Goal: Task Accomplishment & Management: Use online tool/utility

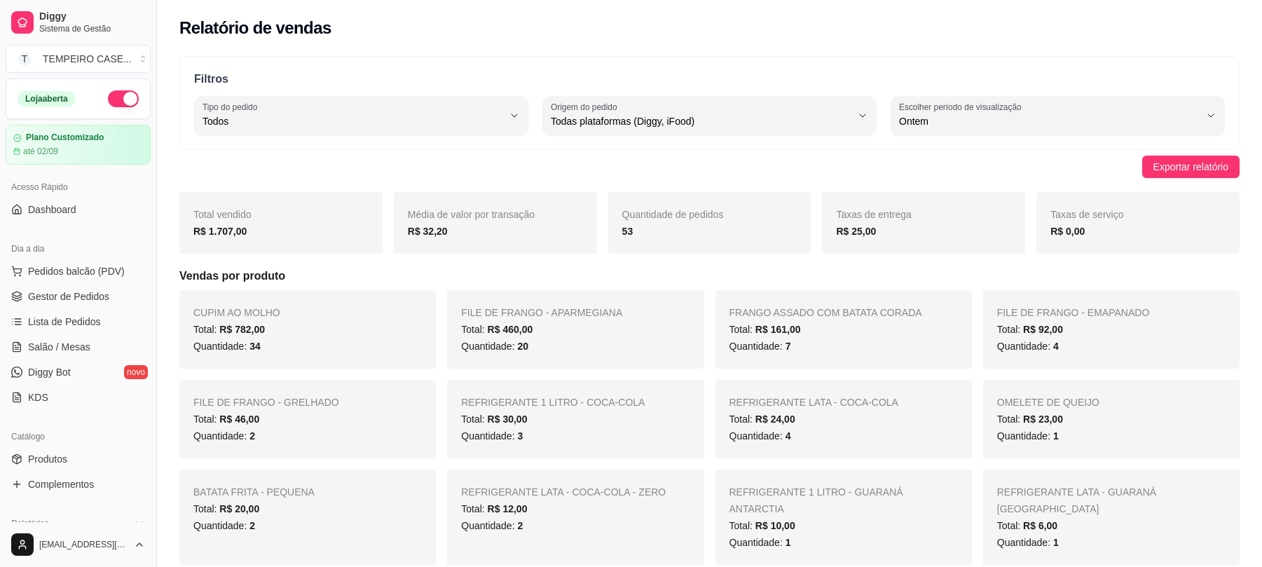
select select "ALL"
select select "1"
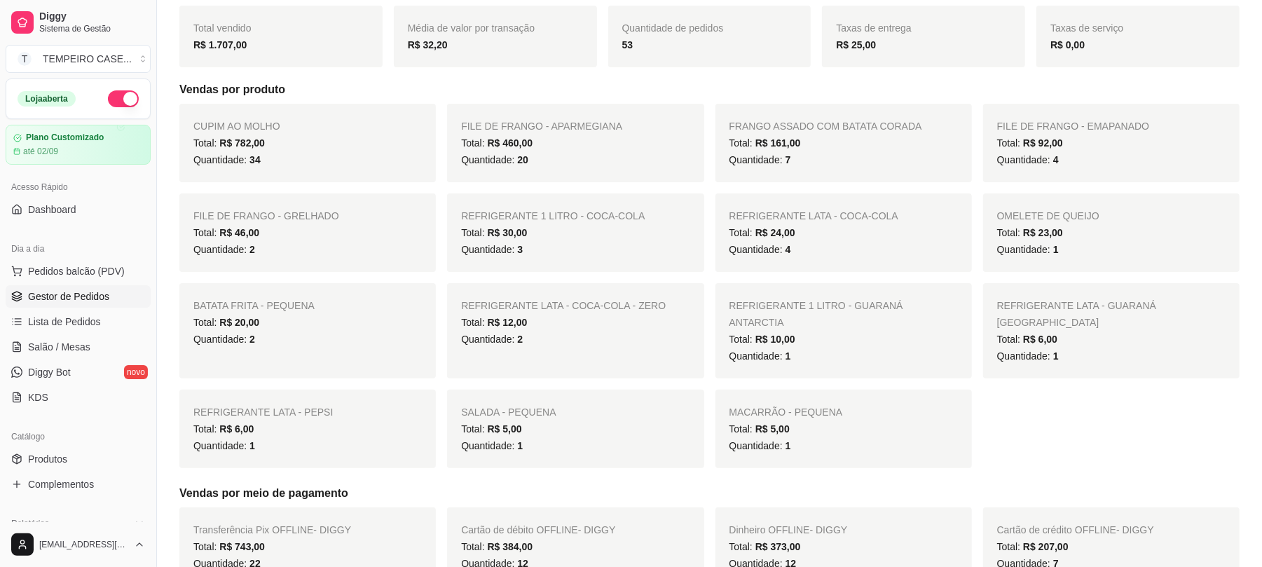
click at [102, 297] on span "Gestor de Pedidos" at bounding box center [68, 296] width 81 height 14
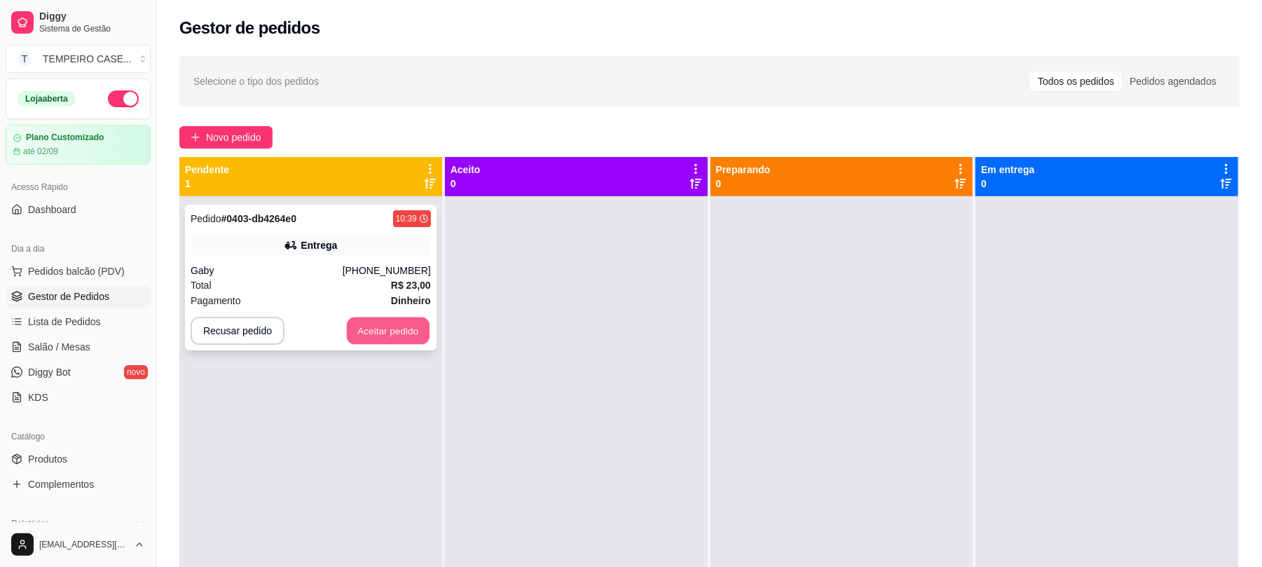
click at [405, 329] on button "Aceitar pedido" at bounding box center [388, 330] width 83 height 27
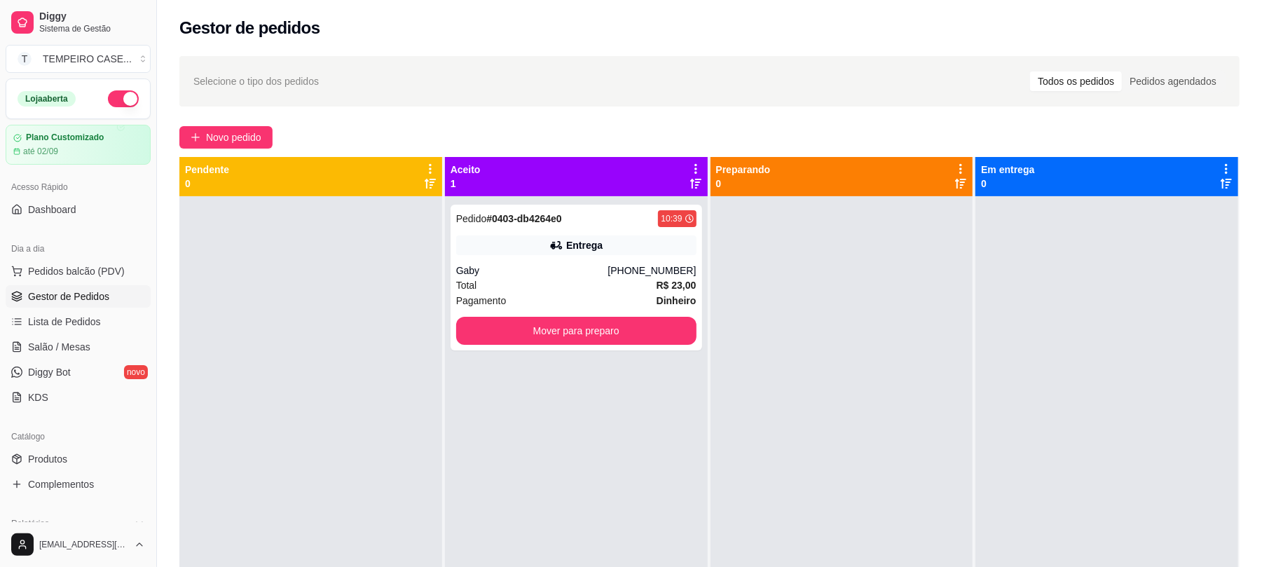
click at [726, 305] on div at bounding box center [841, 479] width 263 height 567
drag, startPoint x: 726, startPoint y: 305, endPoint x: 923, endPoint y: 374, distance: 208.5
click at [923, 374] on div at bounding box center [841, 479] width 263 height 567
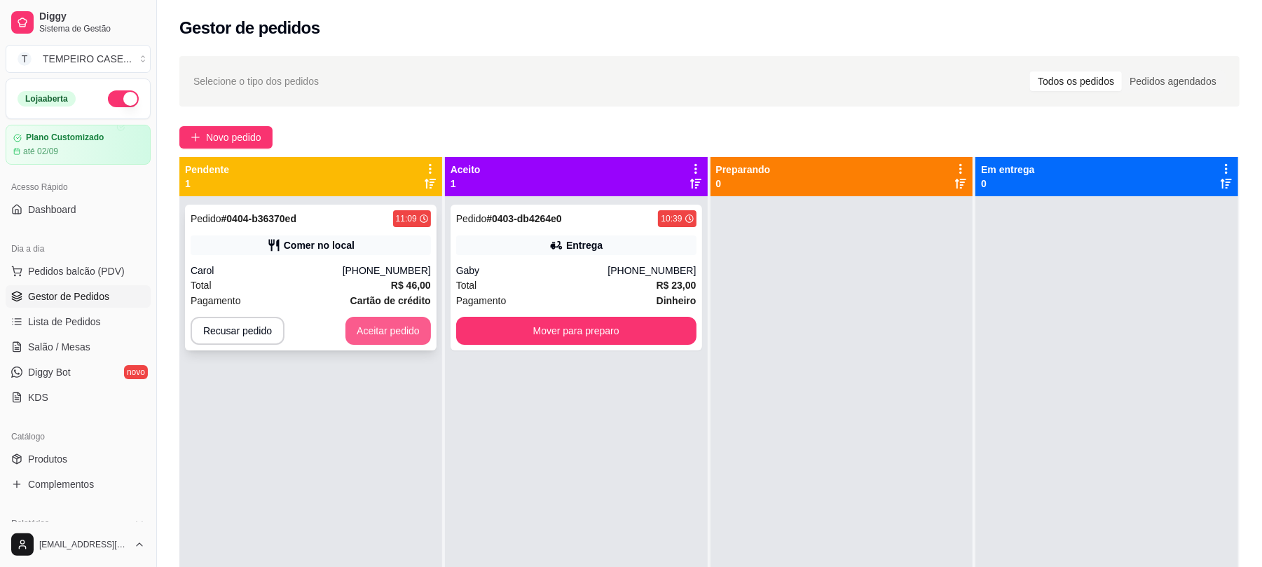
click at [363, 331] on button "Aceitar pedido" at bounding box center [387, 331] width 85 height 28
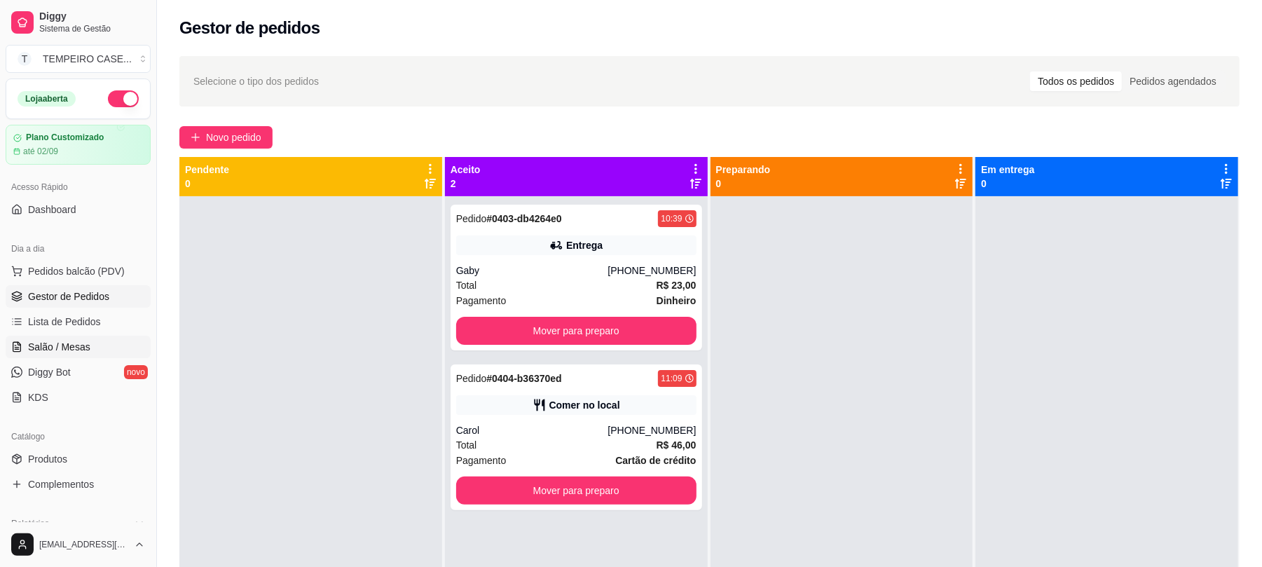
click at [69, 345] on span "Salão / Mesas" at bounding box center [59, 347] width 62 height 14
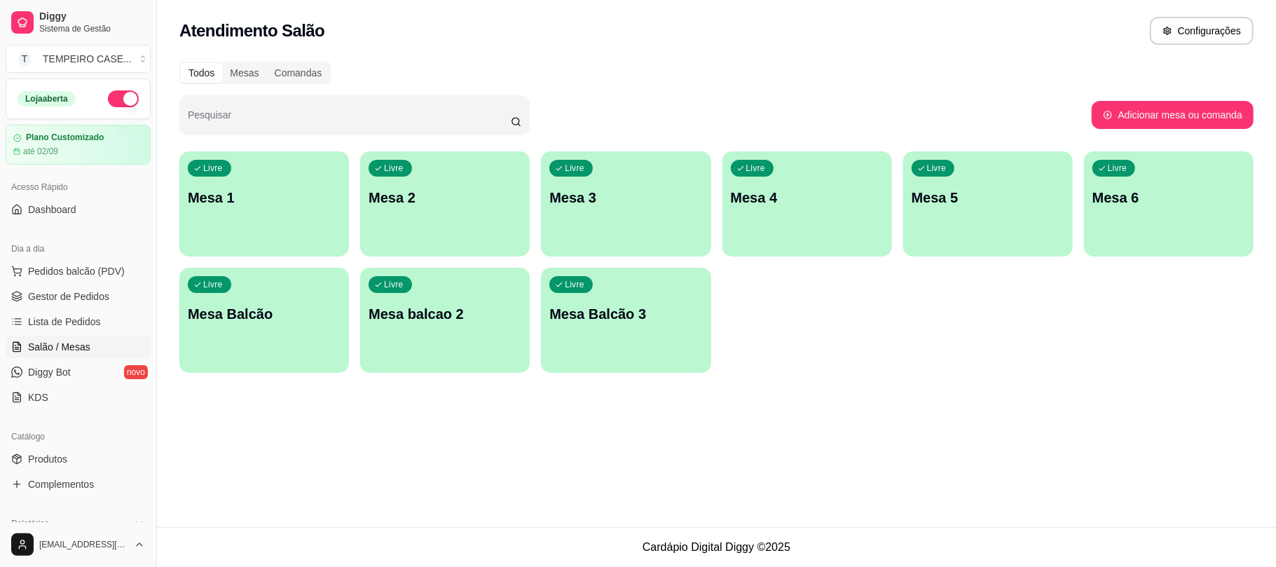
click at [620, 200] on p "Mesa 3" at bounding box center [625, 198] width 153 height 20
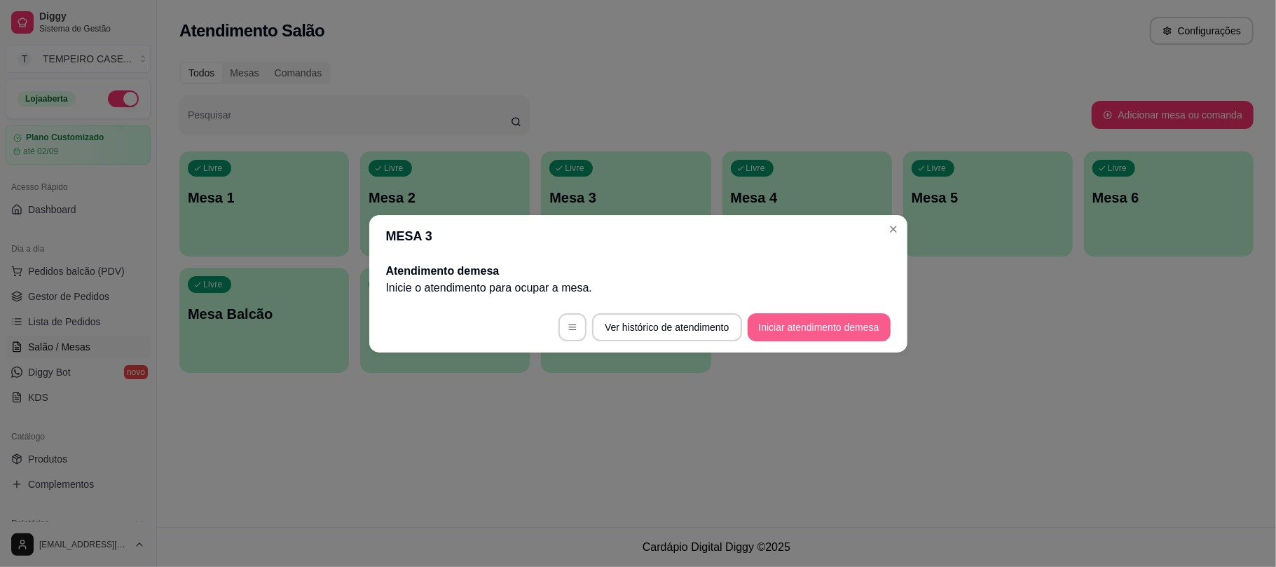
click at [796, 320] on button "Iniciar atendimento de mesa" at bounding box center [818, 327] width 143 height 28
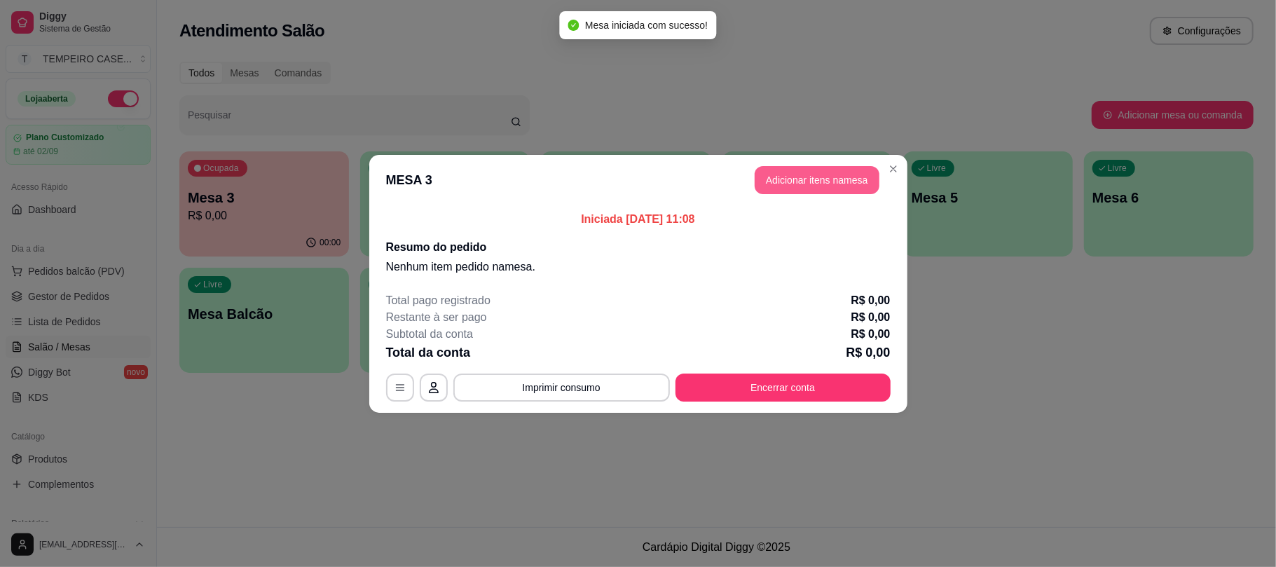
click at [825, 168] on button "Adicionar itens na mesa" at bounding box center [816, 180] width 125 height 28
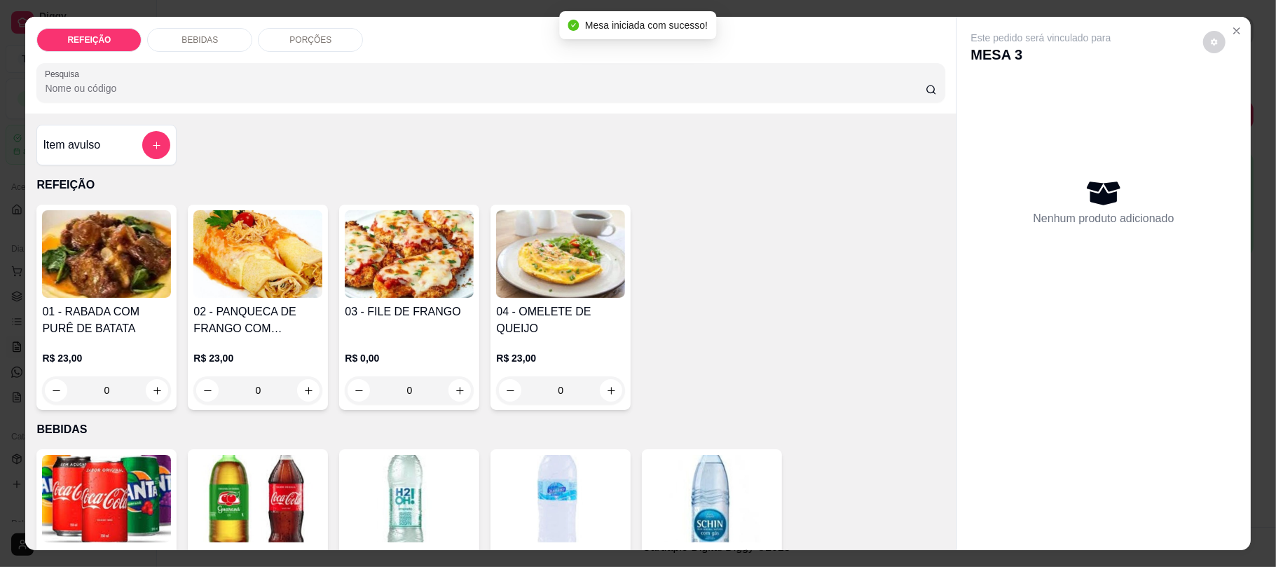
click at [256, 312] on h4 "02 - PANQUECA DE FRANGO COM CATUPIRY" at bounding box center [257, 320] width 129 height 34
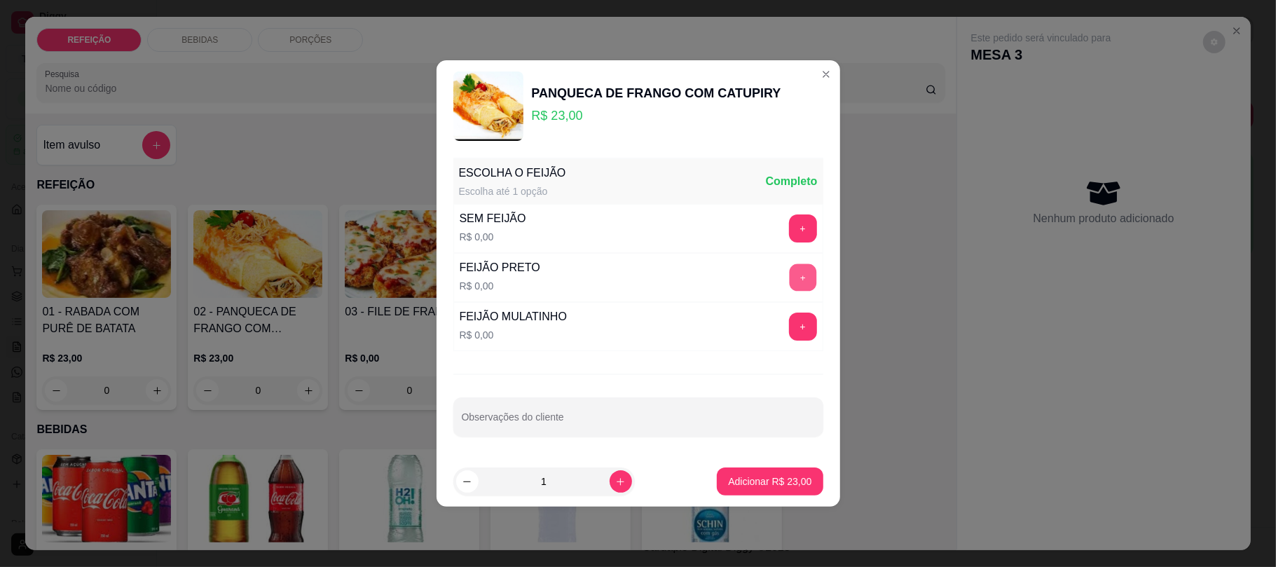
click at [797, 275] on button "+" at bounding box center [802, 277] width 27 height 27
click at [759, 471] on button "Adicionar R$ 23,00" at bounding box center [770, 481] width 103 height 27
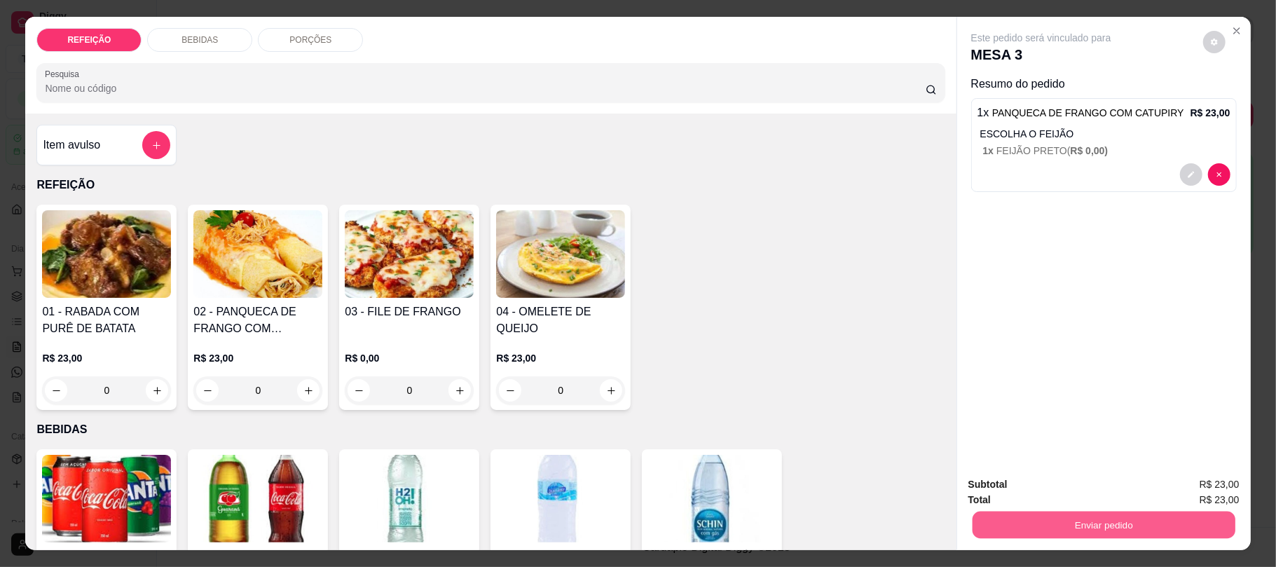
click at [1020, 521] on button "Enviar pedido" at bounding box center [1103, 524] width 263 height 27
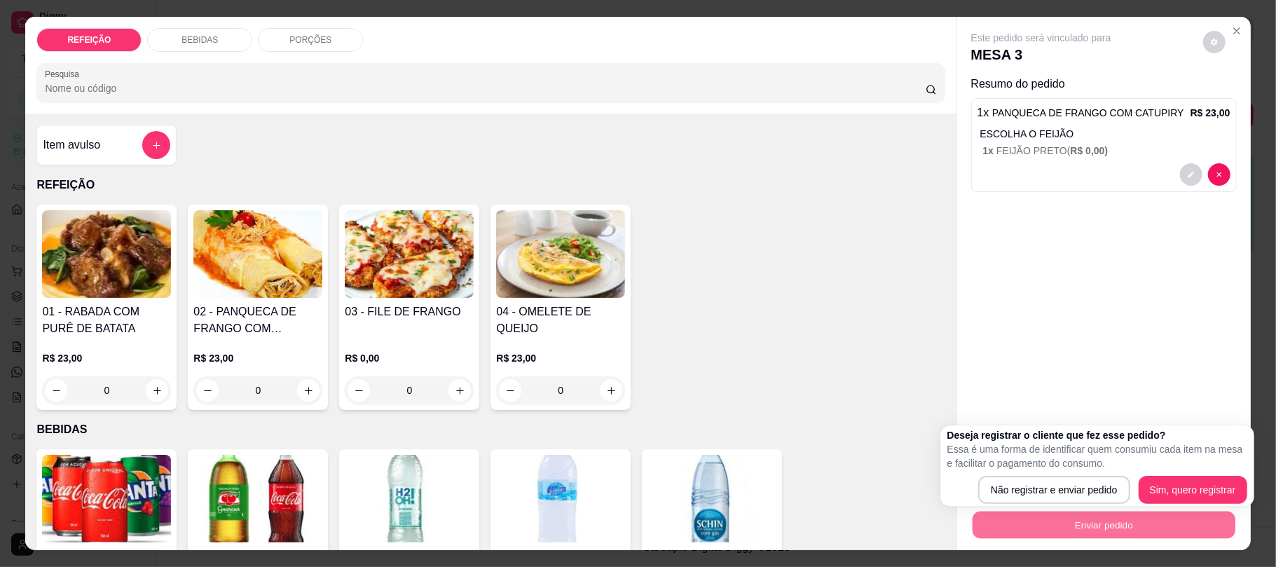
click at [834, 354] on div "01 - RABADA COM PURÊ DE BATATA R$ 23,00 0 02 - PANQUECA DE FRANGO COM CATUPIRY …" at bounding box center [490, 307] width 908 height 205
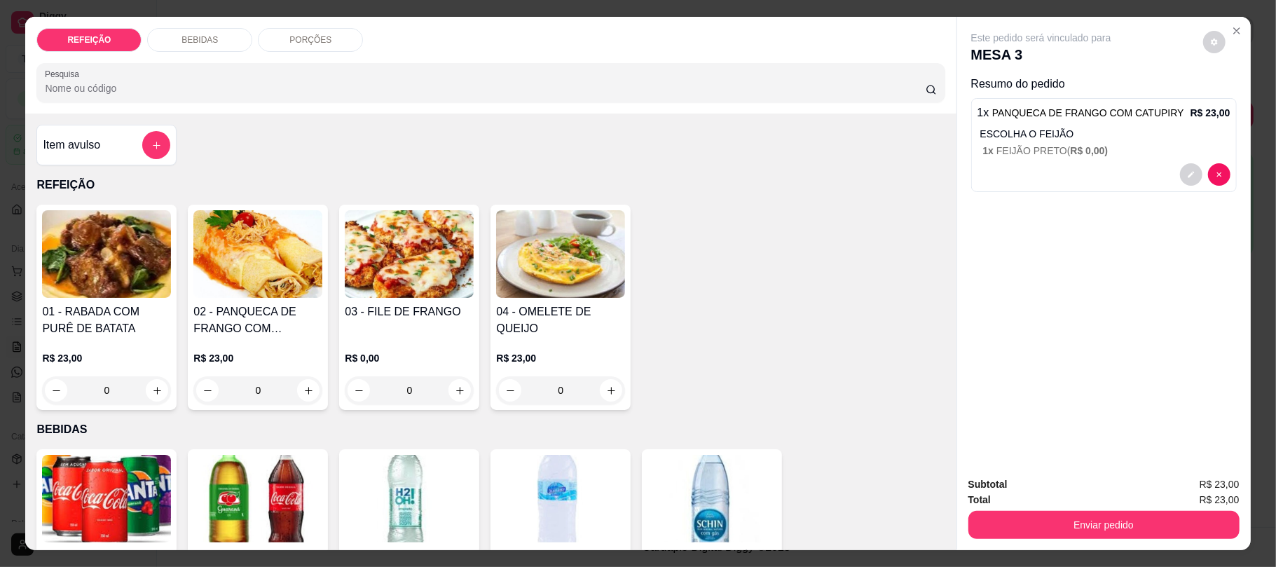
click at [511, 480] on img at bounding box center [560, 499] width 129 height 88
click at [432, 488] on img at bounding box center [409, 499] width 129 height 88
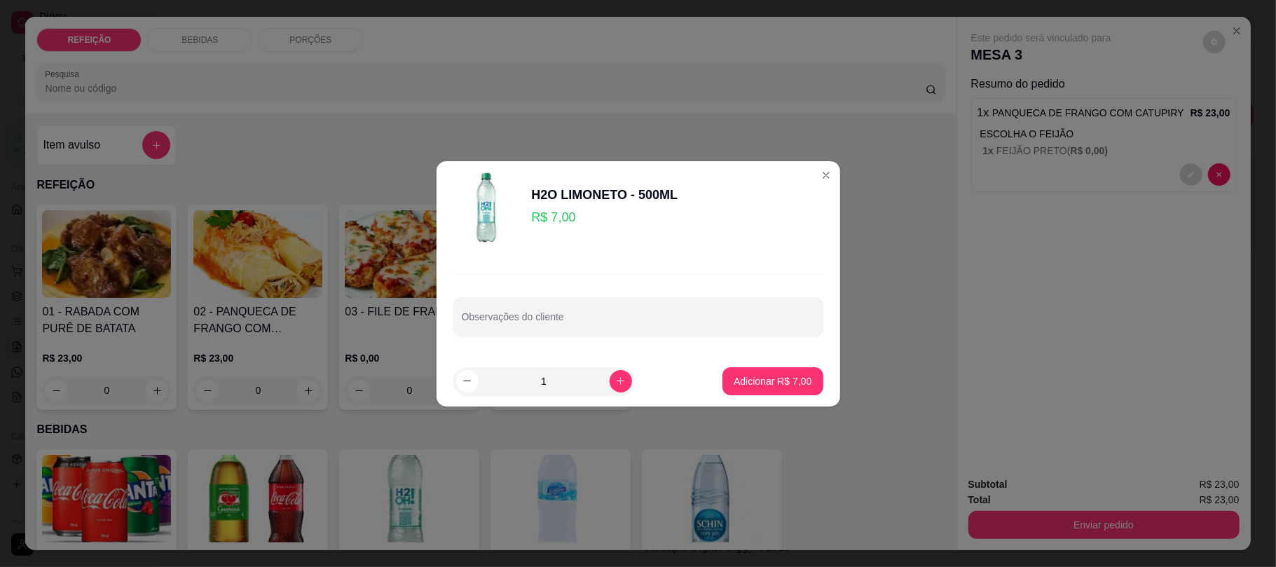
click at [615, 379] on icon "increase-product-quantity" at bounding box center [620, 380] width 11 height 11
click at [467, 382] on icon "decrease-product-quantity" at bounding box center [467, 380] width 11 height 11
type input "1"
click at [755, 374] on p "Adicionar R$ 7,00" at bounding box center [773, 380] width 76 height 13
type input "1"
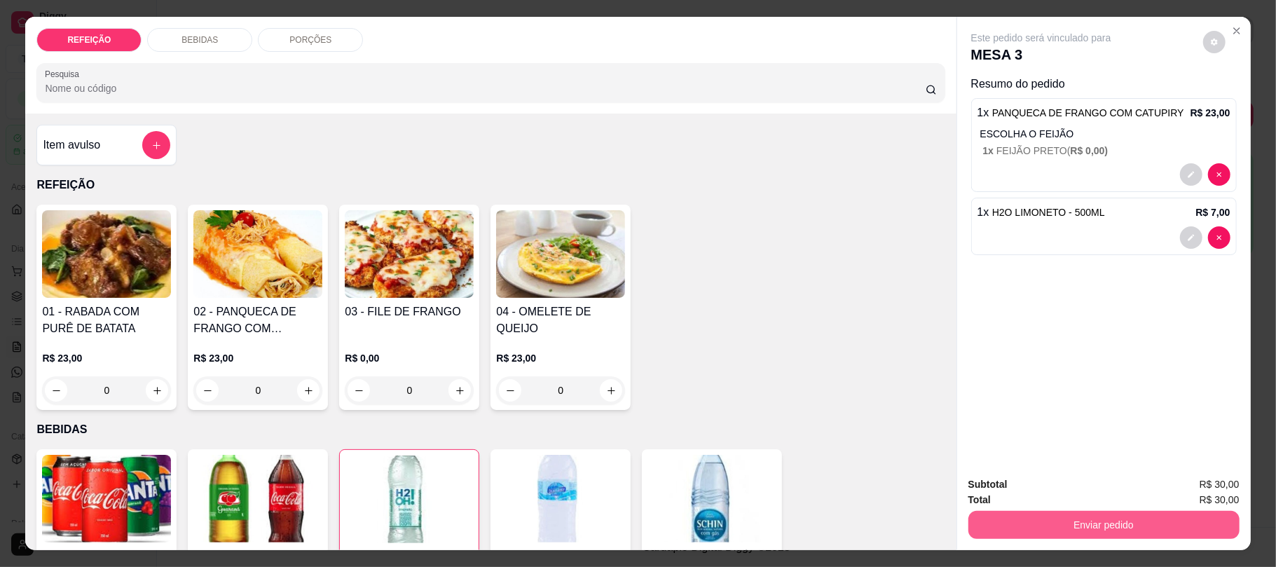
click at [1096, 521] on button "Enviar pedido" at bounding box center [1103, 525] width 271 height 28
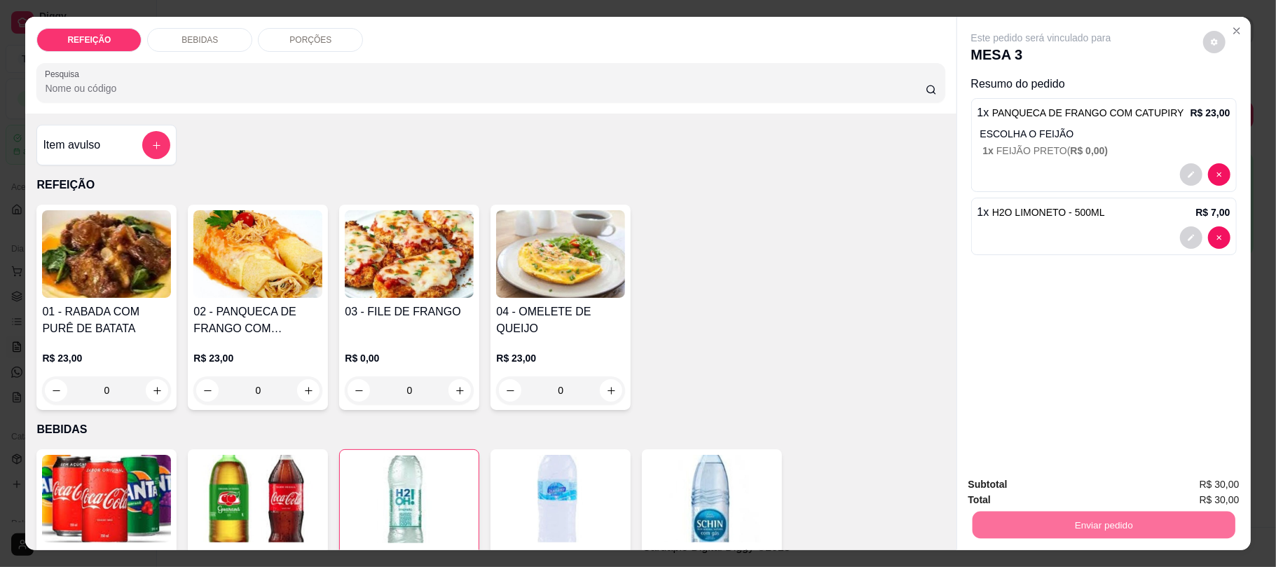
click at [1100, 492] on button "Não registrar e enviar pedido" at bounding box center [1056, 490] width 146 height 27
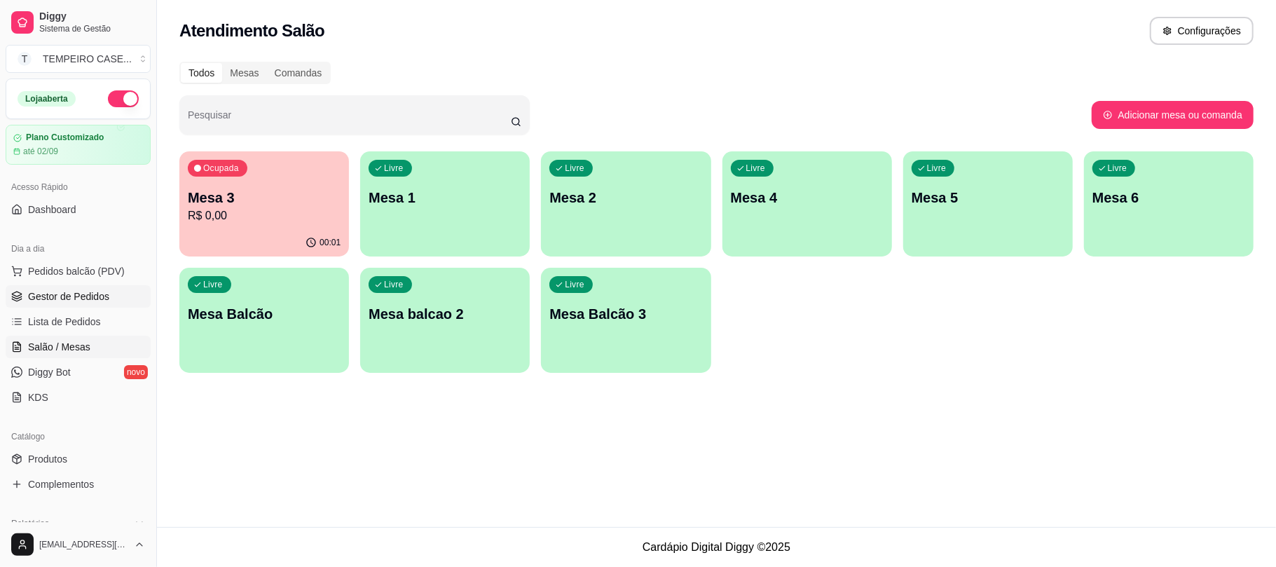
click at [85, 294] on span "Gestor de Pedidos" at bounding box center [68, 296] width 81 height 14
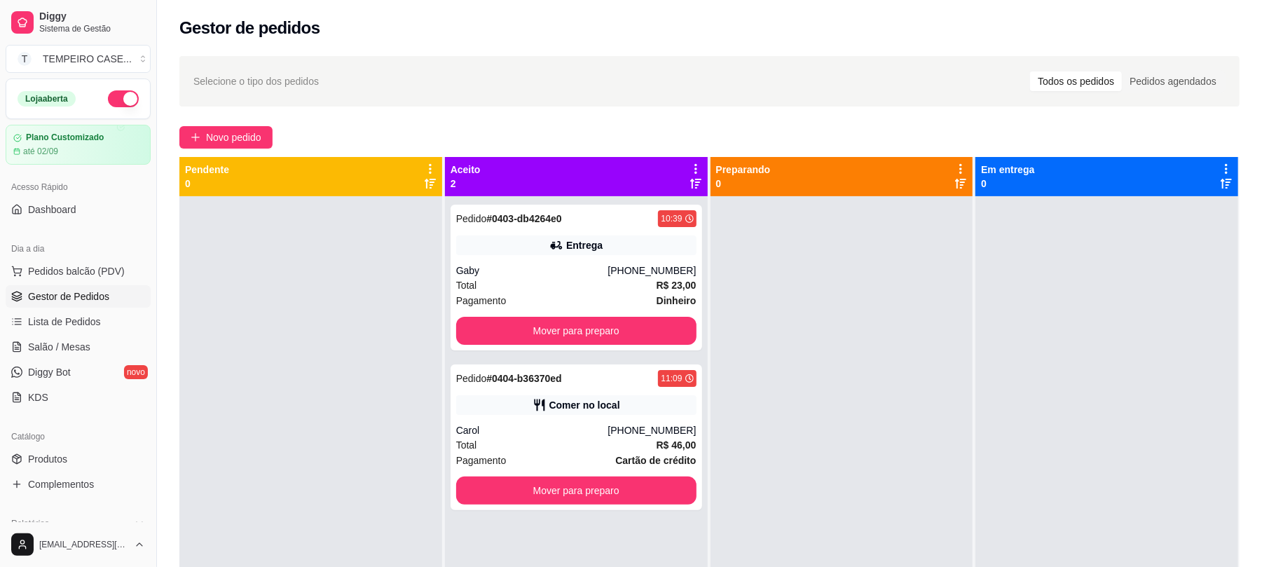
scroll to position [39, 0]
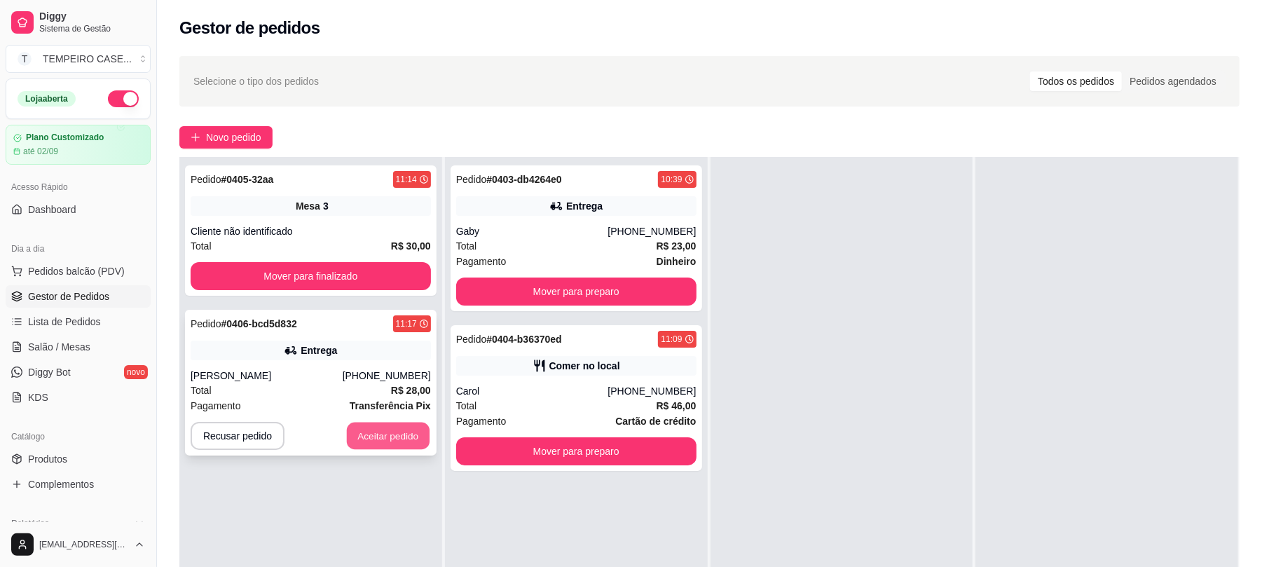
click at [361, 430] on button "Aceitar pedido" at bounding box center [388, 435] width 83 height 27
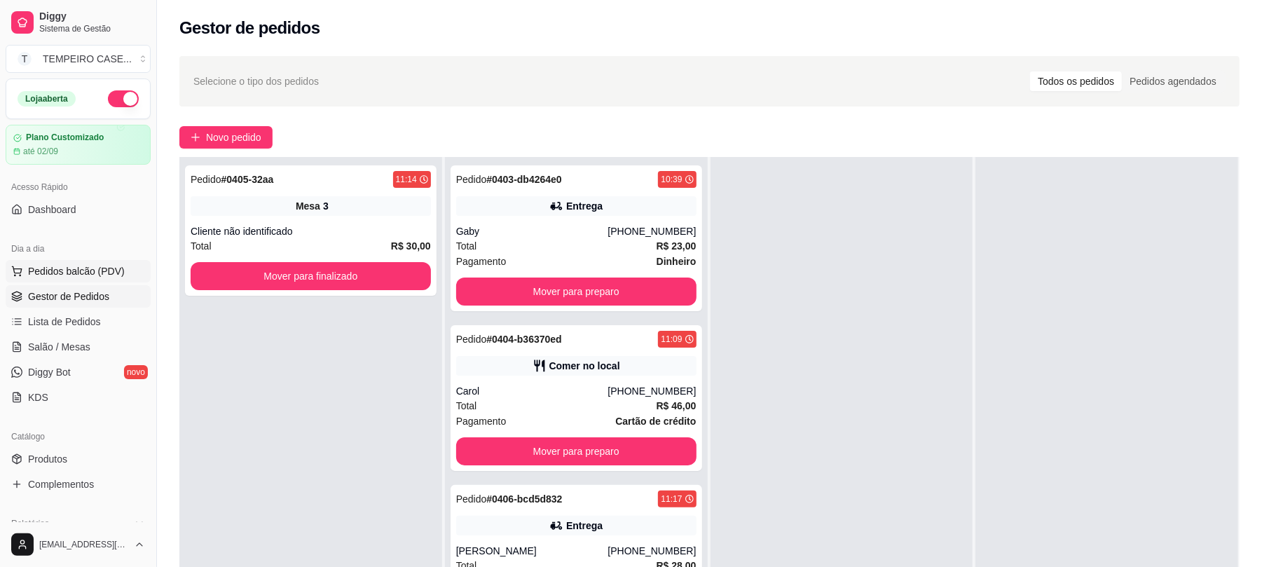
click at [121, 272] on button "Pedidos balcão (PDV)" at bounding box center [78, 271] width 145 height 22
click at [60, 337] on link "Salão / Mesas" at bounding box center [78, 347] width 145 height 22
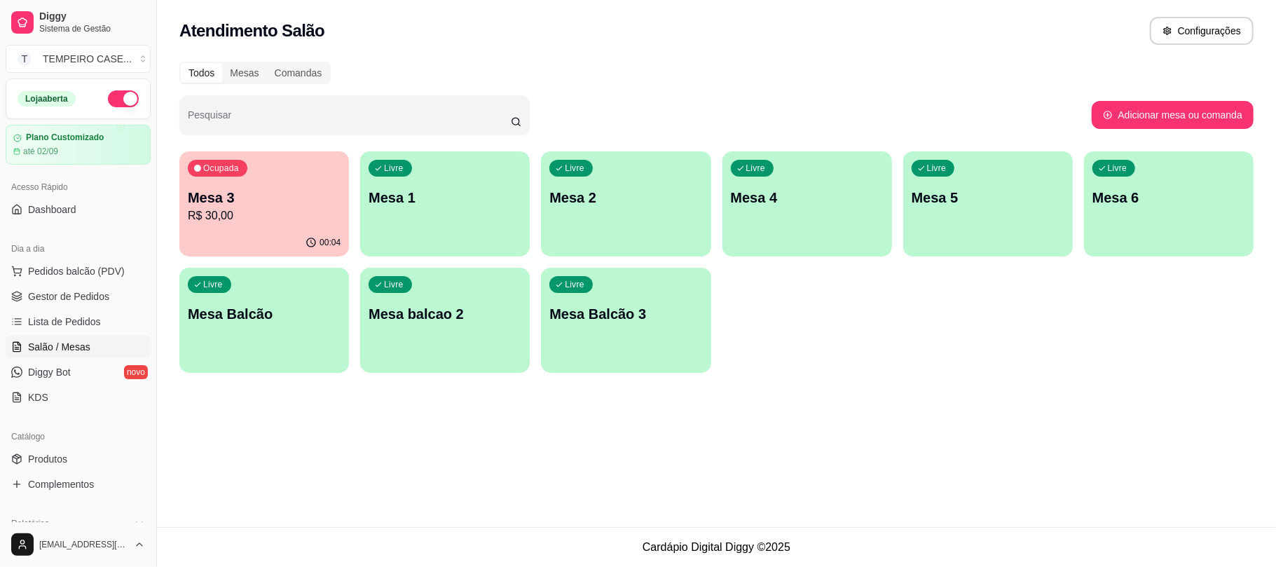
click at [404, 195] on p "Mesa 1" at bounding box center [444, 198] width 153 height 20
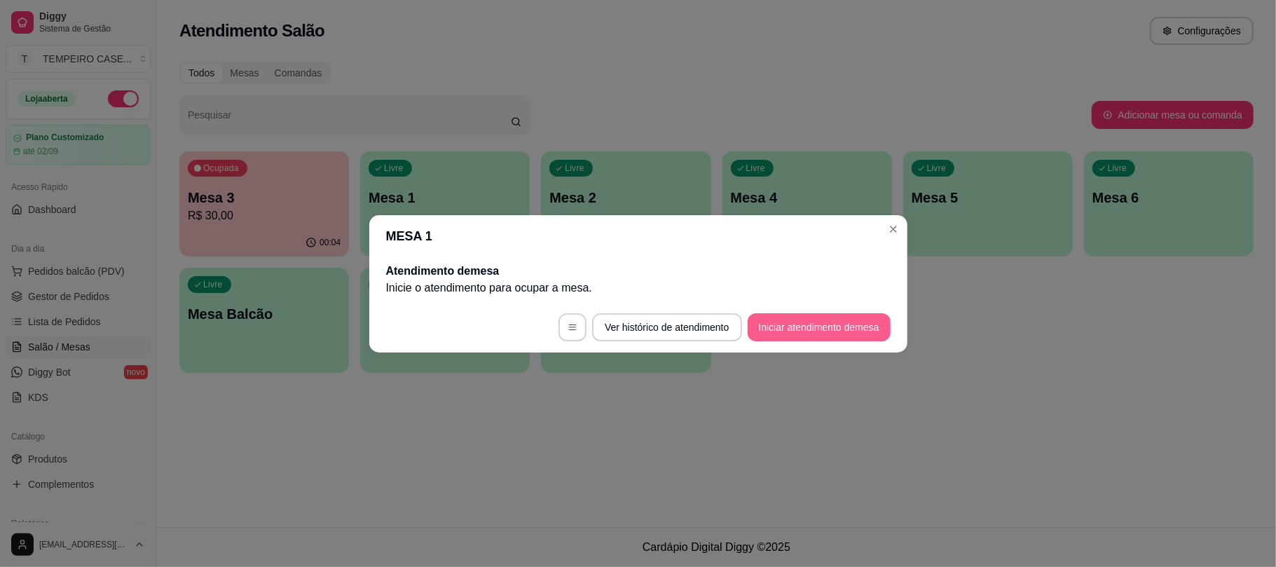
click at [794, 323] on button "Iniciar atendimento de mesa" at bounding box center [818, 327] width 143 height 28
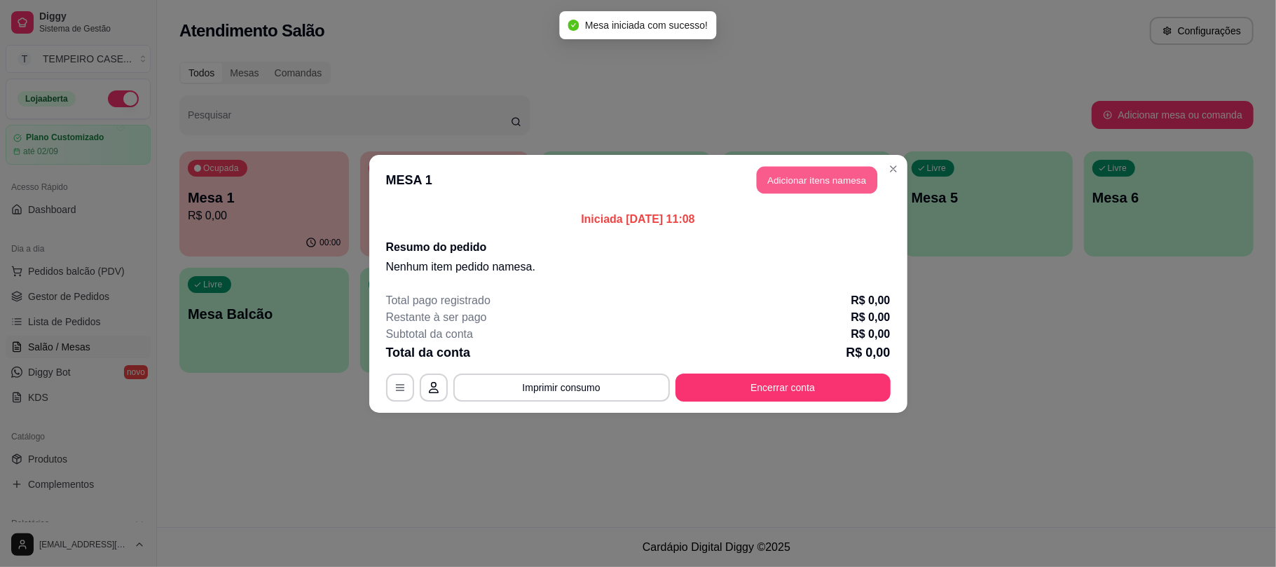
click at [785, 186] on button "Adicionar itens na mesa" at bounding box center [817, 179] width 120 height 27
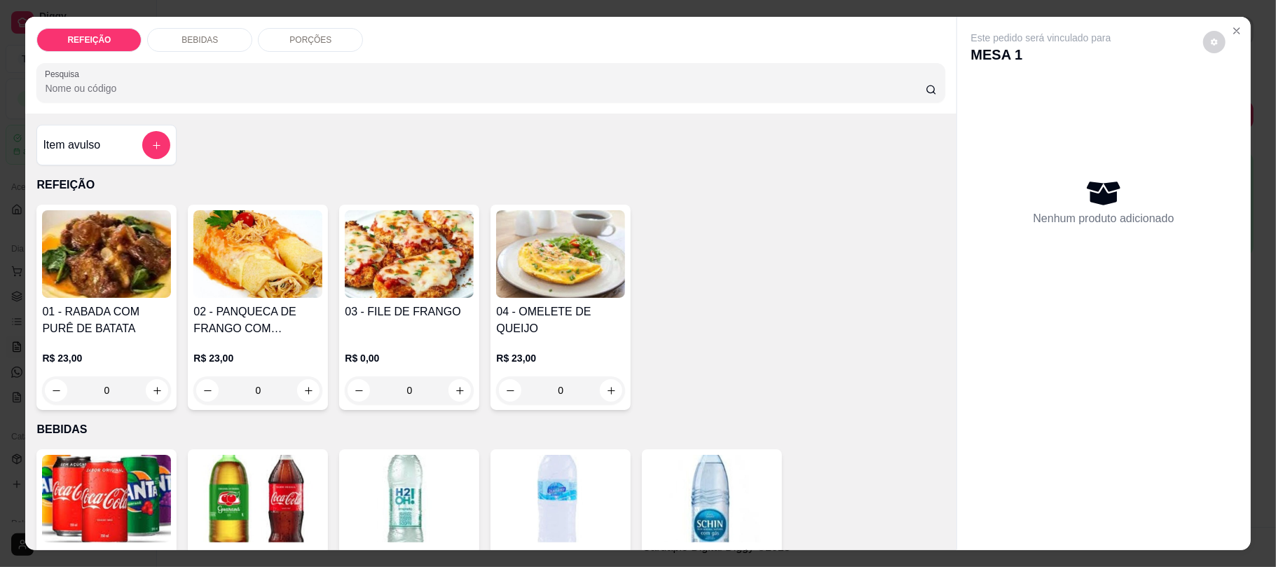
click at [427, 269] on img at bounding box center [409, 254] width 129 height 88
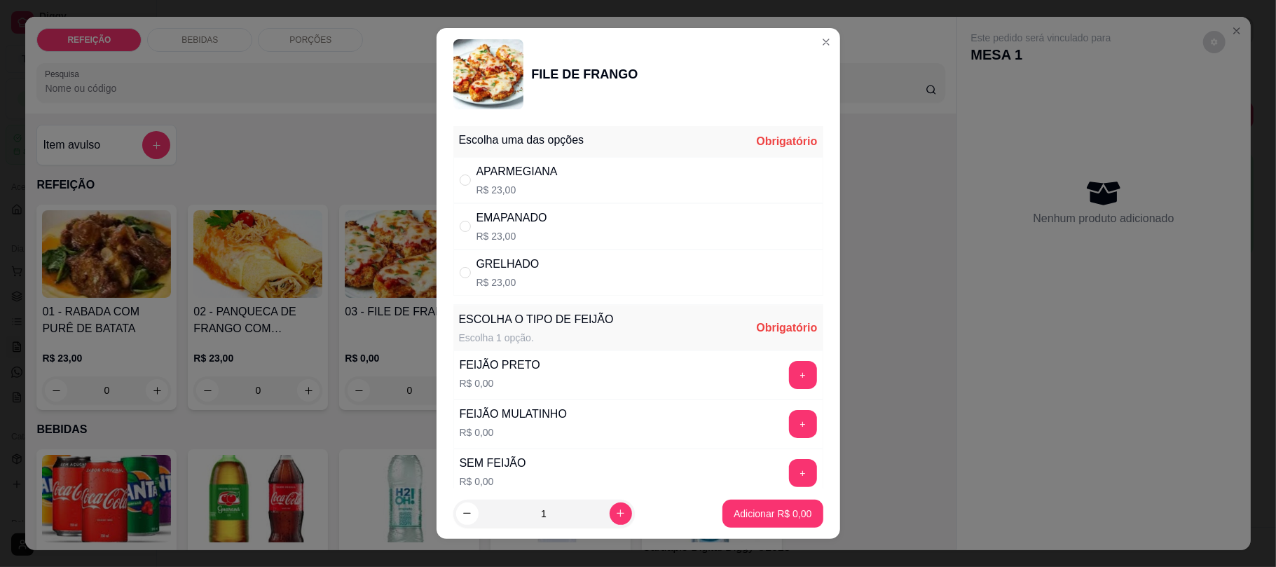
click at [562, 234] on div "EMAPANADO R$ 23,00" at bounding box center [638, 226] width 370 height 46
radio input "true"
click at [789, 374] on button "+" at bounding box center [803, 375] width 28 height 28
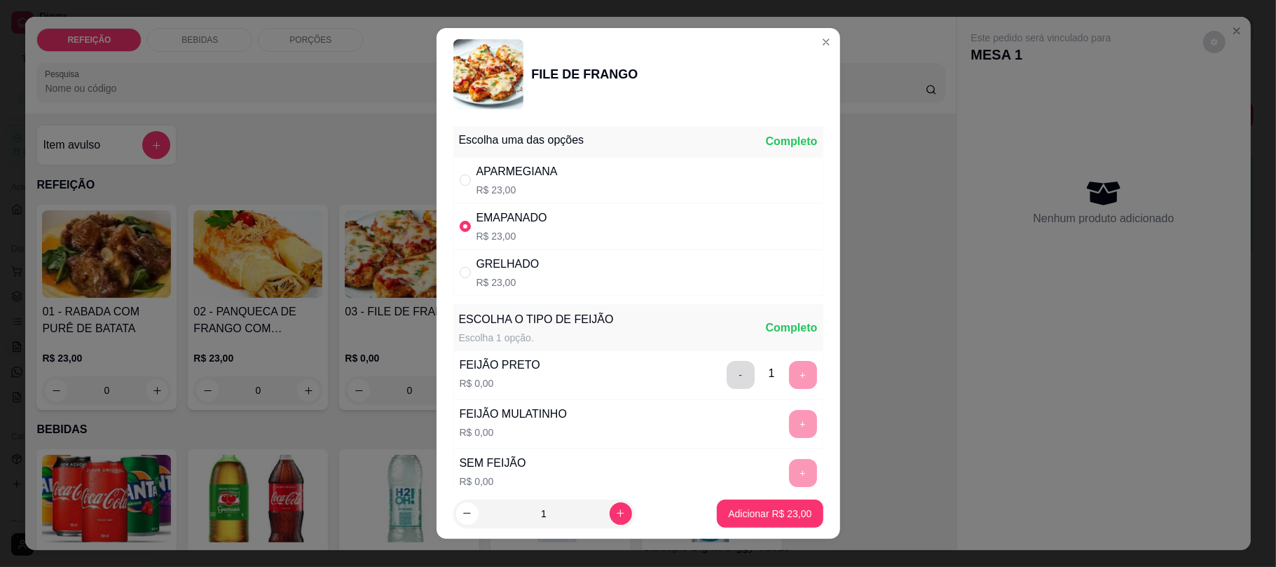
click at [726, 381] on button "-" at bounding box center [740, 375] width 28 height 28
click at [789, 418] on button "+" at bounding box center [803, 424] width 28 height 28
click at [738, 511] on p "Adicionar R$ 23,00" at bounding box center [769, 513] width 83 height 14
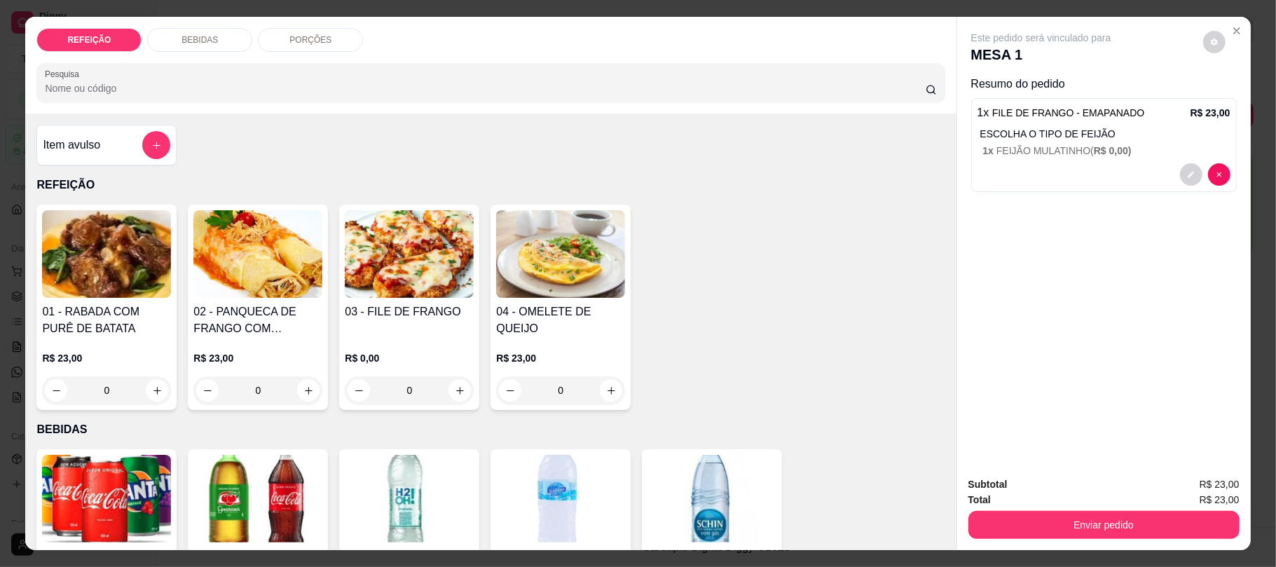
click at [105, 275] on img at bounding box center [106, 254] width 129 height 88
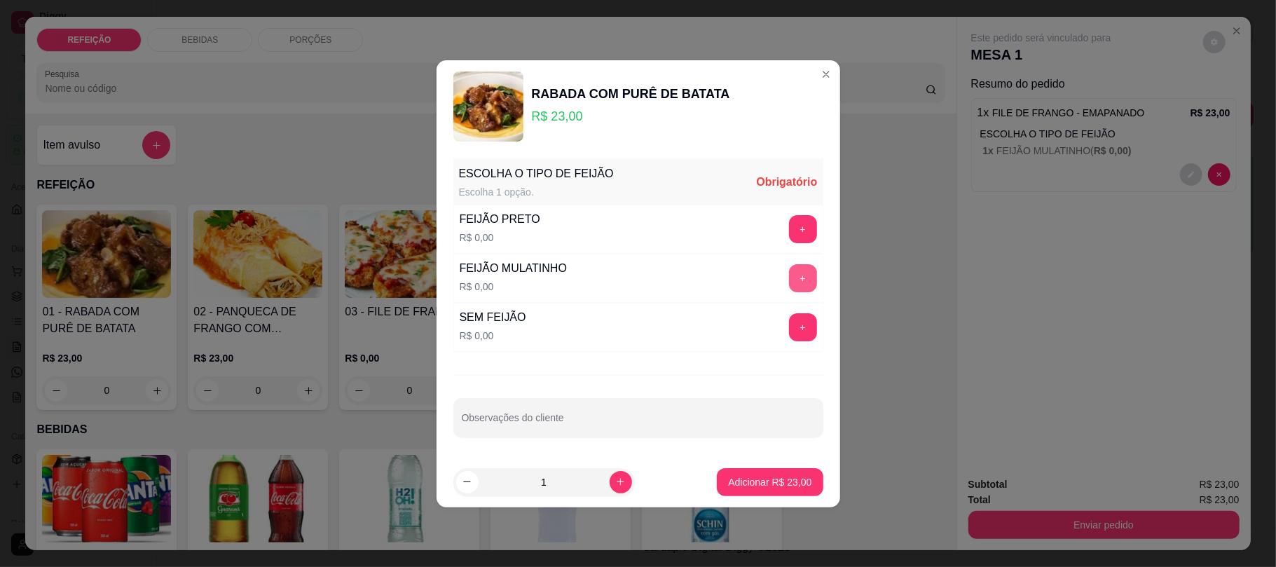
click at [789, 270] on button "+" at bounding box center [803, 278] width 28 height 28
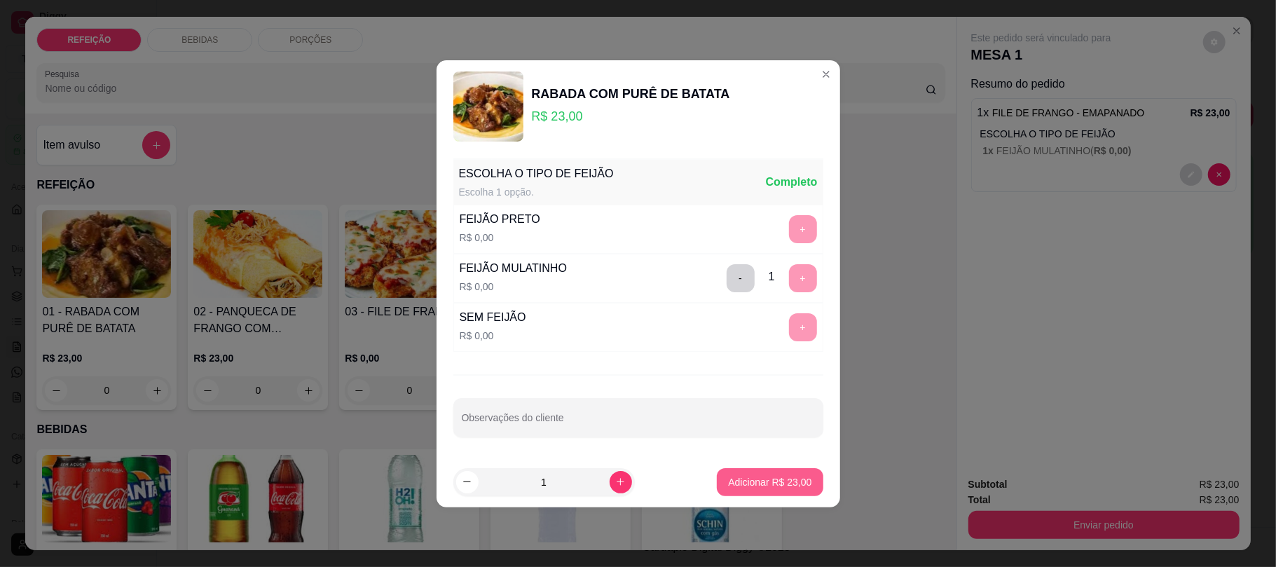
click at [757, 483] on p "Adicionar R$ 23,00" at bounding box center [769, 482] width 83 height 14
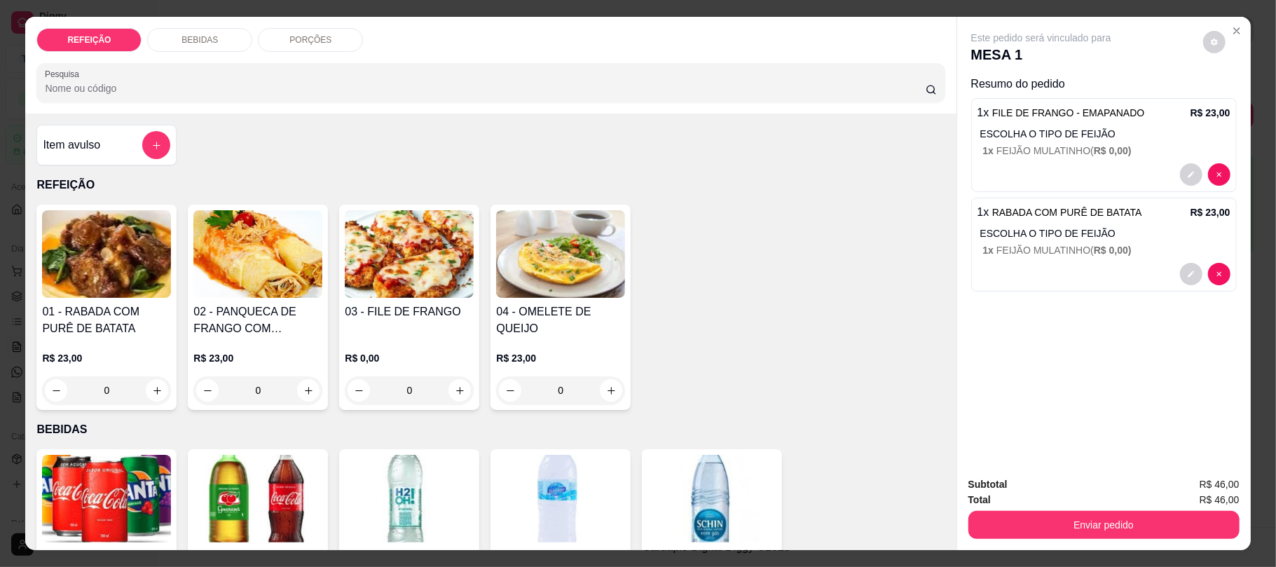
click at [1121, 157] on p "1 x FEIJÃO MULATINHO ( R$ 0,00 )" at bounding box center [1106, 151] width 247 height 14
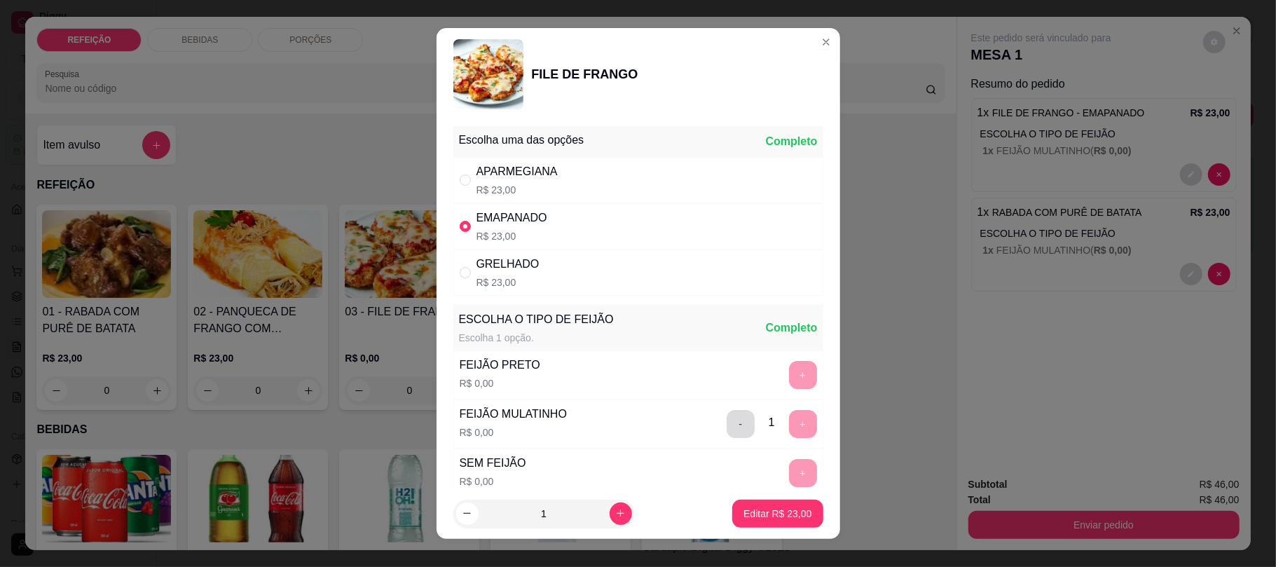
click at [726, 424] on button "-" at bounding box center [740, 424] width 28 height 28
click at [789, 476] on button "+" at bounding box center [802, 473] width 27 height 27
click at [765, 510] on p "Editar R$ 23,00" at bounding box center [777, 513] width 68 height 14
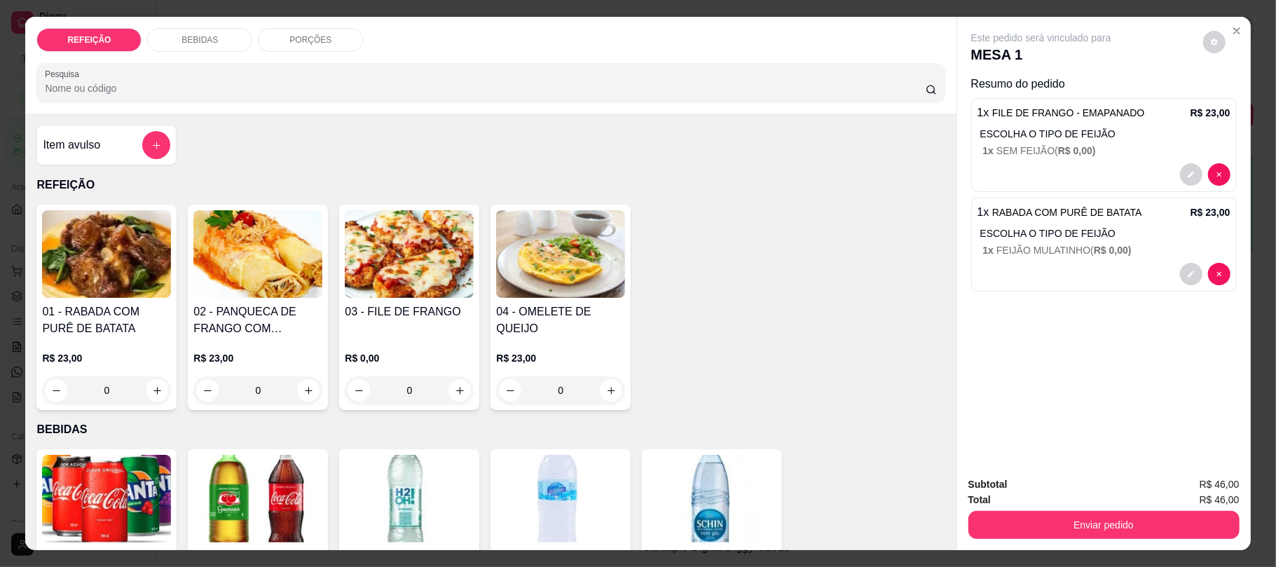
click at [200, 268] on img at bounding box center [257, 254] width 129 height 88
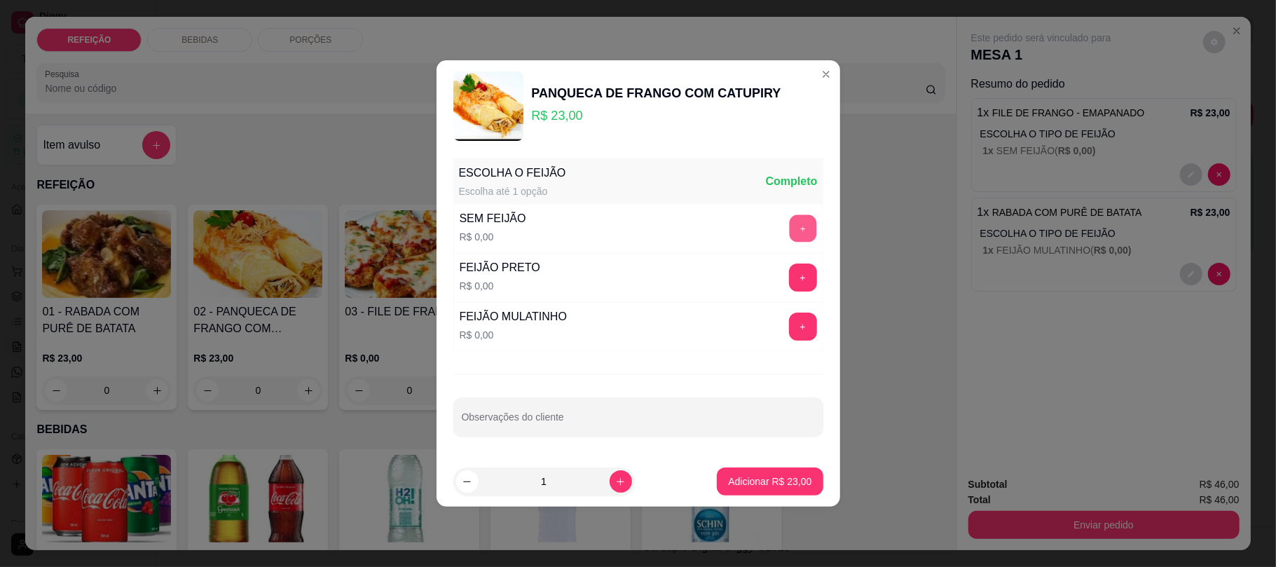
click at [799, 219] on button "+" at bounding box center [802, 228] width 27 height 27
click at [761, 474] on button "Adicionar R$ 23,00" at bounding box center [770, 481] width 106 height 28
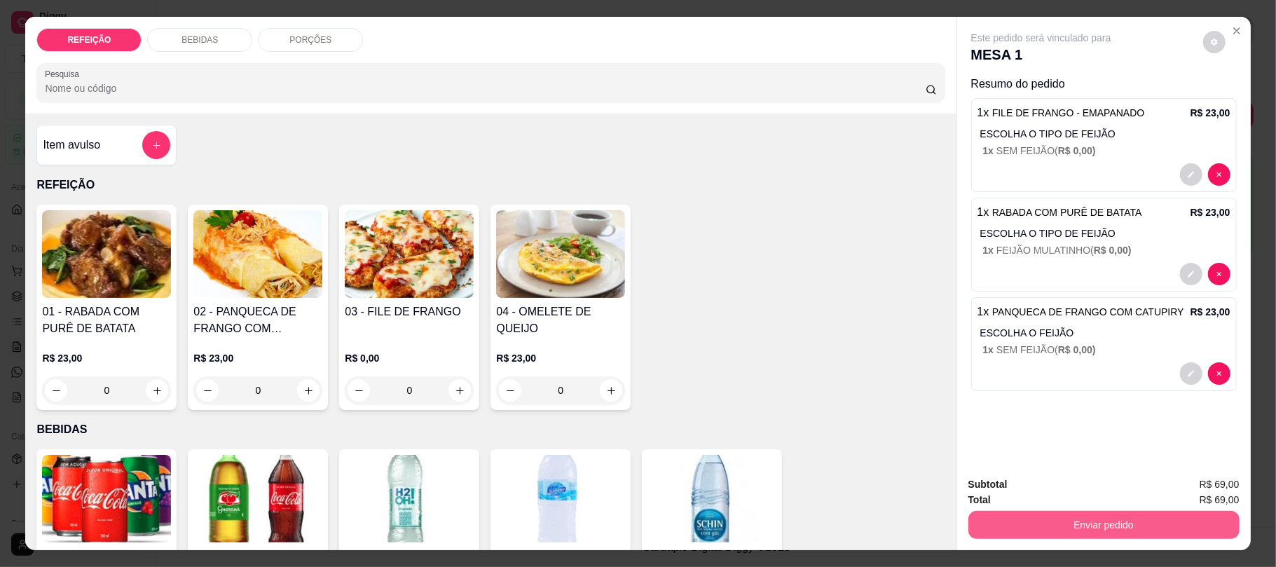
click at [1141, 532] on button "Enviar pedido" at bounding box center [1103, 525] width 271 height 28
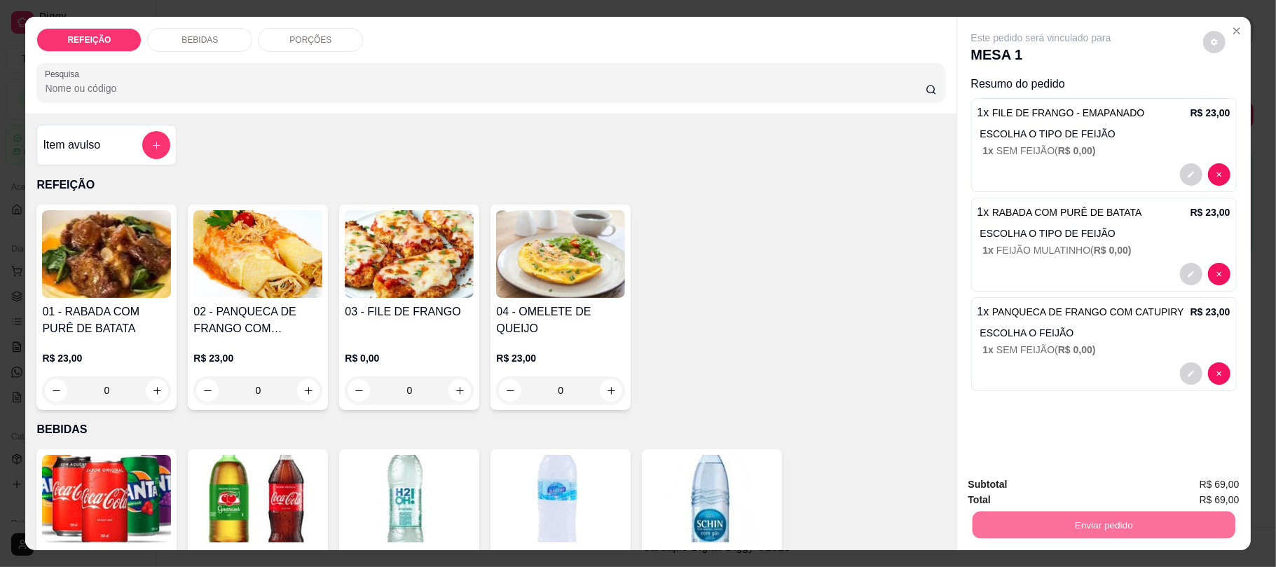
click at [1103, 488] on button "Não registrar e enviar pedido" at bounding box center [1056, 490] width 146 height 27
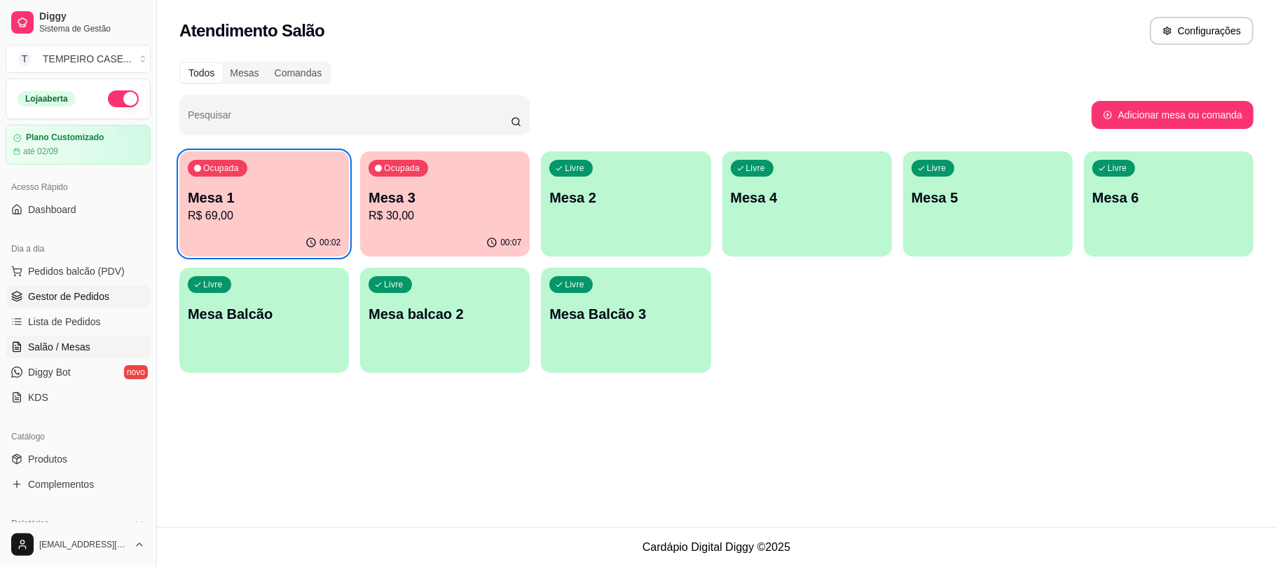
click at [40, 294] on span "Gestor de Pedidos" at bounding box center [68, 296] width 81 height 14
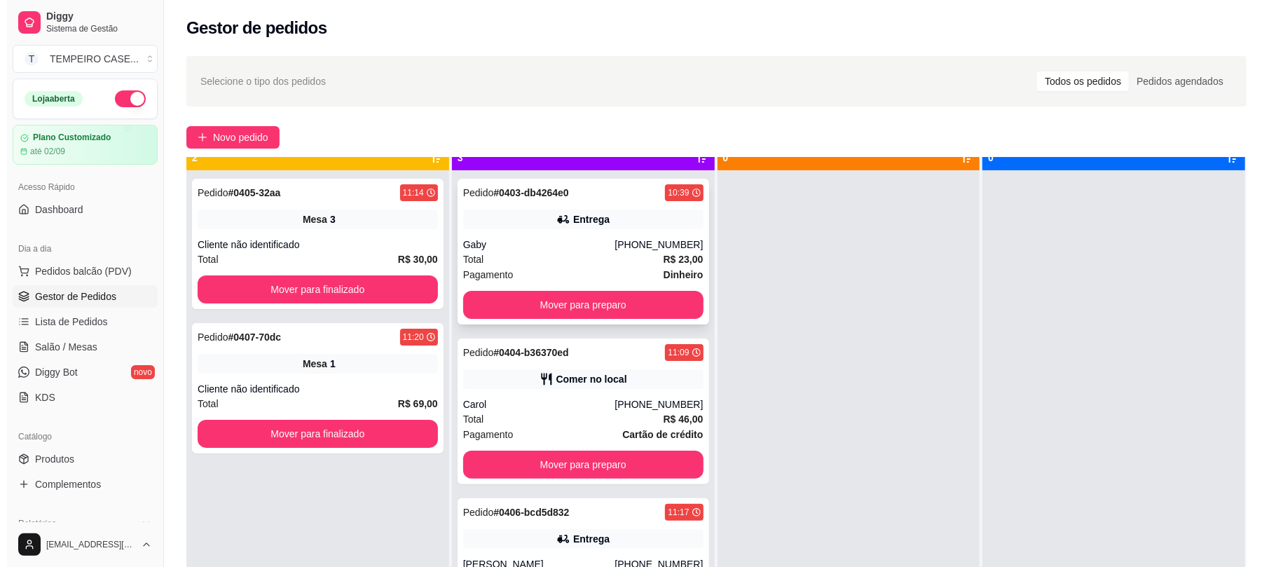
scroll to position [39, 0]
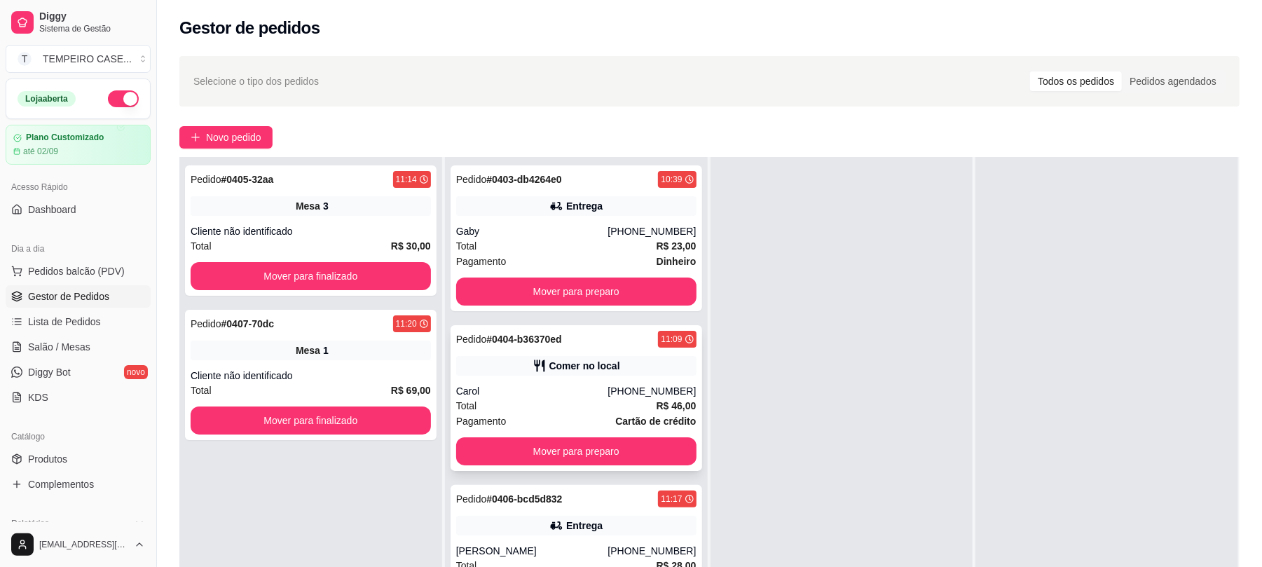
click at [536, 376] on div "Pedido # 0404-b36370ed 11:09 Comer no local Carol (31) 98749-5664 Total R$ 46,0…" at bounding box center [575, 398] width 251 height 146
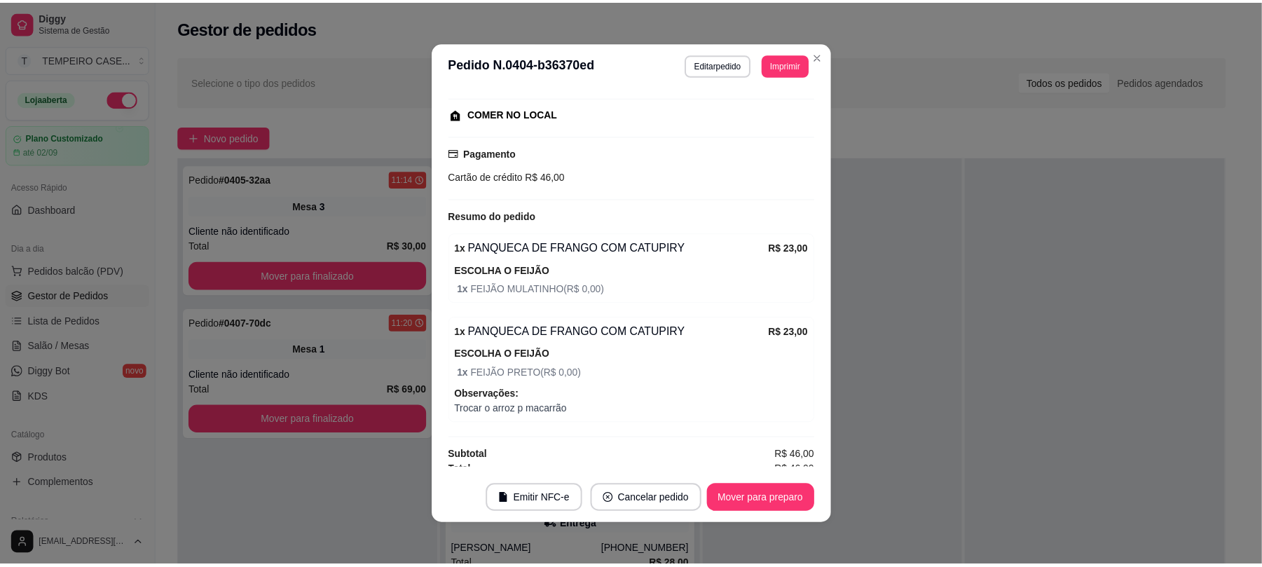
scroll to position [185, 0]
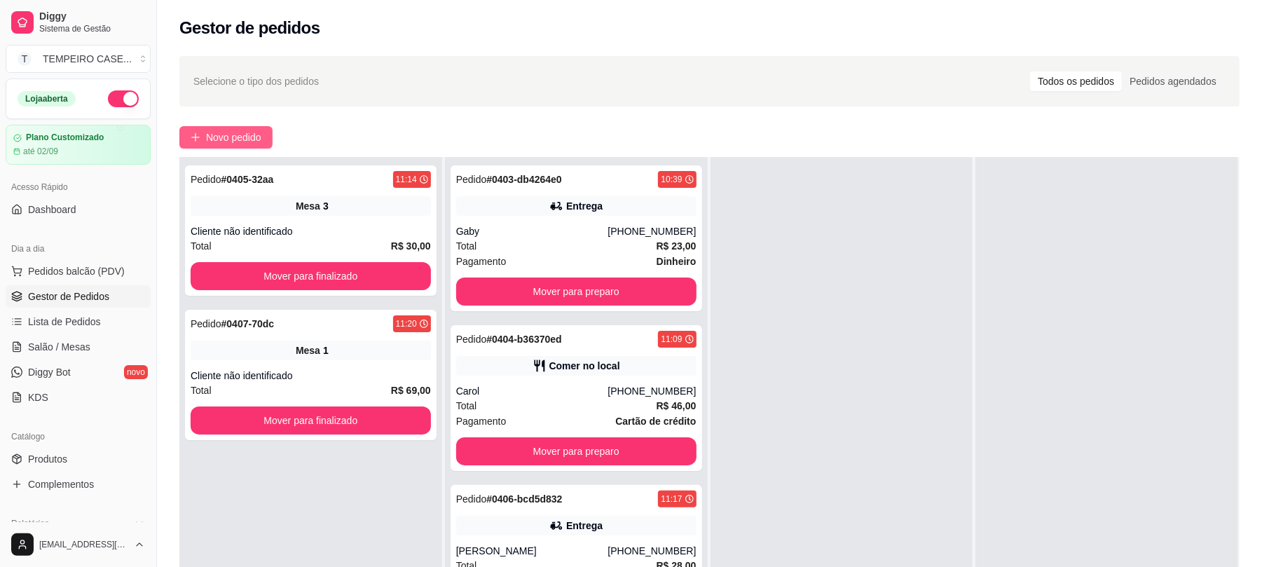
click at [228, 127] on button "Novo pedido" at bounding box center [225, 137] width 93 height 22
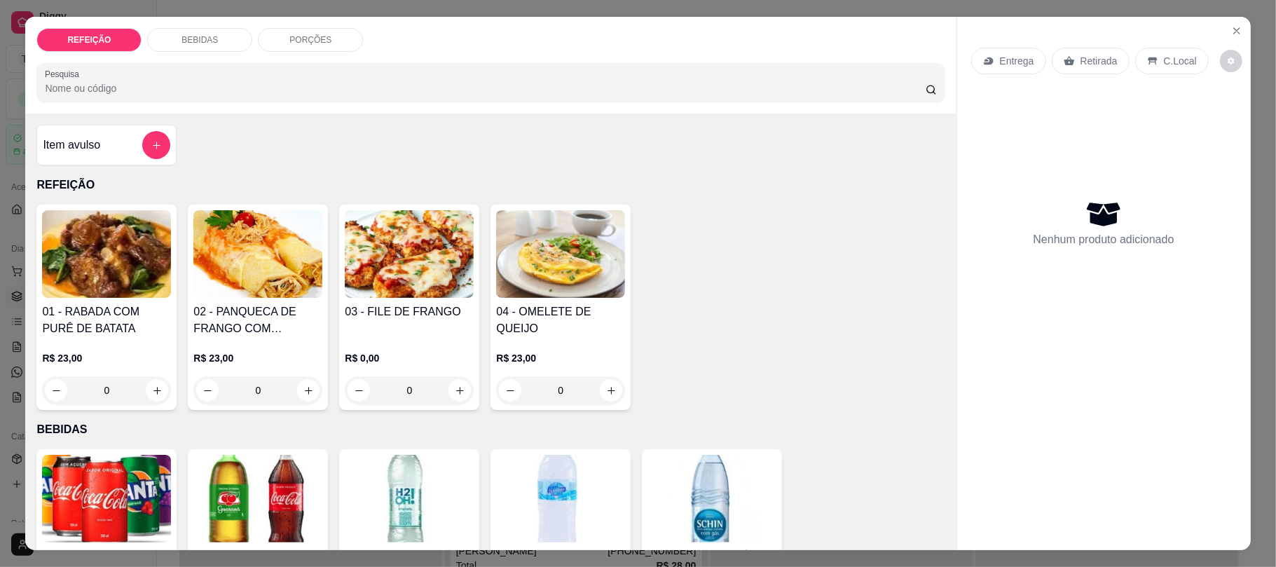
click at [384, 258] on img at bounding box center [409, 254] width 129 height 88
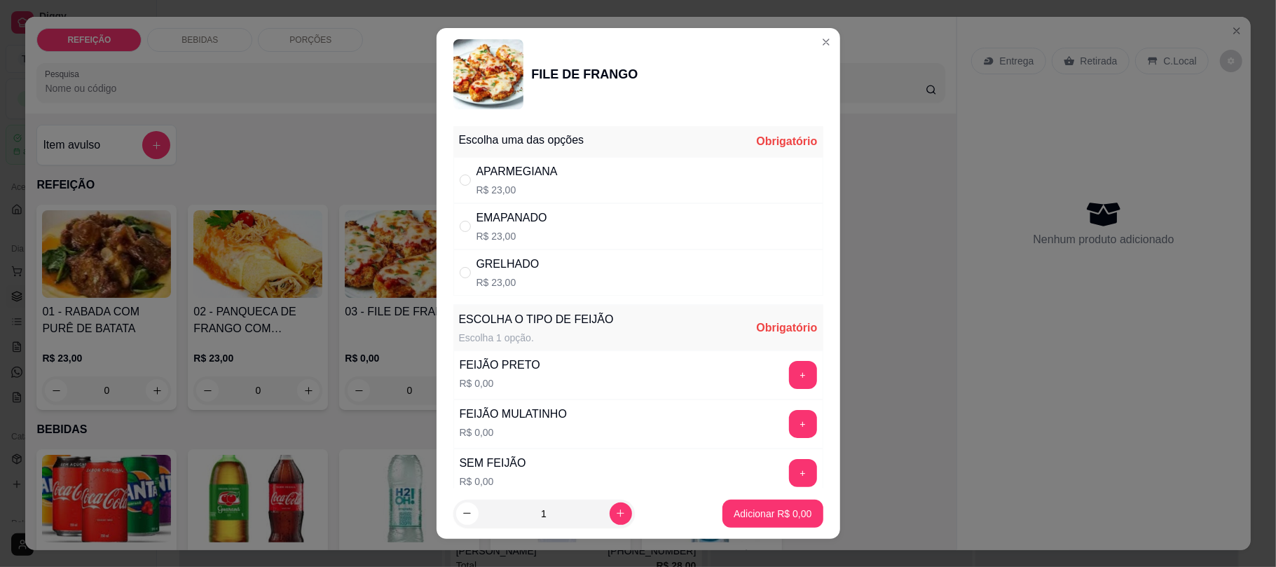
click at [605, 191] on div "APARMEGIANA R$ 23,00" at bounding box center [638, 180] width 370 height 46
radio input "true"
click at [783, 373] on div "+" at bounding box center [802, 375] width 39 height 28
click at [783, 362] on div "+" at bounding box center [802, 375] width 39 height 28
click at [789, 374] on button "+" at bounding box center [803, 375] width 28 height 28
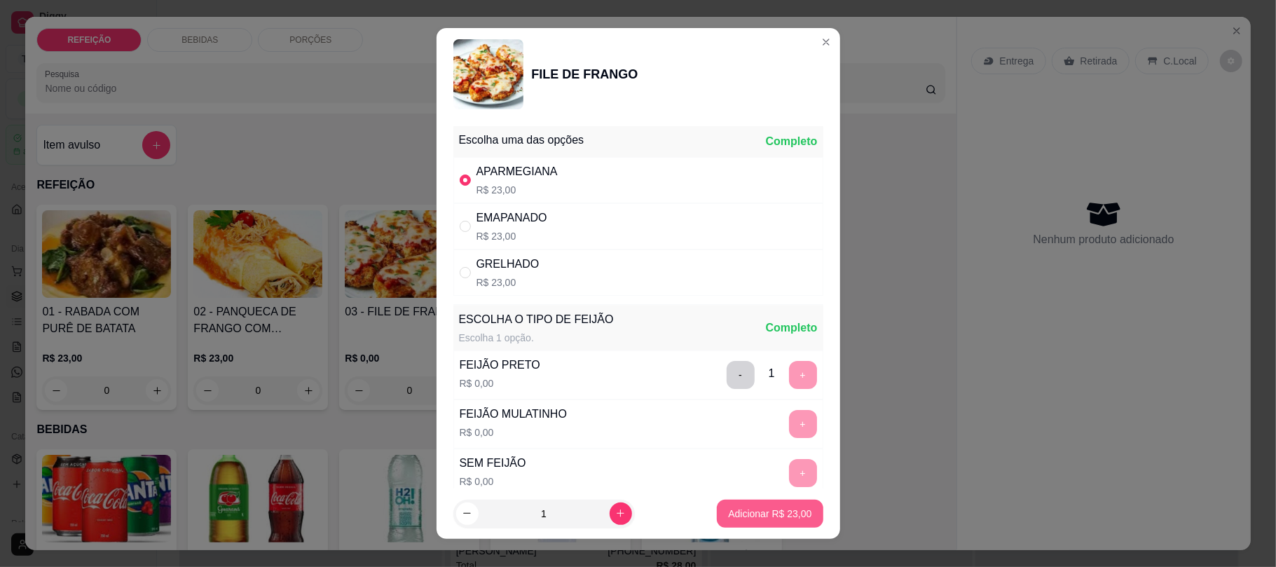
click at [732, 517] on p "Adicionar R$ 23,00" at bounding box center [769, 513] width 83 height 14
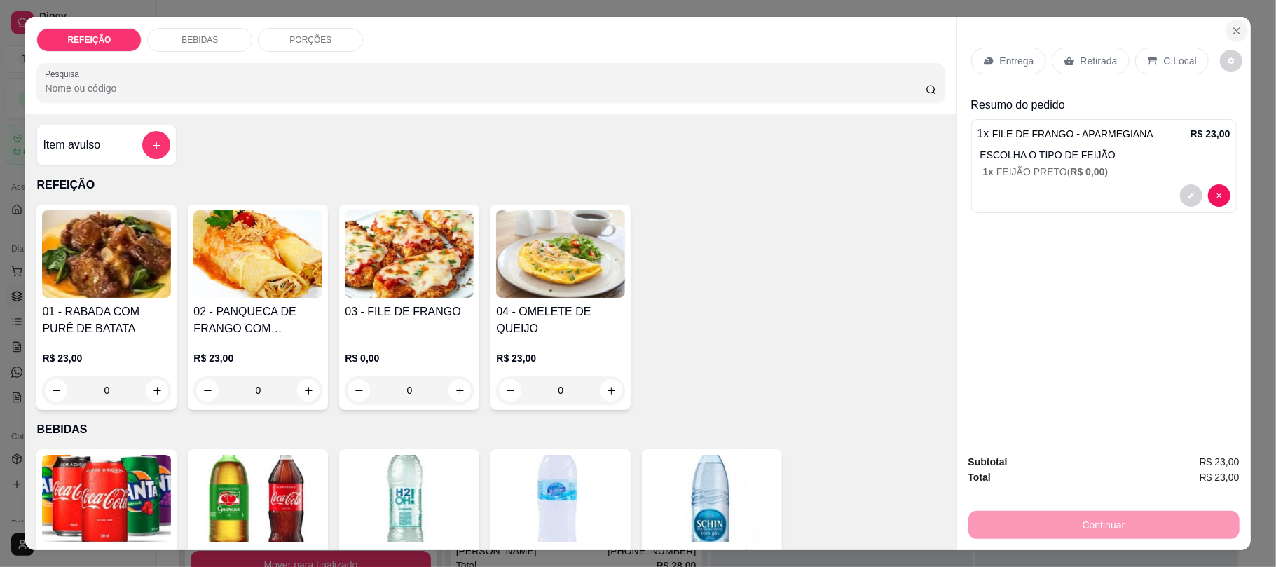
click at [1233, 32] on icon "Close" at bounding box center [1236, 30] width 11 height 11
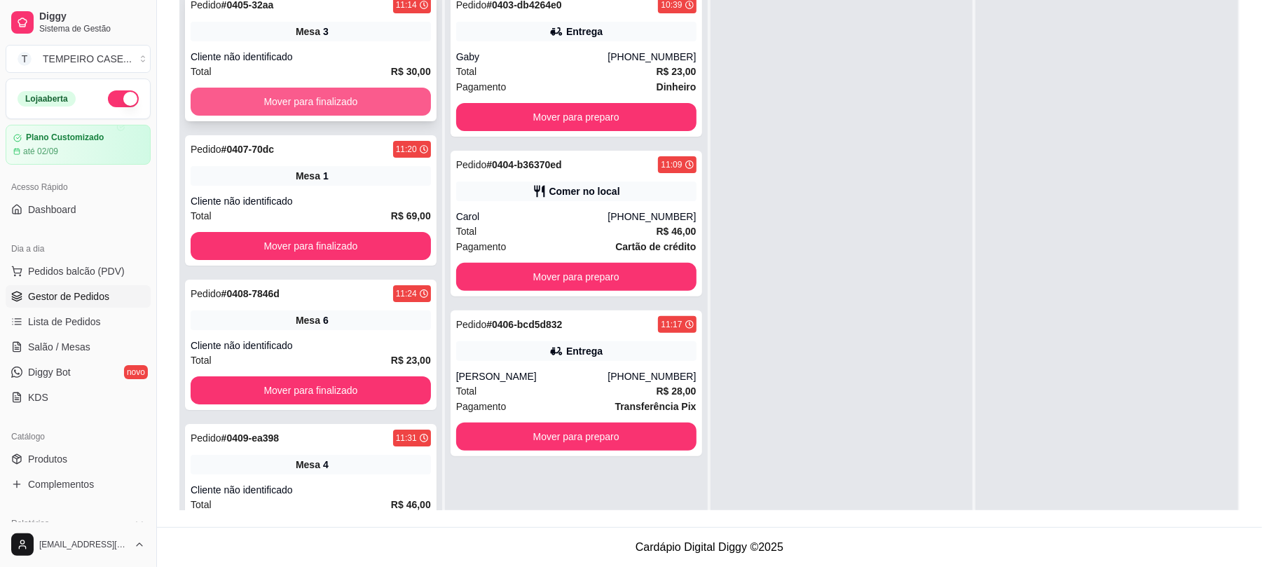
click at [340, 99] on button "Mover para finalizado" at bounding box center [311, 102] width 240 height 28
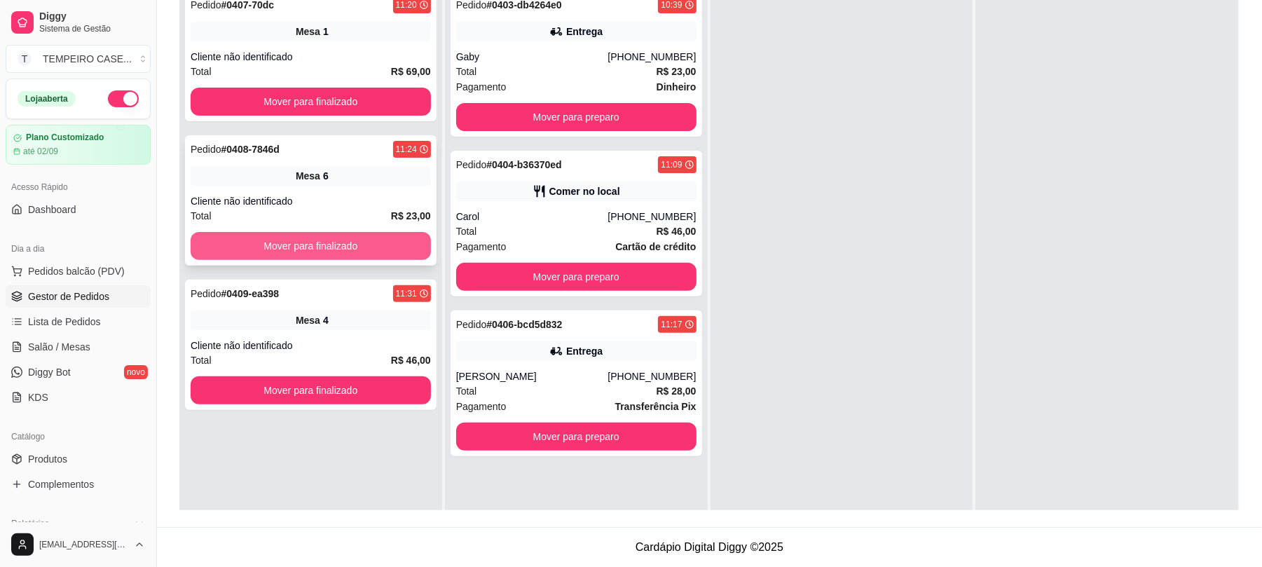
click at [382, 249] on button "Mover para finalizado" at bounding box center [311, 246] width 240 height 28
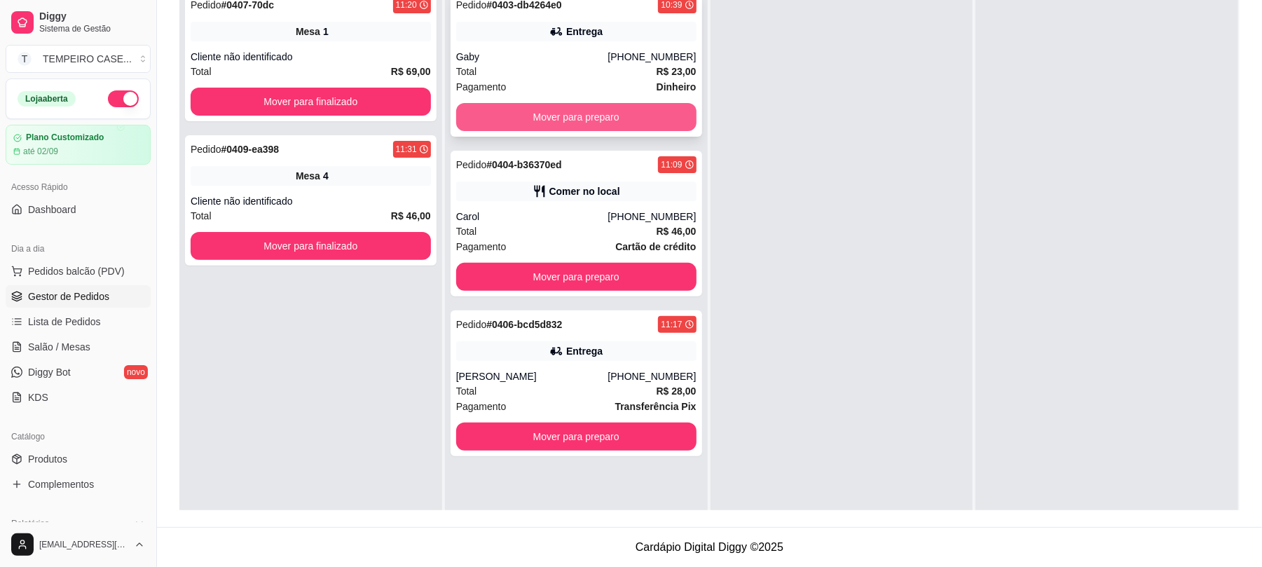
click at [567, 104] on button "Mover para preparo" at bounding box center [576, 117] width 240 height 28
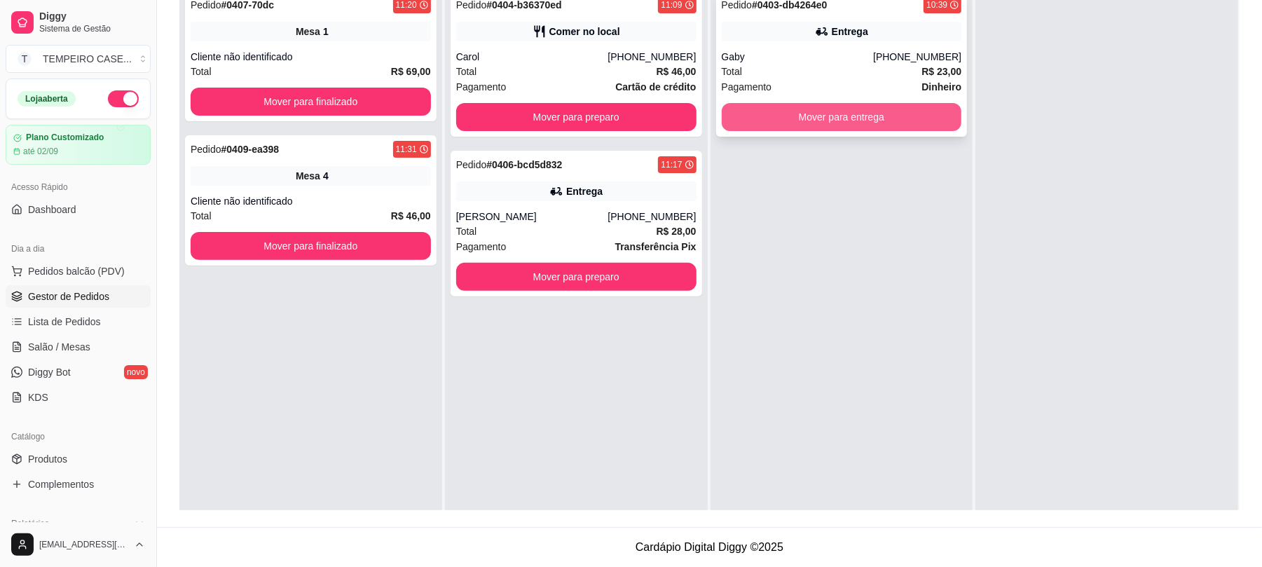
click at [806, 121] on button "Mover para entrega" at bounding box center [842, 117] width 240 height 28
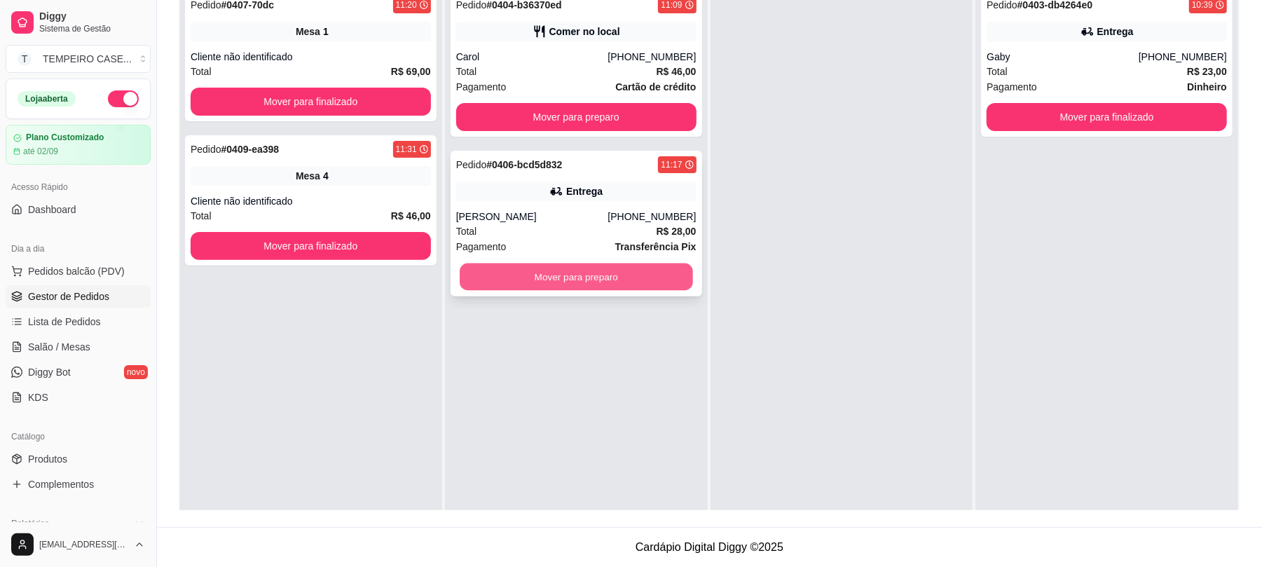
click at [598, 280] on button "Mover para preparo" at bounding box center [576, 276] width 233 height 27
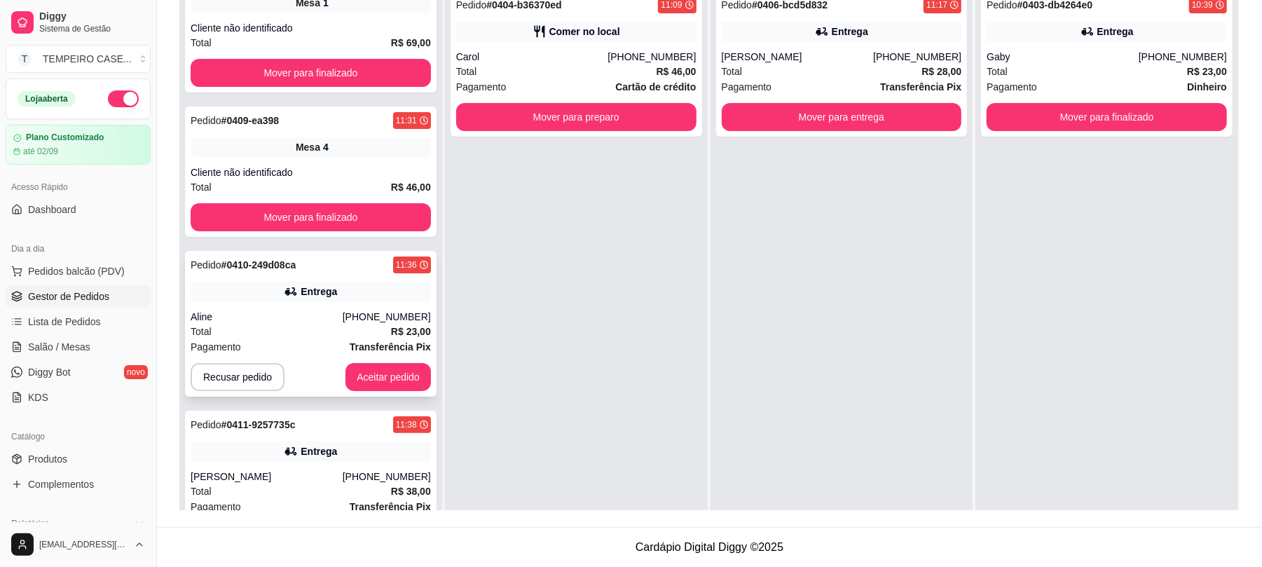
scroll to position [57, 0]
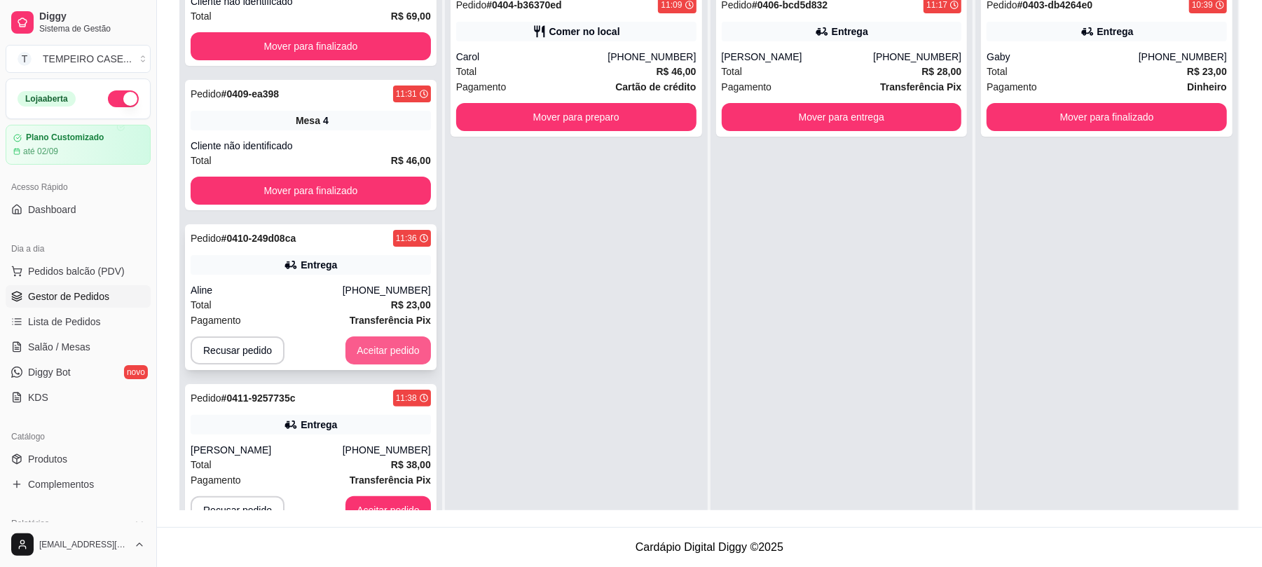
click at [360, 346] on button "Aceitar pedido" at bounding box center [387, 350] width 85 height 28
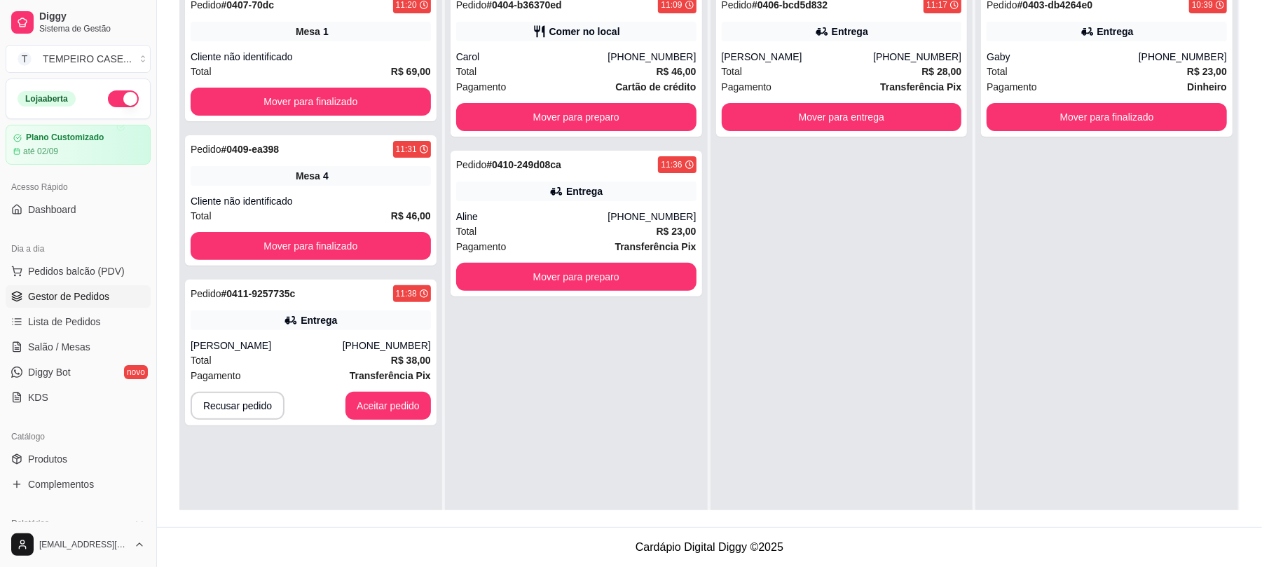
scroll to position [0, 0]
click at [382, 401] on button "Aceitar pedido" at bounding box center [387, 406] width 85 height 28
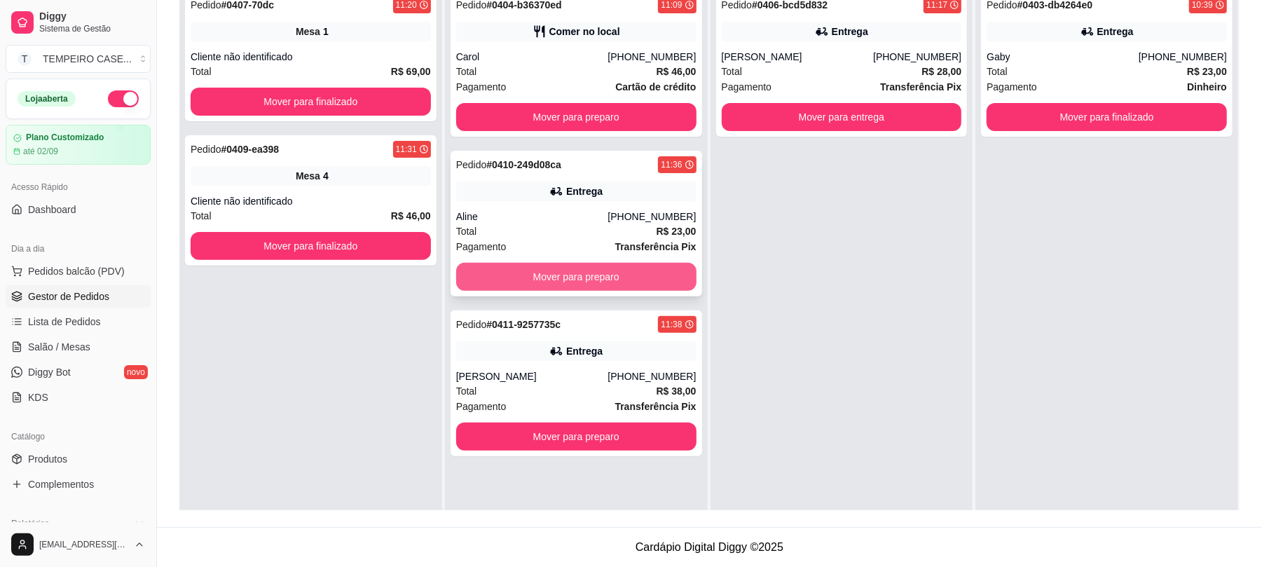
click at [553, 279] on button "Mover para preparo" at bounding box center [576, 277] width 240 height 28
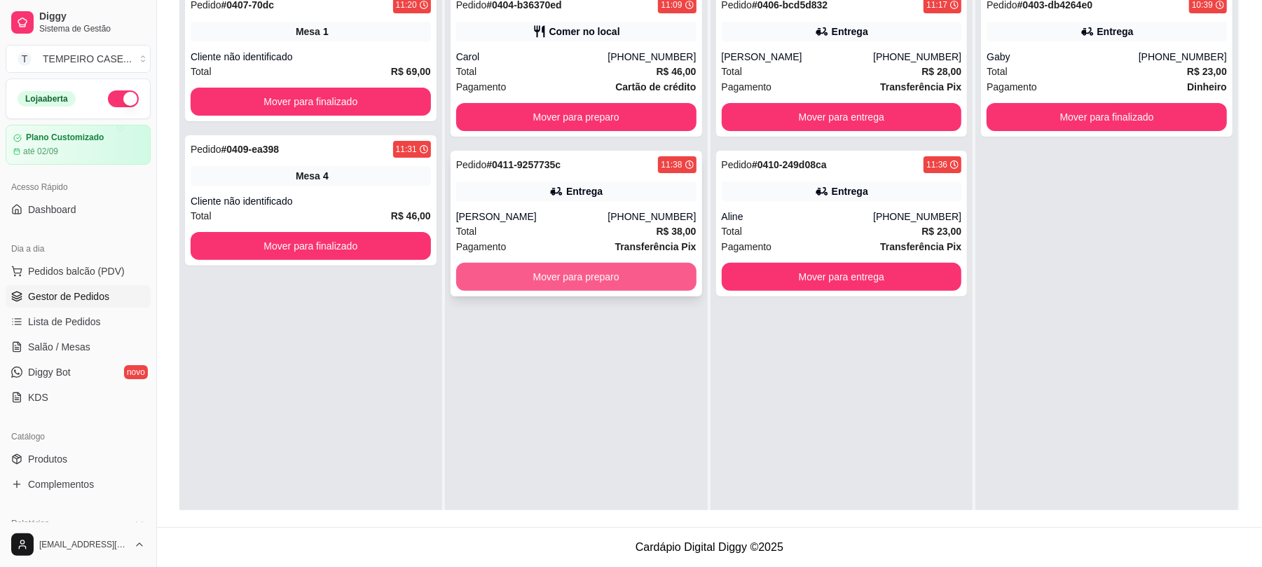
click at [591, 272] on button "Mover para preparo" at bounding box center [576, 277] width 240 height 28
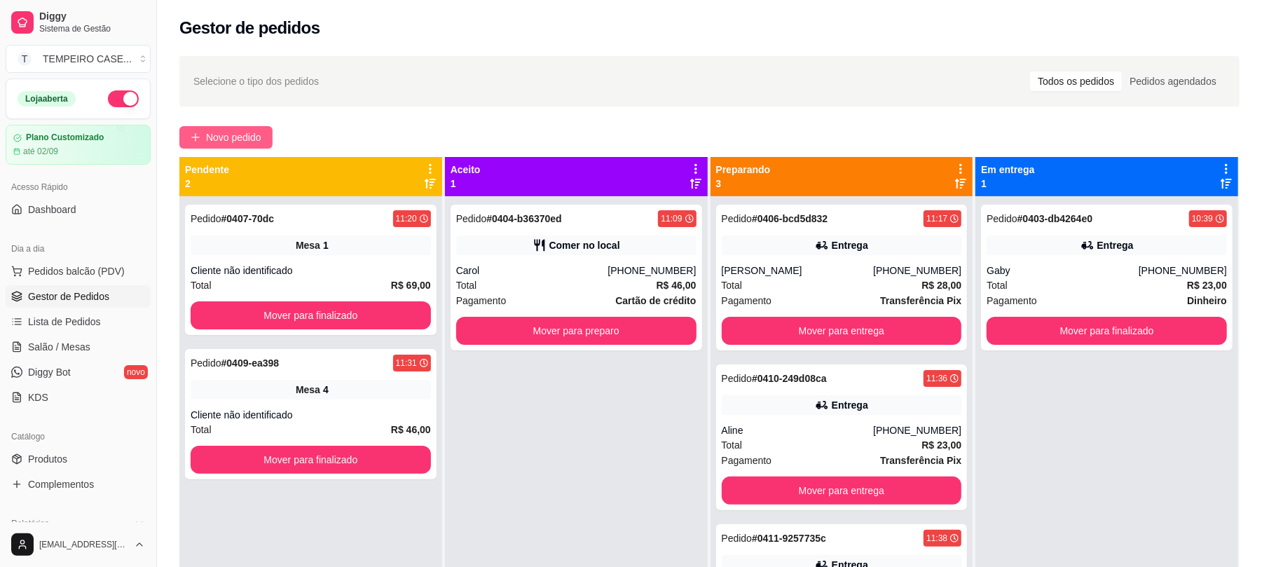
click at [252, 130] on span "Novo pedido" at bounding box center [233, 137] width 55 height 15
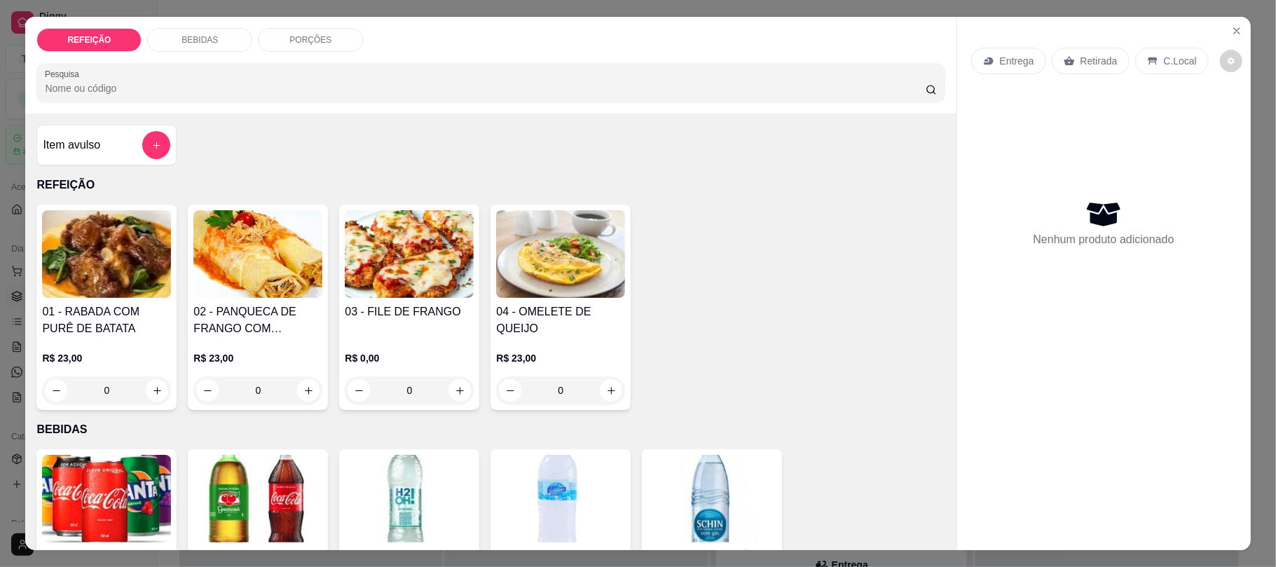
click at [380, 280] on img at bounding box center [409, 254] width 129 height 88
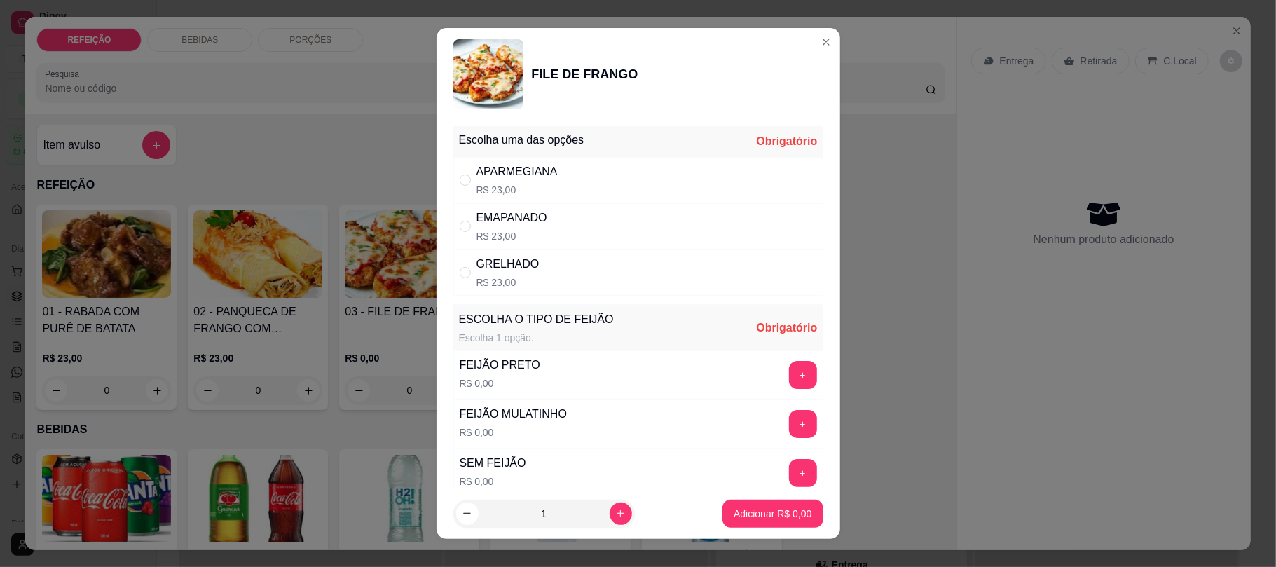
click at [603, 186] on div "APARMEGIANA R$ 23,00" at bounding box center [638, 180] width 370 height 46
radio input "true"
click at [789, 387] on button "+" at bounding box center [803, 375] width 28 height 28
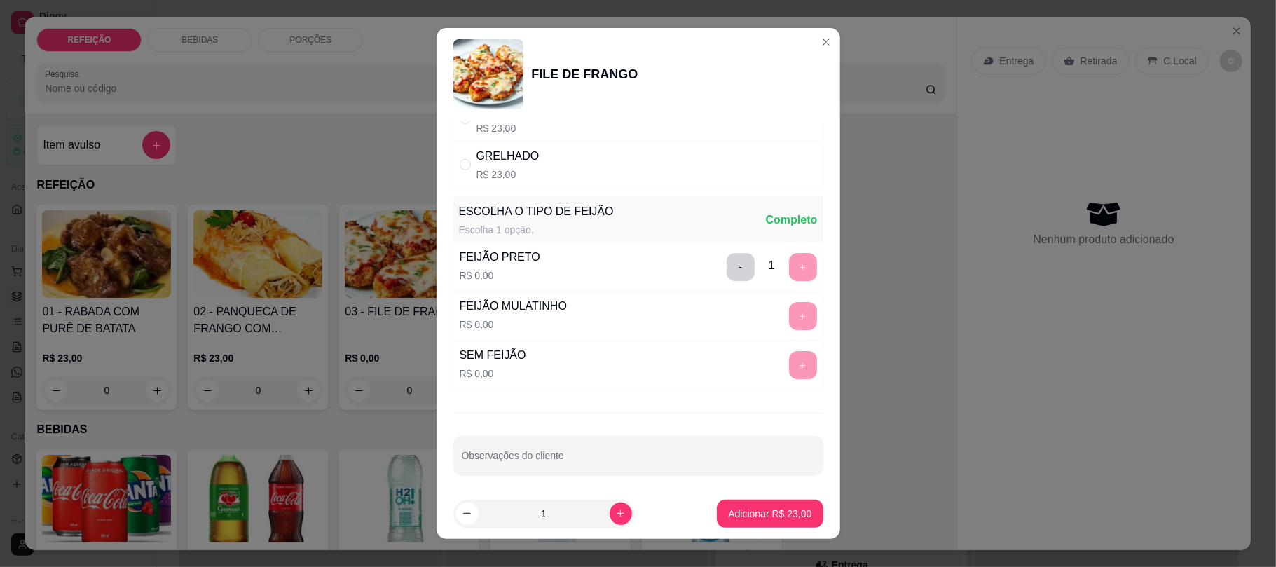
scroll to position [118, 0]
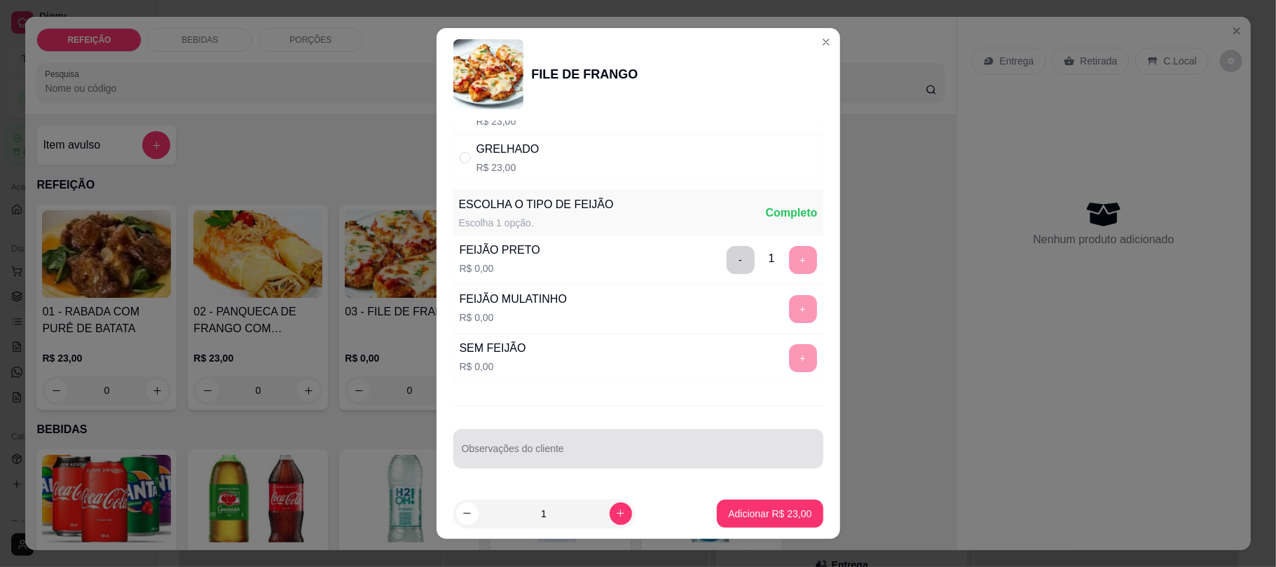
click at [503, 460] on input "Observações do cliente" at bounding box center [638, 454] width 353 height 14
type input "sem farofa"
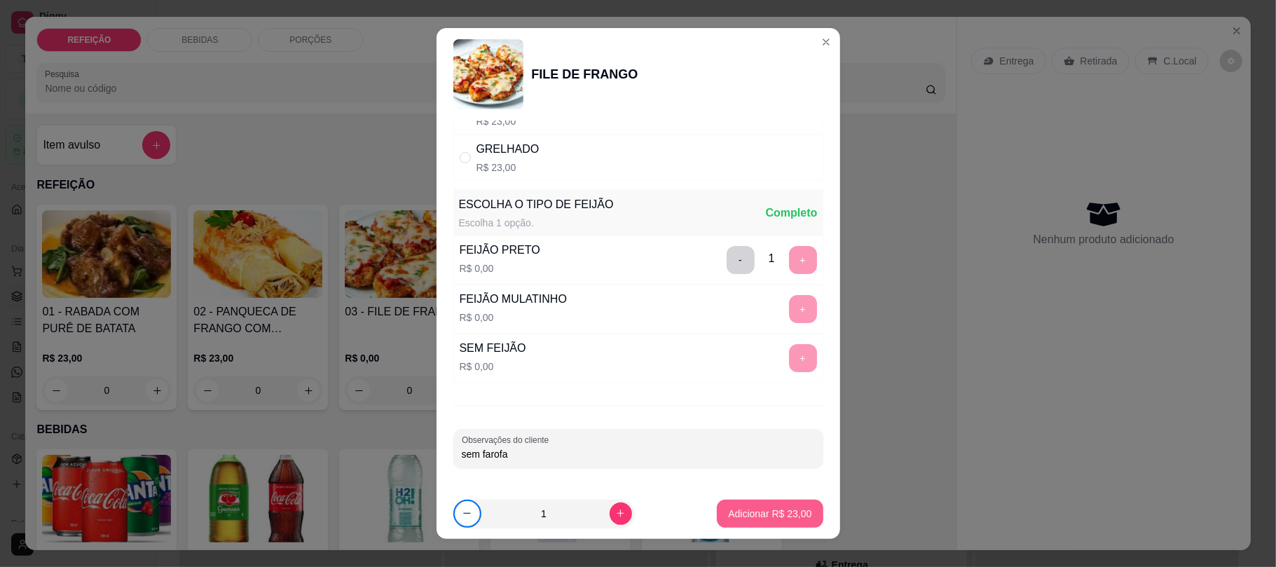
click at [763, 516] on p "Adicionar R$ 23,00" at bounding box center [769, 513] width 83 height 14
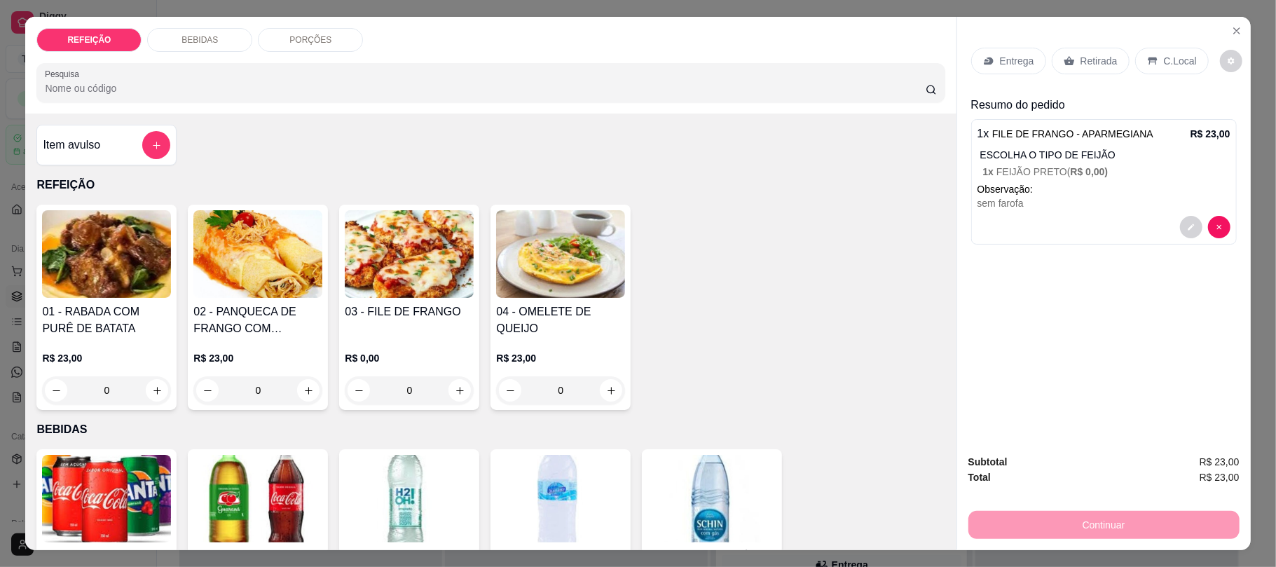
click at [1024, 74] on div "Entrega" at bounding box center [1008, 61] width 75 height 27
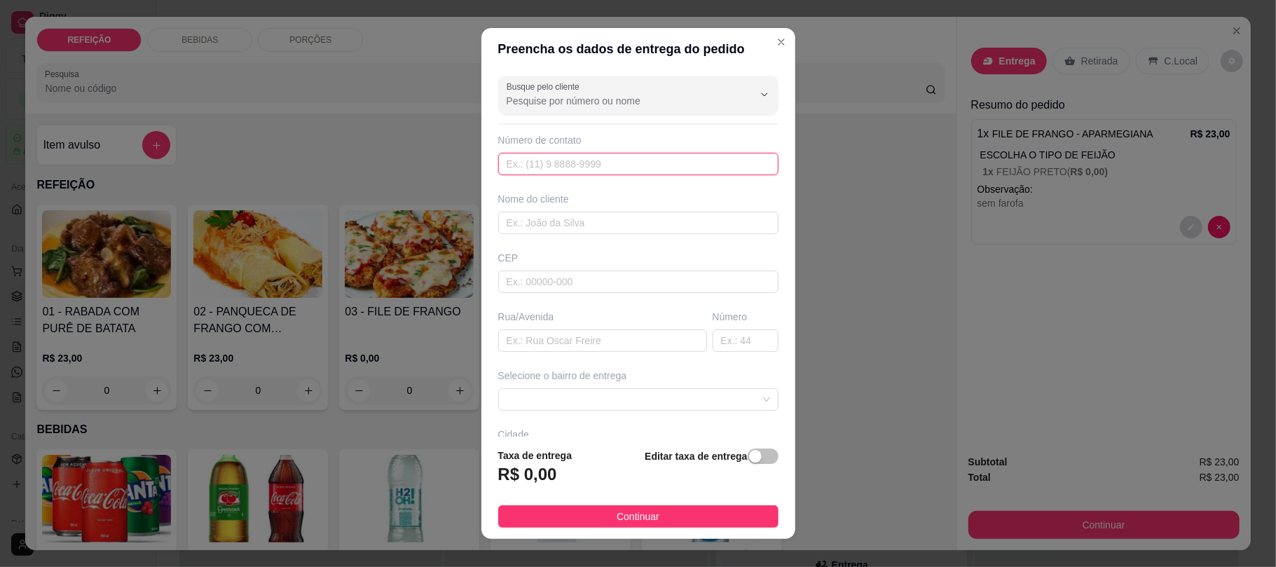
click at [569, 158] on input "text" at bounding box center [638, 164] width 280 height 22
paste input "[PHONE_NUMBER]"
type input "[PHONE_NUMBER]"
click at [542, 227] on input "text" at bounding box center [638, 223] width 280 height 22
type input "[PERSON_NAME]"
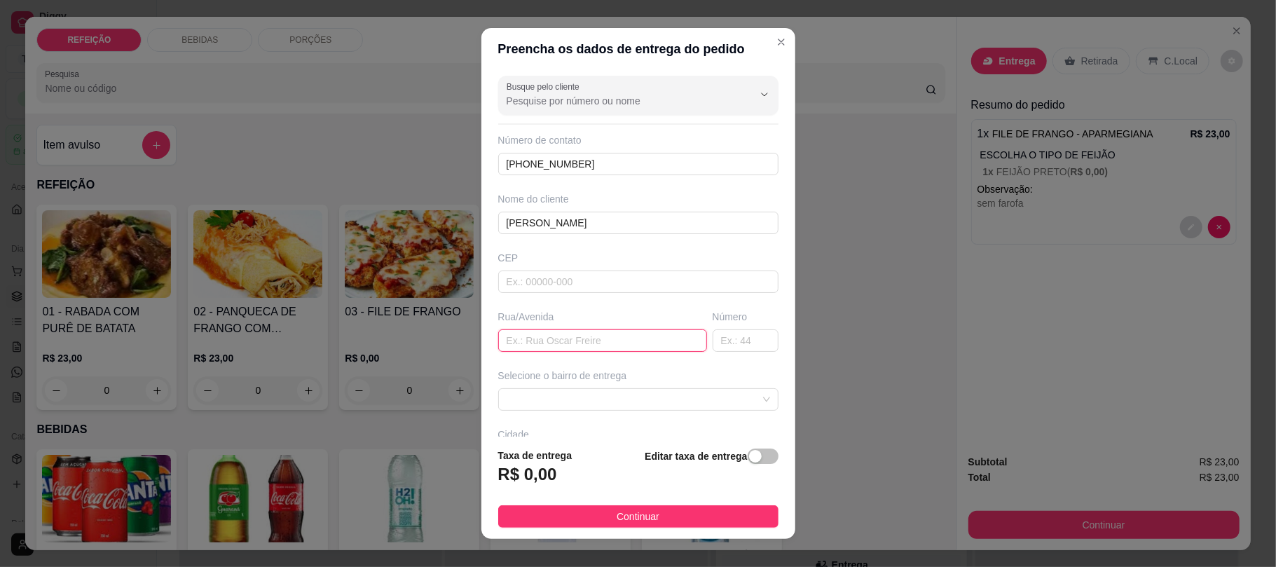
click at [538, 337] on input "text" at bounding box center [602, 340] width 209 height 22
paste input "R. [GEOGRAPHIC_DATA], atras do sky beach flat"
drag, startPoint x: 570, startPoint y: 342, endPoint x: 593, endPoint y: 339, distance: 23.3
click at [593, 339] on input "R. [GEOGRAPHIC_DATA], atras do sky beach flat" at bounding box center [602, 340] width 209 height 22
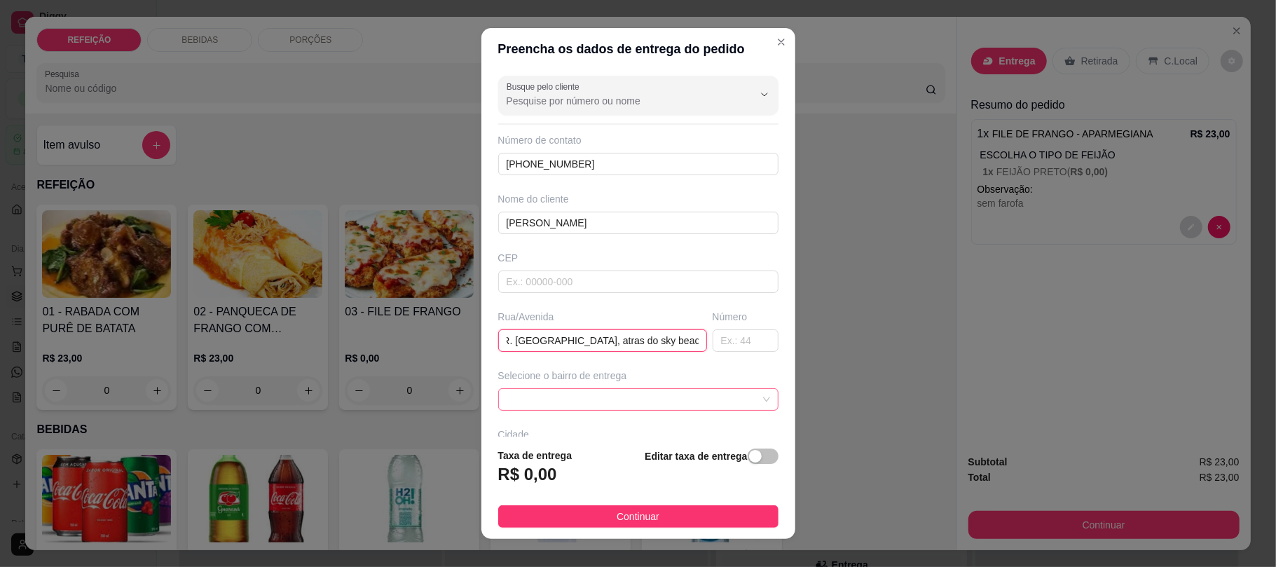
click at [584, 398] on span at bounding box center [637, 399] width 263 height 21
type input "R. [GEOGRAPHIC_DATA], atras do sky beach flat"
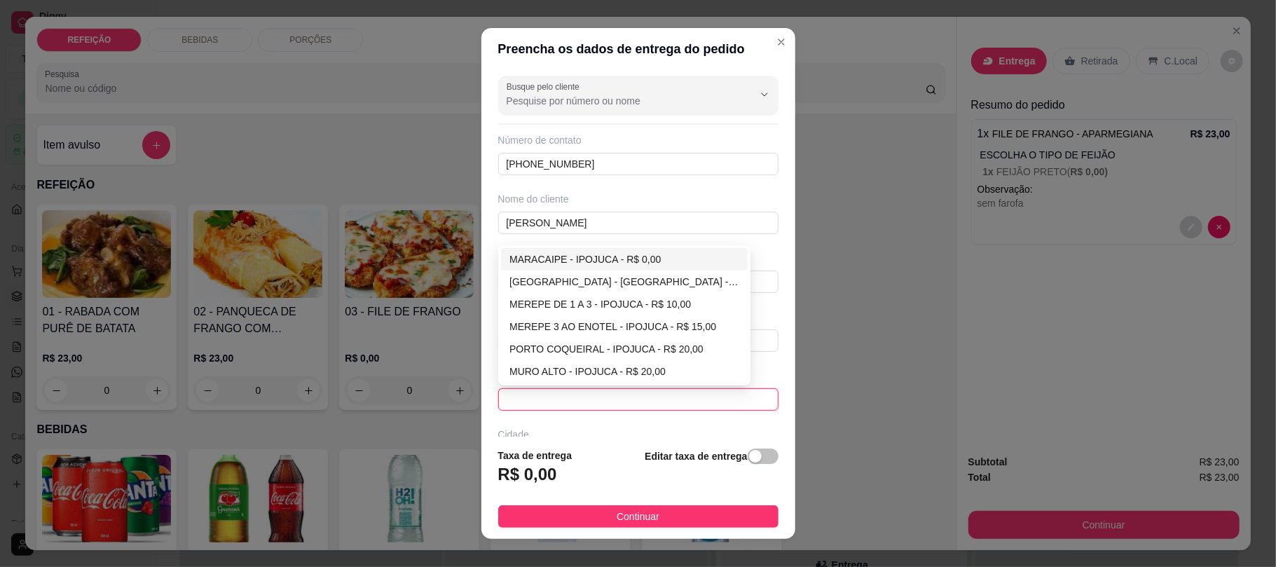
scroll to position [0, 0]
click at [581, 261] on div "MARACAIPE - IPOJUCA - R$ 0,00" at bounding box center [624, 258] width 230 height 15
type input "IPOJUCA"
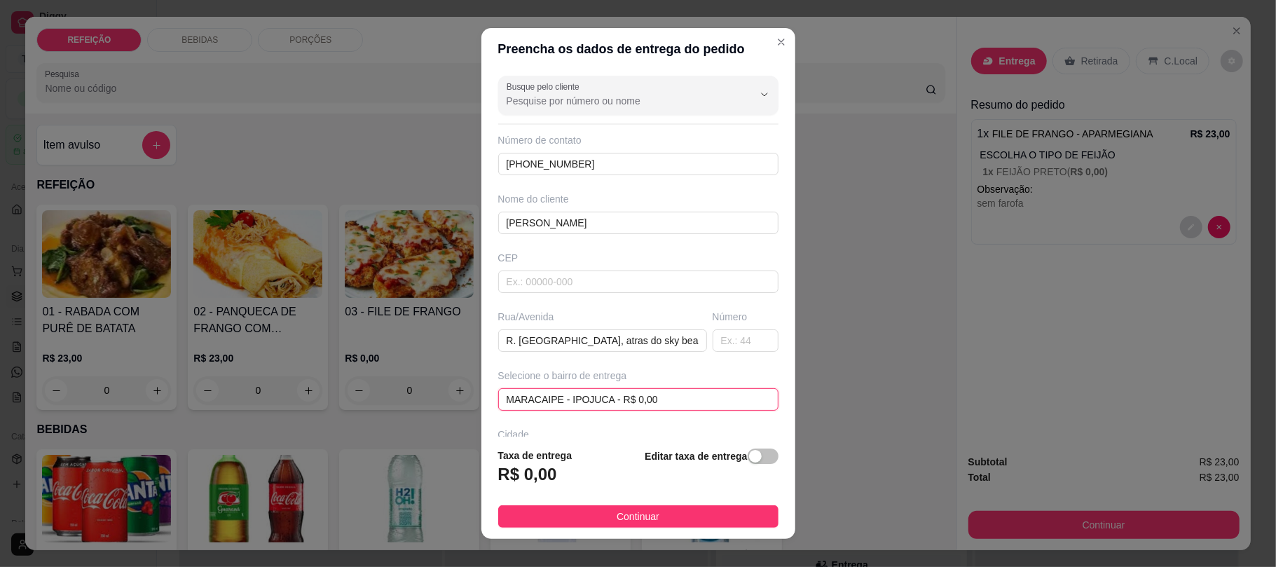
click at [626, 408] on span "MARACAIPE - IPOJUCA - R$ 0,00" at bounding box center [637, 399] width 263 height 21
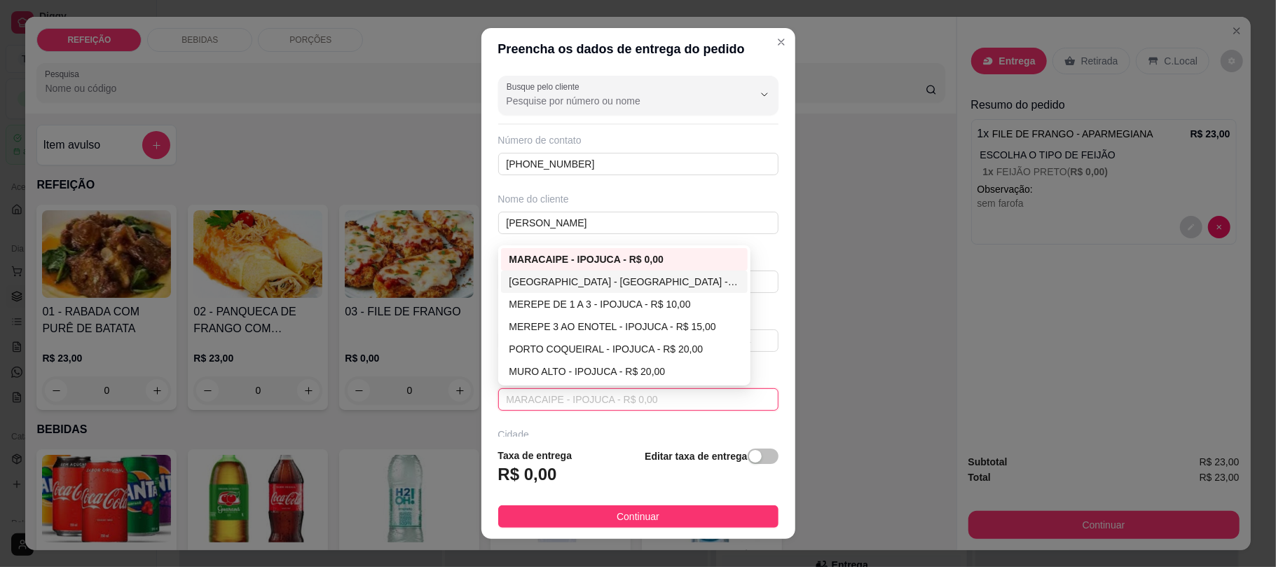
click at [589, 284] on div "[GEOGRAPHIC_DATA] - [GEOGRAPHIC_DATA] - R$ 5,00" at bounding box center [624, 281] width 230 height 15
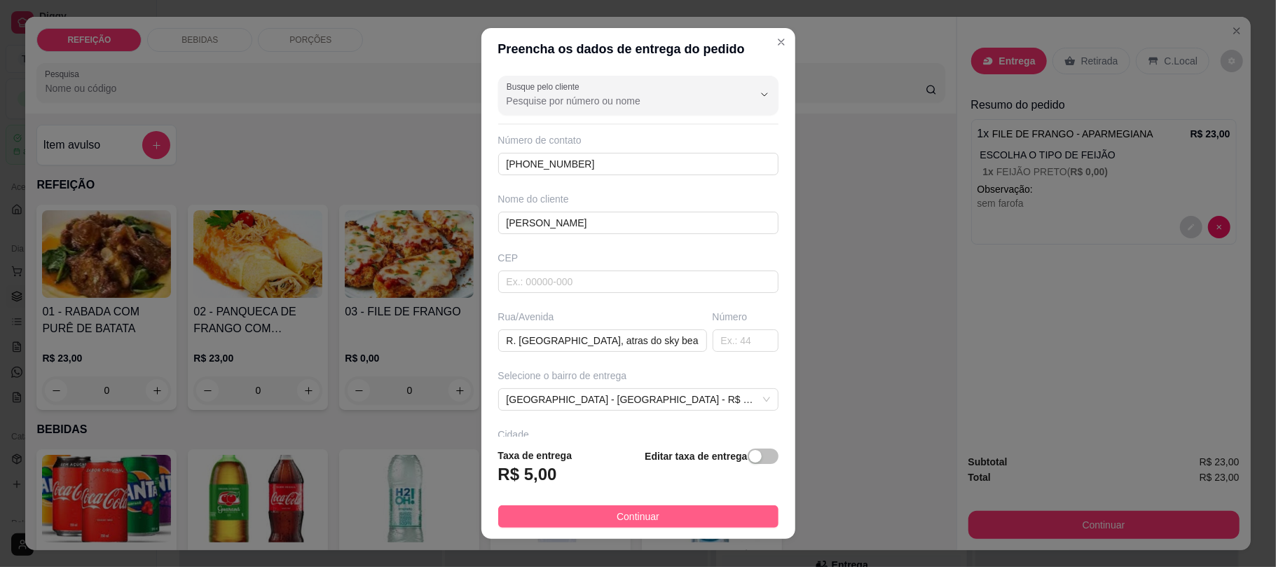
click at [696, 508] on button "Continuar" at bounding box center [638, 516] width 280 height 22
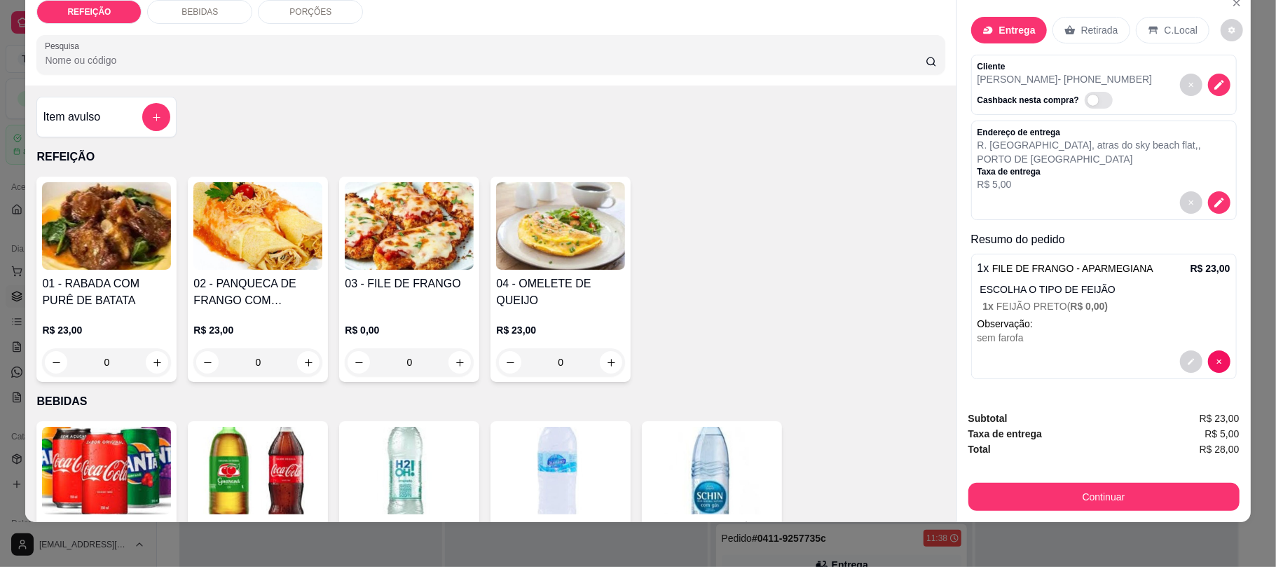
scroll to position [18, 0]
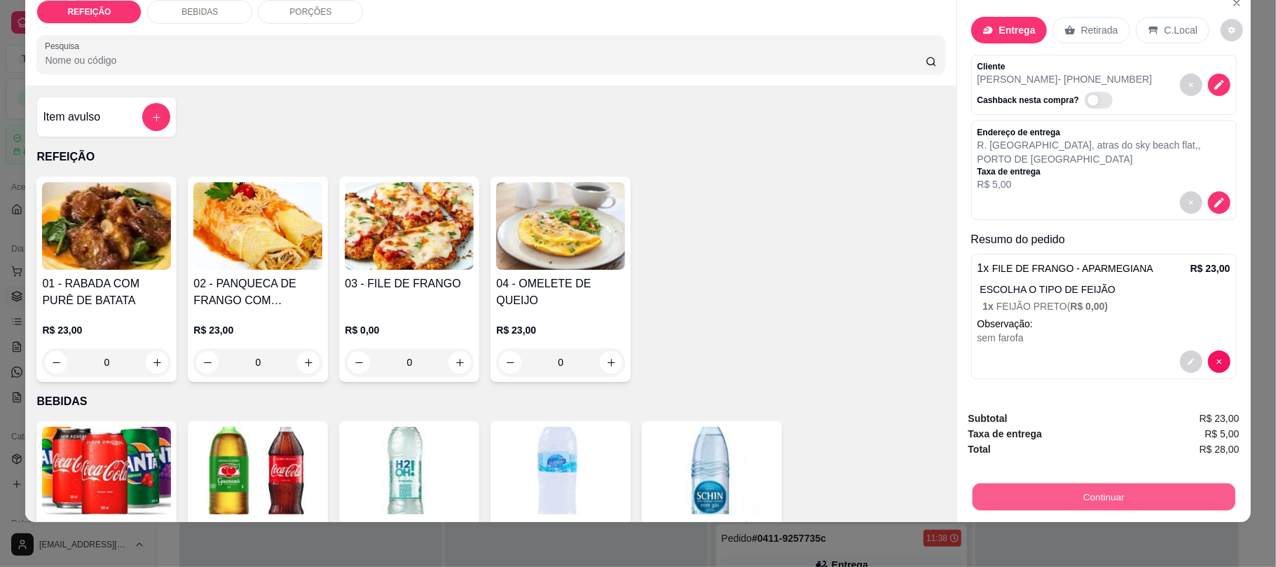
click at [1154, 485] on button "Continuar" at bounding box center [1103, 496] width 263 height 27
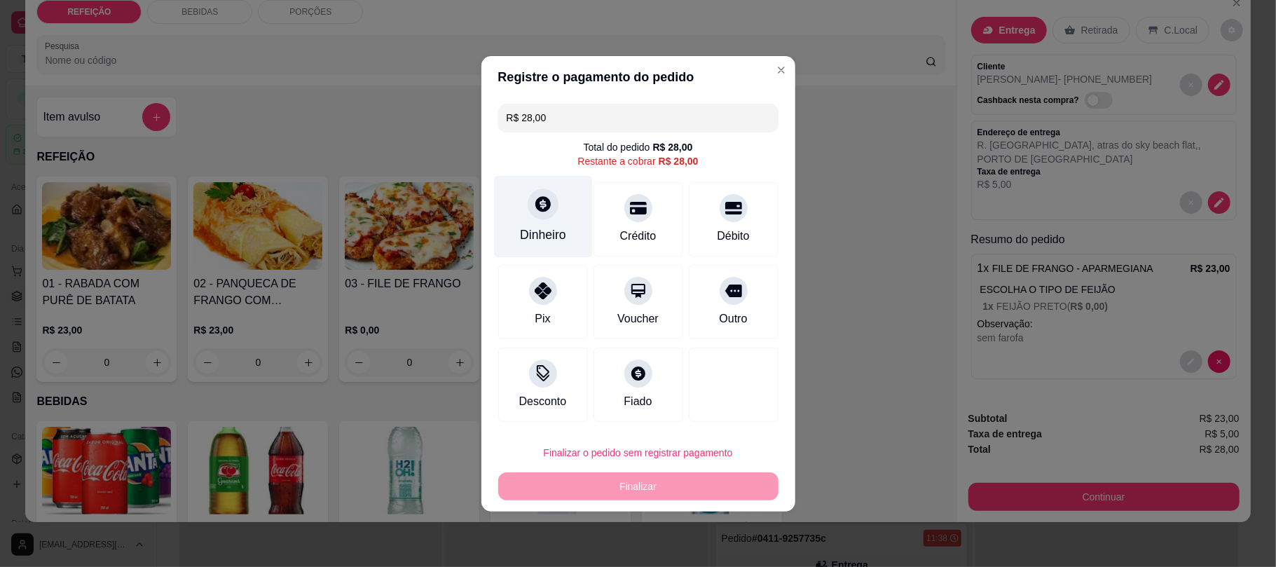
click at [539, 233] on div "Dinheiro" at bounding box center [543, 235] width 46 height 18
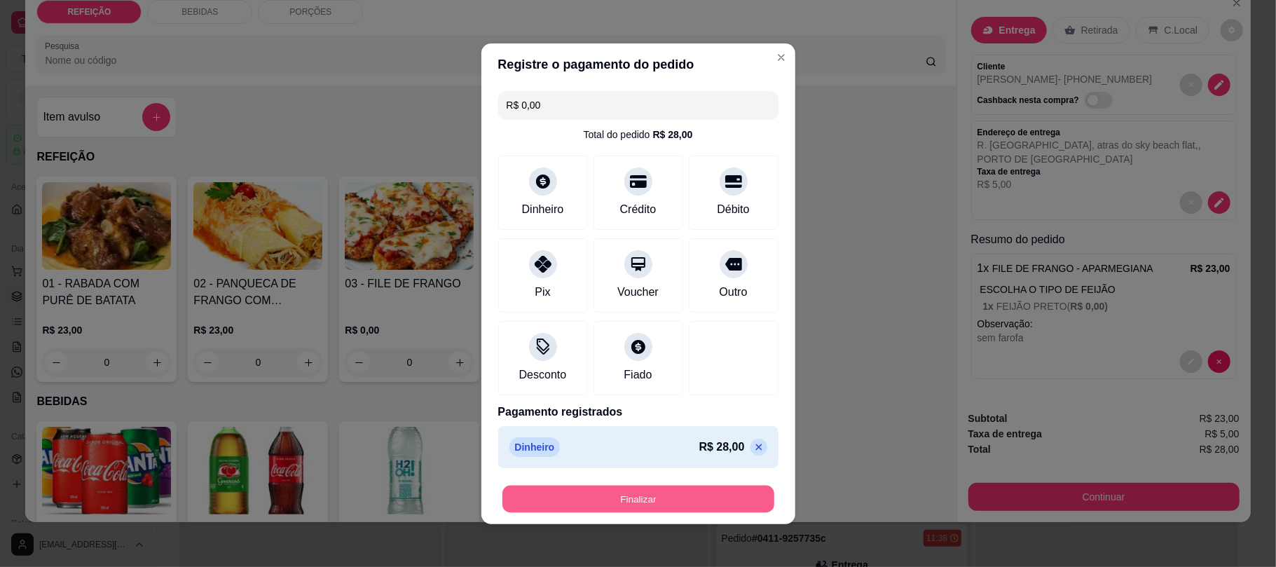
click at [648, 506] on button "Finalizar" at bounding box center [638, 498] width 272 height 27
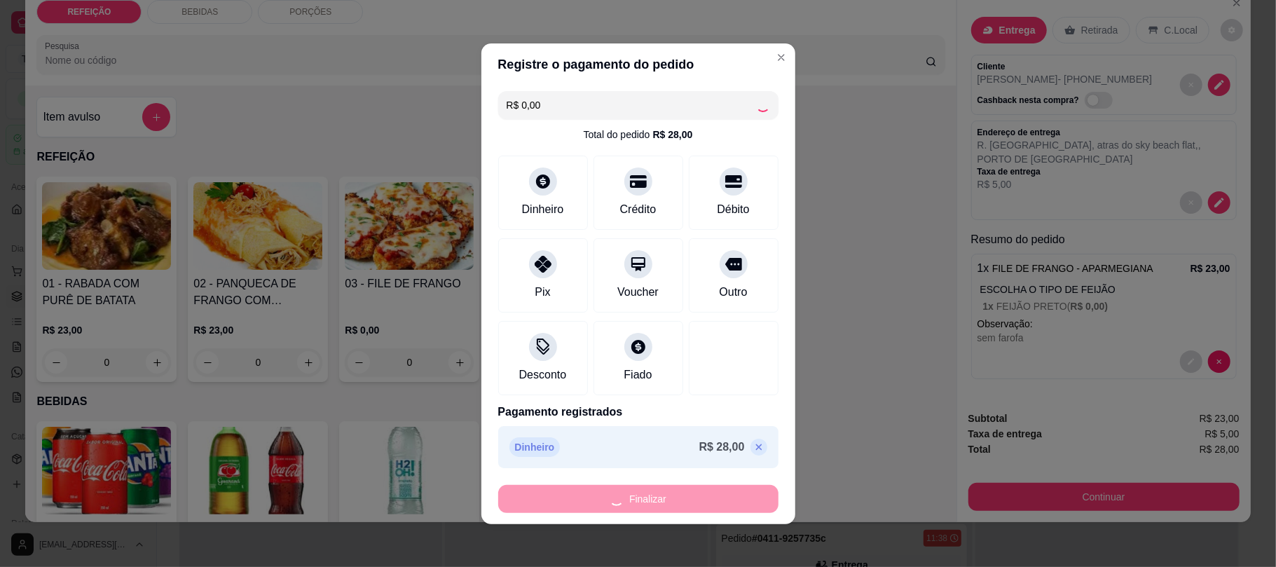
type input "-R$ 28,00"
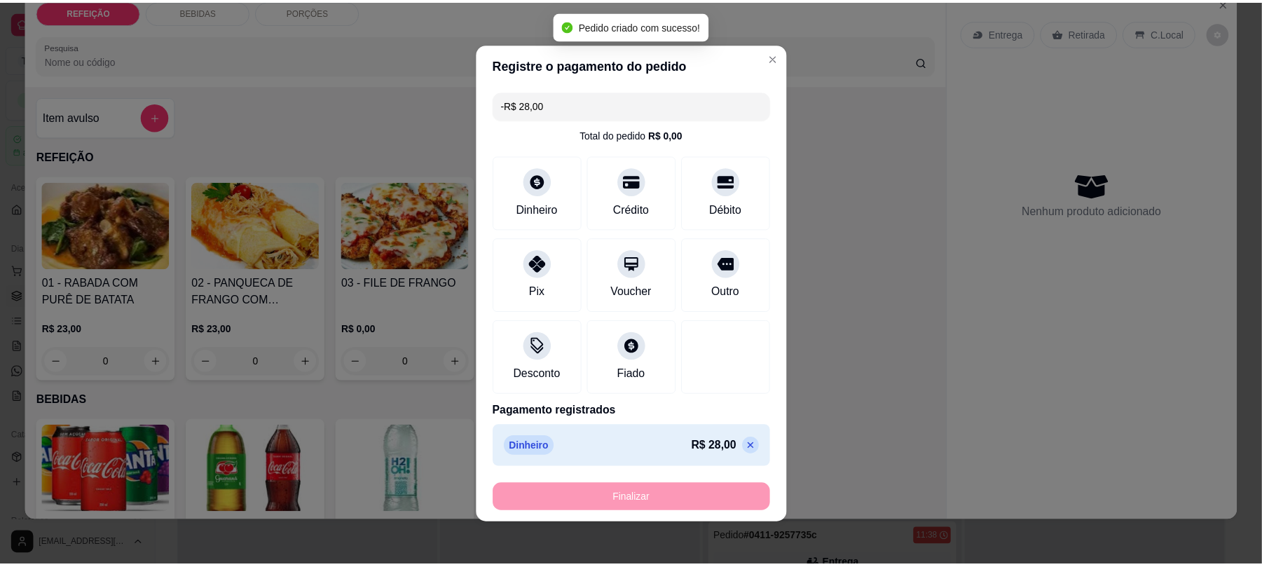
scroll to position [0, 0]
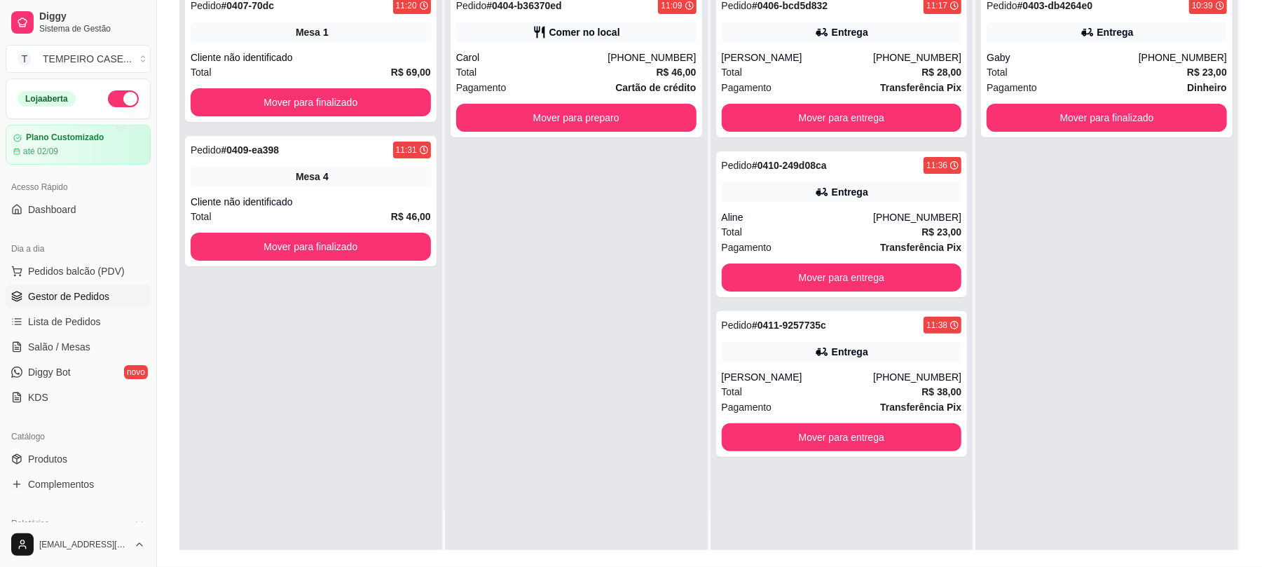
scroll to position [214, 0]
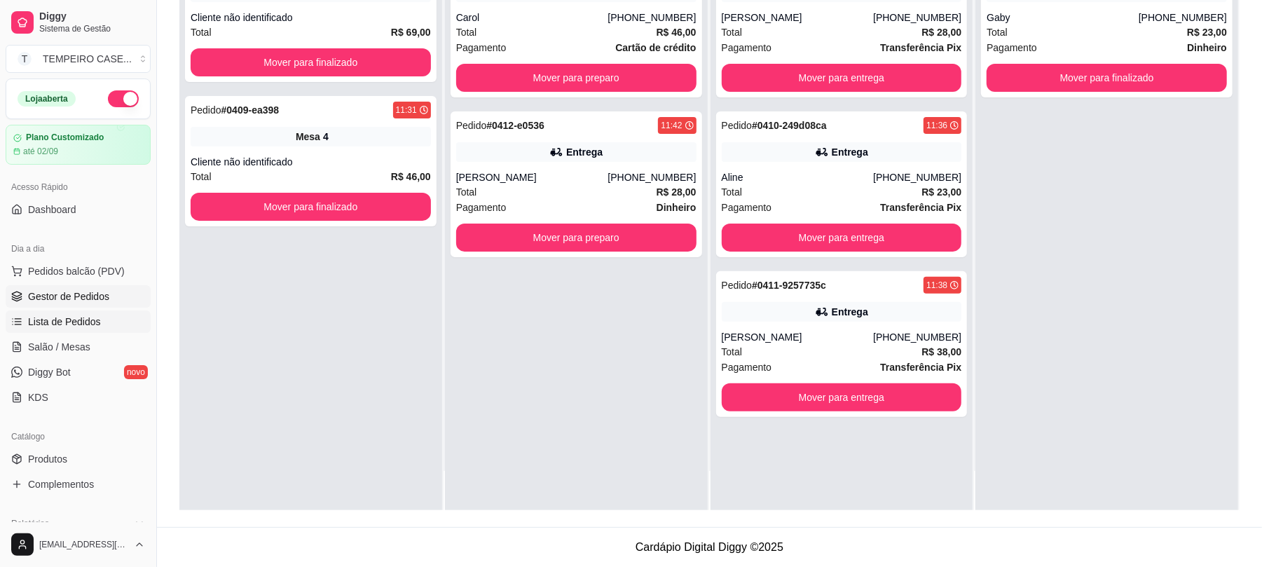
click at [56, 328] on span "Lista de Pedidos" at bounding box center [64, 322] width 73 height 14
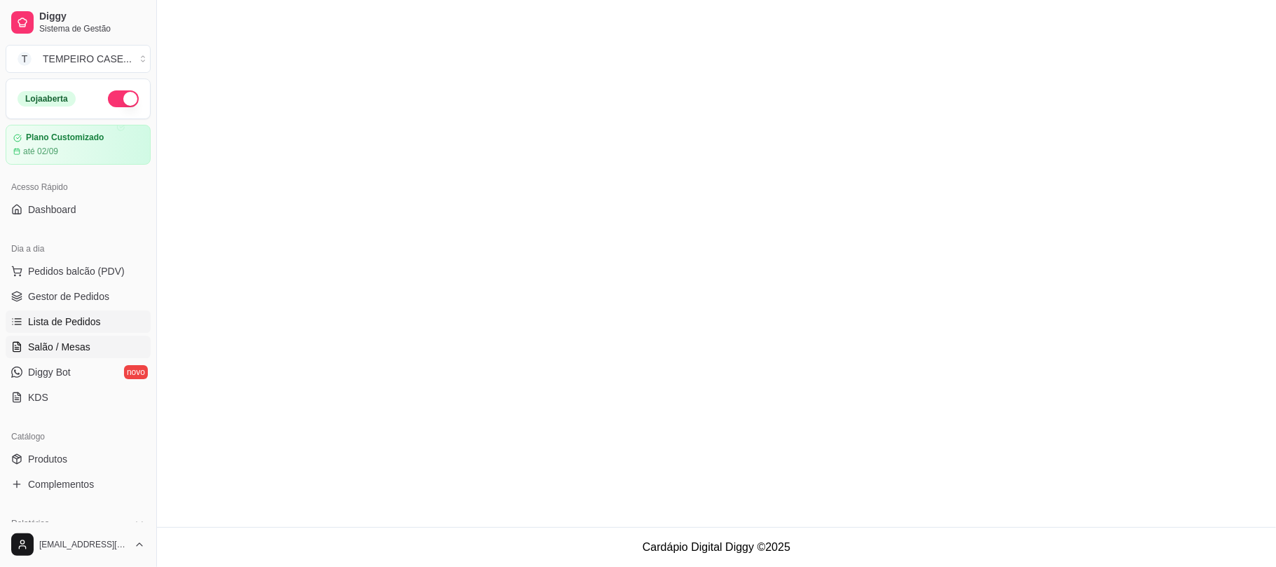
click at [63, 339] on link "Salão / Mesas" at bounding box center [78, 347] width 145 height 22
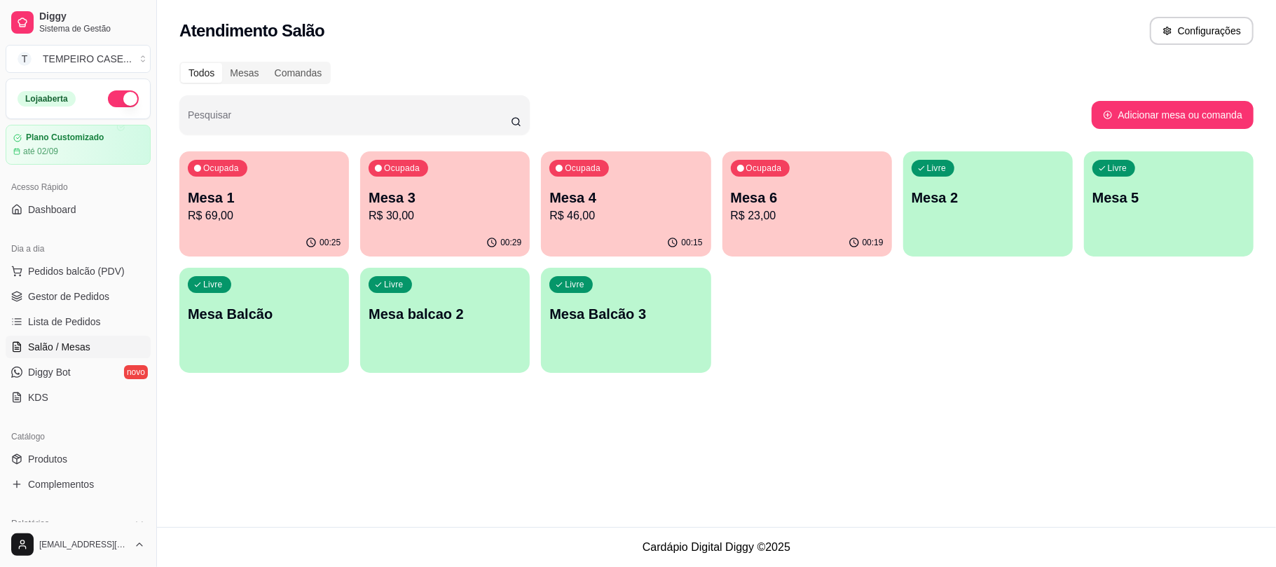
click at [415, 205] on p "Mesa 3" at bounding box center [444, 198] width 153 height 20
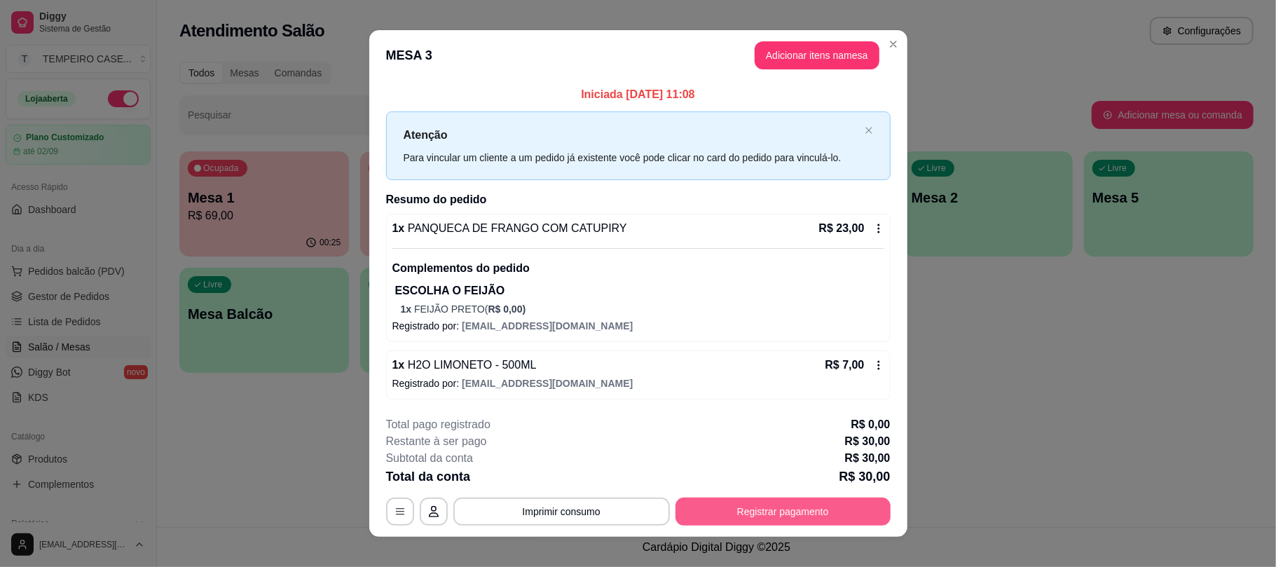
click at [764, 504] on button "Registrar pagamento" at bounding box center [782, 511] width 215 height 28
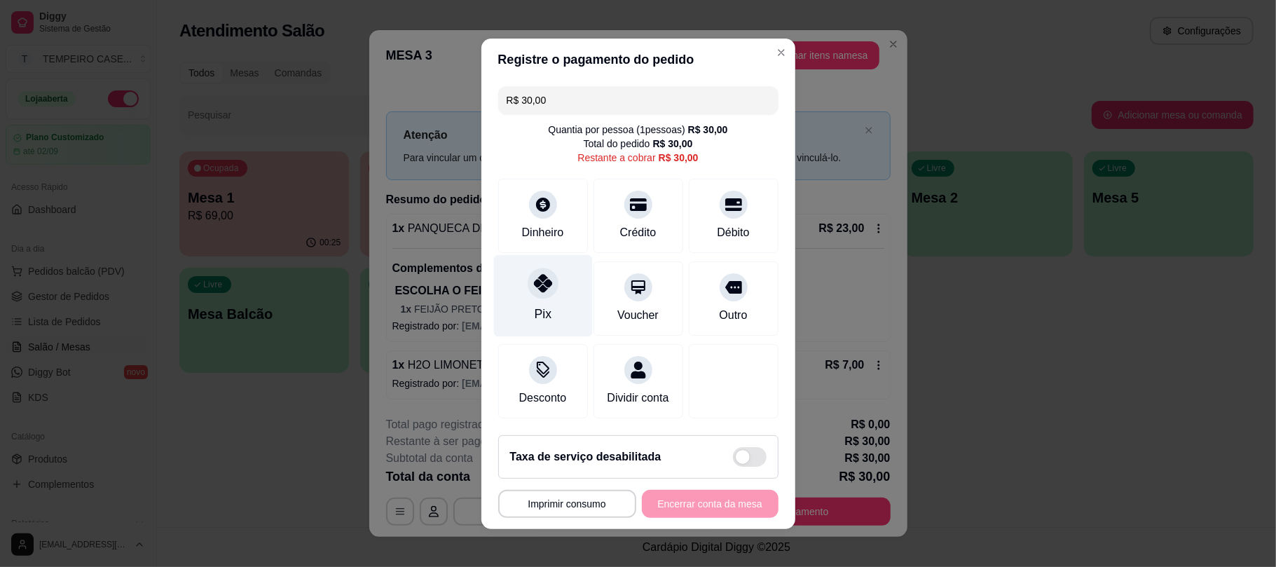
click at [536, 289] on div at bounding box center [542, 283] width 31 height 31
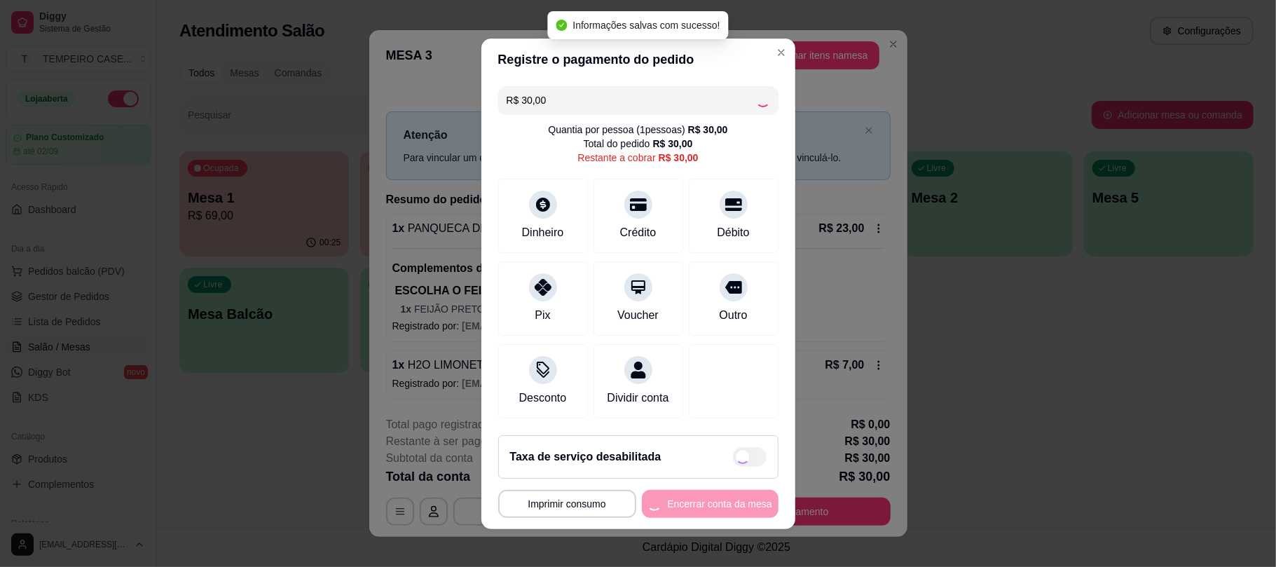
type input "R$ 0,00"
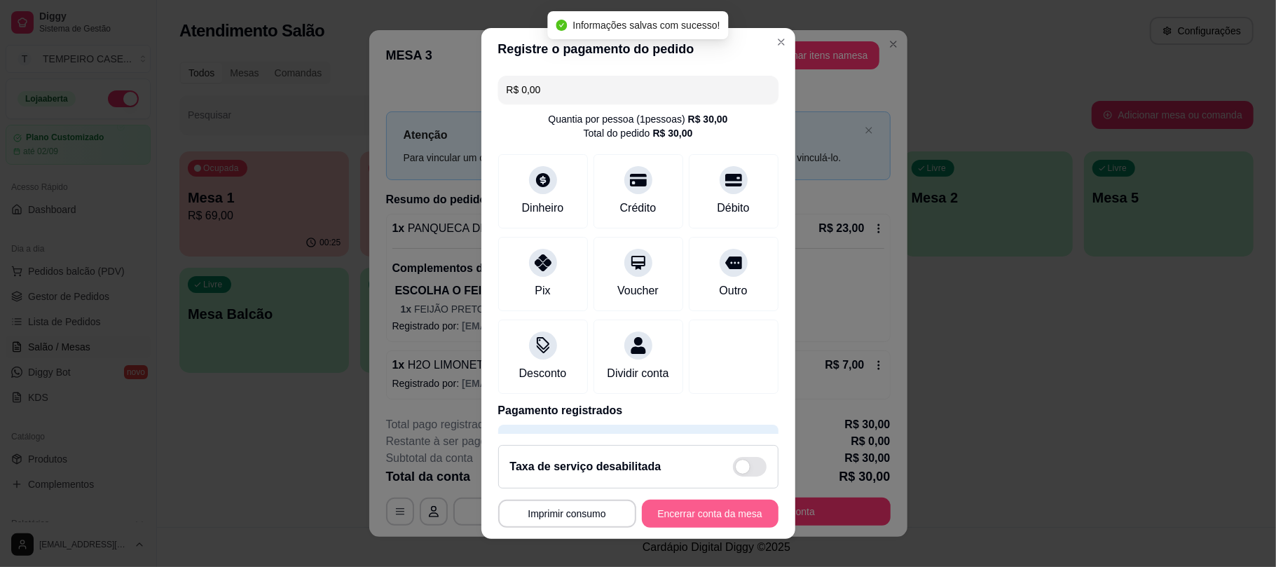
click at [726, 516] on button "Encerrar conta da mesa" at bounding box center [710, 513] width 137 height 28
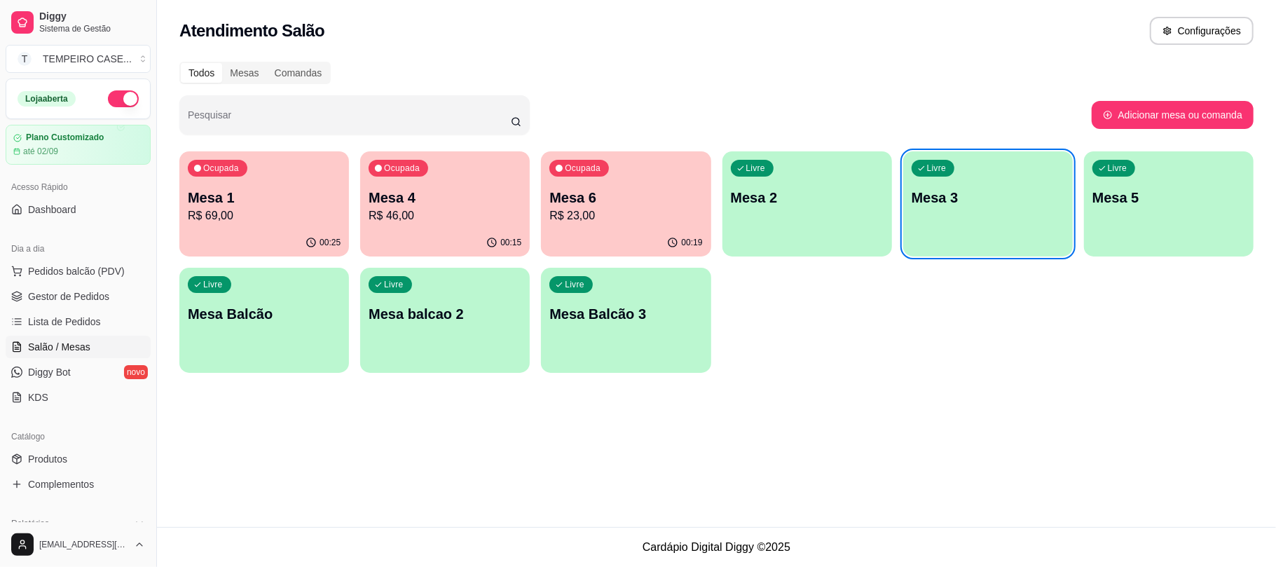
click at [602, 225] on div "Ocupada Mesa 6 R$ 23,00" at bounding box center [626, 190] width 170 height 78
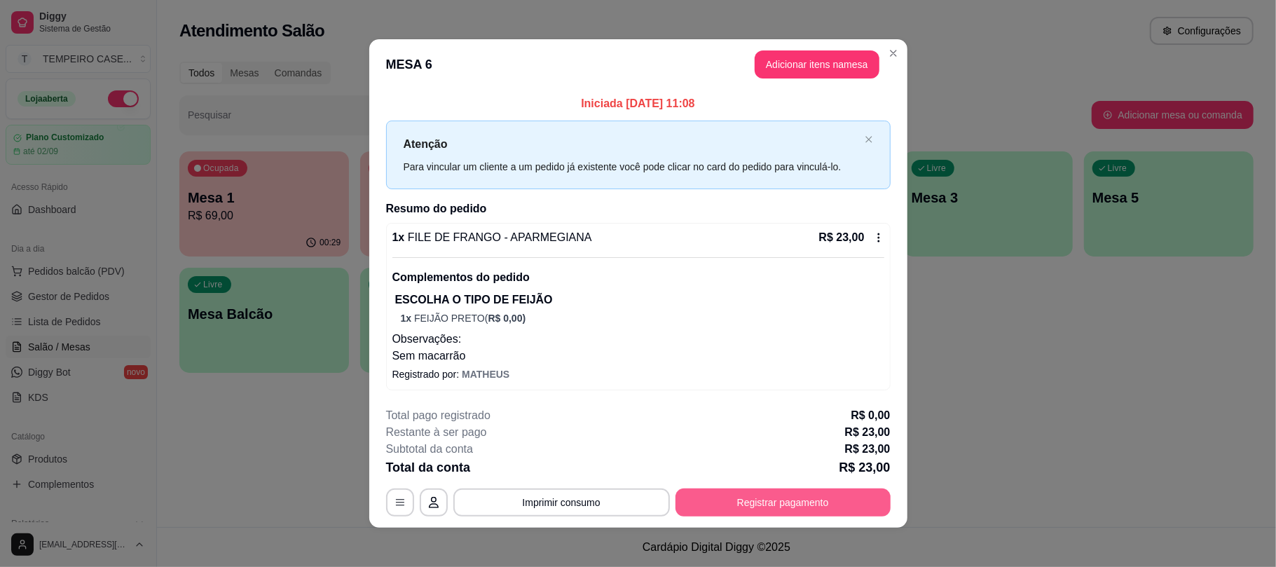
click at [793, 500] on button "Registrar pagamento" at bounding box center [782, 502] width 215 height 28
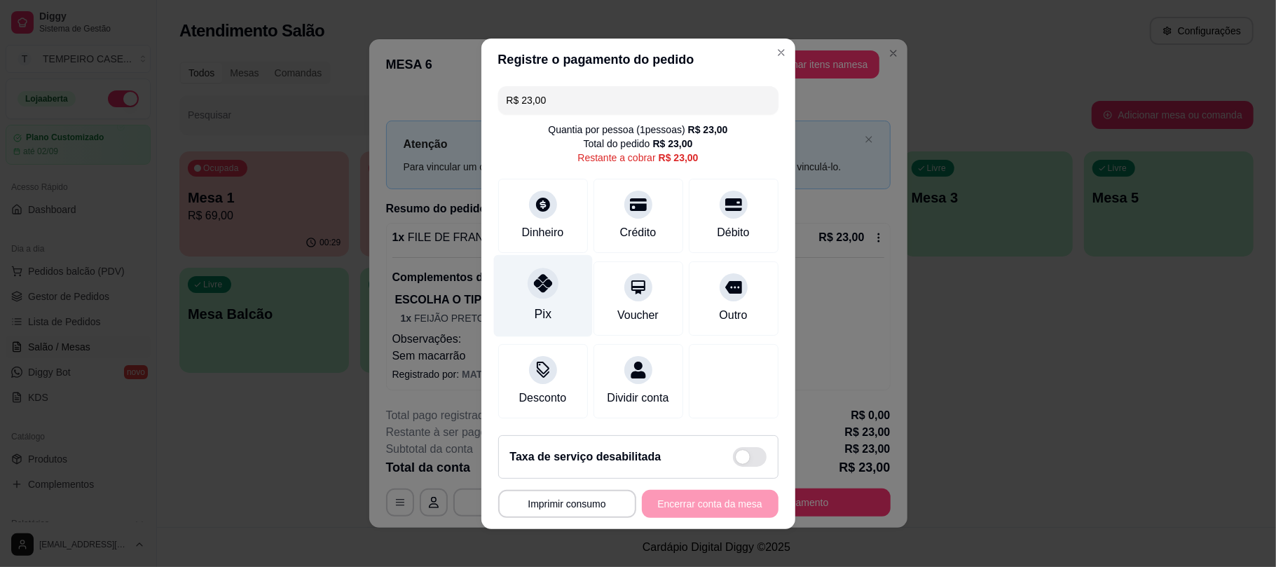
click at [562, 287] on div "Pix" at bounding box center [542, 295] width 99 height 82
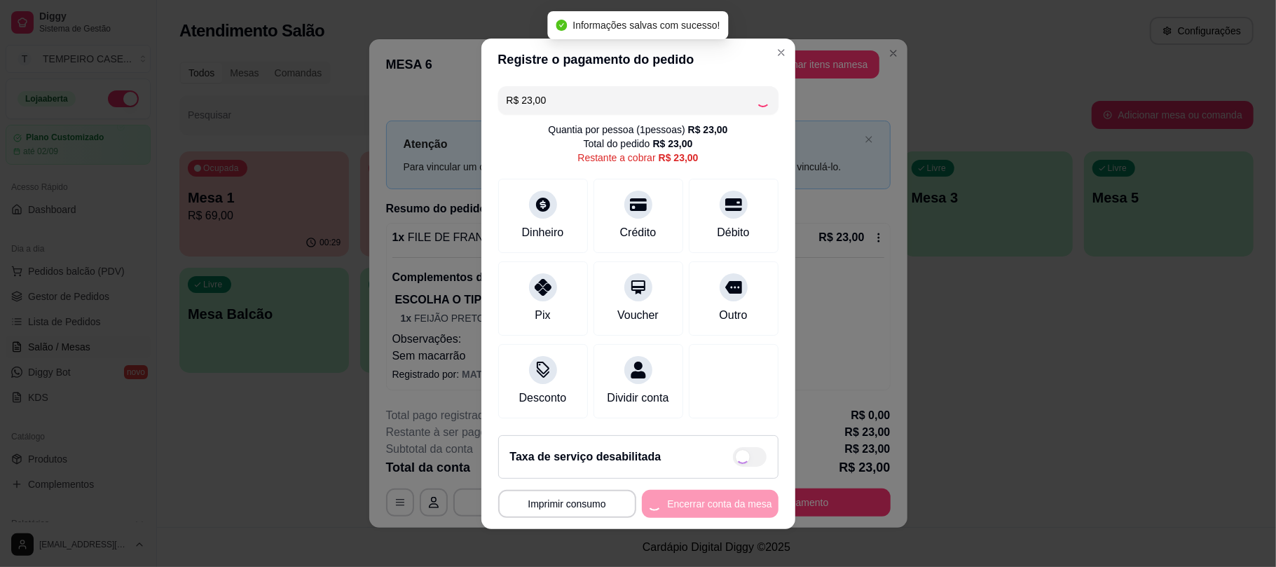
type input "R$ 0,00"
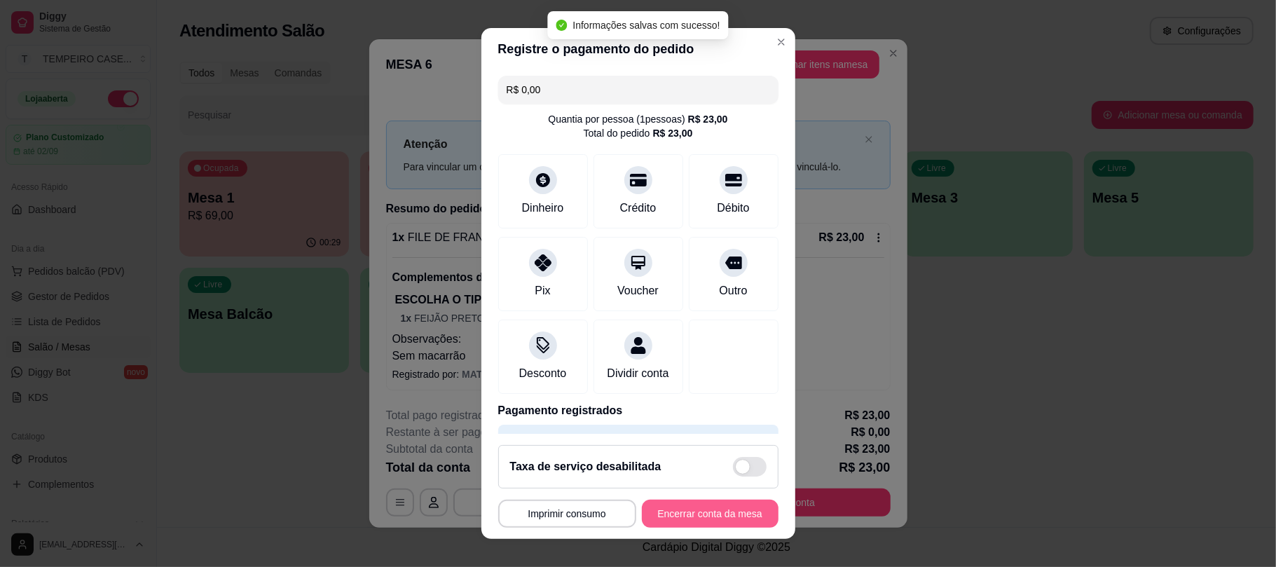
click at [704, 514] on button "Encerrar conta da mesa" at bounding box center [710, 513] width 137 height 28
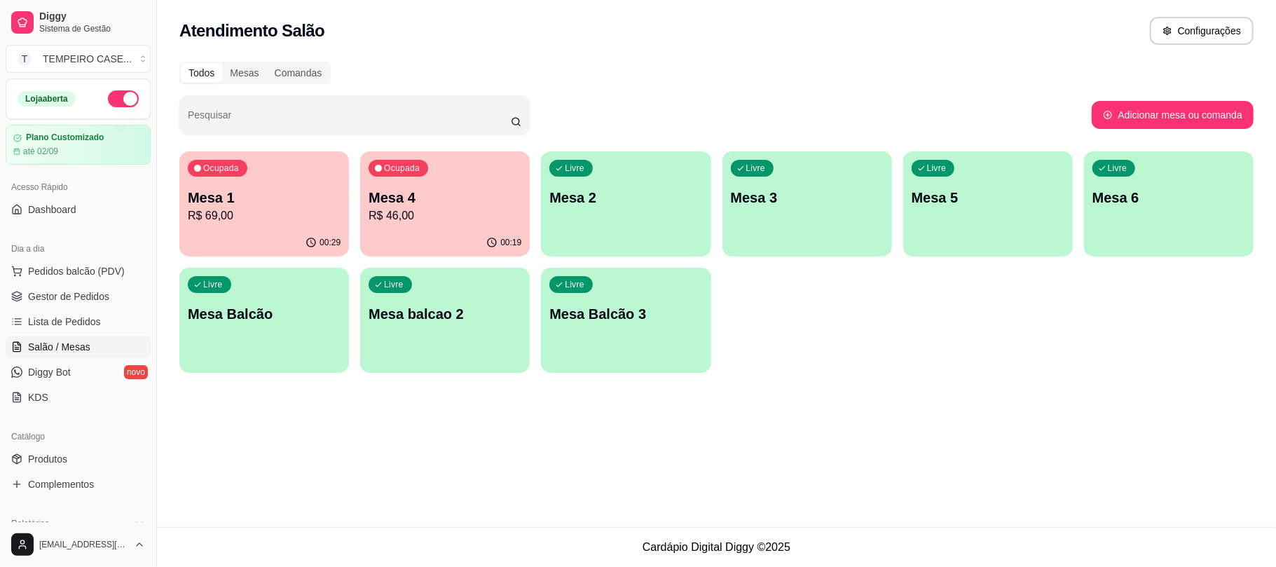
click at [101, 353] on link "Salão / Mesas" at bounding box center [78, 347] width 145 height 22
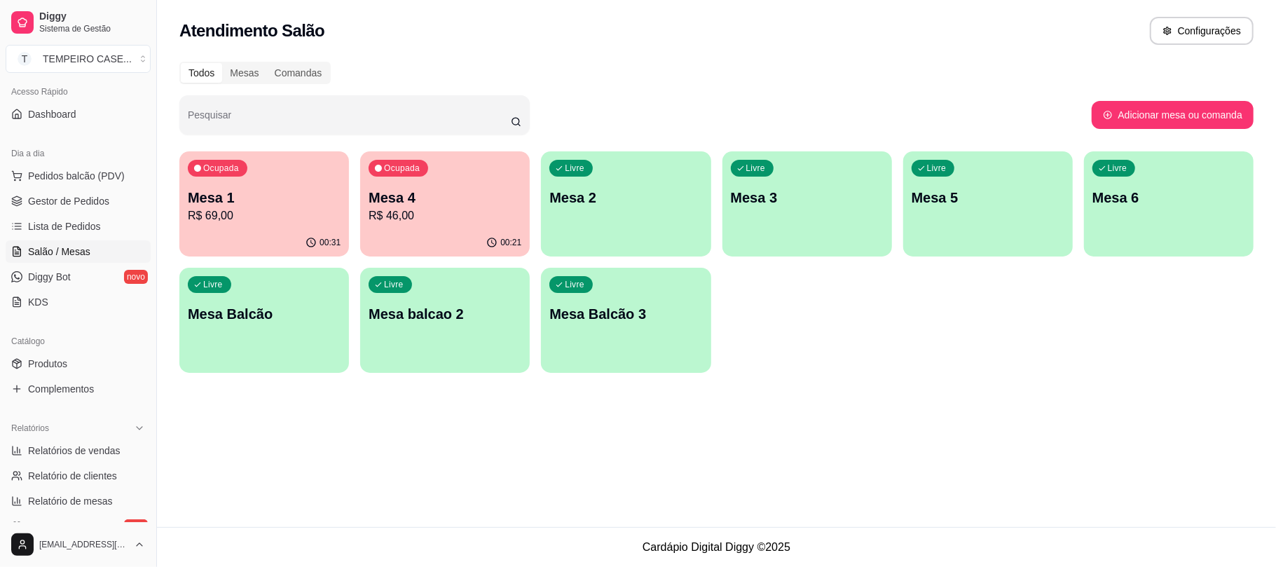
scroll to position [99, 0]
click at [877, 458] on div "Atendimento Salão Configurações Todos Mesas Comandas Pesquisar Adicionar mesa o…" at bounding box center [716, 263] width 1119 height 527
click at [270, 200] on p "Mesa 1" at bounding box center [264, 198] width 153 height 20
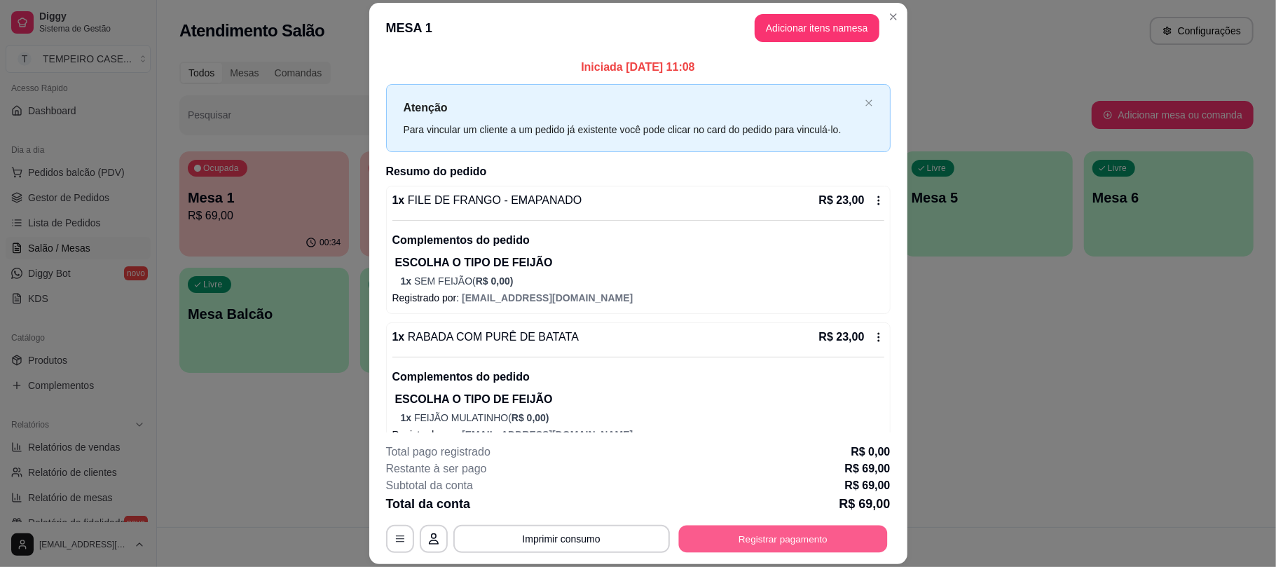
click at [743, 533] on button "Registrar pagamento" at bounding box center [782, 538] width 209 height 27
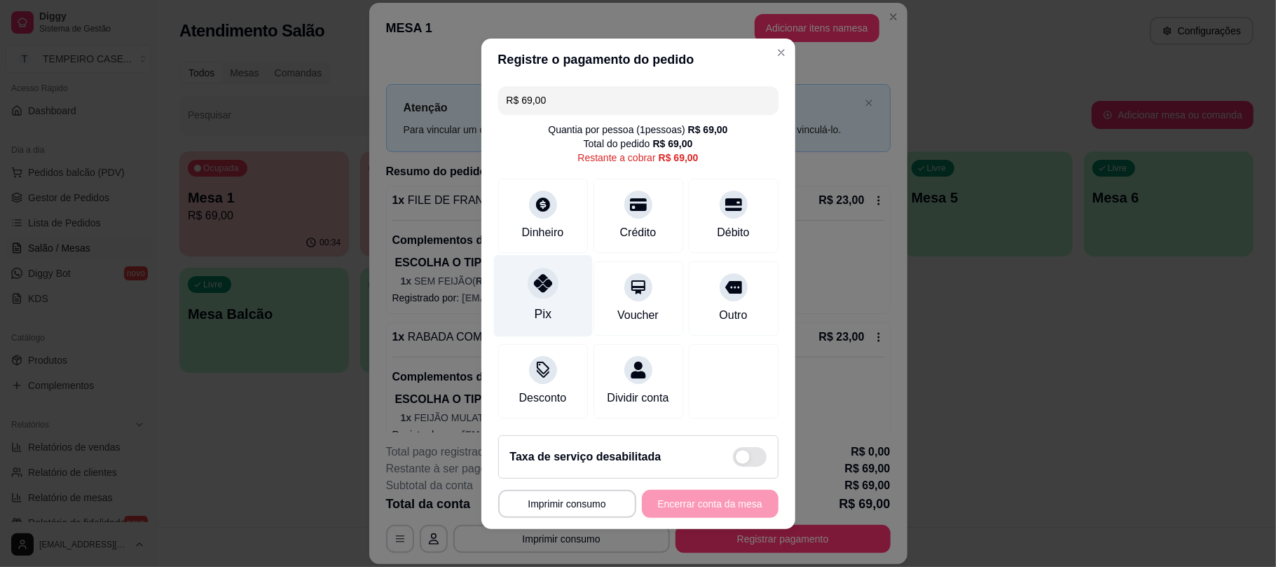
click at [537, 275] on icon at bounding box center [542, 283] width 18 height 18
type input "R$ 0,00"
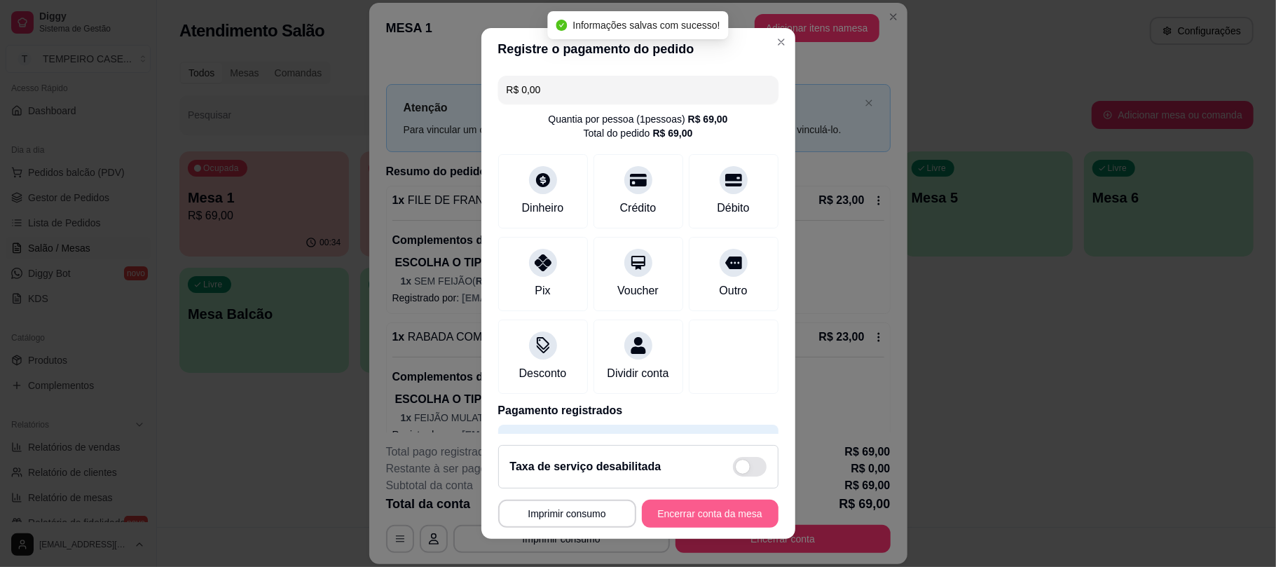
click at [707, 525] on button "Encerrar conta da mesa" at bounding box center [710, 513] width 137 height 28
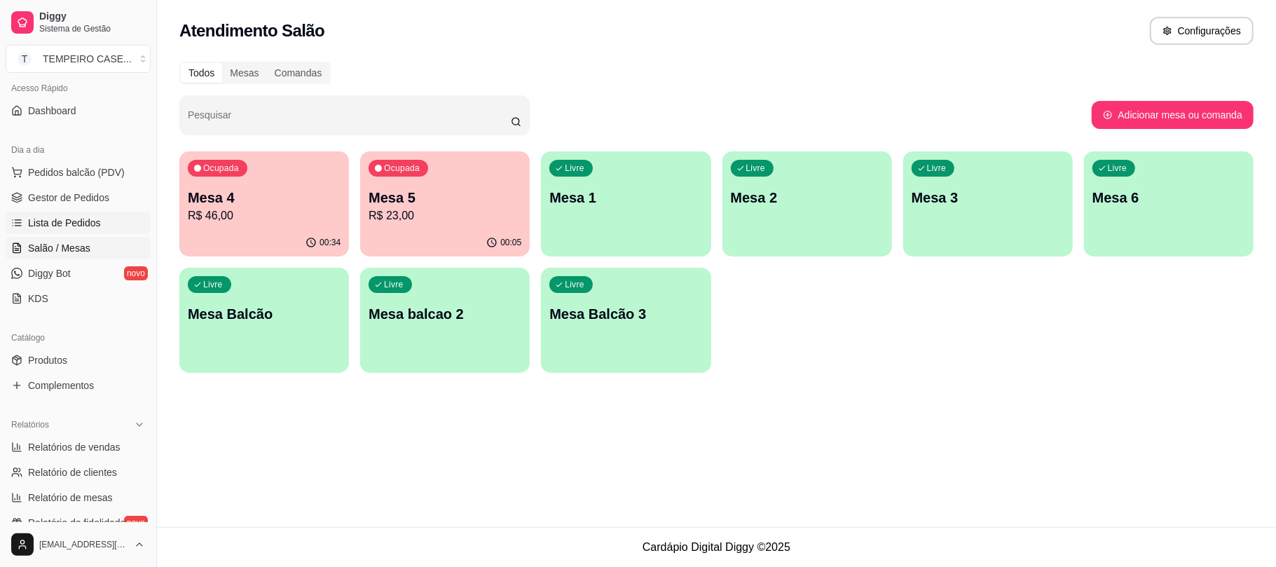
click at [85, 220] on span "Lista de Pedidos" at bounding box center [64, 223] width 73 height 14
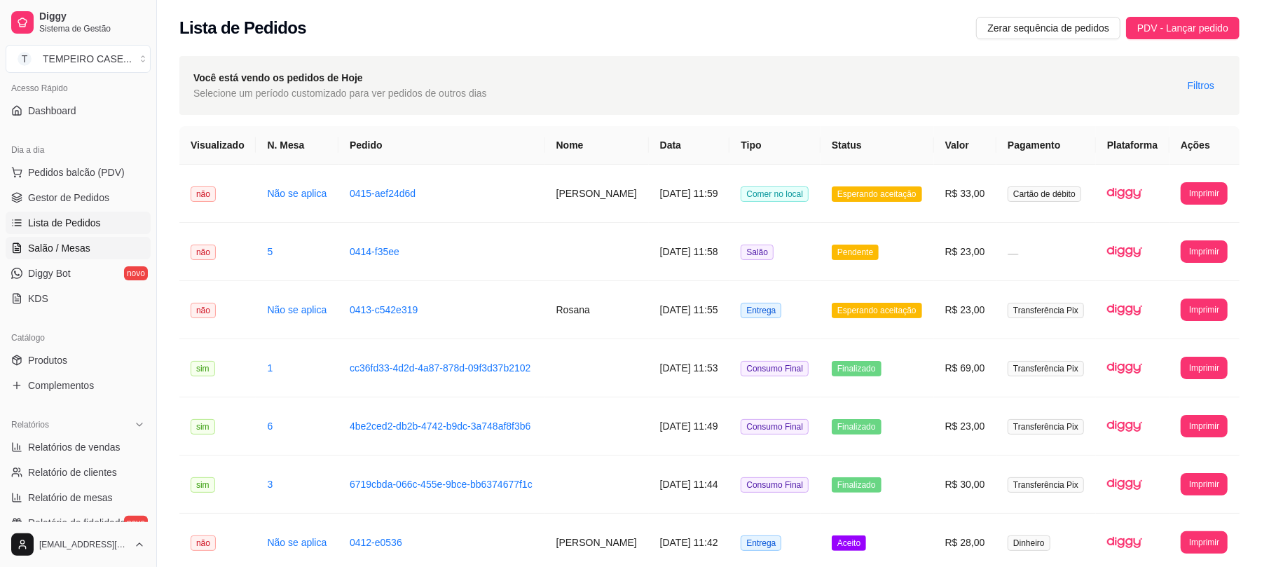
click at [76, 245] on span "Salão / Mesas" at bounding box center [59, 248] width 62 height 14
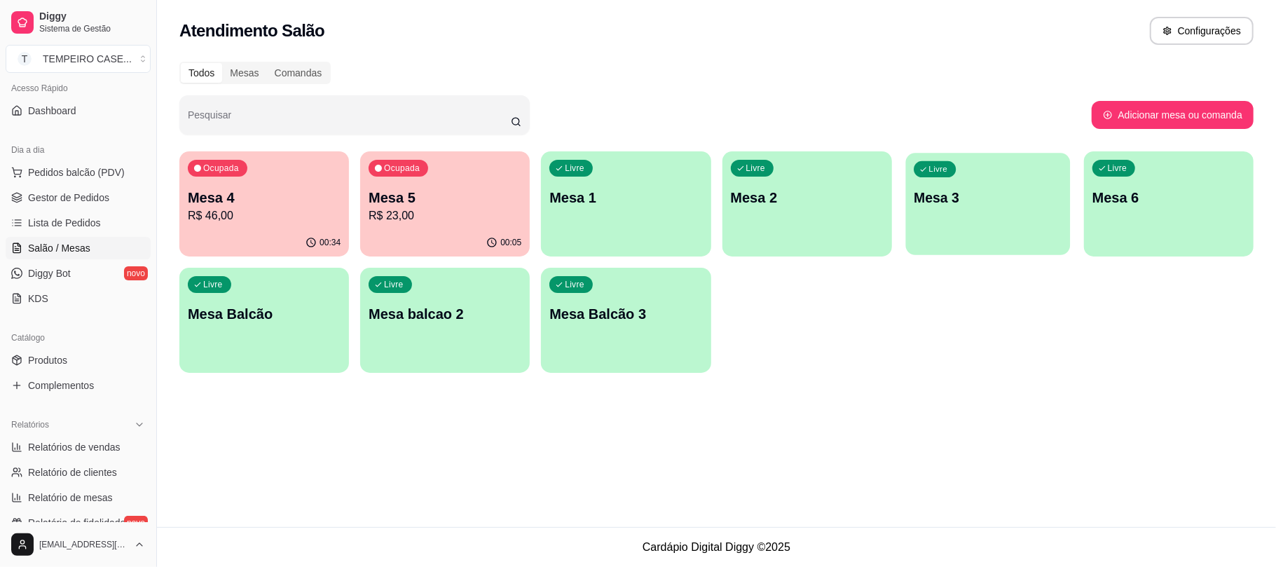
click at [1017, 203] on p "Mesa 3" at bounding box center [987, 197] width 149 height 19
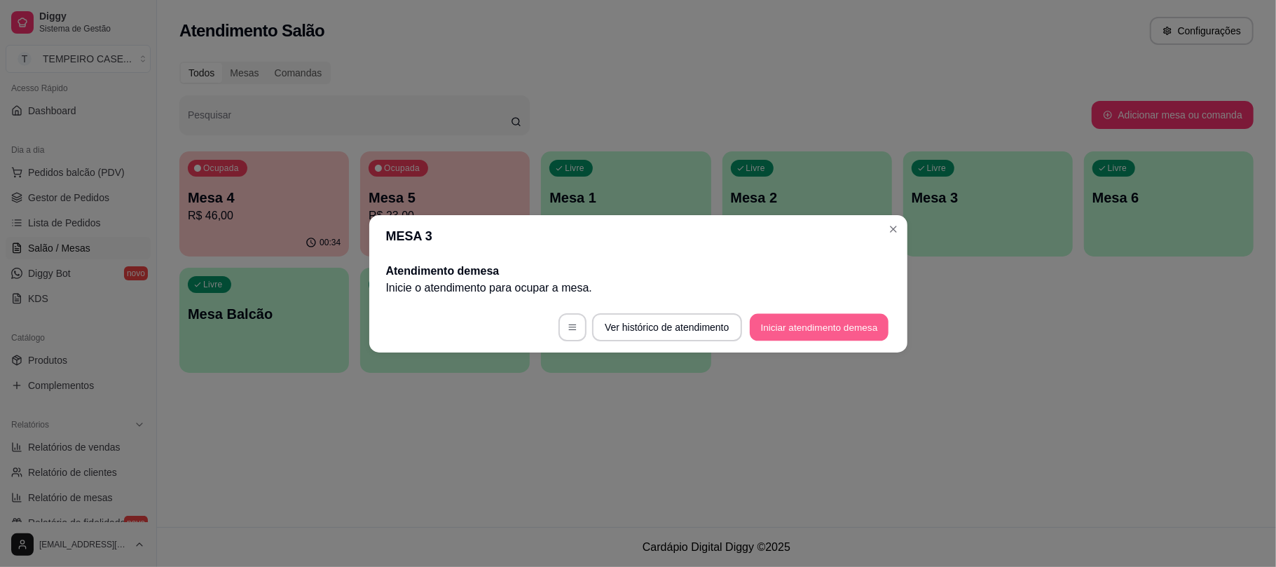
click at [822, 324] on button "Iniciar atendimento de mesa" at bounding box center [819, 326] width 139 height 27
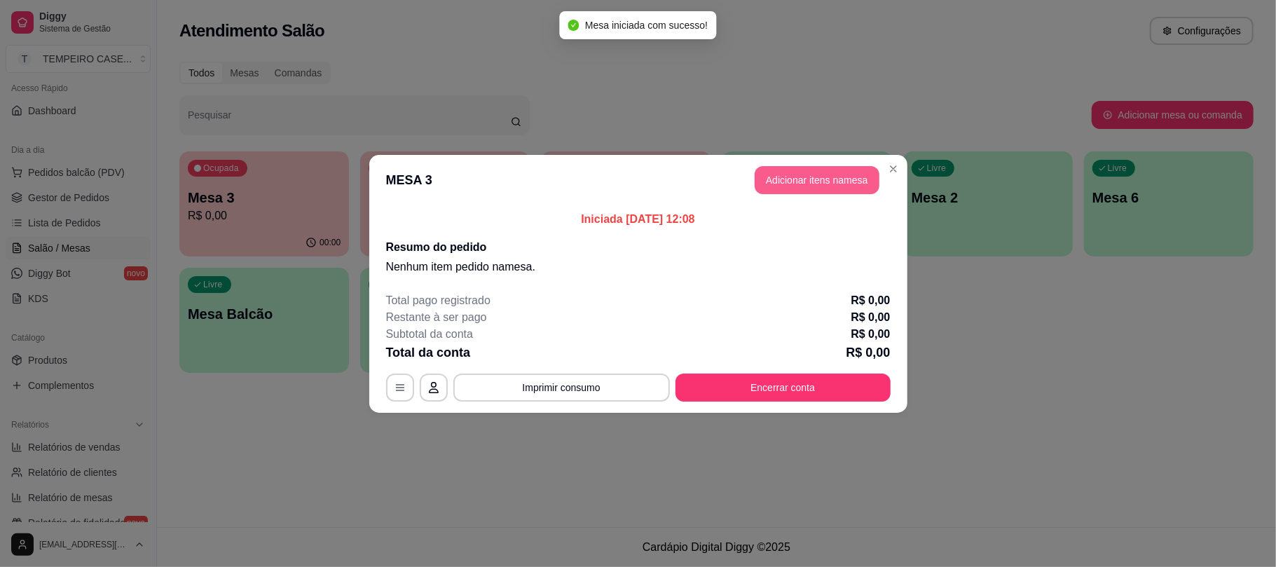
click at [778, 175] on button "Adicionar itens na mesa" at bounding box center [816, 180] width 125 height 28
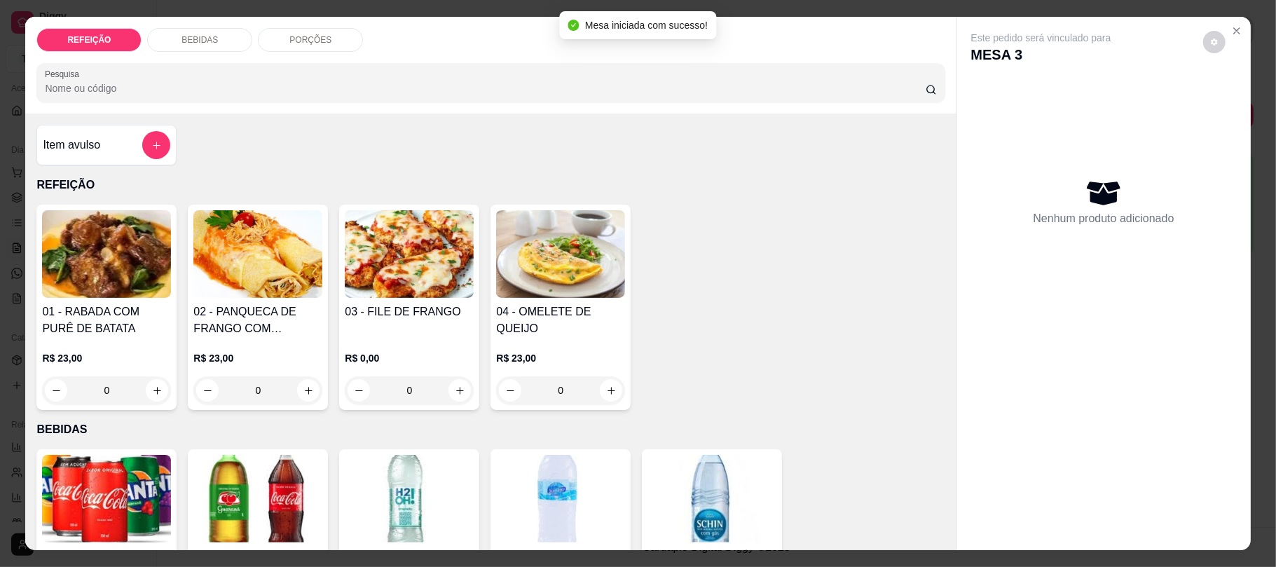
click at [418, 267] on img at bounding box center [409, 254] width 129 height 88
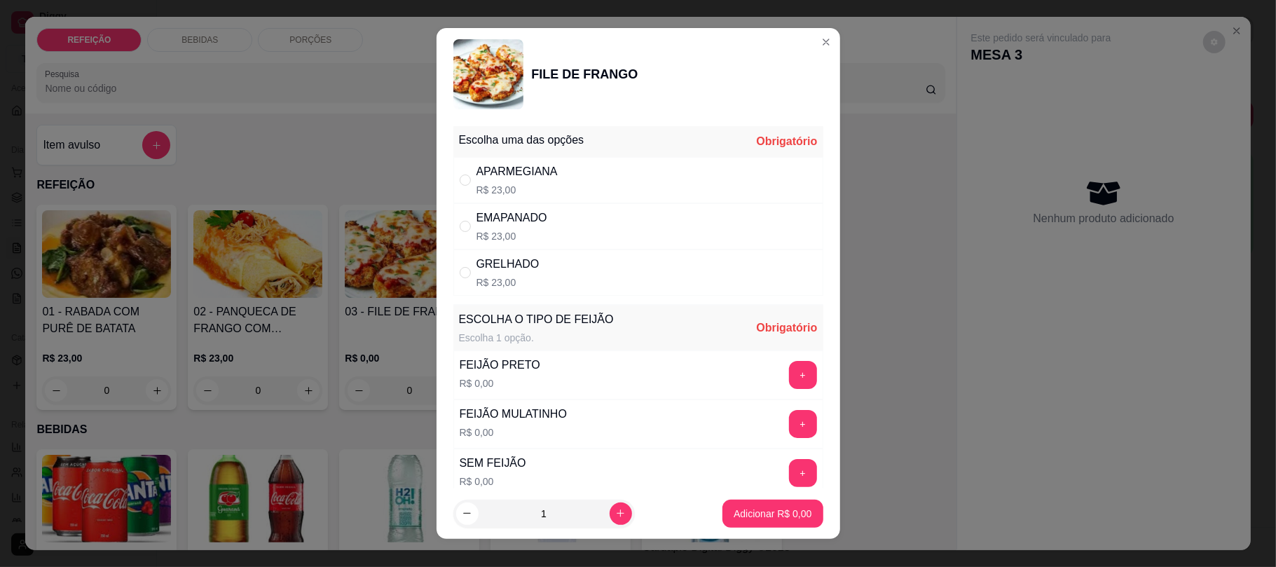
click at [516, 262] on div "GRELHADO" at bounding box center [507, 264] width 63 height 17
radio input "true"
click at [522, 224] on div "EMAPANADO" at bounding box center [511, 217] width 71 height 17
radio input "true"
radio input "false"
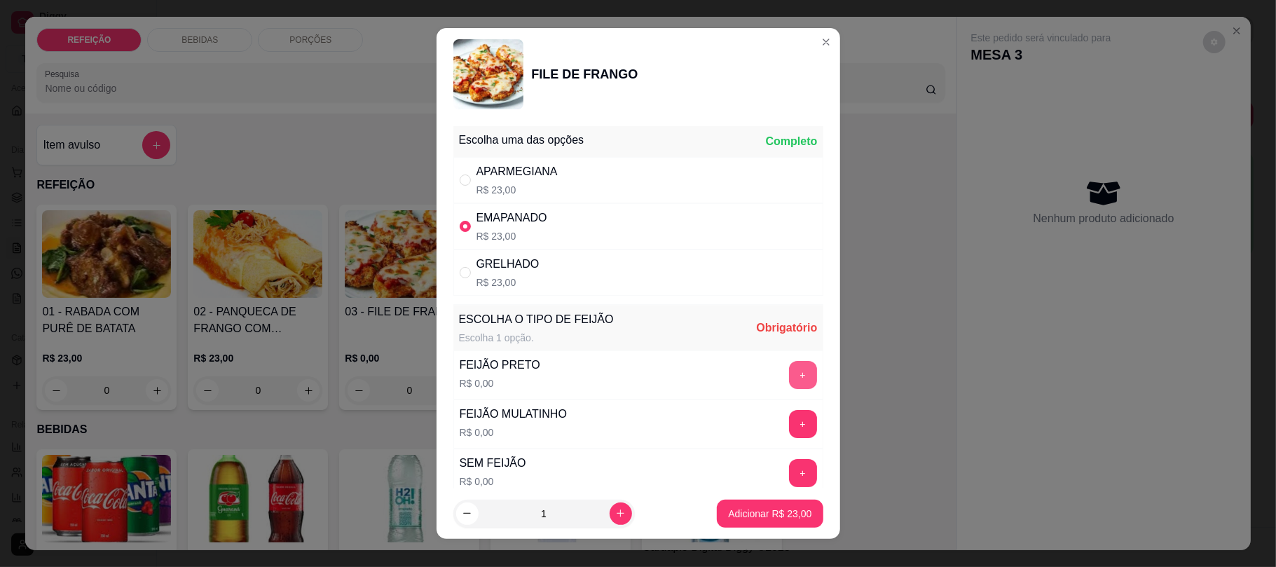
click at [789, 381] on button "+" at bounding box center [803, 375] width 28 height 28
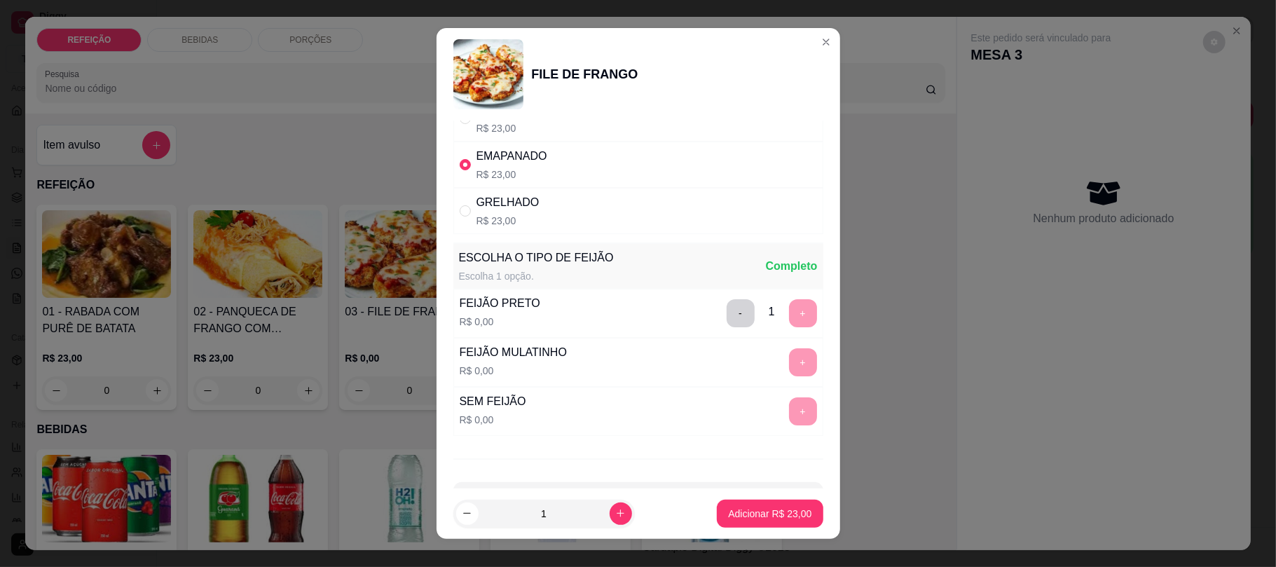
scroll to position [118, 0]
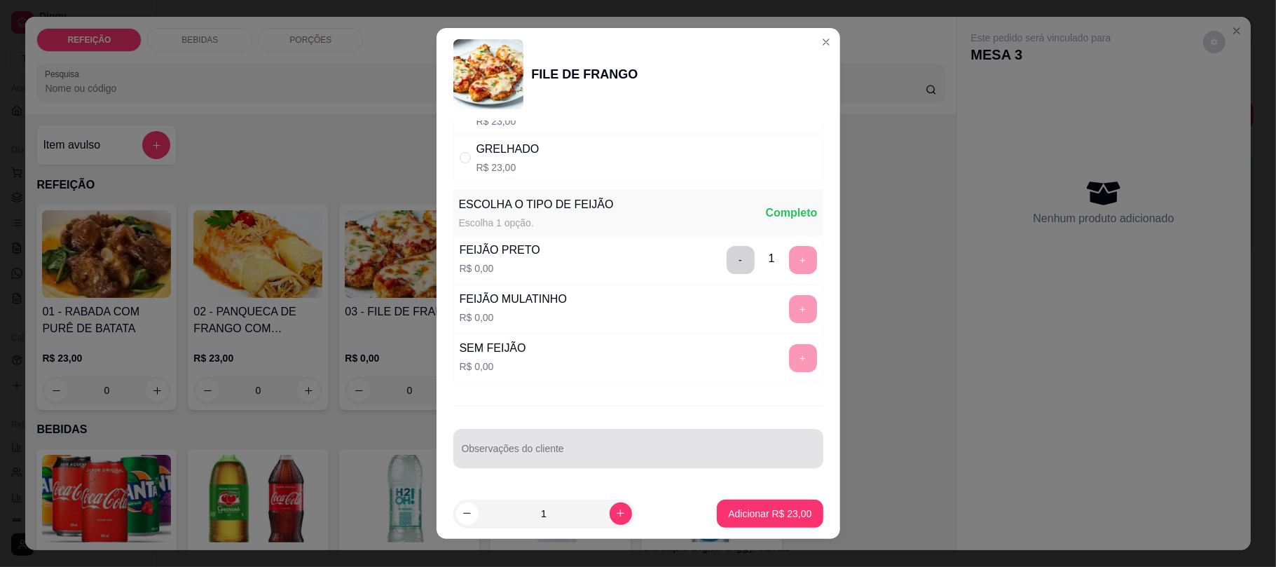
click at [623, 437] on div at bounding box center [638, 448] width 353 height 28
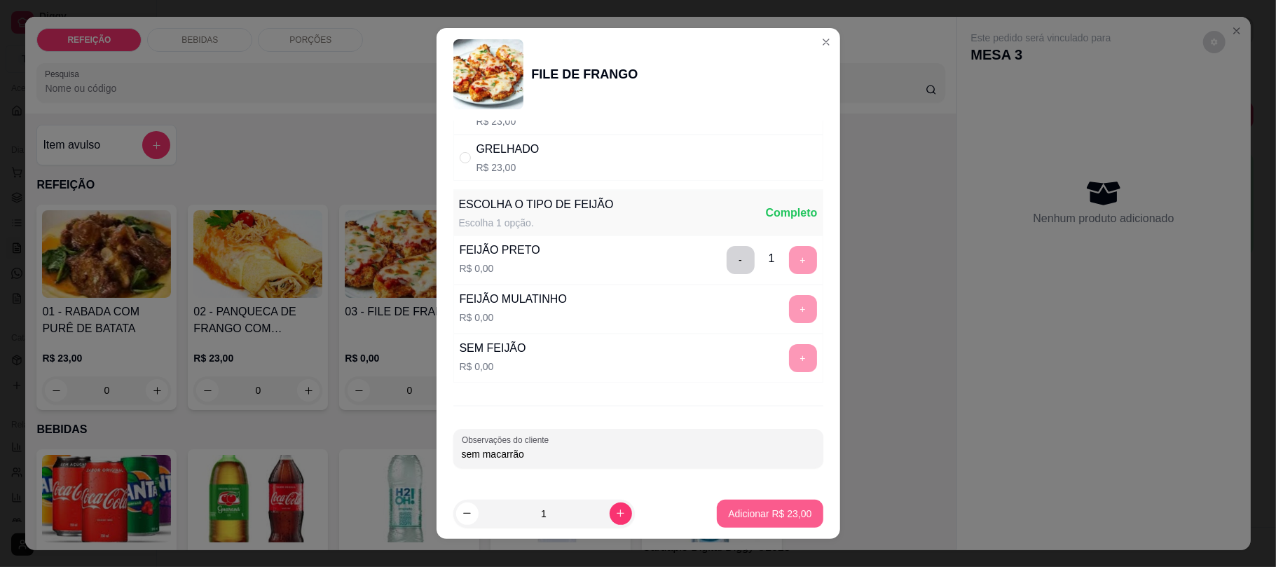
type input "sem macarrão"
click at [729, 505] on button "Adicionar R$ 23,00" at bounding box center [770, 513] width 106 height 28
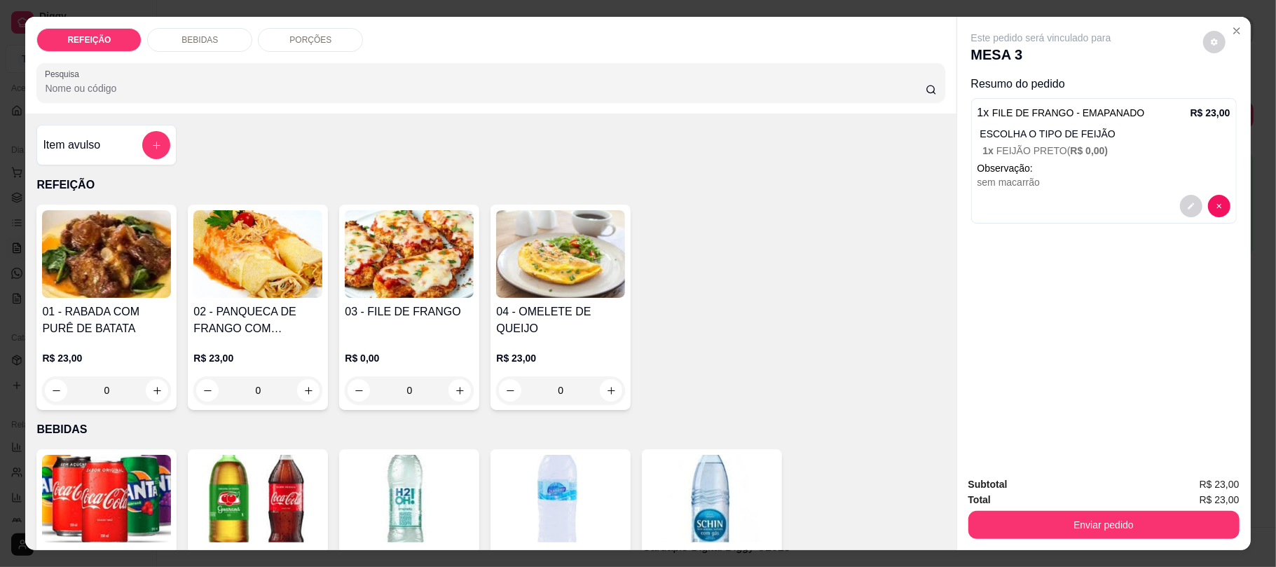
click at [1110, 525] on button "Enviar pedido" at bounding box center [1103, 525] width 271 height 28
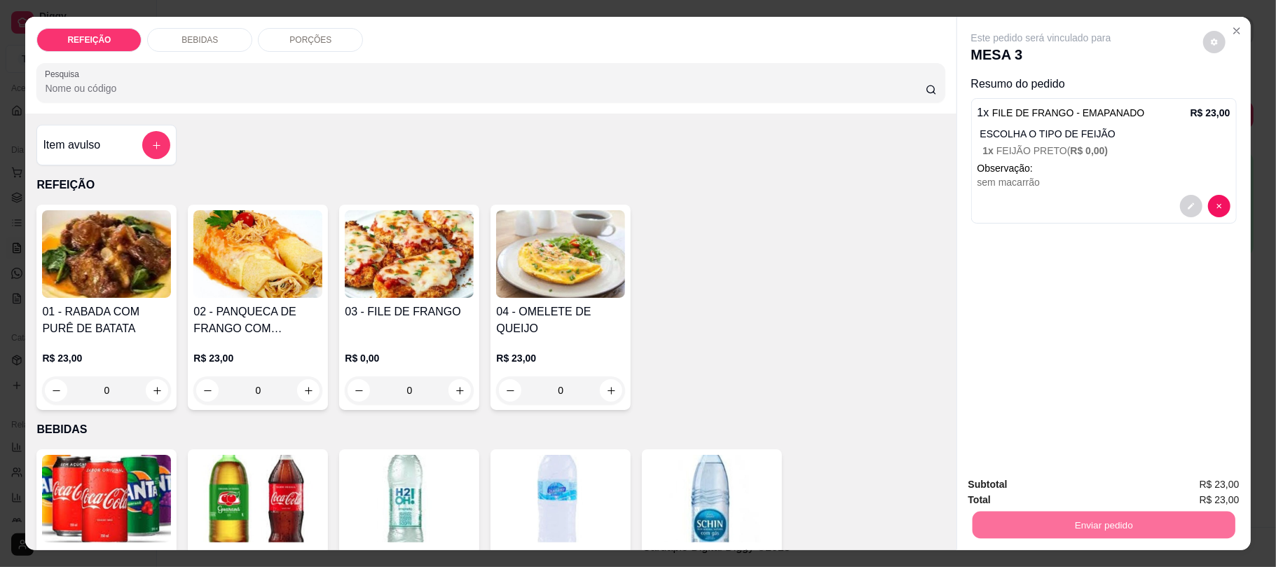
click at [1090, 488] on button "Não registrar e enviar pedido" at bounding box center [1056, 490] width 146 height 27
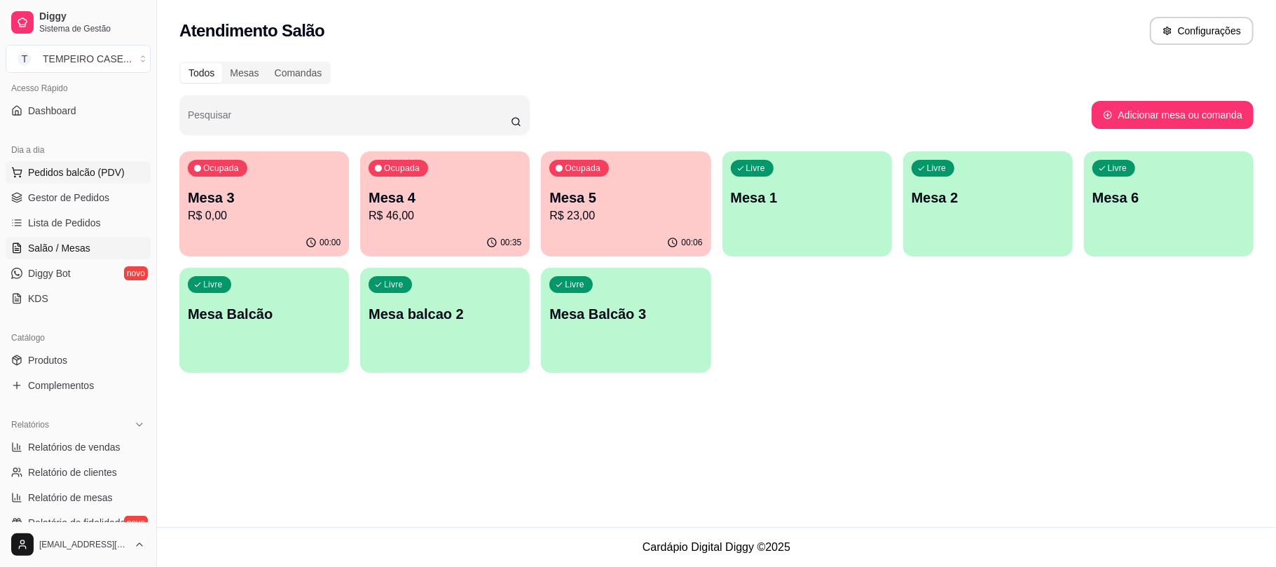
click at [51, 166] on span "Pedidos balcão (PDV)" at bounding box center [76, 172] width 97 height 14
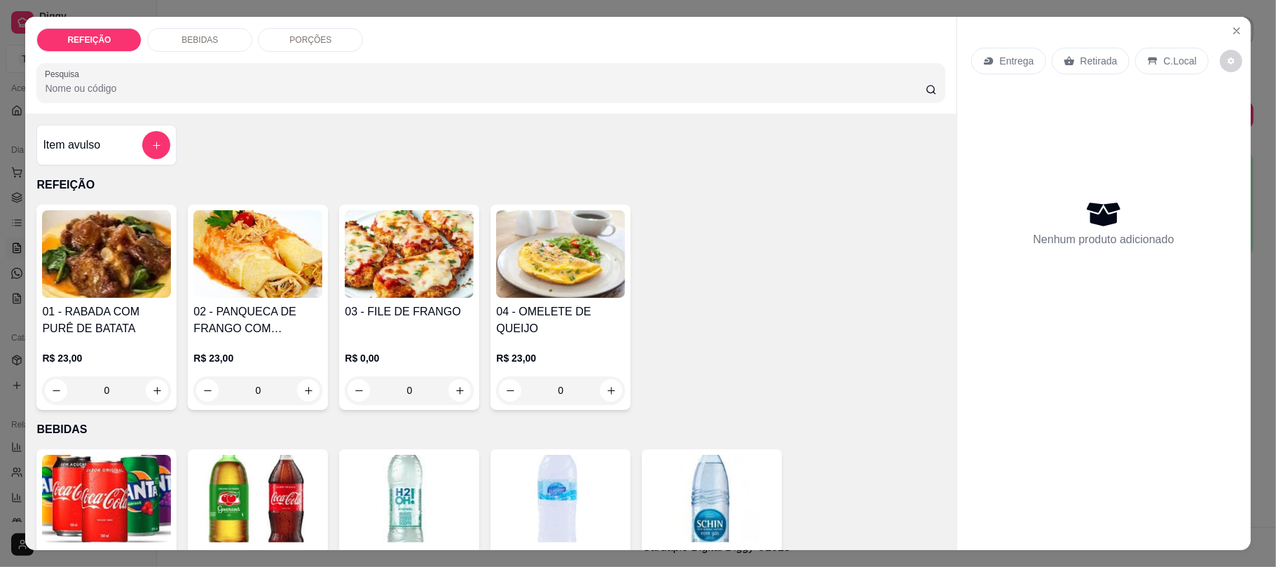
click at [418, 267] on img at bounding box center [409, 254] width 129 height 88
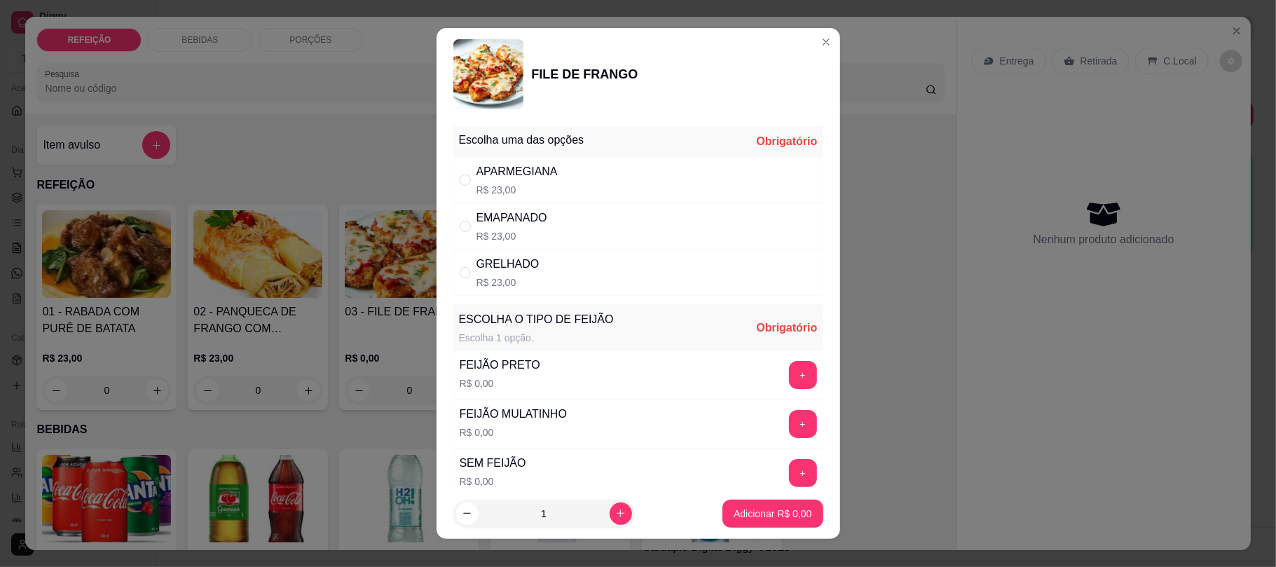
click at [558, 185] on div "APARMEGIANA R$ 23,00" at bounding box center [638, 180] width 370 height 46
radio input "true"
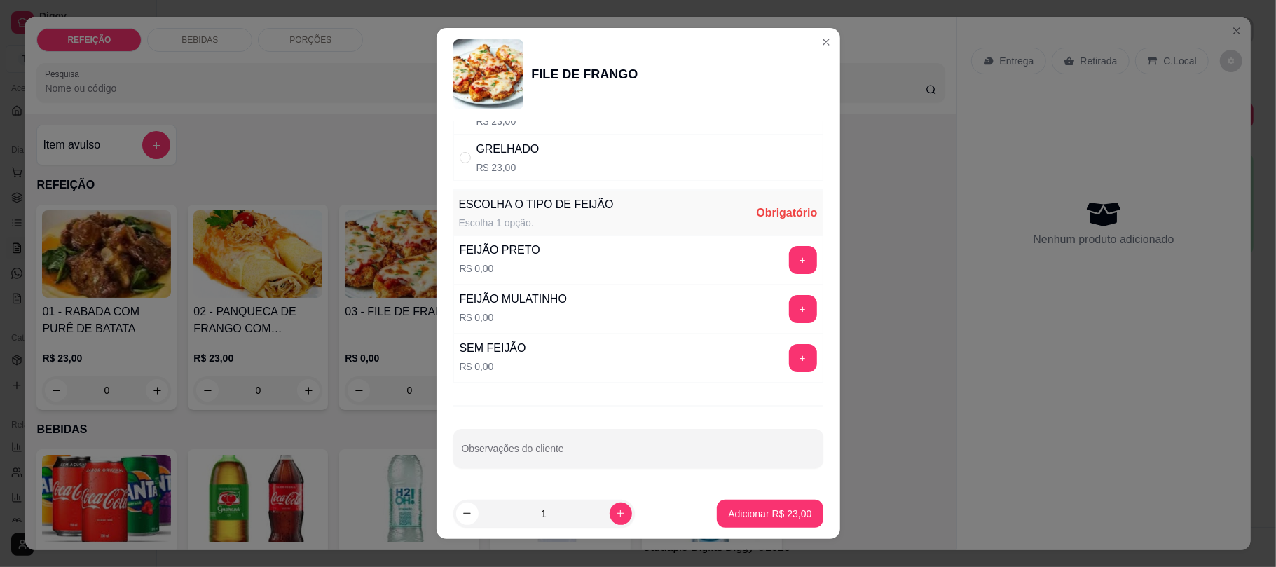
scroll to position [118, 0]
click at [789, 265] on button "+" at bounding box center [802, 260] width 27 height 27
click at [662, 491] on footer "1 Adicionar R$ 23,00" at bounding box center [637, 513] width 403 height 50
click at [670, 415] on div "Escolha uma das opções Completo APARMEGIANA R$ 23,00 EMAPANADO R$ 23,00 GRELHAD…" at bounding box center [637, 303] width 403 height 367
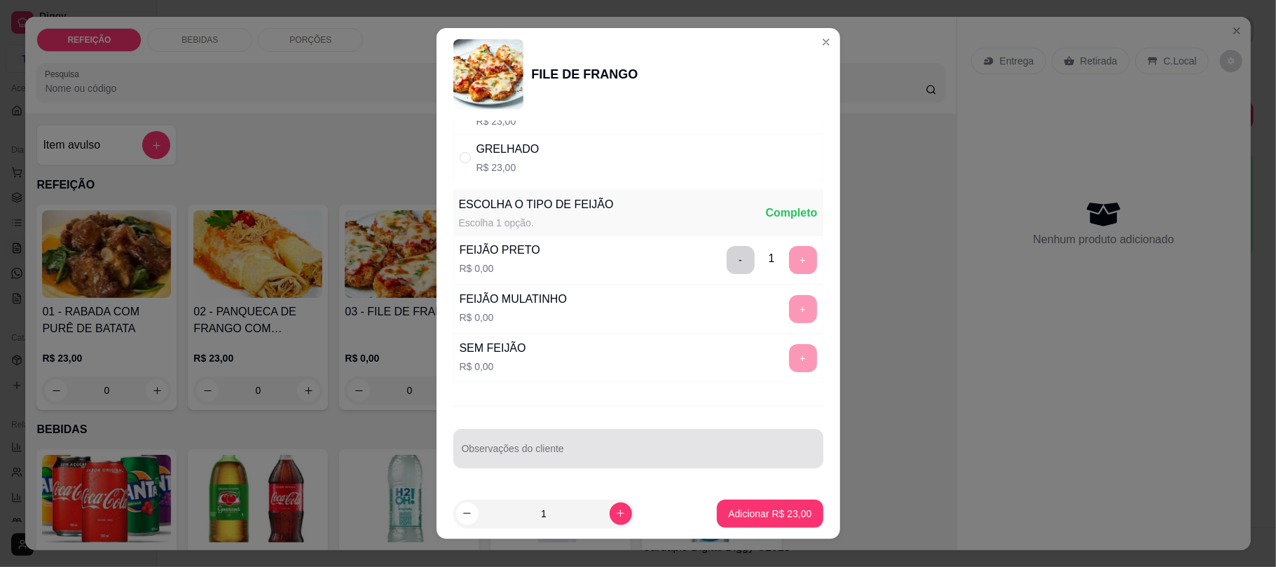
click at [647, 446] on div at bounding box center [638, 448] width 353 height 28
type input "sem salada e sem farofa"
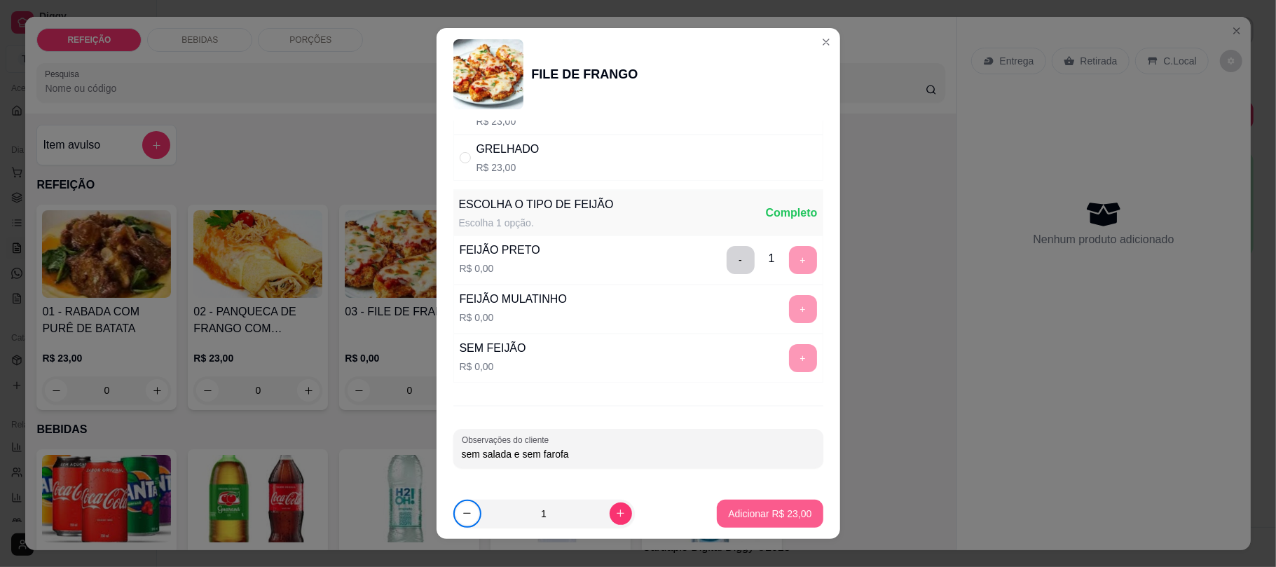
click at [765, 499] on div "Adicionar R$ 23,00" at bounding box center [770, 513] width 106 height 28
click at [728, 511] on p "Adicionar R$ 23,00" at bounding box center [769, 513] width 83 height 14
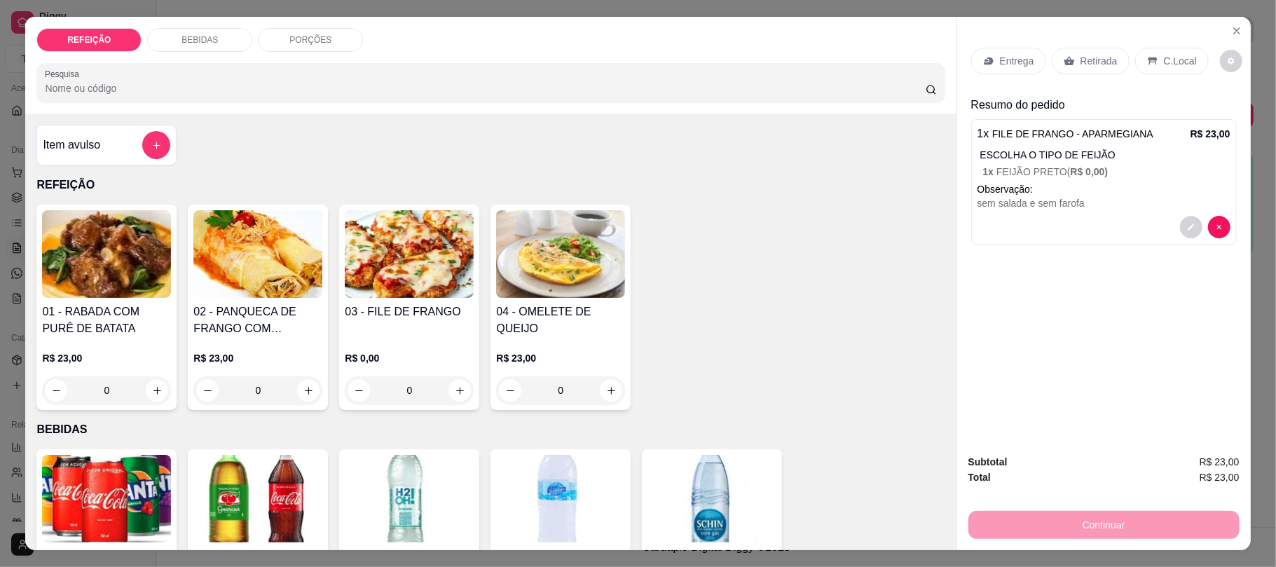
click at [388, 268] on img at bounding box center [409, 254] width 129 height 88
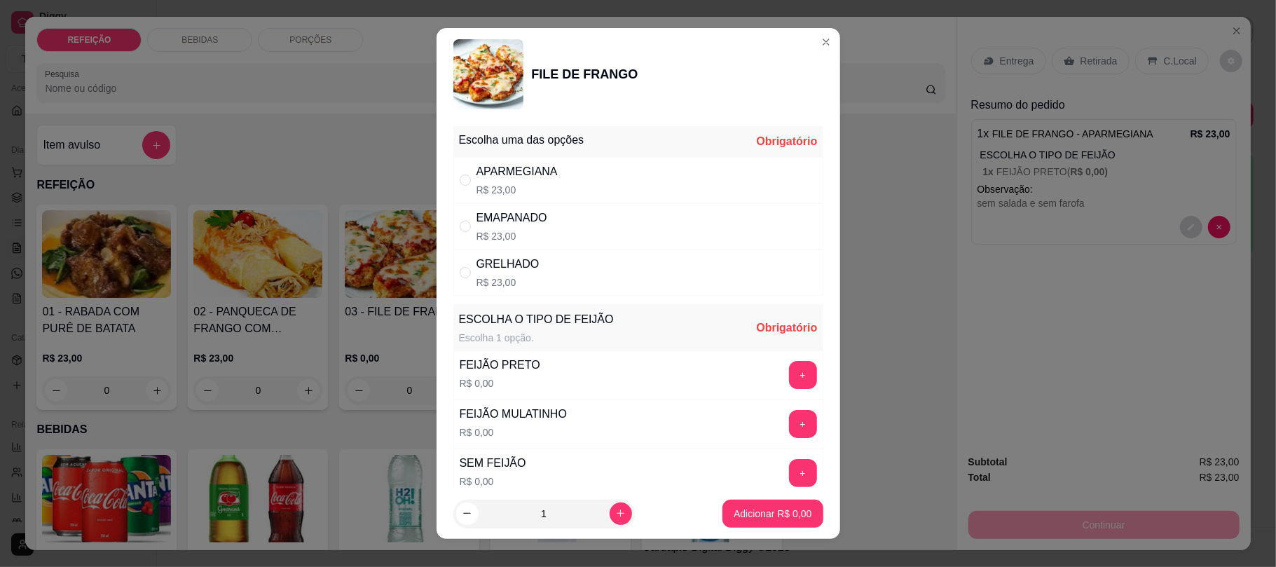
click at [485, 170] on div "APARMEGIANA" at bounding box center [516, 171] width 81 height 17
radio input "true"
click at [789, 365] on button "+" at bounding box center [803, 375] width 28 height 28
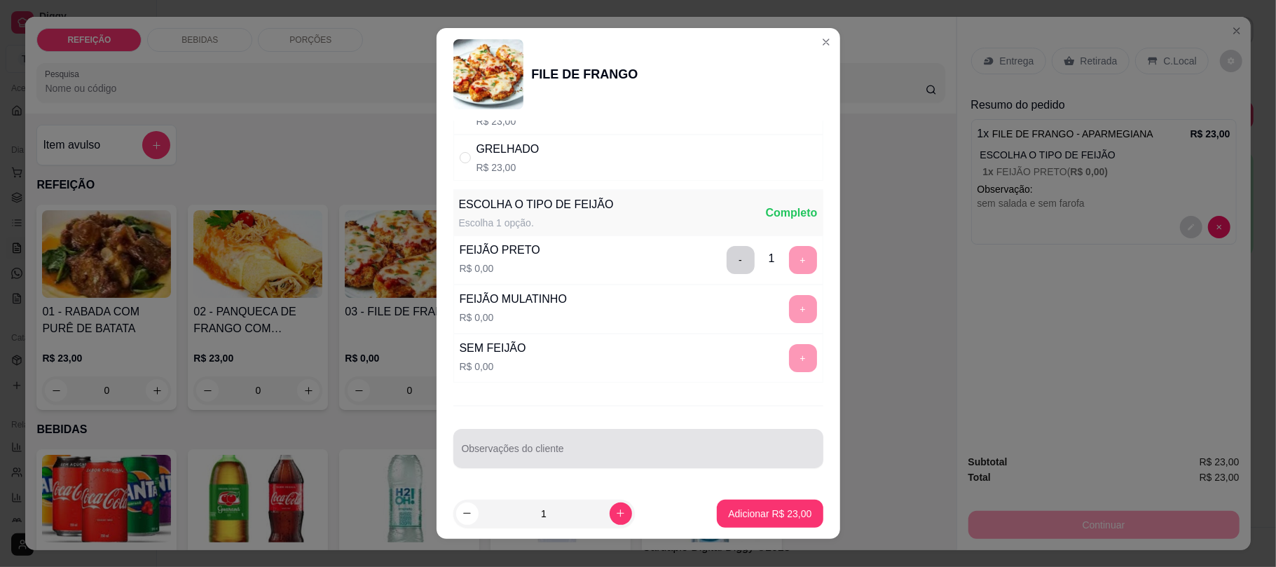
click at [592, 454] on input "Observações do cliente" at bounding box center [638, 454] width 353 height 14
type input "sem macarrão"
click at [750, 516] on p "Adicionar R$ 23,00" at bounding box center [769, 513] width 83 height 14
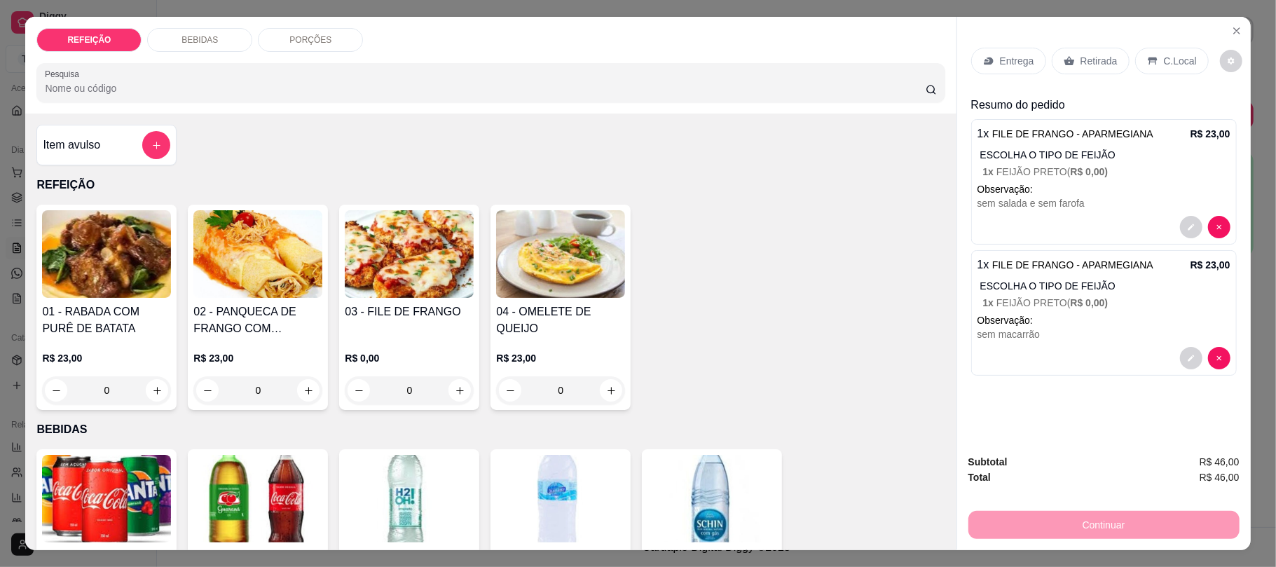
click at [1068, 57] on div "Retirada" at bounding box center [1090, 61] width 78 height 27
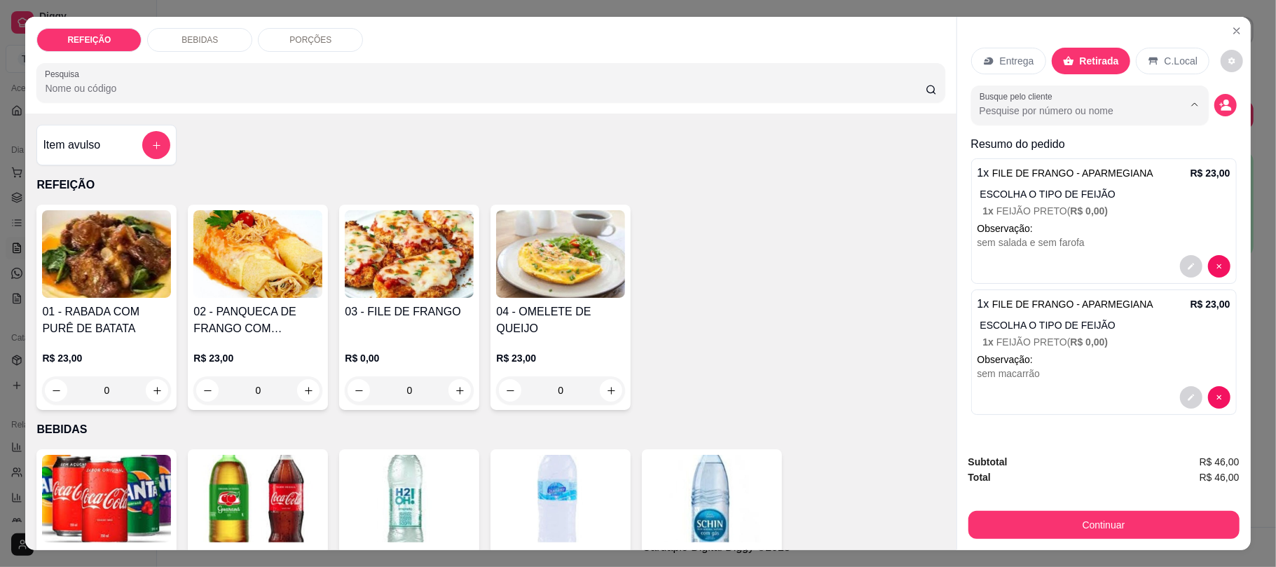
click at [1007, 116] on input "Busque pelo cliente" at bounding box center [1069, 111] width 181 height 14
type input "lei"
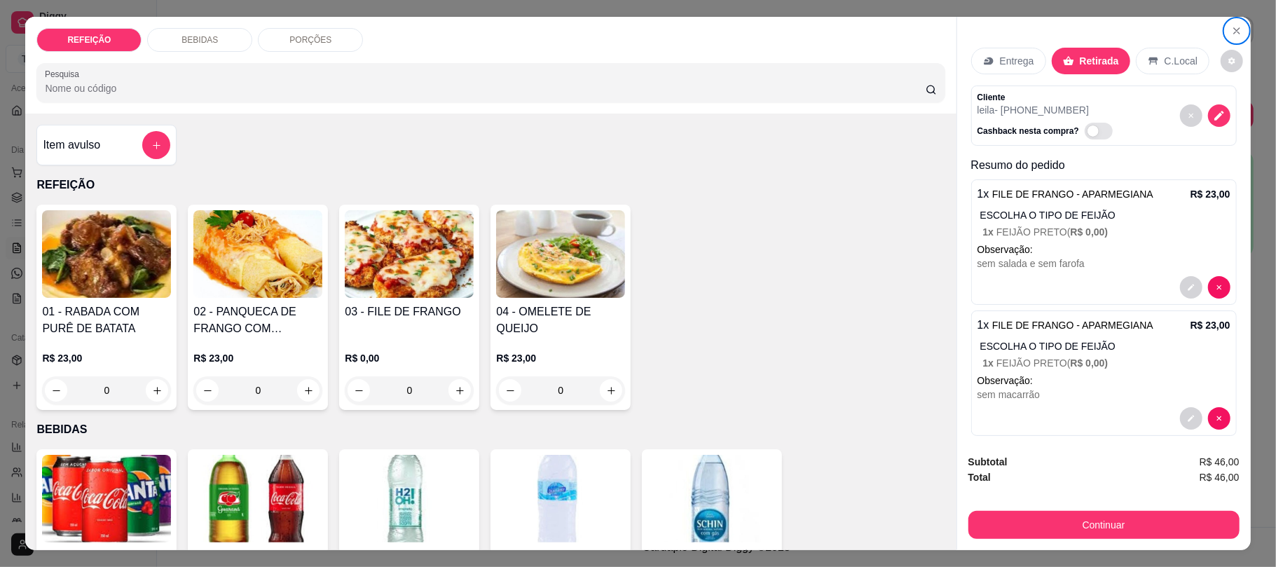
scroll to position [29, 0]
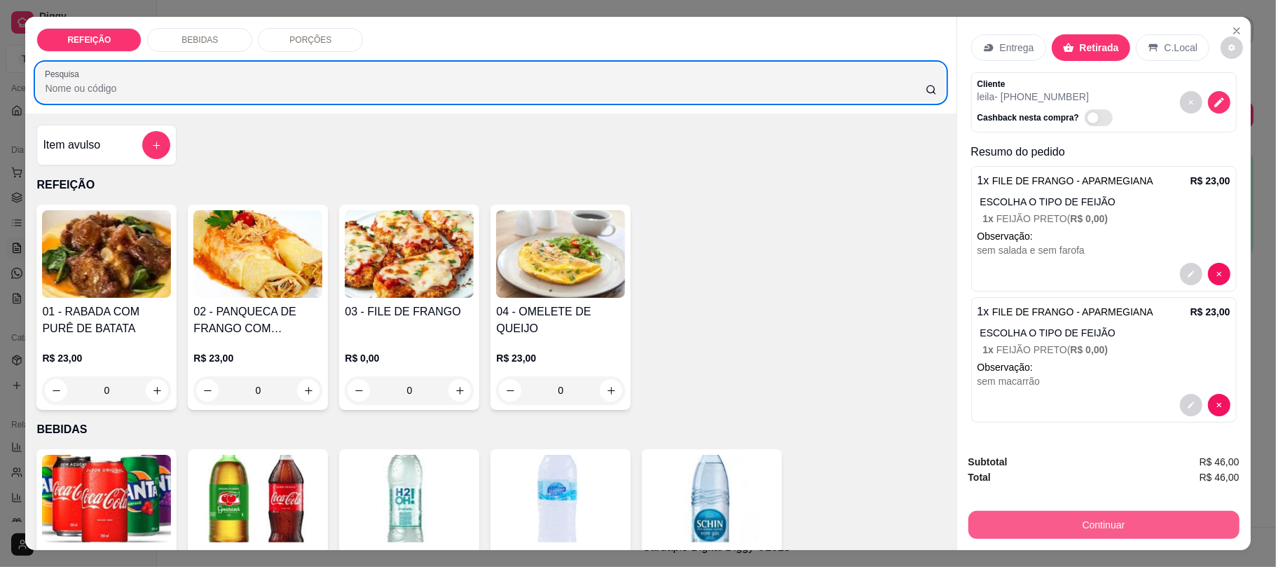
click at [1030, 523] on button "Continuar" at bounding box center [1103, 525] width 271 height 28
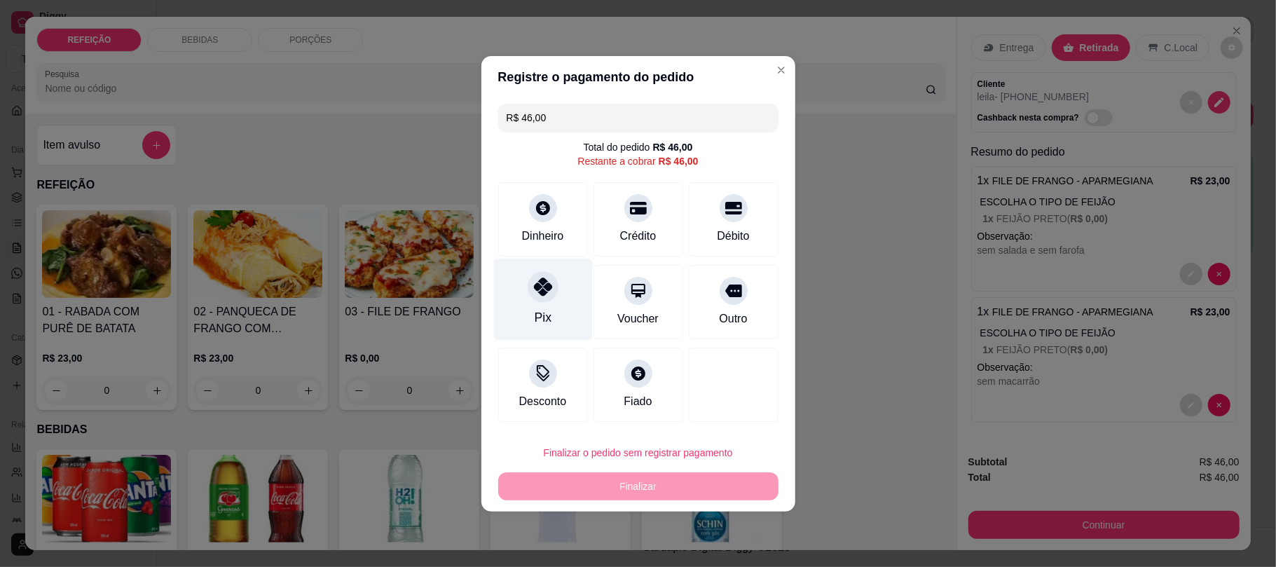
click at [555, 269] on div "Pix" at bounding box center [542, 299] width 99 height 82
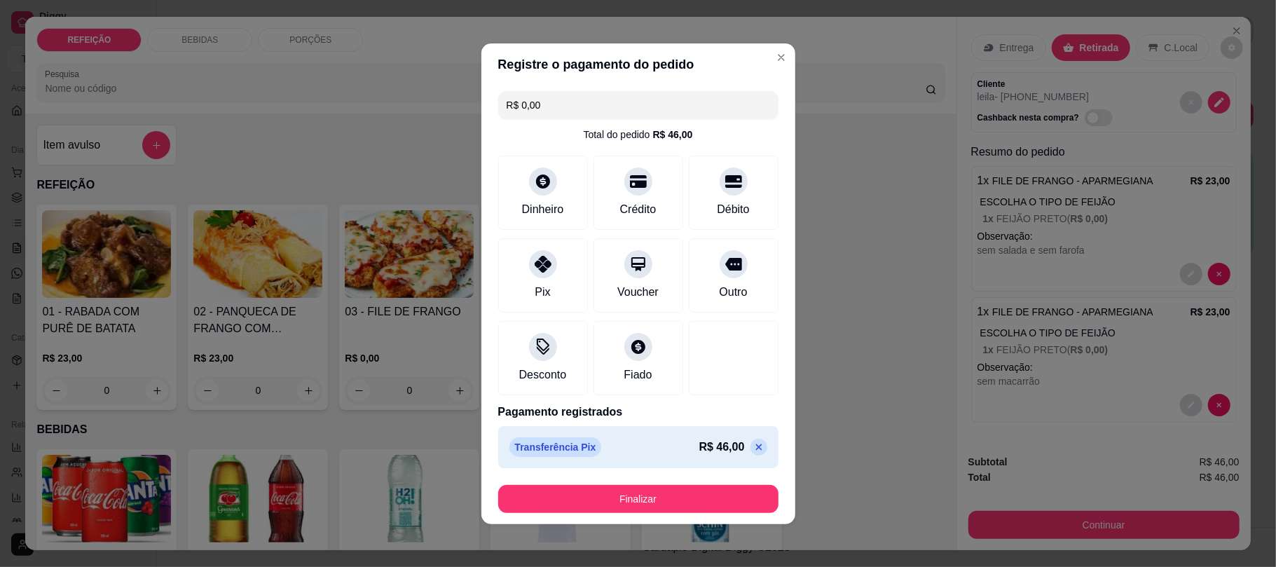
click at [625, 493] on button "Finalizar" at bounding box center [638, 499] width 280 height 28
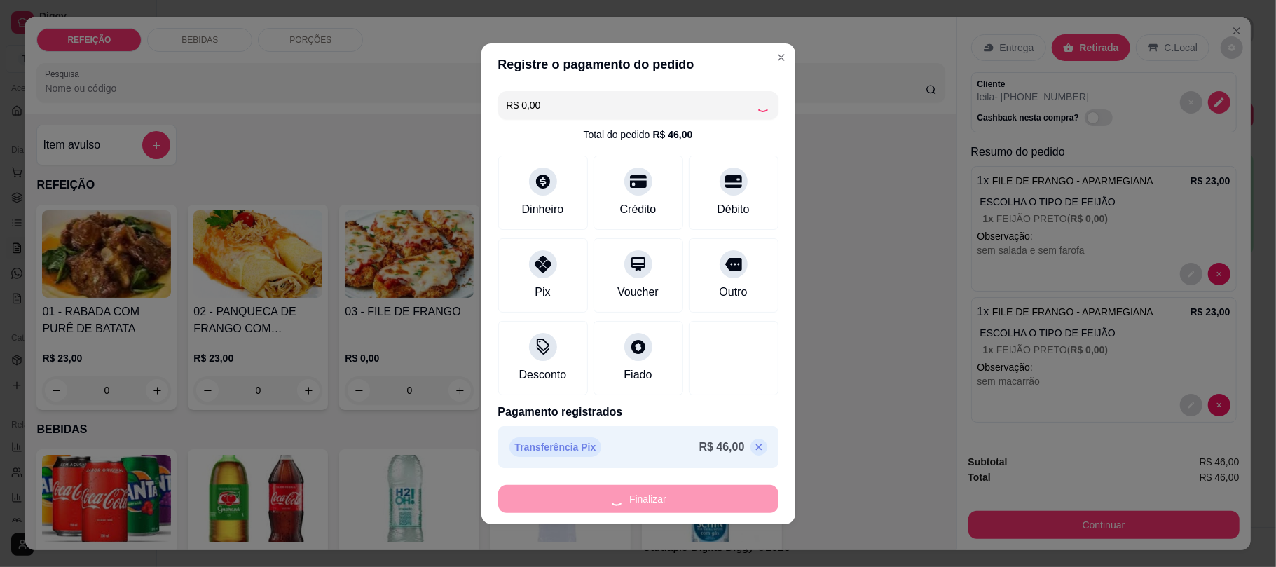
type input "-R$ 46,00"
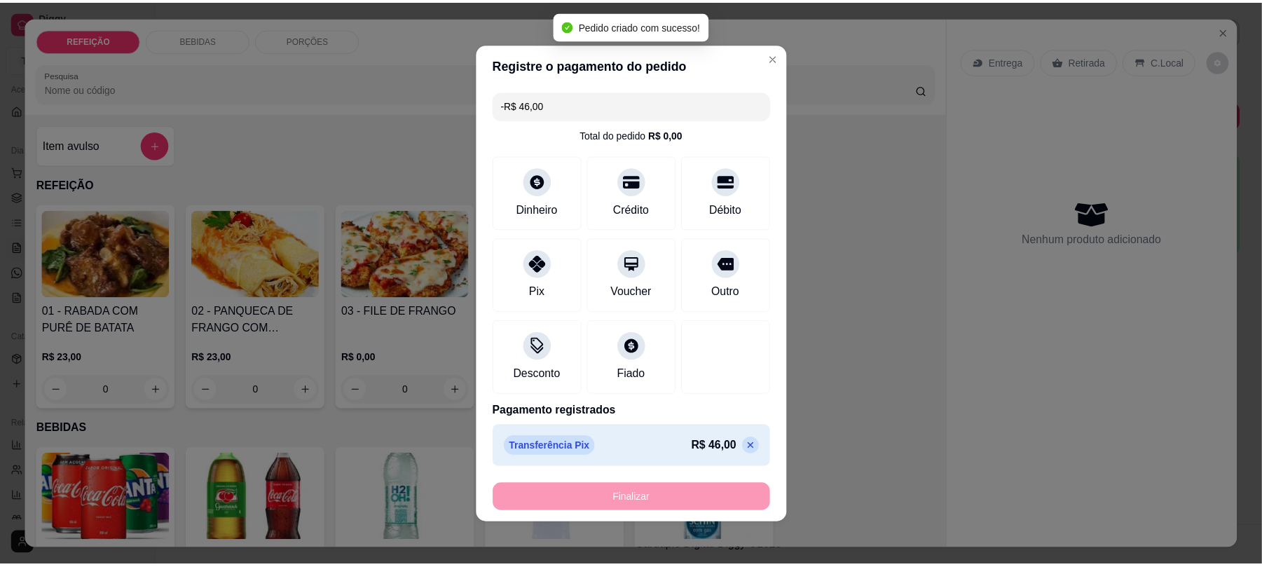
scroll to position [0, 0]
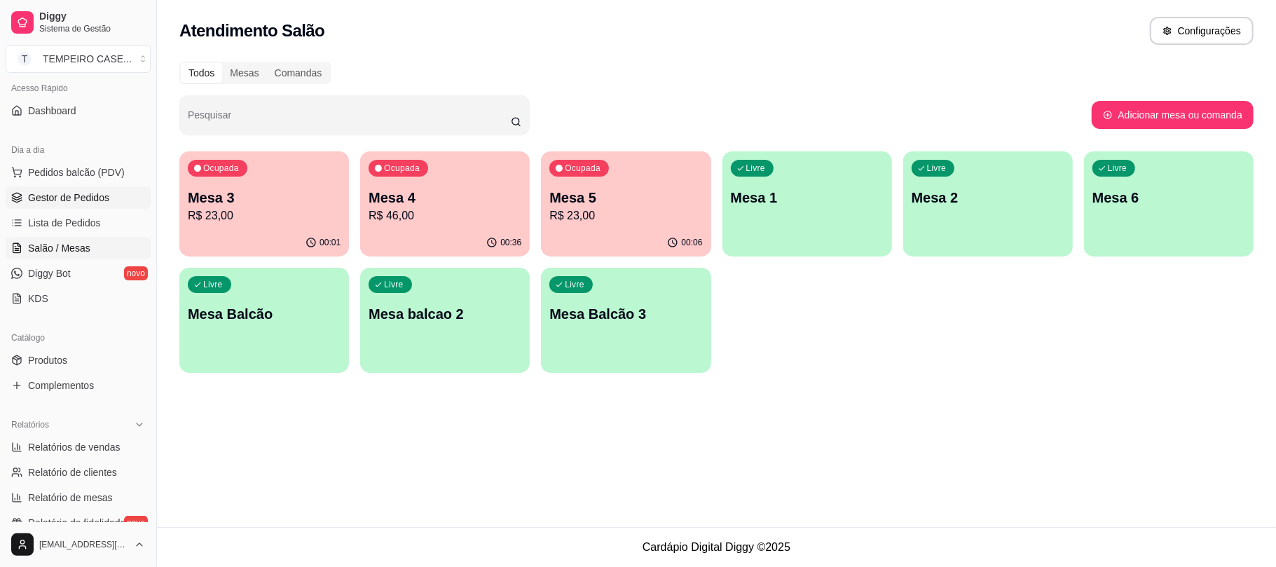
click at [69, 193] on span "Gestor de Pedidos" at bounding box center [68, 198] width 81 height 14
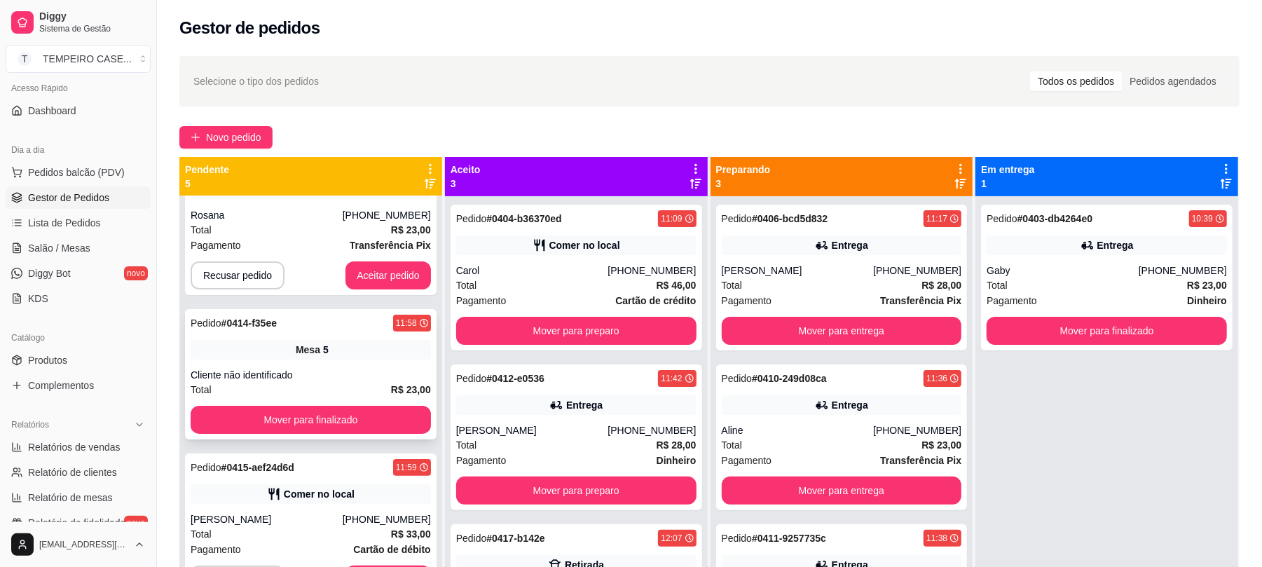
scroll to position [202, 0]
click at [363, 283] on button "Aceitar pedido" at bounding box center [387, 275] width 85 height 28
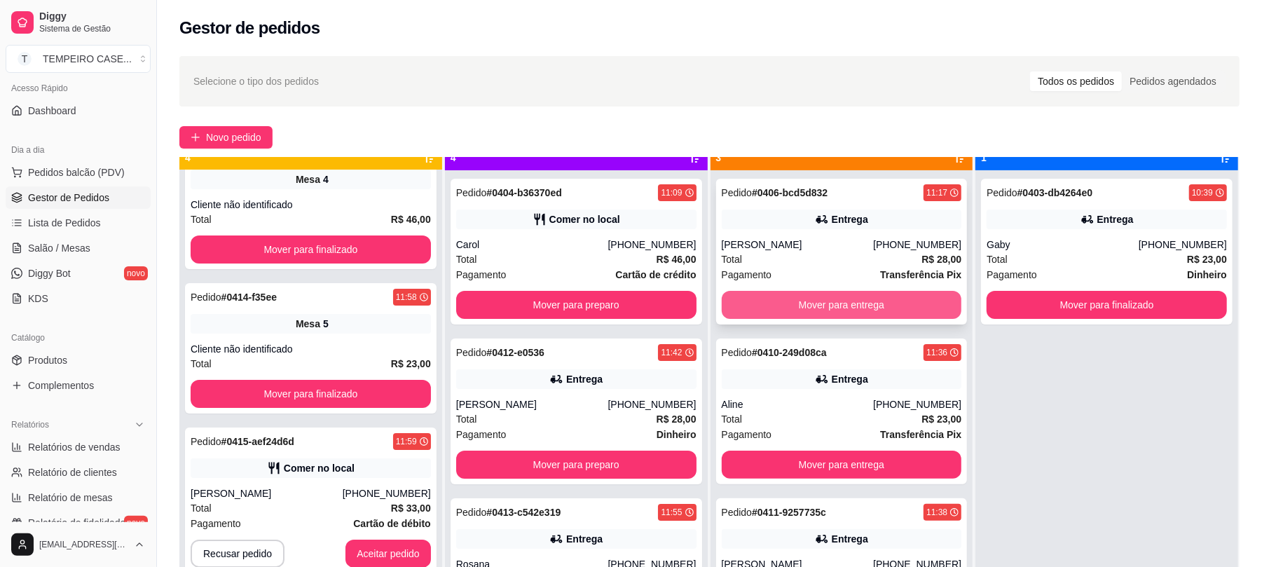
scroll to position [39, 0]
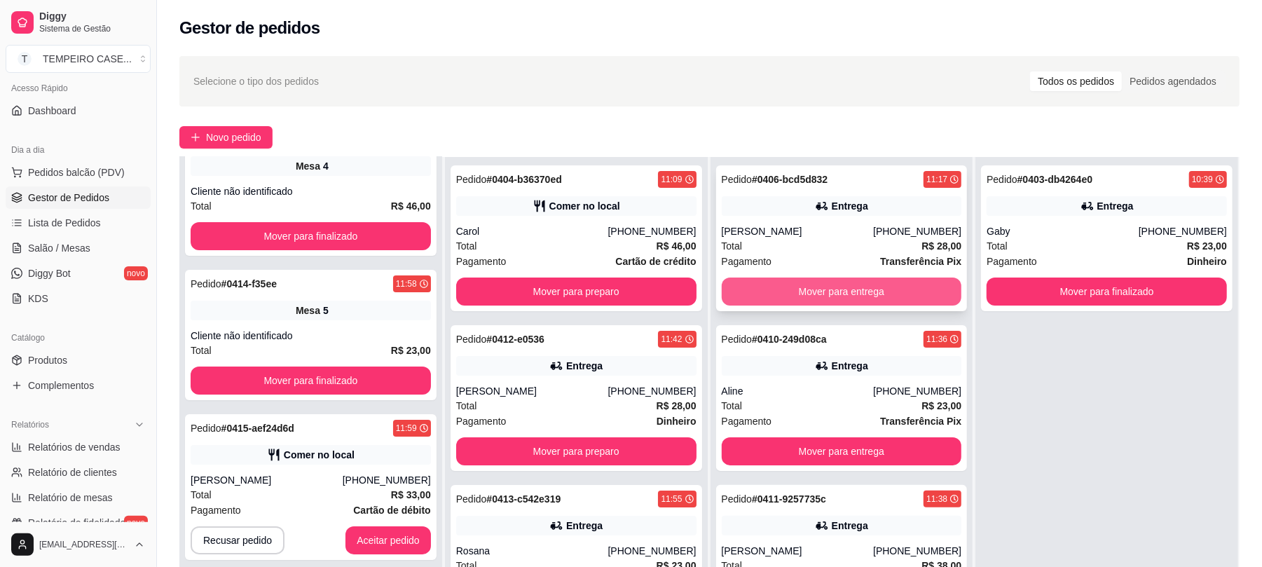
click at [818, 296] on button "Mover para entrega" at bounding box center [842, 291] width 240 height 28
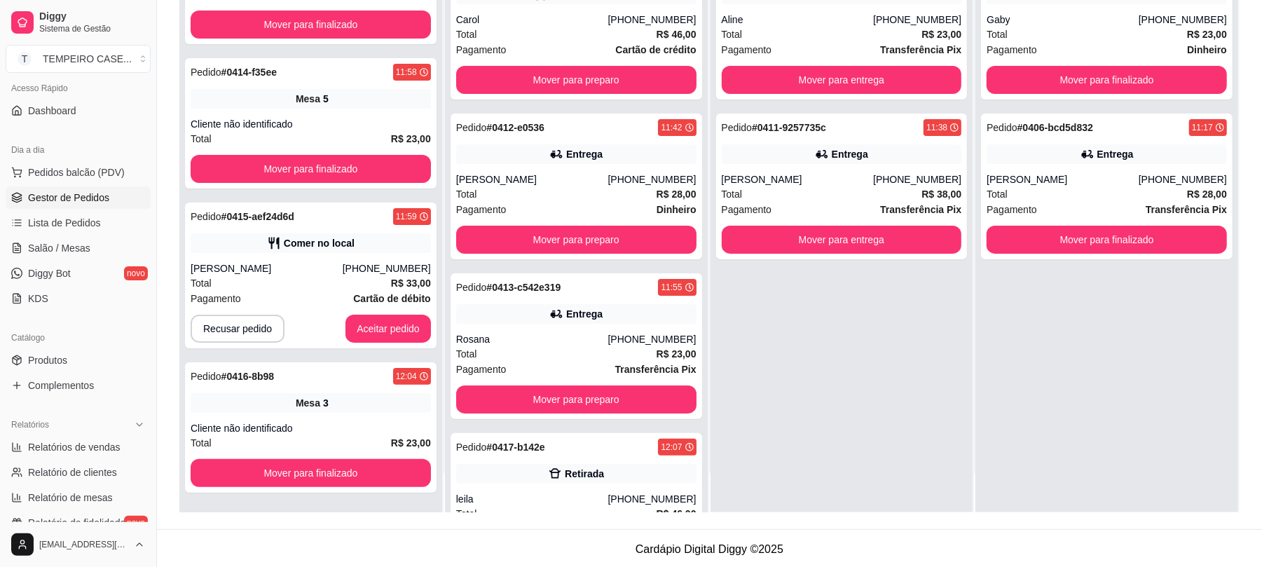
scroll to position [214, 0]
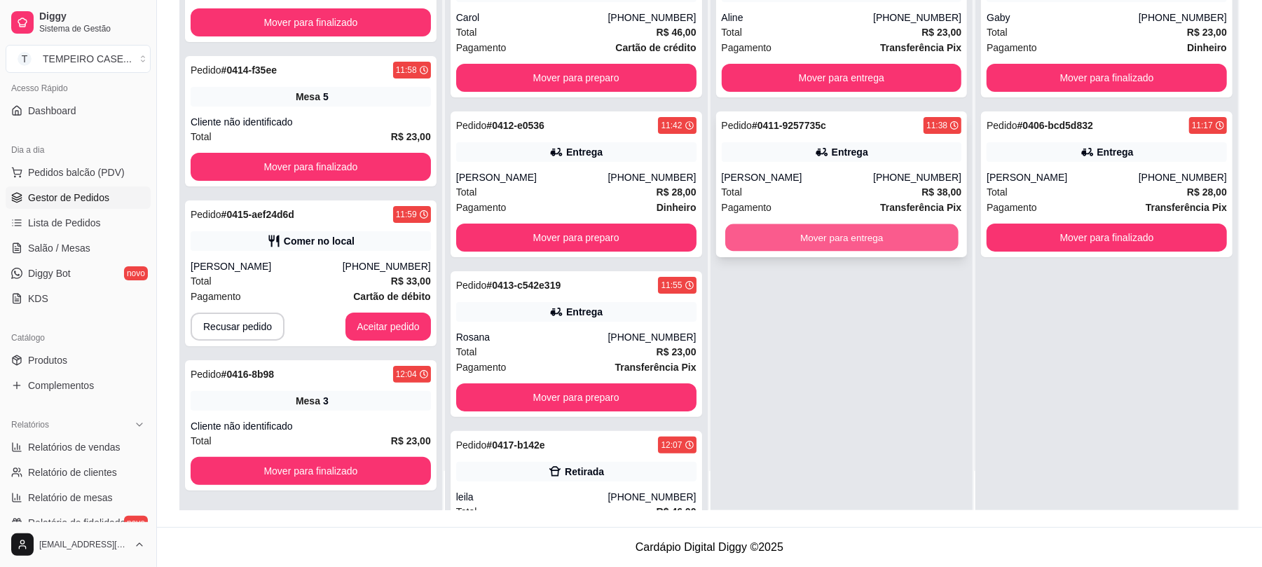
click at [818, 238] on button "Mover para entrega" at bounding box center [841, 237] width 233 height 27
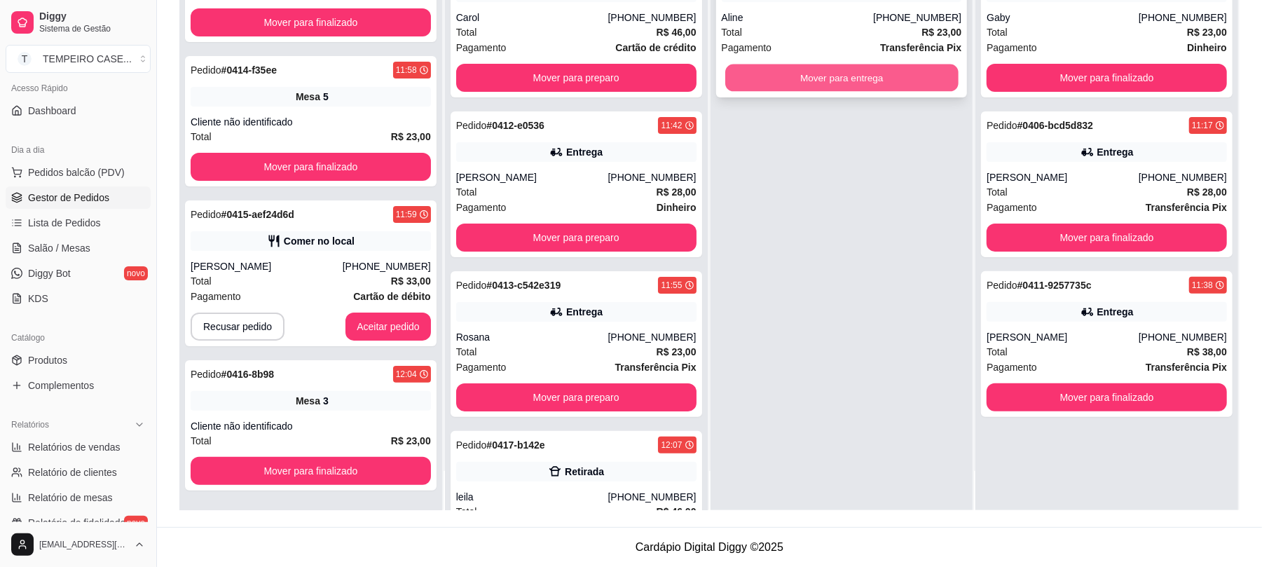
click at [864, 83] on button "Mover para entrega" at bounding box center [841, 77] width 233 height 27
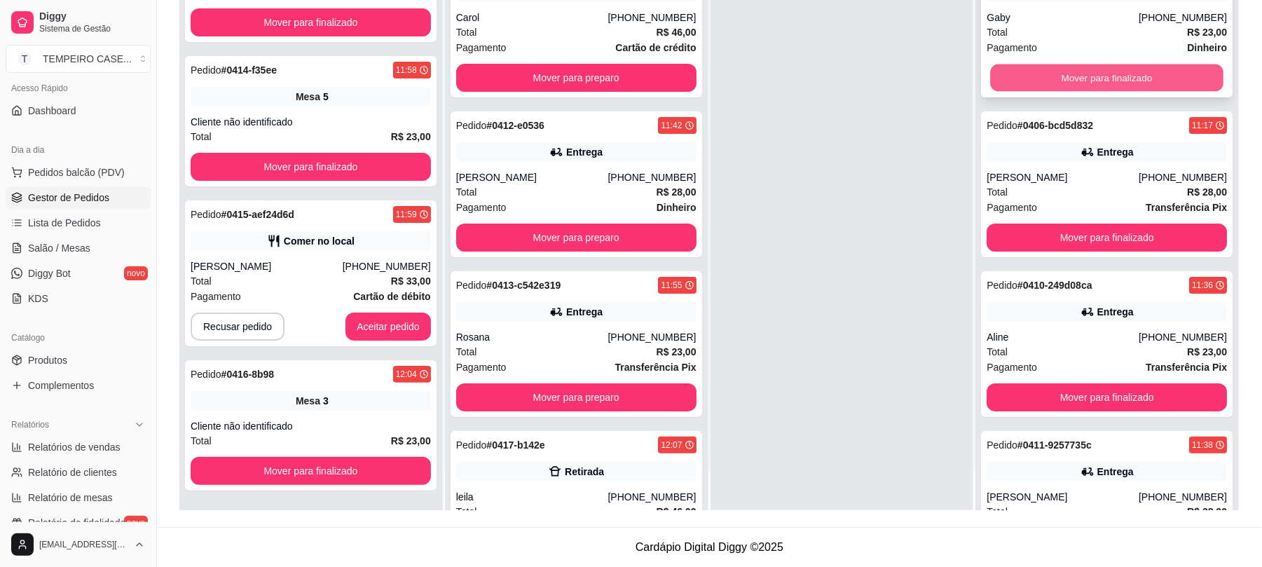
click at [1093, 67] on button "Mover para finalizado" at bounding box center [1106, 77] width 233 height 27
click at [1093, 67] on div "Mover para finalizado" at bounding box center [1106, 78] width 240 height 28
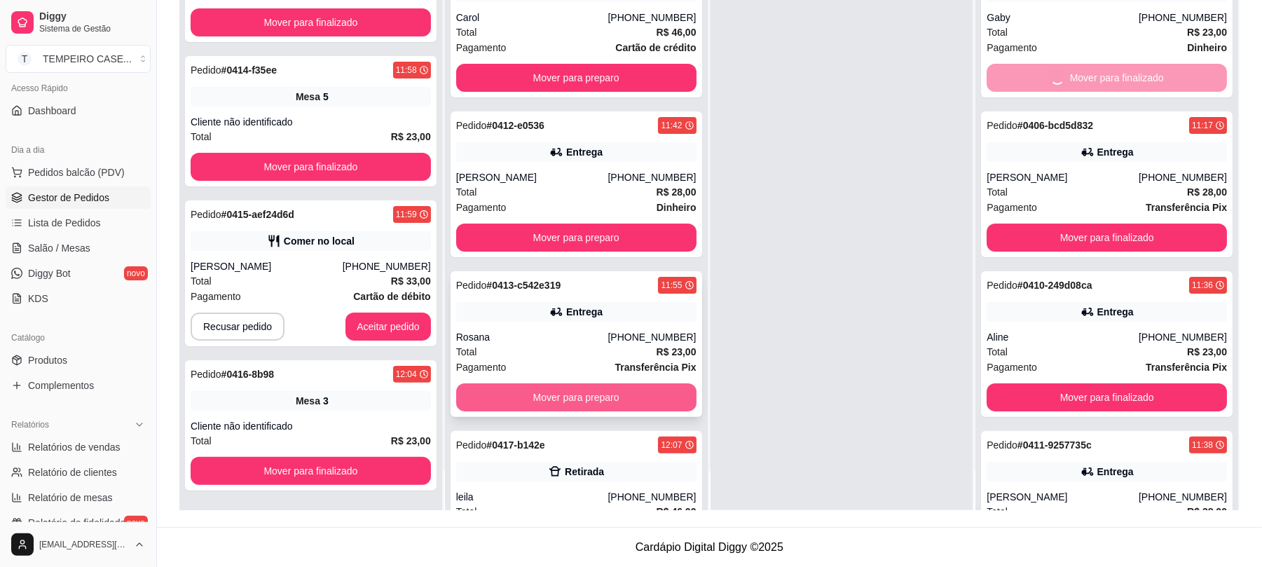
click at [541, 391] on button "Mover para preparo" at bounding box center [576, 397] width 240 height 28
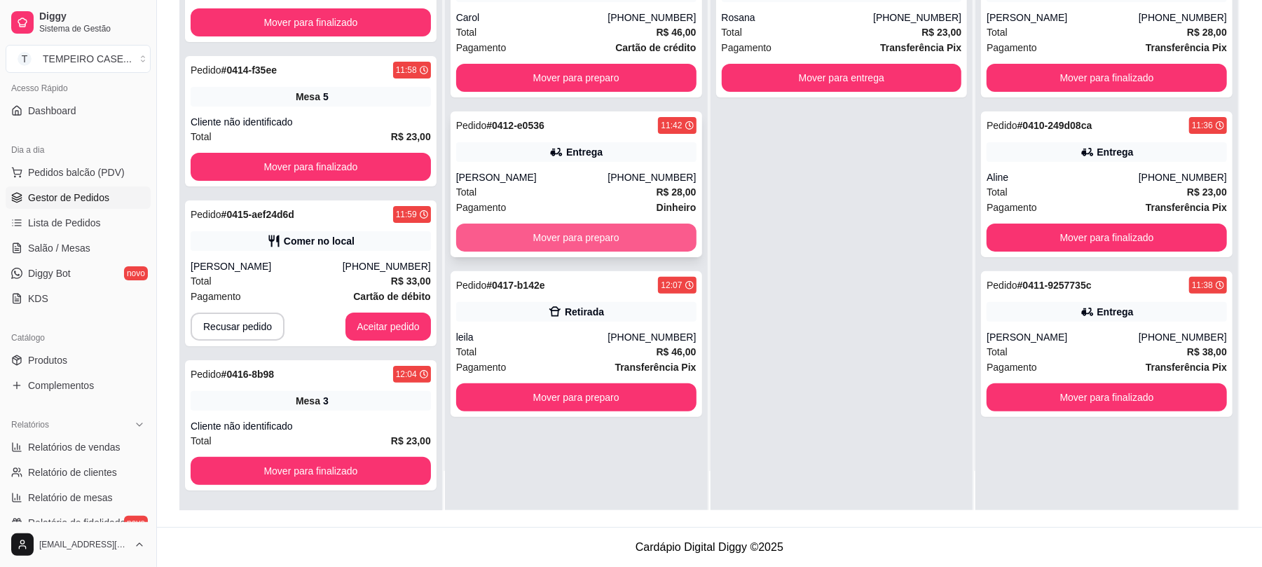
click at [551, 240] on button "Mover para preparo" at bounding box center [576, 237] width 240 height 28
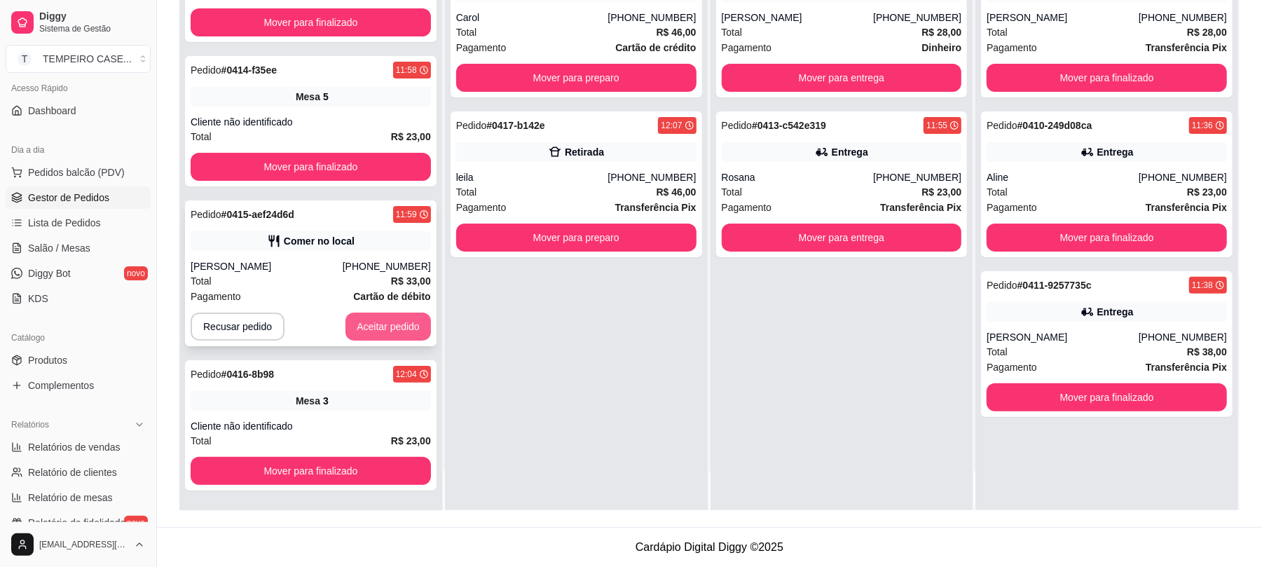
click at [371, 317] on button "Aceitar pedido" at bounding box center [387, 326] width 85 height 28
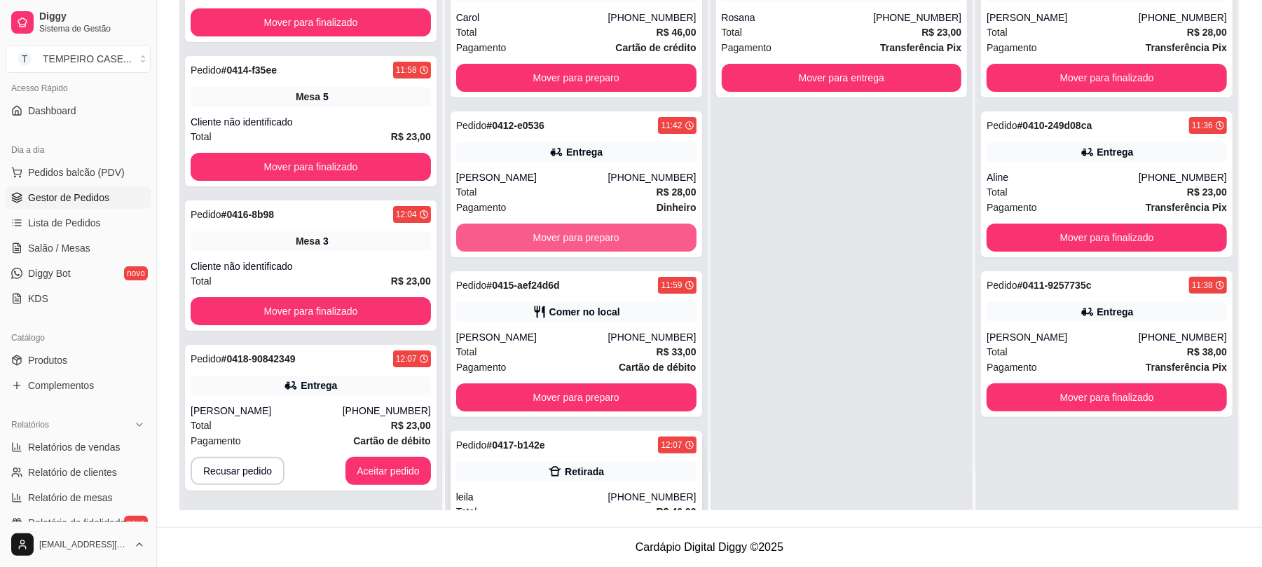
click at [517, 235] on button "Mover para preparo" at bounding box center [576, 237] width 240 height 28
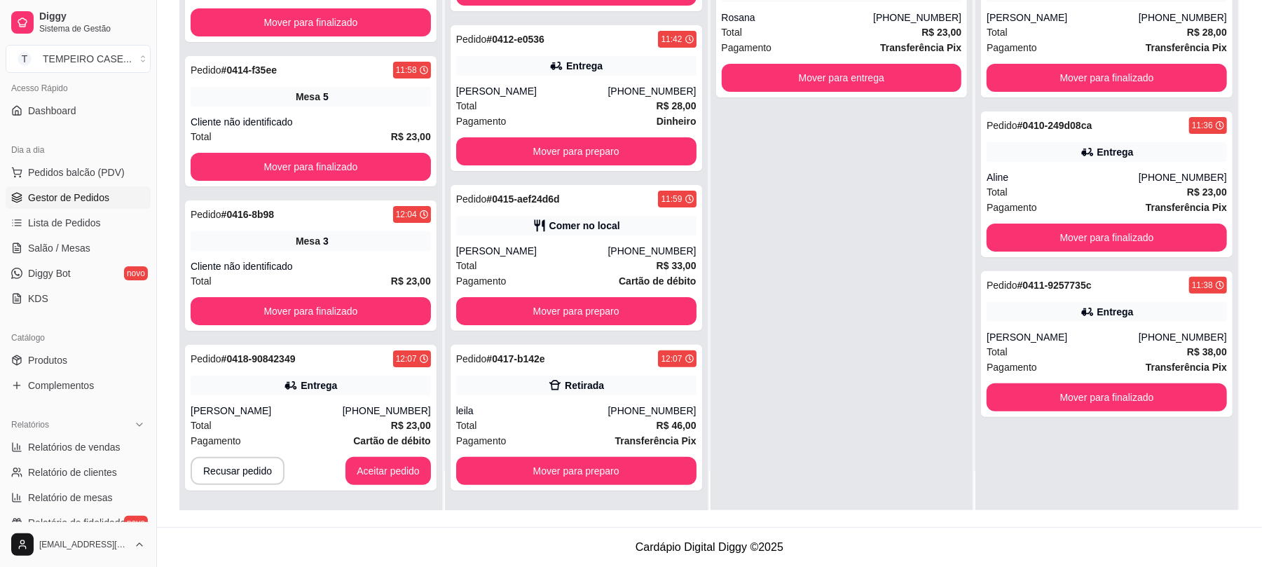
scroll to position [0, 0]
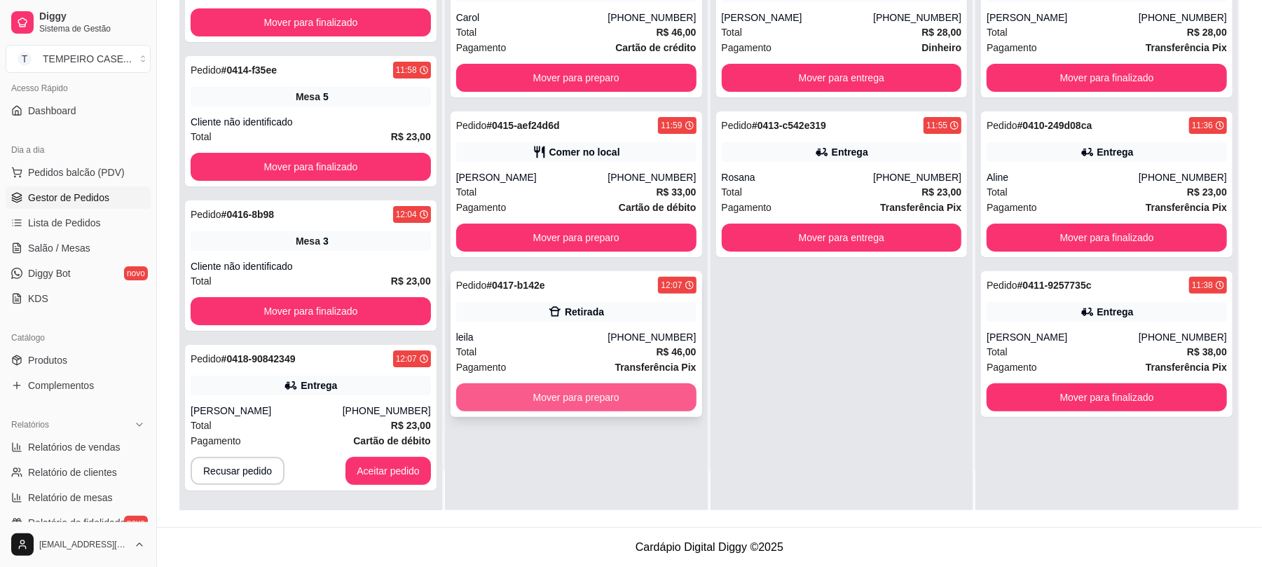
click at [490, 391] on button "Mover para preparo" at bounding box center [576, 397] width 240 height 28
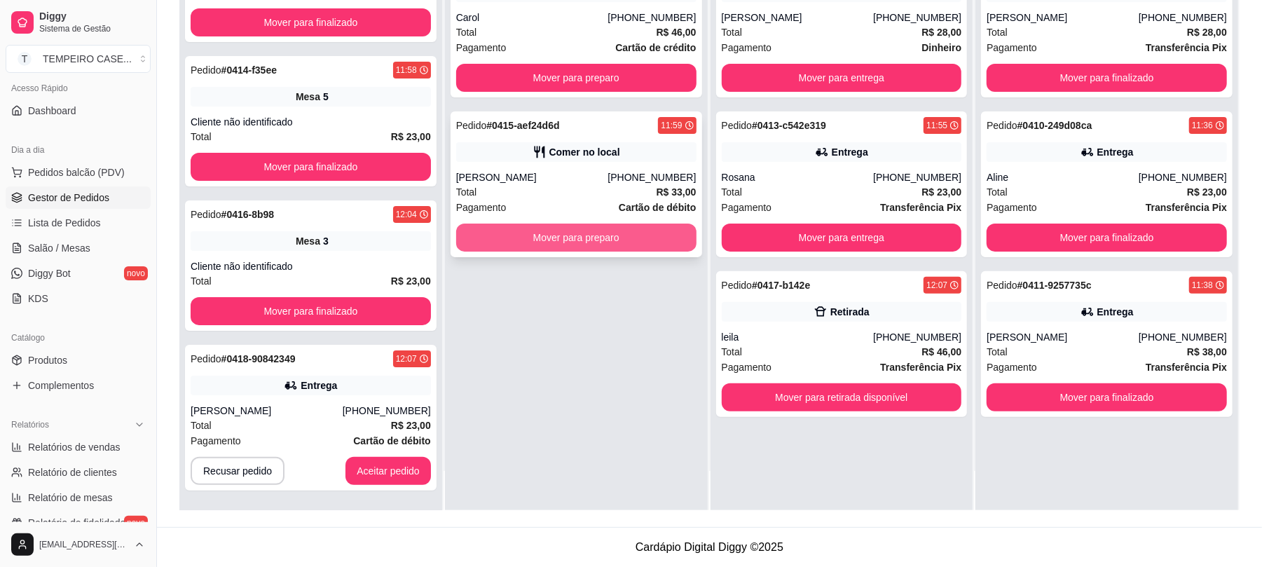
click at [537, 237] on button "Mover para preparo" at bounding box center [576, 237] width 240 height 28
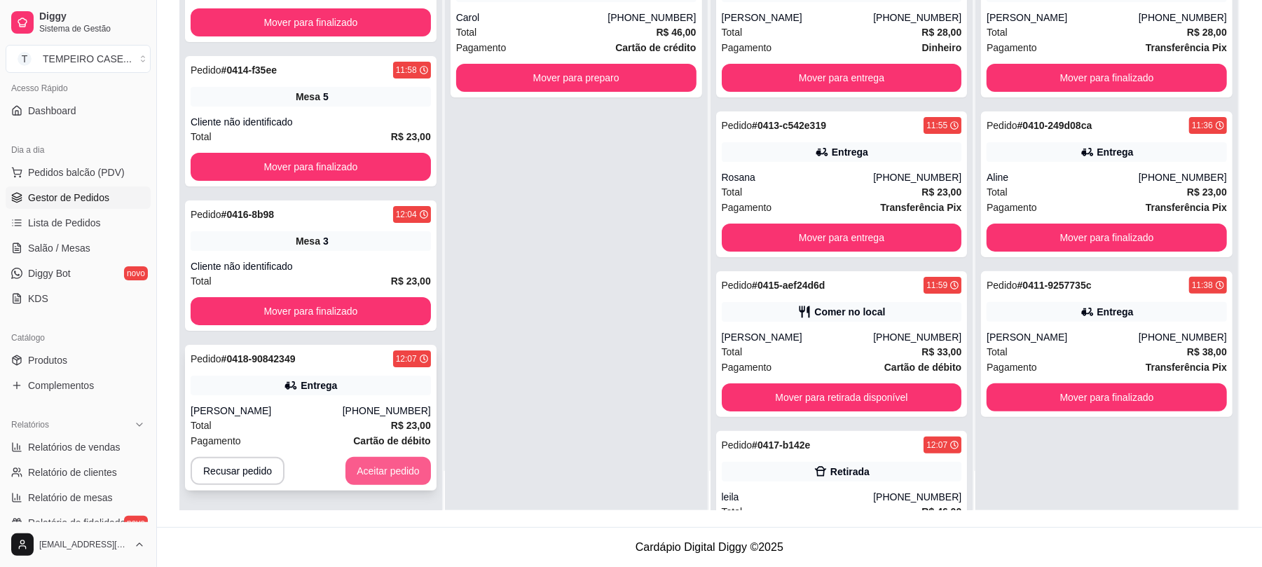
click at [371, 480] on button "Aceitar pedido" at bounding box center [387, 471] width 85 height 28
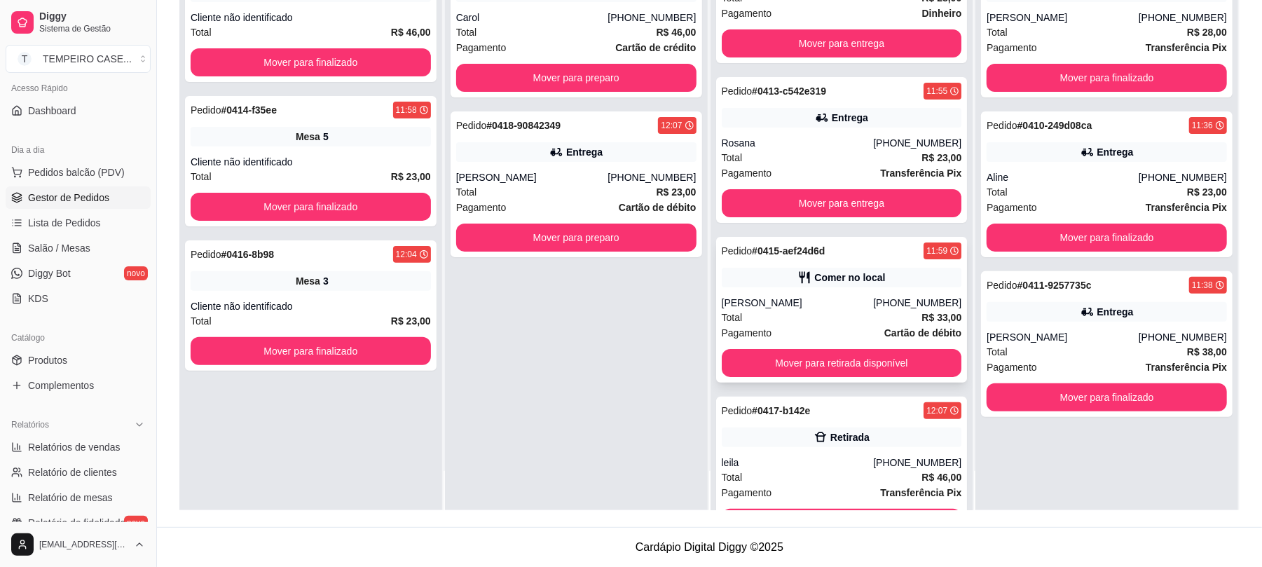
scroll to position [88, 0]
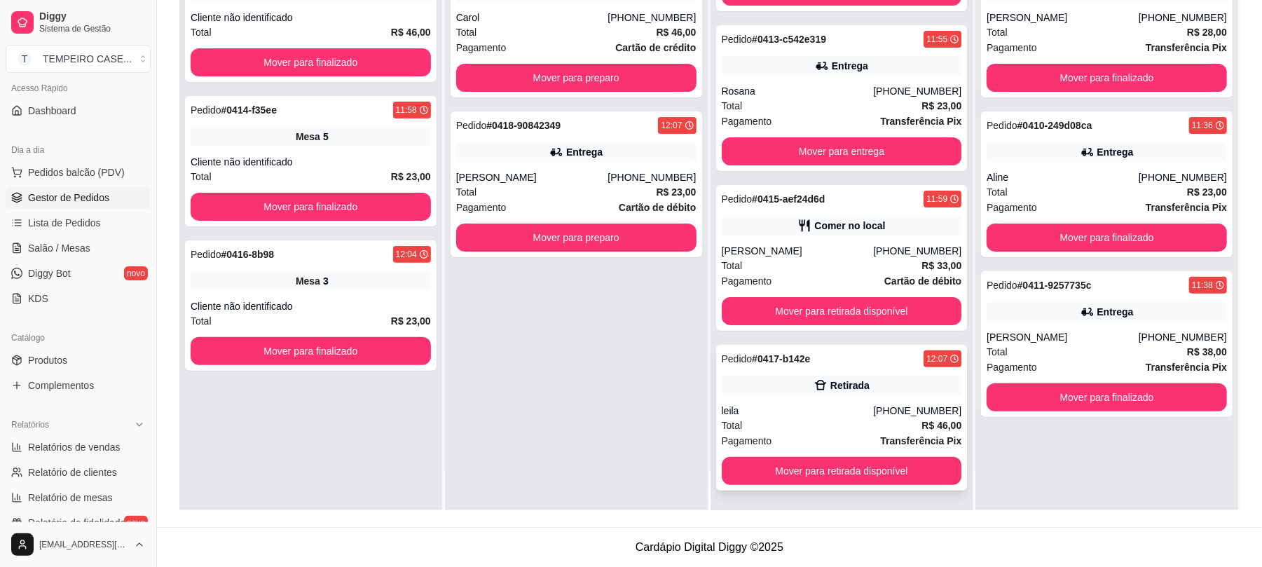
click at [817, 418] on div "Pedido # 0417-b142e 12:07 Retirada leila (11) 97416-2646 Total R$ 46,00 Pagamen…" at bounding box center [841, 418] width 251 height 146
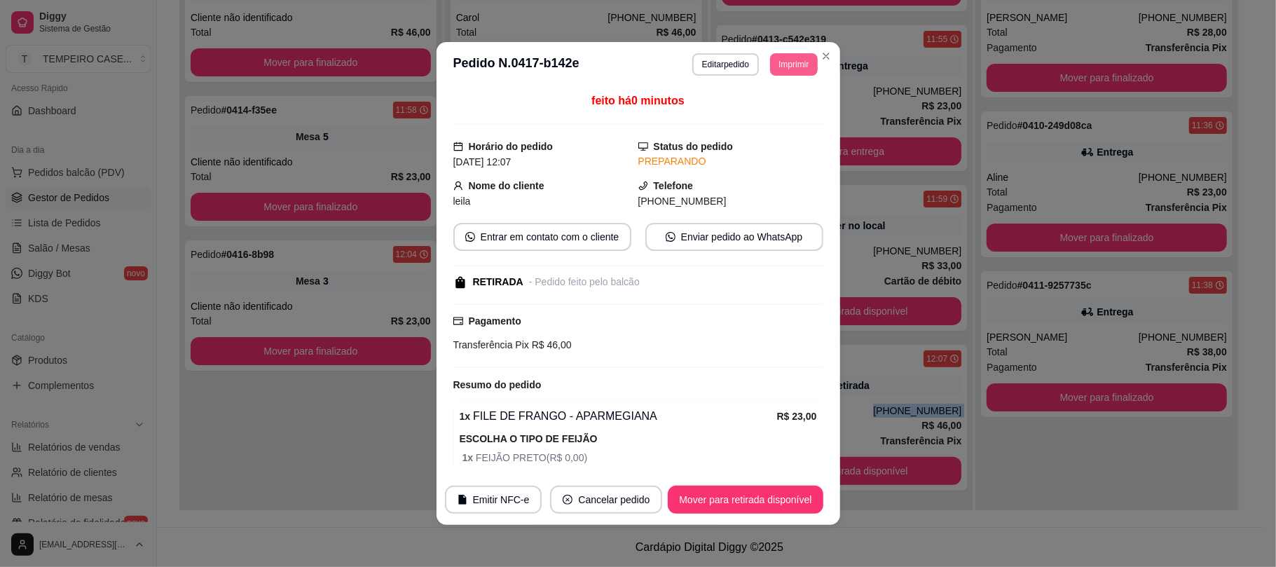
click at [800, 73] on button "Imprimir" at bounding box center [793, 64] width 47 height 22
click at [743, 139] on button "cozinha" at bounding box center [761, 142] width 102 height 22
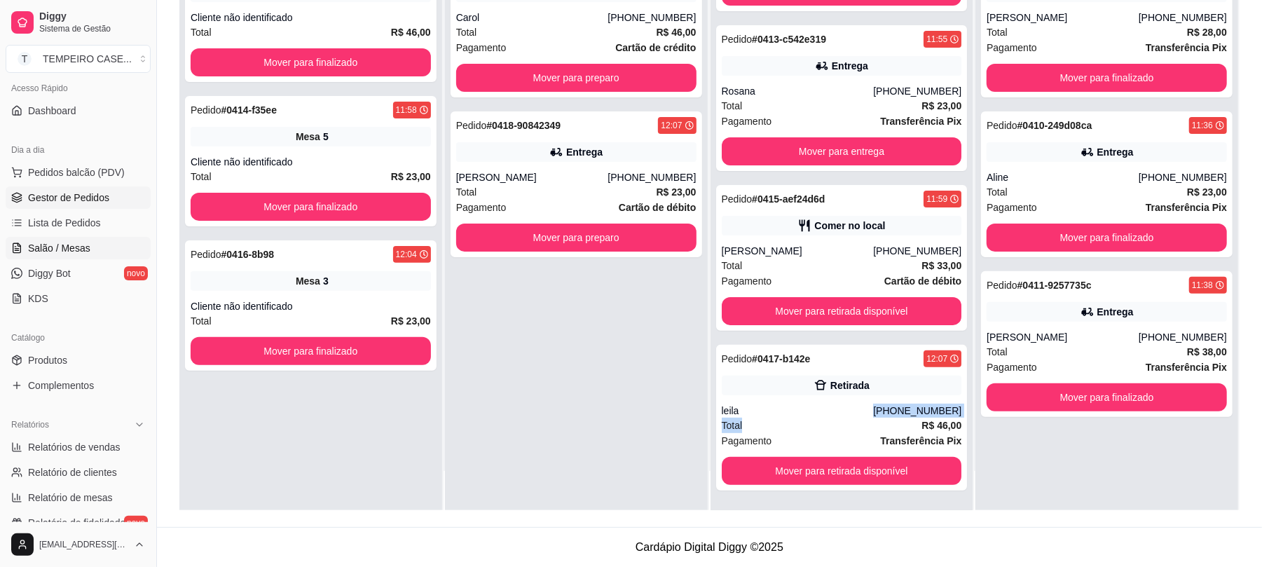
click at [52, 242] on span "Salão / Mesas" at bounding box center [59, 248] width 62 height 14
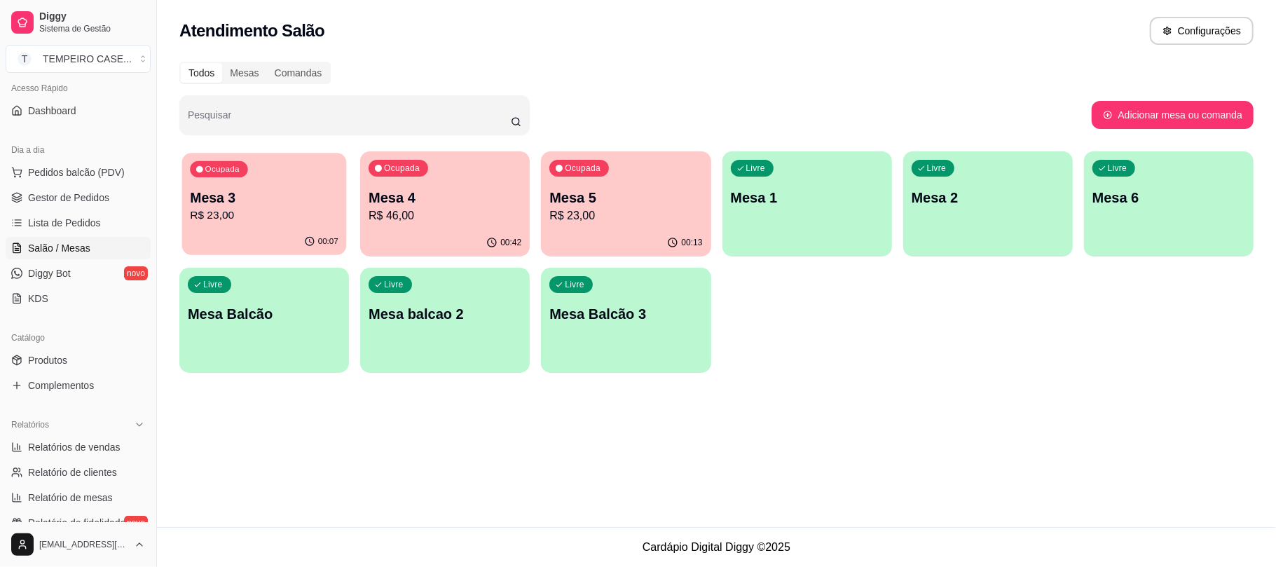
click at [244, 214] on p "R$ 23,00" at bounding box center [264, 215] width 149 height 16
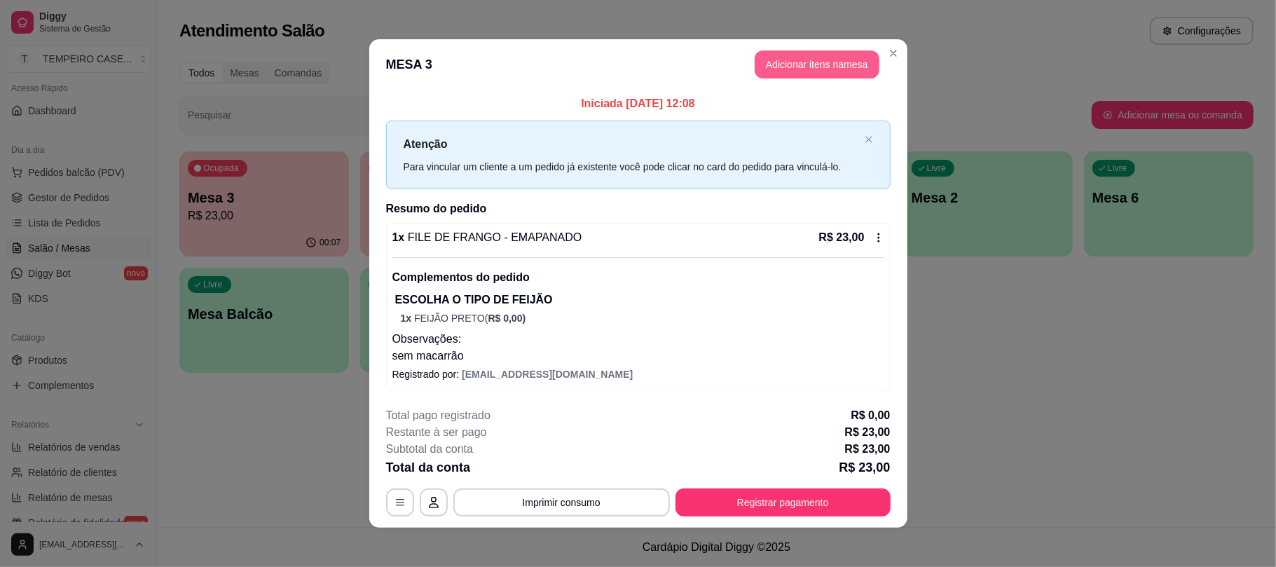
click at [848, 54] on button "Adicionar itens na mesa" at bounding box center [816, 64] width 125 height 28
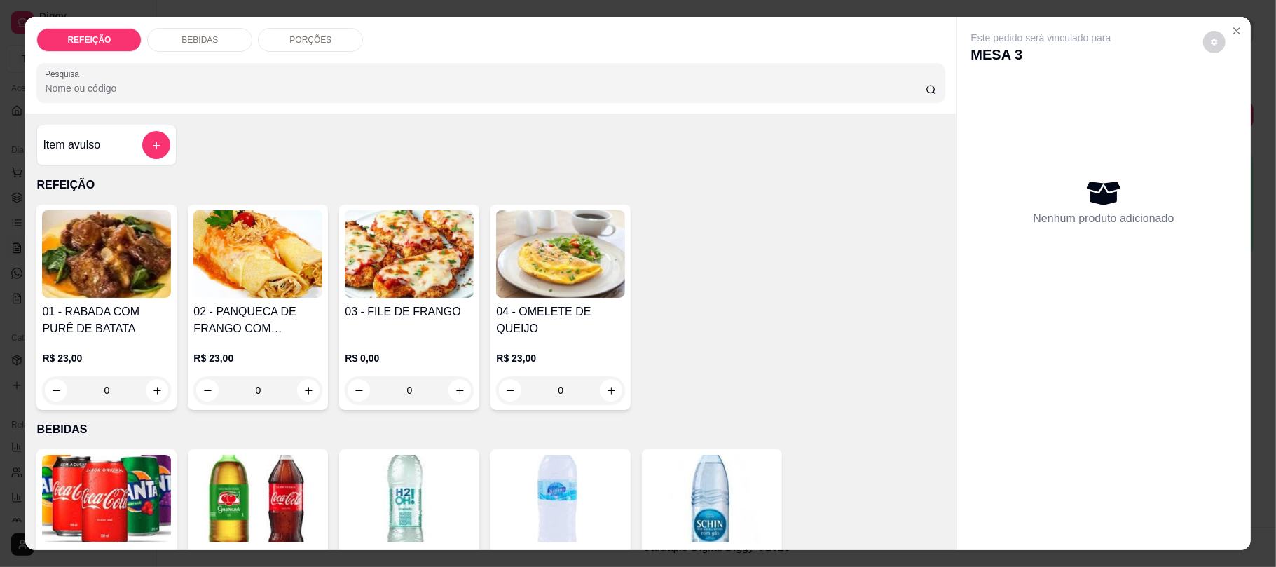
click at [99, 486] on img at bounding box center [106, 499] width 129 height 88
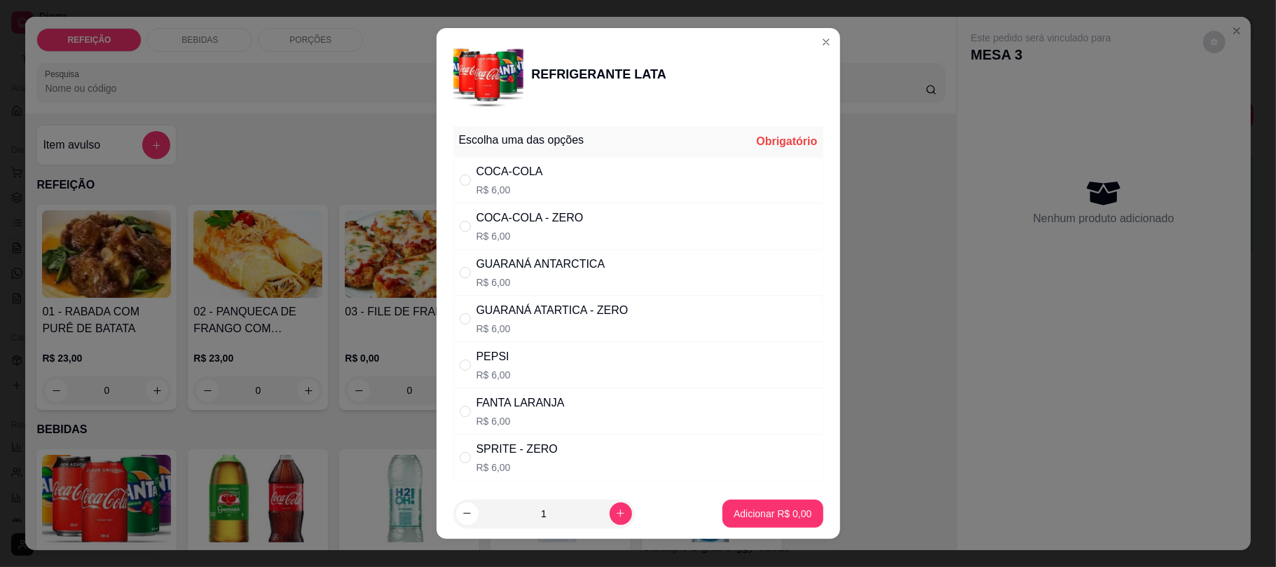
click at [516, 167] on div "COCA-COLA" at bounding box center [509, 171] width 67 height 17
radio input "true"
click at [741, 518] on p "Adicionar R$ 6,00" at bounding box center [772, 513] width 78 height 14
type input "1"
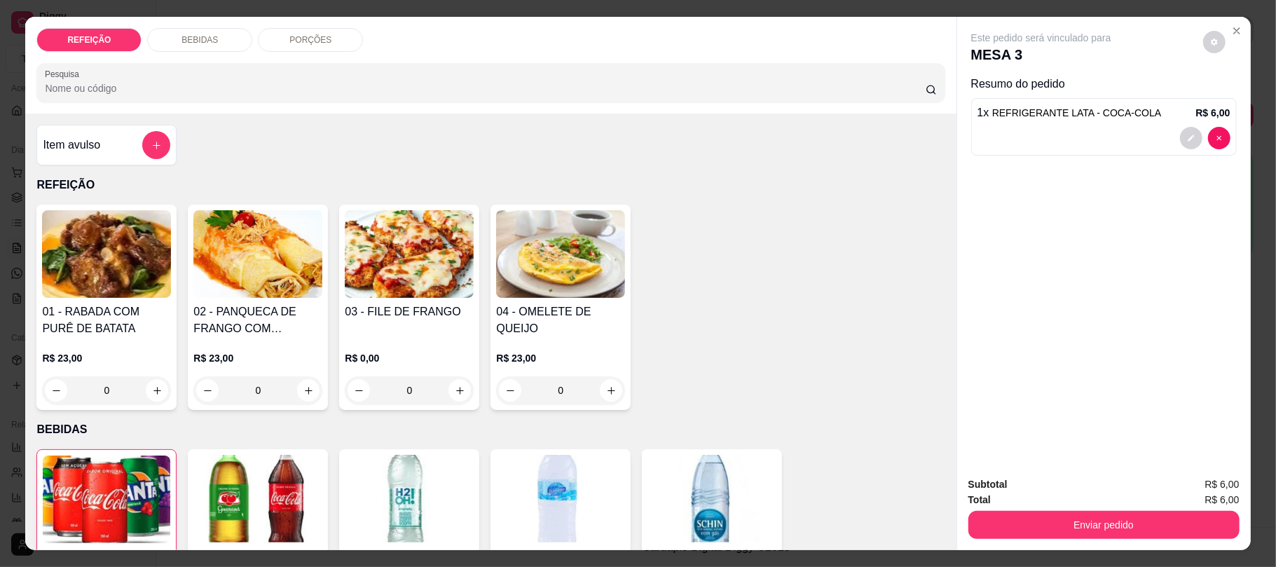
click at [1089, 523] on button "Enviar pedido" at bounding box center [1103, 525] width 271 height 28
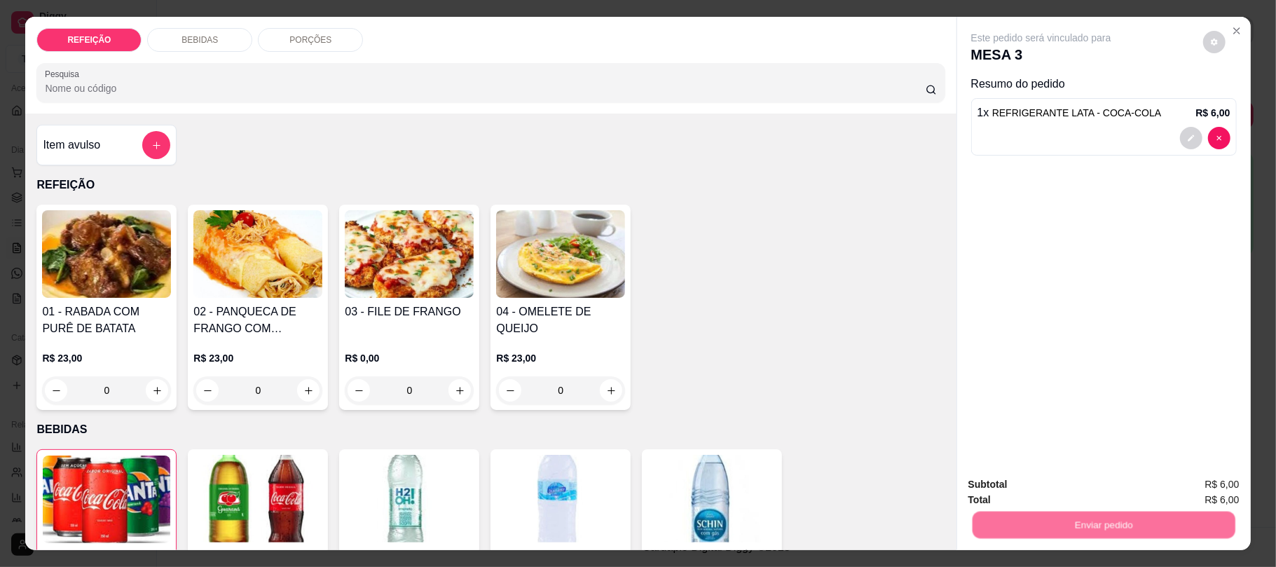
click at [1054, 489] on button "Não registrar e enviar pedido" at bounding box center [1056, 490] width 142 height 26
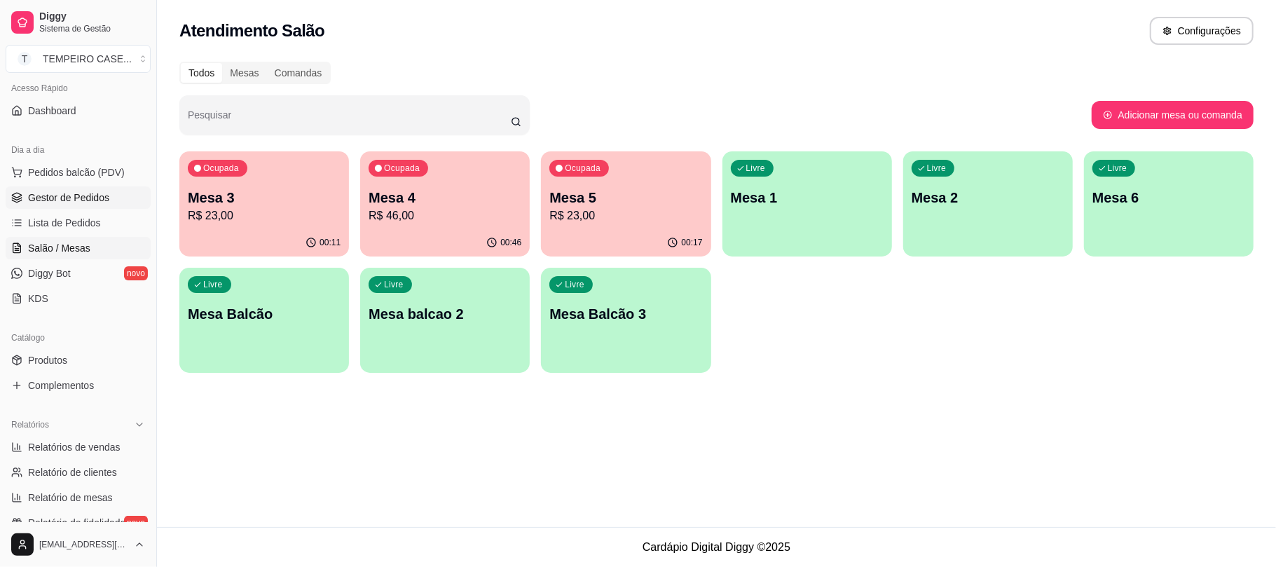
click at [57, 206] on link "Gestor de Pedidos" at bounding box center [78, 197] width 145 height 22
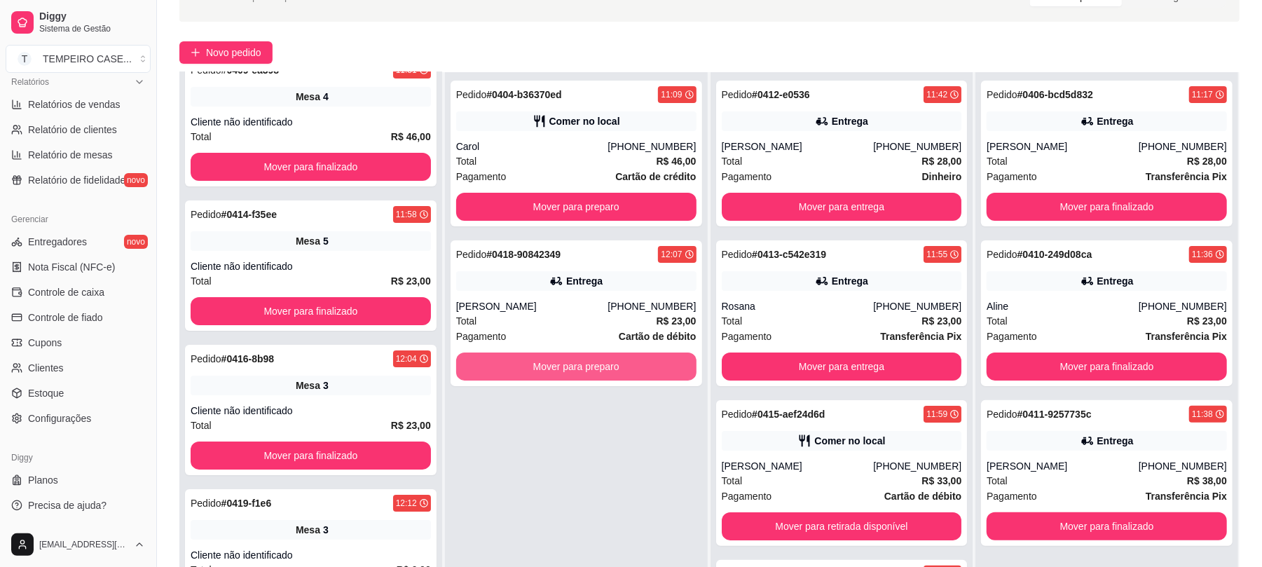
scroll to position [214, 0]
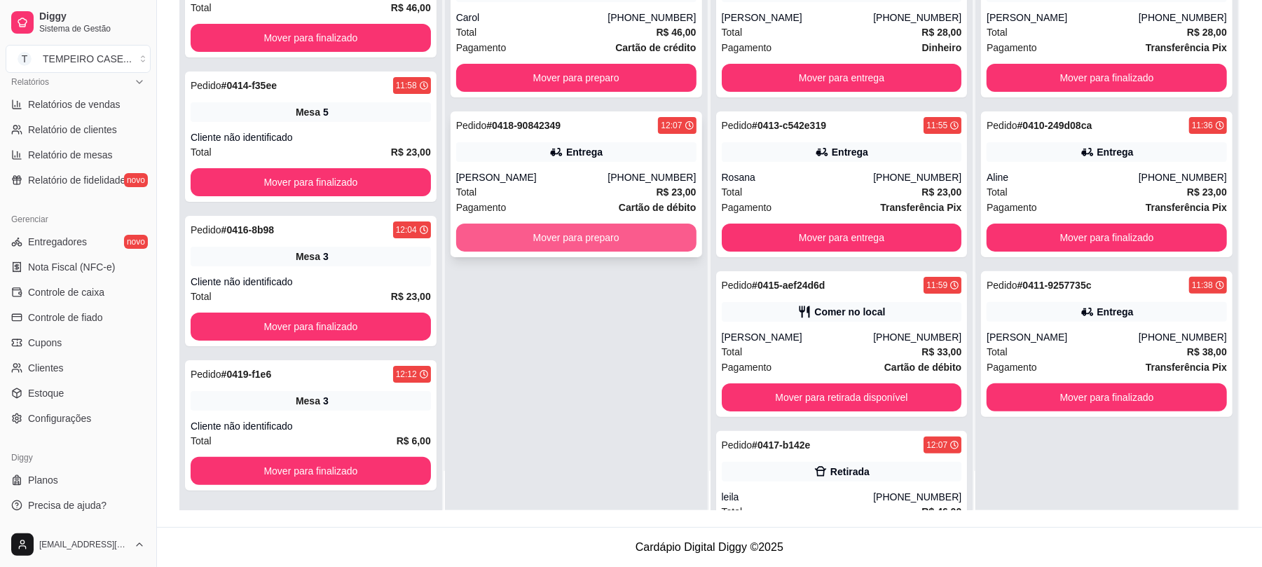
click at [632, 235] on button "Mover para preparo" at bounding box center [576, 237] width 240 height 28
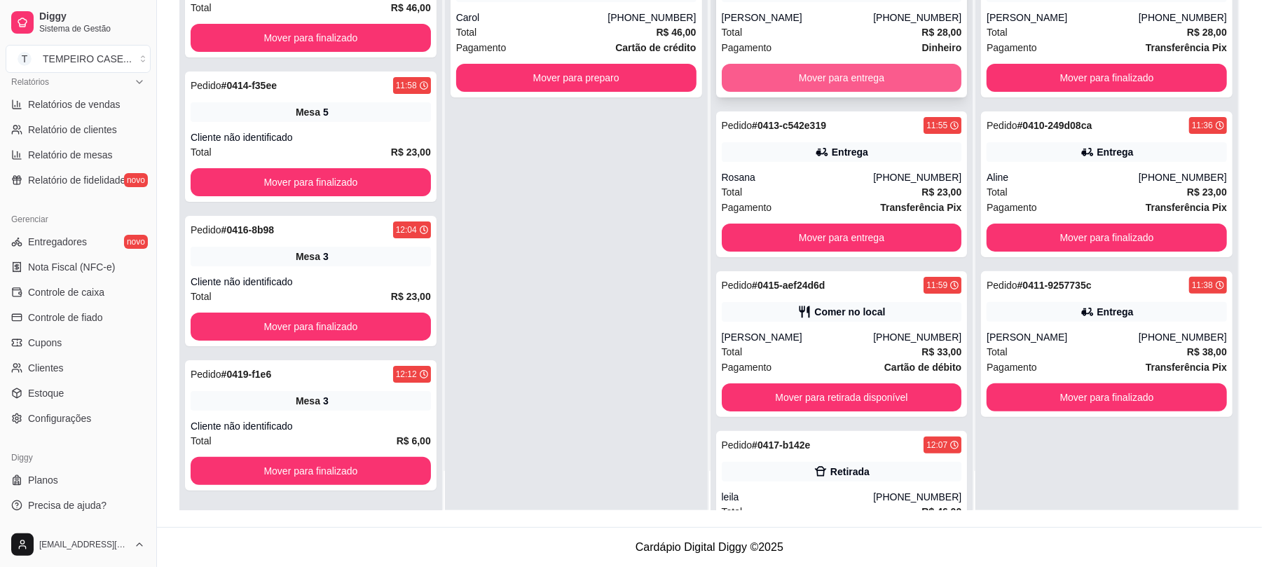
click at [822, 85] on button "Mover para entrega" at bounding box center [842, 78] width 240 height 28
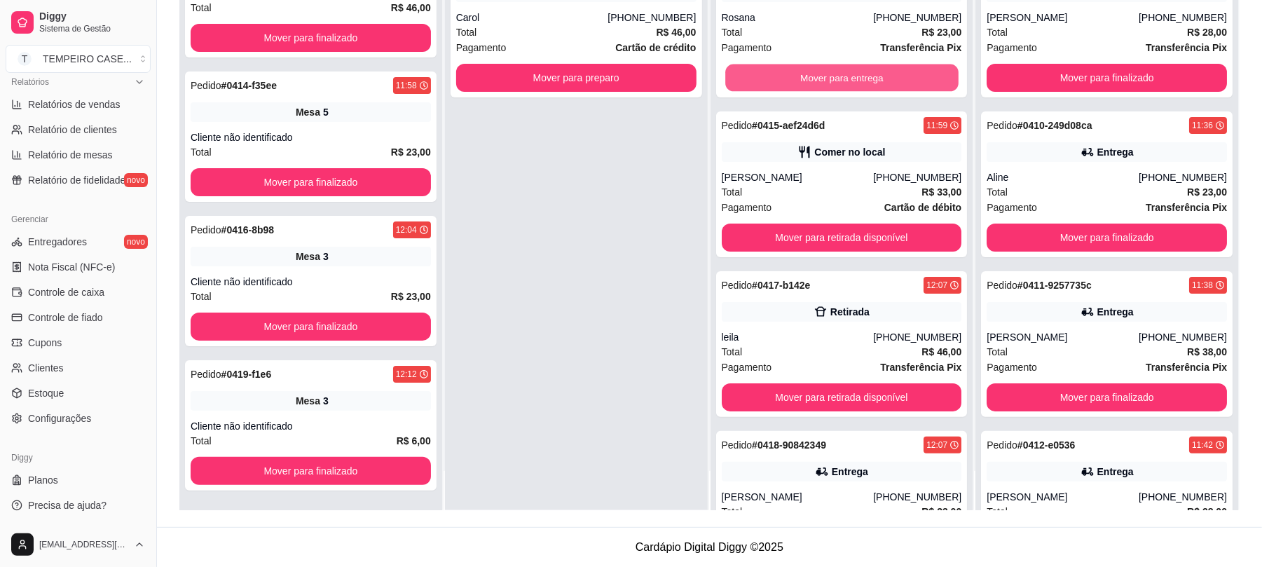
click at [822, 85] on button "Mover para entrega" at bounding box center [841, 77] width 233 height 27
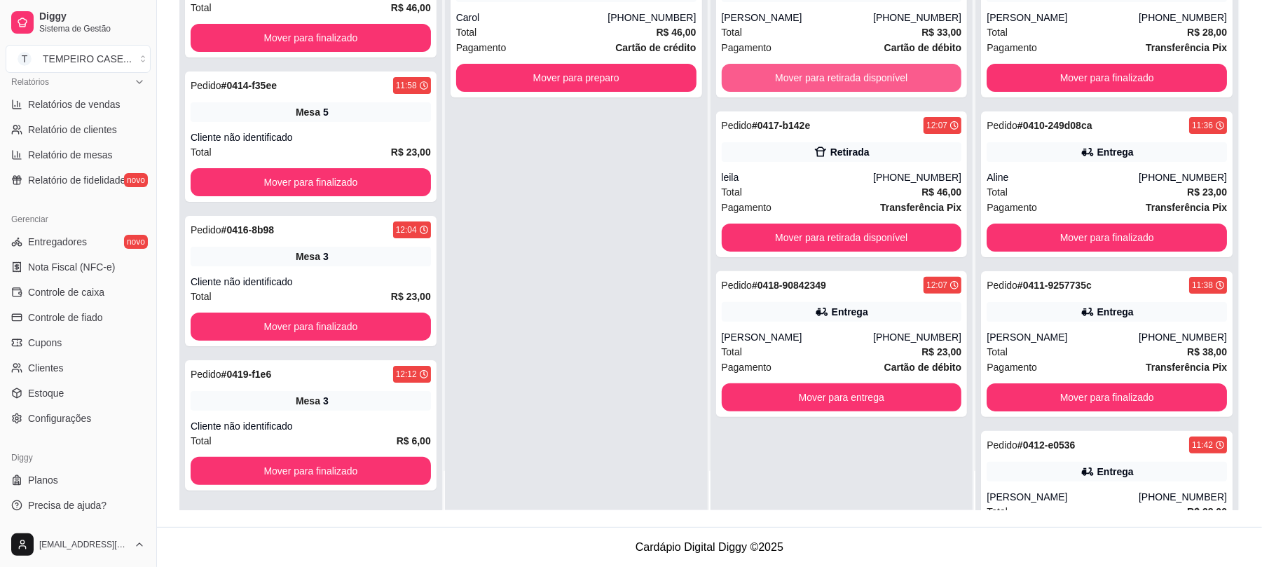
click at [822, 85] on button "Mover para retirada disponível" at bounding box center [842, 78] width 240 height 28
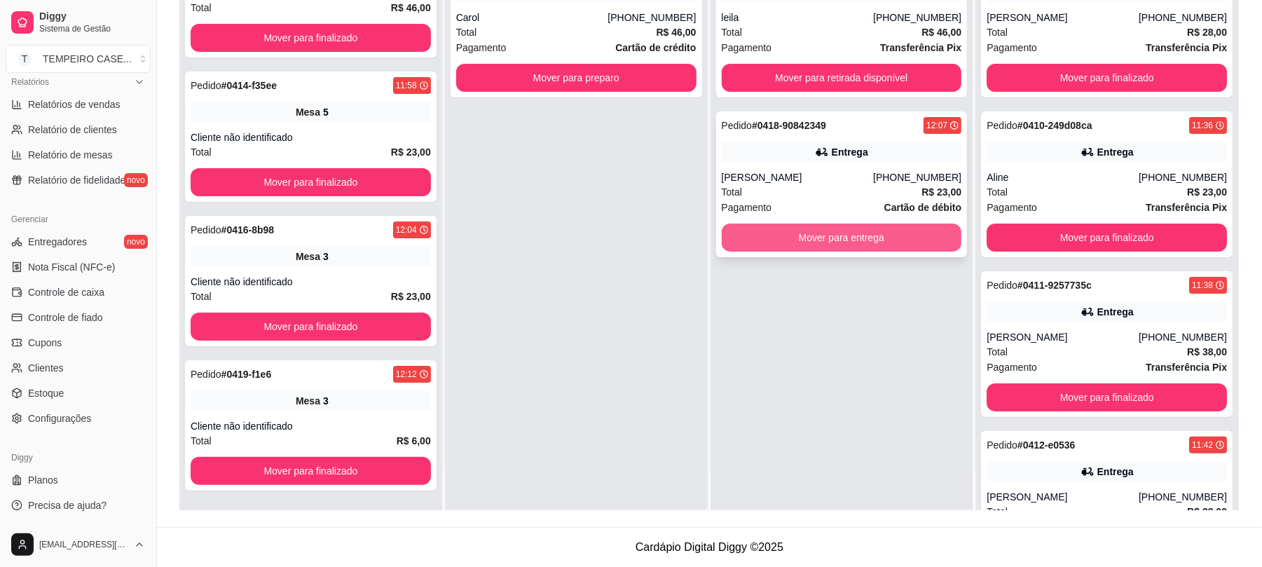
click at [824, 230] on button "Mover para entrega" at bounding box center [842, 237] width 240 height 28
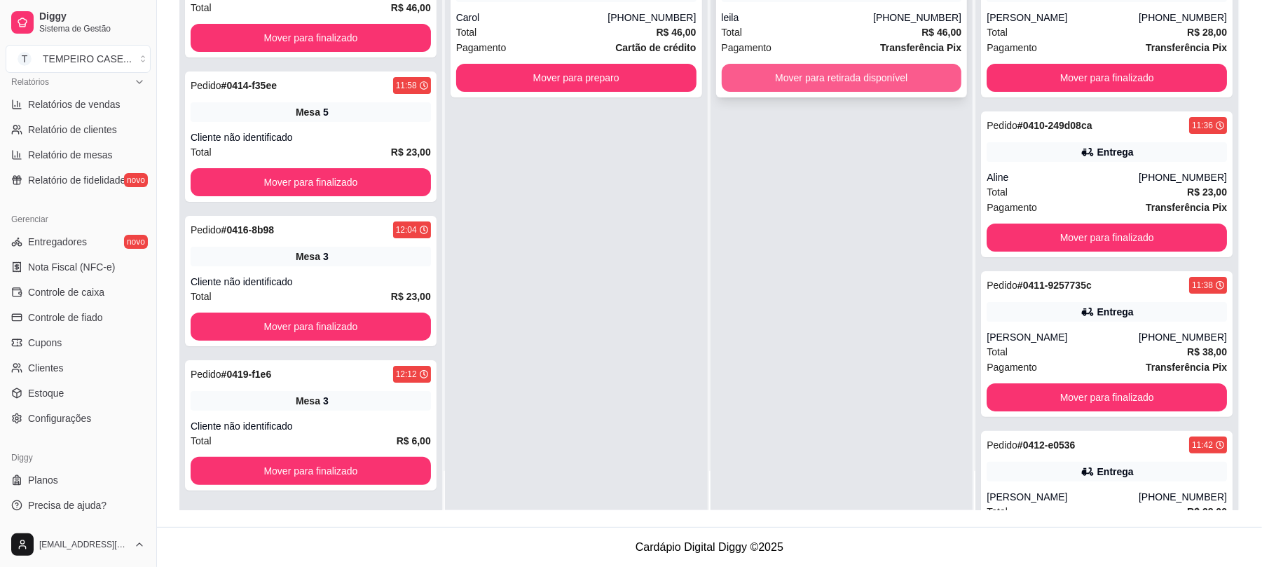
click at [871, 82] on button "Mover para retirada disponível" at bounding box center [842, 78] width 240 height 28
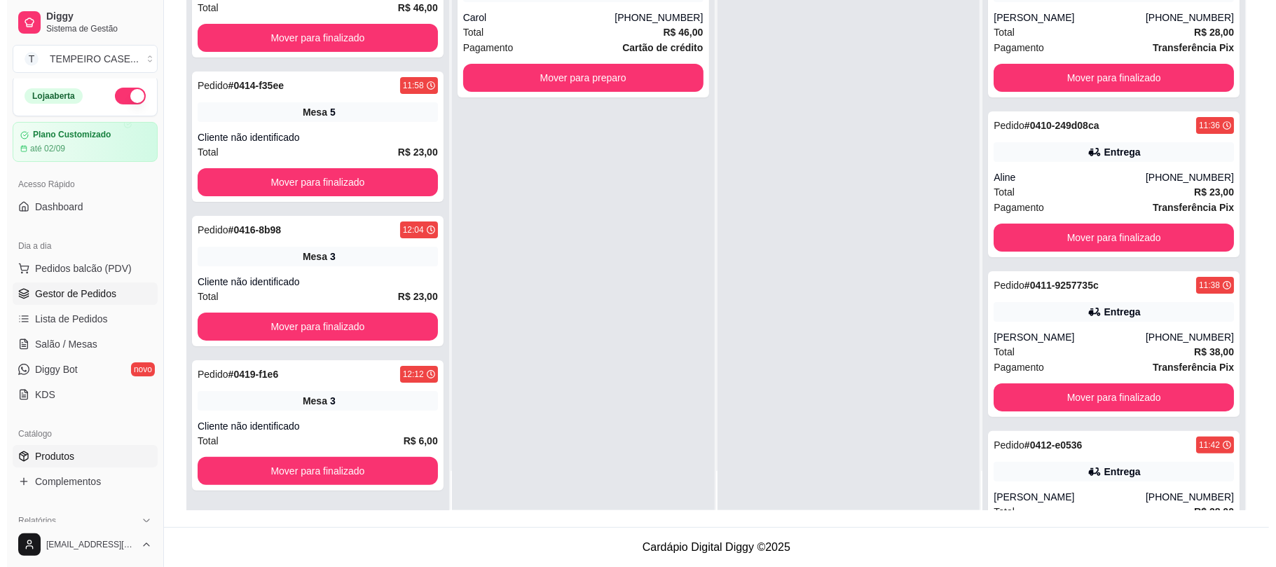
scroll to position [0, 0]
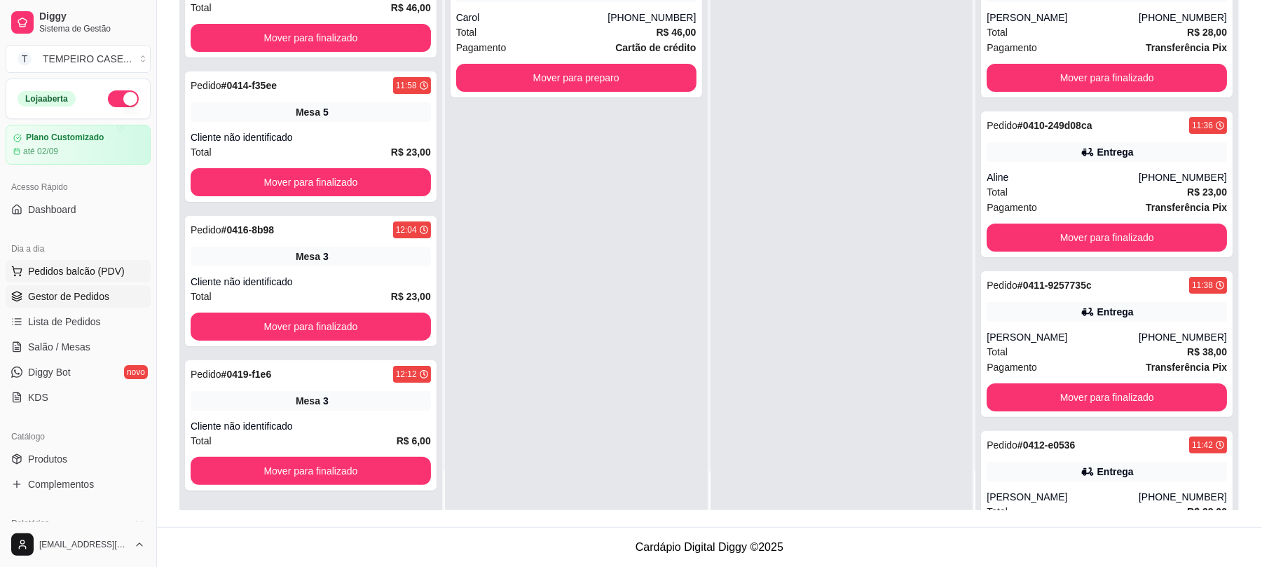
click at [57, 276] on span "Pedidos balcão (PDV)" at bounding box center [76, 271] width 97 height 14
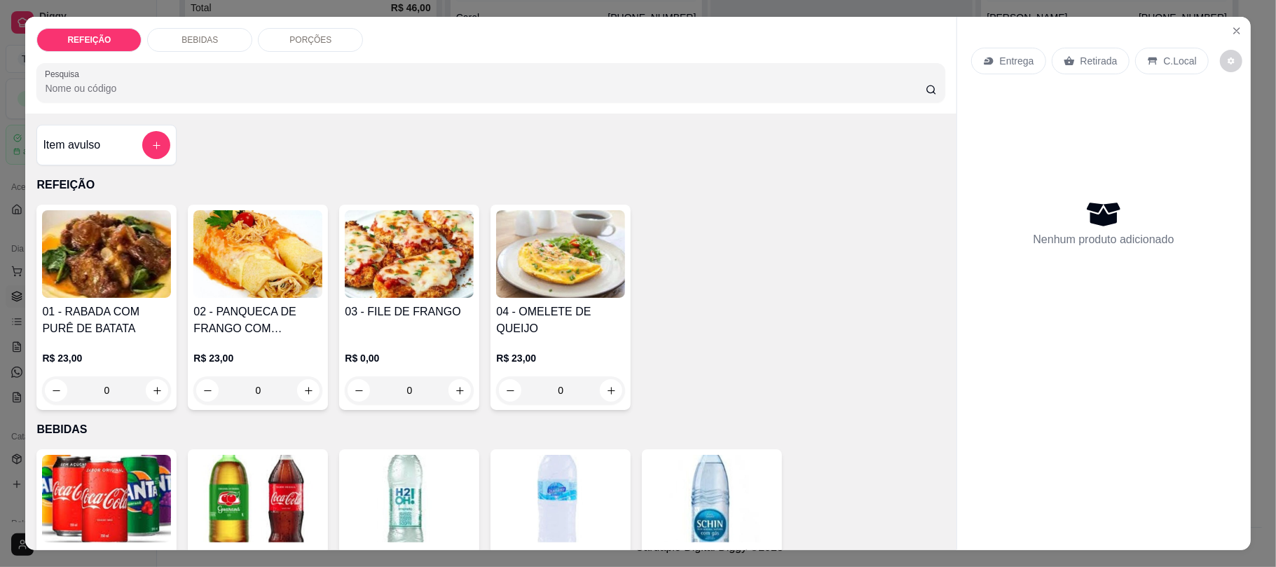
click at [225, 273] on img at bounding box center [257, 254] width 129 height 88
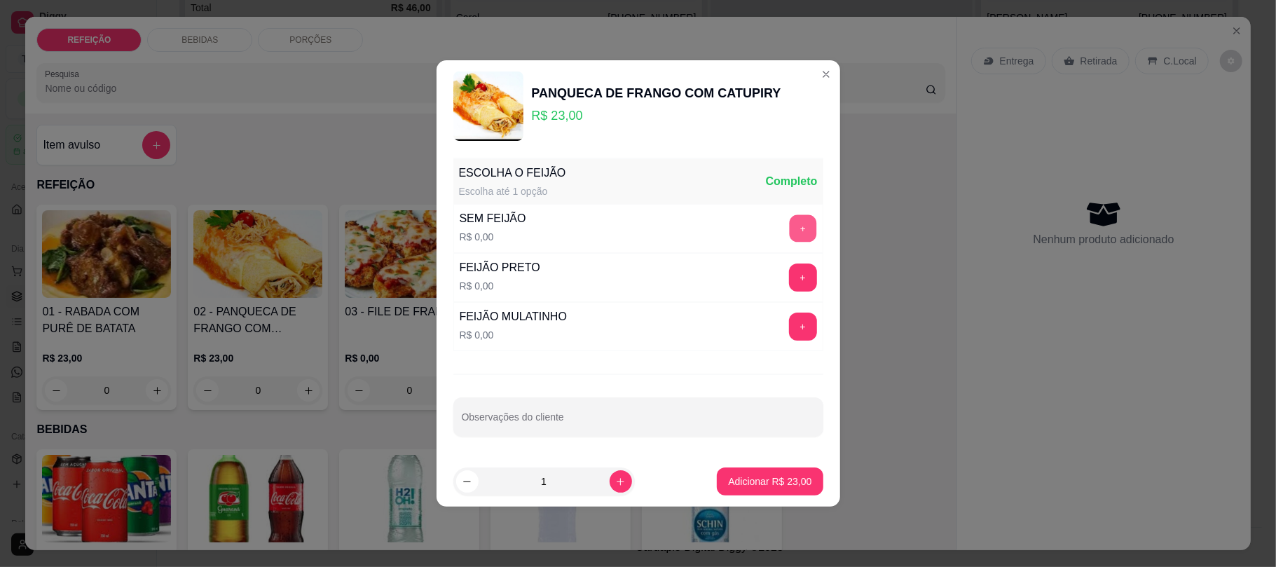
click at [789, 225] on button "+" at bounding box center [802, 228] width 27 height 27
click at [732, 228] on button "-" at bounding box center [740, 228] width 28 height 28
click at [789, 275] on button "+" at bounding box center [803, 277] width 28 height 28
click at [740, 482] on p "Adicionar R$ 23,00" at bounding box center [769, 481] width 83 height 14
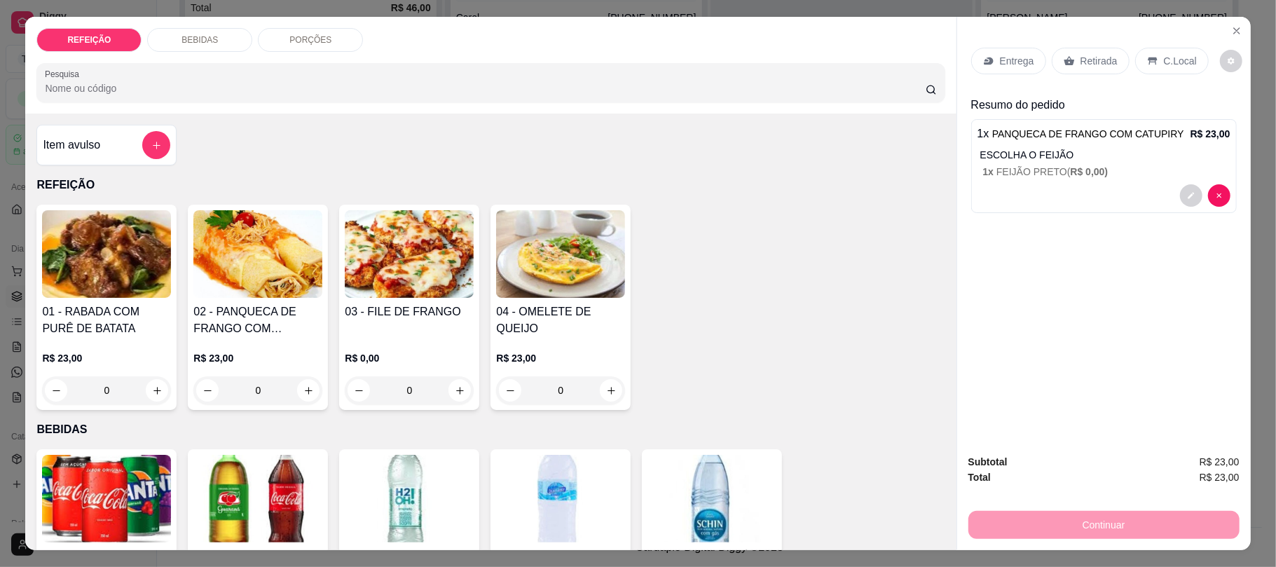
click at [988, 62] on div "Entrega" at bounding box center [1008, 61] width 75 height 27
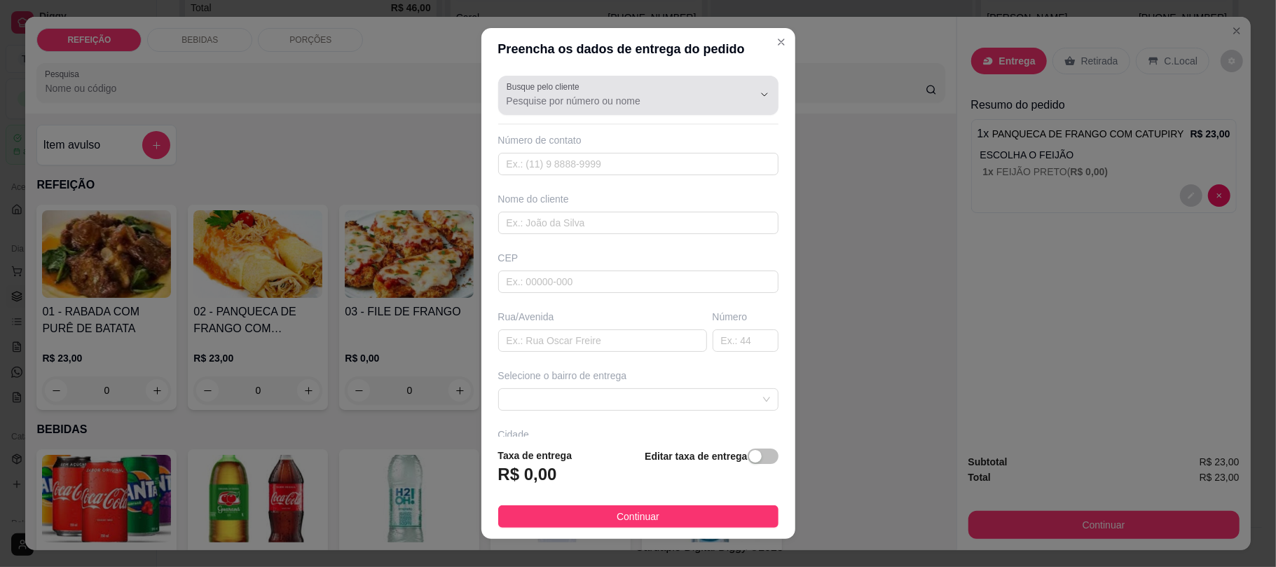
click at [546, 99] on input "Busque pelo cliente" at bounding box center [618, 101] width 224 height 14
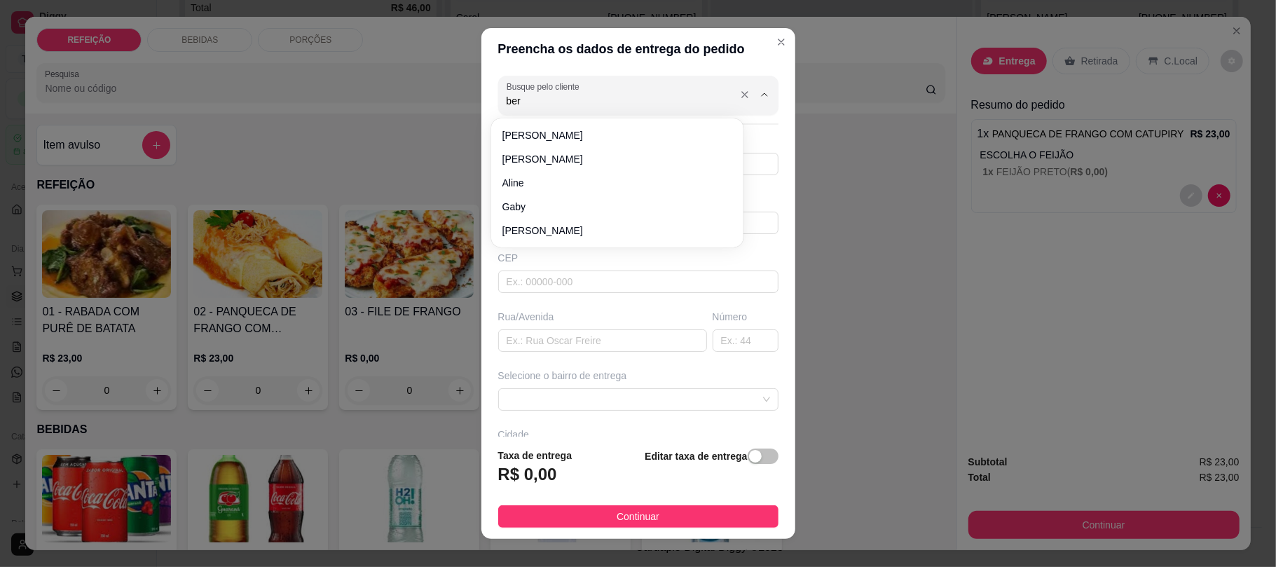
type input "berg"
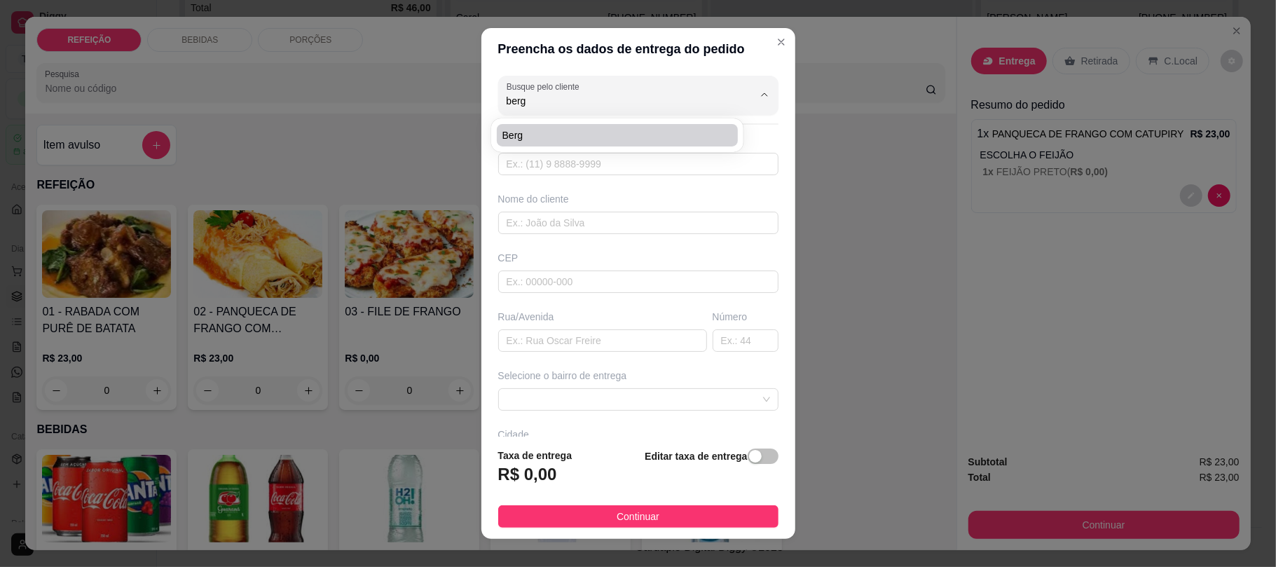
click at [538, 134] on span "berg" at bounding box center [610, 135] width 216 height 14
type input "8188163906"
type input "berg"
type input "rua 5"
type input "IPOJUCA"
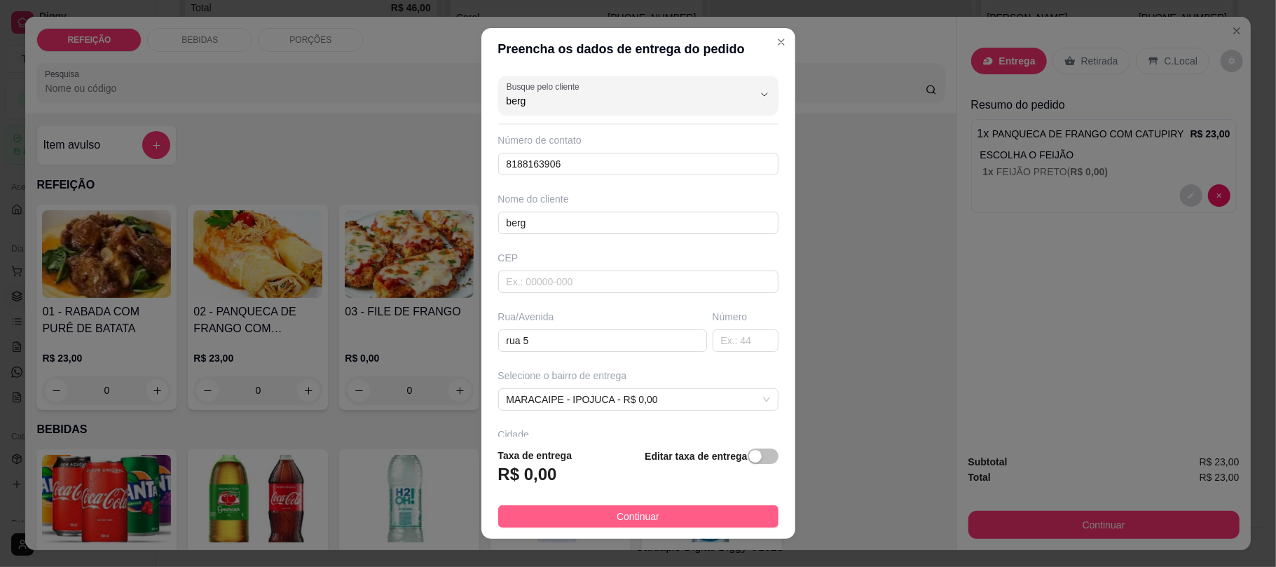
type input "berg"
click at [584, 525] on button "Continuar" at bounding box center [638, 516] width 280 height 22
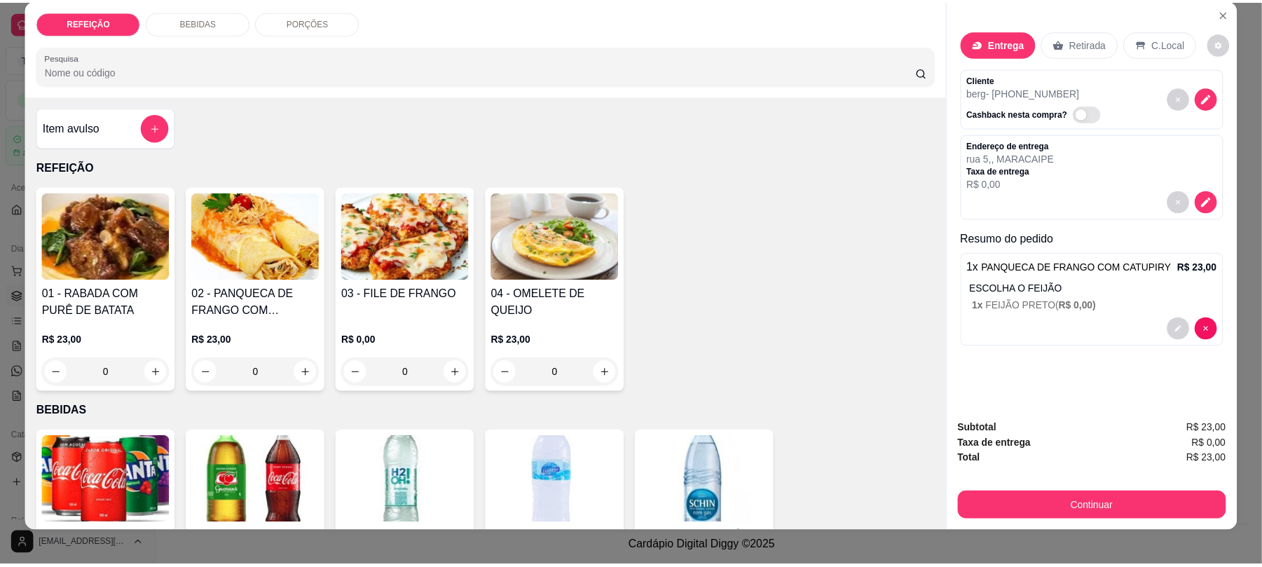
scroll to position [28, 0]
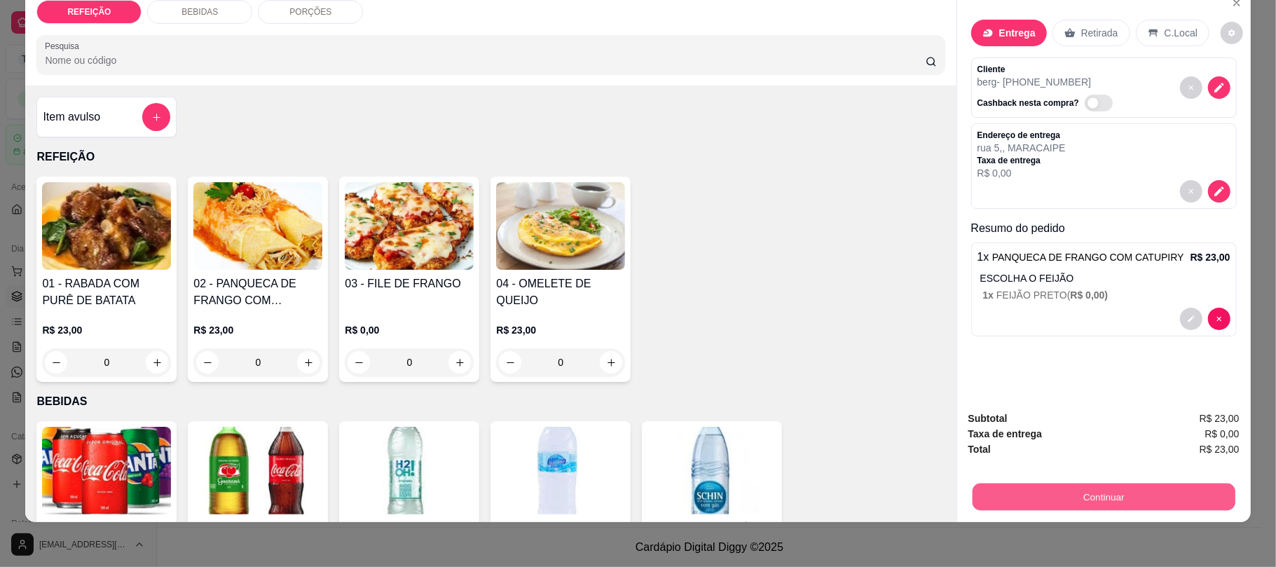
click at [1079, 494] on button "Continuar" at bounding box center [1103, 496] width 263 height 27
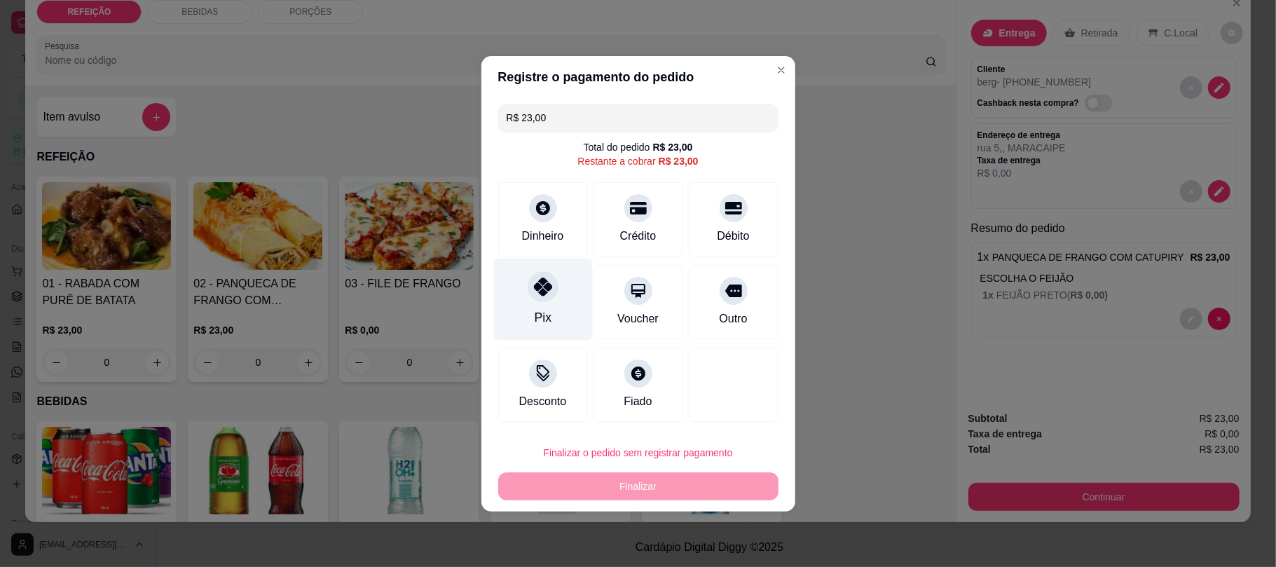
click at [542, 320] on div "Pix" at bounding box center [542, 317] width 17 height 18
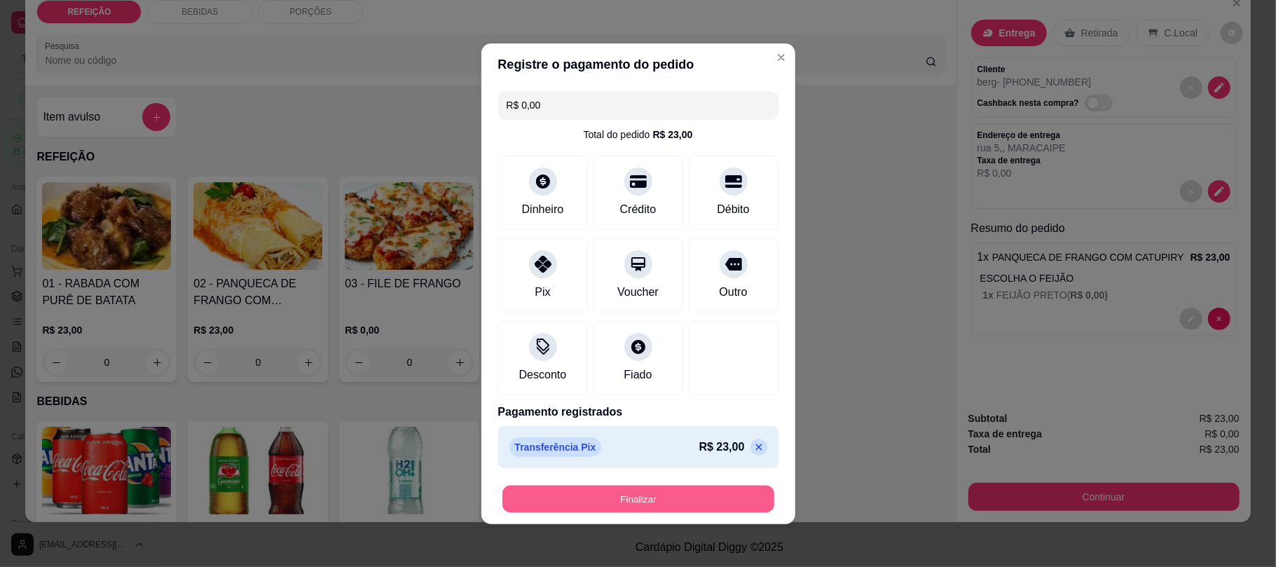
click at [653, 497] on button "Finalizar" at bounding box center [638, 498] width 272 height 27
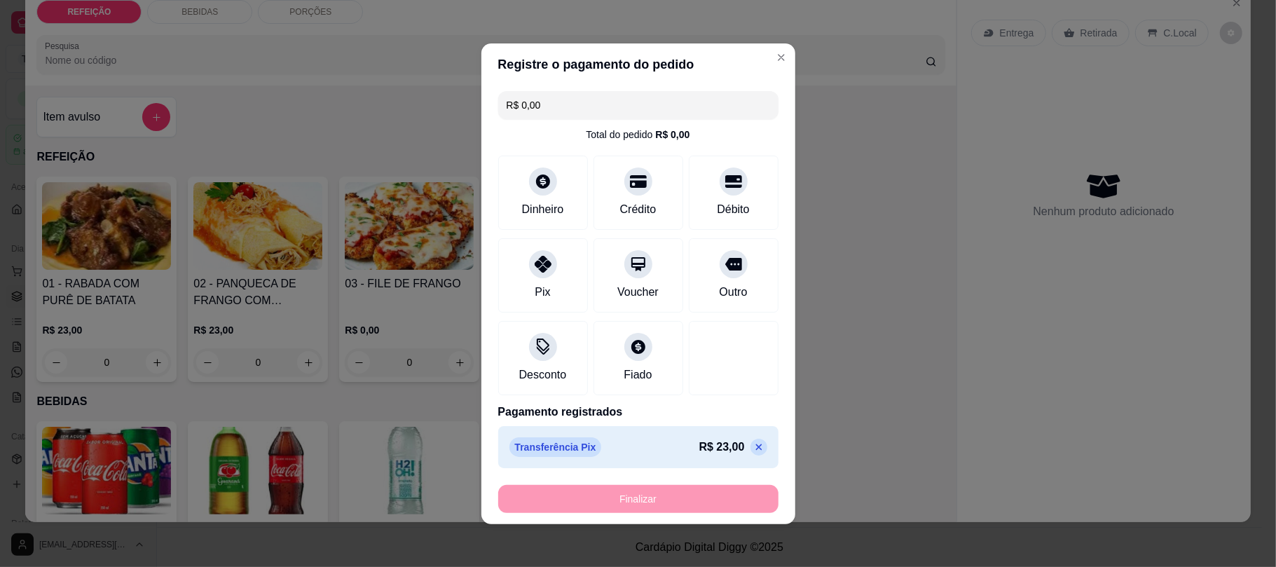
type input "-R$ 23,00"
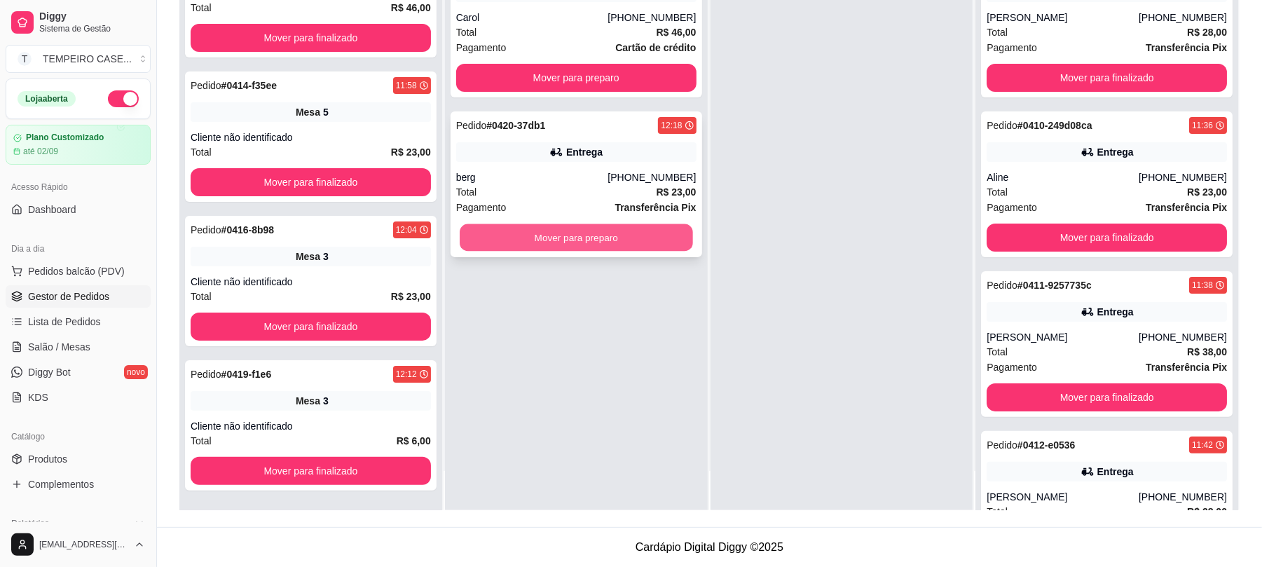
click at [608, 249] on button "Mover para preparo" at bounding box center [576, 237] width 233 height 27
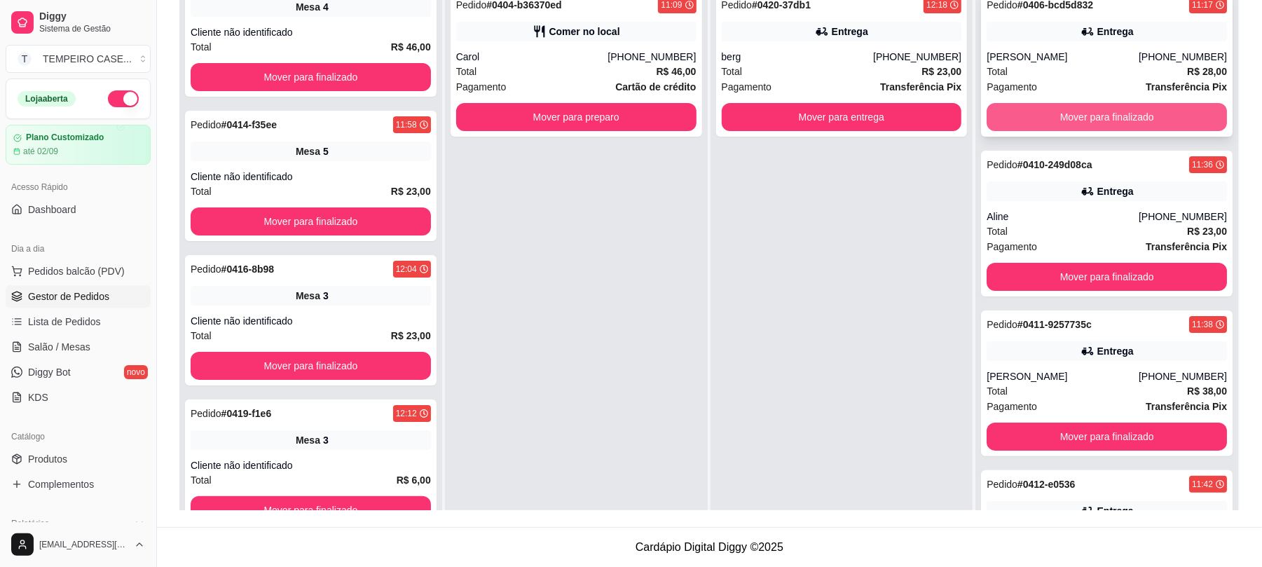
click at [1090, 115] on button "Mover para finalizado" at bounding box center [1106, 117] width 240 height 28
click at [1090, 113] on button "Mover para finalizado" at bounding box center [1106, 117] width 240 height 28
click at [1090, 113] on button "Mover para finalizado" at bounding box center [1106, 117] width 233 height 27
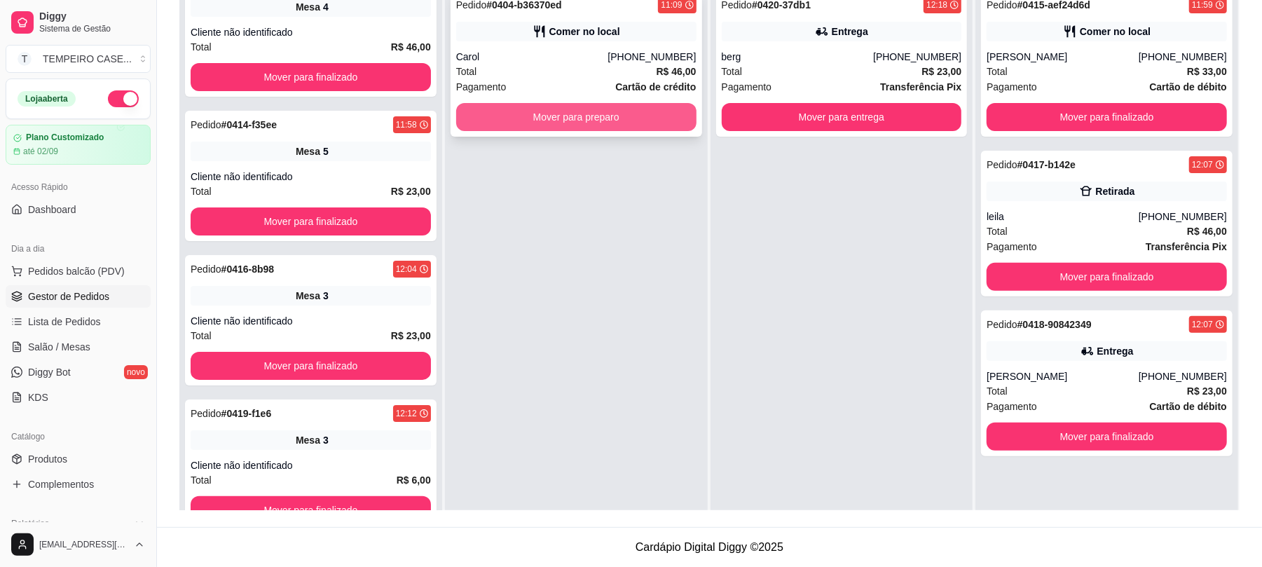
click at [656, 127] on button "Mover para preparo" at bounding box center [576, 117] width 240 height 28
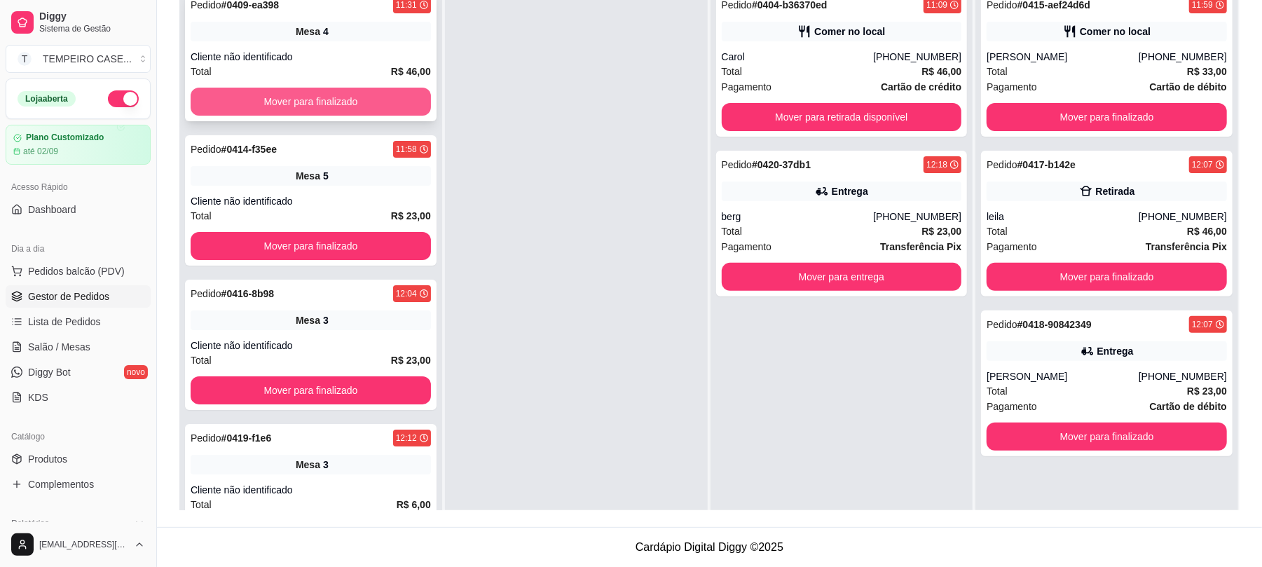
click at [342, 110] on button "Mover para finalizado" at bounding box center [311, 102] width 240 height 28
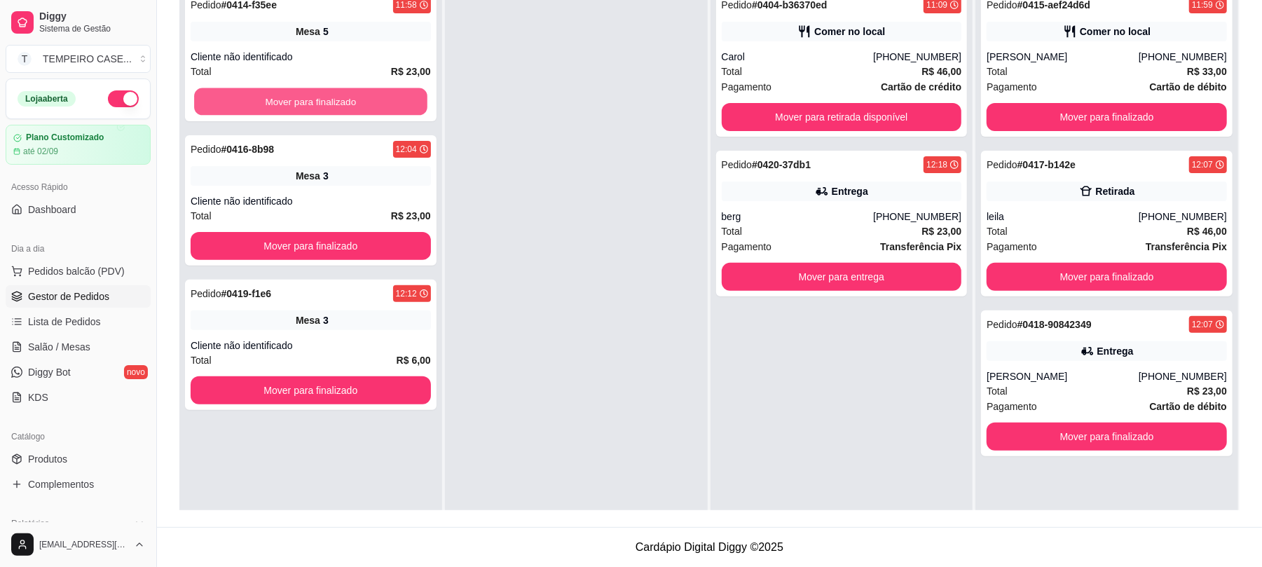
click at [342, 110] on button "Mover para finalizado" at bounding box center [310, 101] width 233 height 27
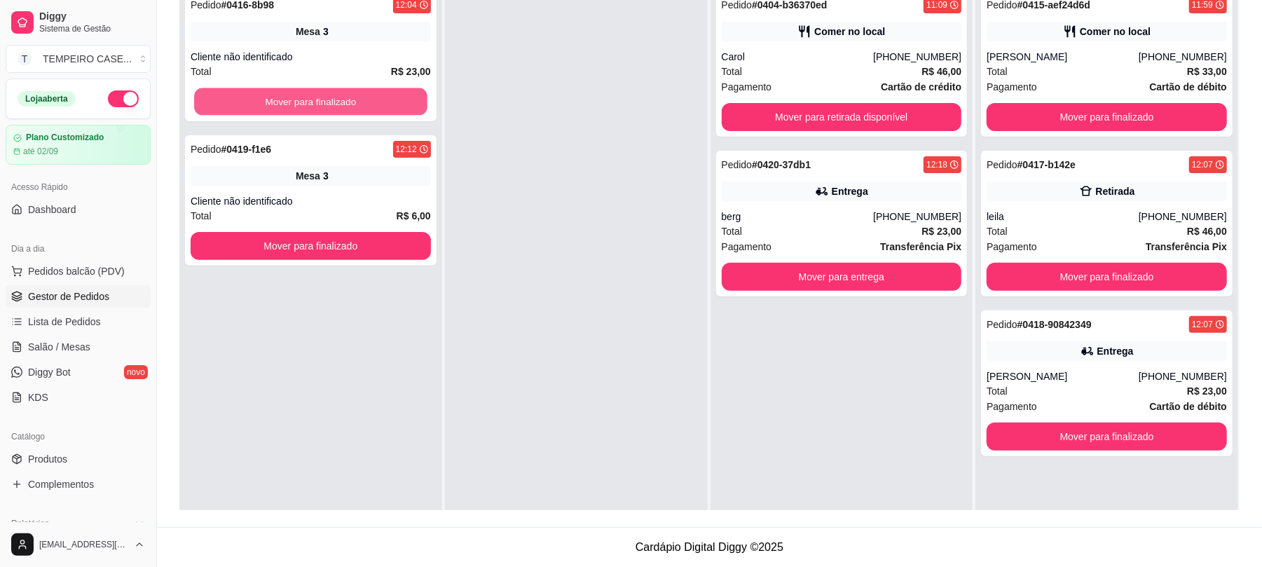
click at [342, 110] on button "Mover para finalizado" at bounding box center [310, 101] width 233 height 27
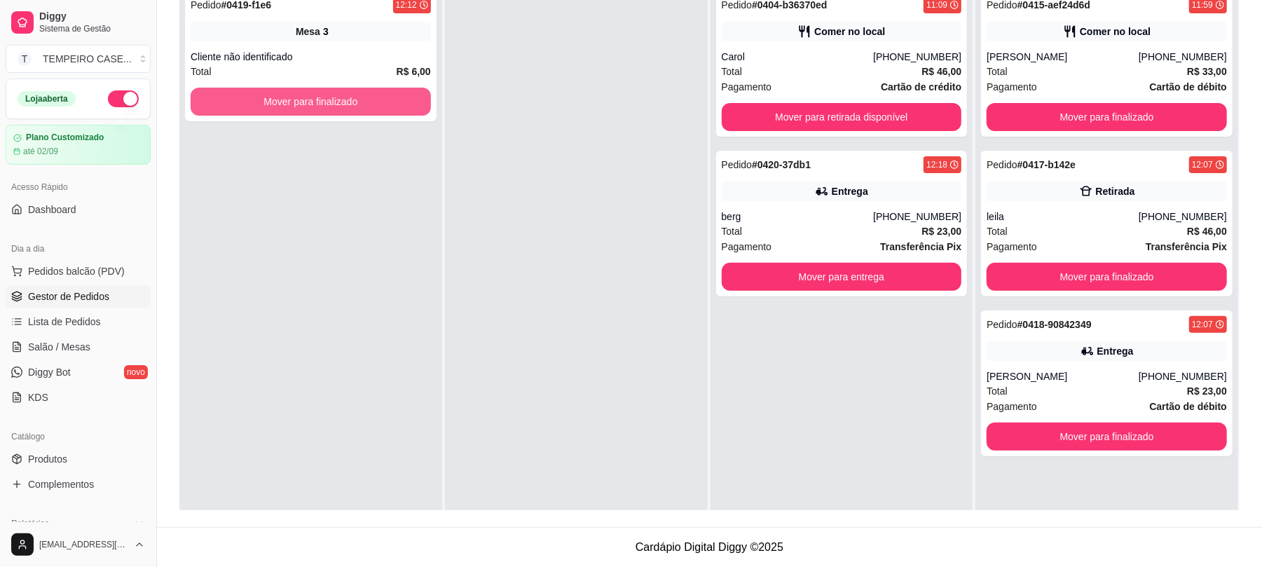
click at [342, 110] on button "Mover para finalizado" at bounding box center [311, 102] width 240 height 28
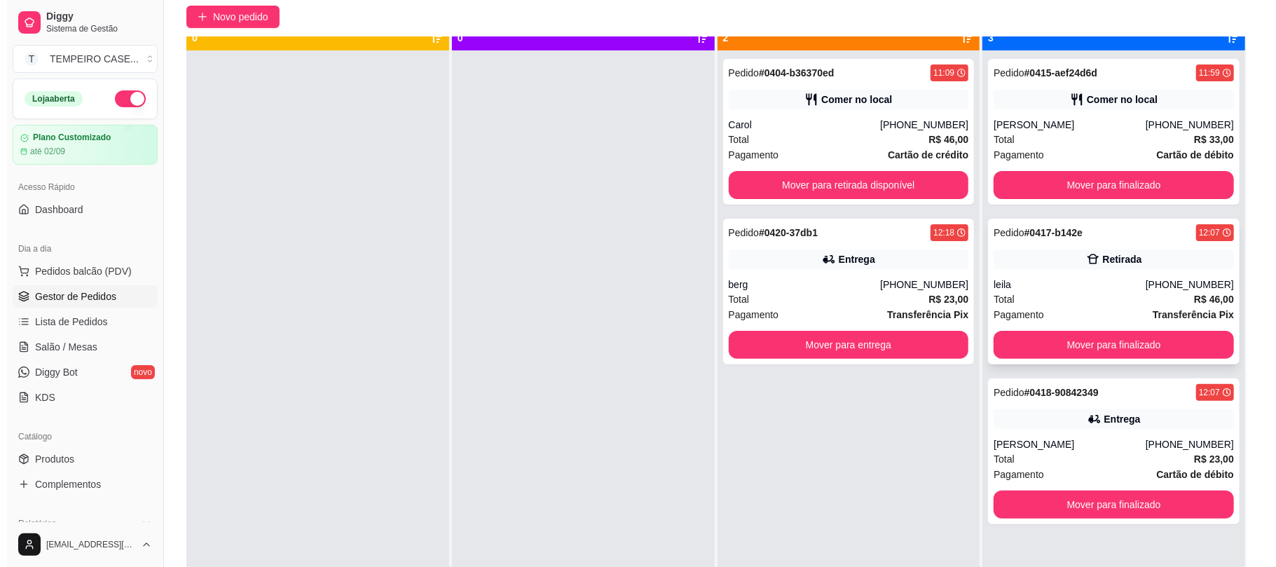
scroll to position [39, 0]
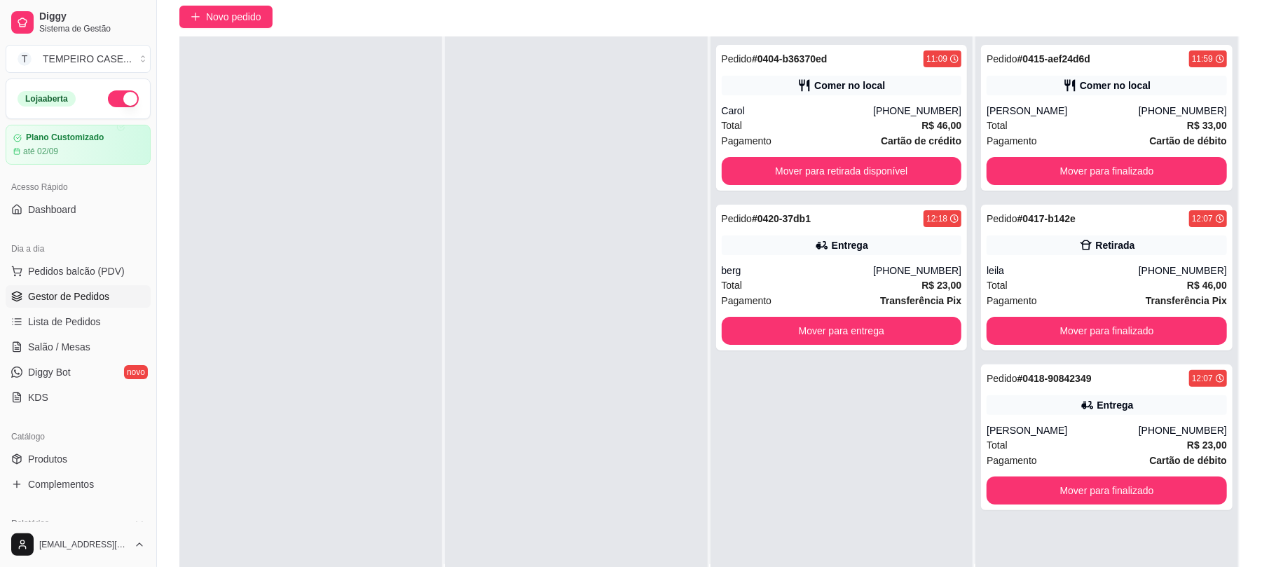
drag, startPoint x: 1037, startPoint y: 293, endPoint x: 342, endPoint y: 213, distance: 700.2
click at [342, 213] on div at bounding box center [310, 319] width 263 height 567
drag, startPoint x: 345, startPoint y: 213, endPoint x: 252, endPoint y: 106, distance: 141.0
click at [252, 106] on div at bounding box center [310, 319] width 263 height 567
click at [855, 104] on div "Carol" at bounding box center [798, 111] width 152 height 14
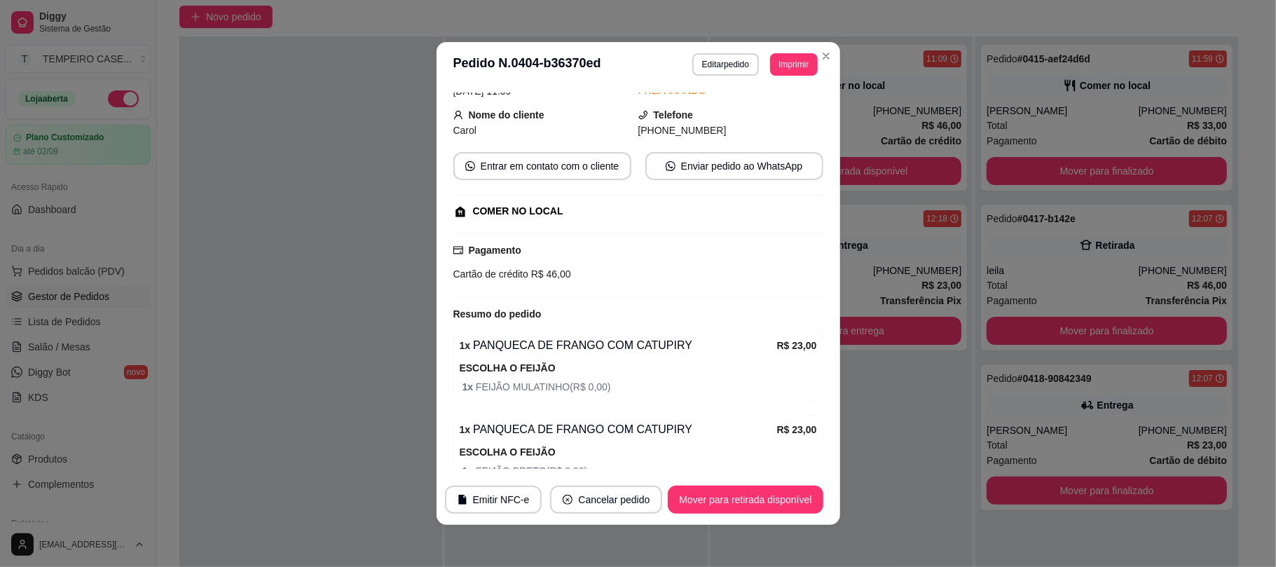
scroll to position [185, 0]
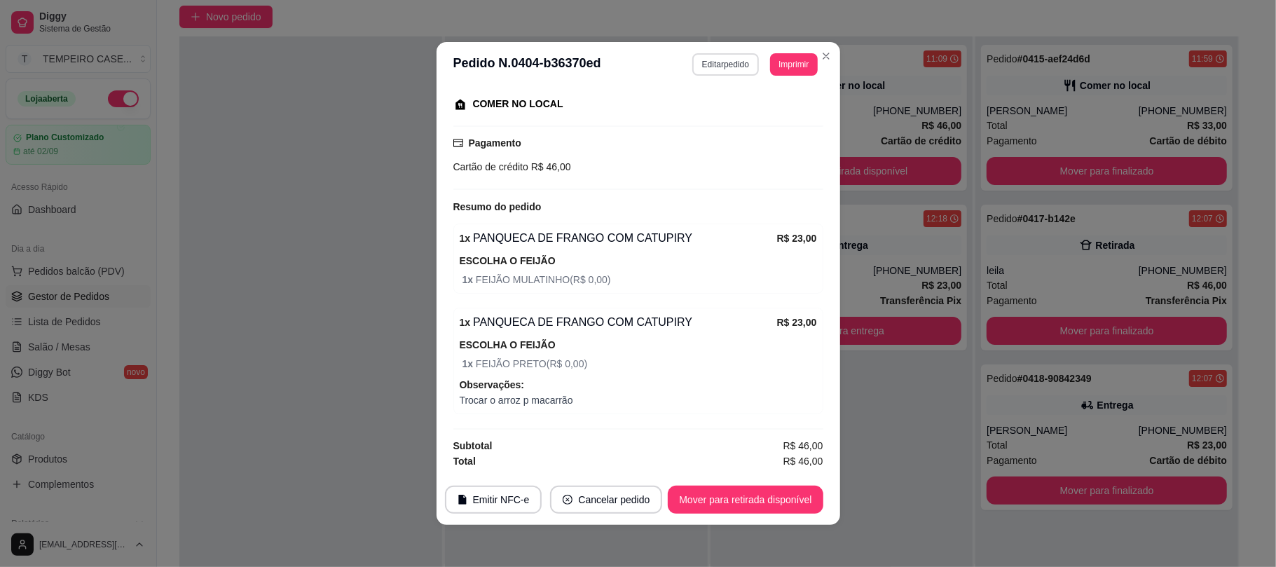
click at [727, 68] on button "Editar pedido" at bounding box center [725, 64] width 67 height 22
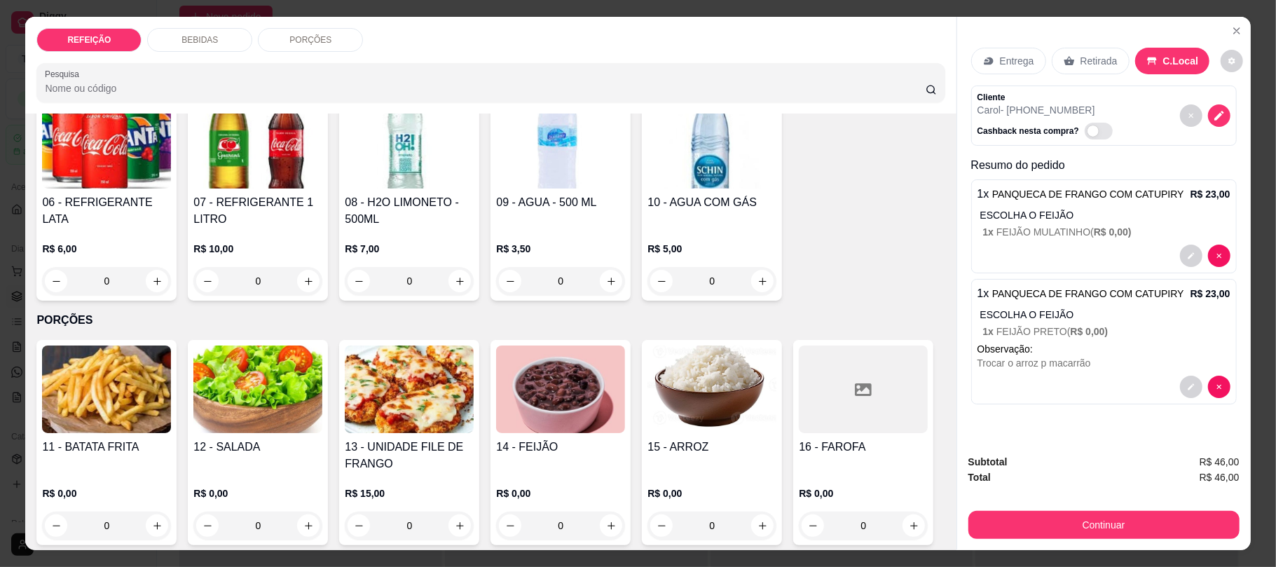
scroll to position [280, 0]
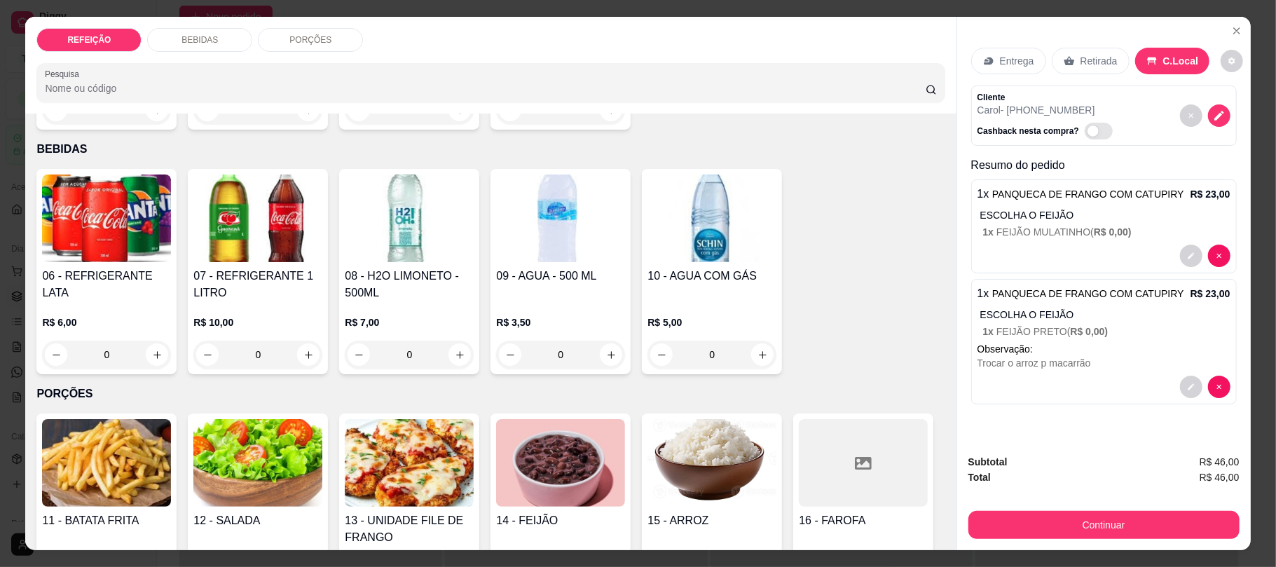
click at [273, 195] on img at bounding box center [257, 218] width 129 height 88
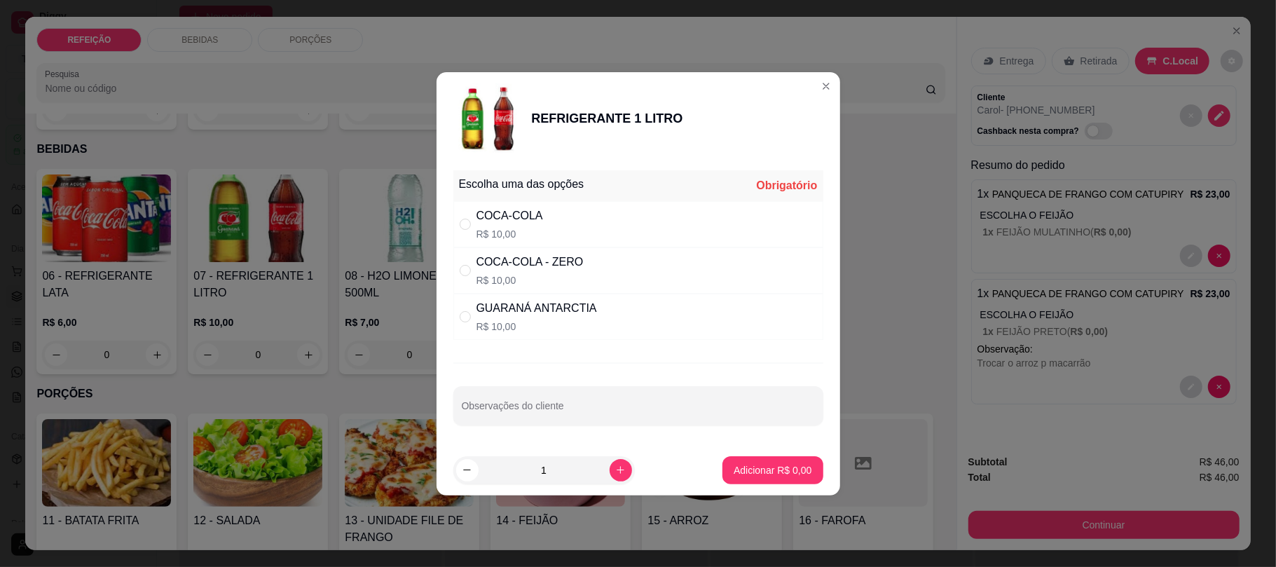
click at [530, 258] on div "COCA-COLA - ZERO" at bounding box center [529, 262] width 107 height 17
radio input "true"
click at [746, 462] on button "Adicionar R$ 10,00" at bounding box center [770, 469] width 103 height 27
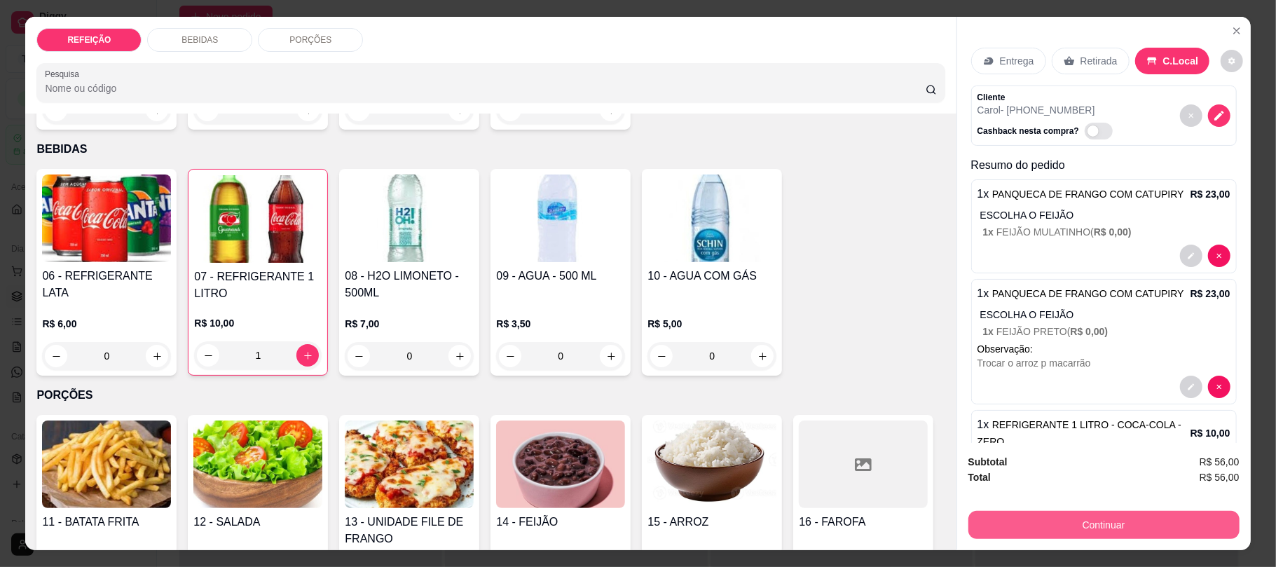
click at [1006, 519] on button "Continuar" at bounding box center [1103, 525] width 271 height 28
click at [1015, 521] on button "Continuar" at bounding box center [1103, 524] width 263 height 27
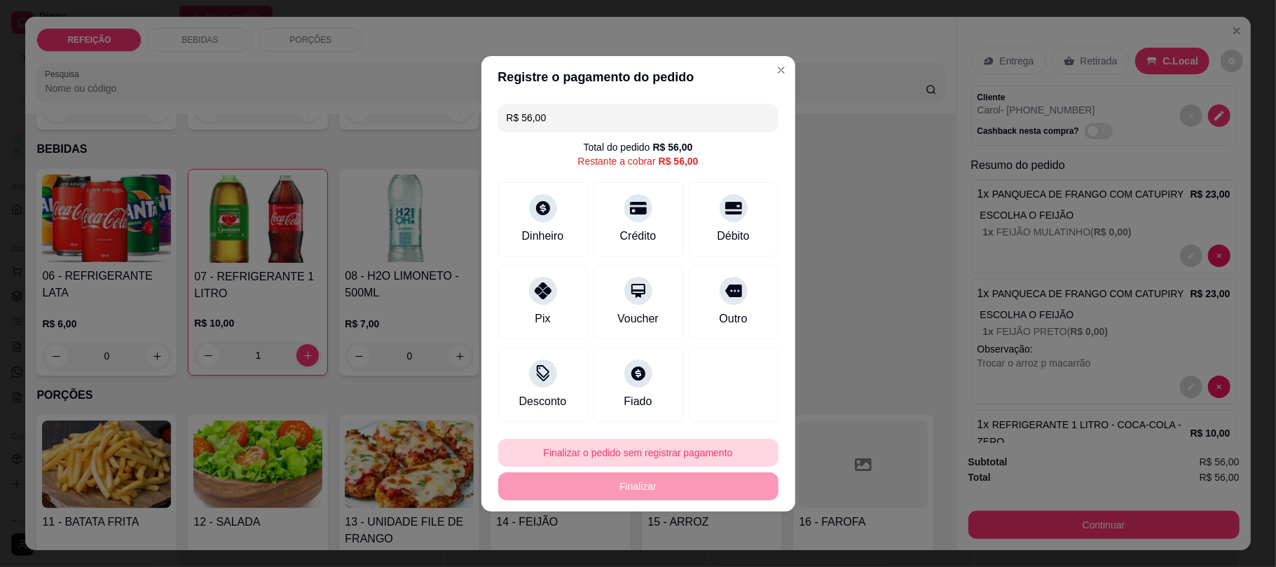
click at [654, 446] on button "Finalizar o pedido sem registrar pagamento" at bounding box center [638, 453] width 280 height 28
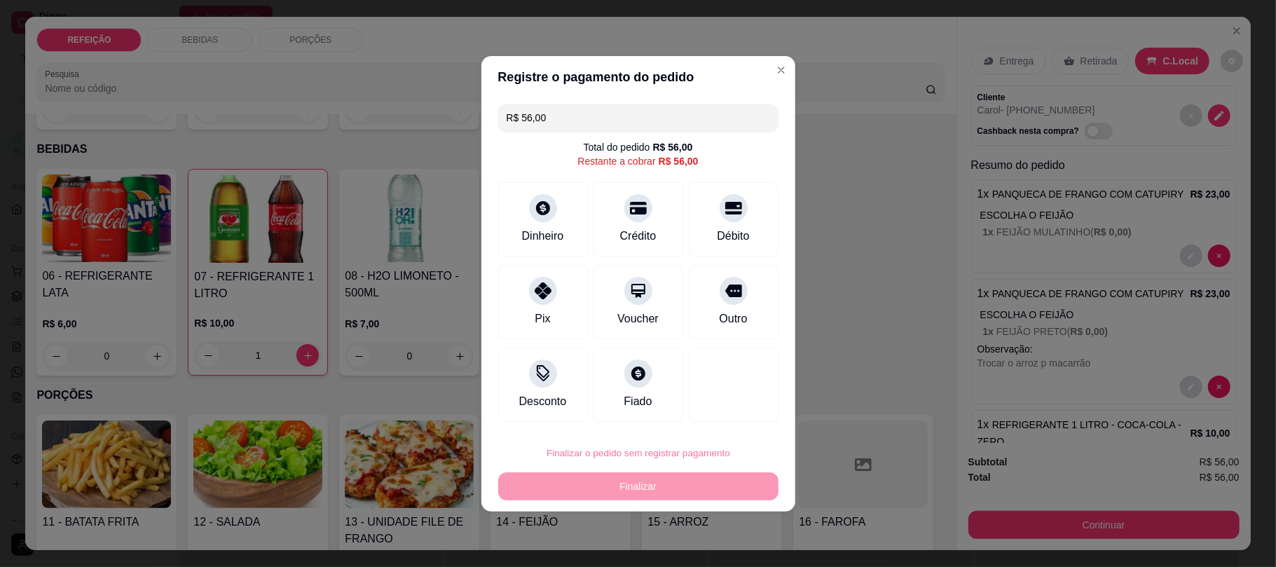
click at [710, 410] on button "Confirmar" at bounding box center [721, 413] width 50 height 21
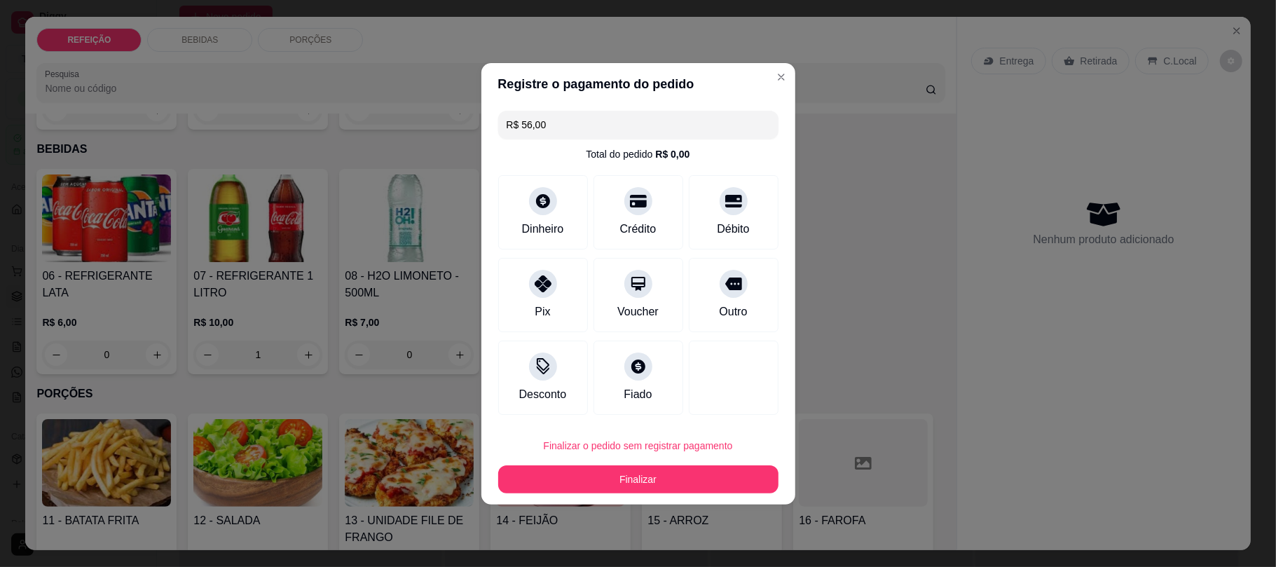
type input "0"
type input "R$ 0,00"
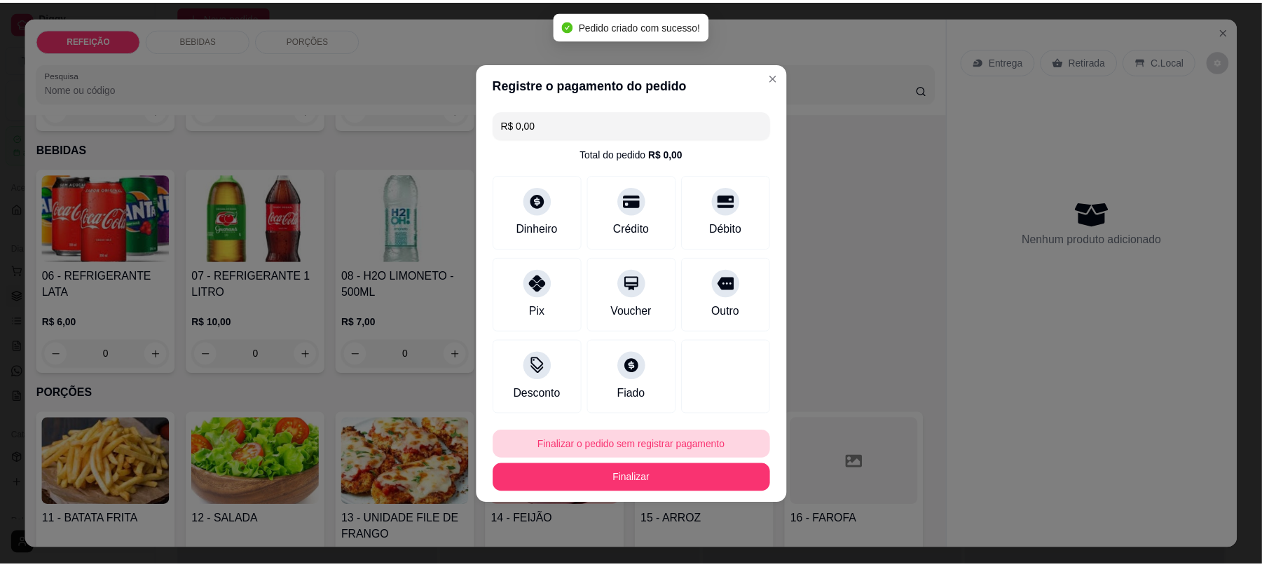
scroll to position [216, 0]
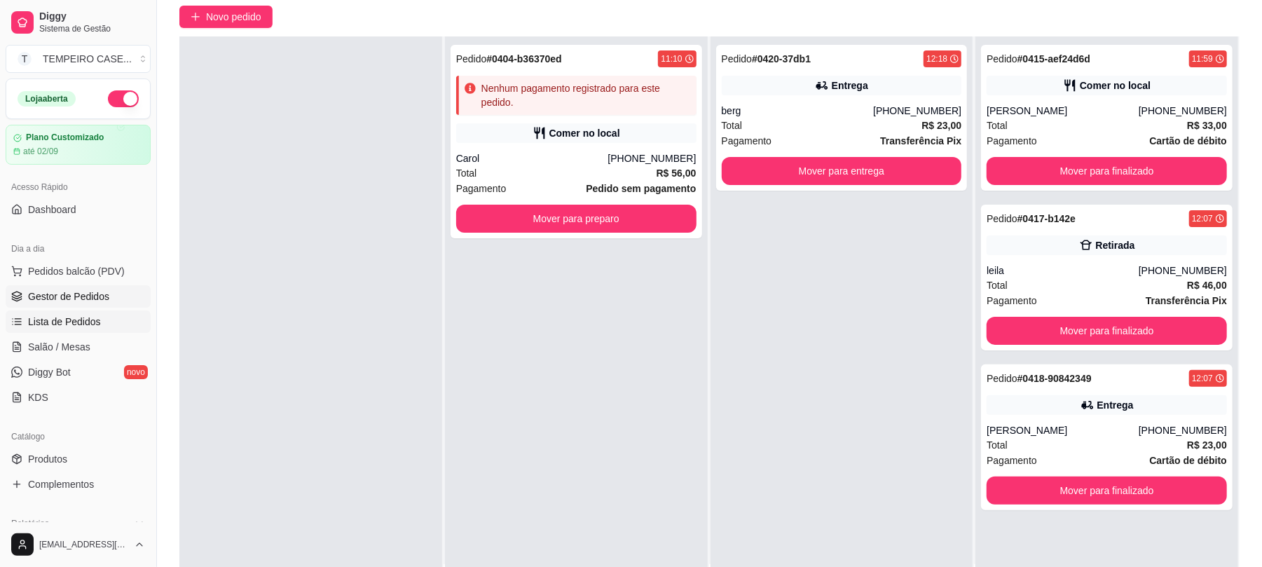
click at [60, 332] on link "Lista de Pedidos" at bounding box center [78, 321] width 145 height 22
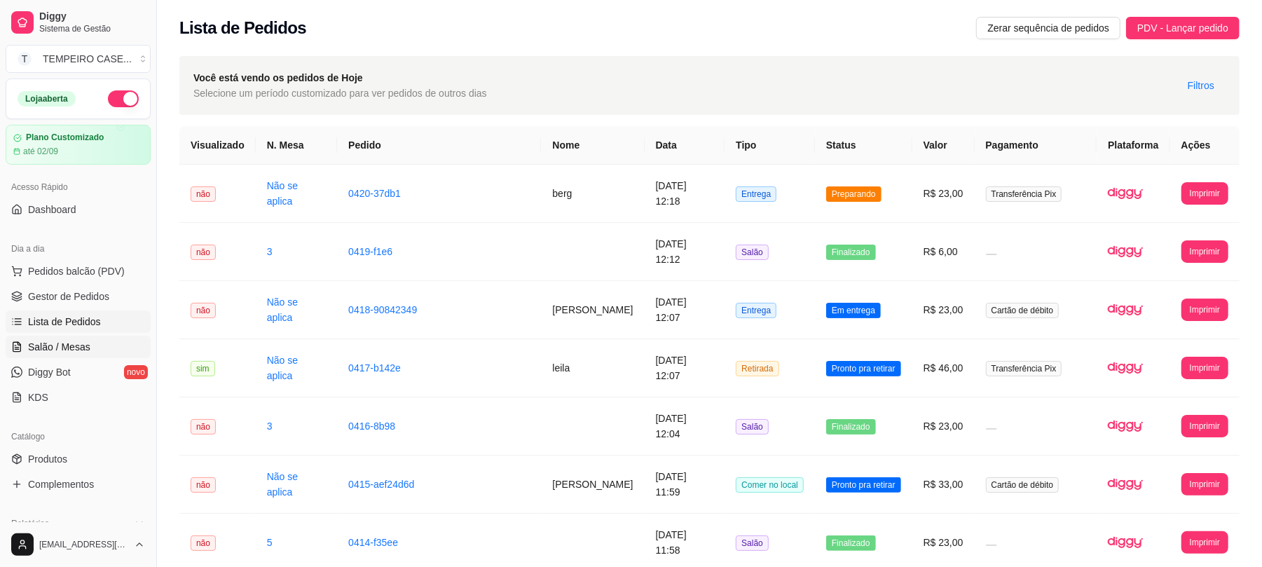
click at [57, 350] on span "Salão / Mesas" at bounding box center [59, 347] width 62 height 14
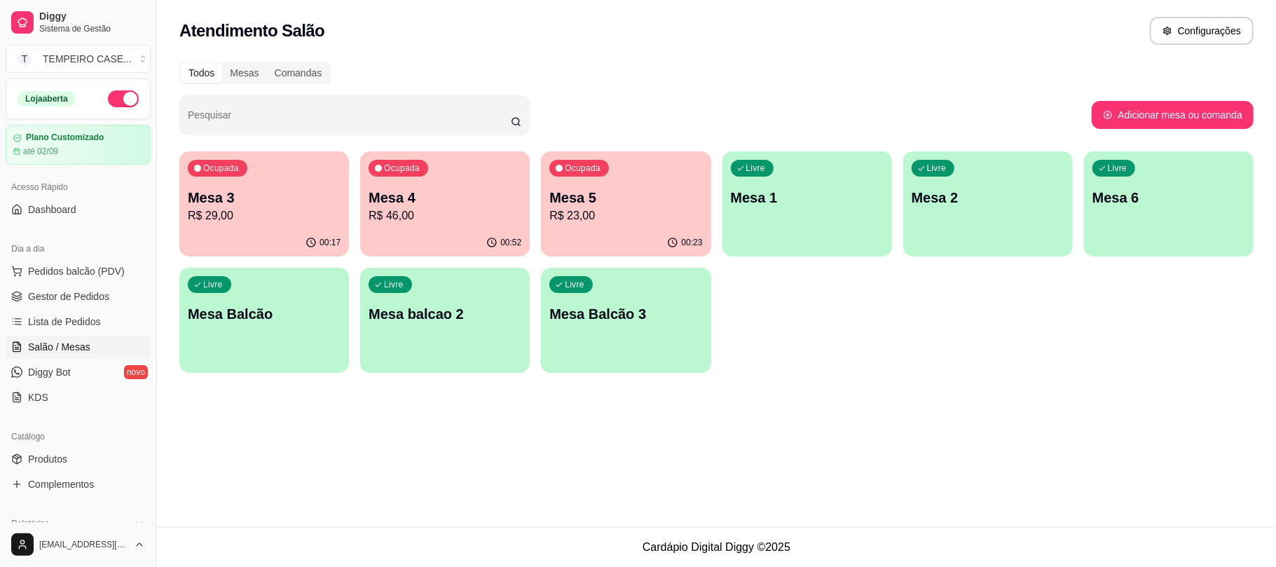
click at [306, 208] on p "R$ 29,00" at bounding box center [264, 215] width 153 height 17
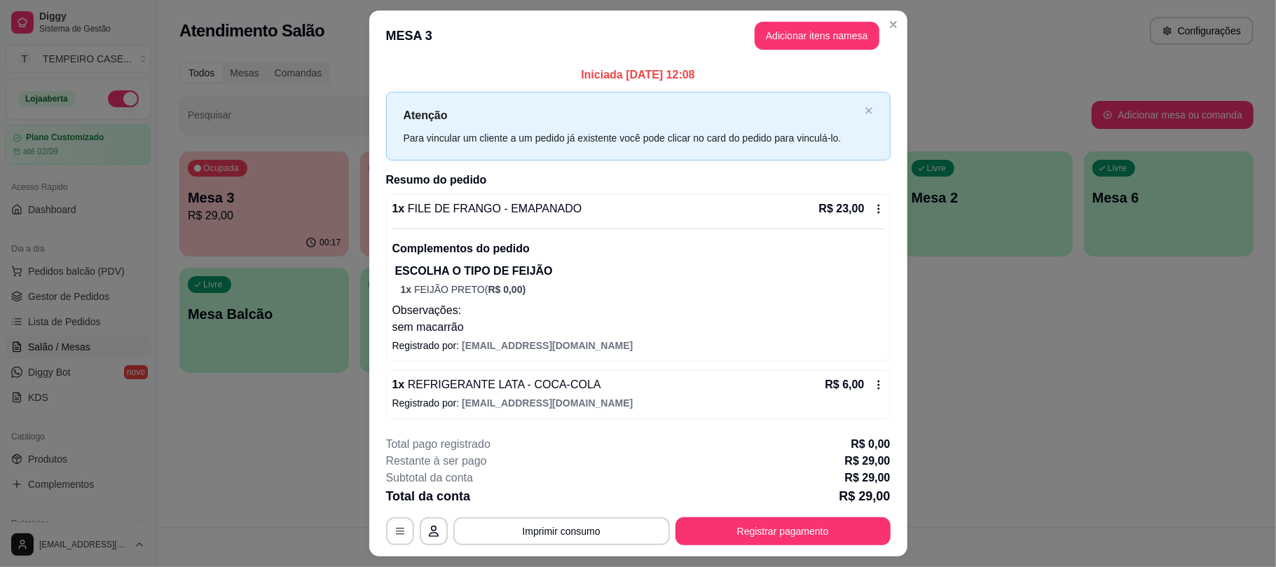
click at [732, 530] on button "Registrar pagamento" at bounding box center [782, 531] width 215 height 28
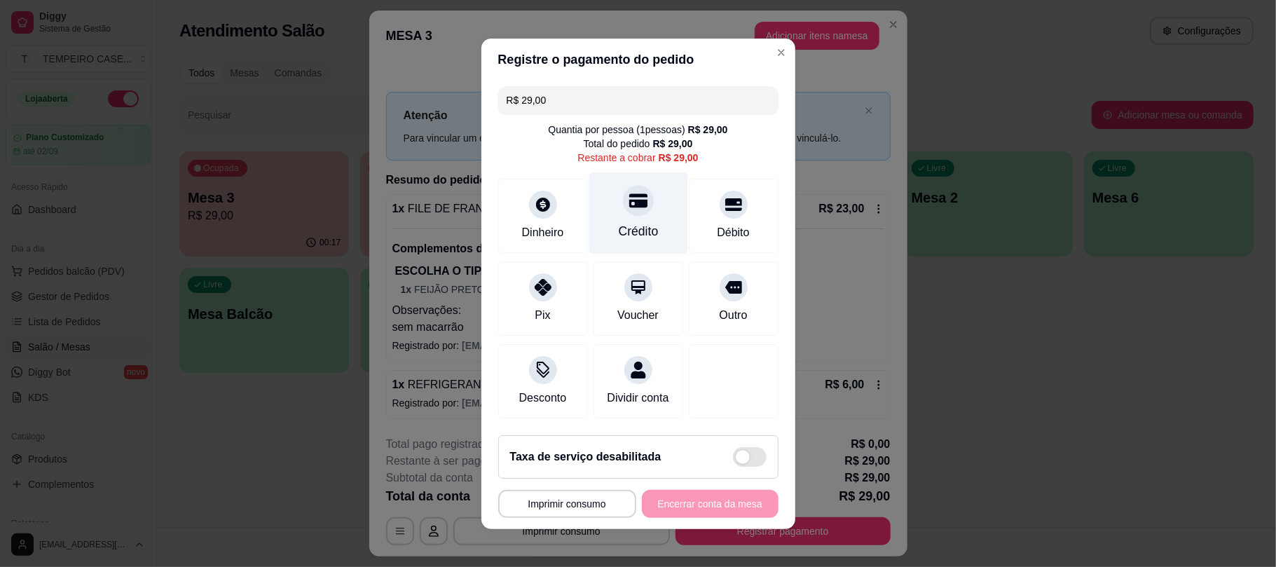
click at [618, 222] on div "Crédito" at bounding box center [638, 231] width 40 height 18
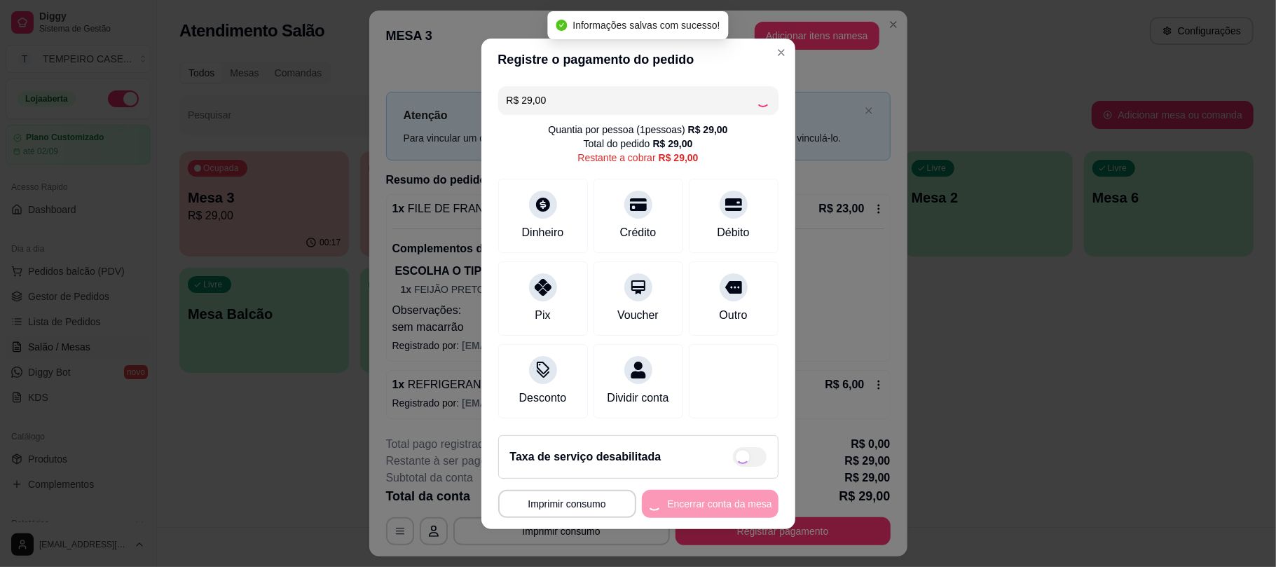
type input "R$ 0,00"
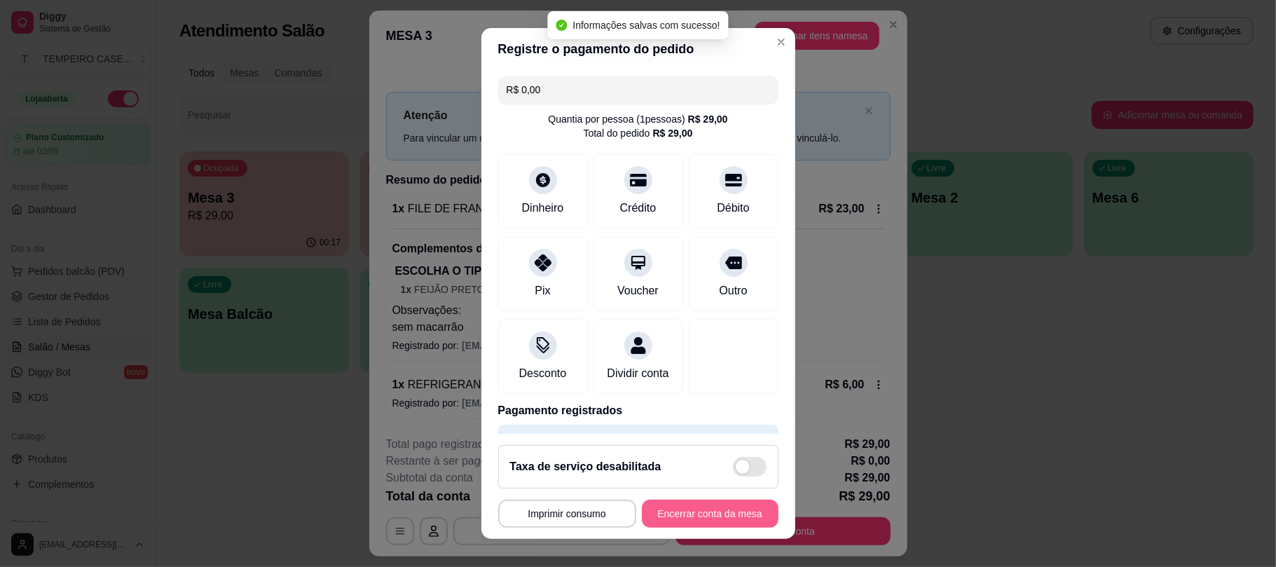
click at [679, 521] on button "Encerrar conta da mesa" at bounding box center [710, 513] width 137 height 28
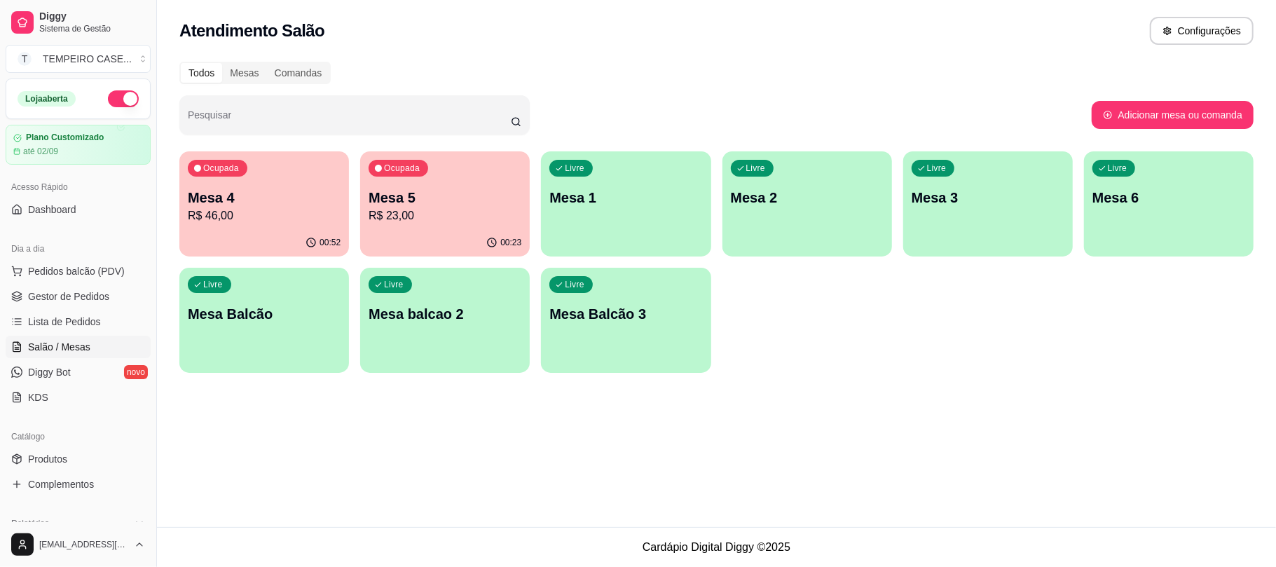
click at [287, 225] on div "Ocupada Mesa 4 R$ 46,00" at bounding box center [264, 190] width 170 height 78
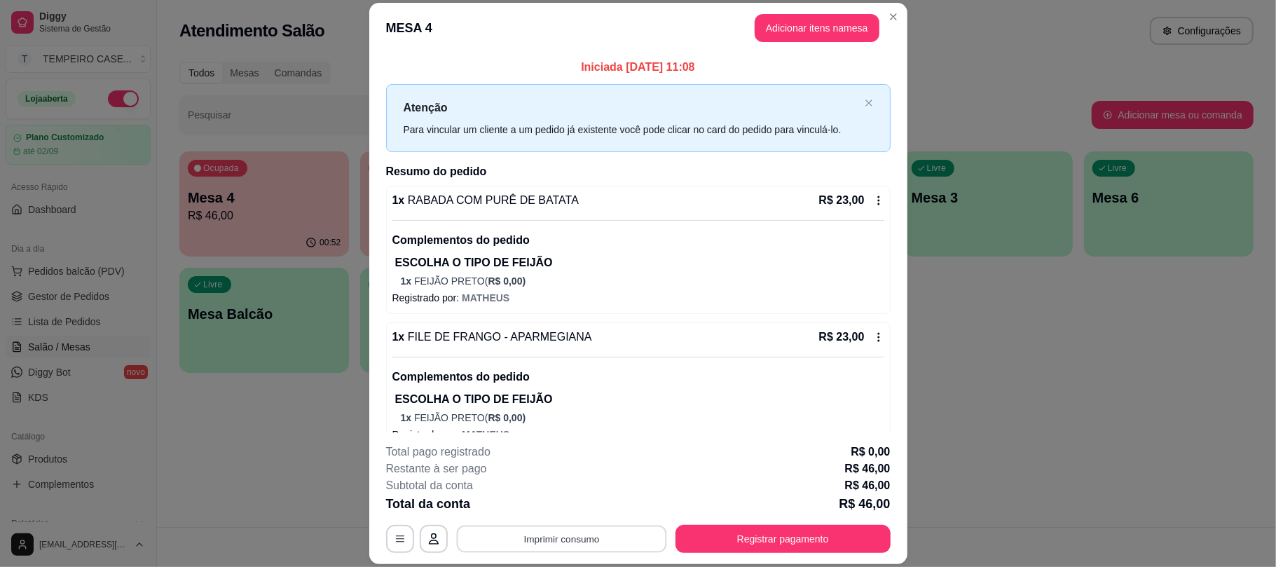
click at [601, 527] on button "Imprimir consumo" at bounding box center [561, 538] width 210 height 27
click at [575, 483] on button "IMPRESSORA" at bounding box center [559, 478] width 102 height 22
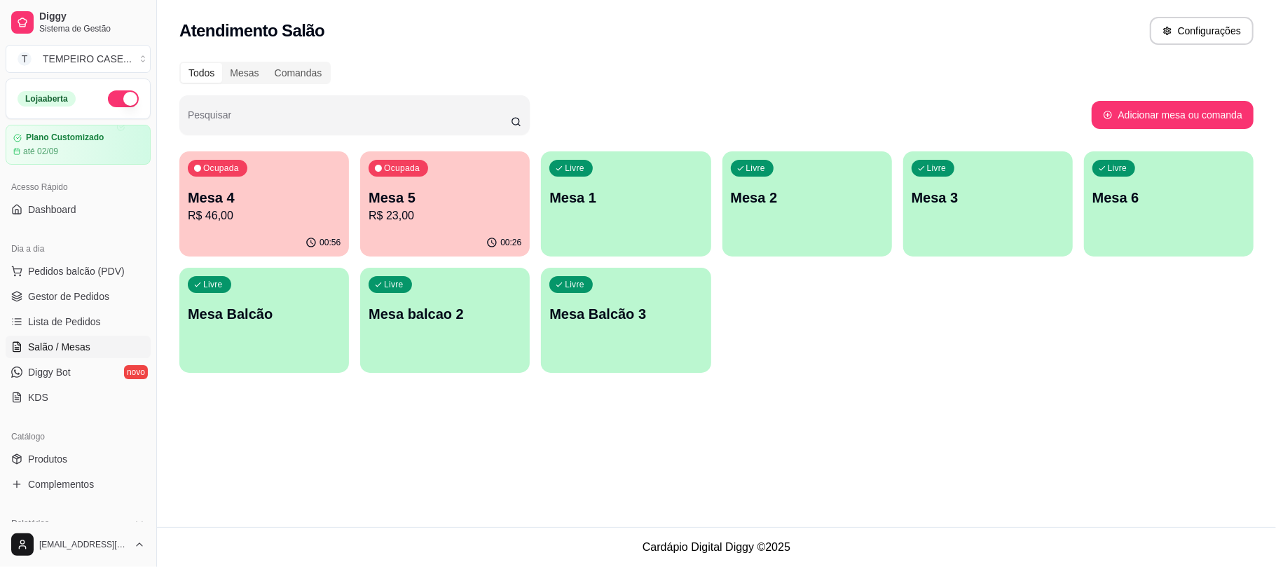
click at [265, 203] on p "Mesa 4" at bounding box center [264, 198] width 153 height 20
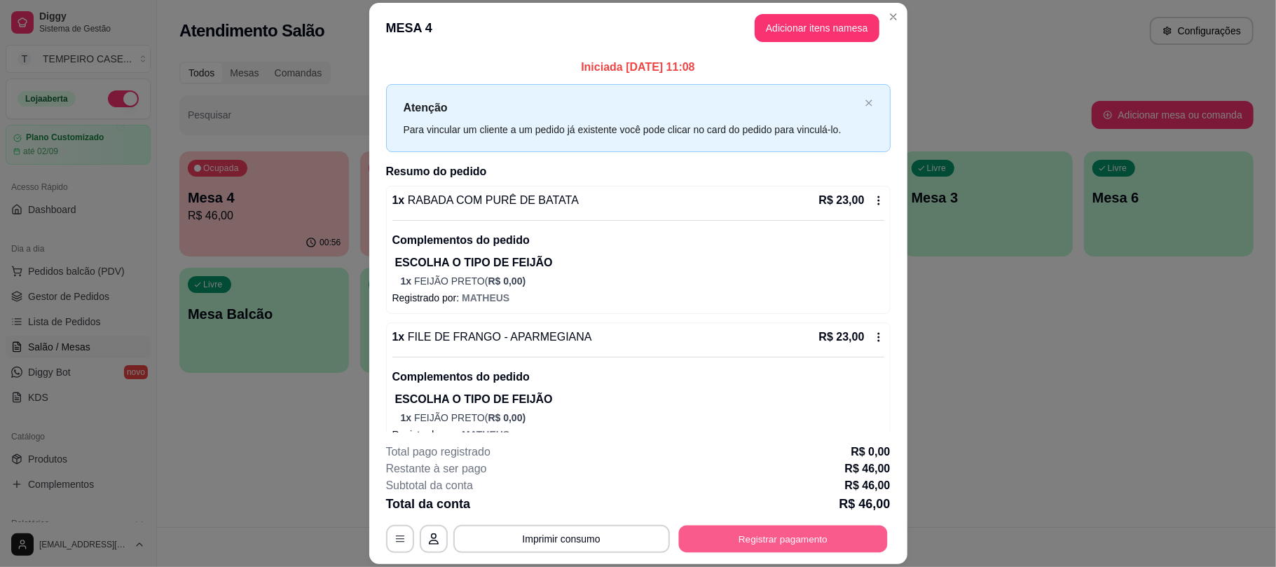
click at [724, 539] on button "Registrar pagamento" at bounding box center [782, 538] width 209 height 27
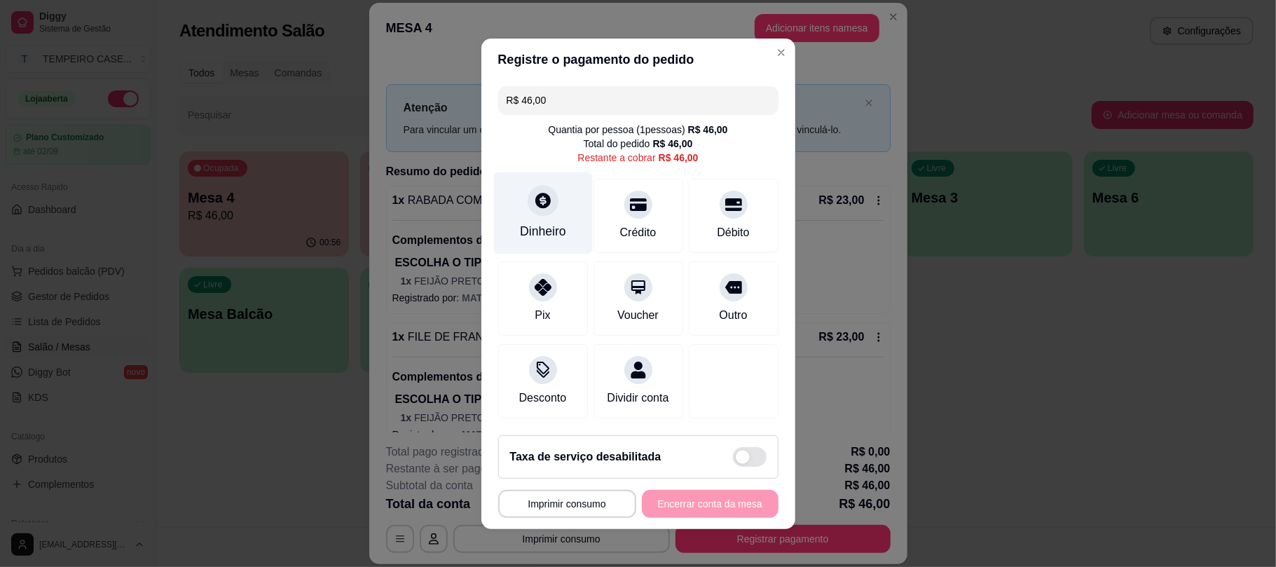
click at [530, 210] on div "Dinheiro" at bounding box center [542, 213] width 99 height 82
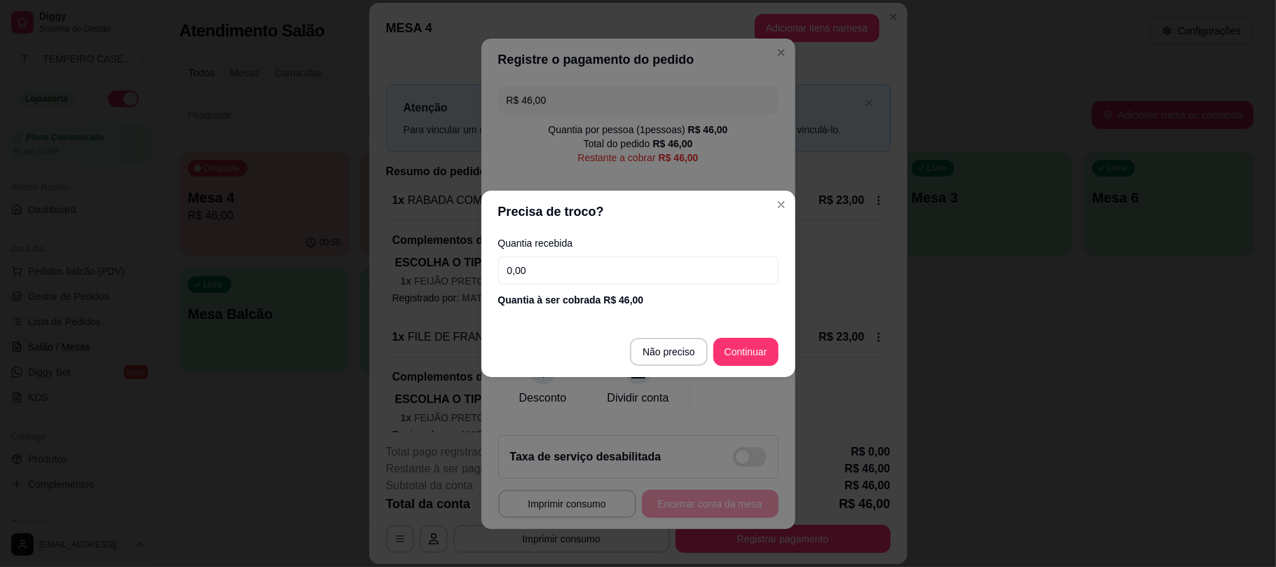
drag, startPoint x: 530, startPoint y: 275, endPoint x: 440, endPoint y: 275, distance: 89.7
click at [440, 275] on div "Precisa de troco? Quantia recebida 0,00 Quantia à ser cobrada R$ 46,00 Não prec…" at bounding box center [638, 283] width 1276 height 567
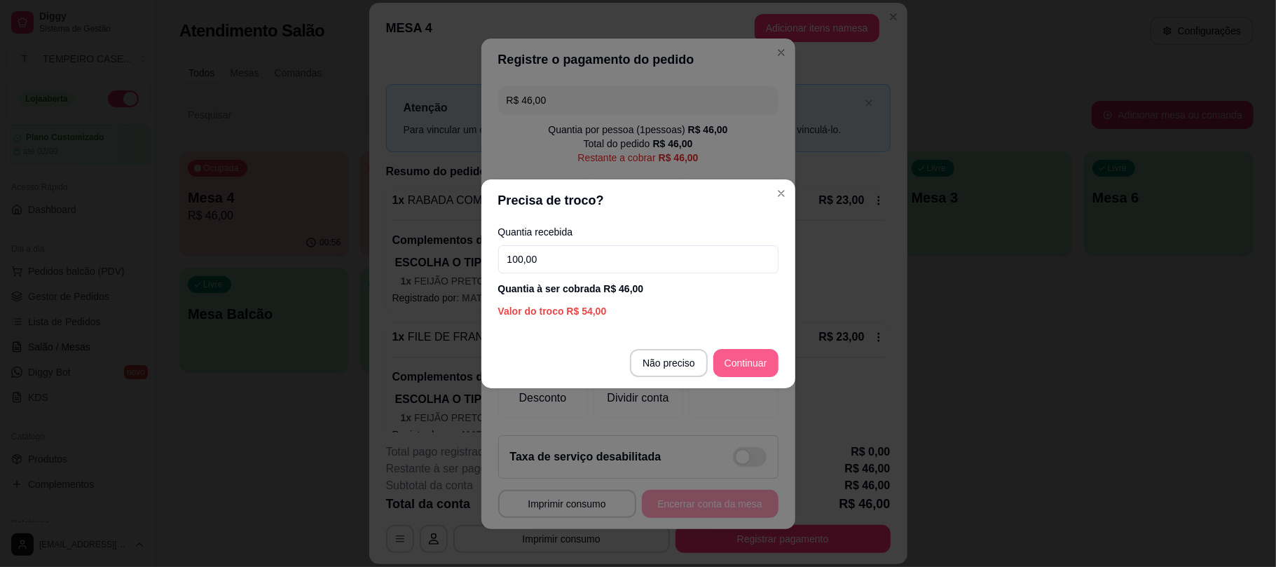
type input "100,00"
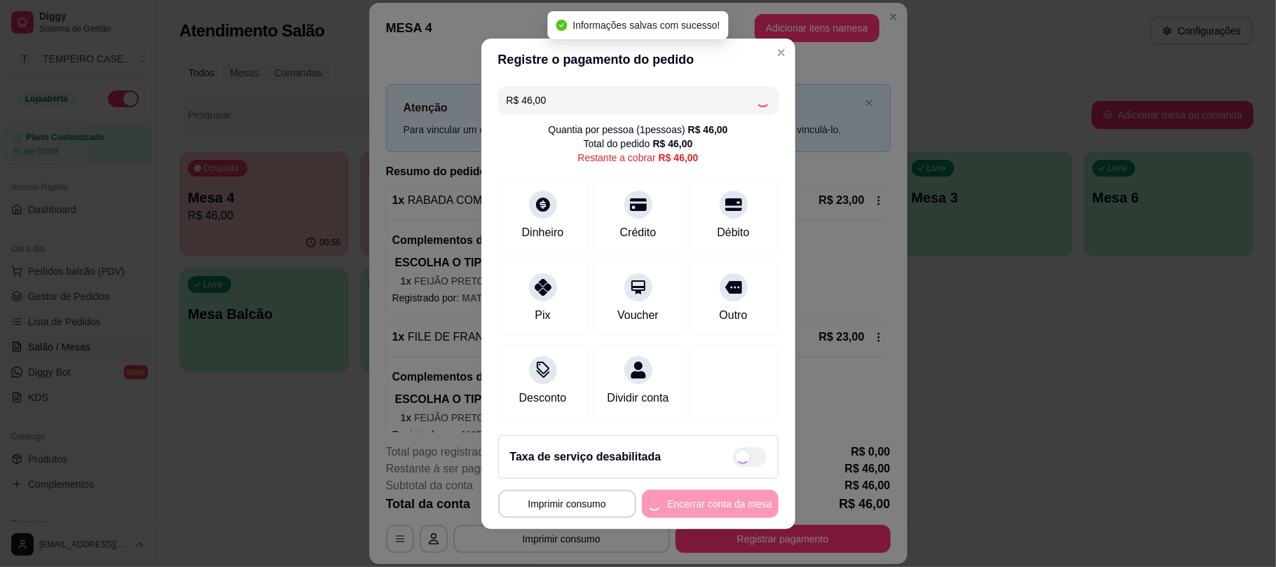
type input "R$ 0,00"
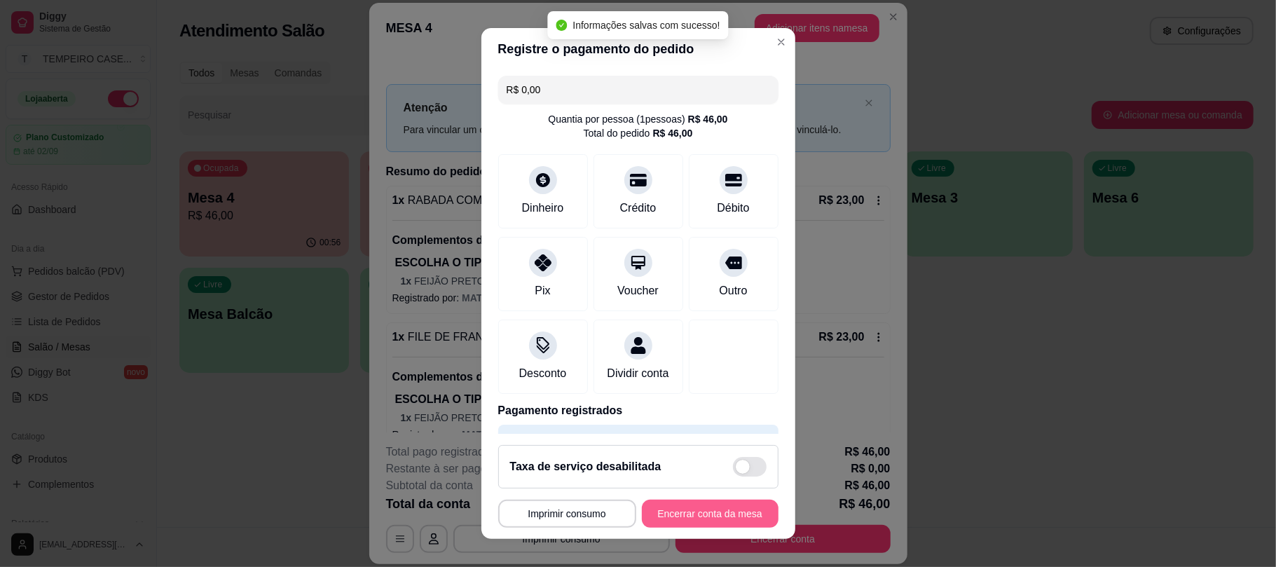
click at [712, 519] on button "Encerrar conta da mesa" at bounding box center [710, 513] width 137 height 28
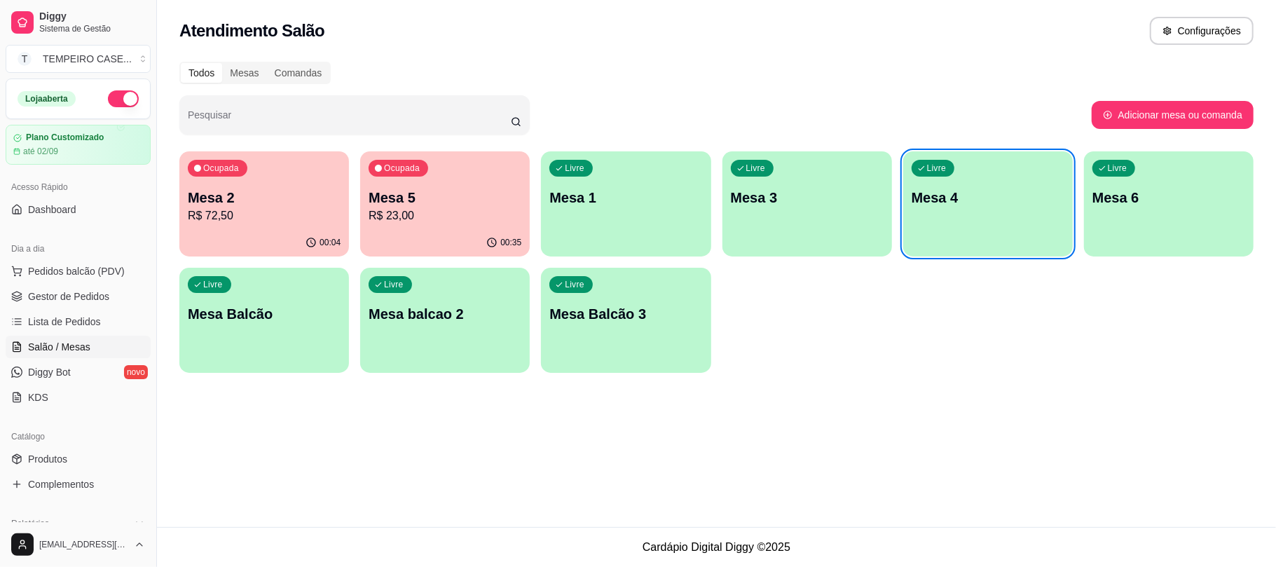
click at [420, 194] on p "Mesa 5" at bounding box center [444, 198] width 153 height 20
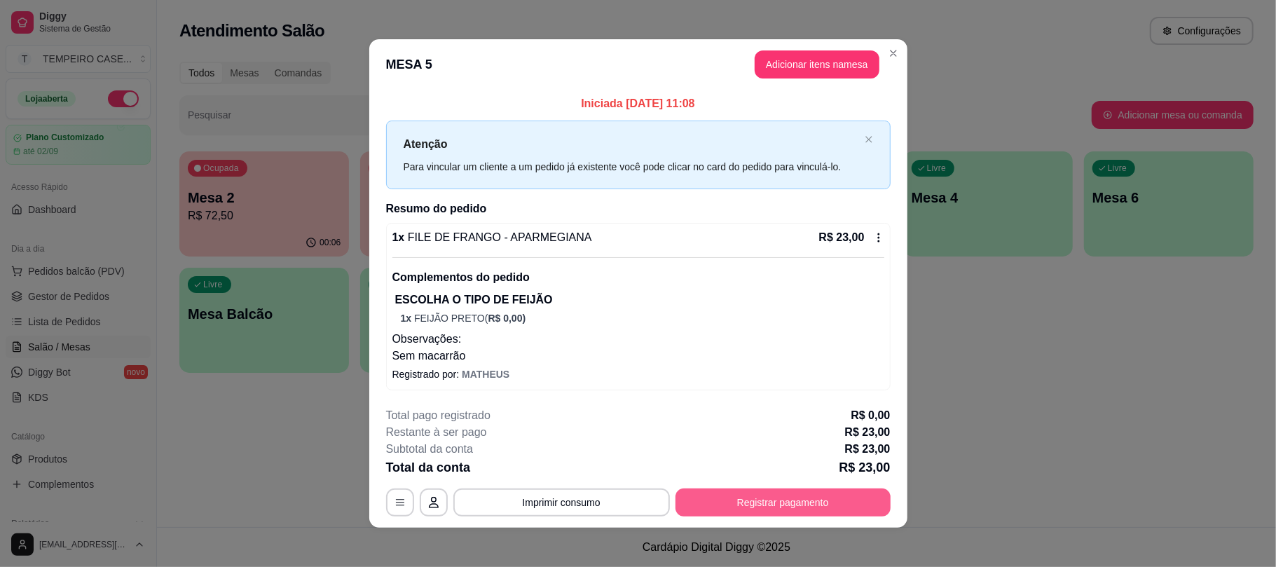
click at [778, 505] on button "Registrar pagamento" at bounding box center [782, 502] width 215 height 28
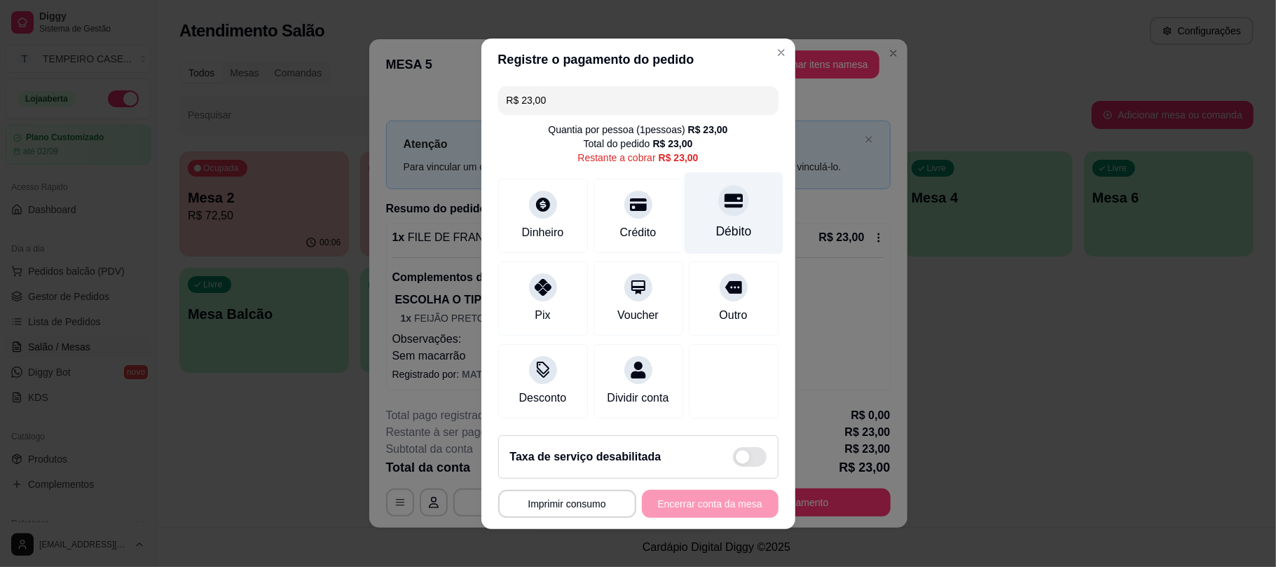
click at [715, 223] on div "Débito" at bounding box center [733, 231] width 36 height 18
type input "R$ 0,00"
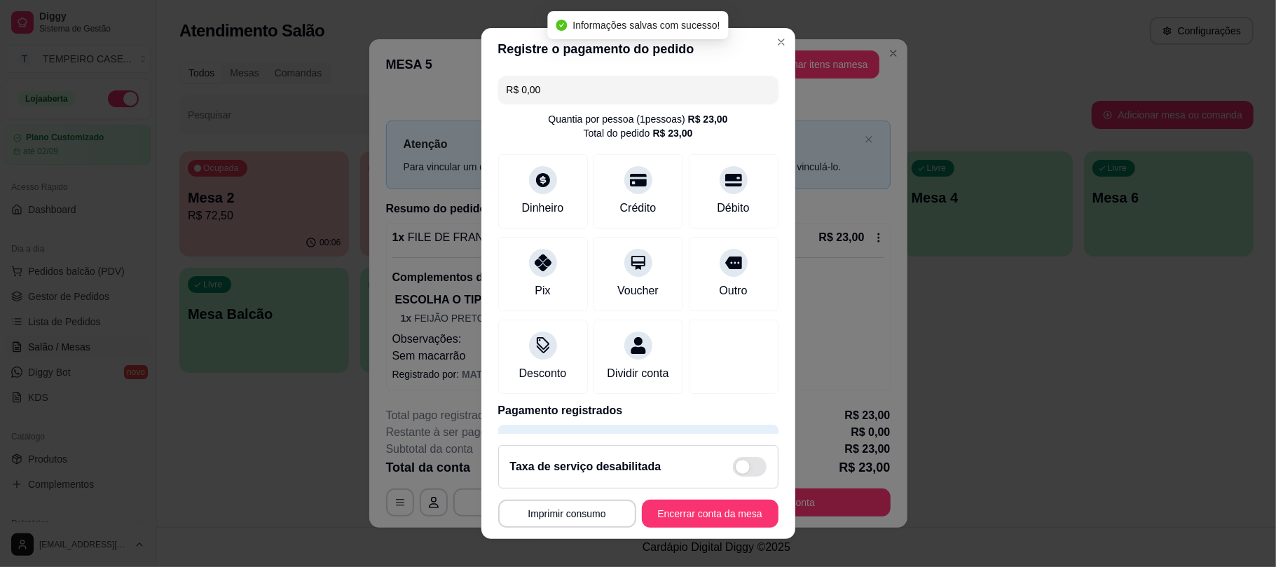
click at [702, 514] on button "Encerrar conta da mesa" at bounding box center [710, 513] width 137 height 28
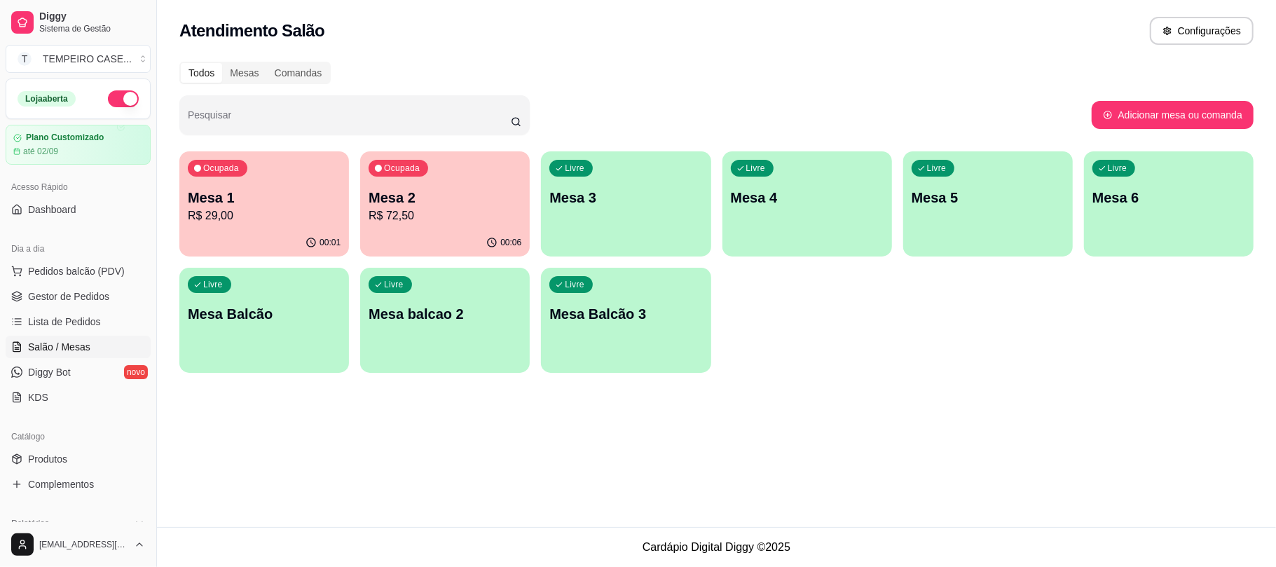
click at [988, 443] on div "Atendimento Salão Configurações Todos Mesas Comandas Pesquisar Adicionar mesa o…" at bounding box center [716, 263] width 1119 height 527
click at [41, 311] on link "Lista de Pedidos" at bounding box center [78, 321] width 145 height 22
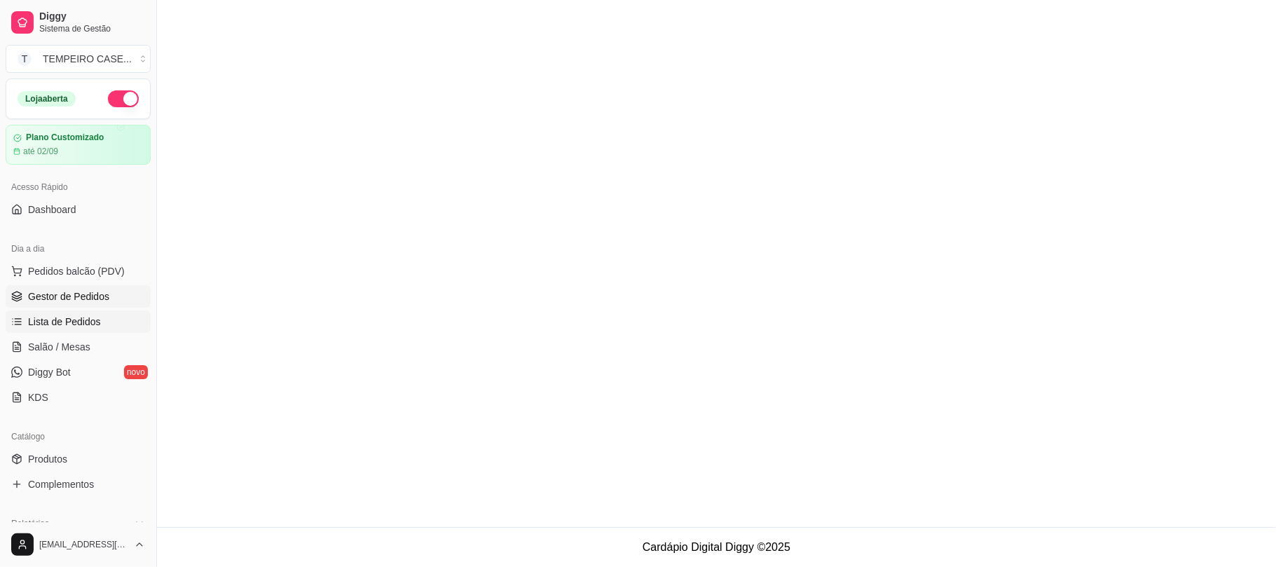
click at [59, 300] on span "Gestor de Pedidos" at bounding box center [68, 296] width 81 height 14
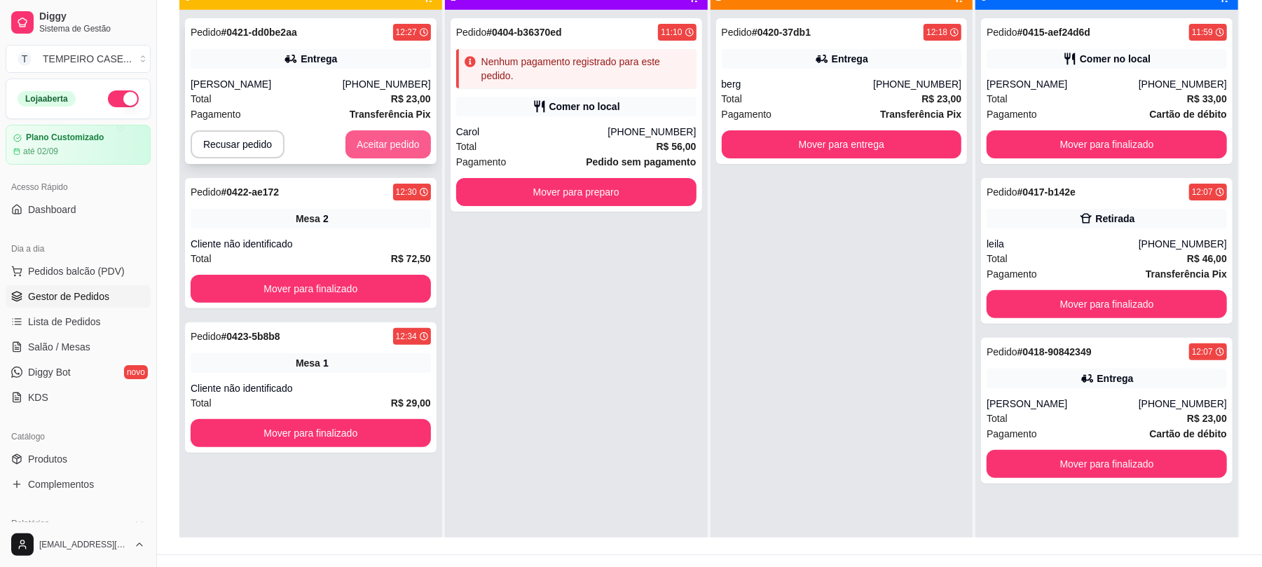
click at [392, 132] on button "Aceitar pedido" at bounding box center [387, 144] width 85 height 28
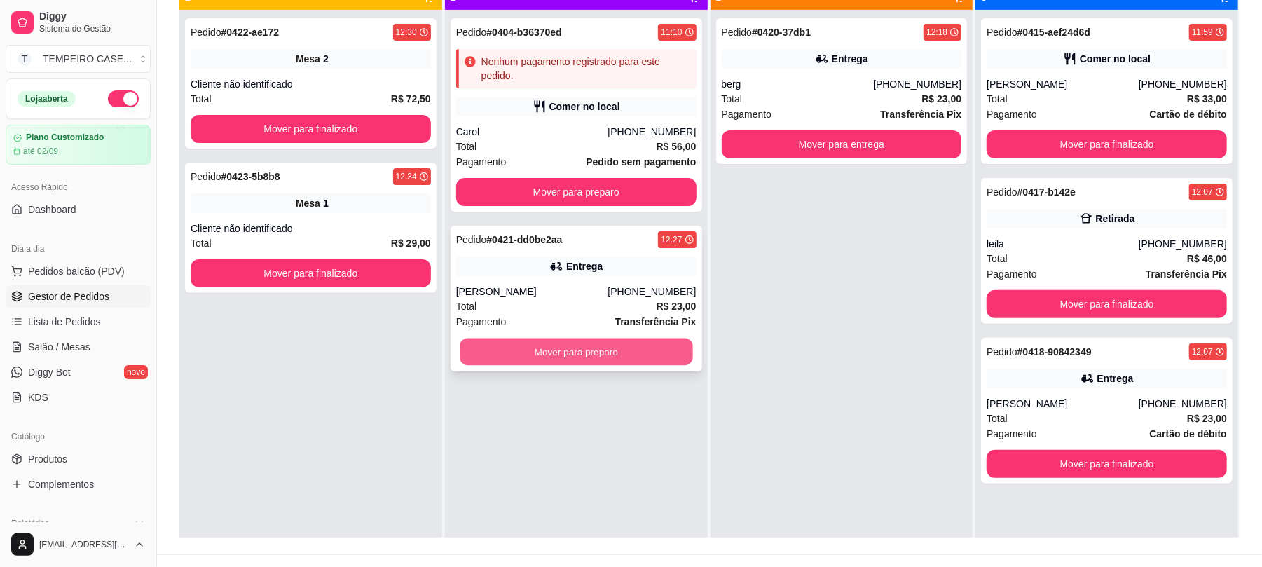
click at [628, 354] on button "Mover para preparo" at bounding box center [576, 351] width 233 height 27
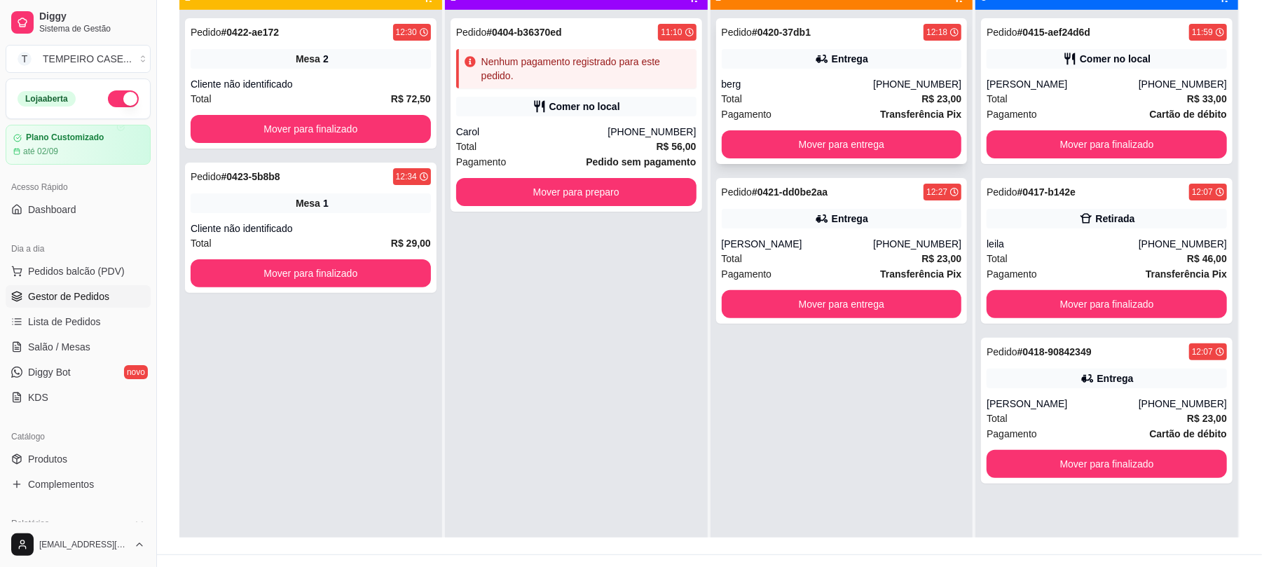
click at [871, 156] on button "Mover para entrega" at bounding box center [842, 144] width 240 height 28
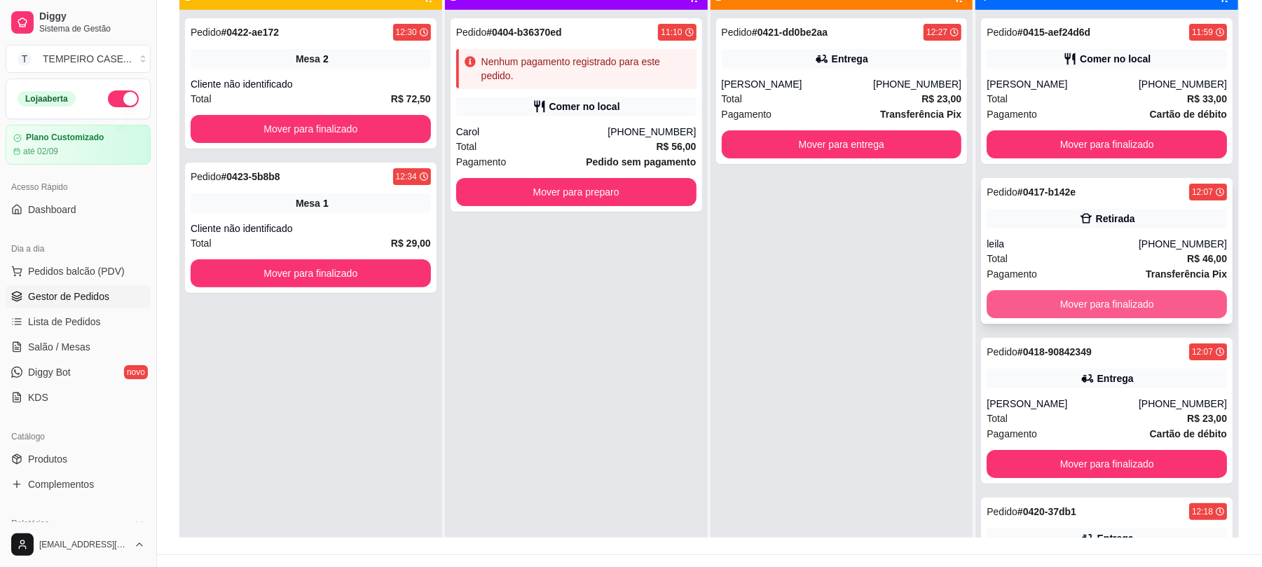
click at [1068, 315] on button "Mover para finalizado" at bounding box center [1106, 304] width 240 height 28
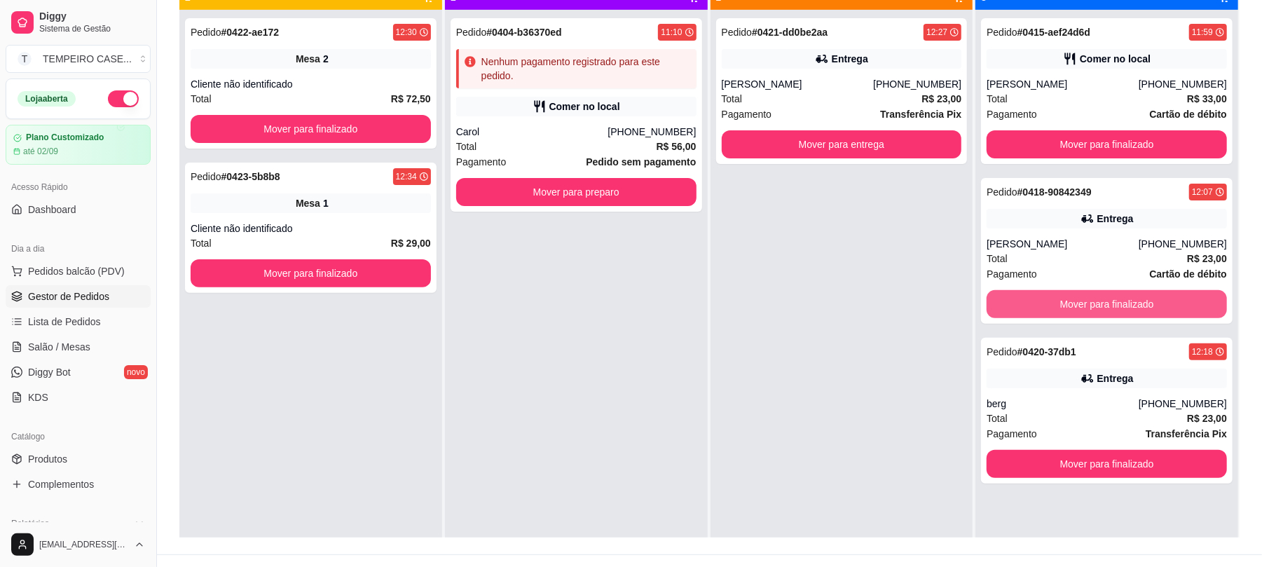
click at [1068, 315] on button "Mover para finalizado" at bounding box center [1106, 304] width 240 height 28
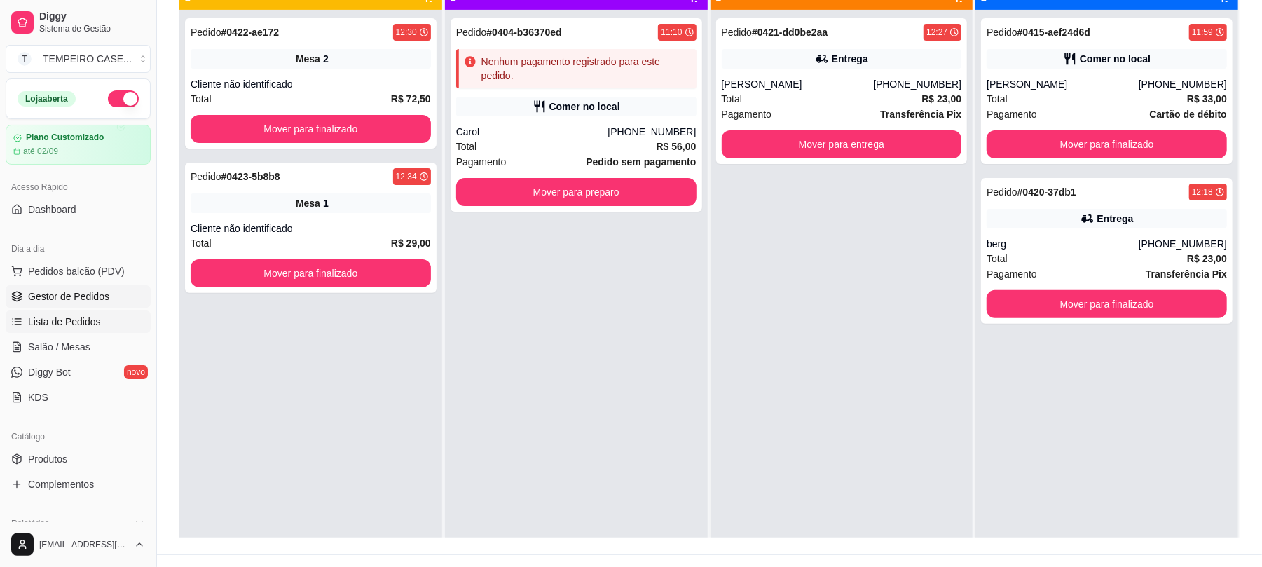
click at [82, 328] on span "Lista de Pedidos" at bounding box center [64, 322] width 73 height 14
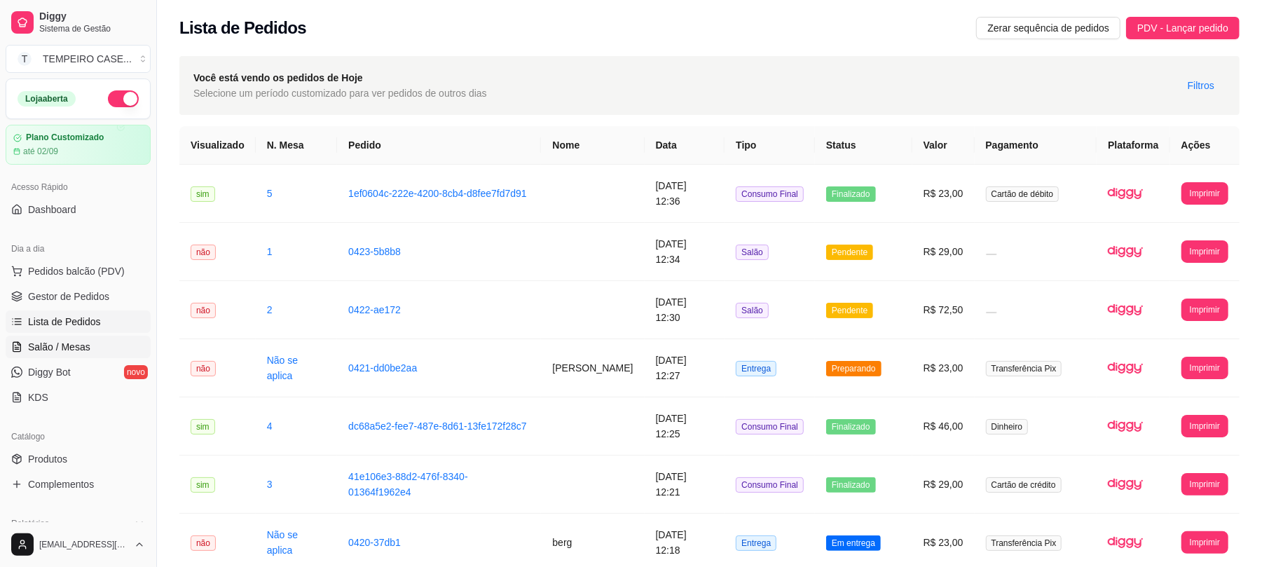
click at [78, 347] on span "Salão / Mesas" at bounding box center [59, 347] width 62 height 14
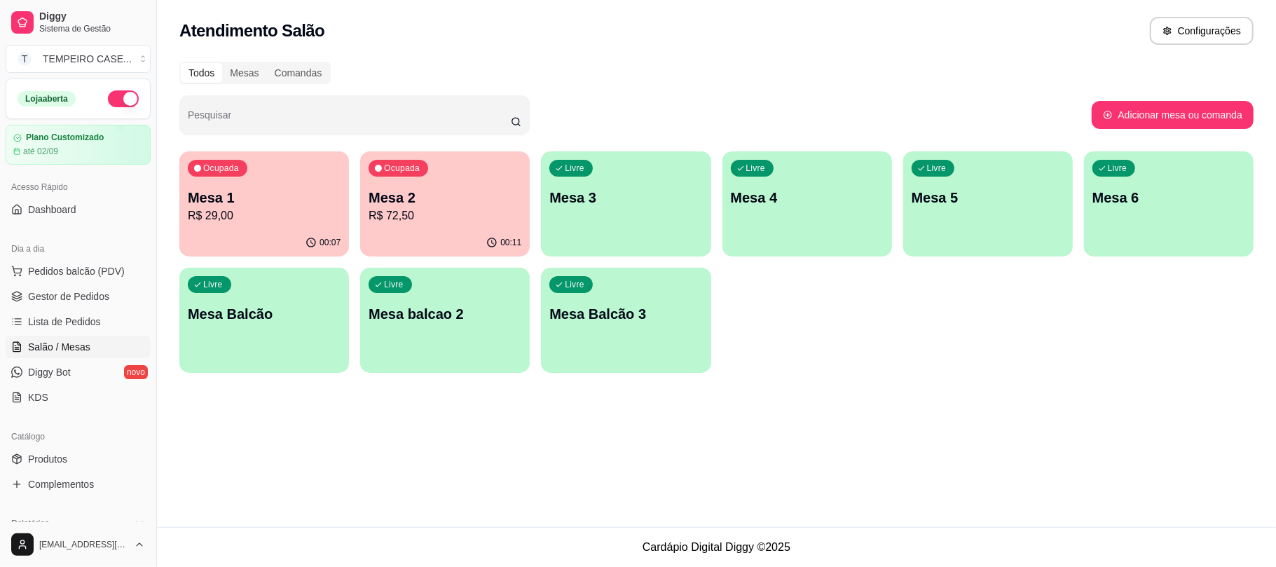
click at [401, 233] on div "00:11" at bounding box center [445, 242] width 170 height 27
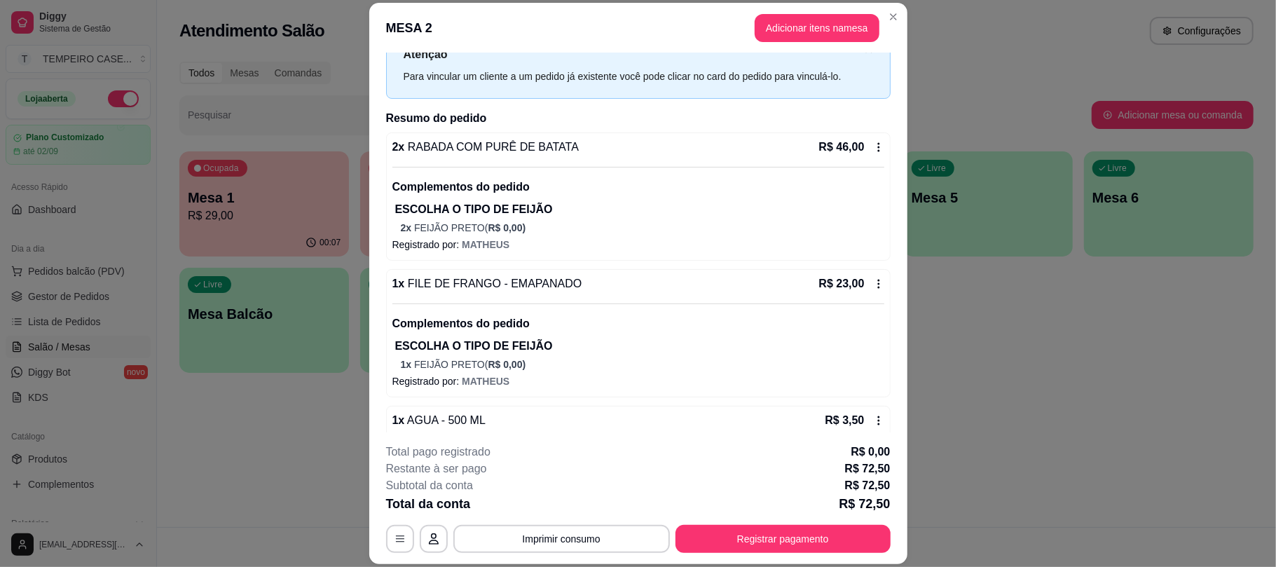
scroll to position [83, 0]
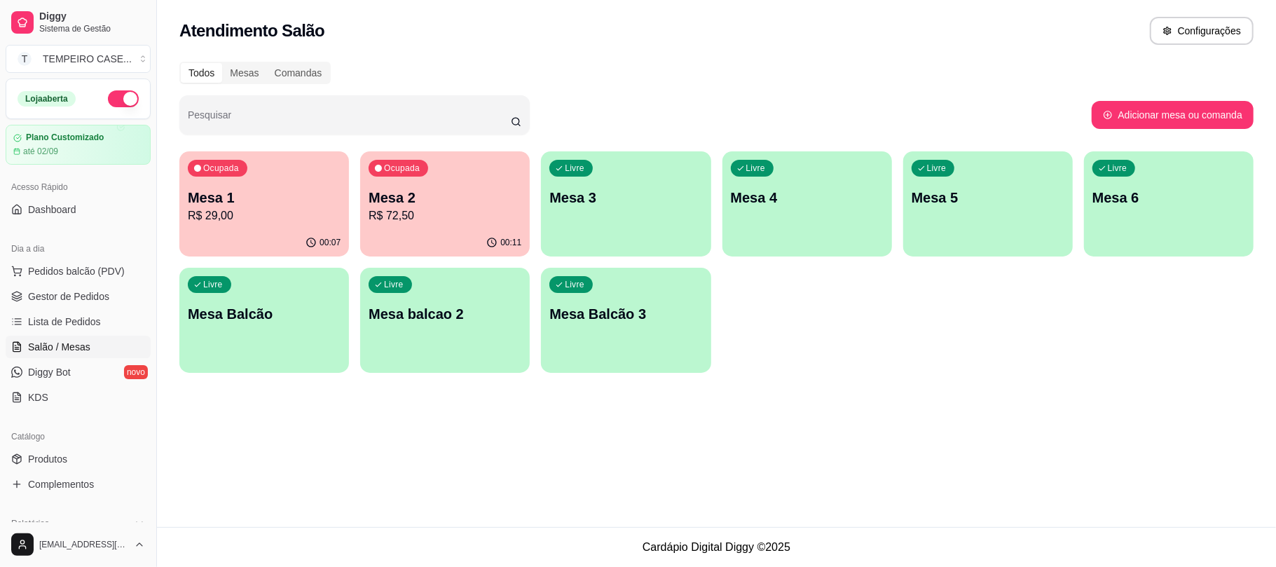
click at [992, 365] on div "Ocupada Mesa 1 R$ 29,00 00:07 Ocupada Mesa 2 R$ 72,50 00:11 Livre Mesa 3 Livre …" at bounding box center [716, 261] width 1074 height 221
click at [81, 270] on span "Pedidos balcão (PDV)" at bounding box center [76, 271] width 97 height 14
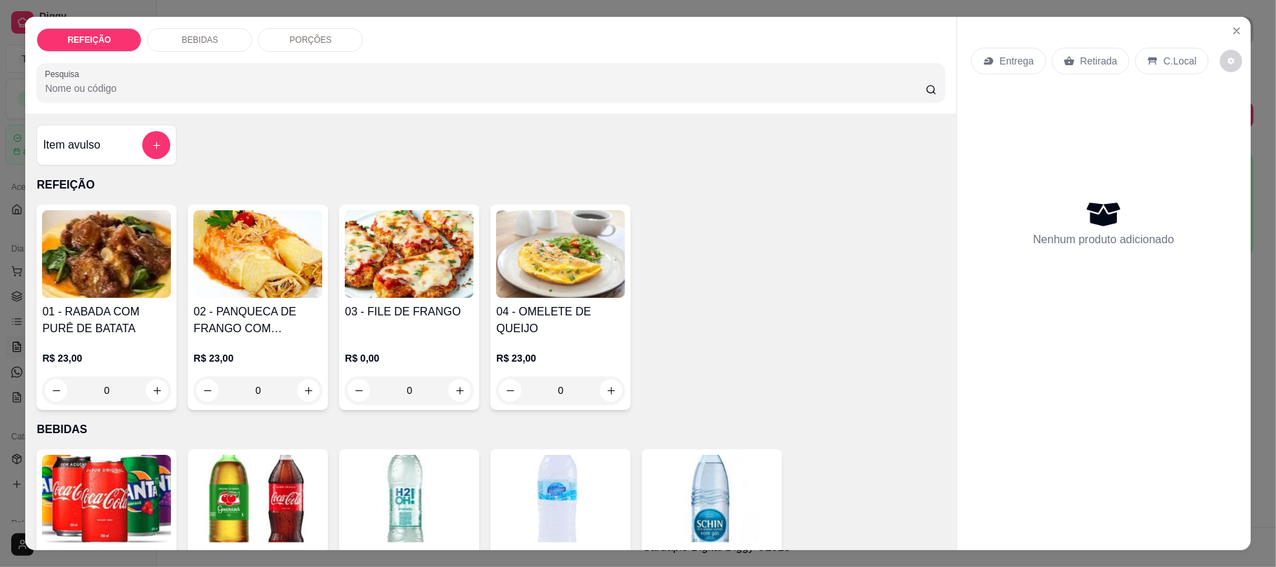
click at [1225, 24] on button "Close" at bounding box center [1236, 31] width 22 height 22
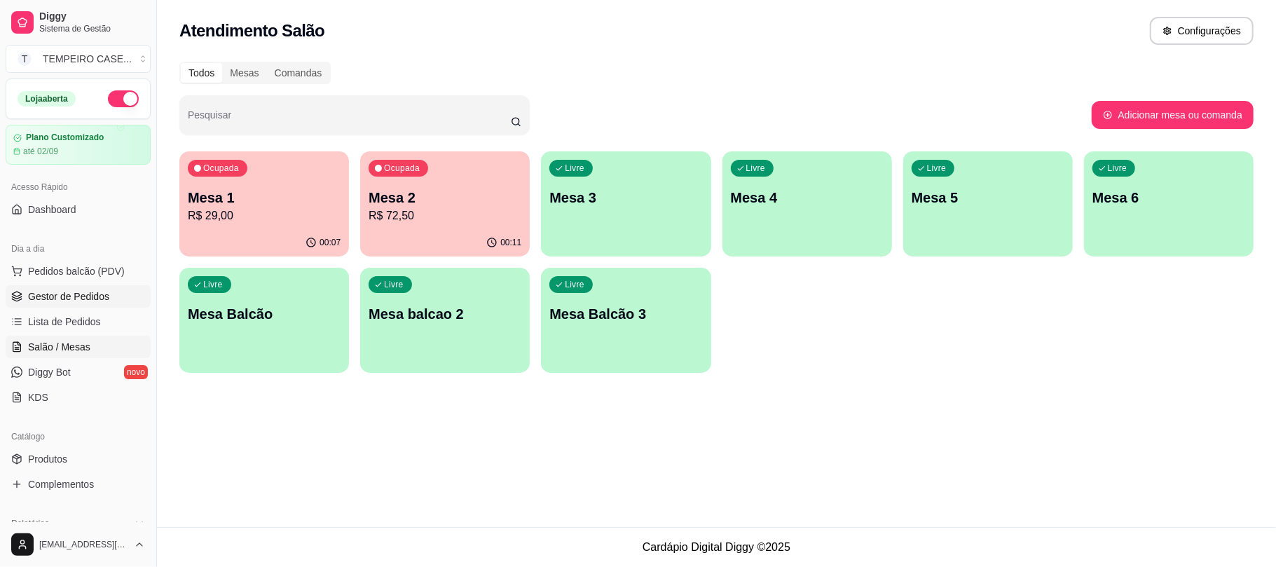
click at [66, 291] on span "Gestor de Pedidos" at bounding box center [68, 296] width 81 height 14
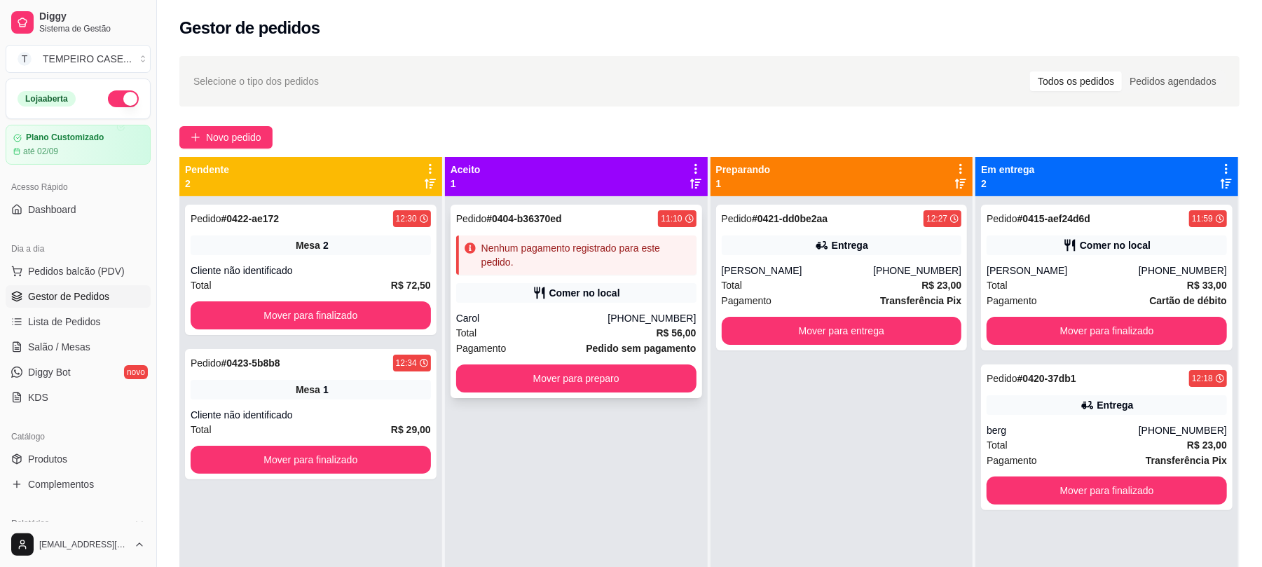
click at [608, 326] on div "Total R$ 56,00" at bounding box center [576, 332] width 240 height 15
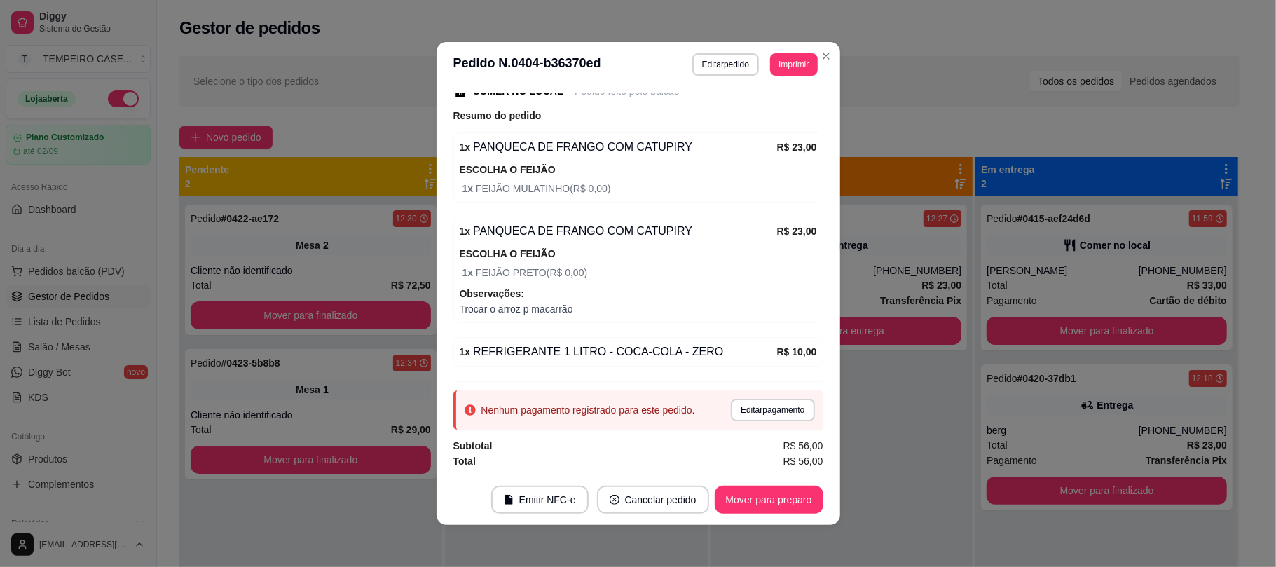
scroll to position [3, 0]
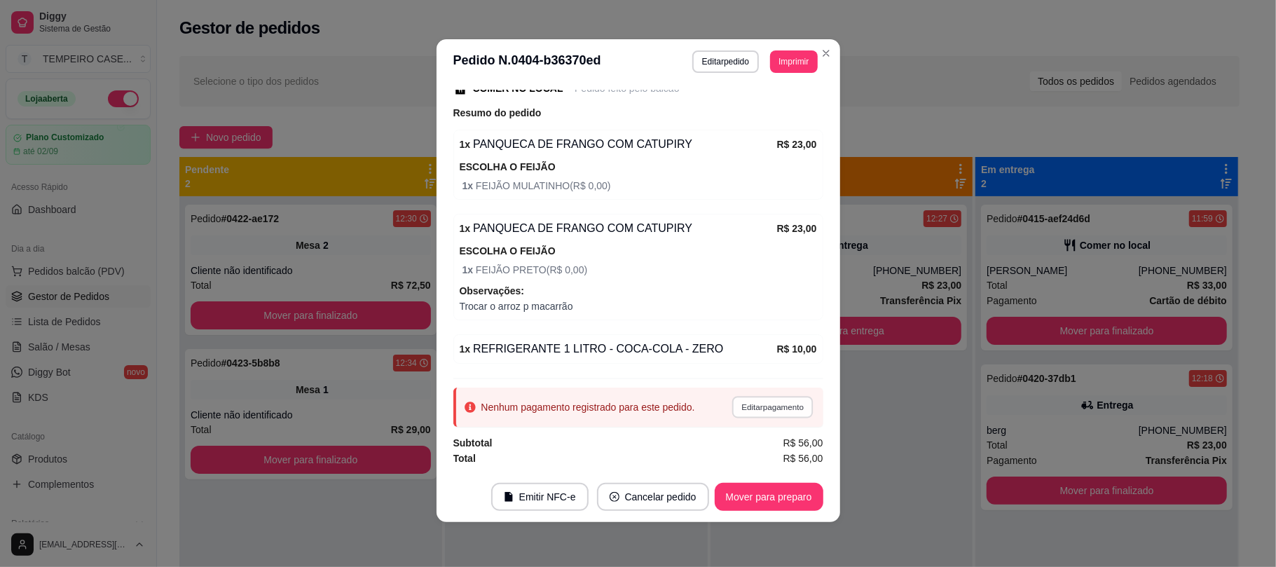
click at [732, 410] on button "Editar pagamento" at bounding box center [772, 407] width 81 height 22
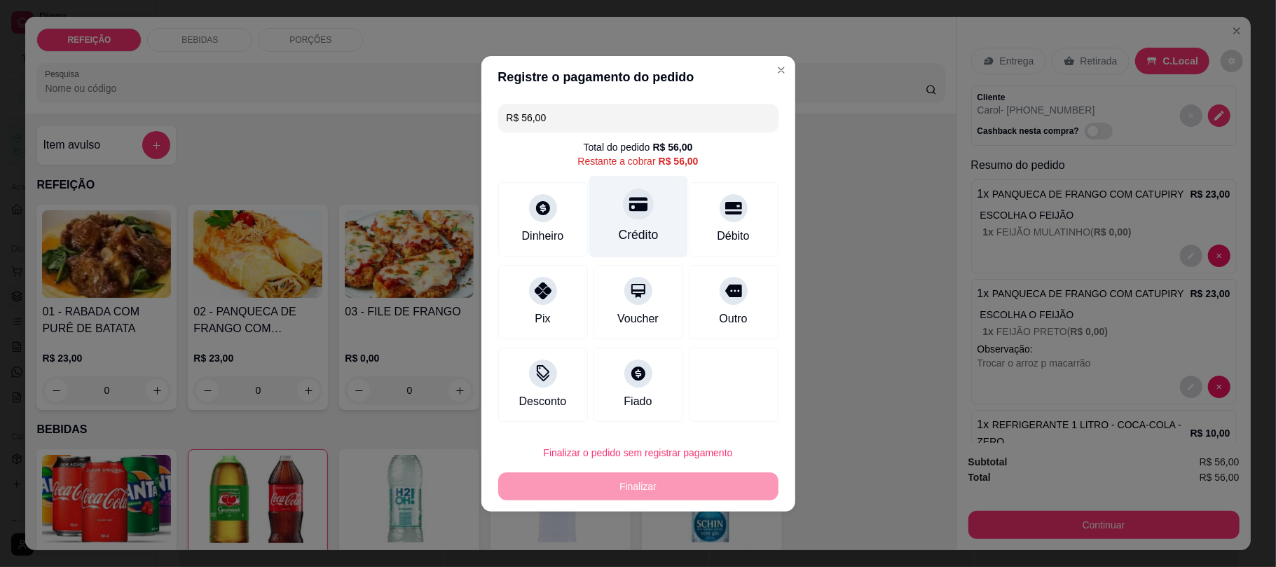
click at [618, 226] on div "Crédito" at bounding box center [638, 235] width 40 height 18
type input "R$ 0,00"
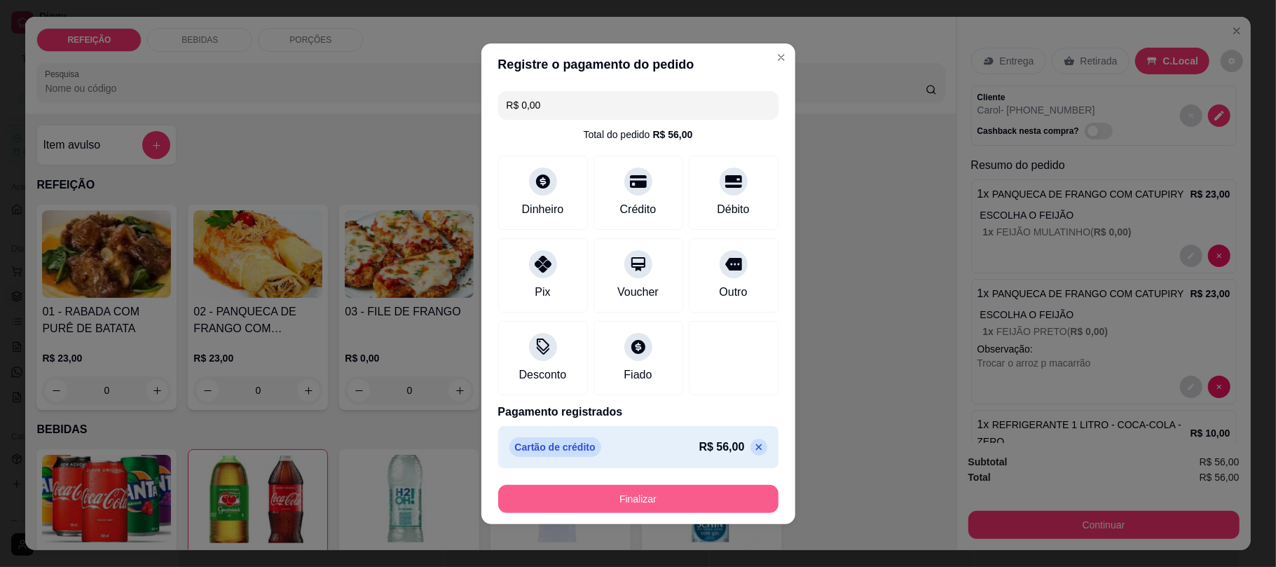
click at [612, 510] on button "Finalizar" at bounding box center [638, 499] width 280 height 28
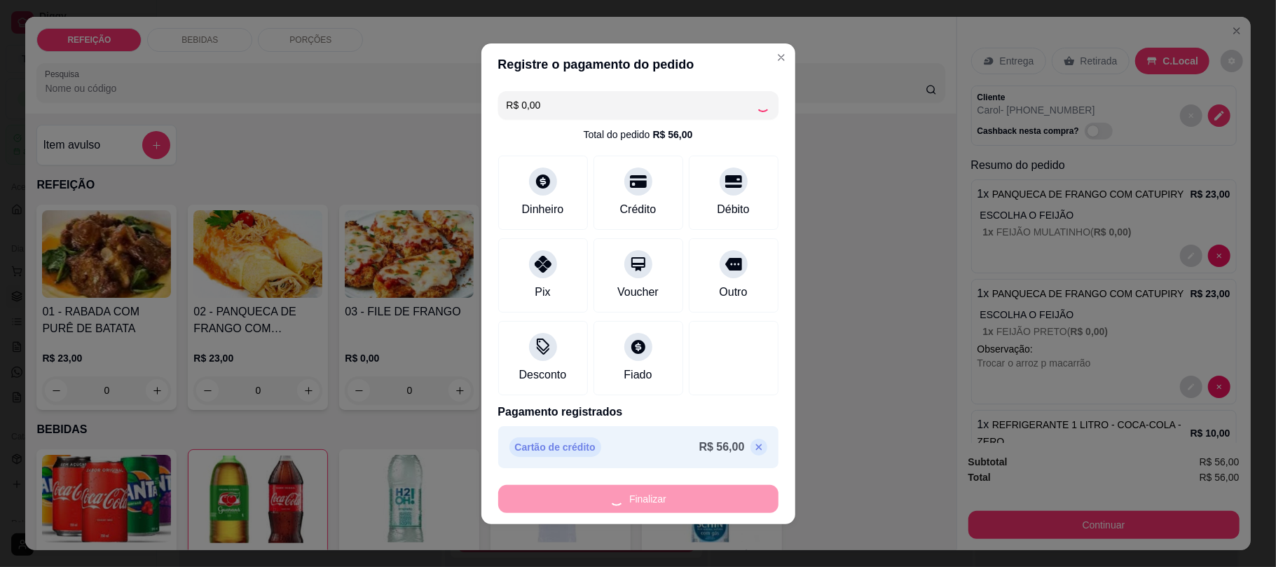
type input "0"
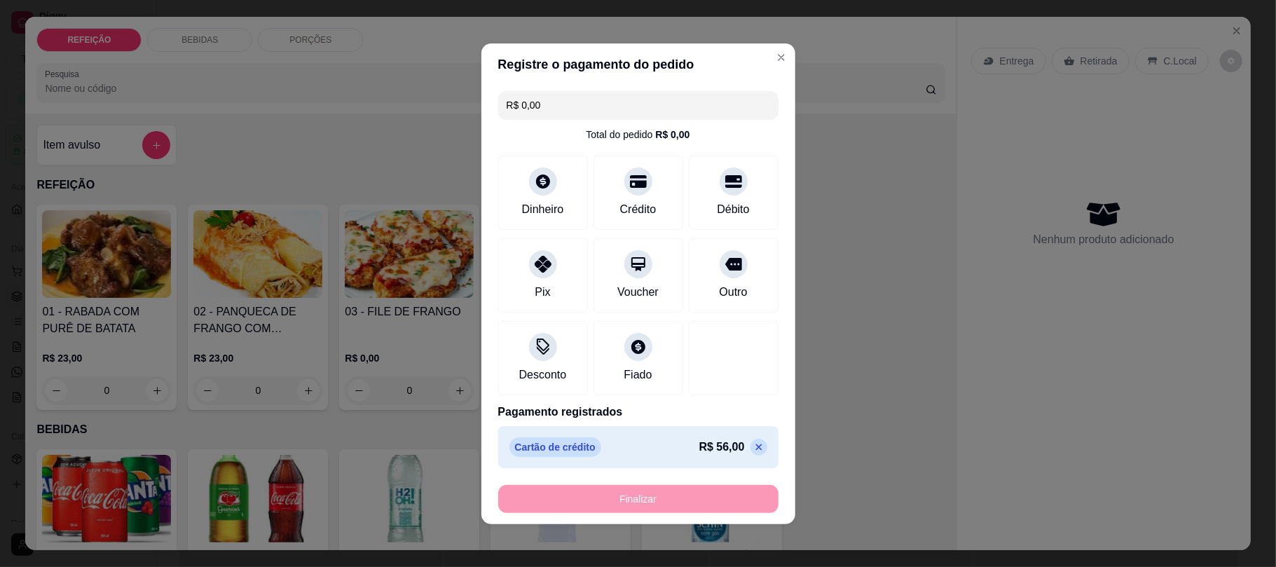
type input "-R$ 56,00"
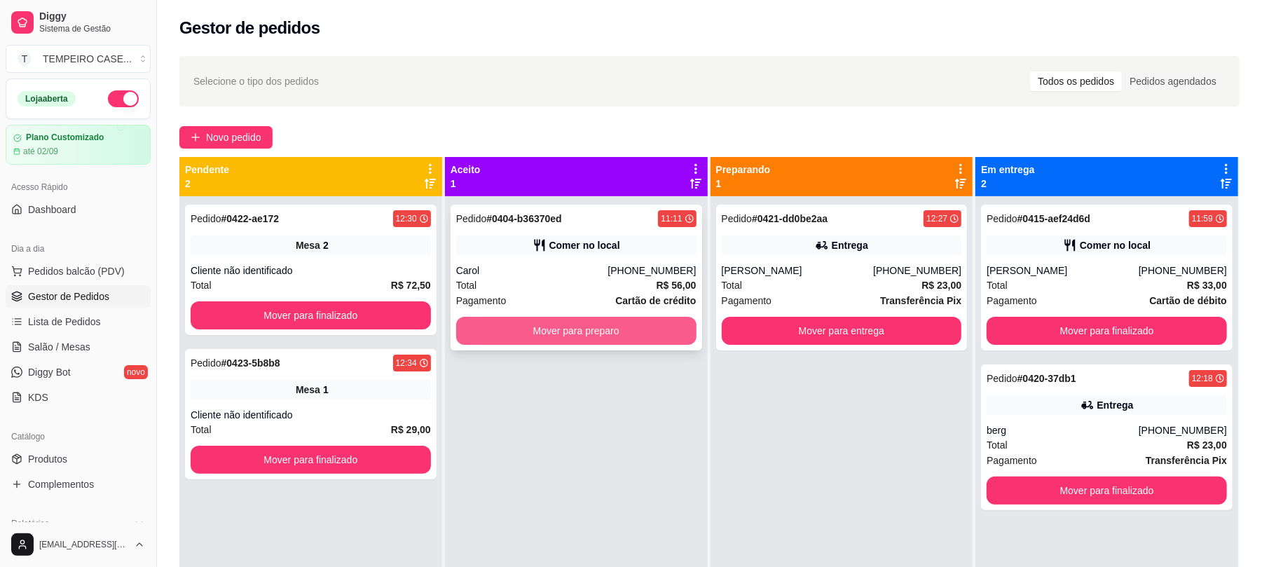
click at [608, 336] on button "Mover para preparo" at bounding box center [576, 331] width 240 height 28
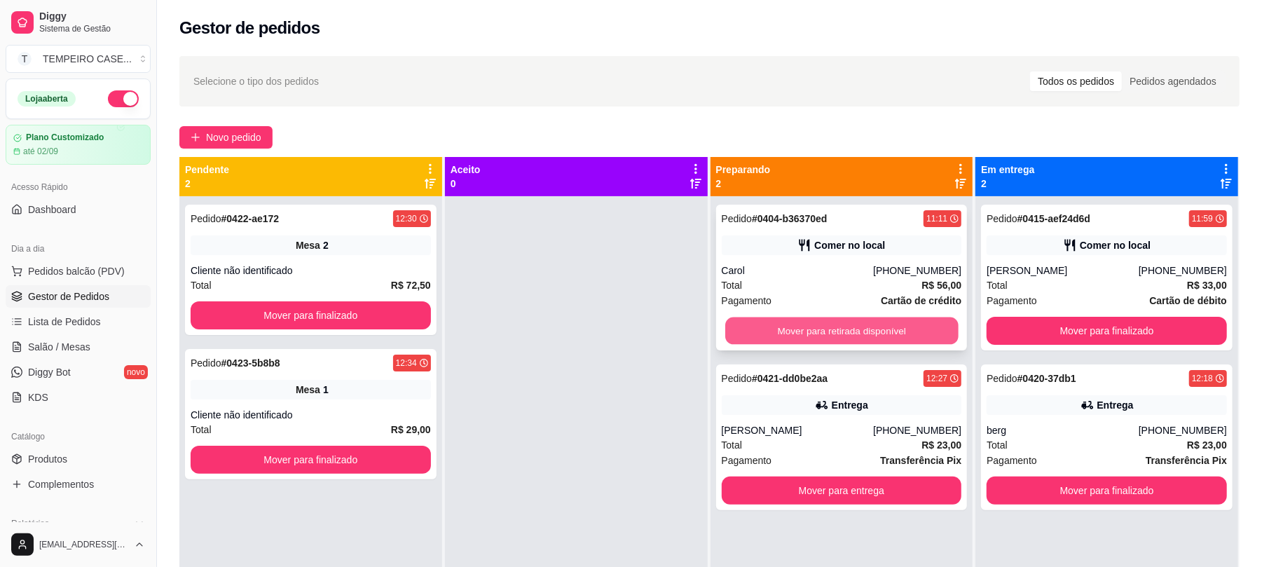
click at [909, 335] on button "Mover para retirada disponível" at bounding box center [841, 330] width 233 height 27
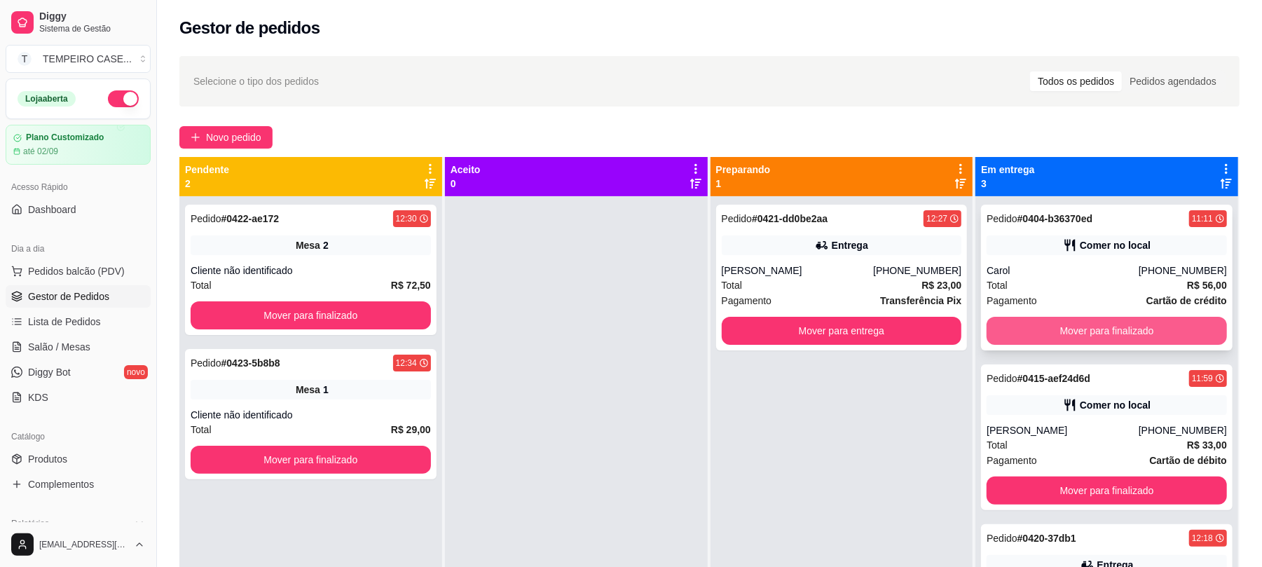
click at [998, 345] on button "Mover para finalizado" at bounding box center [1106, 331] width 240 height 28
click at [46, 350] on span "Salão / Mesas" at bounding box center [59, 347] width 62 height 14
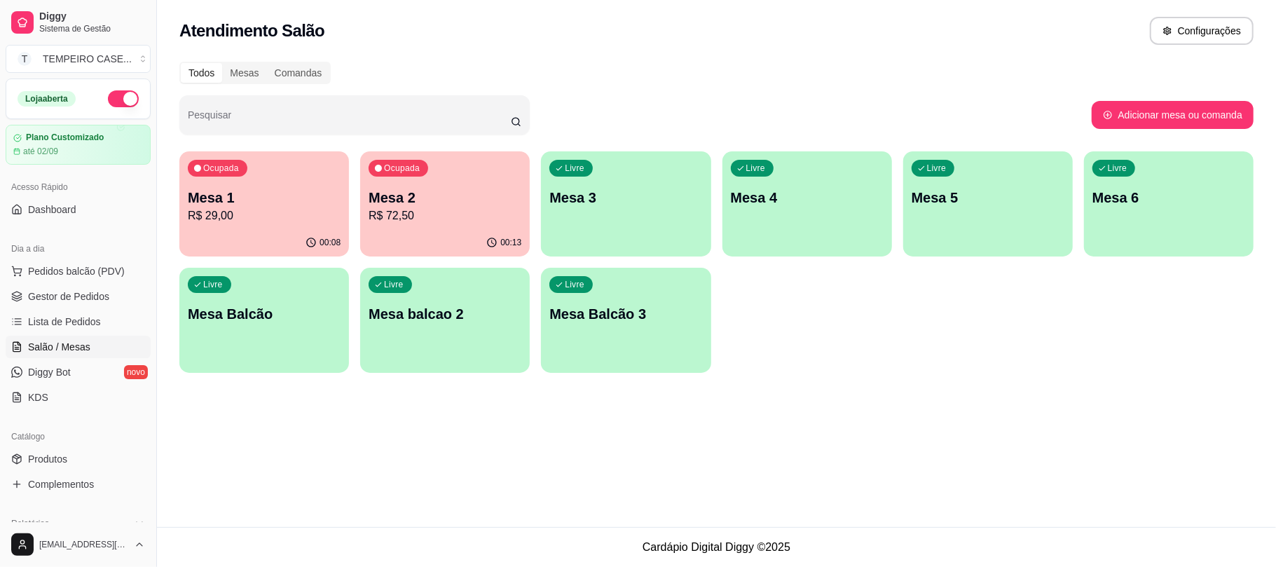
click at [804, 233] on div "Livre Mesa 4" at bounding box center [807, 195] width 170 height 88
click at [976, 221] on div "Livre Mesa 5" at bounding box center [988, 195] width 170 height 88
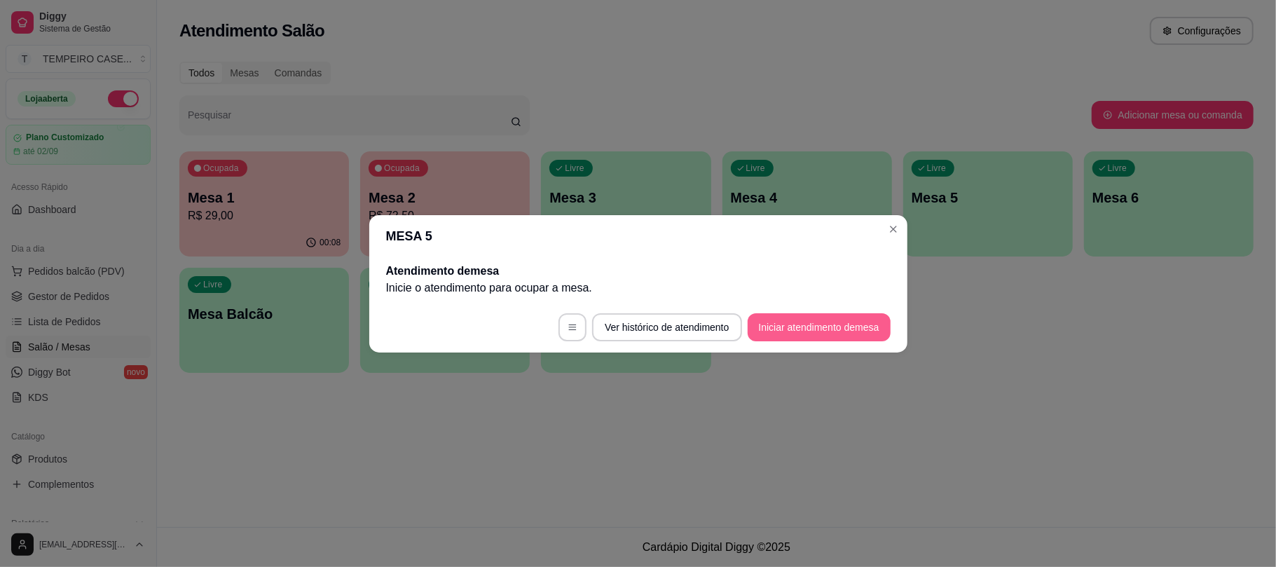
click at [841, 325] on button "Iniciar atendimento de mesa" at bounding box center [818, 327] width 143 height 28
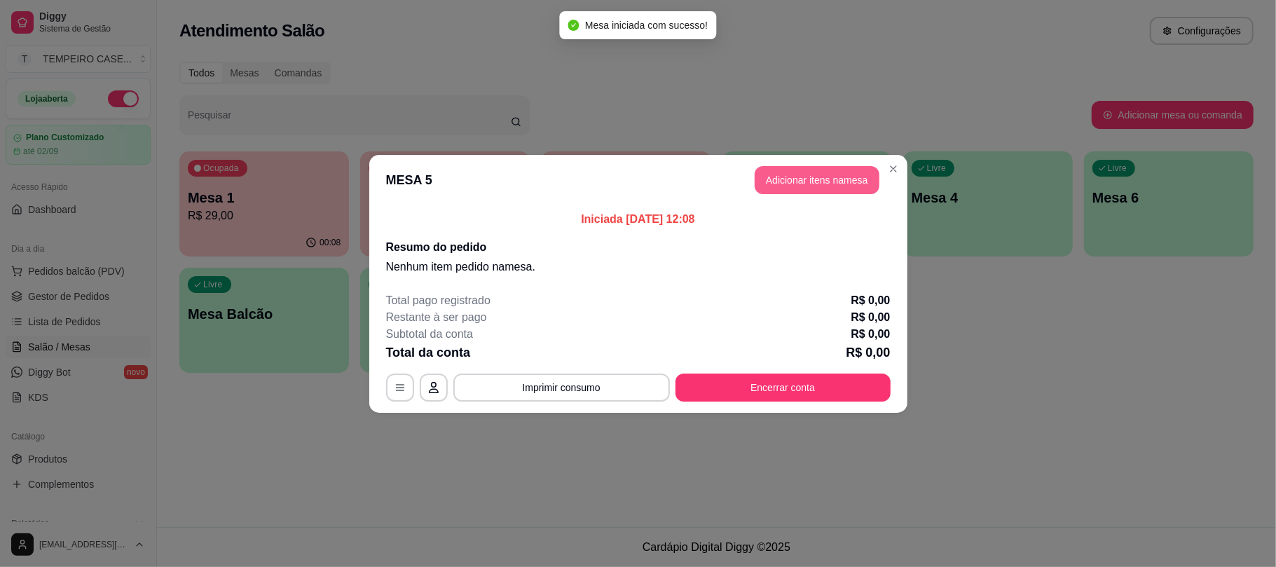
click at [811, 180] on button "Adicionar itens na mesa" at bounding box center [816, 180] width 125 height 28
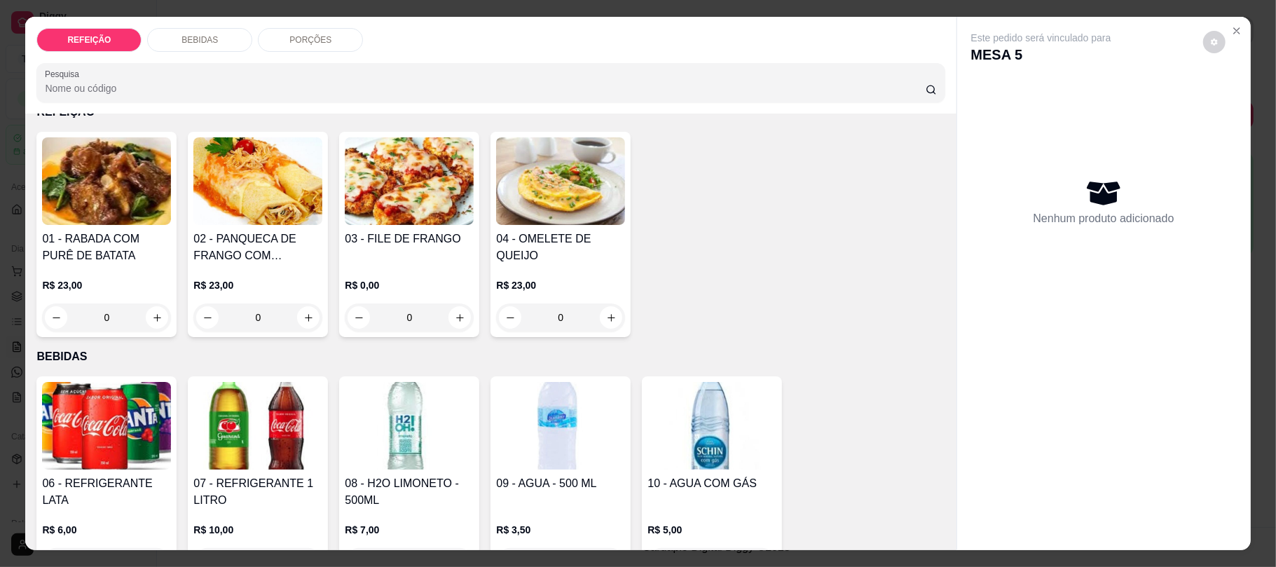
scroll to position [93, 0]
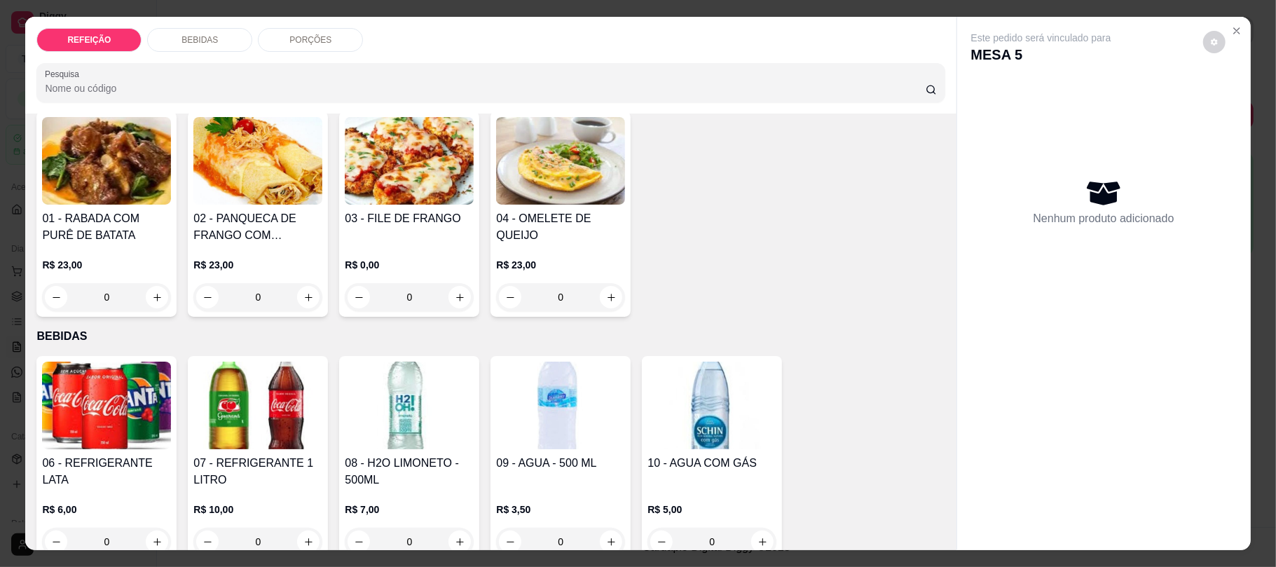
click at [399, 189] on img at bounding box center [409, 161] width 129 height 88
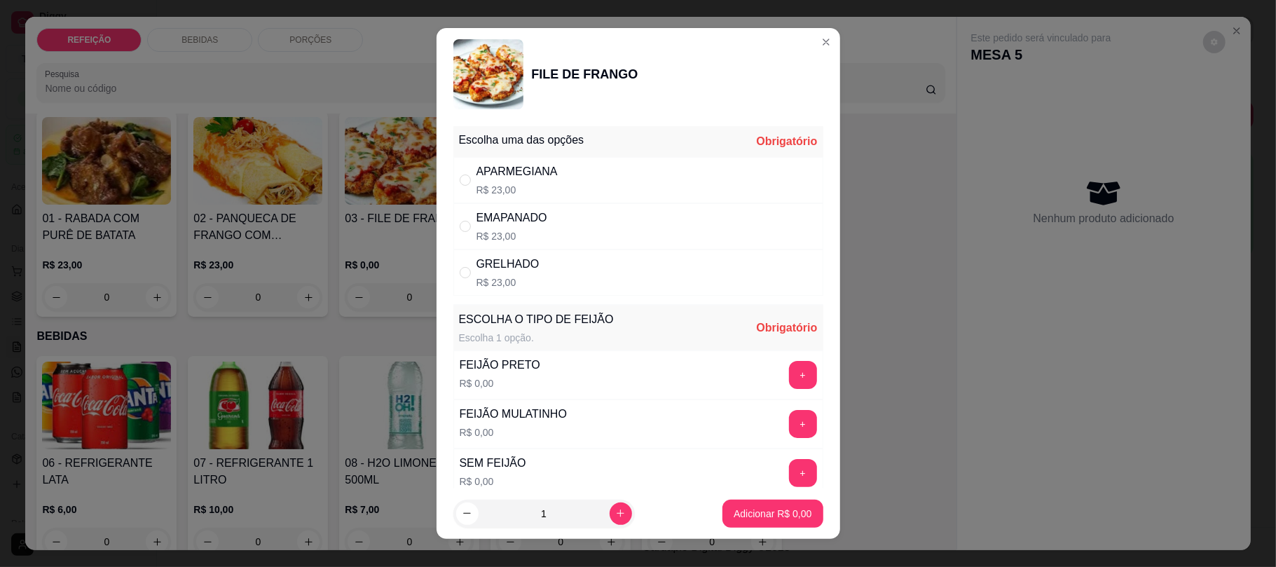
click at [505, 230] on p "R$ 23,00" at bounding box center [511, 236] width 71 height 14
radio input "true"
click at [789, 371] on button "+" at bounding box center [803, 375] width 28 height 28
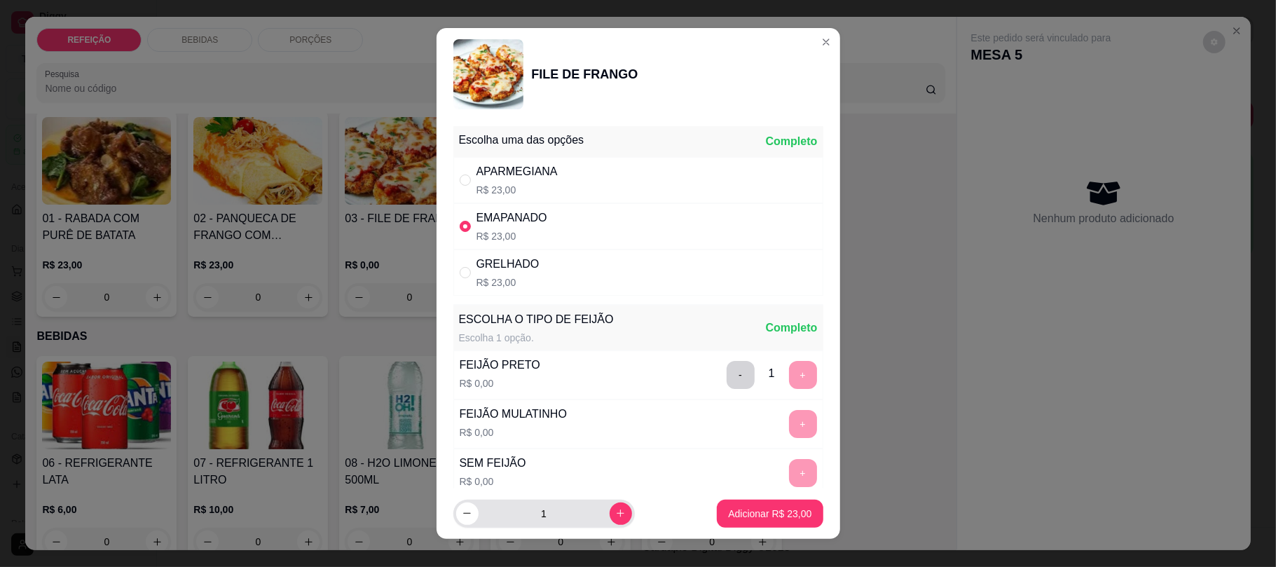
click at [609, 513] on button "increase-product-quantity" at bounding box center [620, 513] width 22 height 22
type input "2"
click at [730, 510] on p "Adicionar R$ 46,00" at bounding box center [769, 513] width 83 height 14
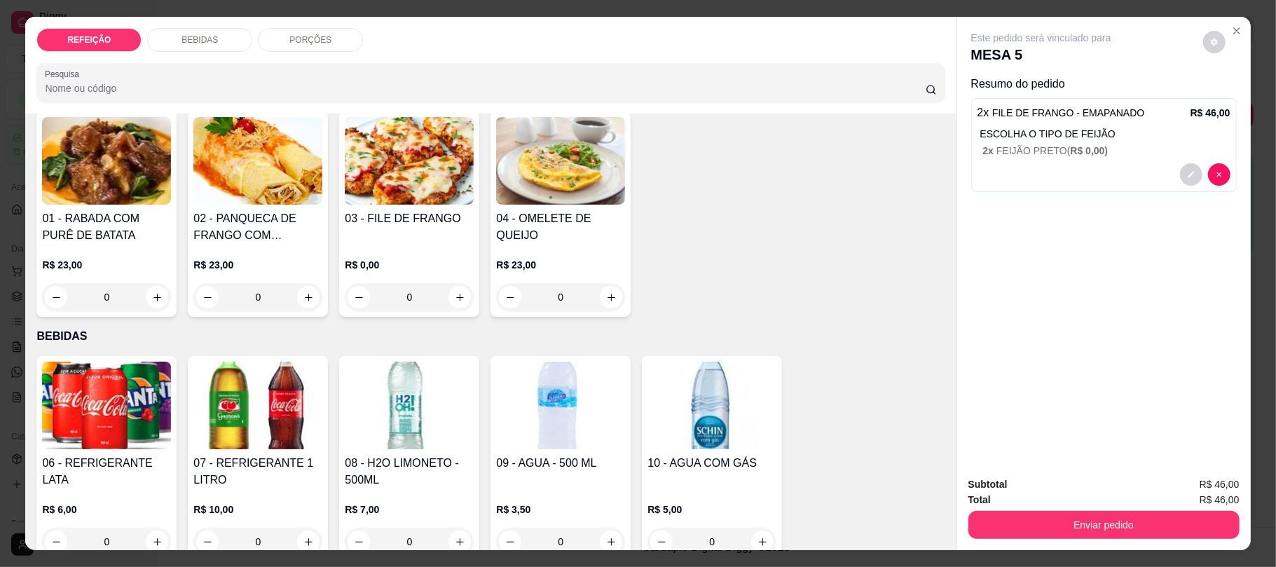
click at [287, 419] on img at bounding box center [257, 405] width 129 height 88
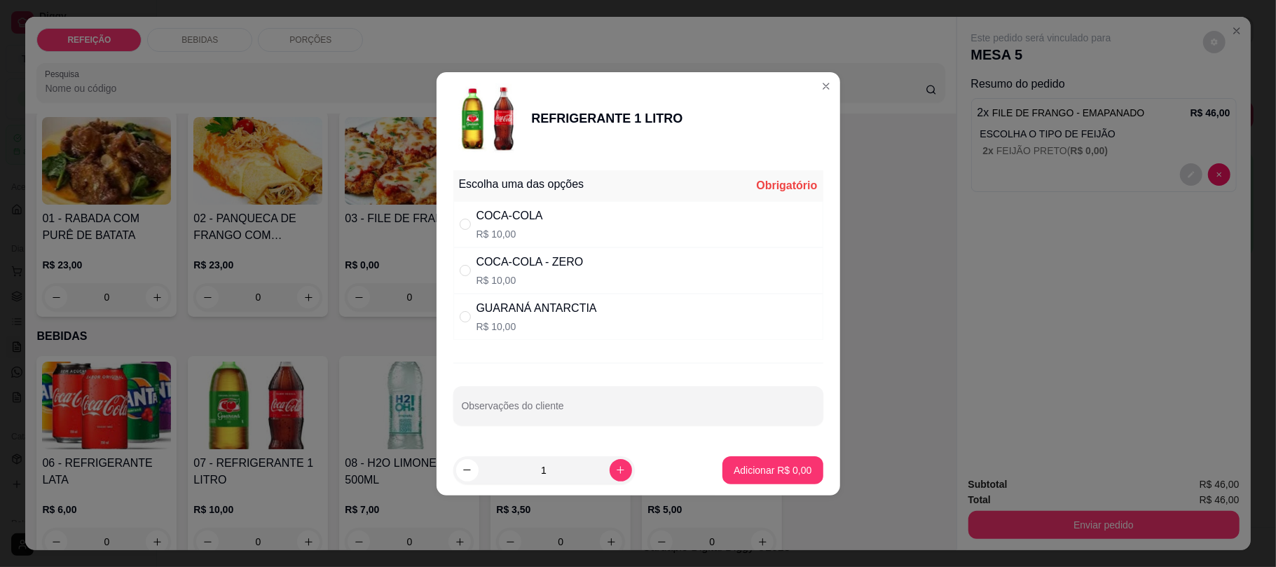
click at [593, 266] on div "COCA-COLA - ZERO R$ 10,00" at bounding box center [638, 270] width 370 height 46
radio input "true"
click at [749, 467] on p "Adicionar R$ 10,00" at bounding box center [769, 470] width 83 height 14
type input "1"
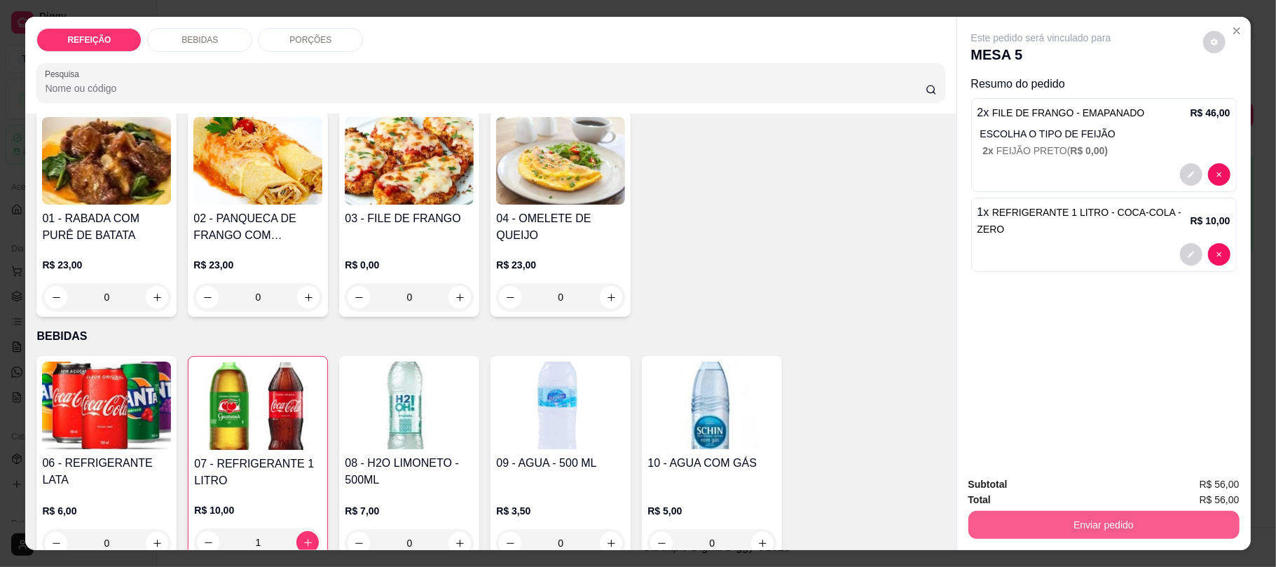
click at [1065, 522] on button "Enviar pedido" at bounding box center [1103, 525] width 271 height 28
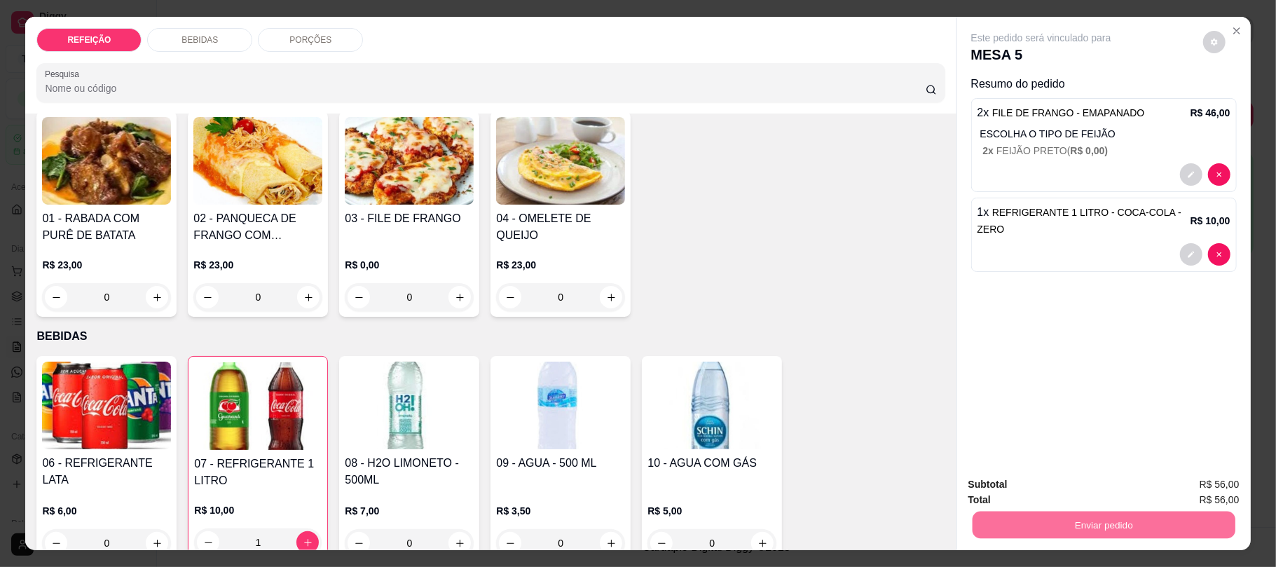
click at [1059, 479] on button "Não registrar e enviar pedido" at bounding box center [1056, 490] width 146 height 27
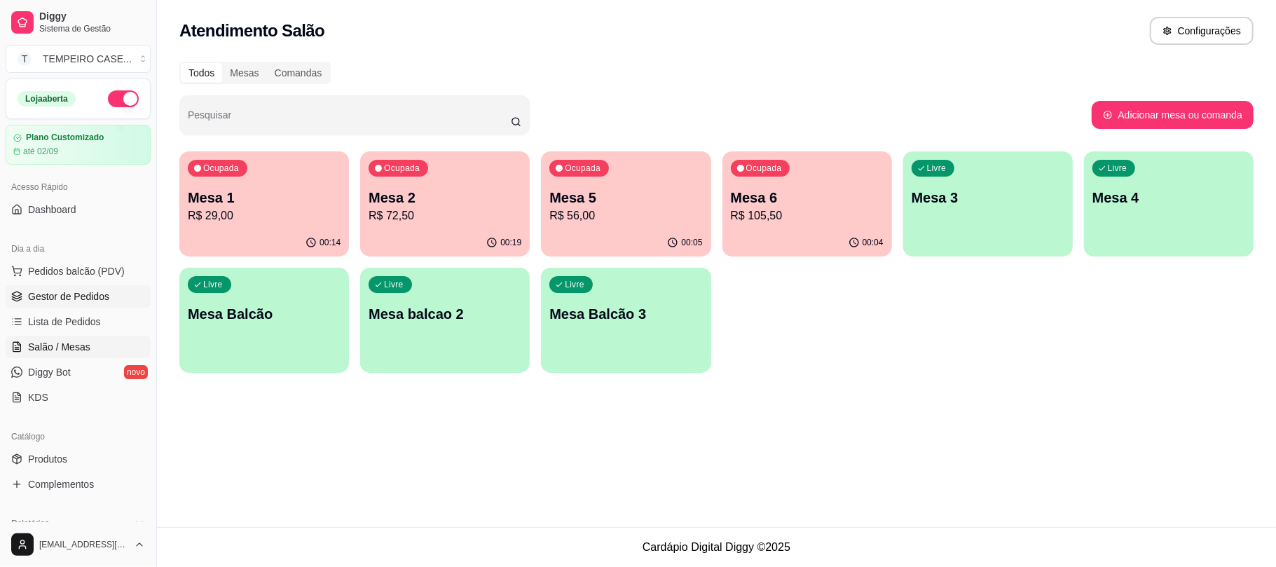
click at [69, 308] on link "Gestor de Pedidos" at bounding box center [78, 296] width 145 height 22
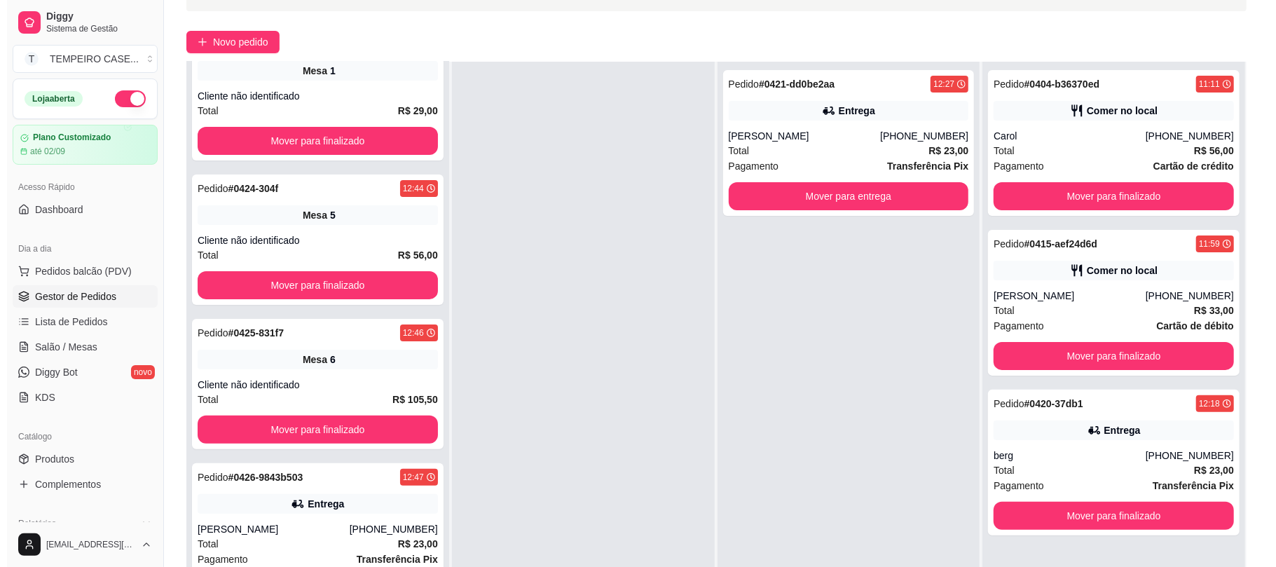
scroll to position [186, 0]
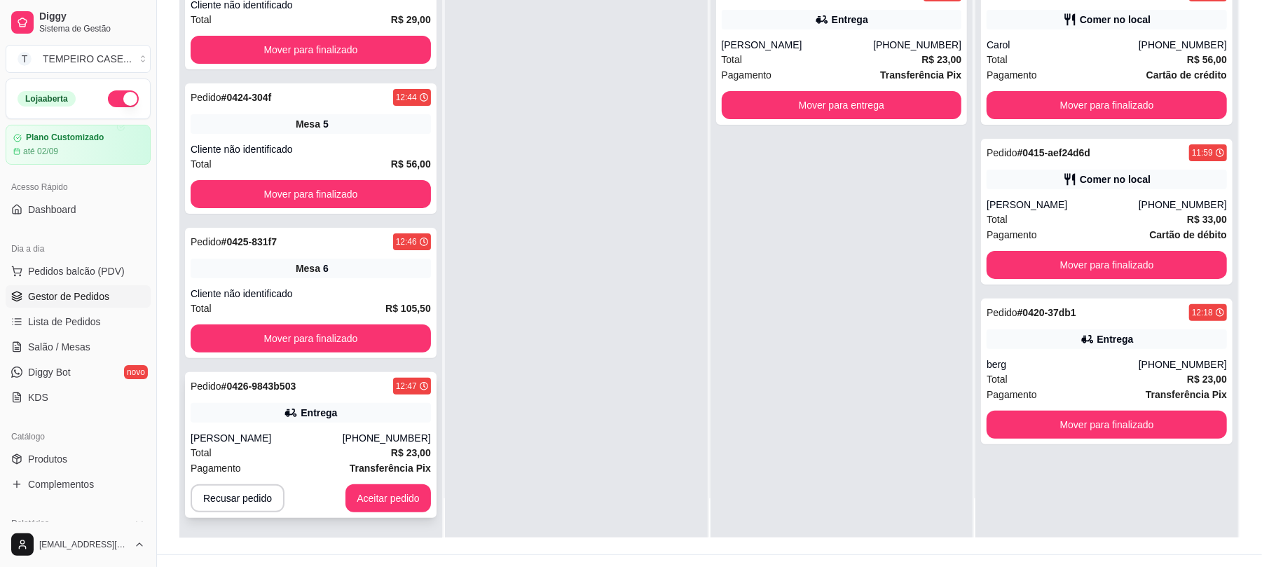
click at [247, 437] on div "[PERSON_NAME]" at bounding box center [267, 438] width 152 height 14
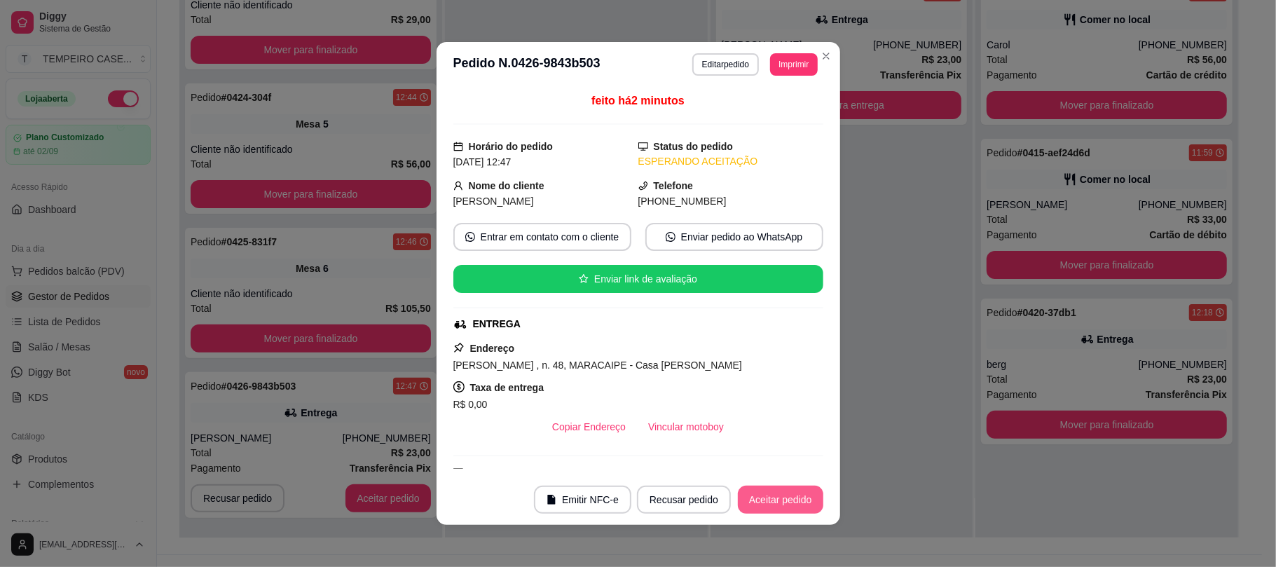
click at [752, 500] on button "Aceitar pedido" at bounding box center [780, 499] width 85 height 28
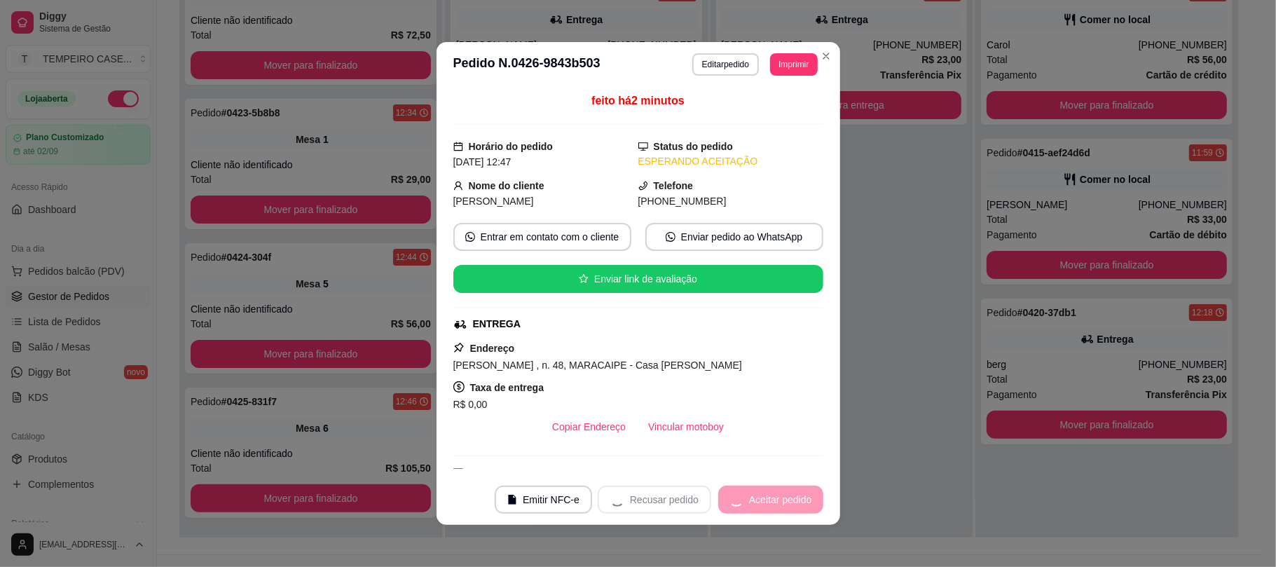
scroll to position [26, 0]
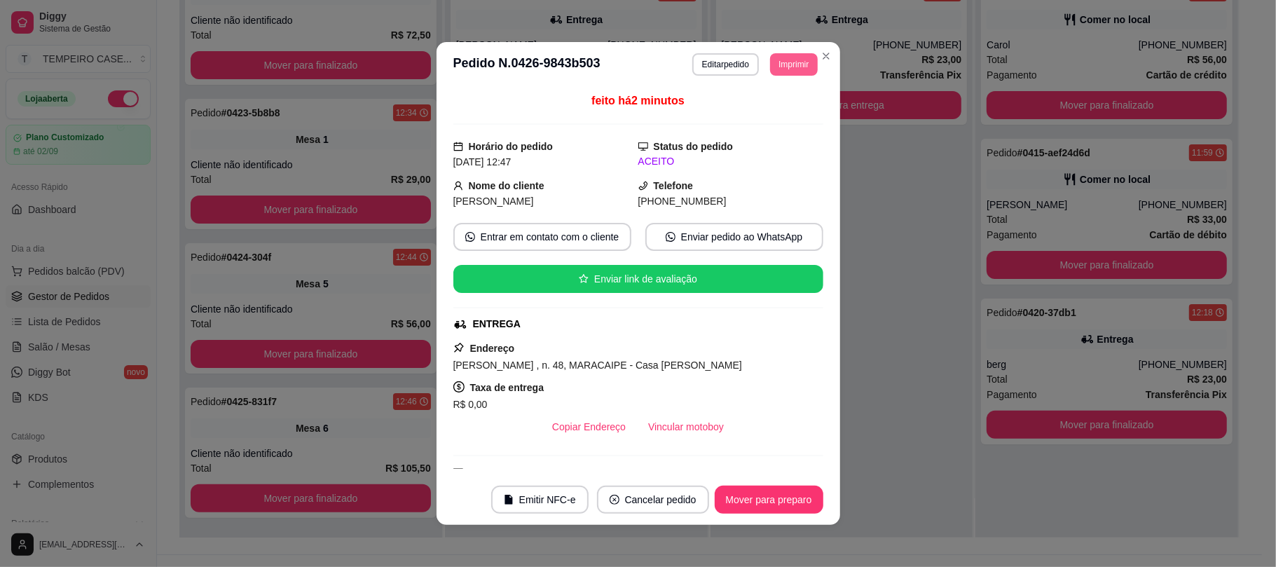
click at [790, 56] on button "Imprimir" at bounding box center [793, 64] width 47 height 22
click at [755, 139] on button "cozinha" at bounding box center [761, 142] width 102 height 22
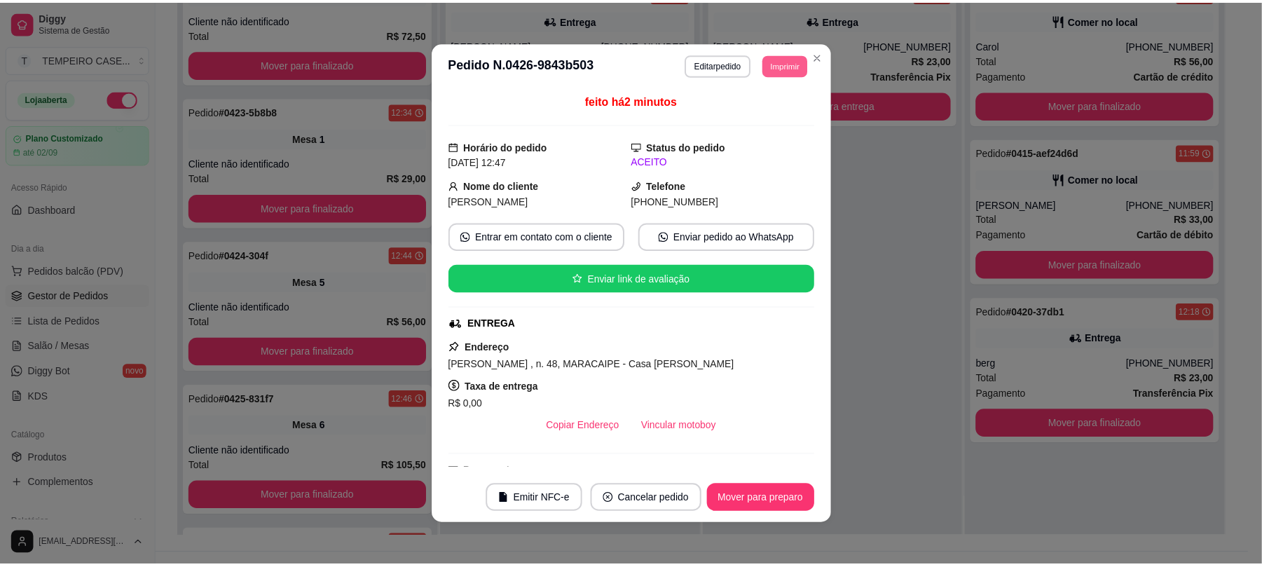
scroll to position [186, 0]
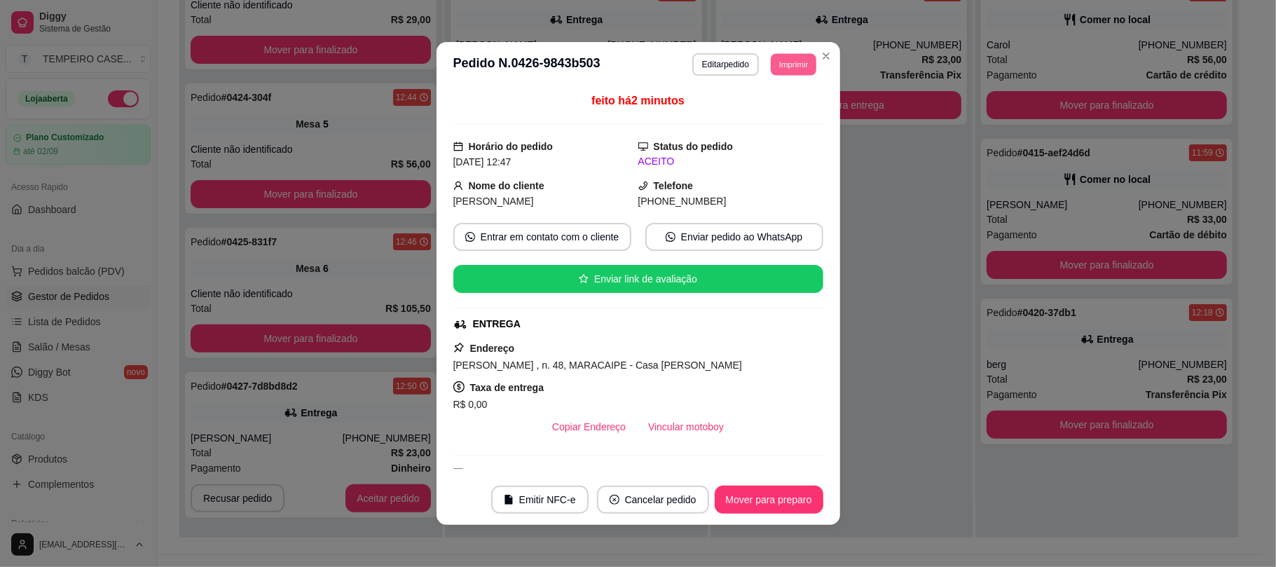
click at [790, 56] on button "Imprimir" at bounding box center [794, 64] width 46 height 22
click at [761, 111] on button "IMPRESSORA" at bounding box center [761, 114] width 102 height 22
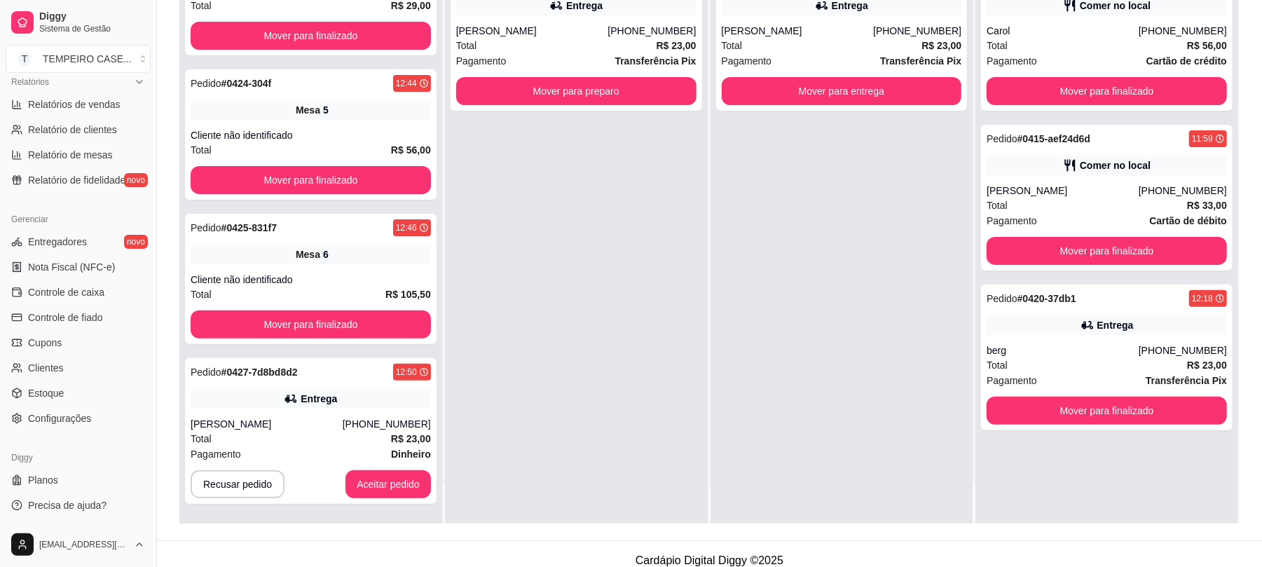
scroll to position [214, 0]
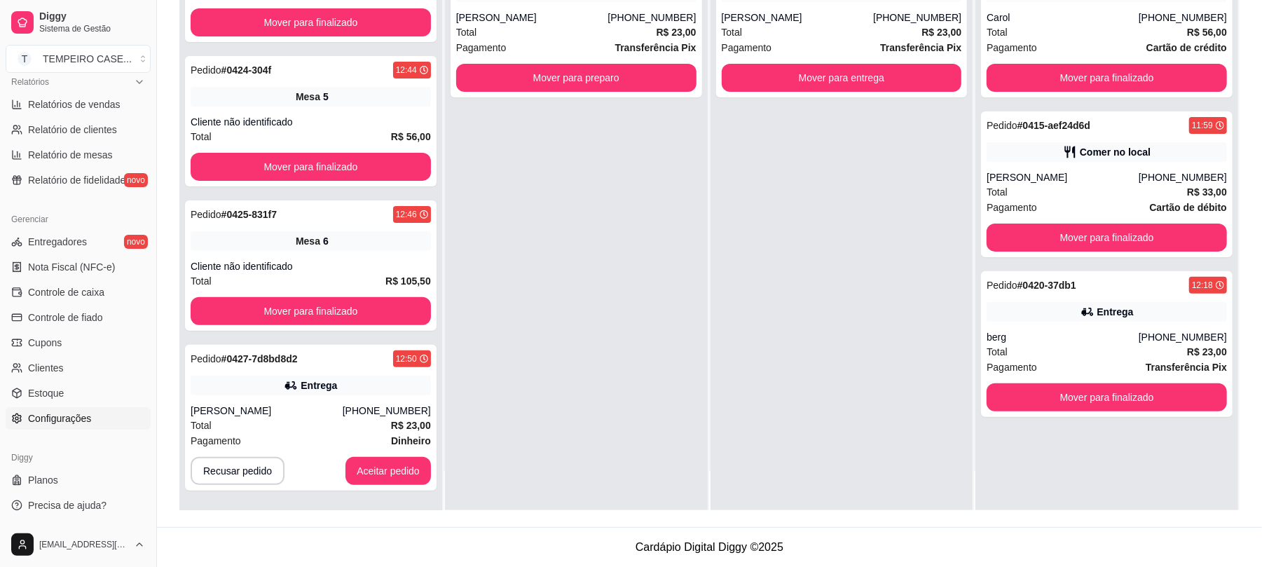
drag, startPoint x: 69, startPoint y: 426, endPoint x: 76, endPoint y: 413, distance: 14.8
click at [70, 426] on link "Configurações" at bounding box center [78, 418] width 145 height 22
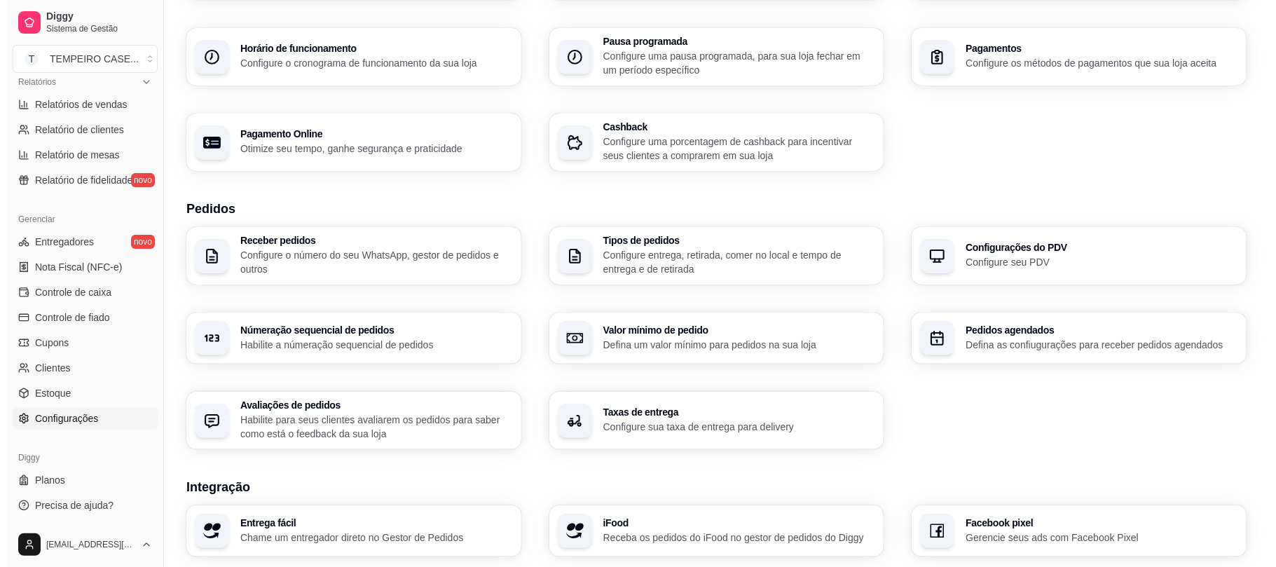
scroll to position [402, 0]
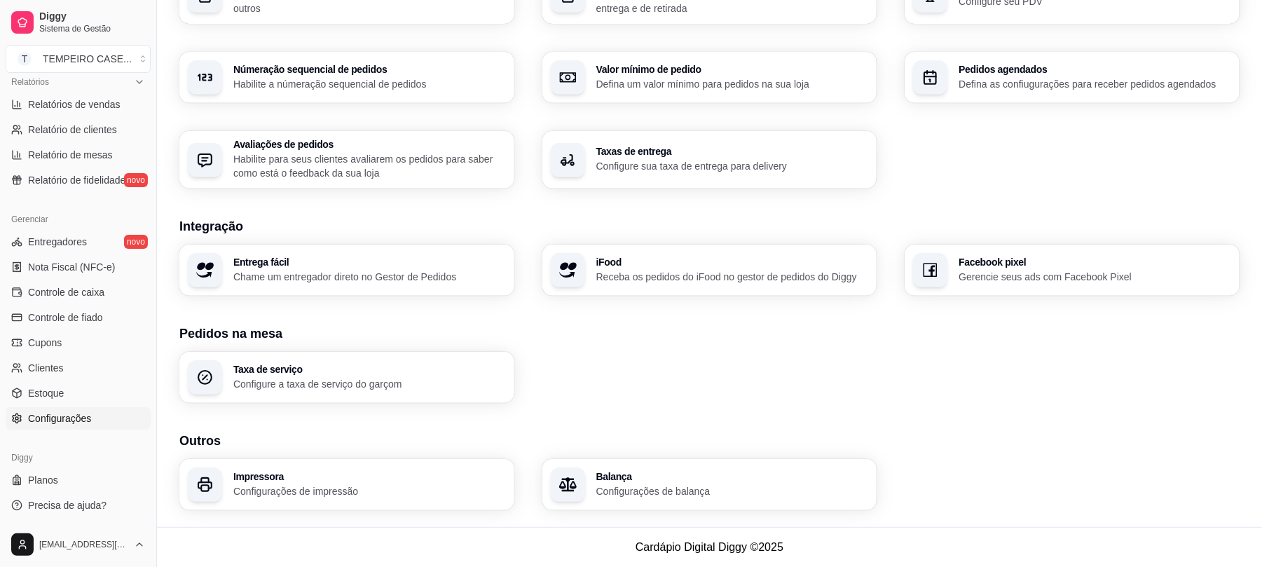
click at [343, 489] on p "Configurações de impressão" at bounding box center [369, 491] width 272 height 14
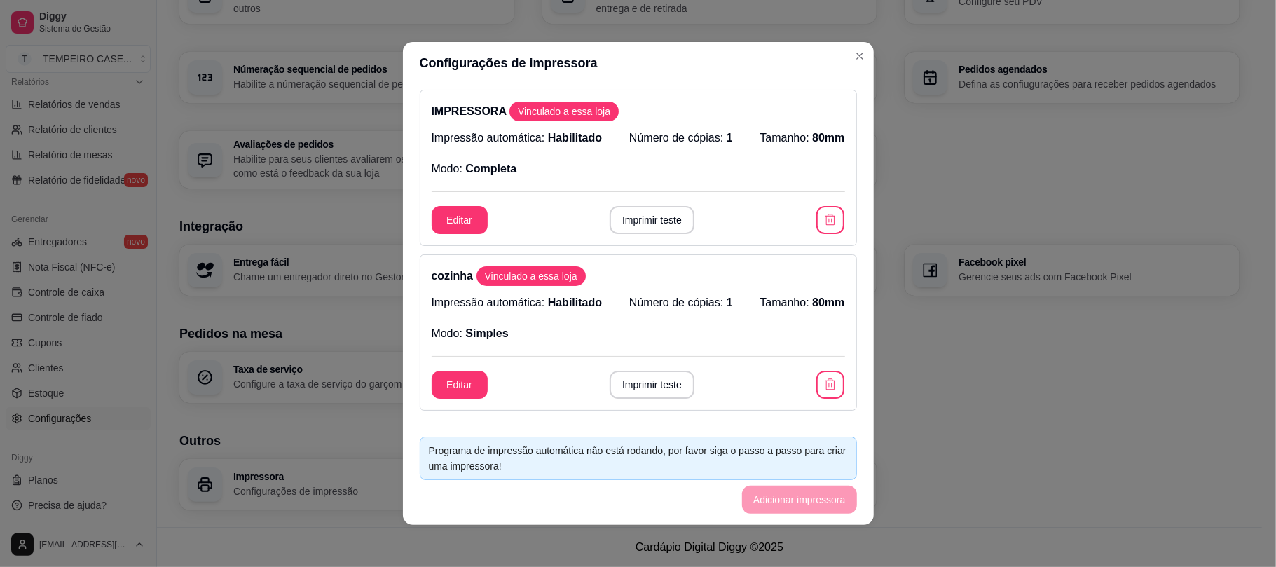
click at [827, 379] on div "cozinha Vinculado a essa loja Impressão automática: Habilitado Número de cópias…" at bounding box center [638, 332] width 437 height 156
click at [823, 381] on icon "button" at bounding box center [830, 385] width 14 height 14
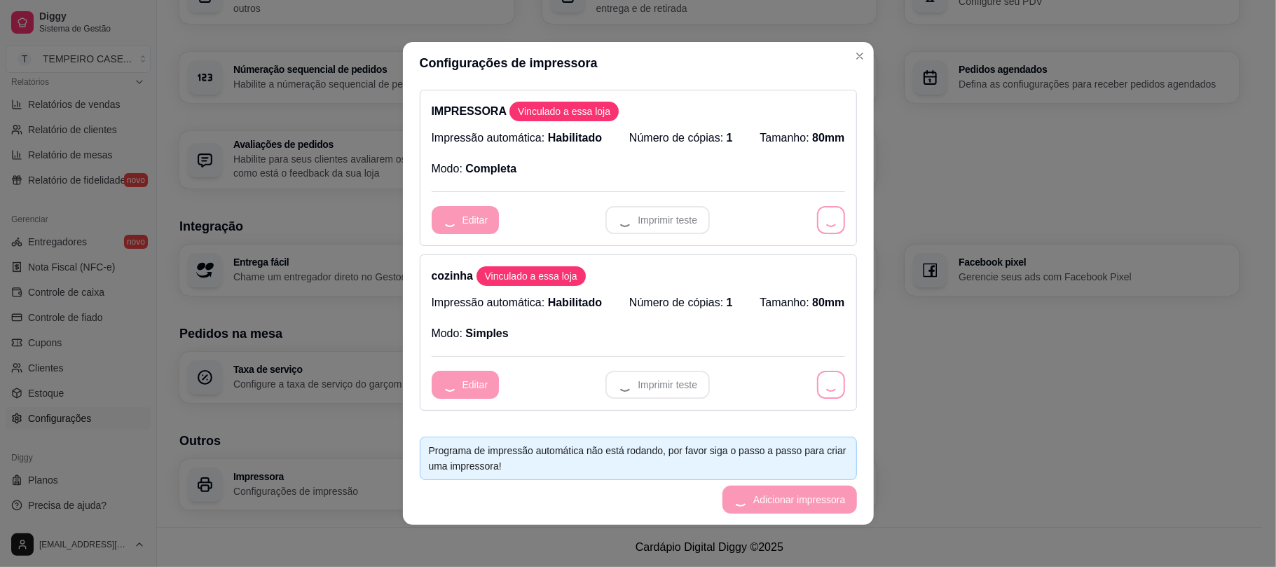
click at [808, 226] on div "Editar Imprimir teste" at bounding box center [638, 220] width 413 height 28
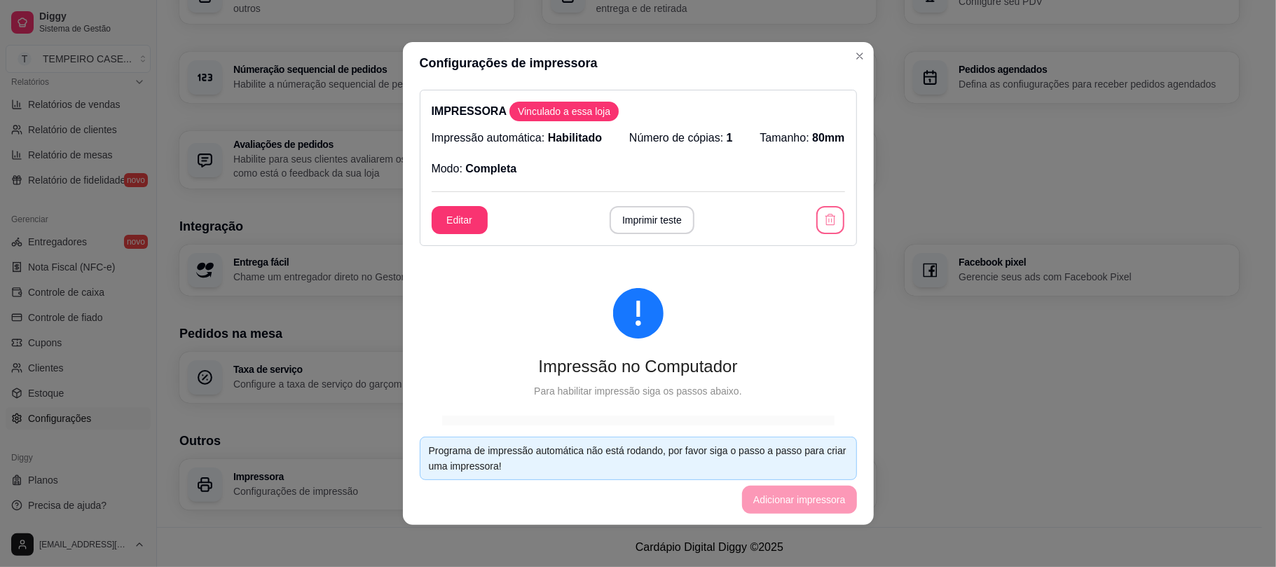
click at [823, 226] on icon "button" at bounding box center [830, 220] width 14 height 14
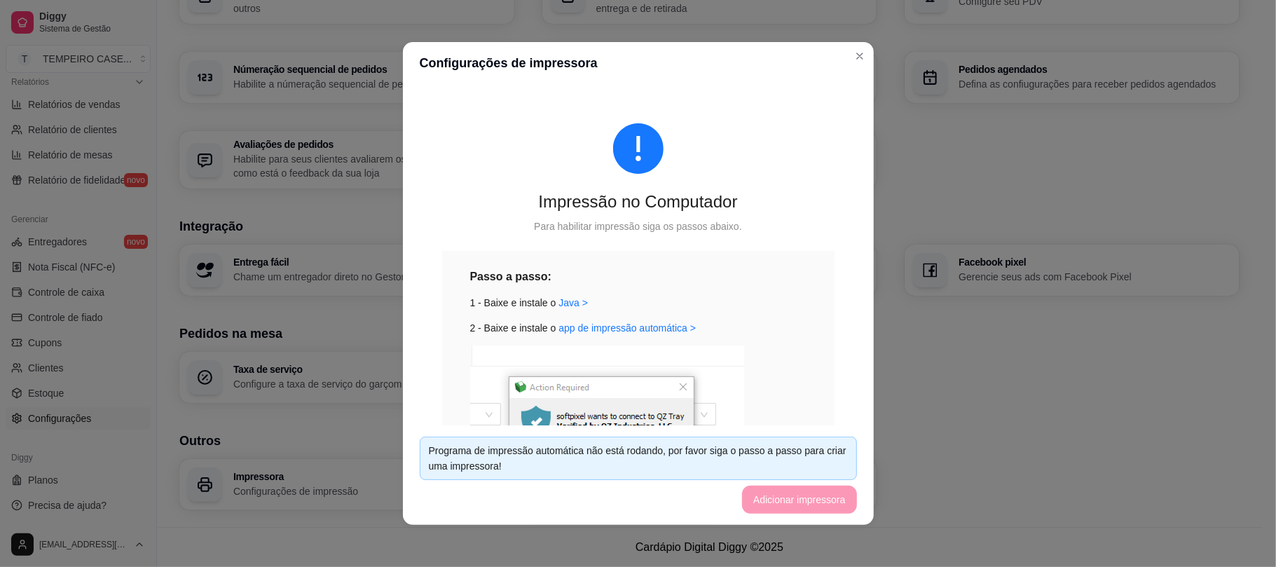
click at [772, 502] on footer "Programa de impressão automática não está rodando, por favor siga o passo a pas…" at bounding box center [638, 474] width 471 height 99
click at [748, 490] on footer "Programa de impressão automática não está rodando, por favor siga o passo a pas…" at bounding box center [638, 474] width 471 height 99
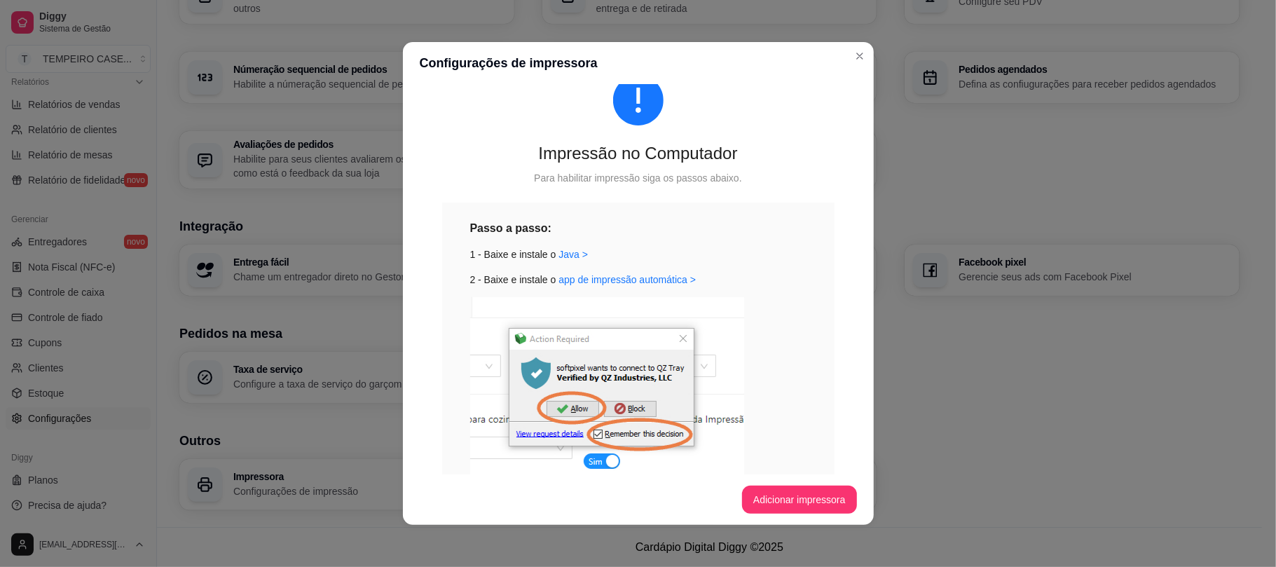
scroll to position [93, 0]
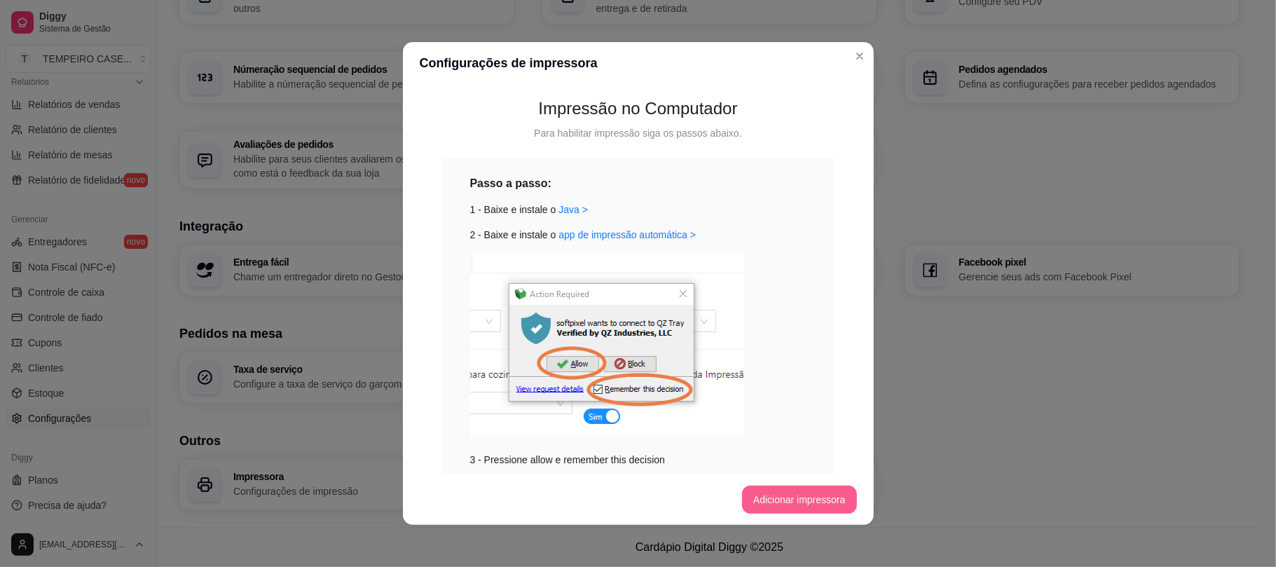
click at [774, 505] on button "Adicionar impressora" at bounding box center [799, 499] width 115 height 28
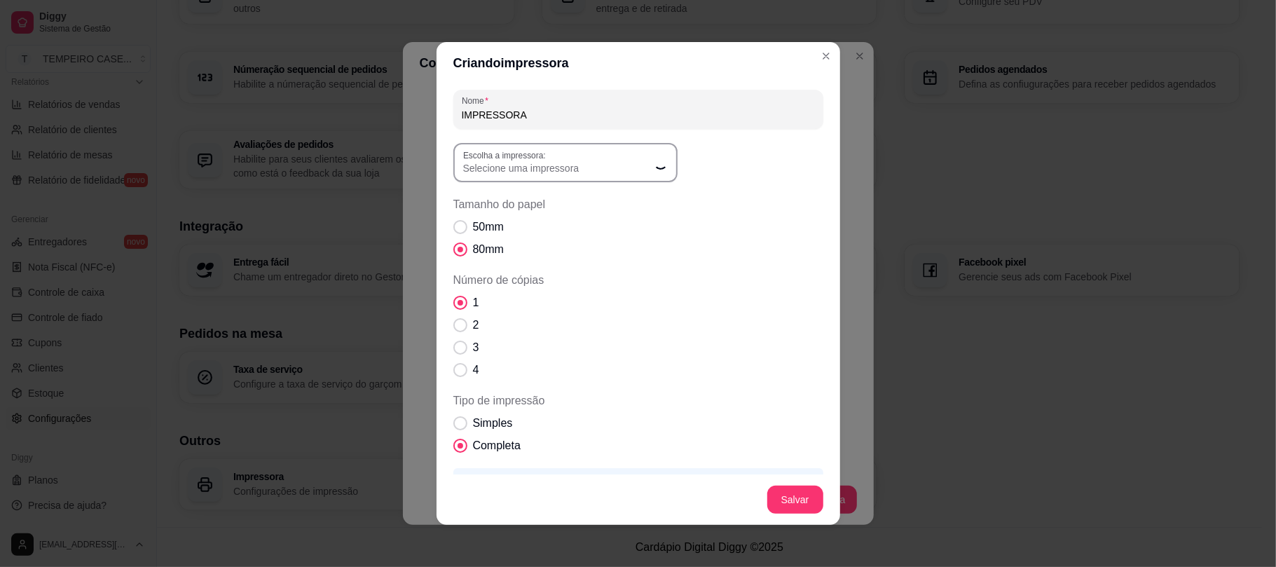
click at [514, 174] on span "Selecione uma impressora" at bounding box center [557, 168] width 188 height 14
click at [556, 167] on span "Selecione uma impressora" at bounding box center [557, 168] width 188 height 14
click at [586, 175] on button "Escolha a impressora: Selecione uma impressora" at bounding box center [565, 162] width 224 height 39
click at [476, 300] on span "G250" at bounding box center [551, 293] width 180 height 13
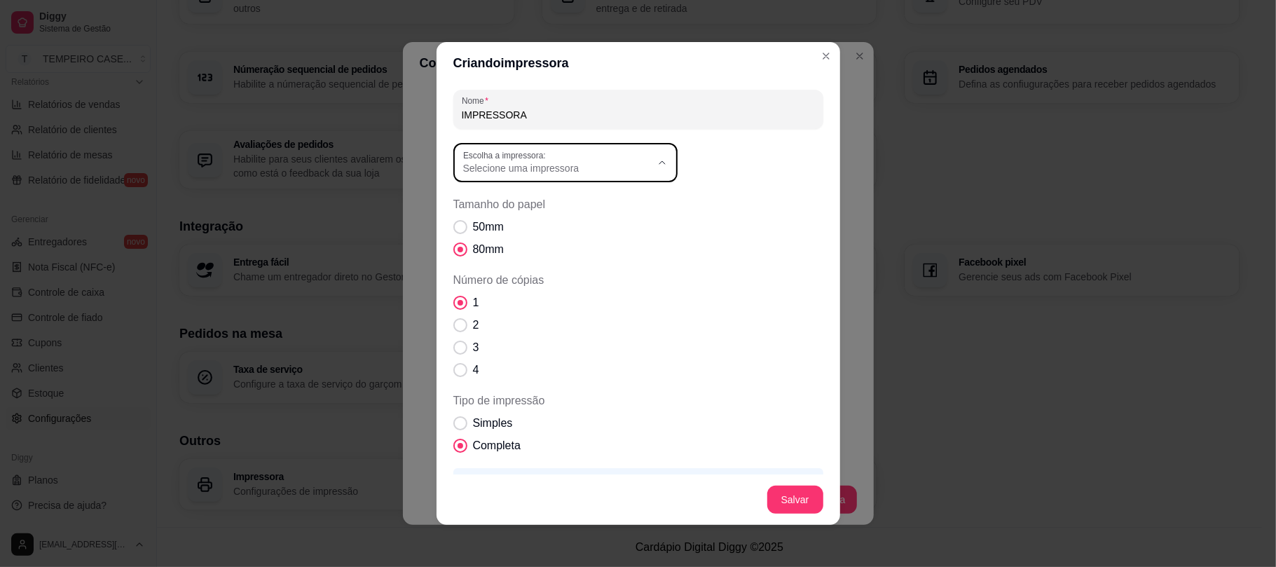
type input "G250"
select select "G250"
click at [791, 483] on footer "Salvar" at bounding box center [637, 499] width 403 height 50
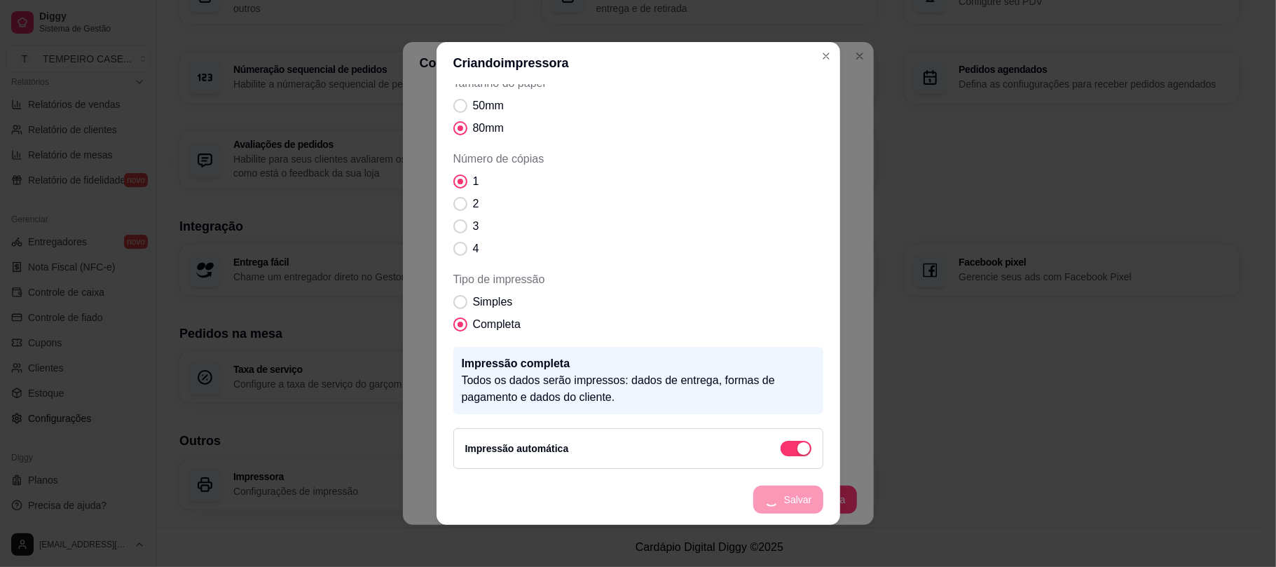
scroll to position [68, 0]
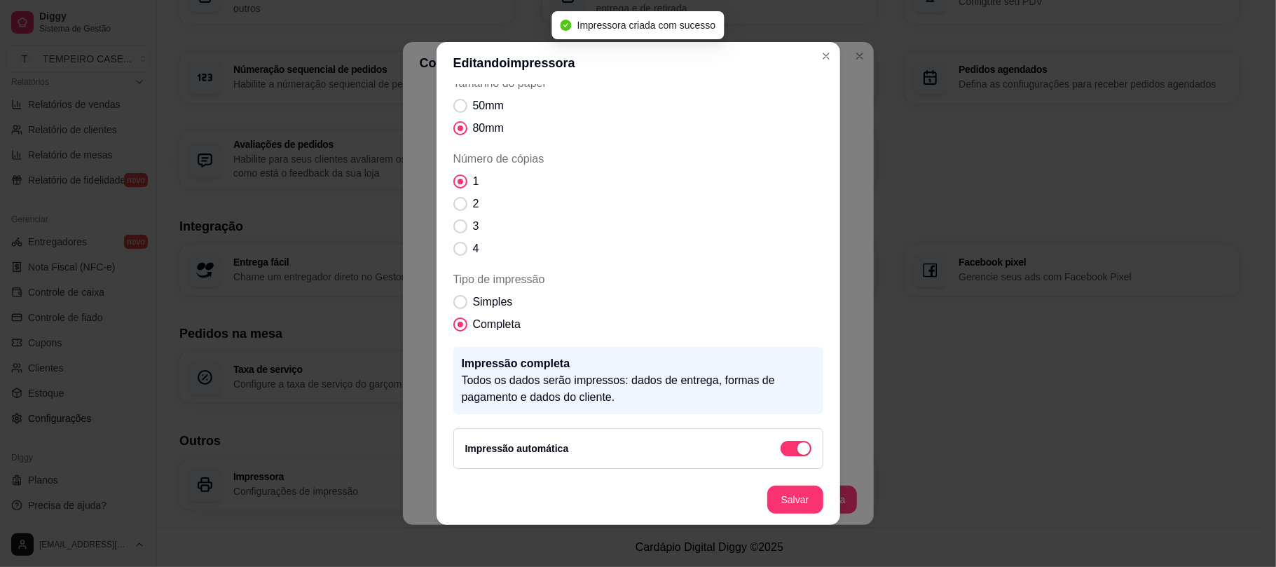
click at [829, 497] on footer "Salvar" at bounding box center [637, 499] width 403 height 50
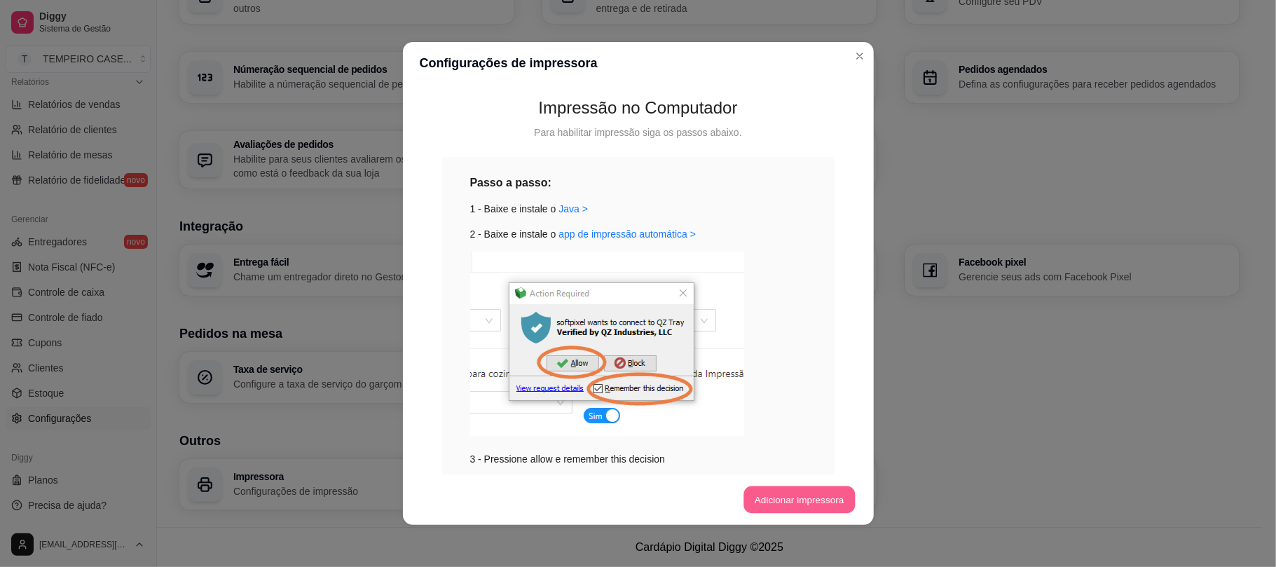
click at [780, 494] on button "Adicionar impressora" at bounding box center [798, 499] width 111 height 27
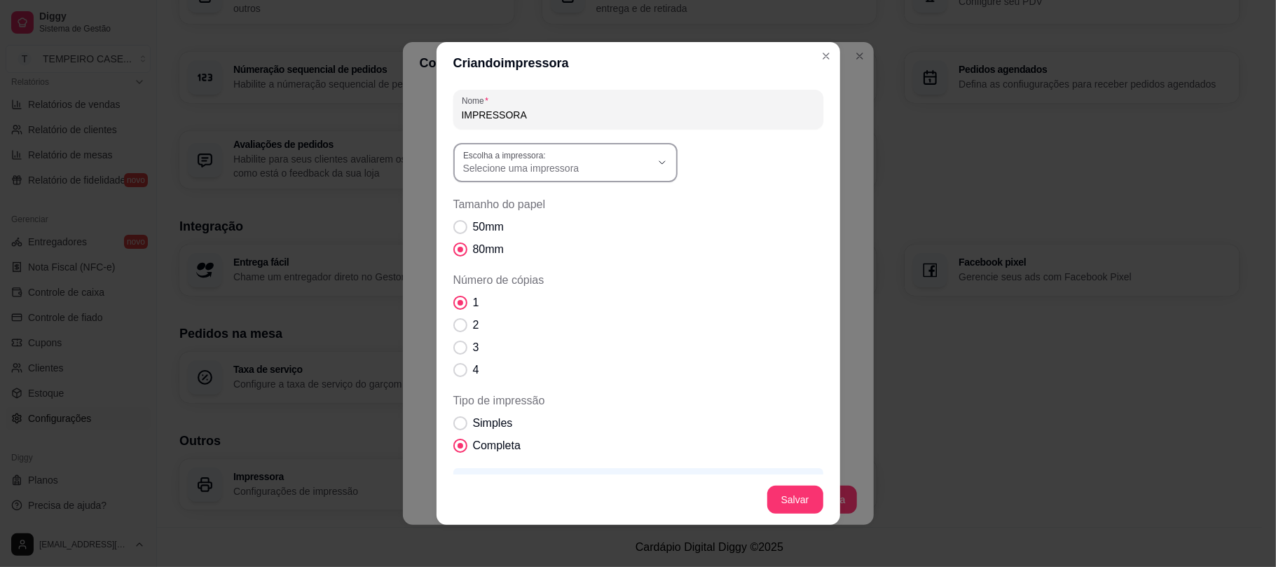
click at [558, 152] on div "Selecione uma impressora" at bounding box center [557, 162] width 188 height 25
click at [488, 300] on span "G250" at bounding box center [551, 293] width 180 height 13
type input "G250"
select select "G250"
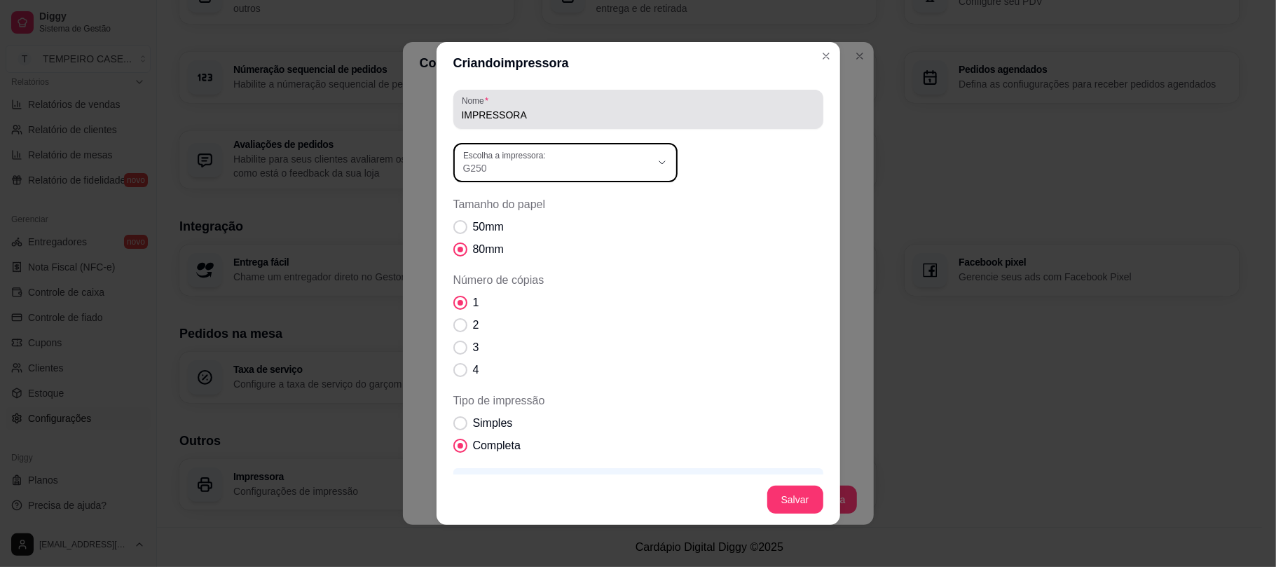
click at [545, 116] on input "IMPRESSORA" at bounding box center [638, 115] width 353 height 14
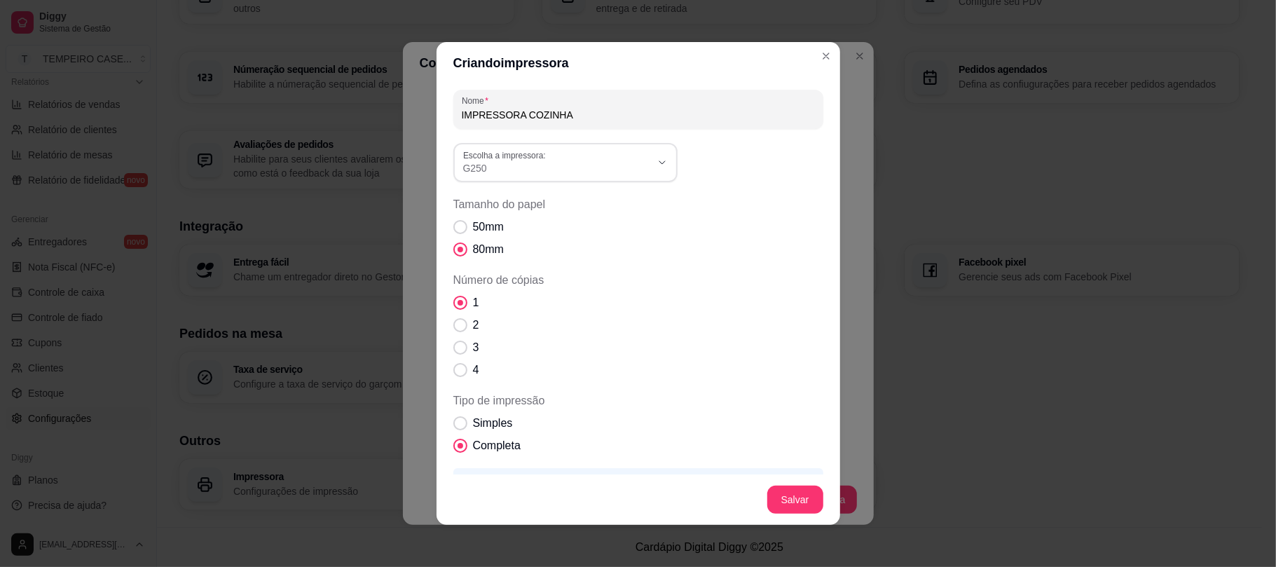
scroll to position [3, 0]
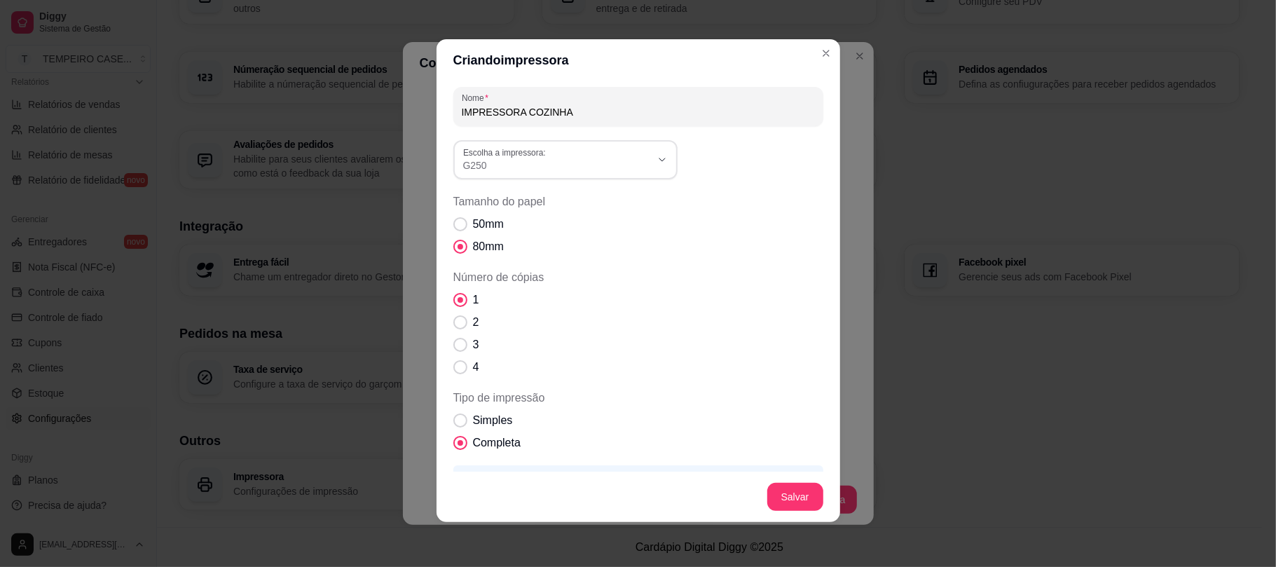
type input "IMPRESSORA COZINHA"
click at [488, 418] on span "Simples" at bounding box center [493, 420] width 40 height 17
click at [462, 423] on input "Simples" at bounding box center [457, 427] width 9 height 9
radio input "true"
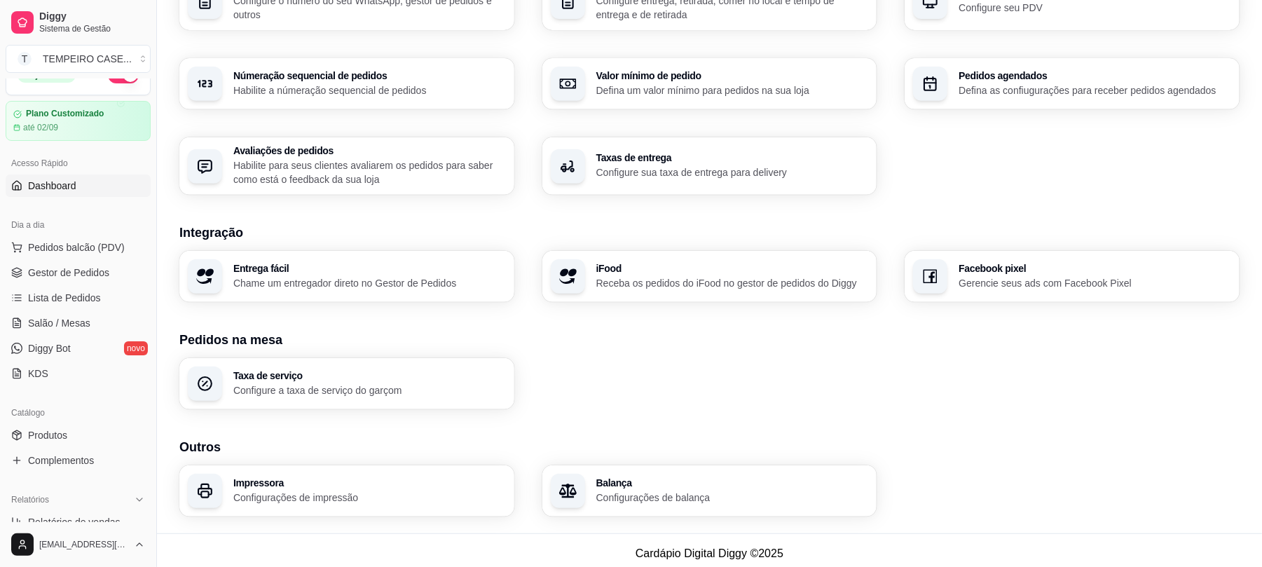
scroll to position [0, 0]
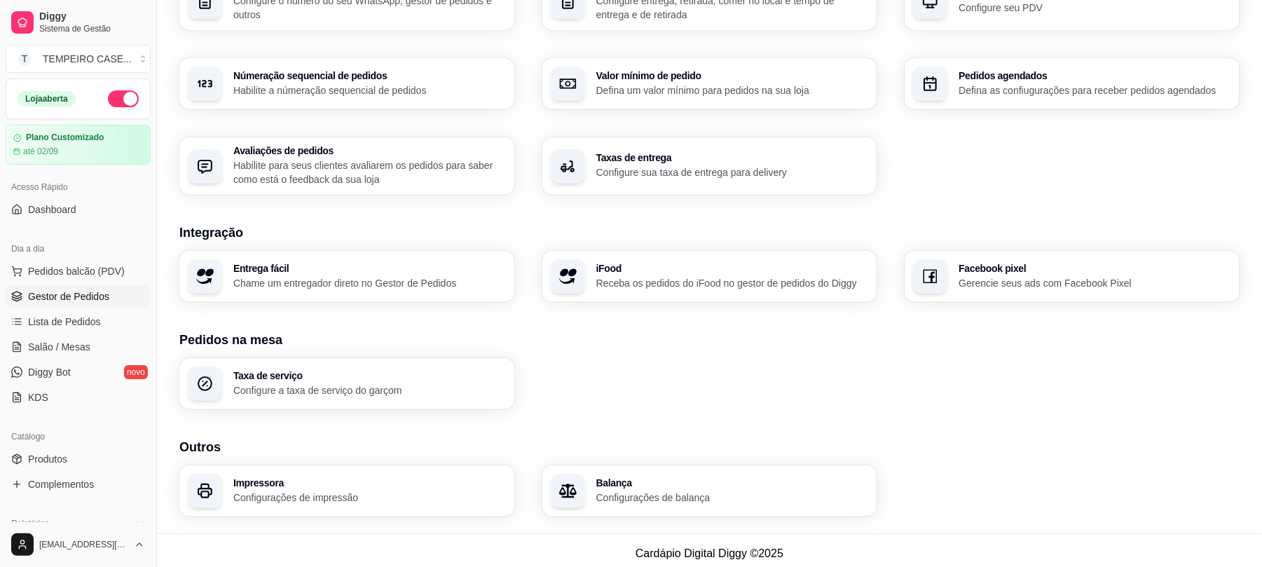
click at [50, 293] on span "Gestor de Pedidos" at bounding box center [68, 296] width 81 height 14
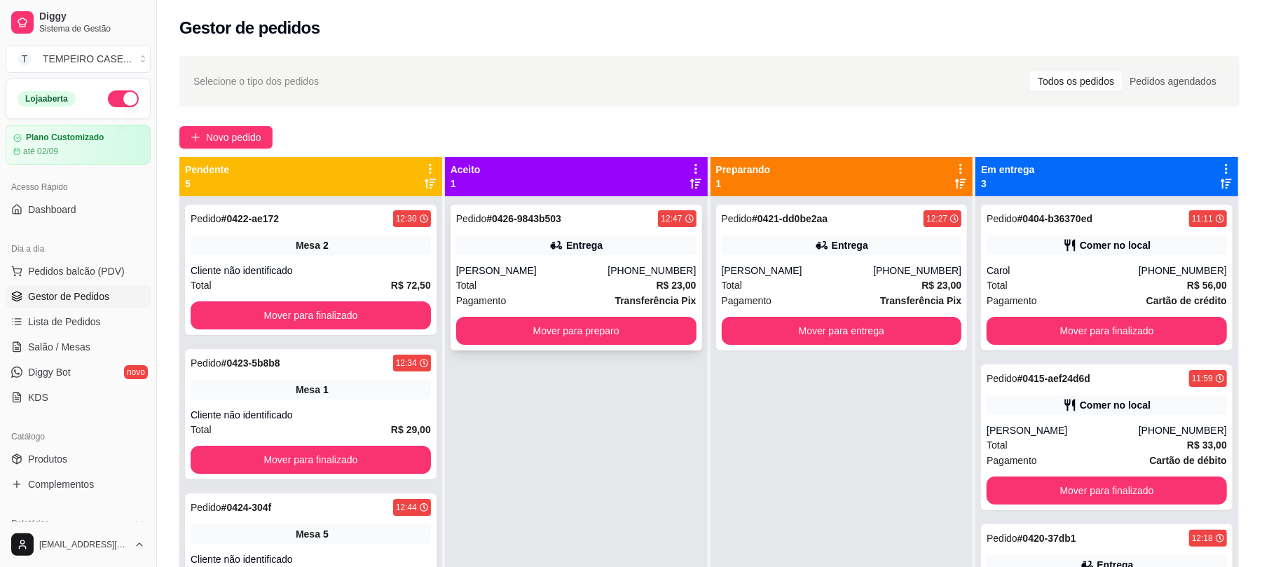
click at [514, 258] on div "Pedido # 0426-9843b503 12:47 Entrega Lucas (81) 99887-2267 Total R$ 23,00 Pagam…" at bounding box center [575, 278] width 251 height 146
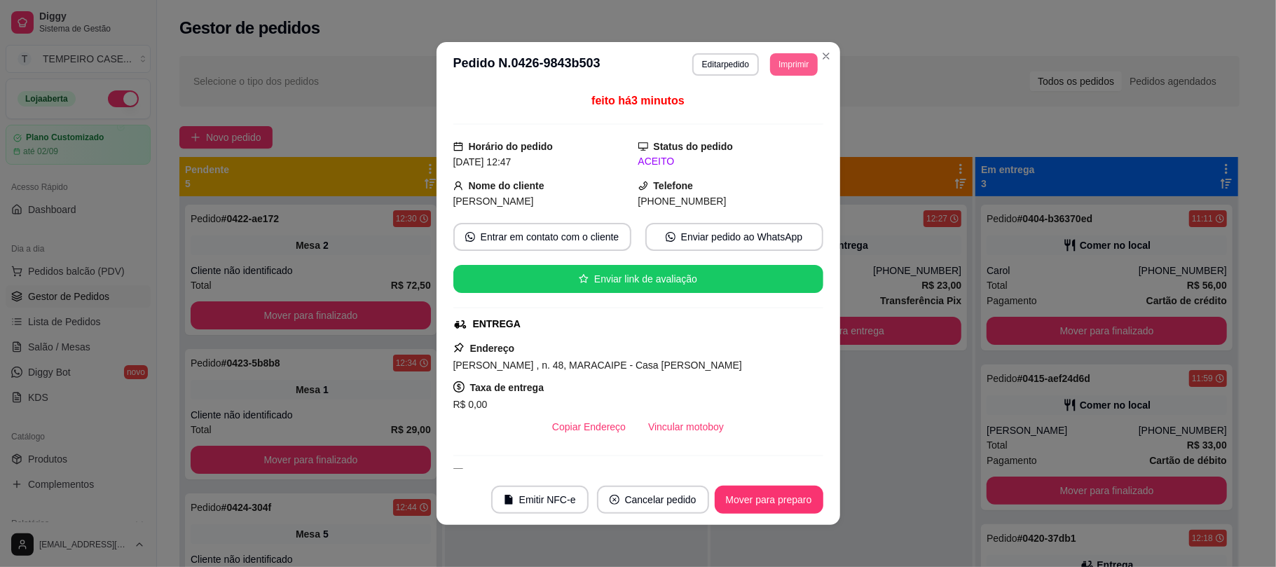
click at [789, 60] on button "Imprimir" at bounding box center [793, 64] width 47 height 22
click at [755, 136] on button "IMPRESSORA COZINHA" at bounding box center [754, 141] width 116 height 22
click at [783, 62] on button "Imprimir" at bounding box center [793, 64] width 47 height 22
click at [774, 116] on button "IMPRESSORA" at bounding box center [754, 113] width 116 height 22
click at [787, 69] on button "Imprimir" at bounding box center [794, 64] width 46 height 22
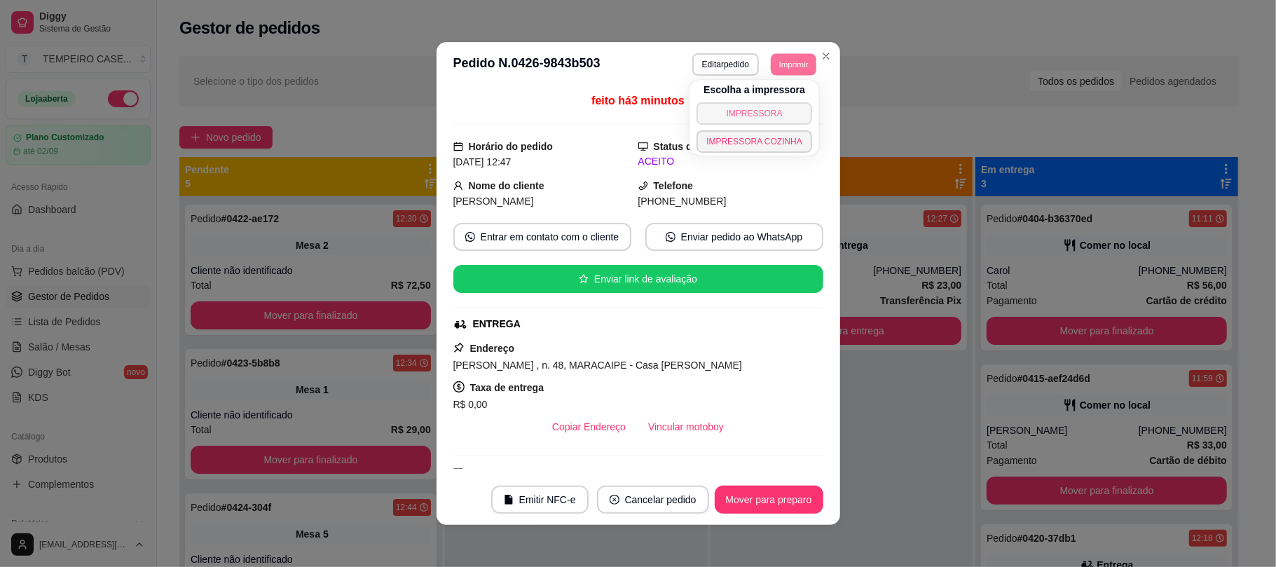
click at [765, 116] on button "IMPRESSORA" at bounding box center [754, 113] width 116 height 22
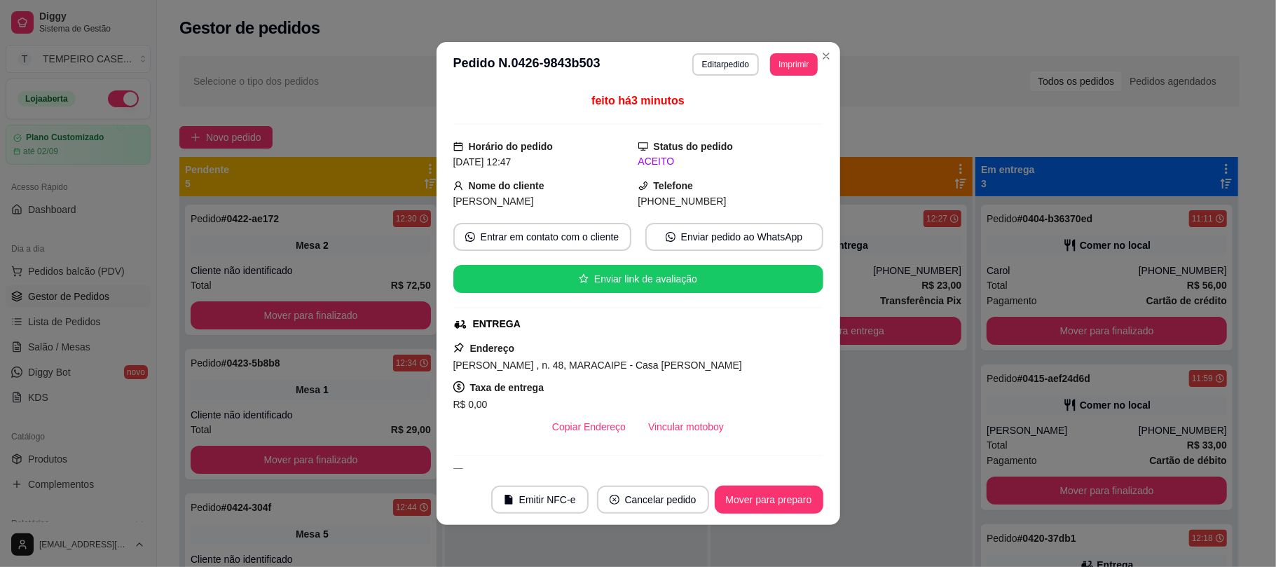
click at [783, 77] on header "**********" at bounding box center [637, 64] width 403 height 45
click at [771, 63] on button "Imprimir" at bounding box center [793, 64] width 47 height 22
click at [758, 136] on button "IMPRESSORA COZINHA" at bounding box center [754, 141] width 116 height 22
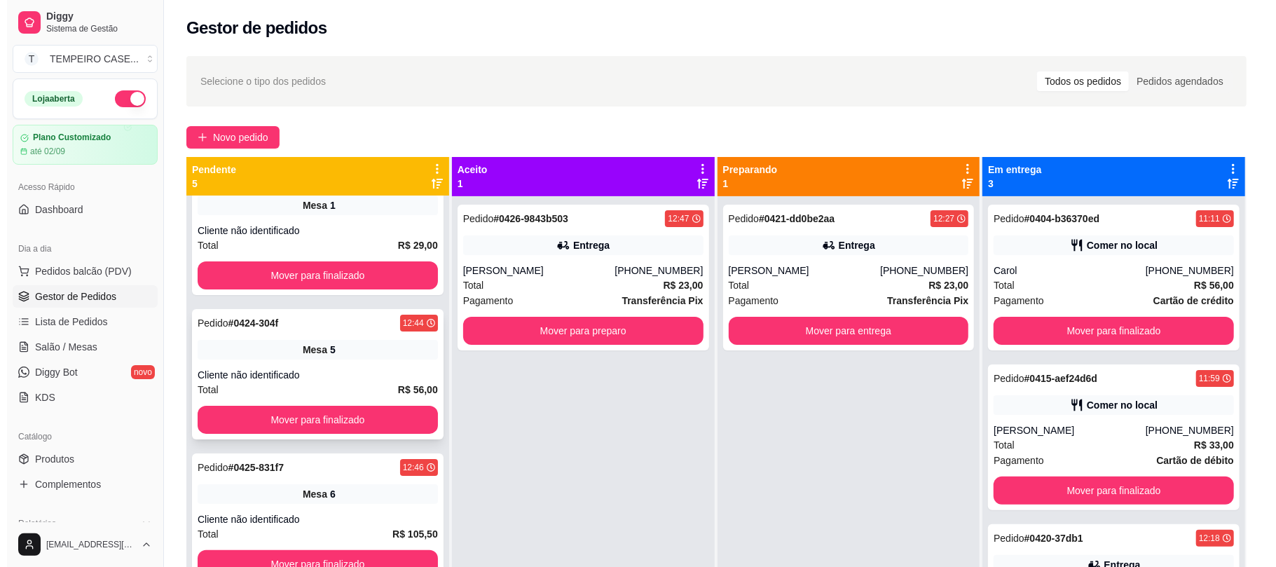
scroll to position [186, 0]
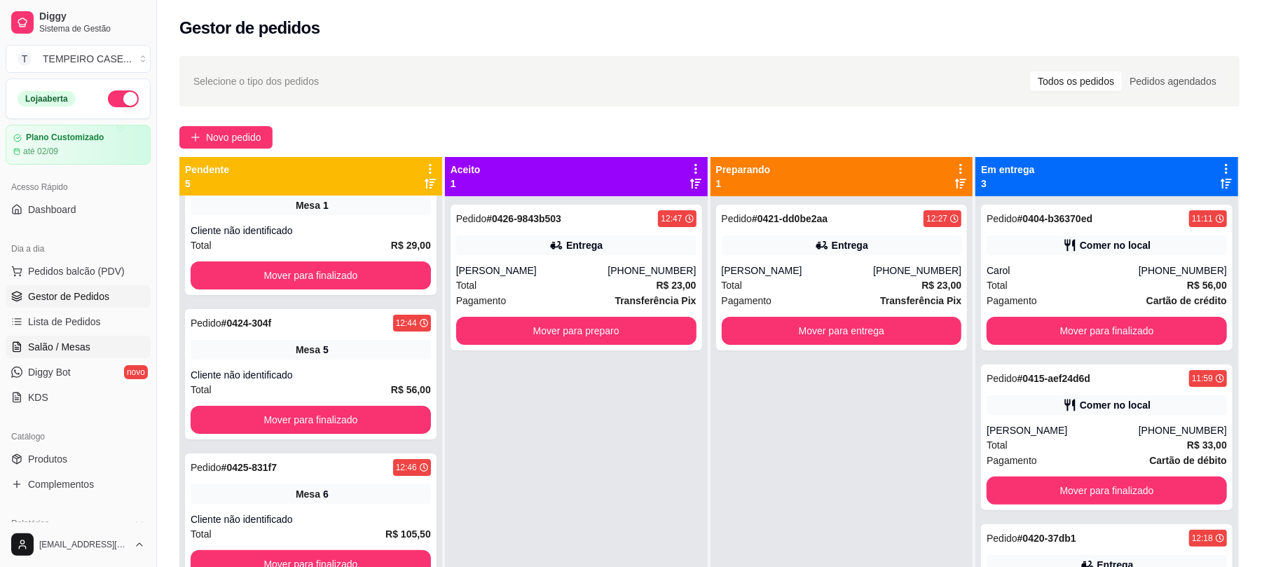
click at [112, 346] on link "Salão / Mesas" at bounding box center [78, 347] width 145 height 22
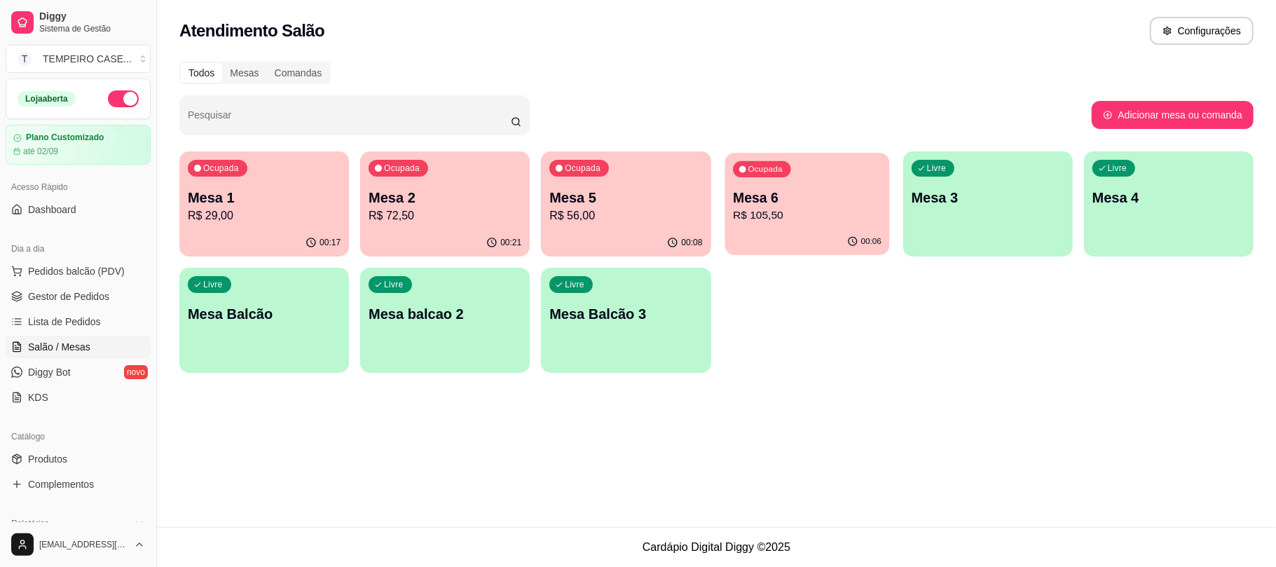
click at [785, 208] on p "R$ 105,50" at bounding box center [807, 215] width 149 height 16
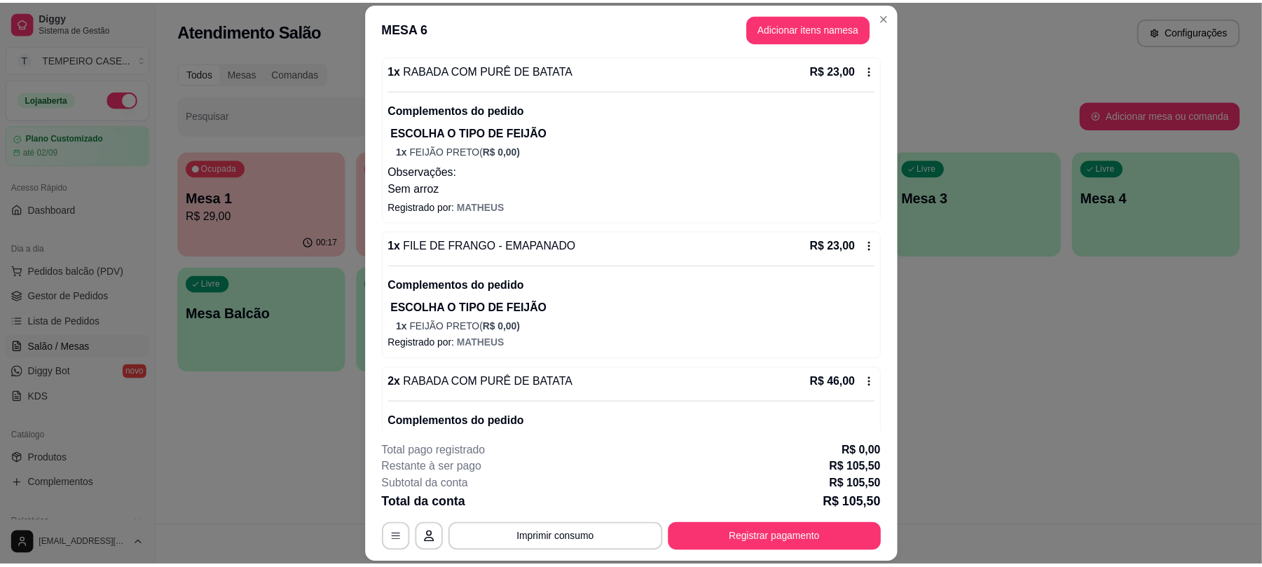
scroll to position [317, 0]
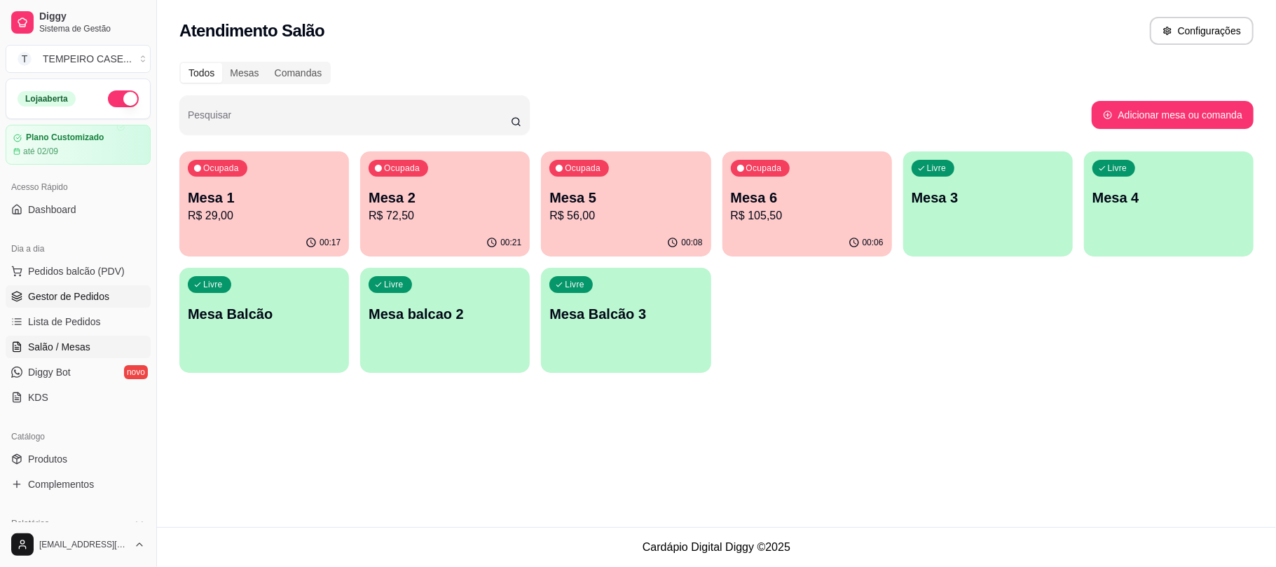
click at [52, 295] on span "Gestor de Pedidos" at bounding box center [68, 296] width 81 height 14
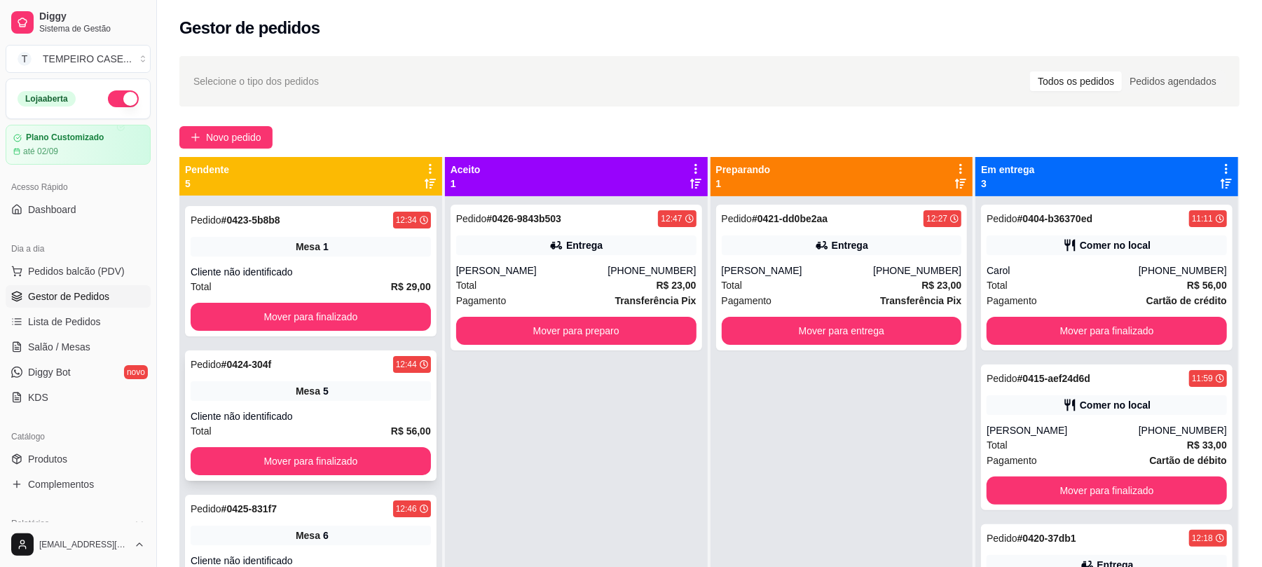
scroll to position [186, 0]
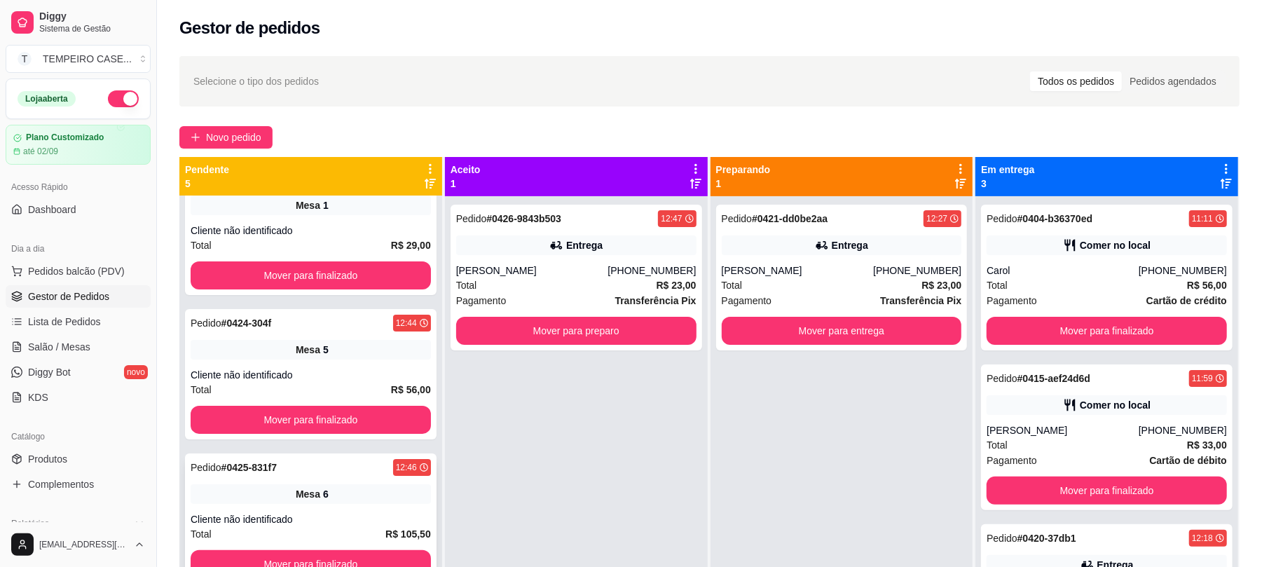
click at [298, 503] on div "Pedido # 0425-831f7 12:46 Mesa 6 Cliente não identificado Total R$ 105,50 Mover…" at bounding box center [310, 518] width 251 height 130
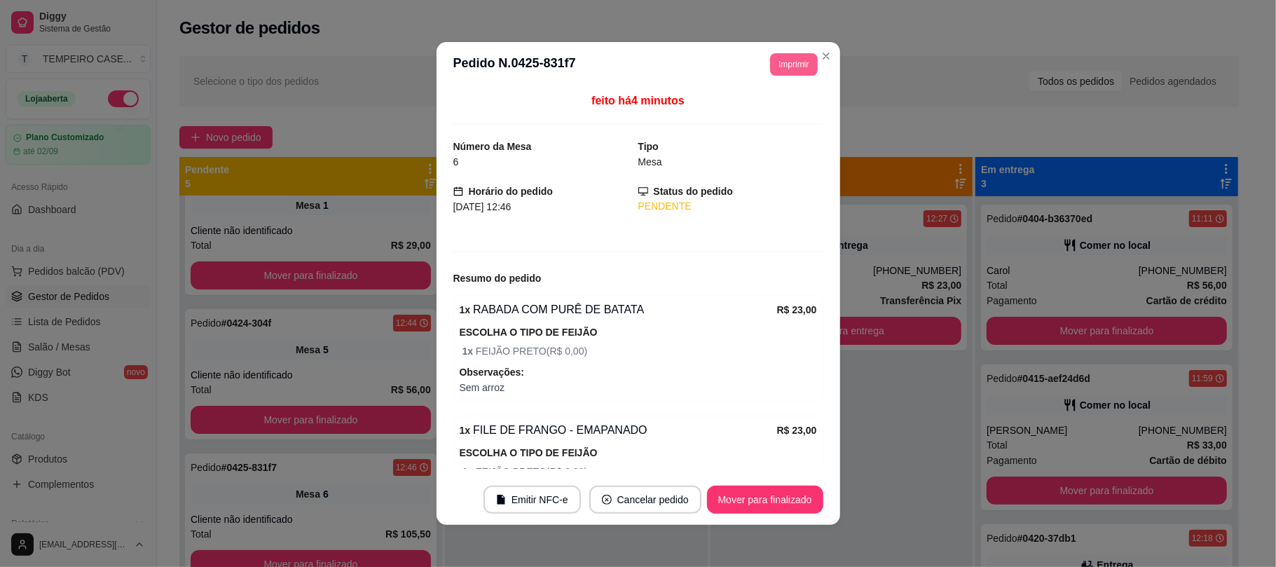
click at [787, 60] on button "Imprimir" at bounding box center [793, 64] width 47 height 22
click at [749, 138] on button "IMPRESSORA COZINHA" at bounding box center [754, 141] width 116 height 22
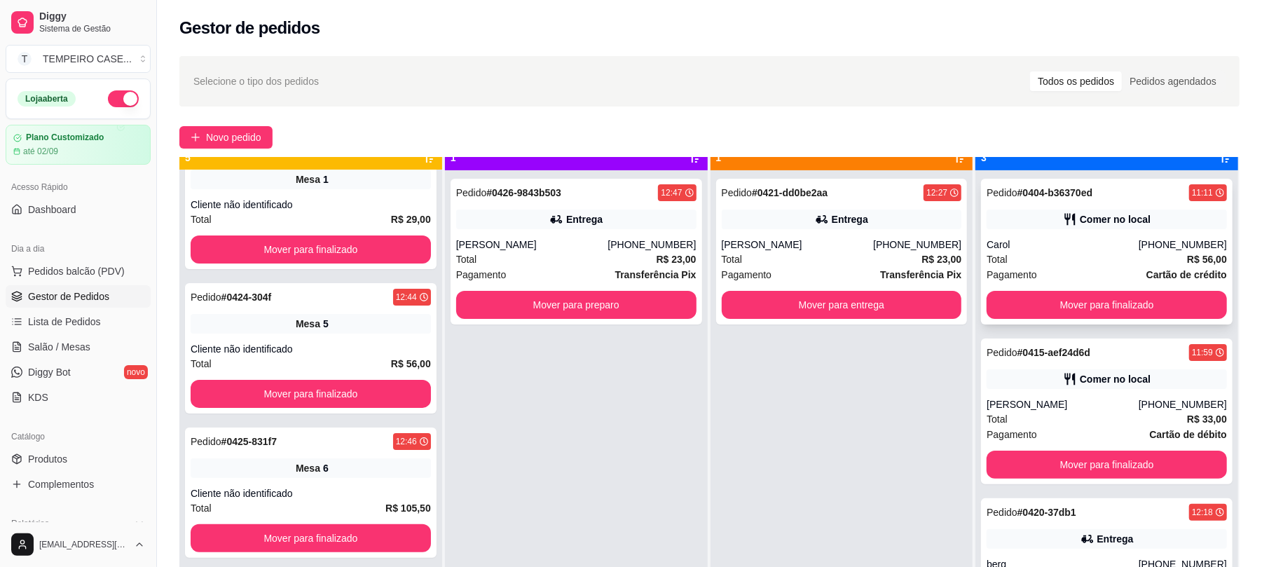
scroll to position [39, 0]
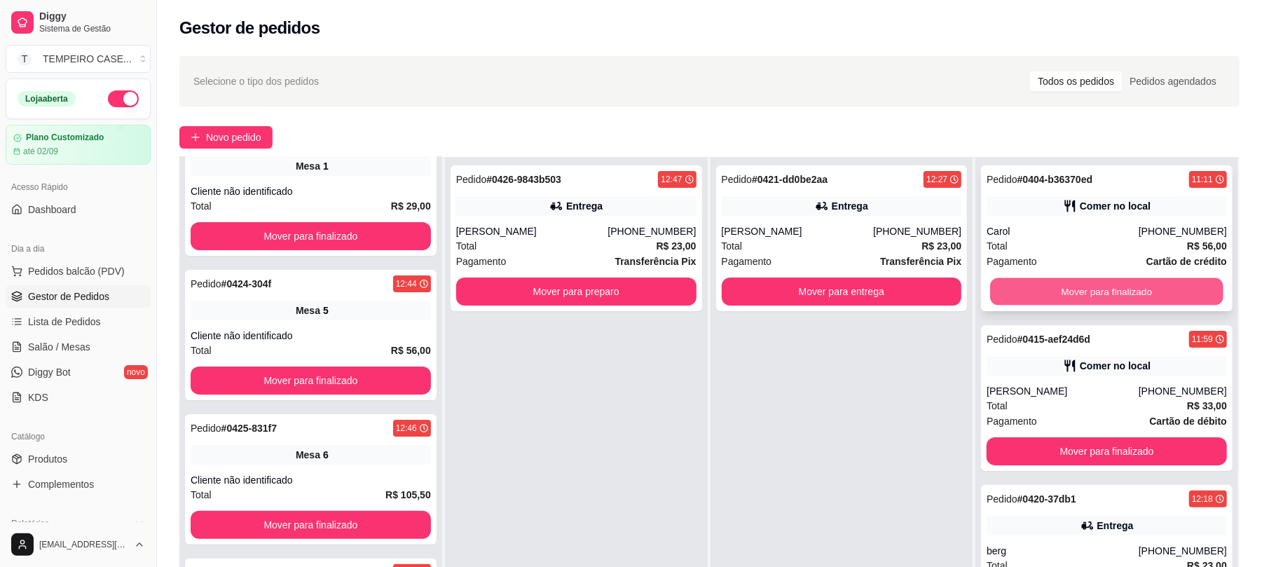
click at [1101, 295] on button "Mover para finalizado" at bounding box center [1106, 291] width 233 height 27
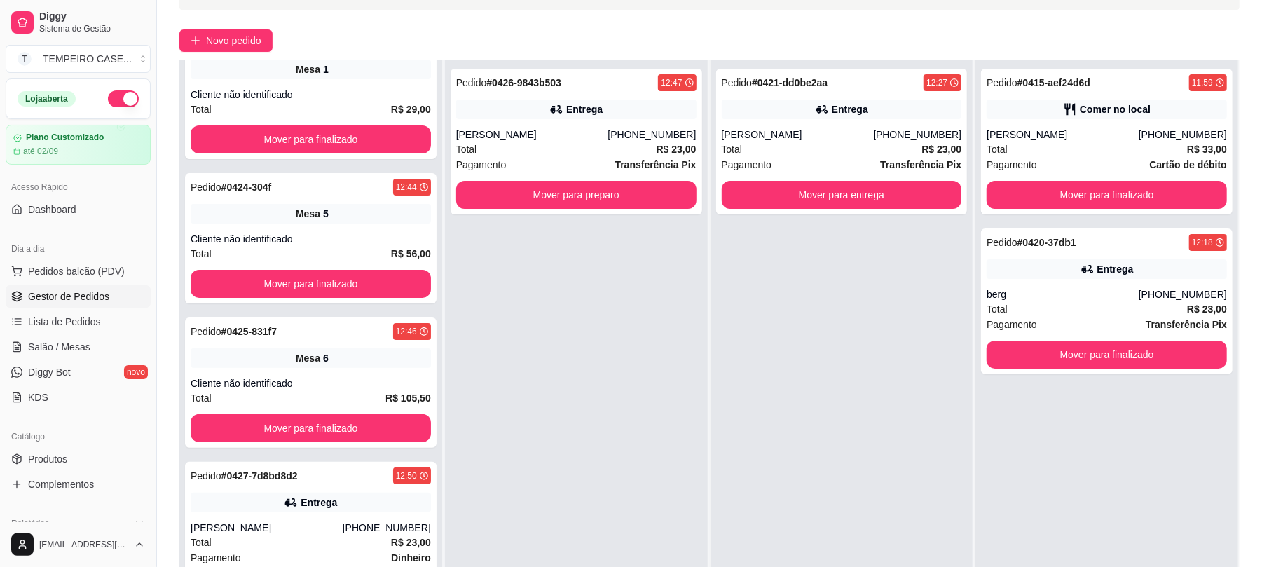
scroll to position [186, 0]
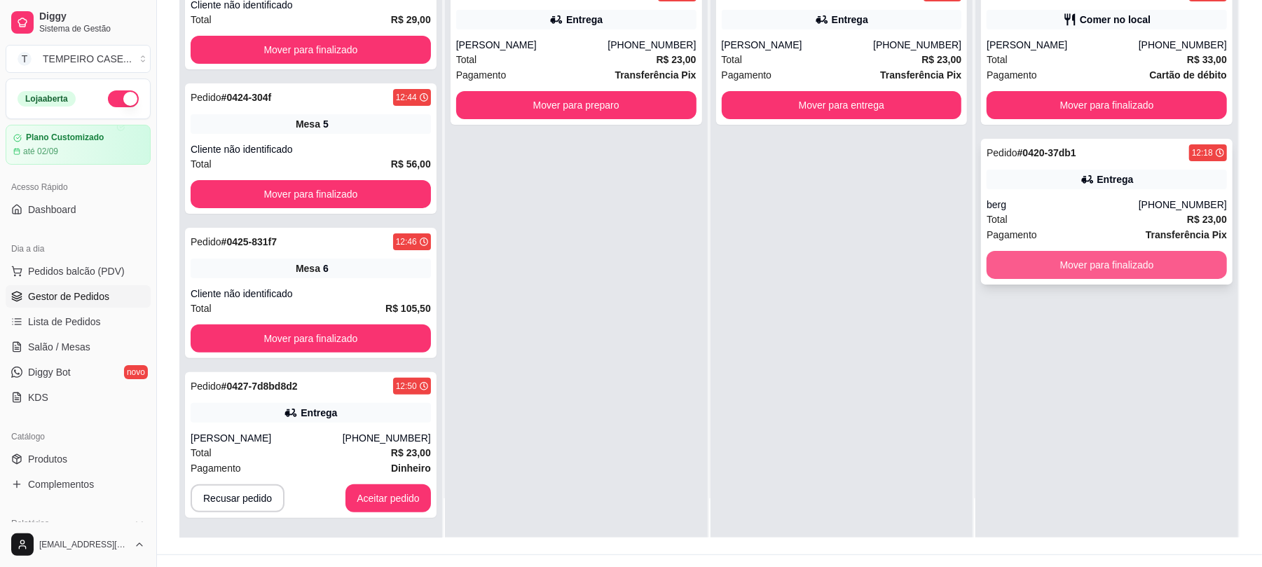
click at [1110, 256] on button "Mover para finalizado" at bounding box center [1106, 265] width 240 height 28
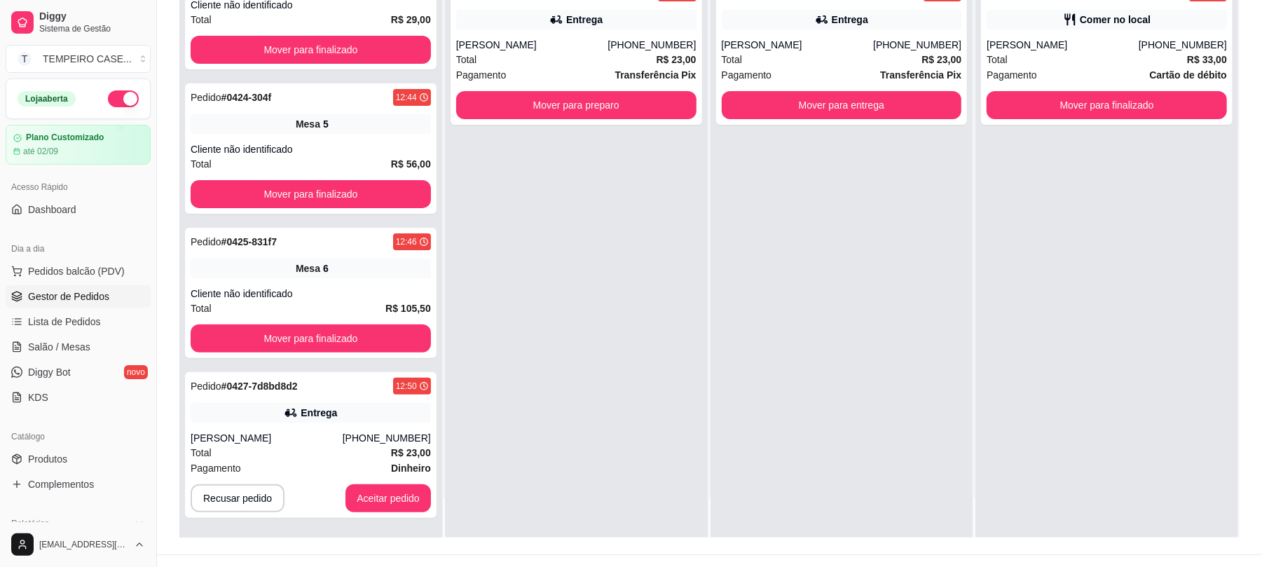
scroll to position [0, 0]
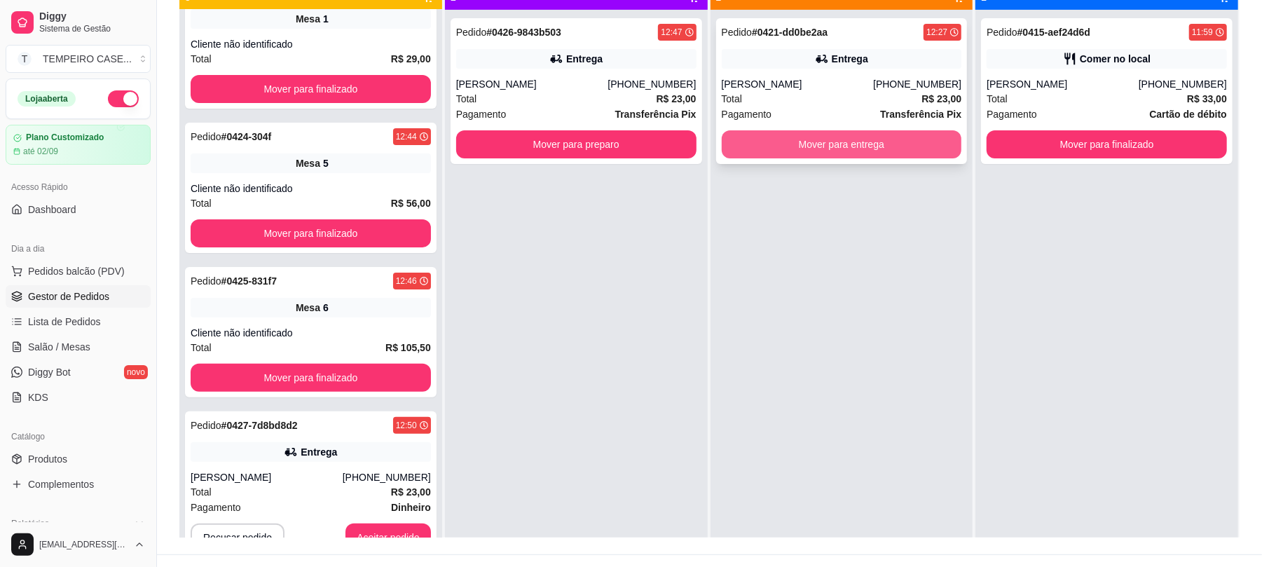
click at [841, 144] on button "Mover para entrega" at bounding box center [842, 144] width 240 height 28
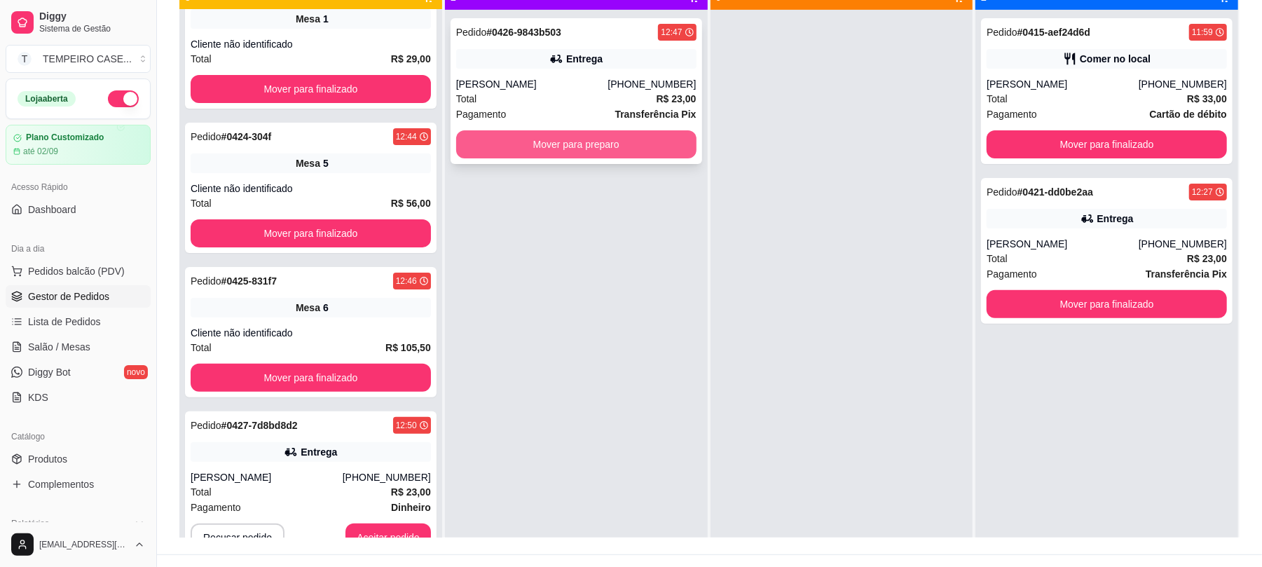
click at [615, 146] on button "Mover para preparo" at bounding box center [576, 144] width 240 height 28
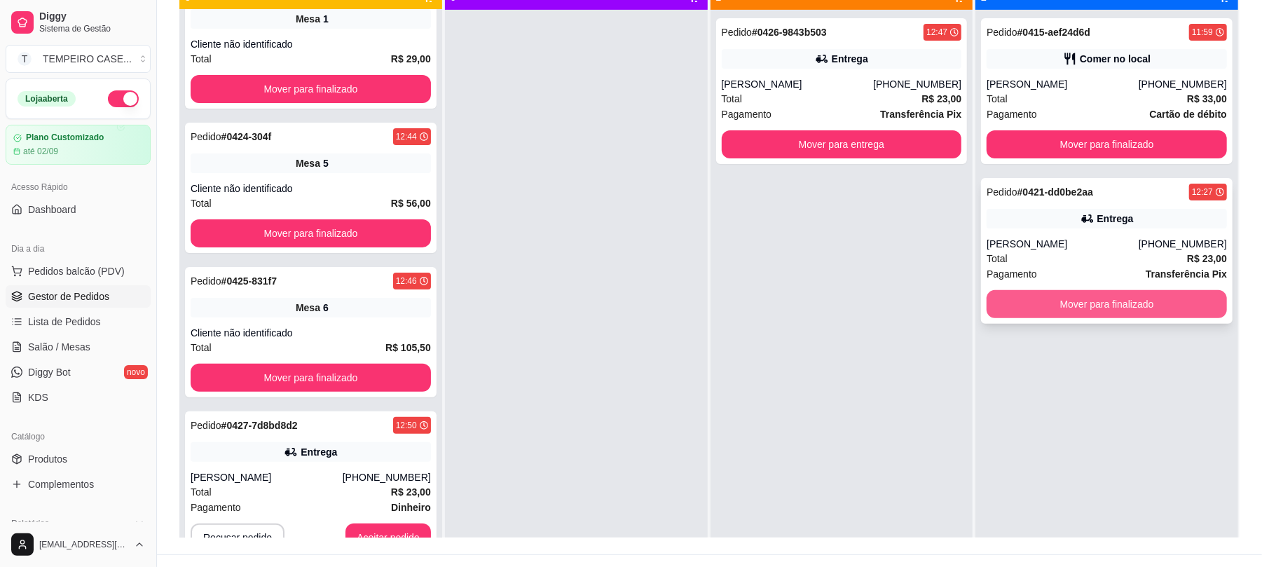
click at [1041, 298] on button "Mover para finalizado" at bounding box center [1106, 304] width 240 height 28
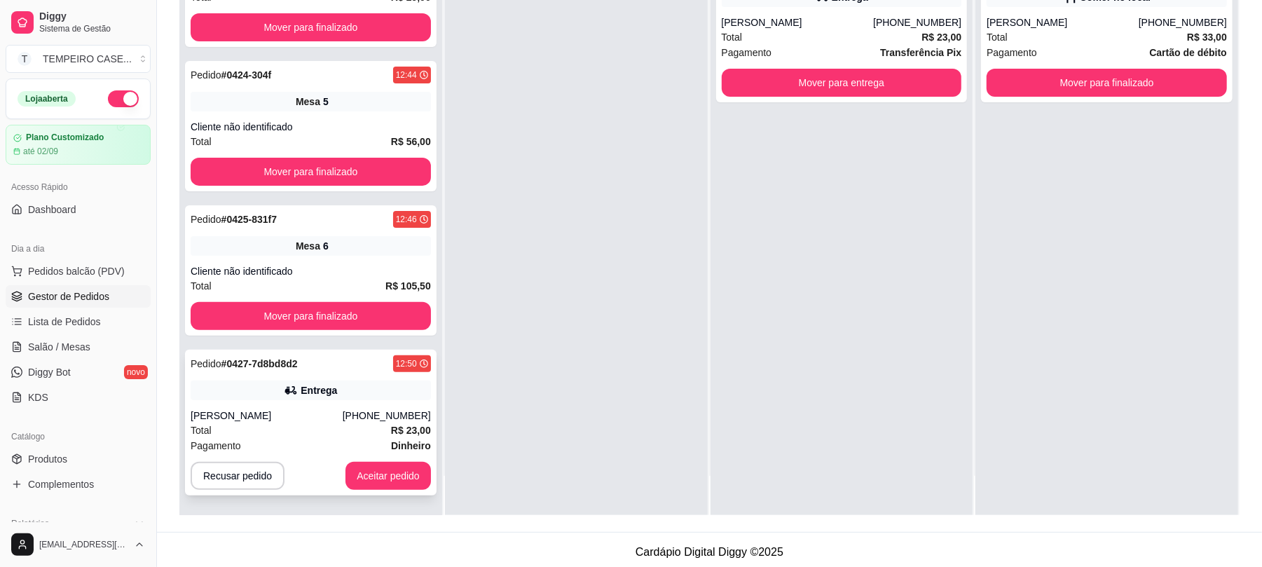
scroll to position [214, 0]
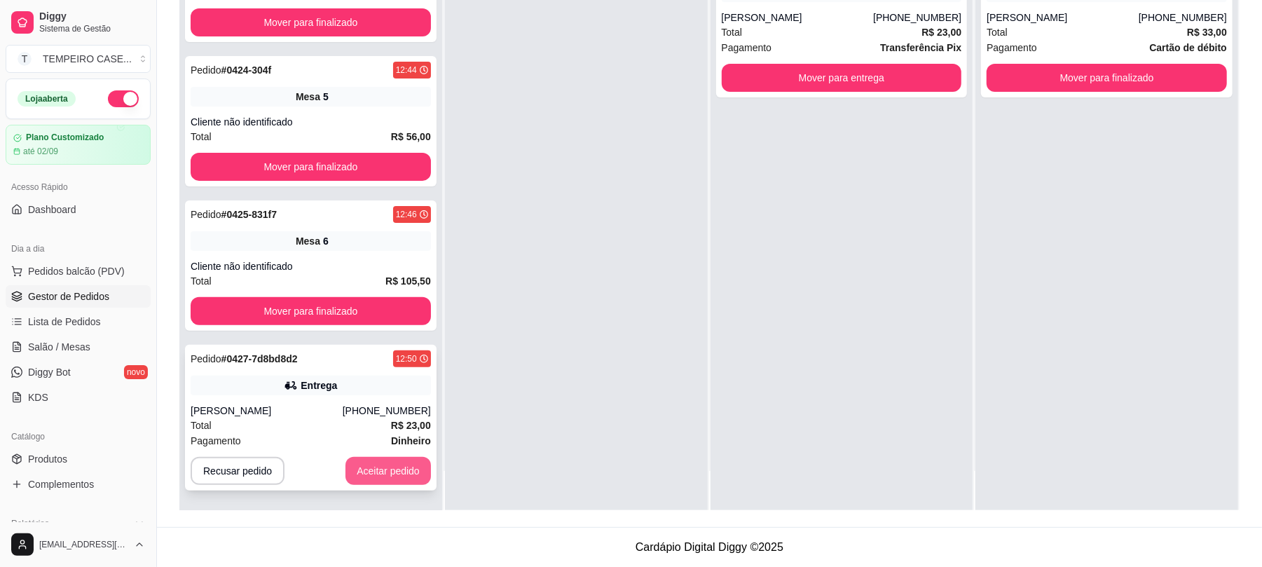
click at [356, 478] on button "Aceitar pedido" at bounding box center [387, 471] width 85 height 28
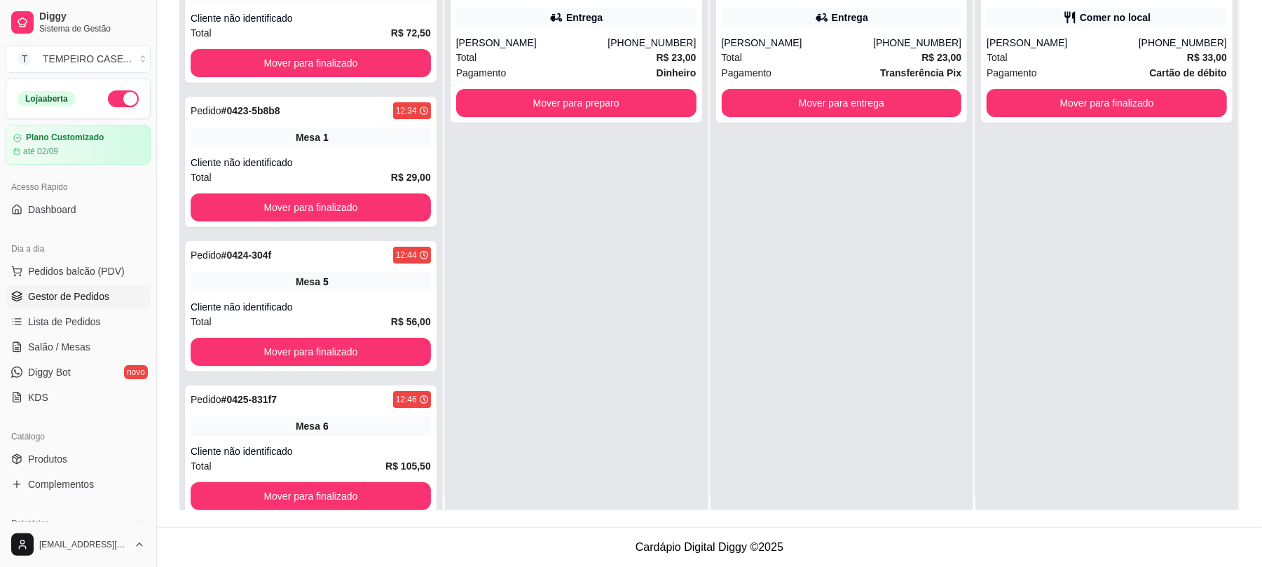
scroll to position [0, 0]
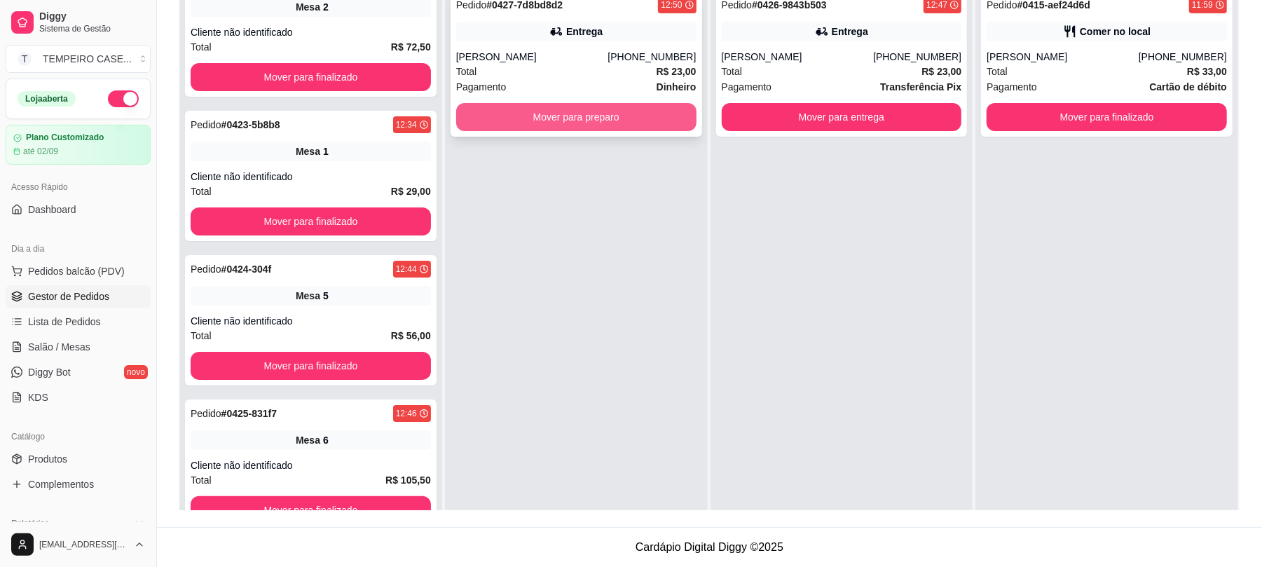
click at [595, 122] on button "Mover para preparo" at bounding box center [576, 117] width 240 height 28
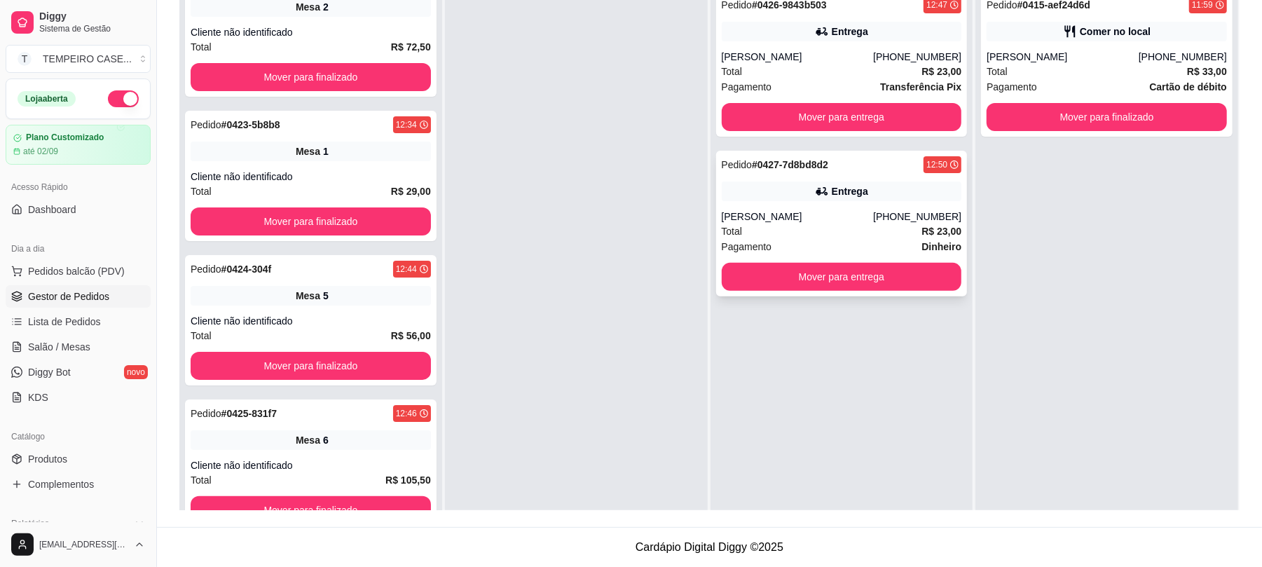
click at [782, 199] on div "Entrega" at bounding box center [842, 191] width 240 height 20
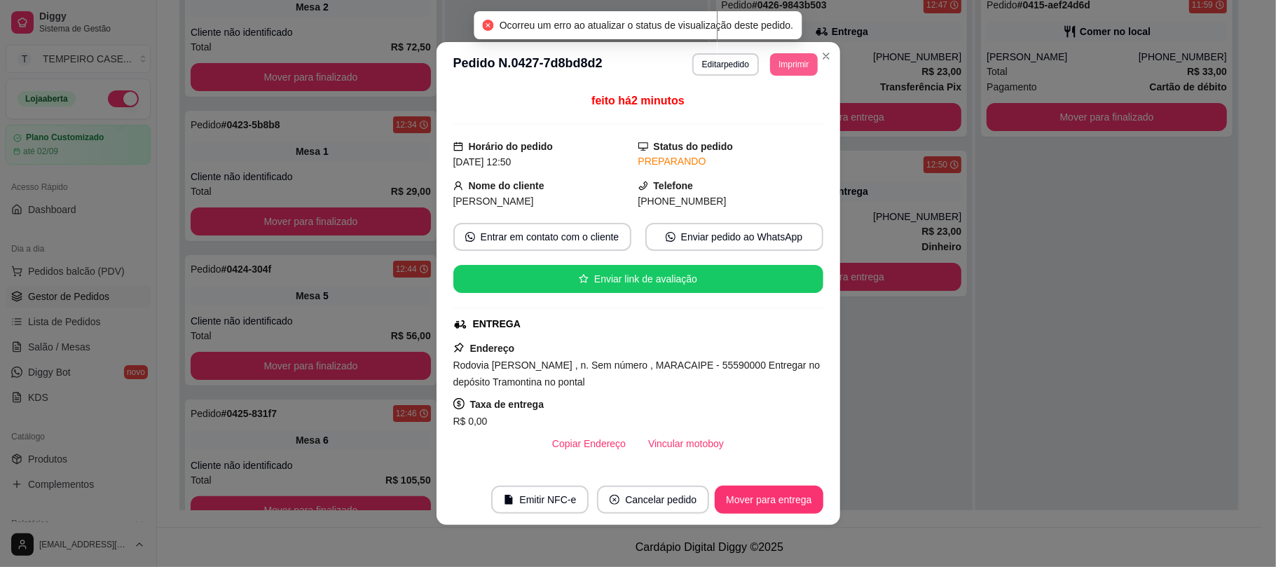
click at [793, 63] on button "Imprimir" at bounding box center [793, 64] width 47 height 22
click at [740, 134] on button "IMPRESSORA COZINHA" at bounding box center [754, 142] width 116 height 22
click at [773, 65] on button "Imprimir" at bounding box center [793, 64] width 47 height 22
click at [757, 115] on button "IMPRESSORA" at bounding box center [754, 114] width 112 height 22
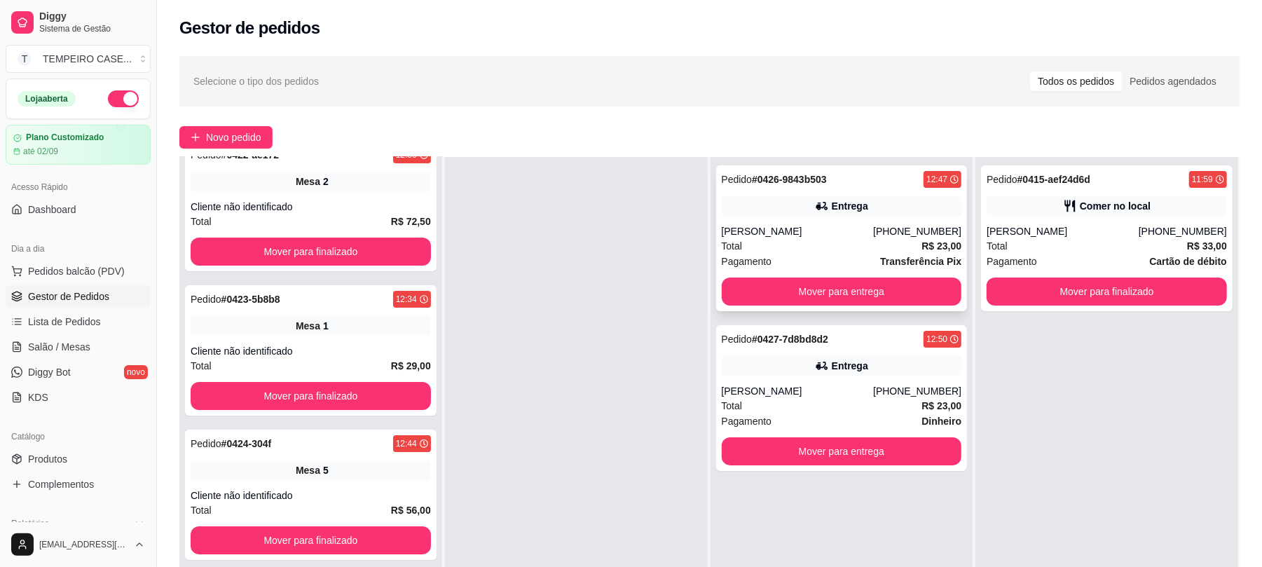
click at [754, 219] on div "Pedido # 0426-9843b503 12:47 Entrega Lucas (81) 99887-2267 Total R$ 23,00 Pagam…" at bounding box center [841, 238] width 251 height 146
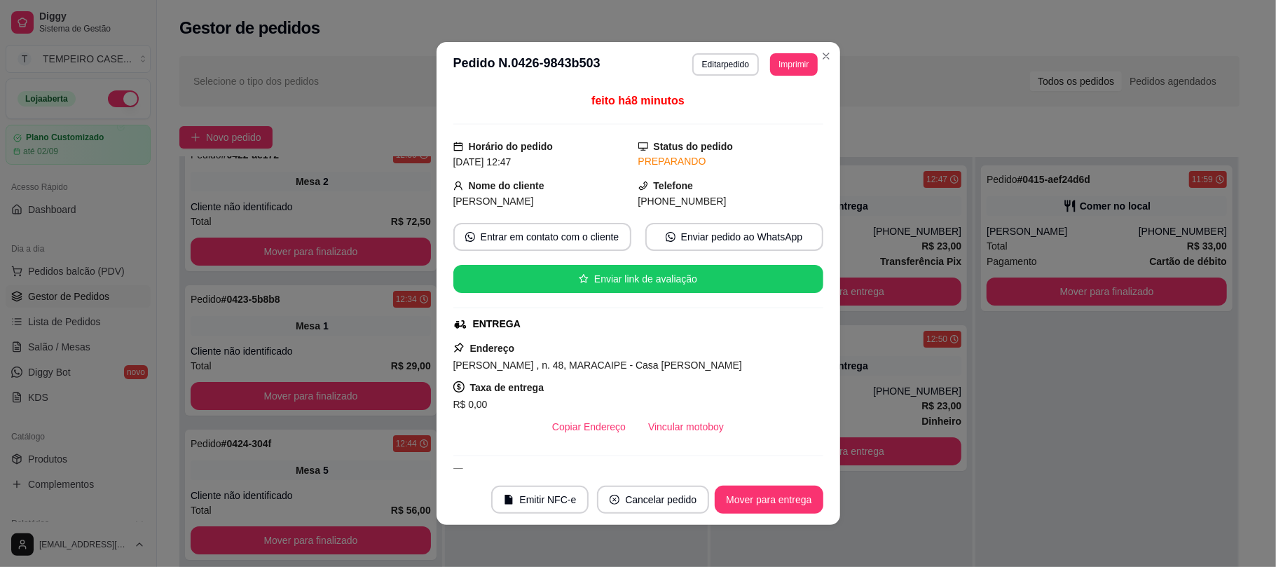
click at [754, 219] on div "feito há 8 minutos Horário do pedido 12/08/2025 12:47 Status do pedido PREPARAN…" at bounding box center [638, 280] width 370 height 376
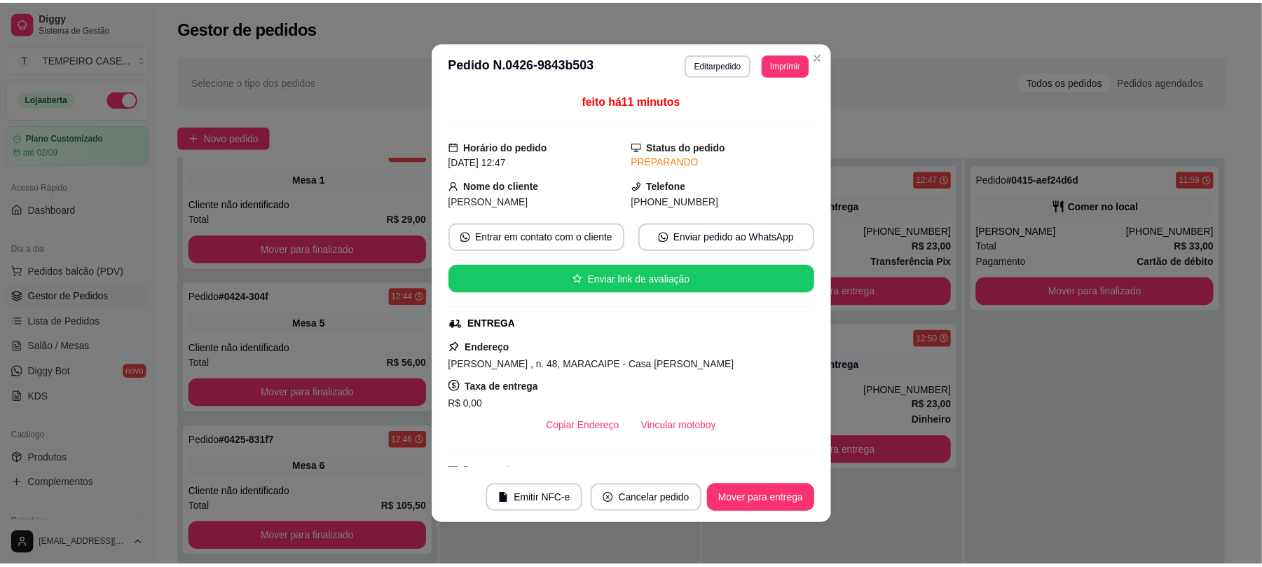
scroll to position [186, 0]
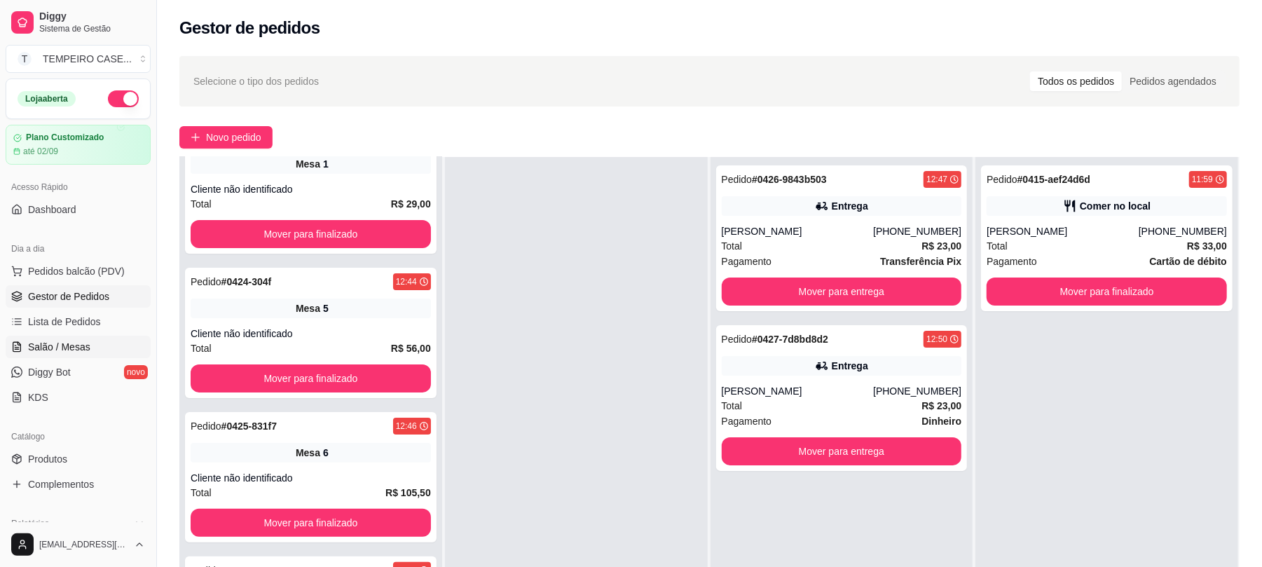
click at [77, 345] on span "Salão / Mesas" at bounding box center [59, 347] width 62 height 14
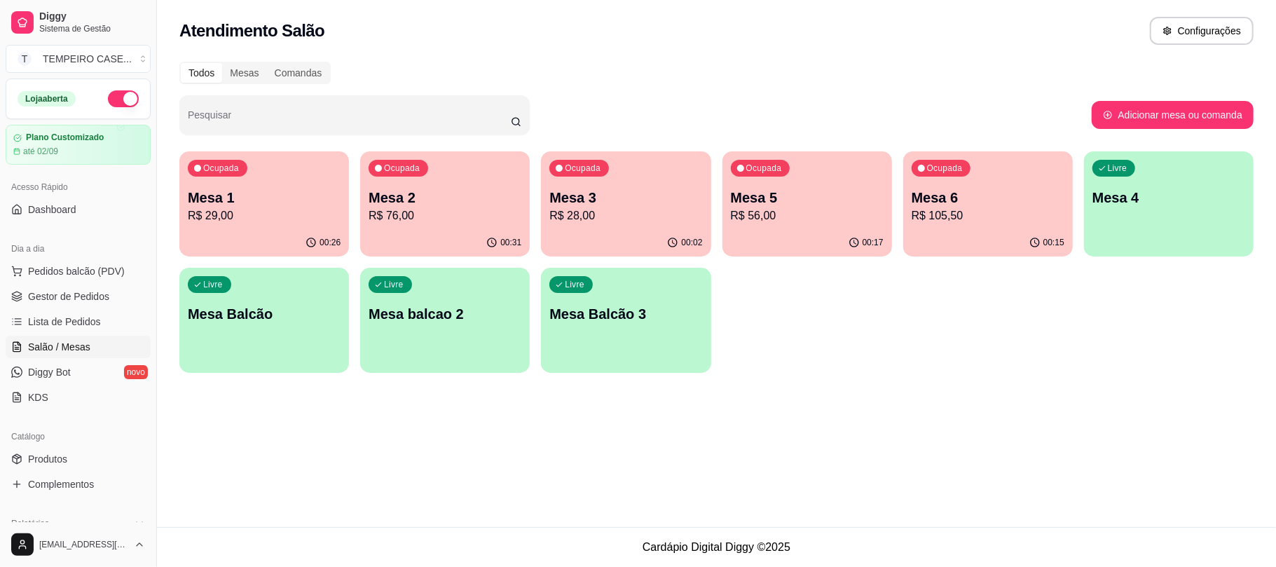
click at [247, 213] on p "R$ 29,00" at bounding box center [264, 215] width 153 height 17
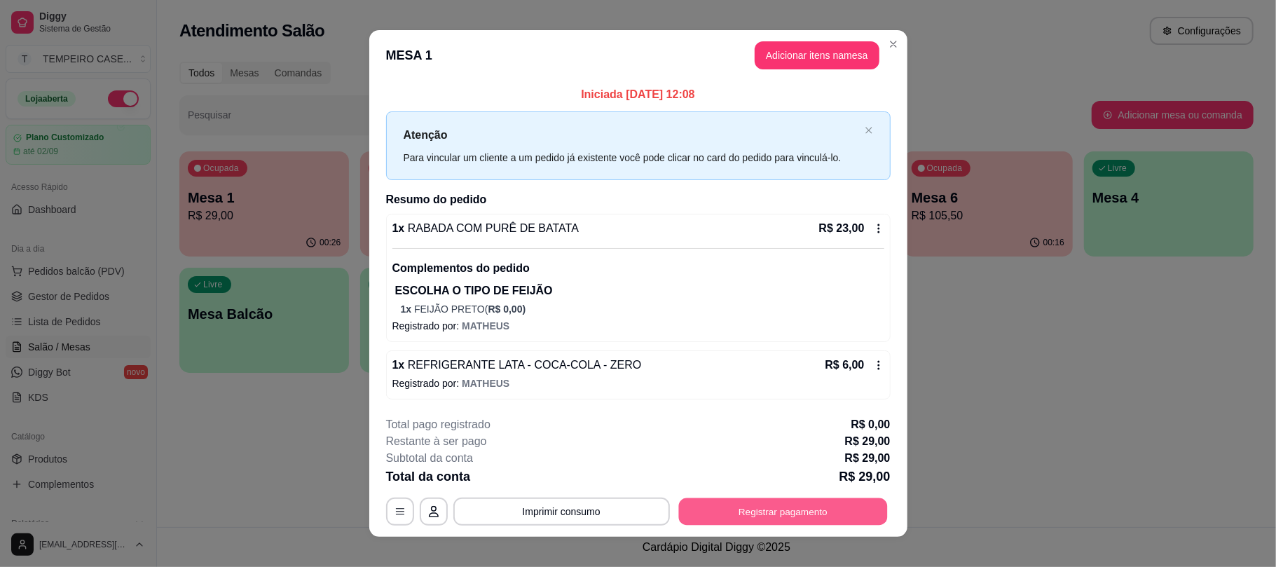
click at [773, 509] on button "Registrar pagamento" at bounding box center [782, 510] width 209 height 27
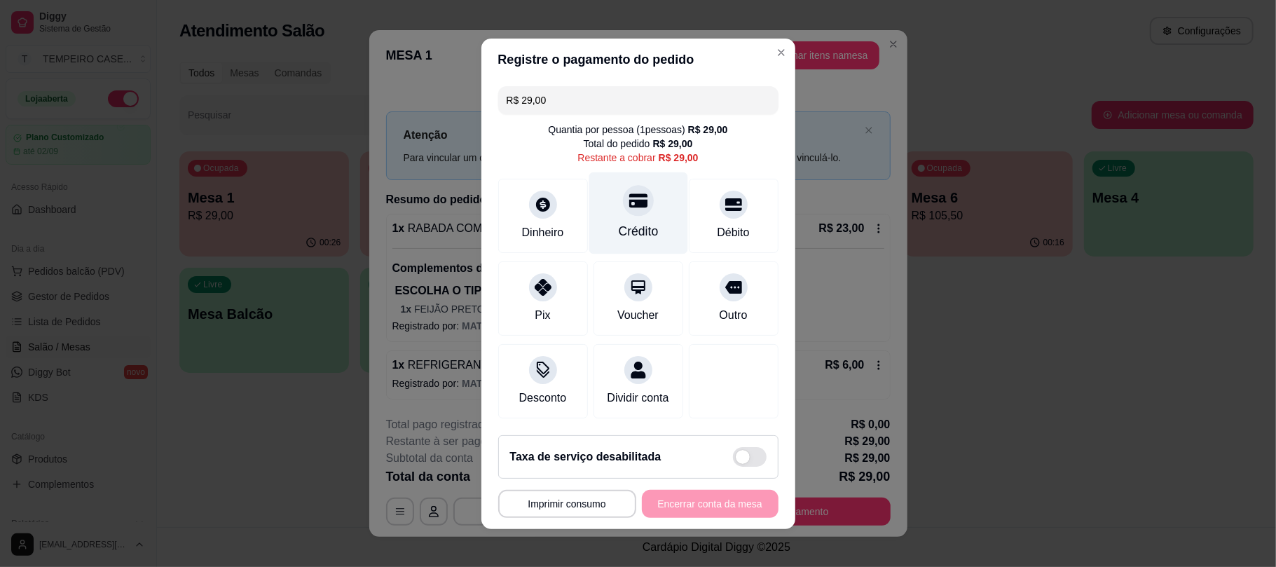
click at [628, 198] on icon at bounding box center [637, 200] width 18 height 14
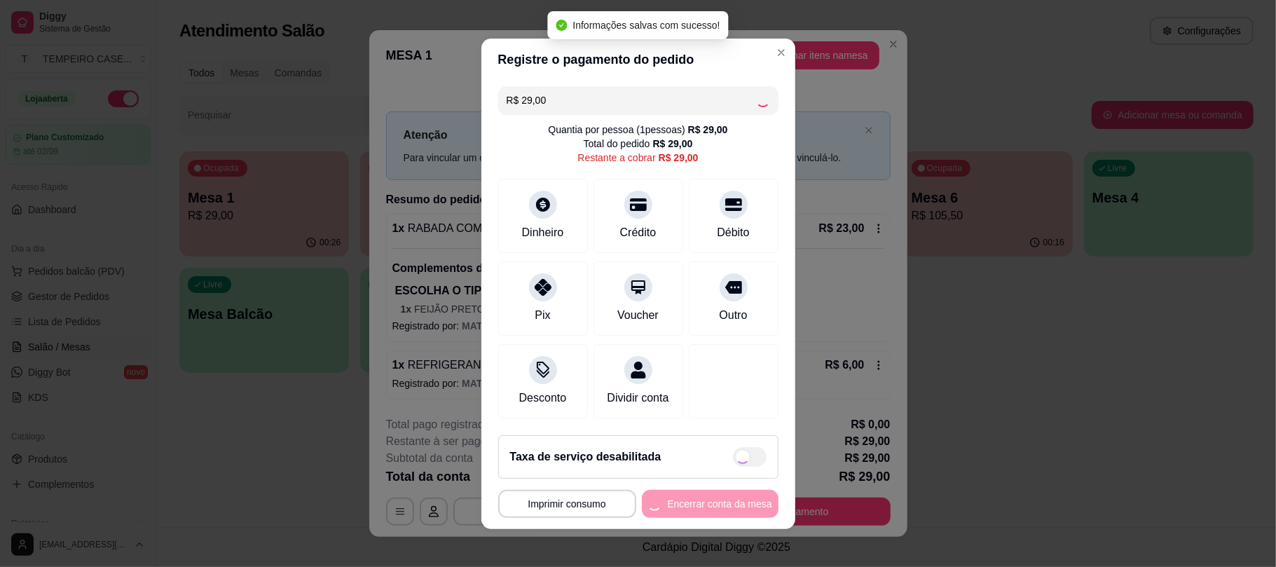
type input "R$ 0,00"
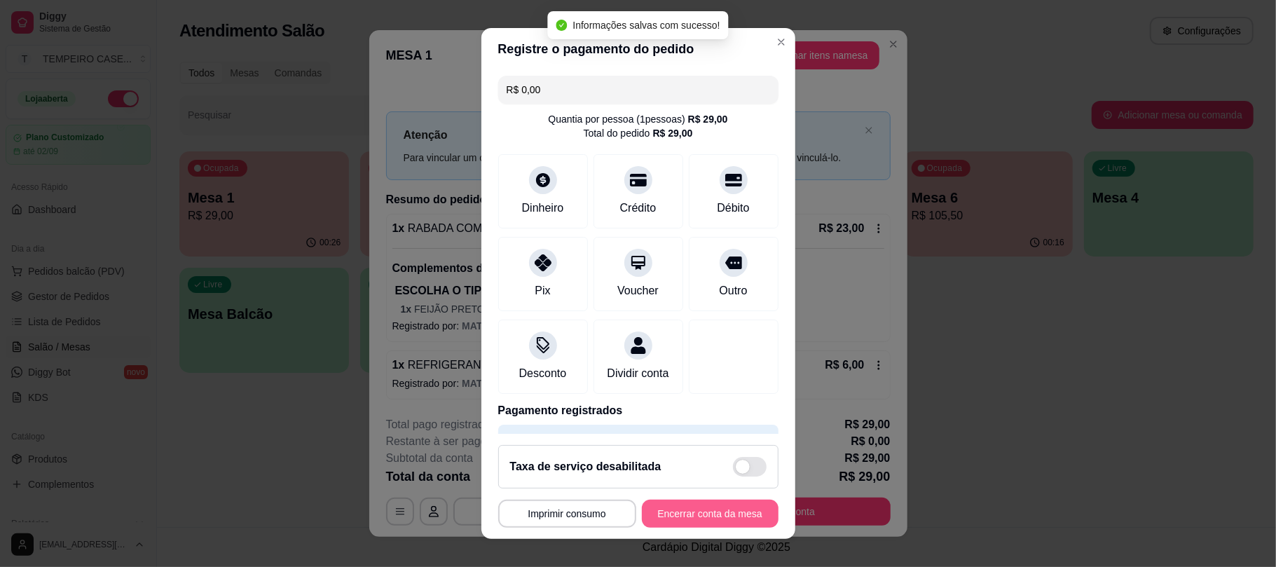
click at [723, 500] on button "Encerrar conta da mesa" at bounding box center [710, 513] width 137 height 28
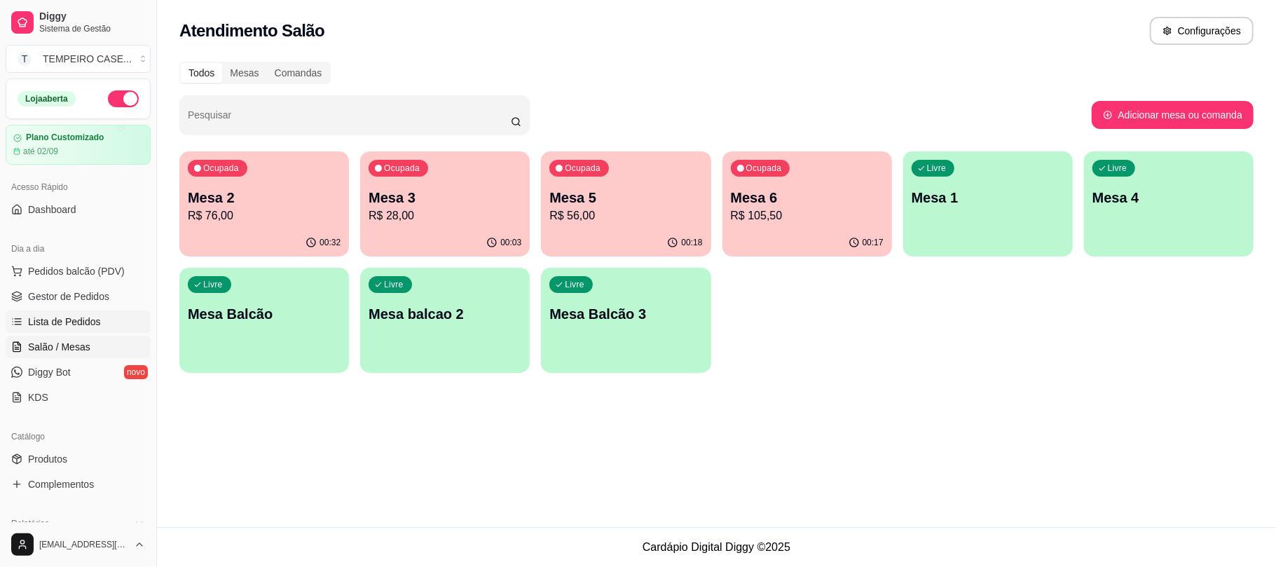
click at [55, 317] on span "Lista de Pedidos" at bounding box center [64, 322] width 73 height 14
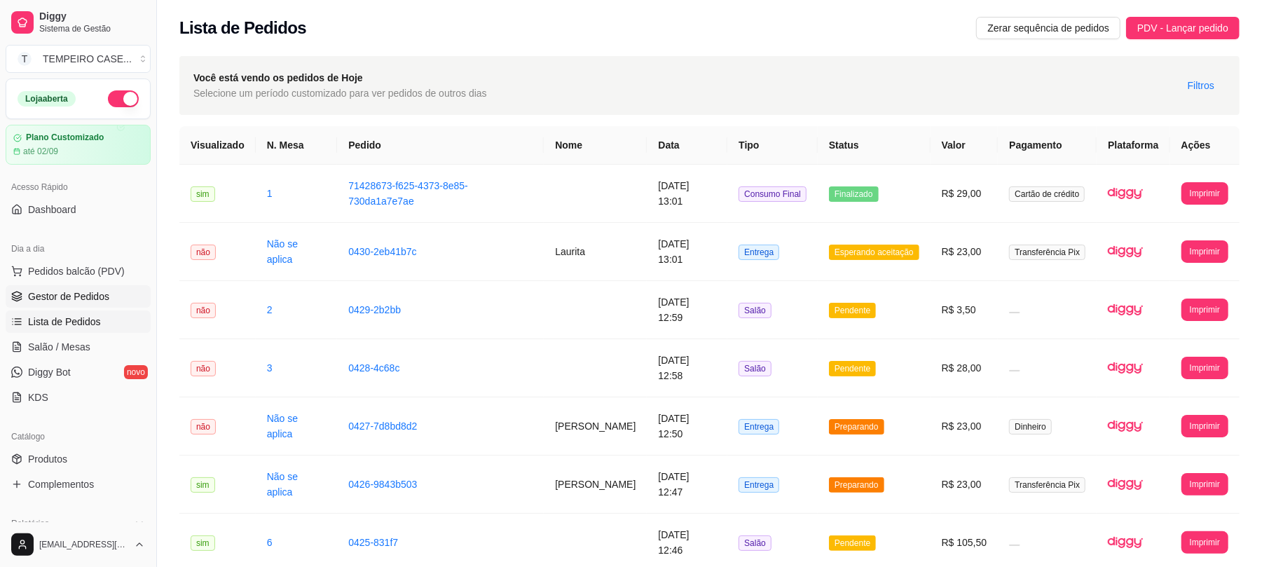
click at [94, 304] on link "Gestor de Pedidos" at bounding box center [78, 296] width 145 height 22
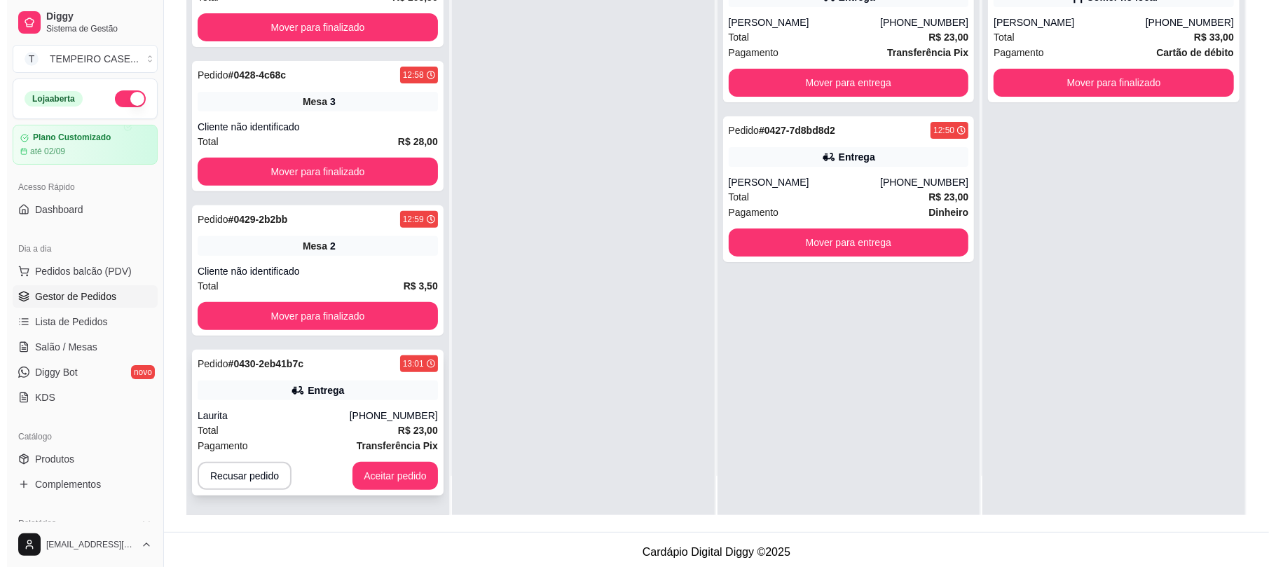
scroll to position [214, 0]
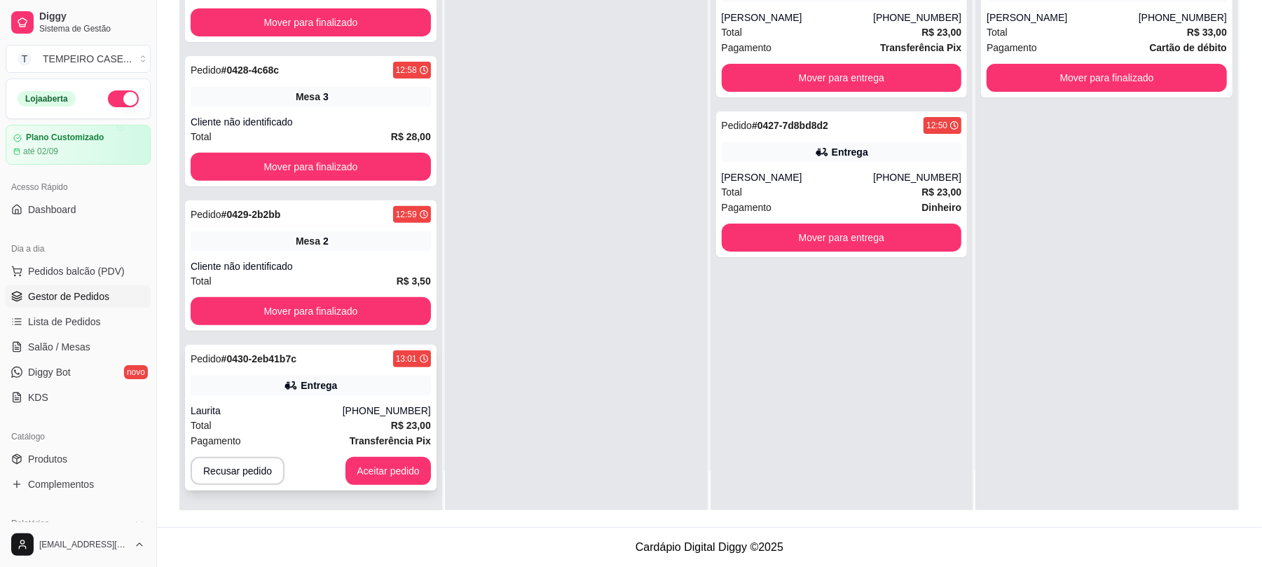
click at [305, 399] on div "Pedido # 0430-2eb41b7c 13:01 Entrega Laurita (81) 99451-6428 Total R$ 23,00 Pag…" at bounding box center [310, 418] width 251 height 146
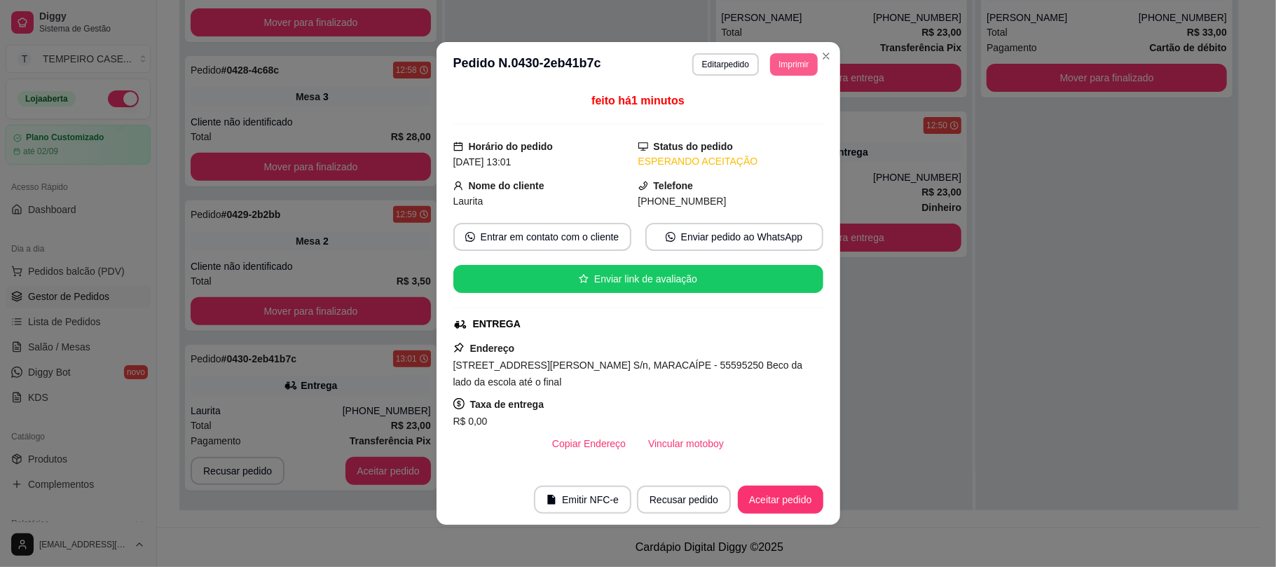
click at [804, 52] on header "**********" at bounding box center [637, 64] width 403 height 45
click at [790, 66] on button "Imprimir" at bounding box center [794, 64] width 46 height 22
click at [743, 136] on button "IMPRESSORA COZINHA" at bounding box center [754, 142] width 116 height 22
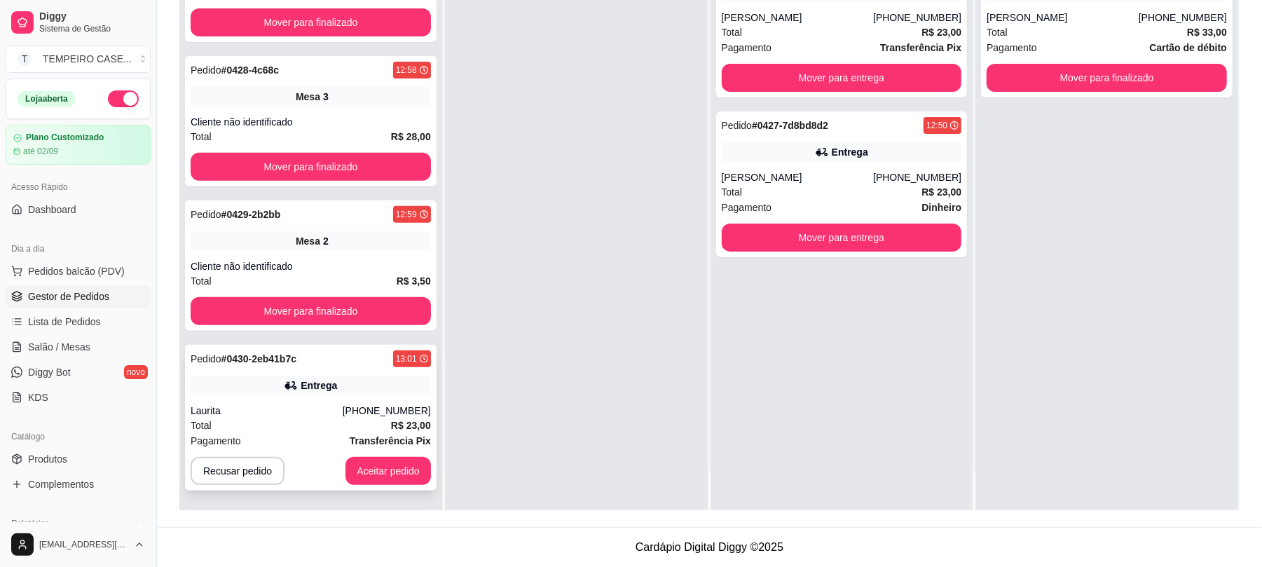
click at [264, 385] on div "Entrega" at bounding box center [311, 385] width 240 height 20
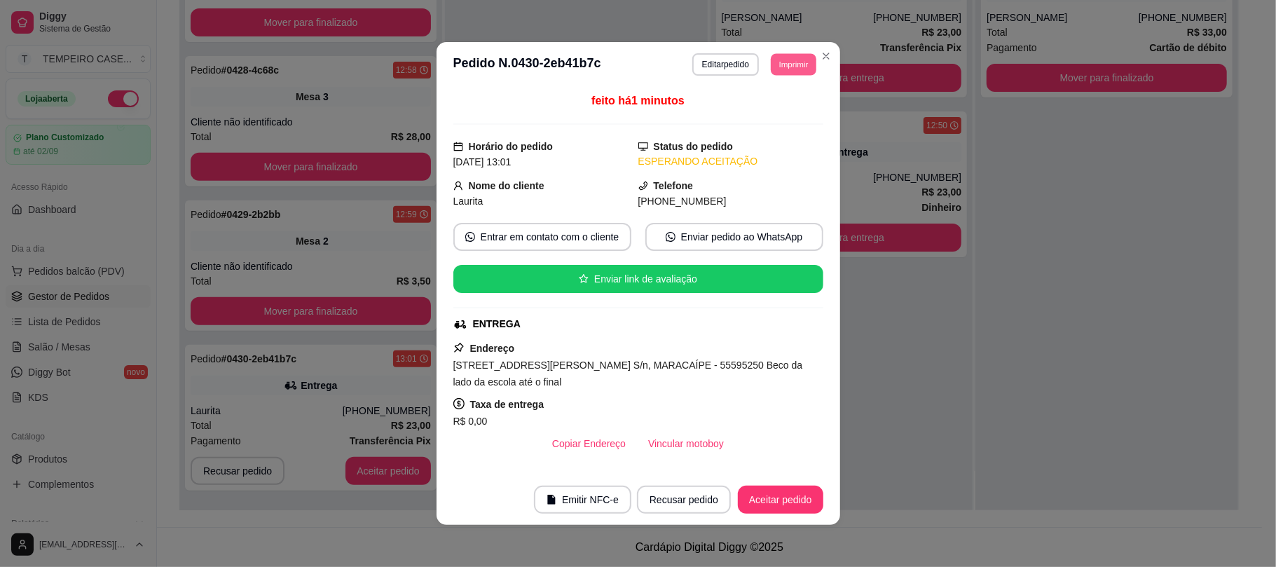
click at [771, 70] on button "Imprimir" at bounding box center [794, 64] width 46 height 22
click at [726, 121] on button "IMPRESSORA" at bounding box center [754, 114] width 116 height 22
click at [773, 64] on button "Imprimir" at bounding box center [793, 64] width 47 height 22
click at [757, 143] on button "IMPRESSORA COZINHA" at bounding box center [754, 142] width 116 height 22
click at [775, 489] on button "Aceitar pedido" at bounding box center [780, 499] width 85 height 28
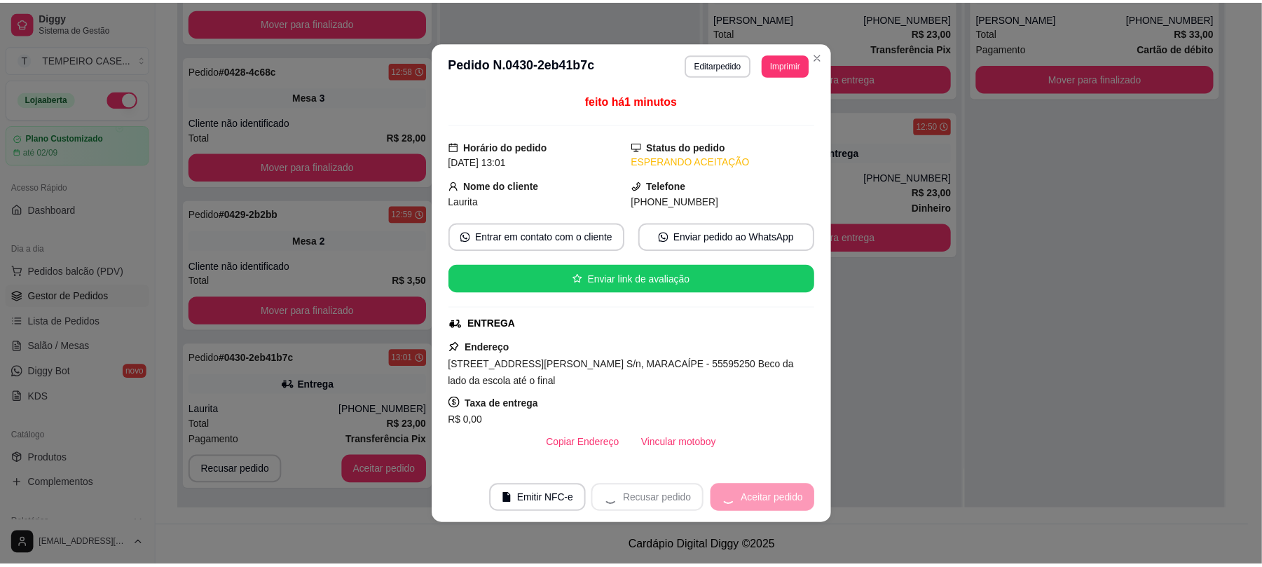
scroll to position [171, 0]
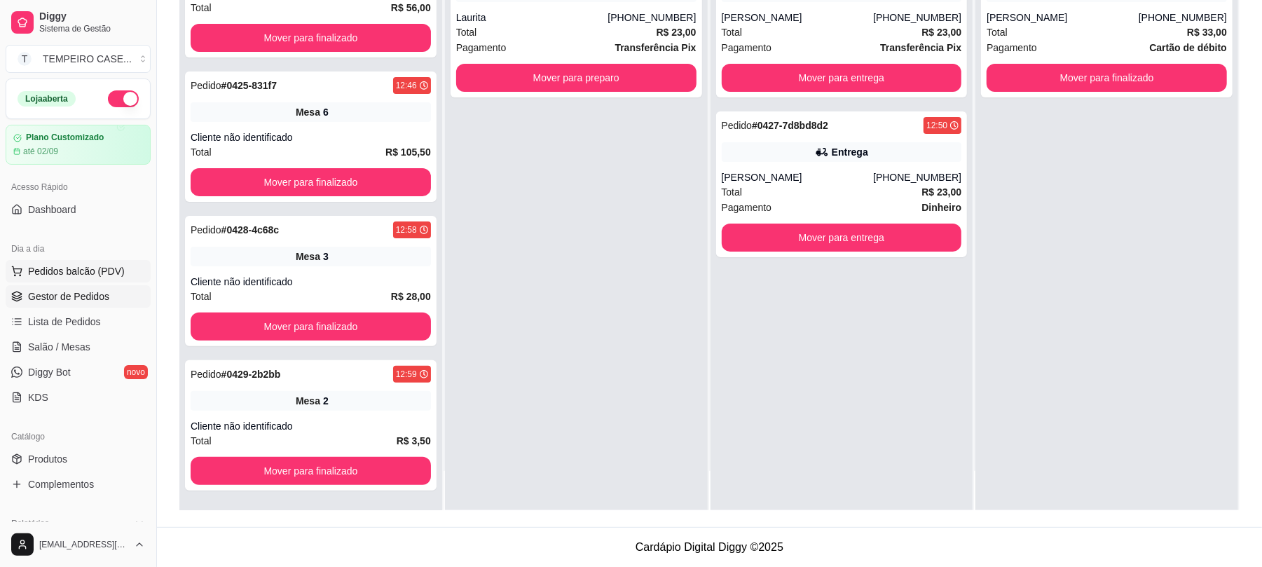
click at [80, 275] on span "Pedidos balcão (PDV)" at bounding box center [76, 271] width 97 height 14
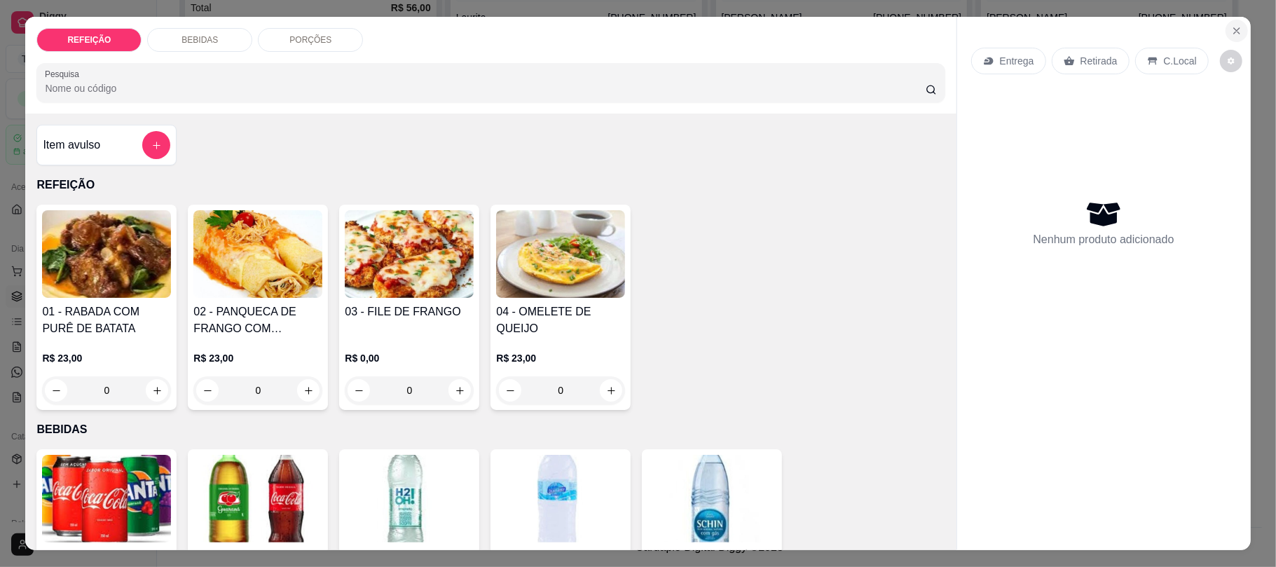
click at [1230, 20] on button "Close" at bounding box center [1236, 31] width 22 height 22
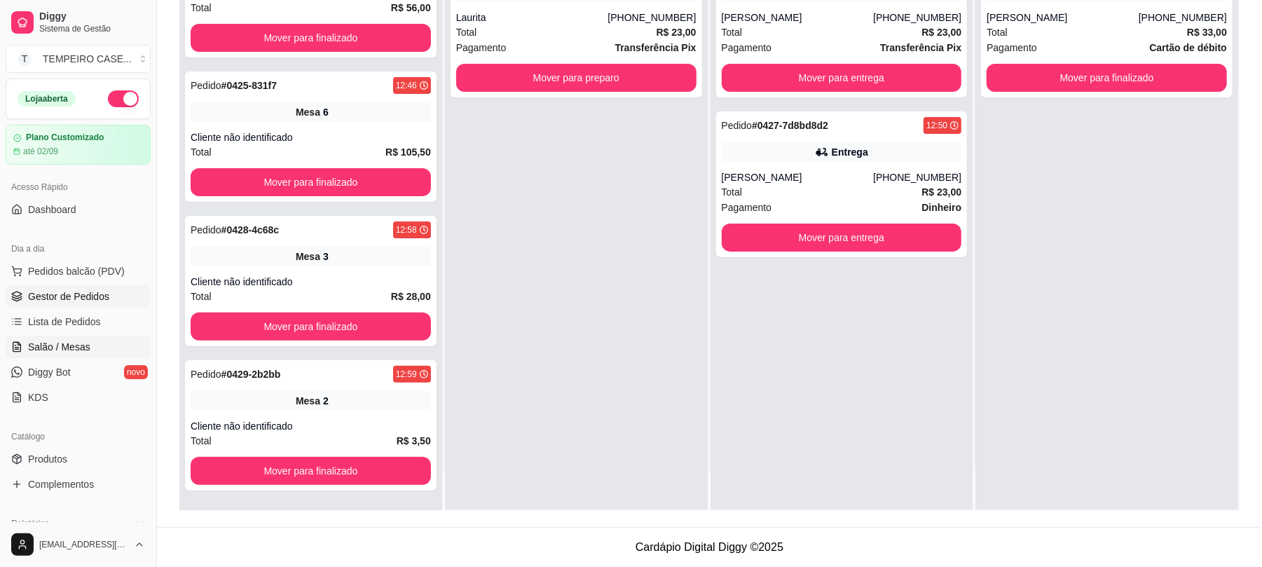
click at [67, 350] on span "Salão / Mesas" at bounding box center [59, 347] width 62 height 14
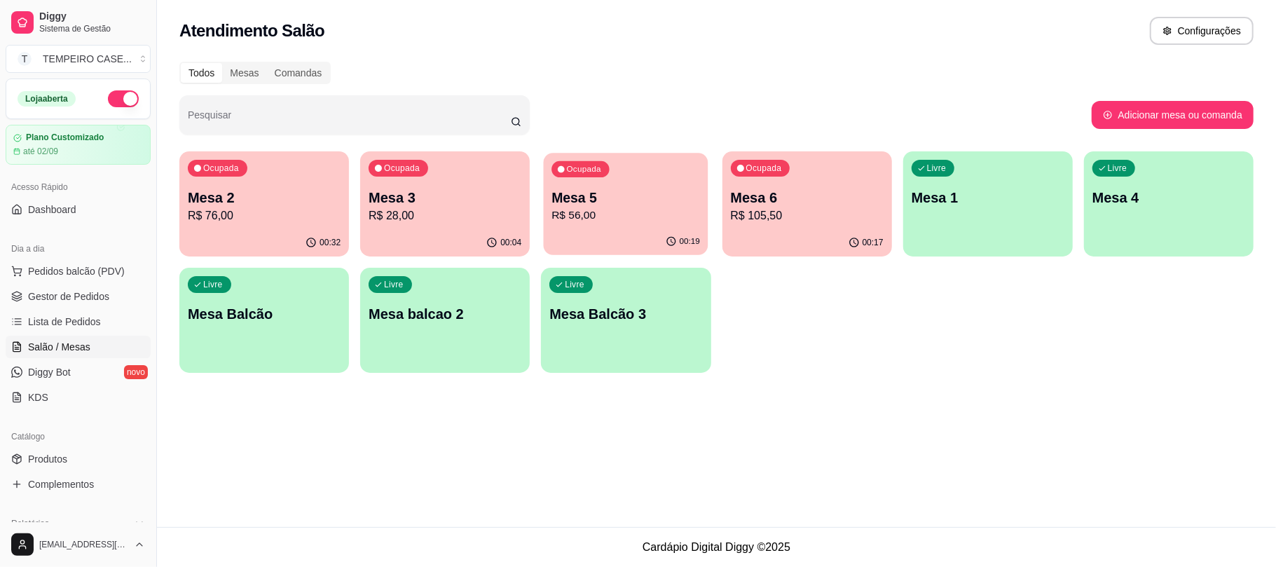
click at [606, 216] on p "R$ 56,00" at bounding box center [626, 215] width 149 height 16
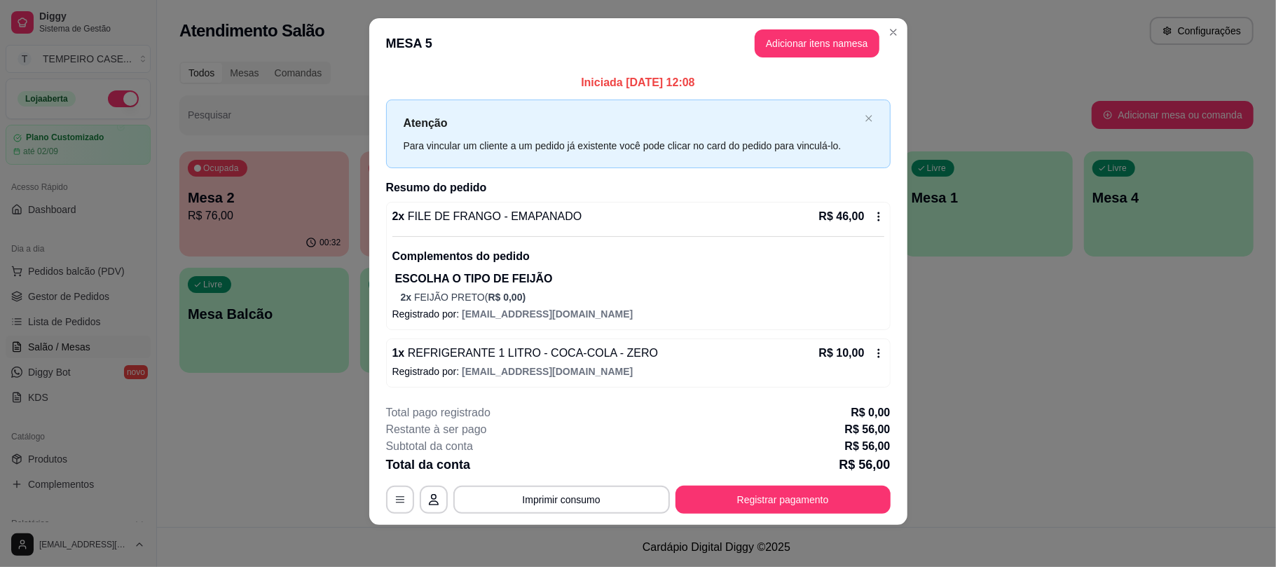
scroll to position [15, 0]
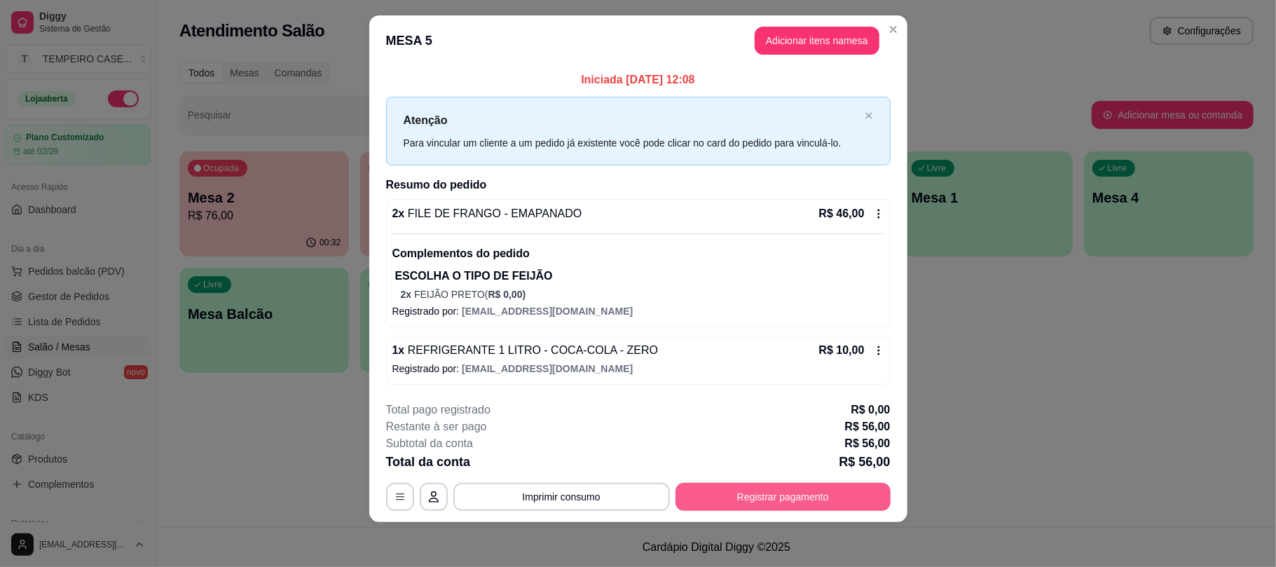
click at [794, 503] on button "Registrar pagamento" at bounding box center [782, 497] width 215 height 28
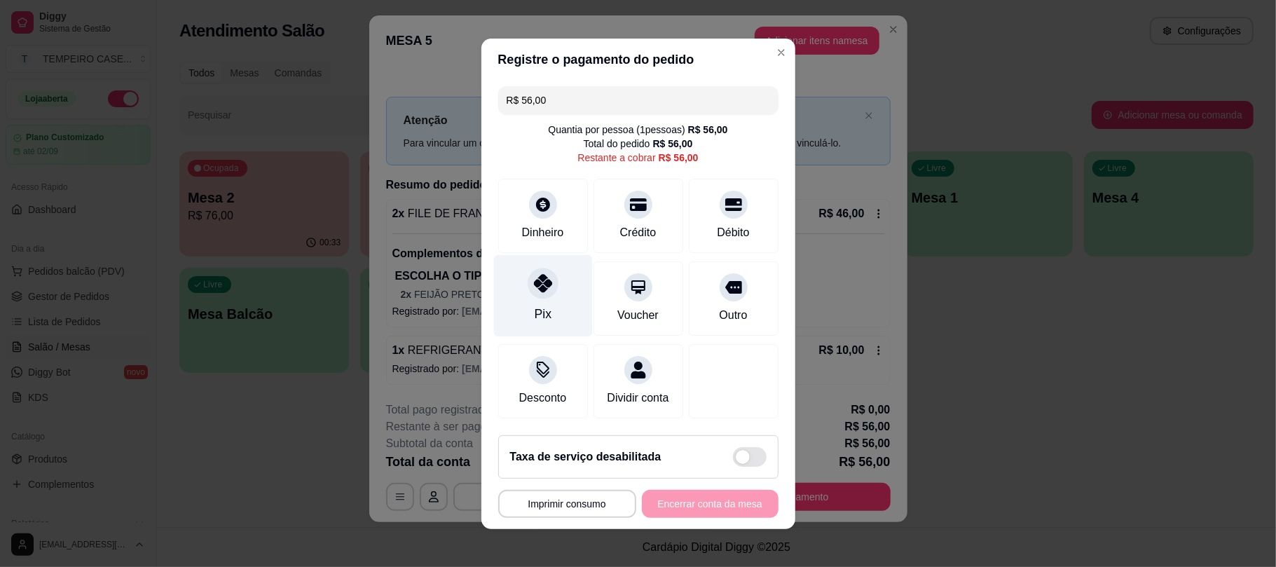
click at [509, 301] on div "Pix" at bounding box center [542, 295] width 99 height 82
type input "R$ 0,00"
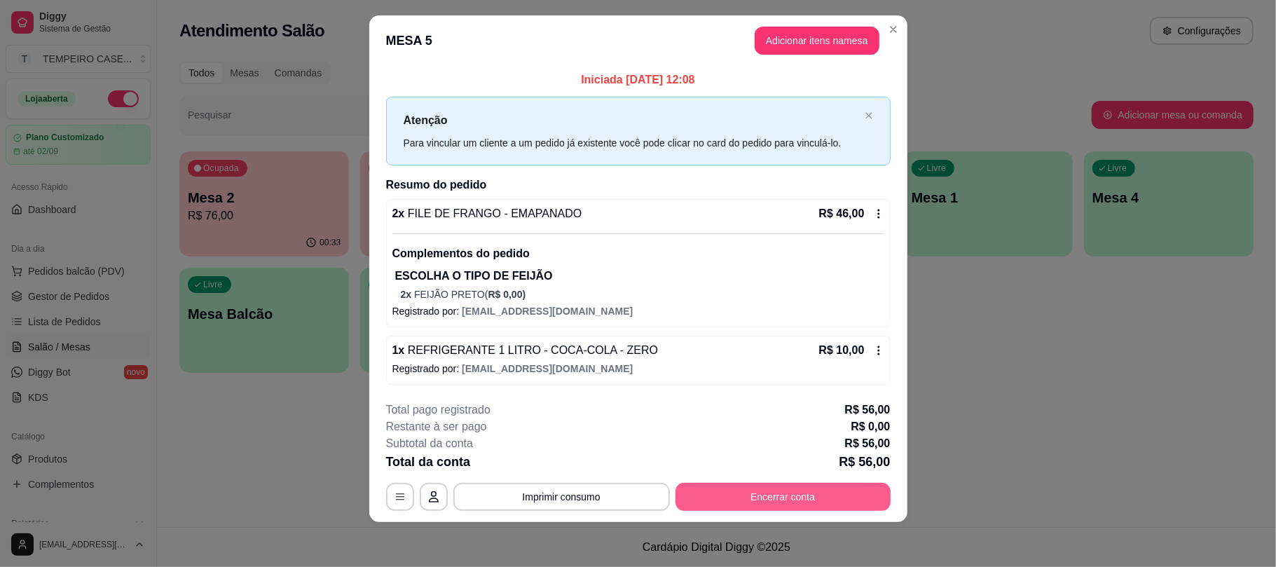
click at [803, 494] on button "Encerrar conta" at bounding box center [782, 497] width 215 height 28
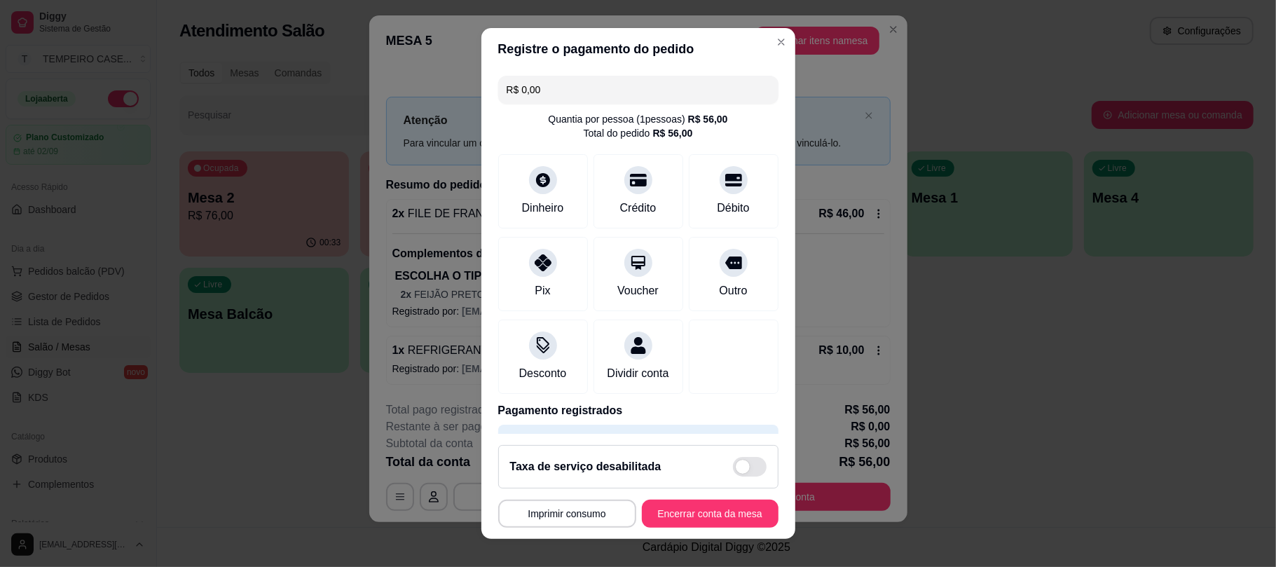
scroll to position [57, 0]
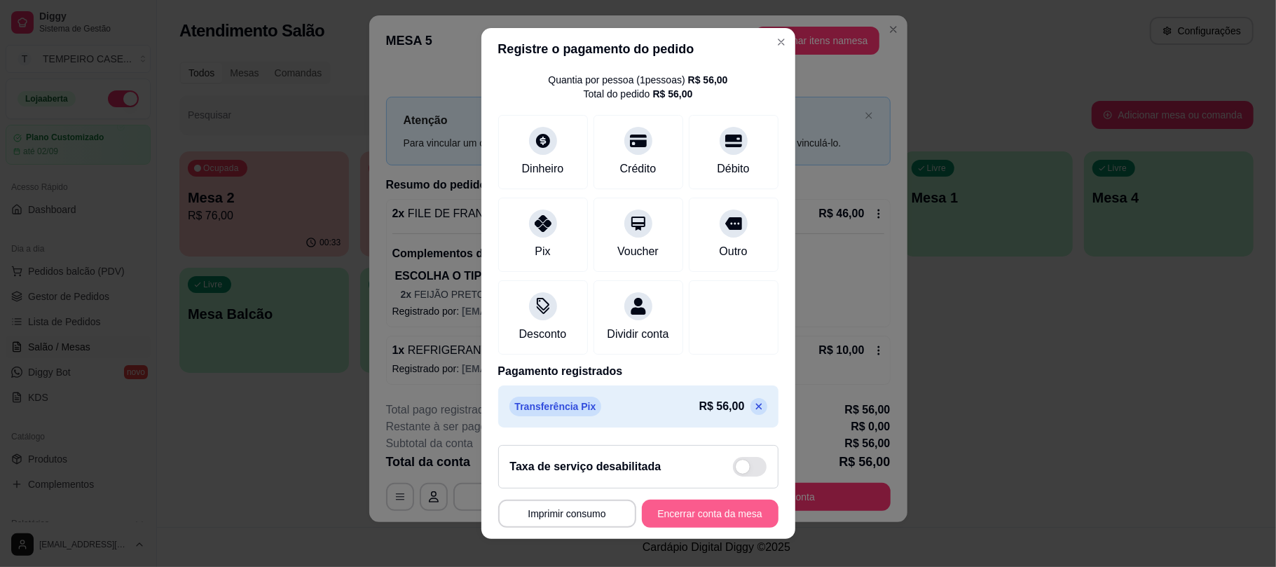
click at [698, 508] on button "Encerrar conta da mesa" at bounding box center [710, 513] width 137 height 28
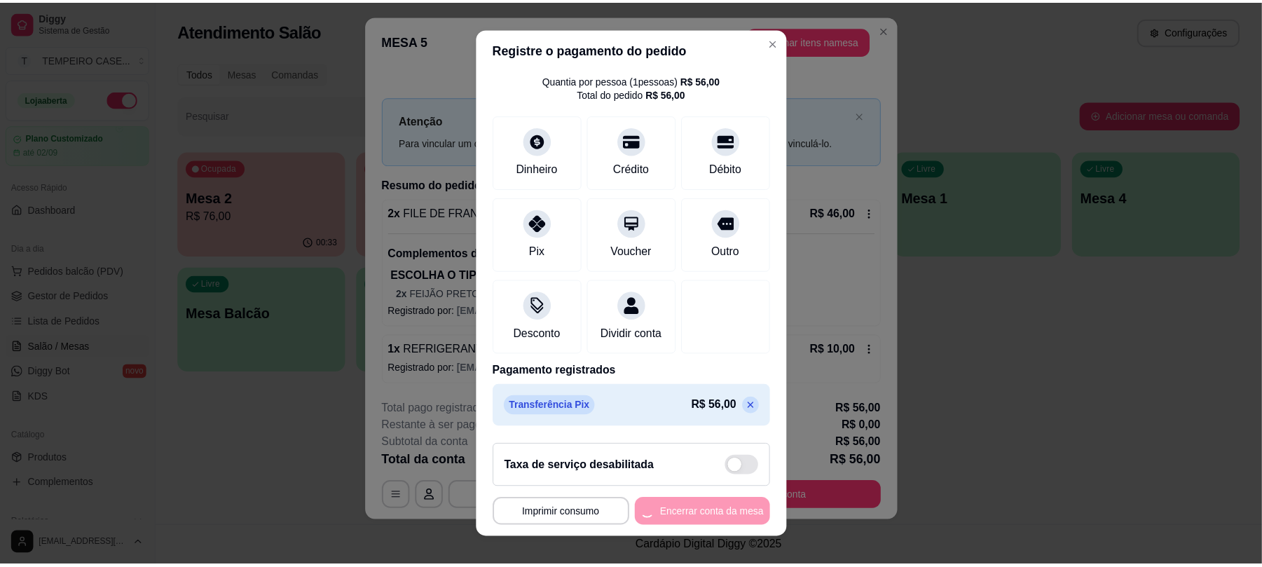
scroll to position [0, 0]
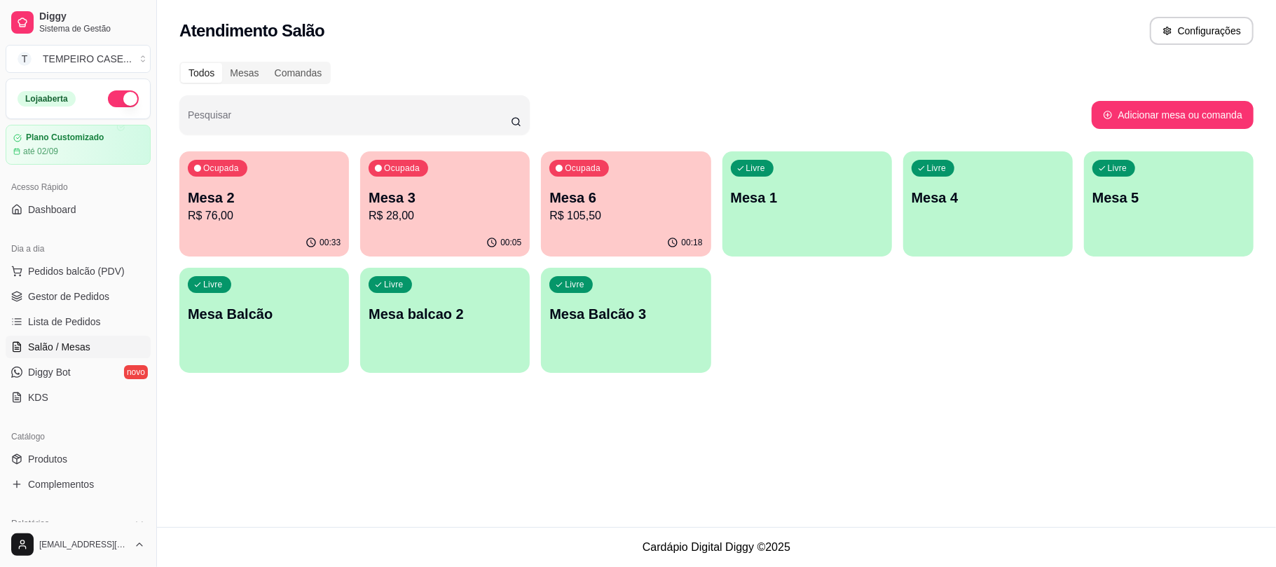
click at [597, 233] on div "00:18" at bounding box center [626, 242] width 170 height 27
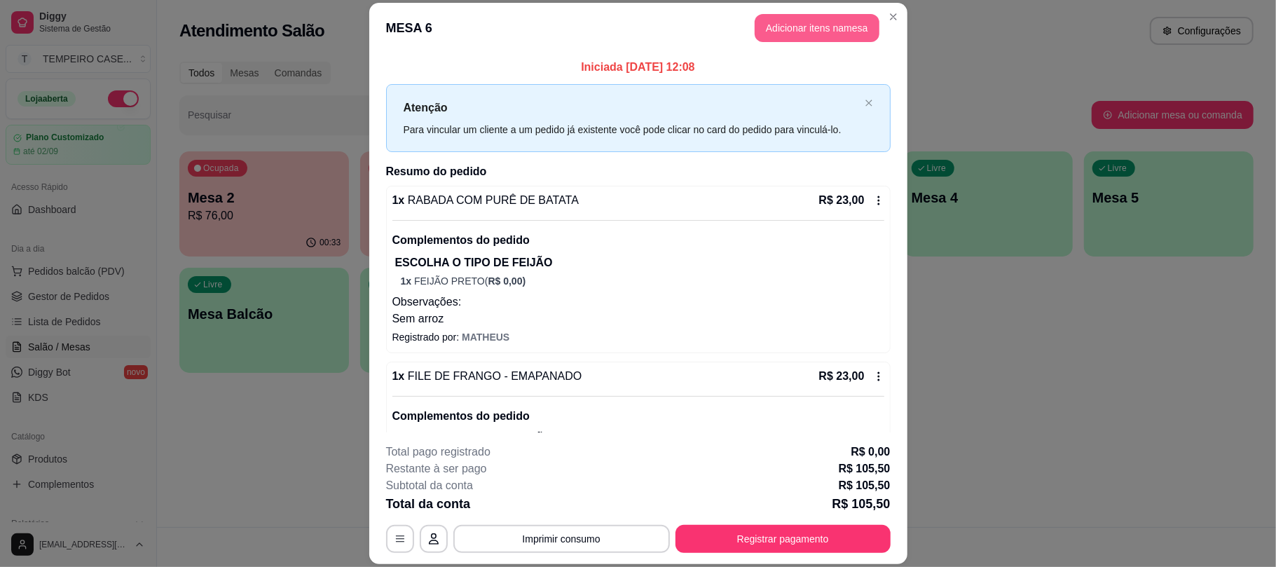
click at [805, 21] on button "Adicionar itens na mesa" at bounding box center [816, 28] width 125 height 28
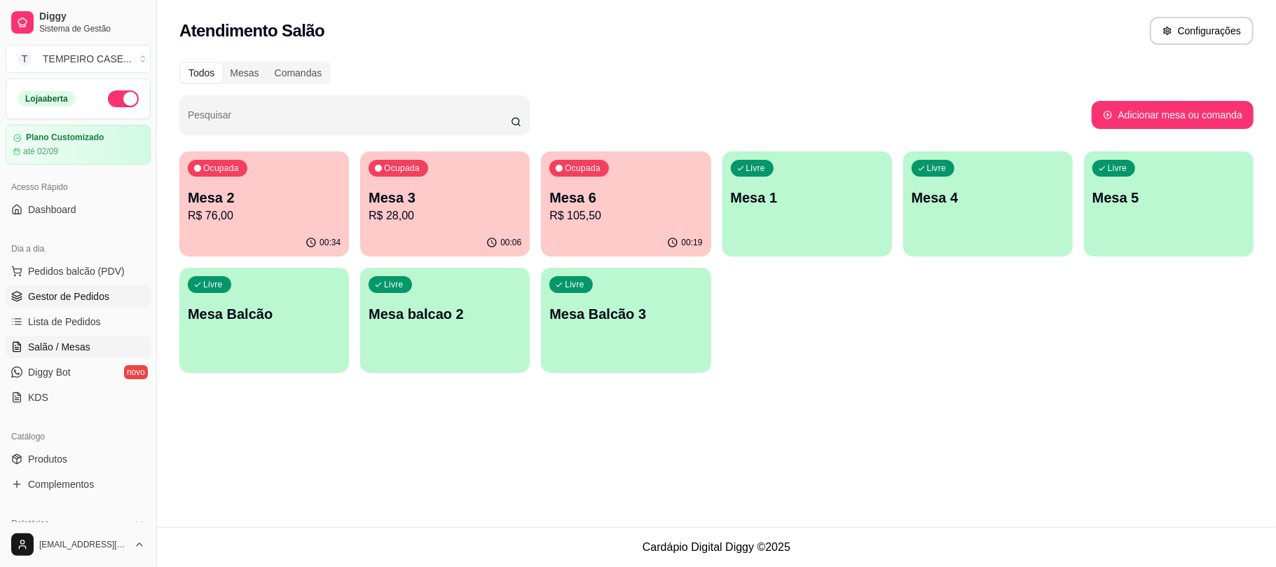
click at [87, 287] on link "Gestor de Pedidos" at bounding box center [78, 296] width 145 height 22
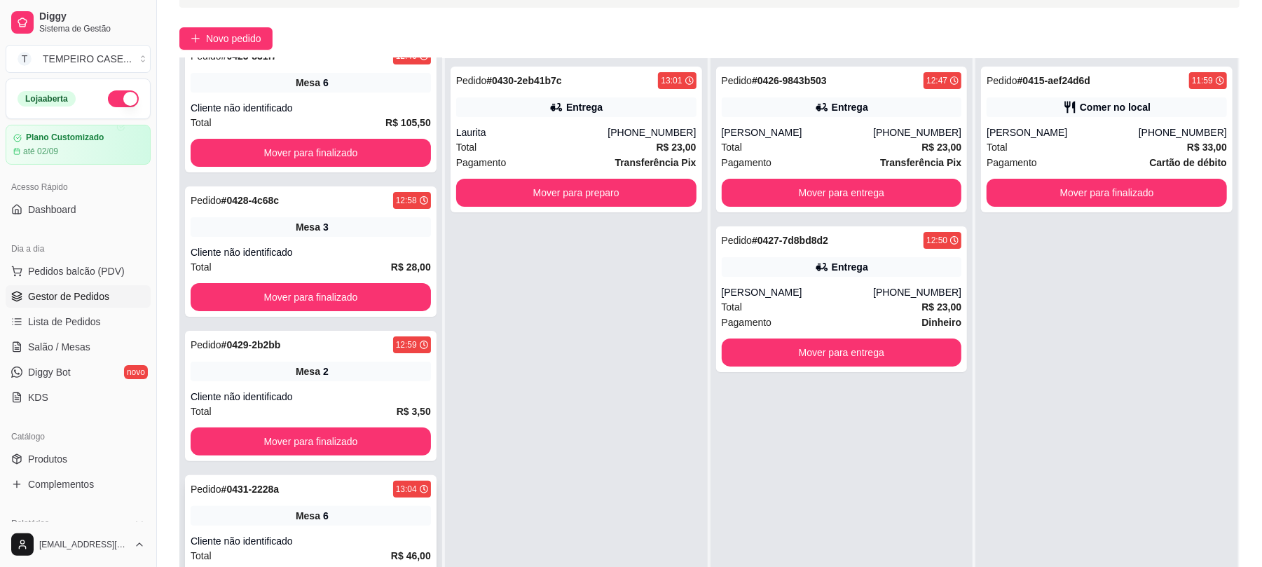
scroll to position [214, 0]
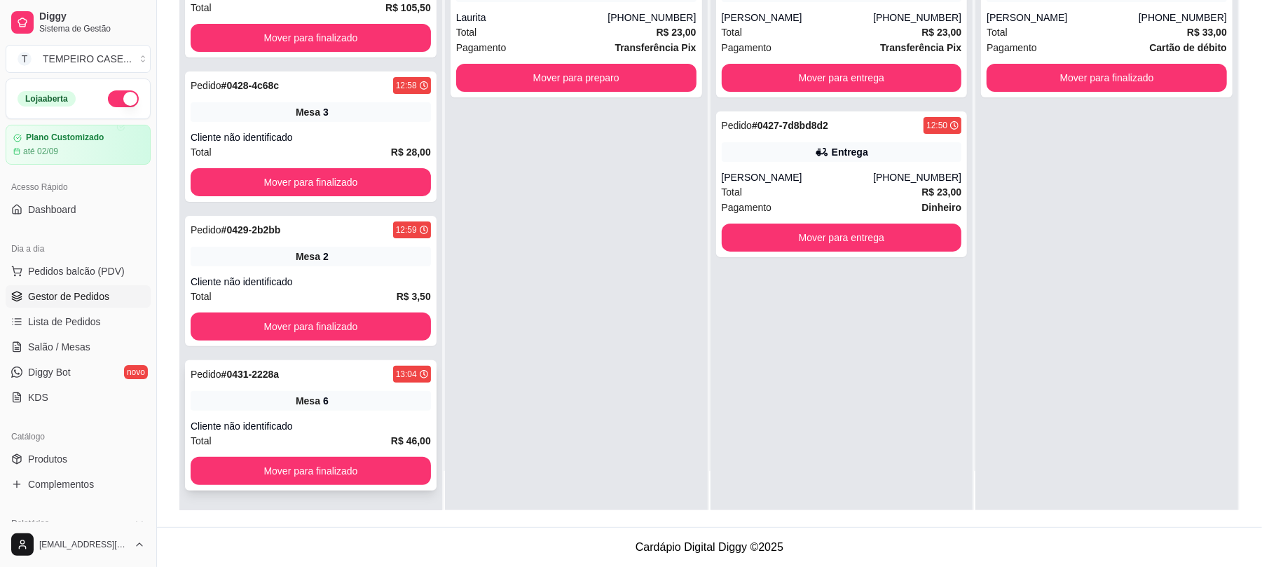
click at [345, 410] on div "Mesa 6" at bounding box center [311, 401] width 240 height 20
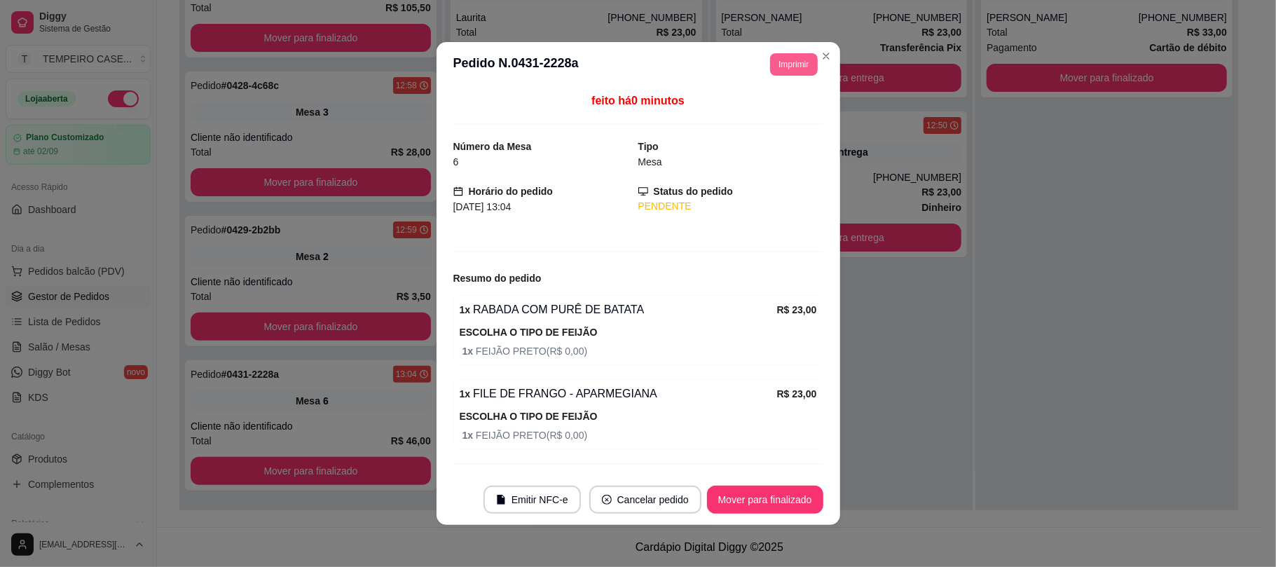
click at [785, 62] on button "Imprimir" at bounding box center [793, 64] width 47 height 22
click at [749, 146] on button "IMPRESSORA COZINHA" at bounding box center [755, 142] width 116 height 22
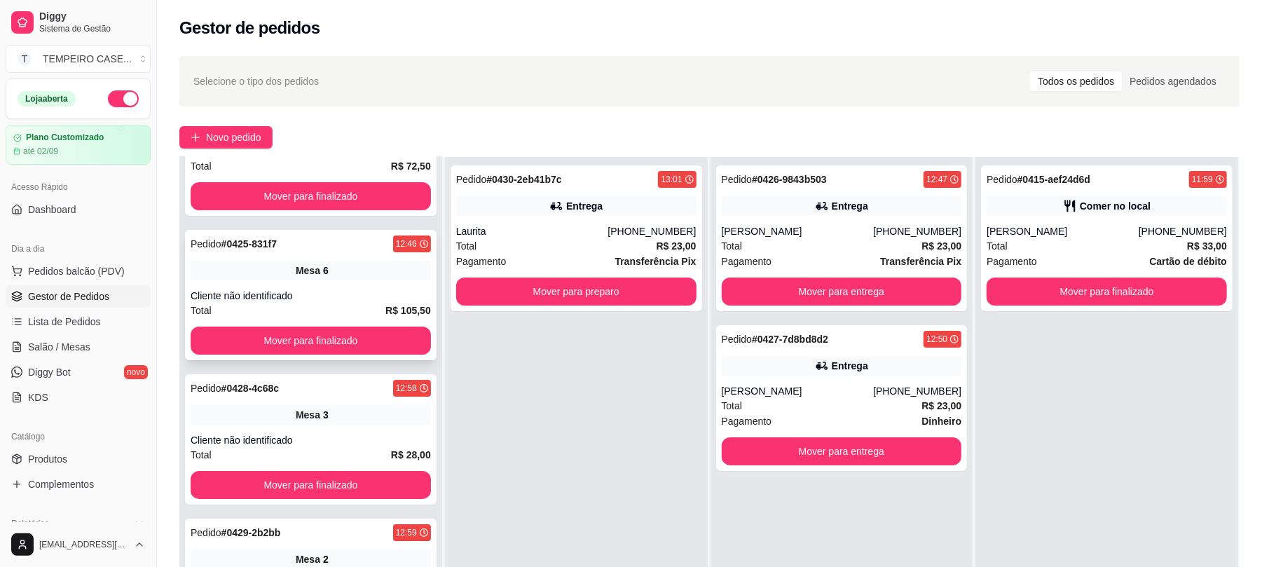
scroll to position [0, 0]
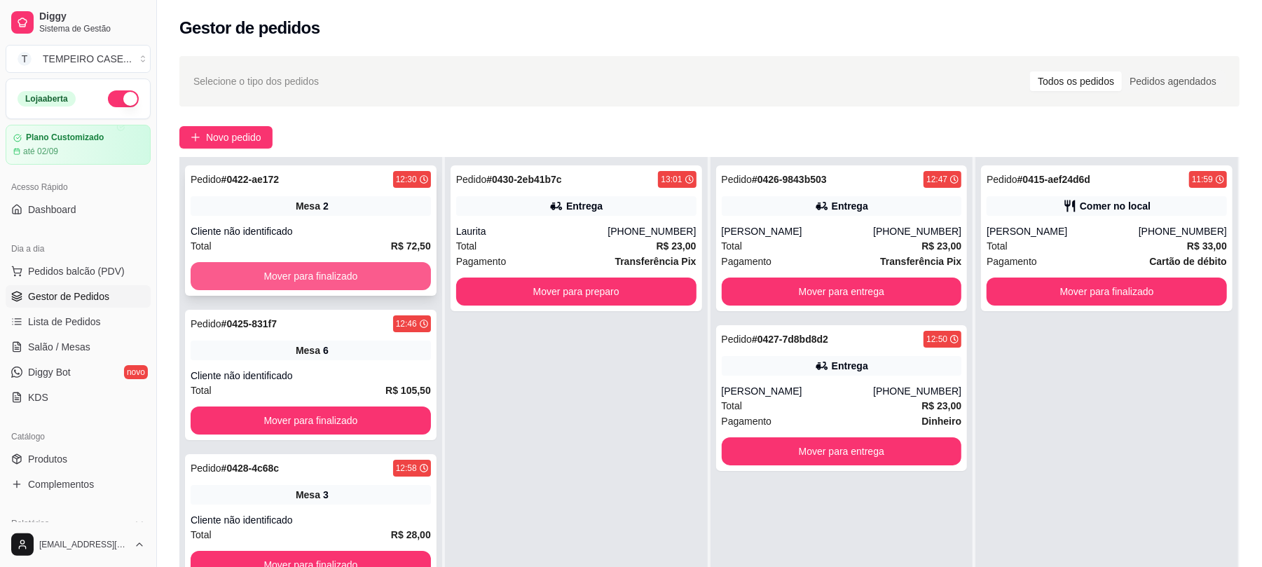
click at [317, 272] on button "Mover para finalizado" at bounding box center [311, 276] width 240 height 28
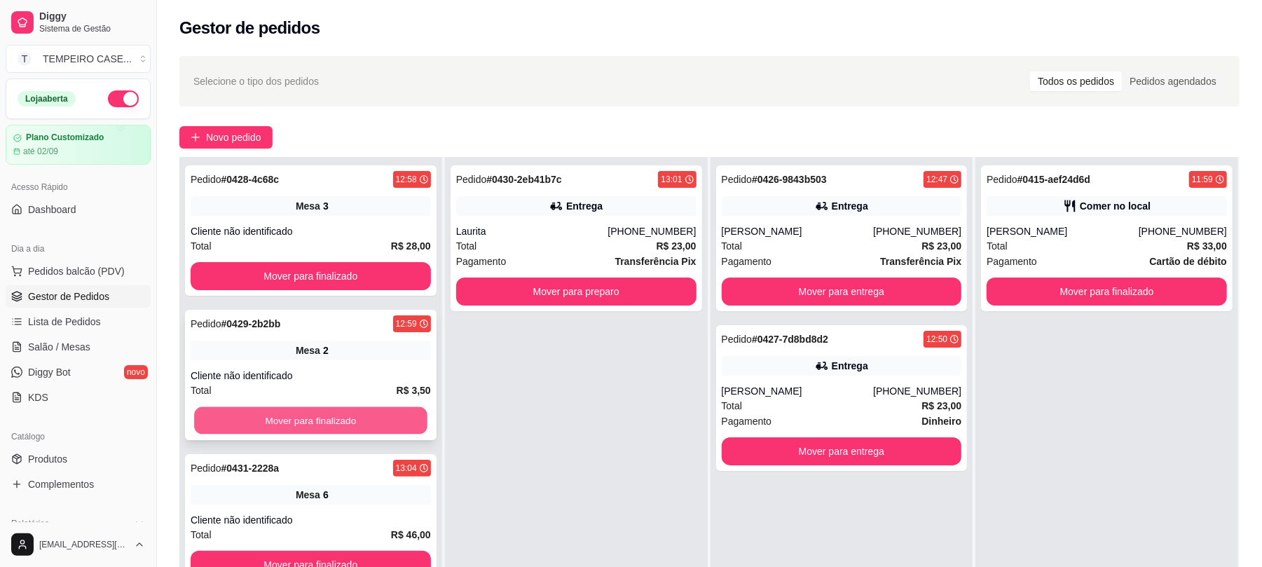
click at [323, 427] on button "Mover para finalizado" at bounding box center [310, 420] width 233 height 27
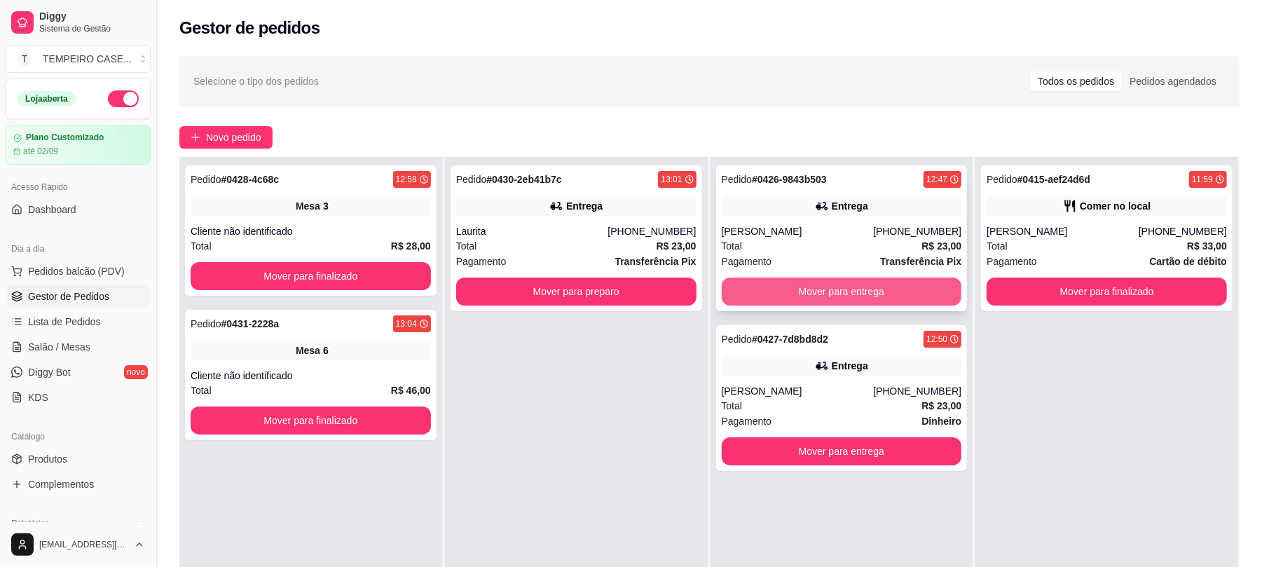
click at [839, 291] on button "Mover para entrega" at bounding box center [842, 291] width 240 height 28
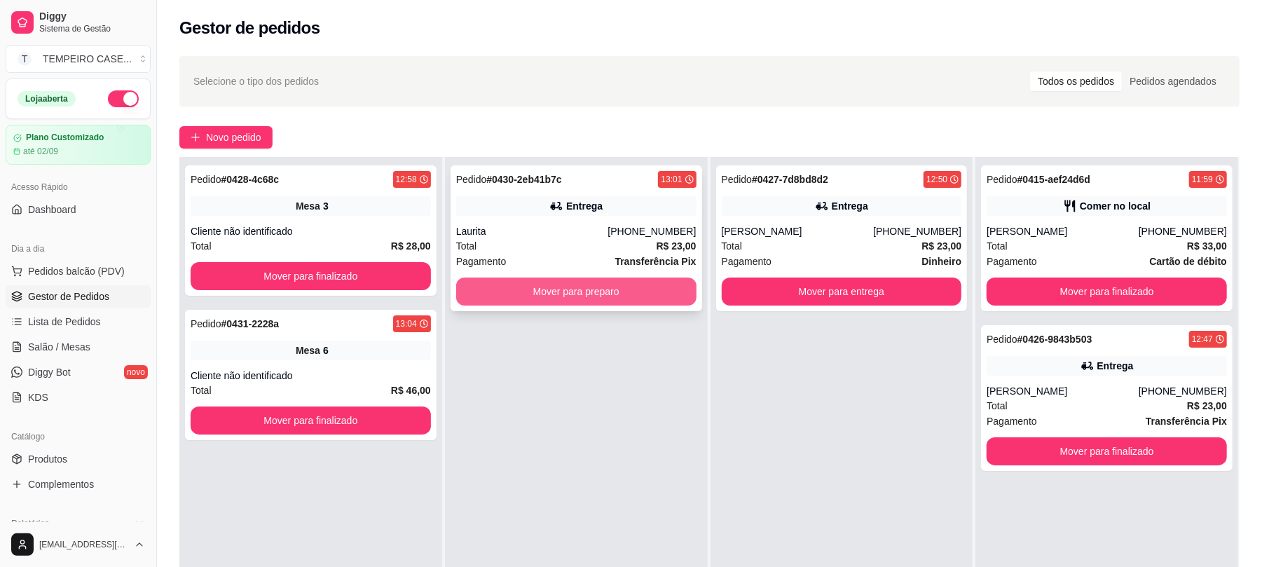
click at [577, 279] on button "Mover para preparo" at bounding box center [576, 291] width 240 height 28
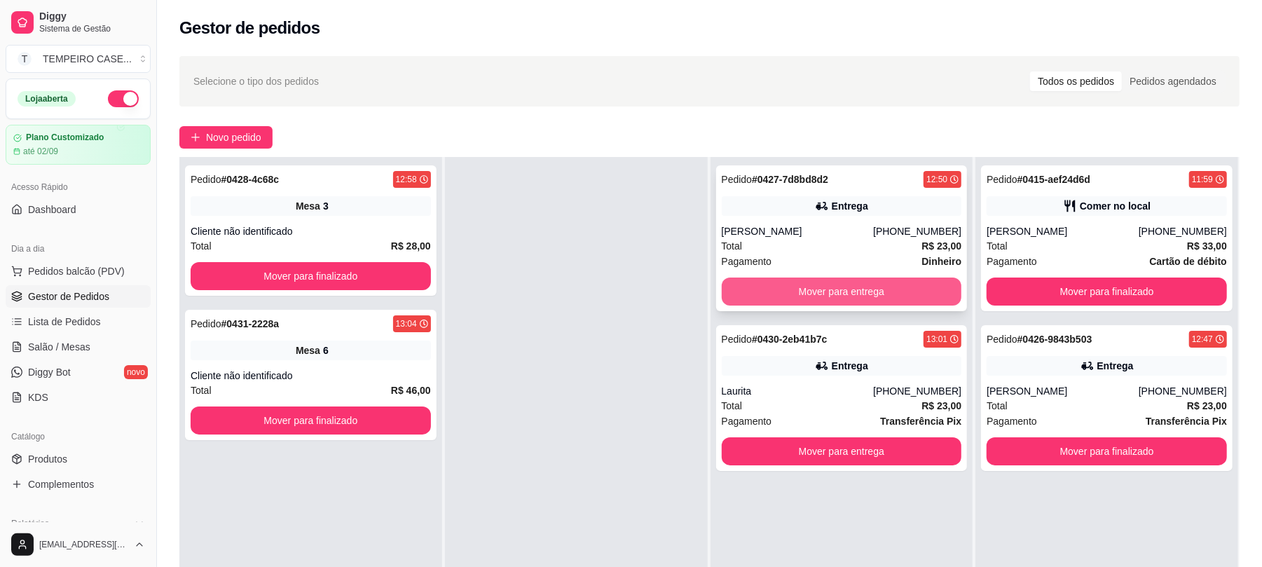
click at [748, 279] on button "Mover para entrega" at bounding box center [842, 291] width 240 height 28
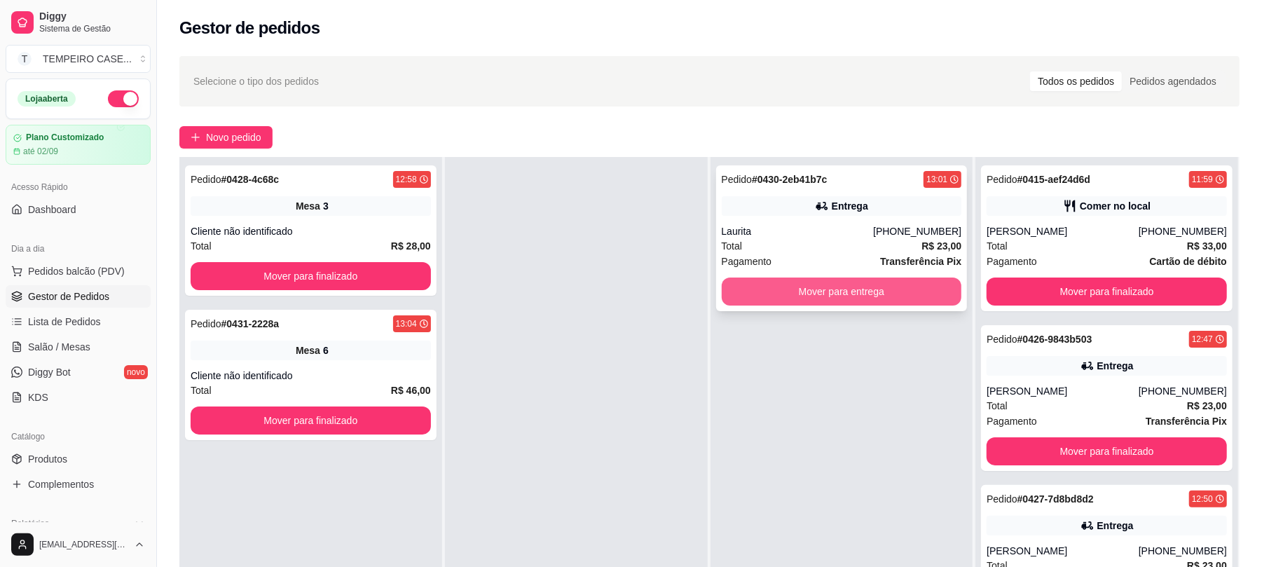
click at [841, 287] on button "Mover para entrega" at bounding box center [842, 291] width 240 height 28
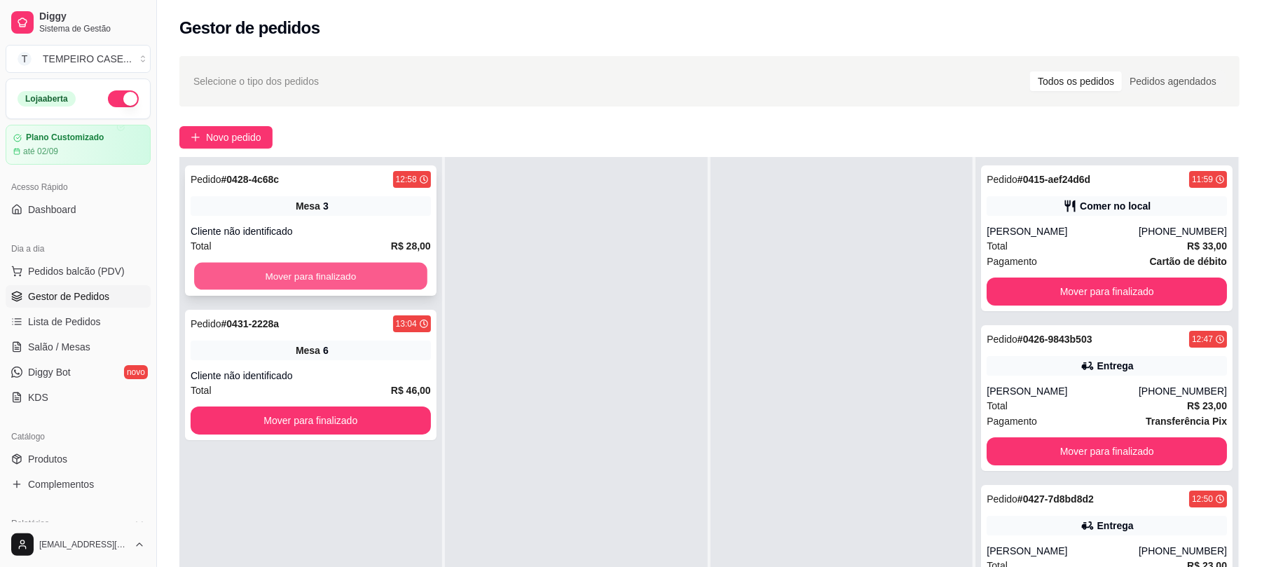
click at [347, 284] on button "Mover para finalizado" at bounding box center [310, 276] width 233 height 27
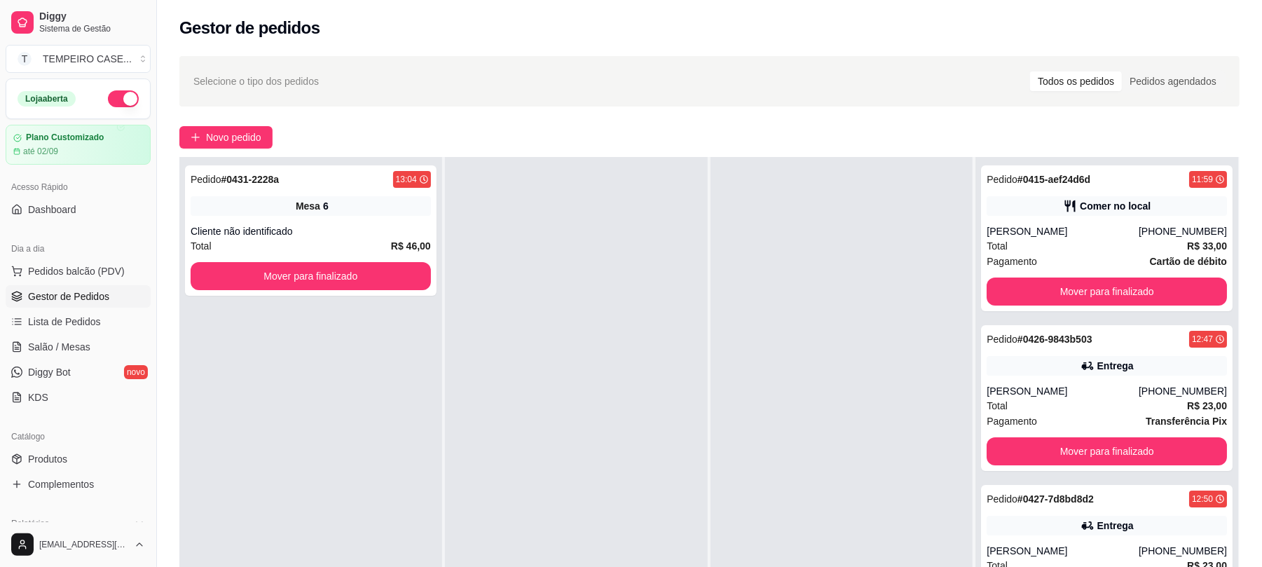
click at [354, 387] on div "Pedido # 0431-2228a 13:04 Mesa 6 Cliente não identificado Total R$ 46,00 Mover …" at bounding box center [310, 440] width 263 height 567
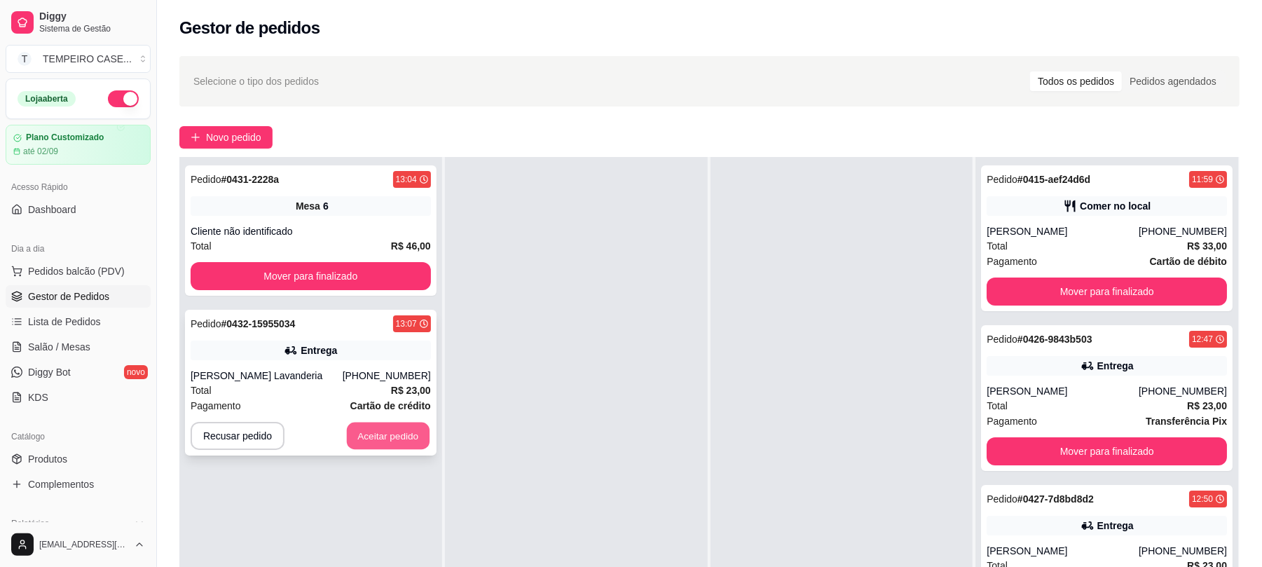
click at [398, 427] on button "Aceitar pedido" at bounding box center [388, 435] width 83 height 27
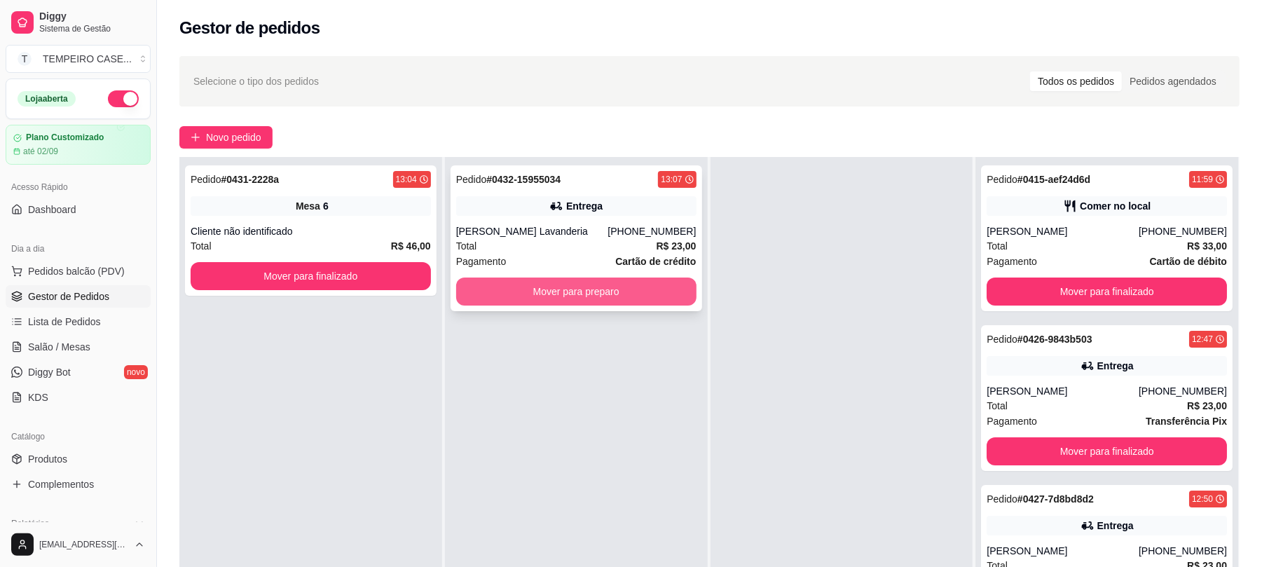
click at [567, 303] on button "Mover para preparo" at bounding box center [576, 291] width 240 height 28
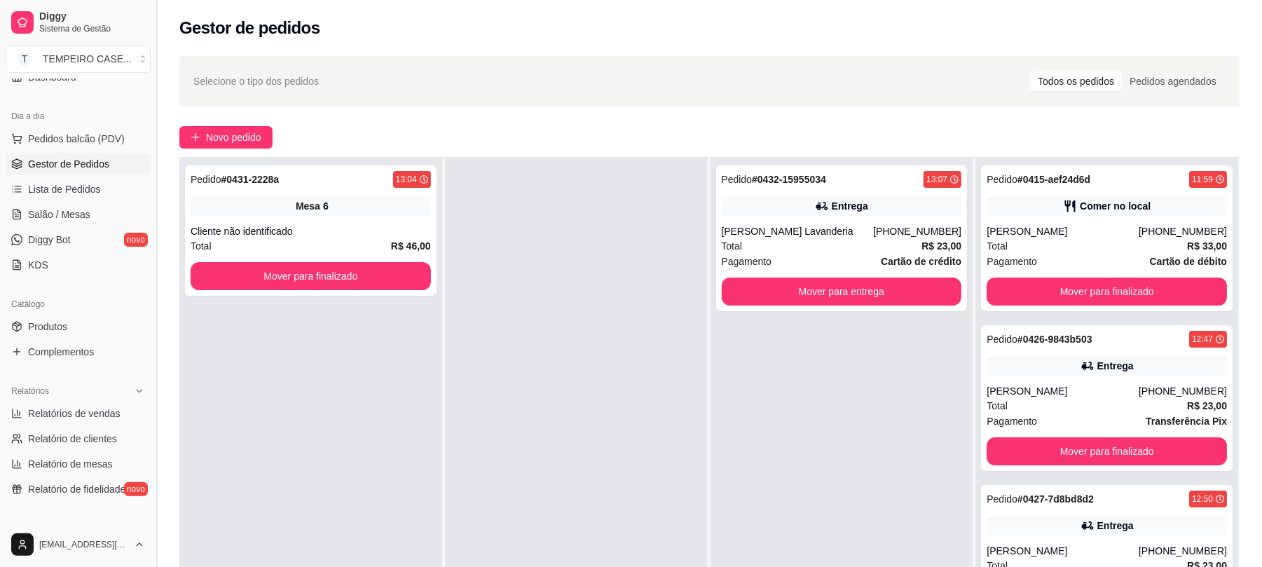
scroll to position [186, 0]
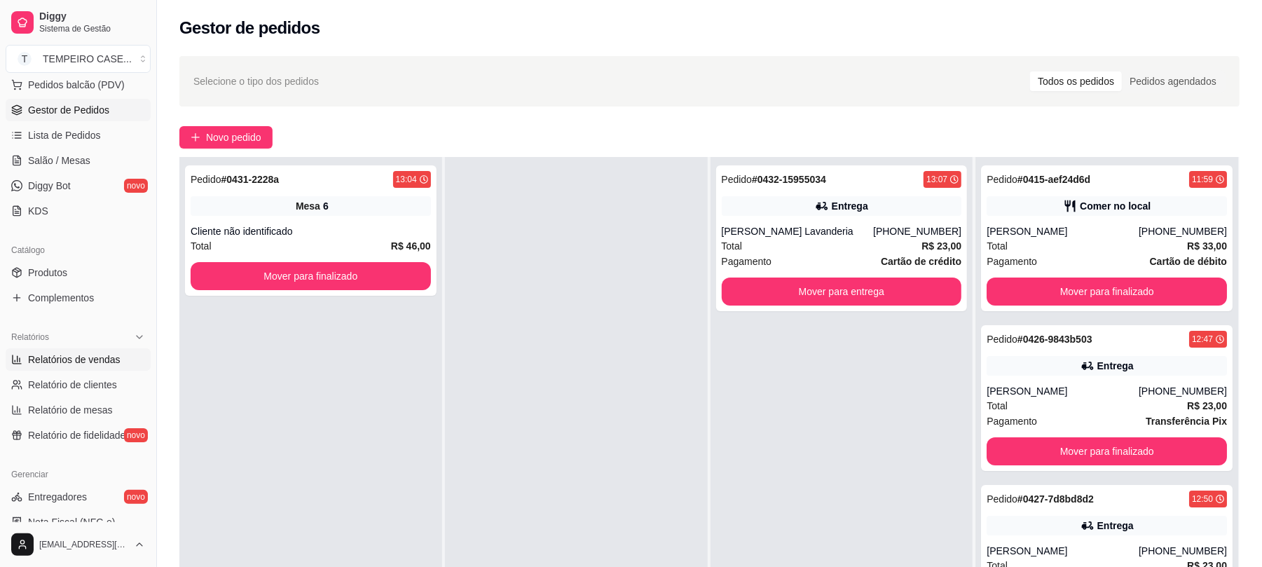
click at [118, 365] on link "Relatórios de vendas" at bounding box center [78, 359] width 145 height 22
select select "ALL"
select select "0"
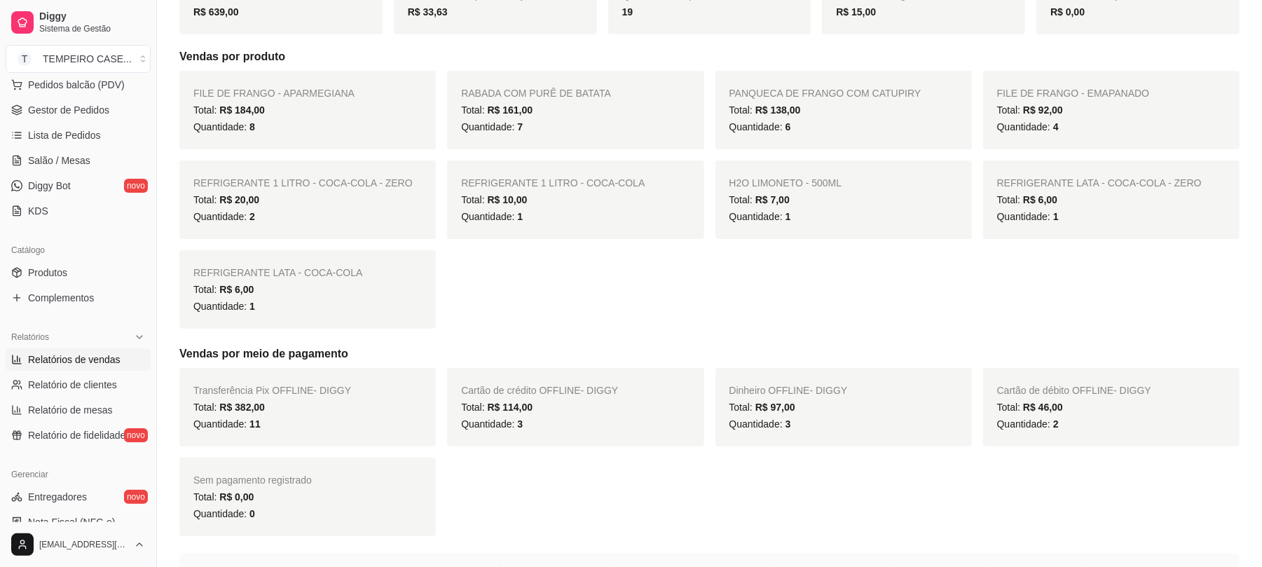
scroll to position [186, 0]
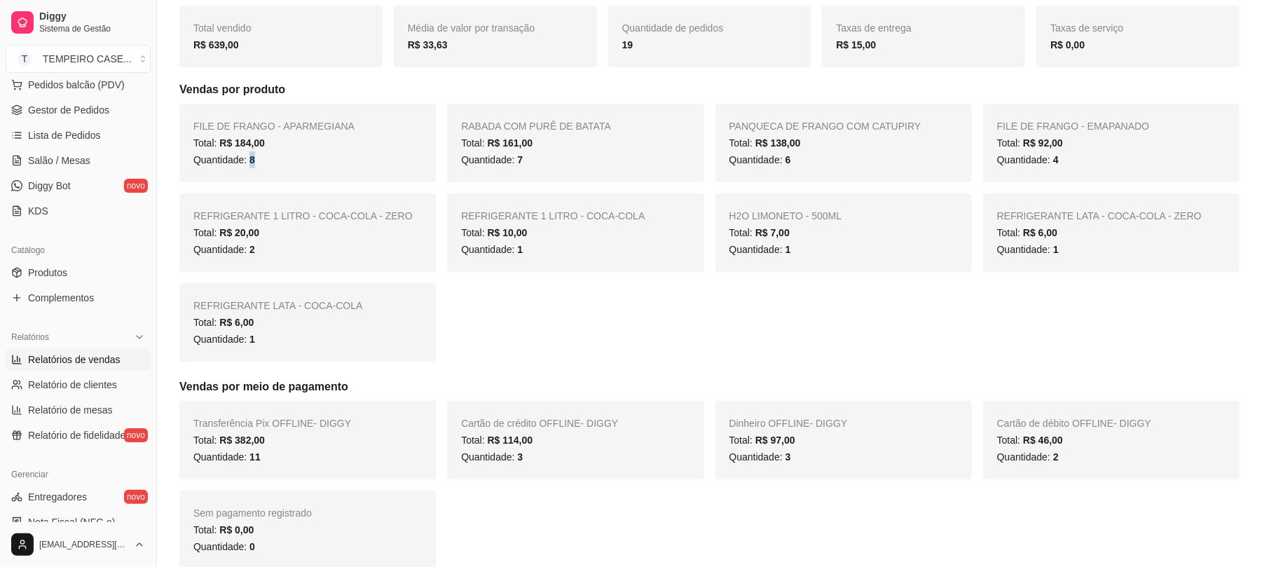
drag, startPoint x: 248, startPoint y: 167, endPoint x: 286, endPoint y: 158, distance: 38.9
click at [286, 158] on div "Quantidade: 8" at bounding box center [307, 159] width 228 height 17
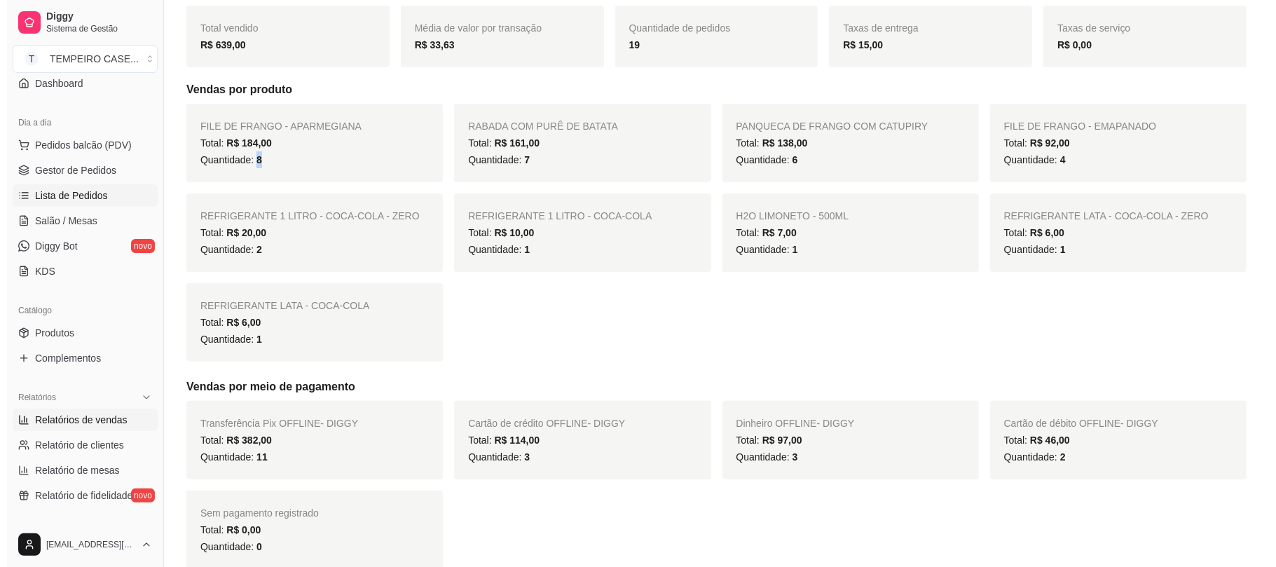
scroll to position [0, 0]
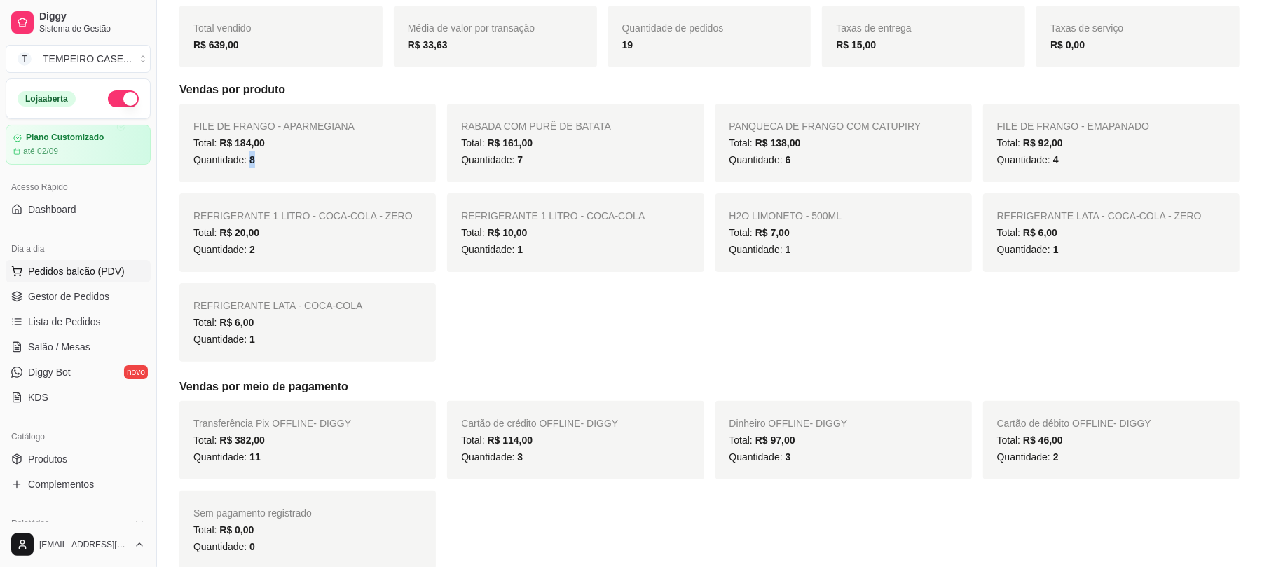
click at [77, 268] on span "Pedidos balcão (PDV)" at bounding box center [76, 271] width 97 height 14
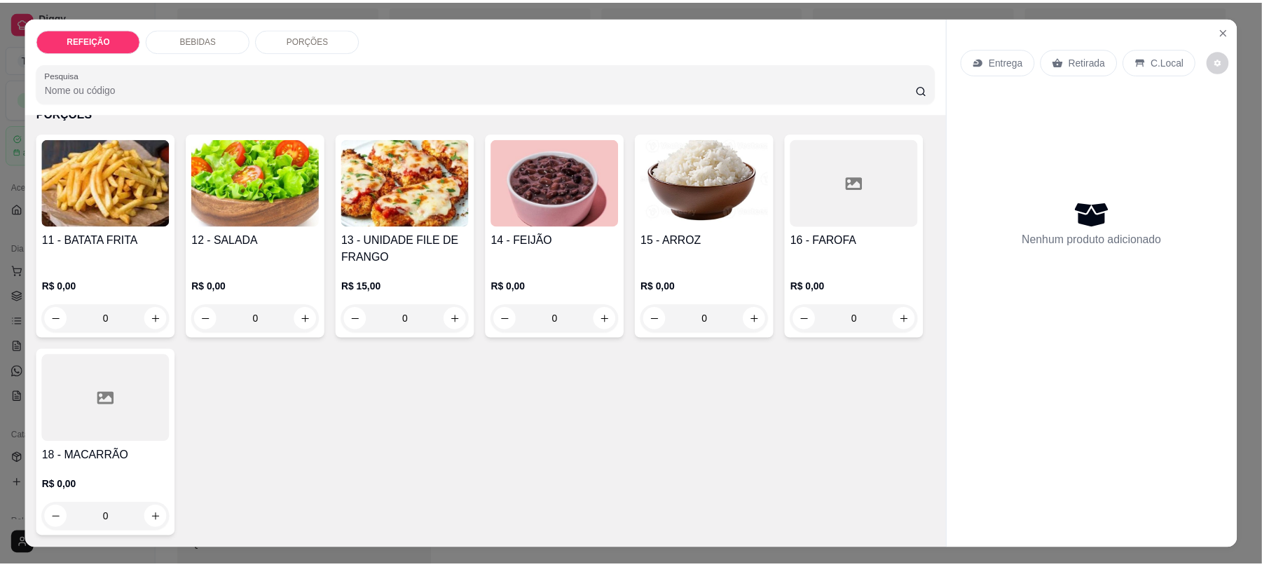
scroll to position [28, 0]
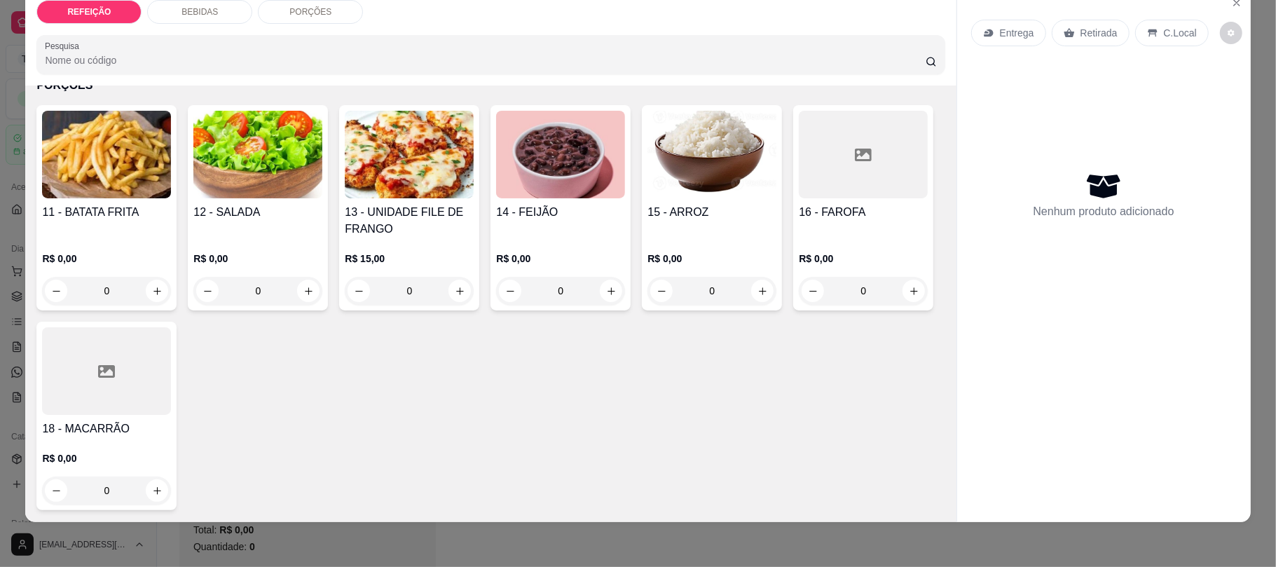
click at [378, 172] on img at bounding box center [409, 155] width 129 height 88
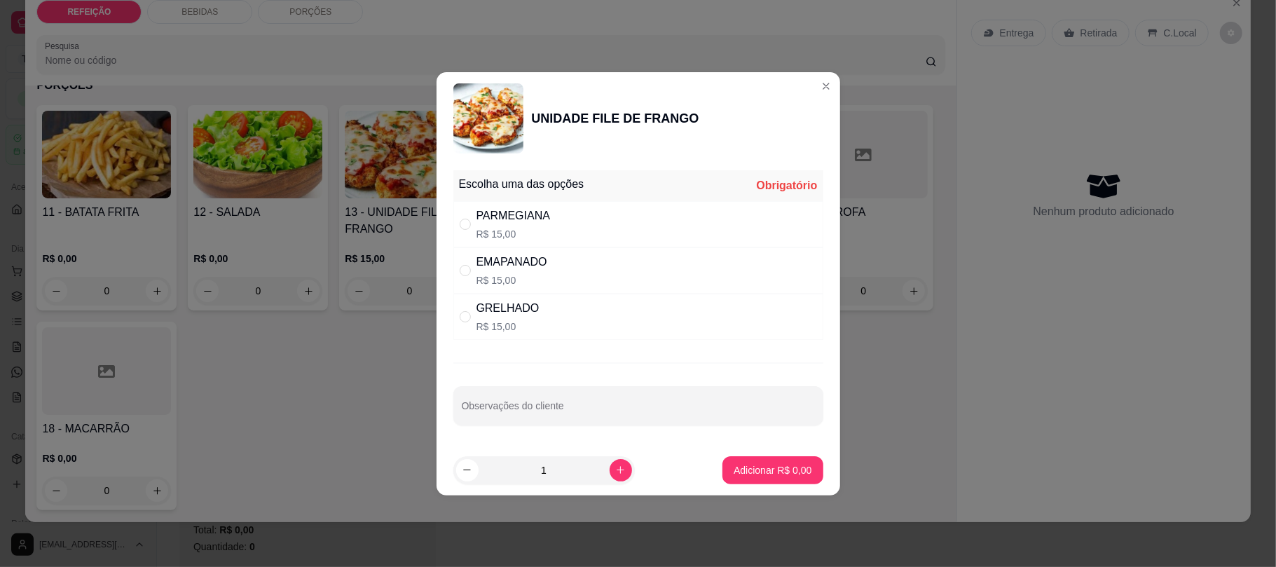
click at [497, 303] on div "GRELHADO" at bounding box center [507, 308] width 63 height 17
radio input "true"
click at [609, 478] on button "increase-product-quantity" at bounding box center [620, 470] width 22 height 22
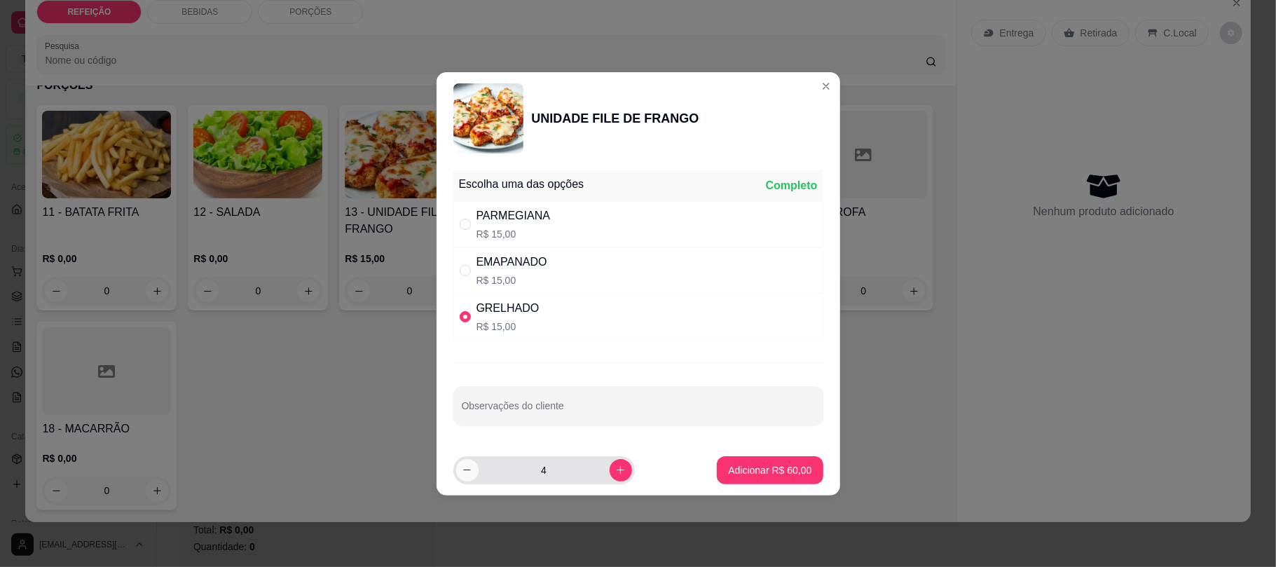
click at [456, 471] on button "decrease-product-quantity" at bounding box center [467, 470] width 22 height 22
click at [469, 469] on icon "decrease-product-quantity" at bounding box center [467, 469] width 11 height 11
type input "2"
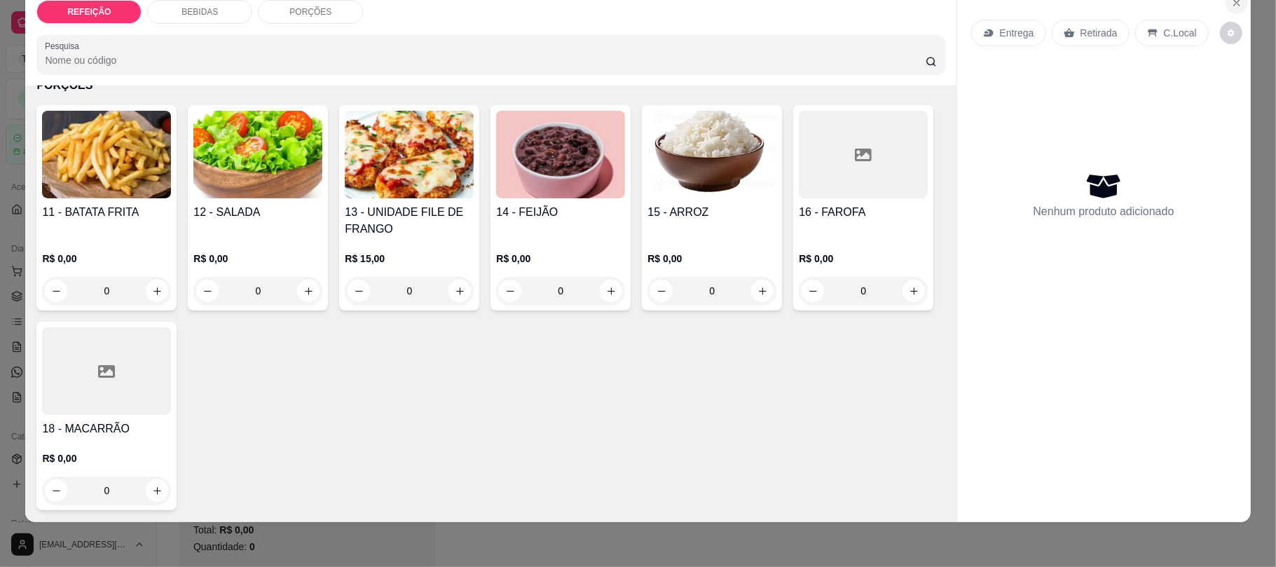
click at [1234, 0] on icon "Close" at bounding box center [1236, 2] width 11 height 11
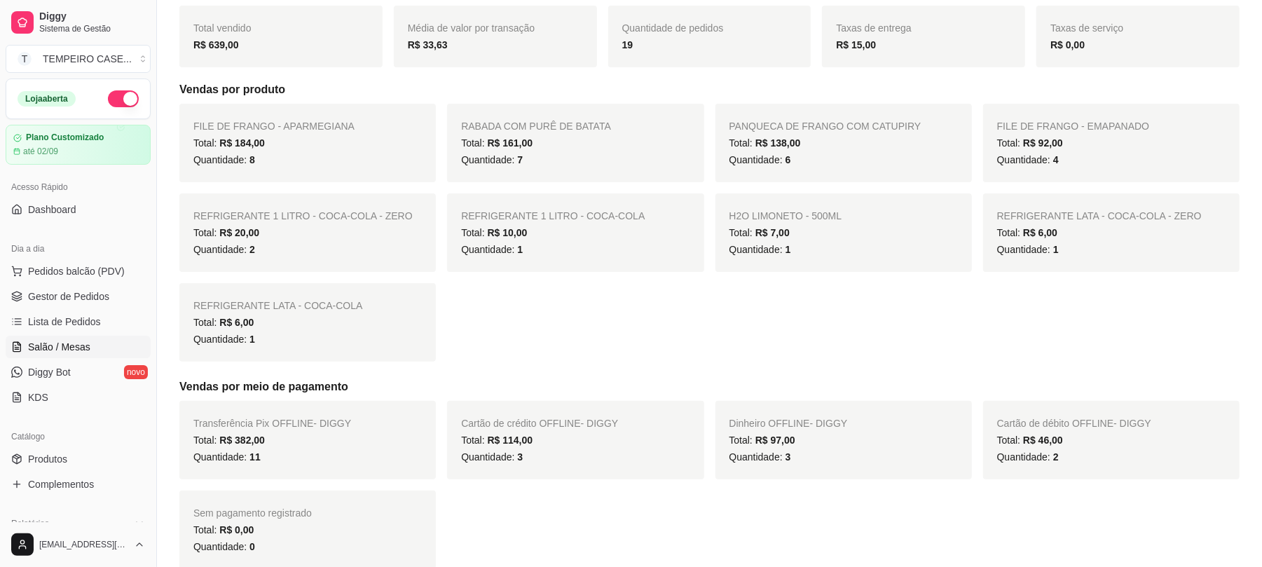
click at [68, 351] on span "Salão / Mesas" at bounding box center [59, 347] width 62 height 14
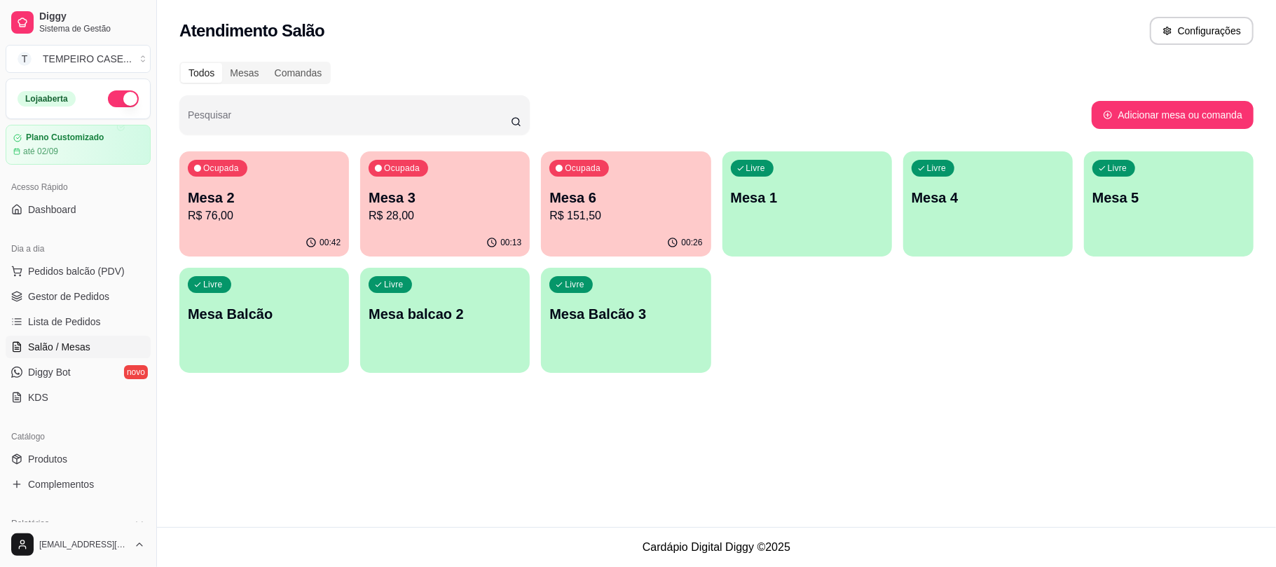
click at [643, 216] on p "R$ 151,50" at bounding box center [625, 215] width 153 height 17
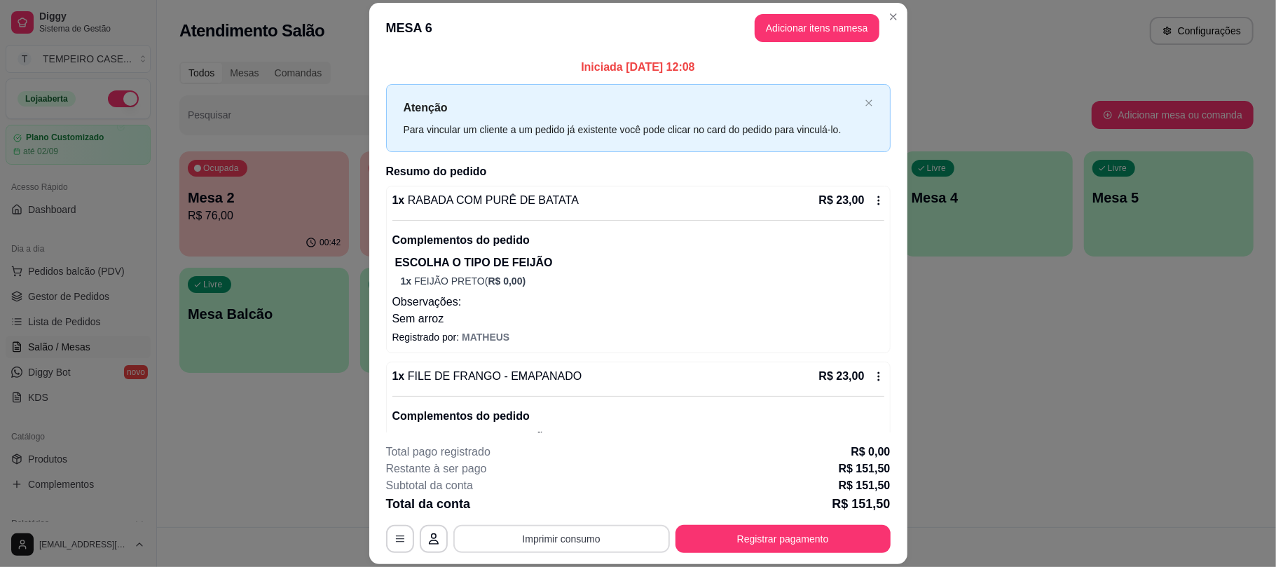
click at [595, 533] on button "Imprimir consumo" at bounding box center [561, 539] width 216 height 28
click at [588, 475] on button "IMPRESSORA" at bounding box center [559, 478] width 116 height 22
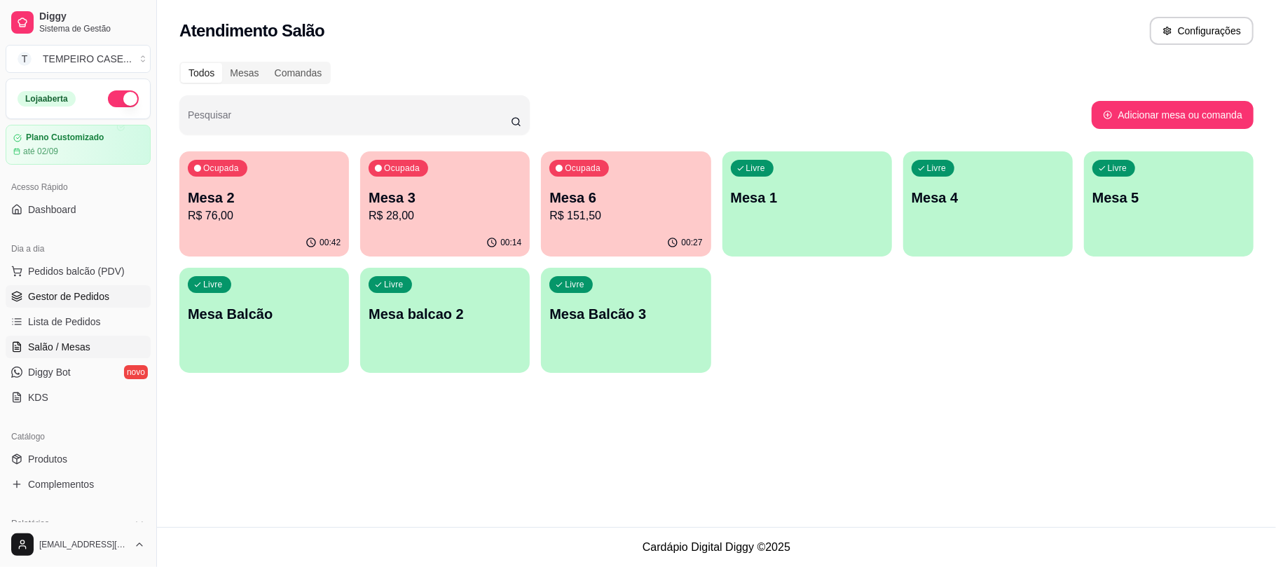
click at [92, 291] on span "Gestor de Pedidos" at bounding box center [68, 296] width 81 height 14
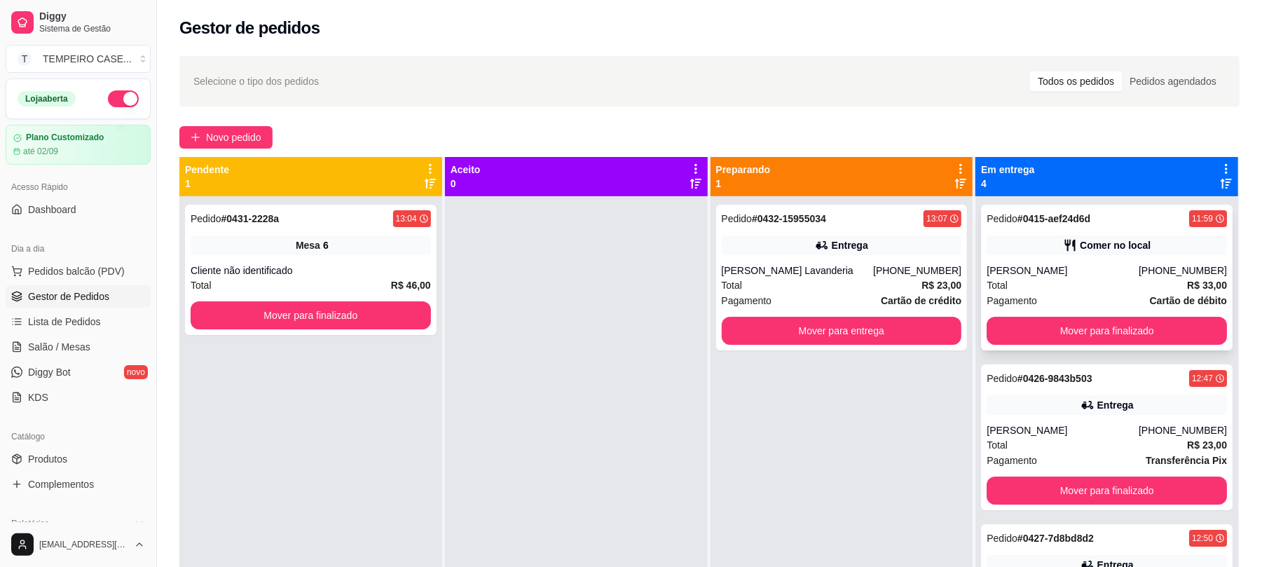
click at [1066, 265] on div "Ana Leite" at bounding box center [1062, 270] width 152 height 14
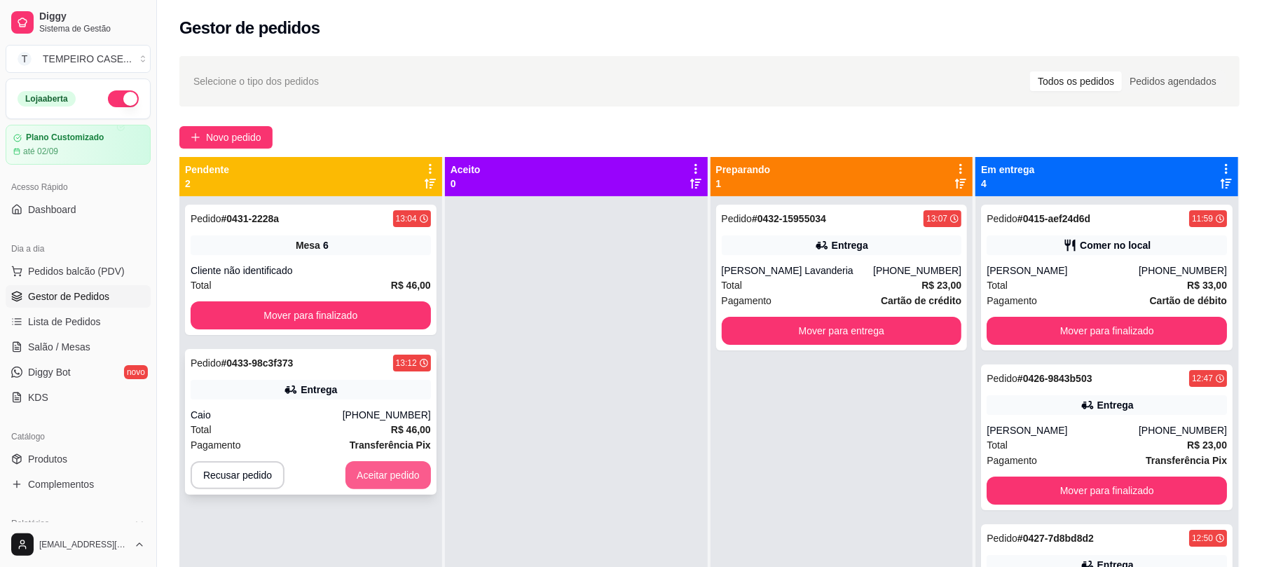
click at [408, 477] on button "Aceitar pedido" at bounding box center [387, 475] width 85 height 28
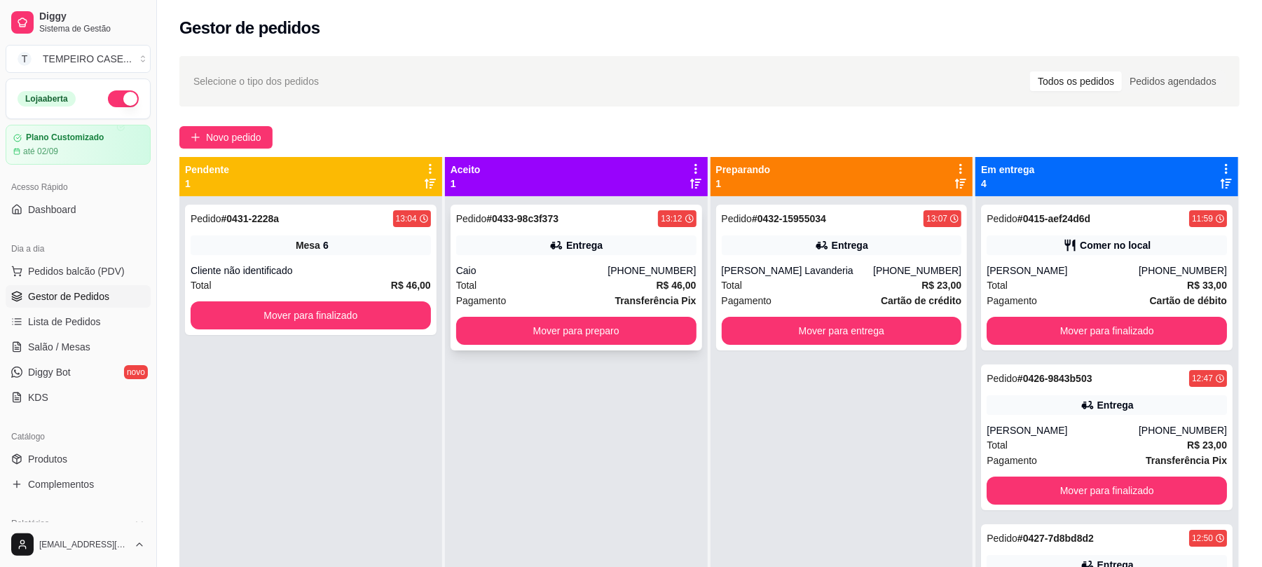
click at [614, 244] on div "Entrega" at bounding box center [576, 245] width 240 height 20
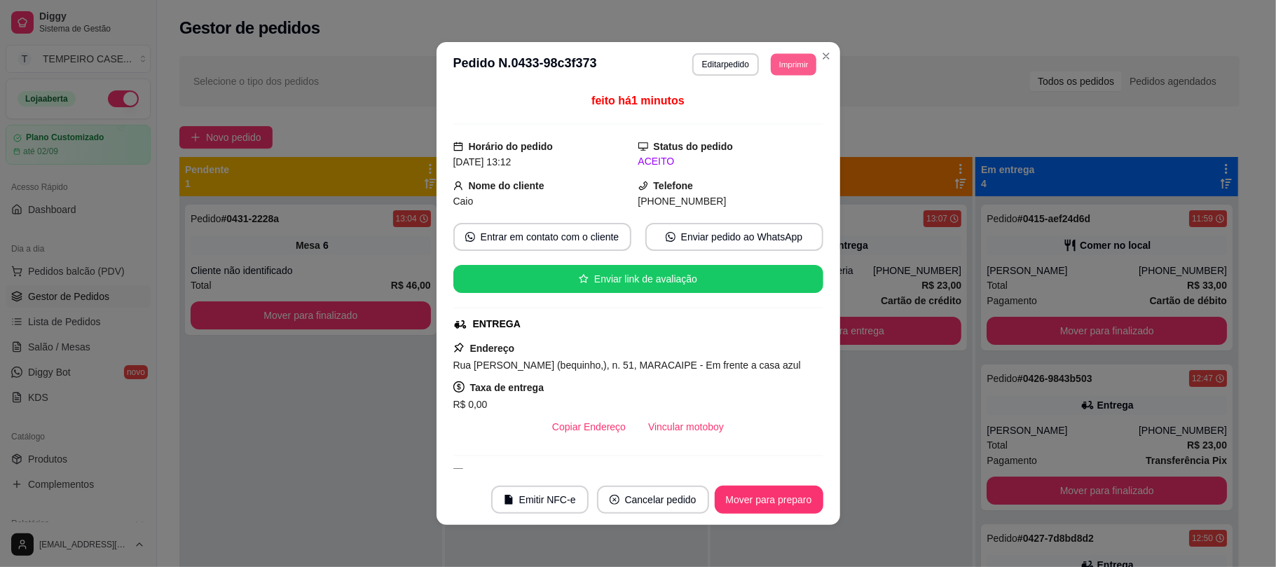
click at [761, 57] on div "**********" at bounding box center [754, 64] width 125 height 22
click at [770, 60] on button "Imprimir" at bounding box center [793, 64] width 47 height 22
click at [757, 113] on button "IMPRESSORA" at bounding box center [754, 113] width 112 height 22
click at [796, 66] on button "Imprimir" at bounding box center [793, 64] width 47 height 22
click at [776, 147] on button "IMPRESSORA COZINHA" at bounding box center [754, 141] width 112 height 22
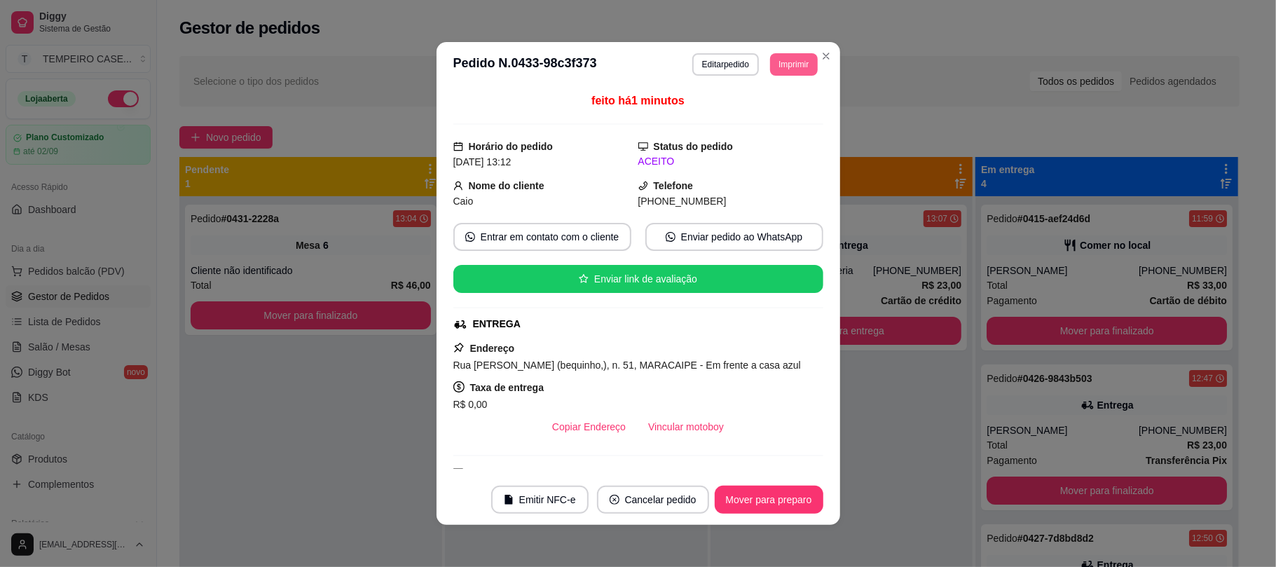
click at [785, 63] on button "Imprimir" at bounding box center [793, 64] width 47 height 22
click at [763, 120] on button "IMPRESSORA" at bounding box center [754, 113] width 116 height 22
click at [789, 65] on button "Imprimir" at bounding box center [794, 64] width 46 height 22
click at [774, 147] on button "IMPRESSORA COZINHA" at bounding box center [754, 141] width 116 height 22
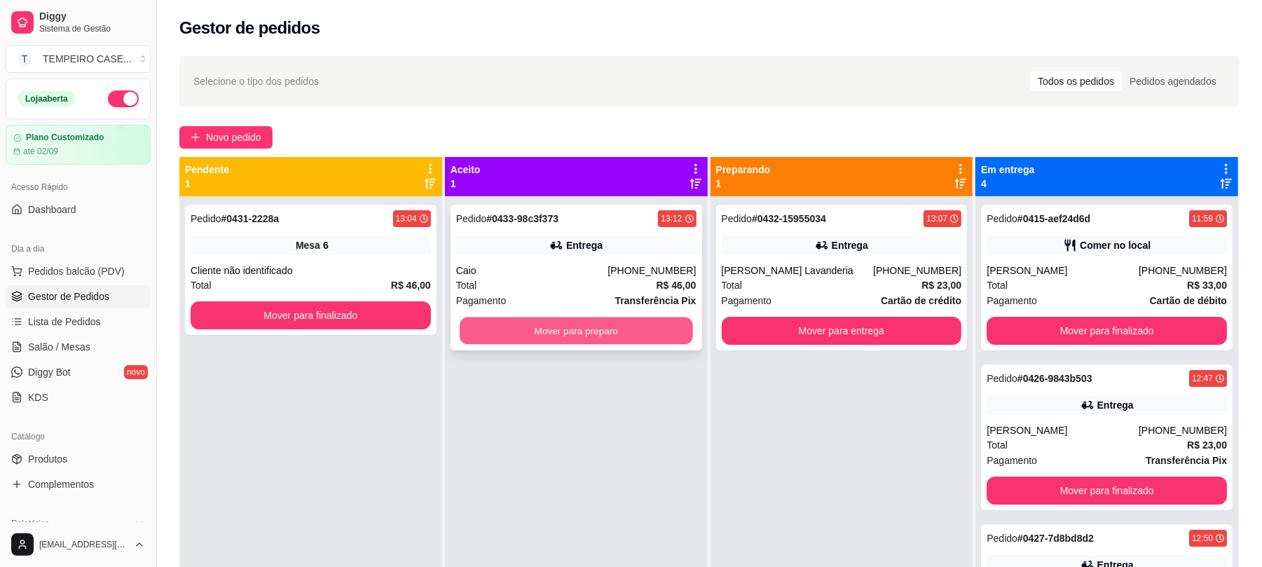
click at [639, 326] on button "Mover para preparo" at bounding box center [576, 330] width 233 height 27
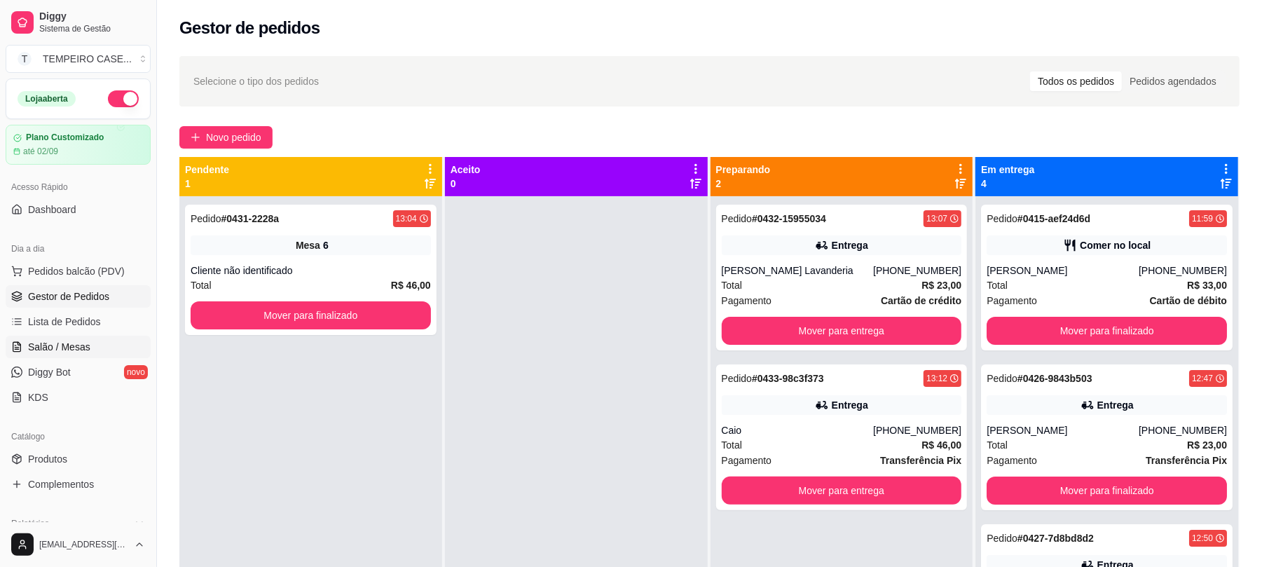
click at [71, 342] on span "Salão / Mesas" at bounding box center [59, 347] width 62 height 14
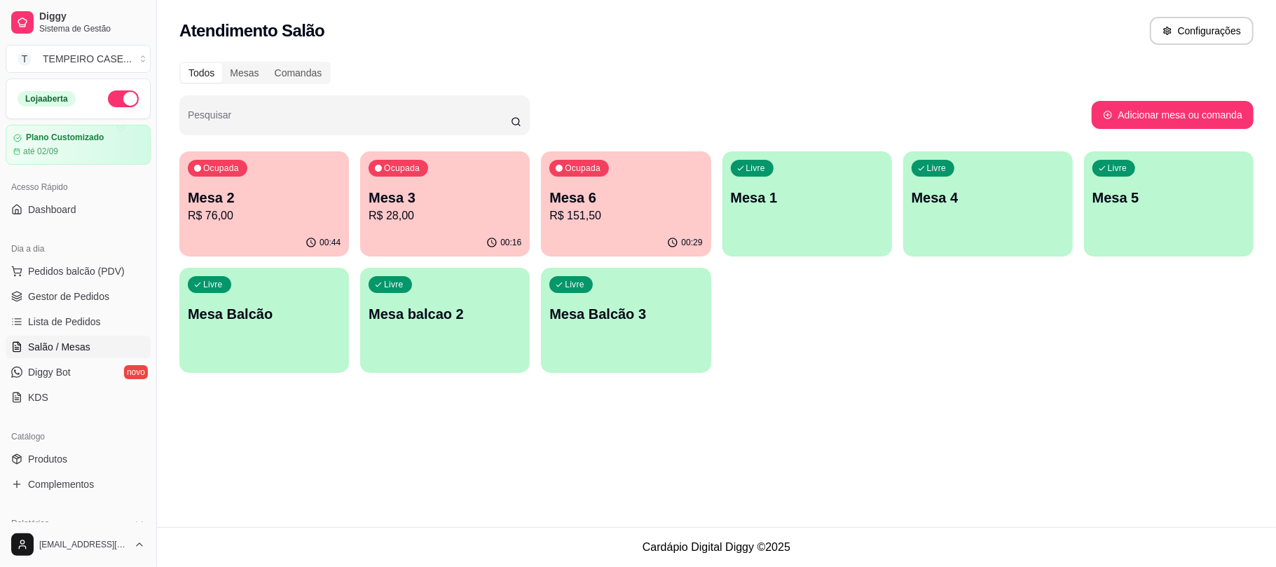
click at [556, 198] on p "Mesa 6" at bounding box center [625, 198] width 153 height 20
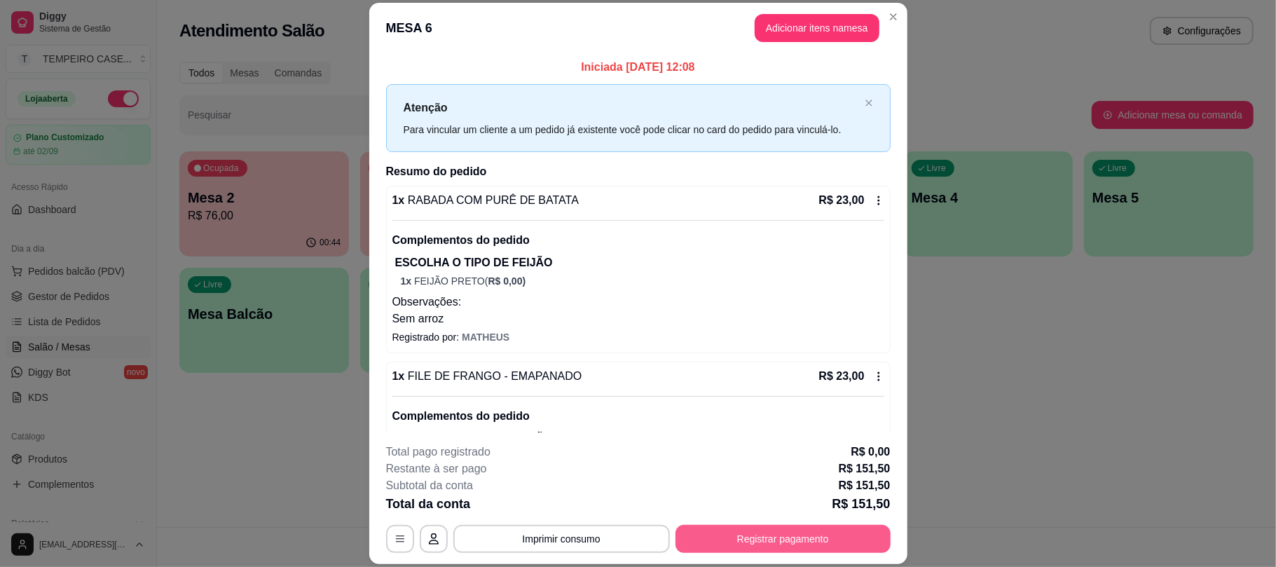
click at [730, 530] on button "Registrar pagamento" at bounding box center [782, 539] width 215 height 28
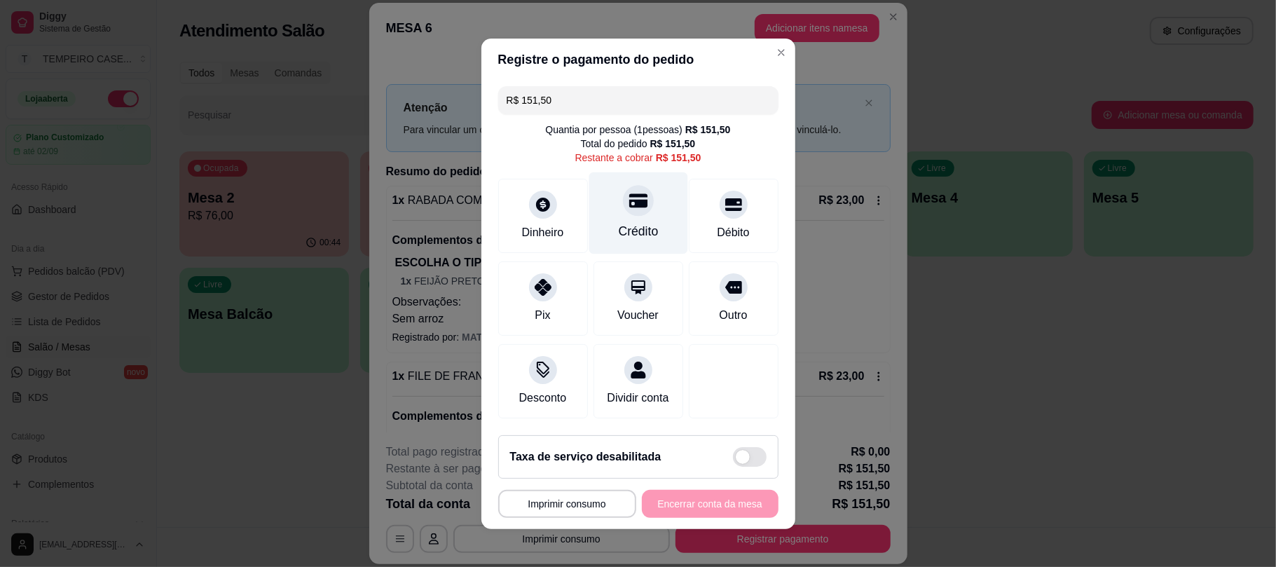
click at [632, 222] on div "Crédito" at bounding box center [638, 231] width 40 height 18
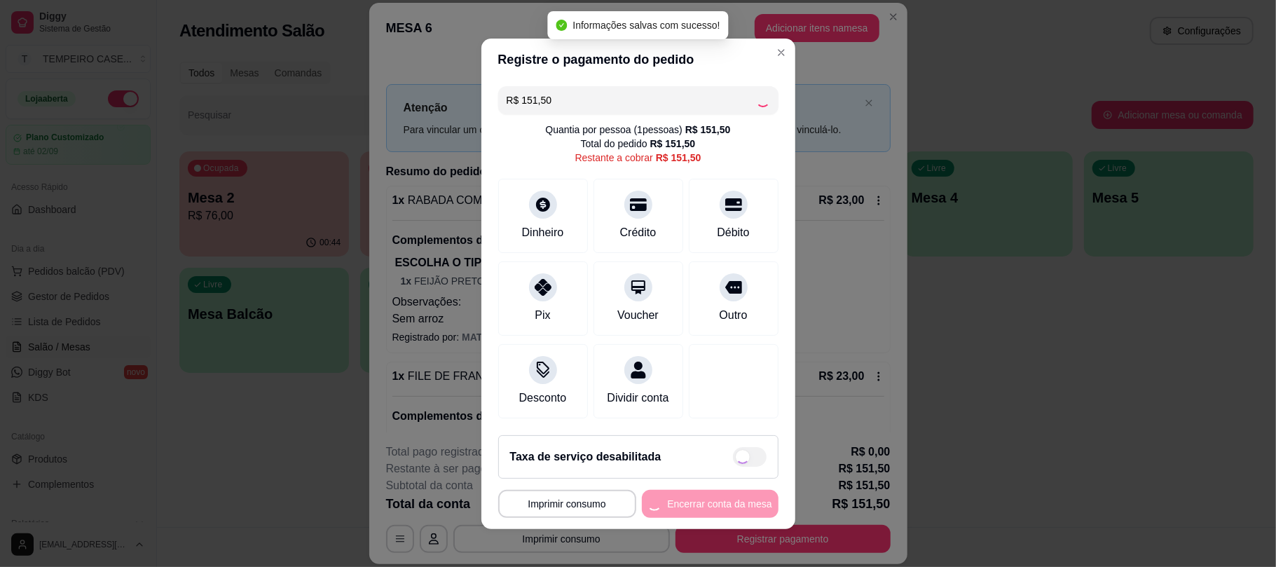
type input "R$ 0,00"
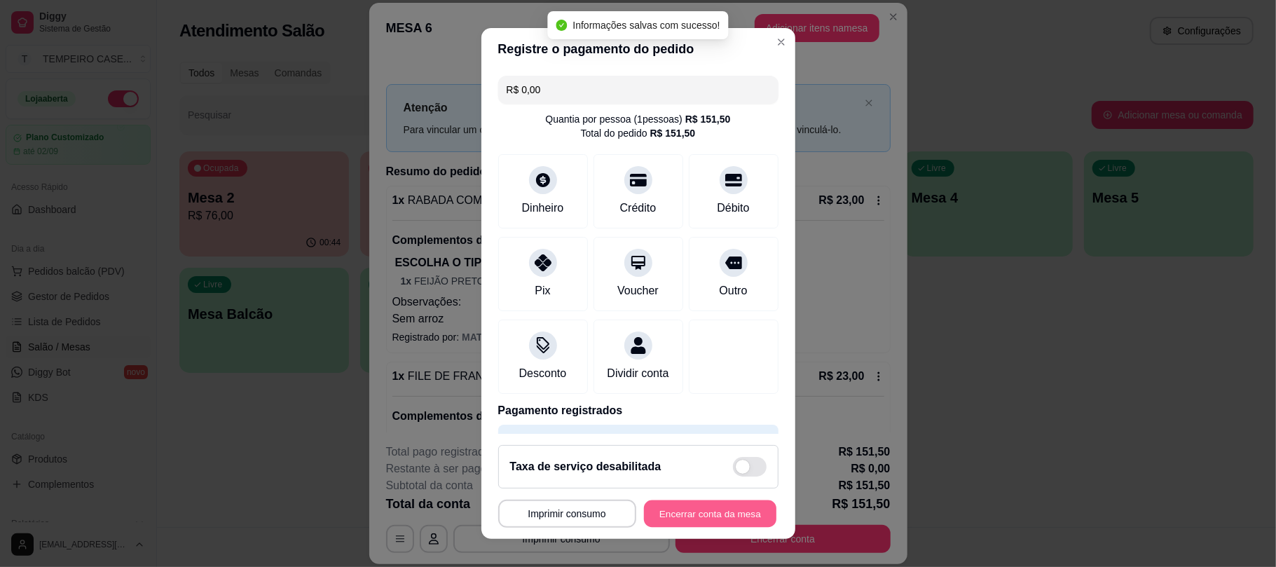
click at [695, 516] on button "Encerrar conta da mesa" at bounding box center [710, 512] width 132 height 27
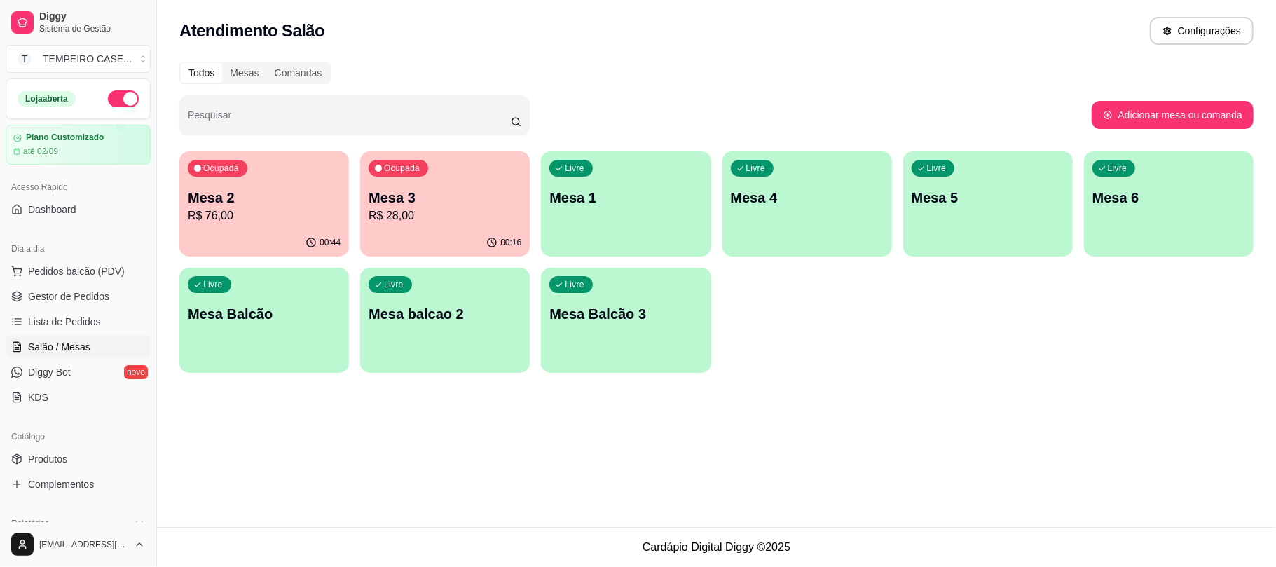
click at [231, 207] on p "R$ 76,00" at bounding box center [264, 215] width 153 height 17
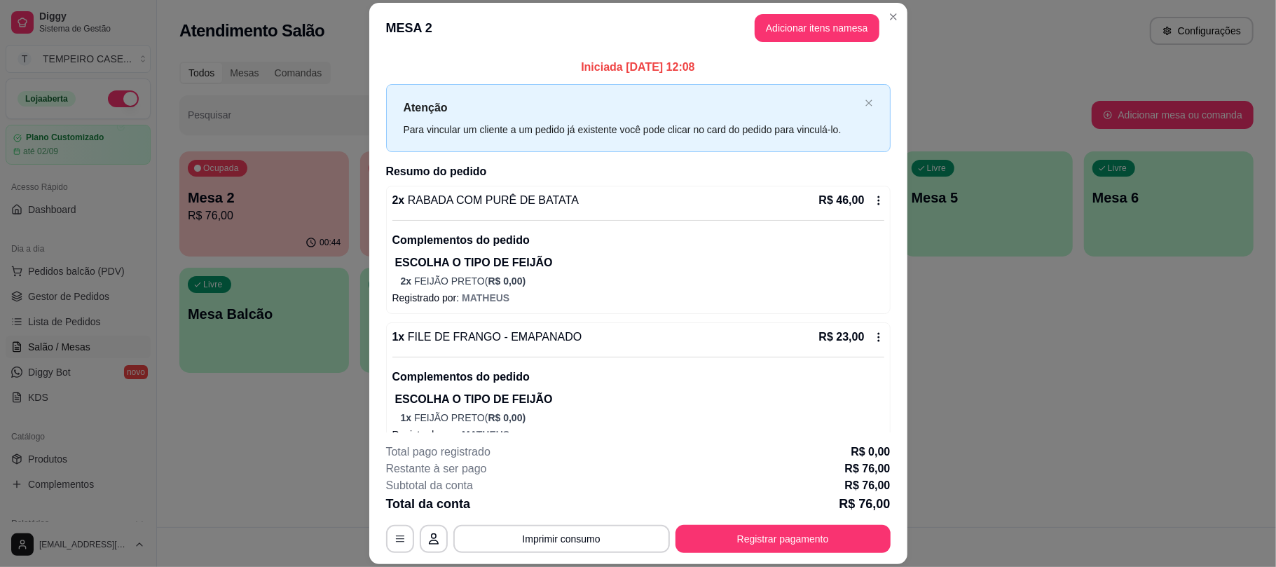
click at [765, 553] on footer "**********" at bounding box center [638, 498] width 538 height 132
click at [773, 544] on button "Registrar pagamento" at bounding box center [782, 539] width 215 height 28
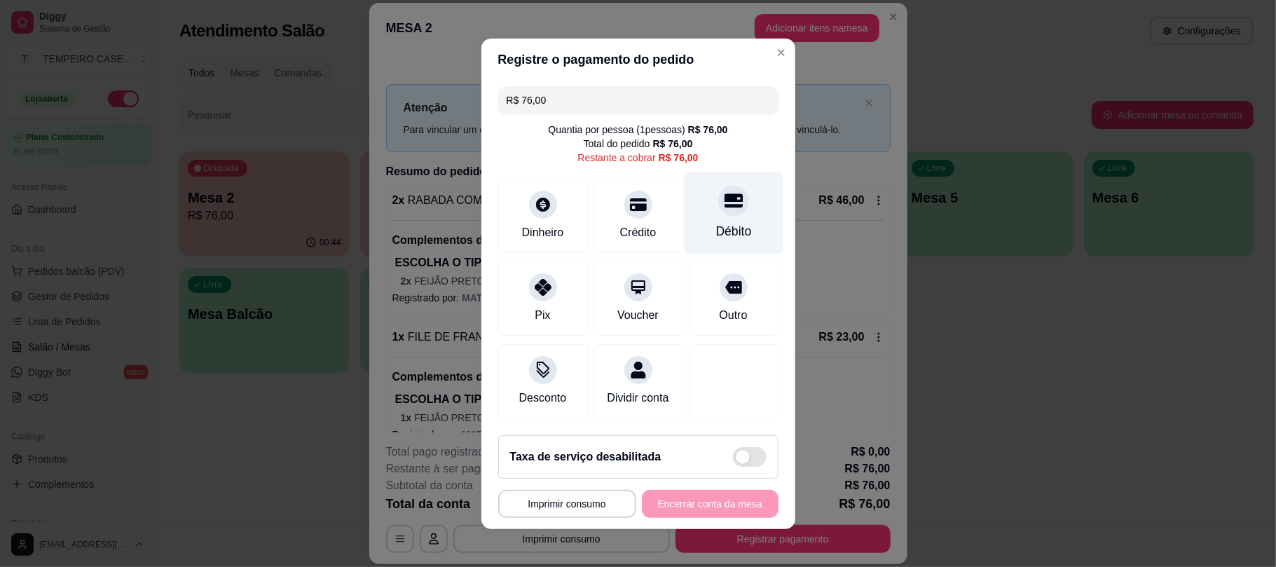
click at [731, 222] on div "Débito" at bounding box center [733, 231] width 36 height 18
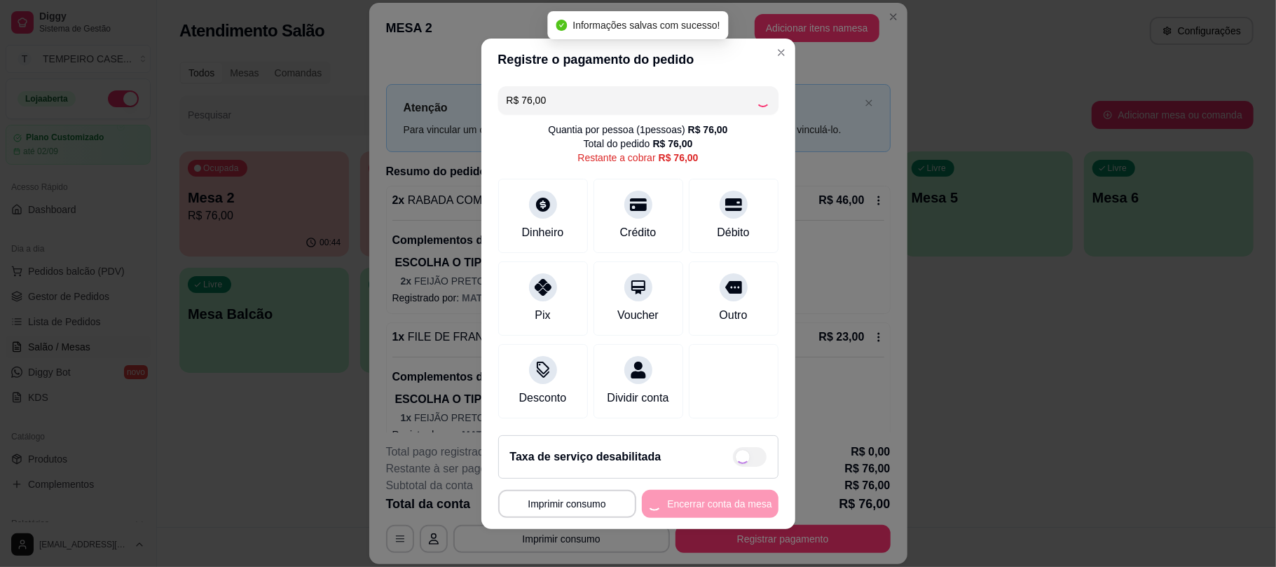
type input "R$ 0,00"
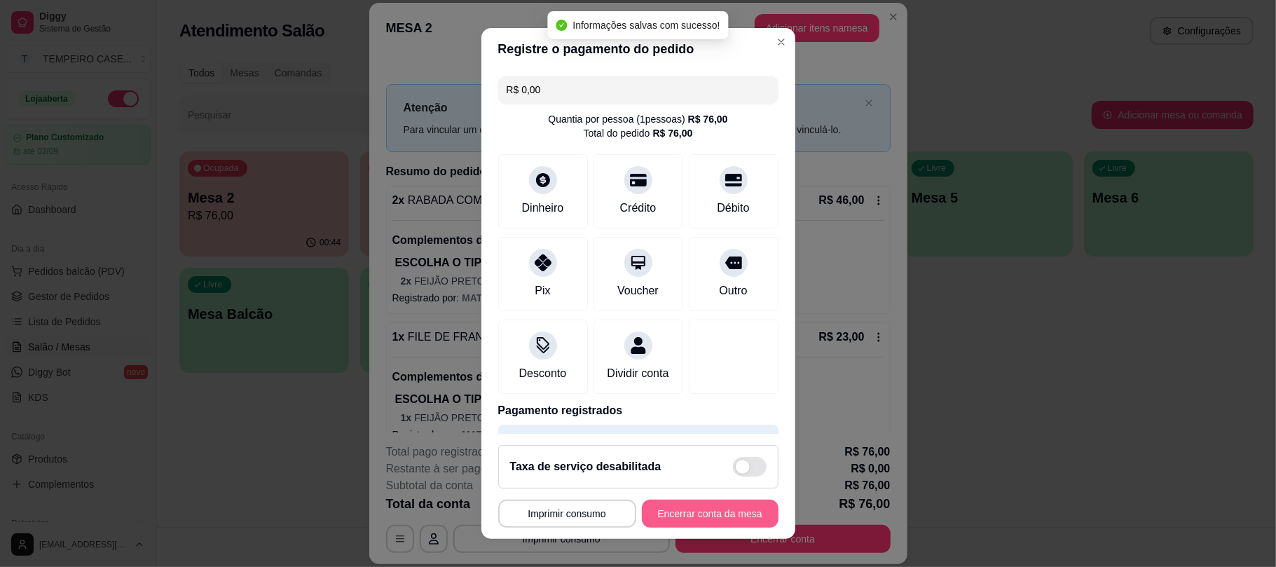
click at [674, 508] on button "Encerrar conta da mesa" at bounding box center [710, 513] width 137 height 28
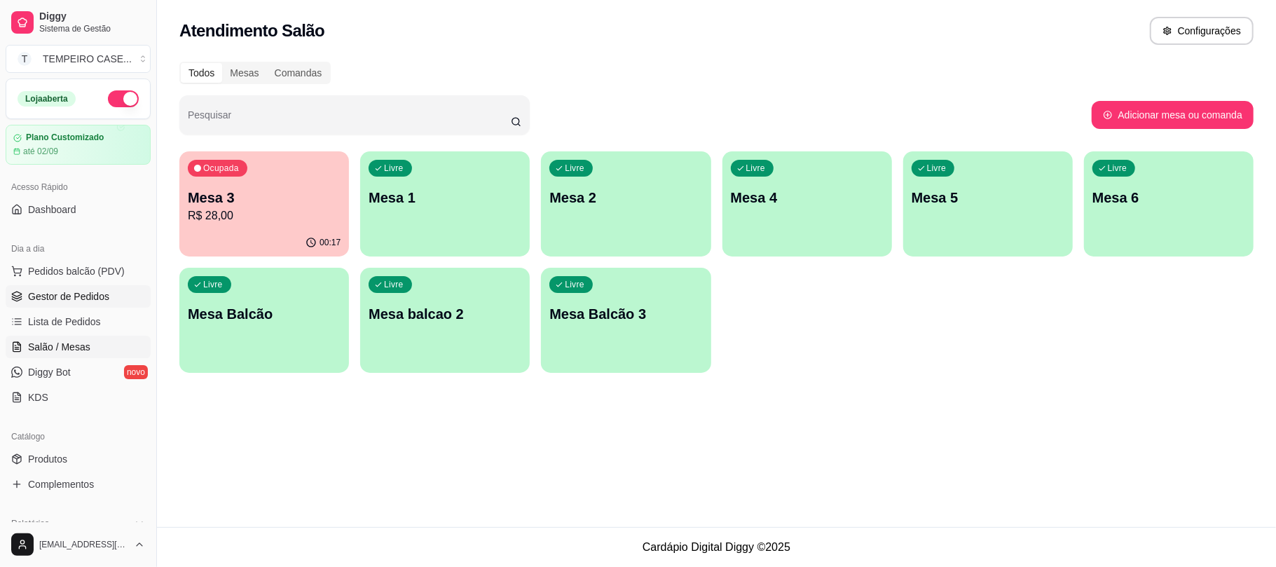
click at [60, 296] on span "Gestor de Pedidos" at bounding box center [68, 296] width 81 height 14
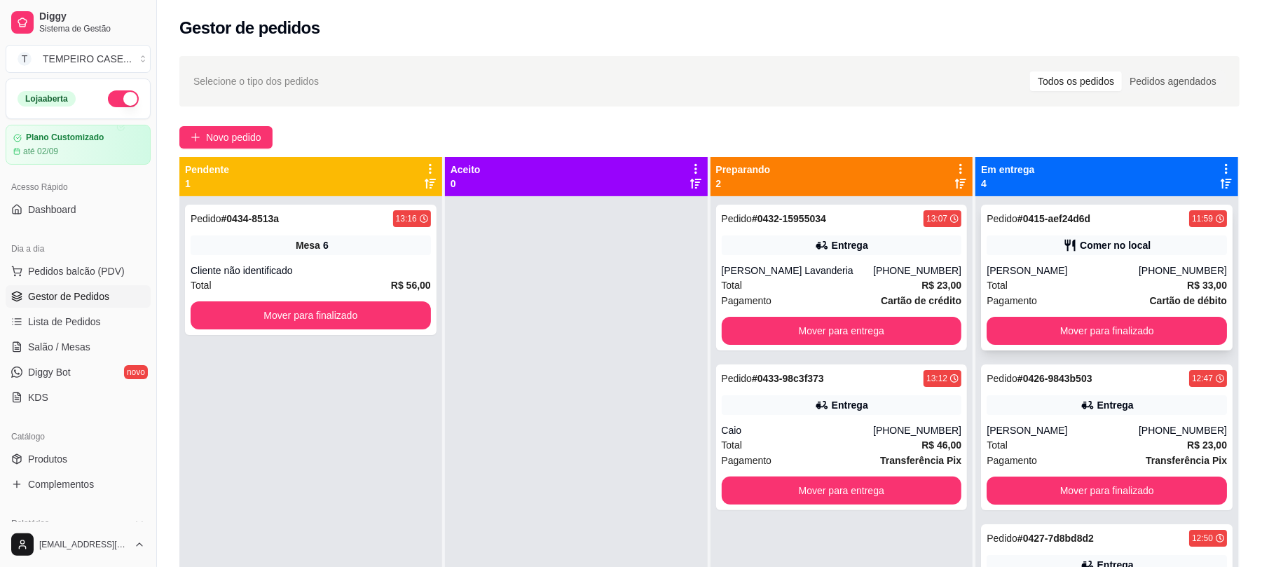
click at [1097, 258] on div "Pedido # 0415-aef24d6d 11:59 Comer no local Ana Leite (22) 98102-7644 Total R$ …" at bounding box center [1106, 278] width 251 height 146
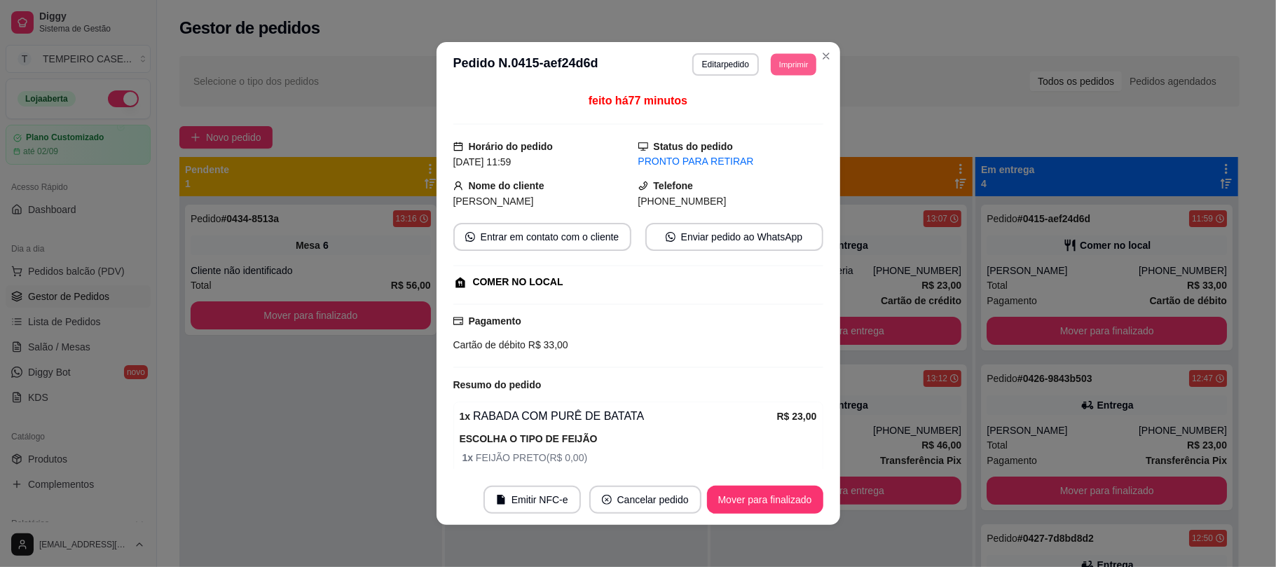
click at [791, 66] on button "Imprimir" at bounding box center [794, 64] width 46 height 22
click at [726, 71] on button "Editar pedido" at bounding box center [725, 64] width 67 height 22
click at [726, 71] on button "Editar pedido" at bounding box center [725, 64] width 65 height 22
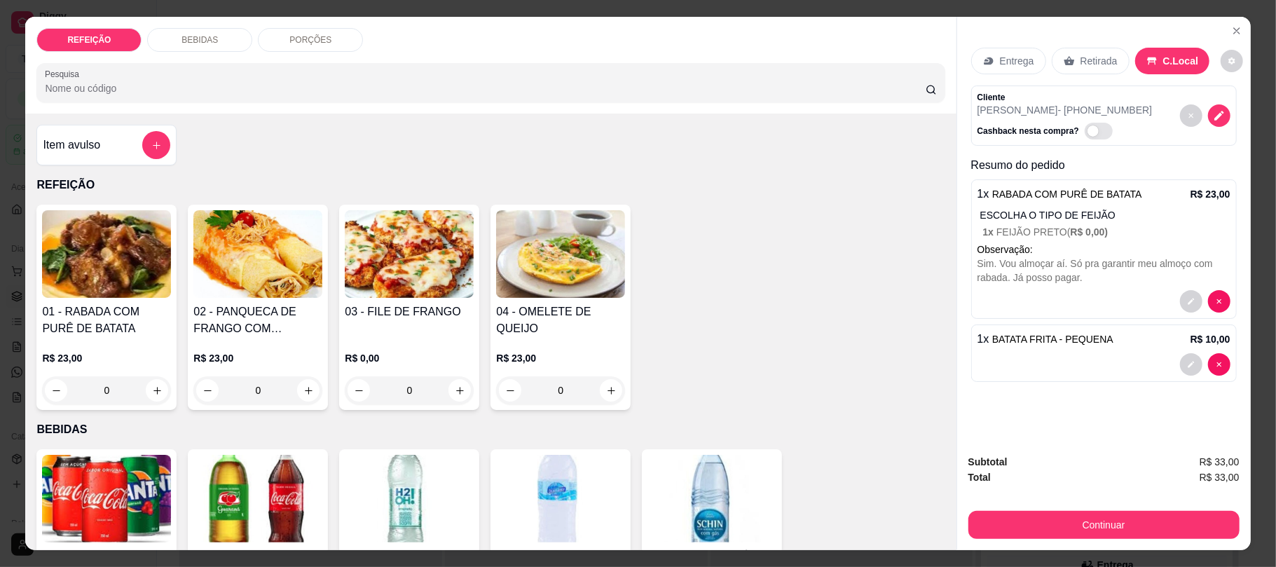
click at [394, 307] on h4 "03 - FILE DE FRANGO" at bounding box center [409, 311] width 129 height 17
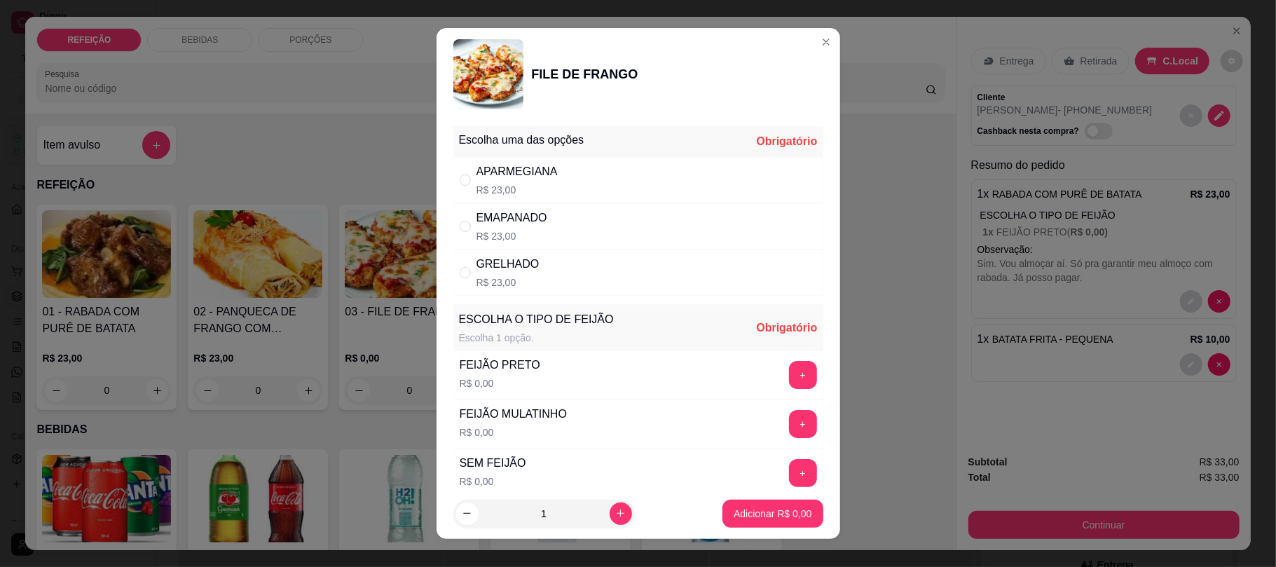
click at [532, 182] on div "APARMEGIANA R$ 23,00" at bounding box center [516, 180] width 81 height 34
radio input "true"
click at [789, 377] on button "+" at bounding box center [803, 375] width 28 height 28
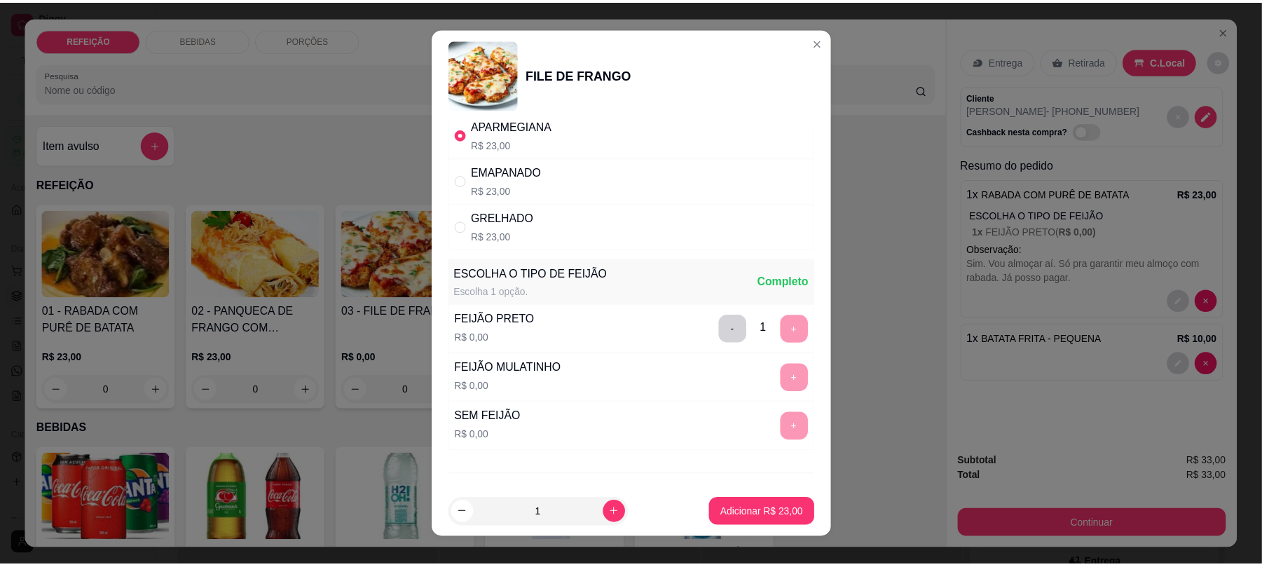
scroll to position [118, 0]
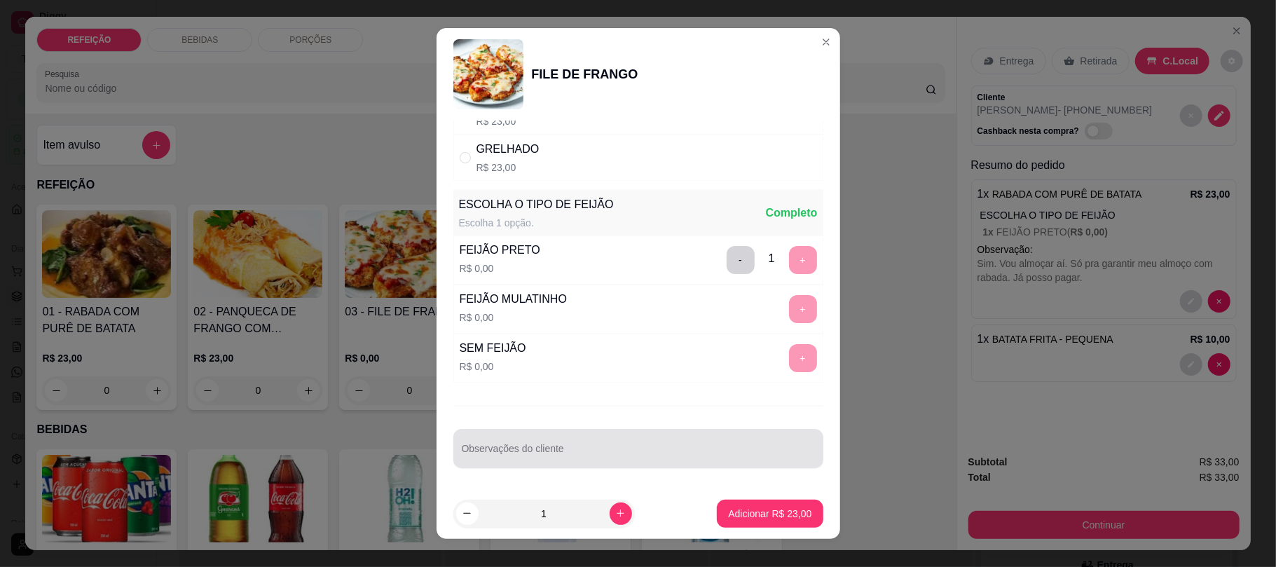
click at [527, 447] on div "Observações do cliente" at bounding box center [638, 448] width 370 height 39
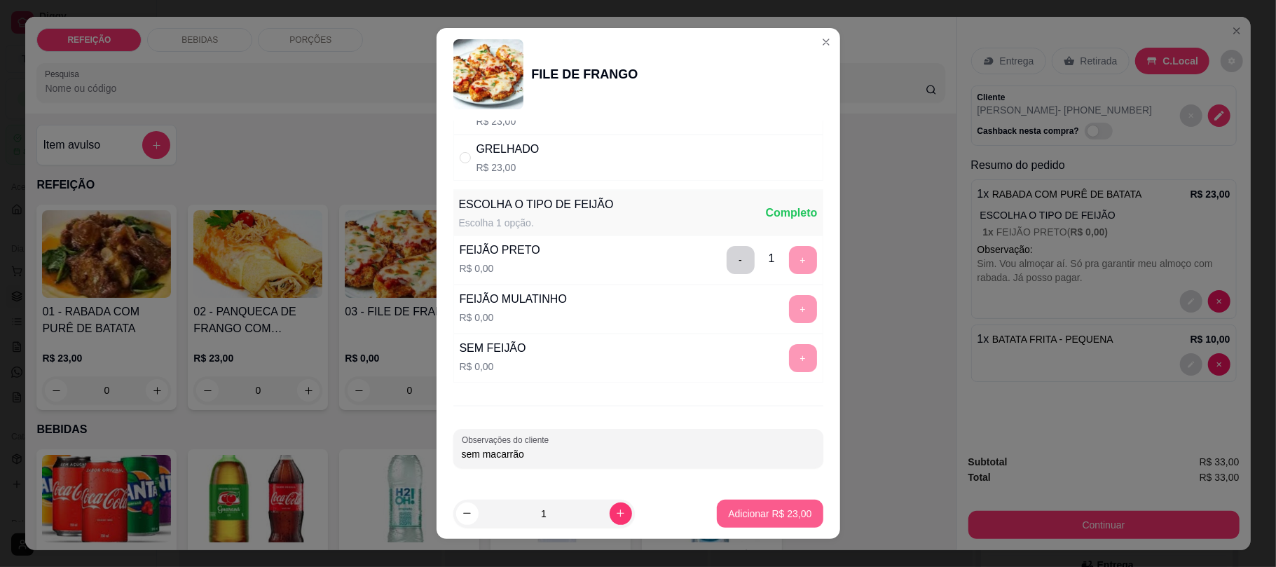
type input "sem macarrão"
click at [717, 508] on button "Adicionar R$ 23,00" at bounding box center [770, 513] width 106 height 28
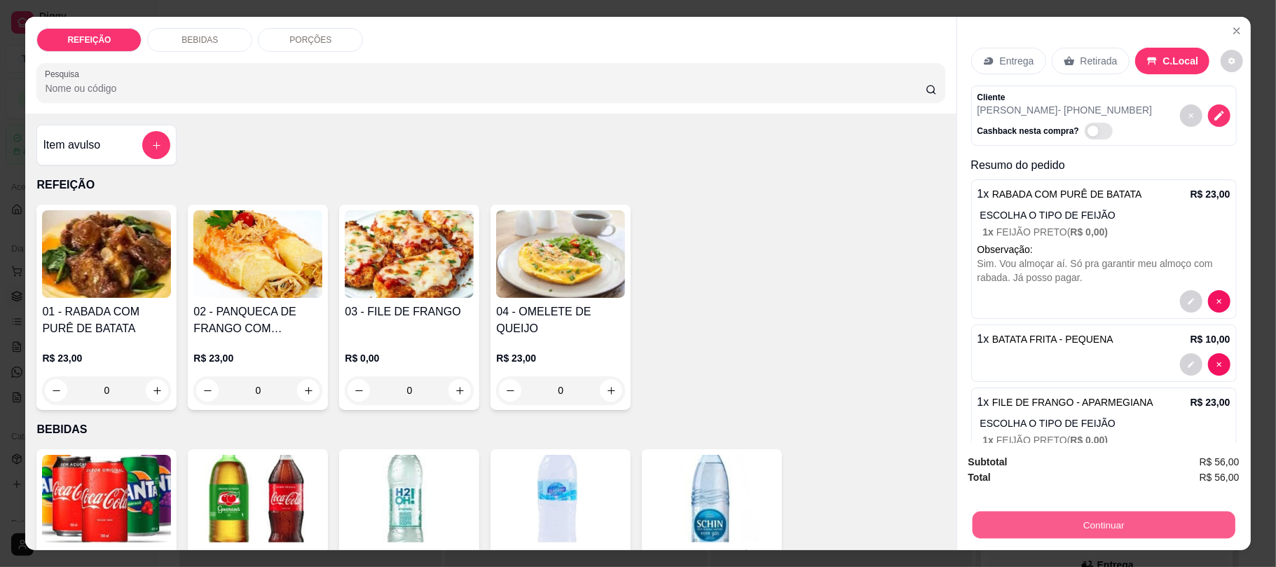
click at [1108, 538] on button "Continuar" at bounding box center [1103, 524] width 263 height 27
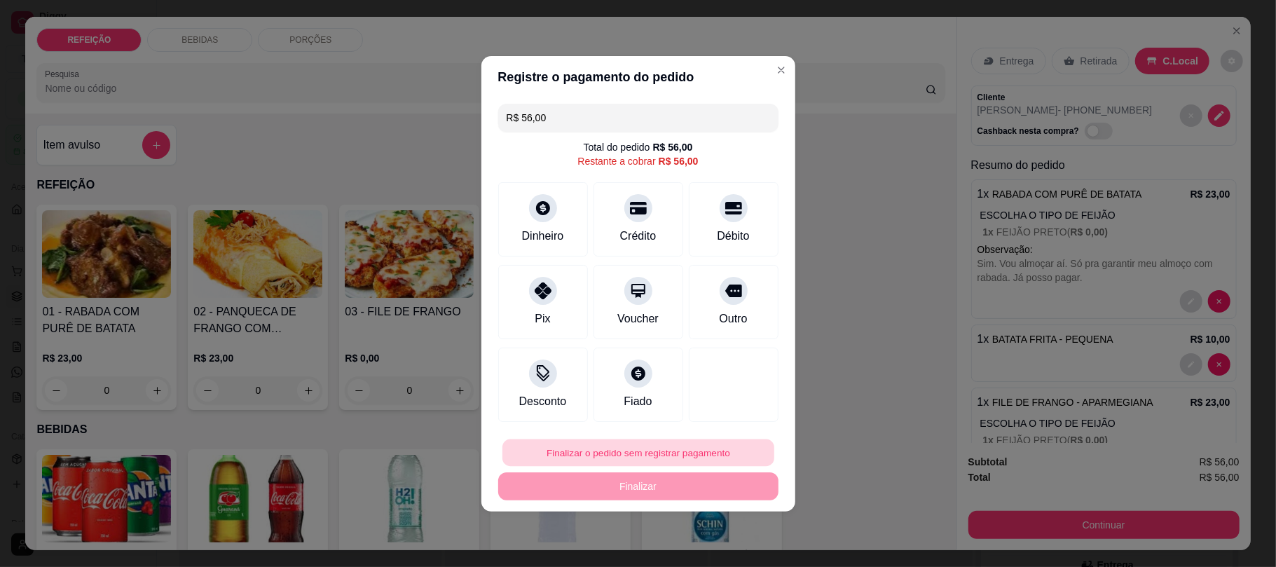
click at [637, 440] on button "Finalizar o pedido sem registrar pagamento" at bounding box center [638, 452] width 272 height 27
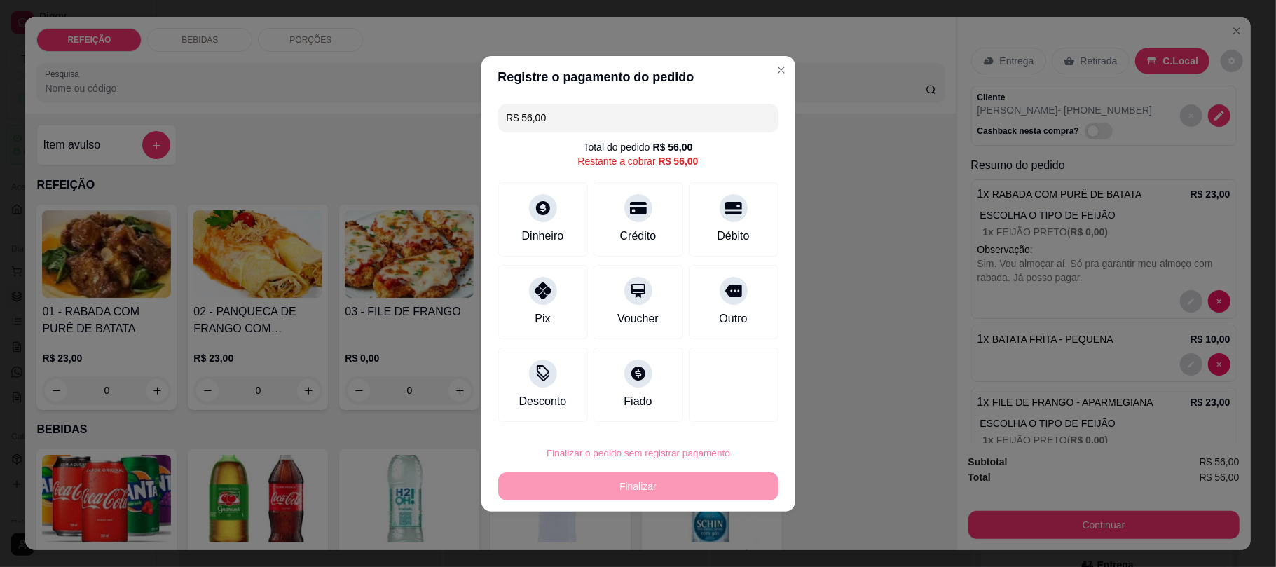
click at [713, 409] on button "Confirmar" at bounding box center [721, 413] width 50 height 21
type input "0"
type input "R$ 0,00"
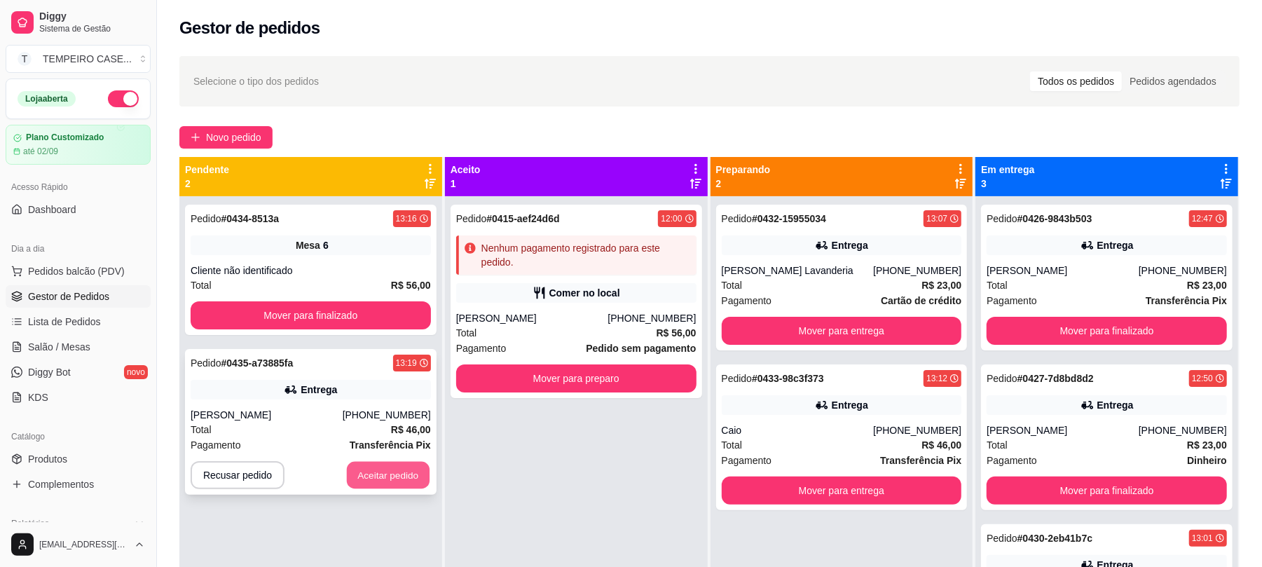
click at [374, 483] on button "Aceitar pedido" at bounding box center [388, 475] width 83 height 27
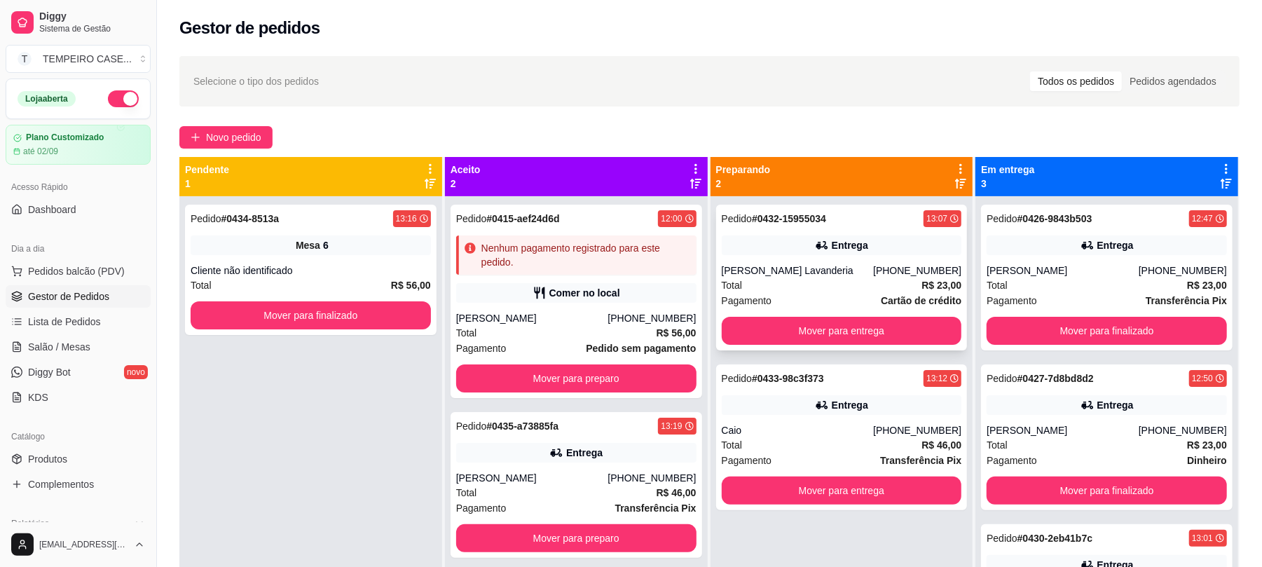
scroll to position [39, 0]
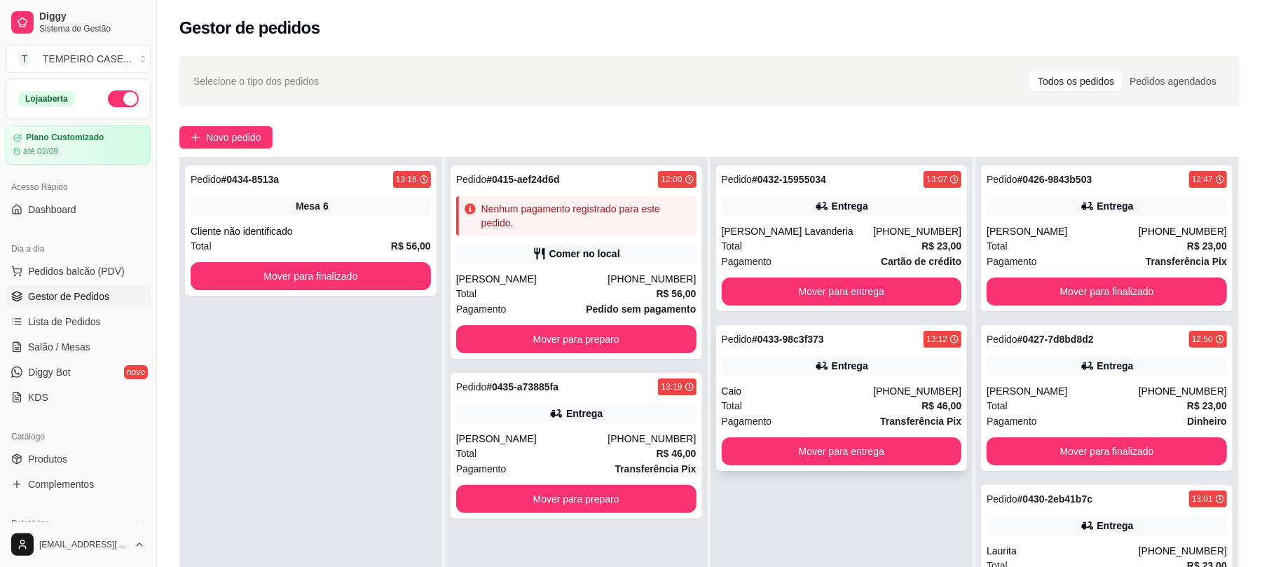
click at [796, 395] on div "Caio" at bounding box center [798, 391] width 152 height 14
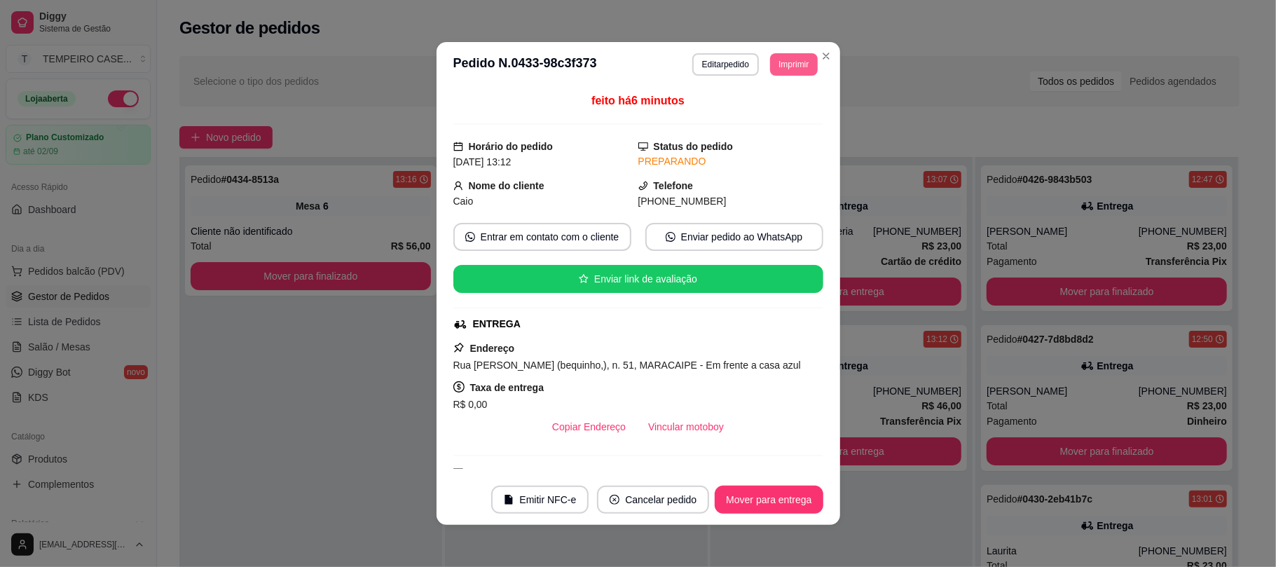
click at [785, 65] on button "Imprimir" at bounding box center [793, 64] width 47 height 22
click at [720, 149] on button "IMPRESSORA COZINHA" at bounding box center [754, 141] width 116 height 22
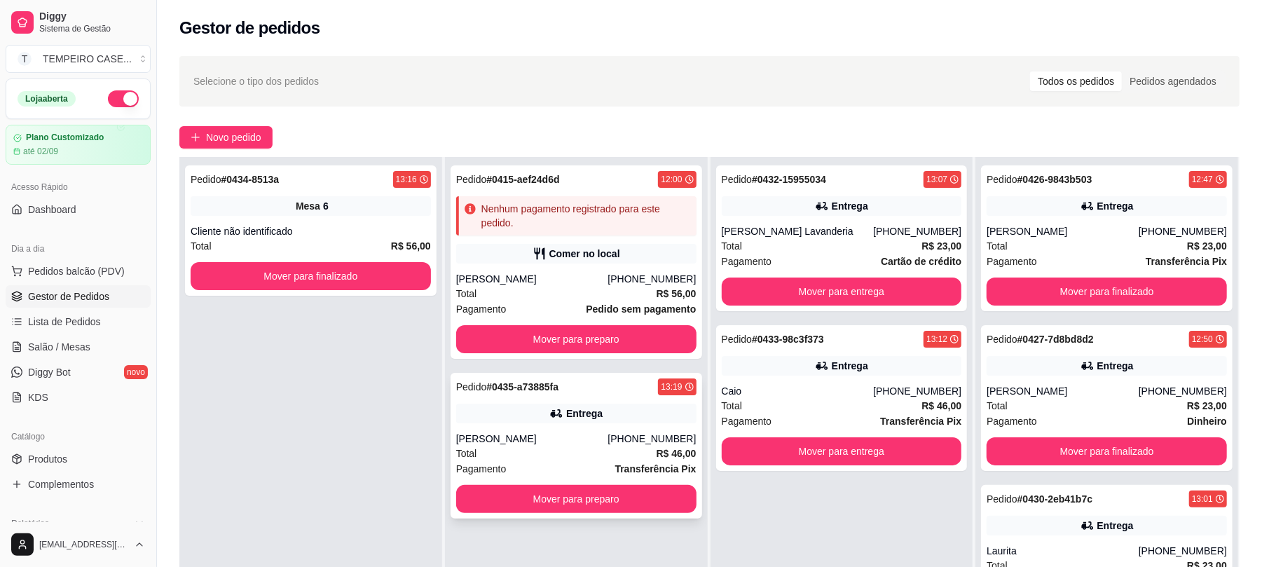
click at [631, 415] on div "Entrega" at bounding box center [576, 413] width 240 height 20
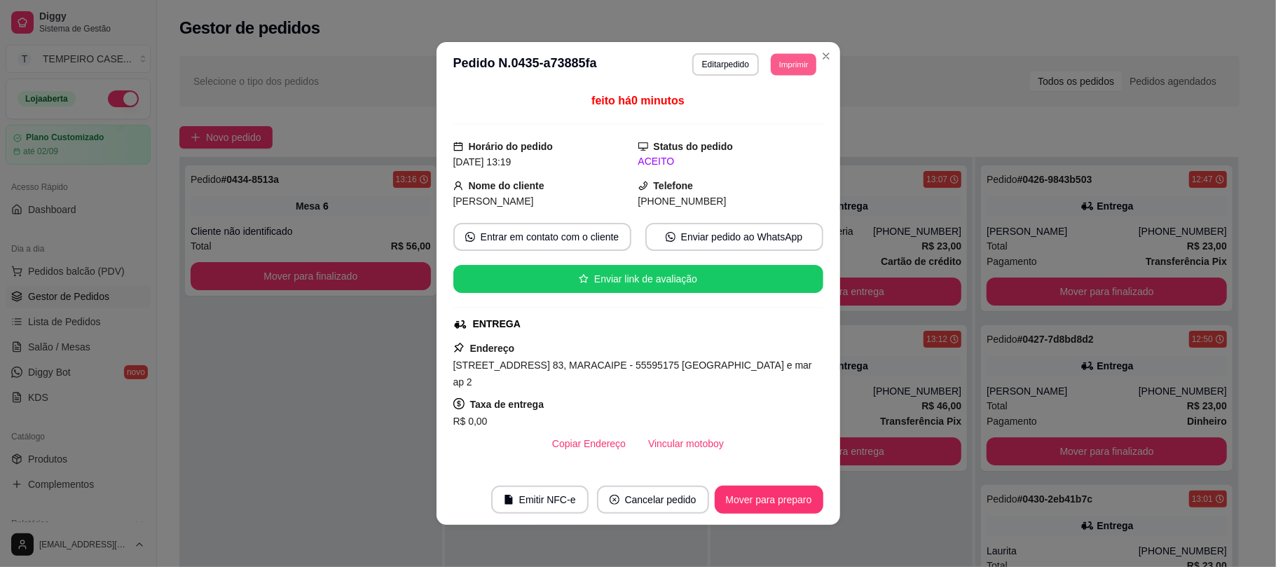
click at [799, 69] on button "Imprimir" at bounding box center [794, 64] width 46 height 22
click at [740, 139] on button "IMPRESSORA COZINHA" at bounding box center [754, 141] width 116 height 22
click at [780, 62] on button "Imprimir" at bounding box center [793, 64] width 47 height 22
click at [761, 149] on button "IMPRESSORA COZINHA" at bounding box center [754, 141] width 116 height 22
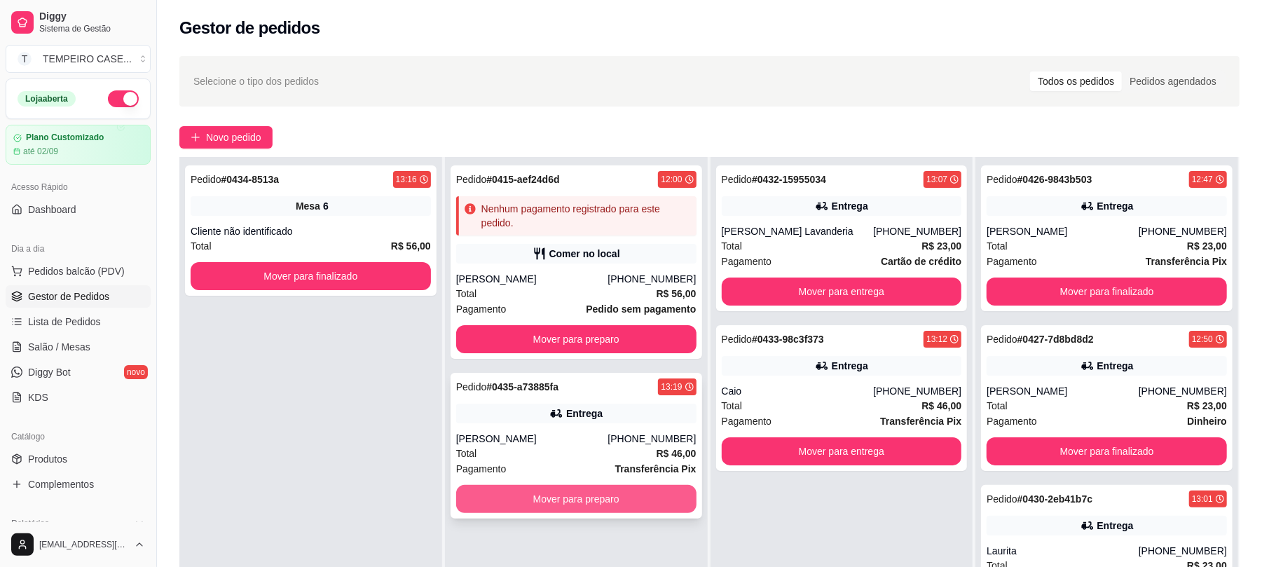
click at [607, 505] on button "Mover para preparo" at bounding box center [576, 499] width 240 height 28
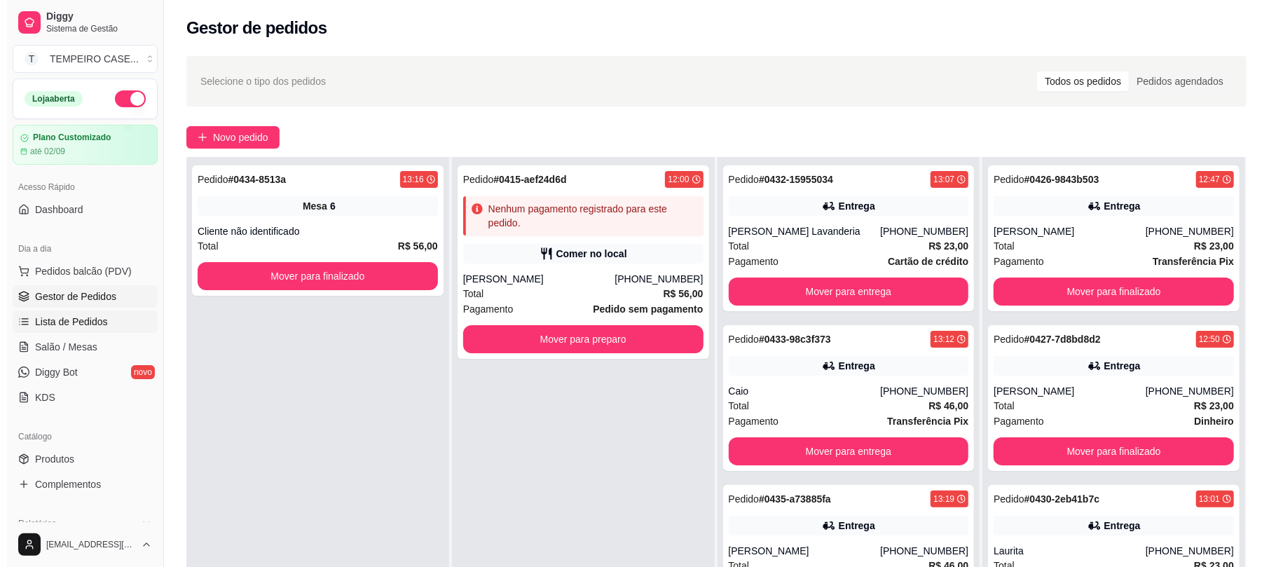
scroll to position [93, 0]
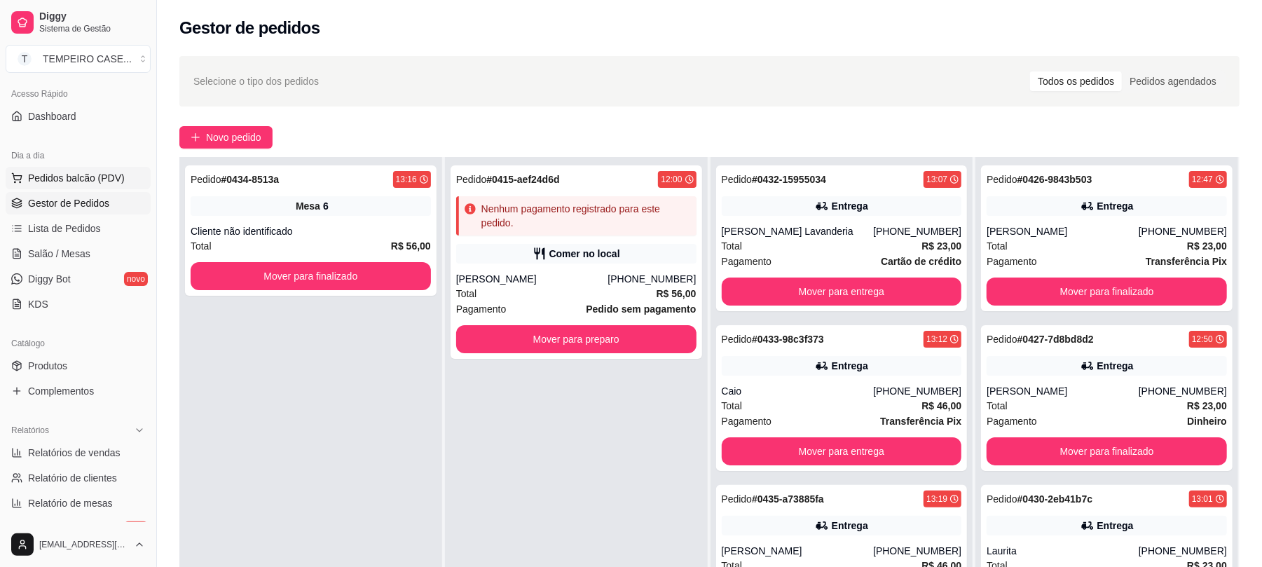
click at [77, 180] on span "Pedidos balcão (PDV)" at bounding box center [76, 178] width 97 height 14
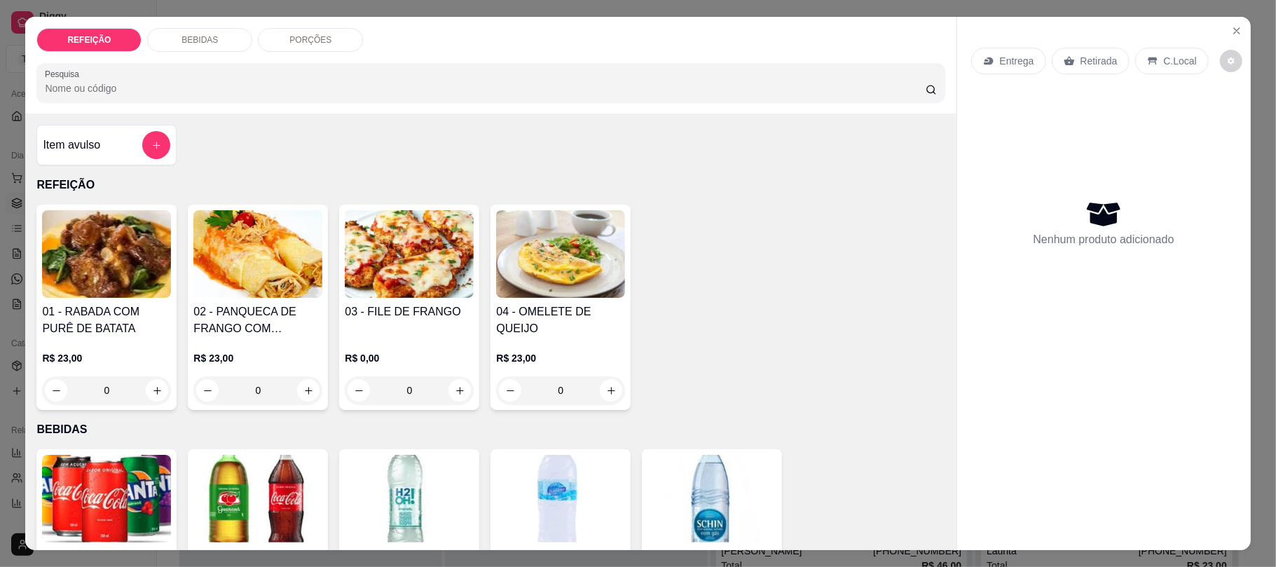
click at [399, 273] on img at bounding box center [409, 254] width 129 height 88
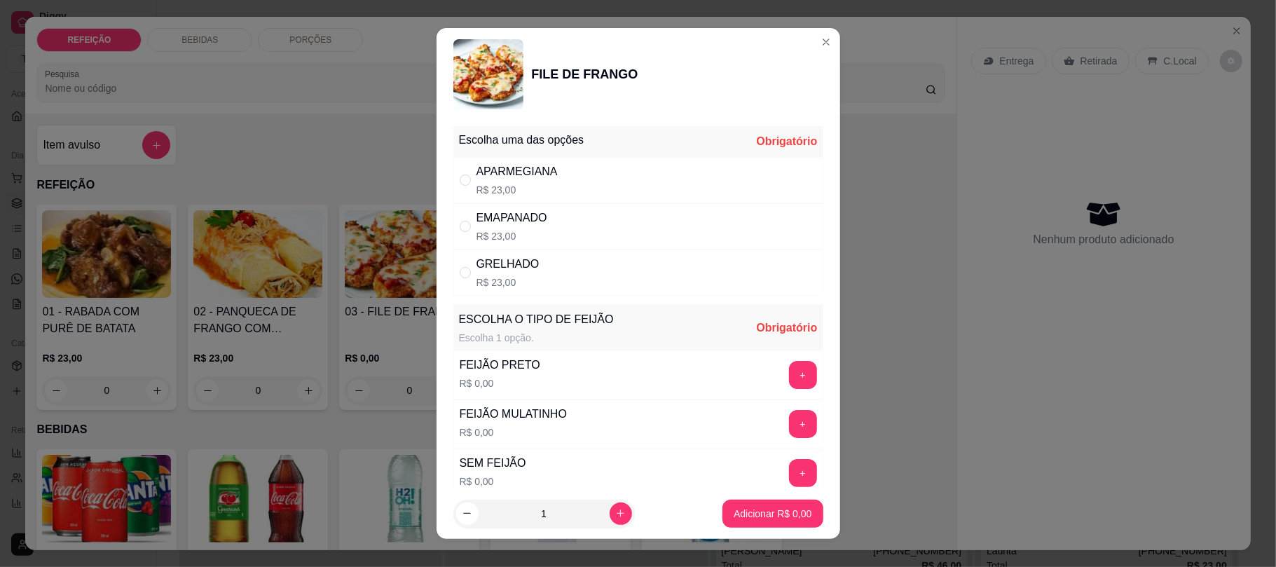
click at [530, 261] on div "GRELHADO R$ 23,00" at bounding box center [638, 272] width 370 height 46
radio input "true"
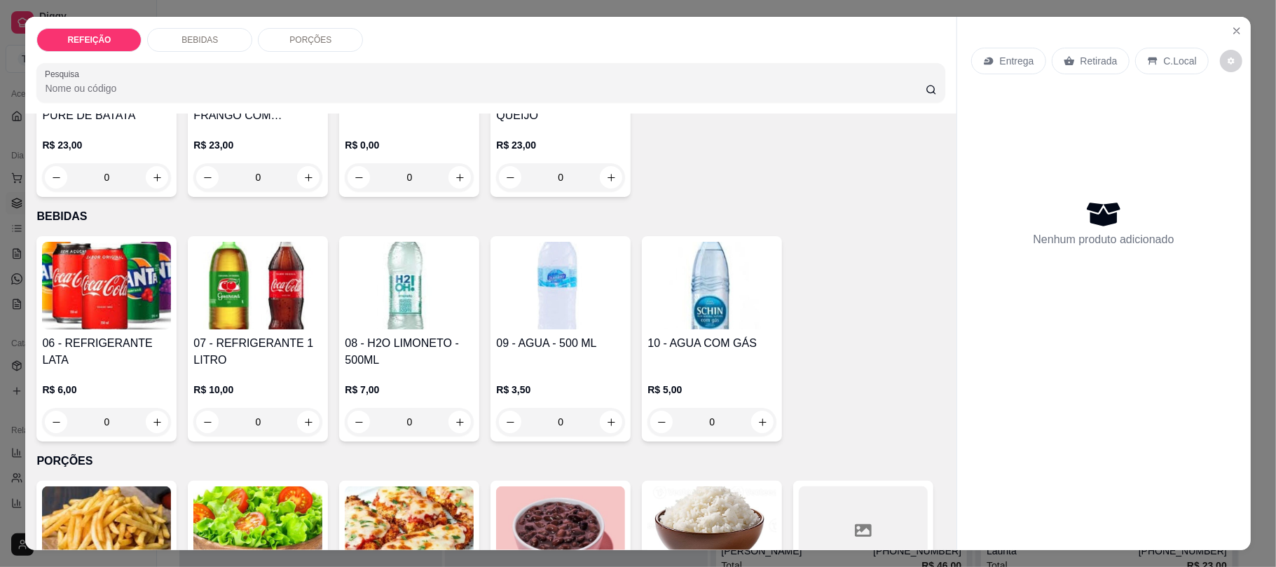
scroll to position [560, 0]
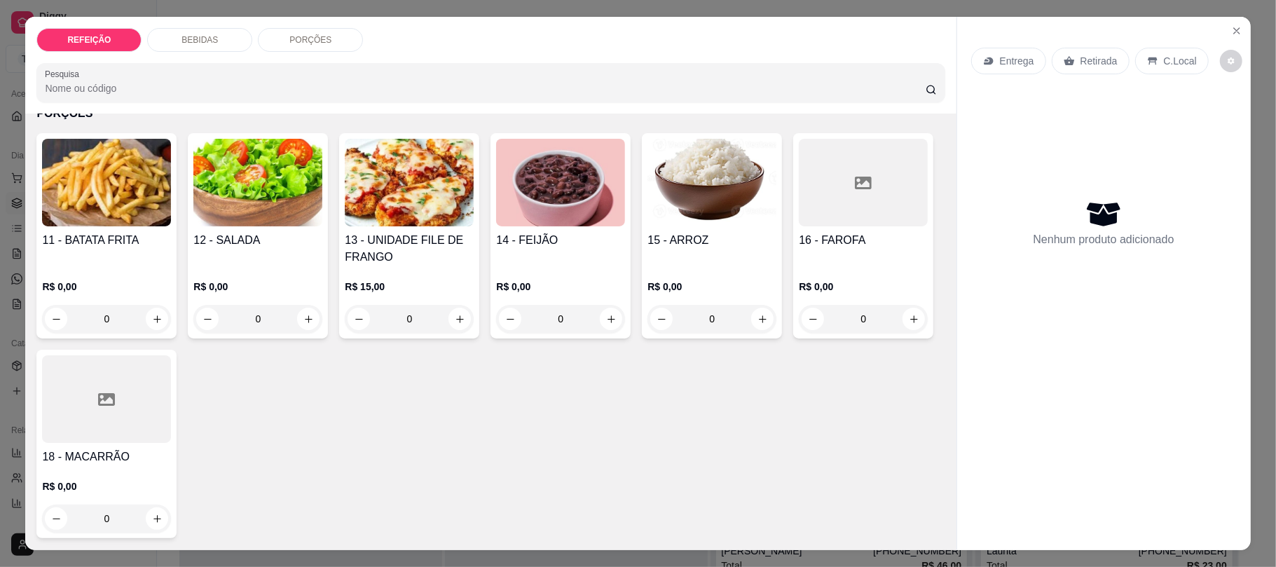
click at [405, 247] on h4 "13 - UNIDADE FILE DE FRANGO" at bounding box center [409, 249] width 129 height 34
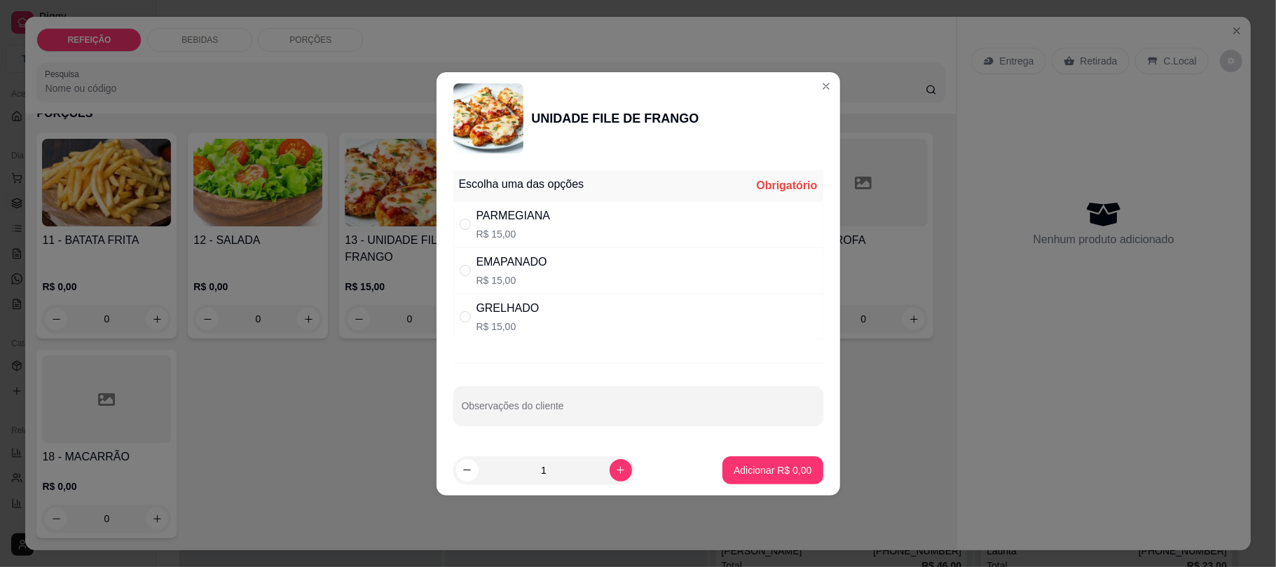
click at [513, 307] on div "GRELHADO" at bounding box center [507, 308] width 63 height 17
radio input "true"
click at [615, 471] on icon "increase-product-quantity" at bounding box center [620, 469] width 11 height 11
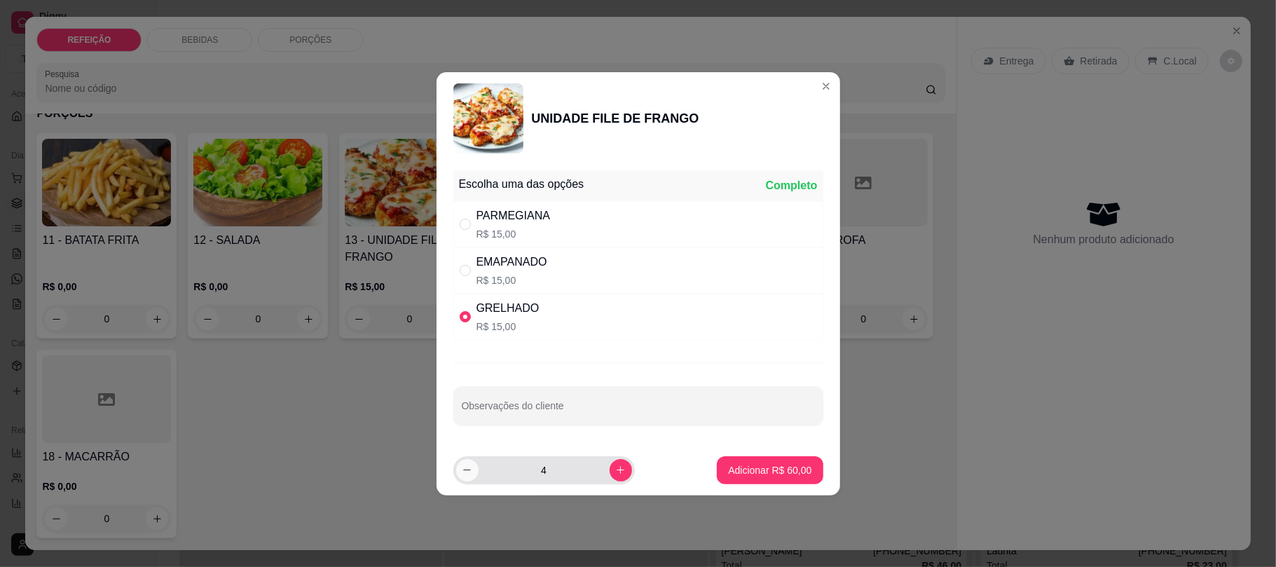
click at [468, 466] on icon "decrease-product-quantity" at bounding box center [467, 469] width 11 height 11
type input "3"
click at [502, 418] on input "Observações do cliente" at bounding box center [638, 411] width 353 height 14
paste input "Não manda mais mal passadas pra ficar mais suculento"
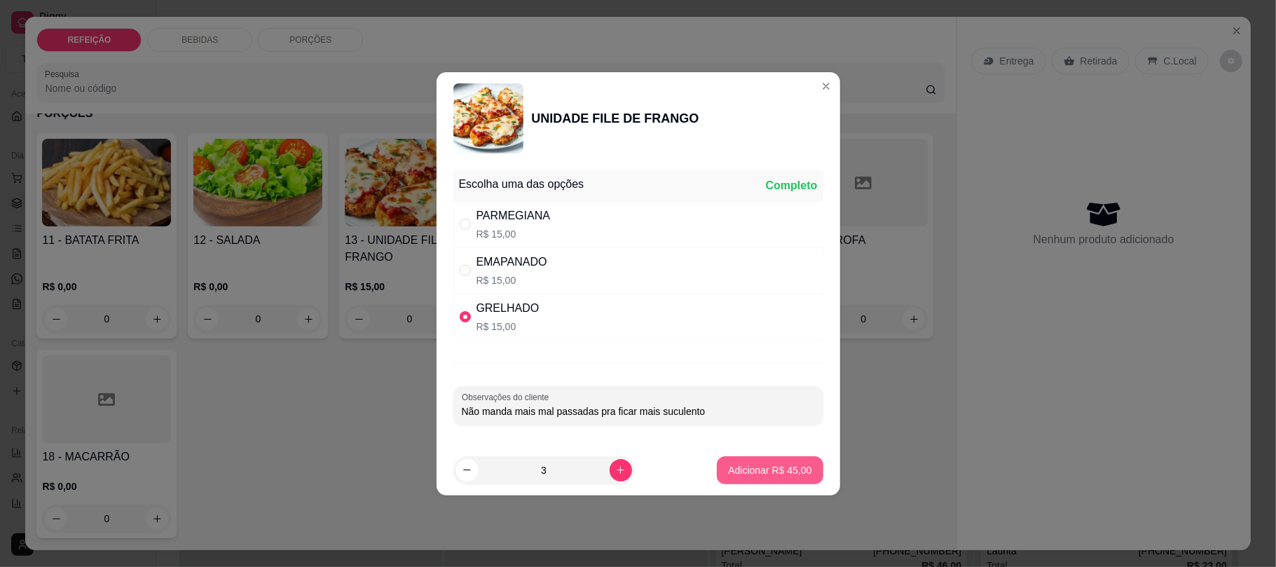
type input "Não manda mais mal passadas pra ficar mais suculento"
click at [746, 463] on p "Adicionar R$ 45,00" at bounding box center [769, 470] width 83 height 14
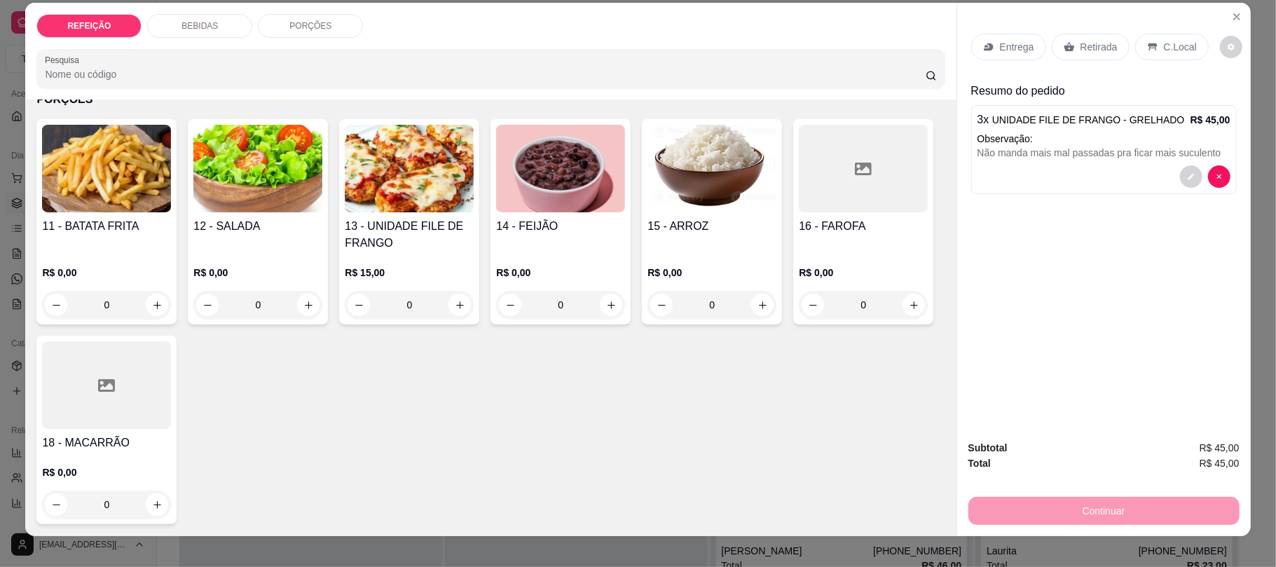
scroll to position [28, 0]
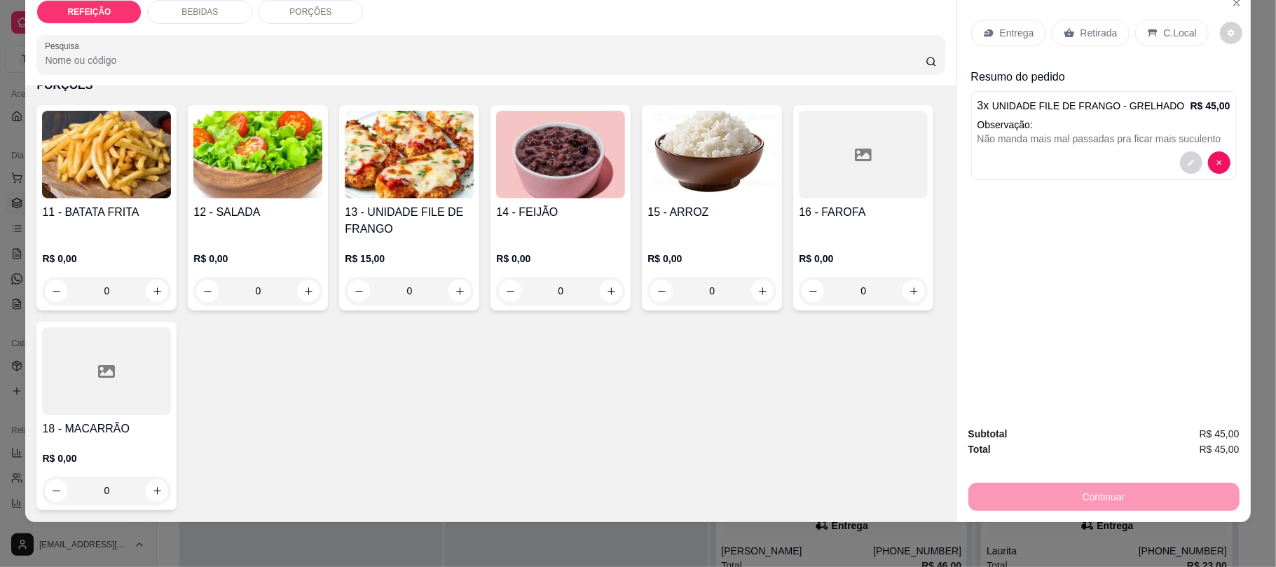
click at [122, 207] on h4 "11 - BATATA FRITA" at bounding box center [106, 212] width 129 height 17
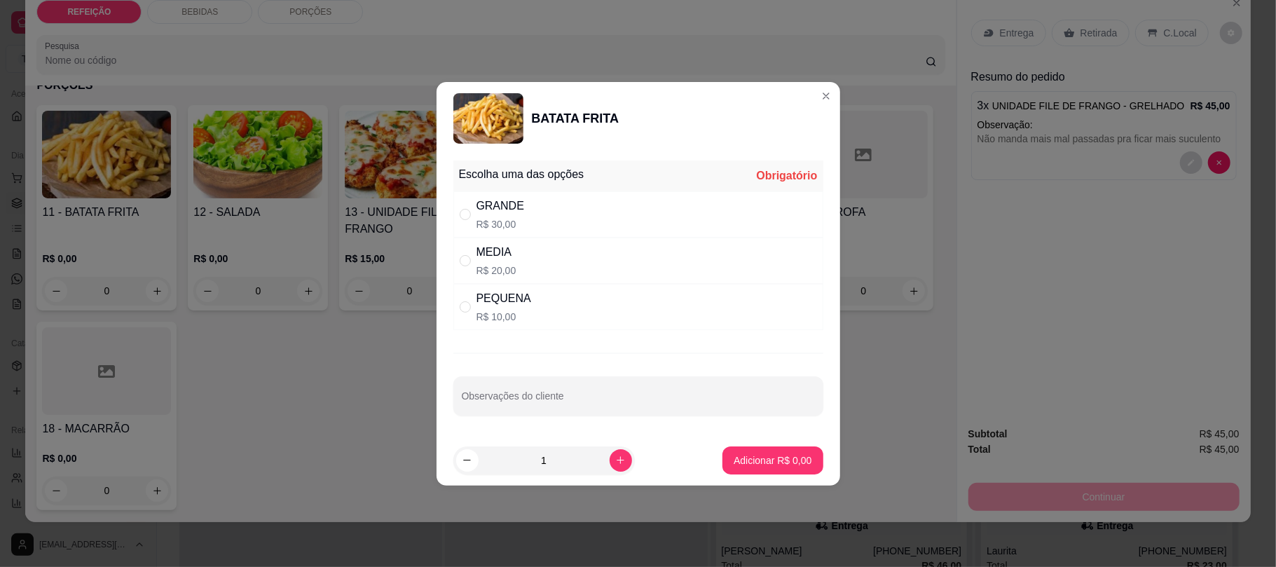
click at [497, 307] on div "PEQUENA R$ 10,00" at bounding box center [503, 307] width 55 height 34
radio input "true"
click at [615, 455] on icon "increase-product-quantity" at bounding box center [620, 460] width 11 height 11
type input "3"
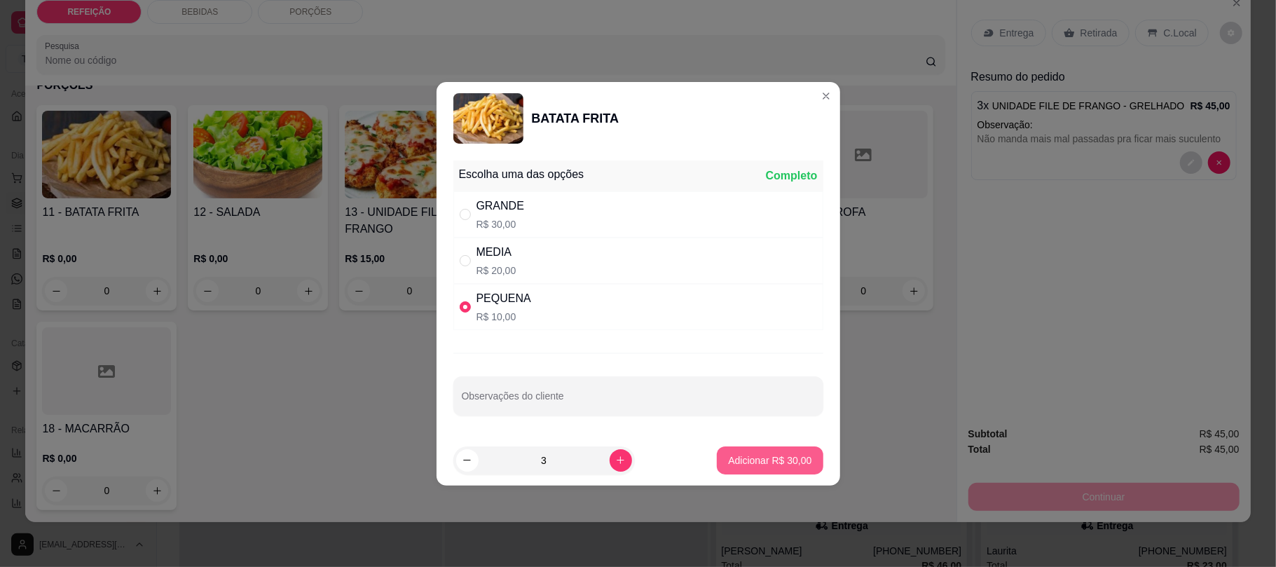
click at [728, 454] on p "Adicionar R$ 30,00" at bounding box center [769, 460] width 83 height 14
type input "3"
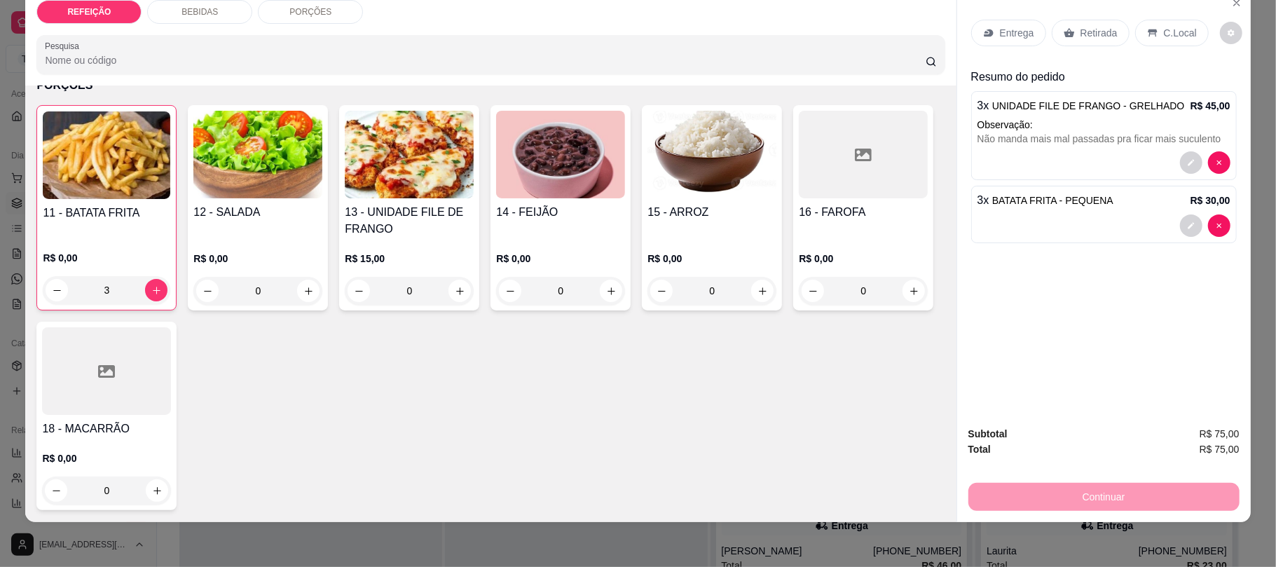
click at [1023, 34] on p "Entrega" at bounding box center [1017, 33] width 34 height 14
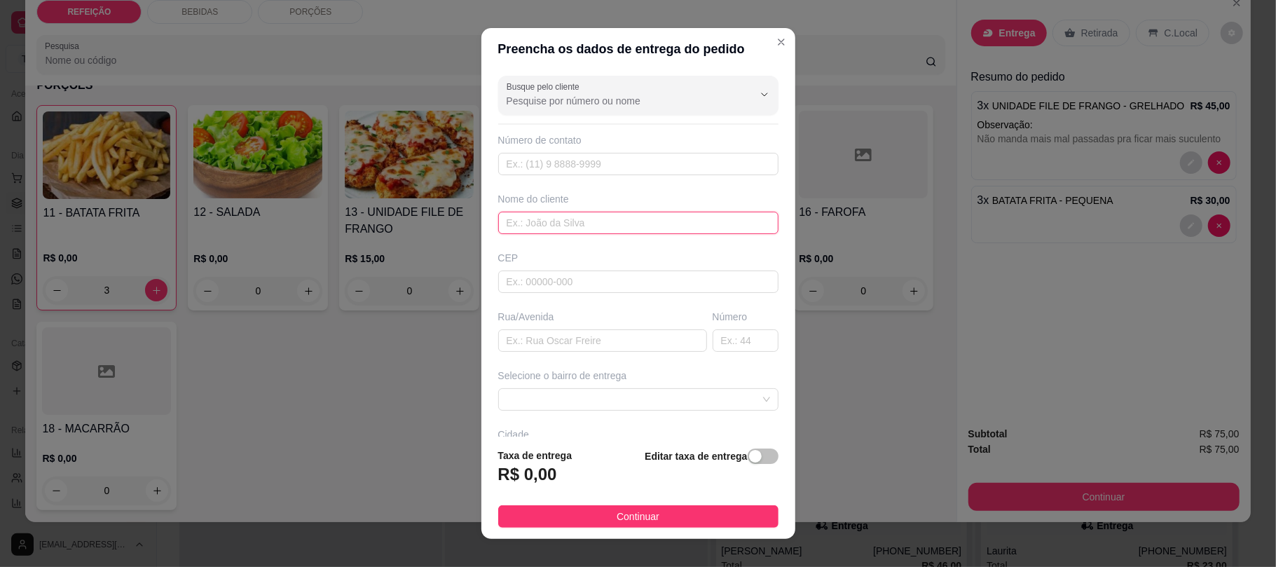
click at [534, 225] on input "text" at bounding box center [638, 223] width 280 height 22
paste input "[PERSON_NAME]"
type input "[PERSON_NAME]"
click at [560, 170] on input "text" at bounding box center [638, 164] width 280 height 22
paste input "[PHONE_NUMBER]"
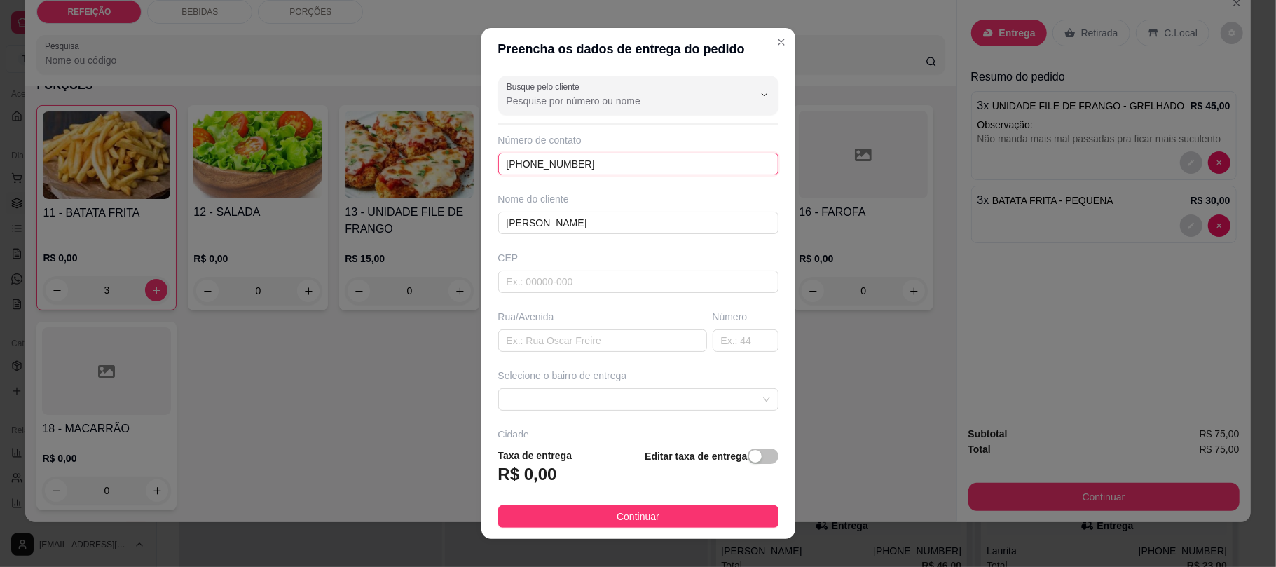
type input "[PHONE_NUMBER]"
click at [531, 351] on input "text" at bounding box center [602, 340] width 209 height 22
paste input "pousada doce Cabana"
type input "pousada doce Cabana"
click at [544, 405] on span at bounding box center [637, 399] width 263 height 21
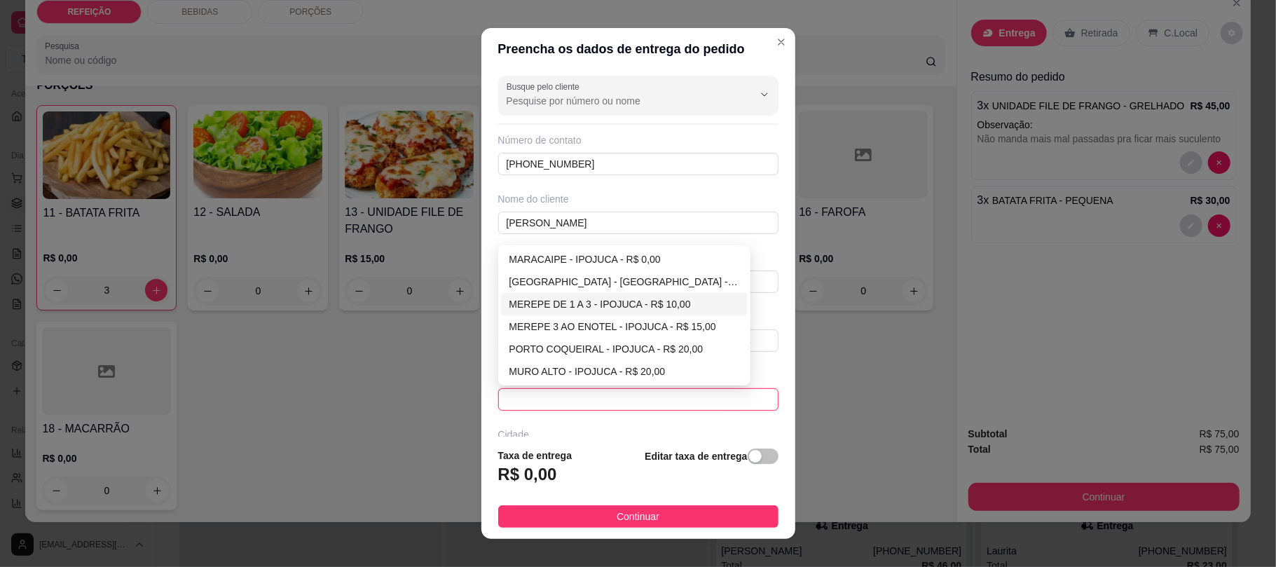
click at [608, 312] on div "MEREPE DE 1 A 3 - IPOJUCA - R$ 10,00" at bounding box center [624, 303] width 230 height 15
type input "IPOJUCA"
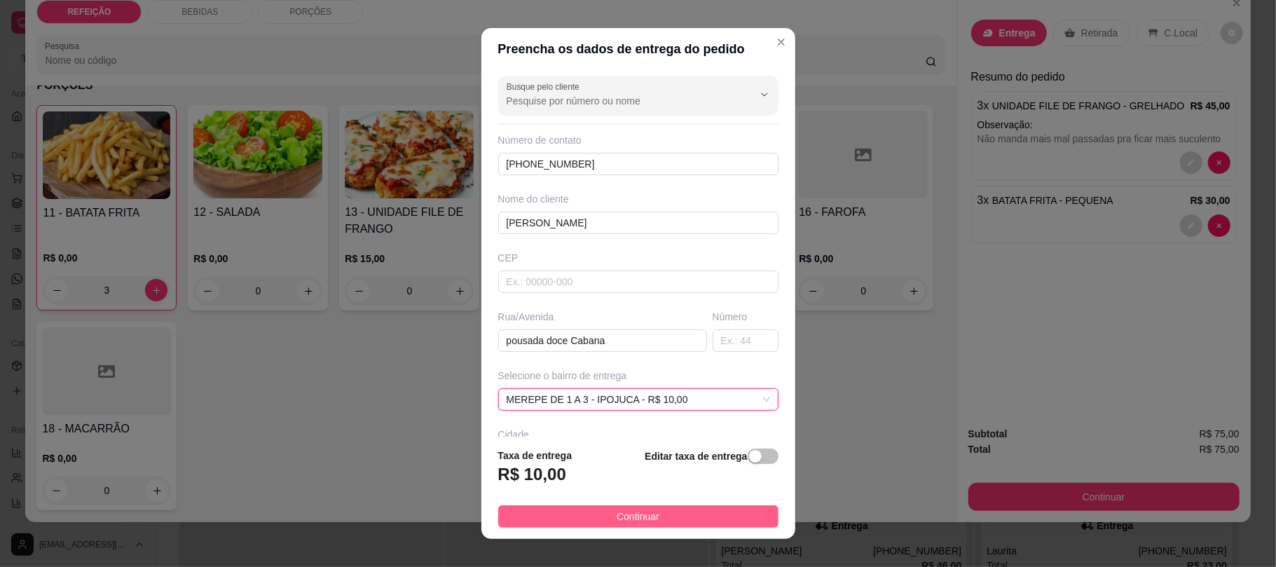
click at [642, 525] on button "Continuar" at bounding box center [638, 516] width 280 height 22
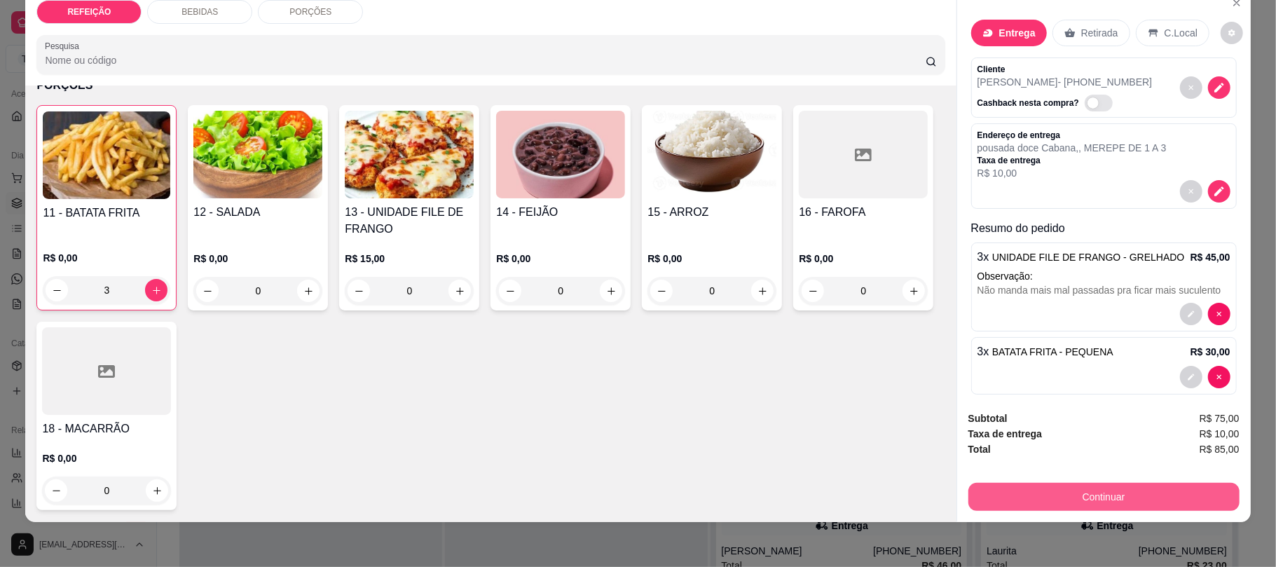
click at [1129, 494] on button "Continuar" at bounding box center [1103, 497] width 271 height 28
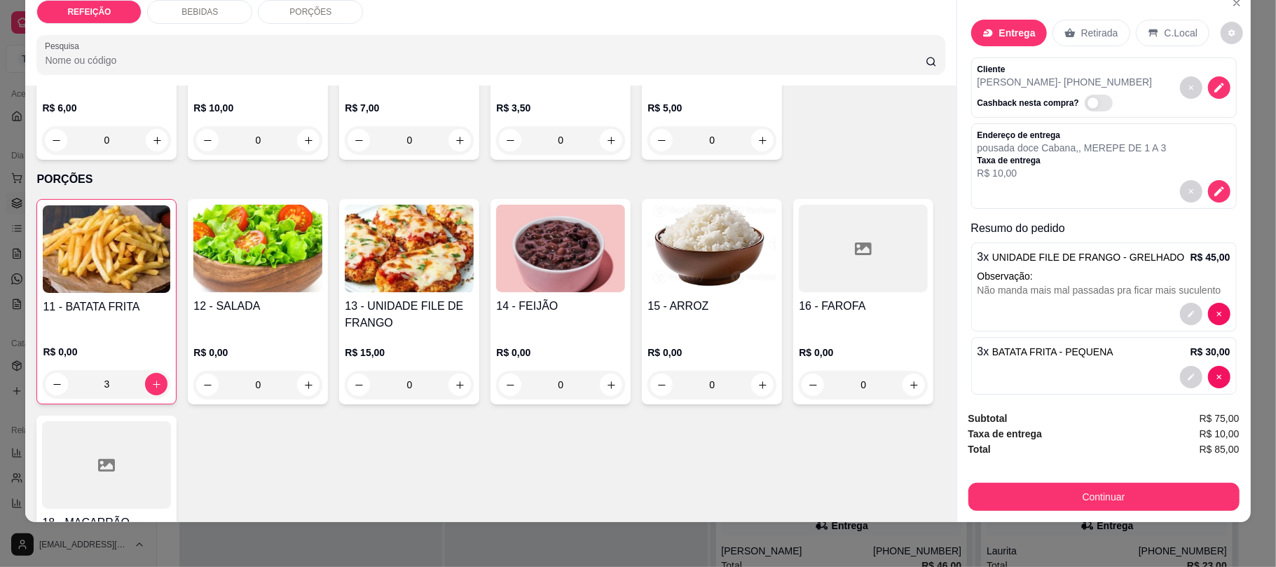
click at [212, 14] on div "BEBIDAS" at bounding box center [199, 12] width 105 height 24
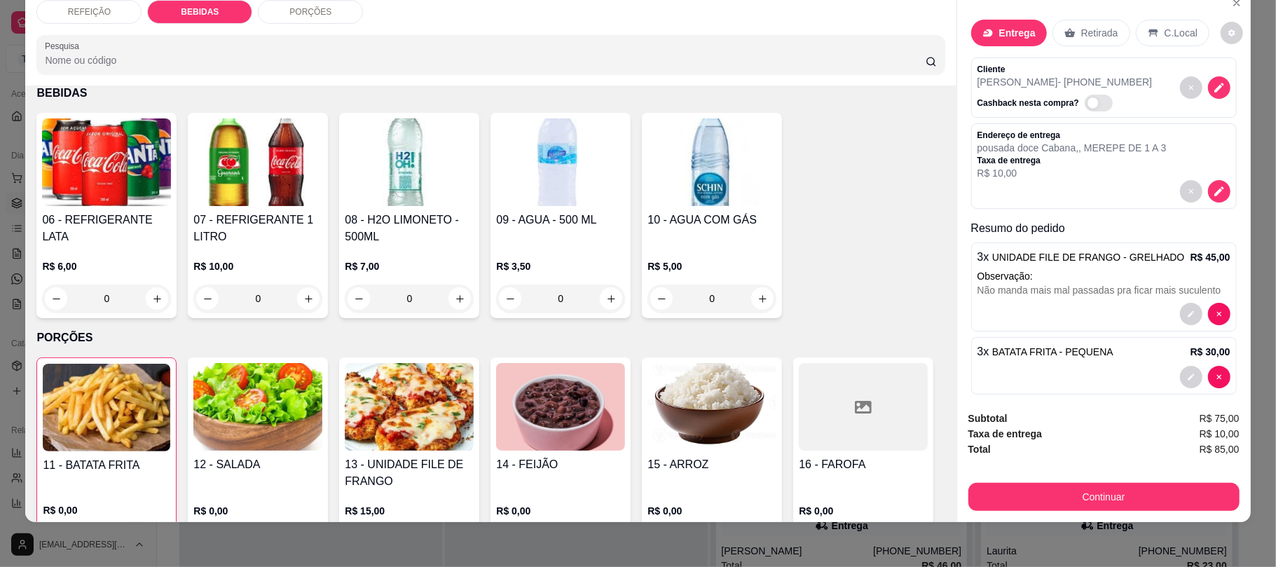
click at [270, 214] on h4 "07 - REFRIGERANTE 1 LITRO" at bounding box center [257, 229] width 129 height 34
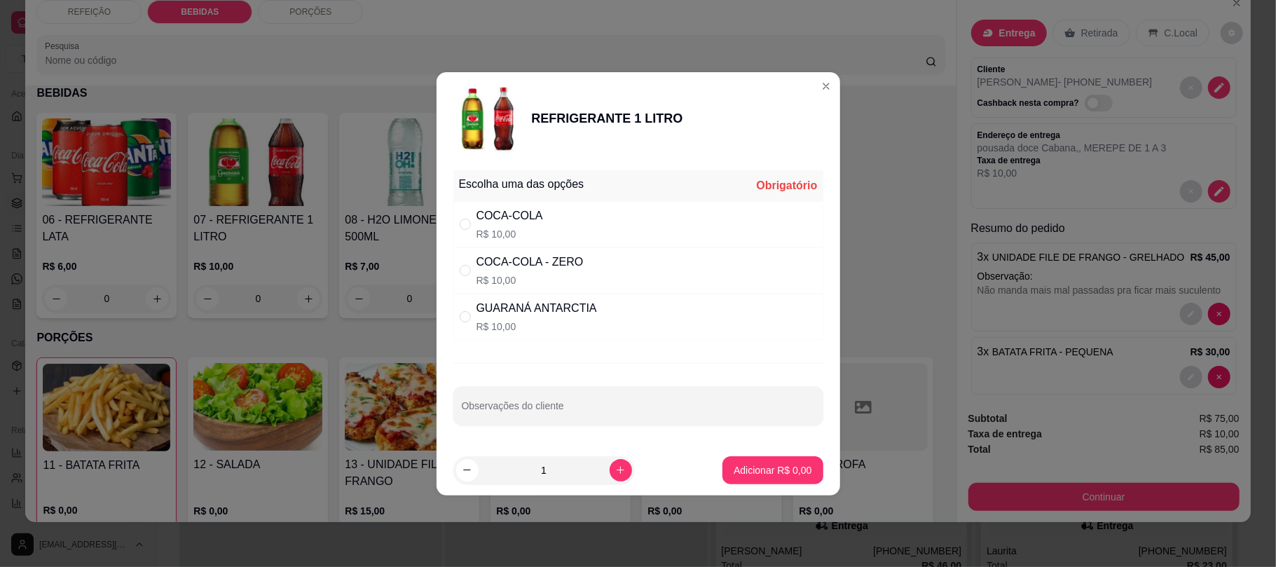
click at [544, 231] on div "COCA-COLA R$ 10,00" at bounding box center [638, 224] width 370 height 46
radio input "true"
click at [615, 475] on icon "increase-product-quantity" at bounding box center [620, 469] width 11 height 11
type input "2"
click at [727, 460] on button "Adicionar R$ 20,00" at bounding box center [770, 470] width 106 height 28
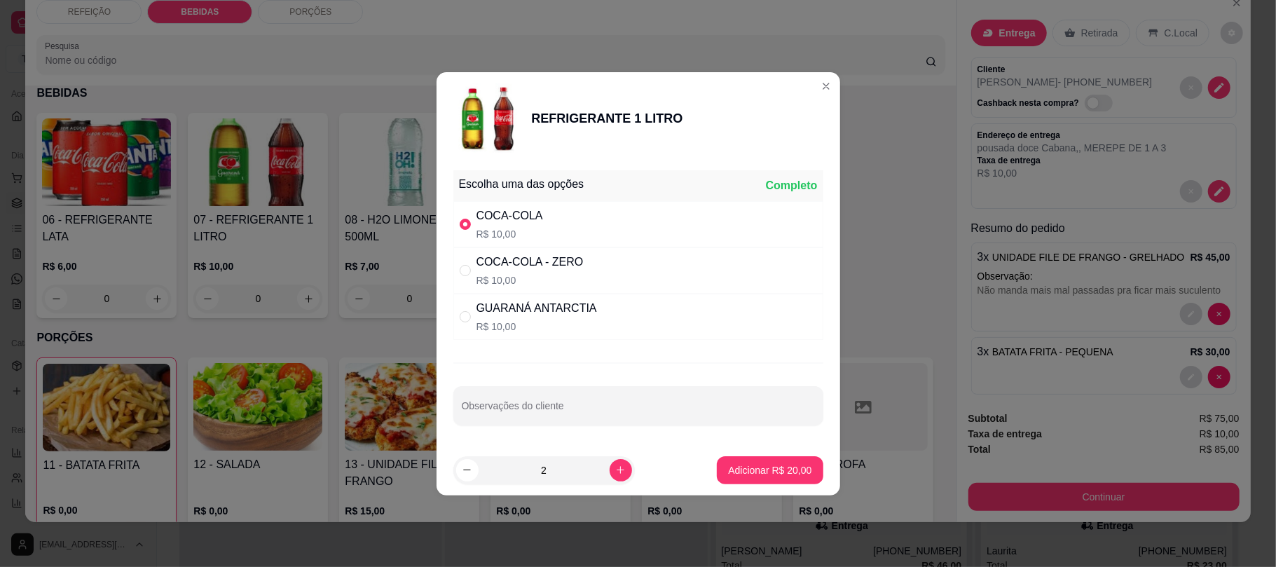
type input "2"
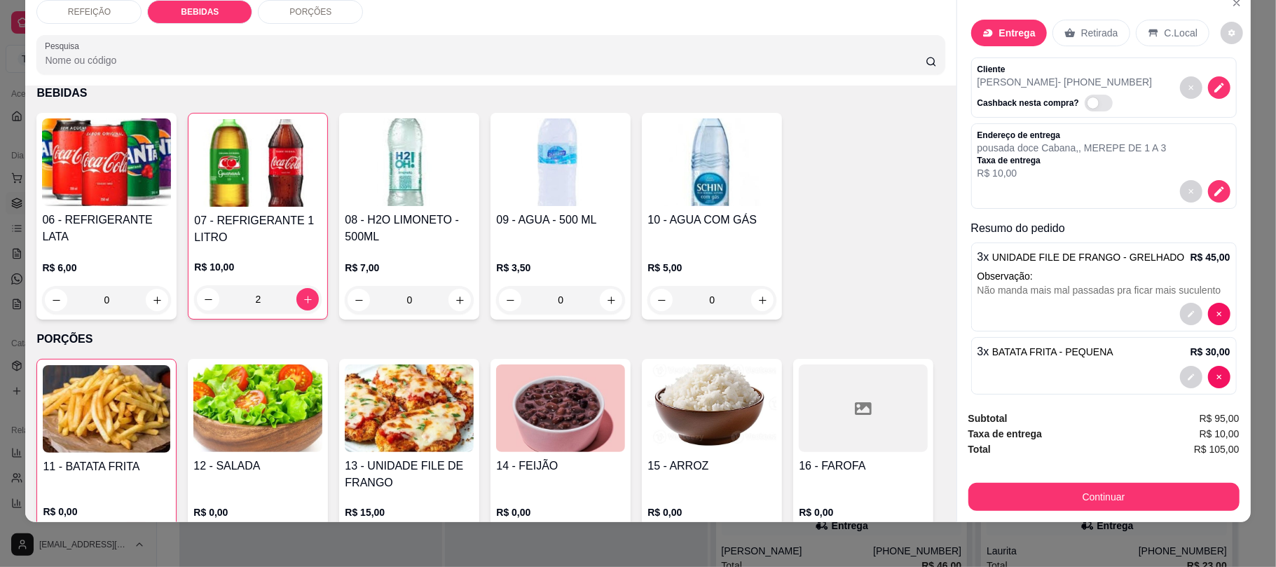
click at [1115, 499] on button "Continuar" at bounding box center [1103, 497] width 271 height 28
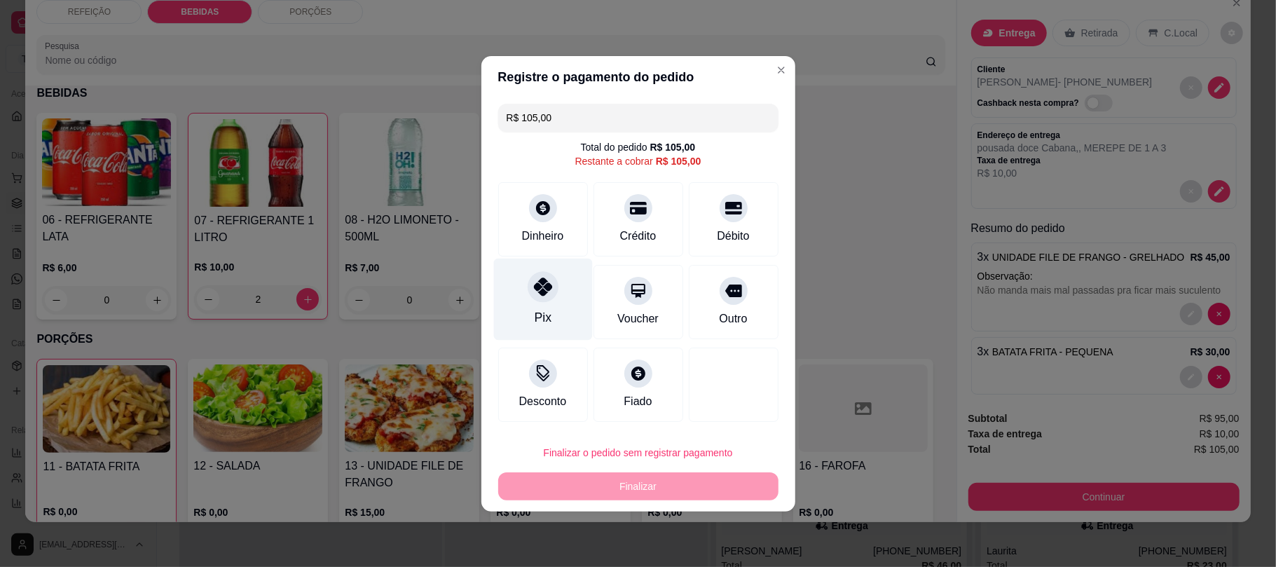
click at [550, 275] on div at bounding box center [542, 286] width 31 height 31
type input "R$ 0,00"
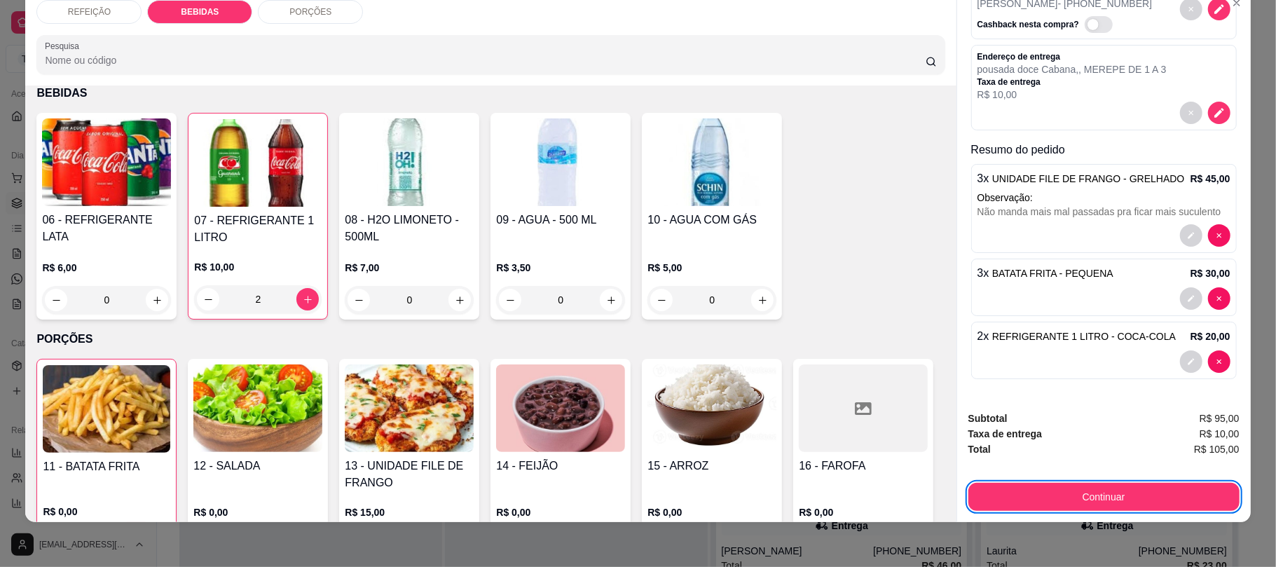
scroll to position [0, 0]
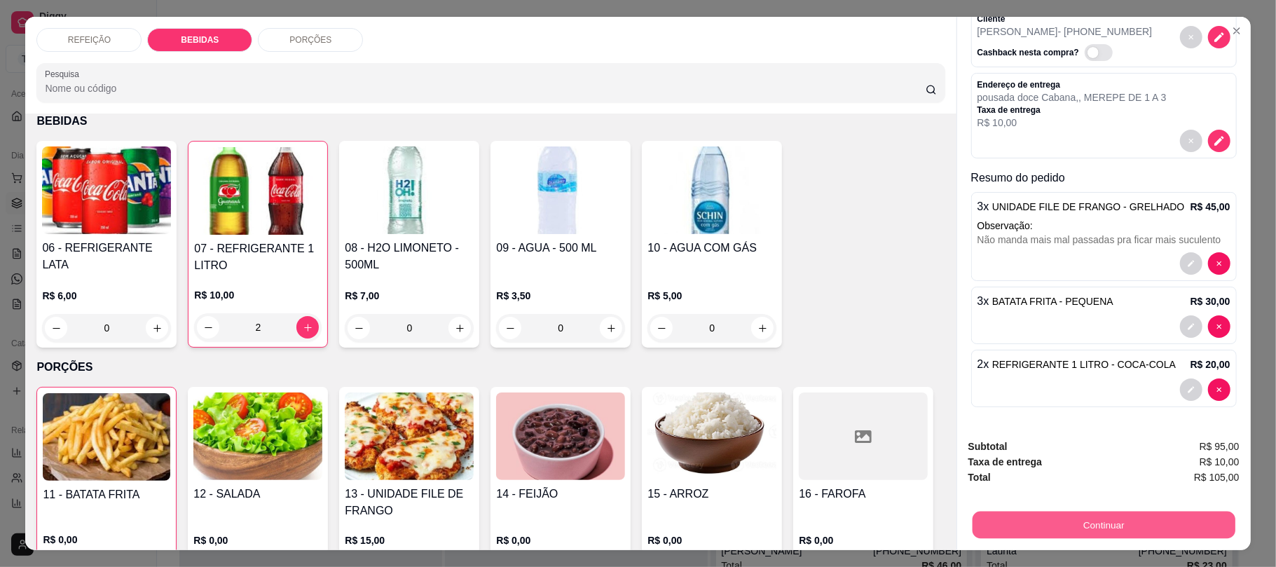
click at [1062, 516] on button "Continuar" at bounding box center [1103, 524] width 263 height 27
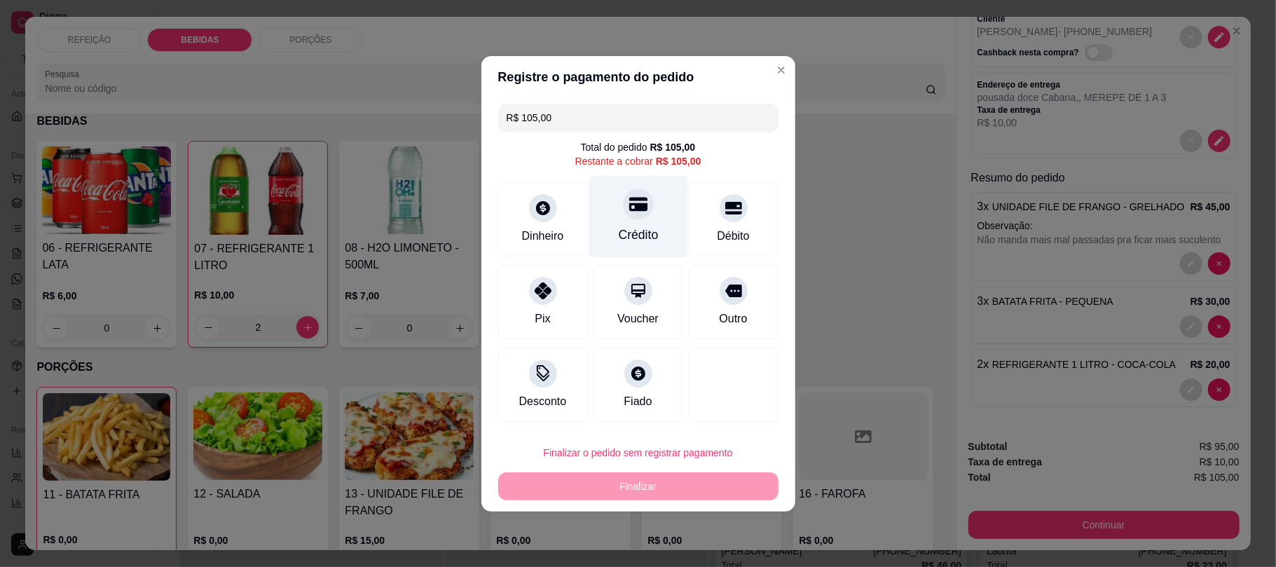
click at [629, 205] on icon at bounding box center [637, 204] width 18 height 14
type input "R$ 0,00"
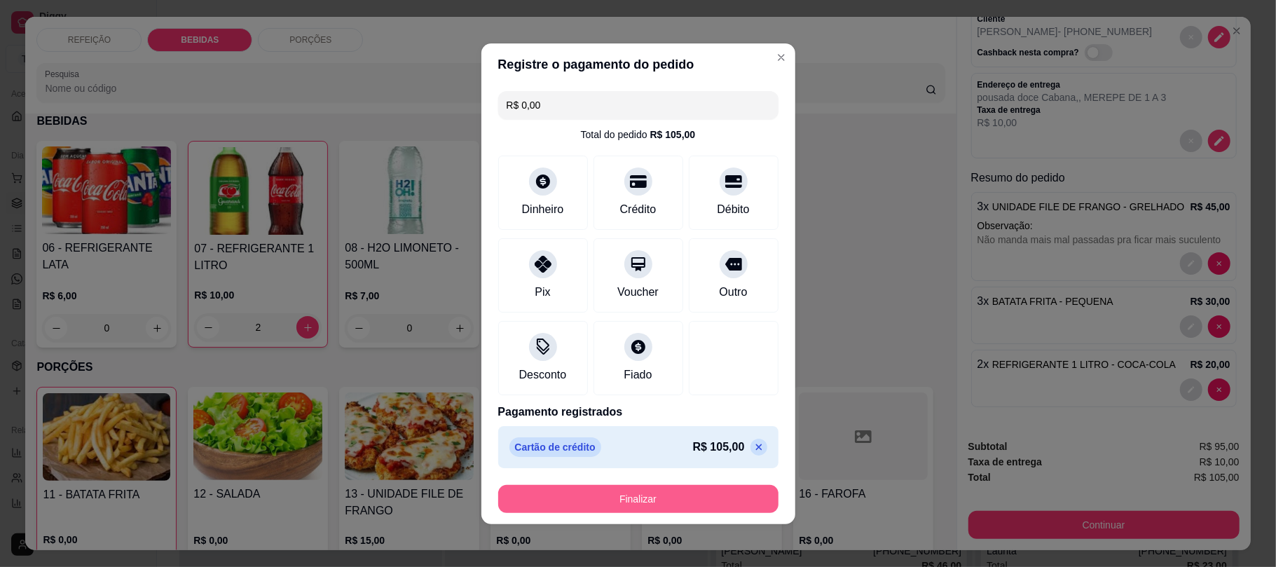
click at [635, 499] on button "Finalizar" at bounding box center [638, 499] width 280 height 28
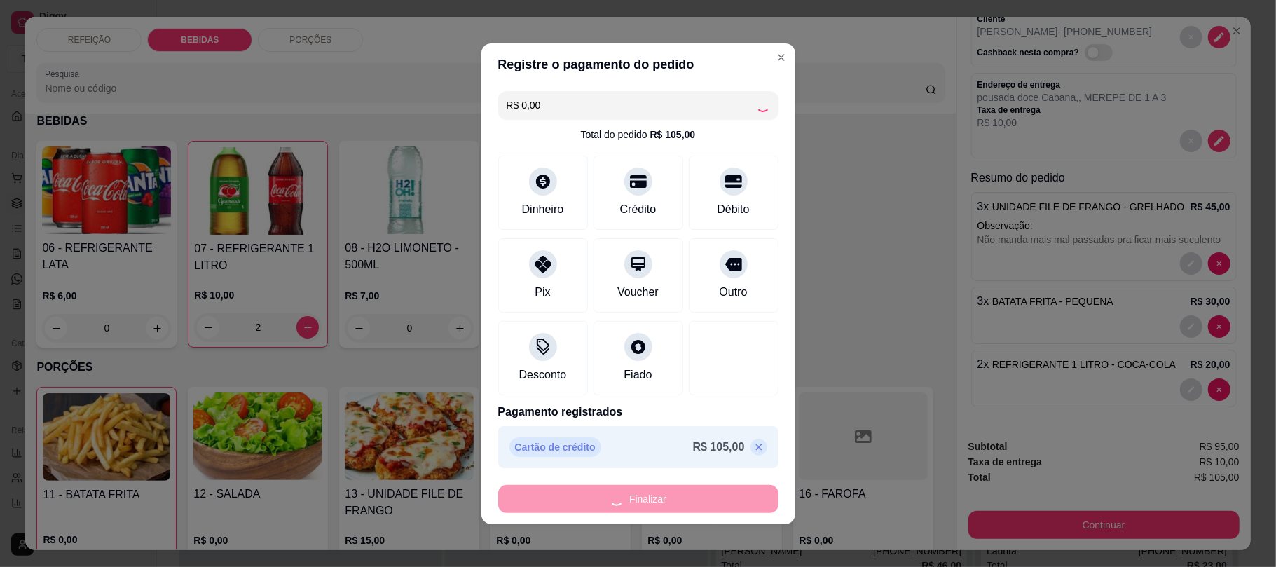
type input "0"
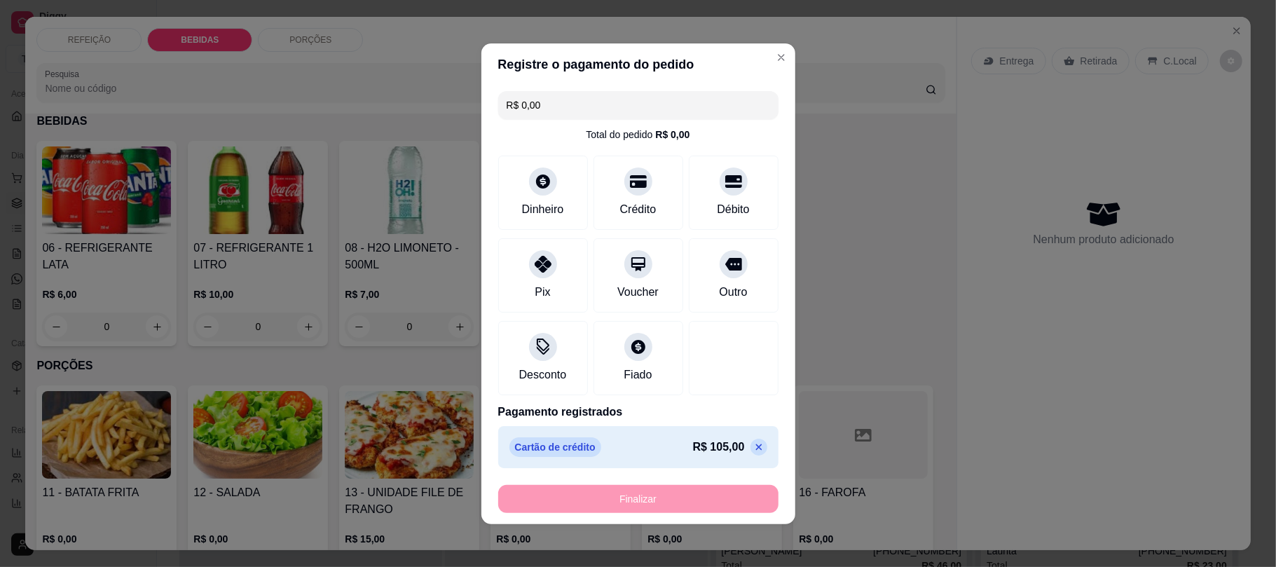
type input "-R$ 105,00"
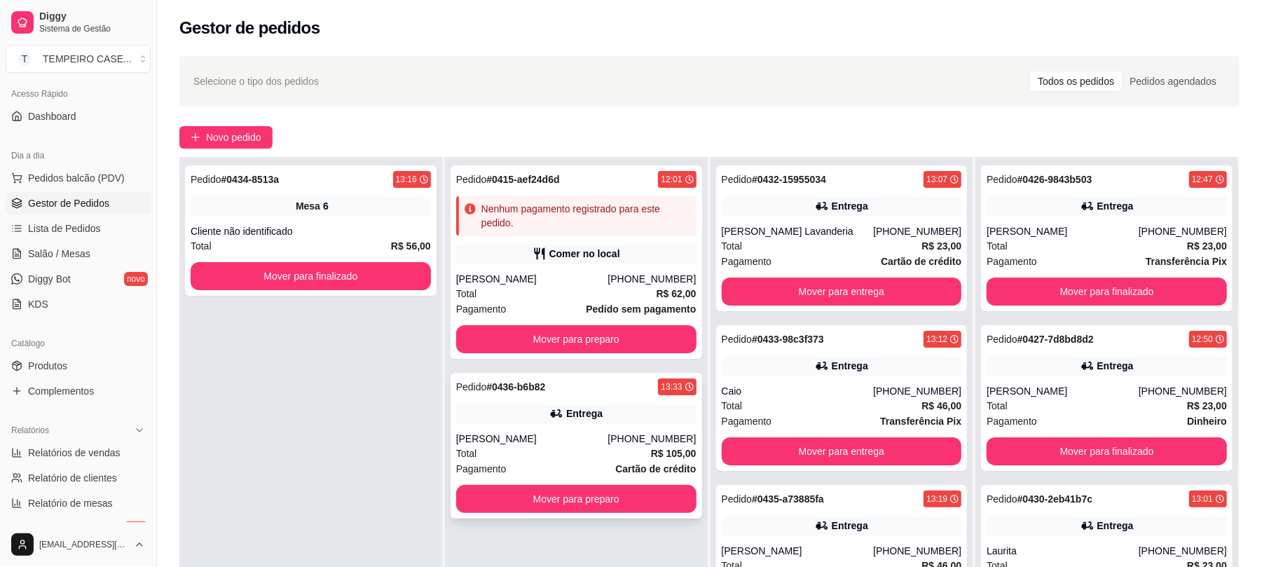
click at [530, 405] on div "Entrega" at bounding box center [576, 413] width 240 height 20
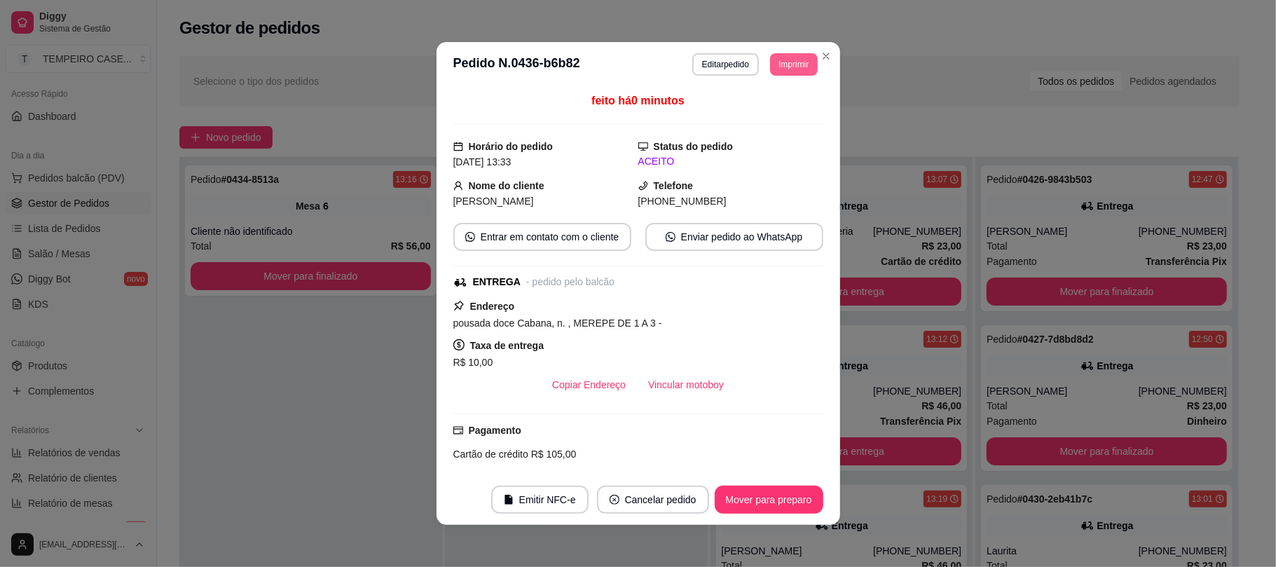
click at [796, 67] on button "Imprimir" at bounding box center [793, 64] width 47 height 22
click at [773, 140] on button "IMPRESSORA COZINHA" at bounding box center [754, 141] width 116 height 22
click at [791, 63] on button "Imprimir" at bounding box center [793, 64] width 47 height 22
click at [783, 142] on button "IMPRESSORA COZINHA" at bounding box center [755, 141] width 116 height 22
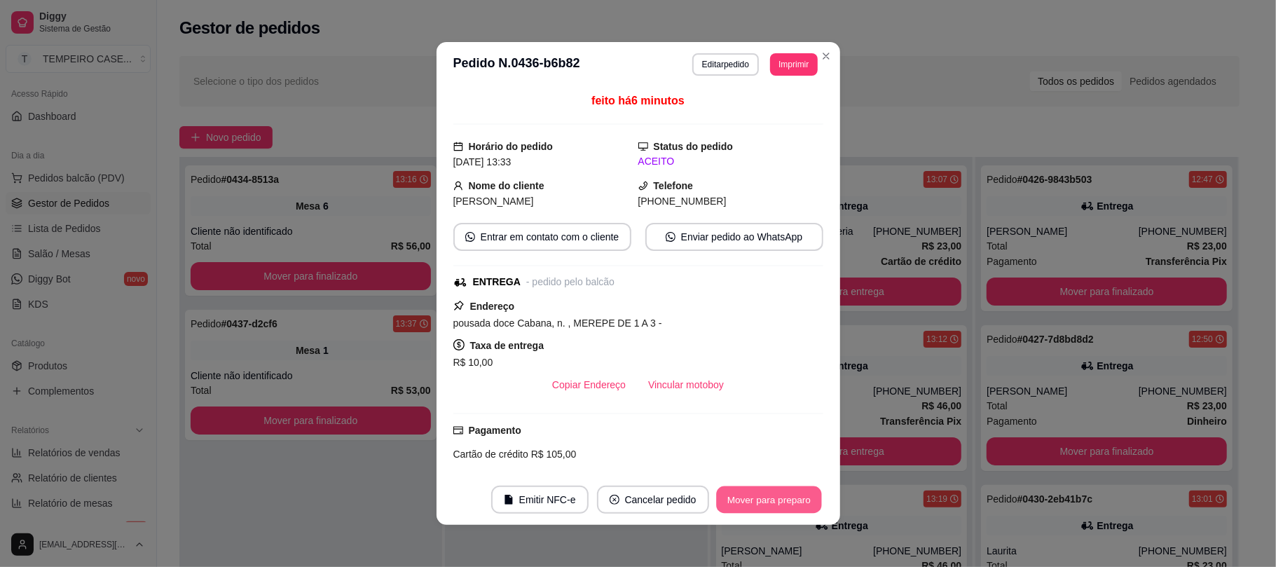
click at [763, 509] on button "Mover para preparo" at bounding box center [768, 499] width 105 height 27
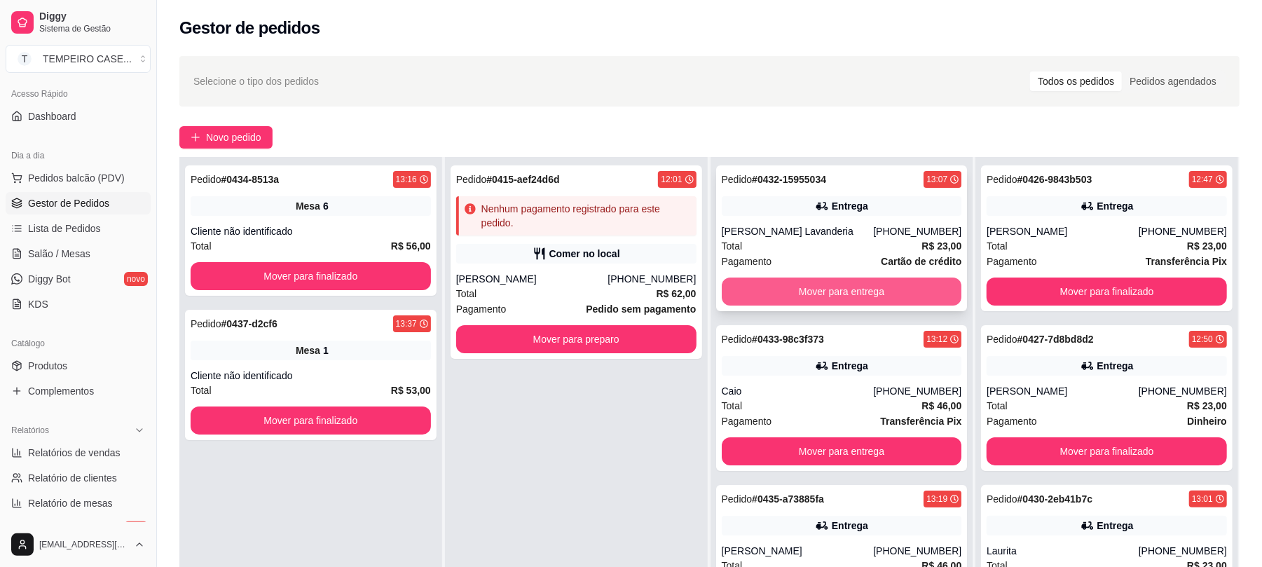
click at [802, 283] on button "Mover para entrega" at bounding box center [842, 291] width 240 height 28
click at [802, 283] on button "Mover para entrega" at bounding box center [841, 291] width 233 height 27
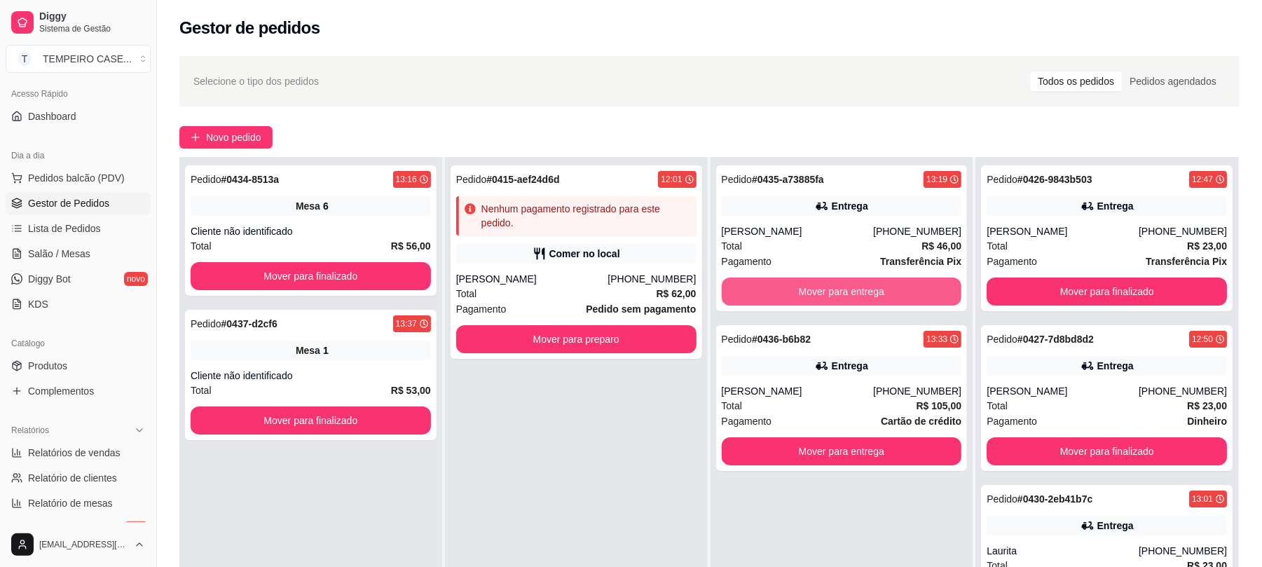
click at [802, 283] on button "Mover para entrega" at bounding box center [842, 291] width 240 height 28
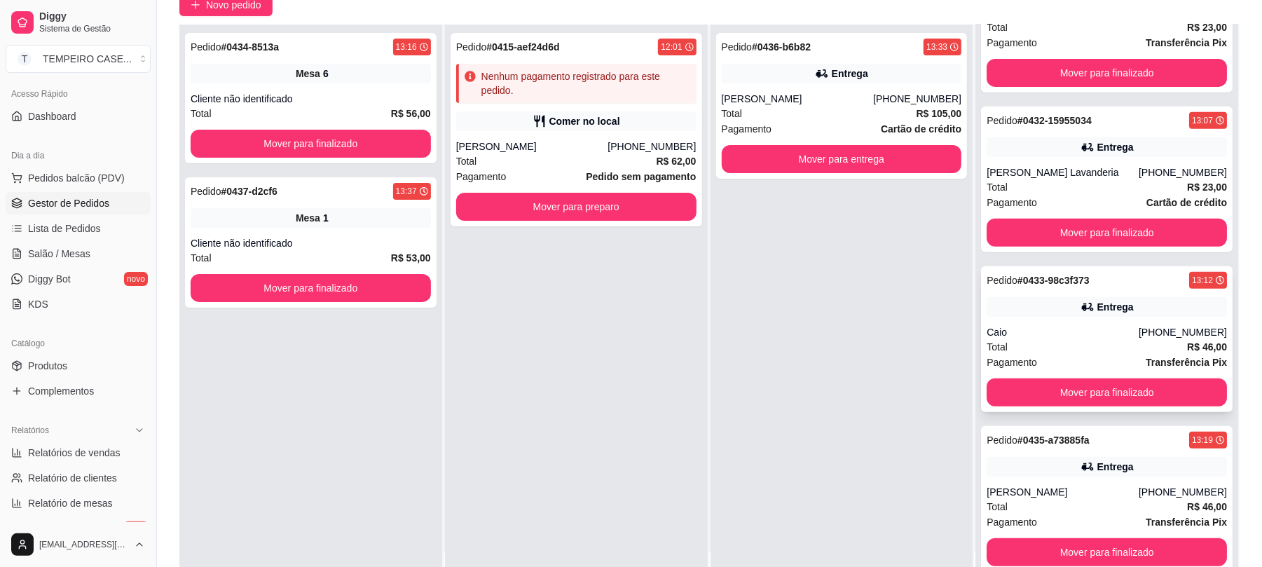
scroll to position [214, 0]
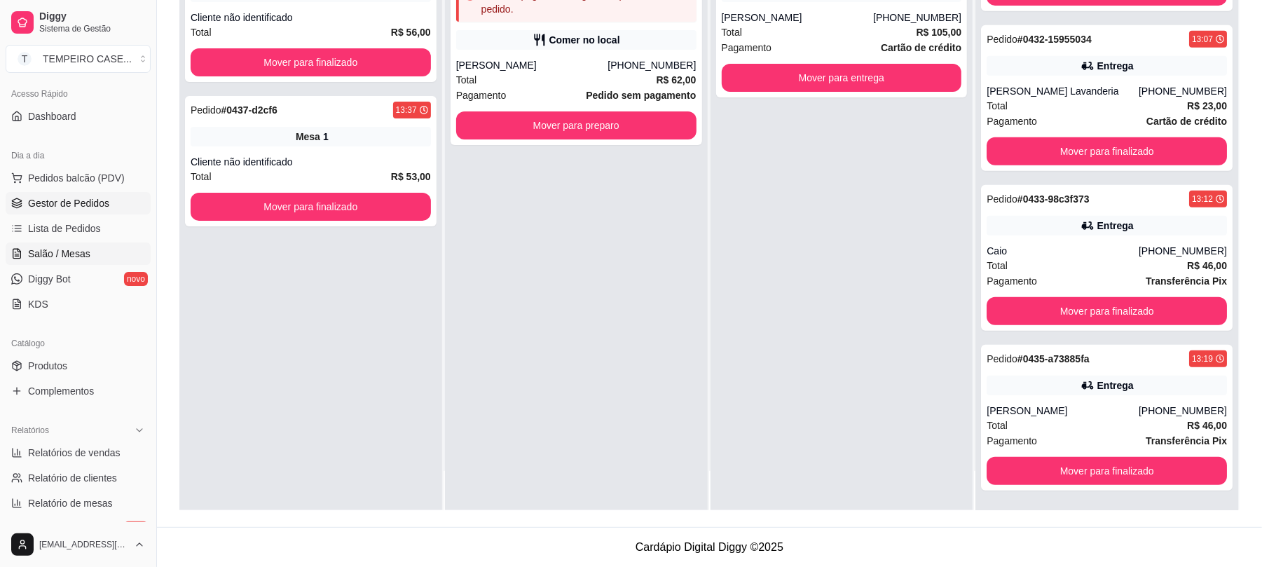
click at [90, 247] on link "Salão / Mesas" at bounding box center [78, 253] width 145 height 22
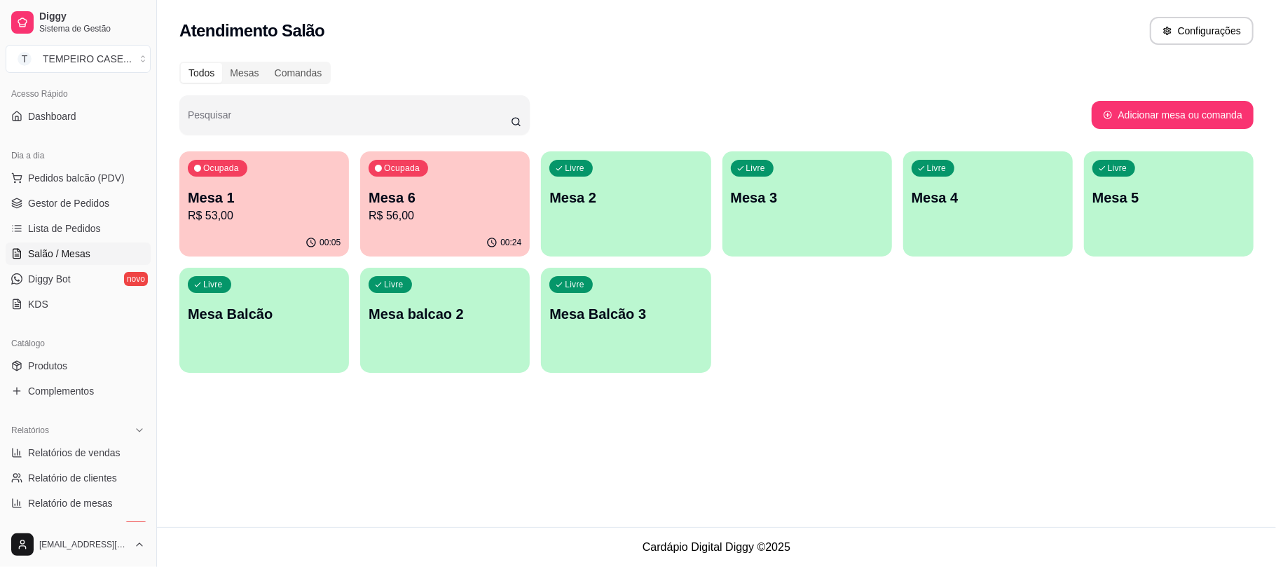
click at [398, 224] on div "Ocupada Mesa 6 R$ 56,00" at bounding box center [445, 190] width 170 height 78
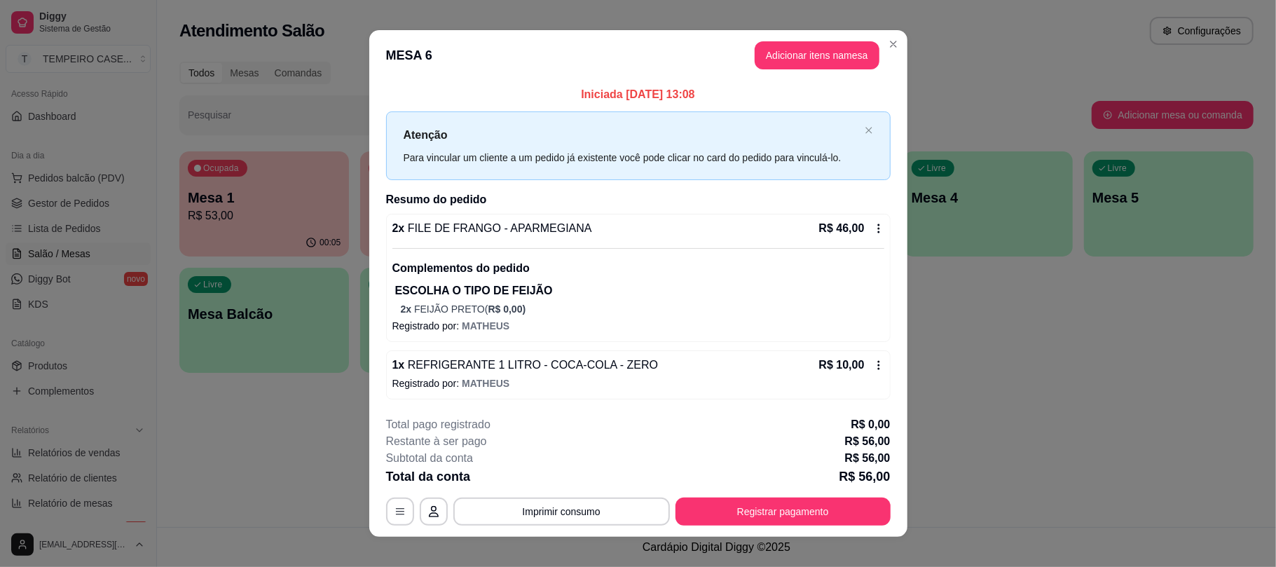
scroll to position [15, 0]
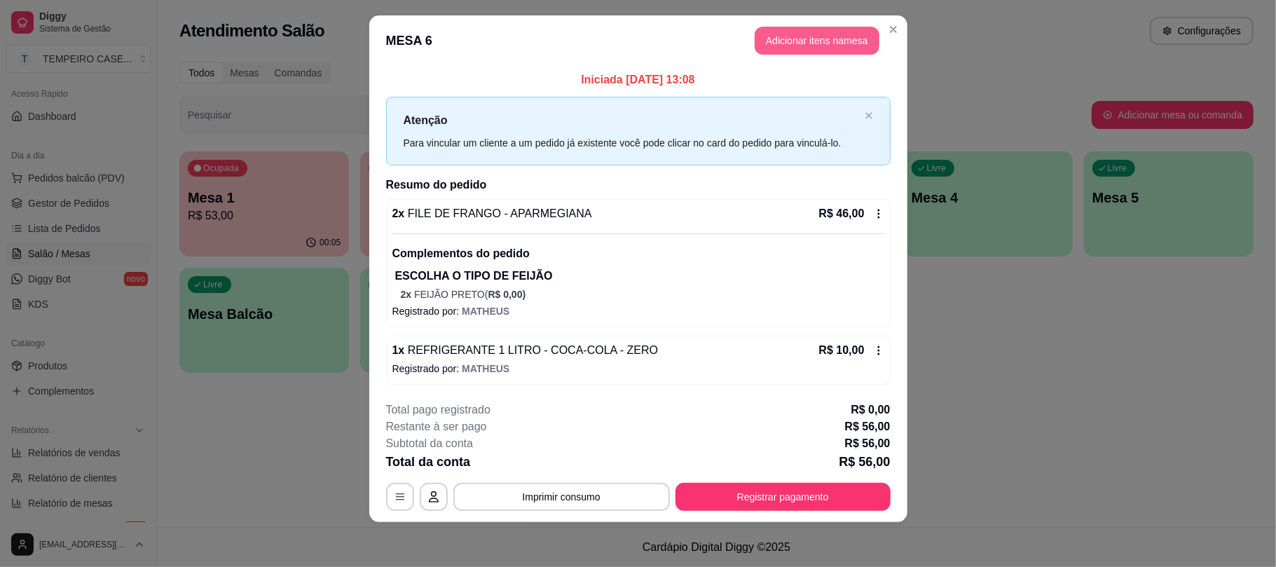
click at [777, 42] on button "Adicionar itens na mesa" at bounding box center [816, 41] width 125 height 28
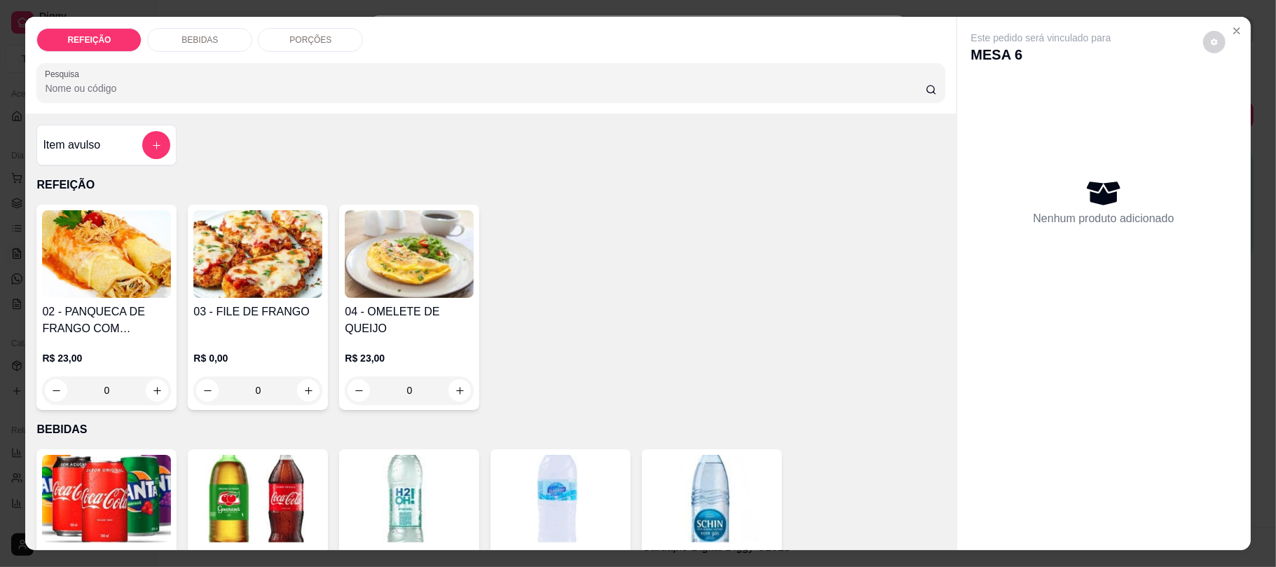
click at [254, 488] on img at bounding box center [257, 499] width 129 height 88
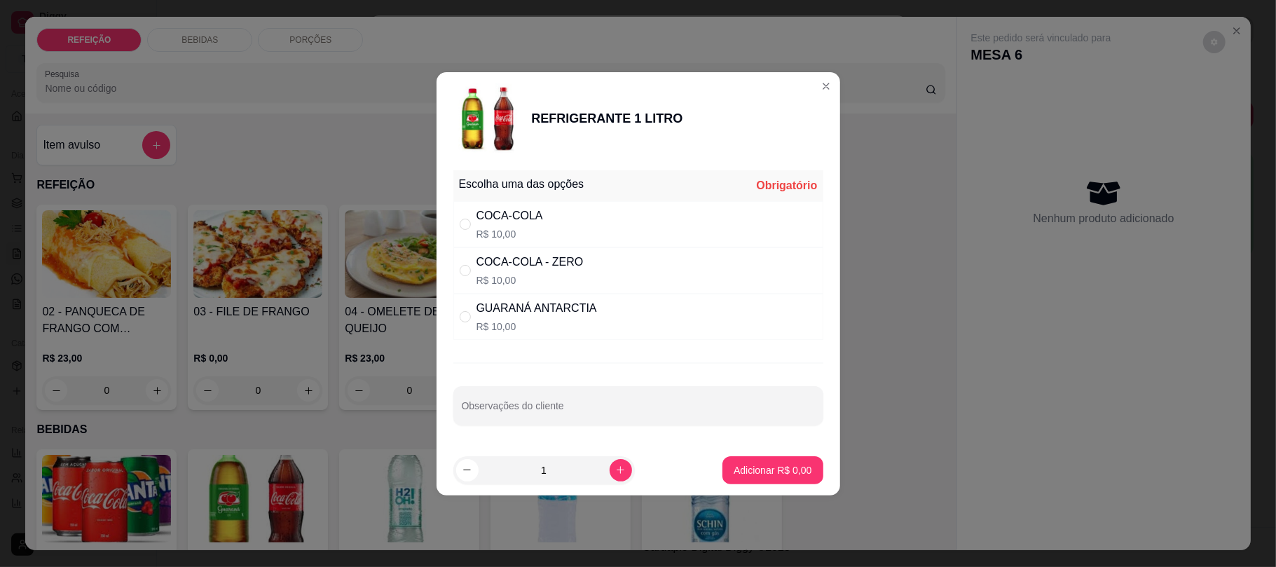
click at [553, 278] on p "R$ 10,00" at bounding box center [529, 280] width 107 height 14
radio input "true"
click at [749, 461] on button "Adicionar R$ 10,00" at bounding box center [770, 470] width 106 height 28
type input "1"
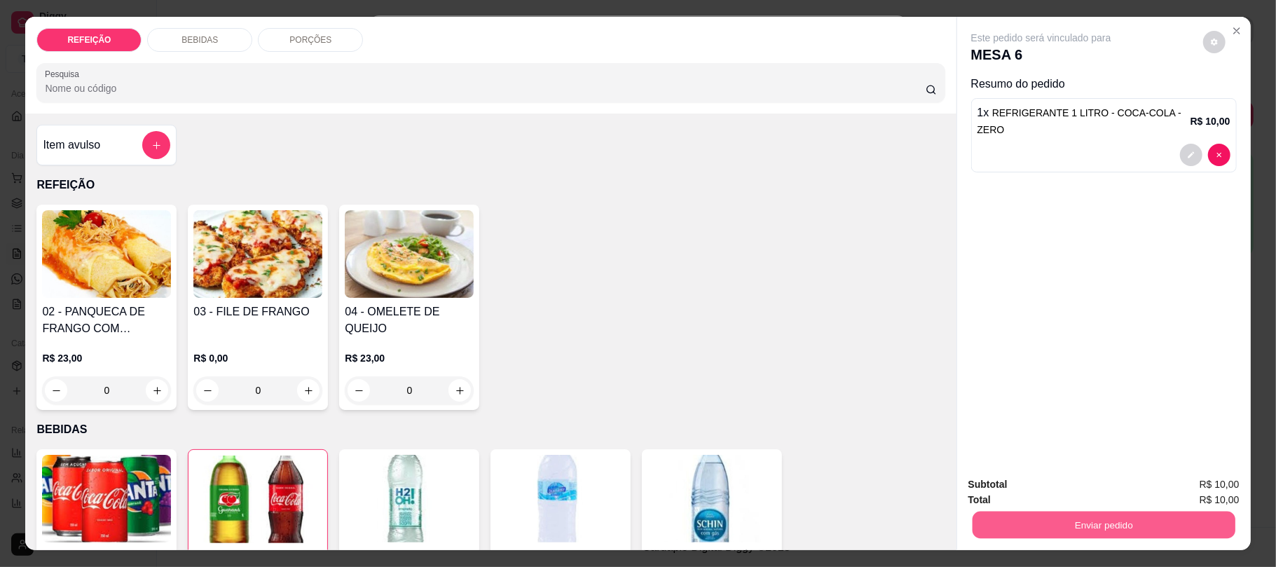
click at [1108, 522] on button "Enviar pedido" at bounding box center [1103, 524] width 263 height 27
click at [1054, 490] on button "Não registrar e enviar pedido" at bounding box center [1056, 490] width 146 height 27
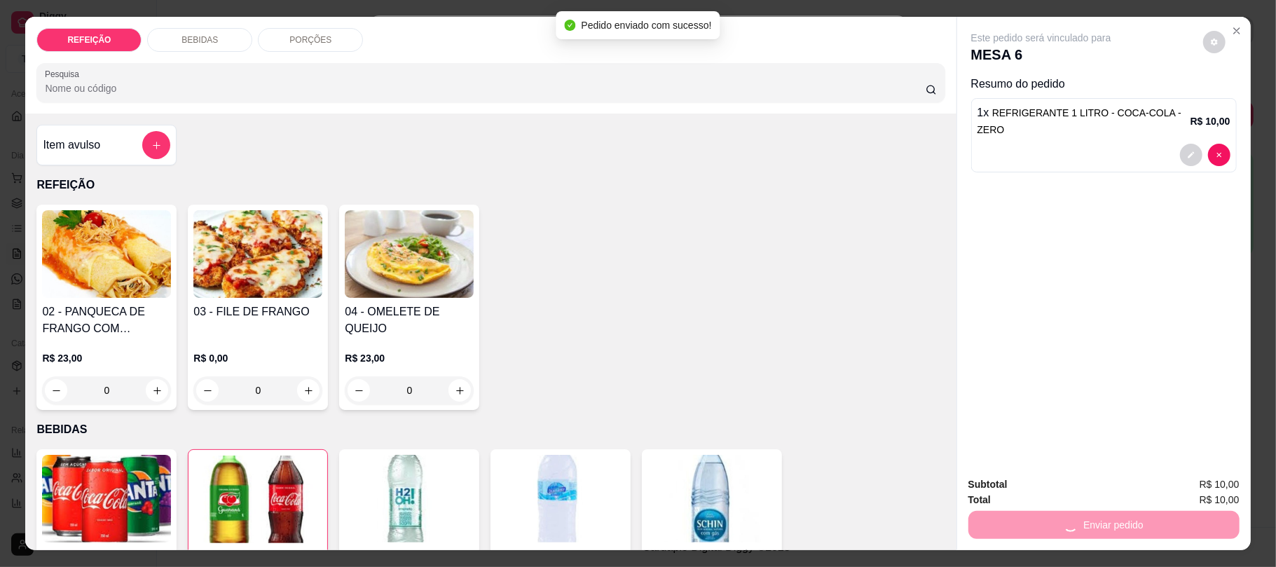
scroll to position [0, 0]
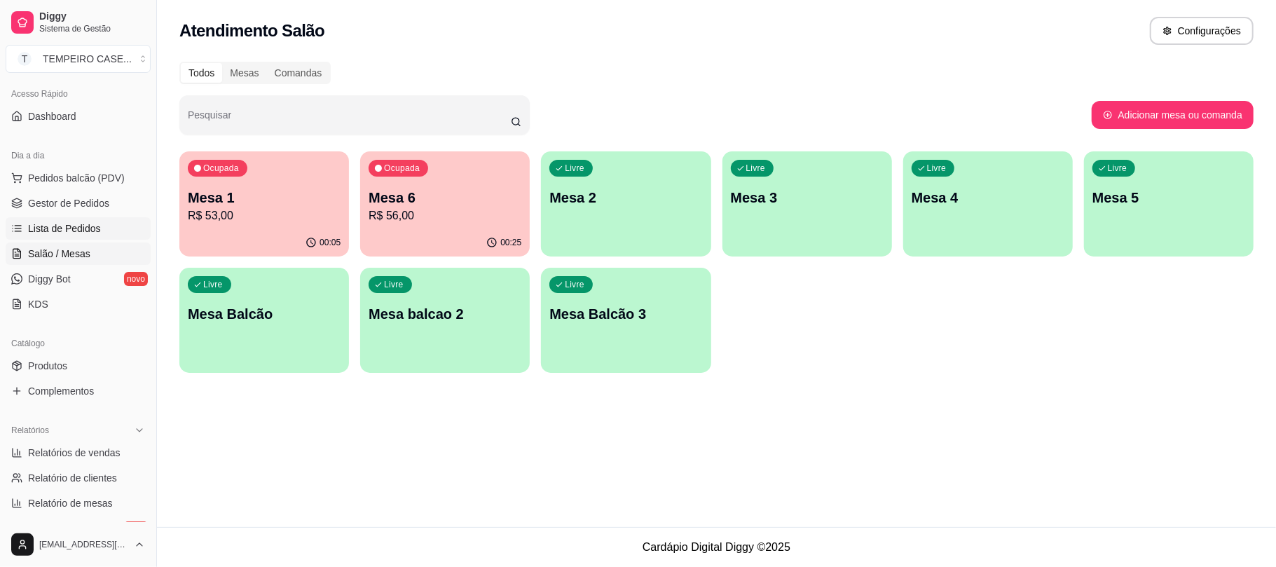
click at [77, 233] on span "Lista de Pedidos" at bounding box center [64, 228] width 73 height 14
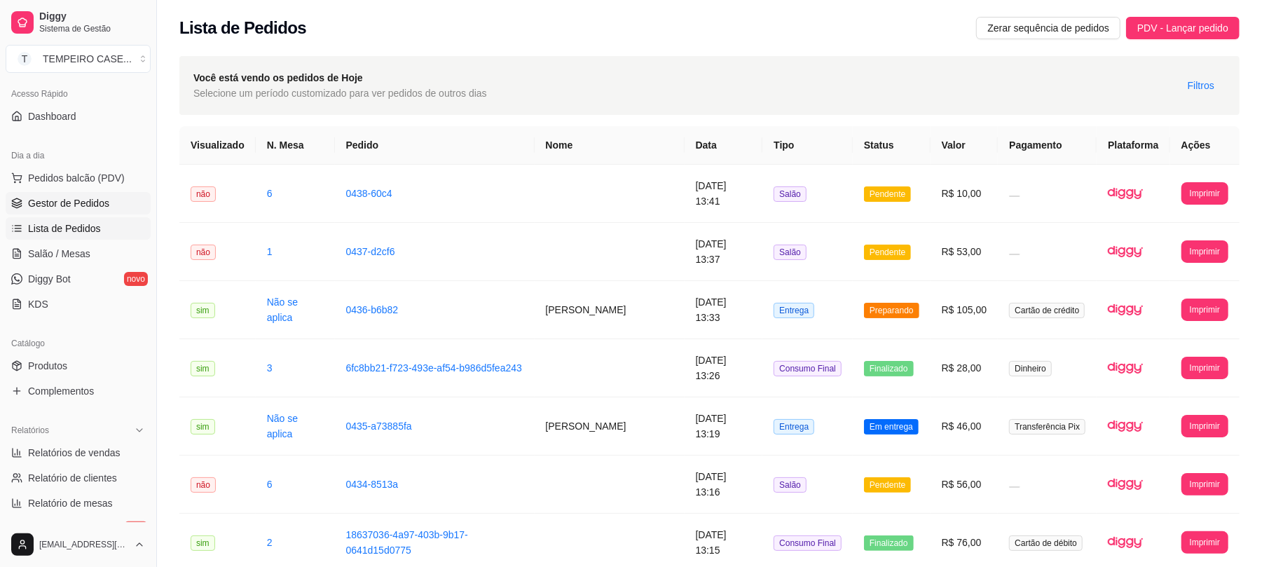
click at [92, 208] on span "Gestor de Pedidos" at bounding box center [68, 203] width 81 height 14
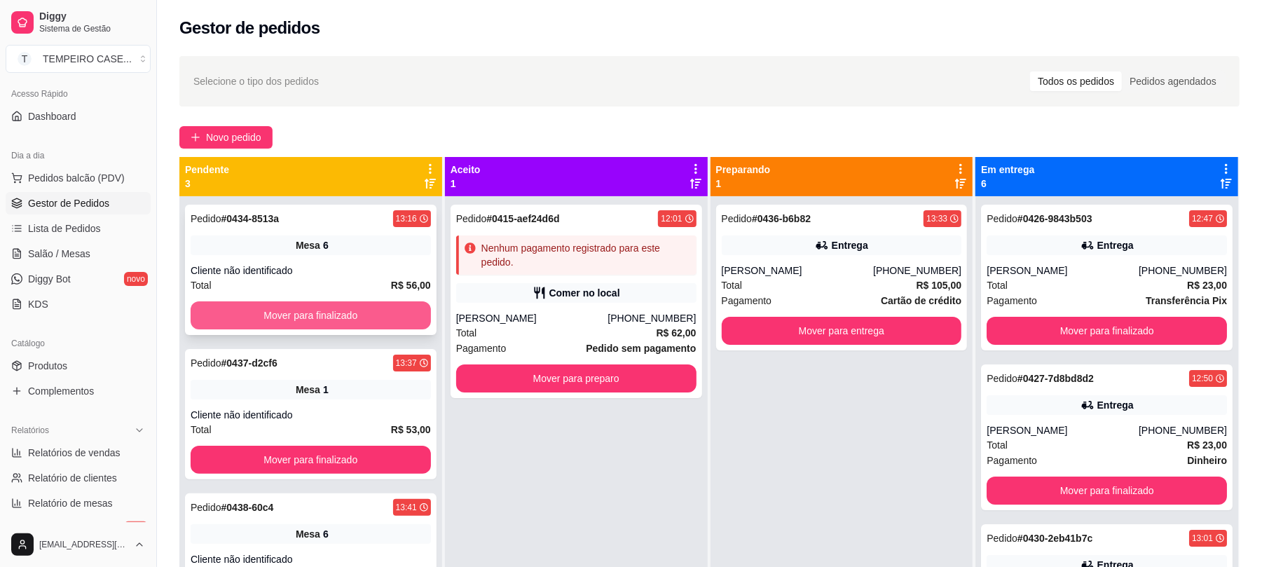
click at [309, 320] on button "Mover para finalizado" at bounding box center [311, 315] width 240 height 28
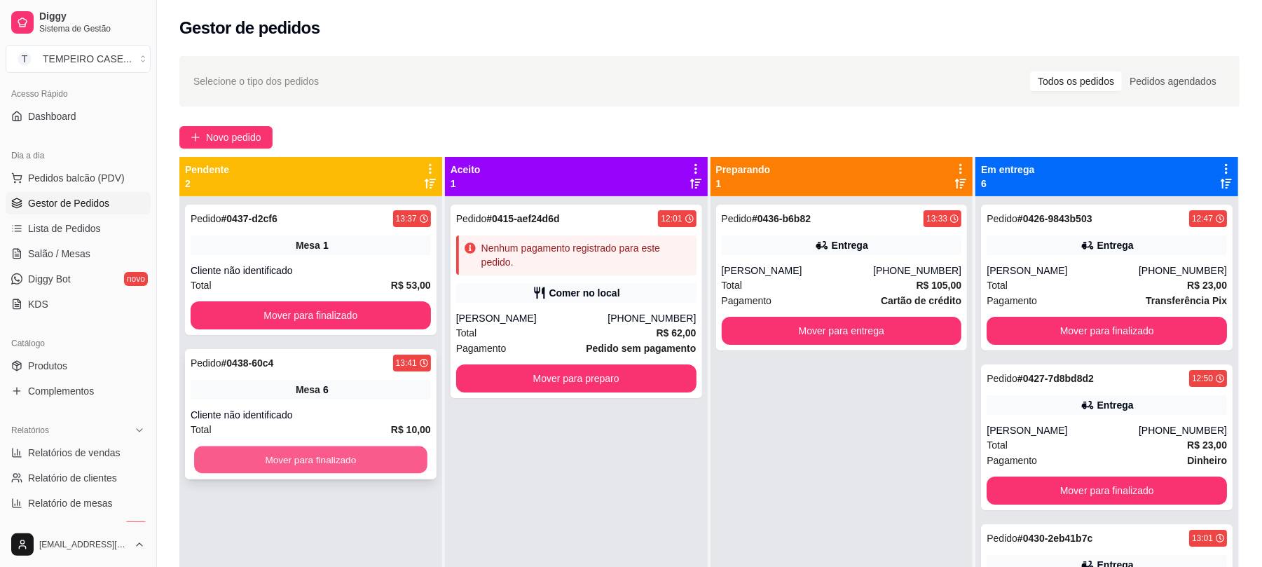
click at [301, 465] on button "Mover para finalizado" at bounding box center [310, 459] width 233 height 27
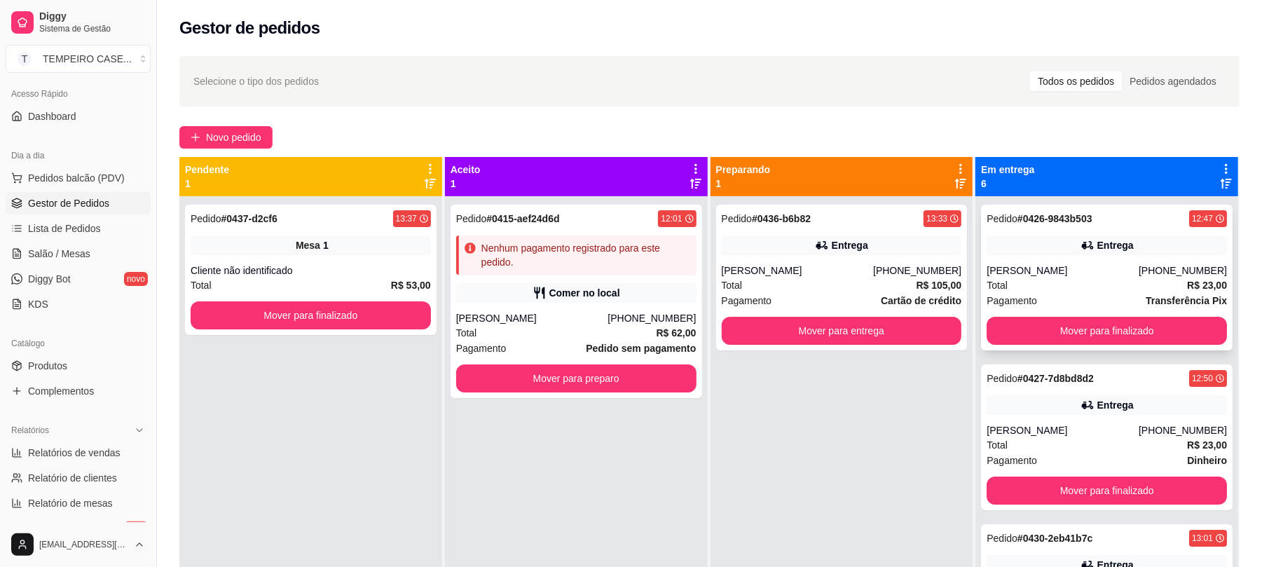
click at [1060, 312] on div "Pedido # 0426-9843b503 12:47 Entrega Lucas (81) 99887-2267 Total R$ 23,00 Pagam…" at bounding box center [1106, 278] width 251 height 146
click at [1040, 328] on button "Mover para finalizado" at bounding box center [1106, 331] width 240 height 28
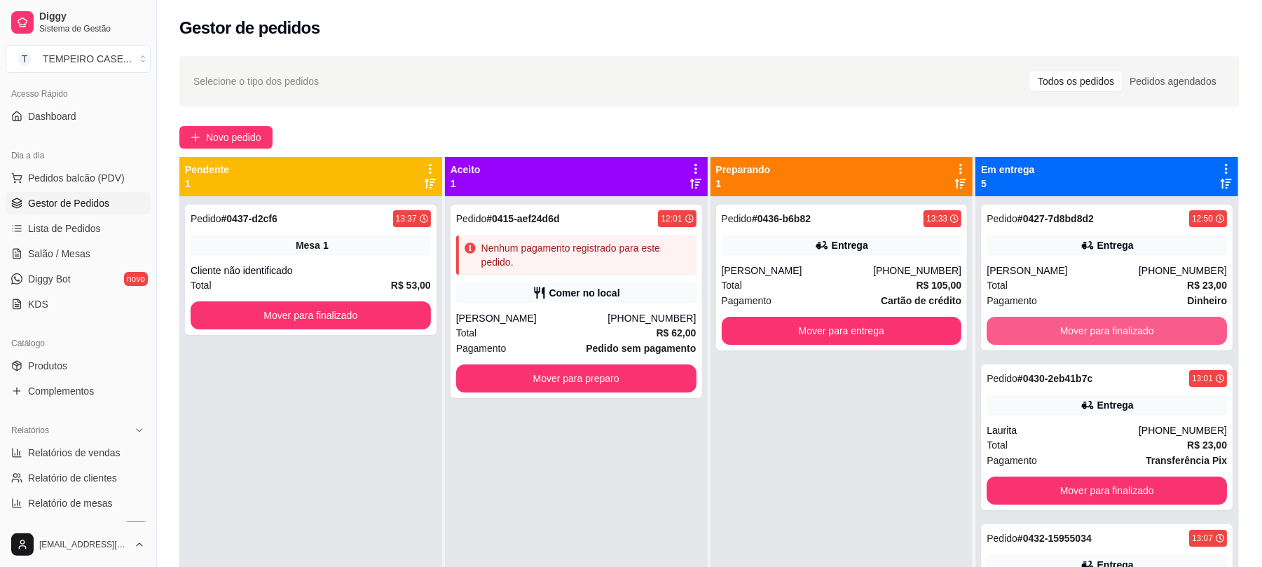
click at [1043, 335] on button "Mover para finalizado" at bounding box center [1106, 331] width 240 height 28
click at [1043, 476] on button "Mover para finalizado" at bounding box center [1106, 490] width 240 height 28
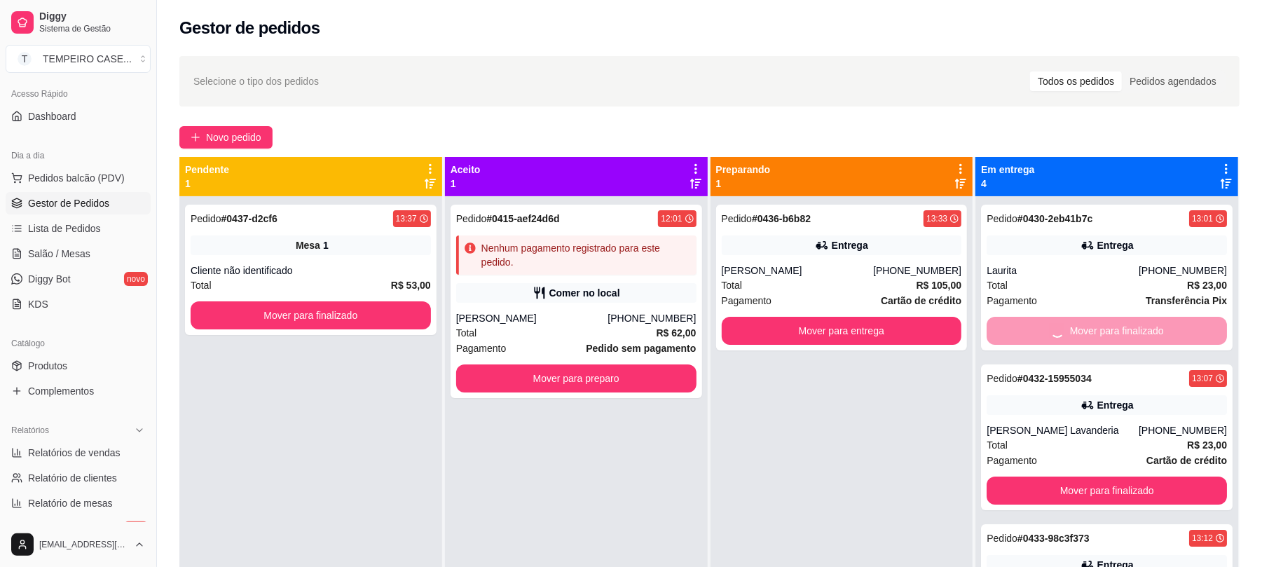
click at [1043, 476] on button "Mover para finalizado" at bounding box center [1106, 490] width 240 height 28
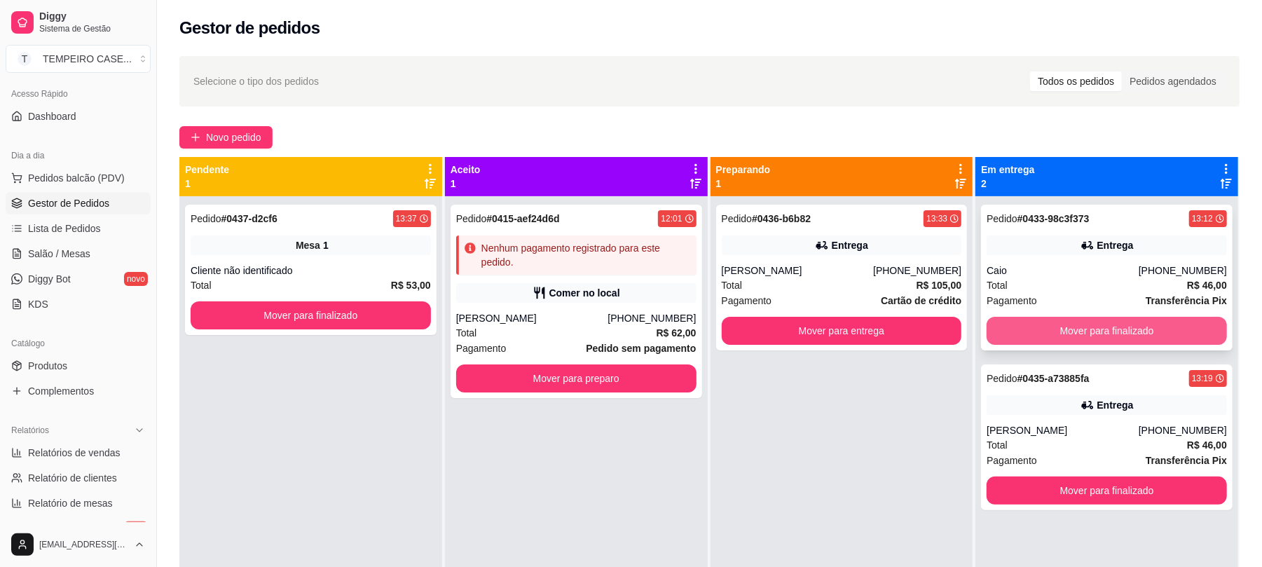
click at [1044, 335] on button "Mover para finalizado" at bounding box center [1106, 331] width 240 height 28
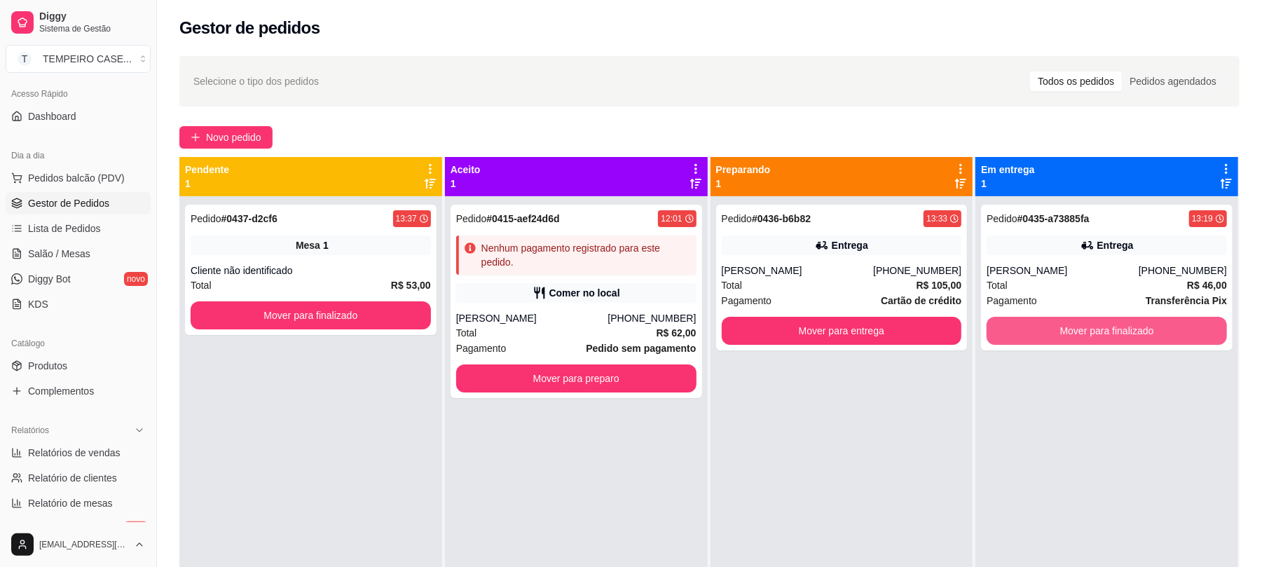
click at [1044, 335] on button "Mover para finalizado" at bounding box center [1106, 331] width 240 height 28
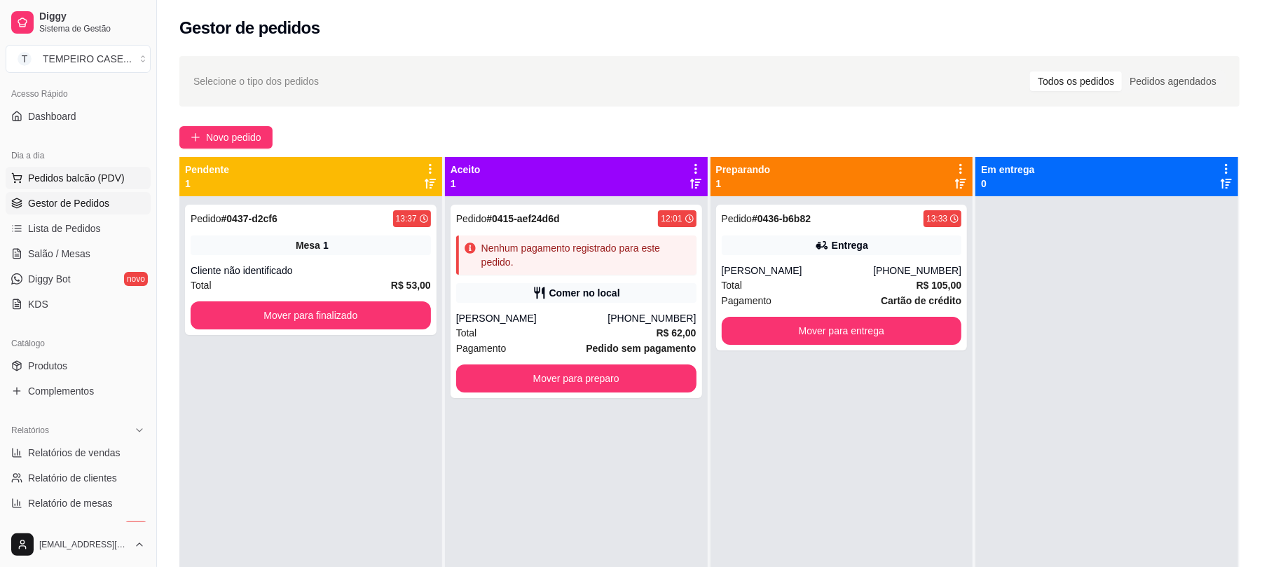
click at [57, 177] on span "Pedidos balcão (PDV)" at bounding box center [76, 178] width 97 height 14
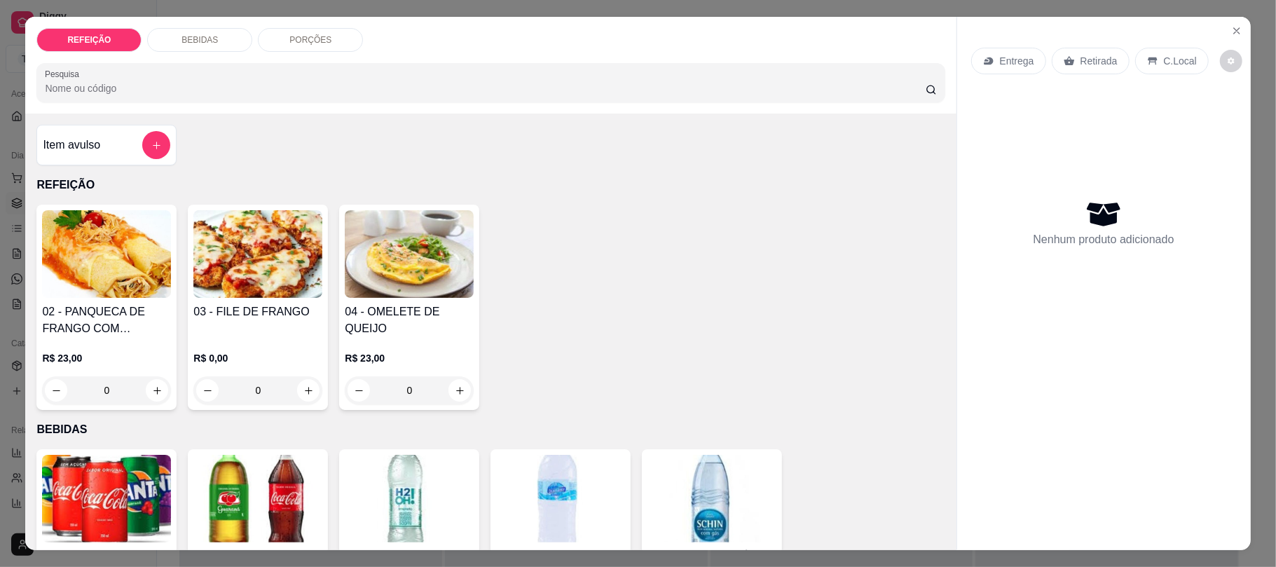
click at [280, 270] on img at bounding box center [257, 254] width 129 height 88
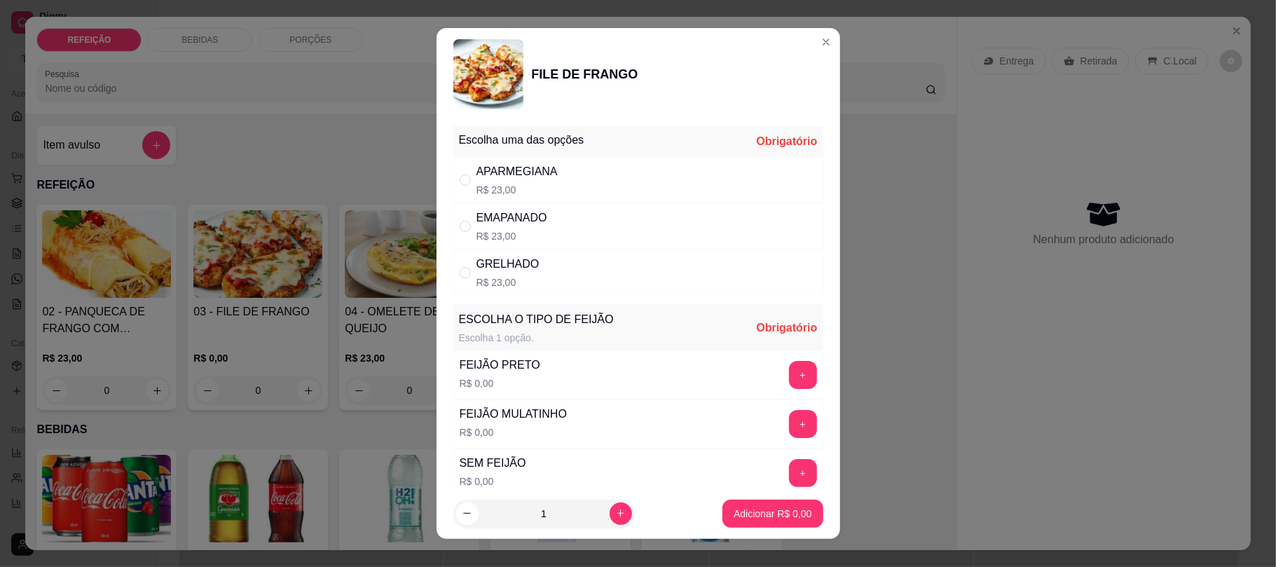
click at [539, 256] on div "GRELHADO R$ 23,00" at bounding box center [638, 272] width 370 height 46
radio input "true"
click at [789, 376] on button "+" at bounding box center [803, 375] width 28 height 28
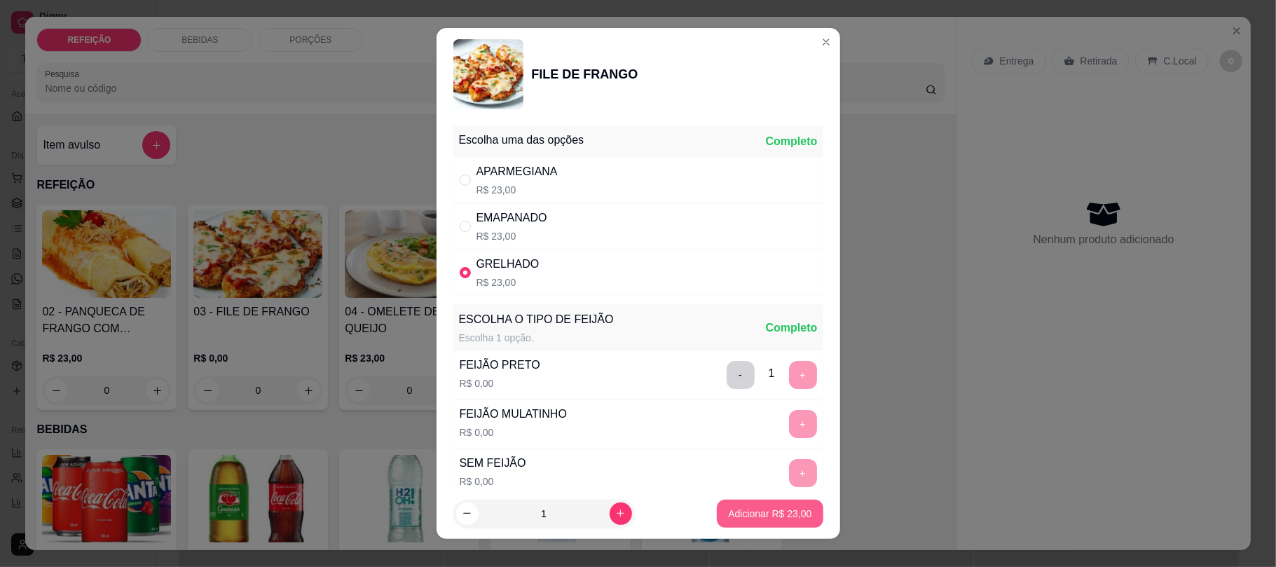
click at [780, 511] on p "Adicionar R$ 23,00" at bounding box center [769, 513] width 83 height 14
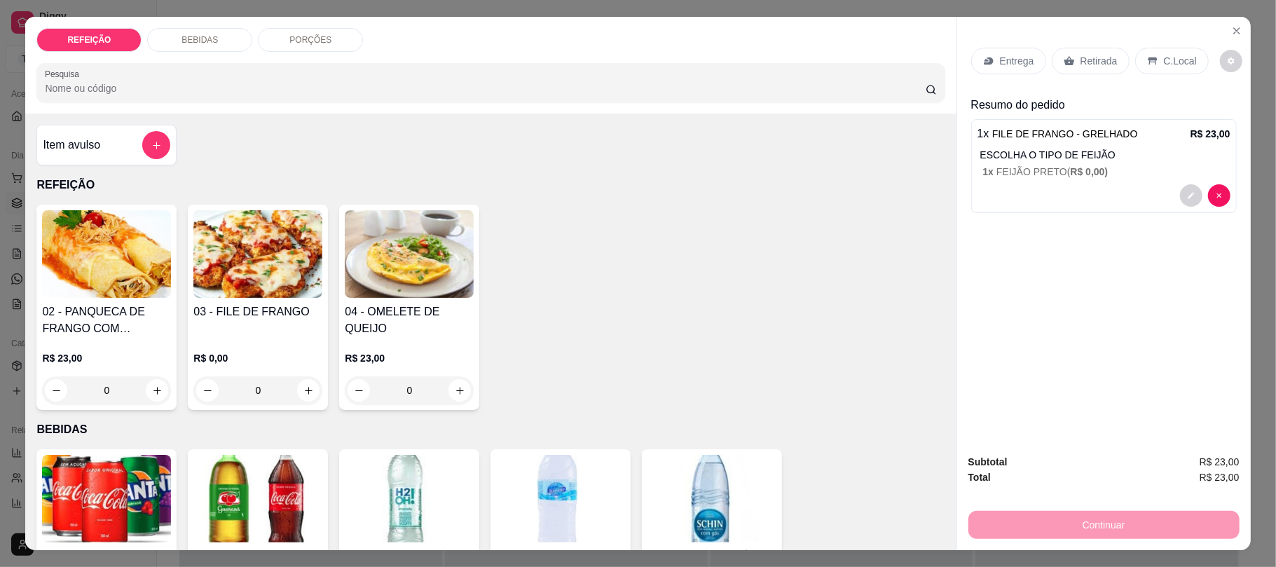
click at [1069, 59] on div "Retirada" at bounding box center [1090, 61] width 78 height 27
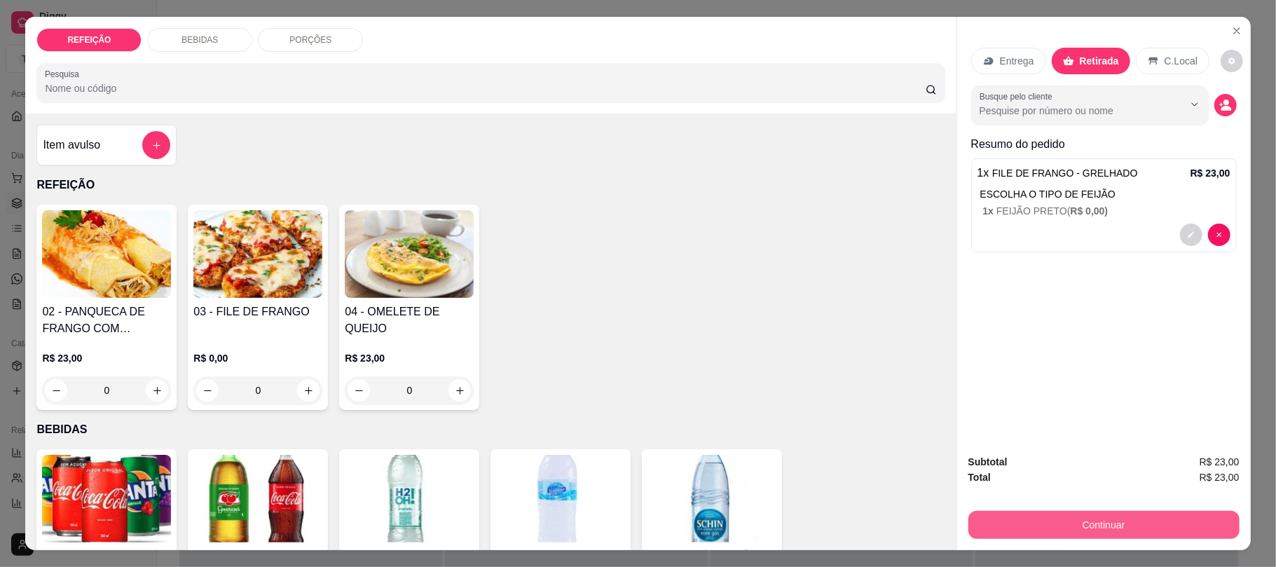
click at [1115, 514] on button "Continuar" at bounding box center [1103, 525] width 271 height 28
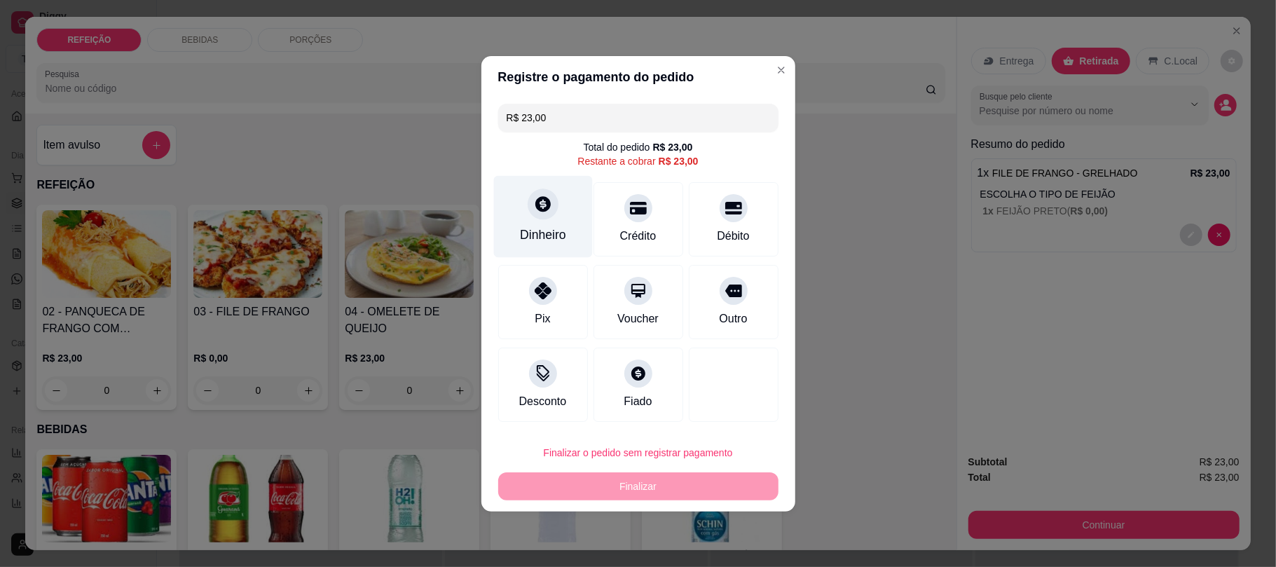
click at [541, 213] on div at bounding box center [542, 203] width 31 height 31
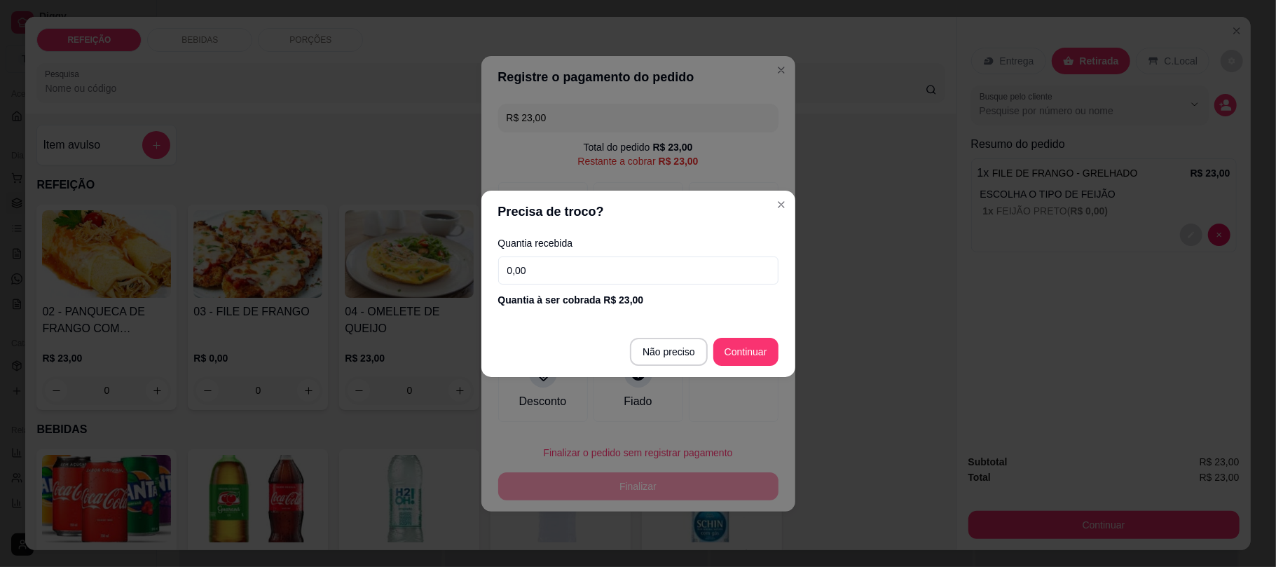
drag, startPoint x: 581, startPoint y: 268, endPoint x: 481, endPoint y: 268, distance: 100.2
click at [481, 268] on div "Quantia recebida 0,00 Quantia à ser cobrada R$ 23,00" at bounding box center [638, 273] width 314 height 80
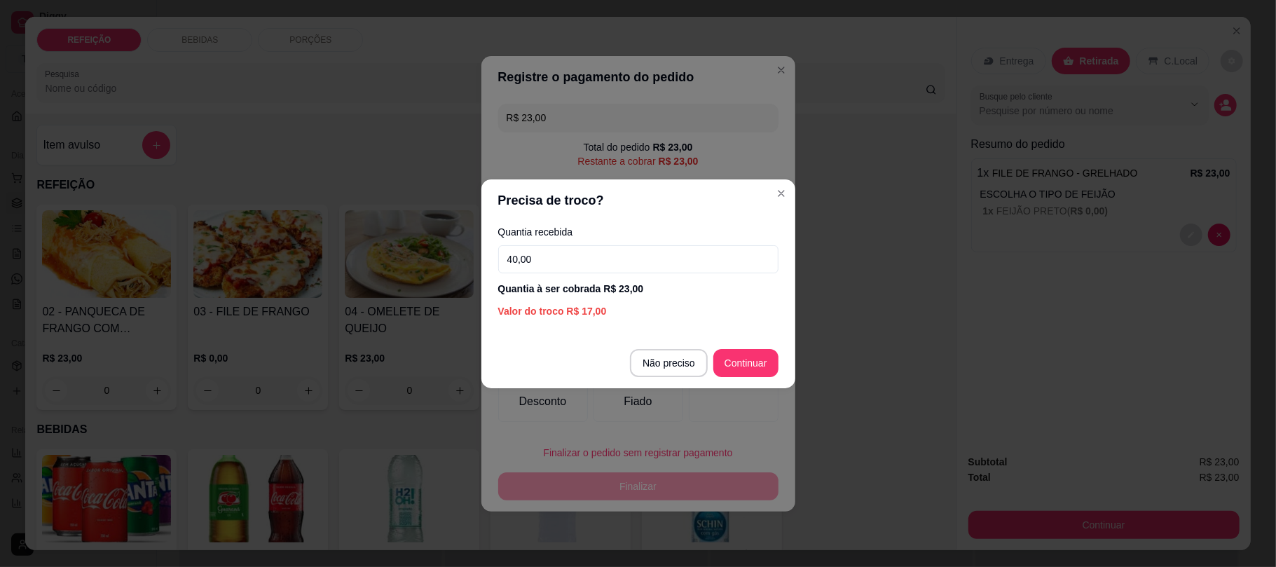
type input "40,00"
click at [743, 345] on footer "Não preciso Continuar" at bounding box center [638, 363] width 314 height 50
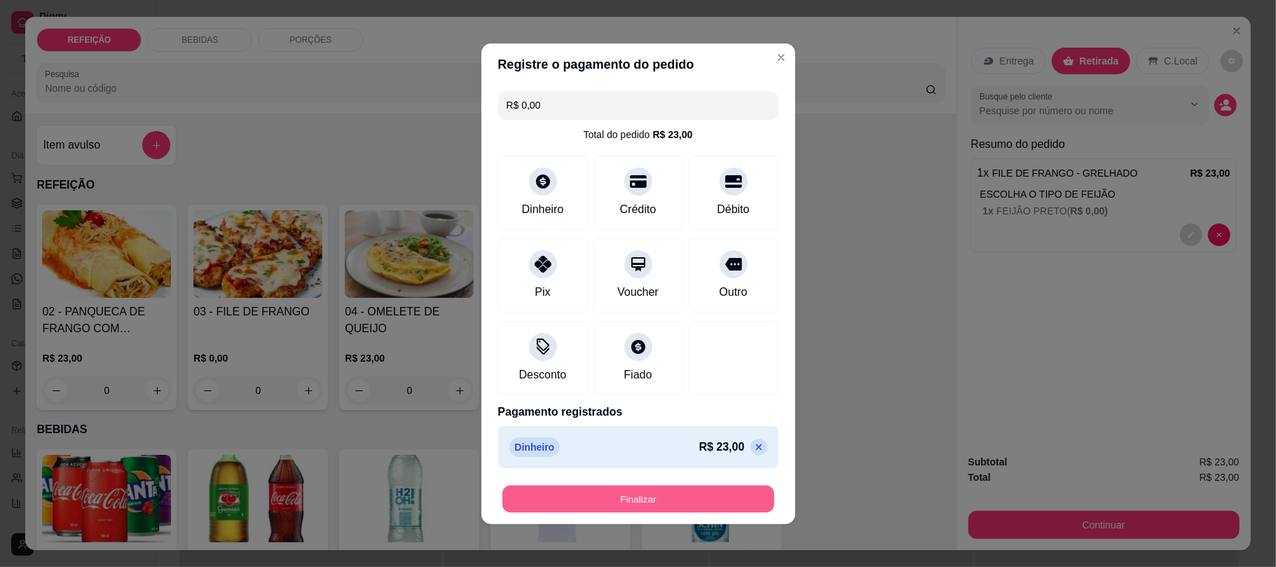
click at [715, 500] on button "Finalizar" at bounding box center [638, 498] width 272 height 27
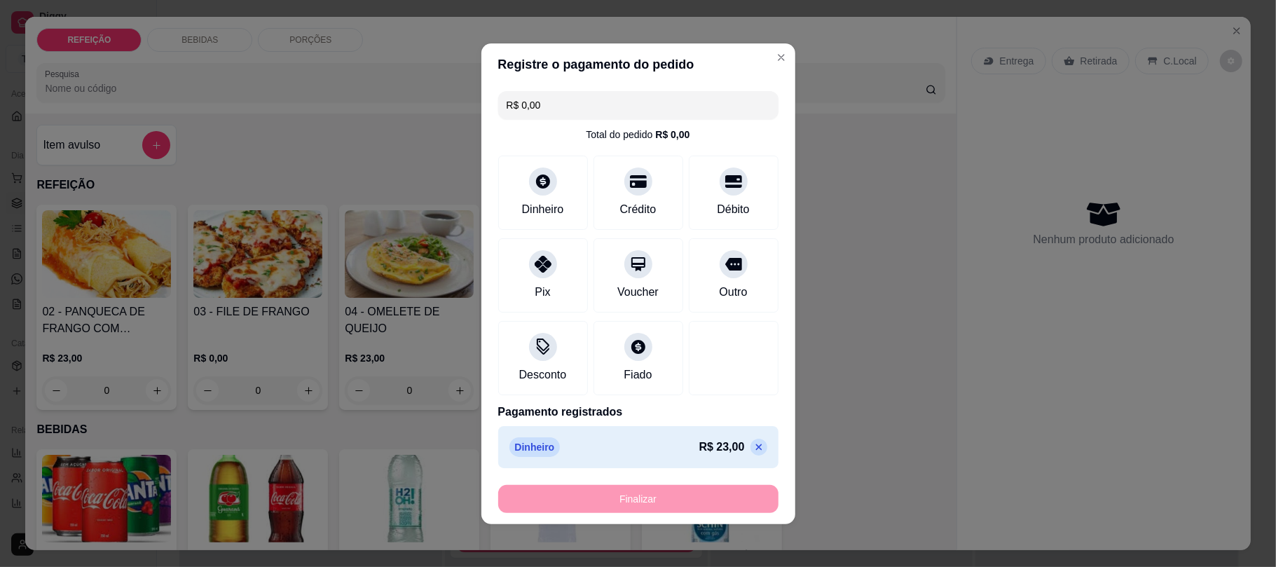
type input "-R$ 23,00"
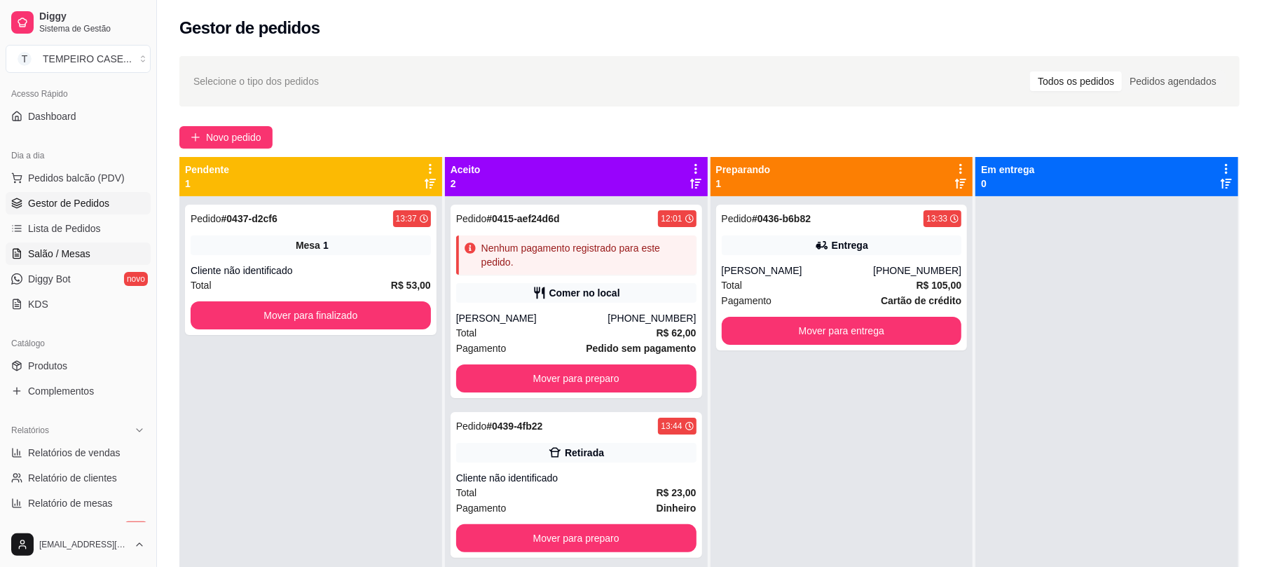
click at [65, 255] on span "Salão / Mesas" at bounding box center [59, 254] width 62 height 14
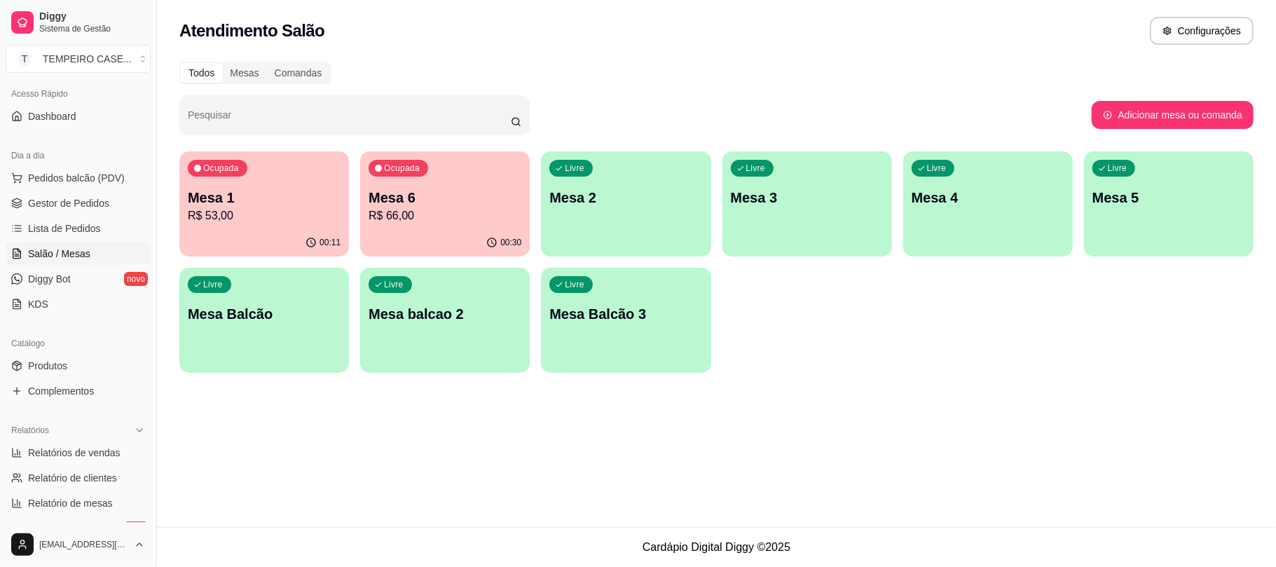
click at [584, 207] on div "Livre Mesa 2" at bounding box center [626, 195] width 170 height 88
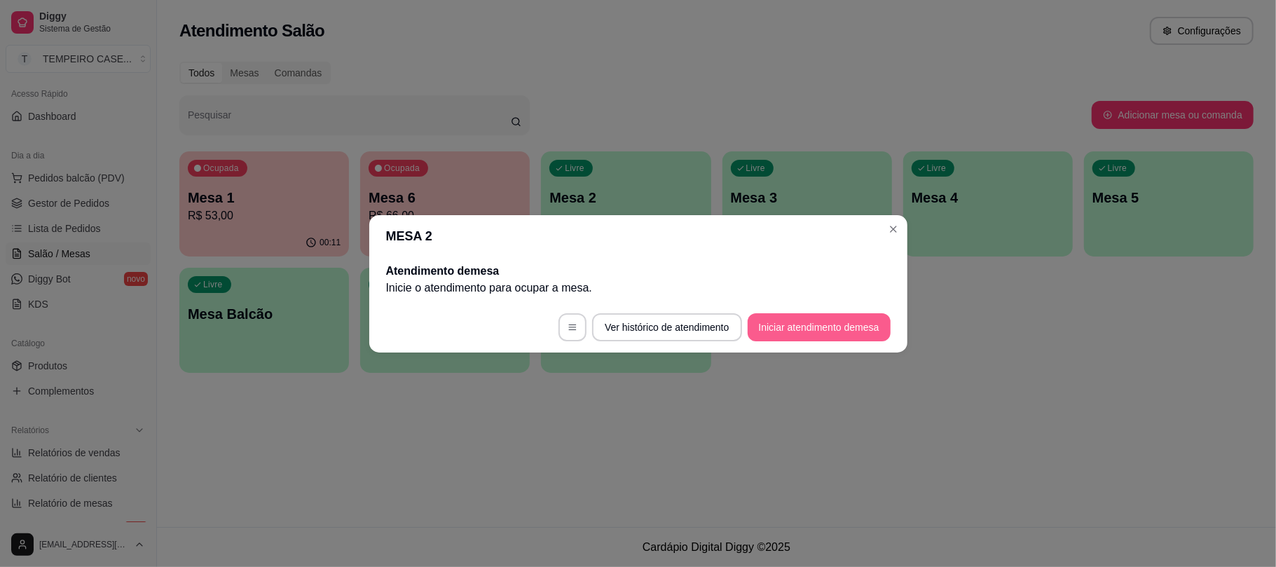
click at [833, 314] on button "Iniciar atendimento de mesa" at bounding box center [818, 327] width 143 height 28
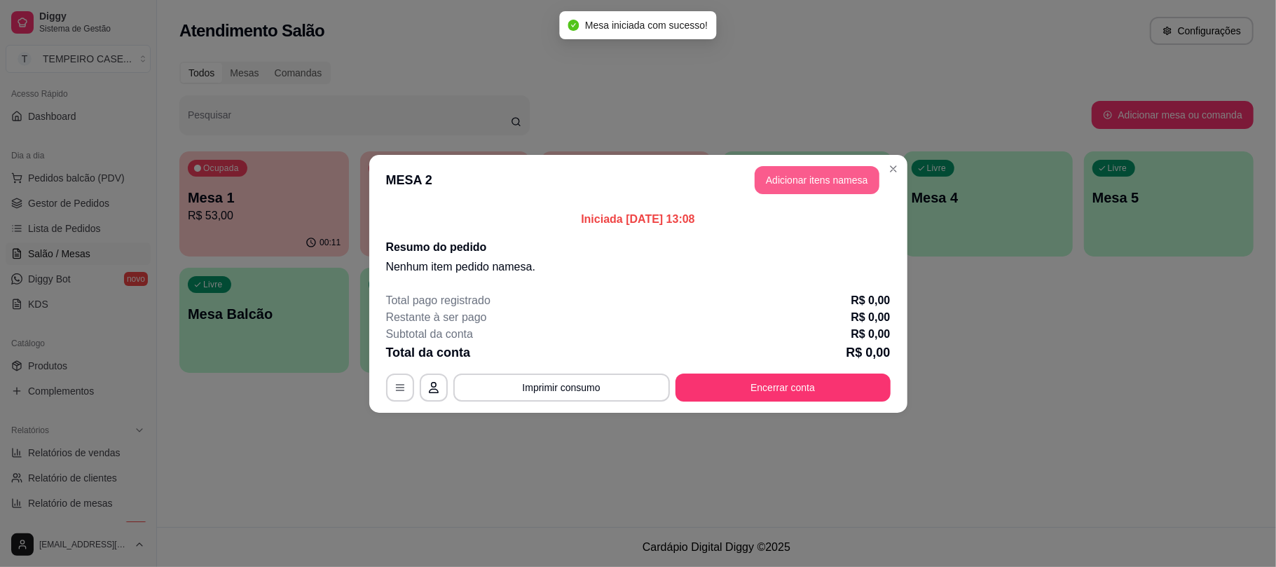
click at [814, 174] on button "Adicionar itens na mesa" at bounding box center [816, 180] width 125 height 28
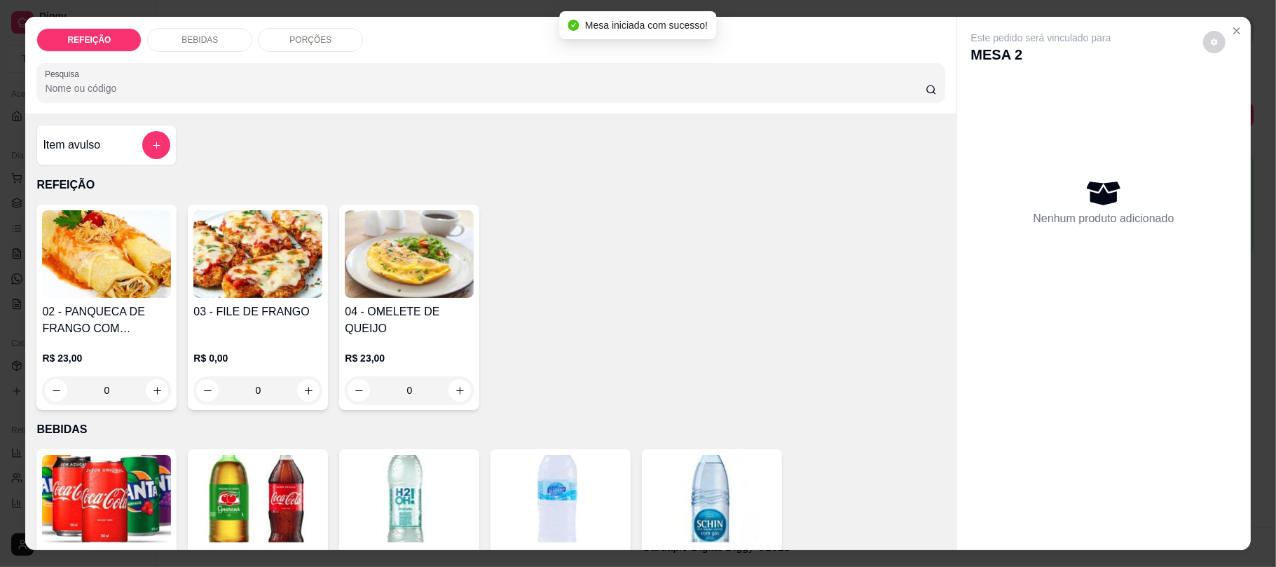
click at [248, 300] on div "03 - FILE DE FRANGO R$ 0,00 0" at bounding box center [258, 307] width 140 height 205
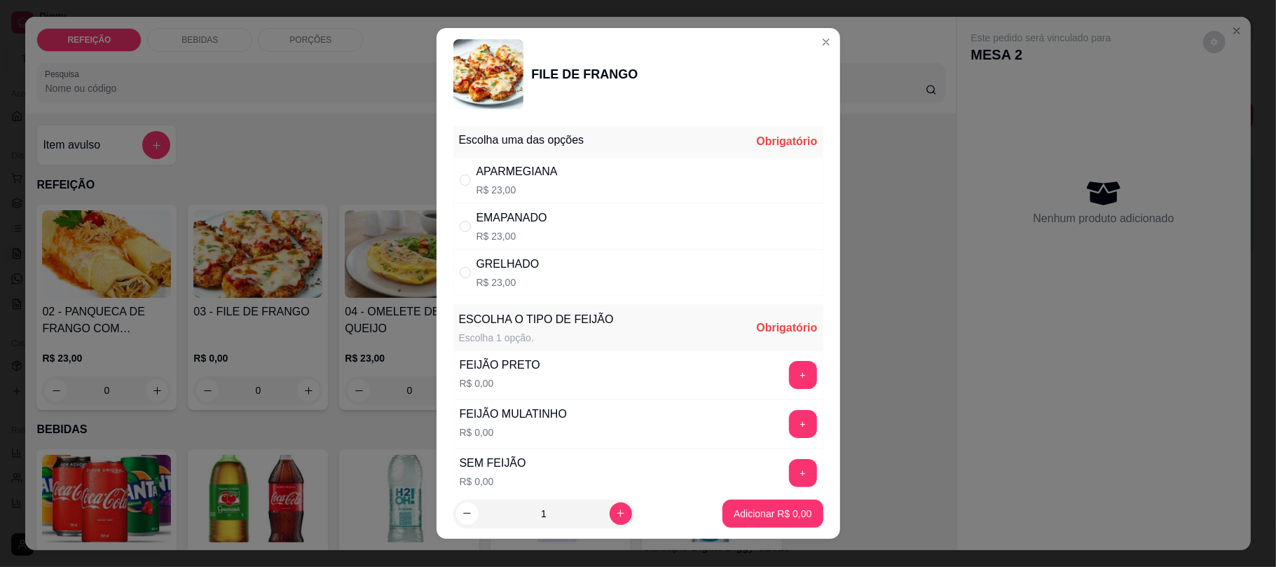
click at [645, 172] on div "APARMEGIANA R$ 23,00" at bounding box center [638, 180] width 370 height 46
radio input "true"
click at [789, 374] on button "+" at bounding box center [802, 374] width 27 height 27
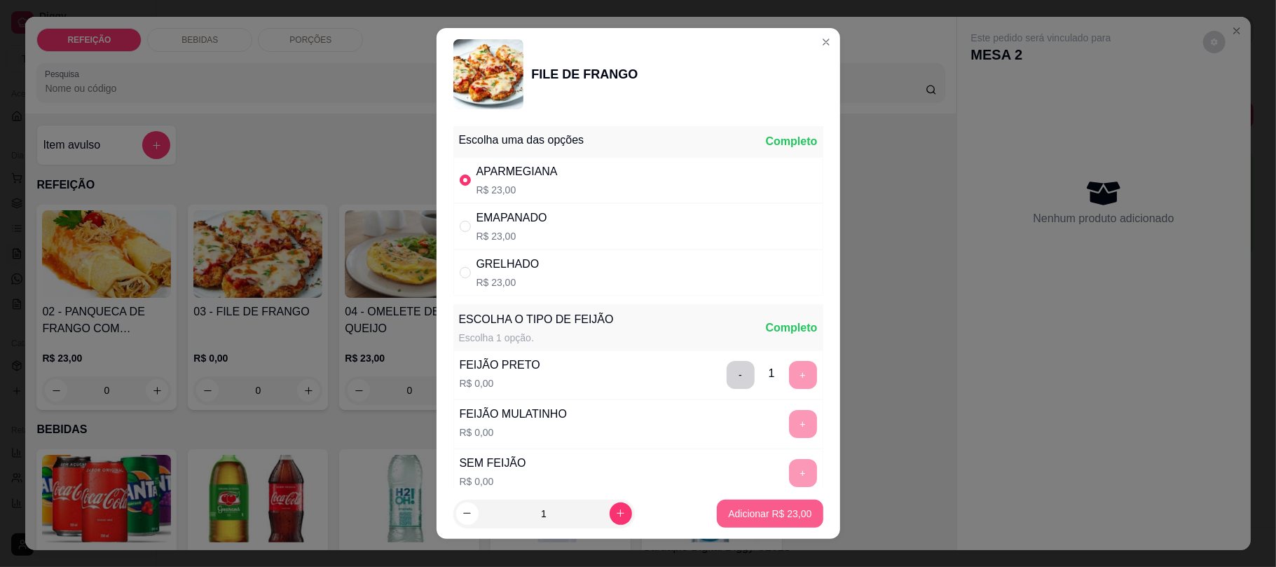
click at [741, 500] on button "Adicionar R$ 23,00" at bounding box center [770, 513] width 106 height 28
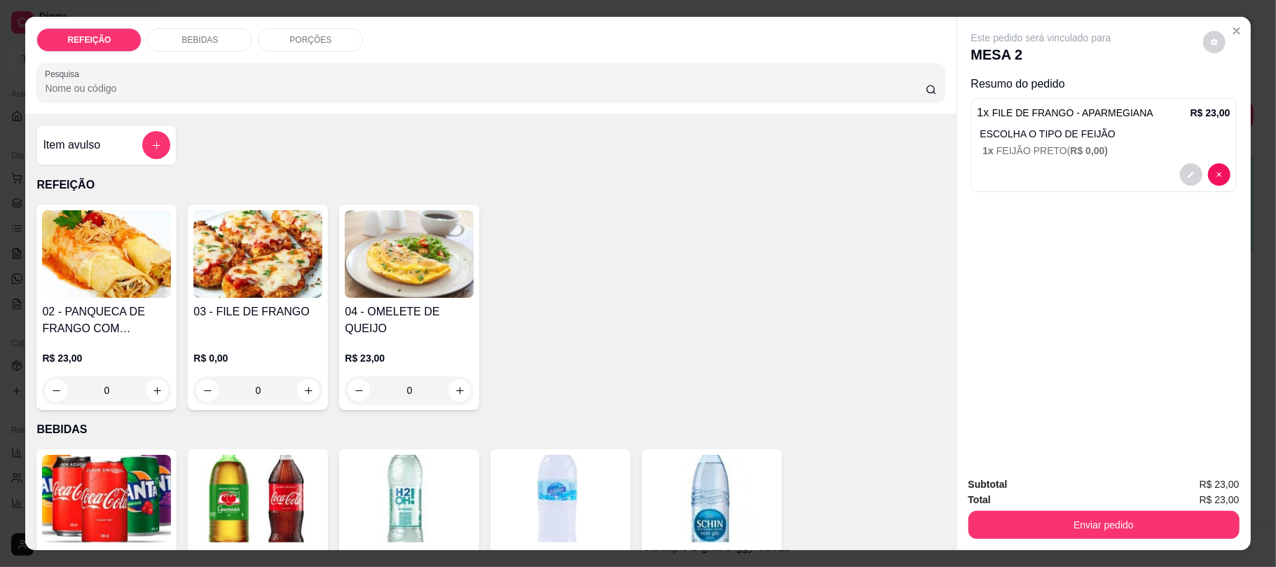
click at [62, 292] on img at bounding box center [106, 254] width 129 height 88
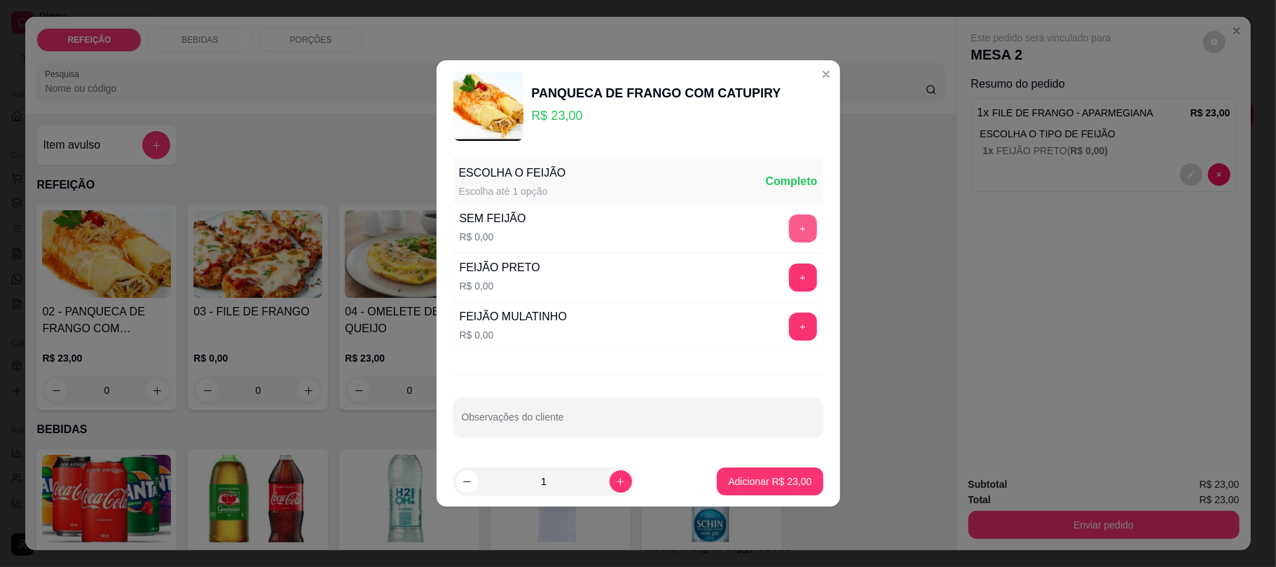
click at [789, 228] on button "+" at bounding box center [803, 228] width 28 height 28
click at [772, 488] on p "Adicionar R$ 23,00" at bounding box center [769, 481] width 83 height 14
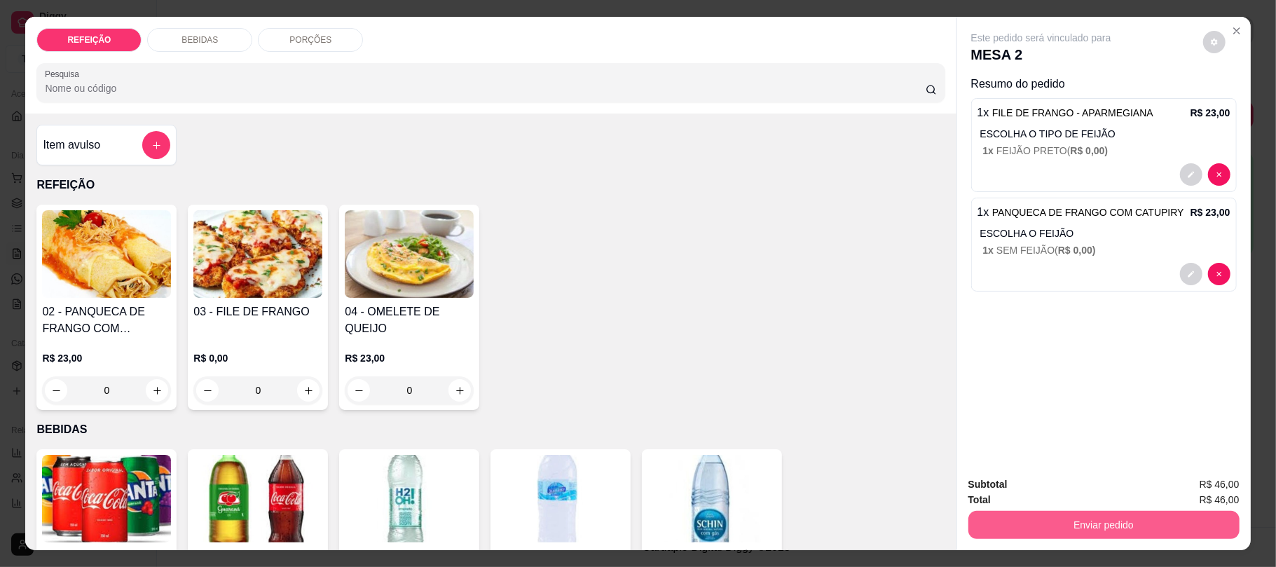
click at [1023, 521] on button "Enviar pedido" at bounding box center [1103, 525] width 271 height 28
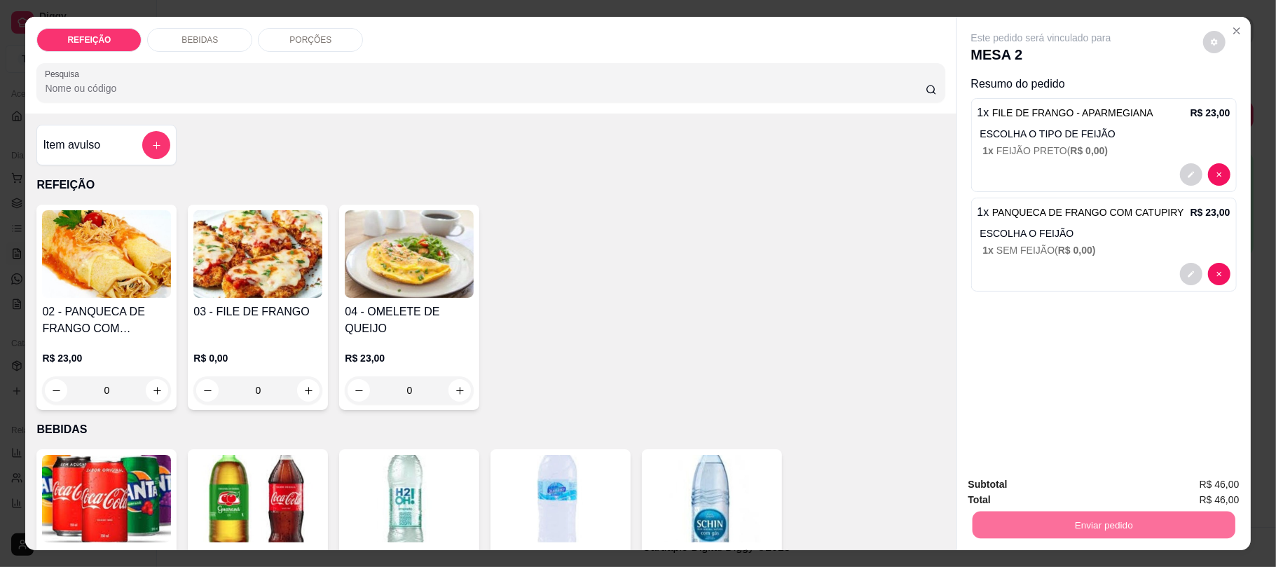
click at [1073, 483] on button "Não registrar e enviar pedido" at bounding box center [1056, 490] width 142 height 26
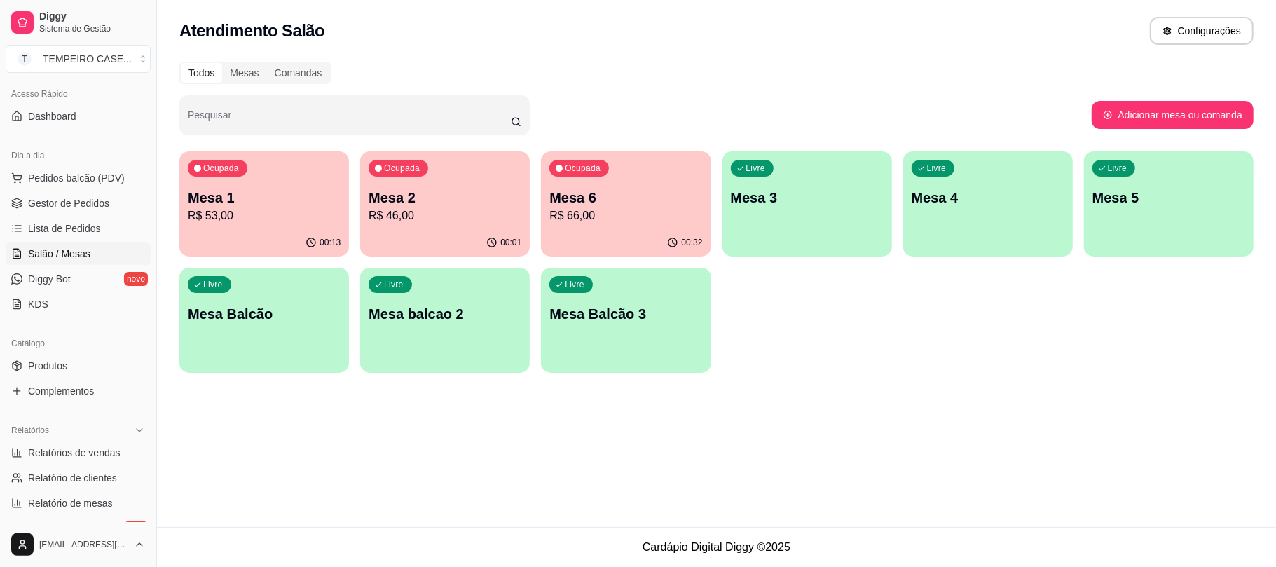
click at [441, 220] on p "R$ 46,00" at bounding box center [444, 215] width 153 height 17
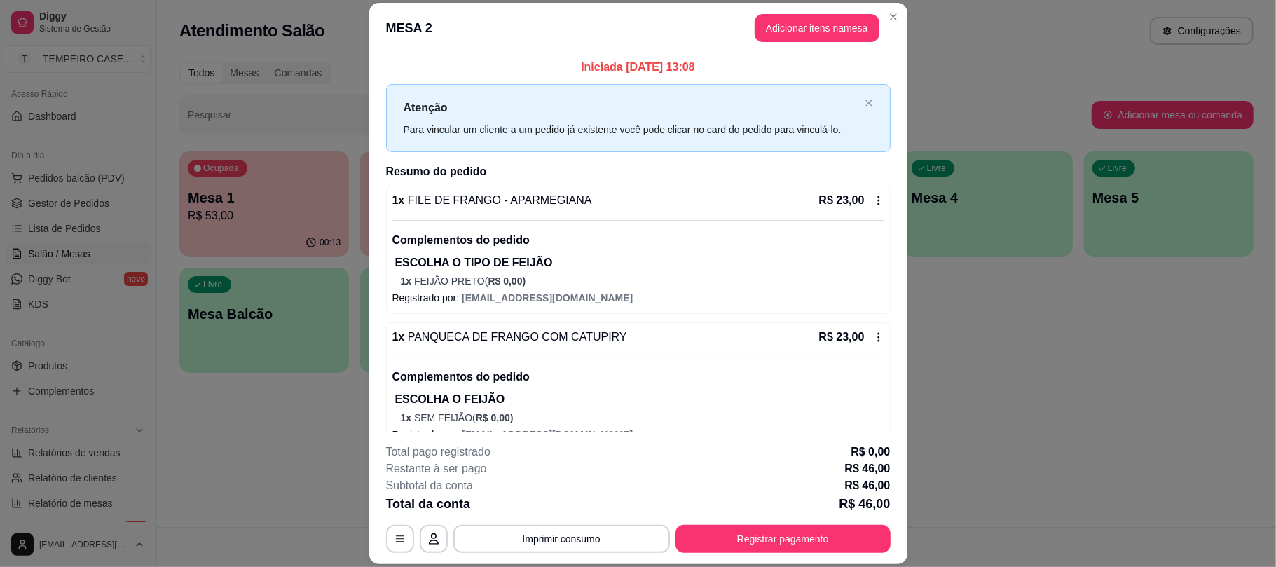
click at [399, 548] on button "button" at bounding box center [400, 539] width 28 height 28
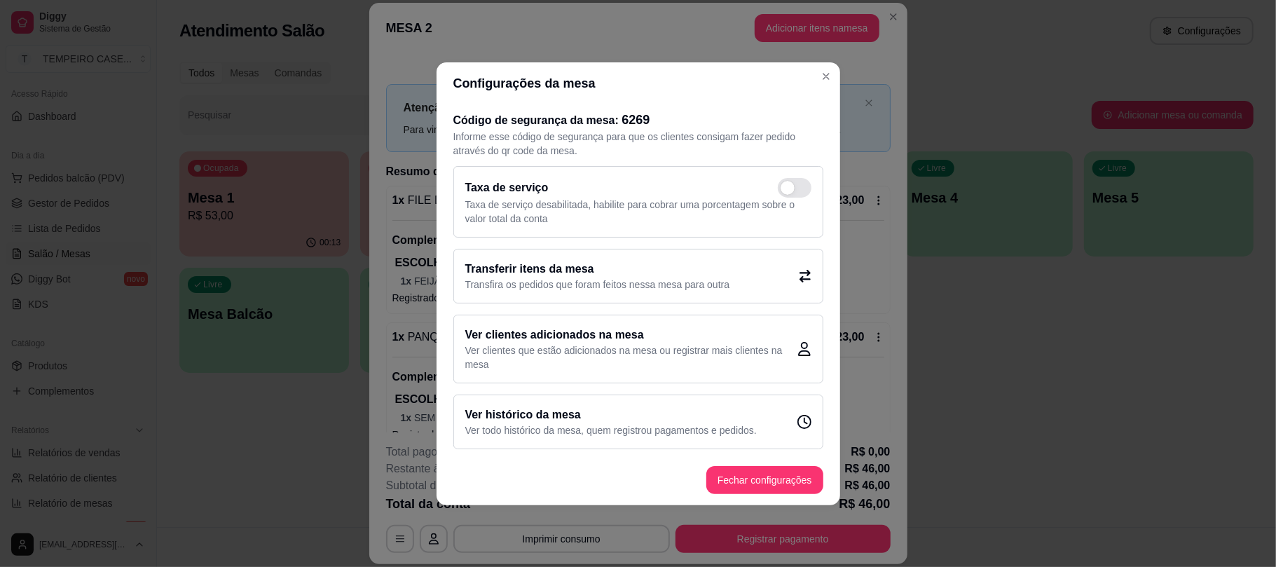
click at [588, 280] on p "Transfira os pedidos que foram feitos nessa mesa para outra" at bounding box center [597, 284] width 265 height 14
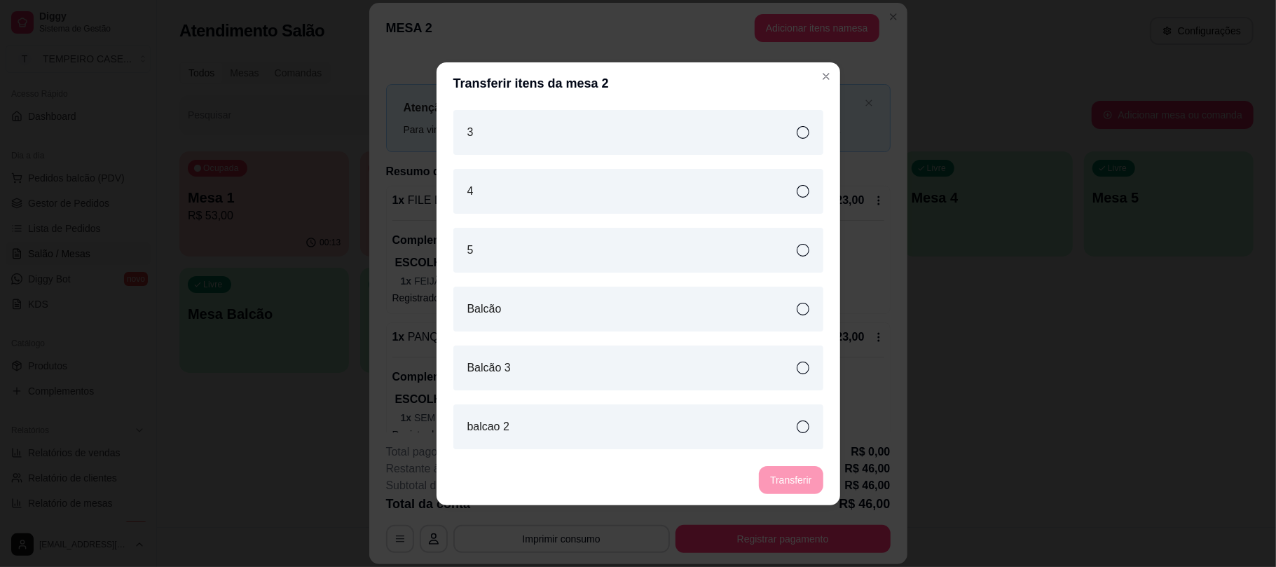
click at [575, 248] on div "5" at bounding box center [638, 250] width 370 height 45
click at [787, 491] on button "Transferir" at bounding box center [791, 480] width 64 height 28
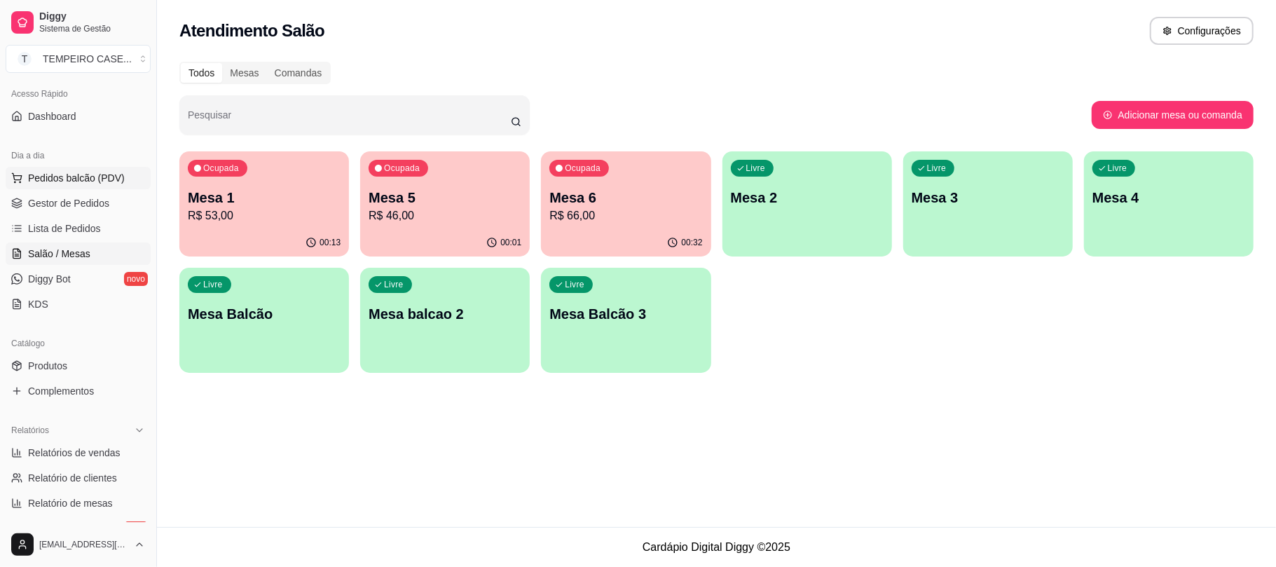
click at [73, 177] on span "Pedidos balcão (PDV)" at bounding box center [76, 178] width 97 height 14
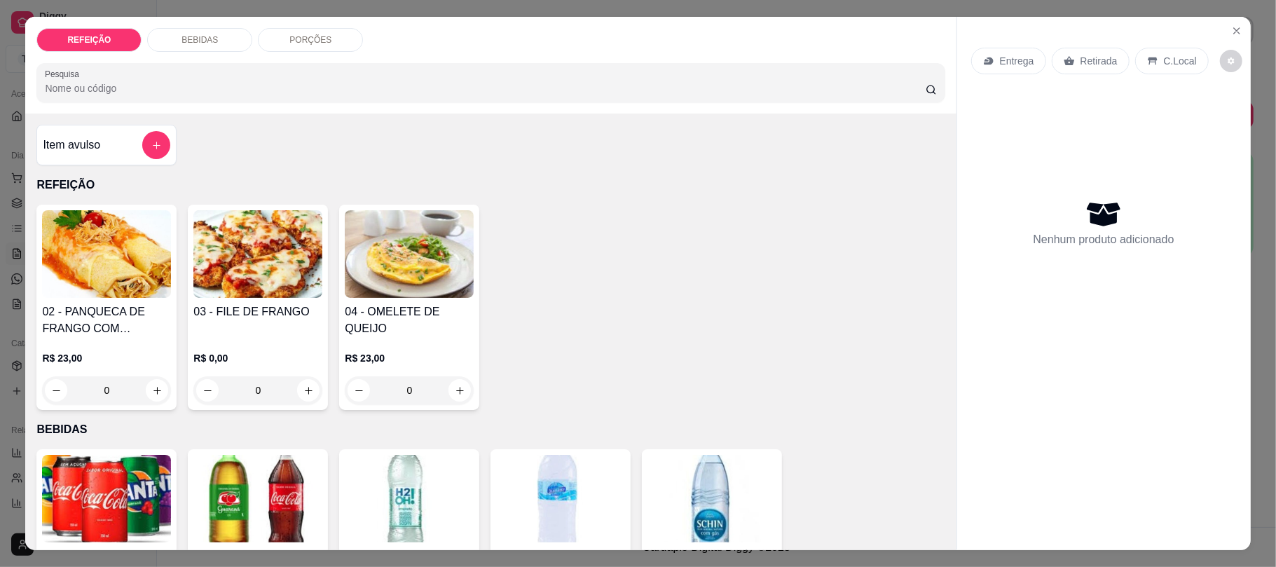
click at [213, 255] on img at bounding box center [257, 254] width 129 height 88
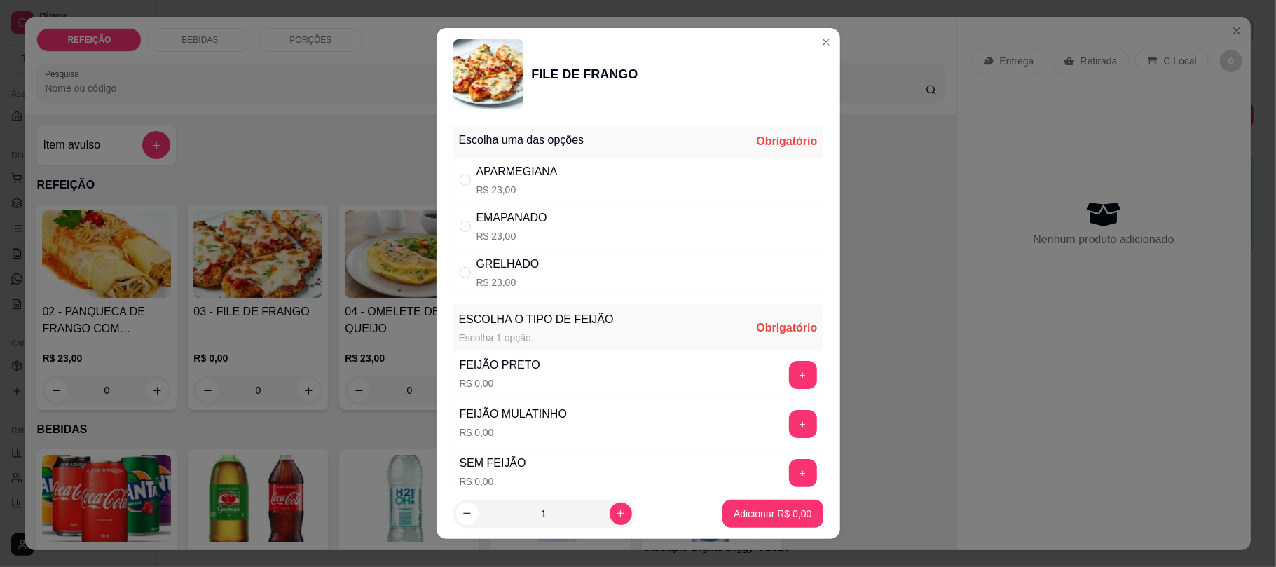
click at [516, 276] on p "R$ 23,00" at bounding box center [507, 282] width 63 height 14
radio input "true"
click at [789, 374] on button "+" at bounding box center [803, 375] width 28 height 28
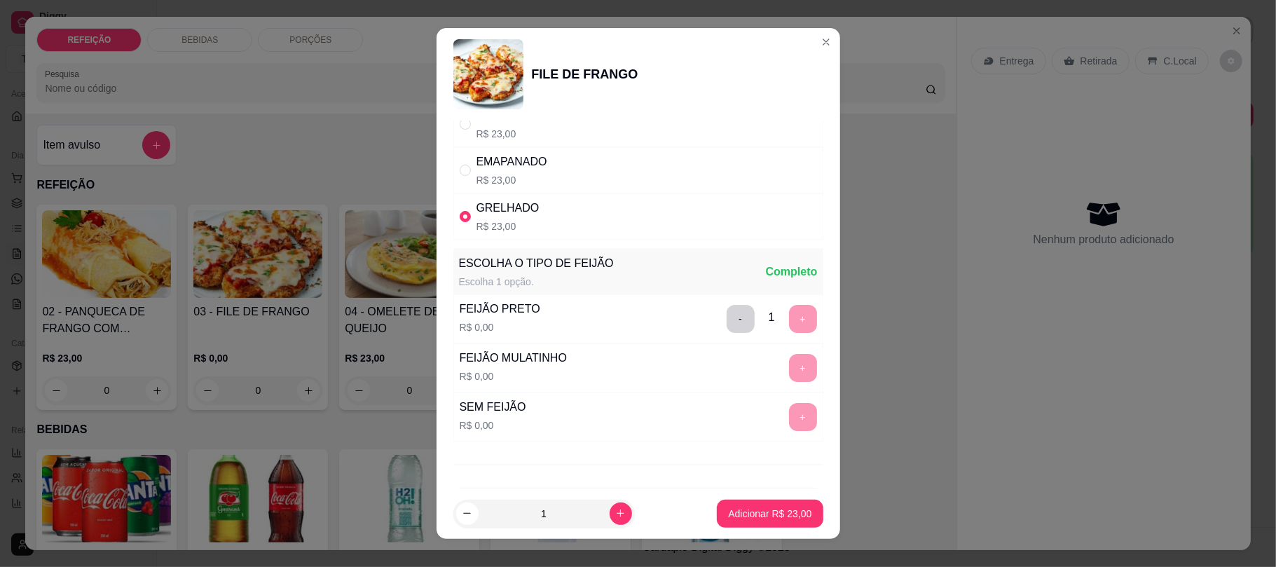
scroll to position [118, 0]
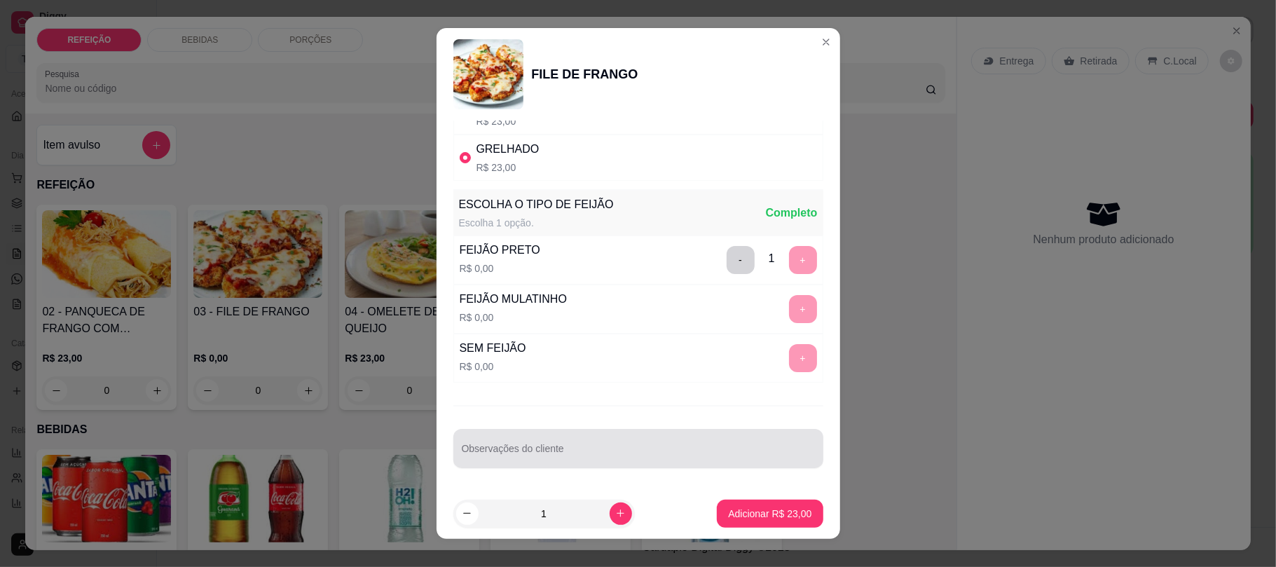
click at [499, 453] on input "Observações do cliente" at bounding box center [638, 454] width 353 height 14
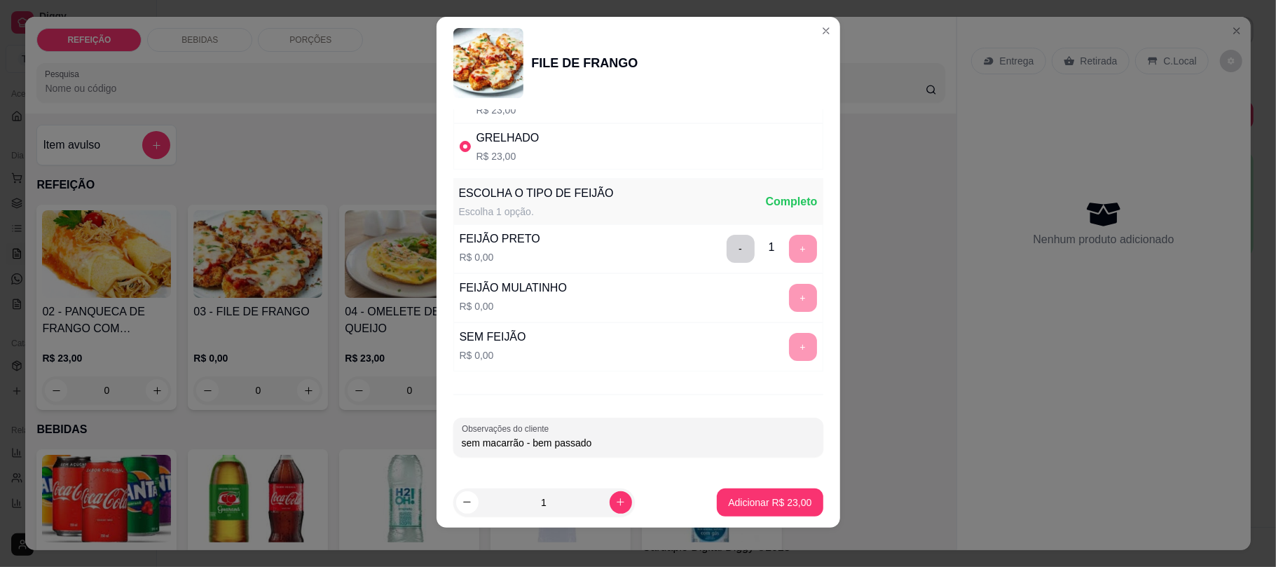
scroll to position [17, 0]
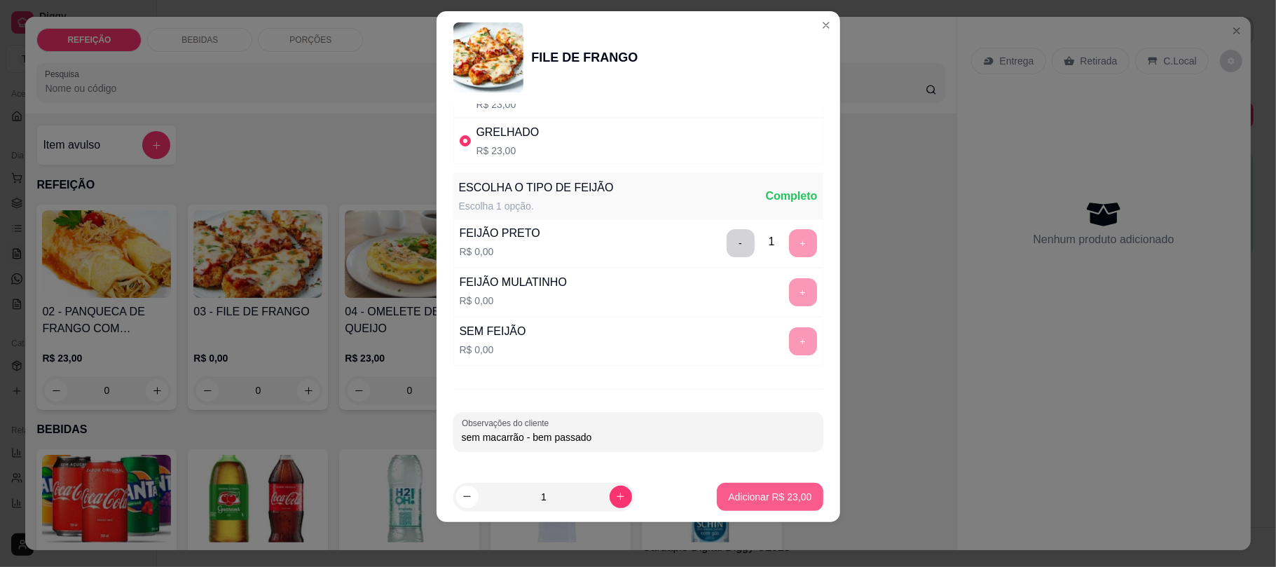
type input "sem macarrão - bem passado"
click at [734, 491] on p "Adicionar R$ 23,00" at bounding box center [769, 497] width 83 height 14
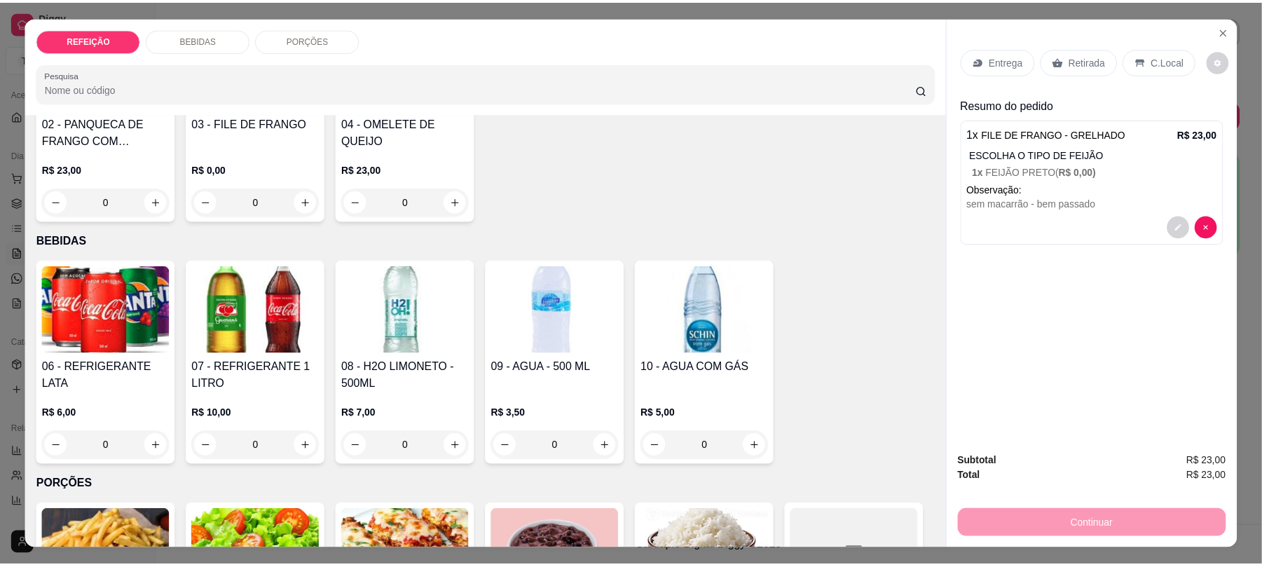
scroll to position [186, 0]
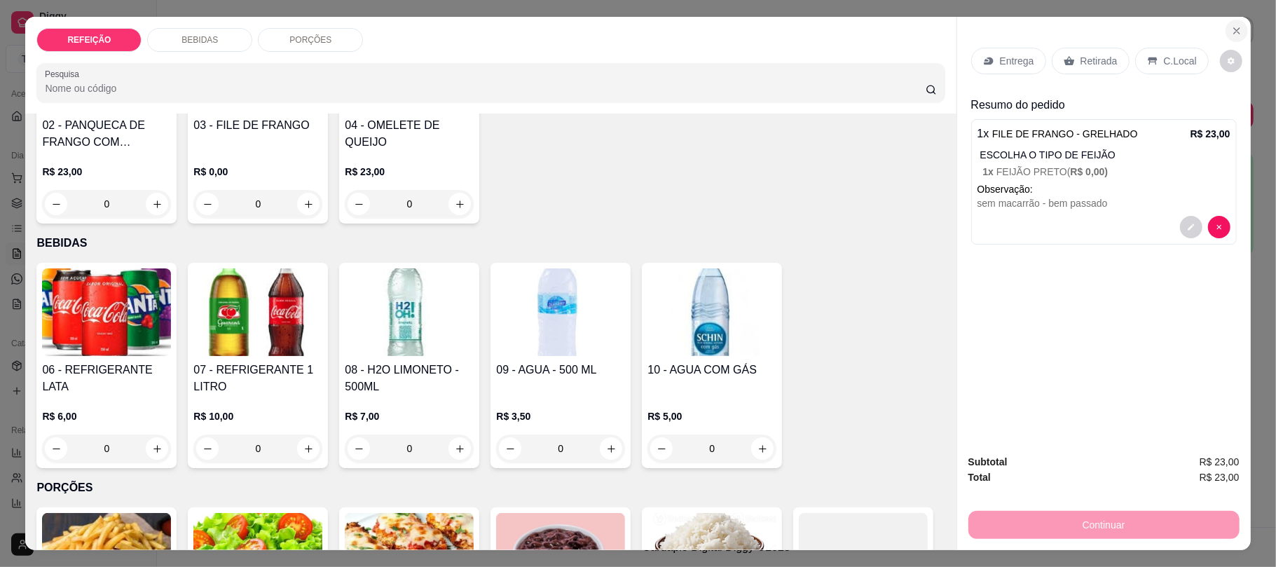
click at [1234, 31] on icon "Close" at bounding box center [1237, 31] width 6 height 6
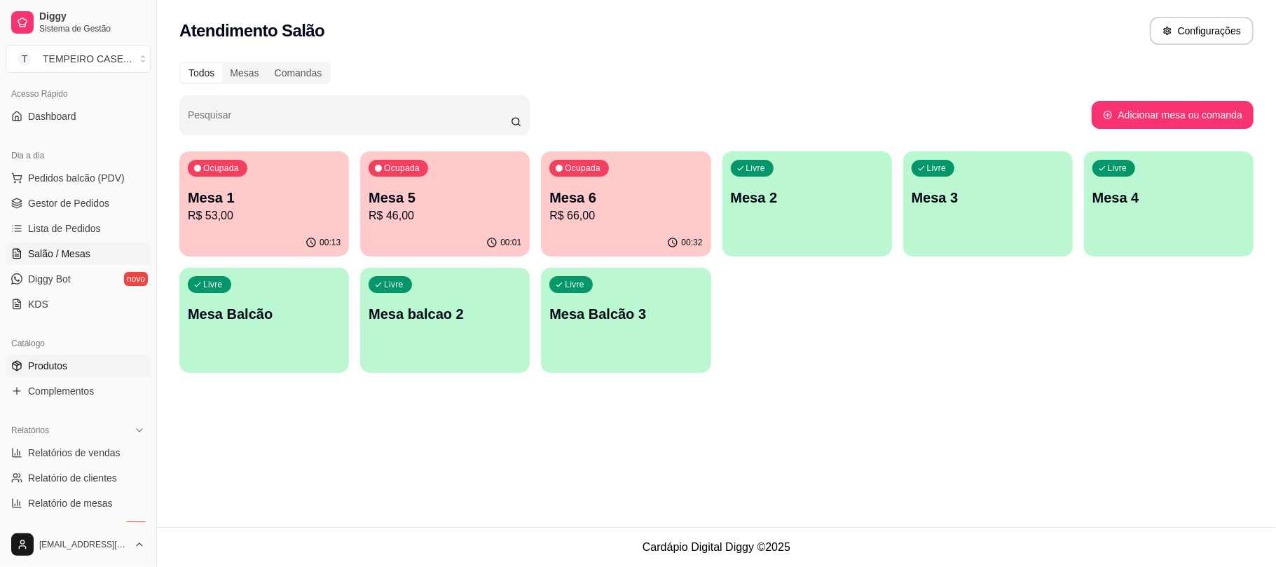
click at [51, 365] on span "Produtos" at bounding box center [47, 366] width 39 height 14
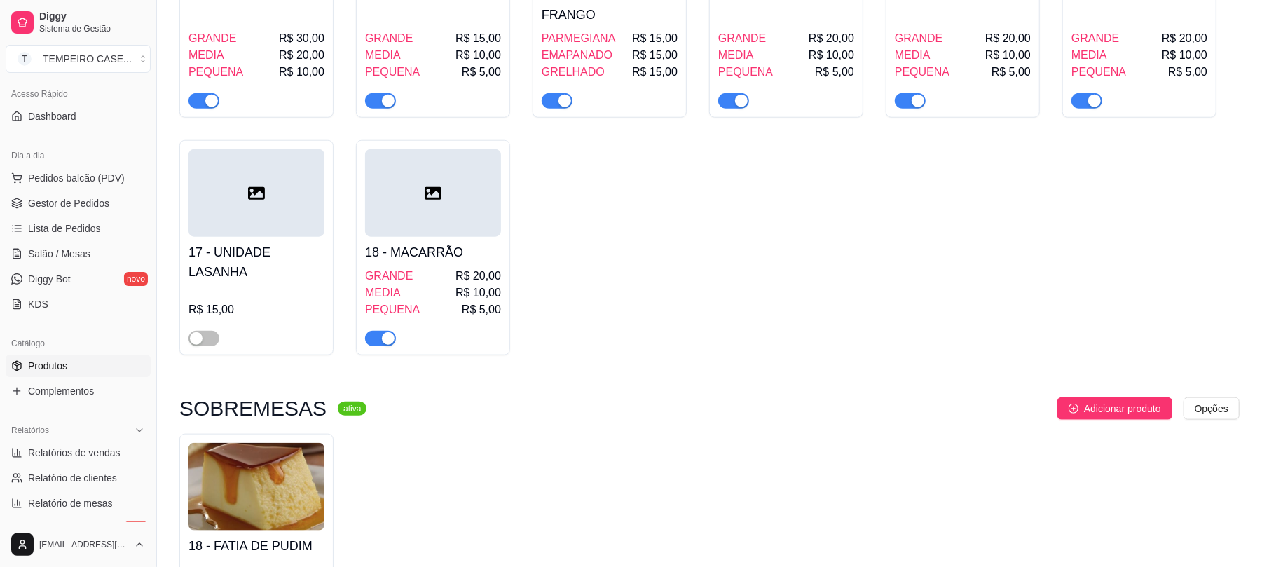
scroll to position [738, 0]
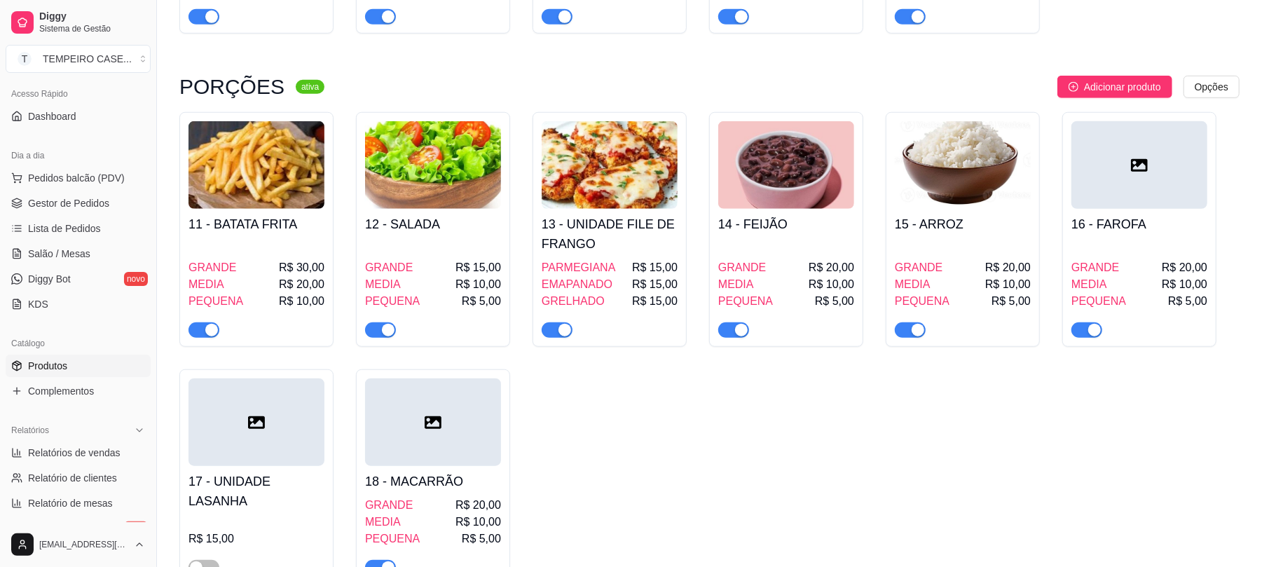
click at [237, 444] on div at bounding box center [256, 422] width 136 height 88
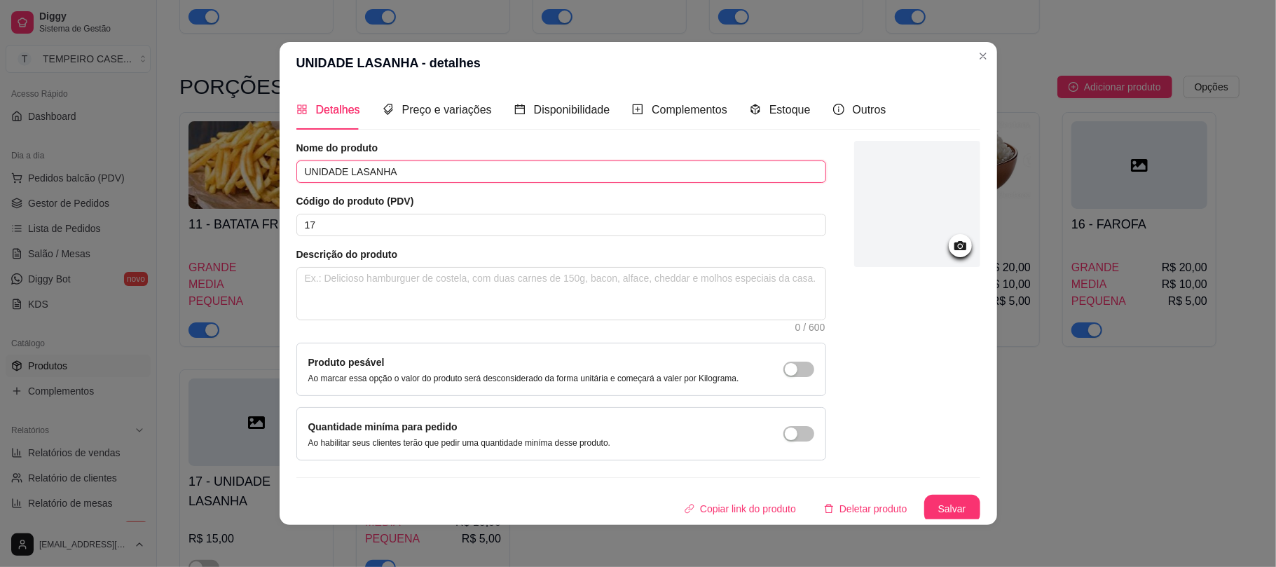
drag, startPoint x: 387, startPoint y: 170, endPoint x: 342, endPoint y: 179, distance: 46.6
click at [342, 179] on input "UNIDADE LASANHA" at bounding box center [561, 171] width 530 height 22
type input "UNIDADE PANQUECA"
click at [924, 506] on button "Salvar" at bounding box center [952, 509] width 56 height 28
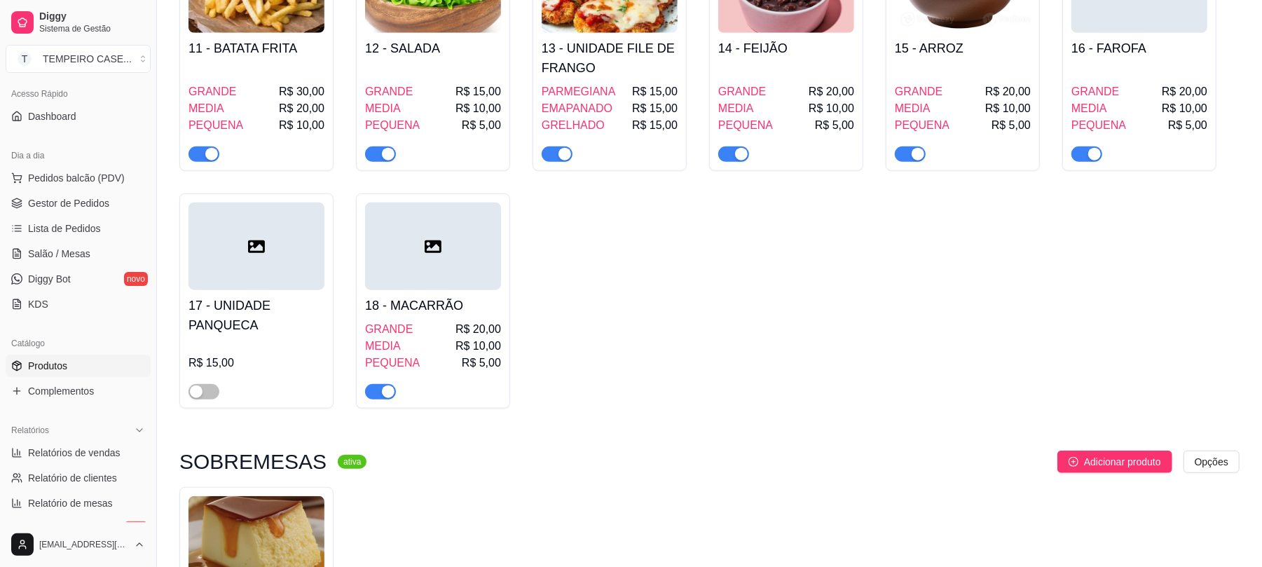
scroll to position [1112, 0]
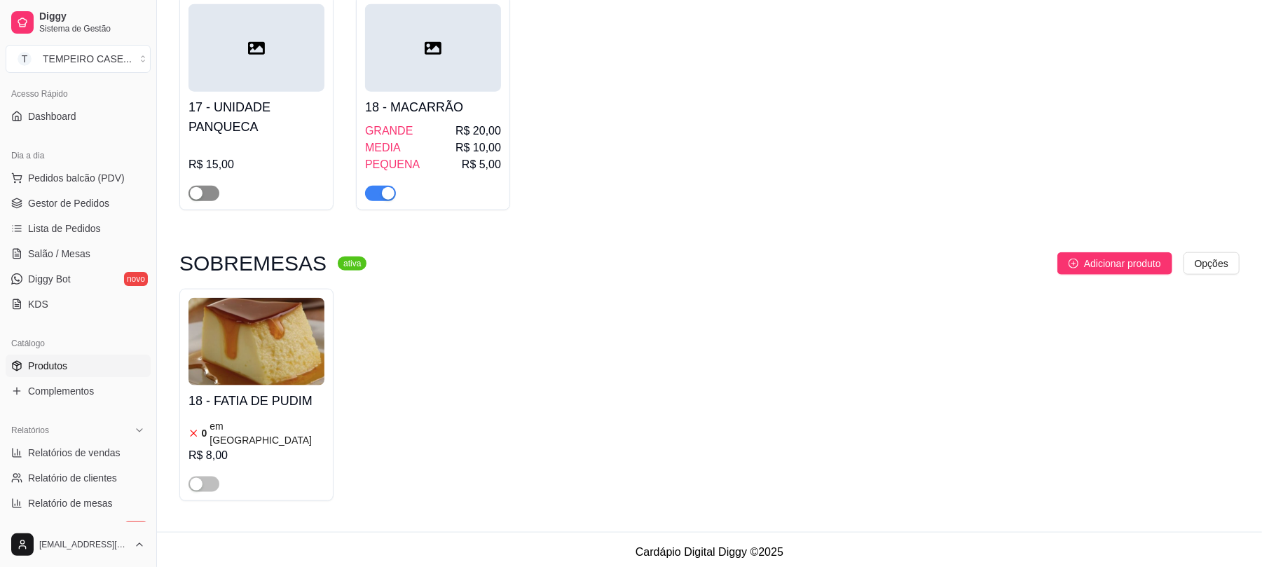
click at [193, 197] on div "button" at bounding box center [196, 193] width 13 height 13
click at [105, 205] on span "Gestor de Pedidos" at bounding box center [68, 203] width 81 height 14
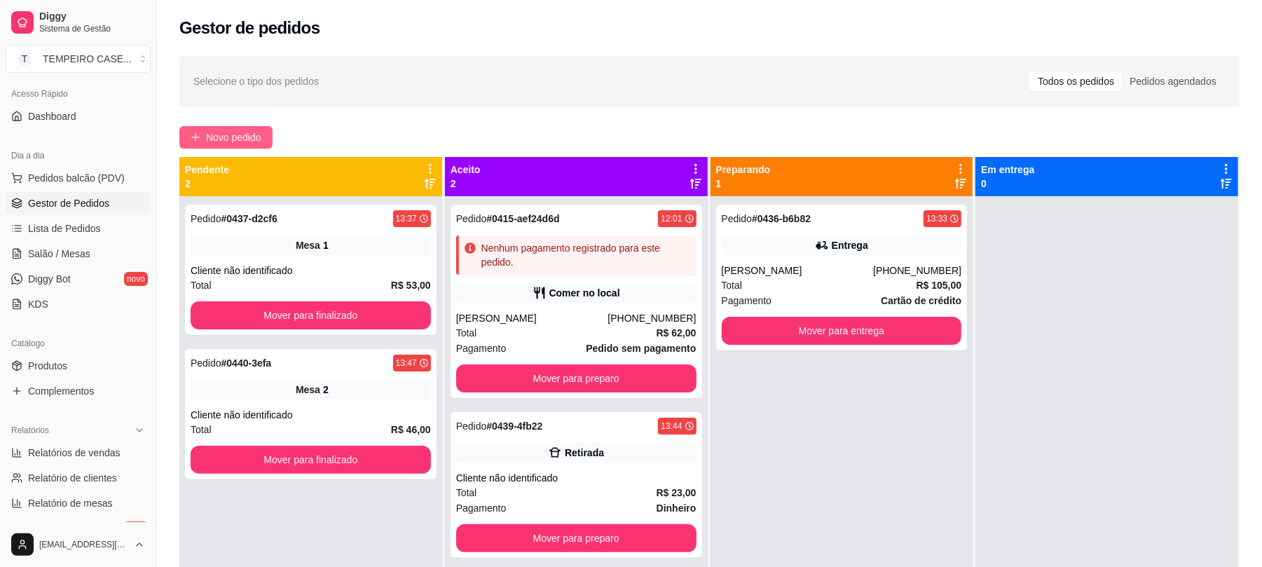
click at [202, 138] on button "Novo pedido" at bounding box center [225, 137] width 93 height 22
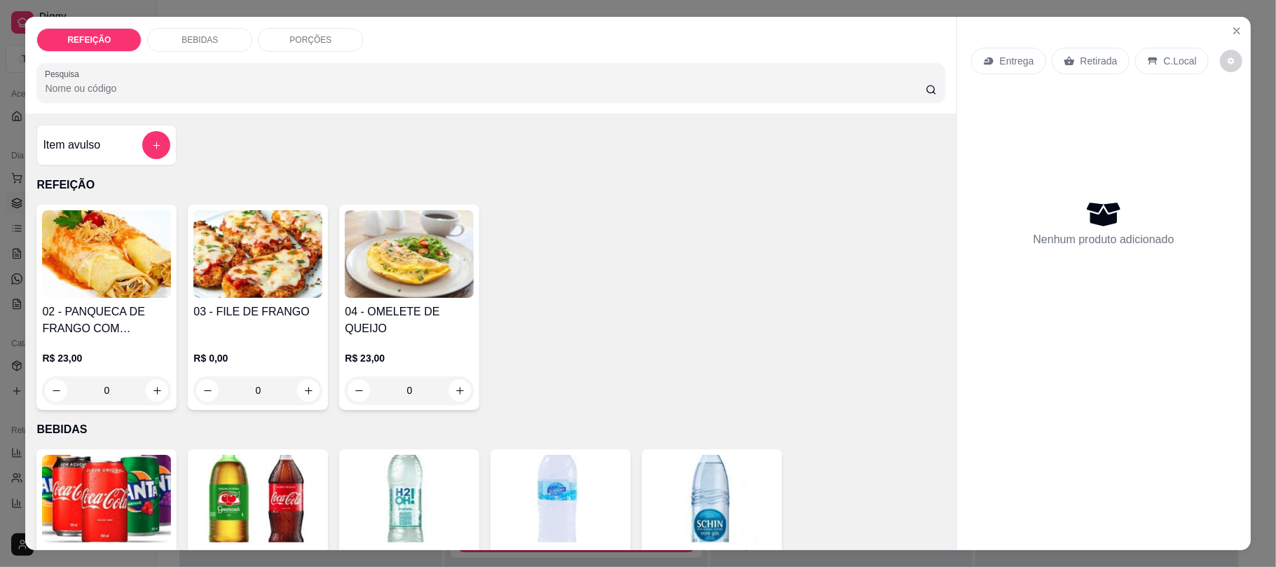
click at [278, 269] on img at bounding box center [257, 254] width 129 height 88
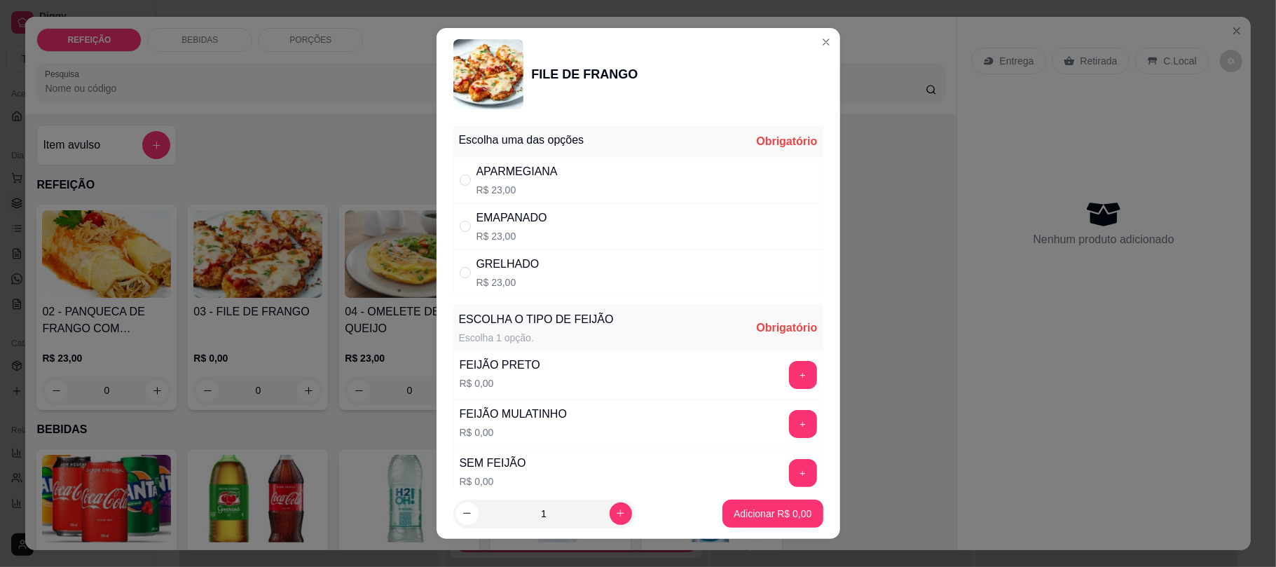
click at [602, 186] on div "APARMEGIANA R$ 23,00" at bounding box center [638, 180] width 370 height 46
click at [789, 376] on button "+" at bounding box center [803, 375] width 28 height 28
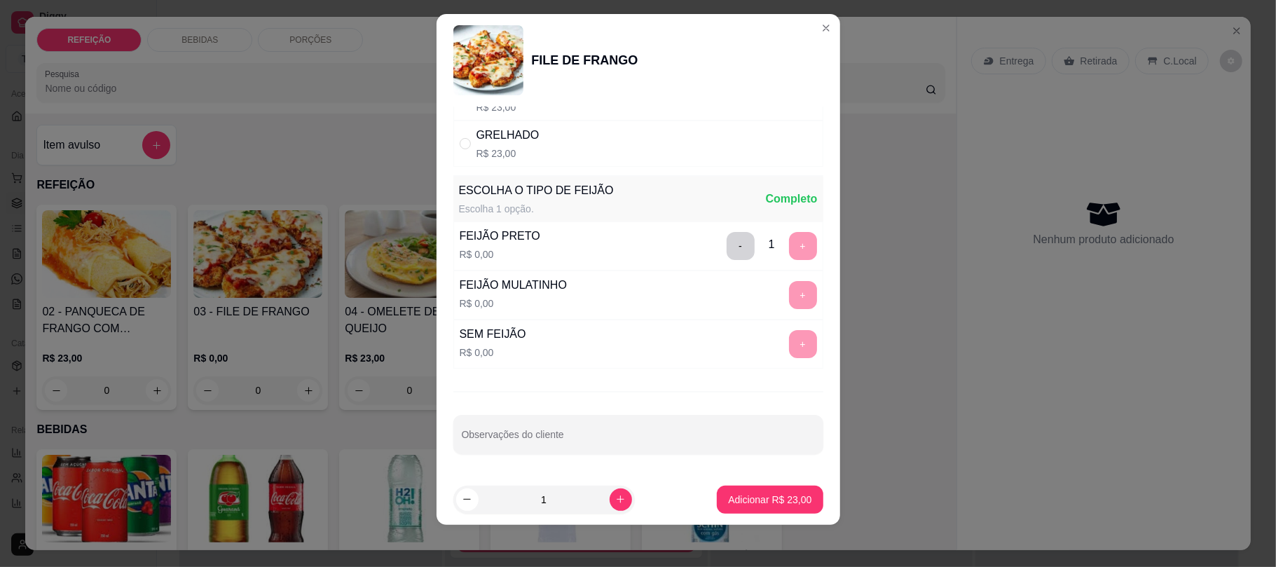
scroll to position [17, 0]
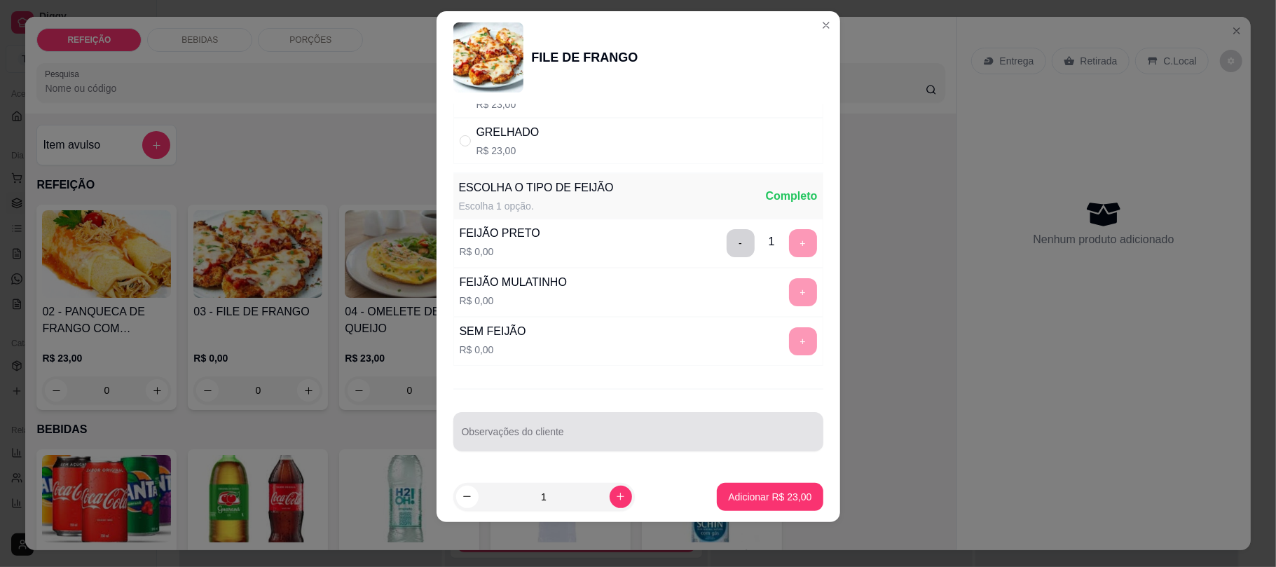
click at [528, 450] on div "Observações do cliente" at bounding box center [638, 431] width 370 height 39
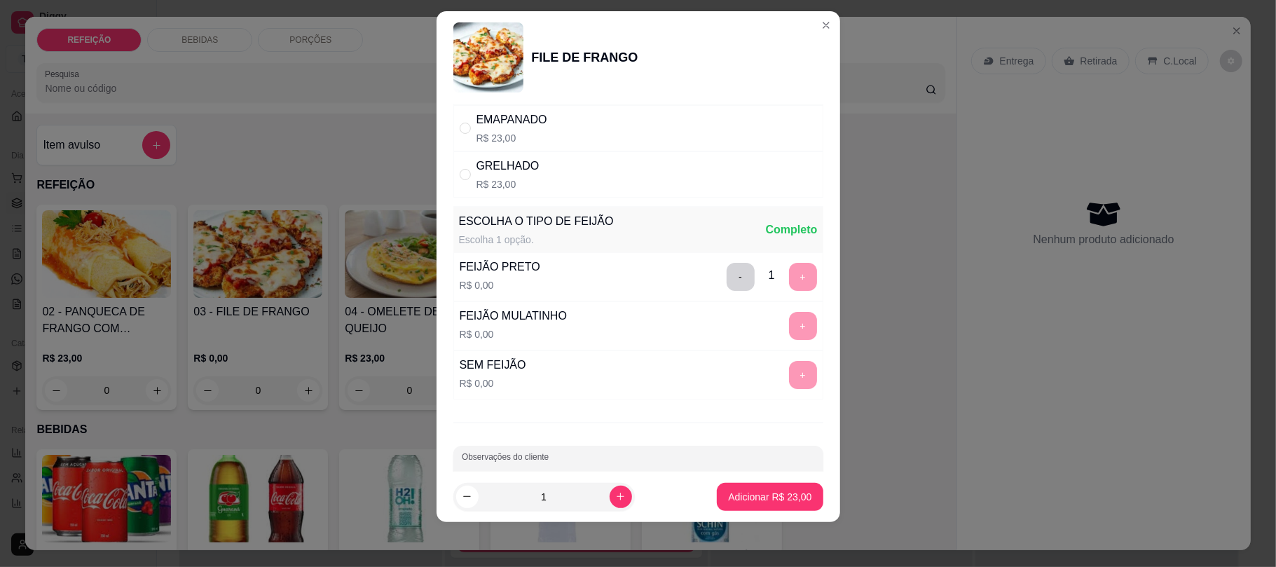
scroll to position [24, 0]
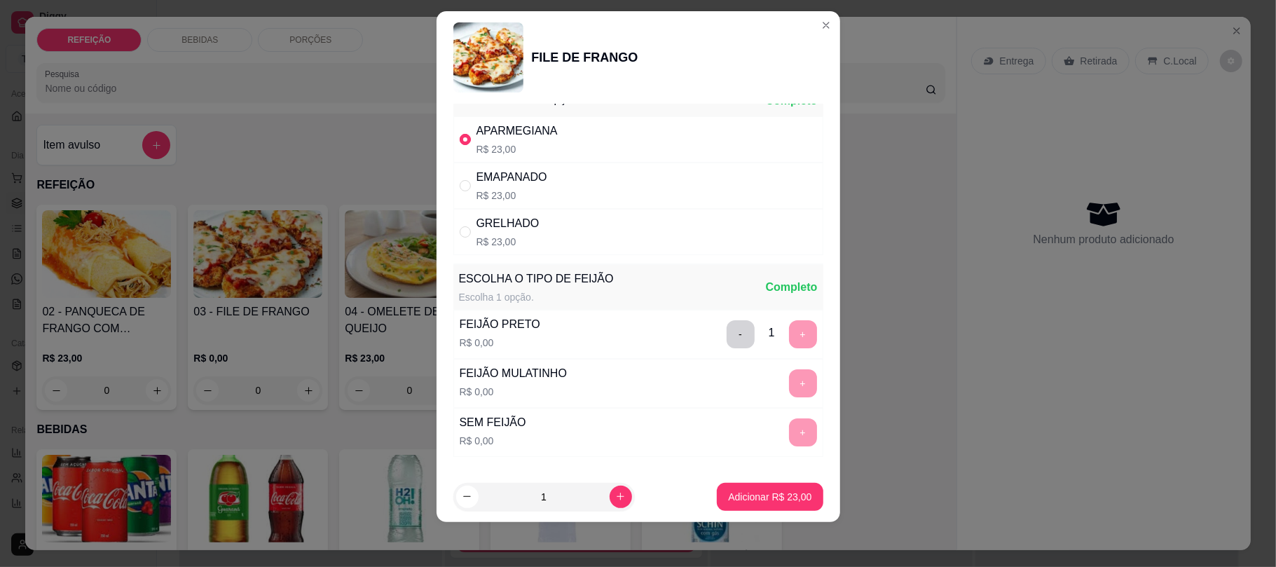
click at [461, 142] on input "" at bounding box center [465, 139] width 11 height 11
radio input "false"
click at [476, 219] on div "GRELHADO" at bounding box center [507, 223] width 63 height 17
radio input "true"
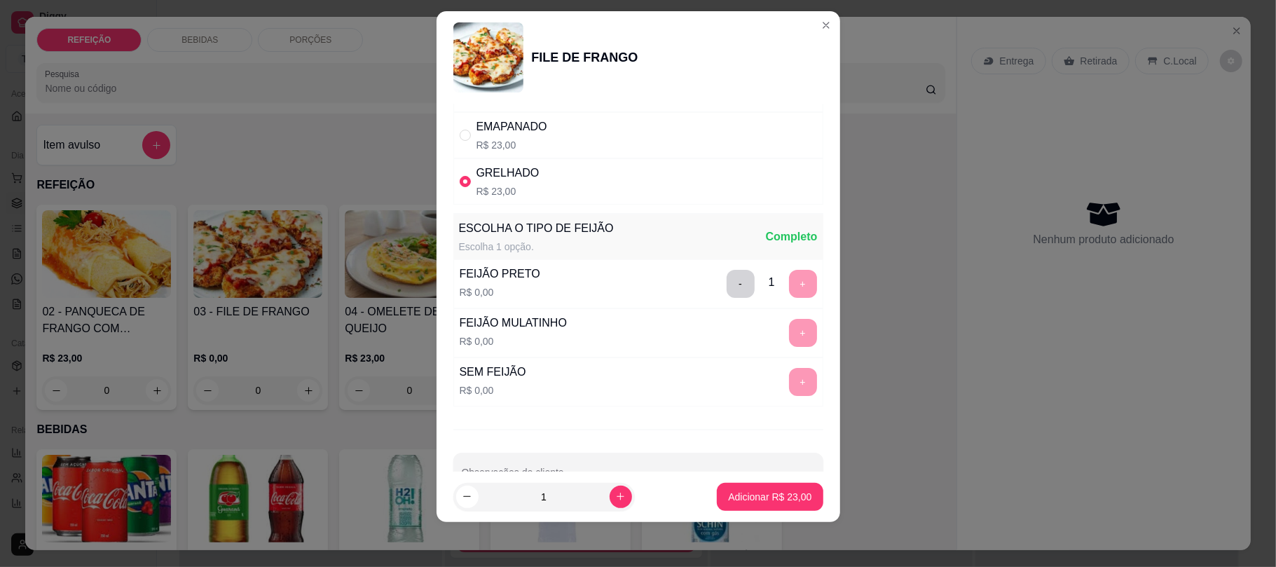
scroll to position [118, 0]
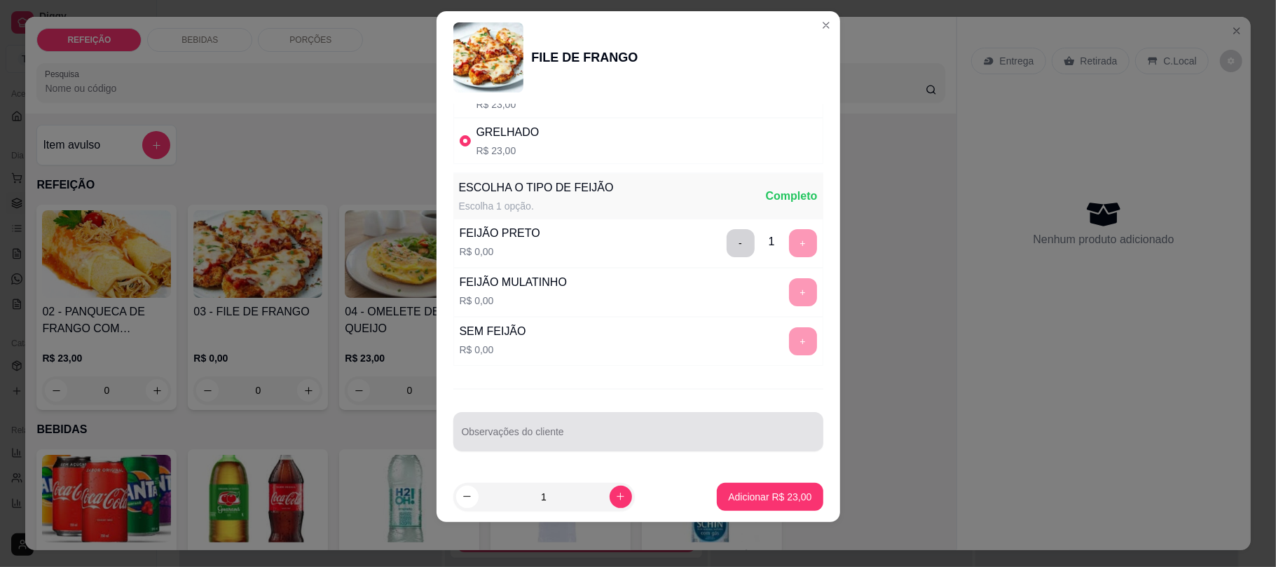
click at [507, 441] on input "Observações do cliente" at bounding box center [638, 437] width 353 height 14
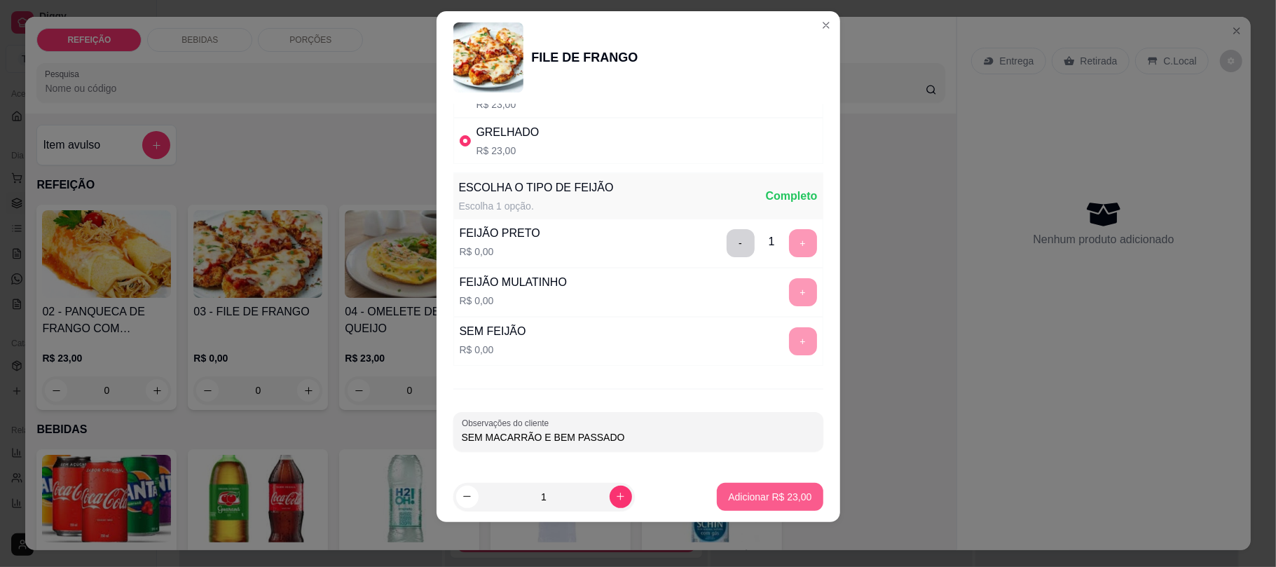
type input "SEM MACARRÃO E BEM PASSADO"
click at [728, 499] on p "Adicionar R$ 23,00" at bounding box center [769, 497] width 83 height 14
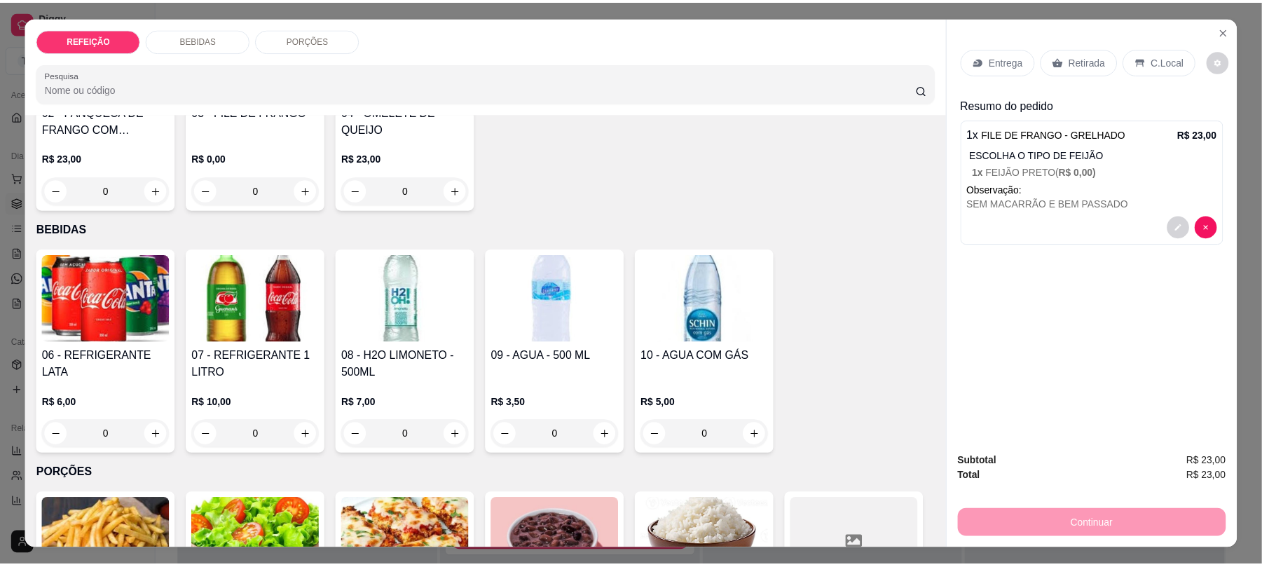
scroll to position [577, 0]
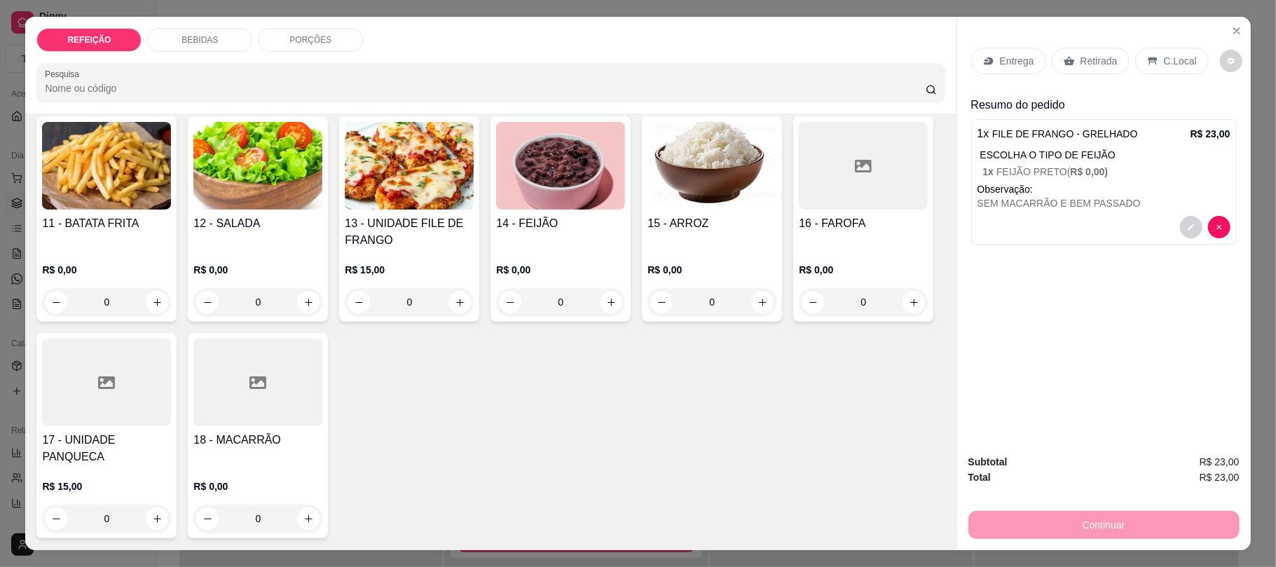
click at [171, 415] on div at bounding box center [106, 382] width 129 height 88
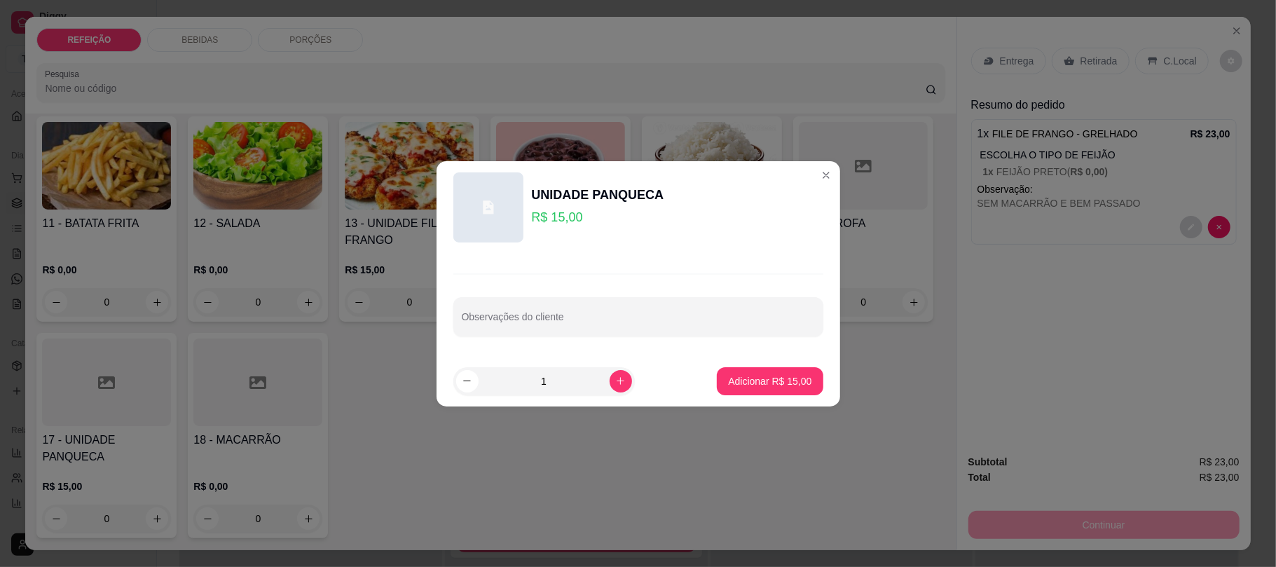
click at [771, 381] on p "Adicionar R$ 15,00" at bounding box center [769, 381] width 83 height 14
type input "1"
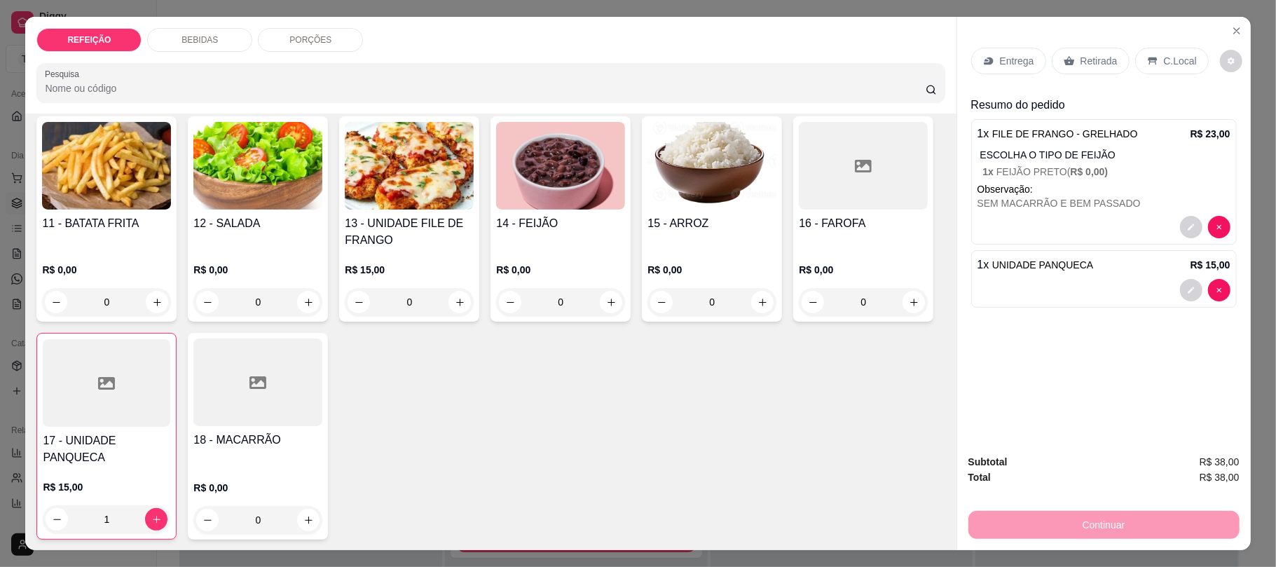
click at [1063, 62] on icon at bounding box center [1068, 61] width 11 height 9
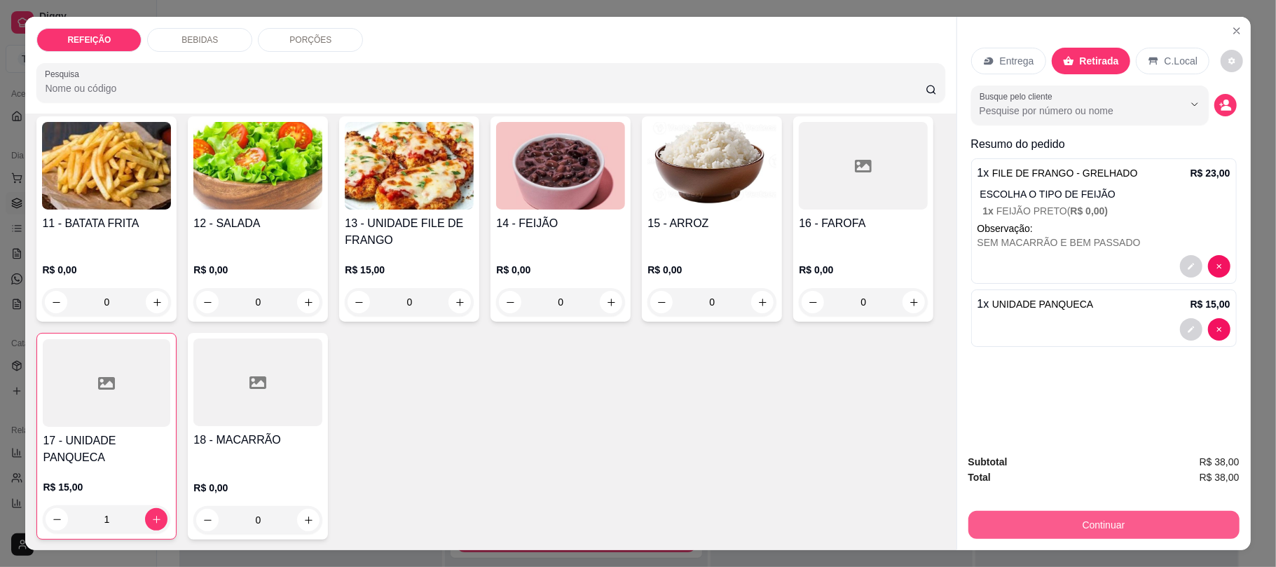
click at [1083, 539] on div "Subtotal R$ 38,00 Total R$ 38,00 Continuar" at bounding box center [1104, 496] width 294 height 107
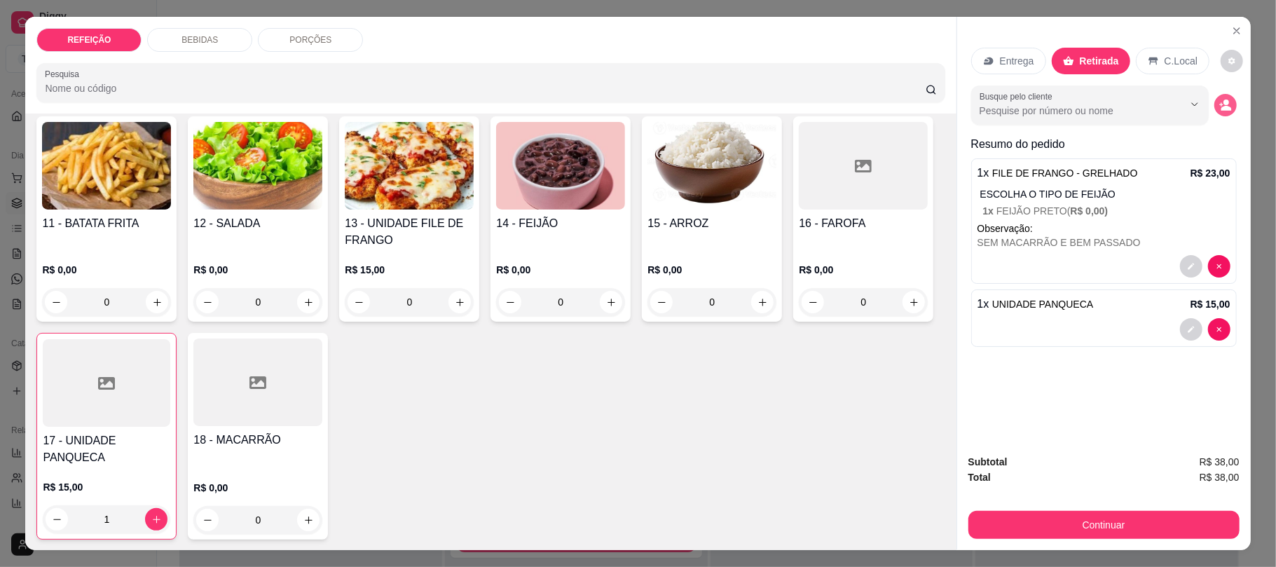
click at [1219, 105] on icon "decrease-product-quantity" at bounding box center [1225, 105] width 13 height 13
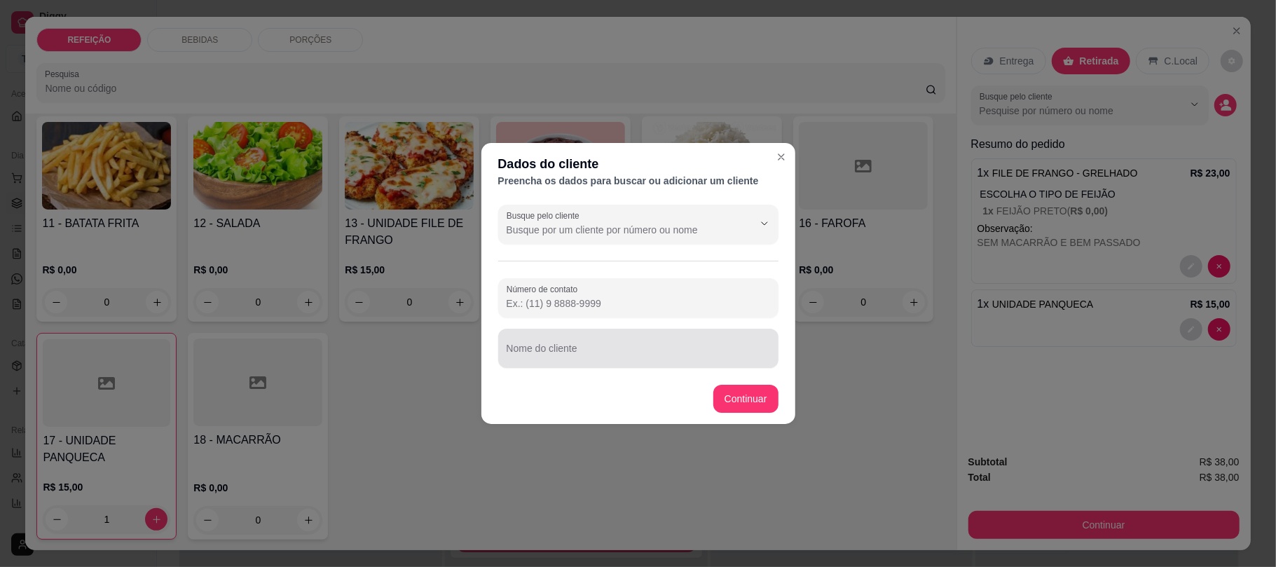
click at [556, 342] on div at bounding box center [637, 348] width 263 height 28
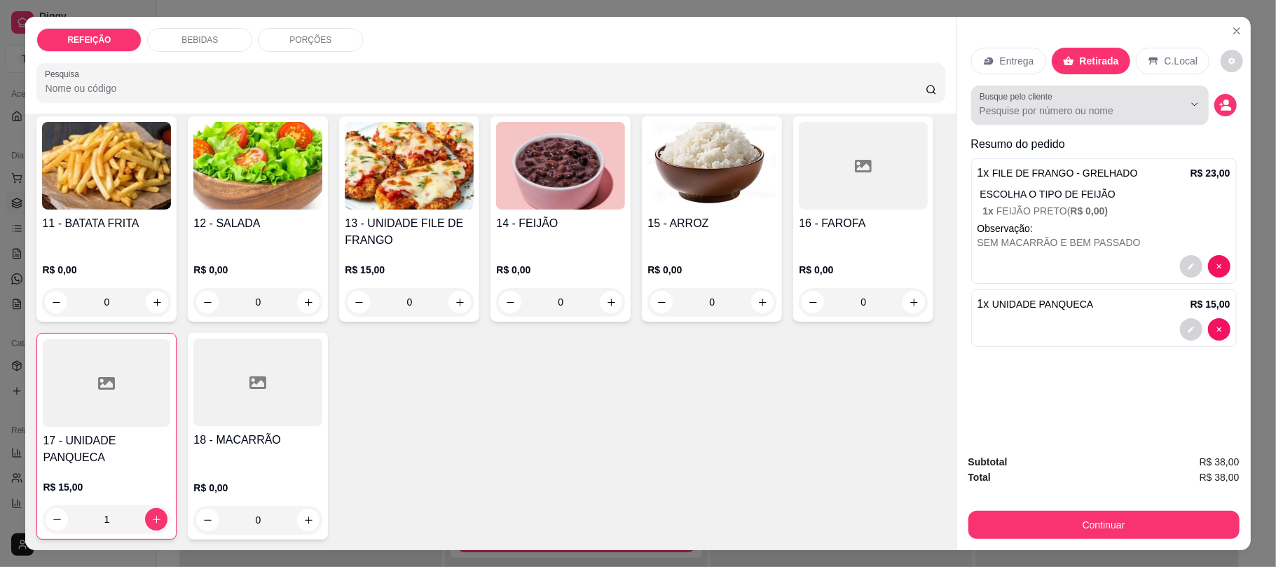
click at [1034, 109] on input "Busque pelo cliente" at bounding box center [1069, 111] width 181 height 14
type input "G"
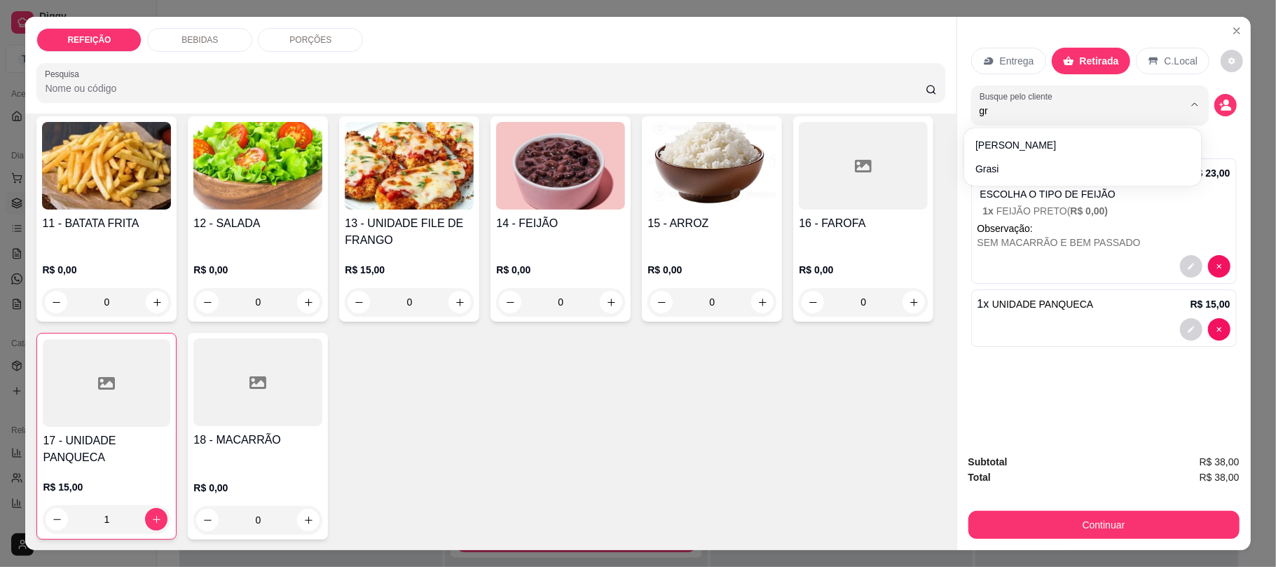
type input "g"
type input "v"
type input "gab"
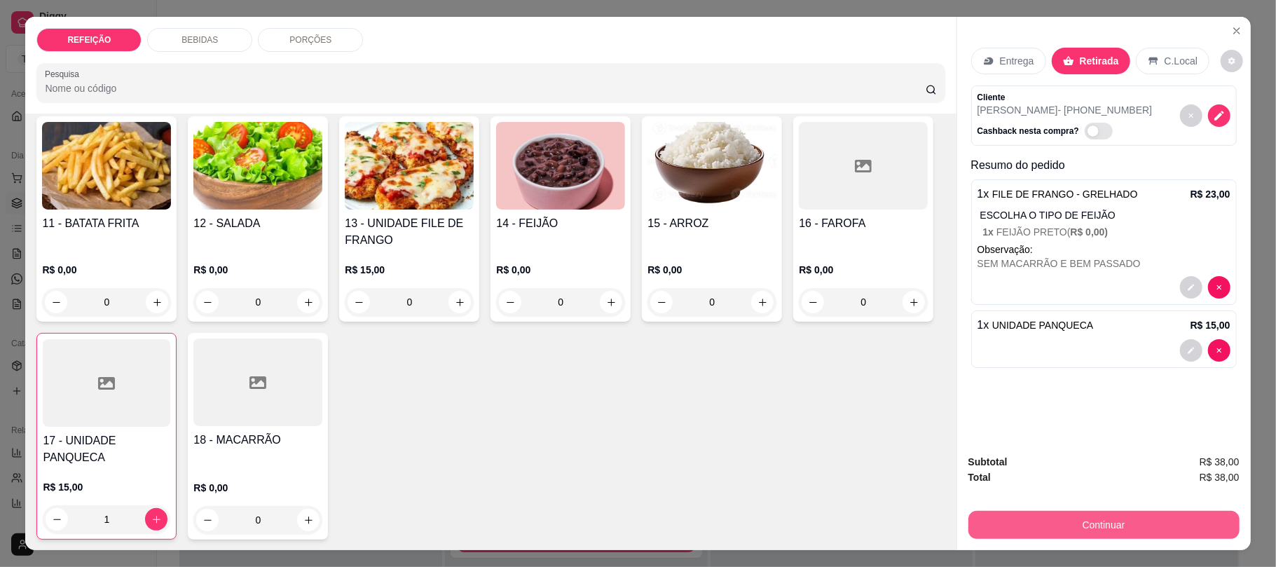
click at [1072, 514] on button "Continuar" at bounding box center [1103, 525] width 271 height 28
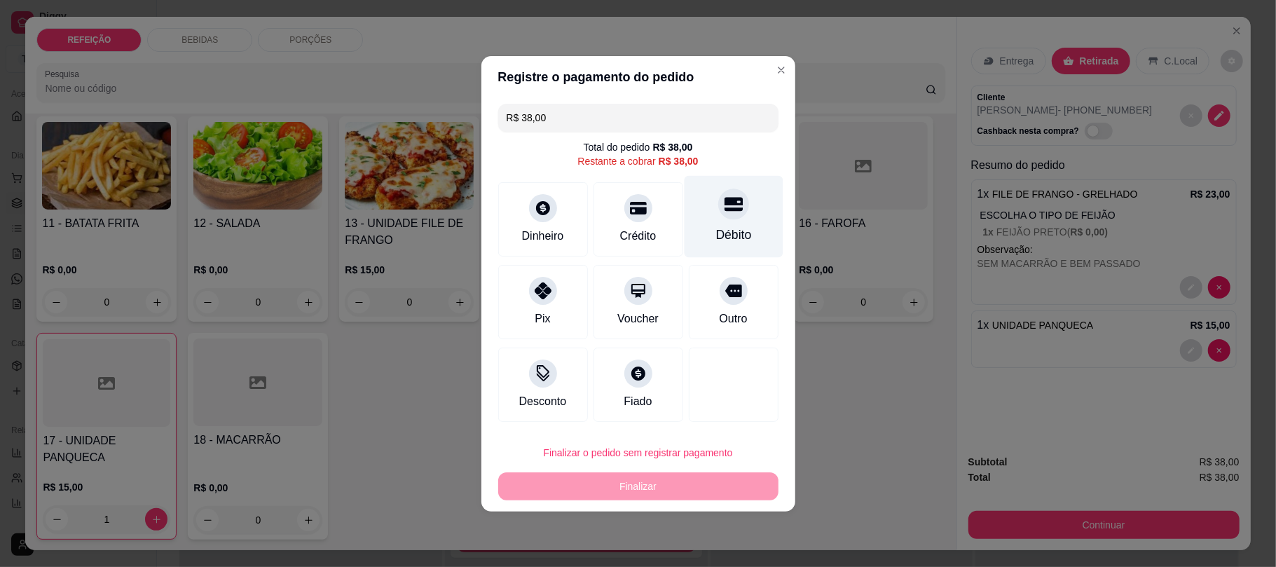
click at [737, 223] on div "Débito" at bounding box center [733, 216] width 99 height 82
type input "R$ 0,00"
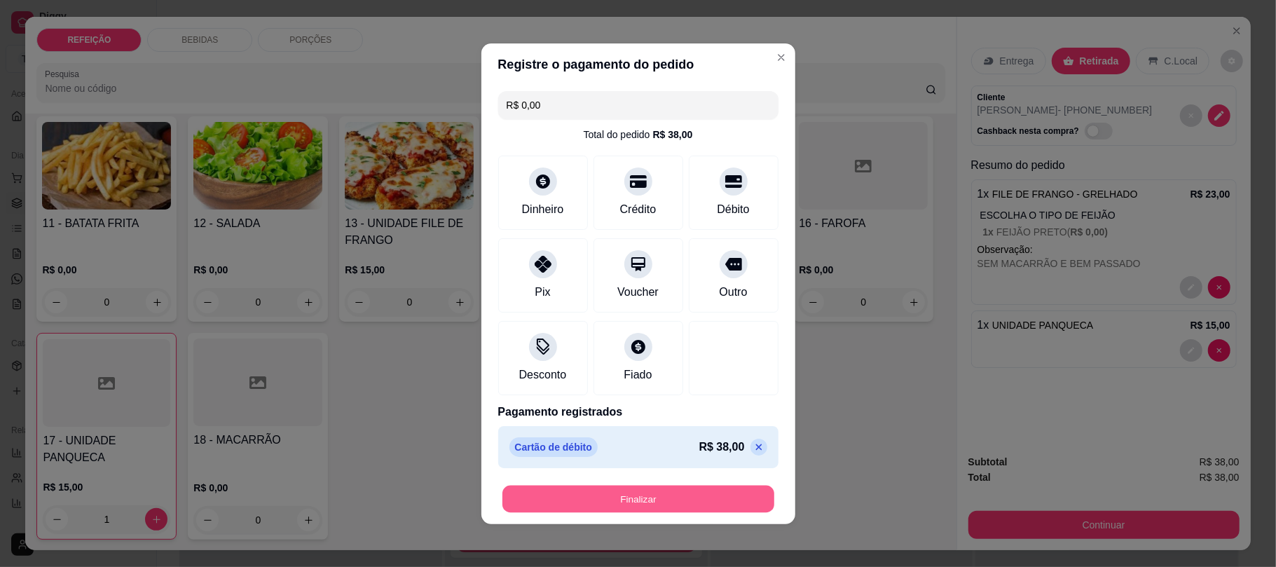
click at [643, 494] on button "Finalizar" at bounding box center [638, 498] width 272 height 27
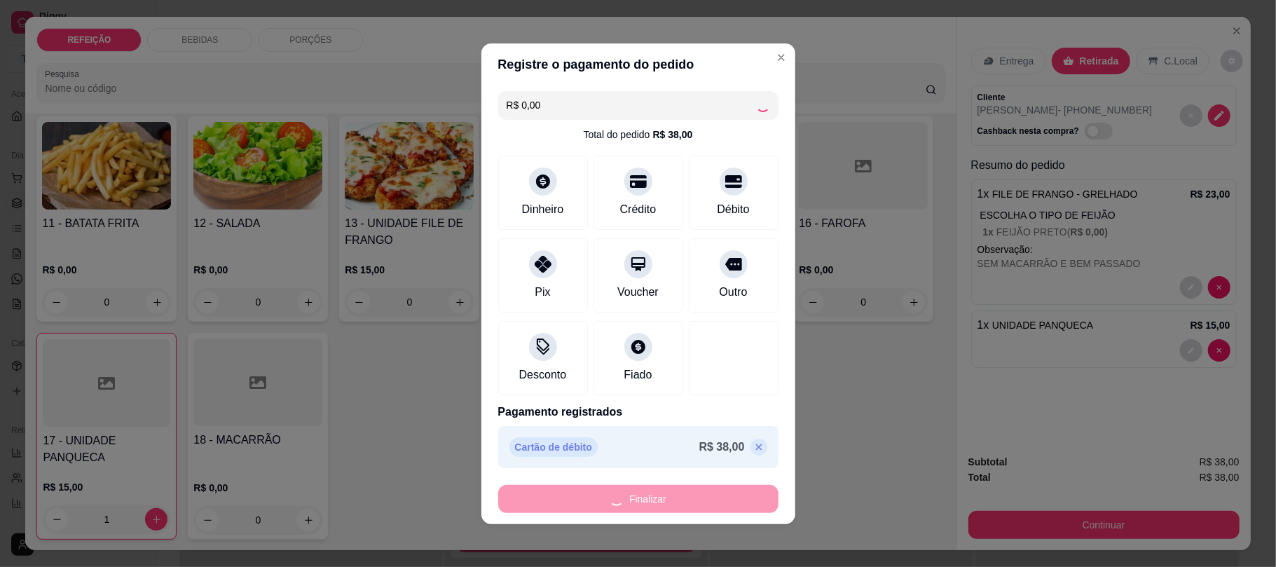
type input "0"
type input "-R$ 38,00"
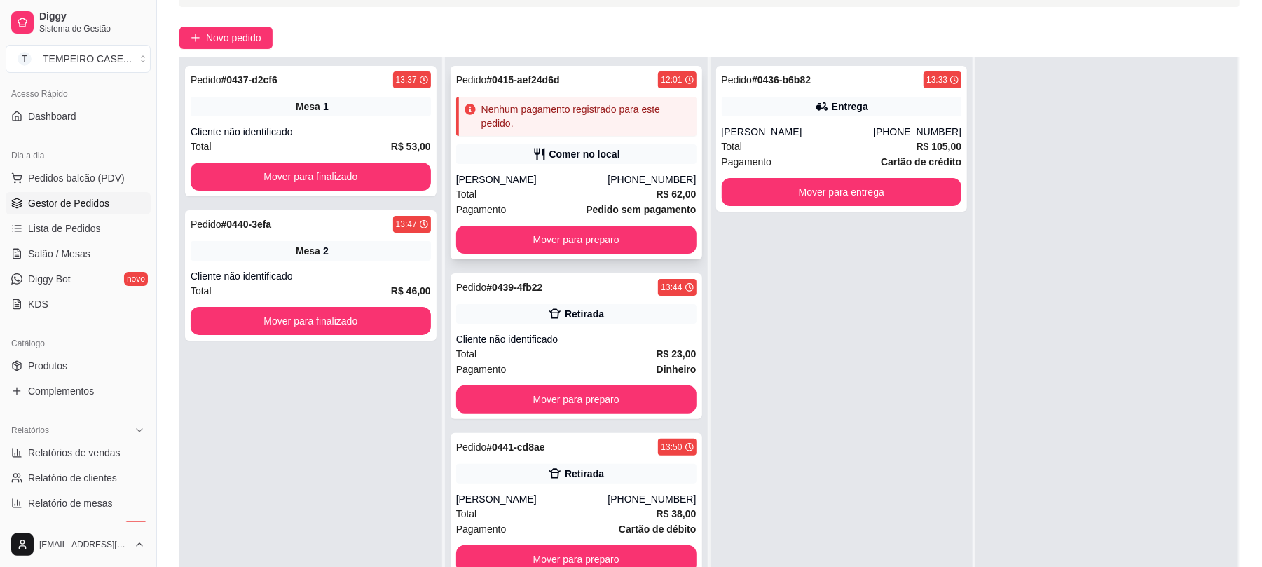
scroll to position [214, 0]
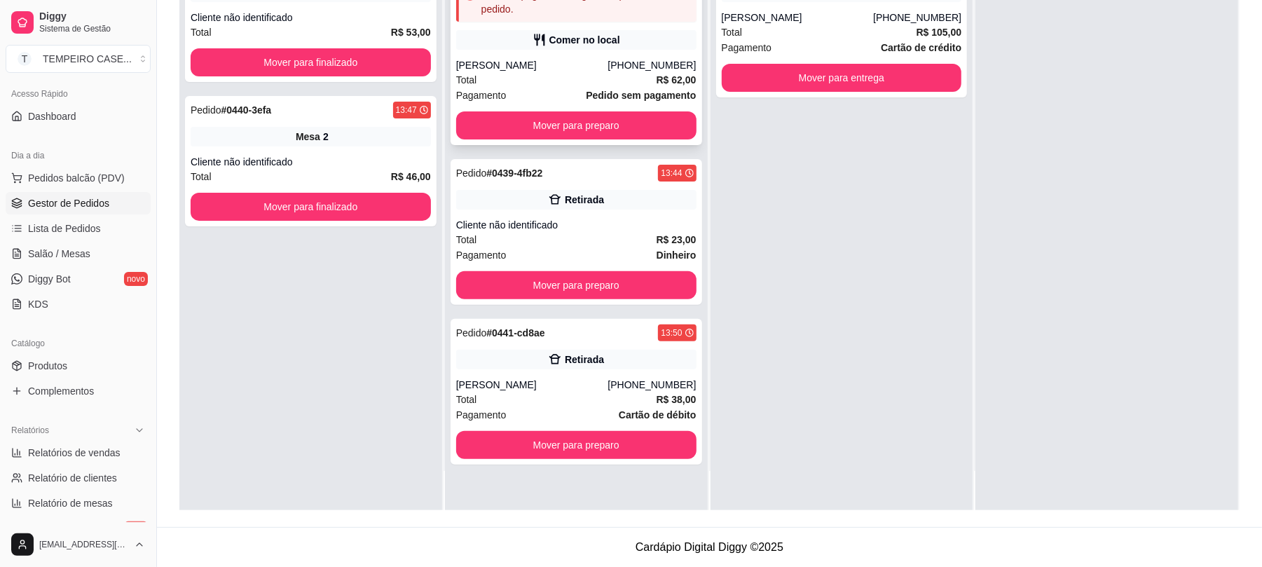
click at [619, 354] on div "Retirada" at bounding box center [576, 360] width 240 height 20
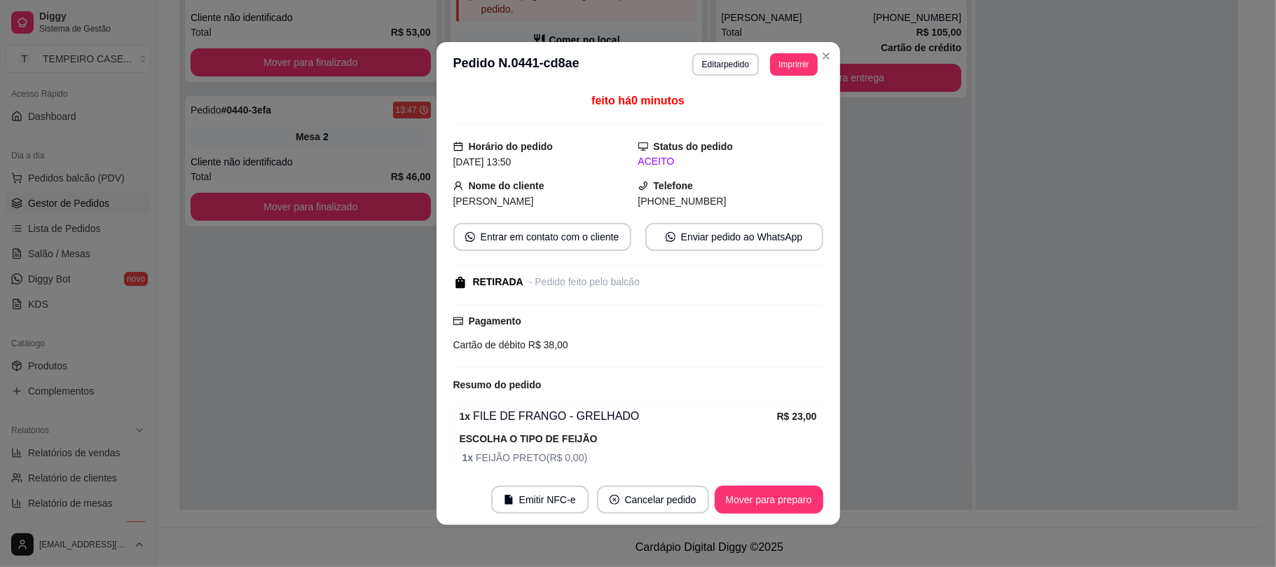
click at [786, 68] on button "Imprimir" at bounding box center [793, 64] width 47 height 22
click at [771, 135] on button "IMPRESSORA COZINHA" at bounding box center [754, 142] width 112 height 22
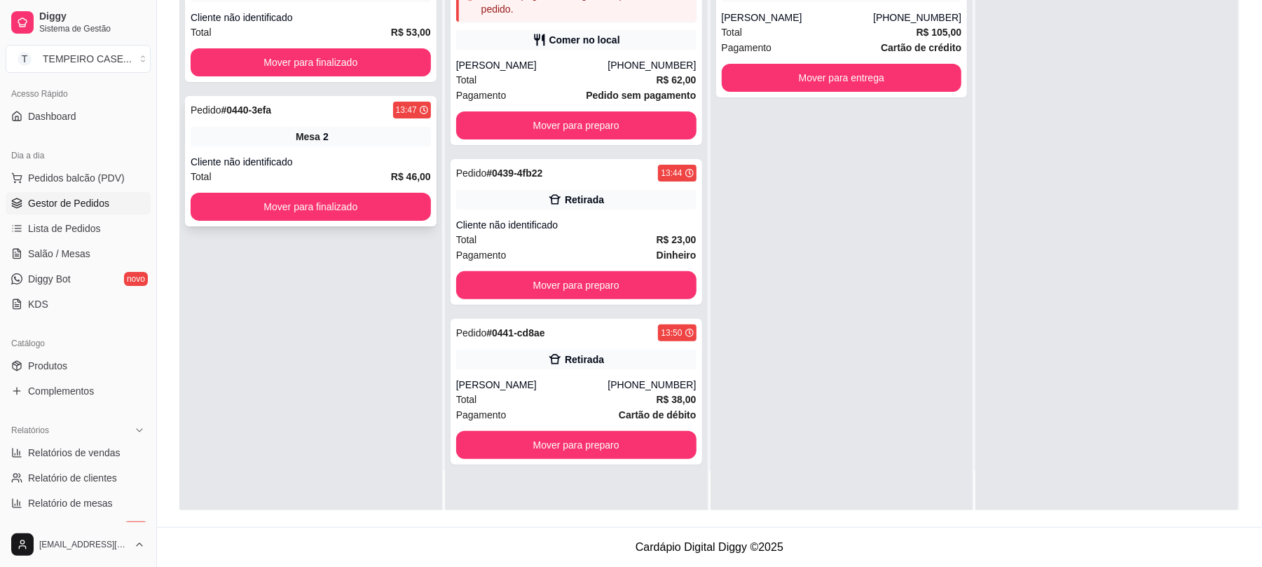
click at [350, 113] on div "Pedido # 0440-3efa 13:47" at bounding box center [311, 110] width 240 height 17
click at [90, 248] on link "Salão / Mesas" at bounding box center [78, 253] width 145 height 22
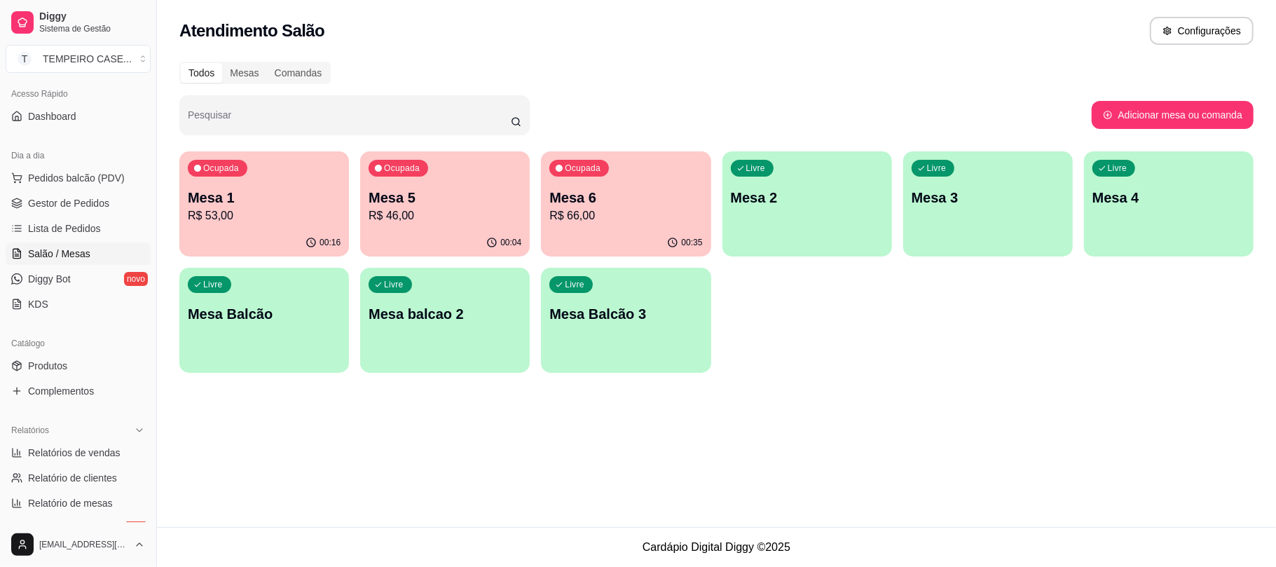
click at [600, 219] on p "R$ 66,00" at bounding box center [625, 215] width 153 height 17
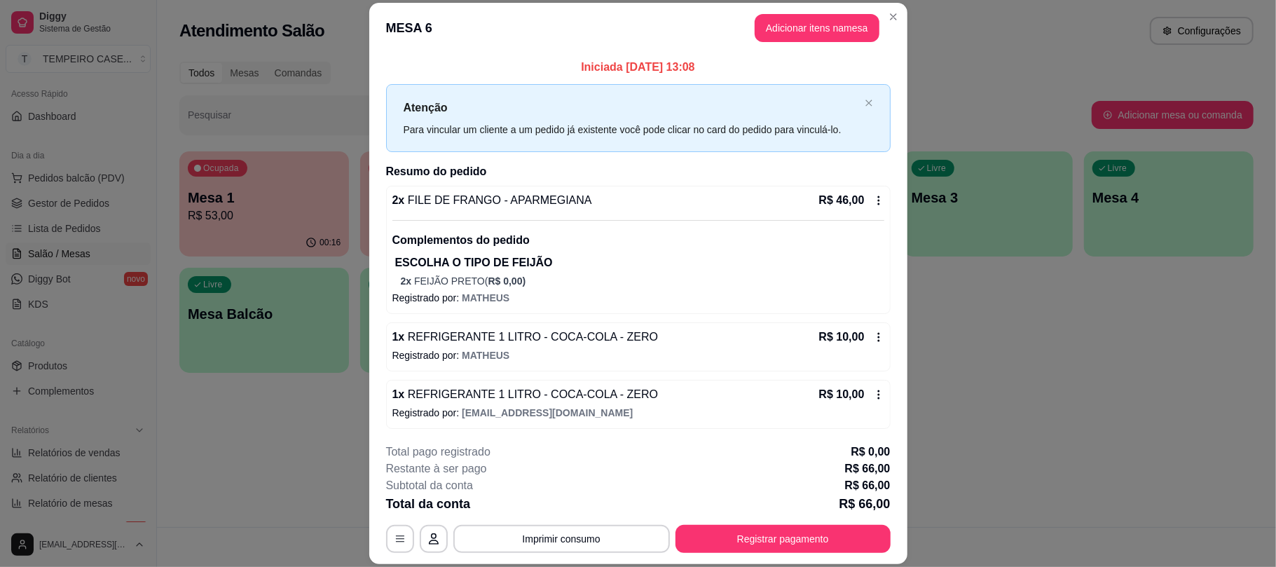
click at [892, 4] on header "MESA 6 Adicionar itens na mesa" at bounding box center [638, 28] width 538 height 50
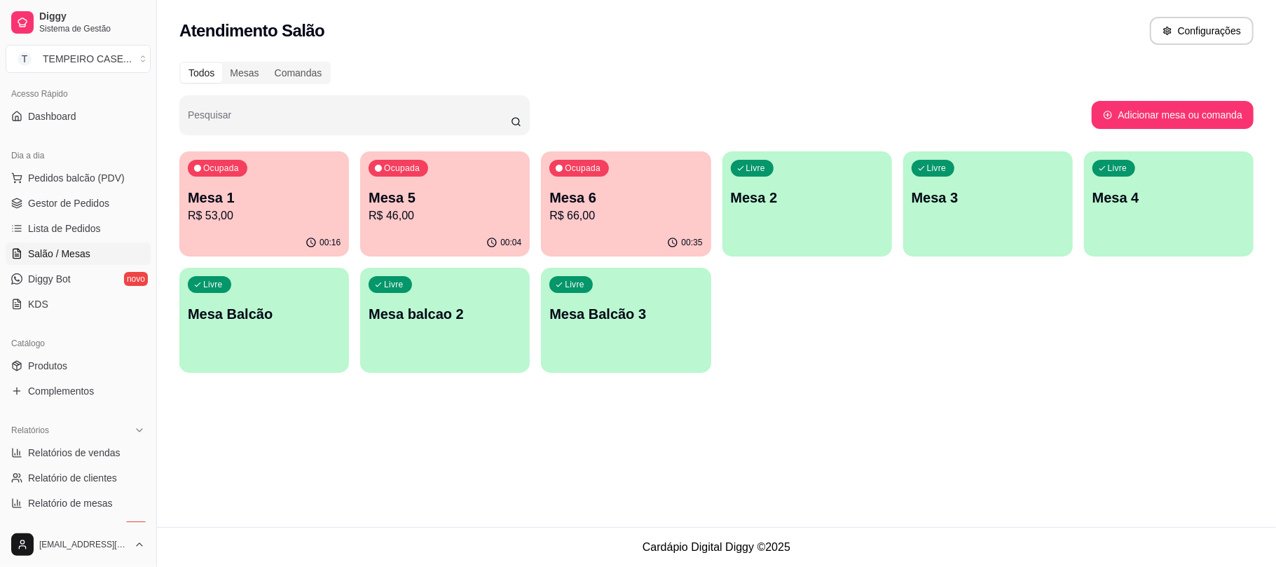
click at [450, 197] on p "Mesa 5" at bounding box center [444, 198] width 153 height 20
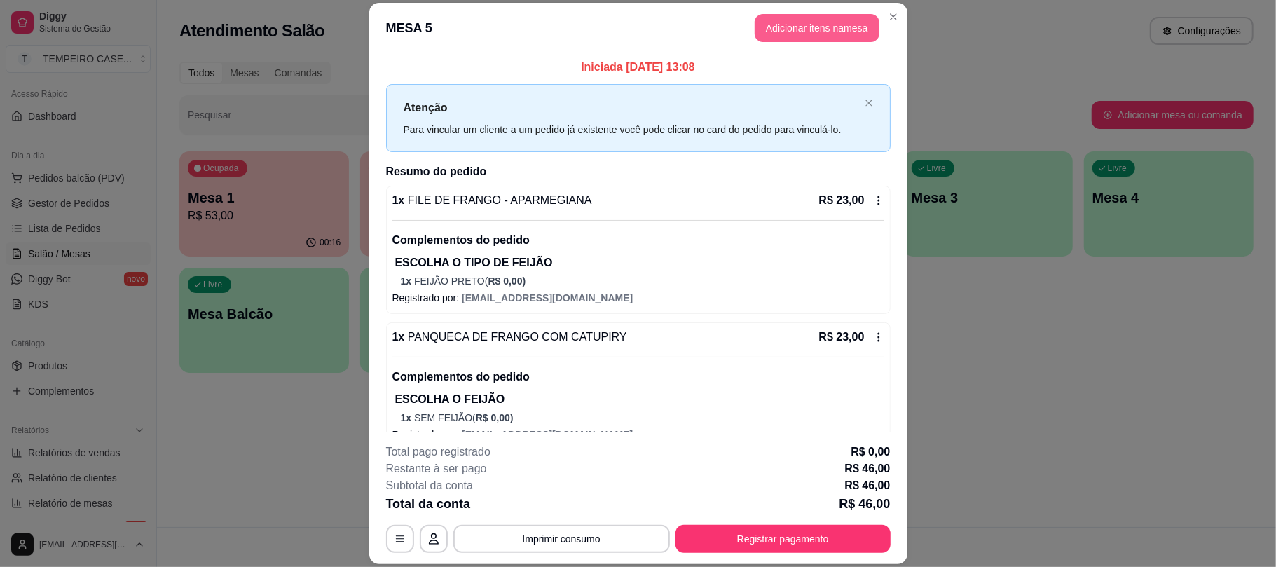
click at [789, 40] on button "Adicionar itens na mesa" at bounding box center [816, 28] width 125 height 28
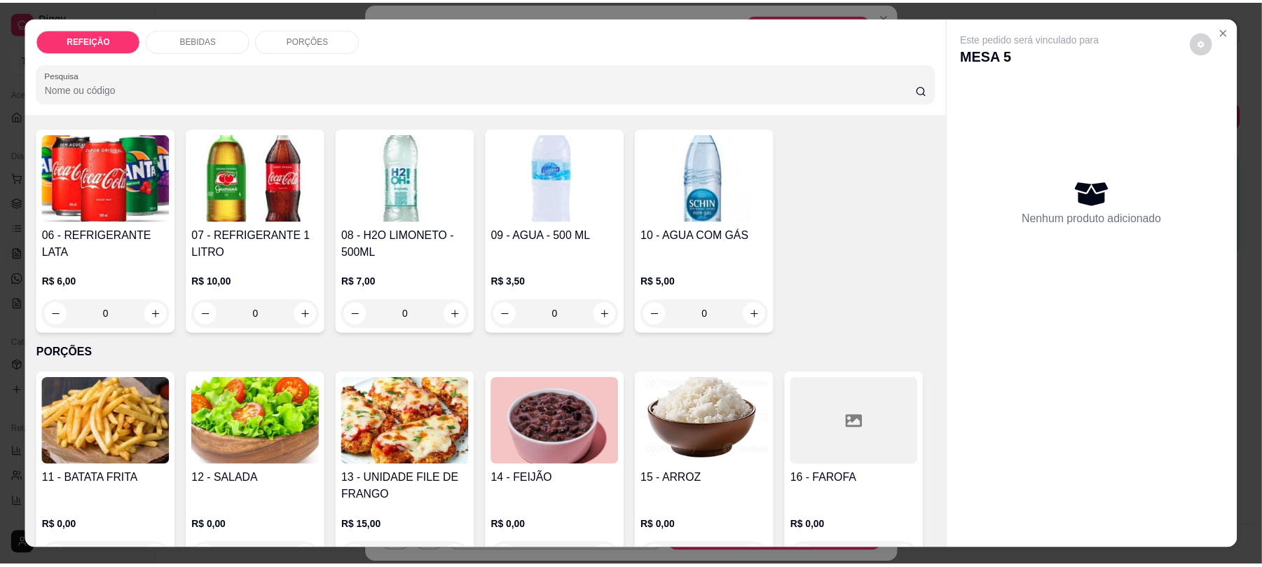
scroll to position [373, 0]
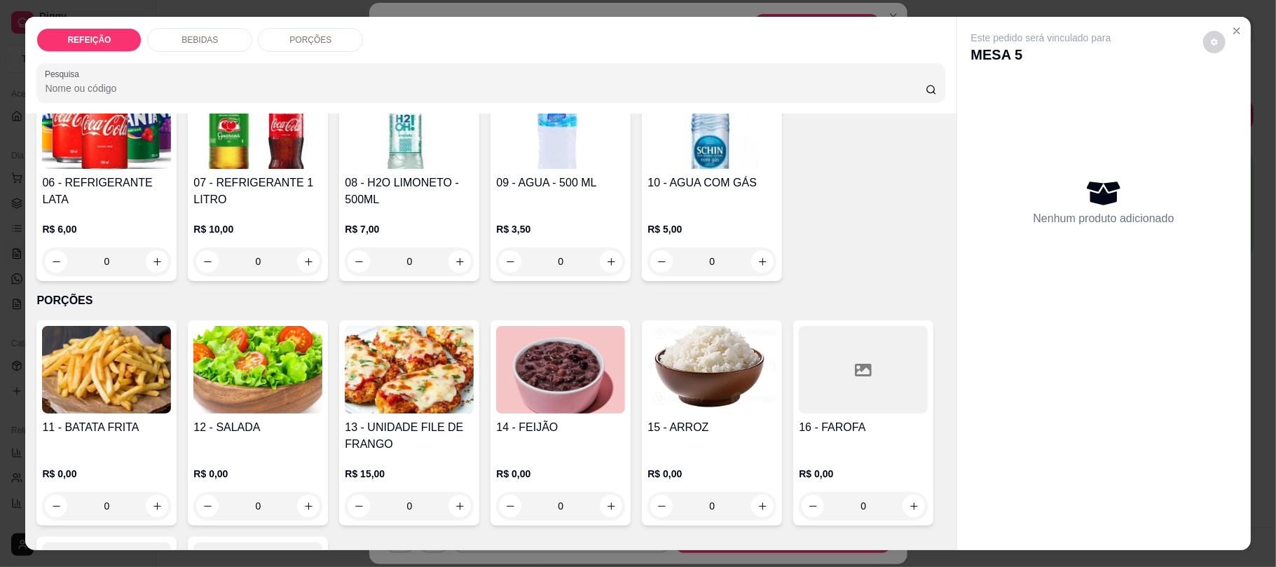
click at [92, 412] on img at bounding box center [106, 370] width 129 height 88
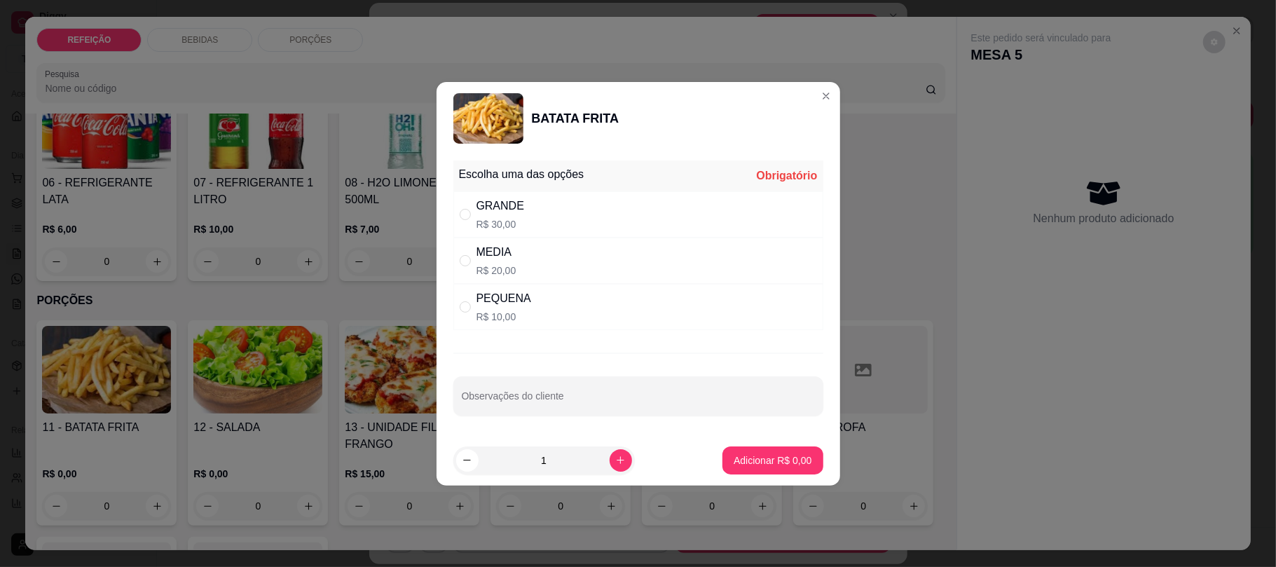
click at [494, 312] on p "R$ 10,00" at bounding box center [503, 317] width 55 height 14
radio input "true"
click at [760, 460] on p "Adicionar R$ 10,00" at bounding box center [769, 460] width 83 height 14
type input "1"
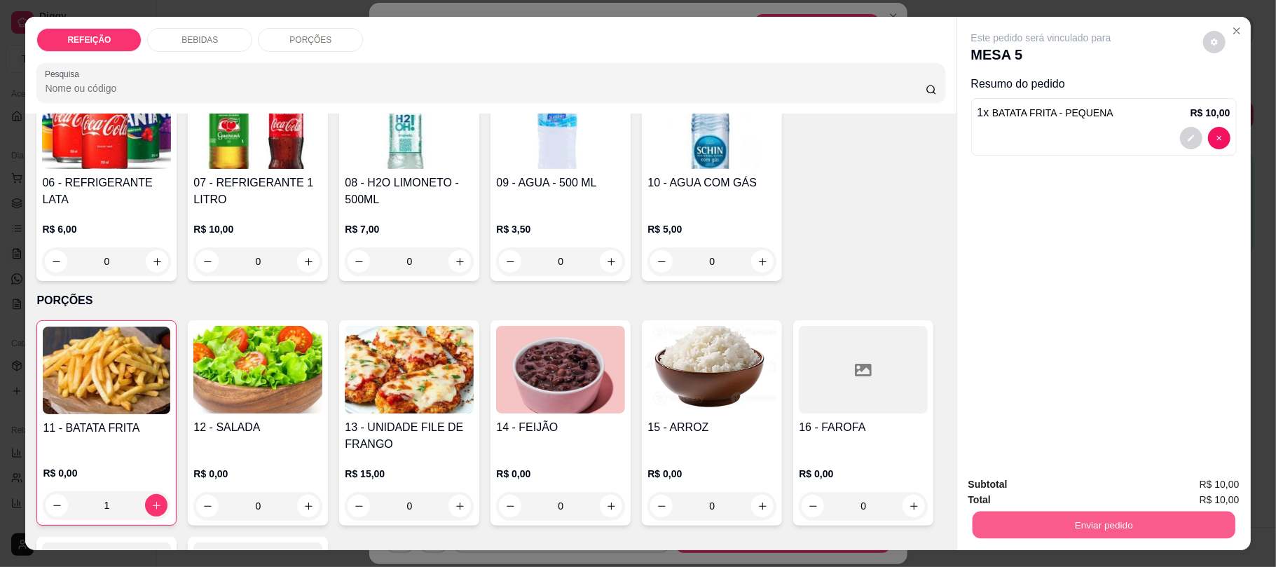
click at [1139, 521] on button "Enviar pedido" at bounding box center [1103, 524] width 263 height 27
click at [1065, 483] on button "Não registrar e enviar pedido" at bounding box center [1056, 490] width 146 height 27
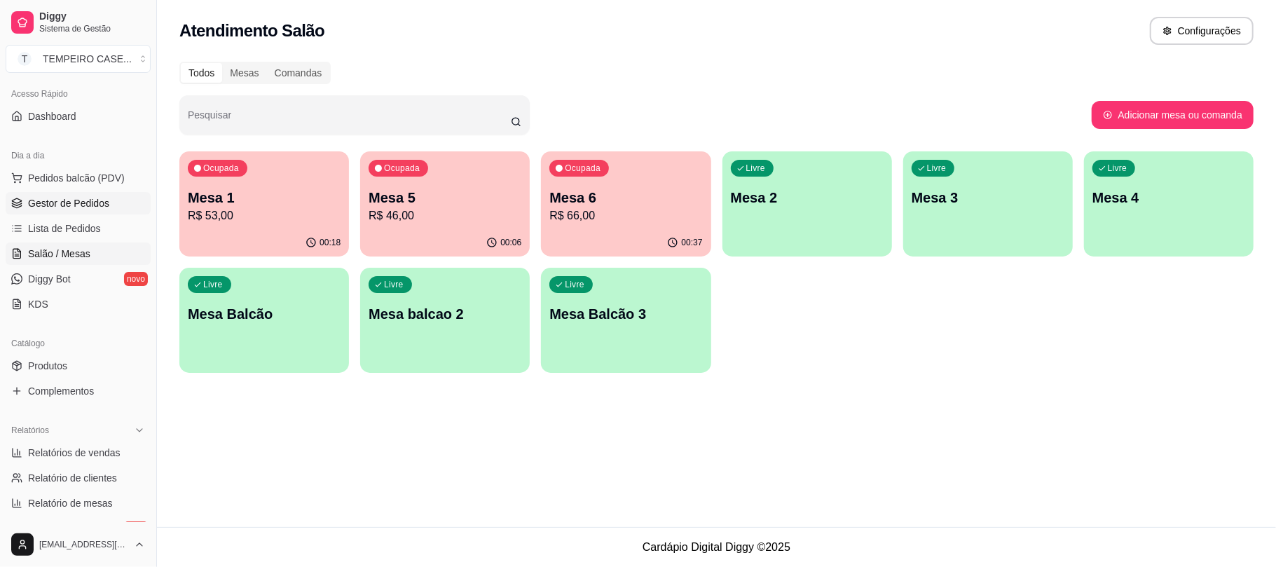
click at [45, 200] on span "Gestor de Pedidos" at bounding box center [68, 203] width 81 height 14
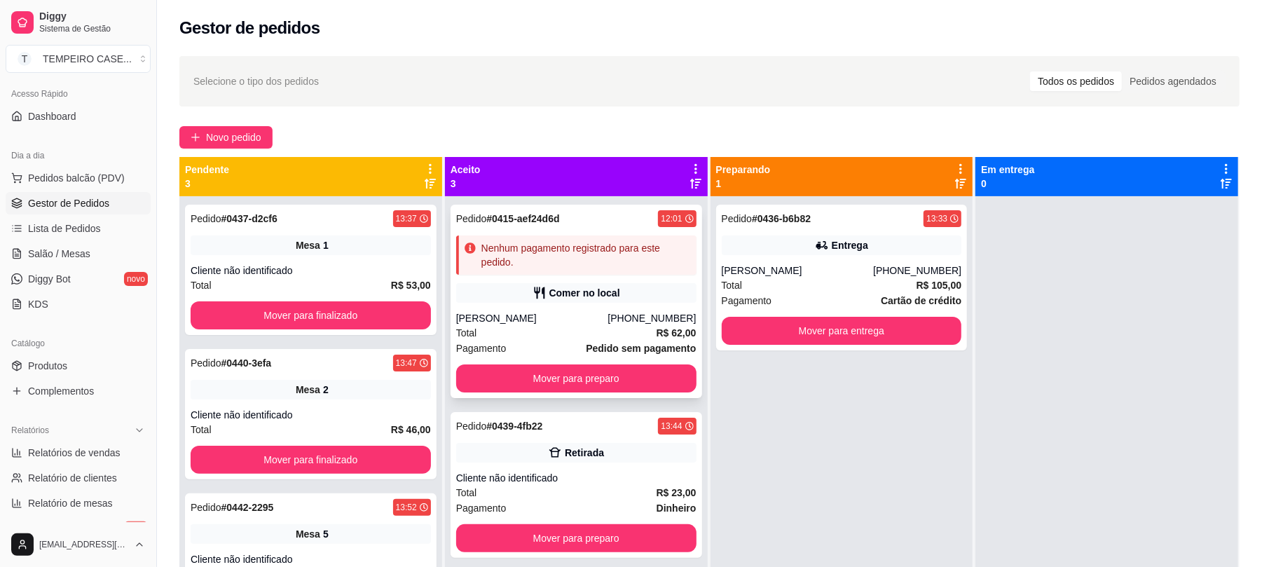
click at [593, 282] on div "Pedido # 0415-aef24d6d 12:01 Nenhum pagamento registrado para este pedido. Come…" at bounding box center [575, 301] width 251 height 193
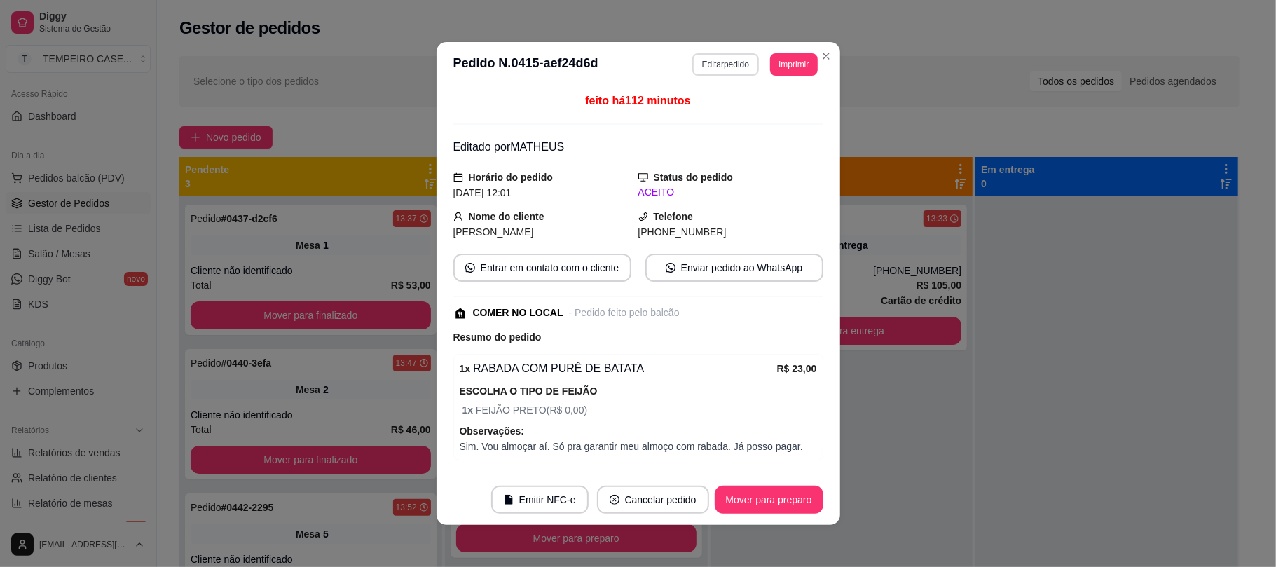
click at [724, 62] on button "Editar pedido" at bounding box center [725, 64] width 67 height 22
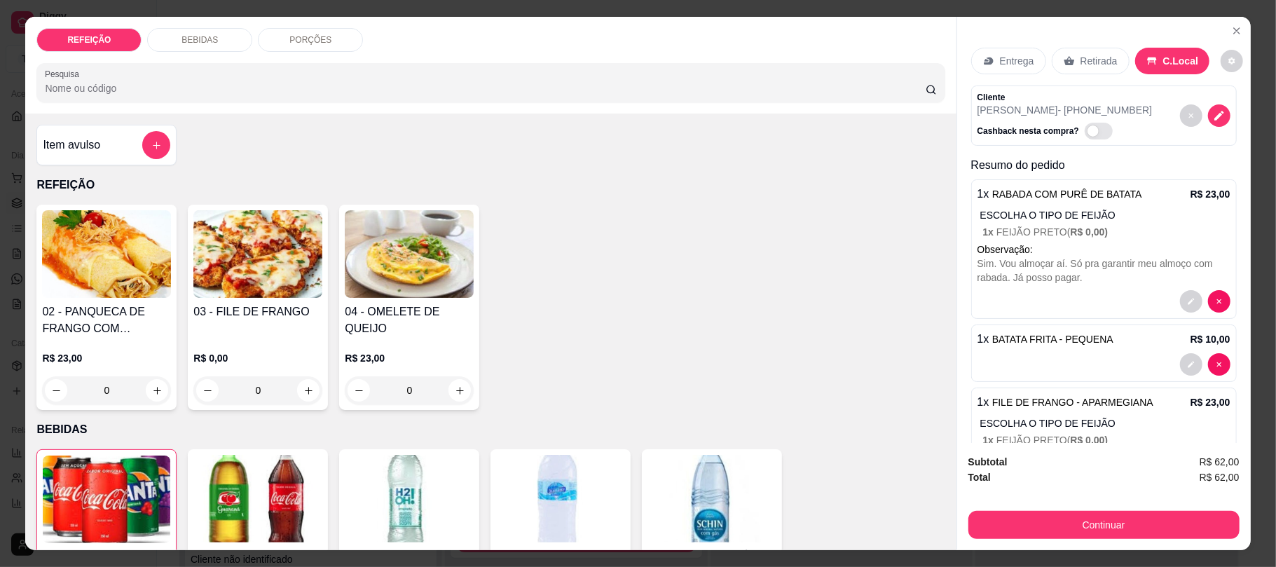
click at [110, 153] on div "Item avulso" at bounding box center [106, 145] width 127 height 28
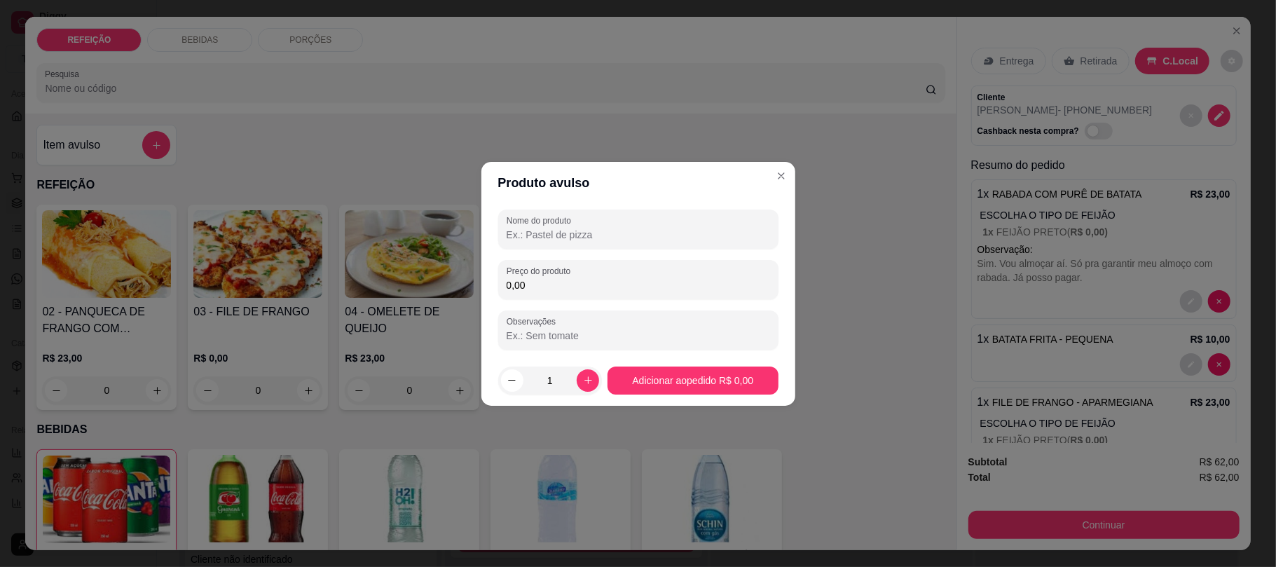
click at [570, 231] on input "Nome do produto" at bounding box center [637, 235] width 263 height 14
type input "a"
click at [572, 231] on input "a" at bounding box center [637, 235] width 263 height 14
type input "e"
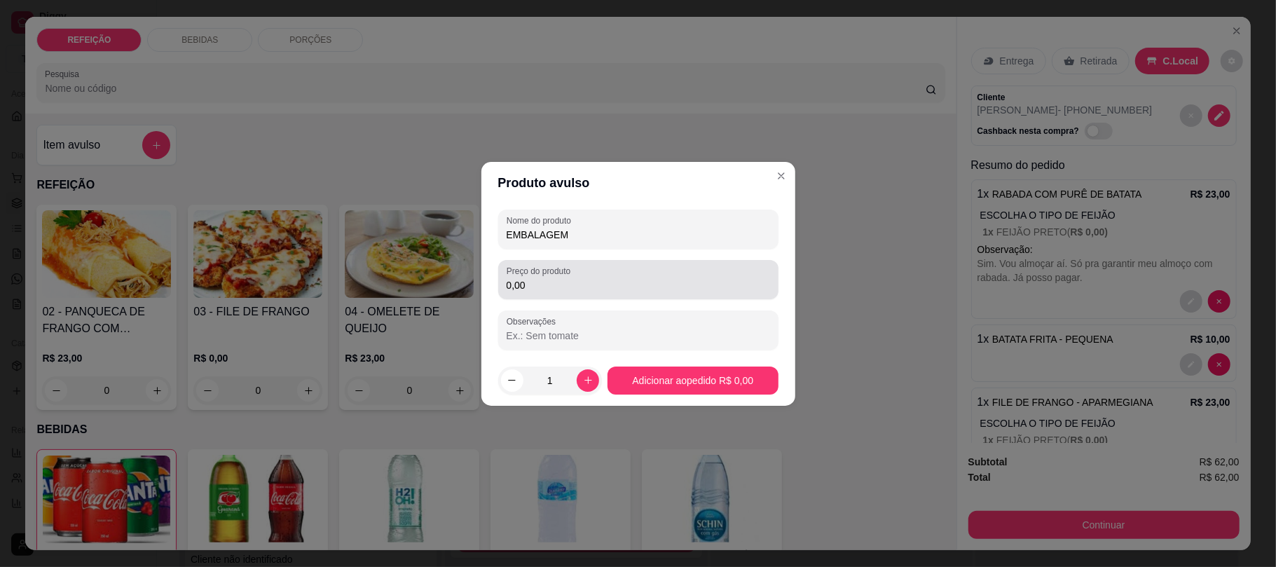
type input "EMBALAGEM"
click at [559, 293] on div "Preço do produto 0,00" at bounding box center [638, 279] width 280 height 39
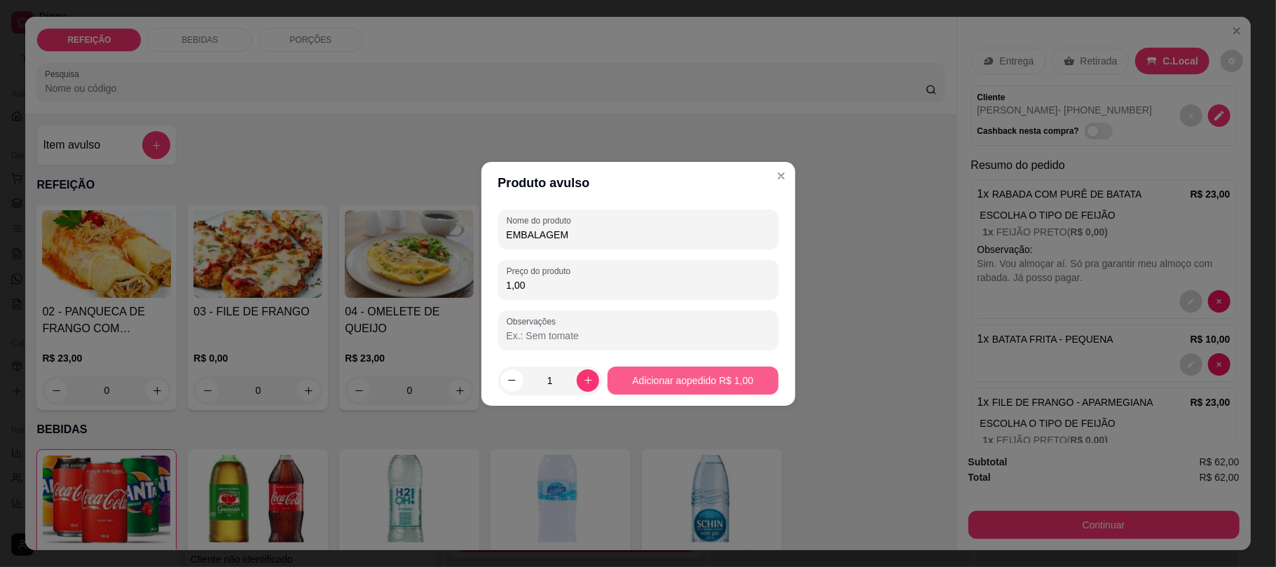
type input "1,00"
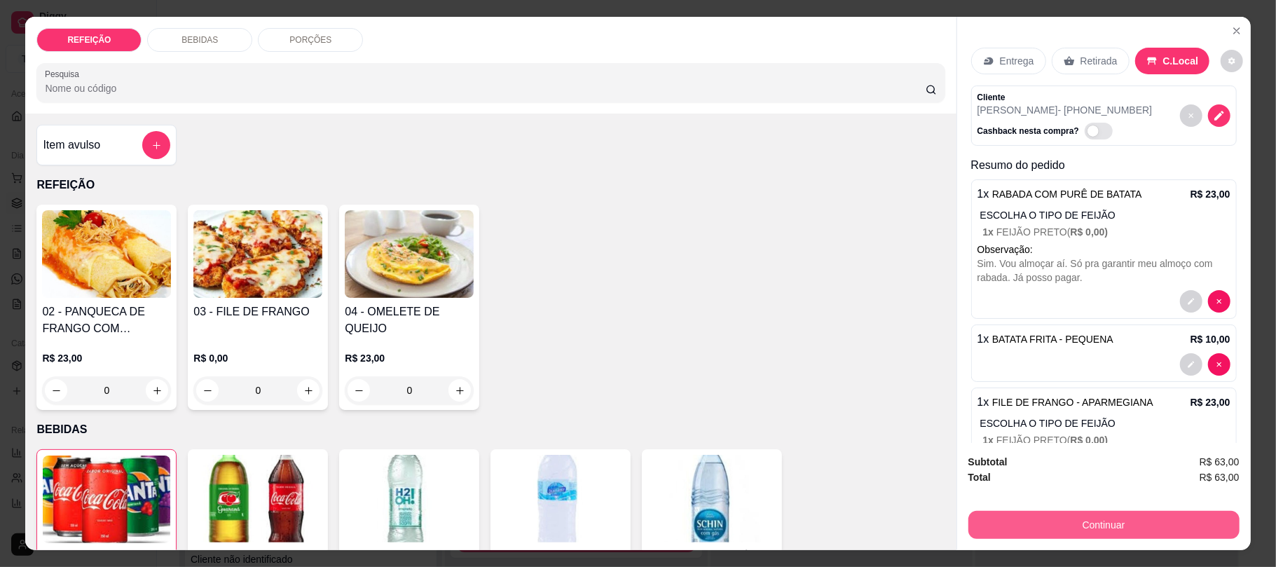
click at [1086, 527] on button "Continuar" at bounding box center [1103, 525] width 271 height 28
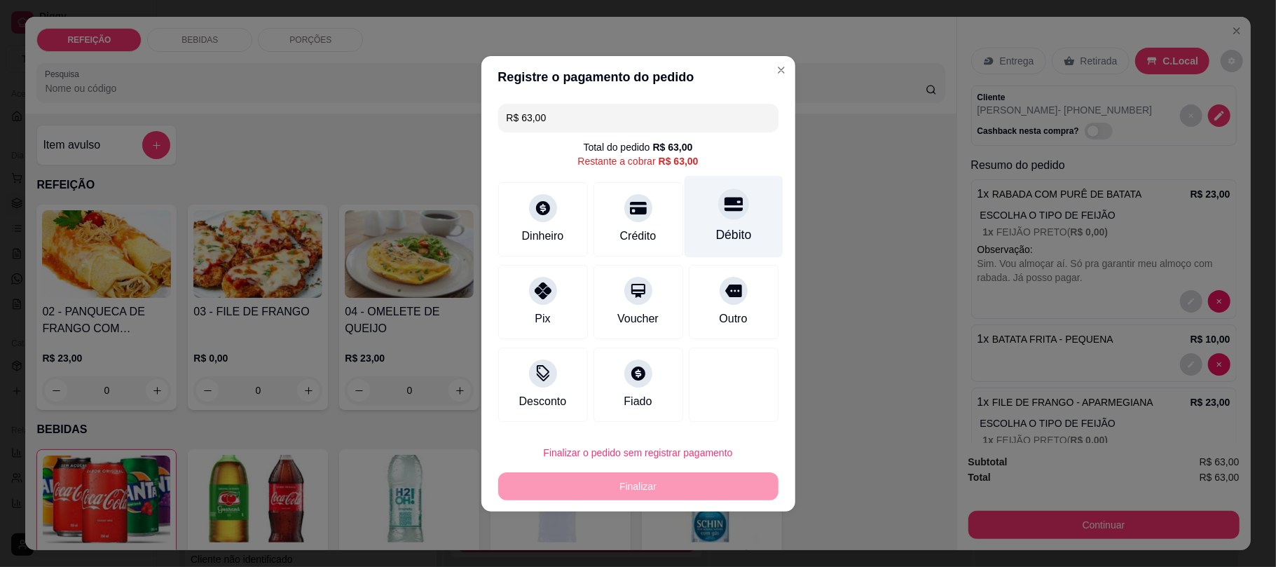
click at [713, 220] on div "Débito" at bounding box center [733, 216] width 99 height 82
type input "R$ 0,00"
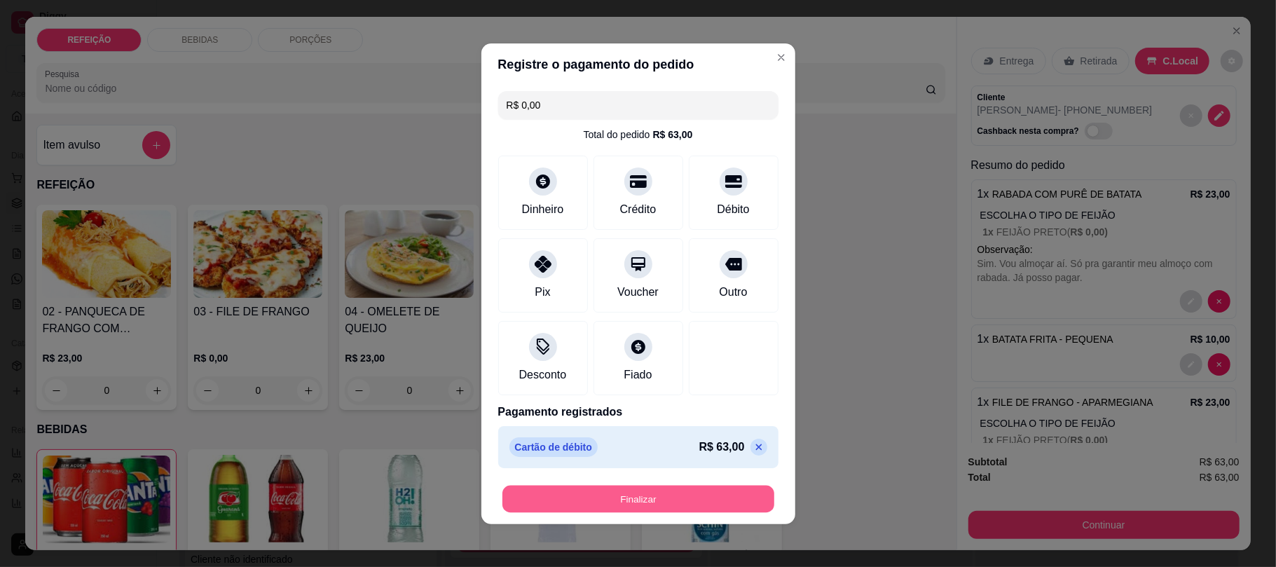
click at [650, 502] on button "Finalizar" at bounding box center [638, 498] width 272 height 27
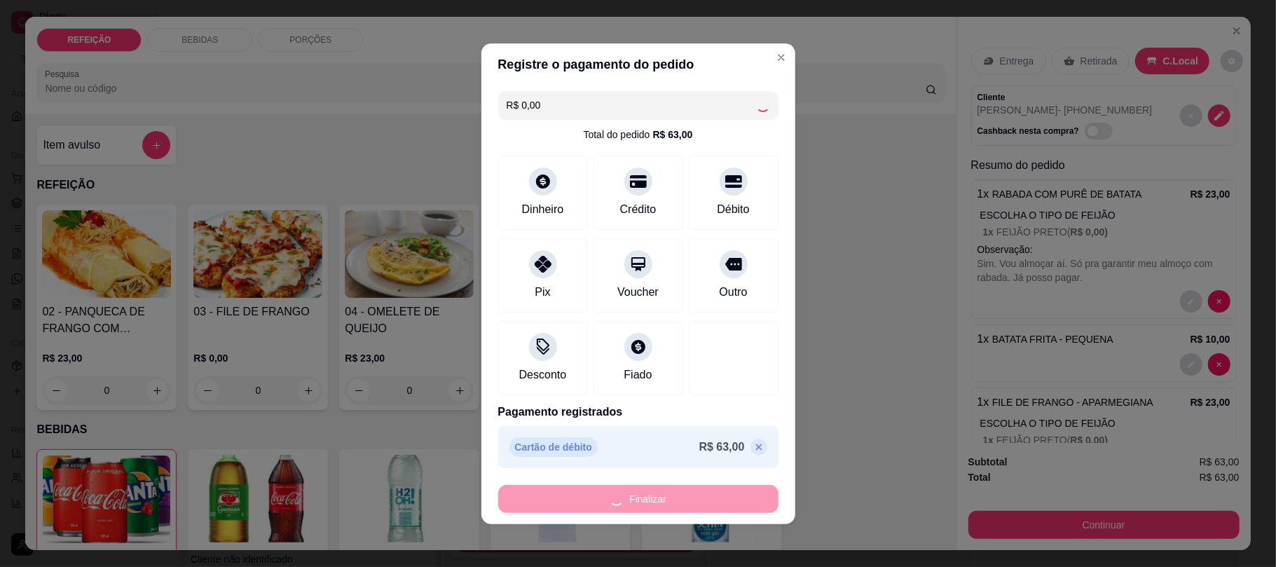
type input "0"
type input "-R$ 63,00"
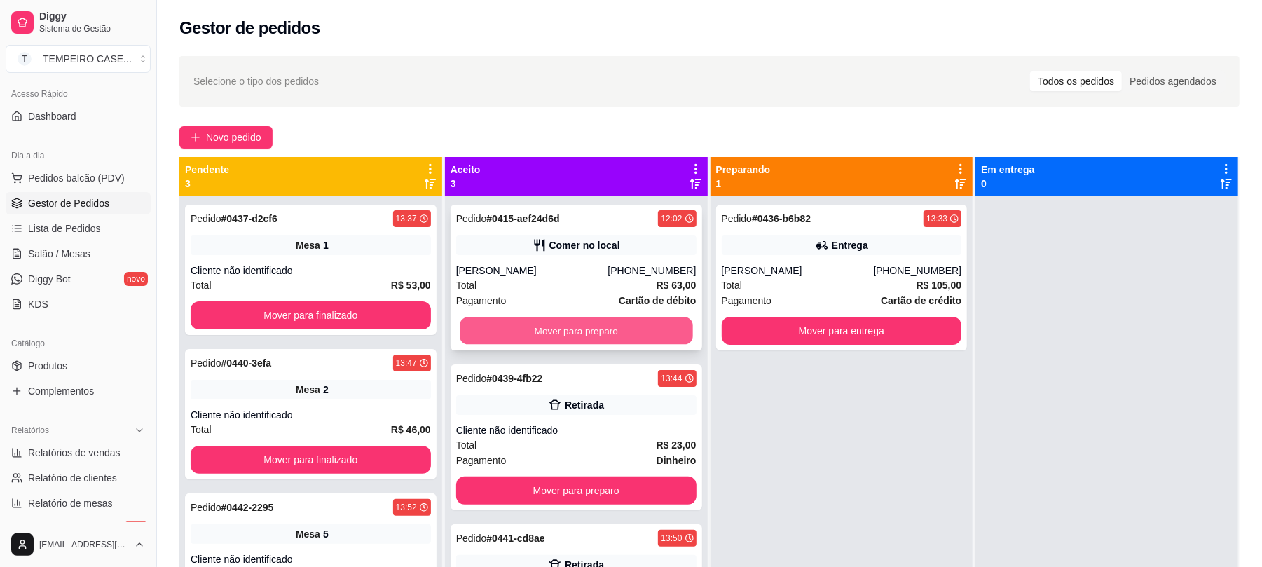
click at [642, 321] on button "Mover para preparo" at bounding box center [576, 330] width 233 height 27
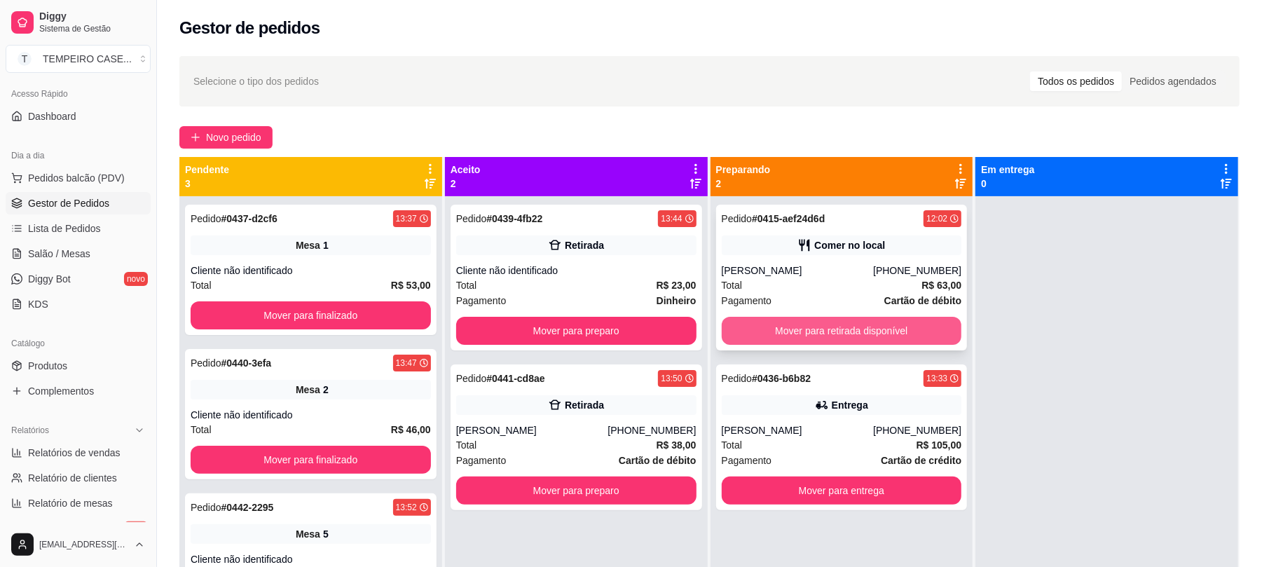
click at [850, 335] on button "Mover para retirada disponível" at bounding box center [842, 331] width 240 height 28
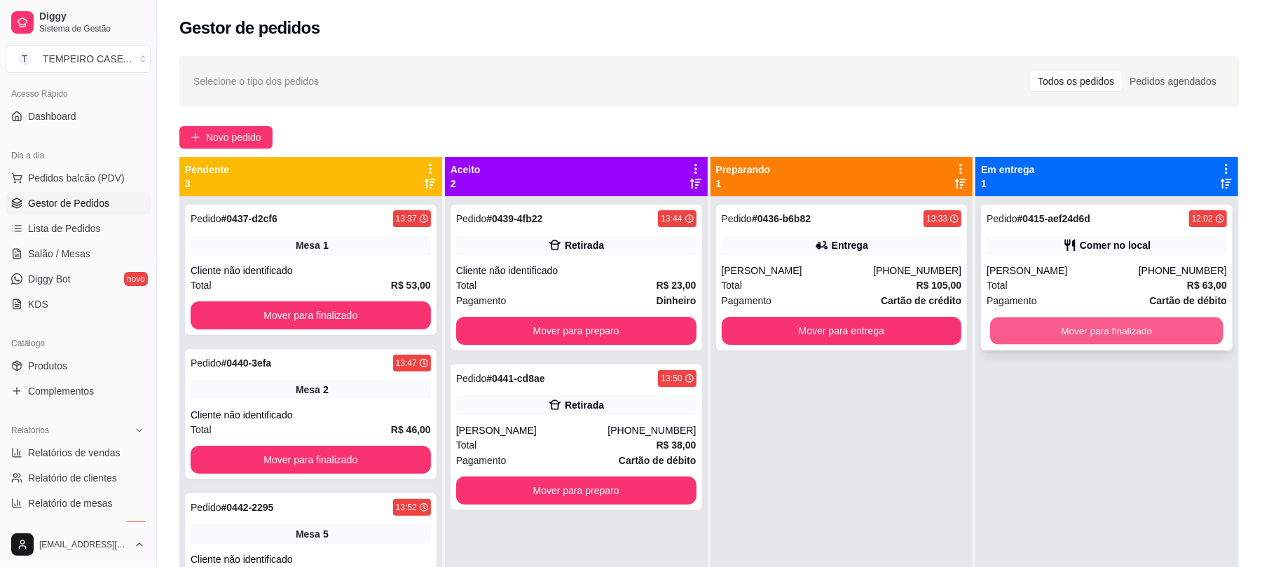
click at [1031, 338] on button "Mover para finalizado" at bounding box center [1106, 330] width 233 height 27
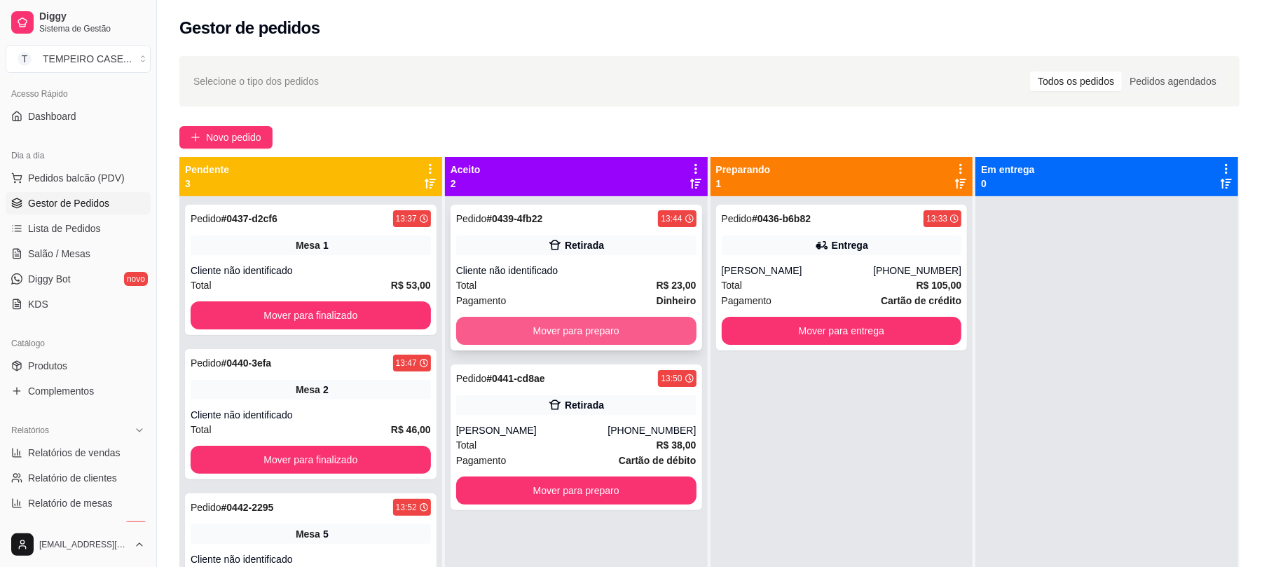
click at [567, 324] on button "Mover para preparo" at bounding box center [576, 331] width 240 height 28
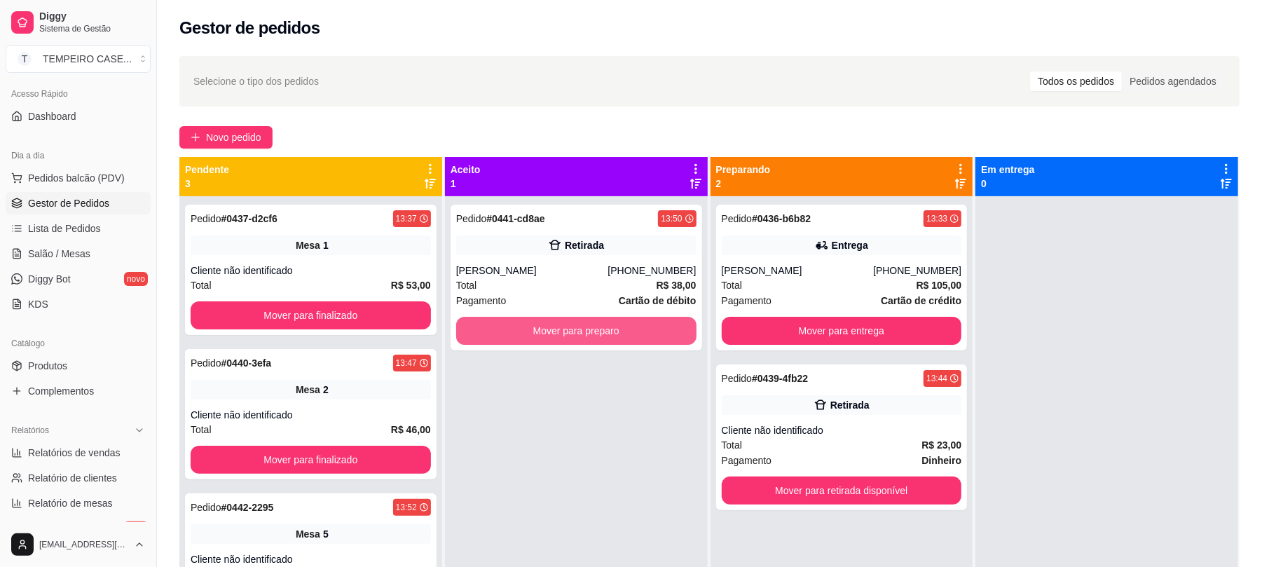
click at [565, 331] on button "Mover para preparo" at bounding box center [576, 331] width 240 height 28
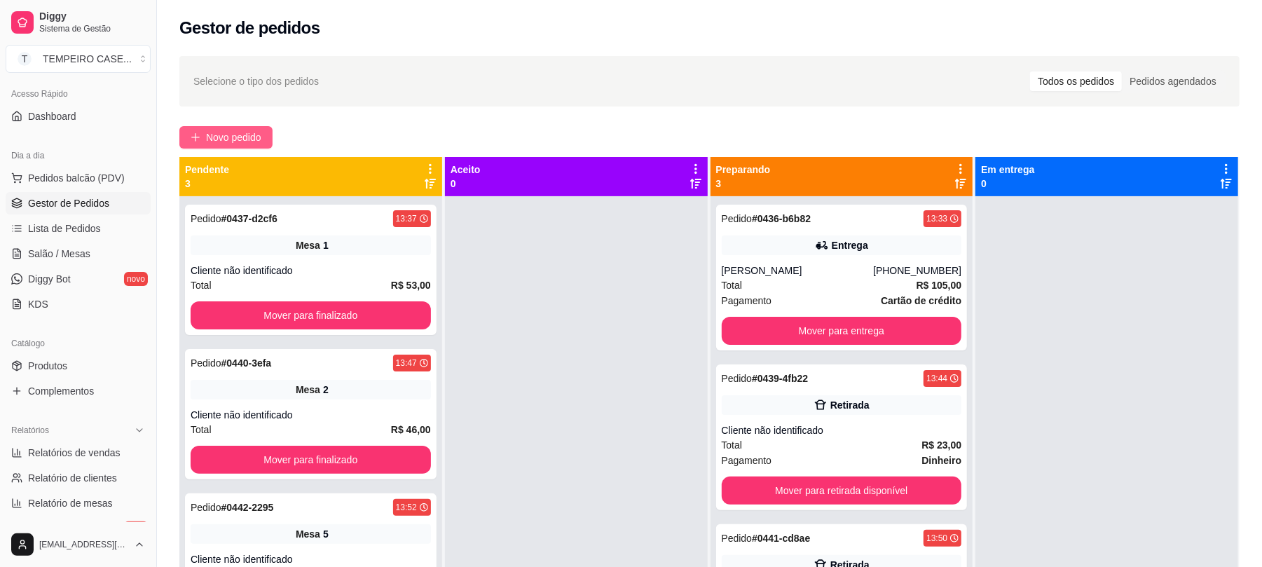
click at [207, 127] on button "Novo pedido" at bounding box center [225, 137] width 93 height 22
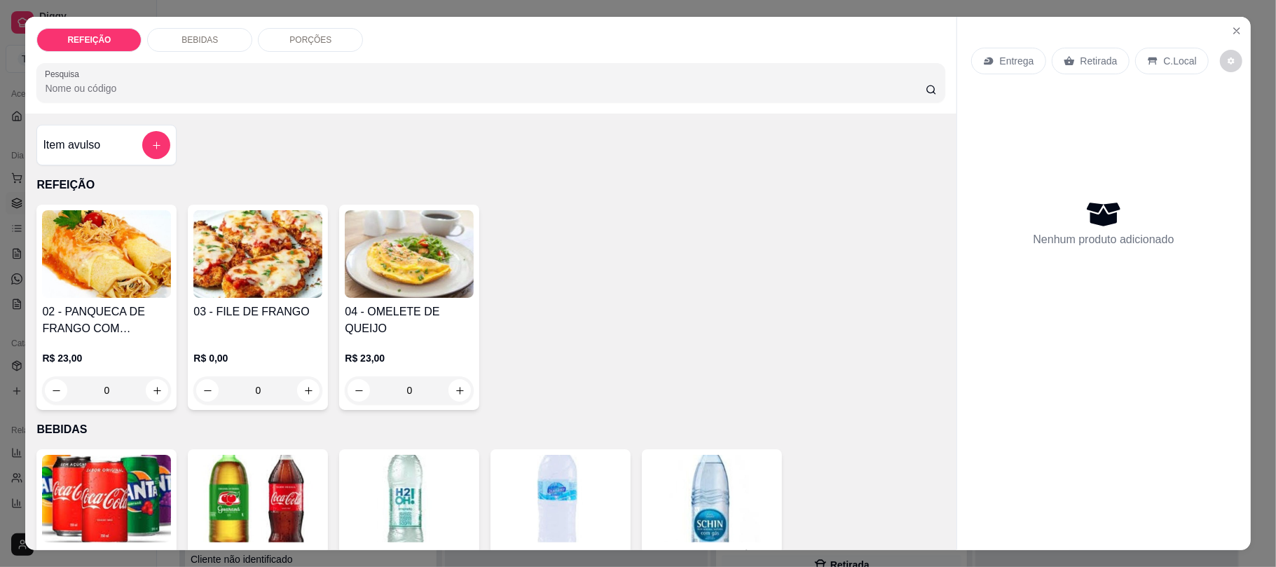
click at [247, 254] on img at bounding box center [257, 254] width 129 height 88
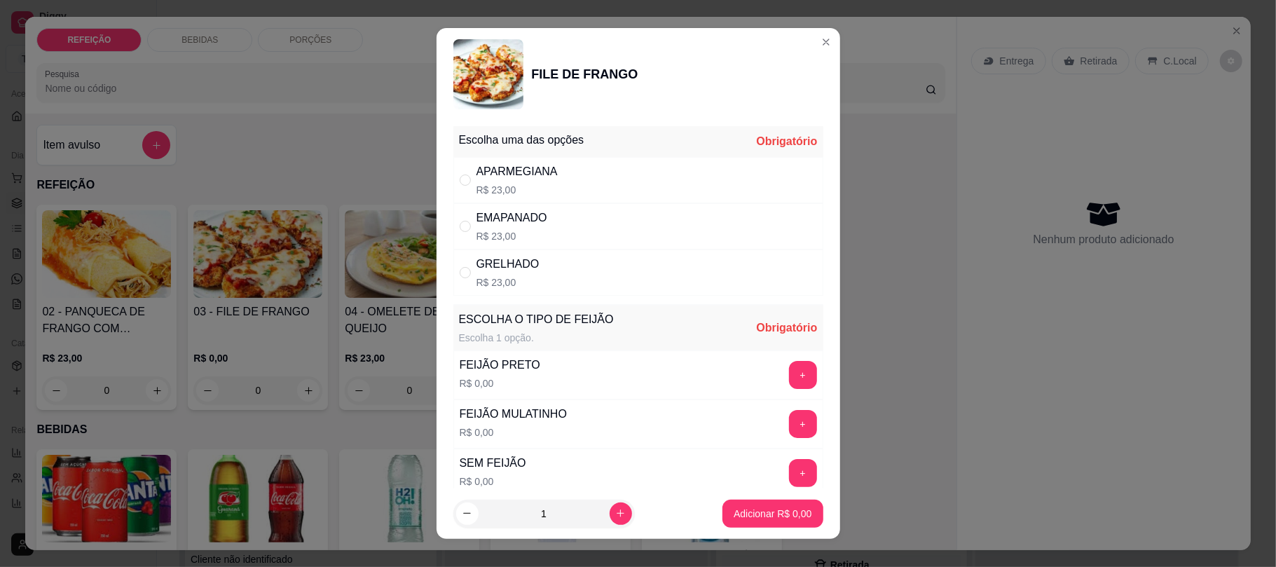
click at [530, 233] on p "R$ 23,00" at bounding box center [511, 236] width 71 height 14
radio input "true"
click at [747, 379] on div "FEIJÃO PRETO R$ 0,00 +" at bounding box center [638, 374] width 370 height 49
click at [789, 379] on button "+" at bounding box center [803, 375] width 28 height 28
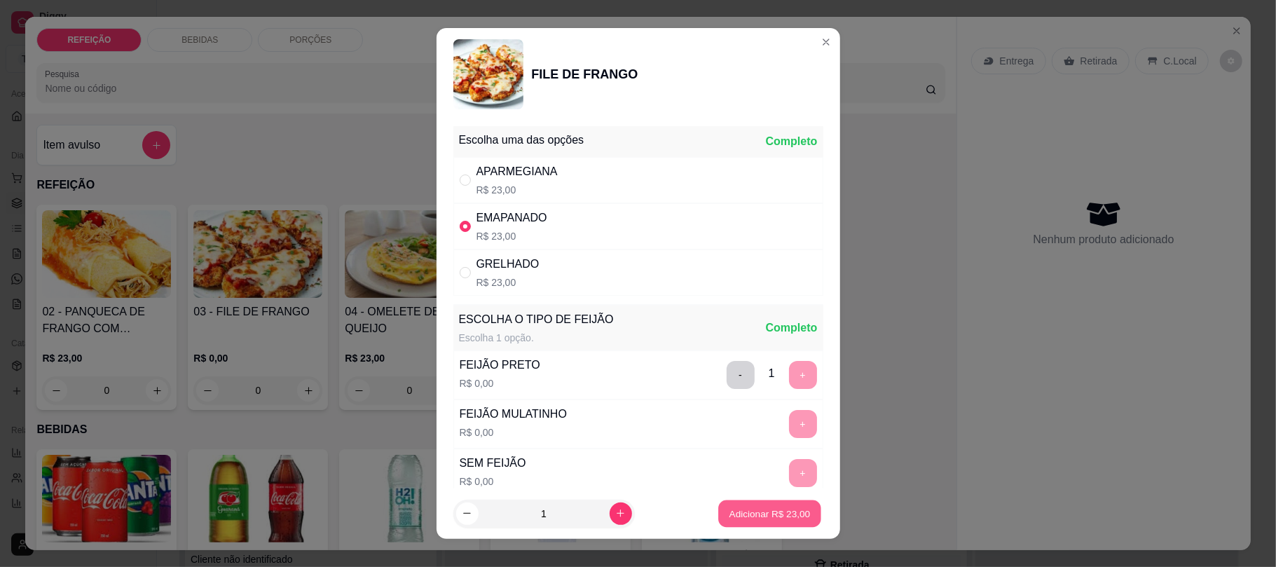
click at [764, 513] on p "Adicionar R$ 23,00" at bounding box center [769, 512] width 81 height 13
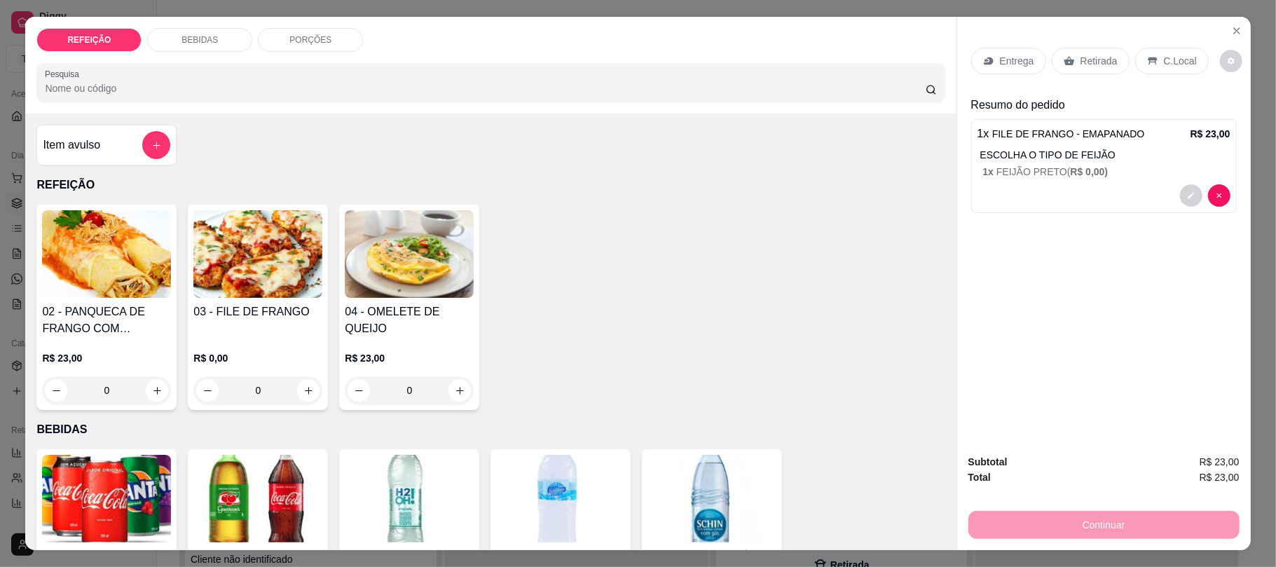
click at [256, 289] on img at bounding box center [257, 254] width 129 height 88
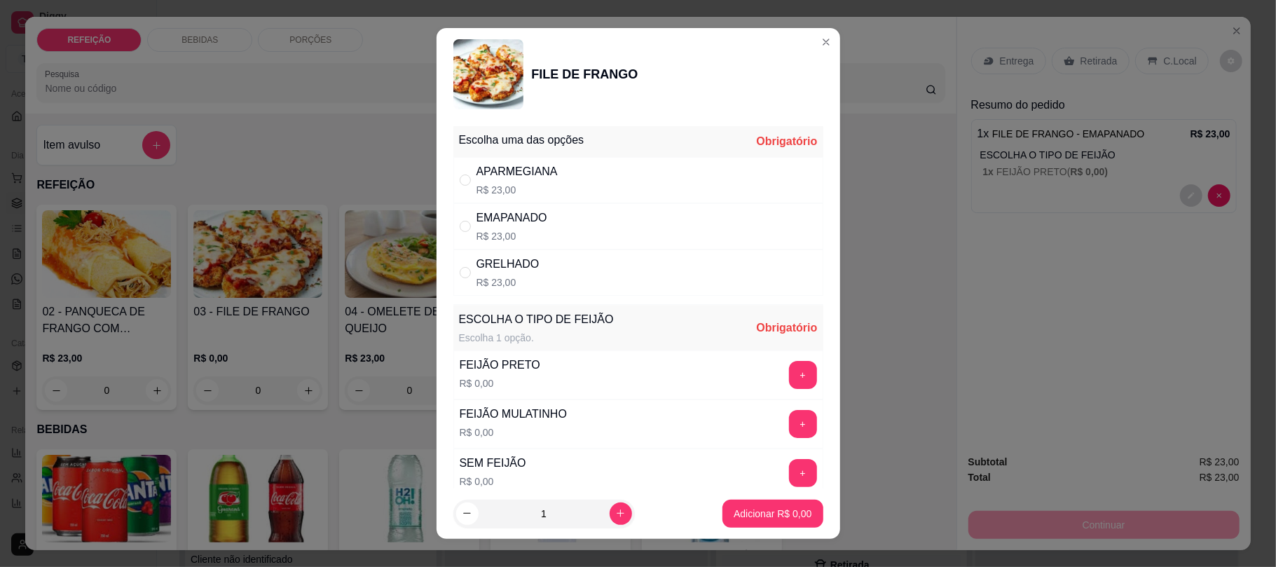
click at [789, 438] on button "+" at bounding box center [803, 424] width 28 height 28
click at [466, 234] on div "" at bounding box center [468, 226] width 17 height 15
radio input "true"
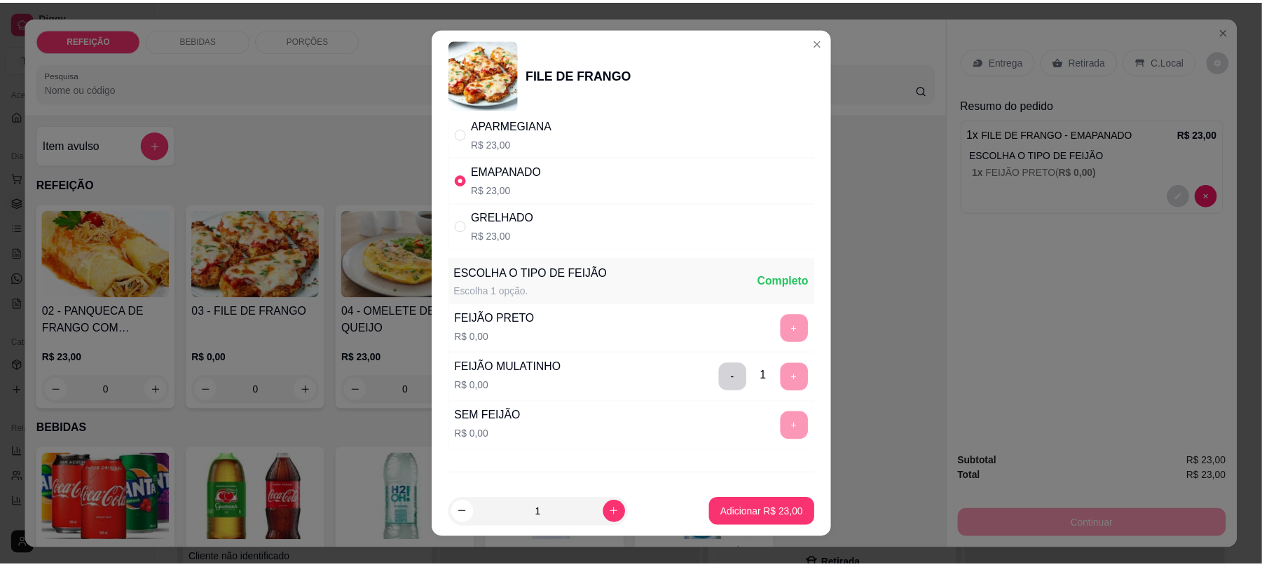
scroll to position [118, 0]
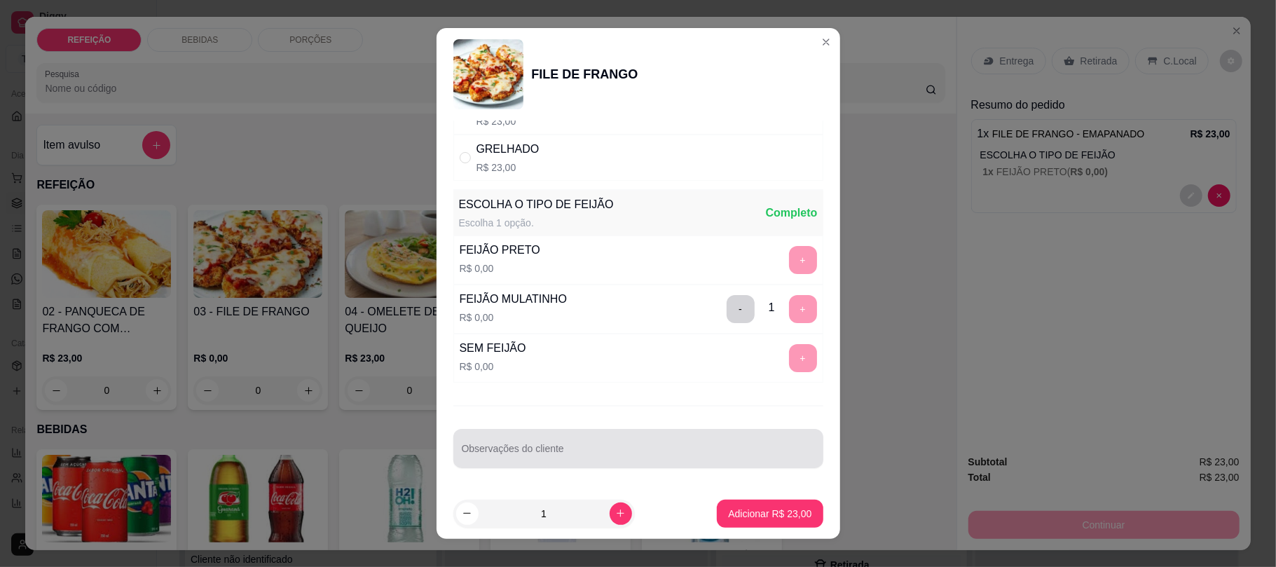
click at [525, 443] on div at bounding box center [638, 448] width 353 height 28
type input "E"
type input "SEM SALADA"
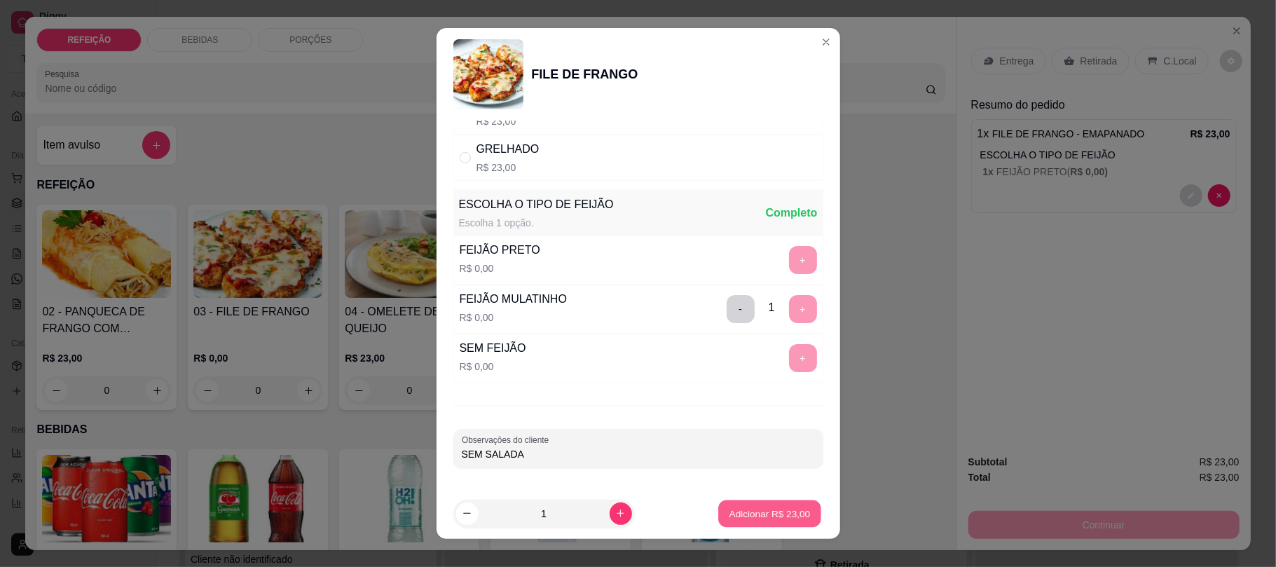
click at [775, 500] on button "Adicionar R$ 23,00" at bounding box center [770, 512] width 103 height 27
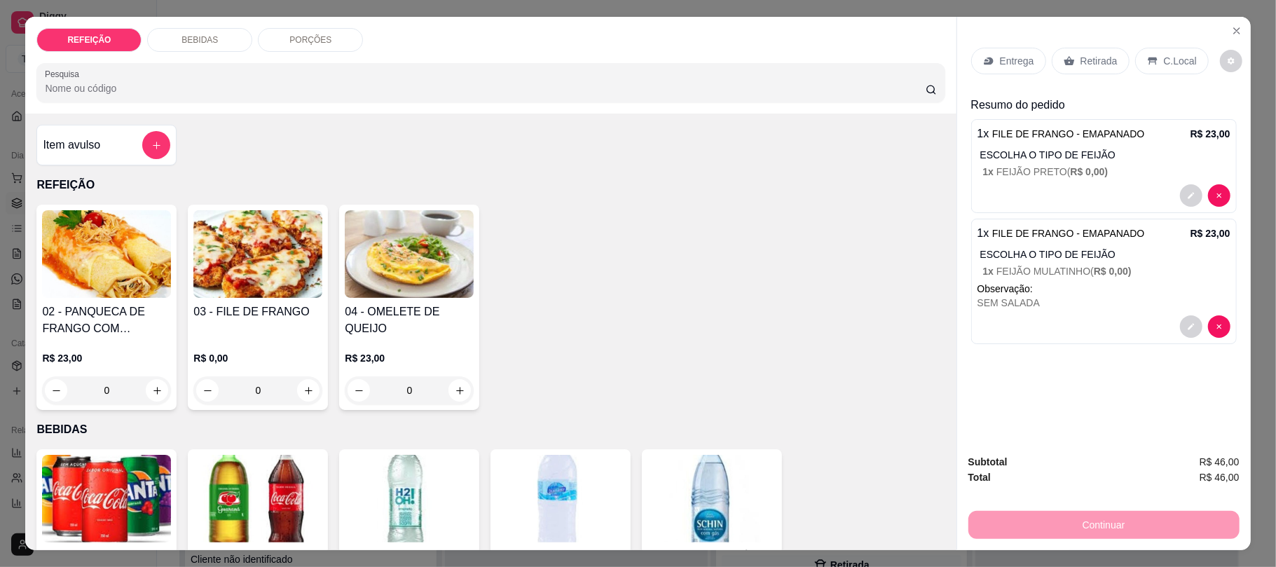
click at [1091, 48] on div "Retirada" at bounding box center [1090, 61] width 78 height 27
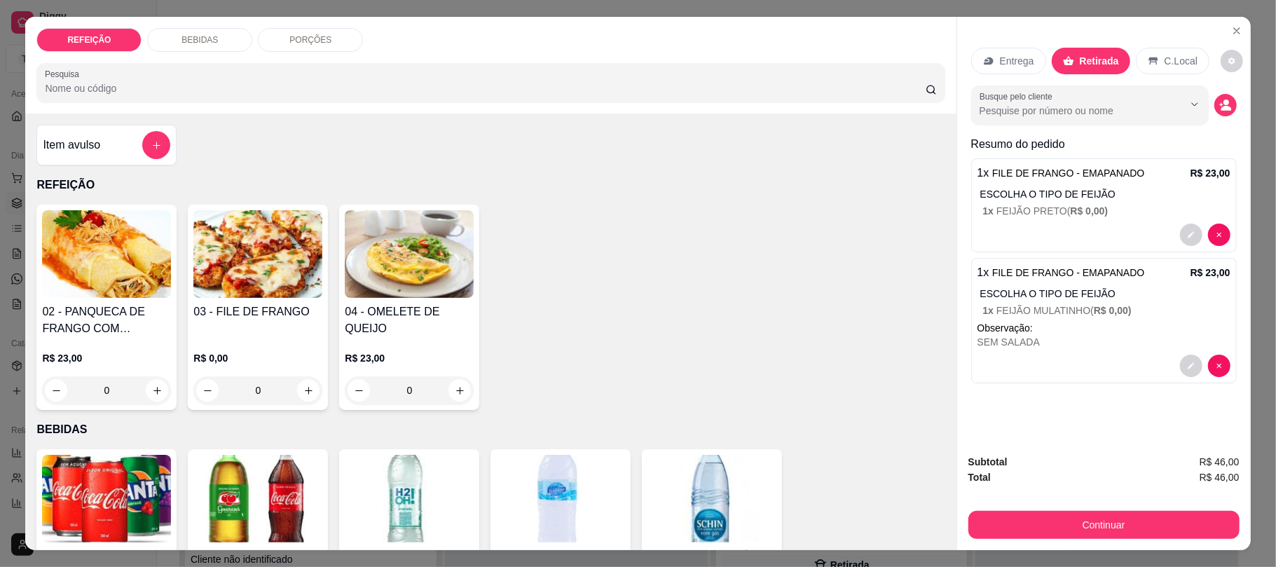
click at [1080, 502] on div "Subtotal R$ 46,00 Total R$ 46,00 Continuar" at bounding box center [1103, 496] width 271 height 85
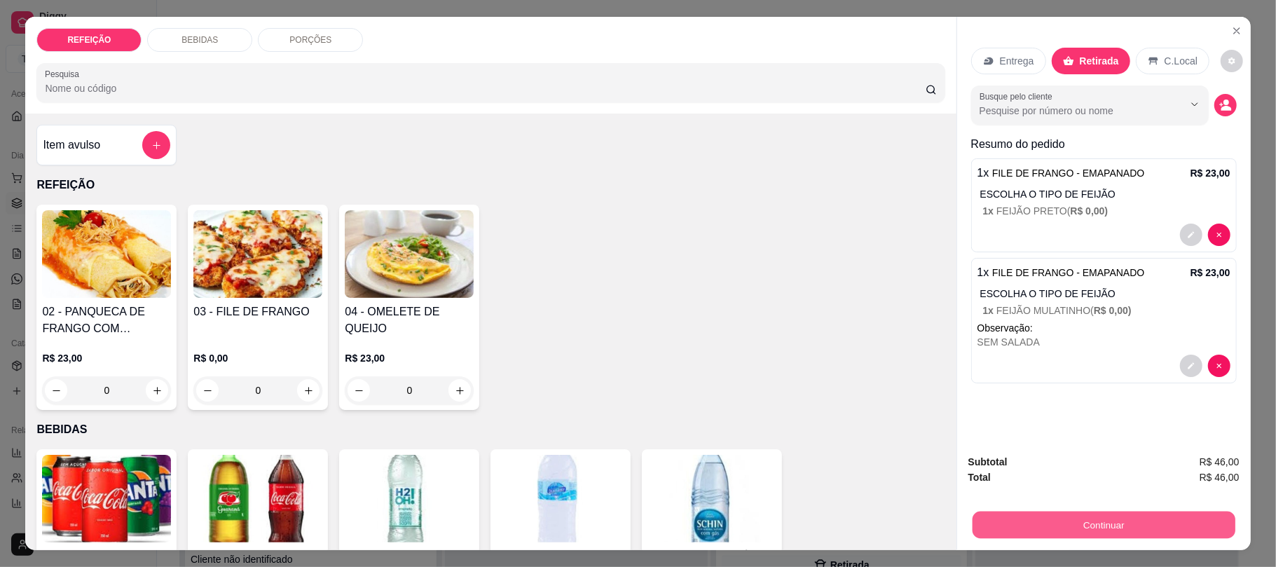
click at [1079, 520] on button "Continuar" at bounding box center [1103, 524] width 263 height 27
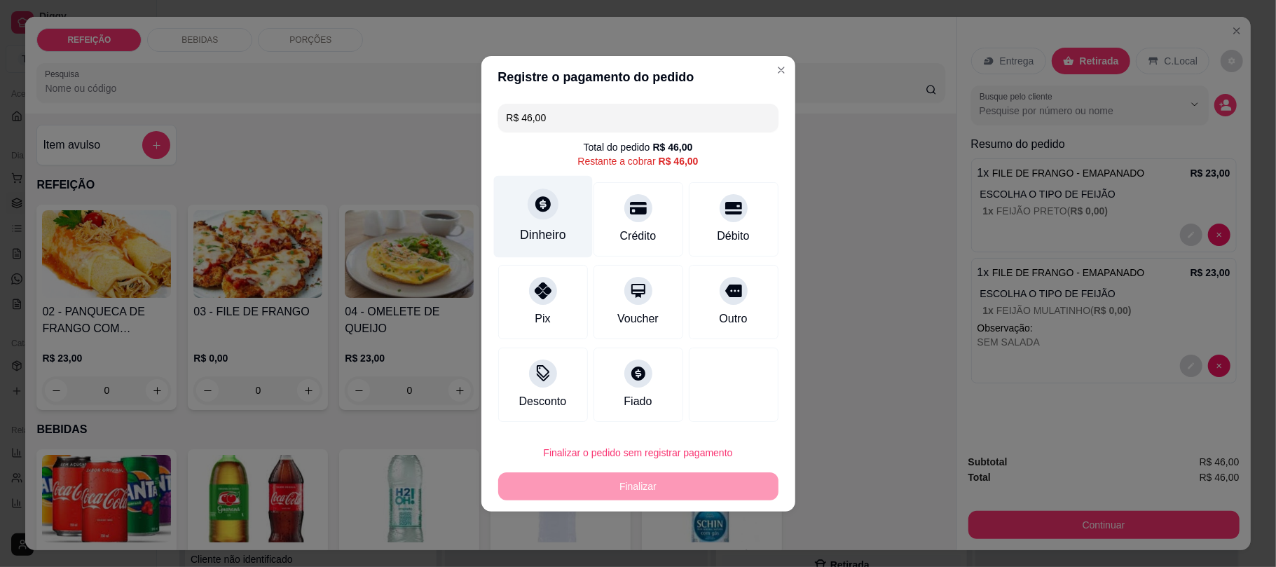
click at [534, 220] on div "Dinheiro" at bounding box center [542, 216] width 99 height 82
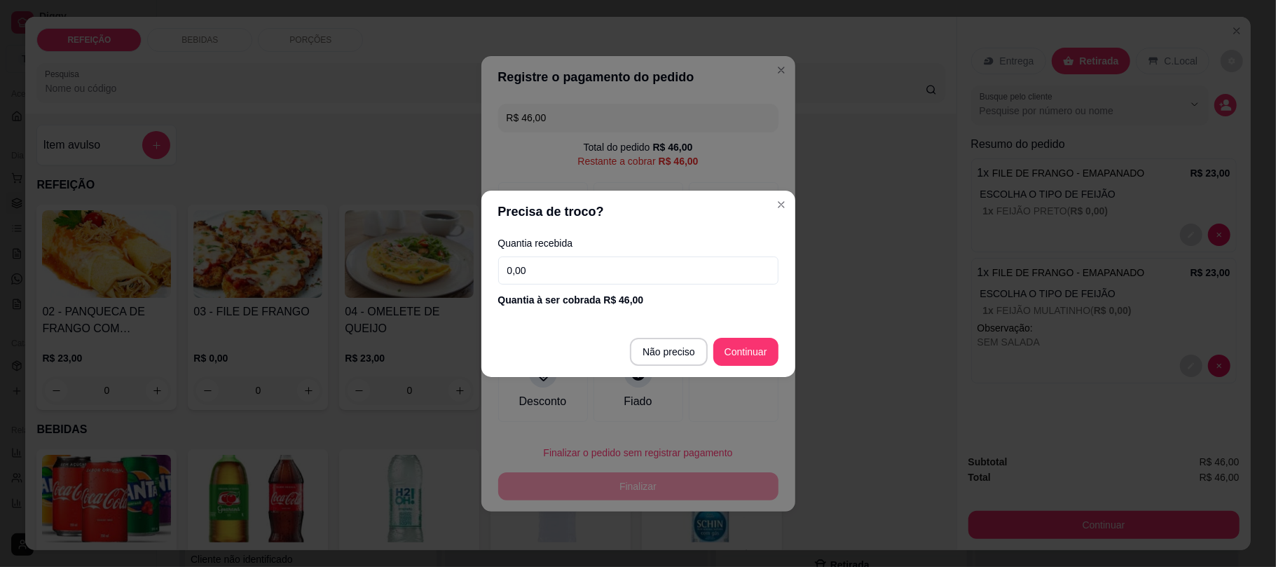
click at [634, 269] on input "0,00" at bounding box center [638, 270] width 280 height 28
drag, startPoint x: 634, startPoint y: 269, endPoint x: 480, endPoint y: 261, distance: 154.3
click at [480, 261] on div "Precisa de troco? Quantia recebida 0,00 Quantia à ser cobrada R$ 46,00 Não prec…" at bounding box center [638, 283] width 1276 height 567
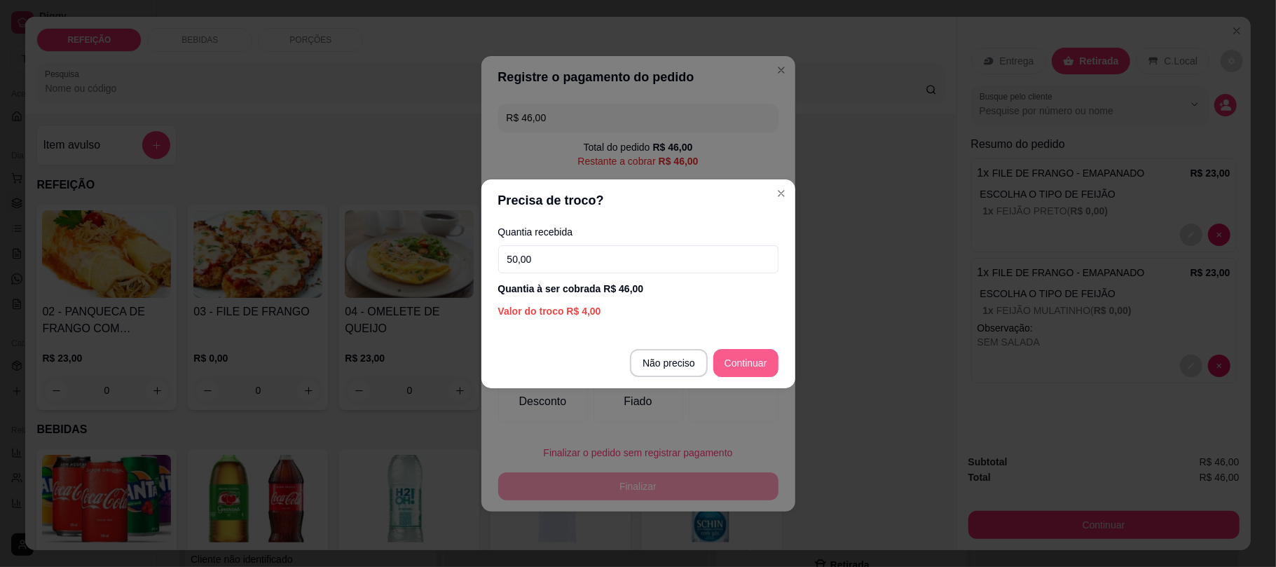
type input "50,00"
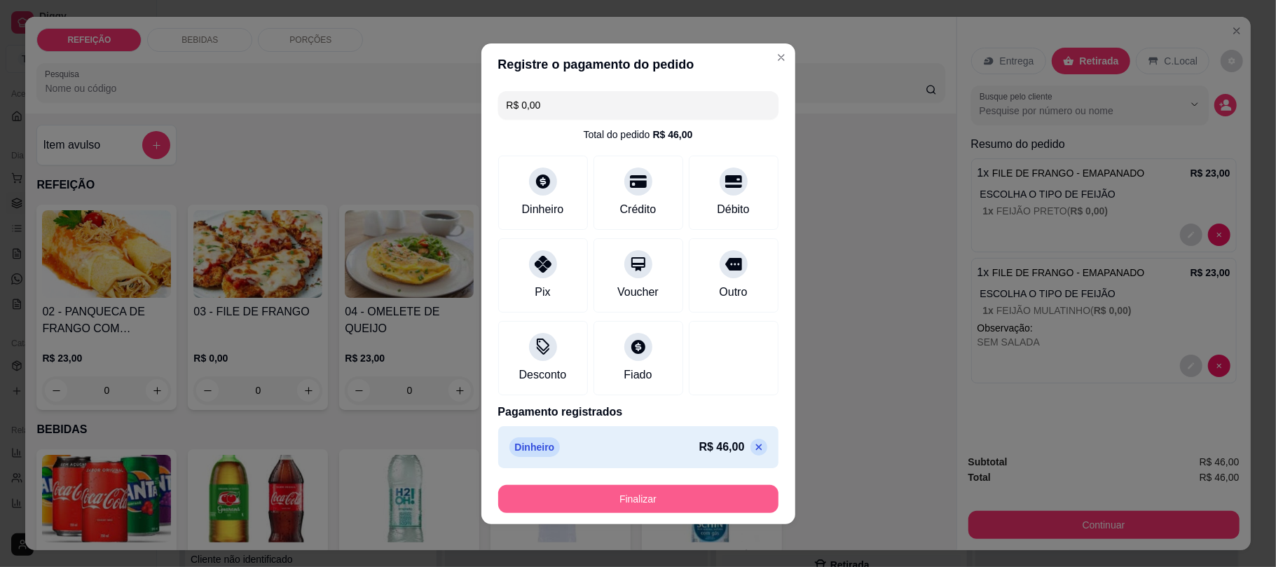
click at [636, 500] on button "Finalizar" at bounding box center [638, 499] width 280 height 28
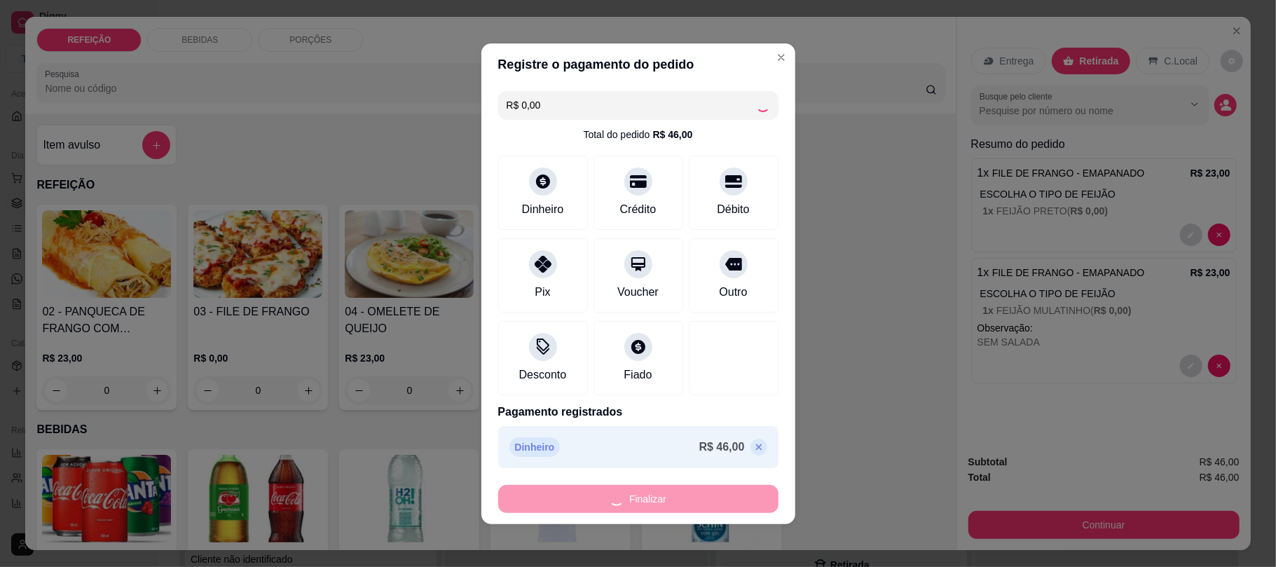
type input "-R$ 46,00"
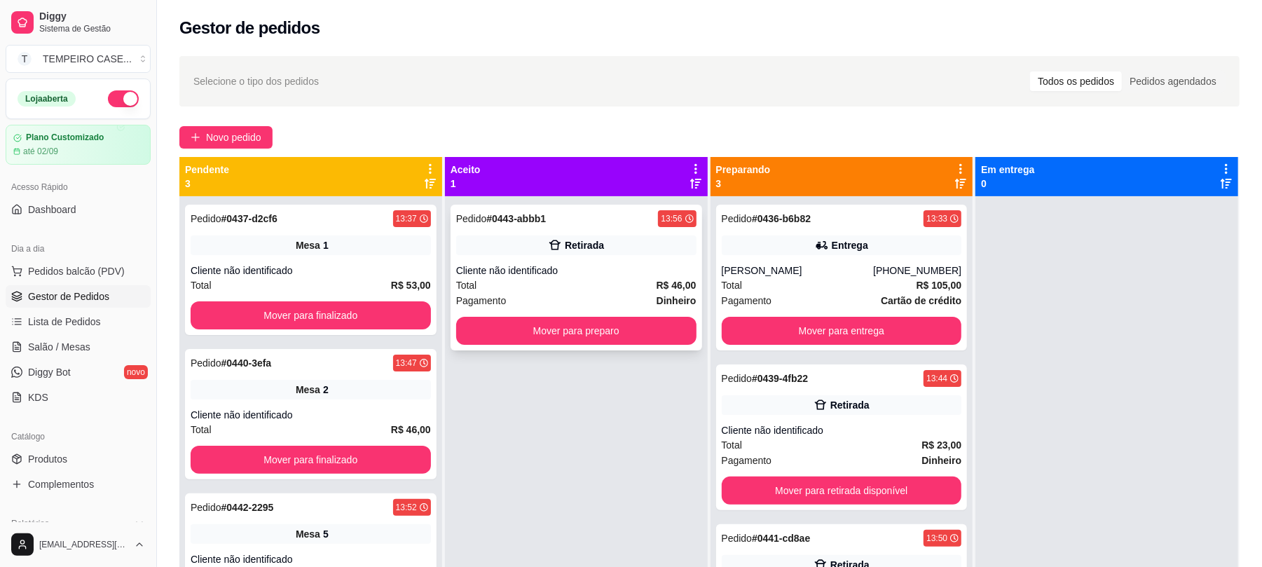
click at [598, 258] on div "Pedido # 0443-abbb1 13:56 Retirada Cliente não identificado Total R$ 46,00 Paga…" at bounding box center [575, 278] width 251 height 146
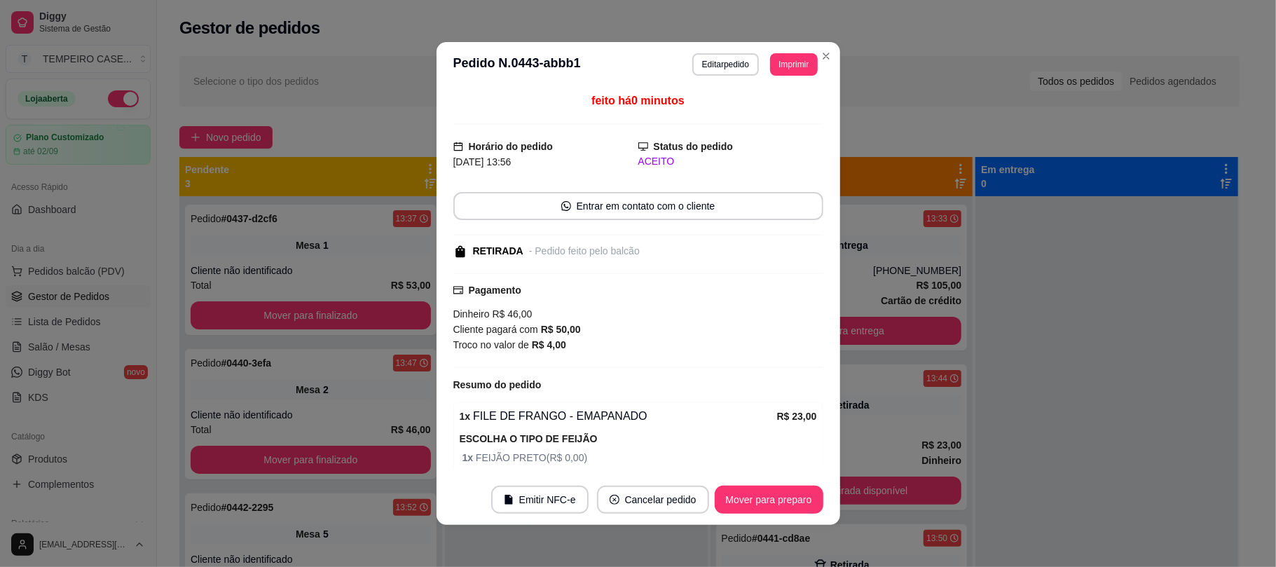
click at [759, 73] on div "**********" at bounding box center [754, 64] width 125 height 22
click at [780, 66] on button "Imprimir" at bounding box center [794, 64] width 46 height 22
click at [743, 146] on button "IMPRESSORA COZINHA" at bounding box center [754, 141] width 116 height 22
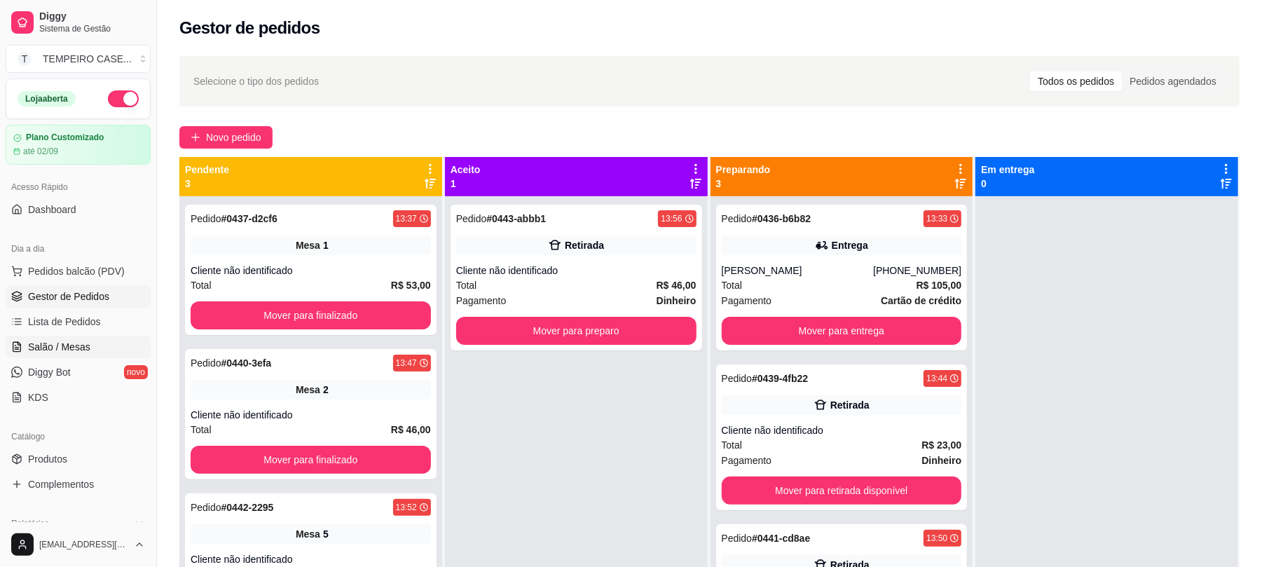
click at [77, 346] on span "Salão / Mesas" at bounding box center [59, 347] width 62 height 14
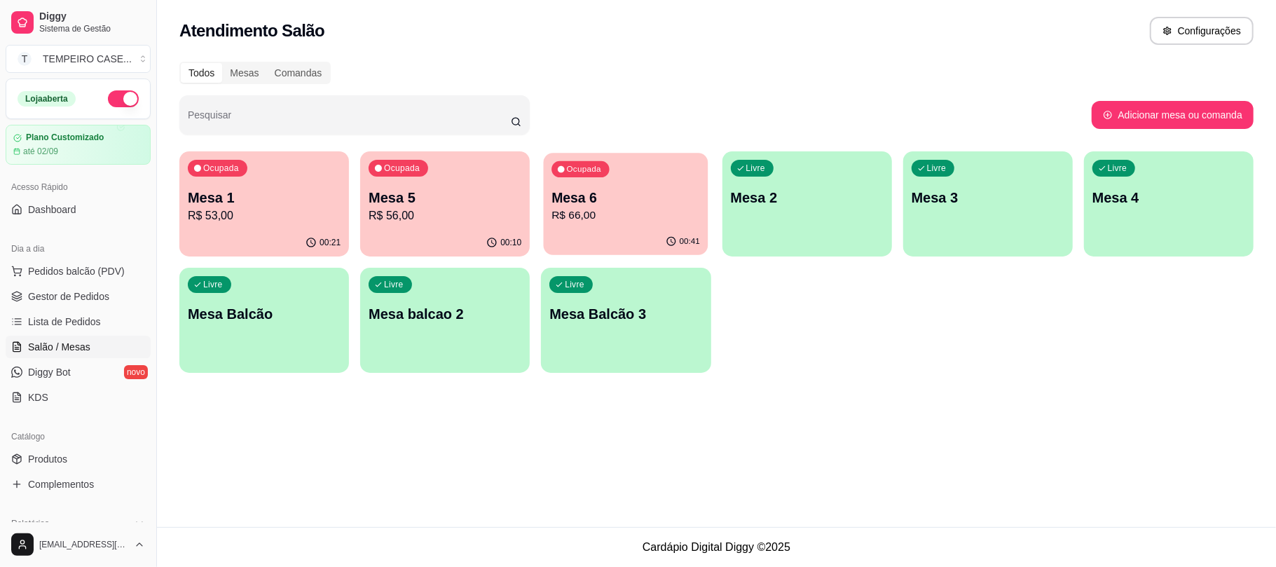
click at [591, 212] on p "R$ 66,00" at bounding box center [626, 215] width 149 height 16
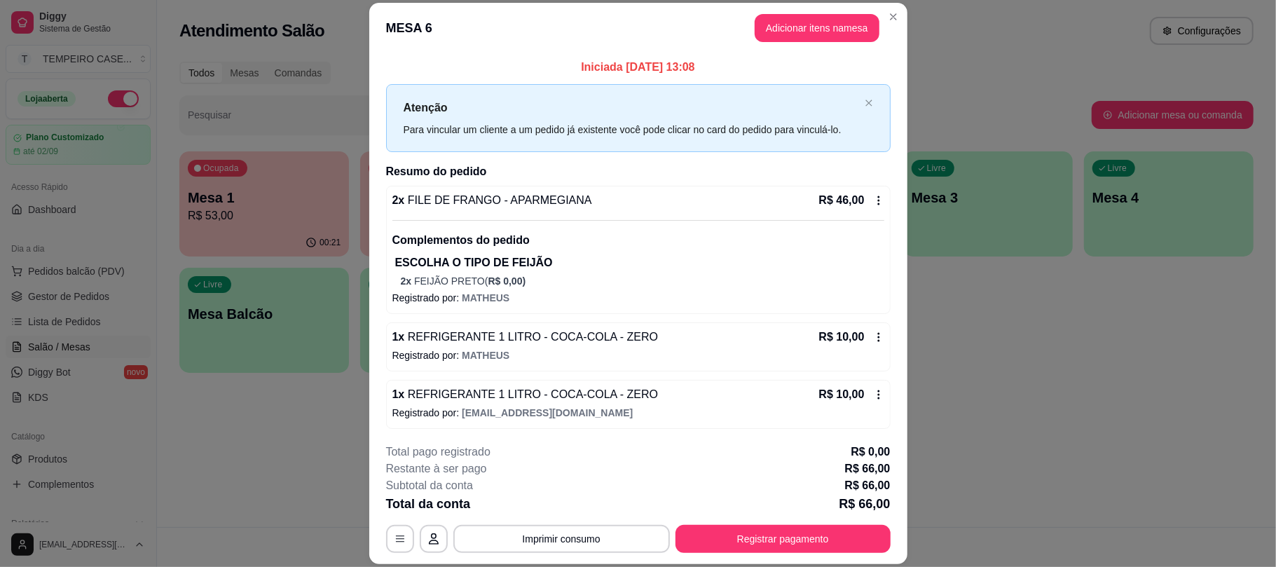
scroll to position [4, 0]
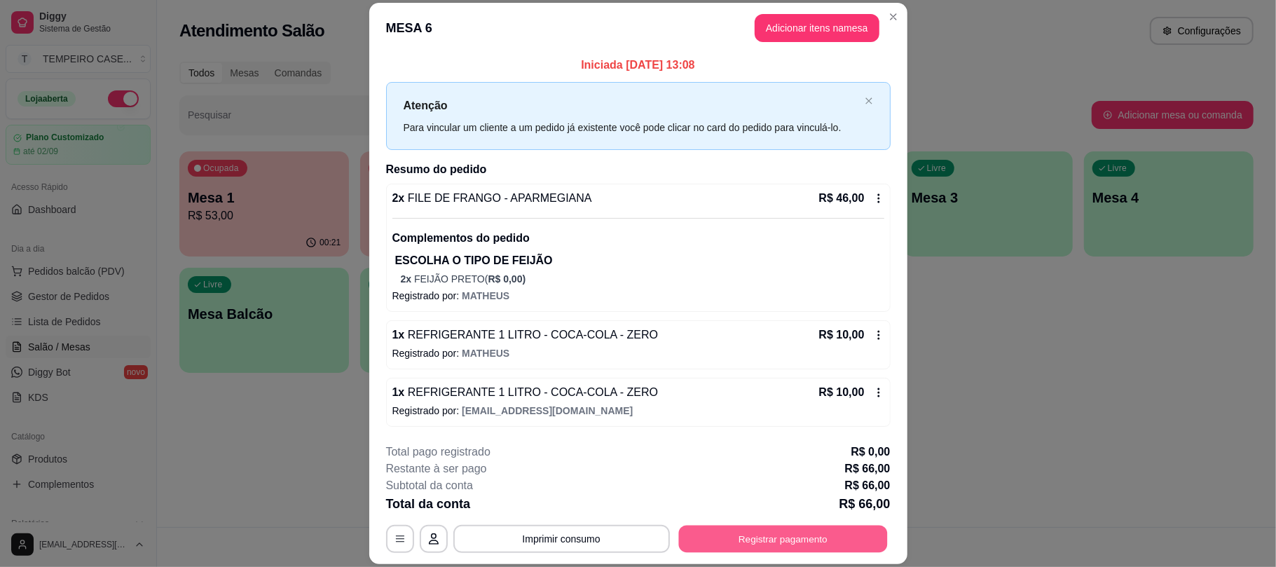
click at [713, 536] on button "Registrar pagamento" at bounding box center [782, 538] width 209 height 27
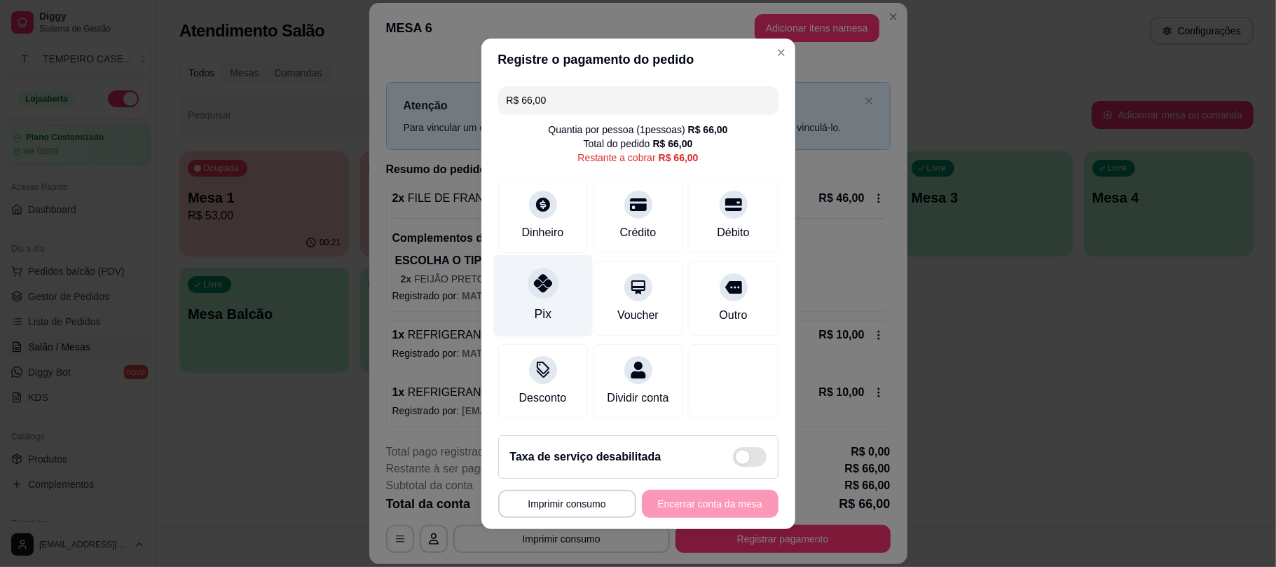
click at [545, 270] on div at bounding box center [542, 283] width 31 height 31
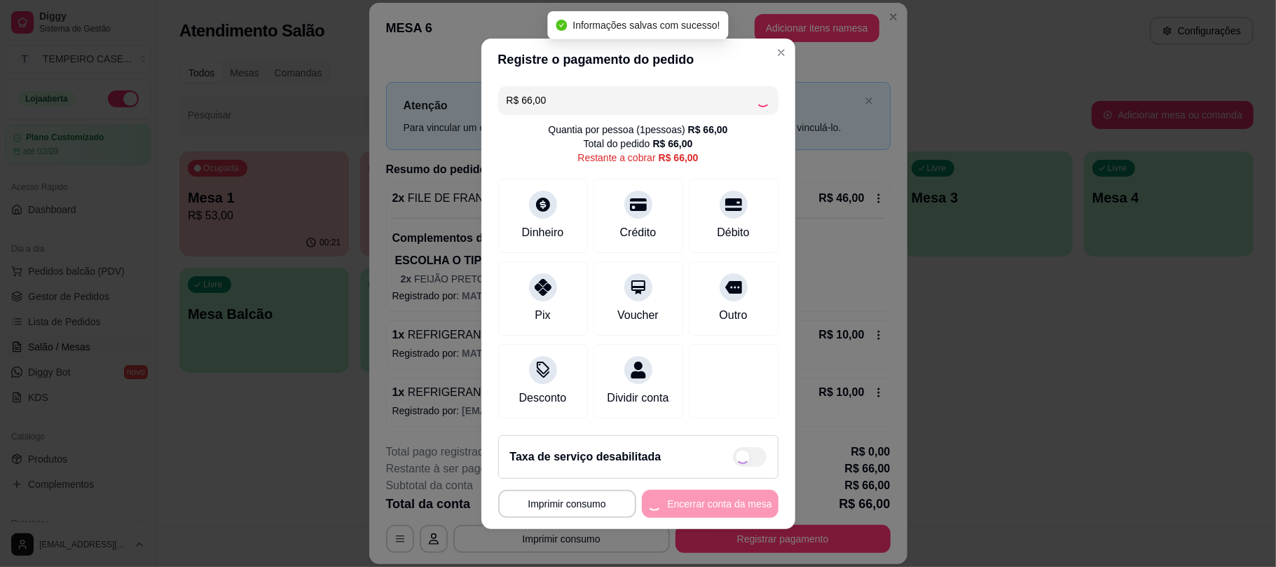
type input "R$ 0,00"
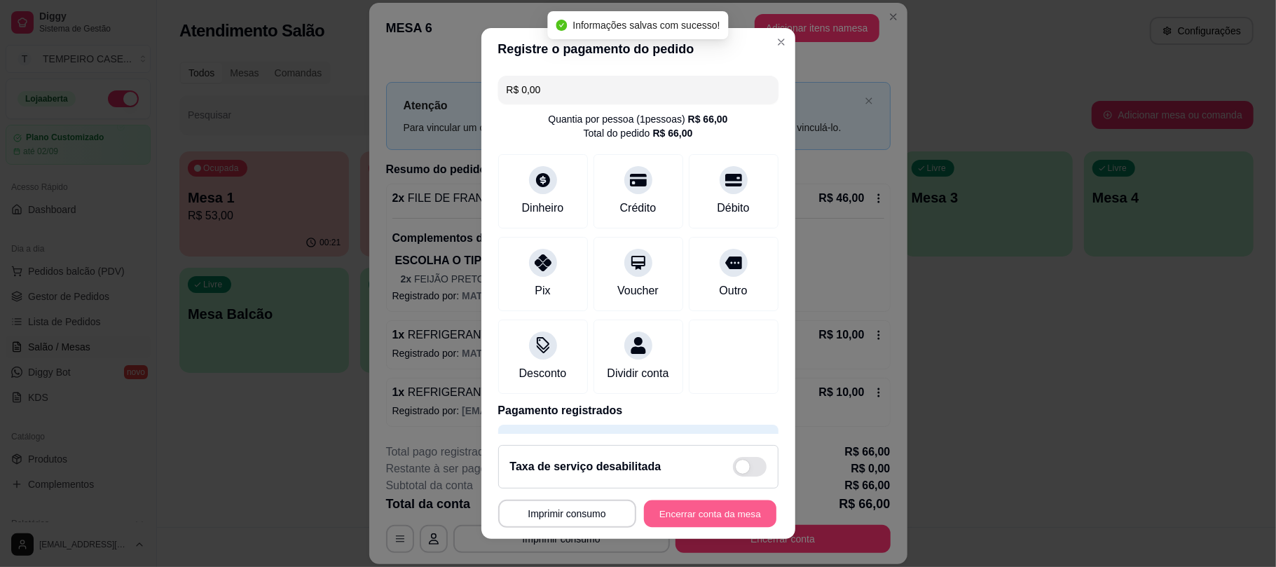
click at [696, 516] on button "Encerrar conta da mesa" at bounding box center [710, 512] width 132 height 27
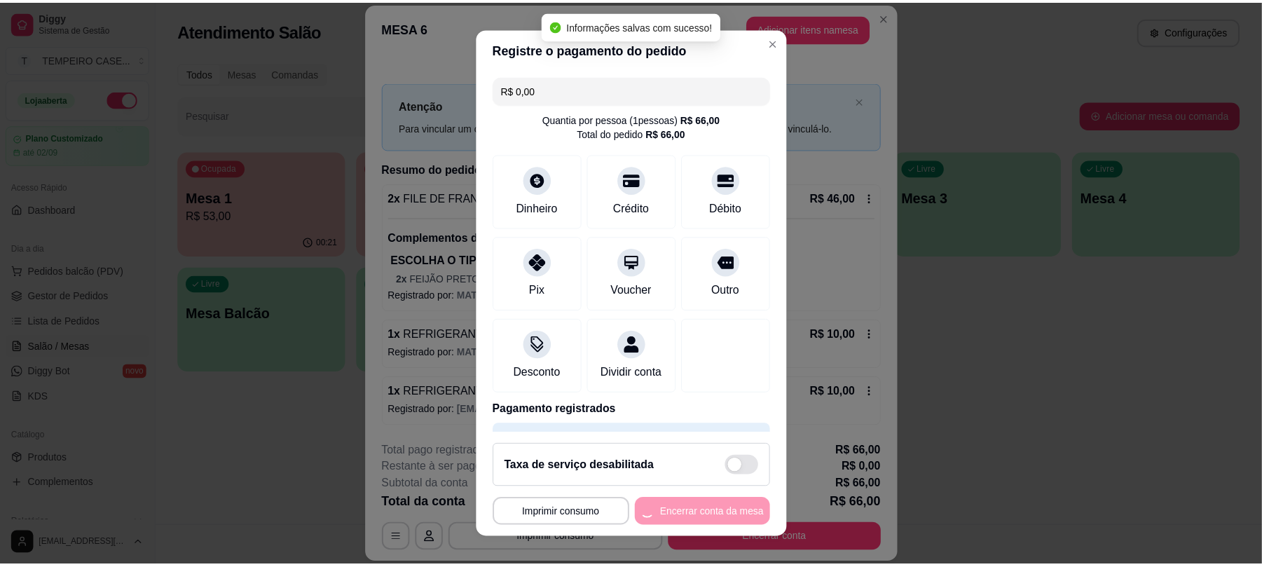
scroll to position [0, 0]
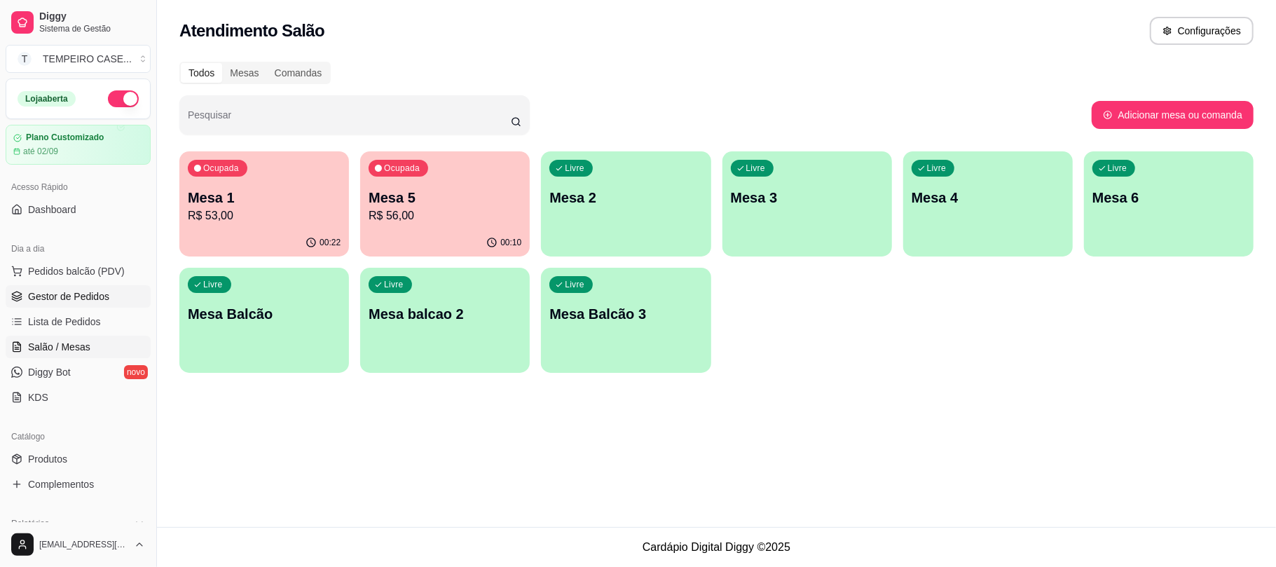
click at [76, 295] on span "Gestor de Pedidos" at bounding box center [68, 296] width 81 height 14
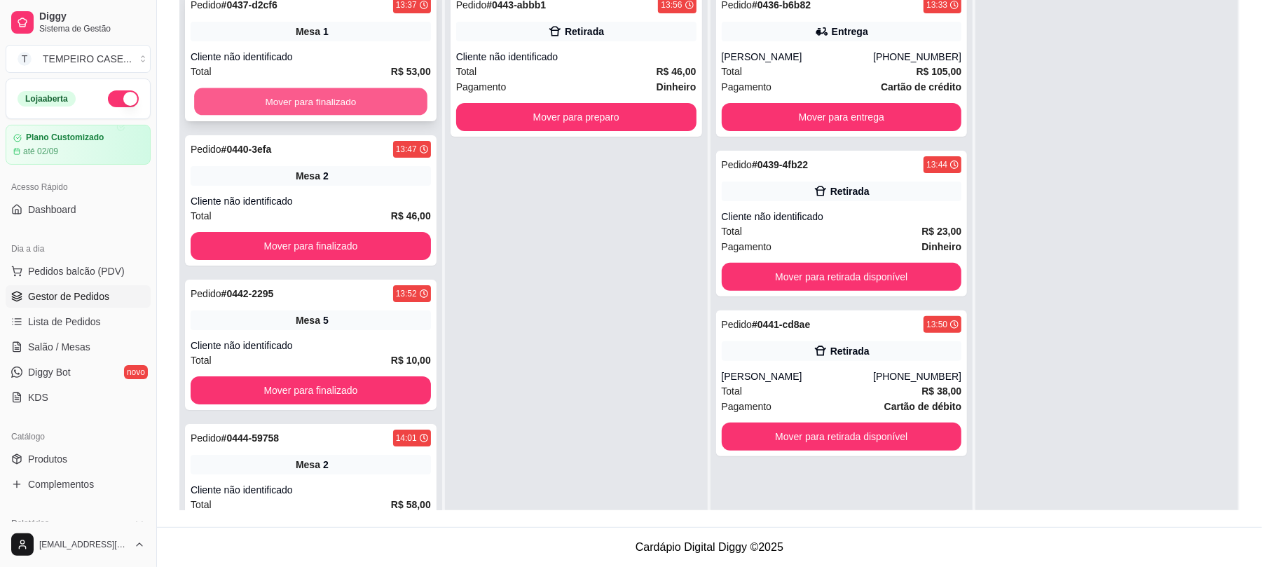
click at [343, 102] on button "Mover para finalizado" at bounding box center [310, 101] width 233 height 27
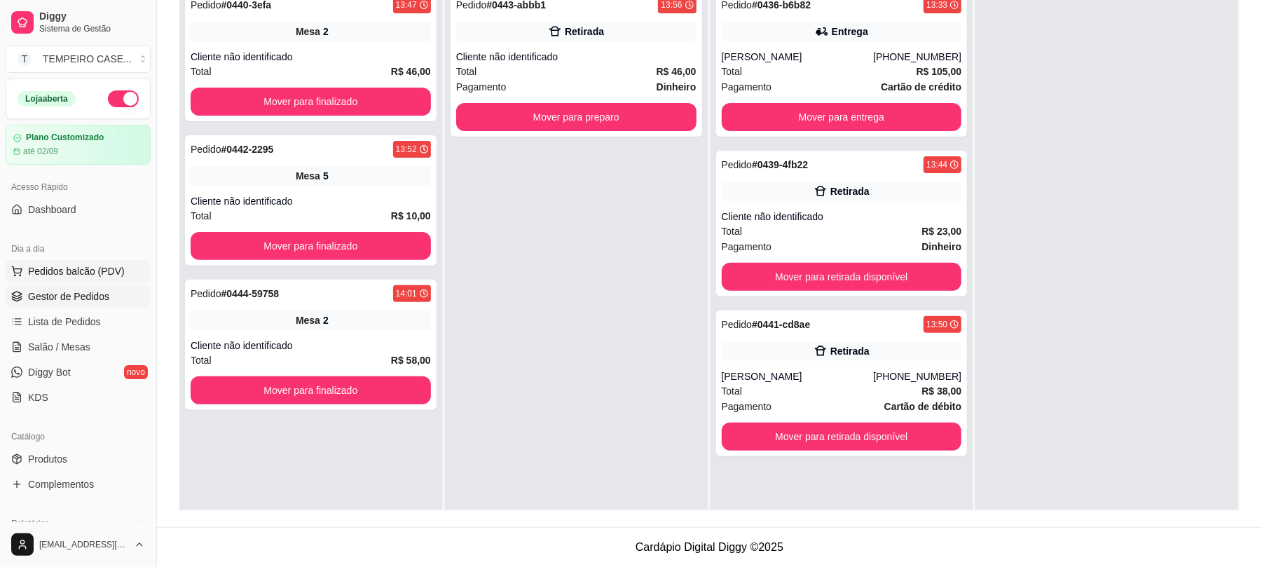
drag, startPoint x: 340, startPoint y: 59, endPoint x: 70, endPoint y: 275, distance: 345.9
click at [73, 275] on span "Pedidos balcão (PDV)" at bounding box center [76, 271] width 97 height 14
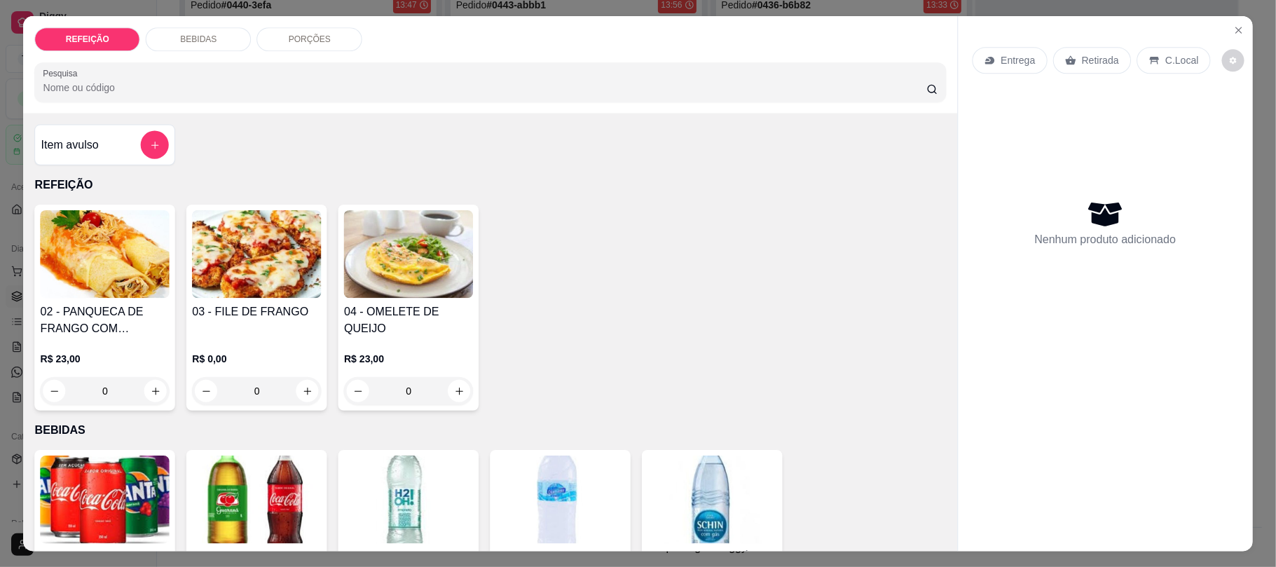
click at [69, 275] on img at bounding box center [106, 254] width 130 height 88
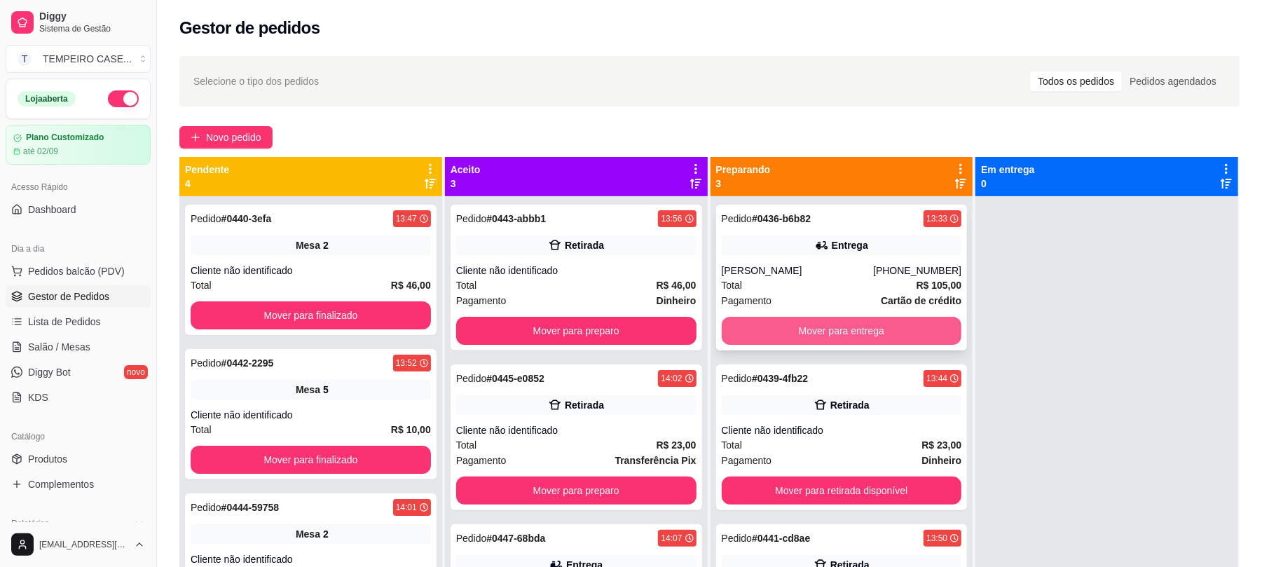
click at [892, 334] on button "Mover para entrega" at bounding box center [842, 331] width 240 height 28
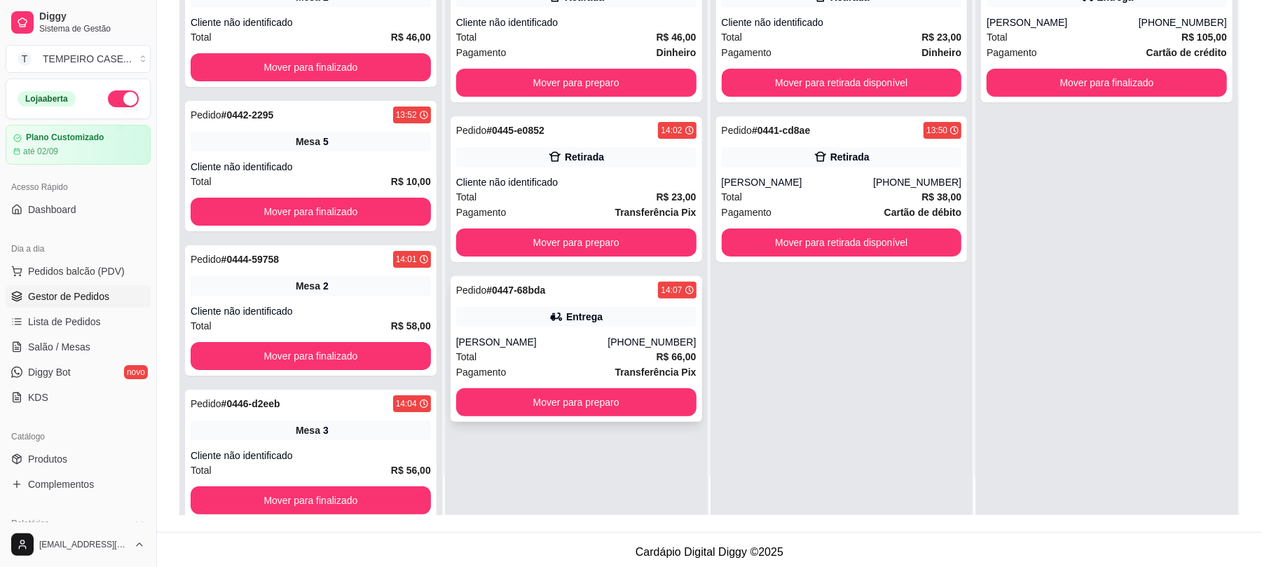
scroll to position [214, 0]
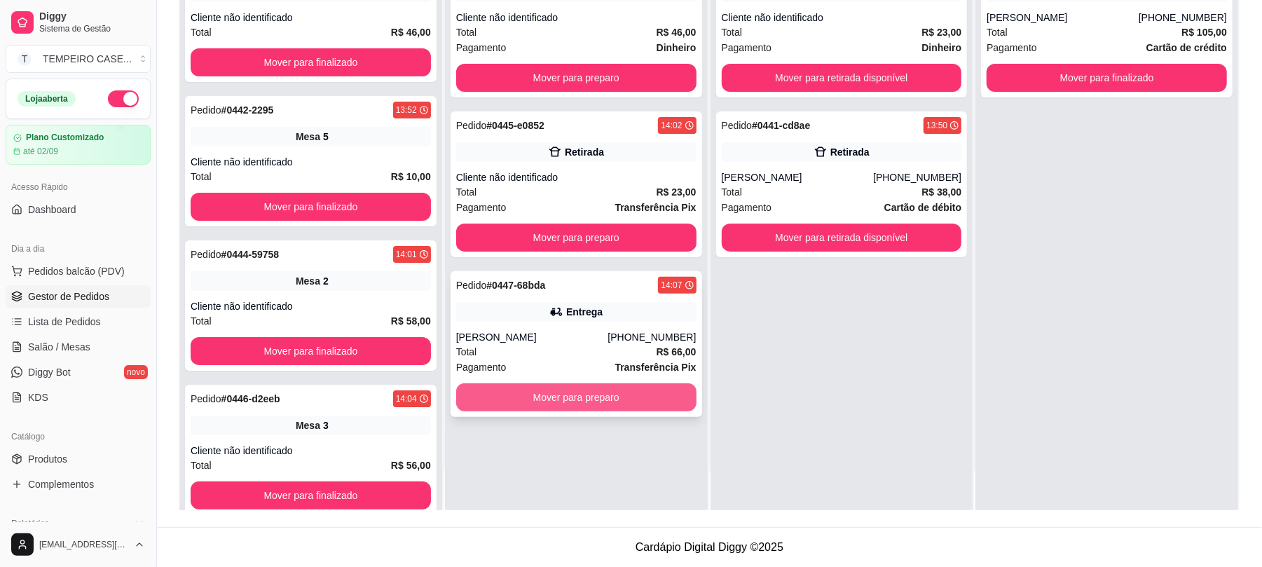
click at [579, 401] on button "Mover para preparo" at bounding box center [576, 397] width 240 height 28
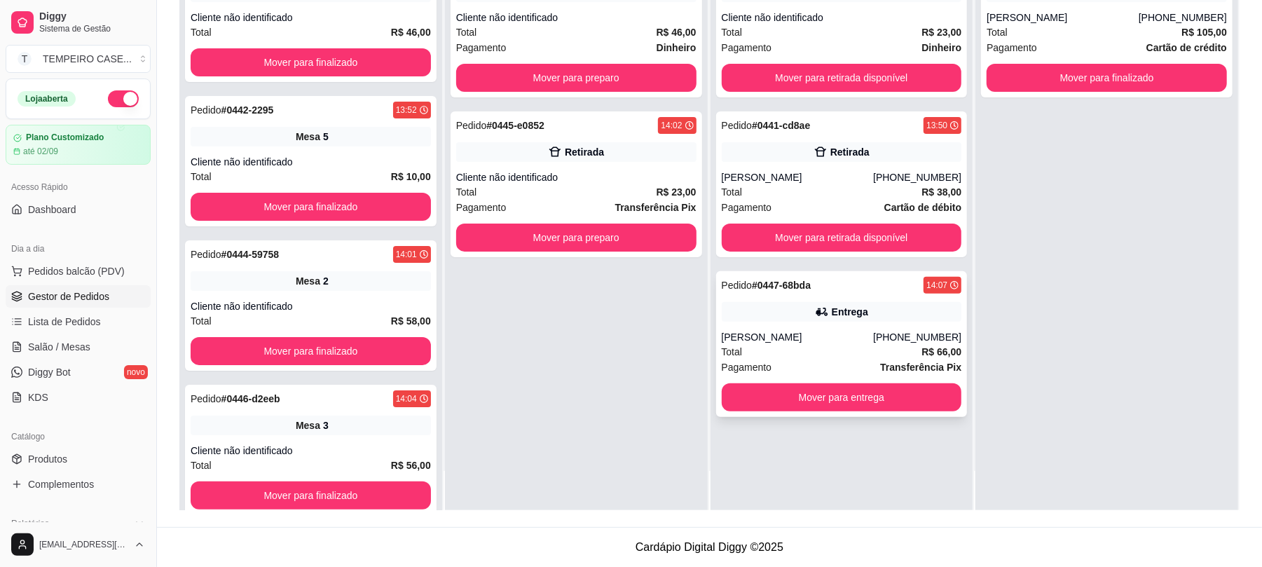
click at [780, 346] on div "Total R$ 66,00" at bounding box center [842, 351] width 240 height 15
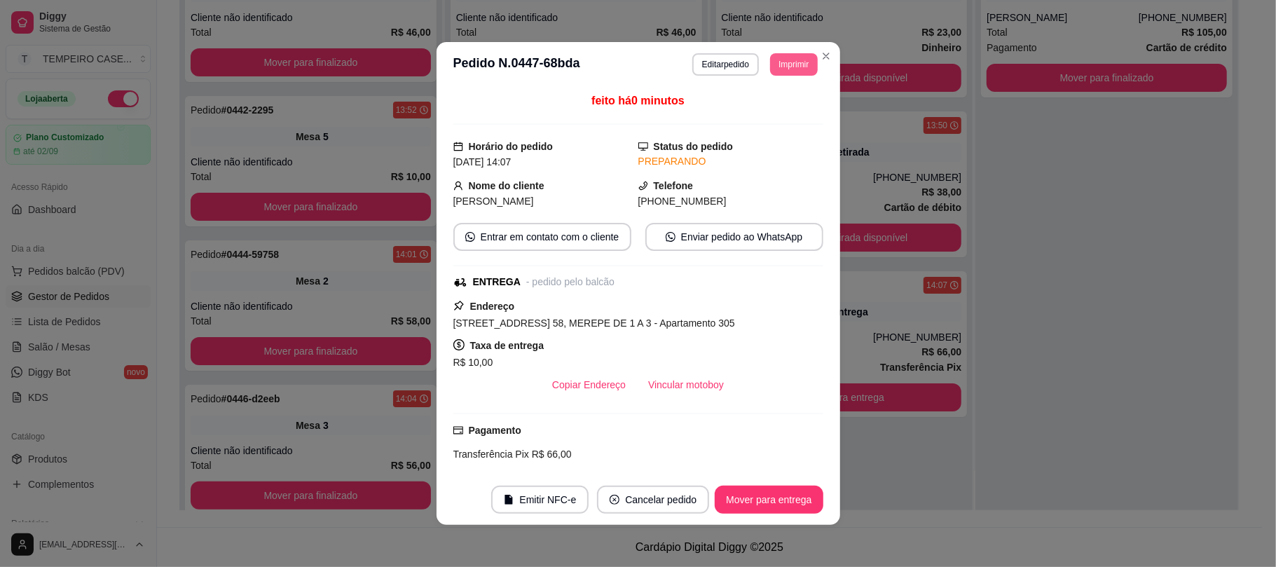
click at [788, 68] on button "Imprimir" at bounding box center [793, 64] width 47 height 22
click at [730, 149] on button "IMPRESSORA COZINHA" at bounding box center [754, 142] width 116 height 22
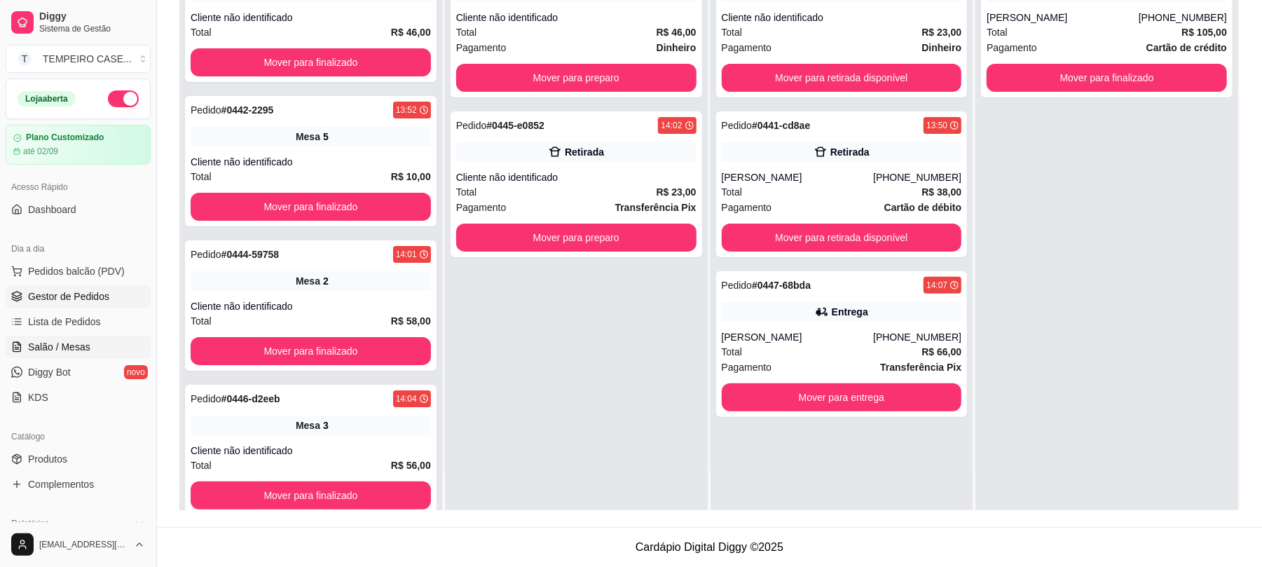
click at [85, 343] on span "Salão / Mesas" at bounding box center [59, 347] width 62 height 14
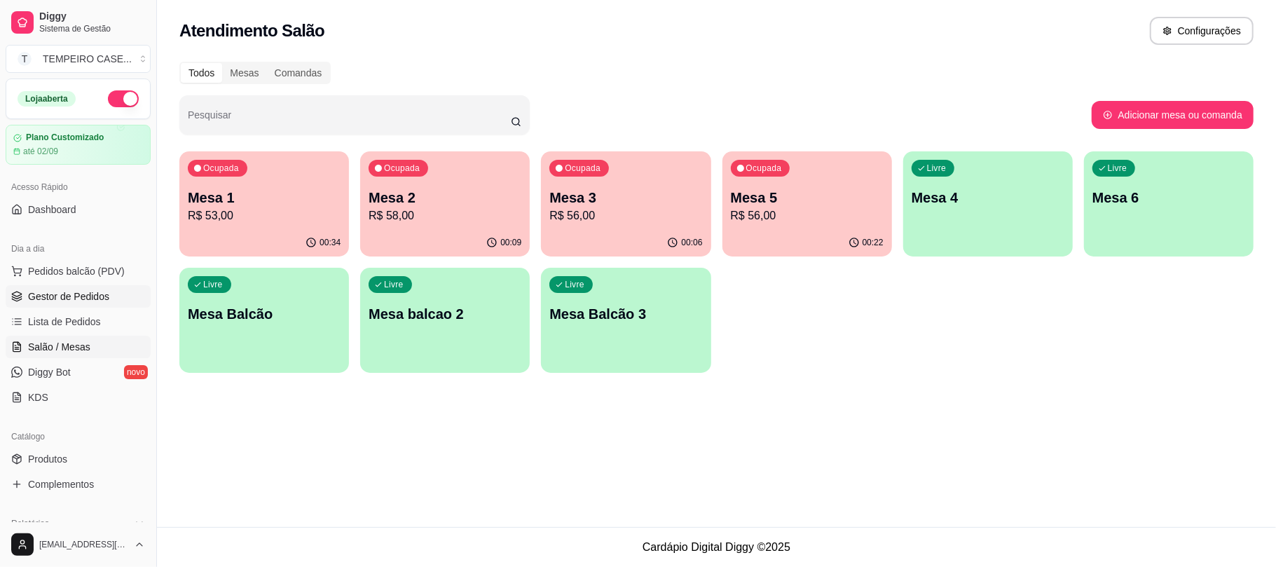
click at [65, 294] on span "Gestor de Pedidos" at bounding box center [68, 296] width 81 height 14
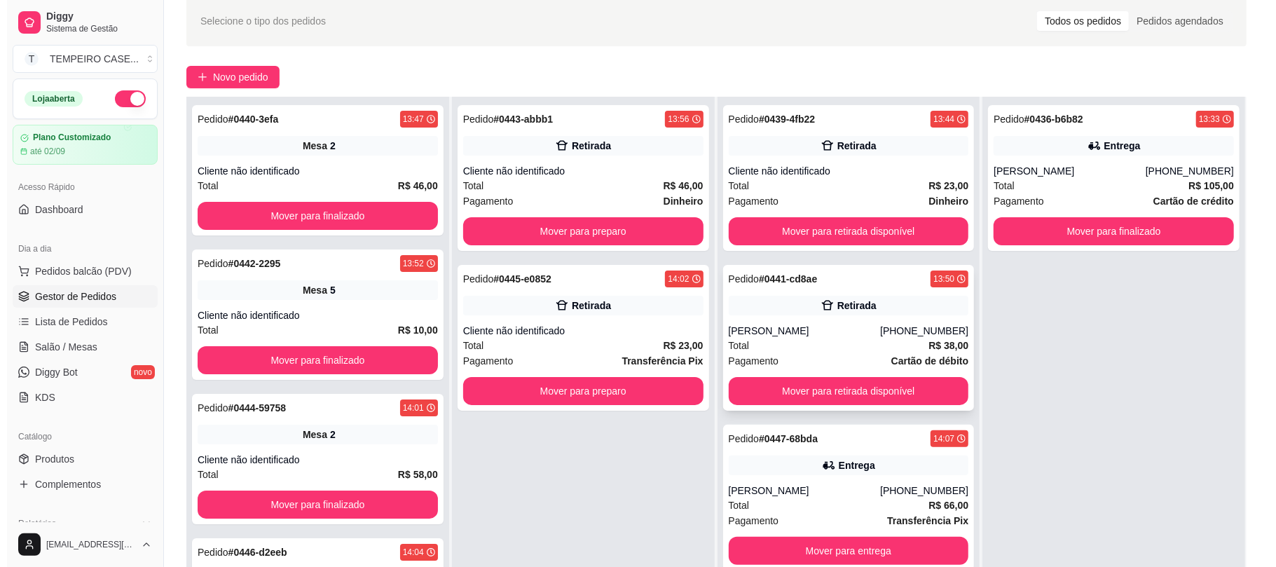
scroll to position [93, 0]
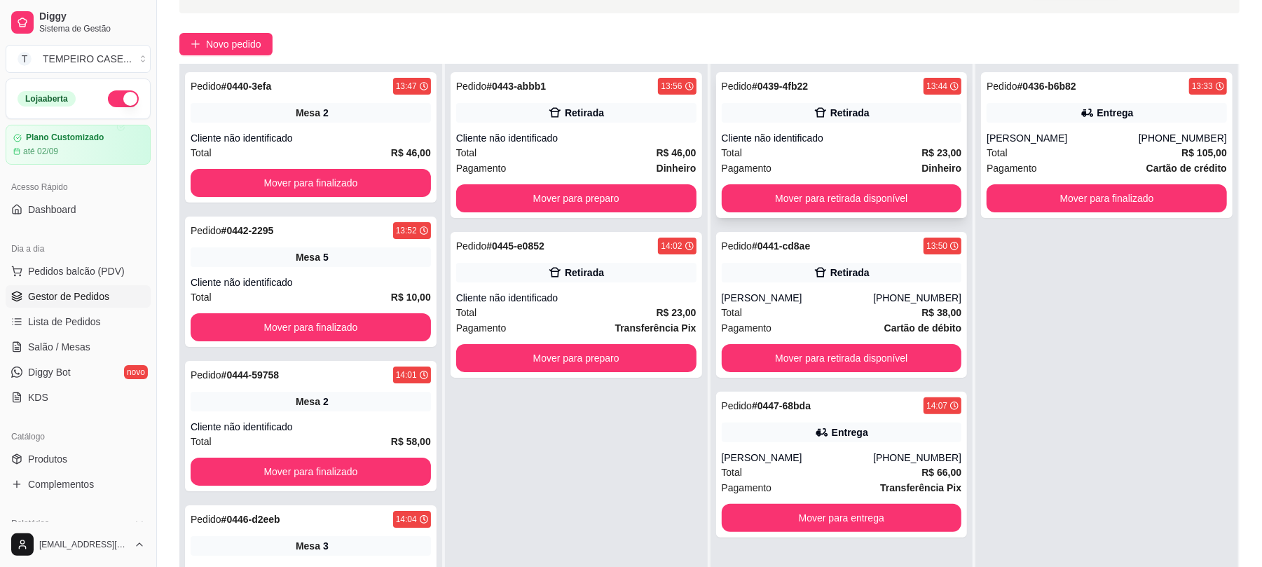
click at [836, 129] on div "Pedido # 0439-4fb22 13:44 Retirada Cliente não identificado Total R$ 23,00 Paga…" at bounding box center [841, 145] width 251 height 146
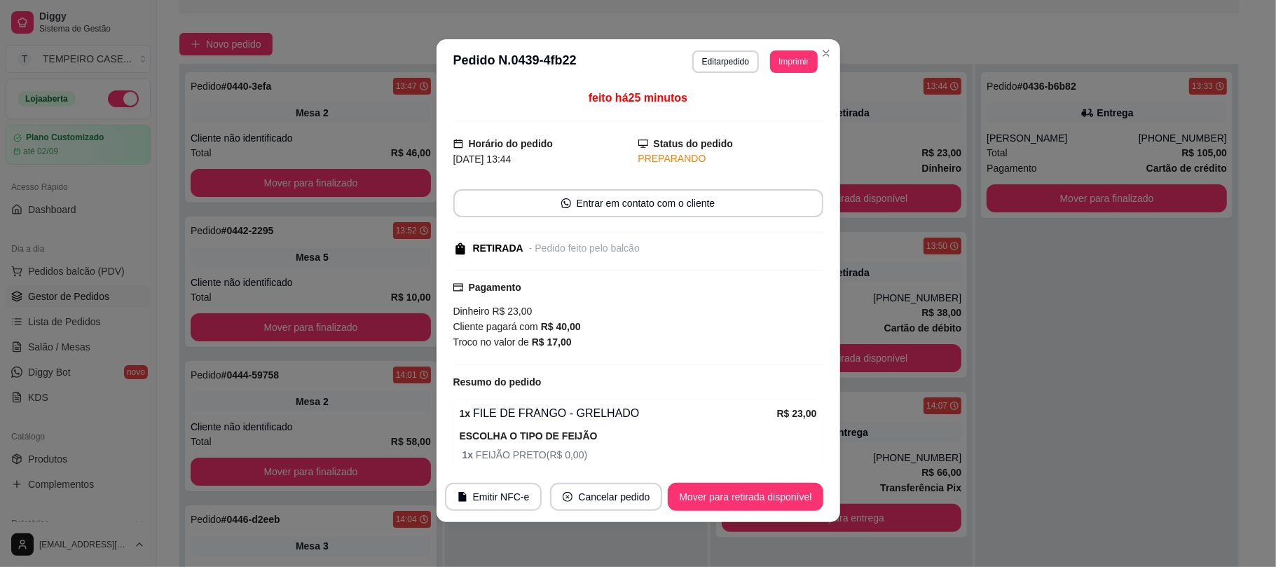
scroll to position [0, 0]
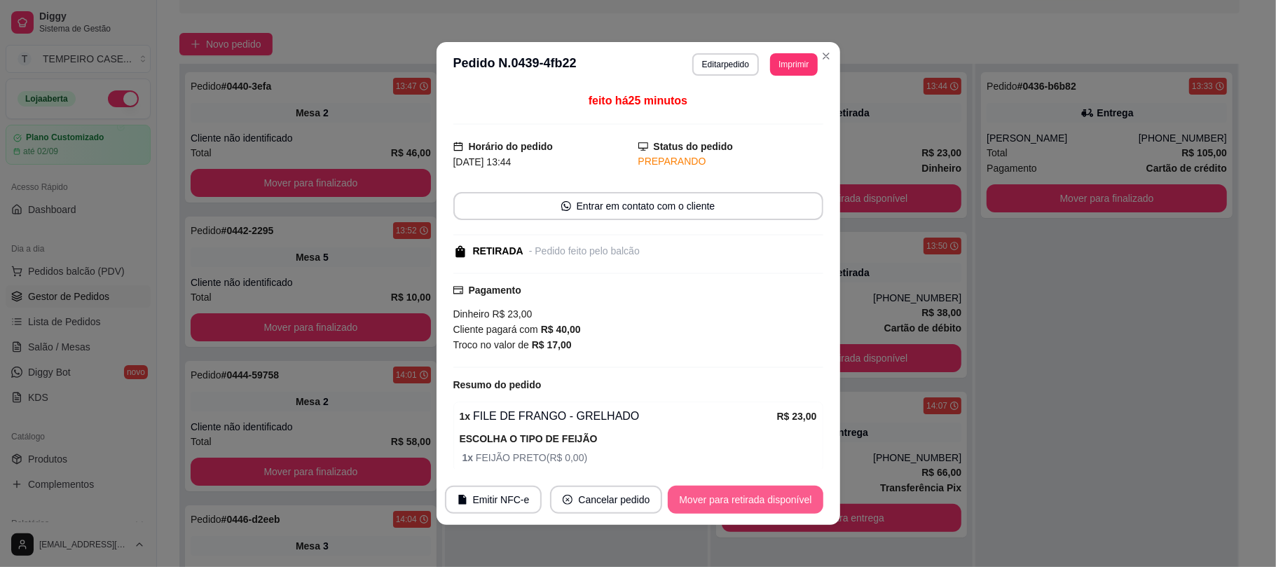
click at [712, 494] on button "Mover para retirada disponível" at bounding box center [745, 499] width 155 height 28
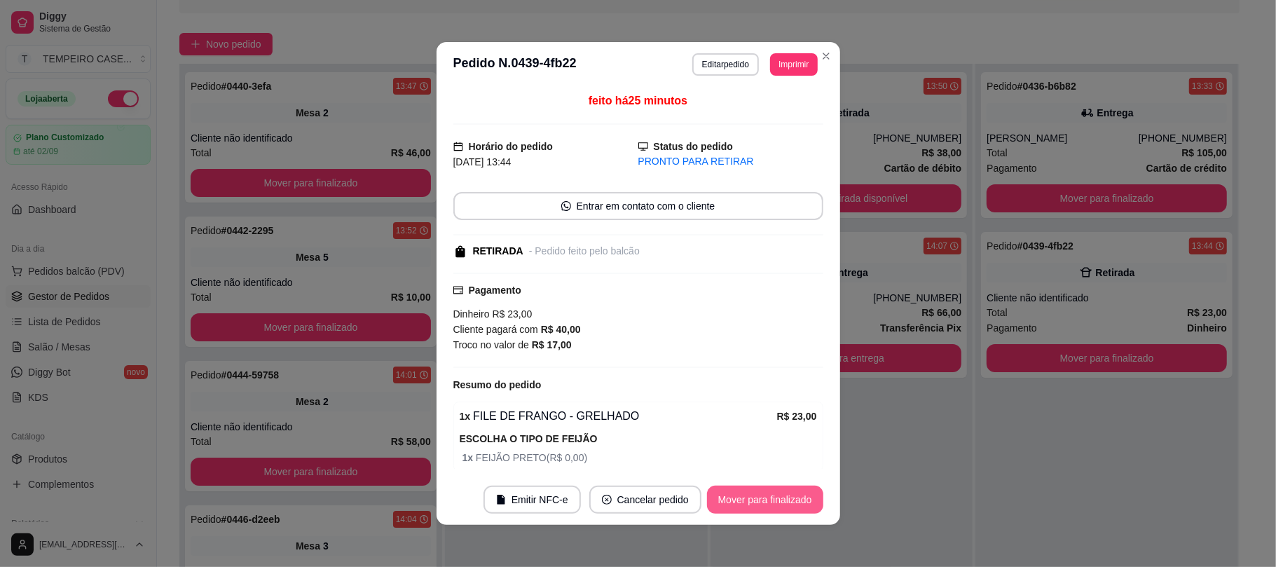
click at [736, 496] on button "Mover para finalizado" at bounding box center [765, 499] width 116 height 28
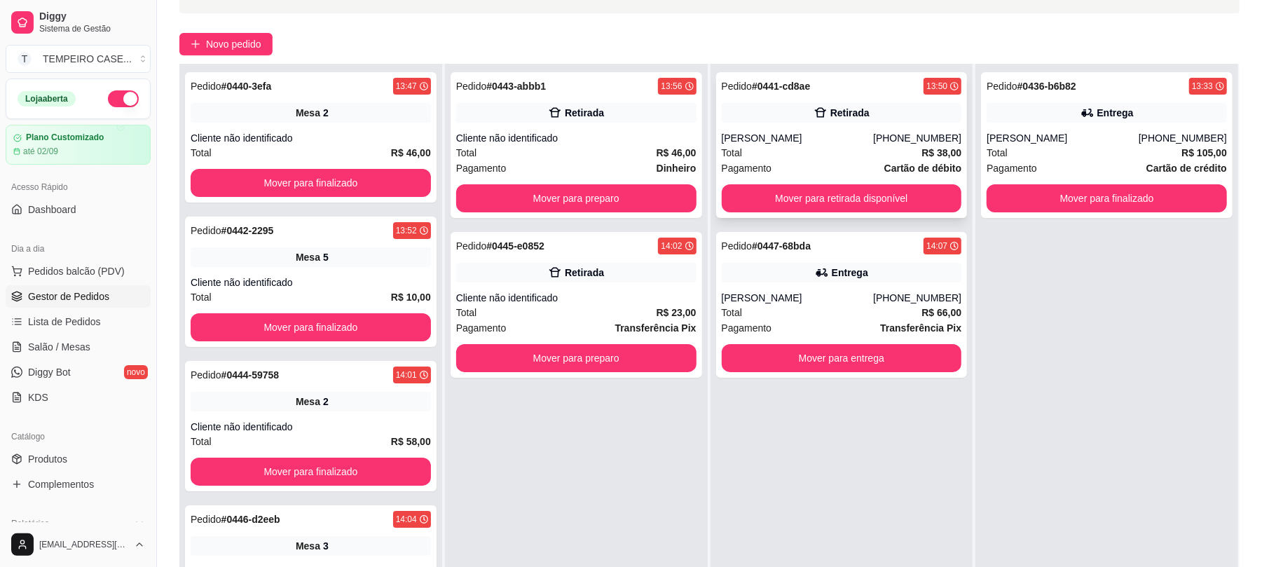
click at [813, 139] on div "[PERSON_NAME]" at bounding box center [798, 138] width 152 height 14
click at [621, 198] on button "Mover para preparo" at bounding box center [576, 198] width 233 height 27
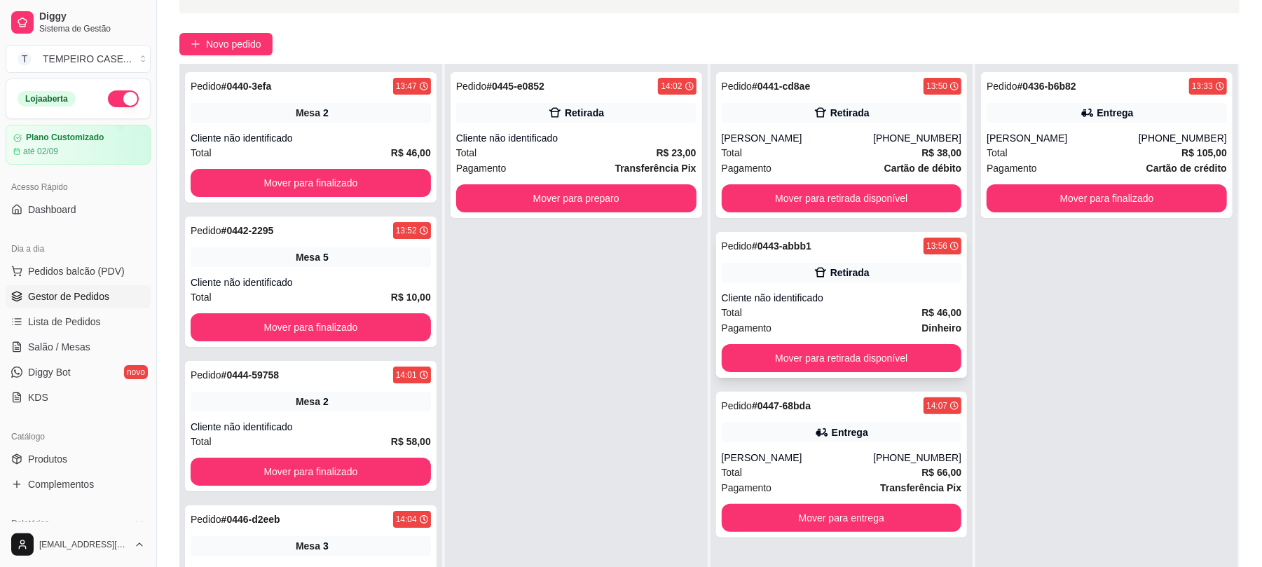
click at [796, 364] on button "Mover para retirada disponível" at bounding box center [842, 358] width 240 height 28
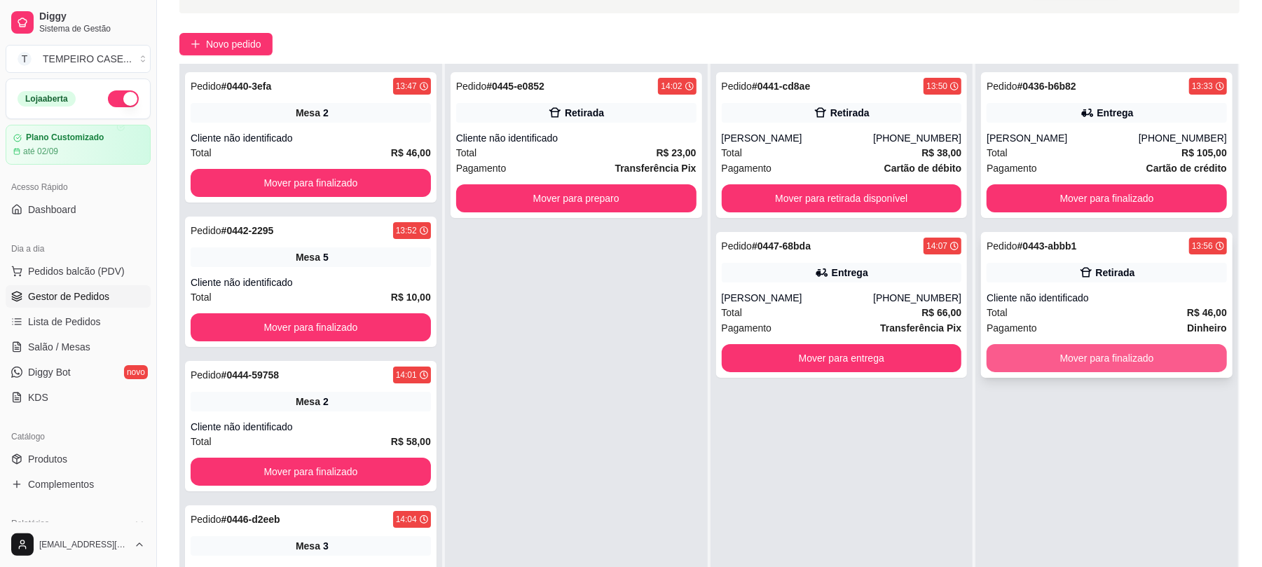
click at [1037, 351] on button "Mover para finalizado" at bounding box center [1106, 358] width 240 height 28
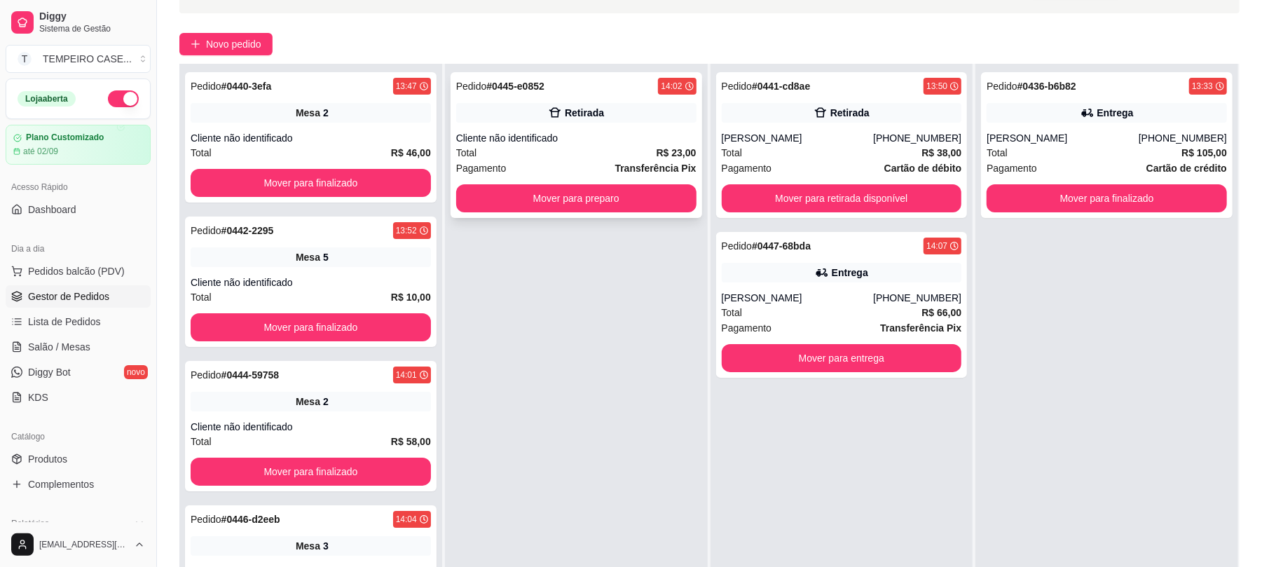
click at [586, 137] on div "Cliente não identificado" at bounding box center [576, 138] width 240 height 14
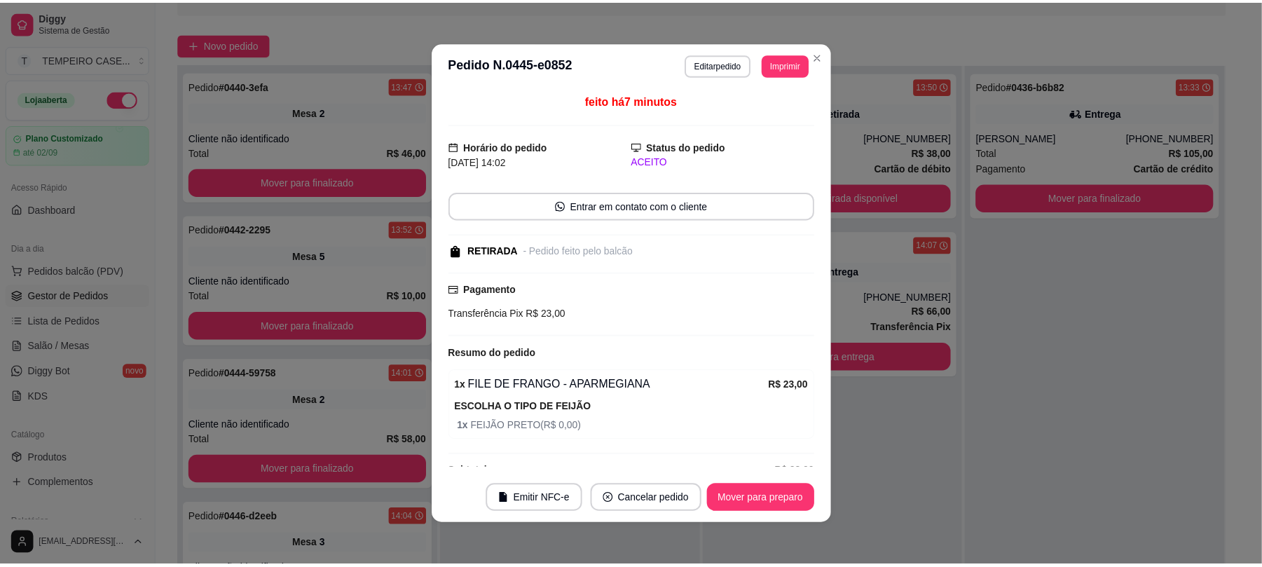
scroll to position [32, 0]
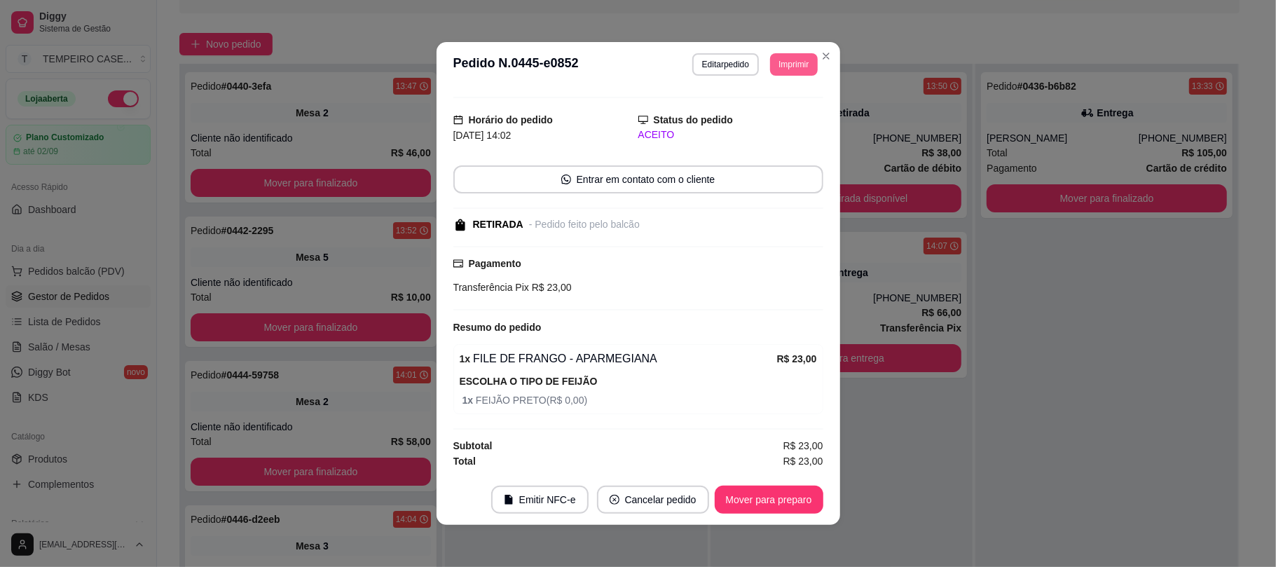
click at [779, 69] on button "Imprimir" at bounding box center [793, 64] width 47 height 22
click at [763, 147] on button "IMPRESSORA COZINHA" at bounding box center [754, 142] width 116 height 22
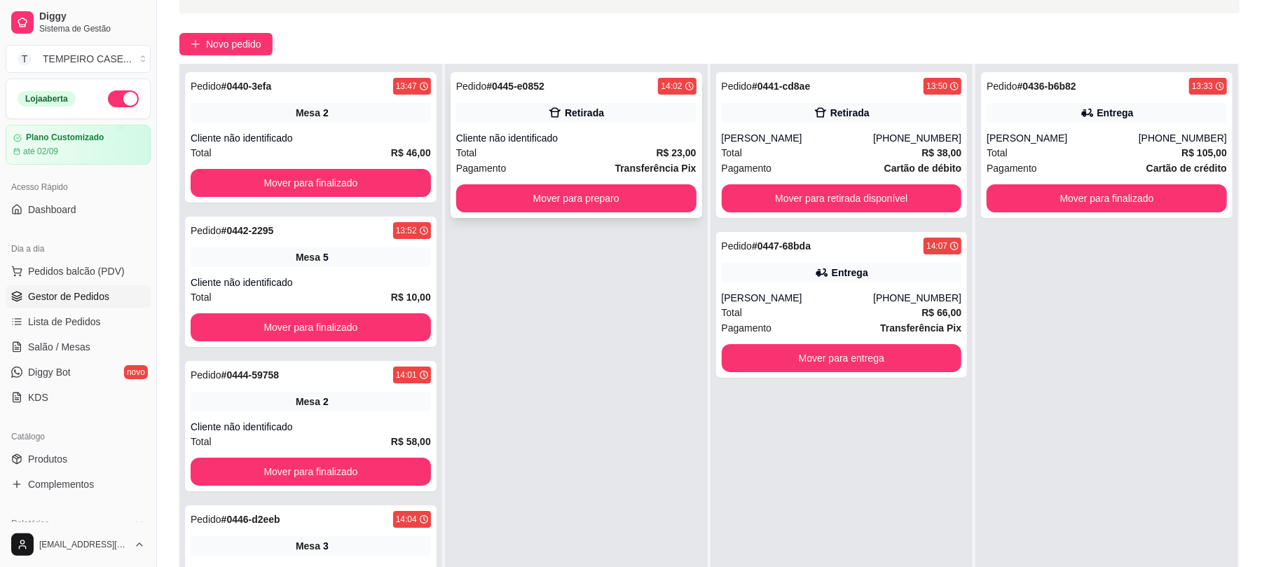
click at [600, 127] on div "Pedido # 0445-e0852 14:02 Retirada Cliente não identificado Total R$ 23,00 Paga…" at bounding box center [575, 145] width 251 height 146
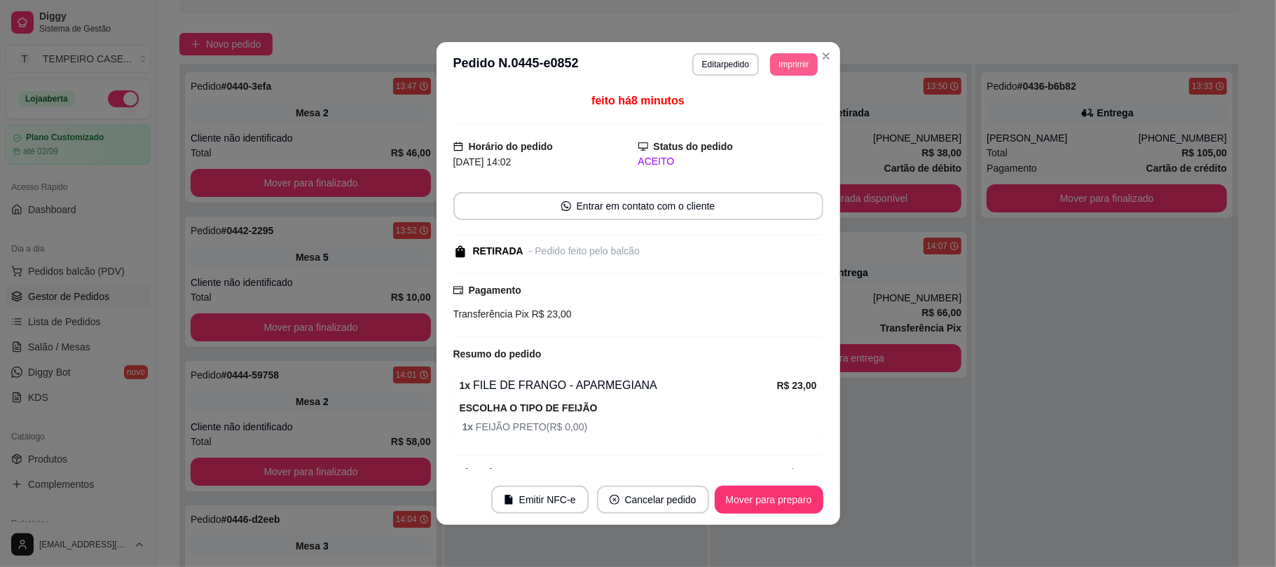
click at [796, 68] on button "Imprimir" at bounding box center [793, 64] width 47 height 22
click at [772, 118] on button "IMPRESSORA" at bounding box center [754, 114] width 116 height 22
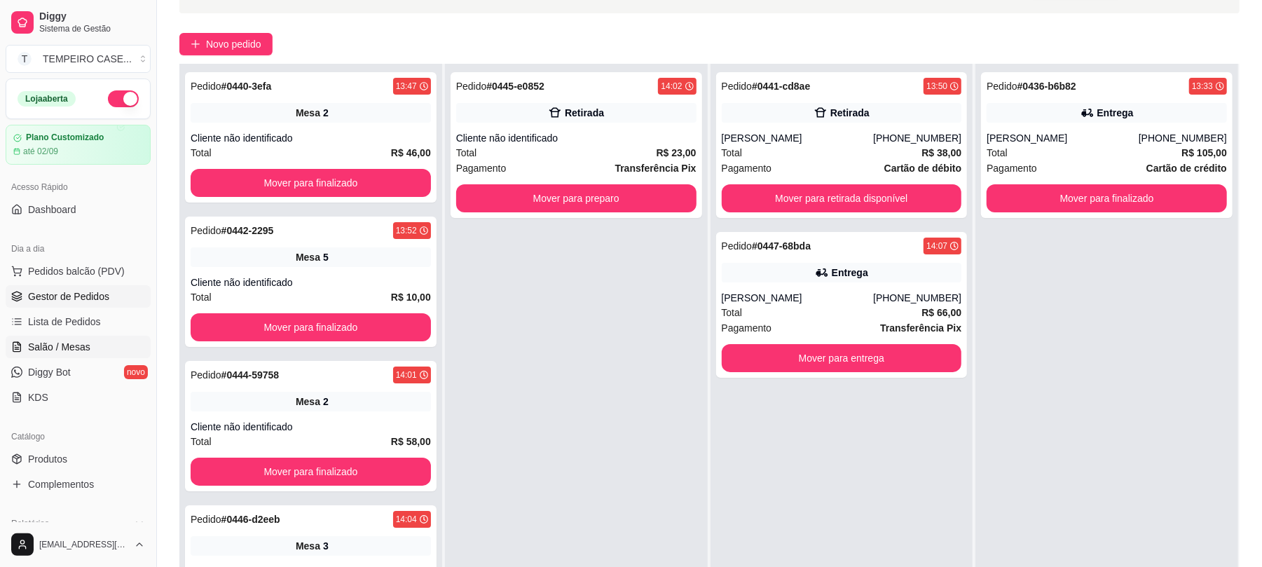
click at [73, 343] on span "Salão / Mesas" at bounding box center [59, 347] width 62 height 14
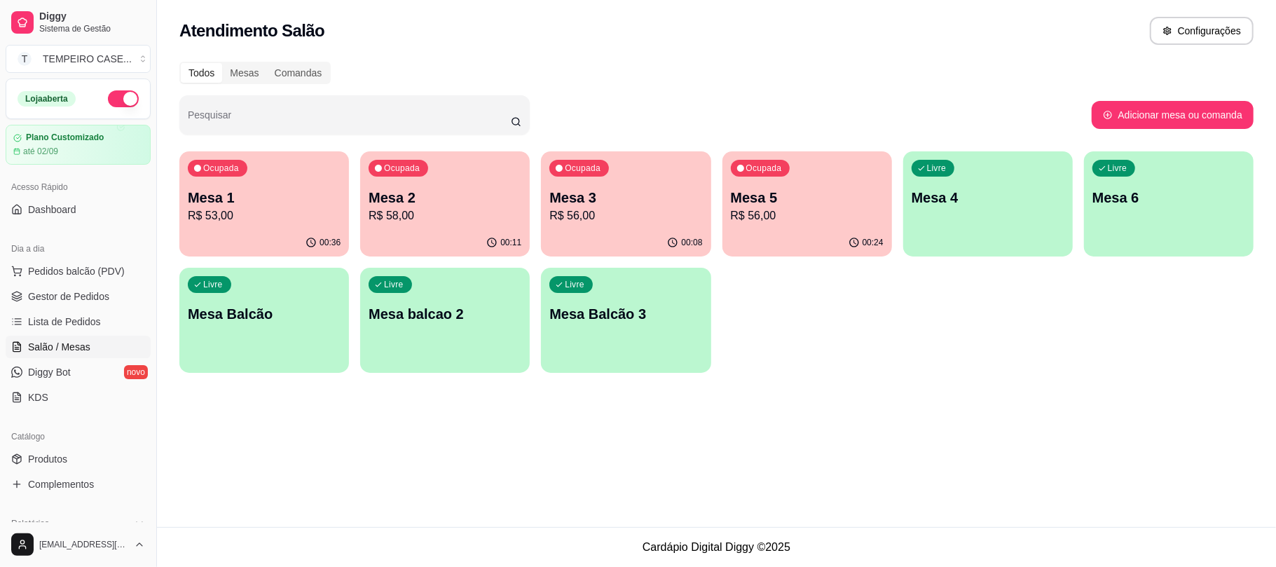
click at [607, 212] on p "R$ 56,00" at bounding box center [625, 215] width 153 height 17
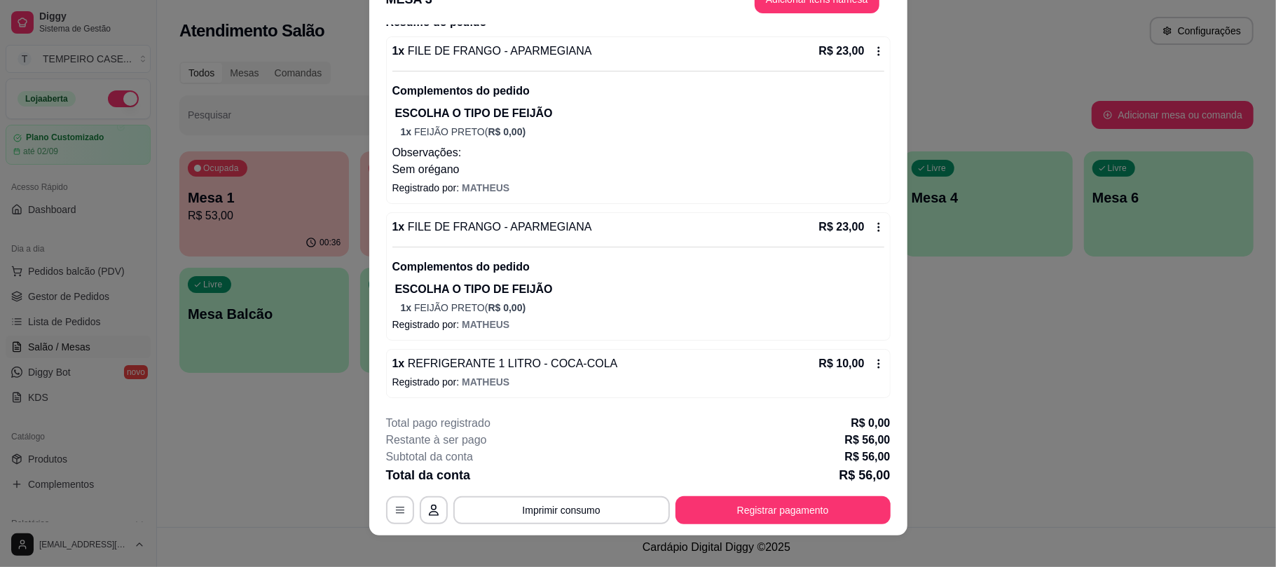
scroll to position [42, 0]
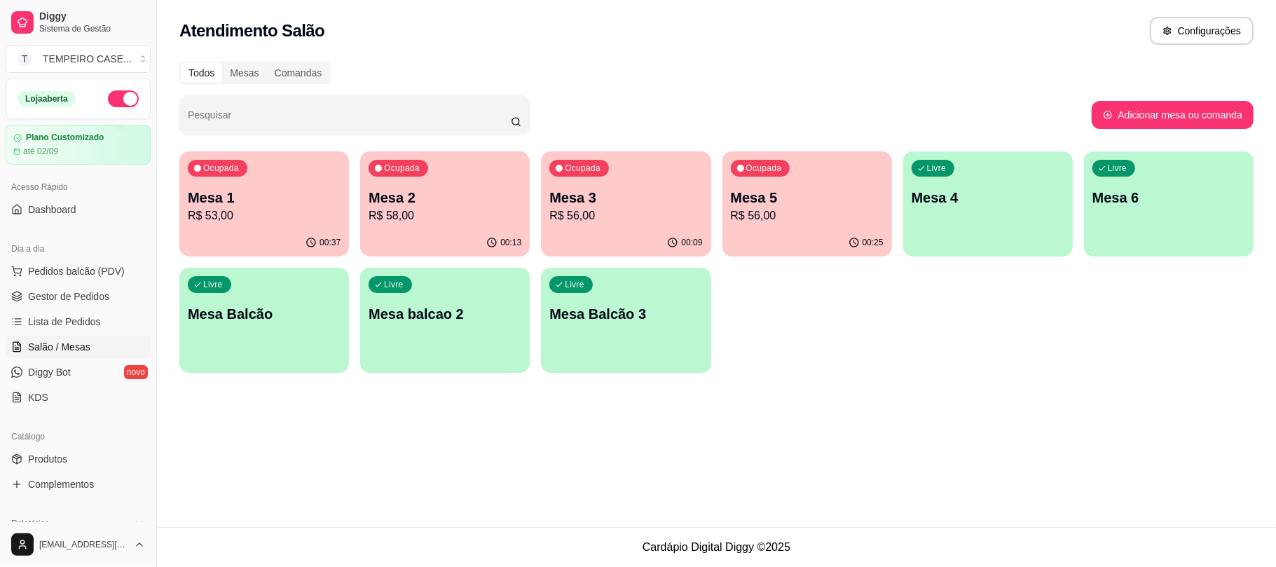
click at [251, 197] on p "Mesa 1" at bounding box center [264, 198] width 153 height 20
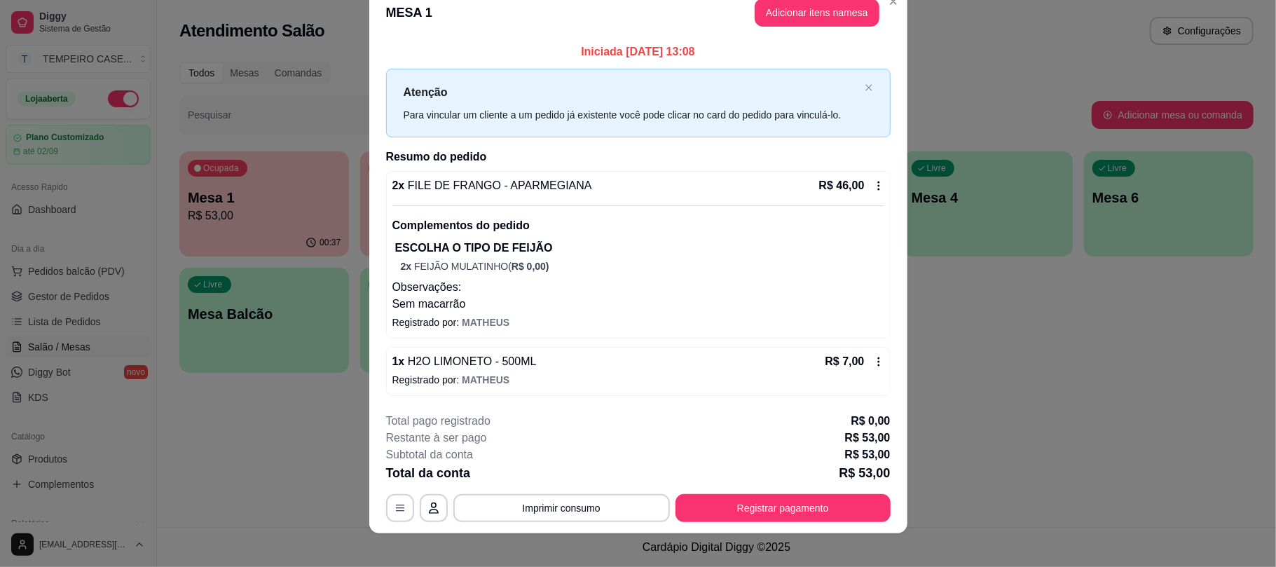
scroll to position [34, 0]
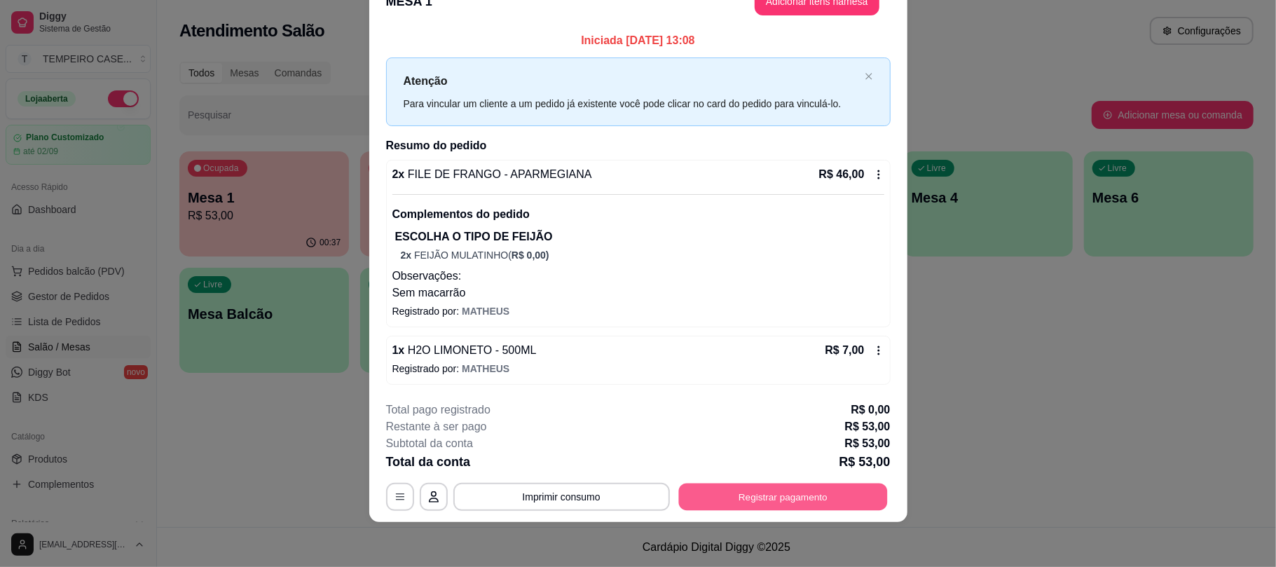
click at [774, 509] on button "Registrar pagamento" at bounding box center [782, 496] width 209 height 27
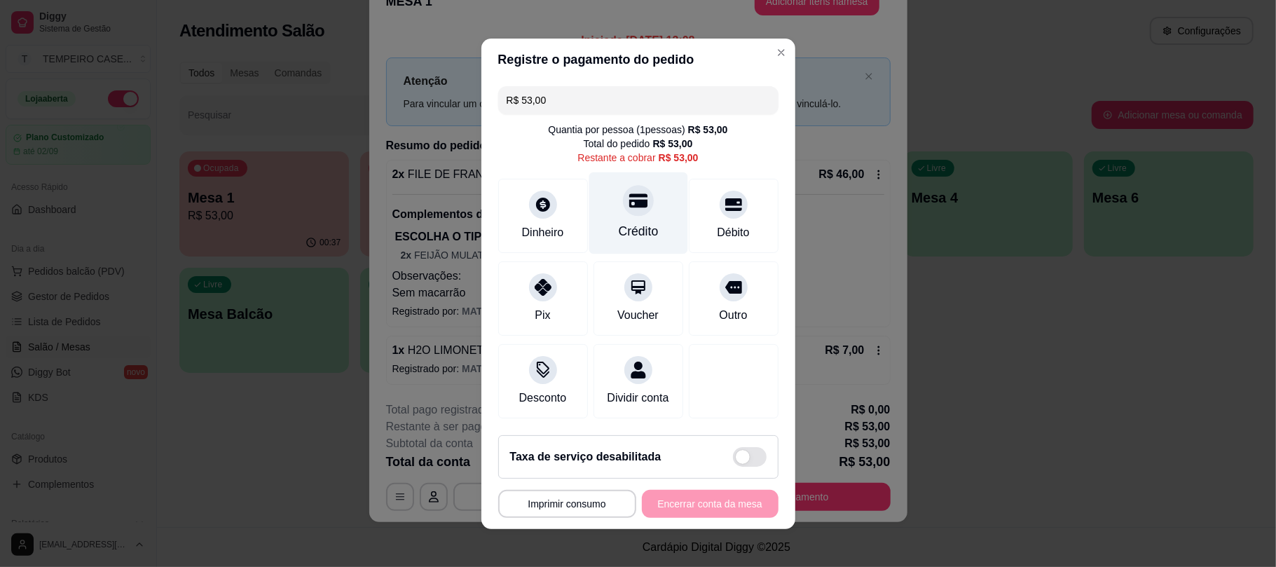
click at [632, 205] on div "Crédito" at bounding box center [637, 213] width 99 height 82
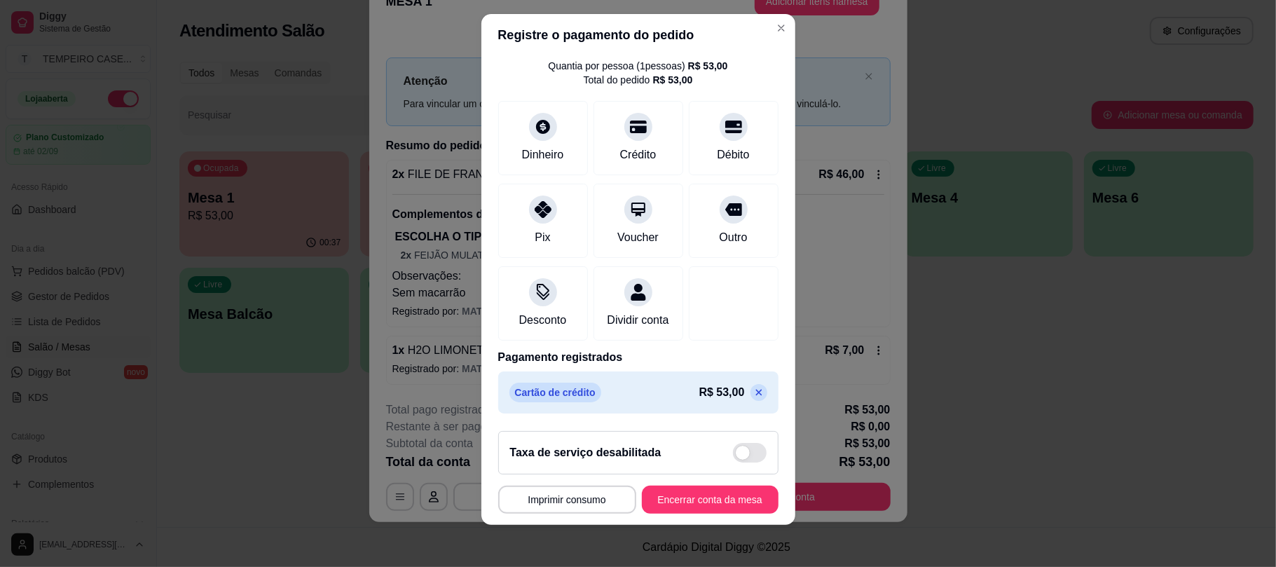
scroll to position [17, 0]
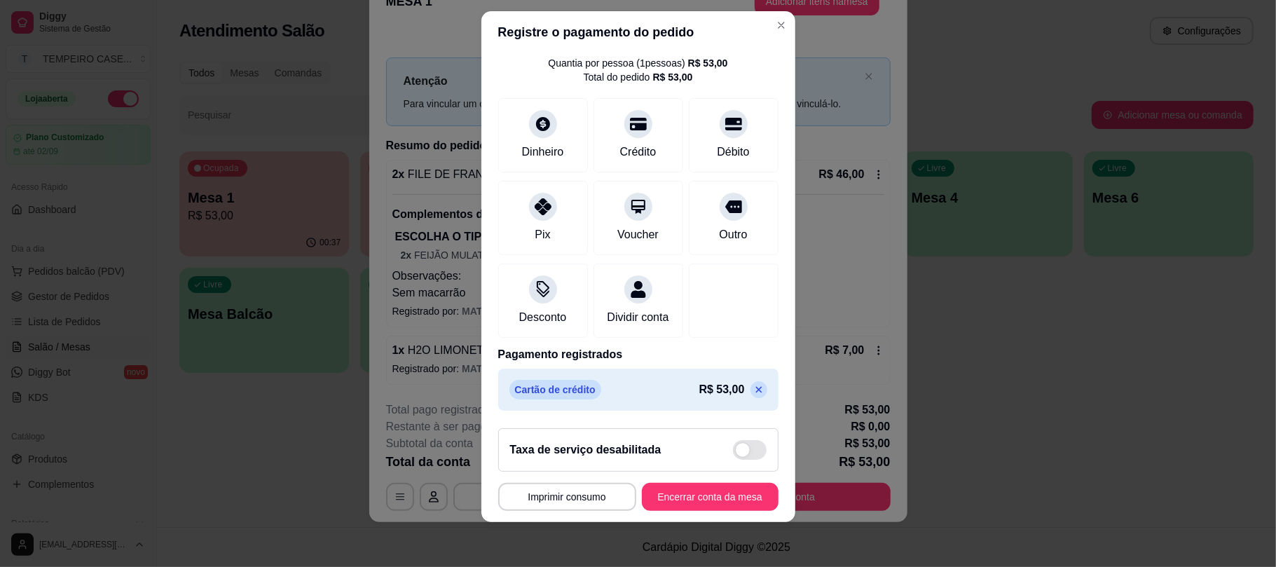
click at [753, 387] on icon at bounding box center [758, 389] width 11 height 11
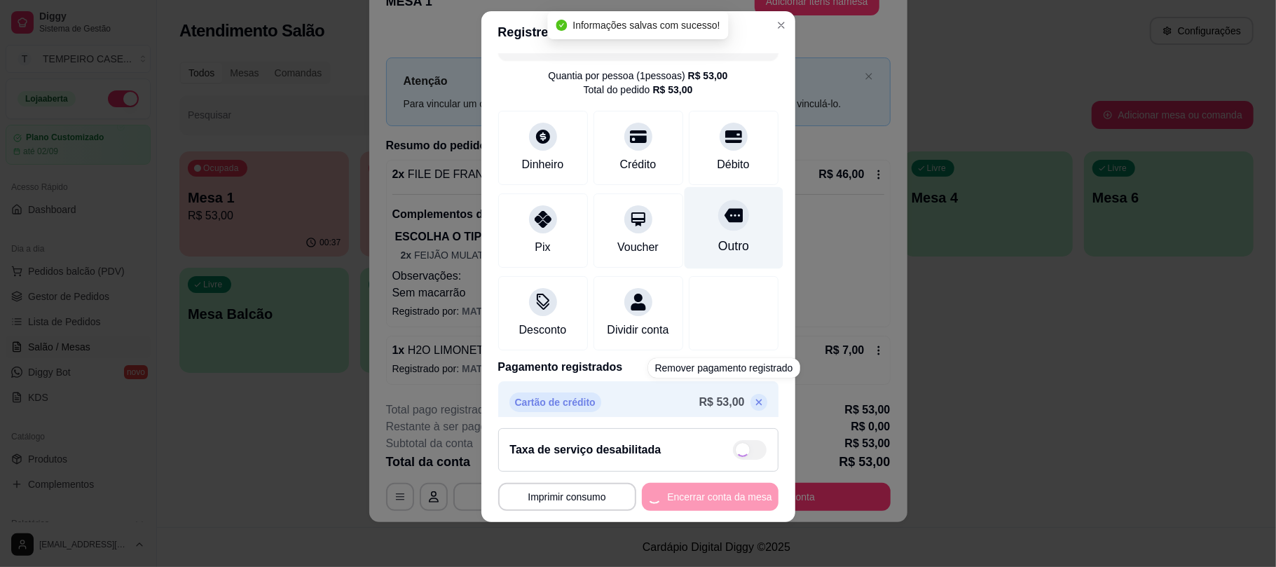
scroll to position [0, 0]
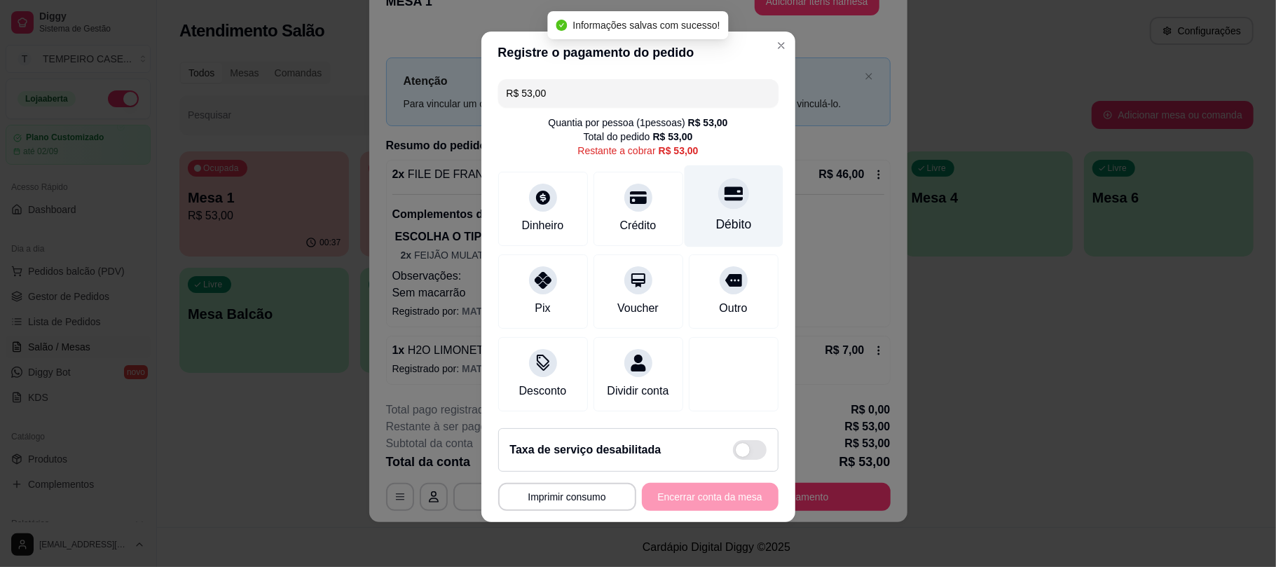
click at [724, 184] on icon at bounding box center [733, 193] width 18 height 18
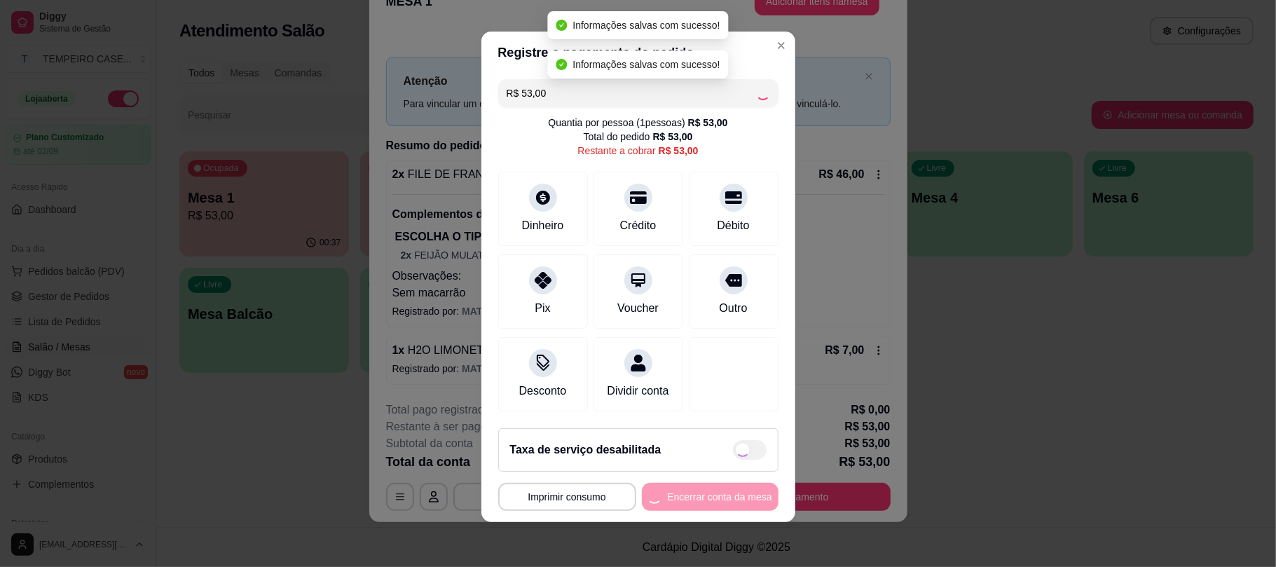
type input "R$ 0,00"
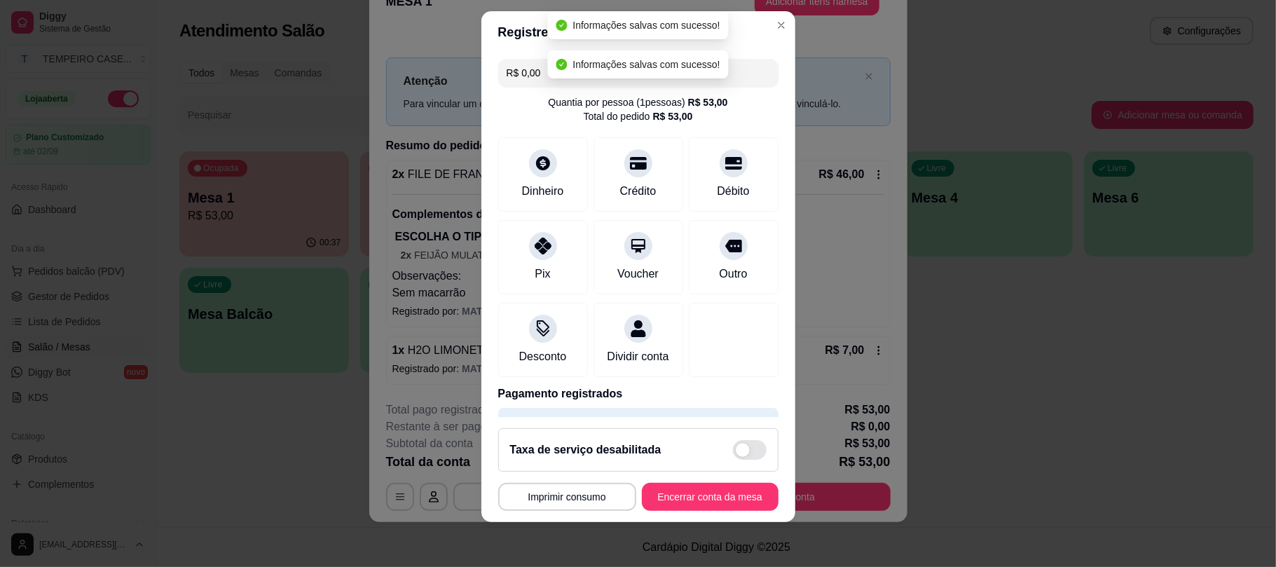
click at [721, 491] on button "Encerrar conta da mesa" at bounding box center [710, 497] width 137 height 28
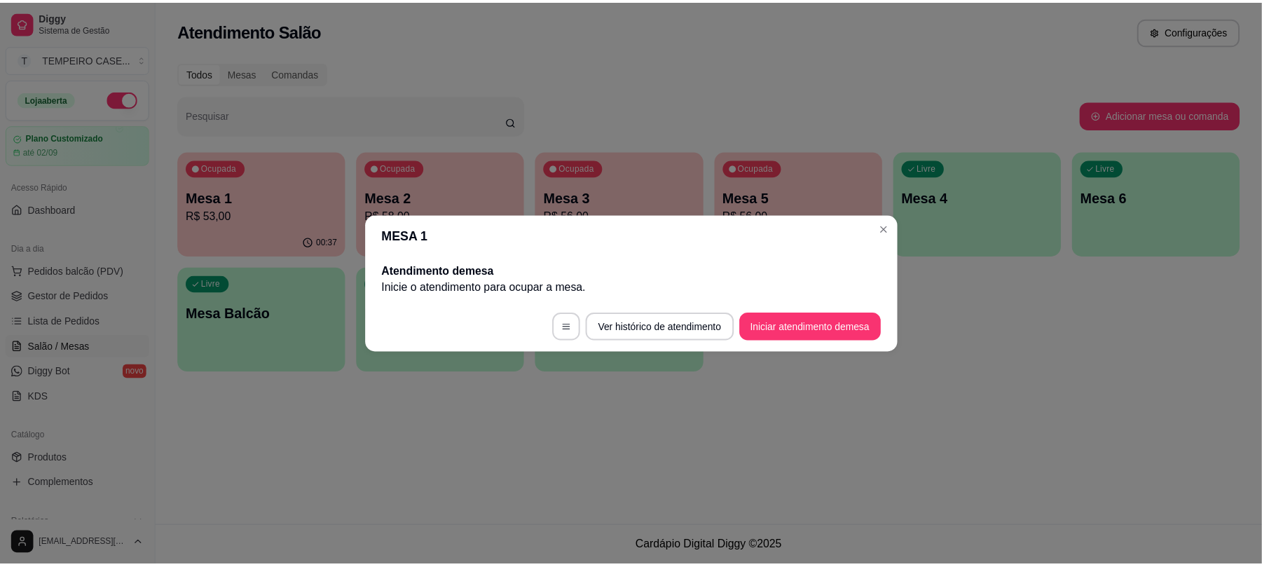
scroll to position [0, 0]
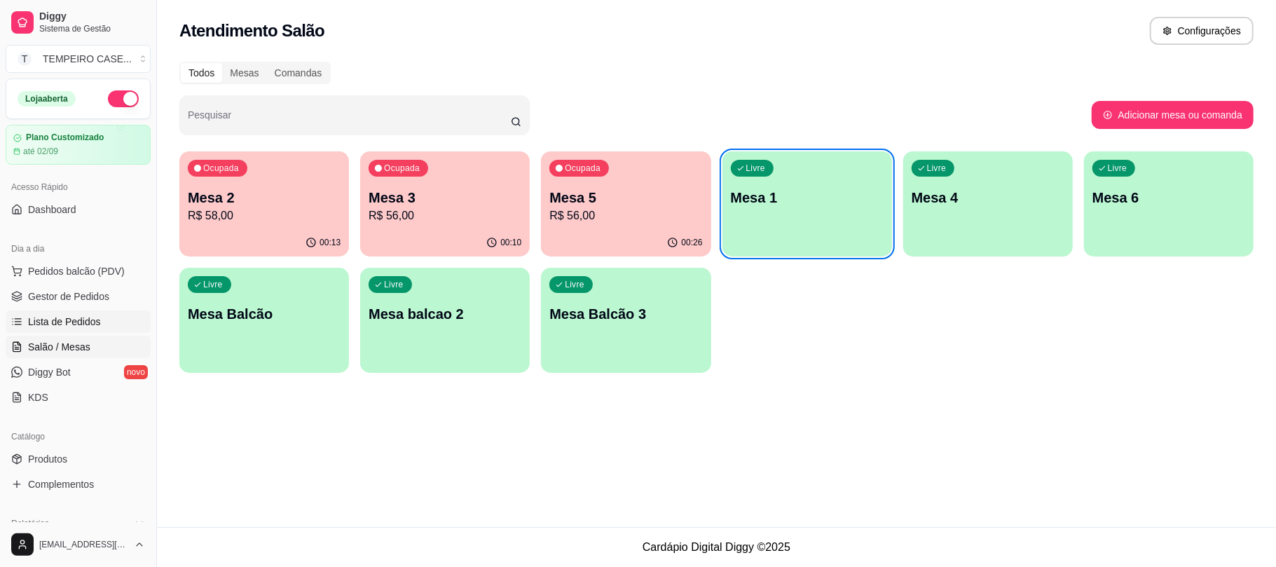
click at [38, 319] on span "Lista de Pedidos" at bounding box center [64, 322] width 73 height 14
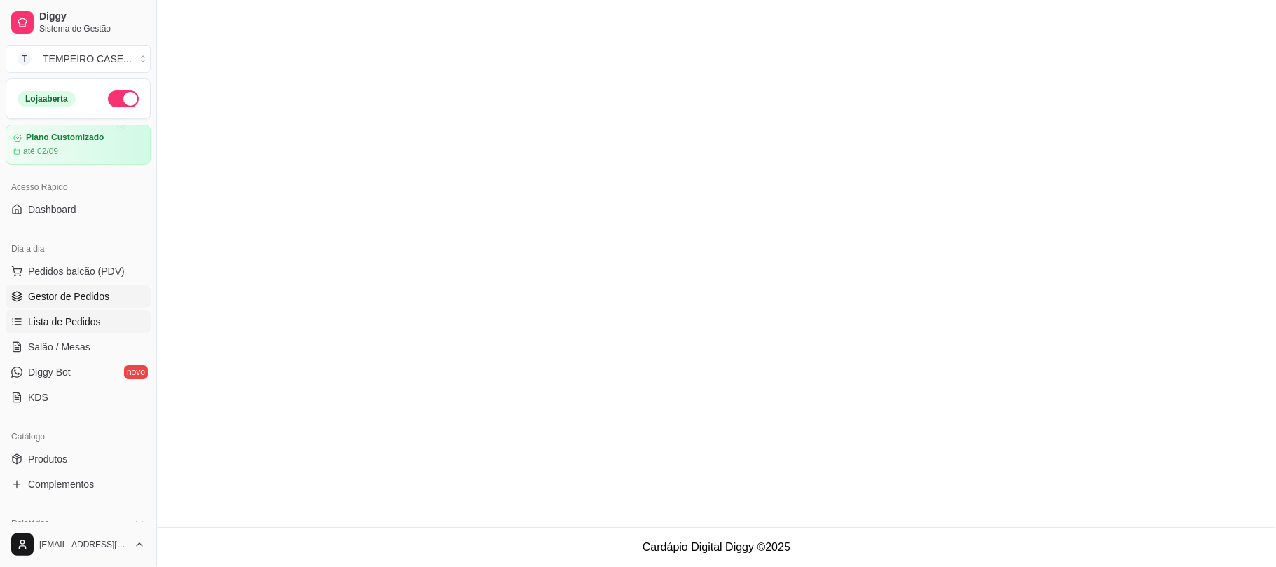
click at [55, 303] on span "Gestor de Pedidos" at bounding box center [68, 296] width 81 height 14
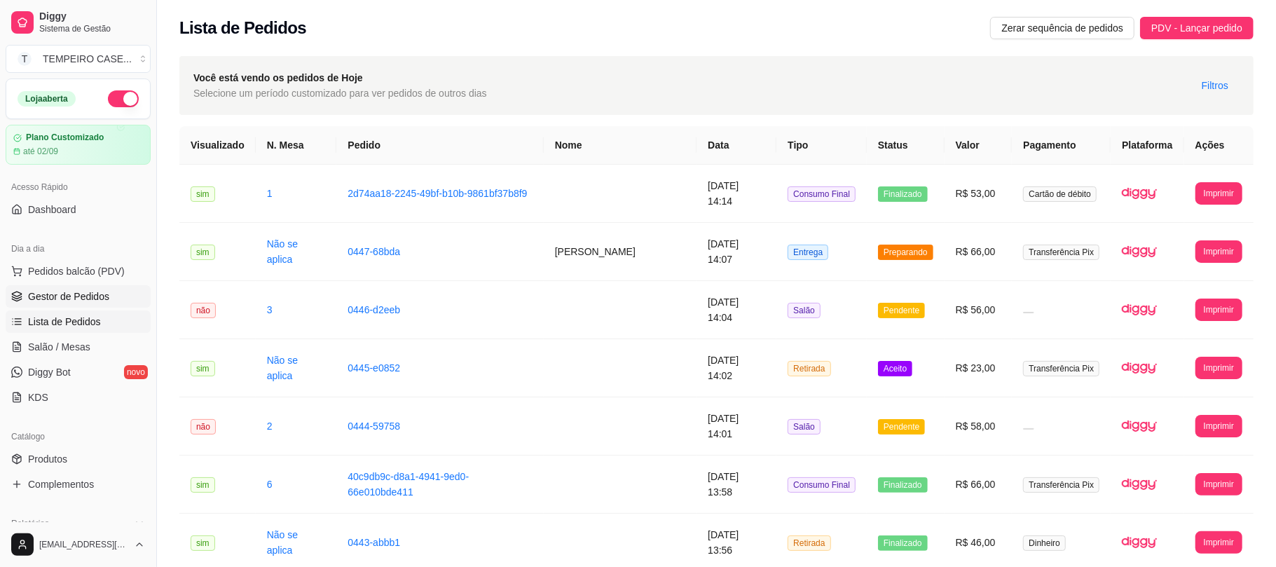
click at [62, 298] on span "Gestor de Pedidos" at bounding box center [68, 296] width 81 height 14
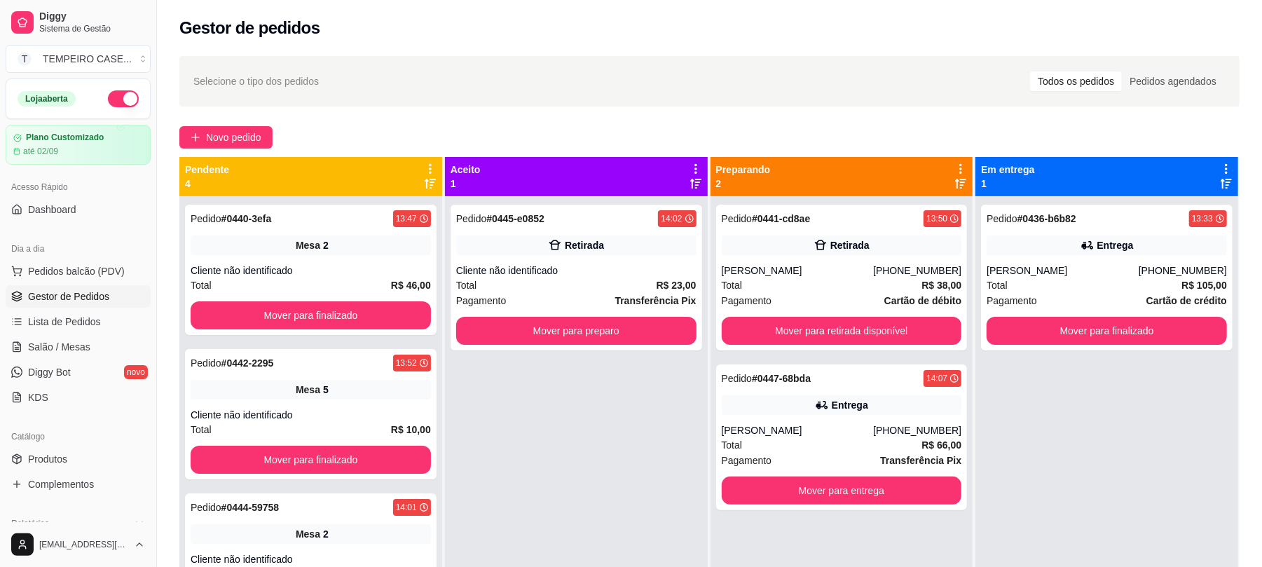
click at [230, 118] on div "Selecione o tipo dos pedidos Todos os pedidos Pedidos agendados Novo pedido Pen…" at bounding box center [709, 394] width 1105 height 693
click at [222, 138] on span "Novo pedido" at bounding box center [233, 137] width 55 height 15
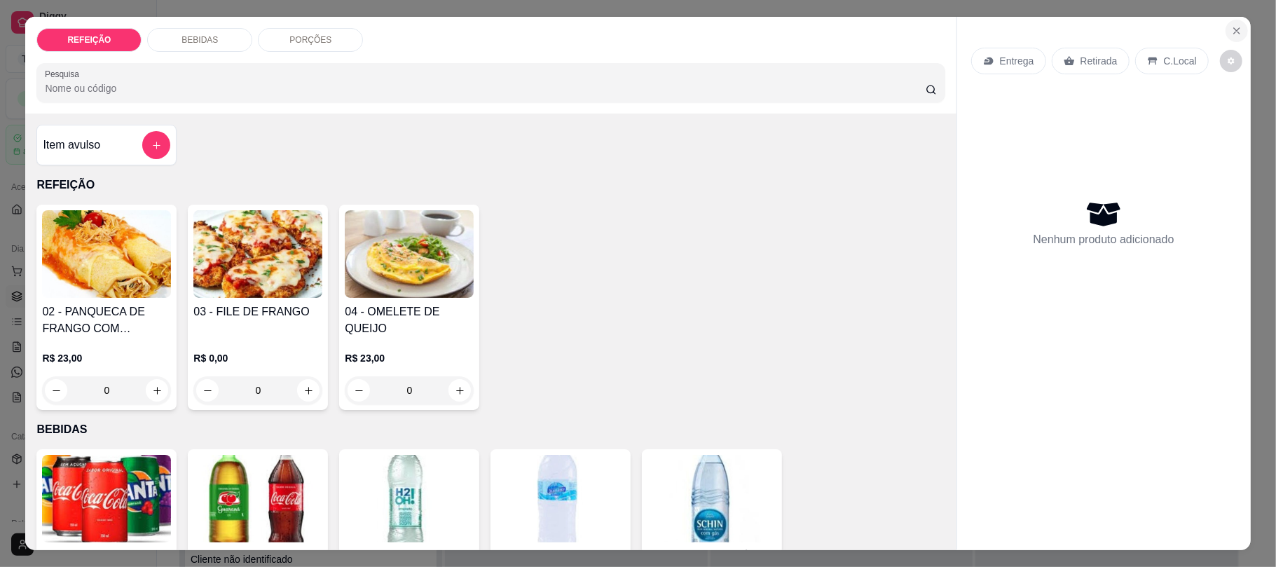
click at [1229, 24] on button "Close" at bounding box center [1236, 31] width 22 height 22
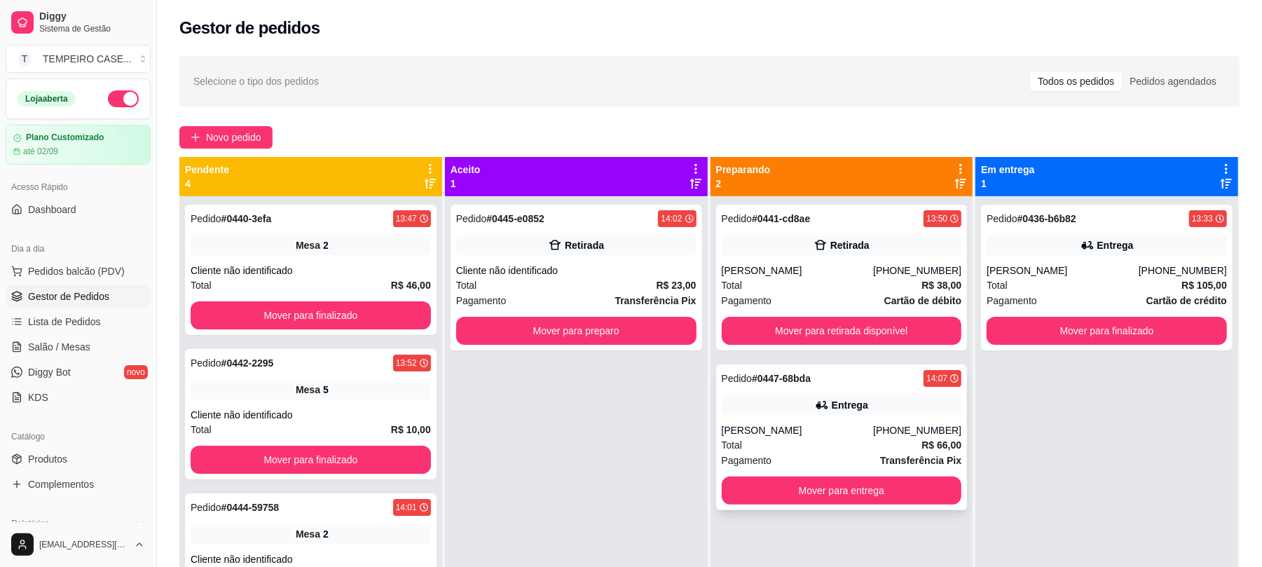
click at [789, 409] on div "Entrega" at bounding box center [842, 405] width 240 height 20
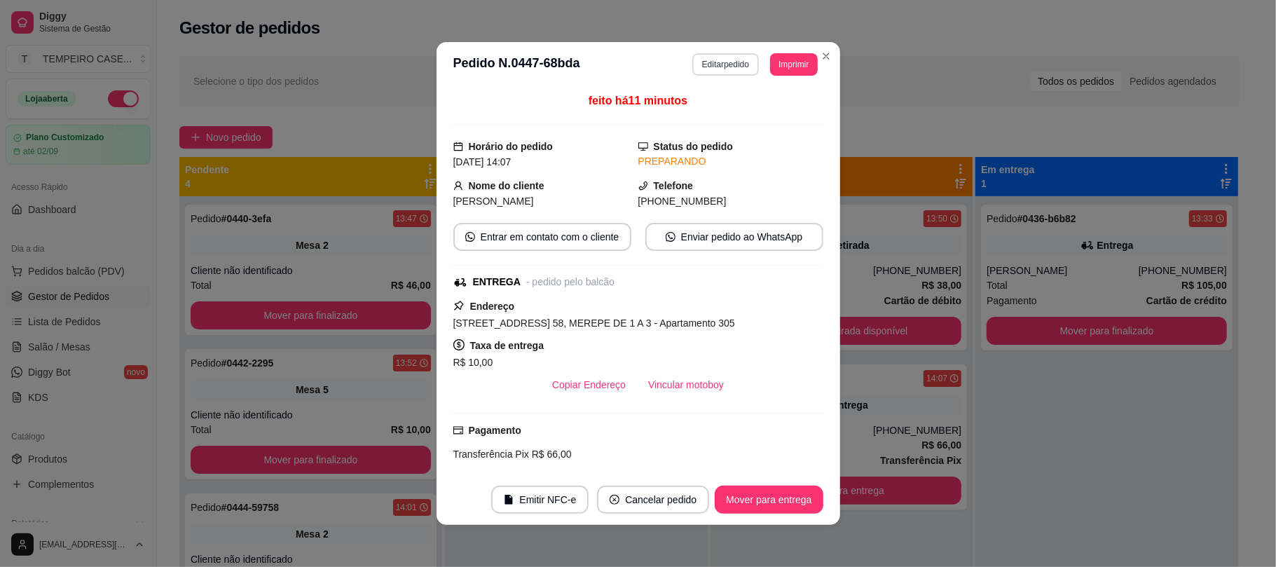
click at [722, 62] on button "Editar pedido" at bounding box center [725, 64] width 67 height 22
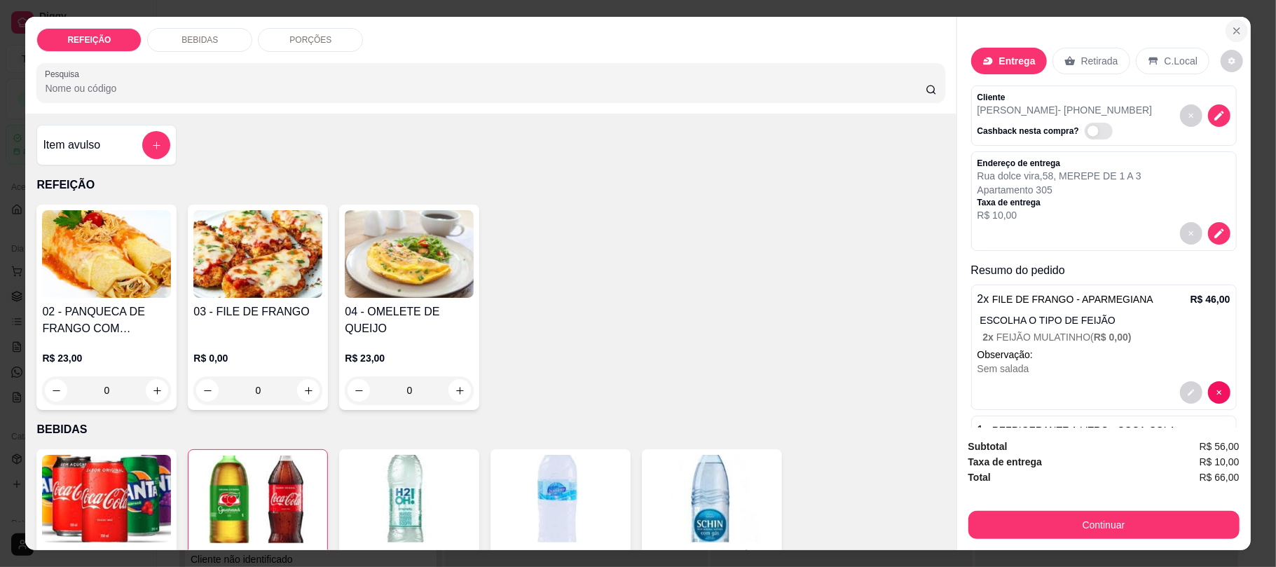
click at [1231, 31] on icon "Close" at bounding box center [1236, 30] width 11 height 11
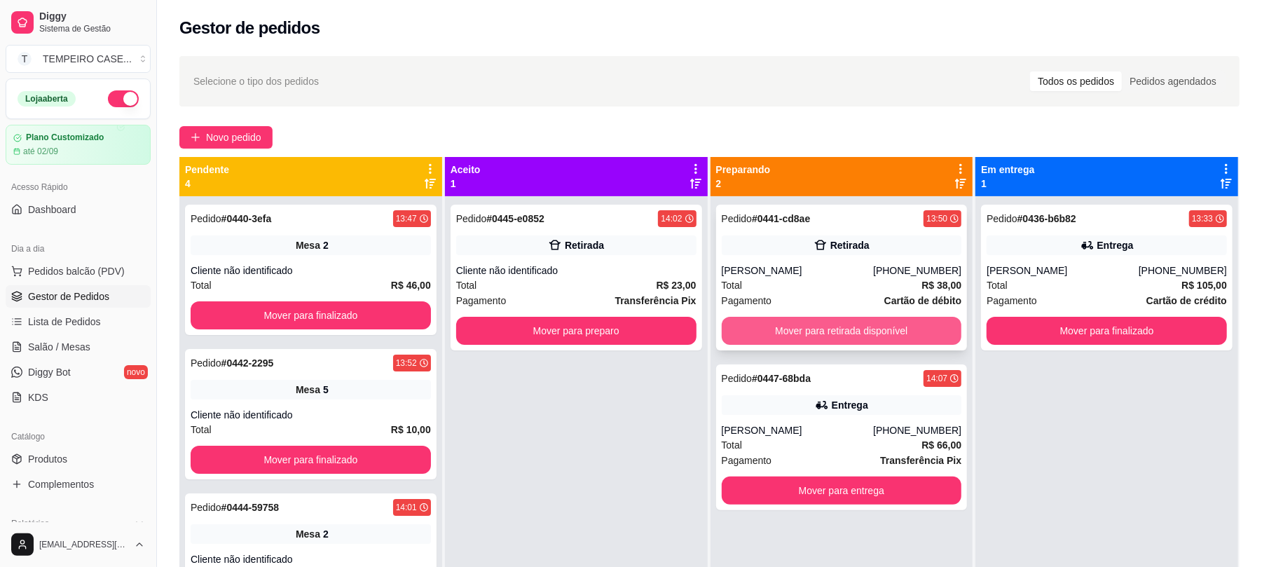
click at [856, 334] on button "Mover para retirada disponível" at bounding box center [842, 331] width 240 height 28
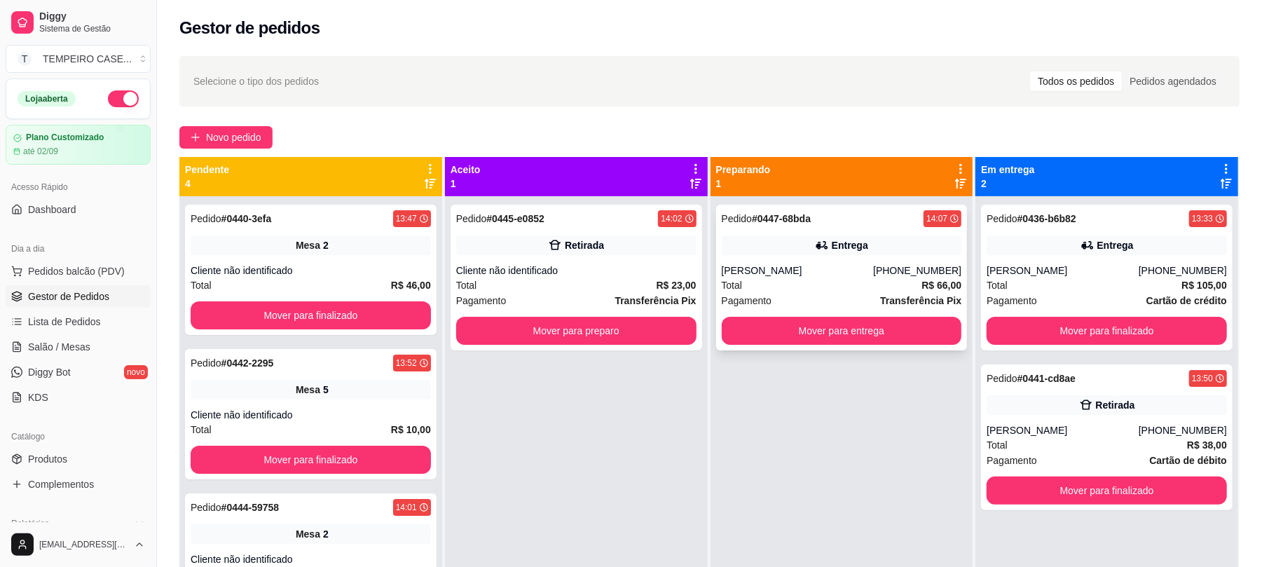
click at [799, 262] on div "Pedido # 0447-68bda 14:07 Entrega Hugo [PHONE_NUMBER] Total R$ 66,00 Pagamento …" at bounding box center [841, 278] width 251 height 146
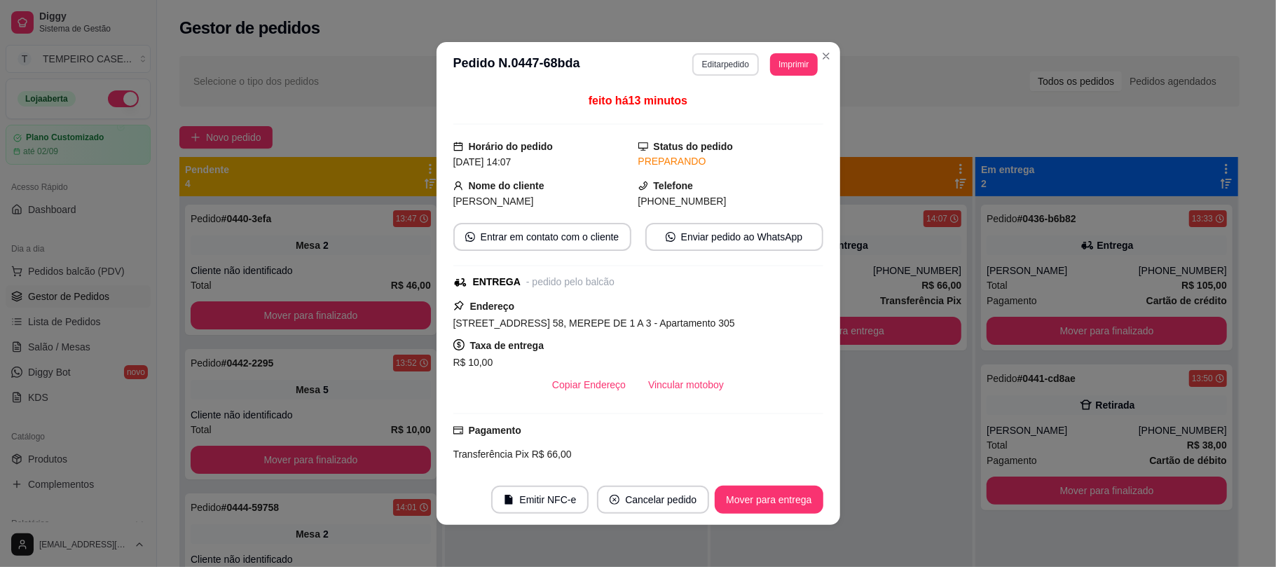
click at [702, 59] on button "Editar pedido" at bounding box center [725, 64] width 67 height 22
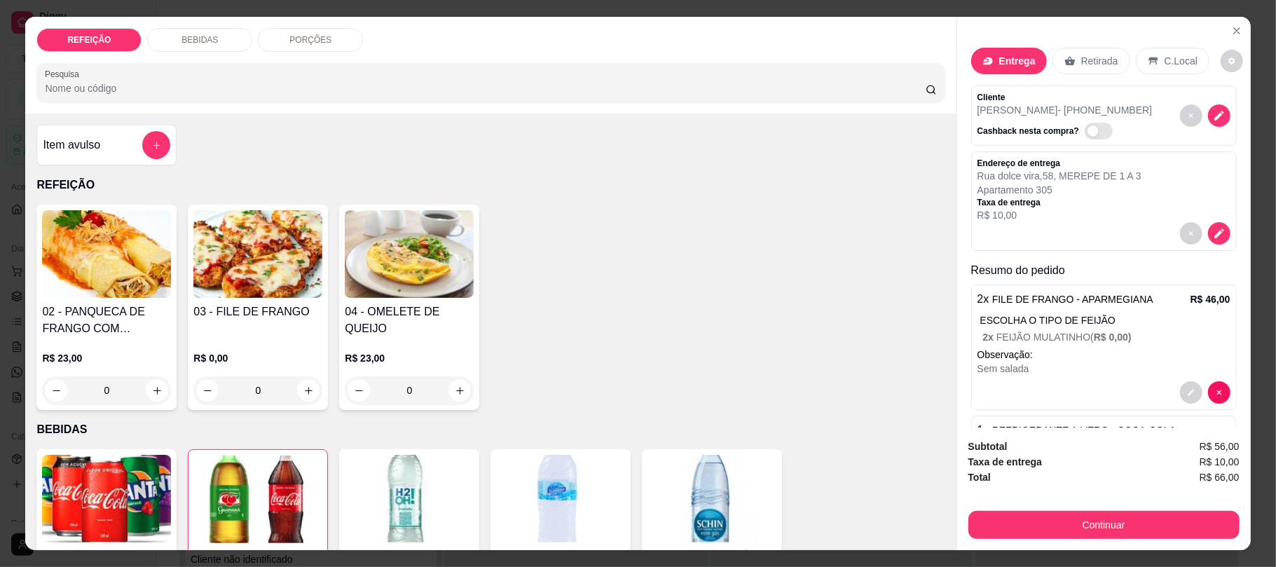
click at [282, 41] on div "PORÇÕES" at bounding box center [310, 40] width 105 height 24
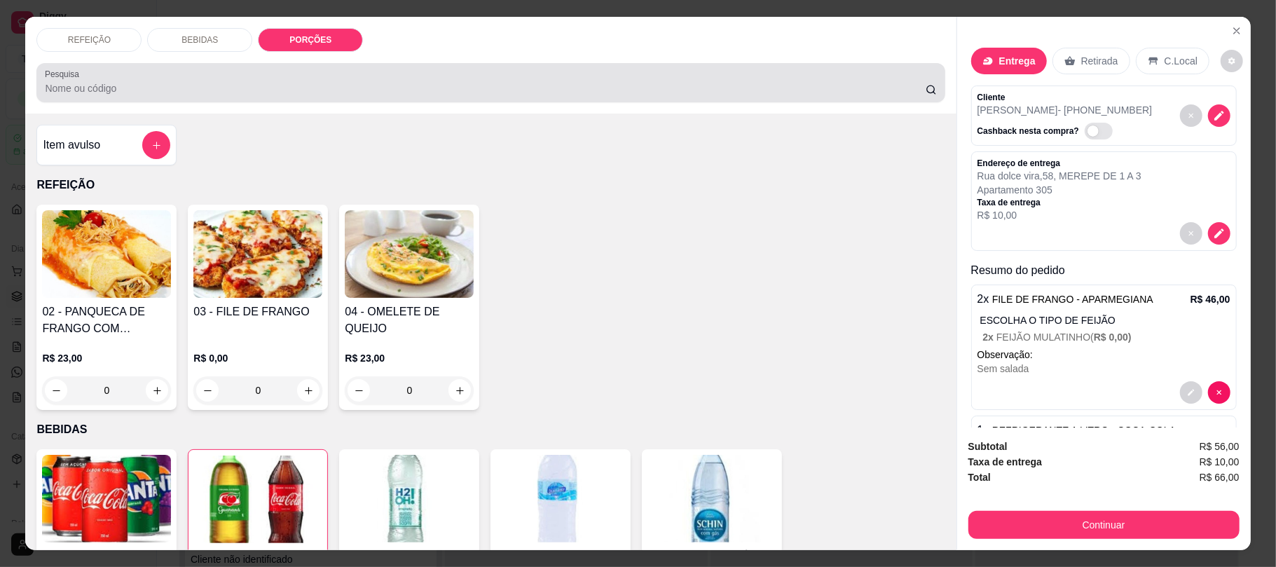
scroll to position [28, 0]
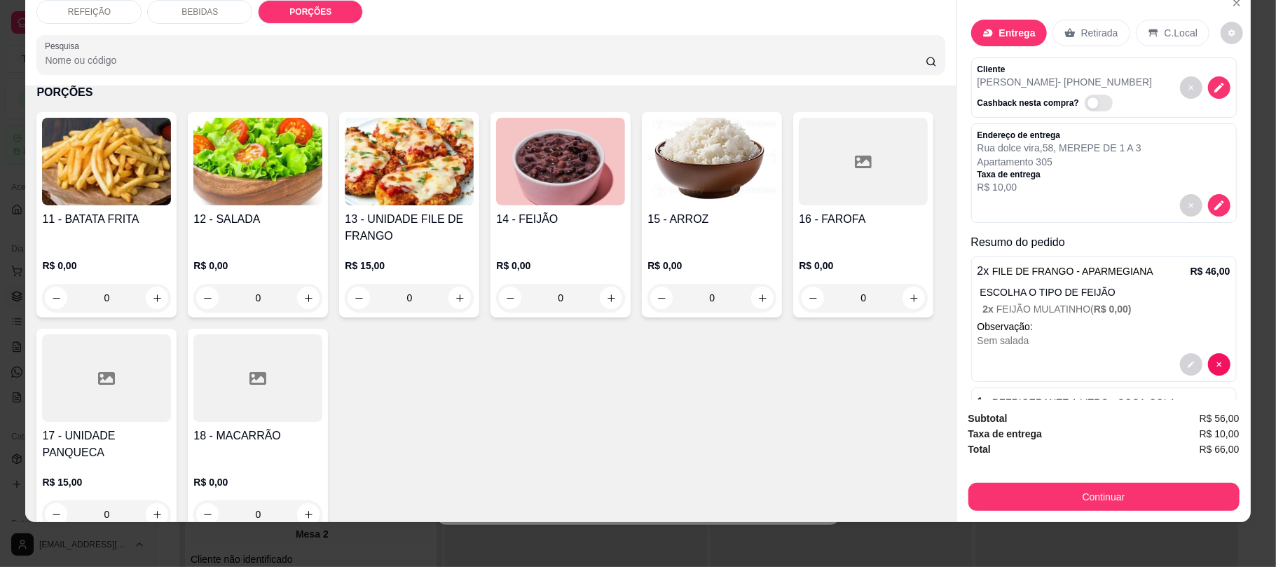
click at [101, 205] on img at bounding box center [106, 162] width 129 height 88
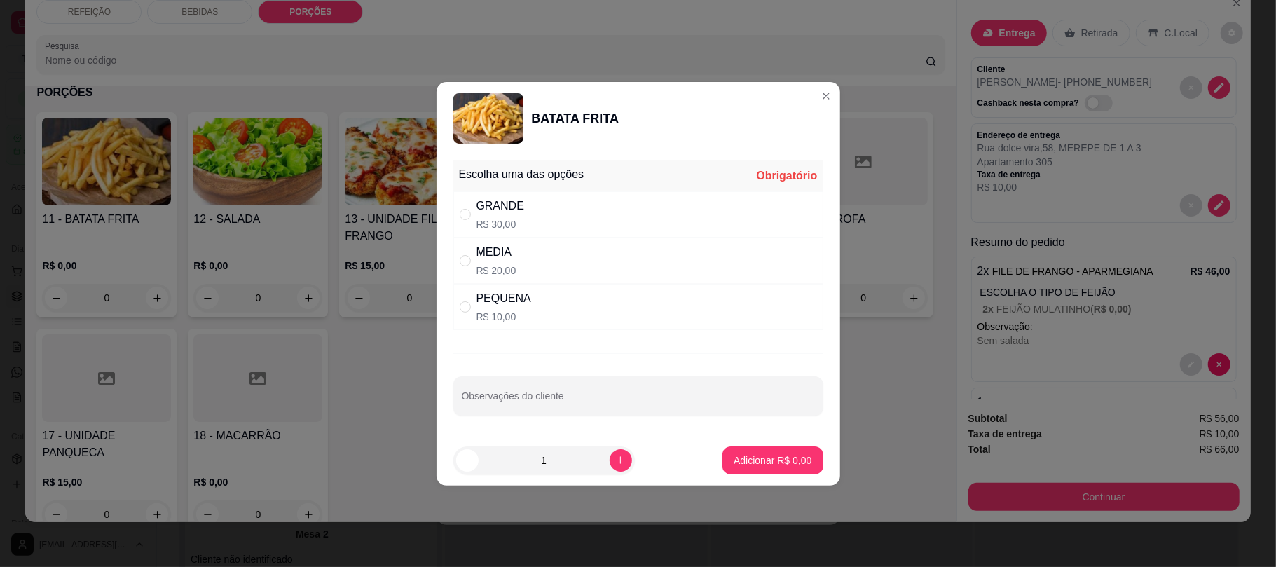
click at [572, 329] on div "PEQUENA R$ 10,00" at bounding box center [638, 307] width 370 height 46
radio input "true"
drag, startPoint x: 732, startPoint y: 444, endPoint x: 743, endPoint y: 458, distance: 17.5
click at [735, 444] on footer "1 Adicionar R$ 10,00" at bounding box center [637, 460] width 403 height 50
click at [752, 462] on p "Adicionar R$ 10,00" at bounding box center [769, 460] width 83 height 14
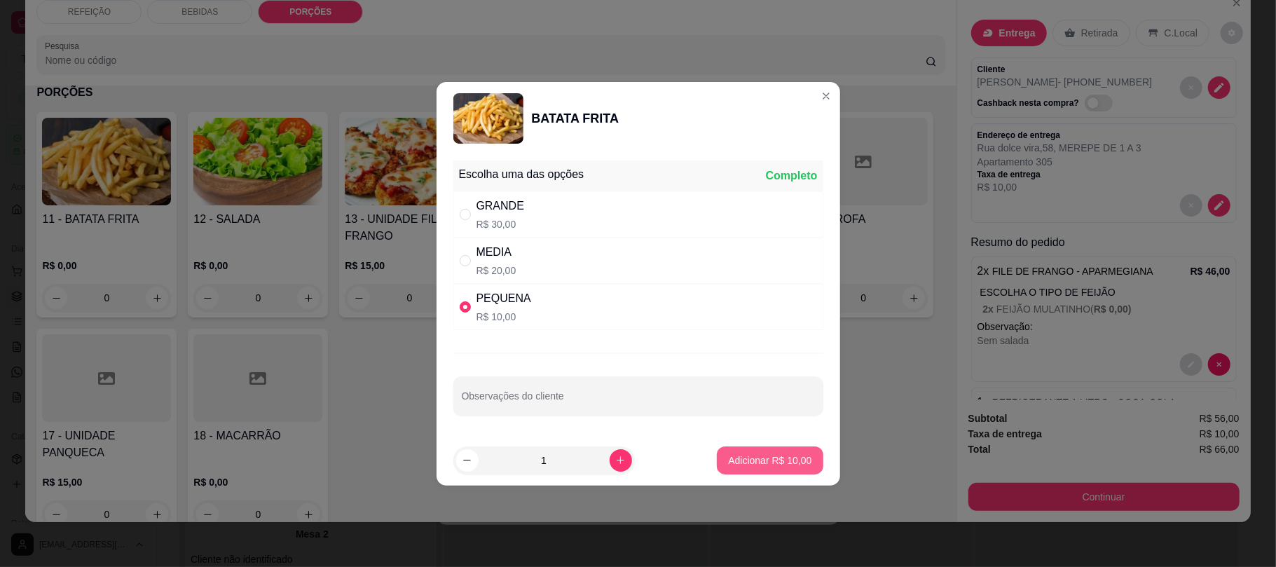
type input "1"
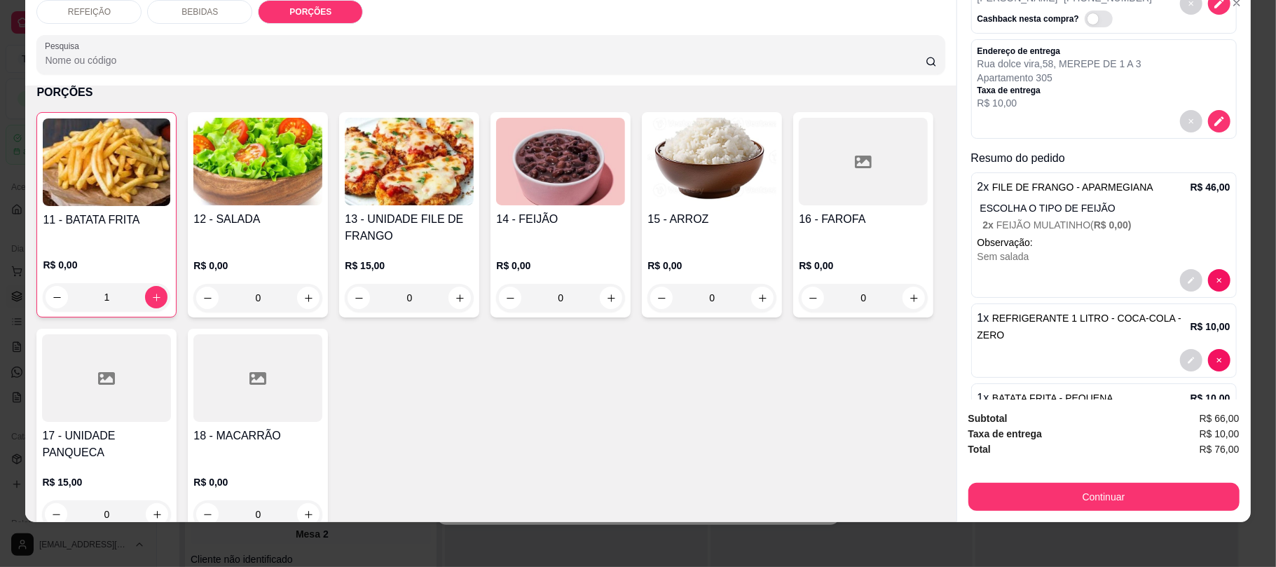
scroll to position [161, 0]
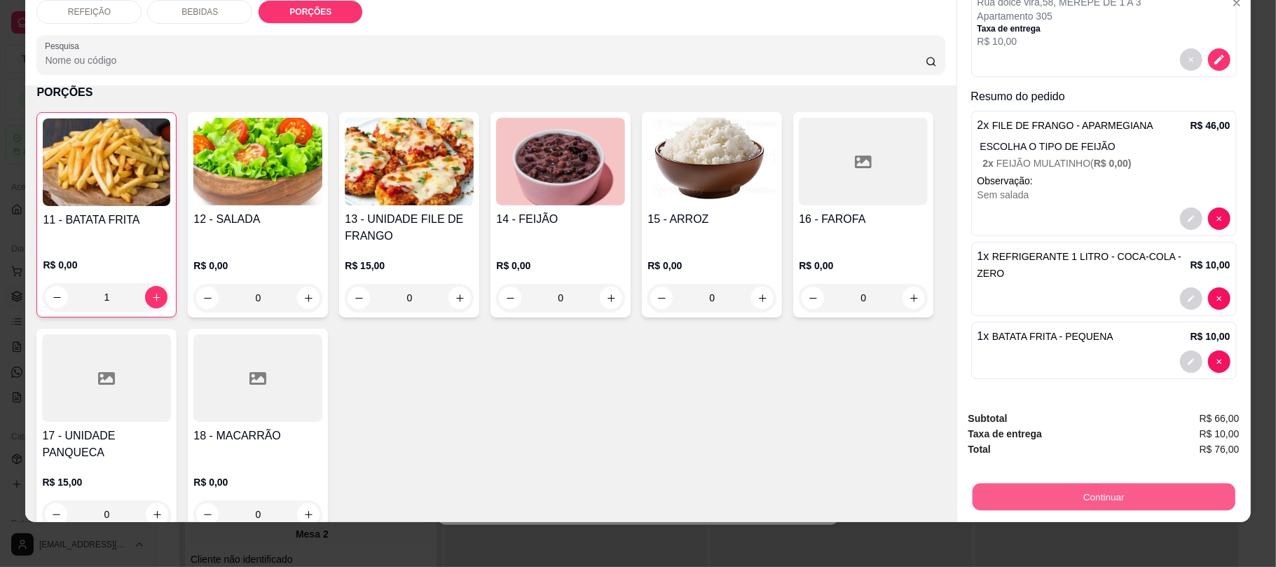
click at [1001, 482] on div "Continuar" at bounding box center [1103, 495] width 271 height 32
click at [1017, 495] on button "Continuar" at bounding box center [1103, 497] width 271 height 28
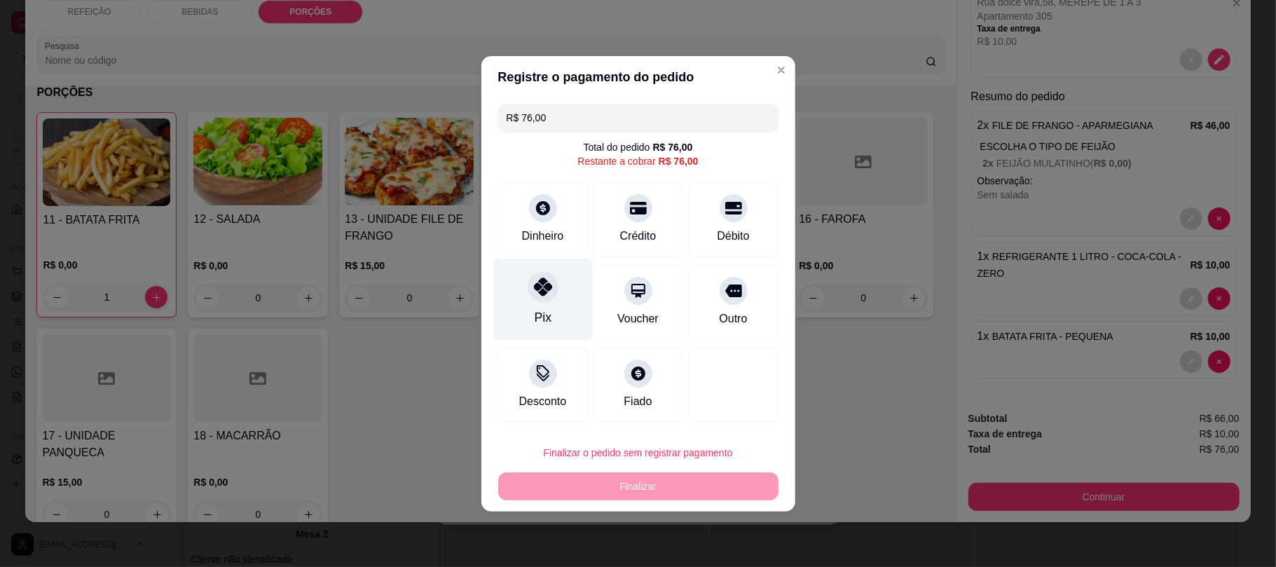
click at [525, 312] on div "Pix" at bounding box center [542, 299] width 99 height 82
type input "R$ 0,00"
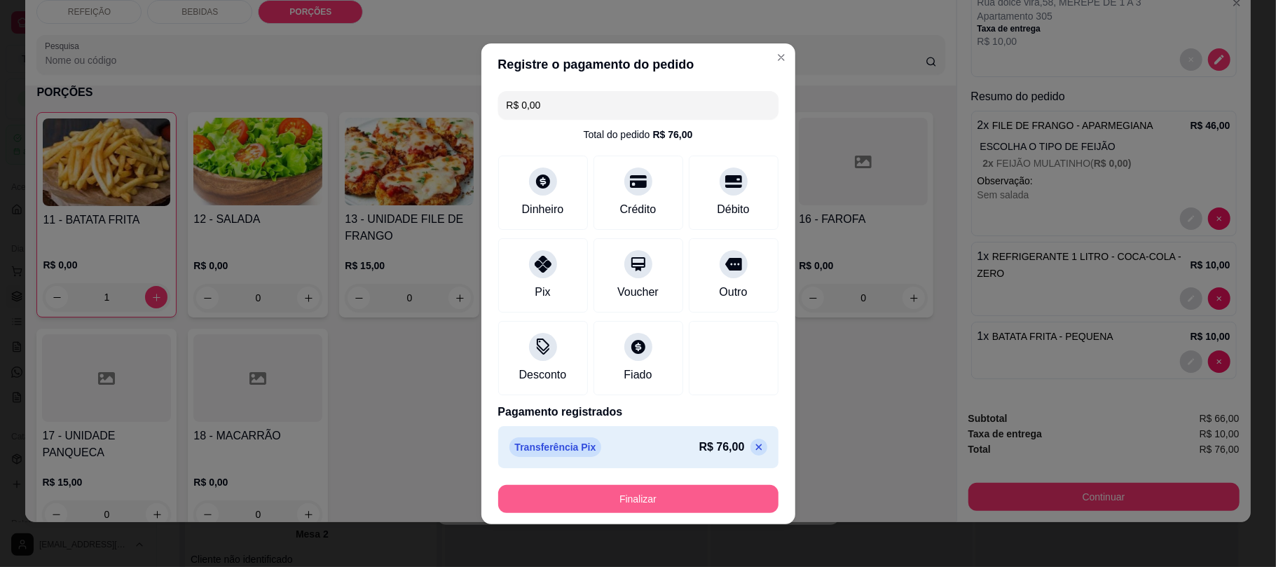
click at [611, 502] on button "Finalizar" at bounding box center [638, 499] width 280 height 28
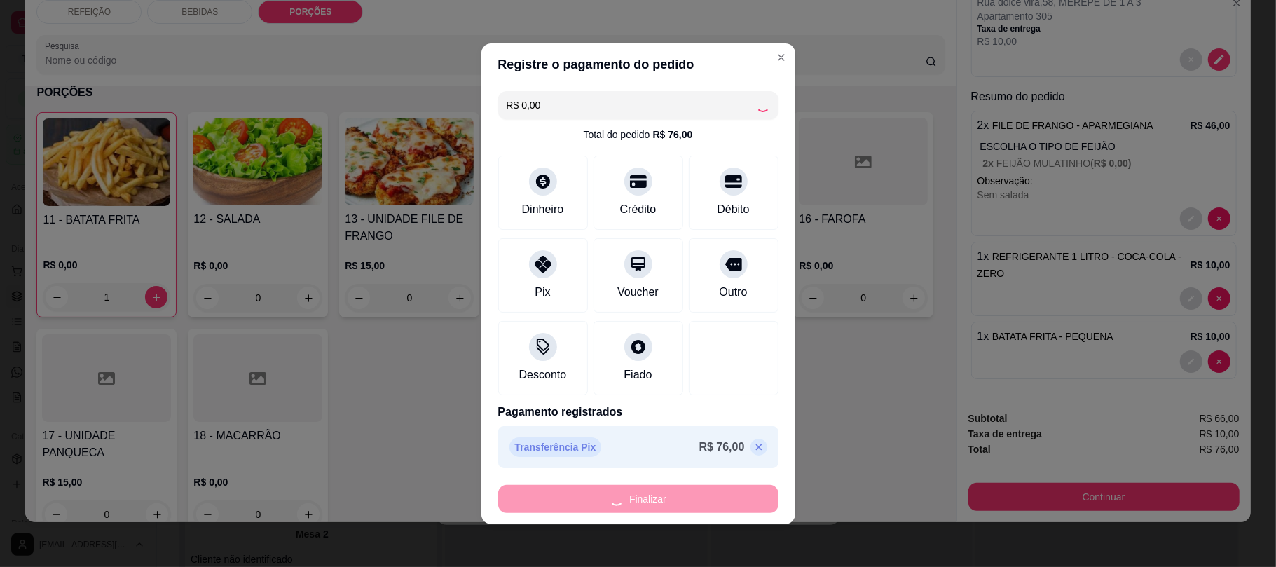
type input "0"
type input "-R$ 76,00"
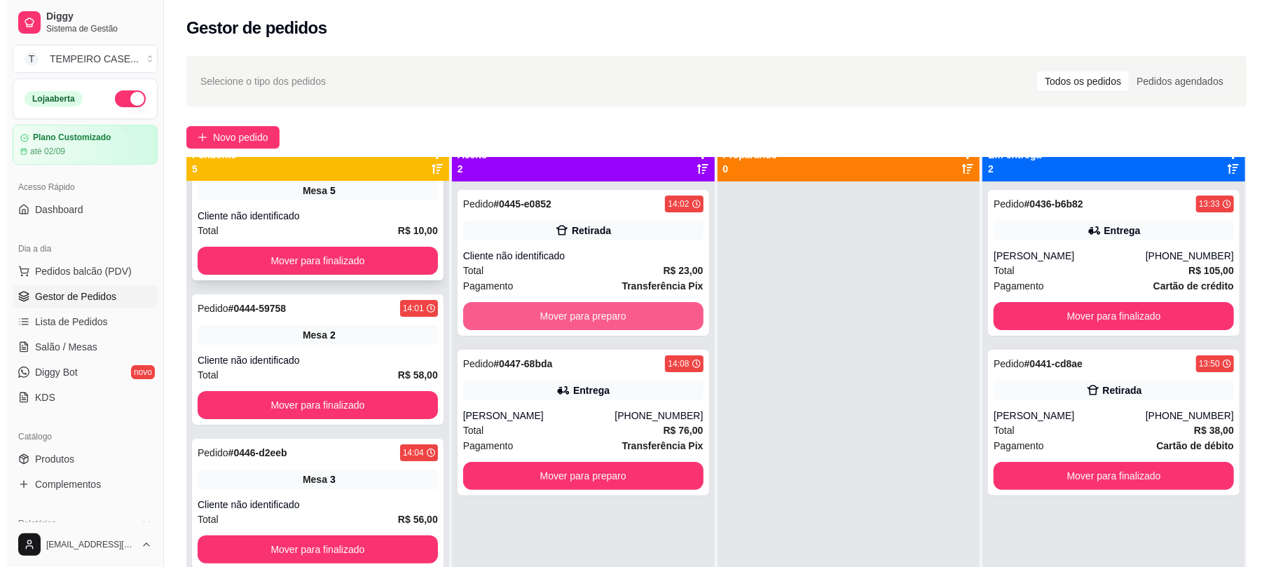
scroll to position [39, 0]
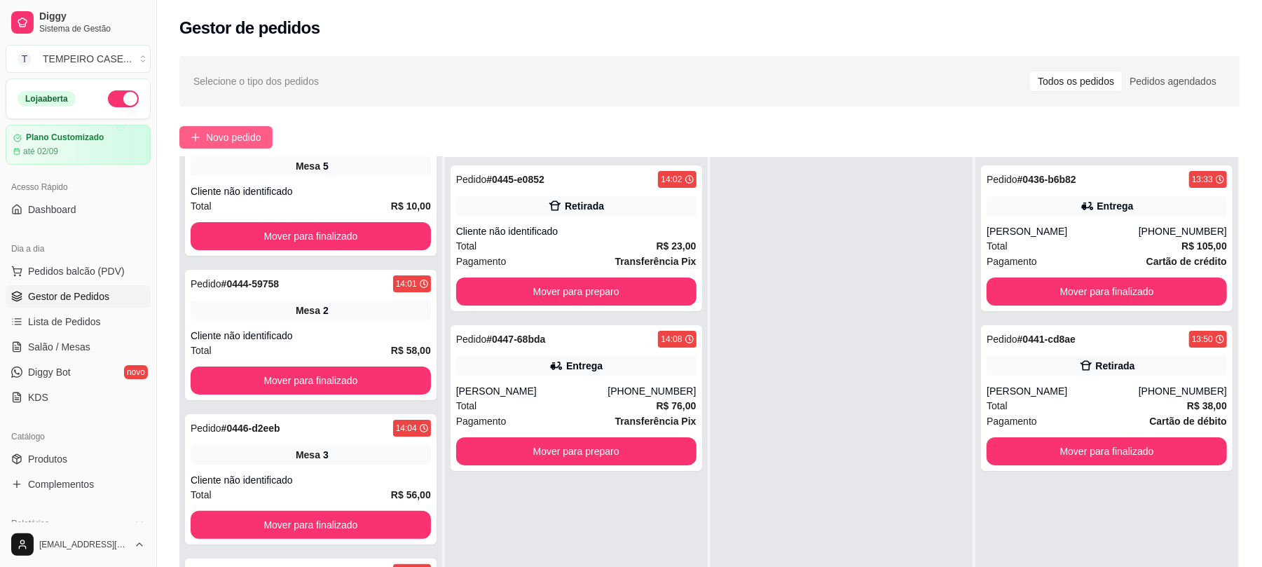
click at [231, 130] on span "Novo pedido" at bounding box center [233, 137] width 55 height 15
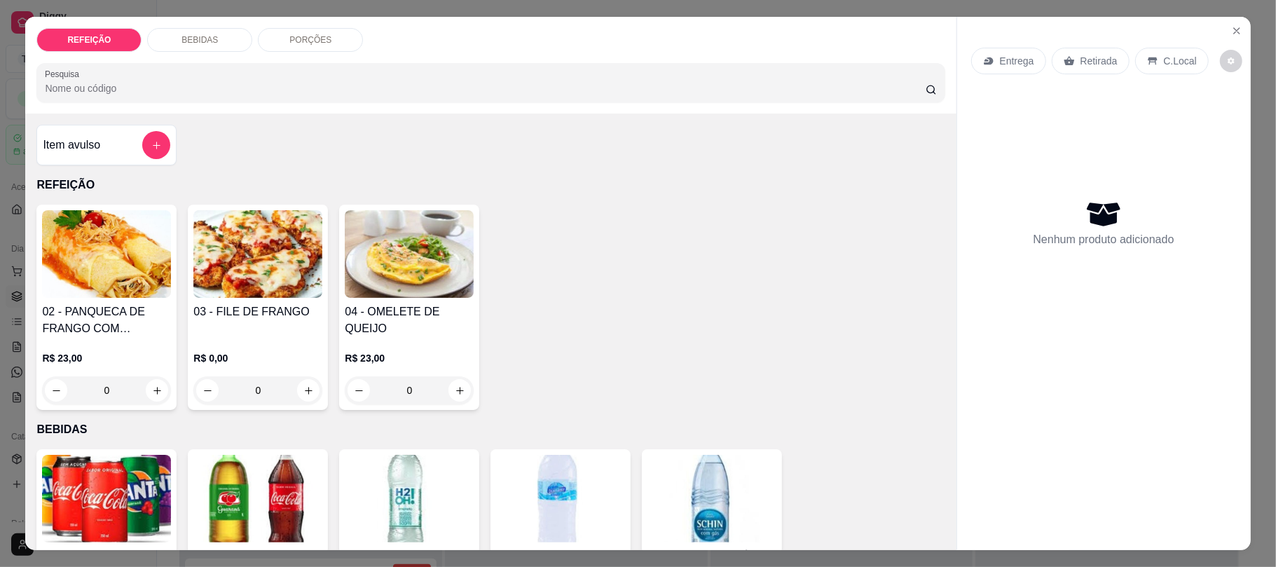
click at [76, 279] on img at bounding box center [106, 254] width 129 height 88
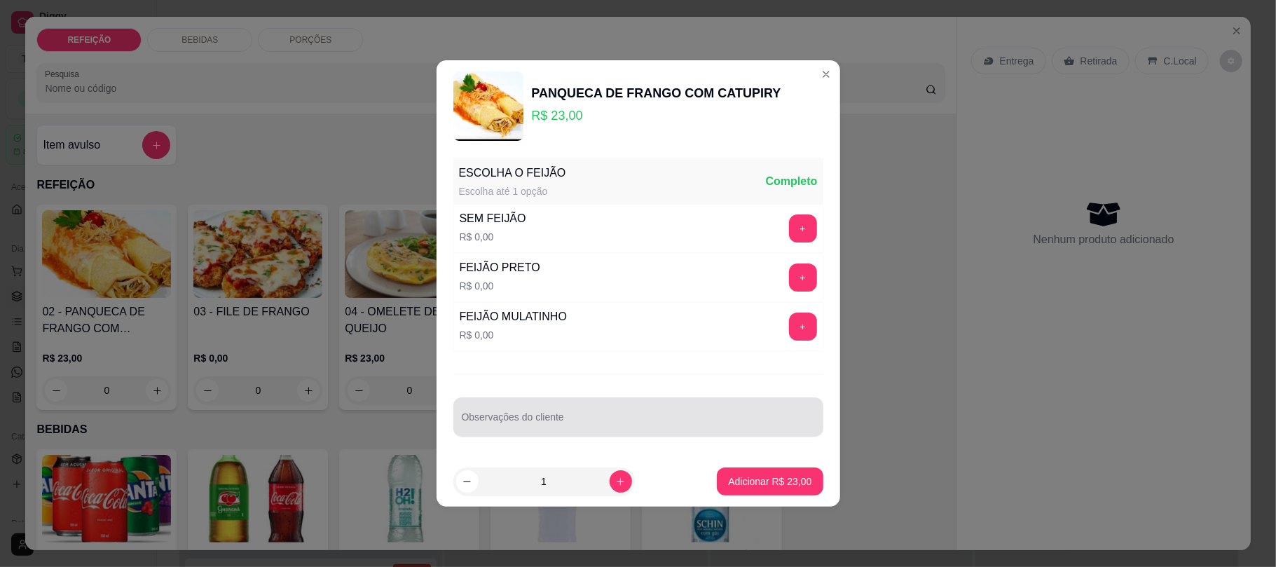
click at [578, 413] on div at bounding box center [638, 417] width 353 height 28
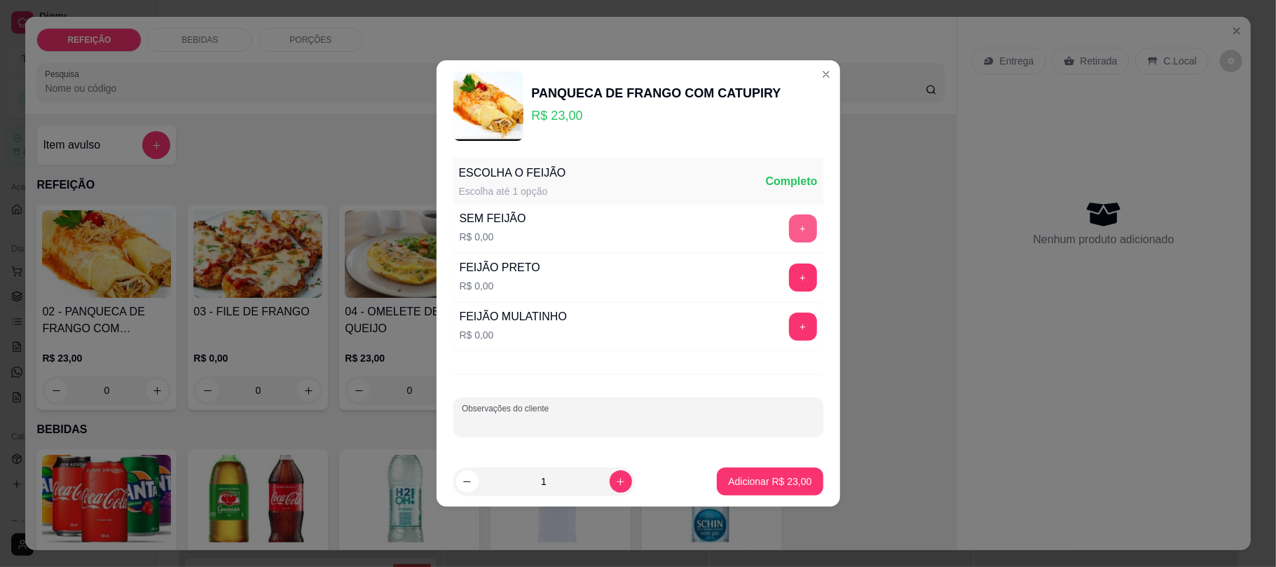
click at [799, 219] on button "+" at bounding box center [803, 228] width 28 height 28
click at [785, 270] on div "+" at bounding box center [802, 277] width 39 height 28
click at [732, 219] on button "-" at bounding box center [740, 228] width 28 height 28
click at [789, 276] on button "+" at bounding box center [803, 277] width 28 height 28
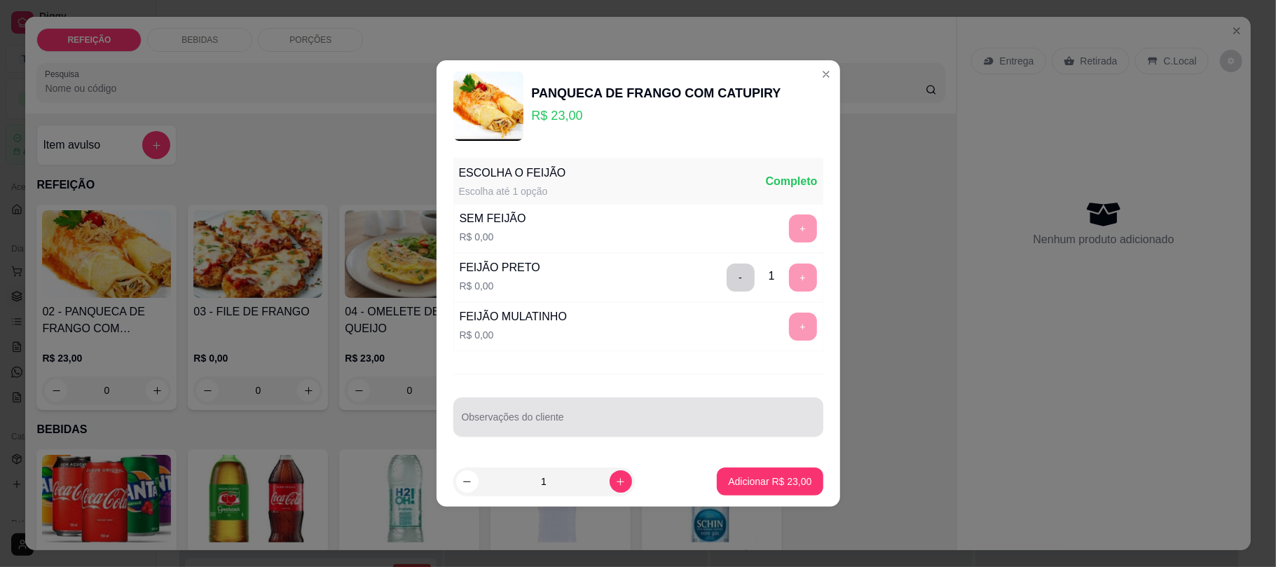
click at [539, 435] on div "Observações do cliente" at bounding box center [638, 416] width 370 height 39
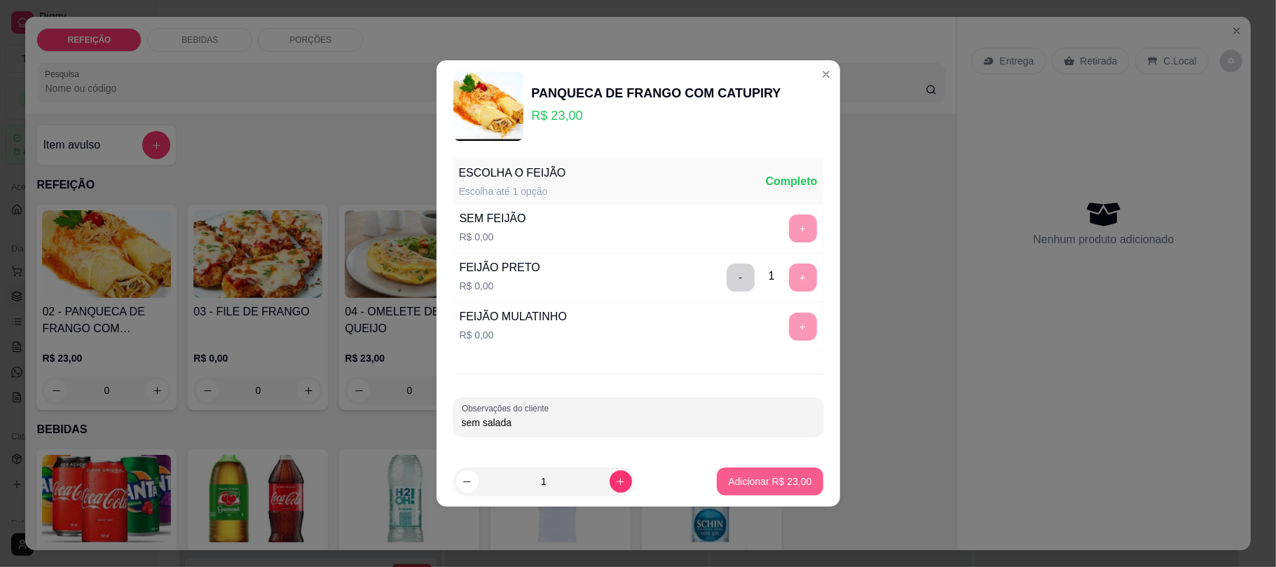
type input "sem salada"
click at [737, 479] on p "Adicionar R$ 23,00" at bounding box center [769, 481] width 83 height 14
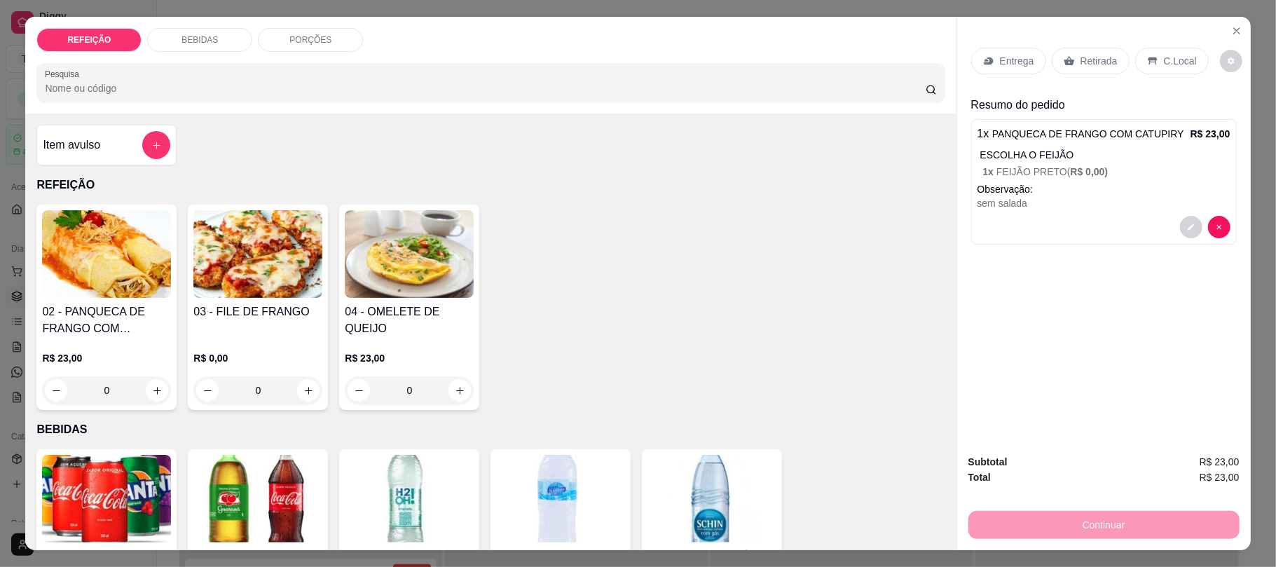
click at [1026, 70] on div "Entrega" at bounding box center [1008, 61] width 75 height 27
click at [1180, 236] on button "decrease-product-quantity" at bounding box center [1191, 227] width 22 height 22
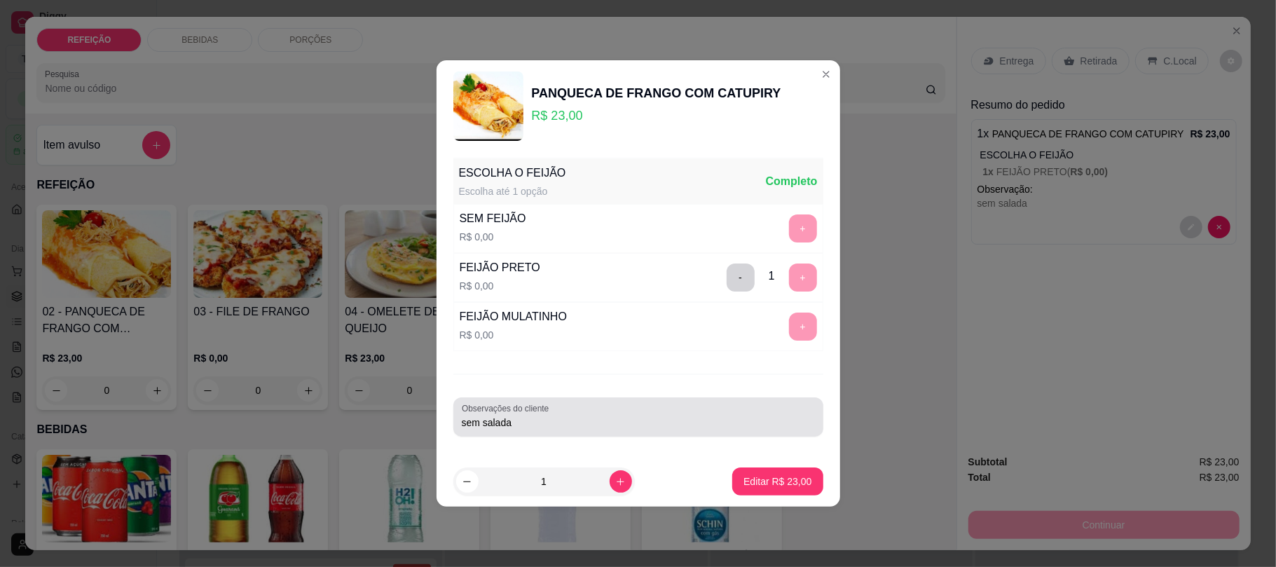
click at [544, 431] on div "sem salada" at bounding box center [638, 417] width 353 height 28
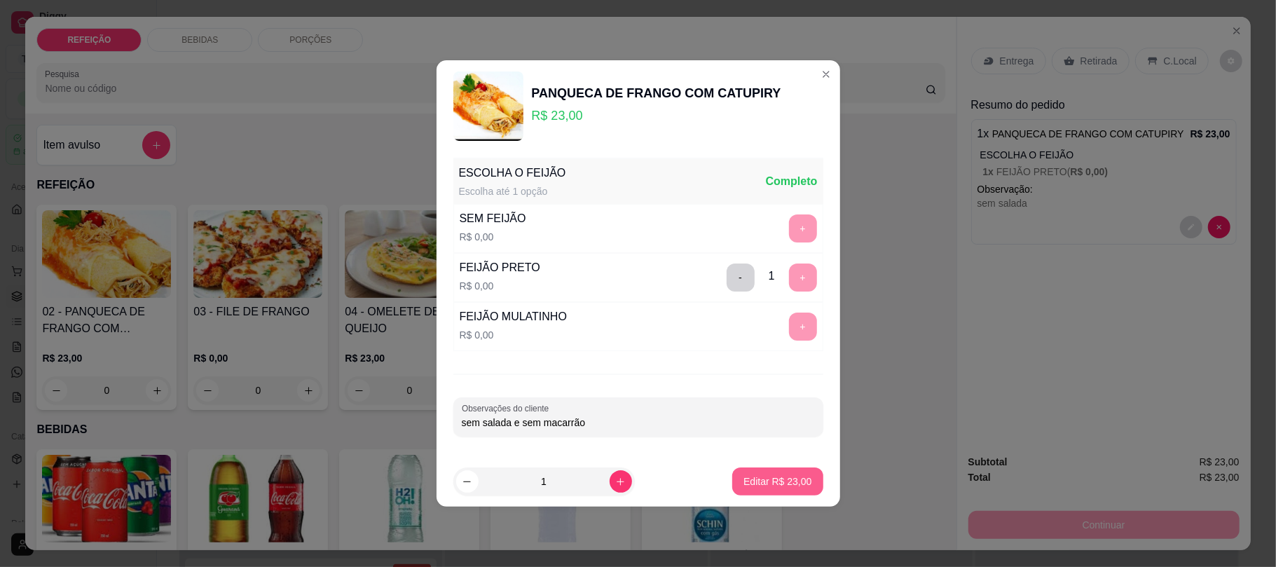
type input "sem salada e sem macarrão"
click at [736, 474] on button "Editar R$ 23,00" at bounding box center [777, 481] width 90 height 28
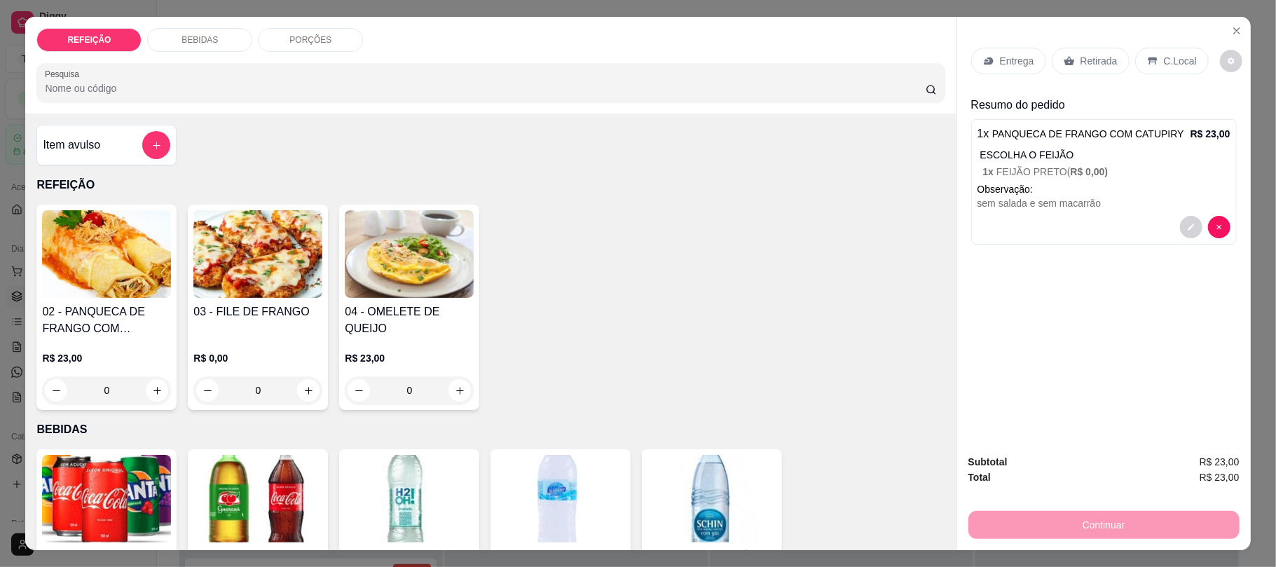
click at [990, 57] on div "Entrega" at bounding box center [1008, 61] width 75 height 27
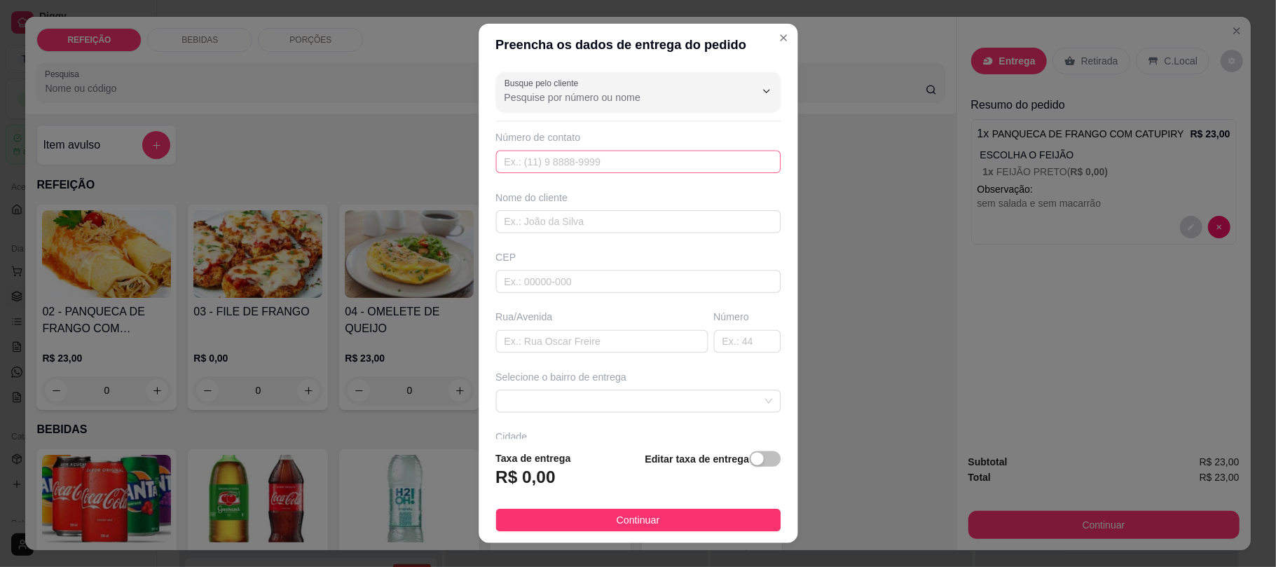
drag, startPoint x: 703, startPoint y: 172, endPoint x: 682, endPoint y: 172, distance: 21.7
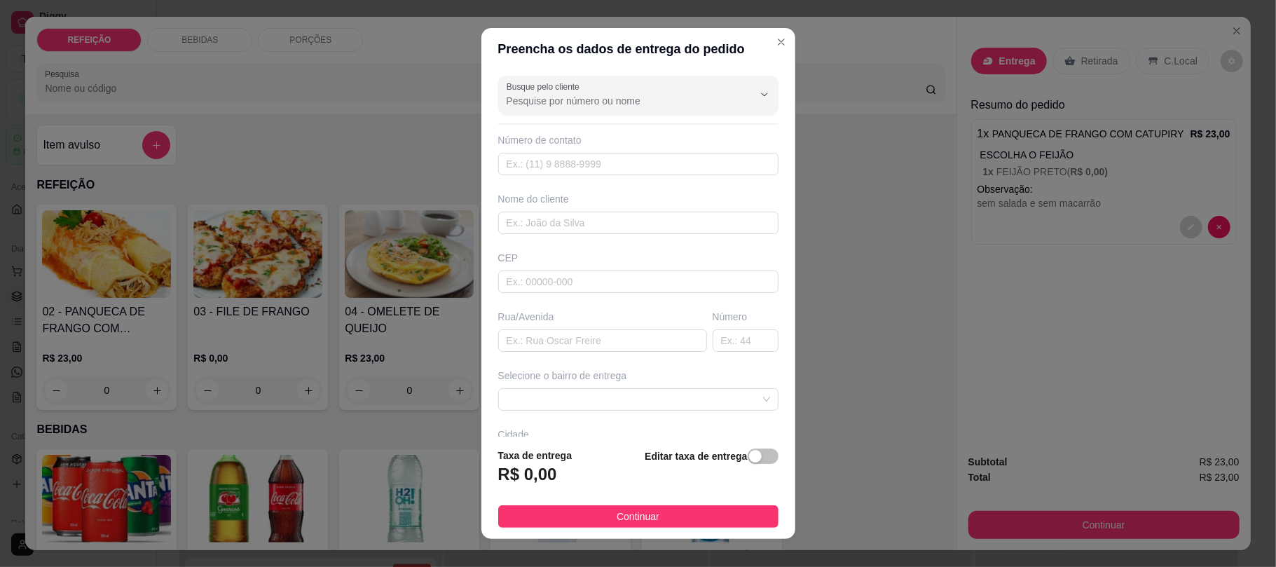
drag, startPoint x: 682, startPoint y: 172, endPoint x: 567, endPoint y: 177, distance: 115.0
click at [567, 177] on div "Busque pelo cliente Número de contato Nome do cliente CEP Rua/[GEOGRAPHIC_DATA]…" at bounding box center [638, 253] width 314 height 366
click at [566, 168] on input "text" at bounding box center [638, 164] width 280 height 22
paste input "[PHONE_NUMBER]"
type input "[PHONE_NUMBER]"
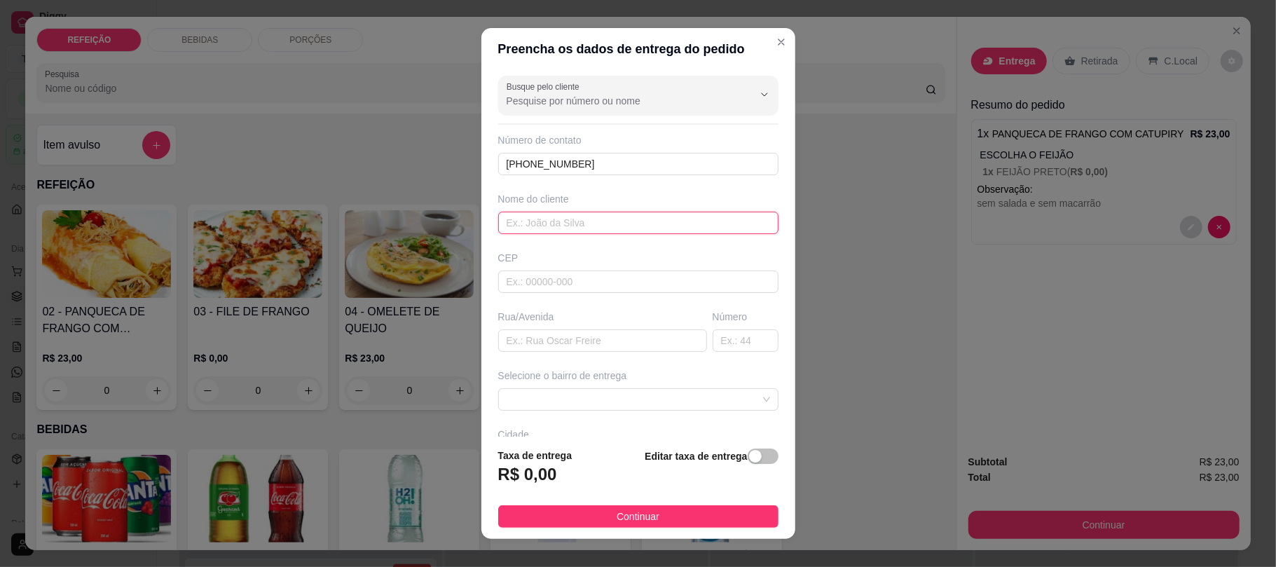
click at [567, 223] on input "text" at bounding box center [638, 223] width 280 height 22
type input "d"
type input "[PERSON_NAME]"
click at [566, 342] on input "text" at bounding box center [602, 340] width 209 height 22
paste input "Em frente a tapioca da Valéria"
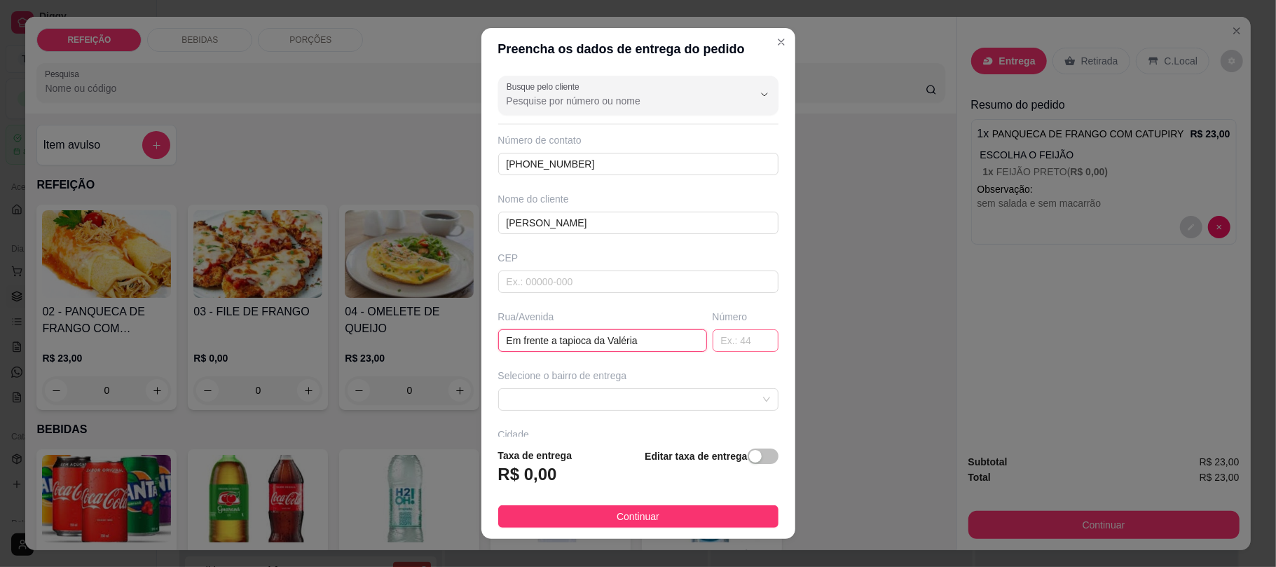
type input "Em frente a tapioca da Valéria"
click at [712, 347] on input "text" at bounding box center [745, 340] width 66 height 22
click at [676, 399] on span at bounding box center [637, 399] width 263 height 21
type input "10"
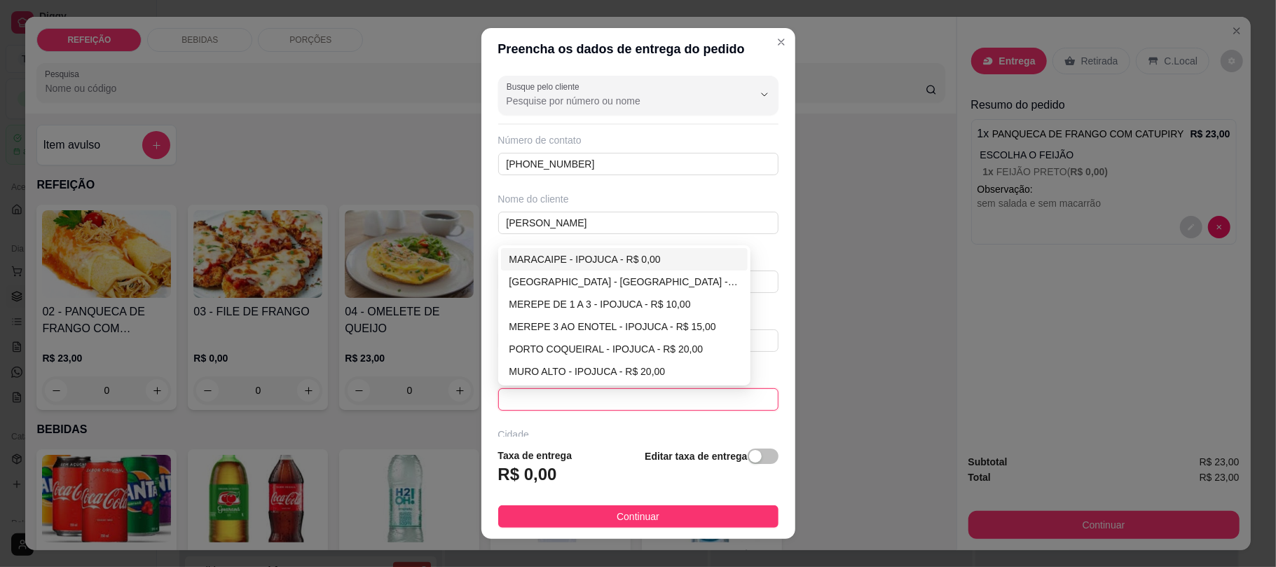
click at [650, 264] on div "MARACAIPE - IPOJUCA - R$ 0,00" at bounding box center [624, 258] width 230 height 15
type input "IPOJUCA"
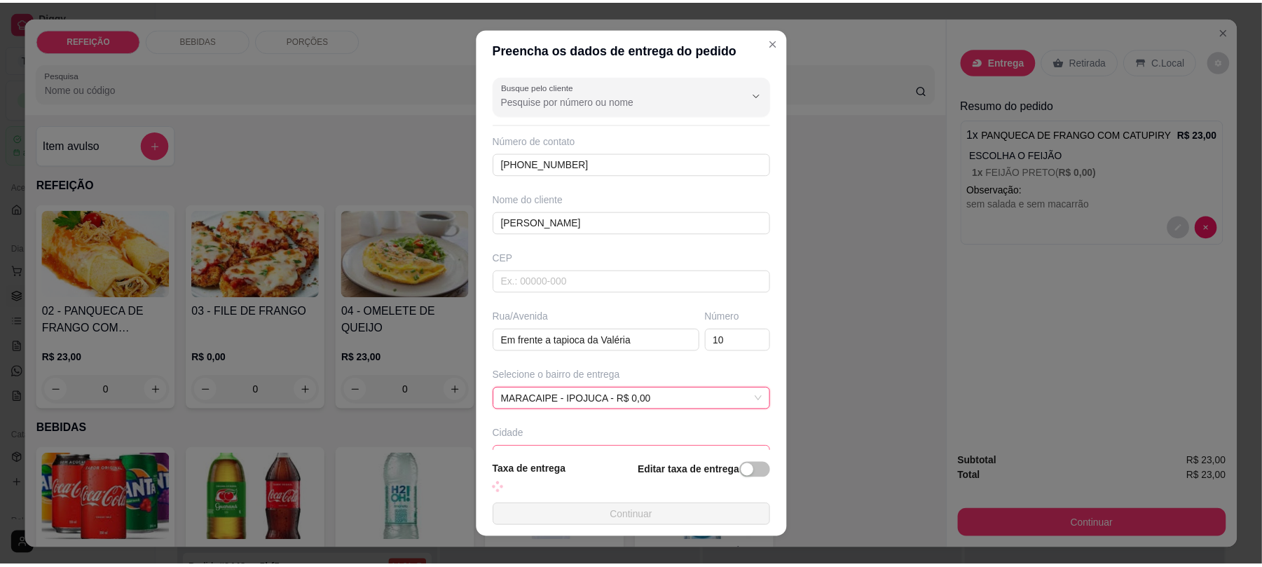
scroll to position [93, 0]
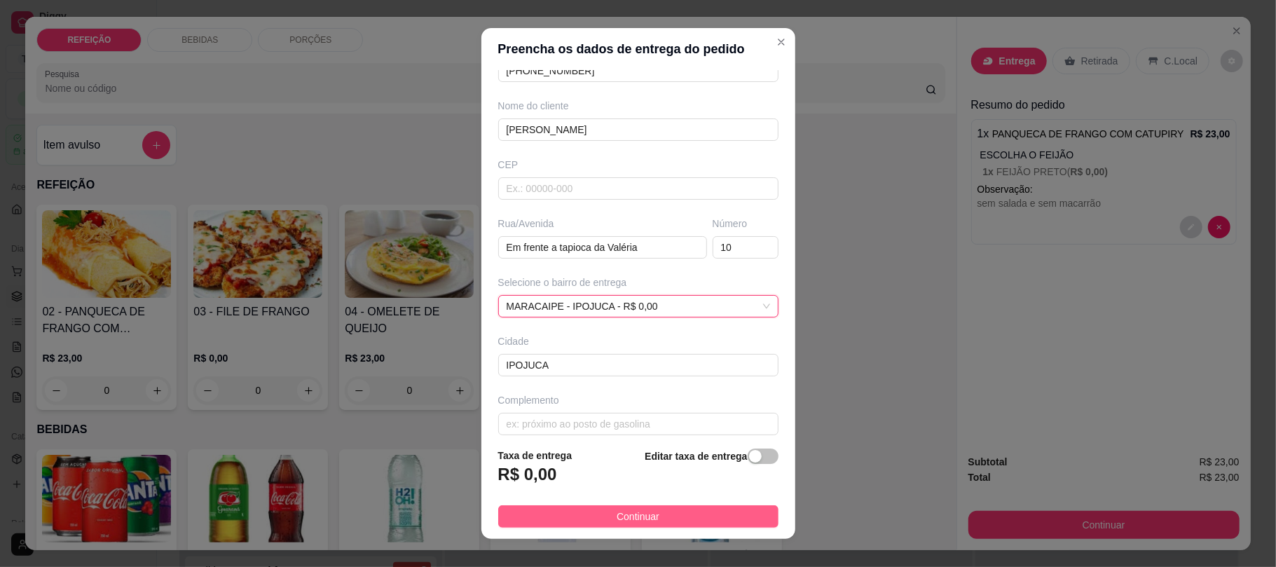
click at [591, 520] on button "Continuar" at bounding box center [638, 516] width 280 height 22
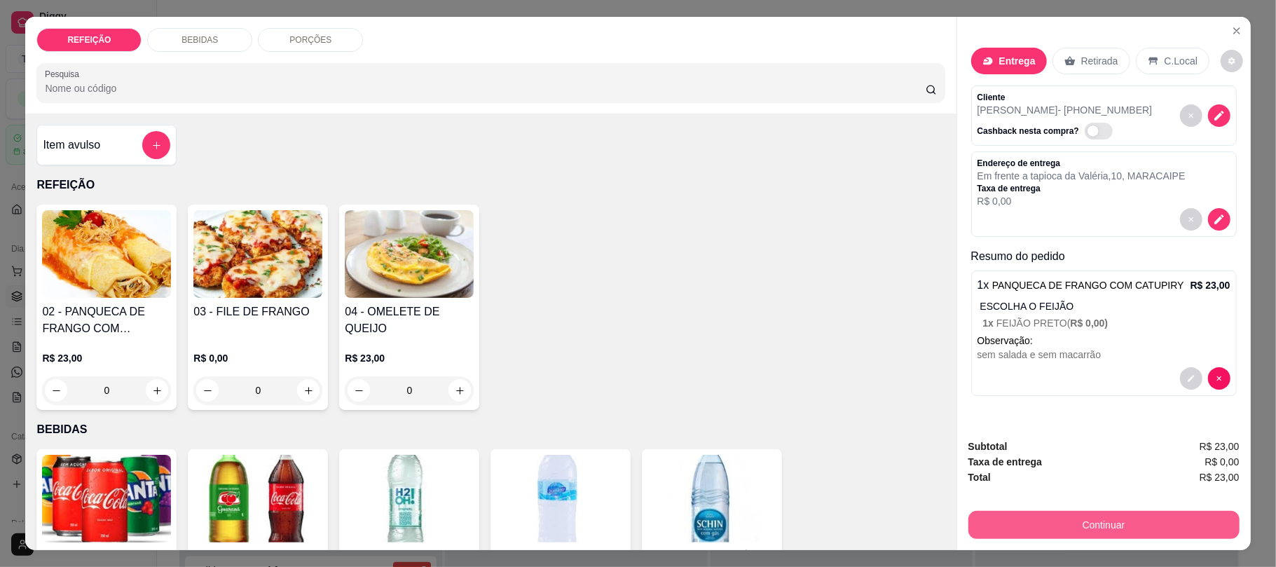
click at [1125, 527] on button "Continuar" at bounding box center [1103, 525] width 271 height 28
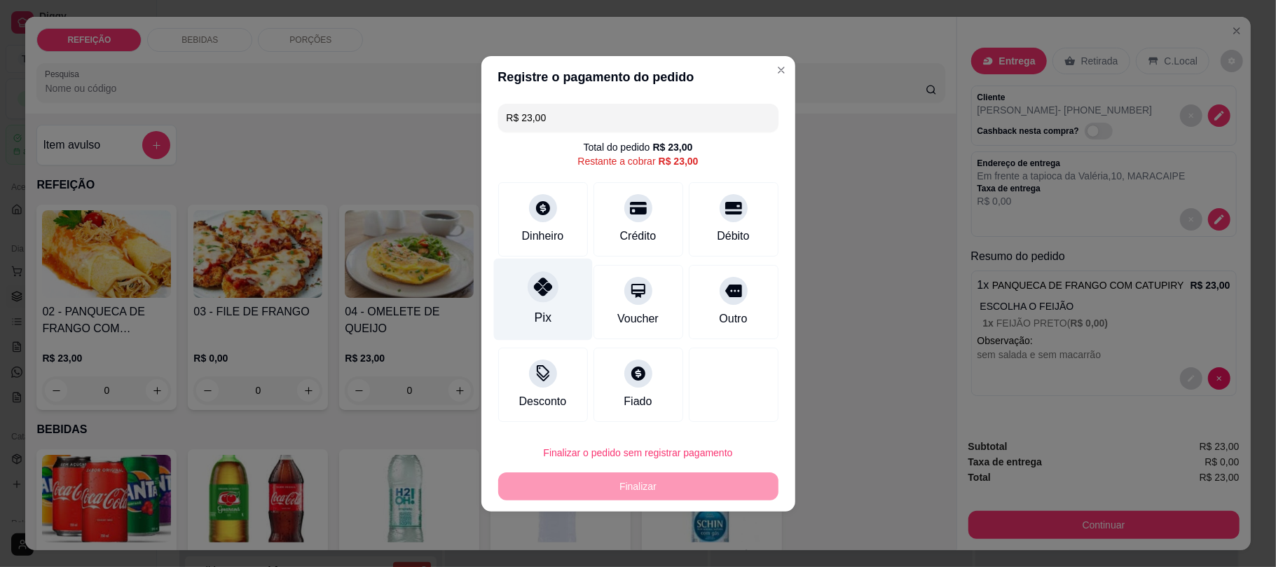
click at [525, 304] on div "Pix" at bounding box center [542, 299] width 99 height 82
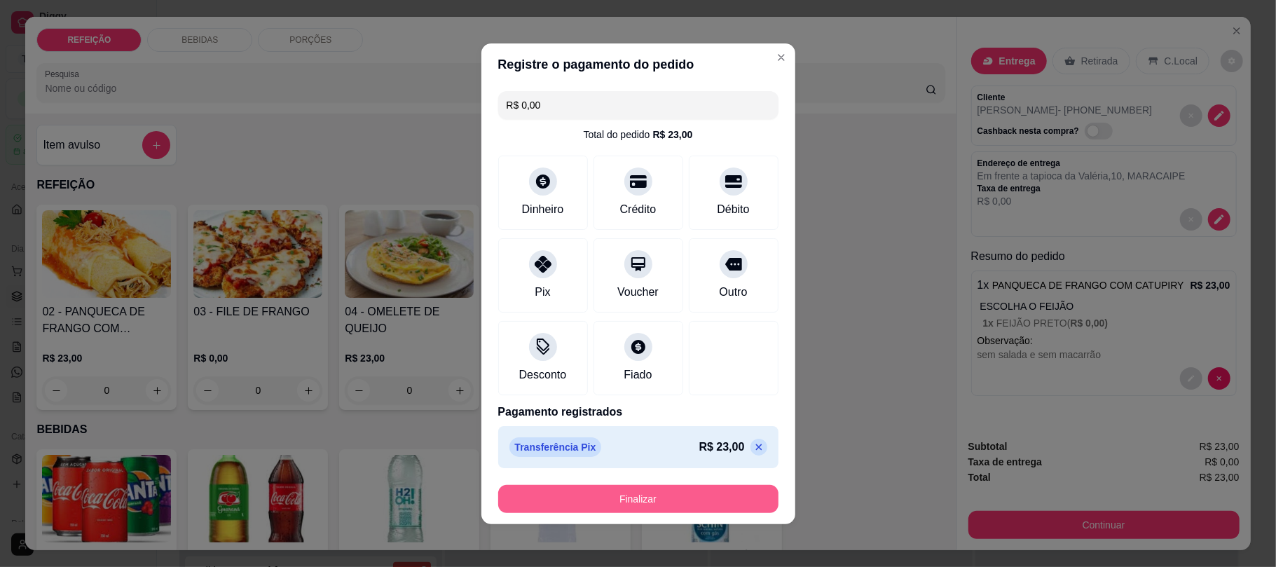
click at [632, 500] on button "Finalizar" at bounding box center [638, 499] width 280 height 28
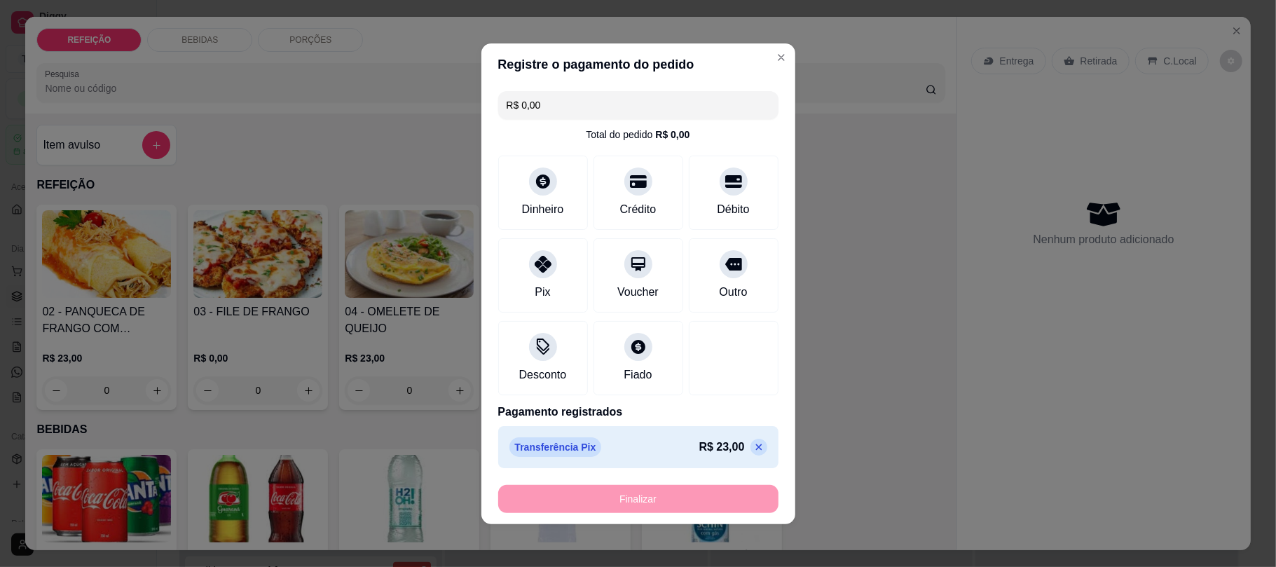
type input "-R$ 23,00"
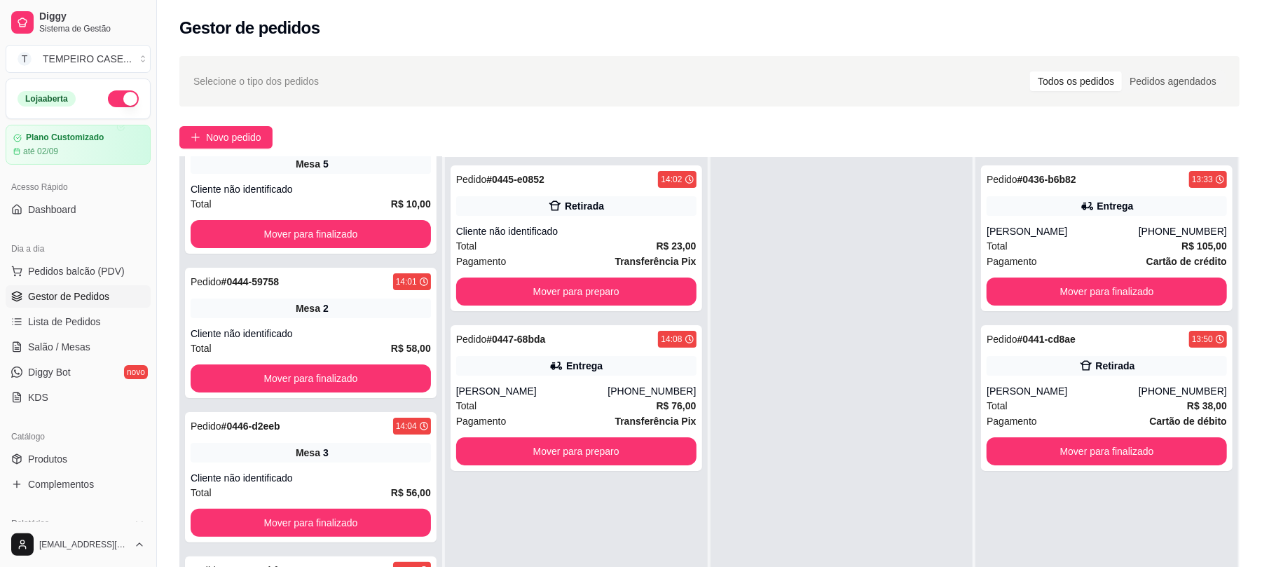
click at [845, 439] on div at bounding box center [841, 440] width 263 height 567
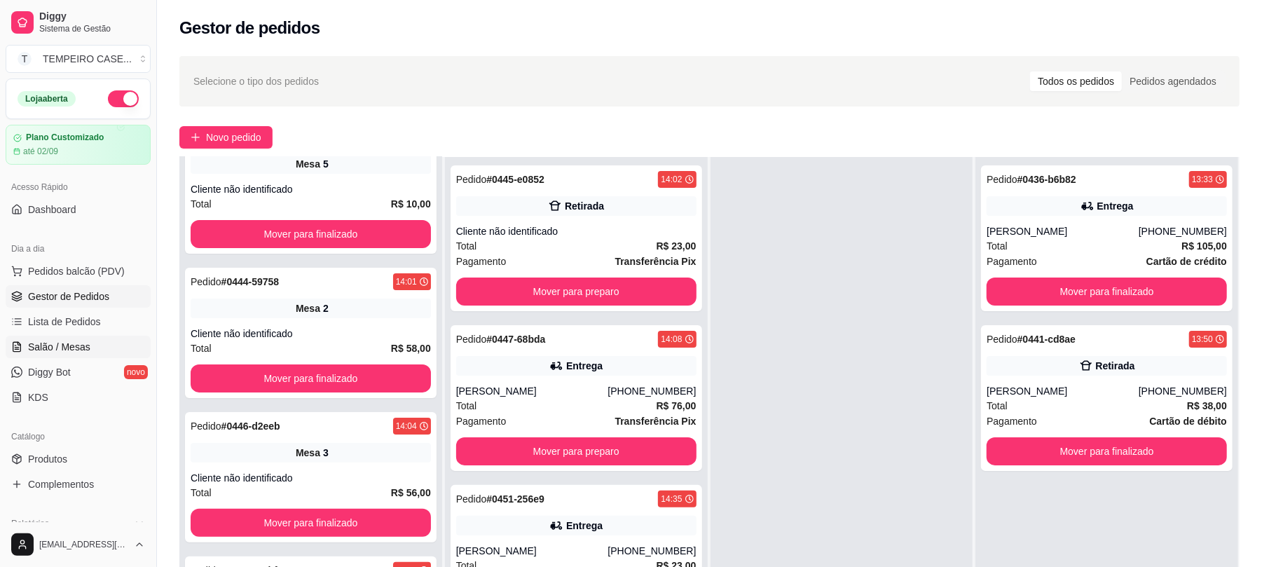
drag, startPoint x: 197, startPoint y: -113, endPoint x: 40, endPoint y: 353, distance: 492.2
click at [40, 350] on span "Salão / Mesas" at bounding box center [59, 347] width 62 height 14
click at [40, 356] on link "Salão / Mesas" at bounding box center [78, 347] width 145 height 22
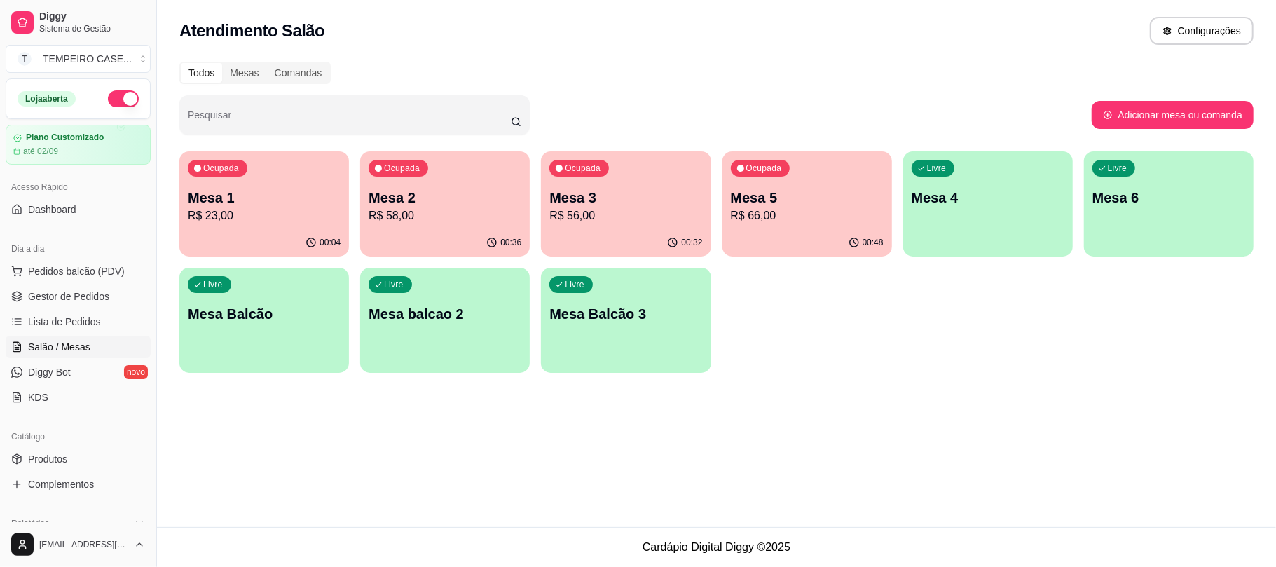
click at [748, 205] on p "Mesa 5" at bounding box center [807, 198] width 153 height 20
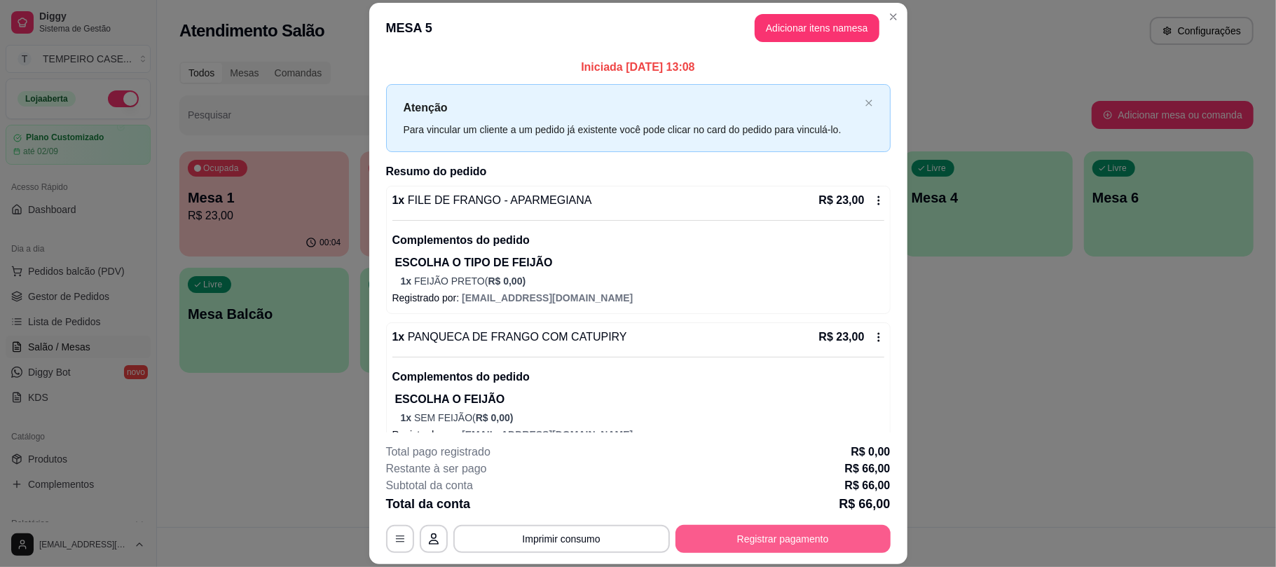
click at [698, 532] on button "Registrar pagamento" at bounding box center [782, 539] width 215 height 28
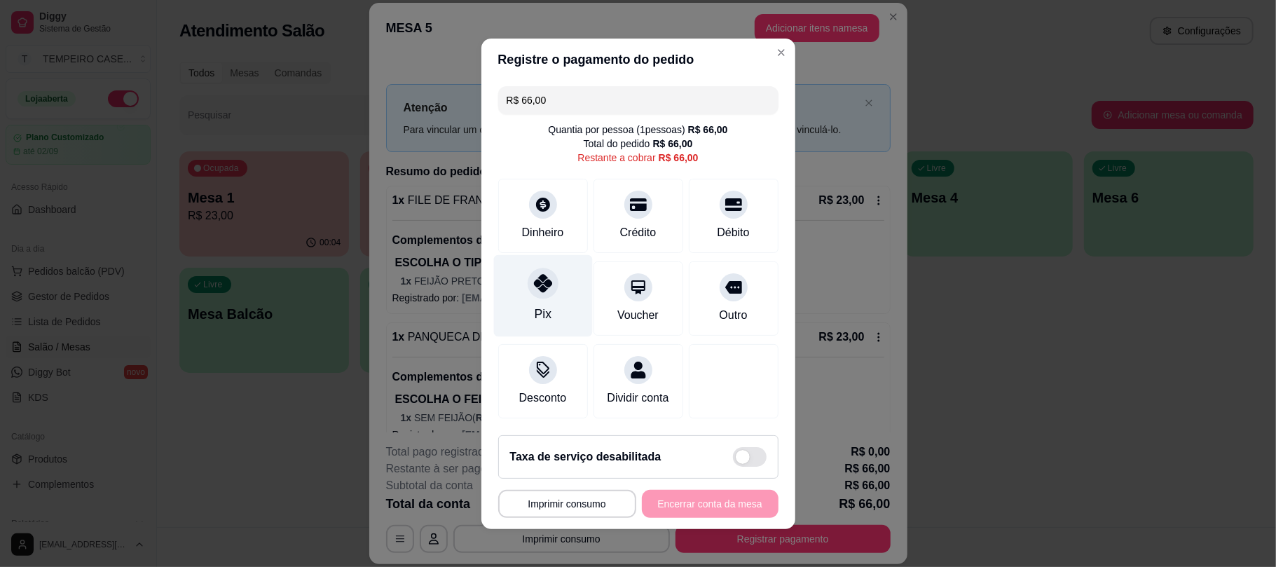
click at [541, 277] on icon at bounding box center [542, 283] width 18 height 18
type input "R$ 0,00"
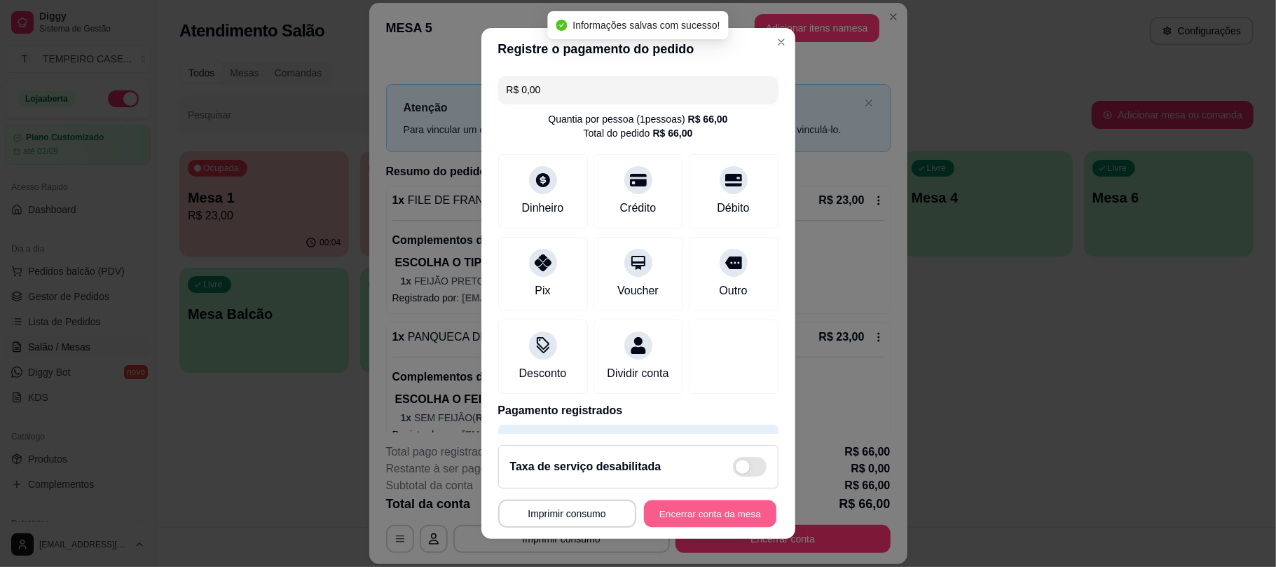
click at [684, 516] on button "Encerrar conta da mesa" at bounding box center [710, 512] width 132 height 27
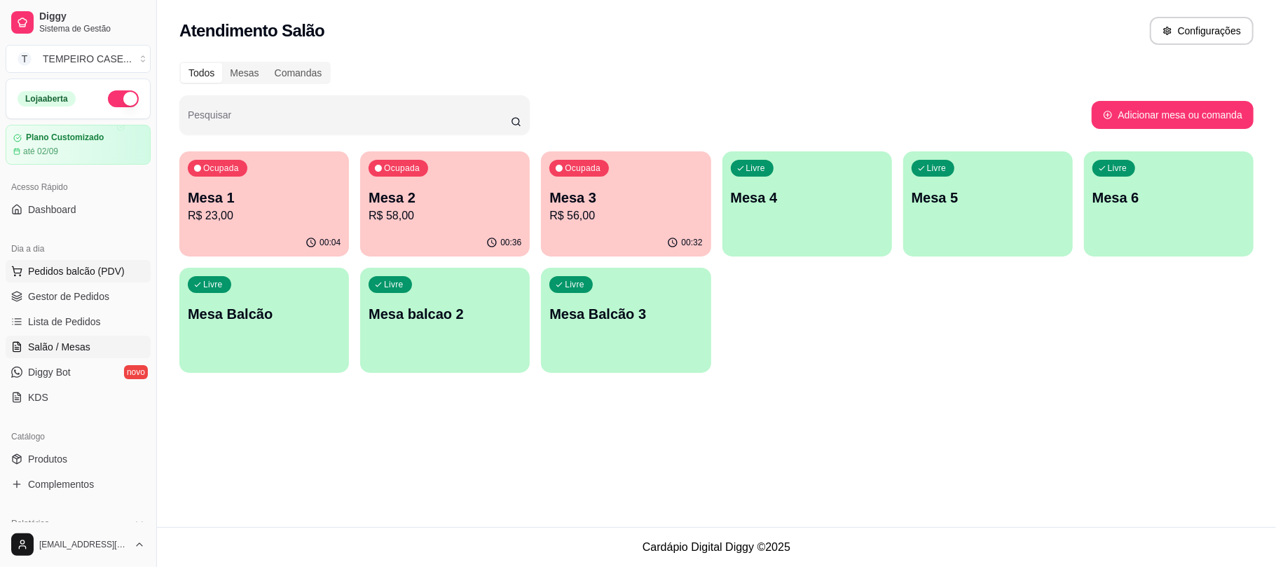
click at [46, 269] on span "Pedidos balcão (PDV)" at bounding box center [76, 271] width 97 height 14
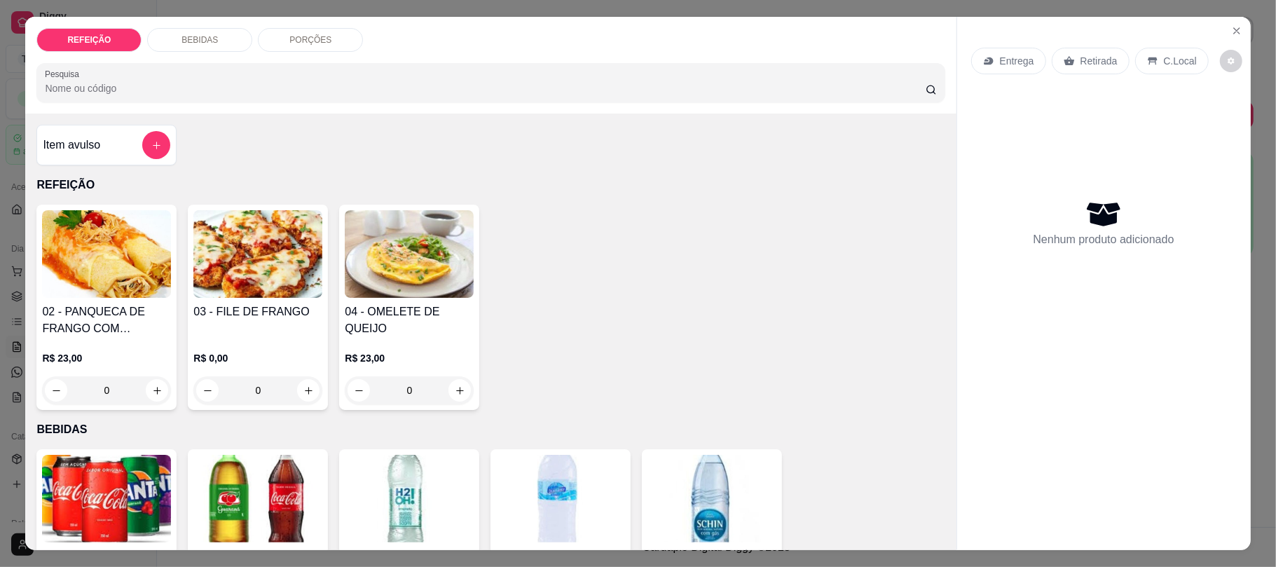
click at [545, 385] on div "02 - PANQUECA DE FRANGO COM CATUPIRY R$ 23,00 0 03 - FILE DE FRANGO R$ 0,00 0 0…" at bounding box center [490, 307] width 908 height 205
click at [1227, 24] on button "Close" at bounding box center [1236, 31] width 22 height 22
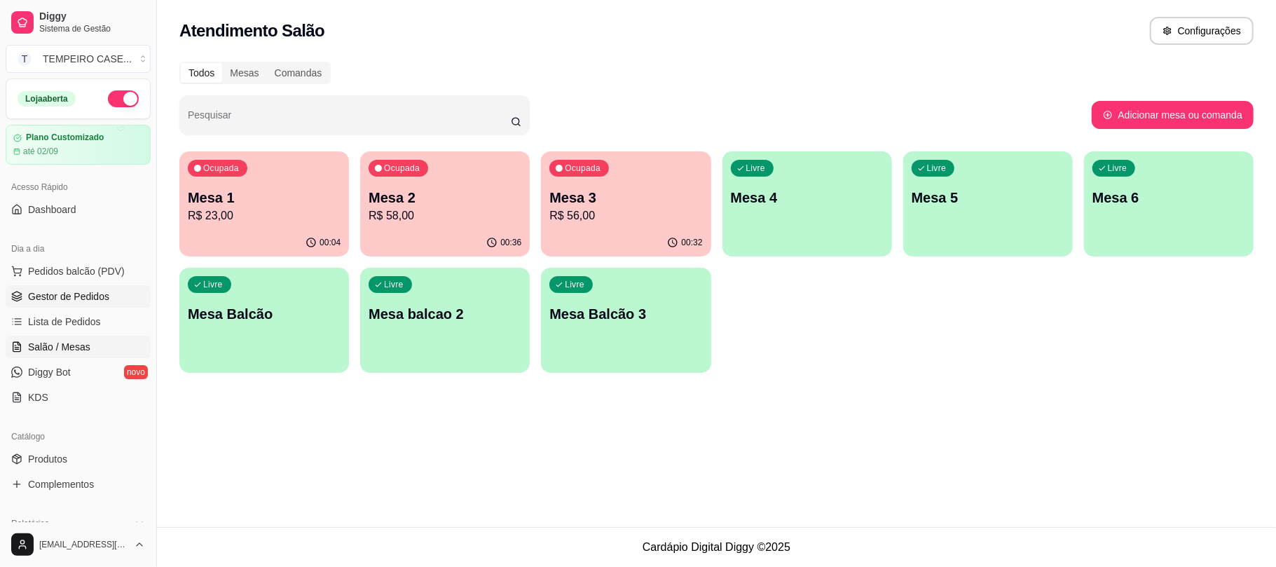
click at [46, 298] on span "Gestor de Pedidos" at bounding box center [68, 296] width 81 height 14
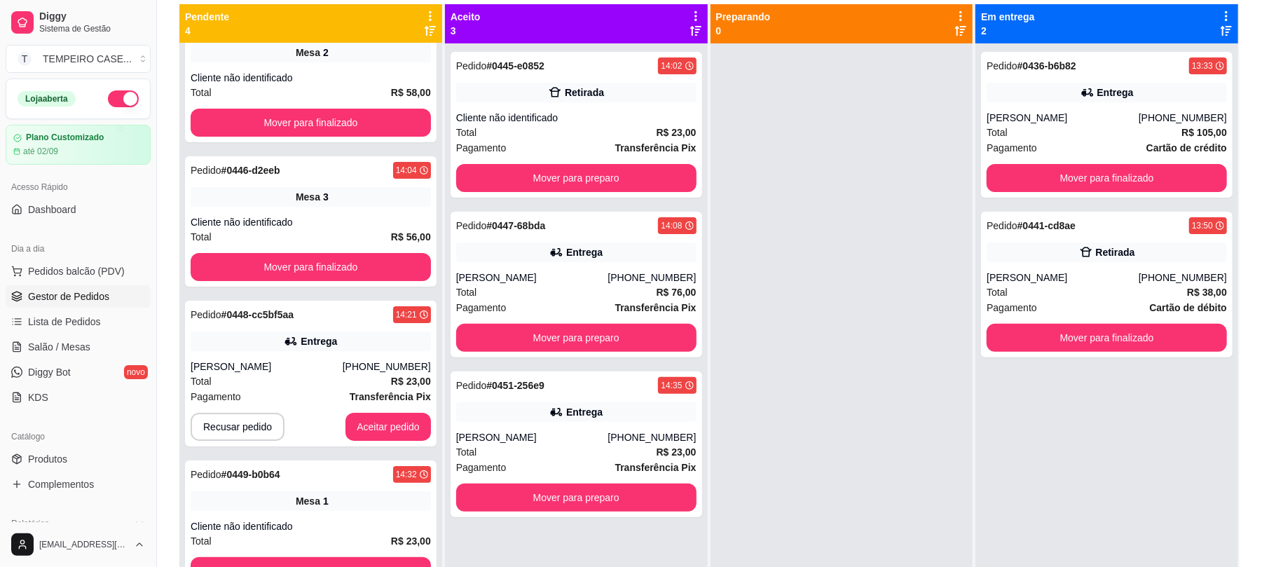
scroll to position [120, 0]
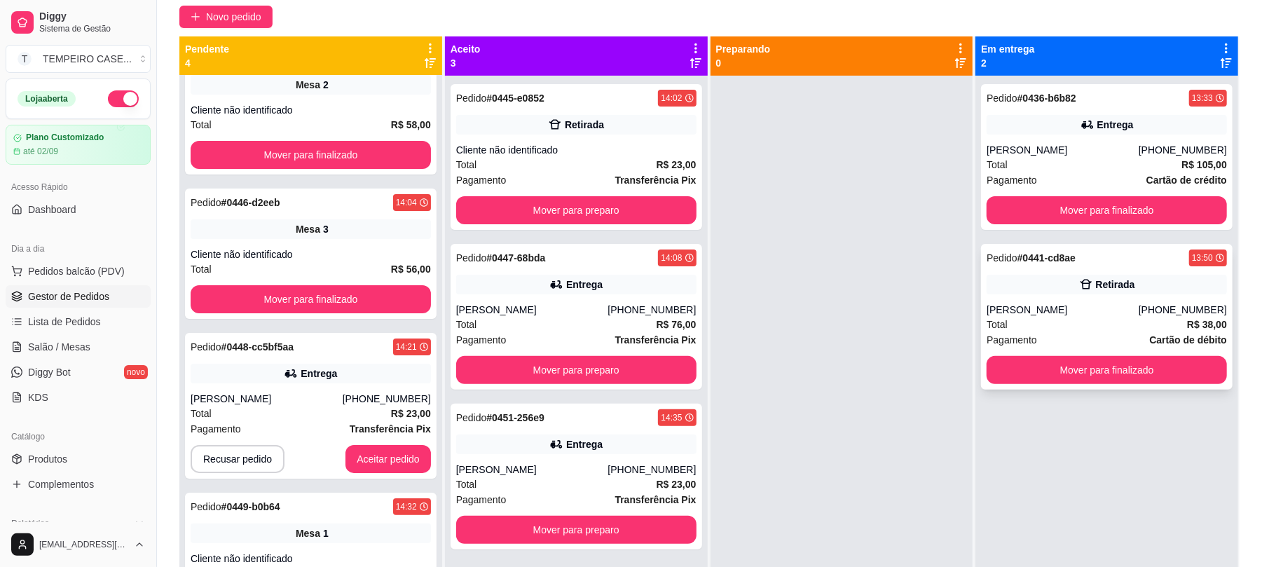
click at [1156, 365] on button "Mover para finalizado" at bounding box center [1106, 370] width 240 height 28
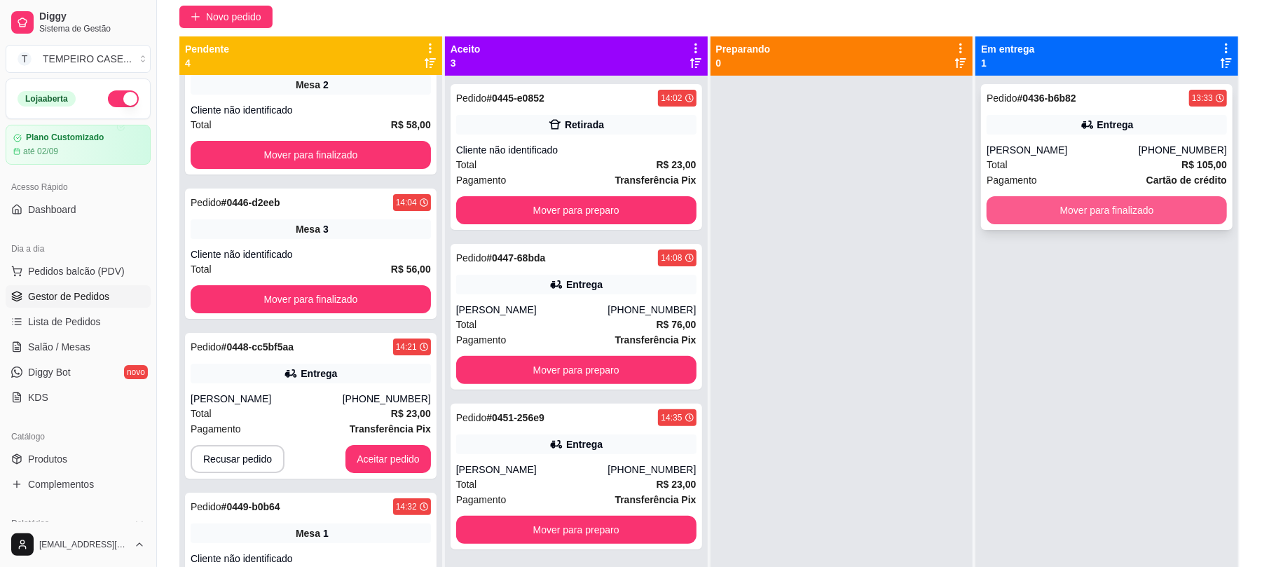
click at [1131, 213] on button "Mover para finalizado" at bounding box center [1106, 210] width 240 height 28
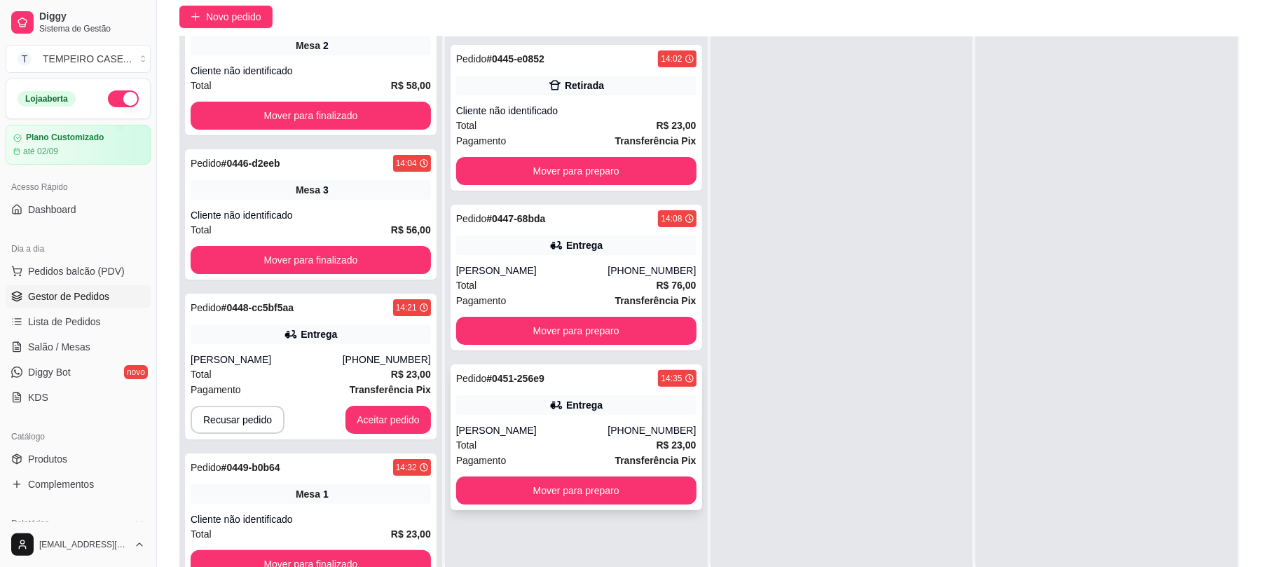
scroll to position [214, 0]
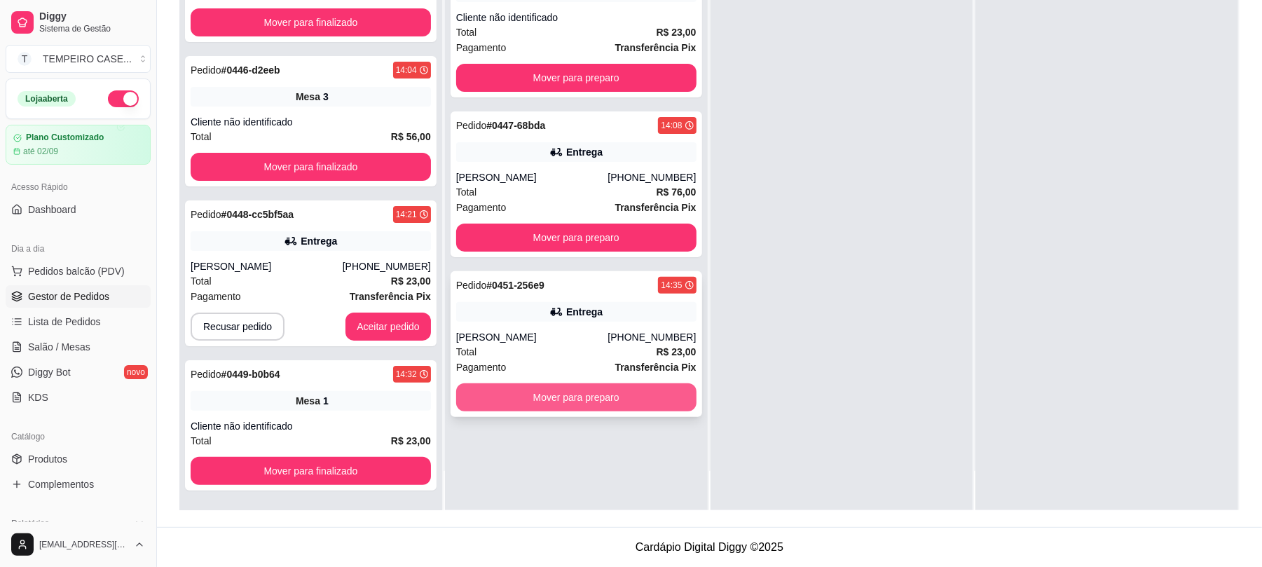
click at [592, 398] on button "Mover para preparo" at bounding box center [576, 397] width 240 height 28
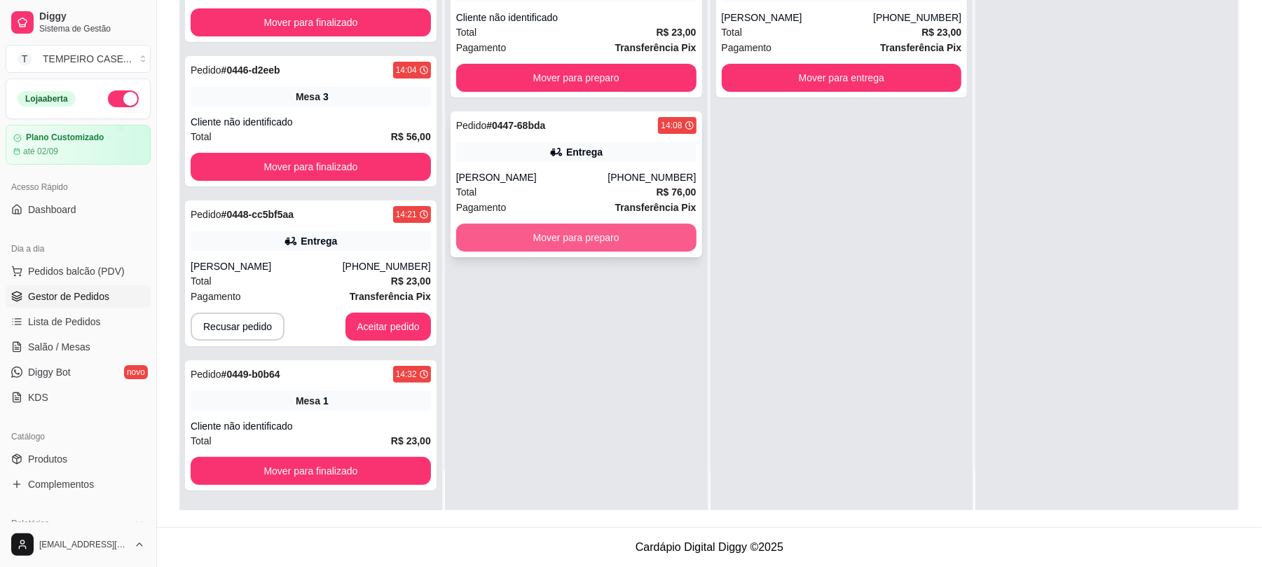
click at [597, 230] on button "Mover para preparo" at bounding box center [576, 237] width 240 height 28
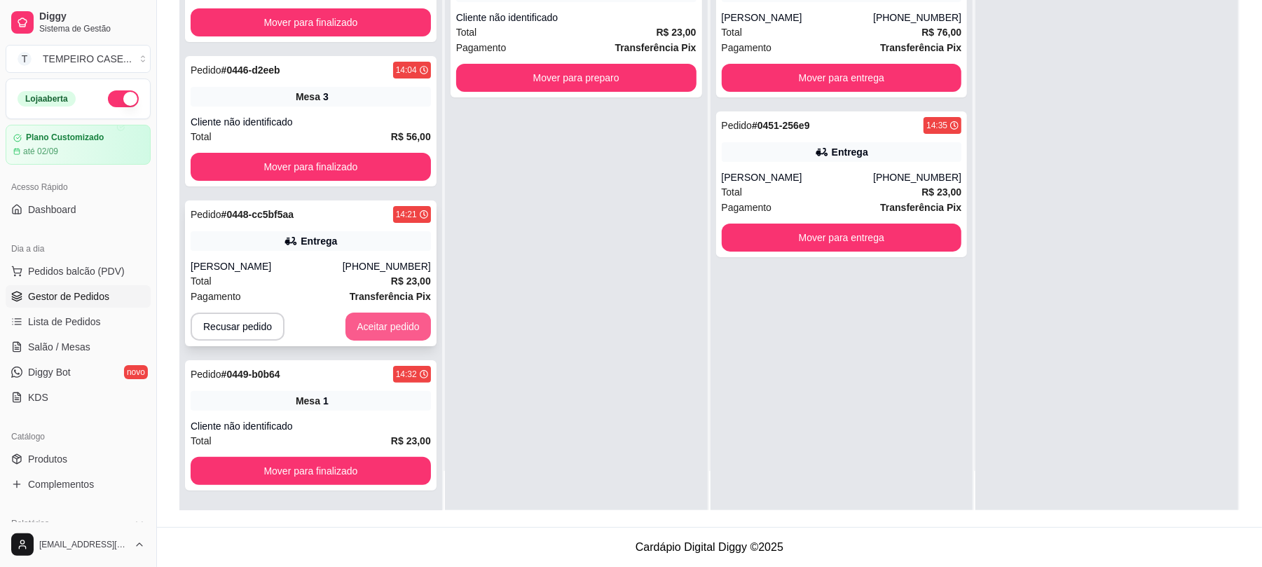
click at [351, 332] on button "Aceitar pedido" at bounding box center [387, 326] width 85 height 28
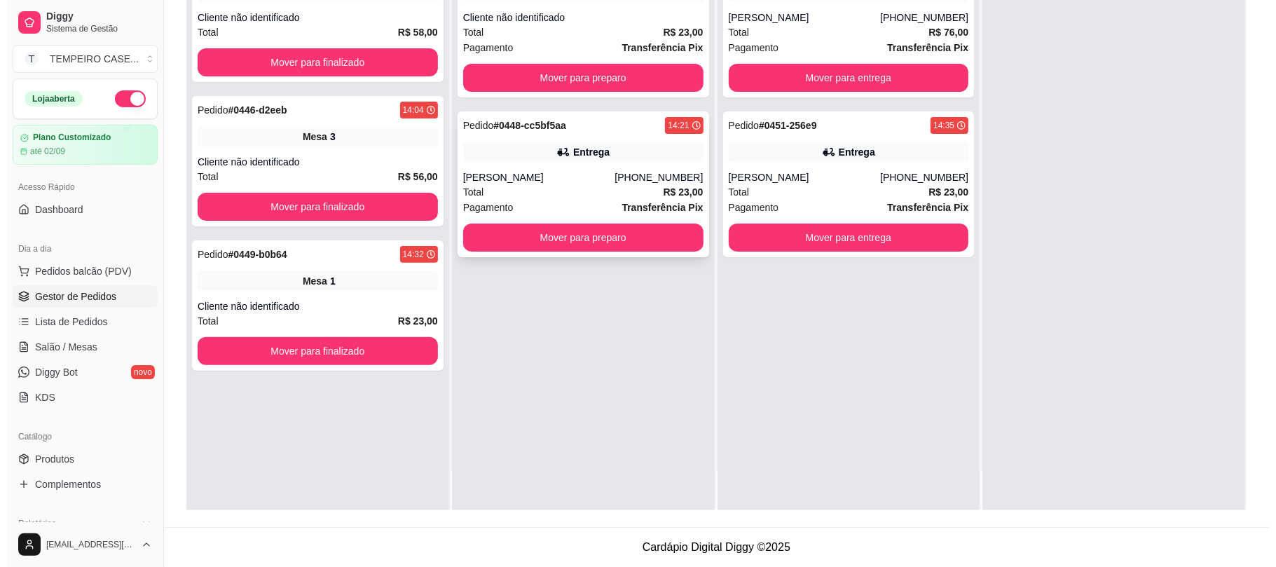
scroll to position [0, 0]
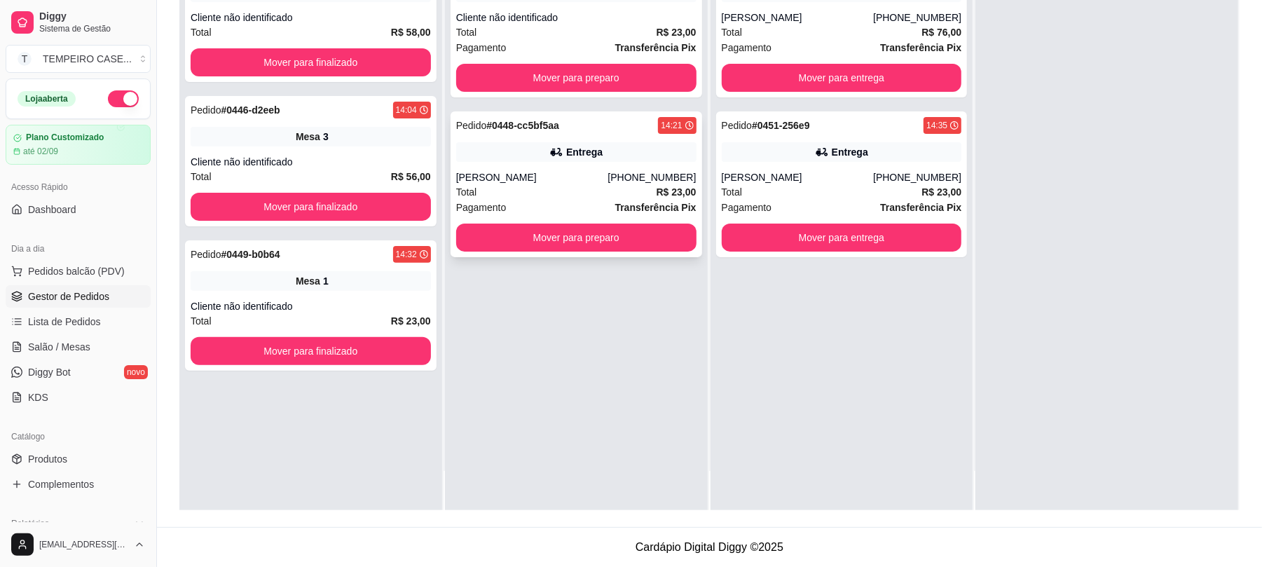
click at [620, 189] on div "Total R$ 23,00" at bounding box center [576, 191] width 240 height 15
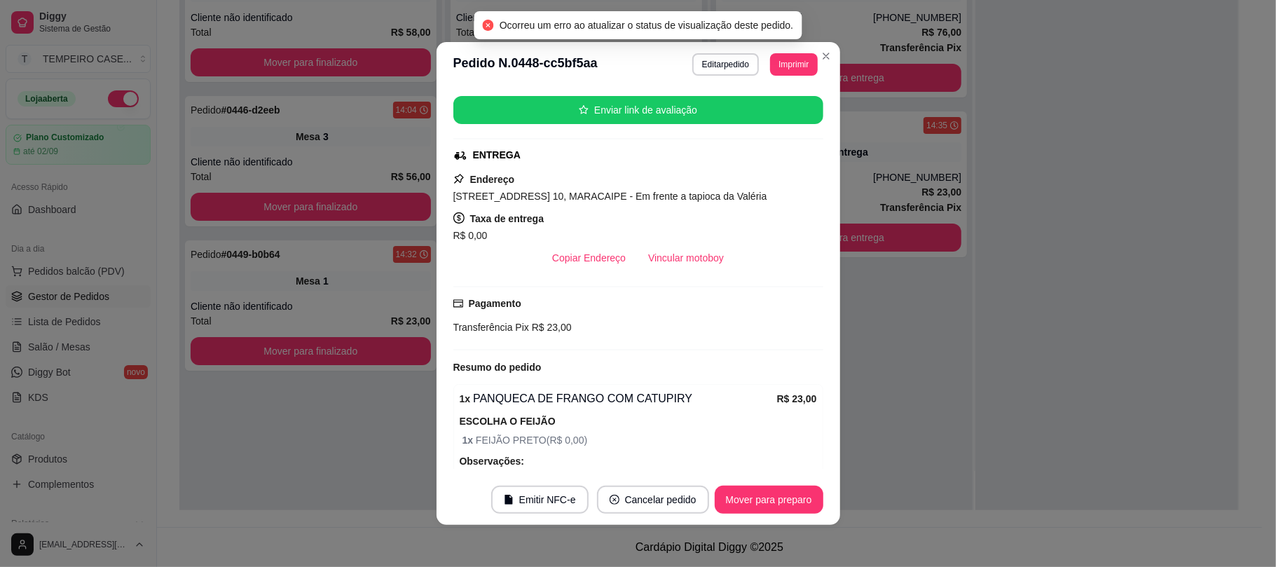
scroll to position [186, 0]
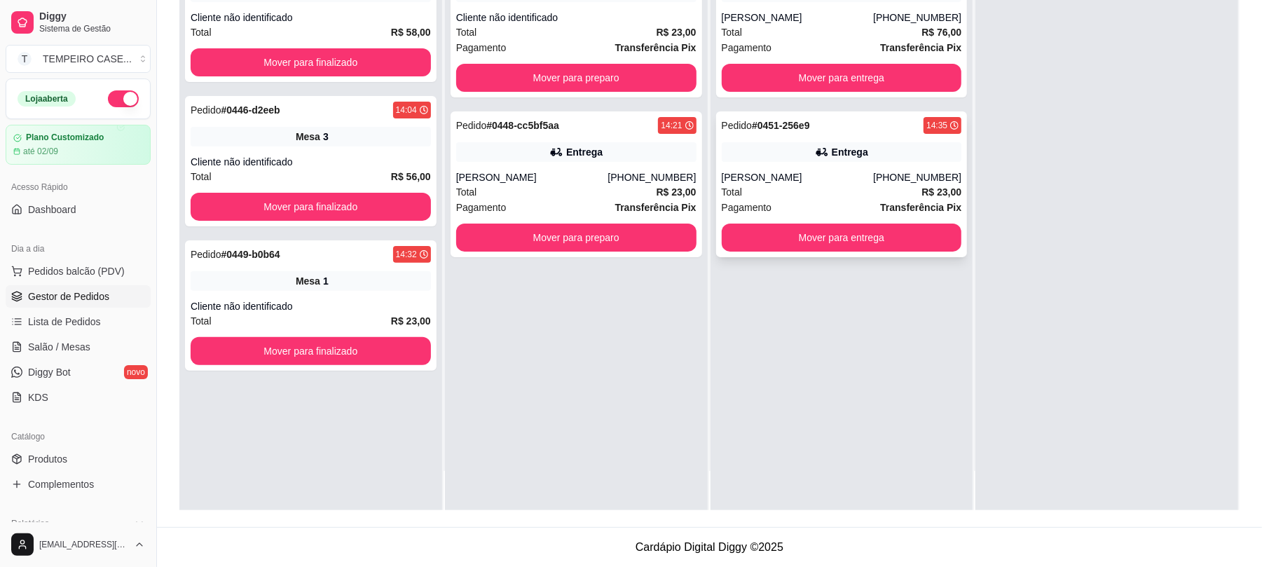
click at [884, 165] on div "Pedido # 0451-256e9 14:35 Entrega [PERSON_NAME] [PHONE_NUMBER] Total R$ 23,00 P…" at bounding box center [841, 184] width 251 height 146
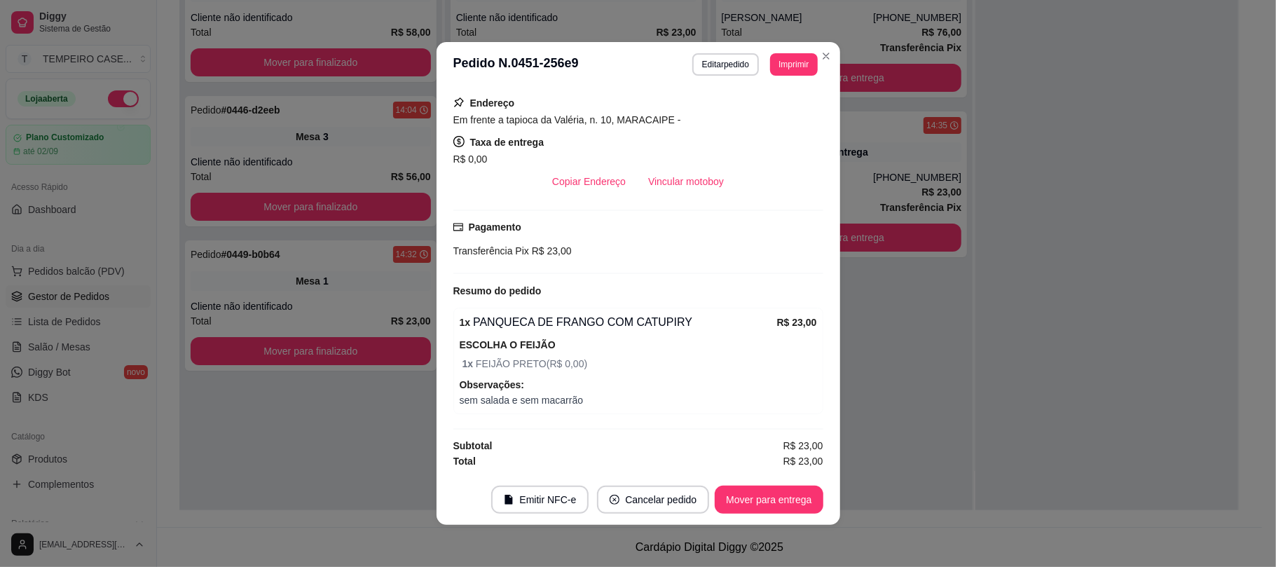
scroll to position [3, 0]
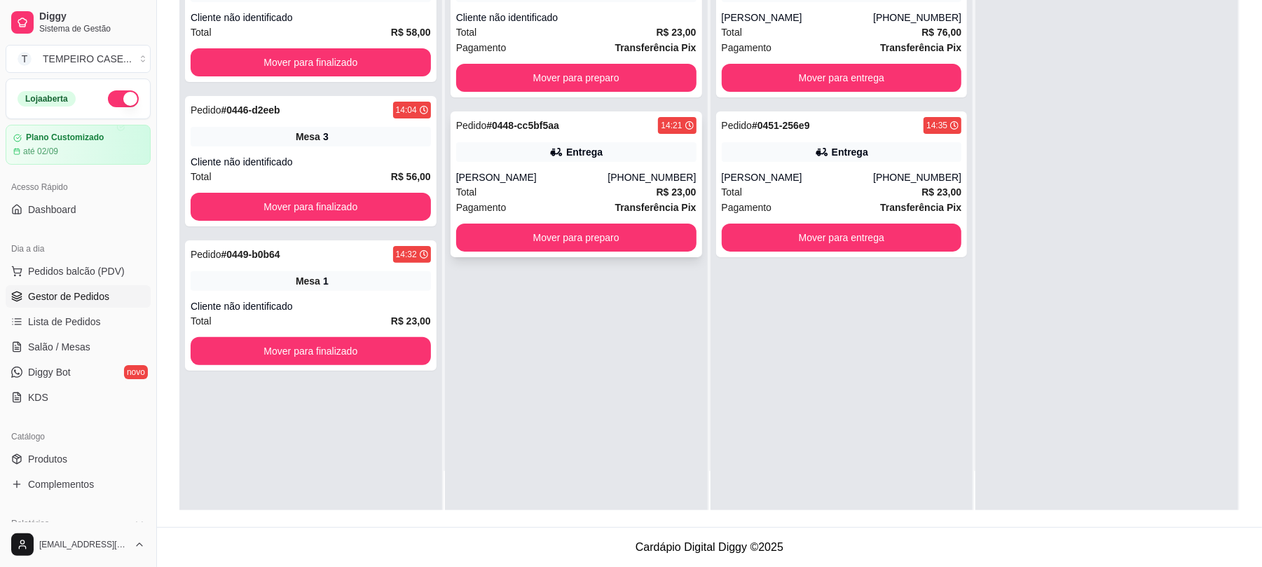
click at [651, 180] on div "[PHONE_NUMBER]" at bounding box center [651, 177] width 88 height 14
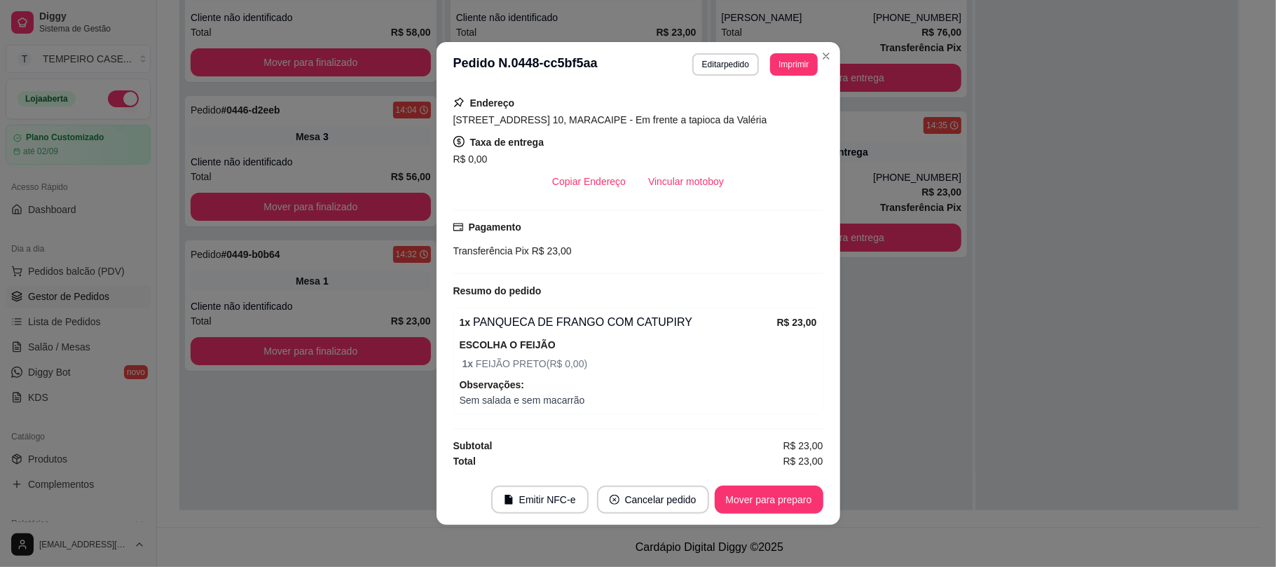
scroll to position [252, 0]
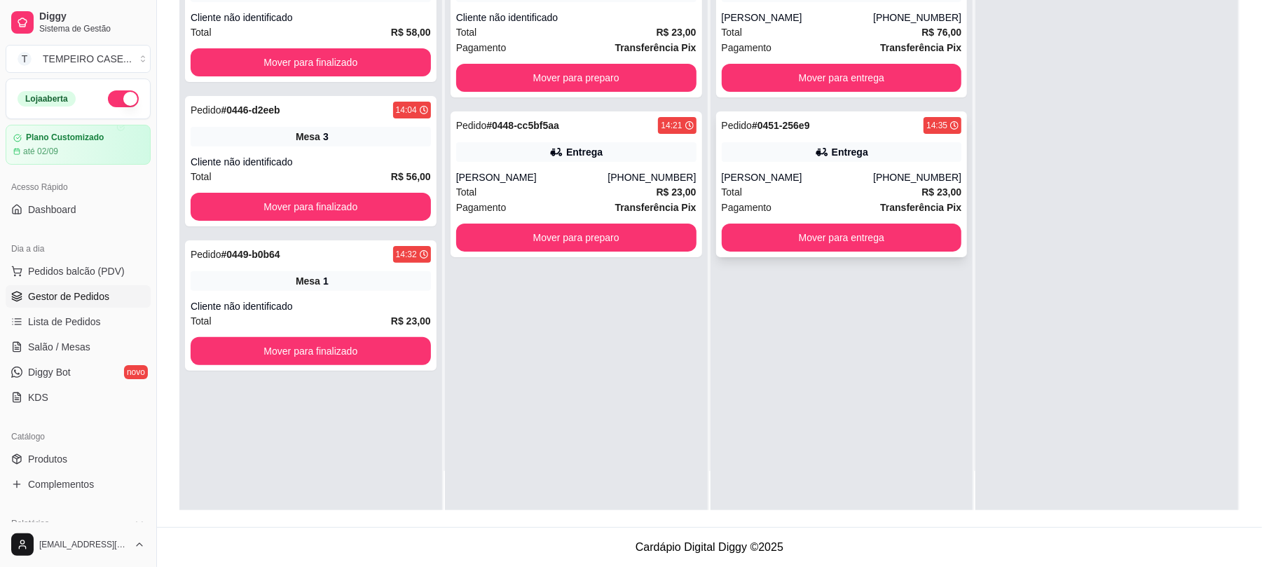
click at [870, 130] on div "Pedido # 0451-256e9 14:35" at bounding box center [842, 125] width 240 height 17
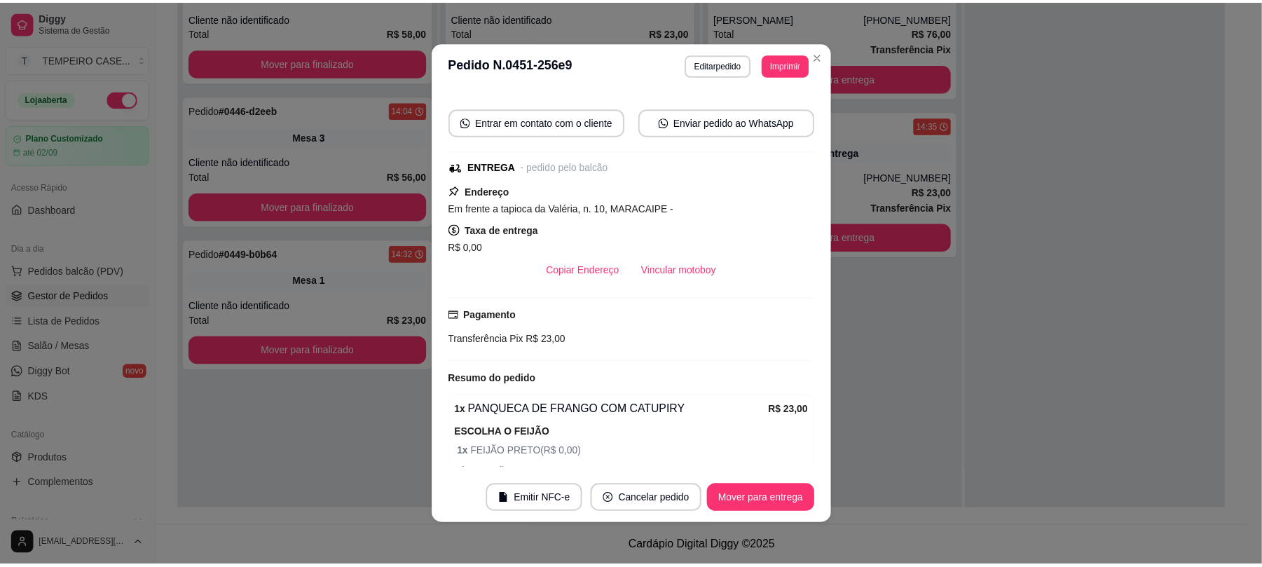
scroll to position [210, 0]
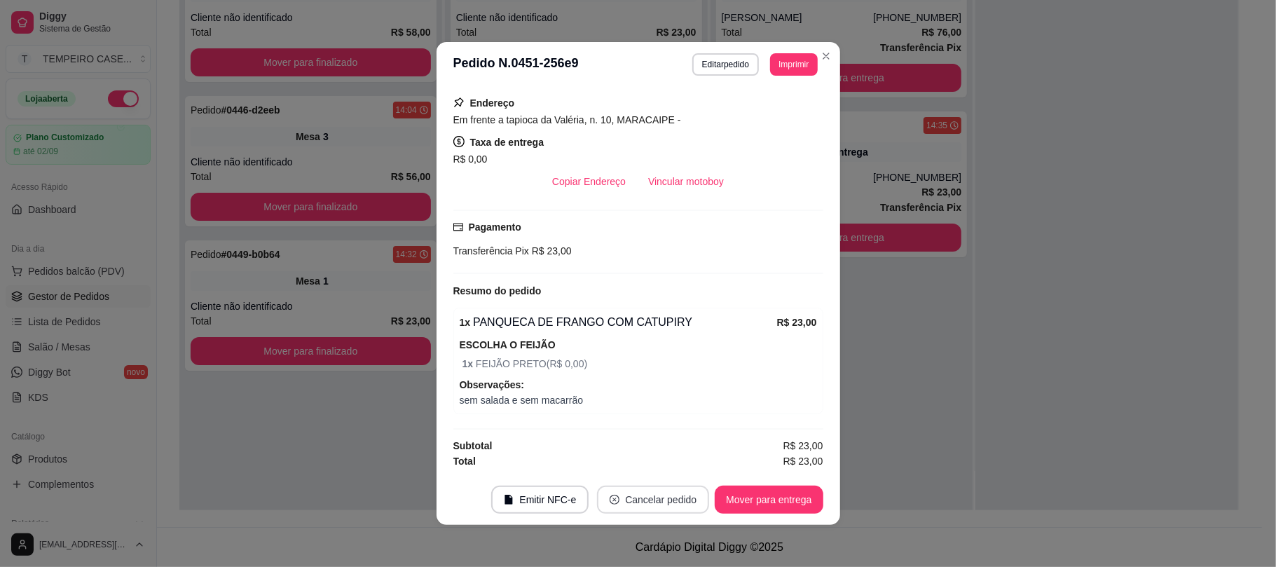
click at [671, 499] on button "Cancelar pedido" at bounding box center [653, 499] width 112 height 28
click at [695, 466] on button "Sim" at bounding box center [686, 465] width 56 height 28
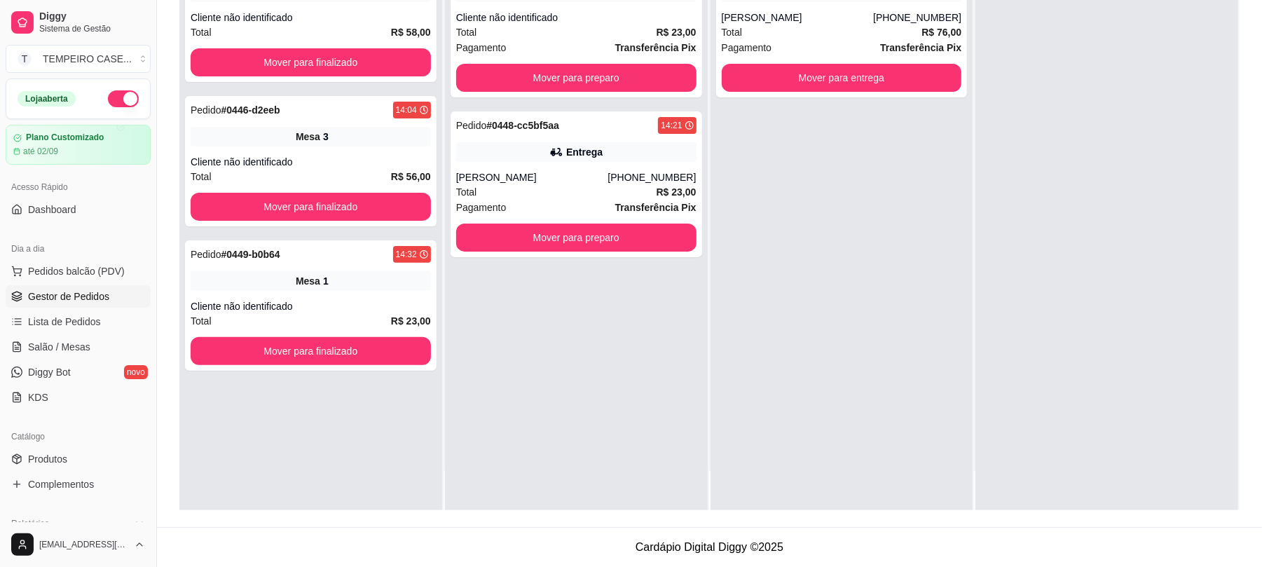
scroll to position [0, 0]
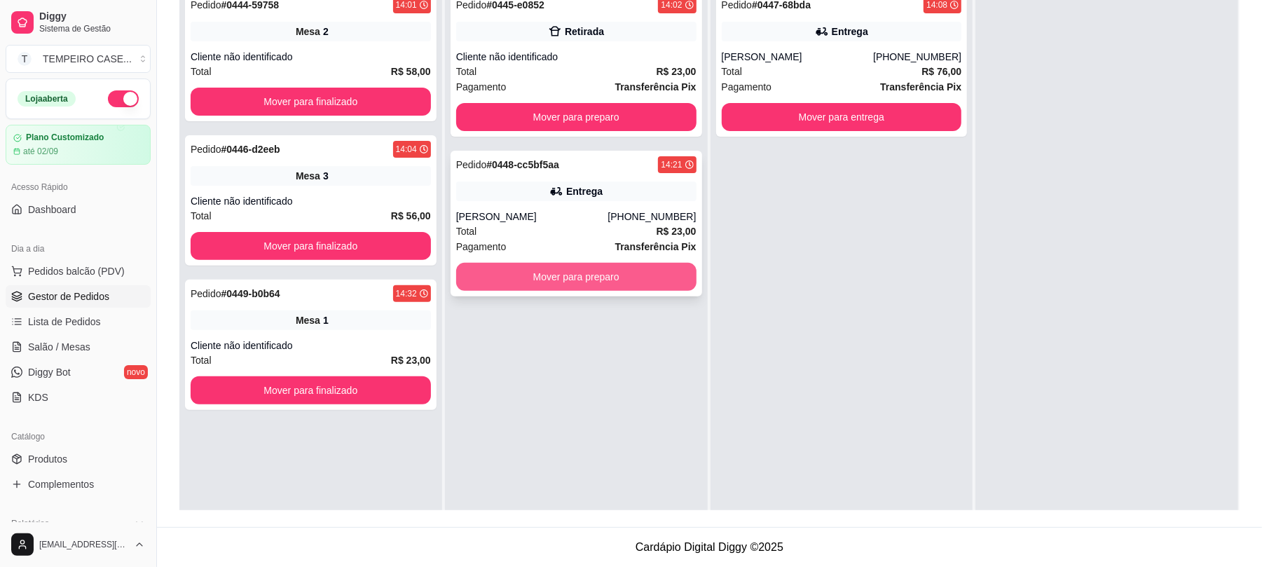
click at [542, 282] on button "Mover para preparo" at bounding box center [576, 277] width 240 height 28
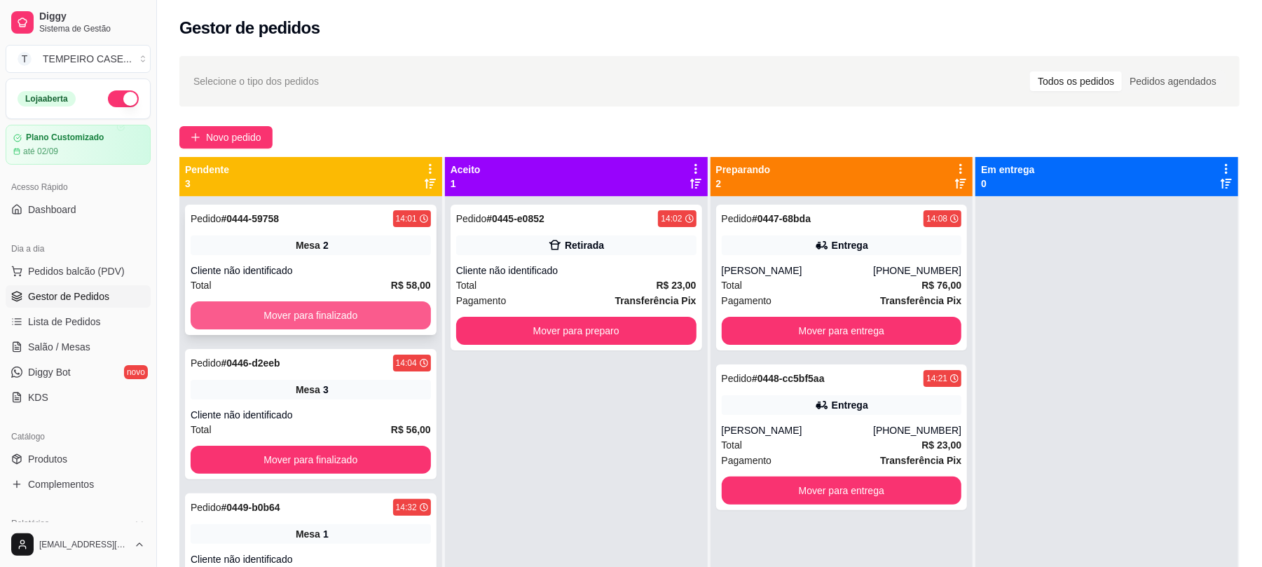
click at [307, 317] on button "Mover para finalizado" at bounding box center [311, 315] width 240 height 28
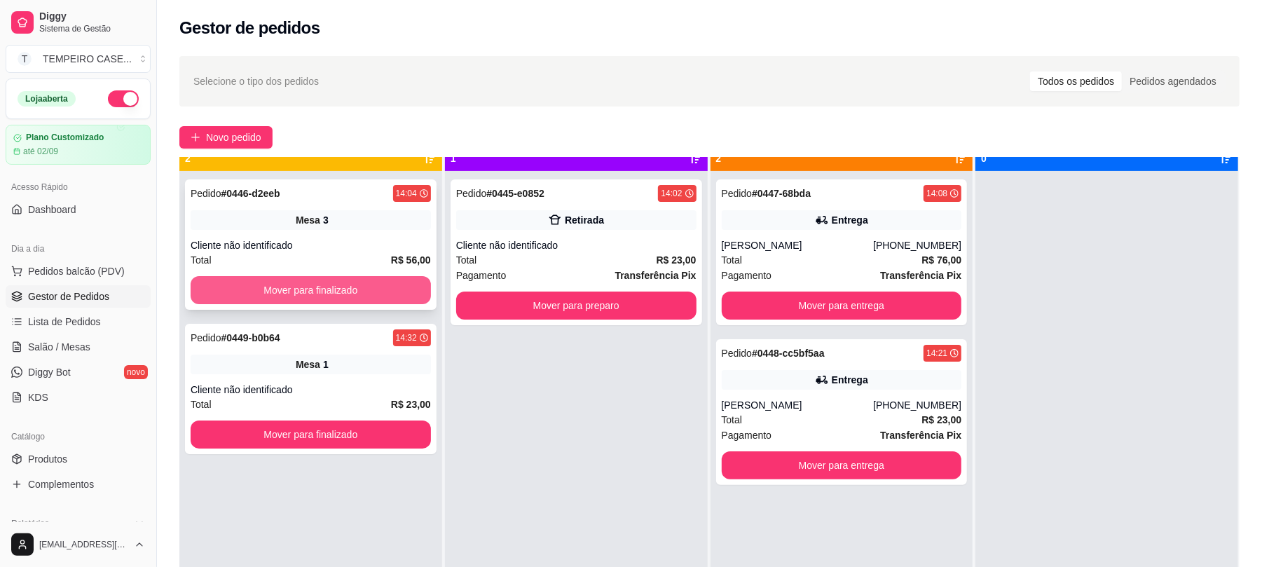
scroll to position [39, 0]
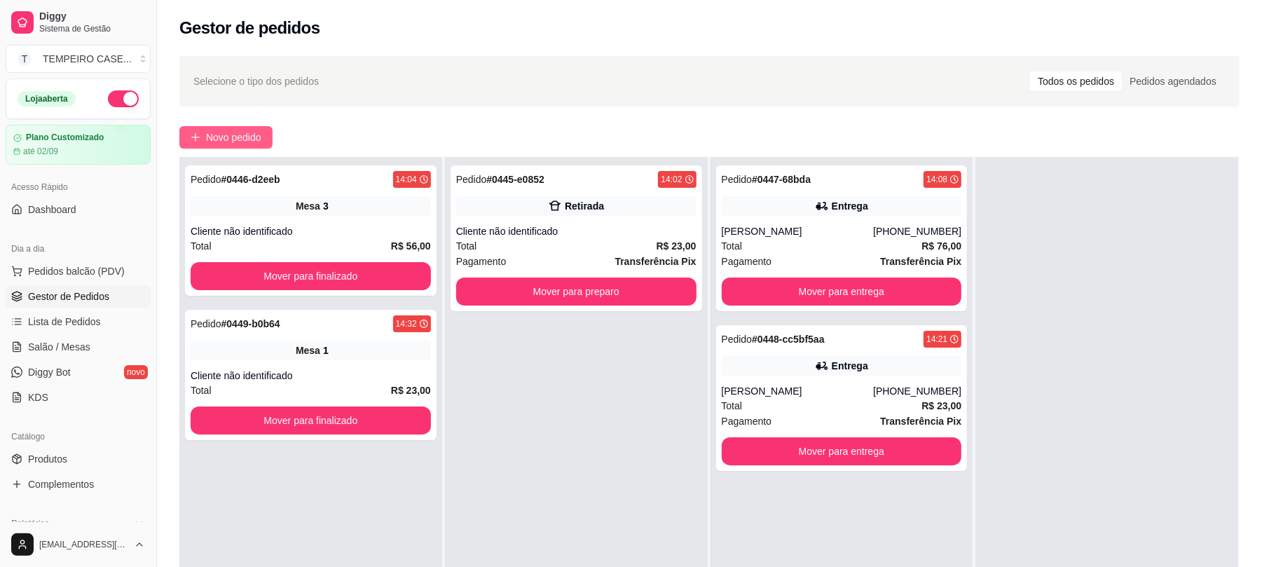
click at [225, 140] on span "Novo pedido" at bounding box center [233, 137] width 55 height 15
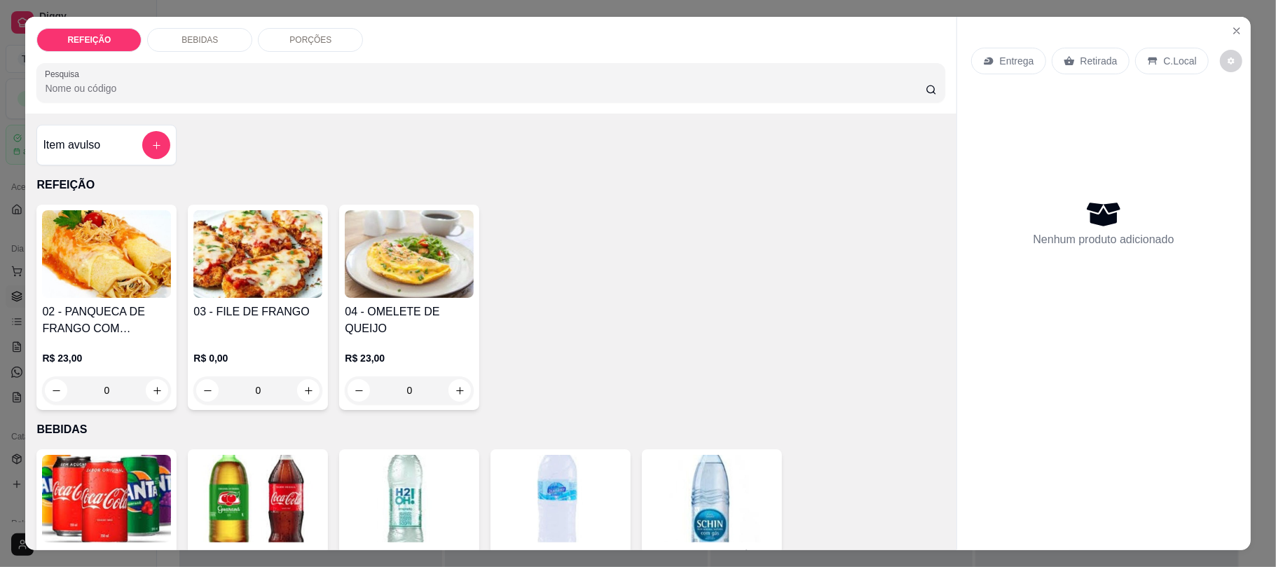
click at [205, 279] on img at bounding box center [257, 254] width 129 height 88
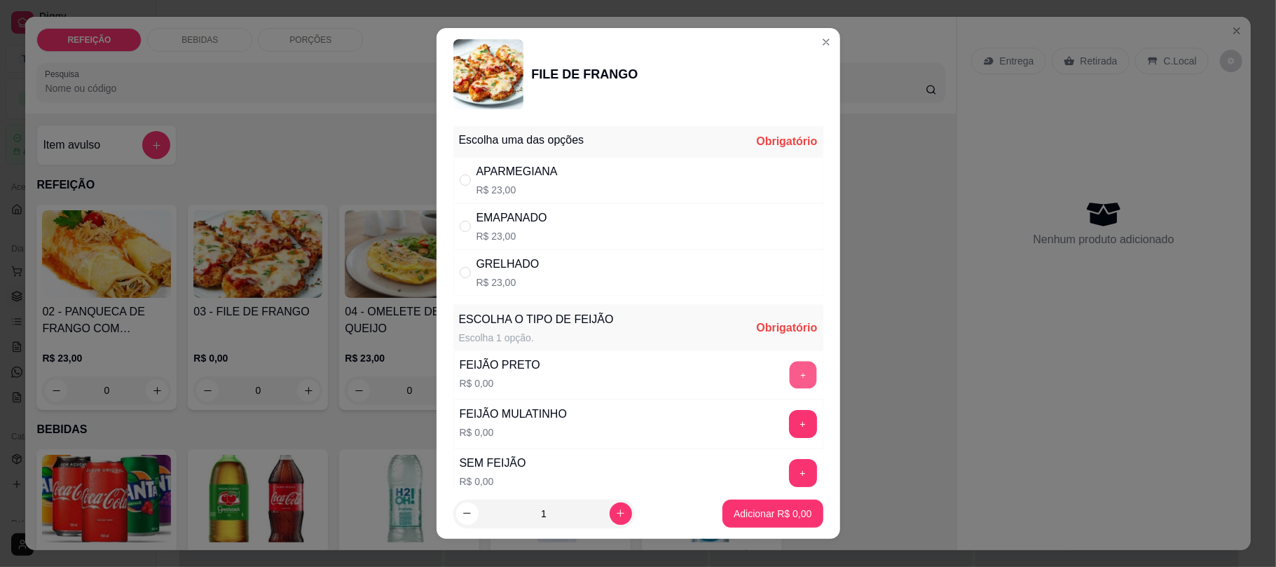
click at [789, 373] on button "+" at bounding box center [802, 374] width 27 height 27
click at [564, 171] on div "APARMEGIANA R$ 23,00" at bounding box center [638, 180] width 370 height 46
radio input "true"
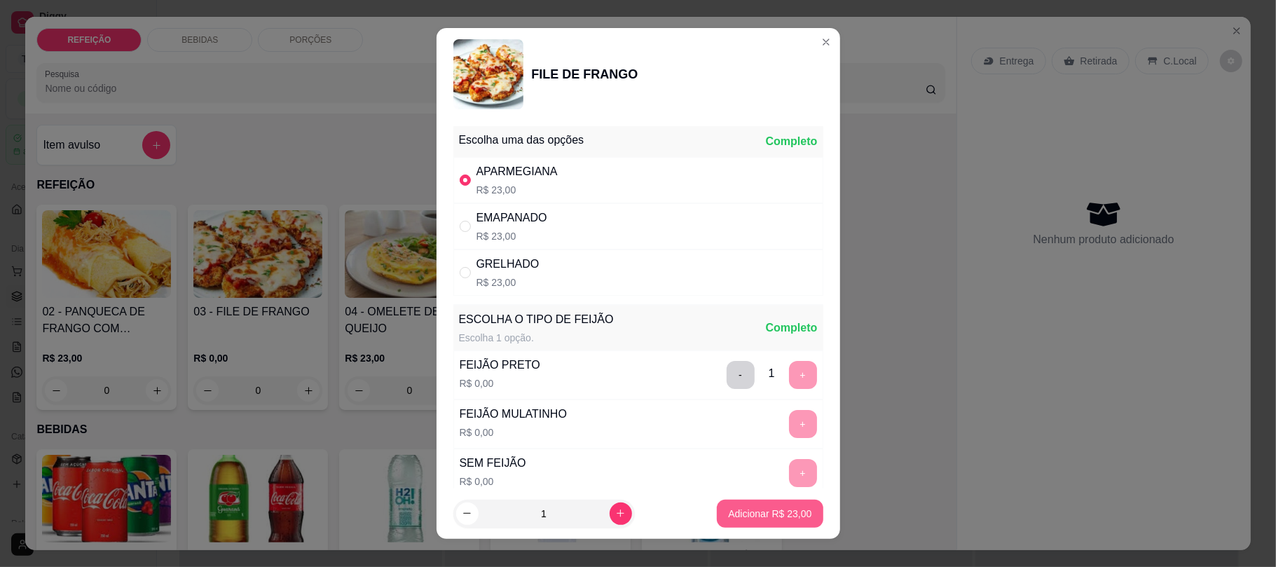
click at [752, 508] on p "Adicionar R$ 23,00" at bounding box center [769, 513] width 83 height 14
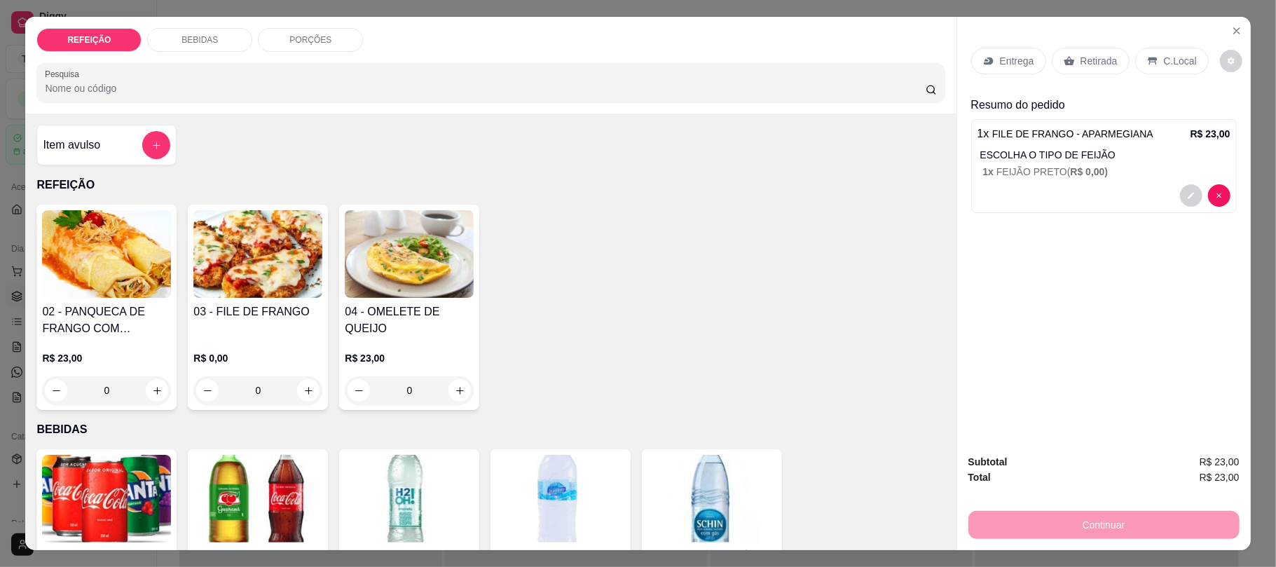
click at [1080, 65] on p "Retirada" at bounding box center [1098, 61] width 37 height 14
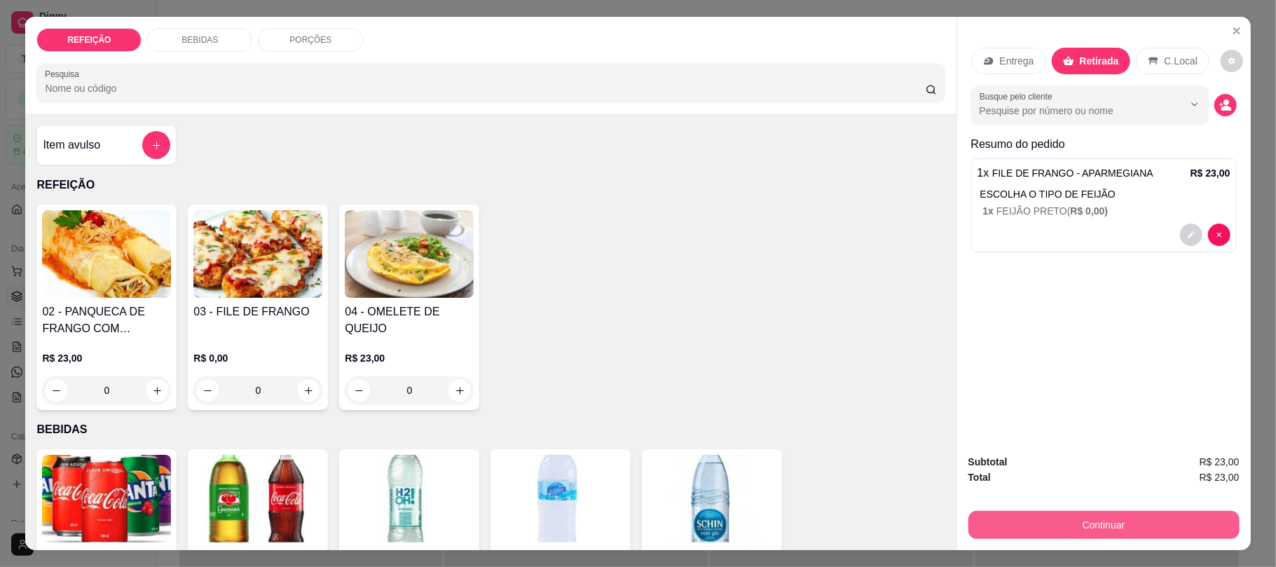
click at [1045, 523] on button "Continuar" at bounding box center [1103, 525] width 271 height 28
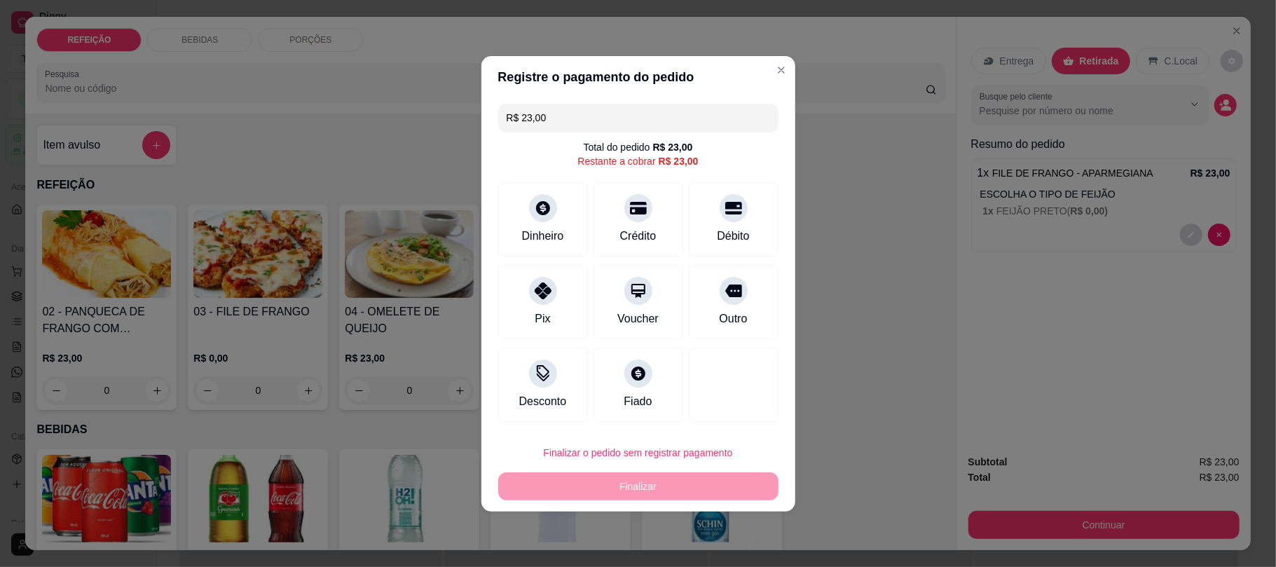
click at [776, 202] on div "R$ 23,00 Total do pedido R$ 23,00 Restante a cobrar R$ 23,00 Dinheiro Crédito D…" at bounding box center [638, 262] width 314 height 329
click at [715, 230] on div "Débito" at bounding box center [733, 235] width 36 height 18
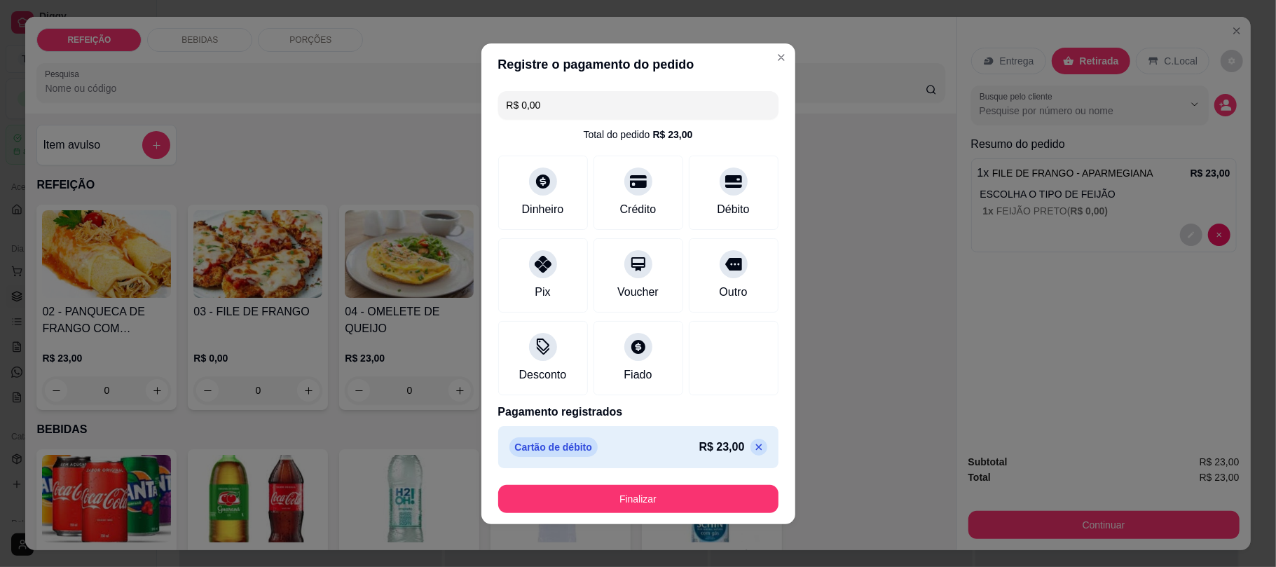
click at [705, 507] on button "Finalizar" at bounding box center [638, 499] width 280 height 28
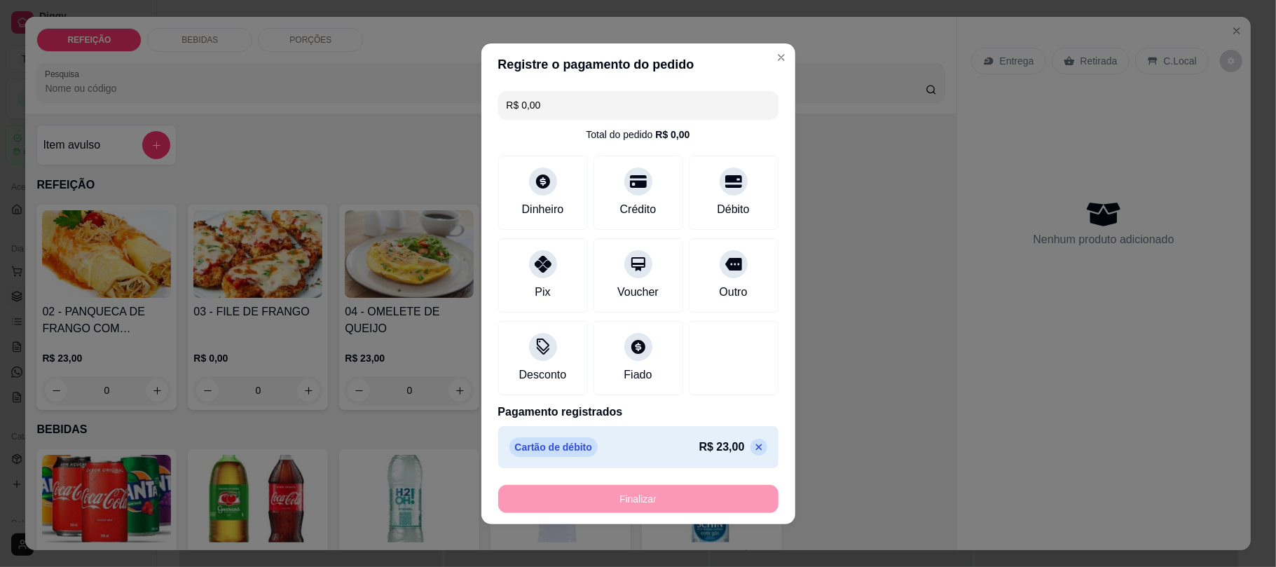
type input "-R$ 23,00"
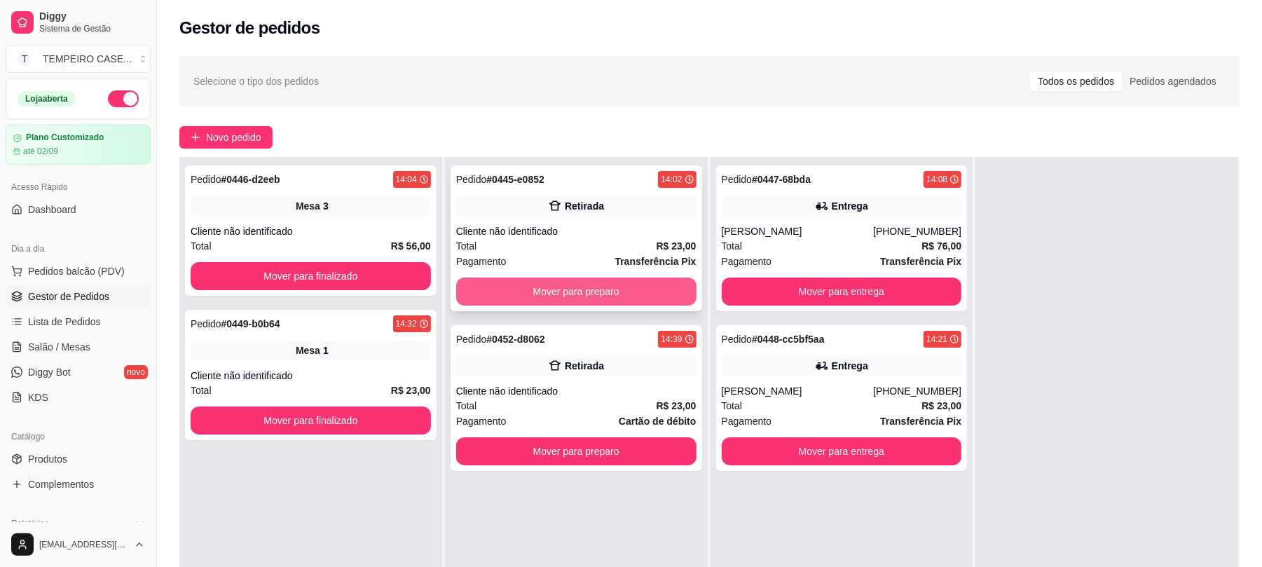
click at [658, 305] on button "Mover para preparo" at bounding box center [576, 291] width 240 height 28
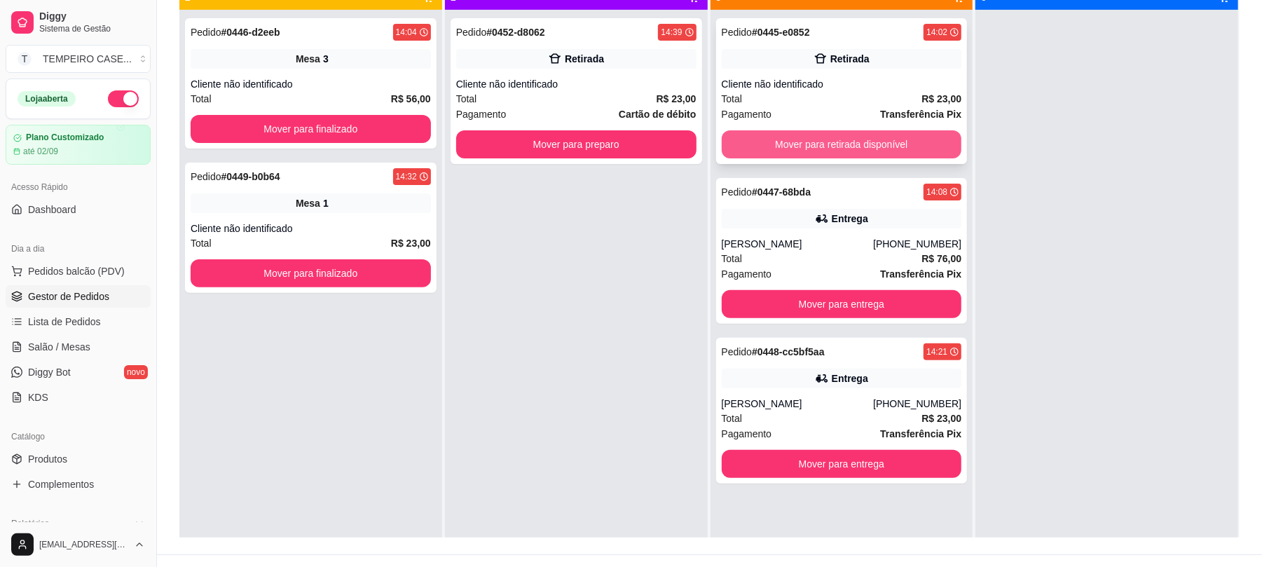
click at [820, 144] on button "Mover para retirada disponível" at bounding box center [842, 144] width 240 height 28
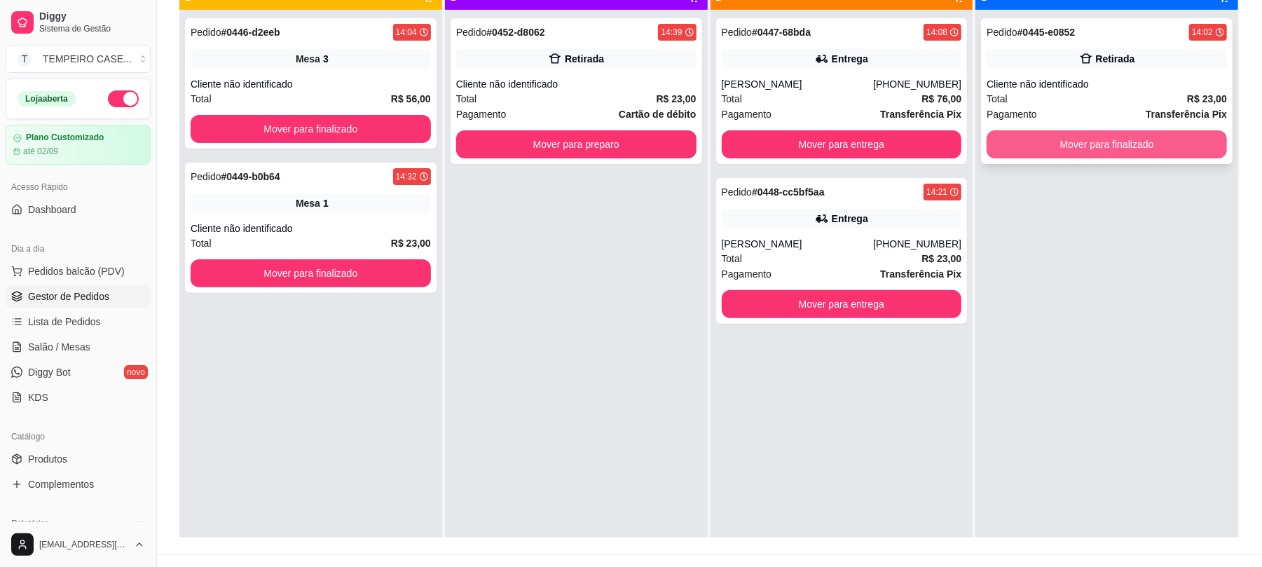
click at [1045, 138] on button "Mover para finalizado" at bounding box center [1106, 144] width 240 height 28
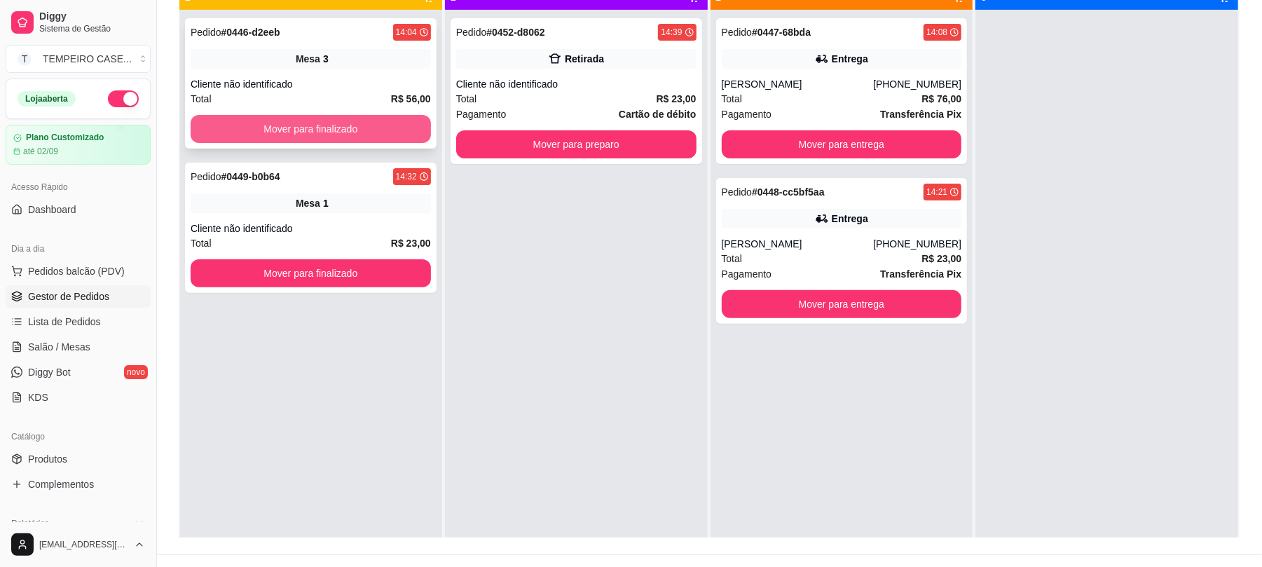
click at [359, 134] on button "Mover para finalizado" at bounding box center [311, 129] width 240 height 28
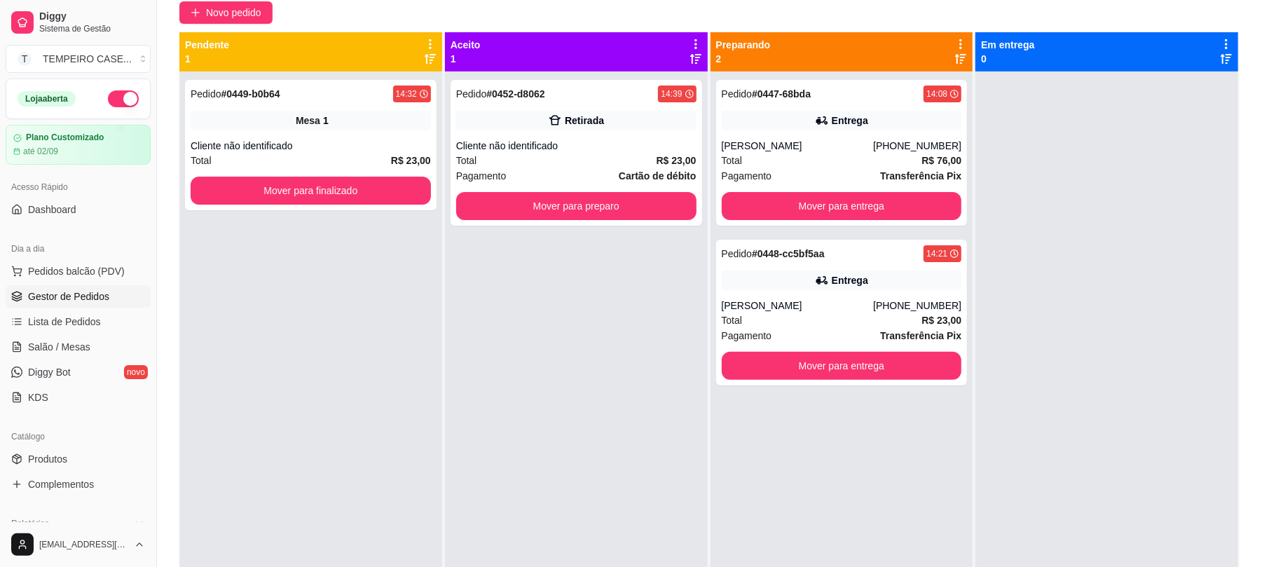
scroll to position [93, 0]
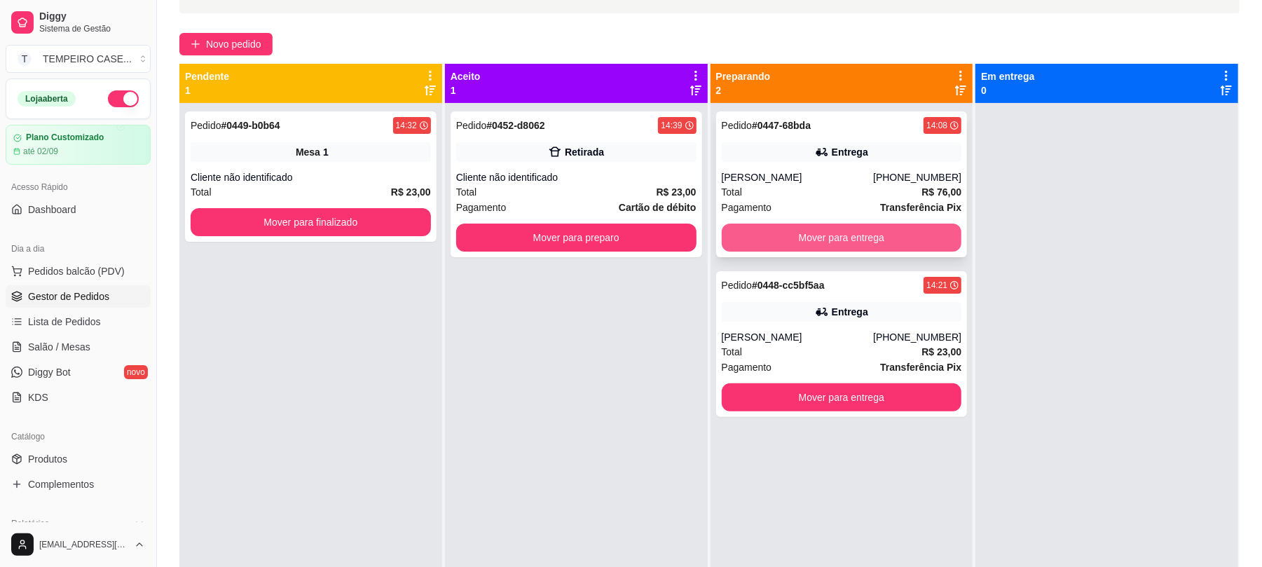
click at [740, 235] on button "Mover para entrega" at bounding box center [842, 237] width 240 height 28
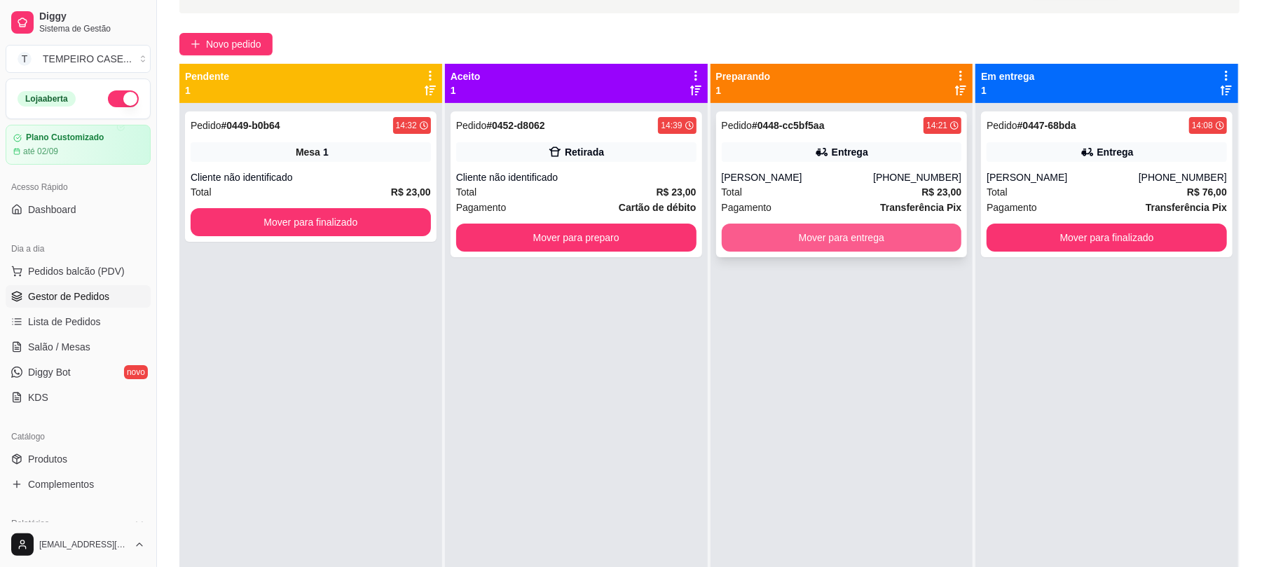
click at [740, 230] on button "Mover para entrega" at bounding box center [842, 237] width 240 height 28
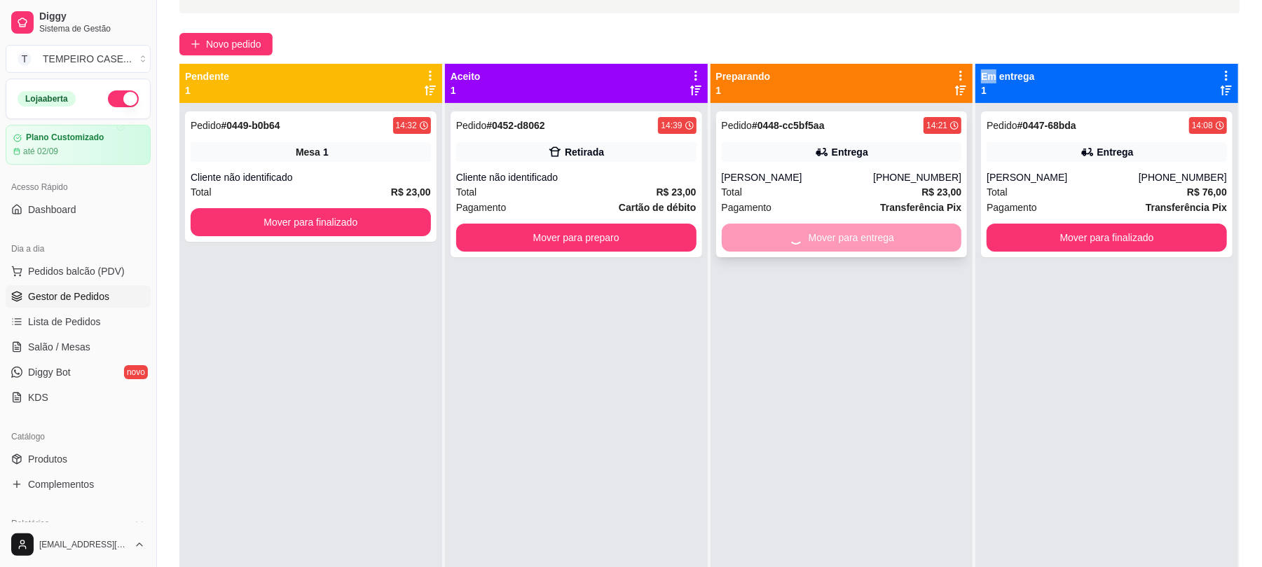
click at [740, 230] on div "Mover para entrega" at bounding box center [842, 237] width 240 height 28
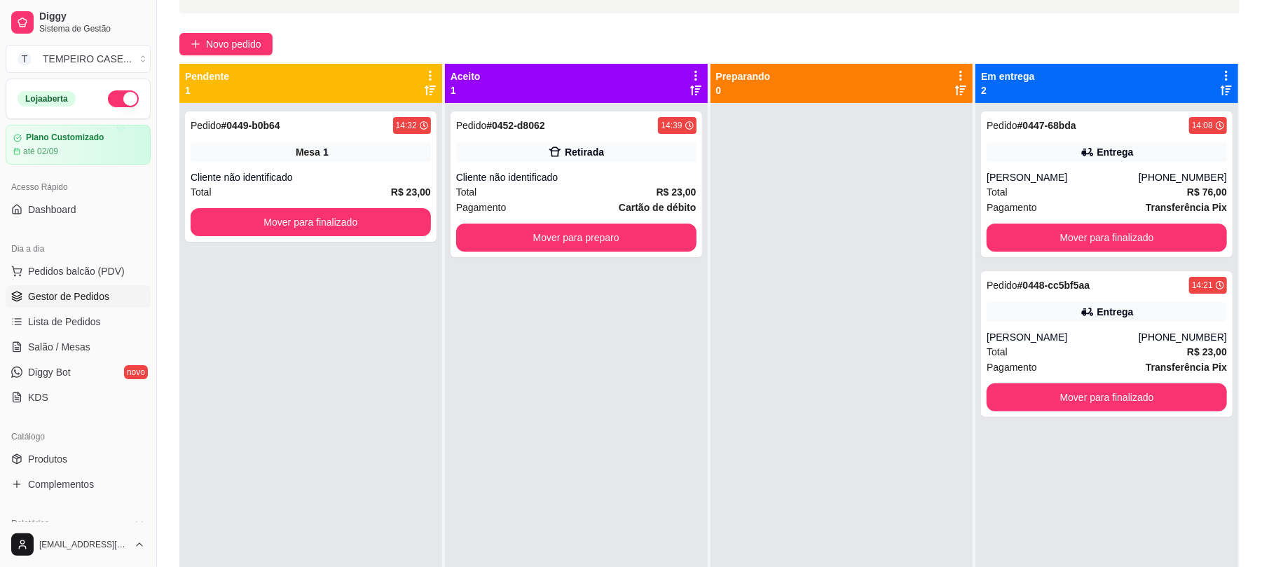
click at [712, 268] on div at bounding box center [841, 386] width 263 height 567
click at [351, 228] on button "Mover para finalizado" at bounding box center [311, 222] width 240 height 28
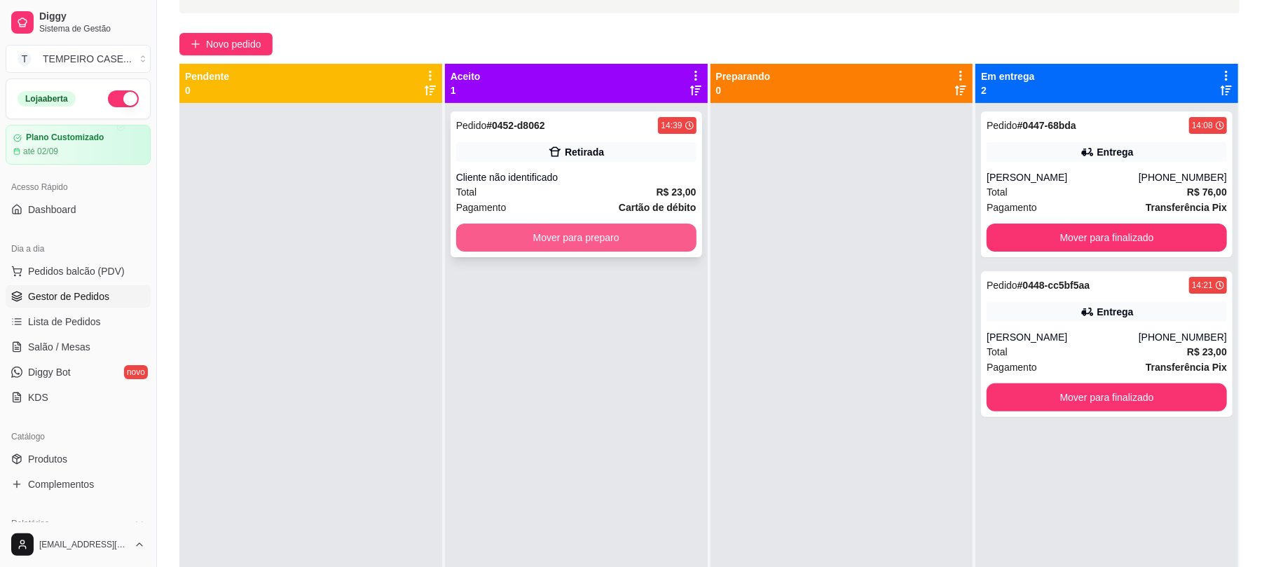
click at [535, 231] on button "Mover para preparo" at bounding box center [576, 237] width 240 height 28
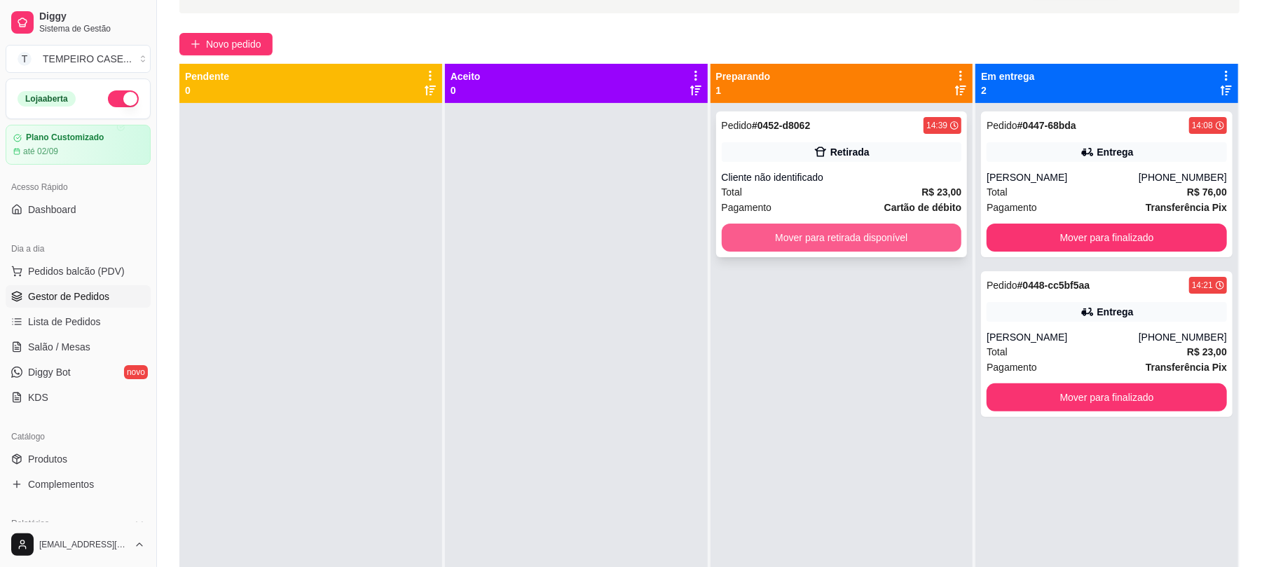
click at [811, 247] on button "Mover para retirada disponível" at bounding box center [842, 237] width 240 height 28
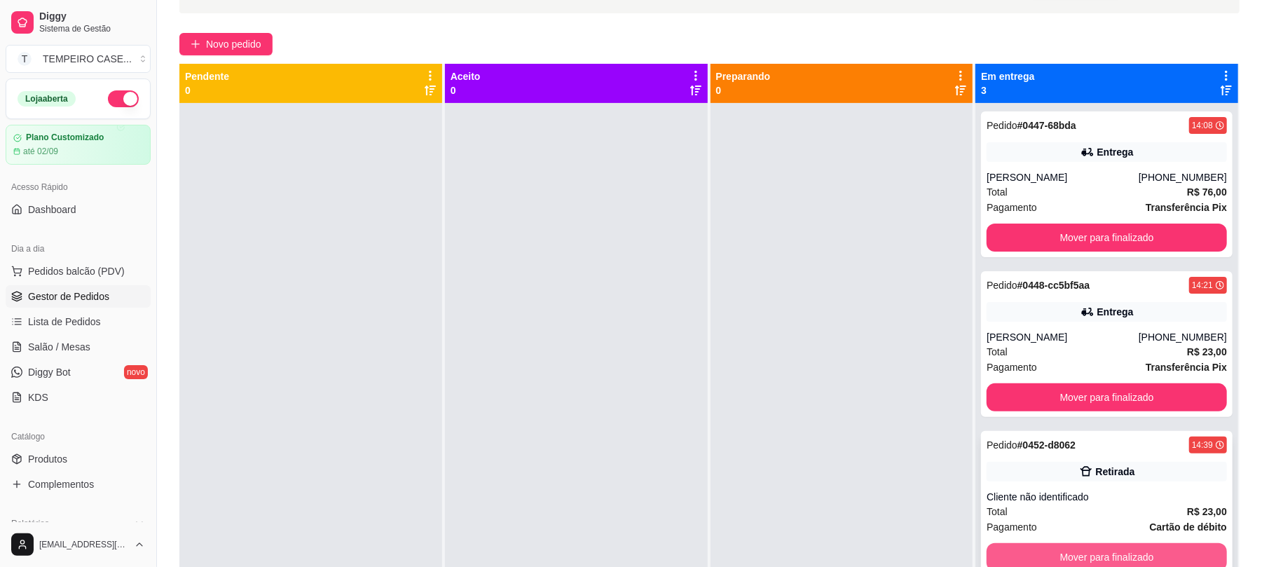
click at [1125, 553] on button "Mover para finalizado" at bounding box center [1106, 557] width 240 height 28
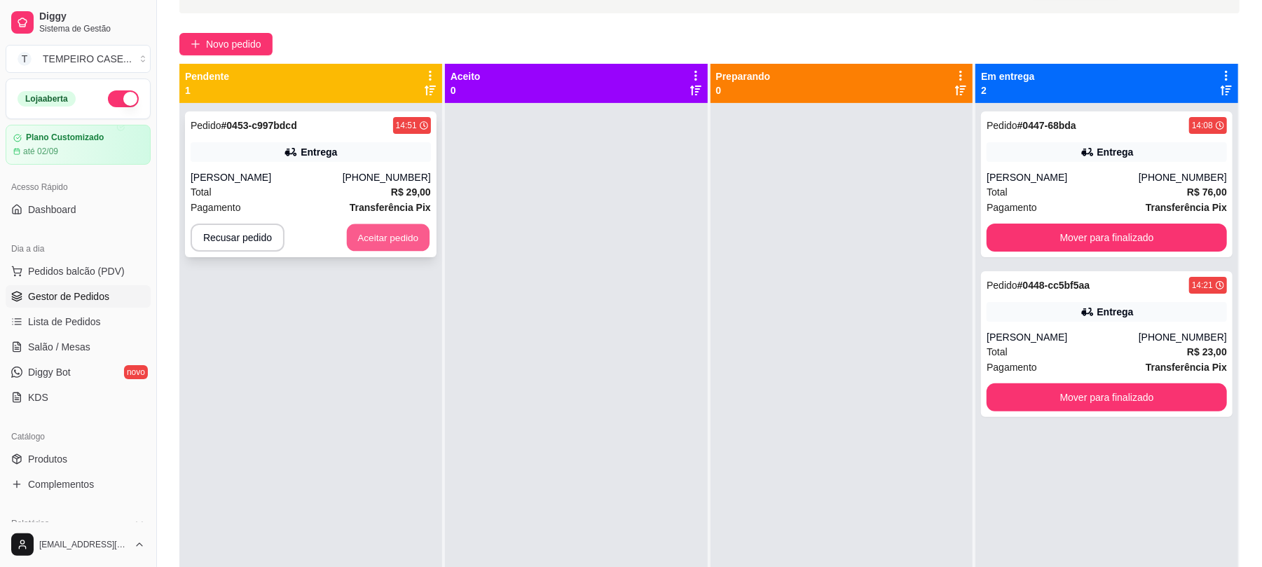
click at [382, 244] on button "Aceitar pedido" at bounding box center [388, 237] width 83 height 27
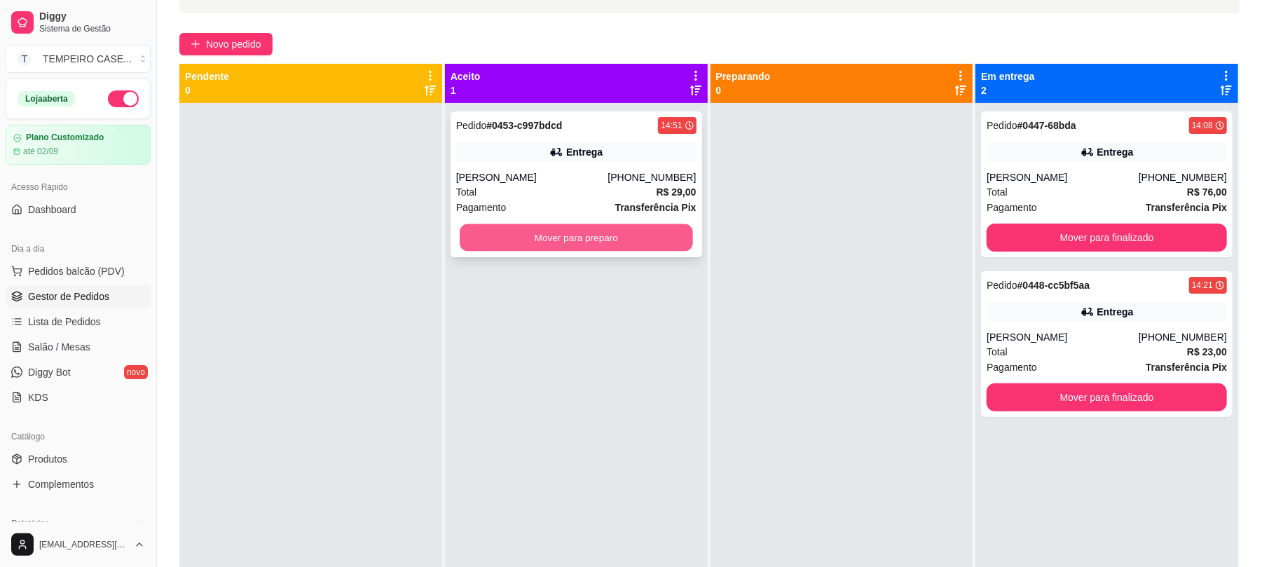
click at [595, 230] on button "Mover para preparo" at bounding box center [576, 237] width 233 height 27
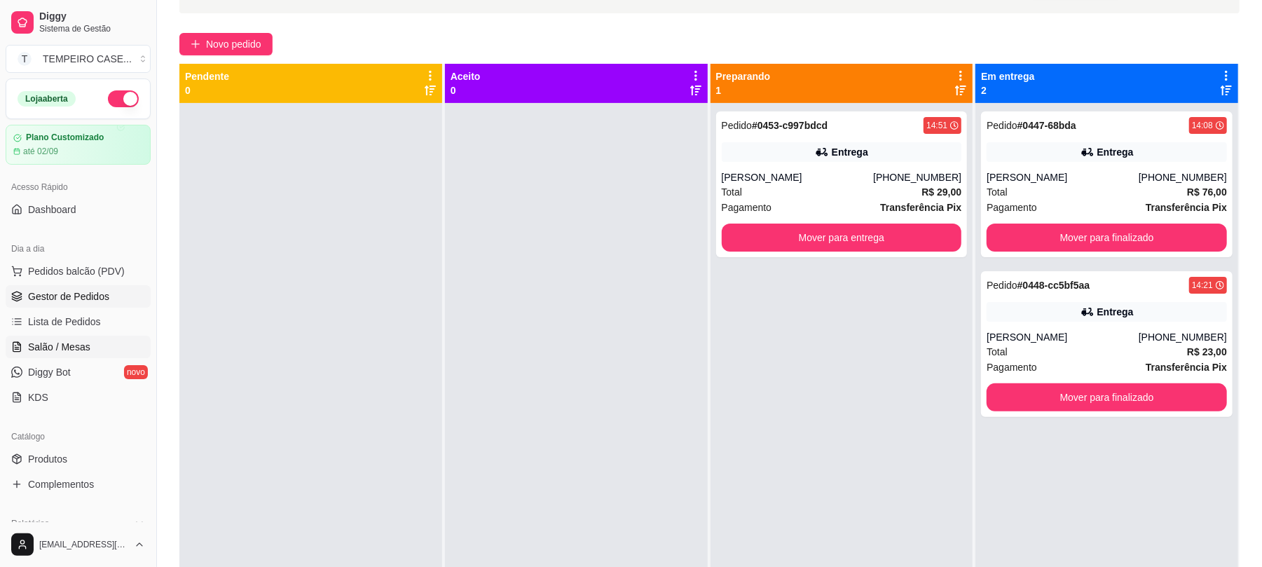
click at [67, 338] on link "Salão / Mesas" at bounding box center [78, 347] width 145 height 22
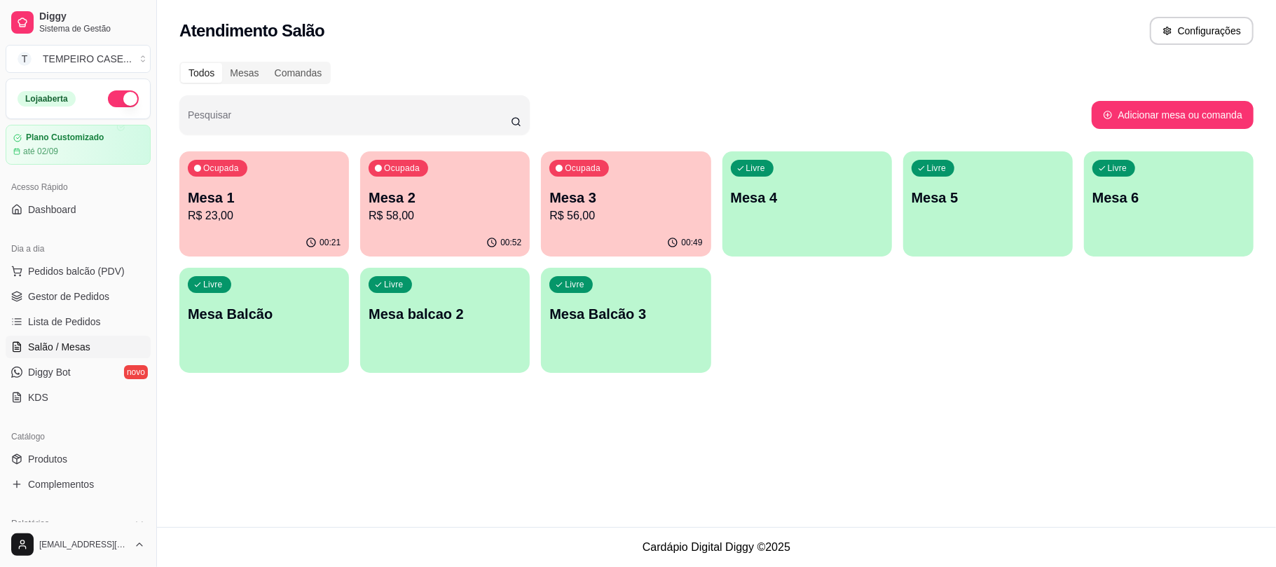
click at [418, 212] on p "R$ 58,00" at bounding box center [444, 215] width 153 height 17
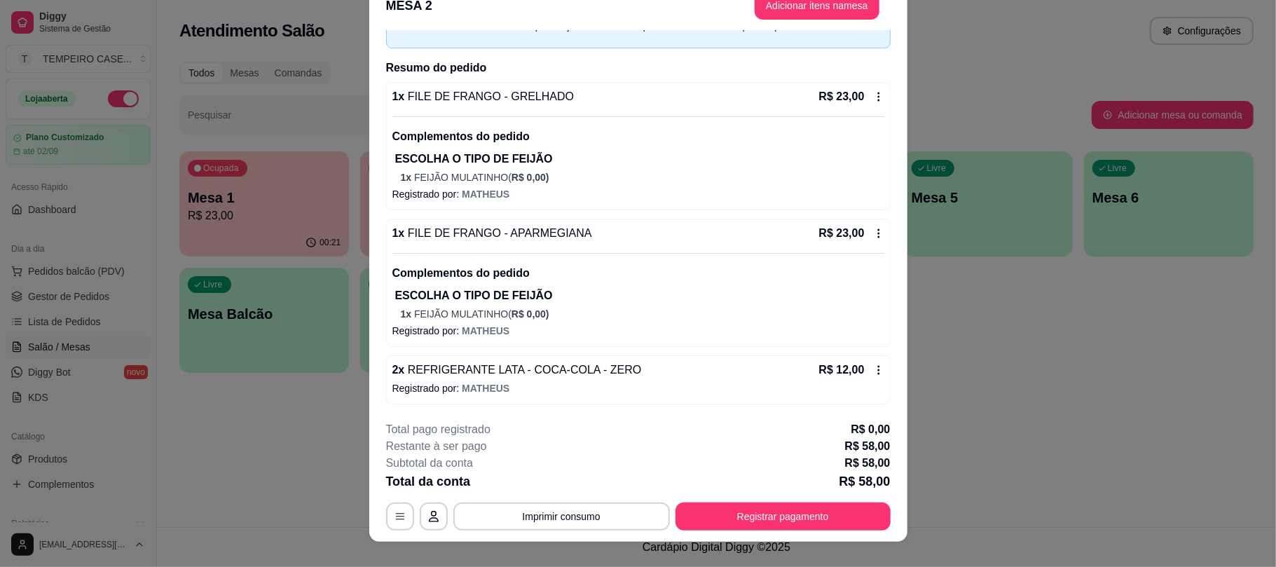
scroll to position [42, 0]
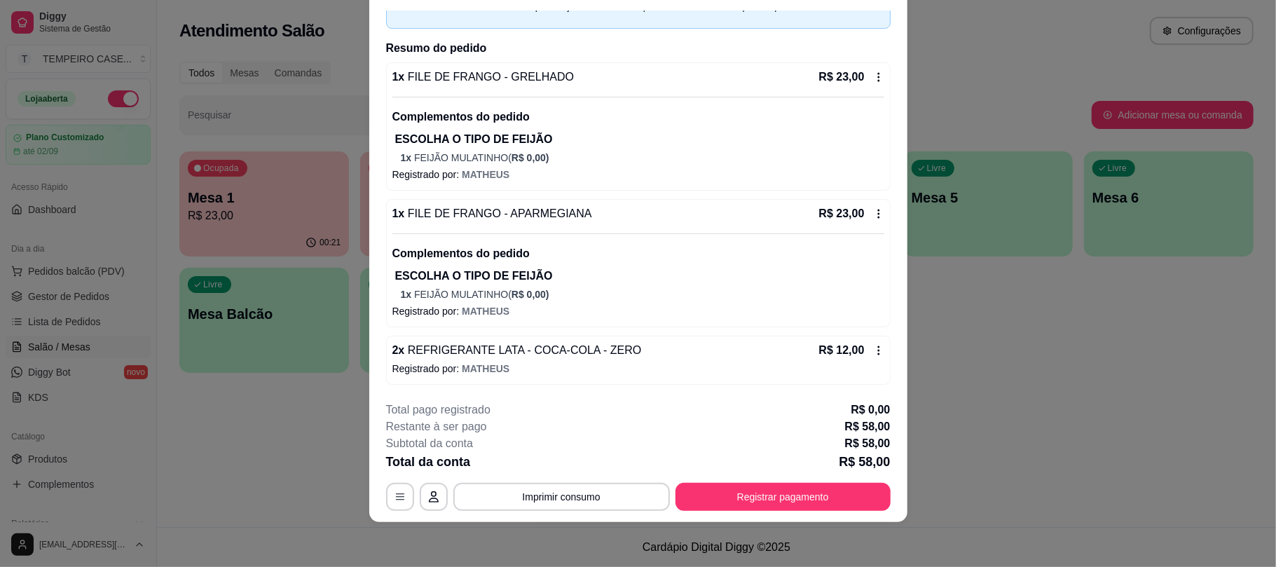
drag, startPoint x: 704, startPoint y: 337, endPoint x: 674, endPoint y: 424, distance: 91.9
click at [674, 424] on div "Restante à ser pago R$ 58,00" at bounding box center [638, 426] width 504 height 17
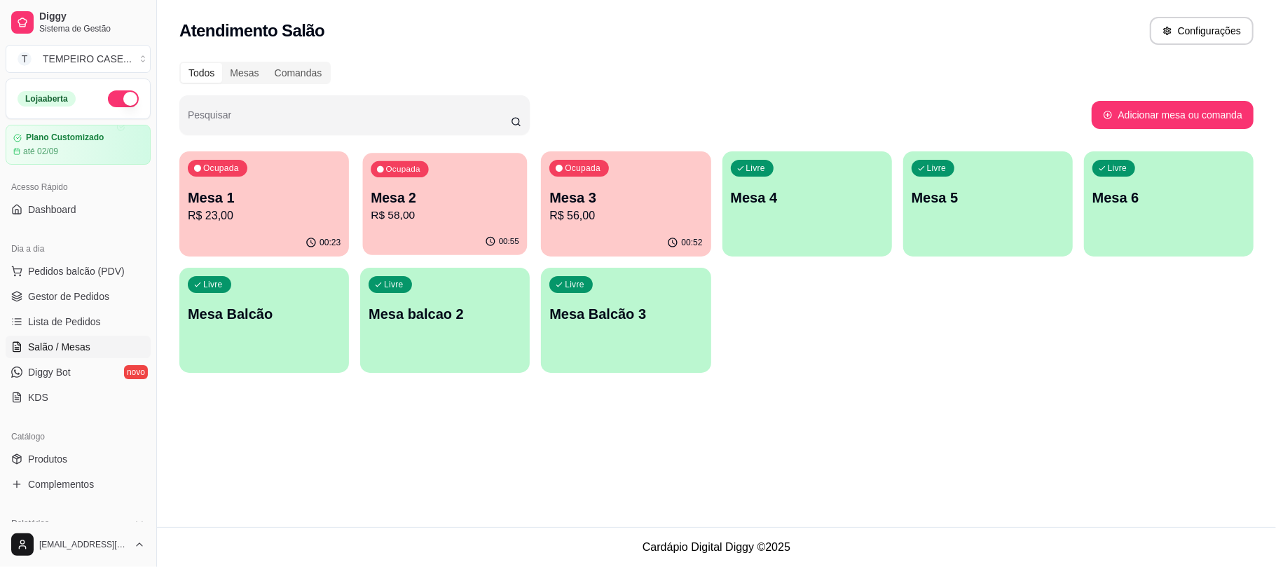
click at [413, 183] on div "Ocupada Mesa 2 R$ 58,00" at bounding box center [445, 191] width 165 height 76
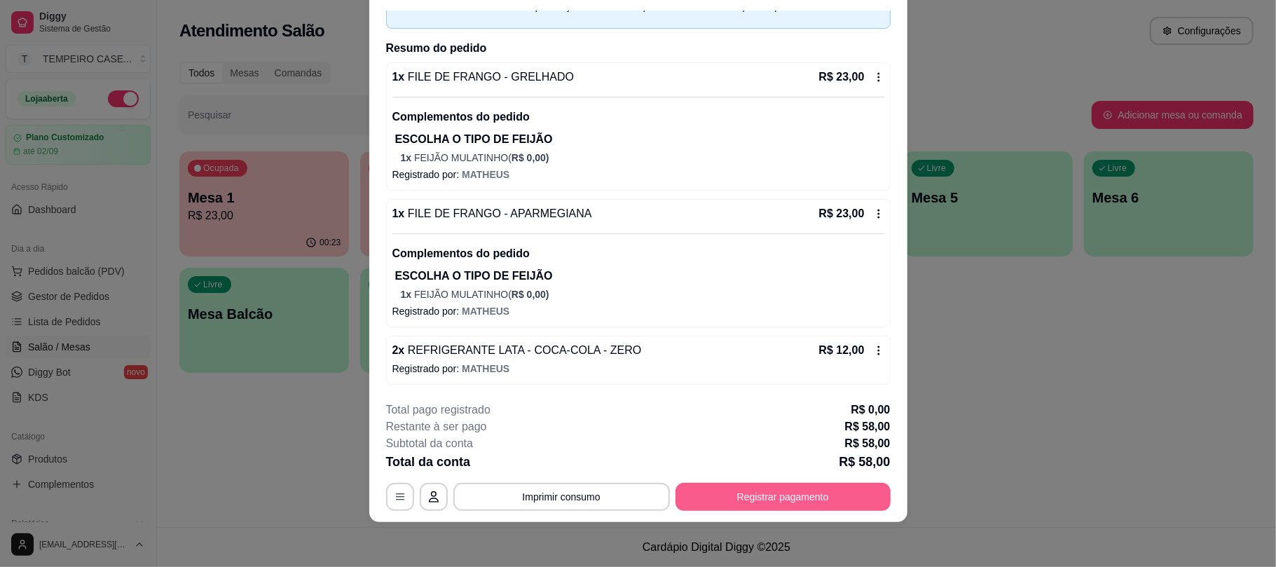
click at [733, 500] on button "Registrar pagamento" at bounding box center [782, 497] width 215 height 28
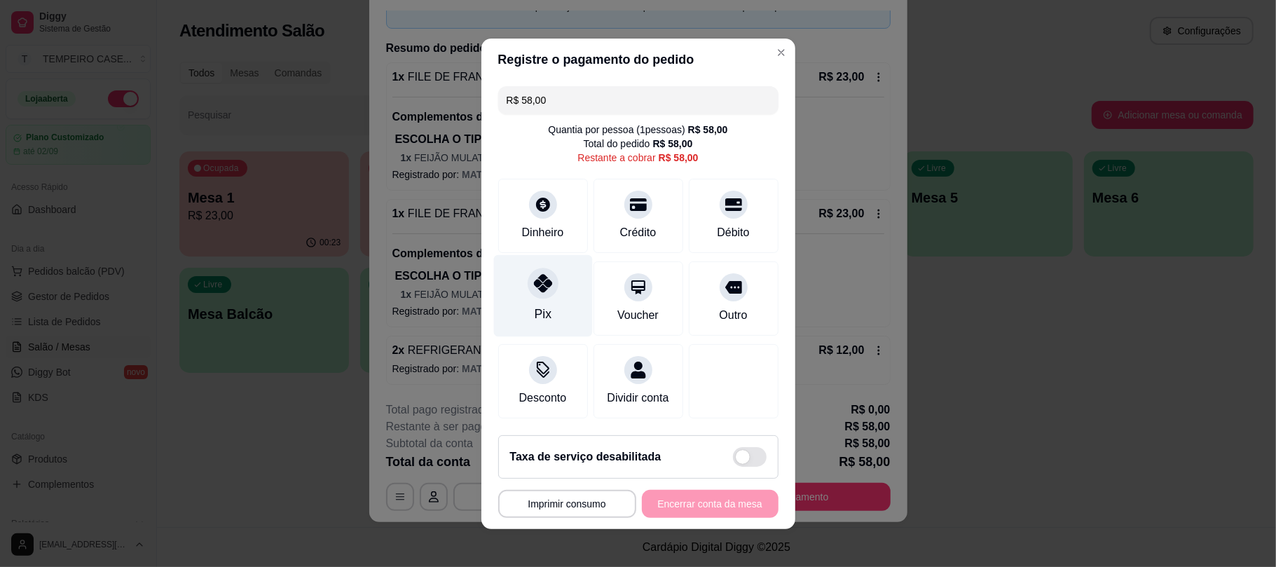
click at [541, 277] on icon at bounding box center [542, 283] width 18 height 18
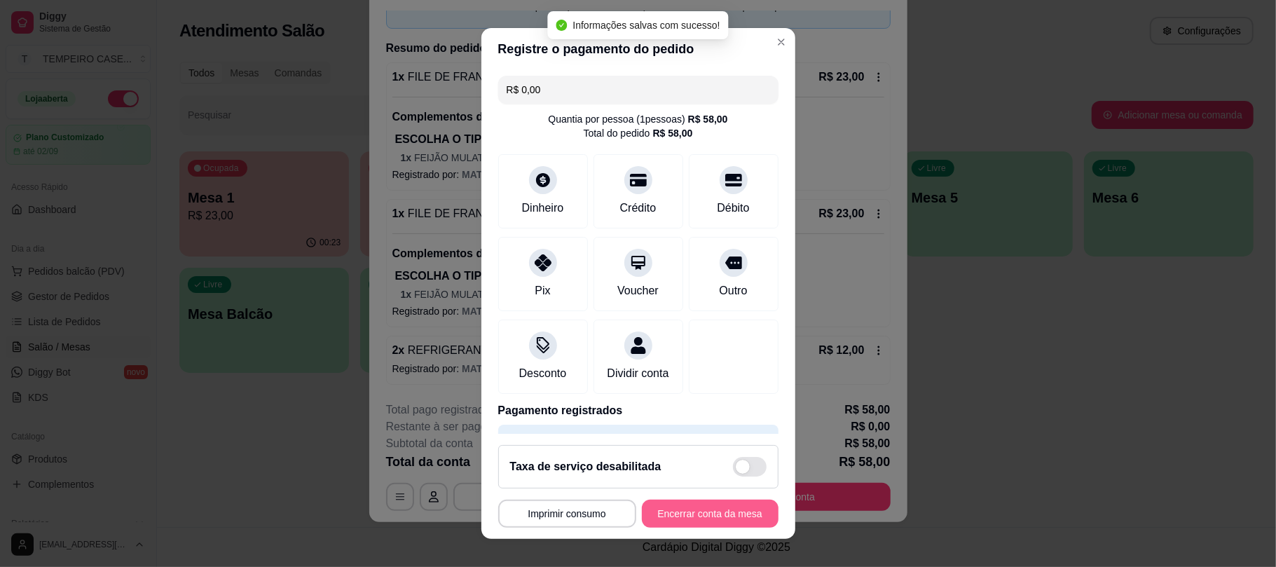
type input "R$ 0,00"
click at [679, 511] on button "Encerrar conta da mesa" at bounding box center [710, 512] width 132 height 27
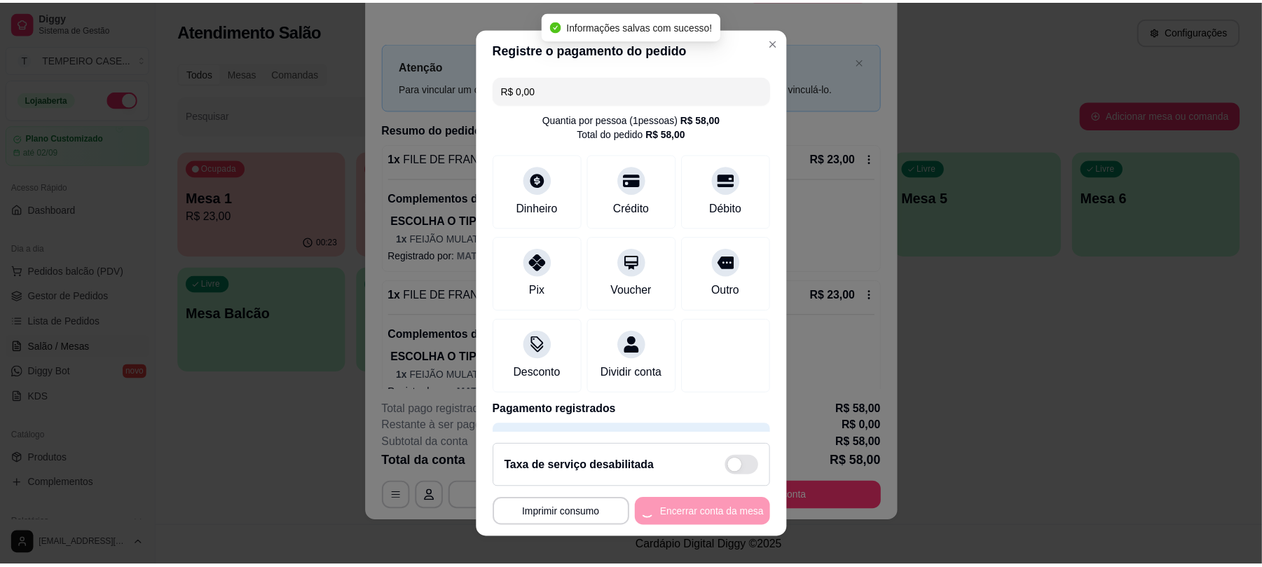
scroll to position [0, 0]
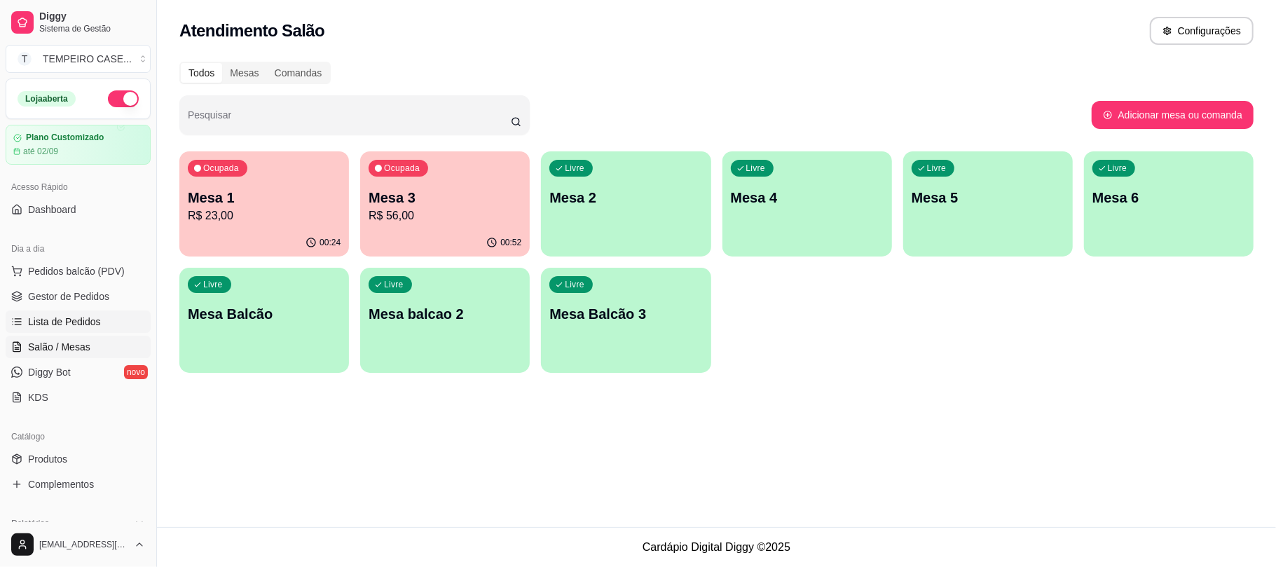
click at [79, 326] on span "Lista de Pedidos" at bounding box center [64, 322] width 73 height 14
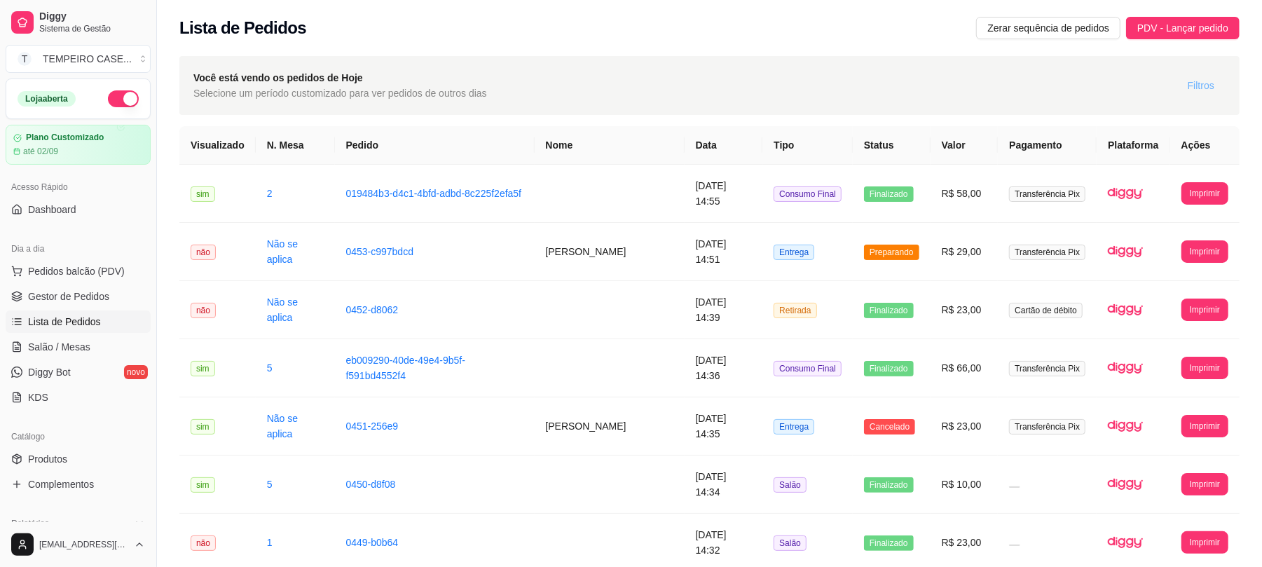
click at [1186, 87] on button "Filtros" at bounding box center [1200, 85] width 49 height 22
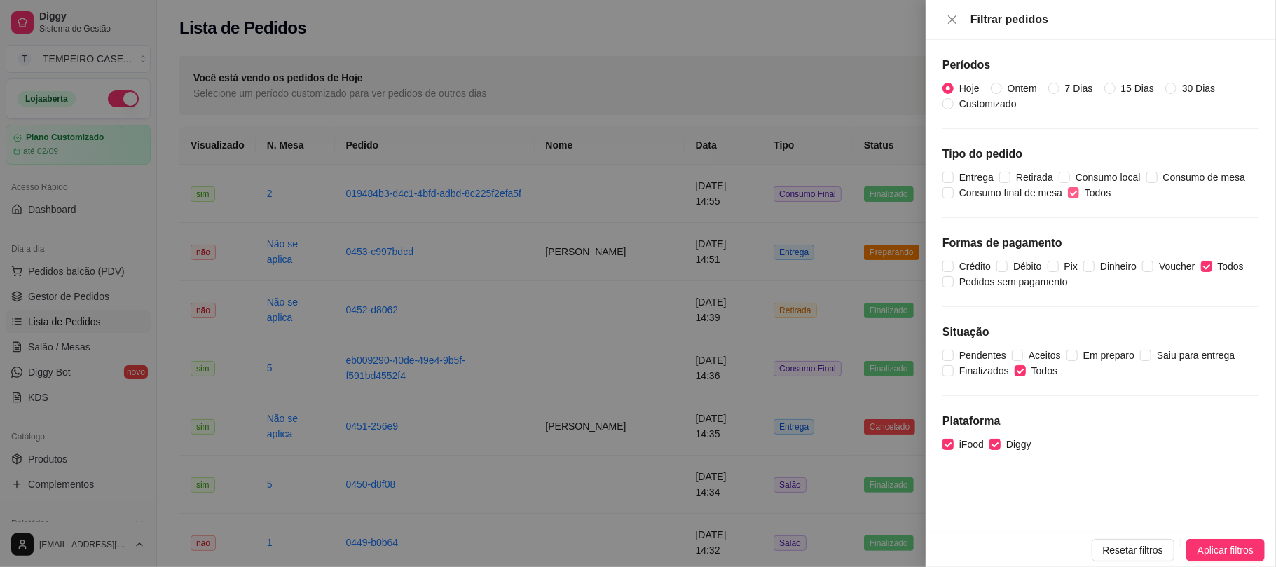
click at [1068, 193] on input "Todos" at bounding box center [1073, 192] width 11 height 11
checkbox input "false"
click at [1013, 177] on span "Retirada" at bounding box center [1034, 177] width 48 height 15
click at [1010, 177] on input "Retirada" at bounding box center [1004, 177] width 11 height 11
checkbox input "true"
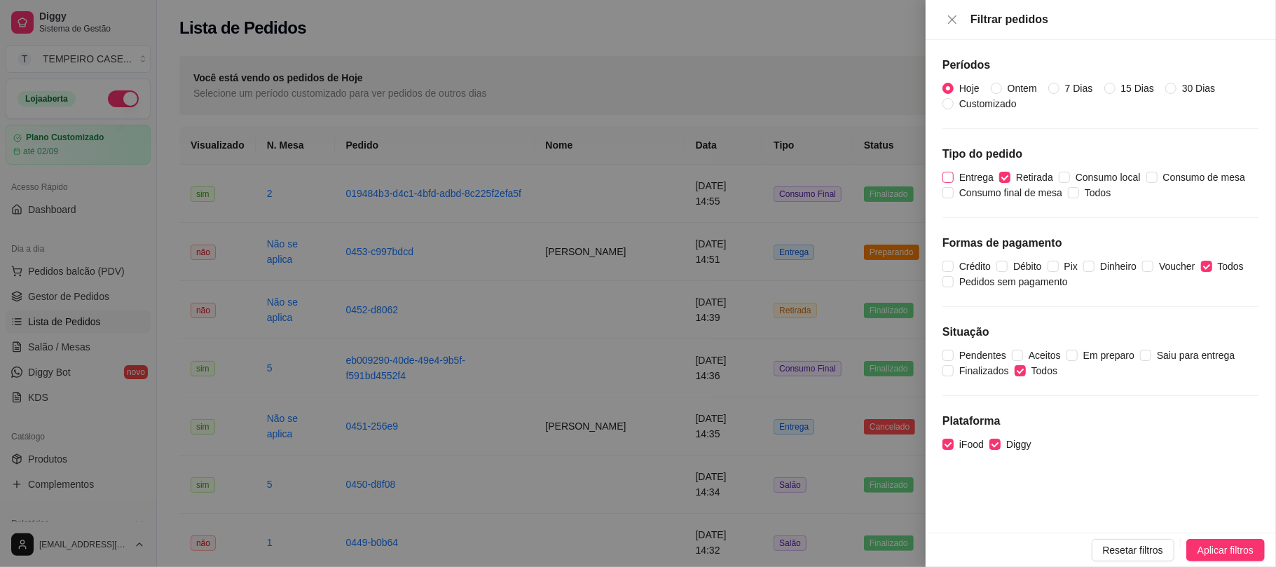
click at [954, 181] on span "Entrega" at bounding box center [976, 177] width 46 height 15
click at [953, 181] on input "Entrega" at bounding box center [947, 177] width 11 height 11
checkbox input "true"
click at [1197, 552] on span "Aplicar filtros" at bounding box center [1225, 549] width 56 height 15
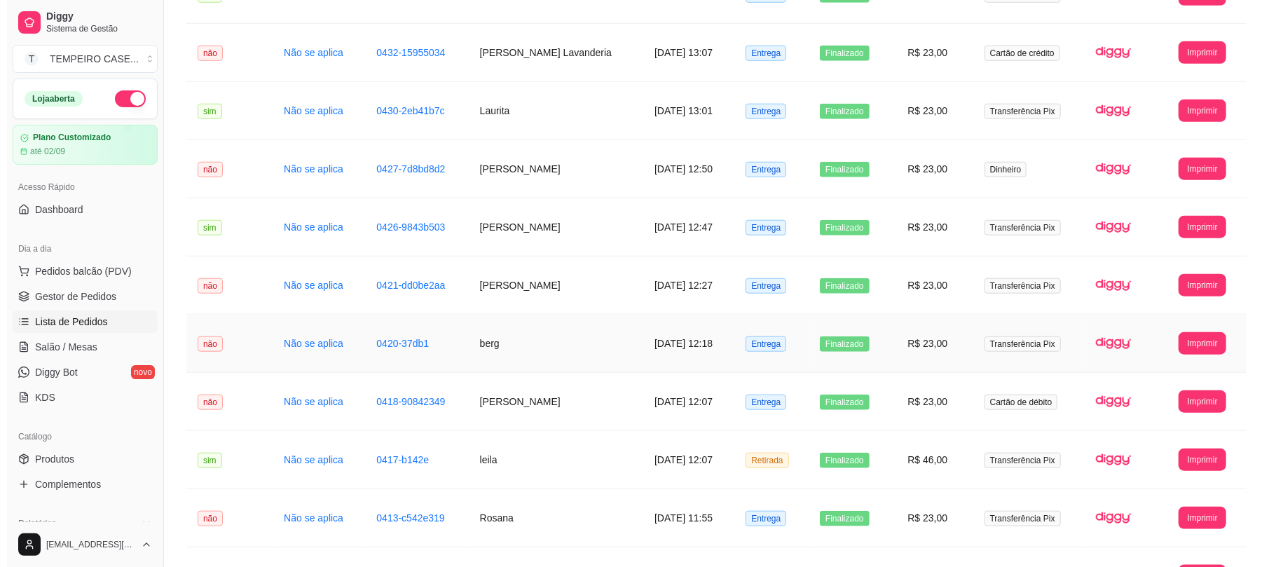
scroll to position [1276, 0]
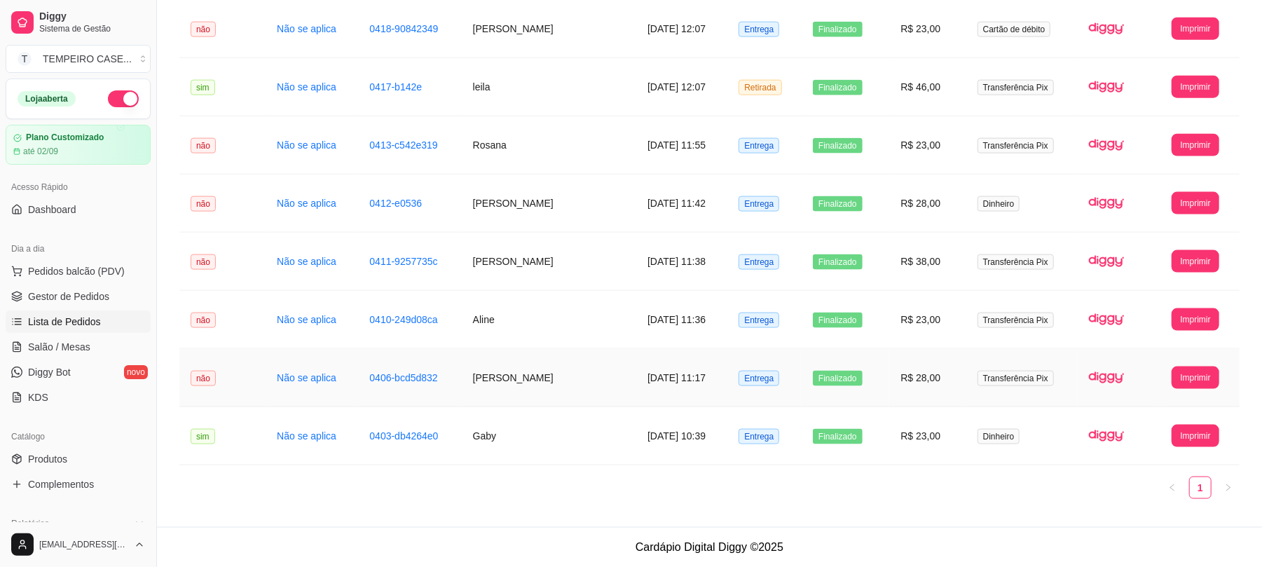
click at [406, 368] on td "0406-bcd5d832" at bounding box center [409, 378] width 103 height 58
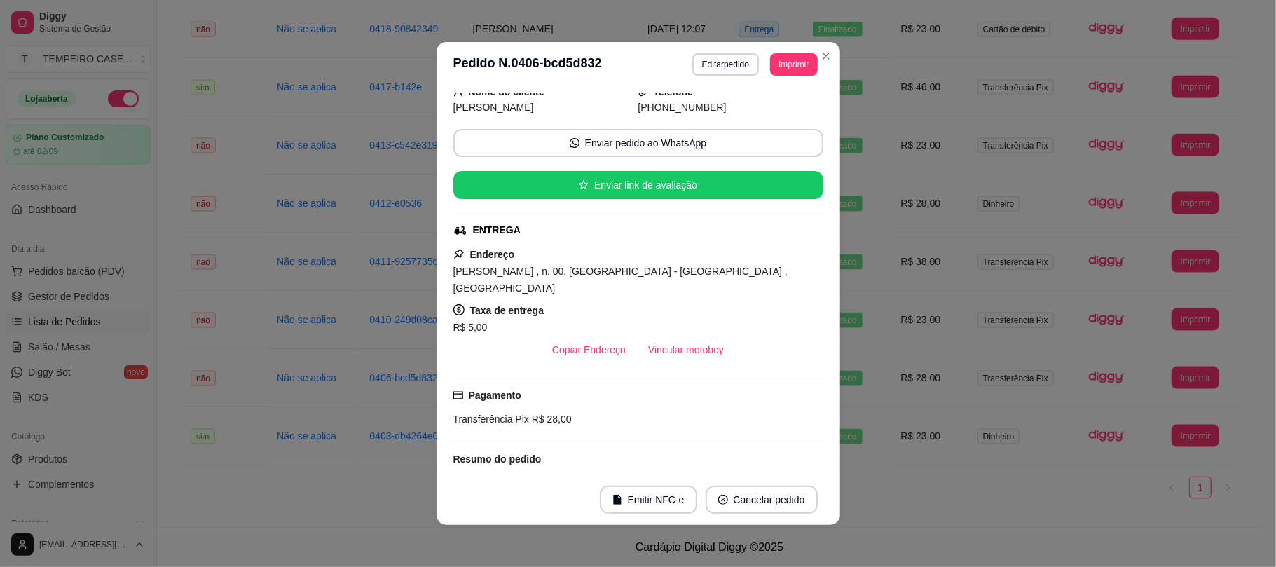
scroll to position [160, 0]
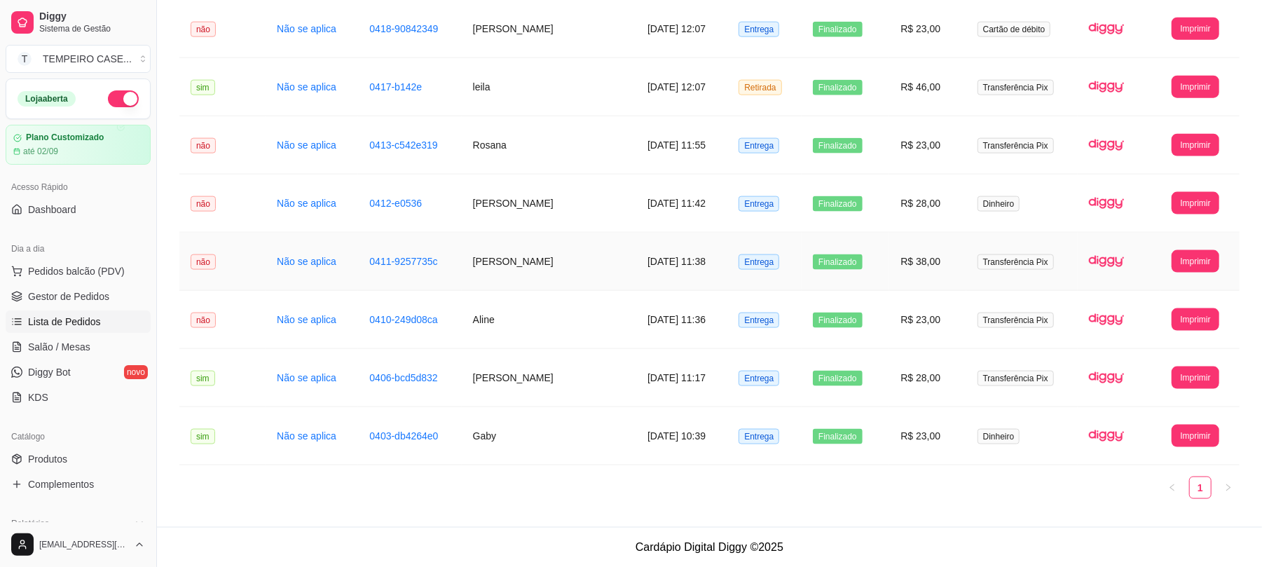
click at [370, 252] on td "0411-9257735c" at bounding box center [409, 262] width 103 height 58
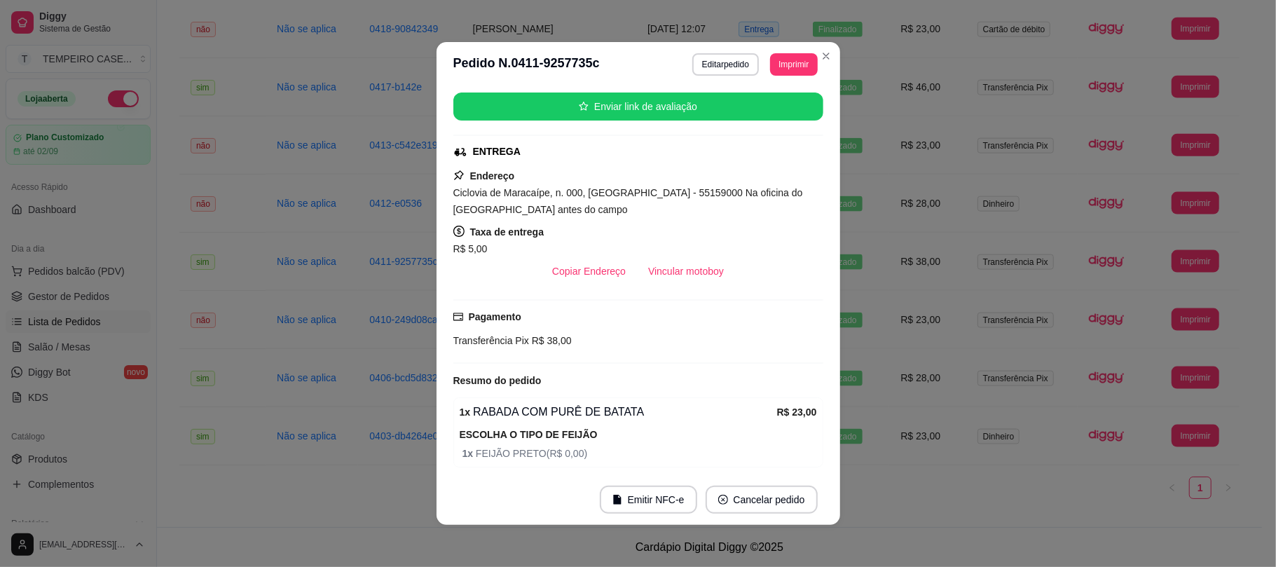
scroll to position [244, 0]
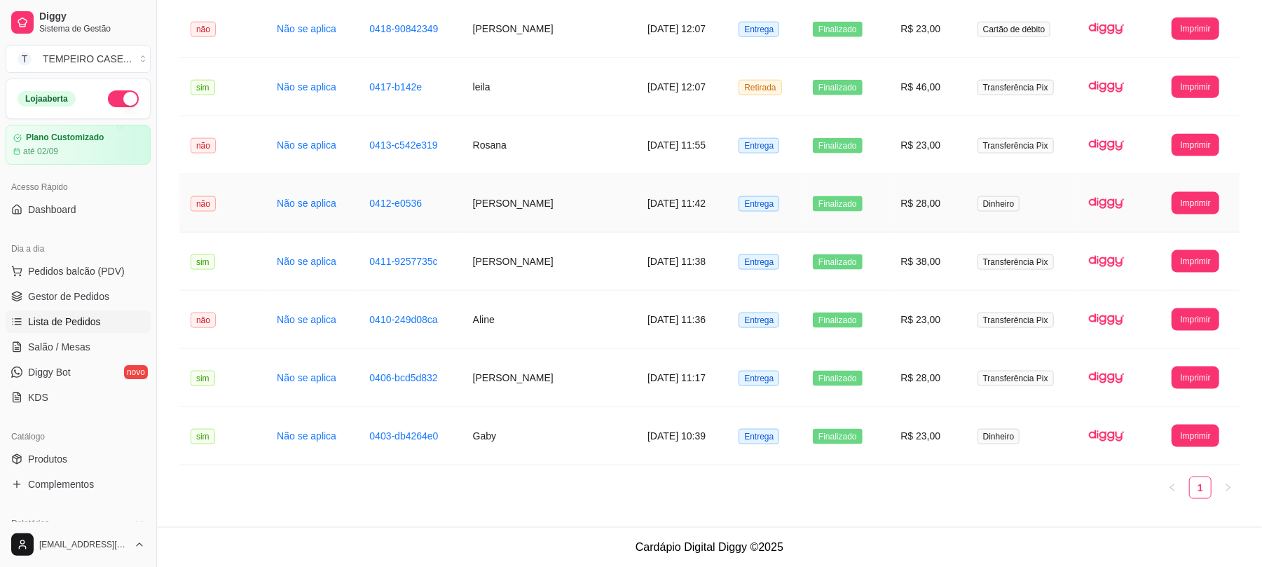
click at [483, 191] on td "[PERSON_NAME]" at bounding box center [549, 203] width 174 height 58
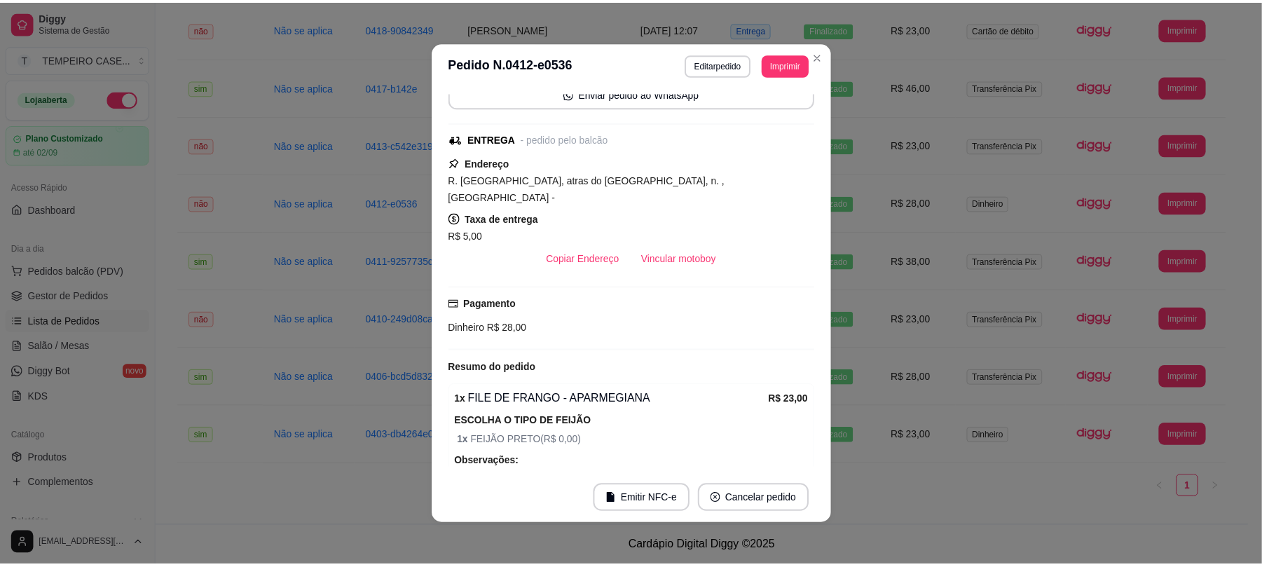
scroll to position [177, 0]
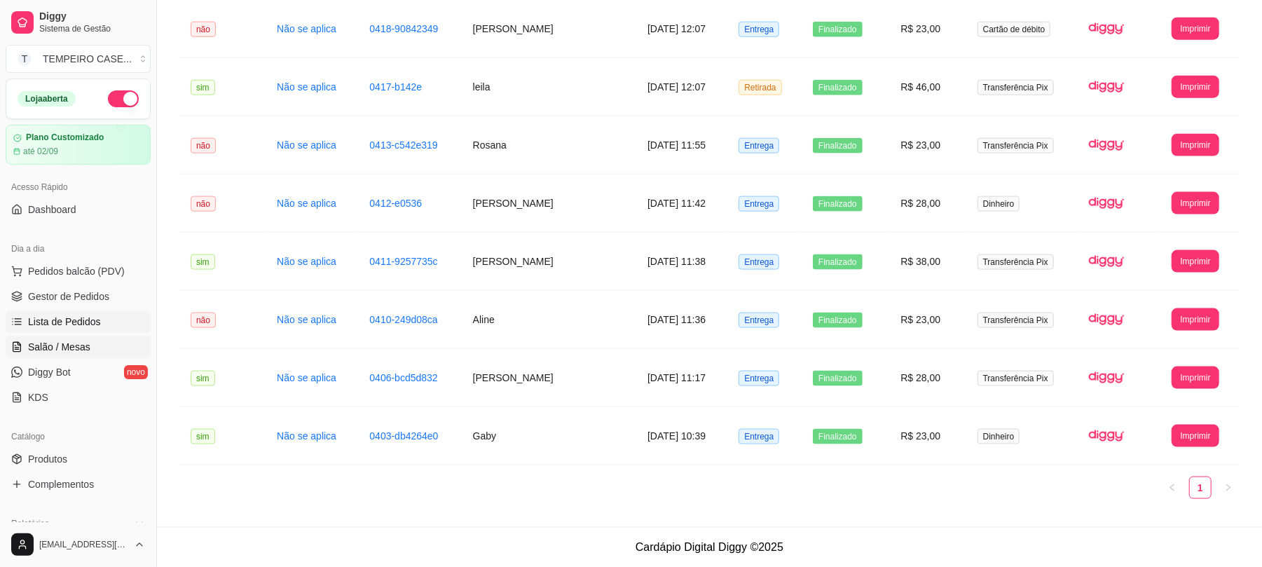
click at [74, 350] on span "Salão / Mesas" at bounding box center [59, 347] width 62 height 14
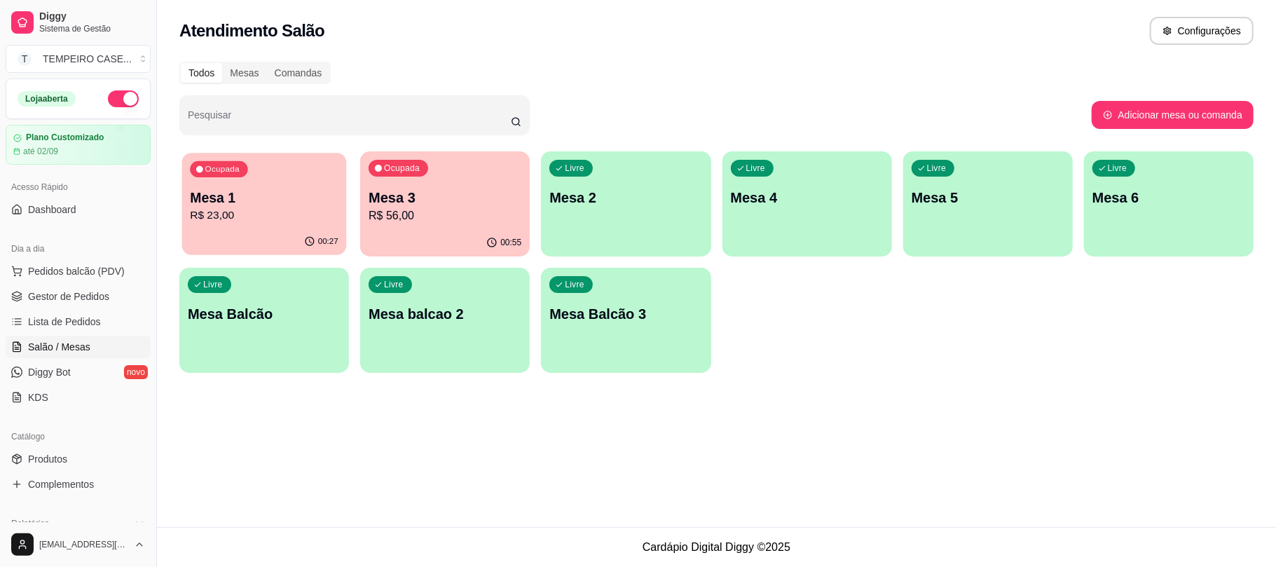
click at [301, 219] on p "R$ 23,00" at bounding box center [264, 215] width 149 height 16
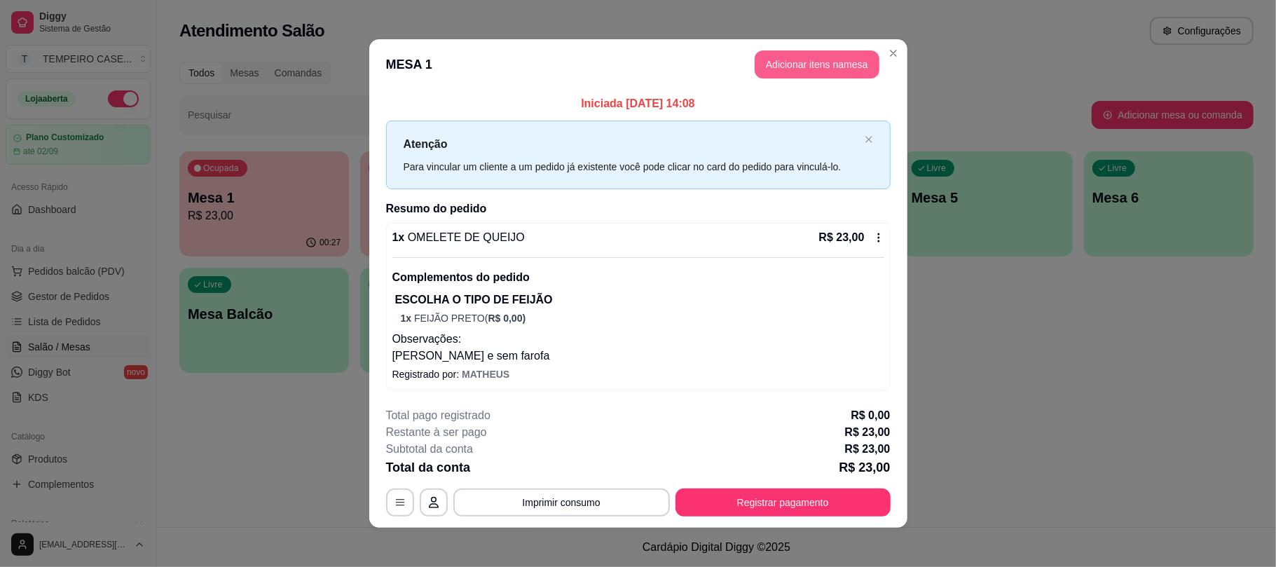
click at [811, 62] on button "Adicionar itens na mesa" at bounding box center [816, 64] width 125 height 28
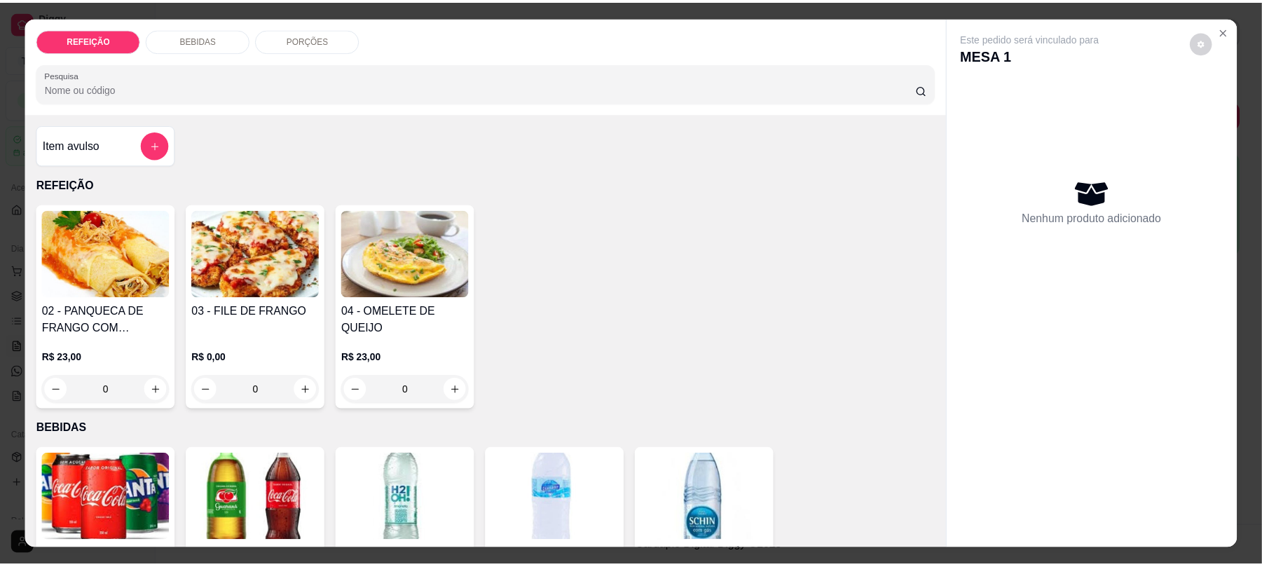
scroll to position [93, 0]
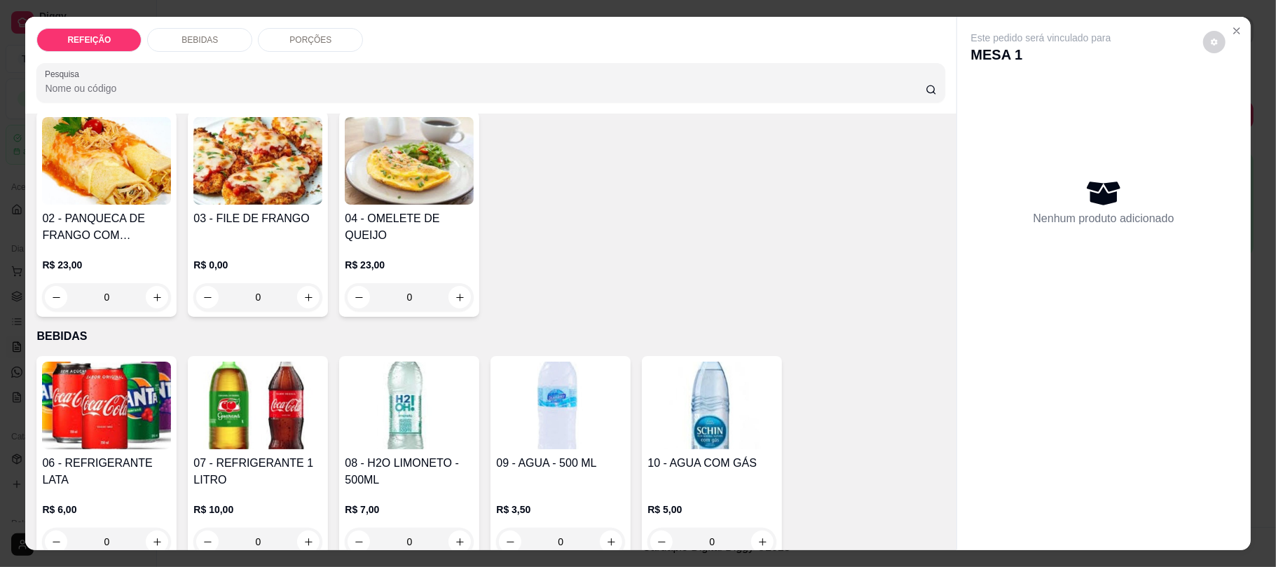
click at [527, 436] on img at bounding box center [560, 405] width 129 height 88
click at [373, 441] on img at bounding box center [409, 405] width 129 height 88
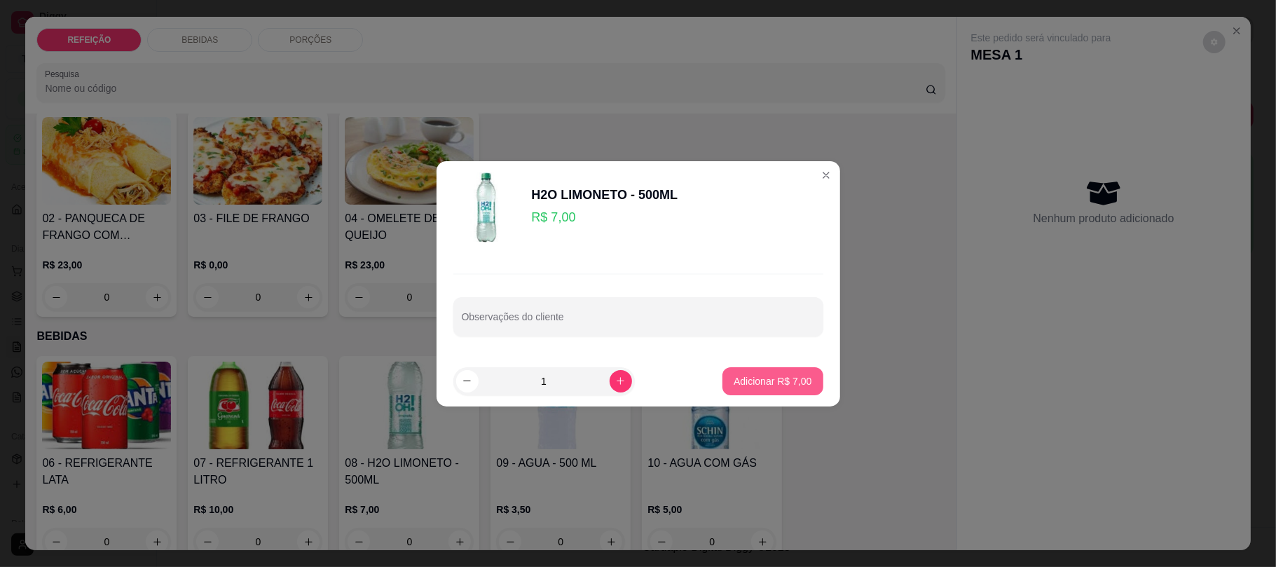
click at [743, 384] on p "Adicionar R$ 7,00" at bounding box center [772, 381] width 78 height 14
type input "1"
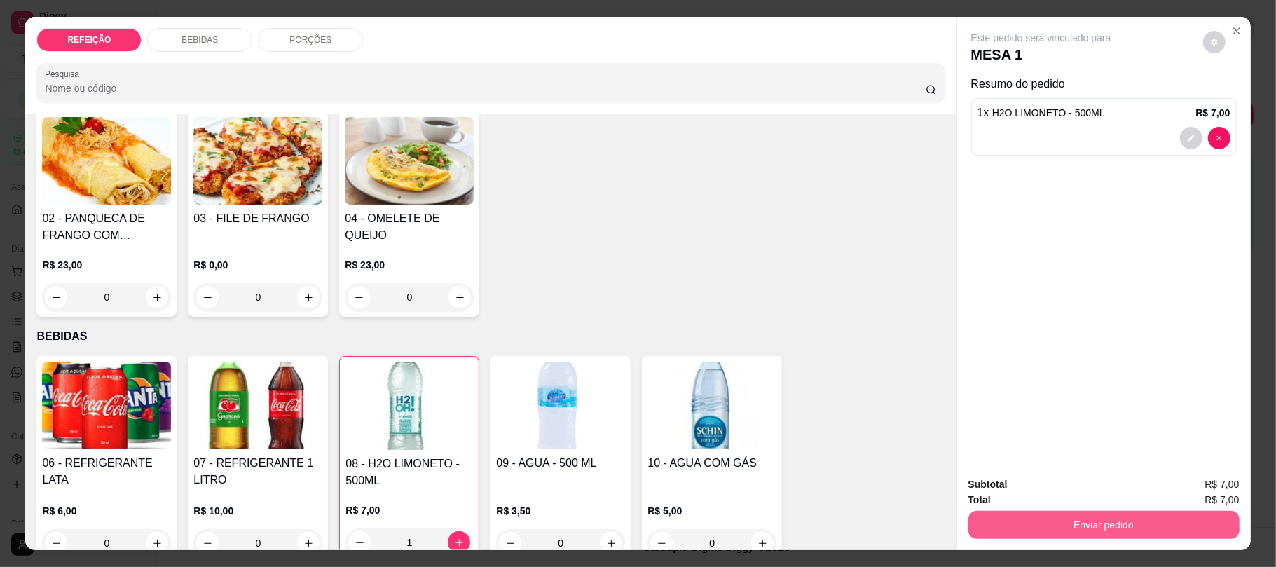
click at [1057, 527] on button "Enviar pedido" at bounding box center [1103, 525] width 271 height 28
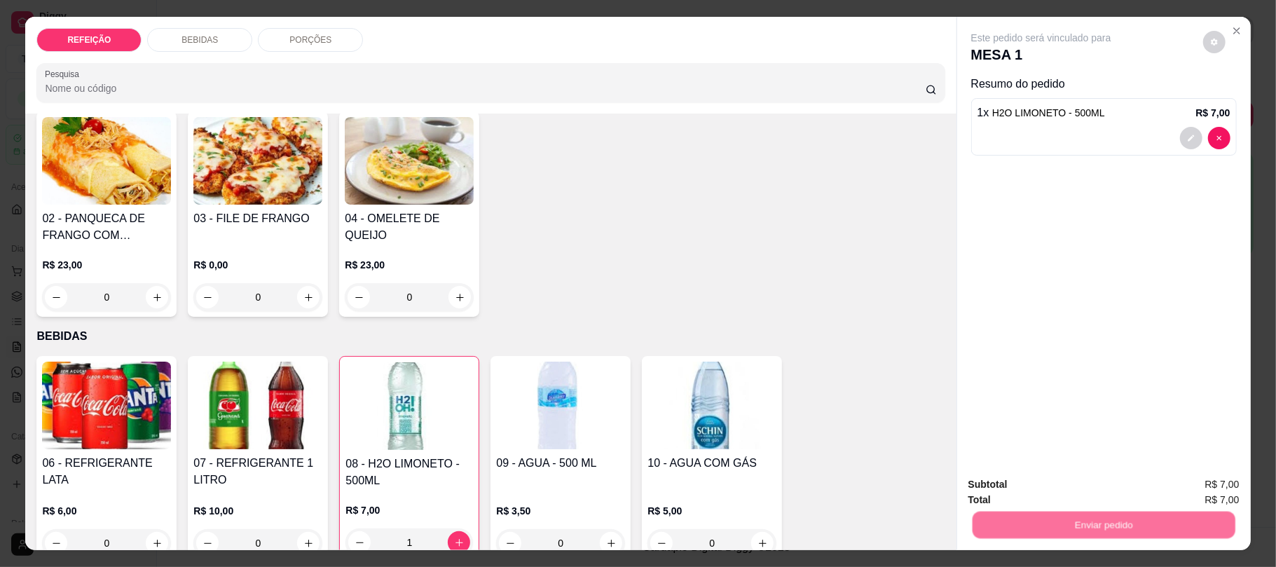
click at [1019, 493] on button "Não registrar e enviar pedido" at bounding box center [1056, 490] width 146 height 27
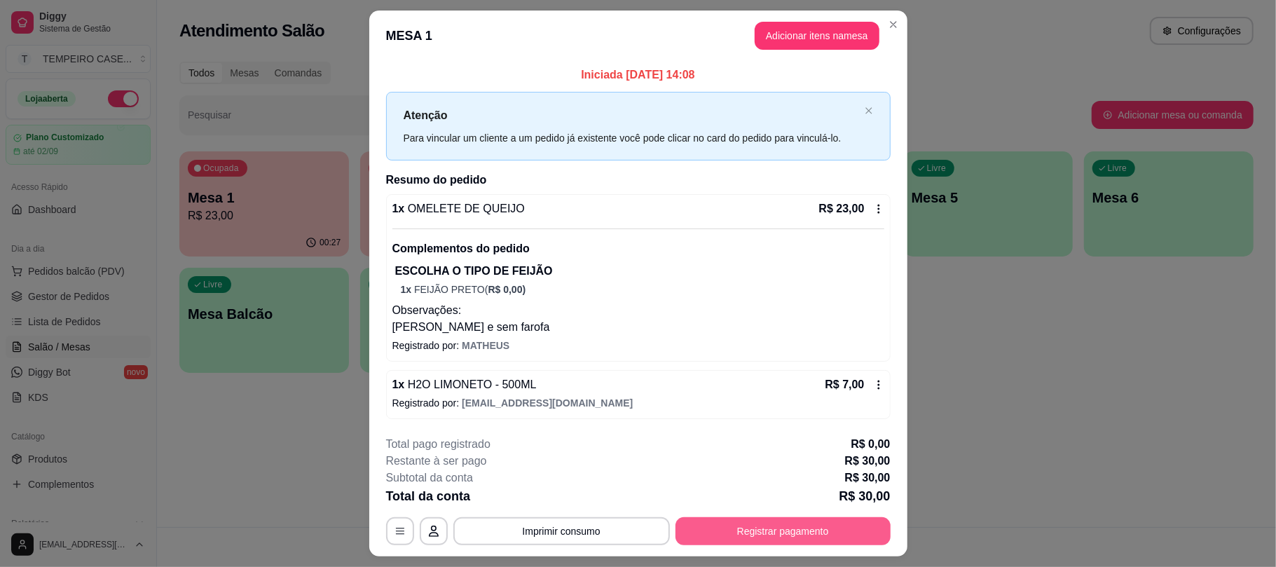
click at [727, 528] on button "Registrar pagamento" at bounding box center [782, 531] width 215 height 28
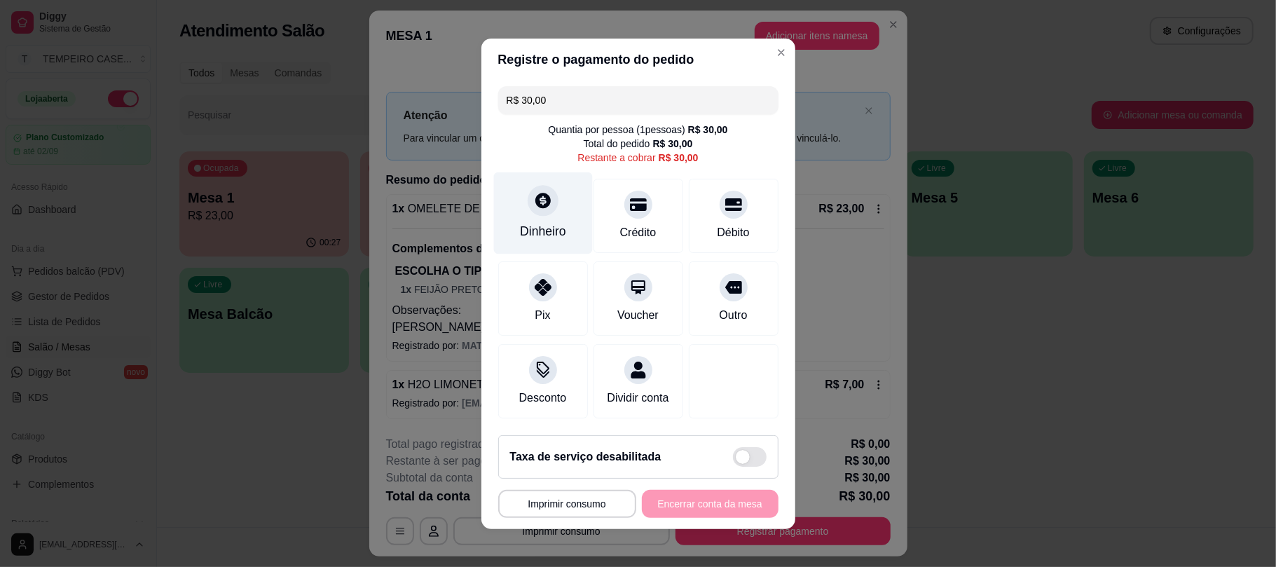
click at [541, 194] on icon at bounding box center [542, 200] width 15 height 15
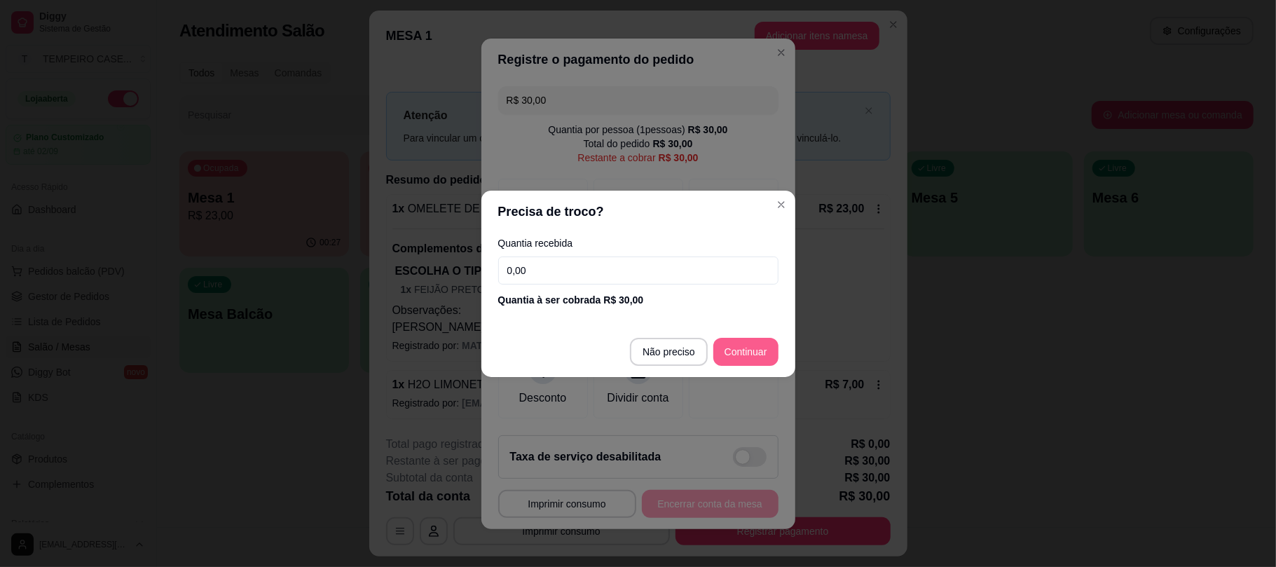
click at [745, 338] on button "Continuar" at bounding box center [745, 352] width 65 height 28
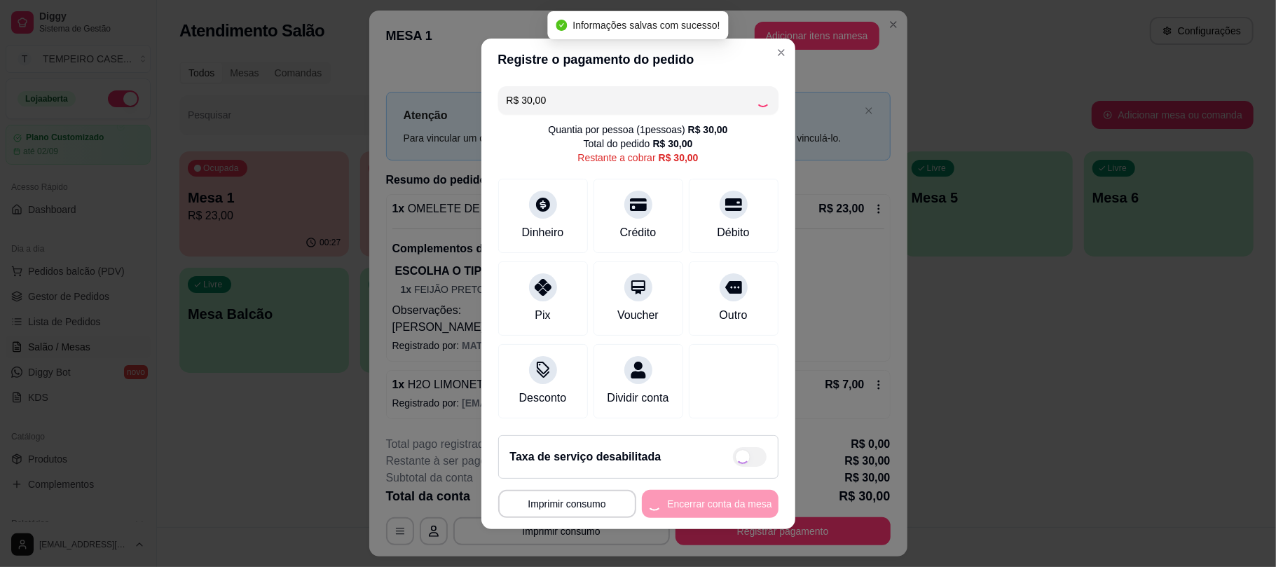
type input "R$ 0,00"
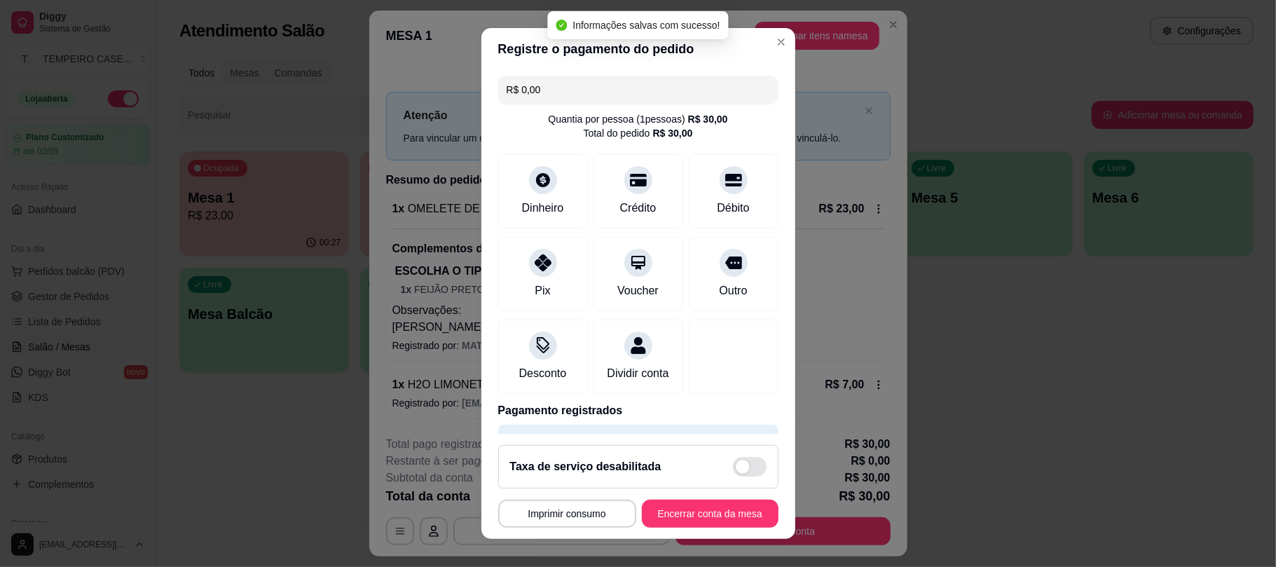
click at [747, 43] on header "Registre o pagamento do pedido" at bounding box center [638, 49] width 314 height 42
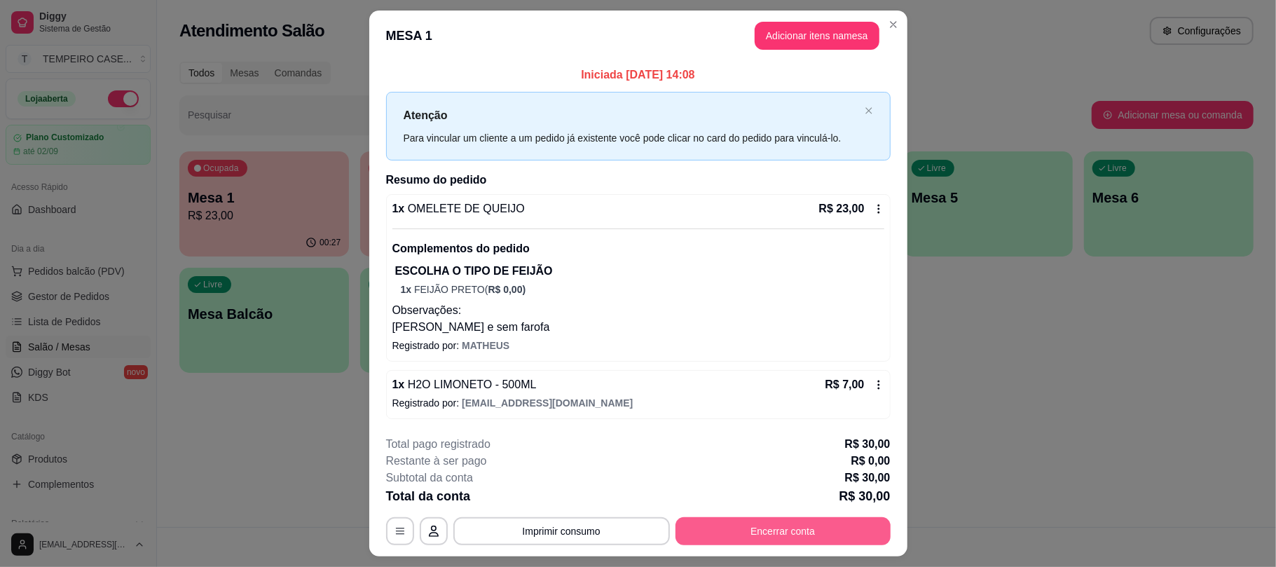
click at [785, 544] on button "Encerrar conta" at bounding box center [782, 531] width 215 height 28
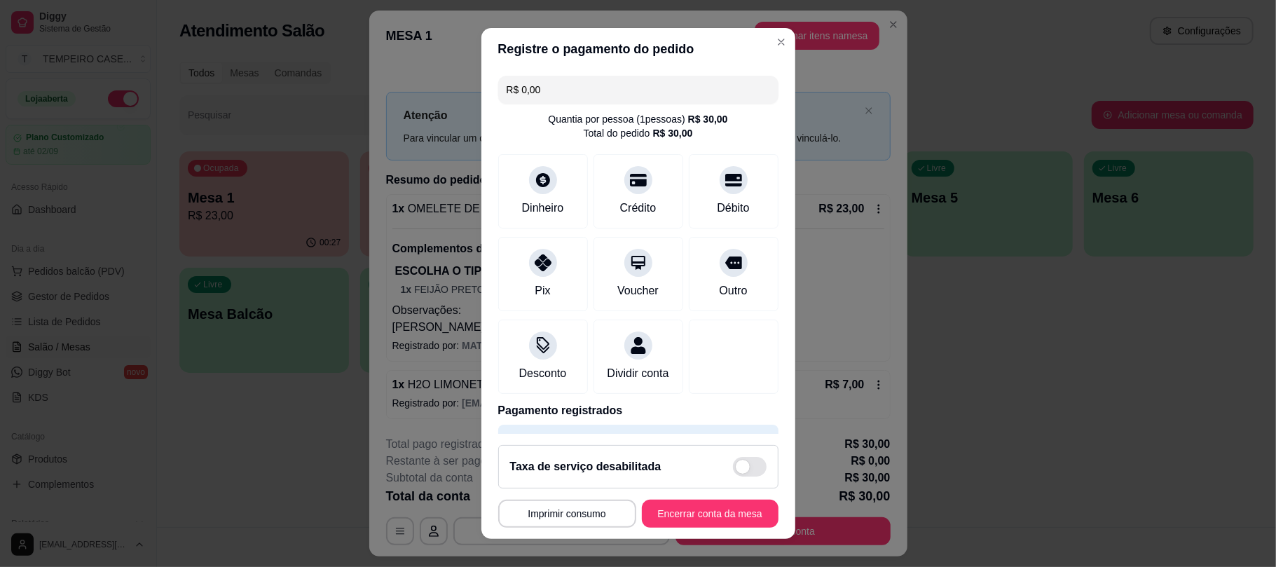
click at [710, 497] on footer "**********" at bounding box center [638, 486] width 314 height 105
click at [701, 504] on button "Encerrar conta da mesa" at bounding box center [710, 513] width 137 height 28
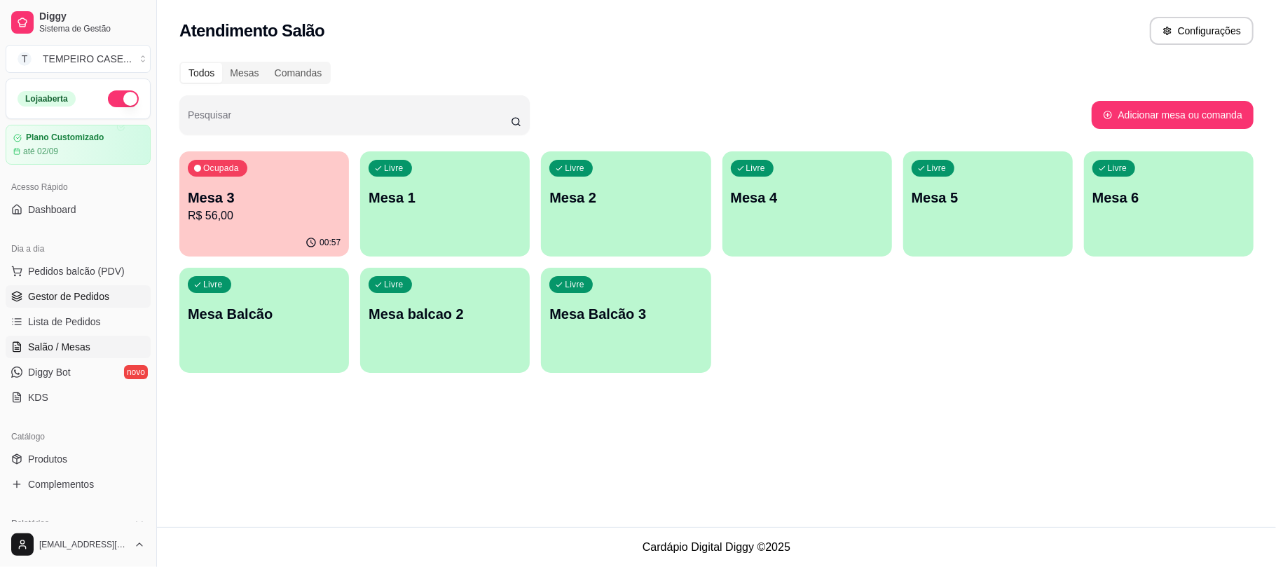
click at [77, 295] on span "Gestor de Pedidos" at bounding box center [68, 296] width 81 height 14
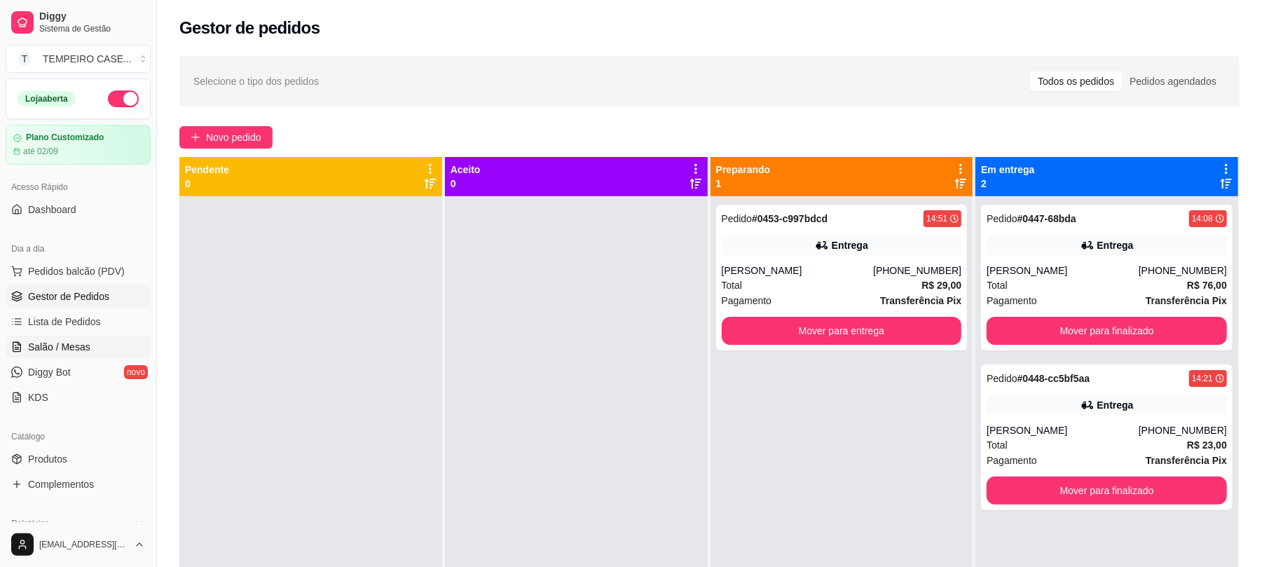
click at [77, 336] on link "Salão / Mesas" at bounding box center [78, 347] width 145 height 22
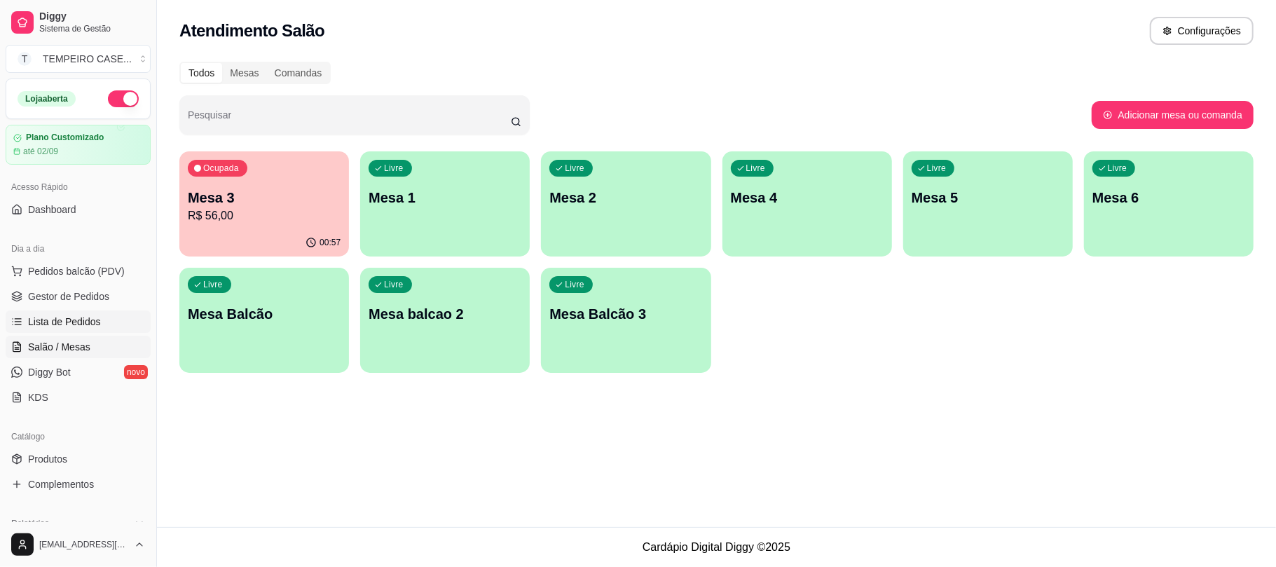
click at [85, 326] on span "Lista de Pedidos" at bounding box center [64, 322] width 73 height 14
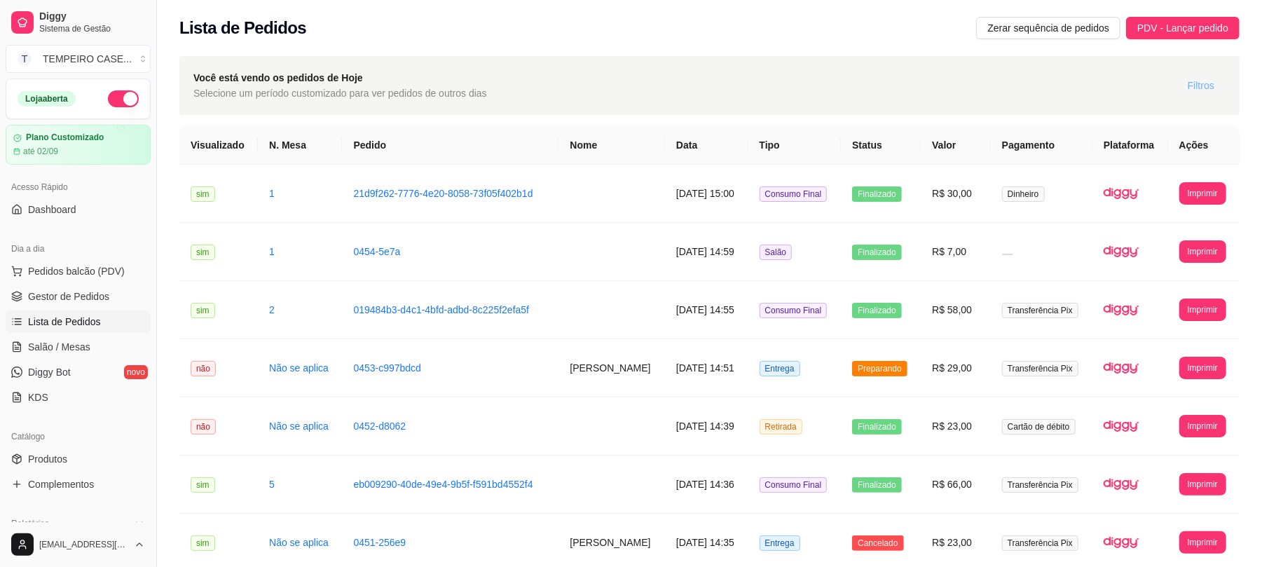
click at [1189, 90] on span "Filtros" at bounding box center [1200, 85] width 27 height 15
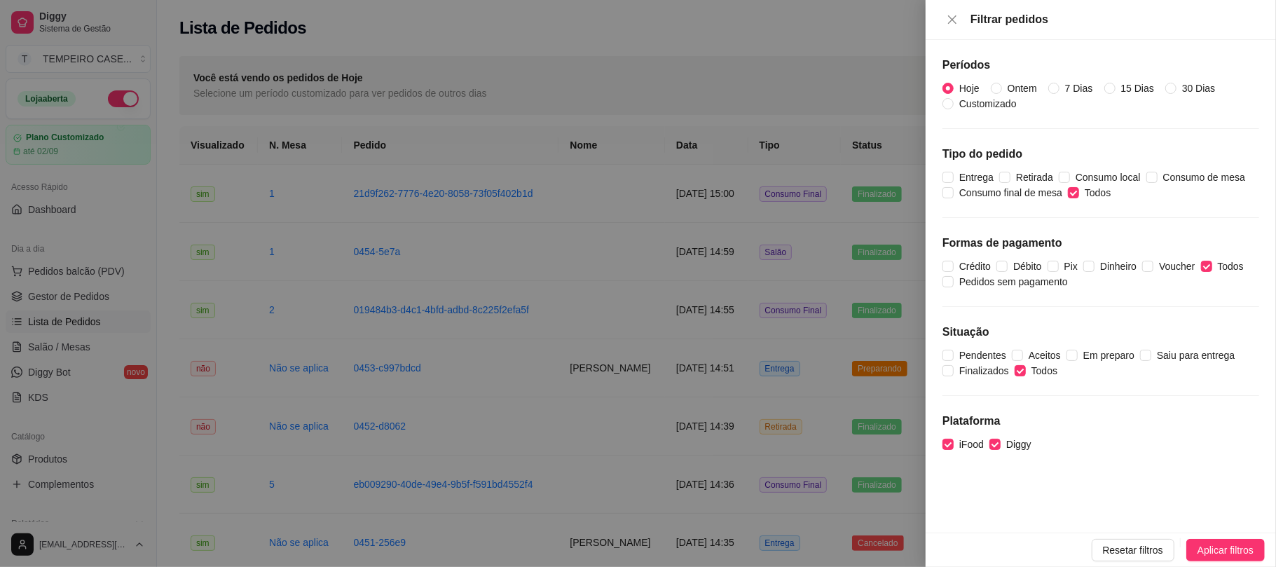
click at [1075, 202] on div "Períodos Hoje Ontem 7 Dias 15 Dias 30 Dias Customizado Tipo do pedido Entrega R…" at bounding box center [1100, 286] width 350 height 492
click at [1073, 191] on input "Todos" at bounding box center [1073, 192] width 11 height 11
checkbox input "false"
click at [1021, 174] on span "Retirada" at bounding box center [1034, 177] width 48 height 15
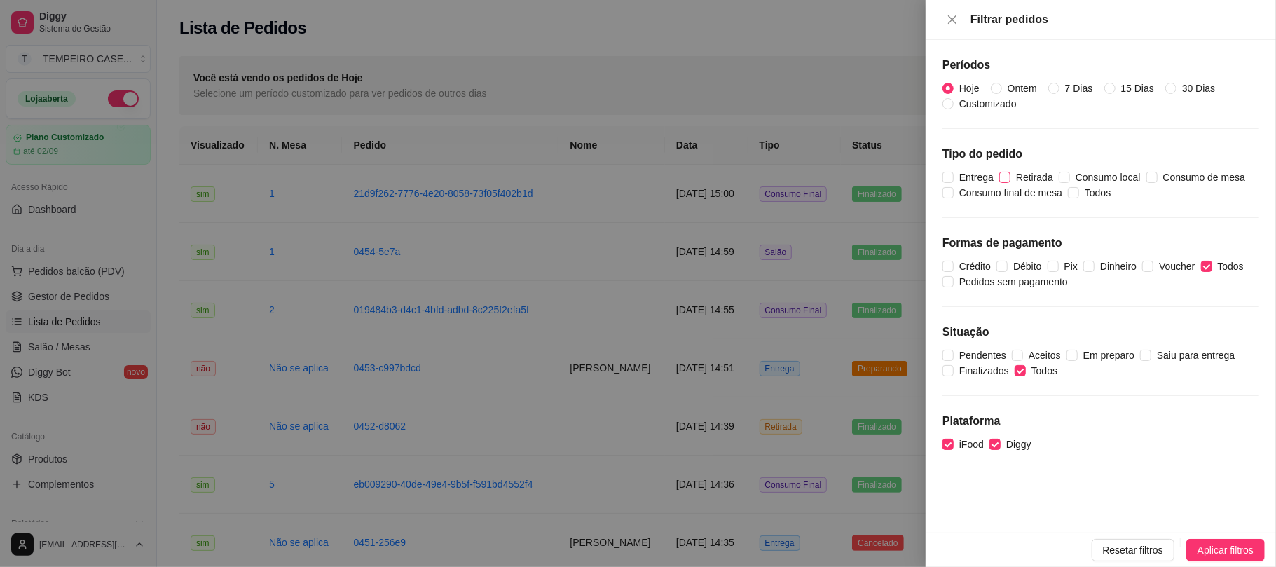
click at [1010, 174] on input "Retirada" at bounding box center [1004, 177] width 11 height 11
checkbox input "true"
click at [978, 174] on span "Entrega" at bounding box center [976, 177] width 46 height 15
click at [953, 174] on input "Entrega" at bounding box center [947, 177] width 11 height 11
checkbox input "true"
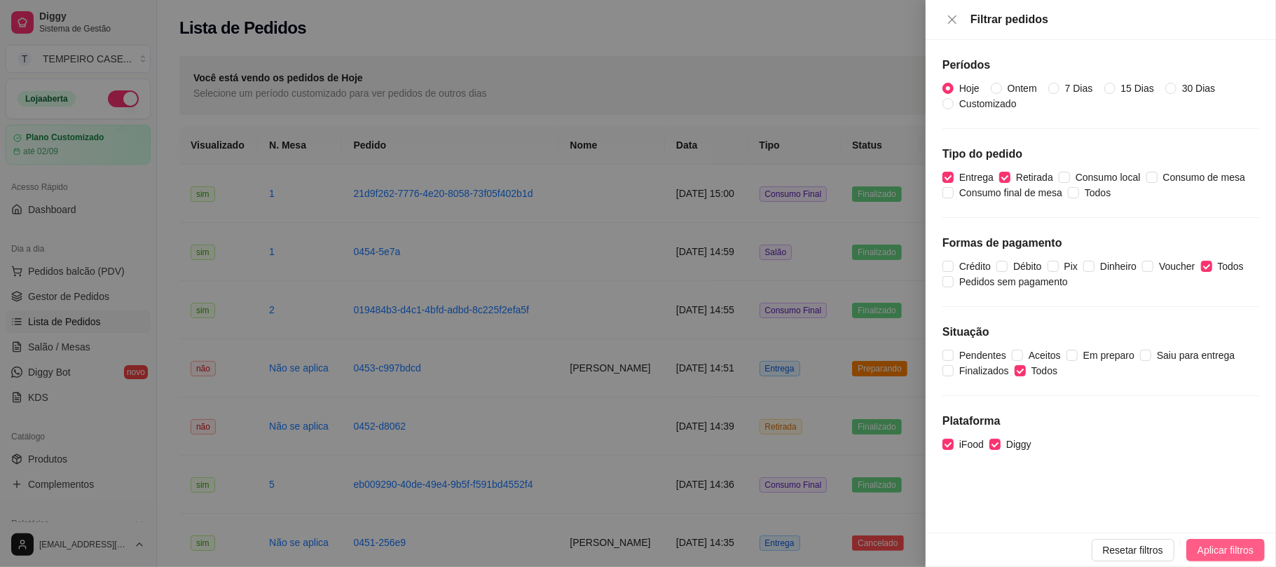
click at [1197, 553] on span "Aplicar filtros" at bounding box center [1225, 549] width 56 height 15
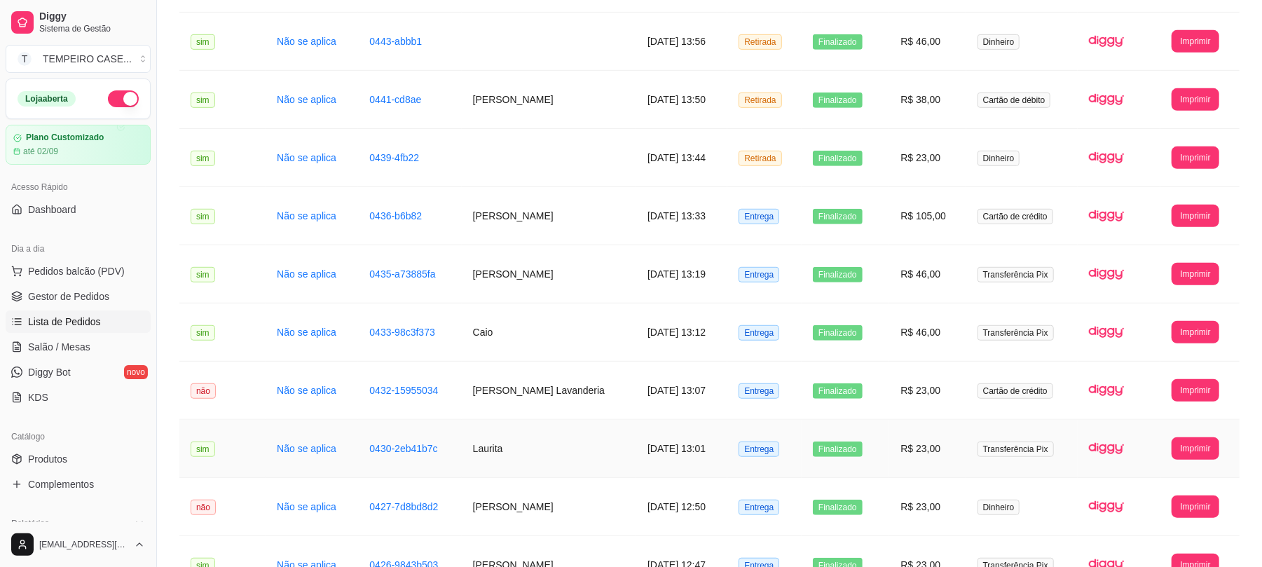
scroll to position [528, 0]
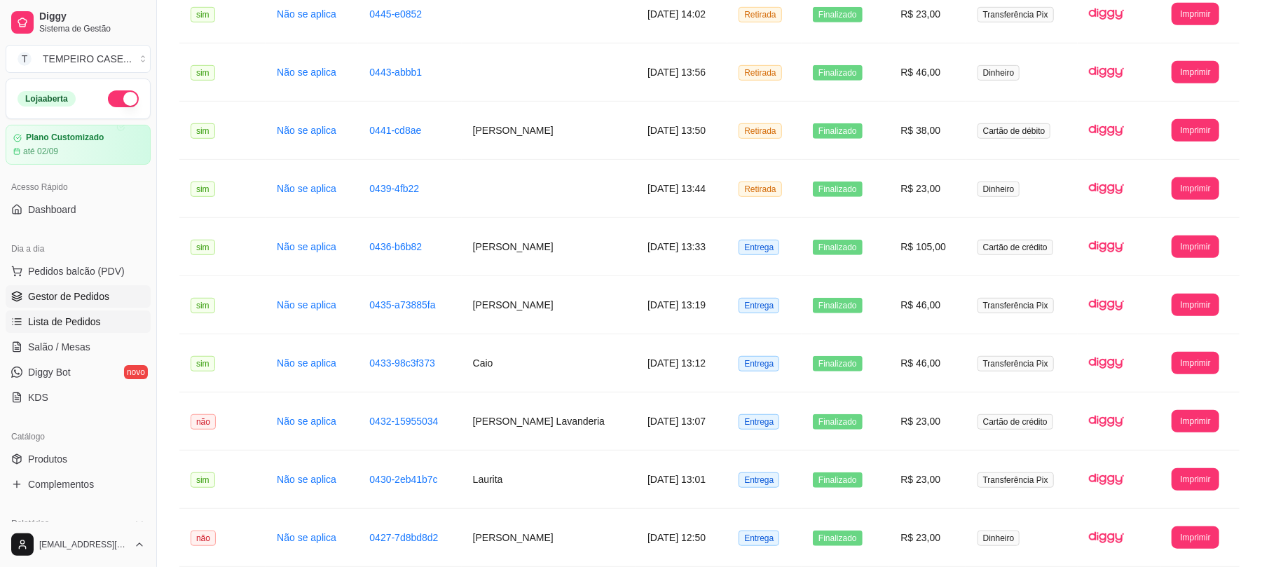
click at [45, 301] on span "Gestor de Pedidos" at bounding box center [68, 296] width 81 height 14
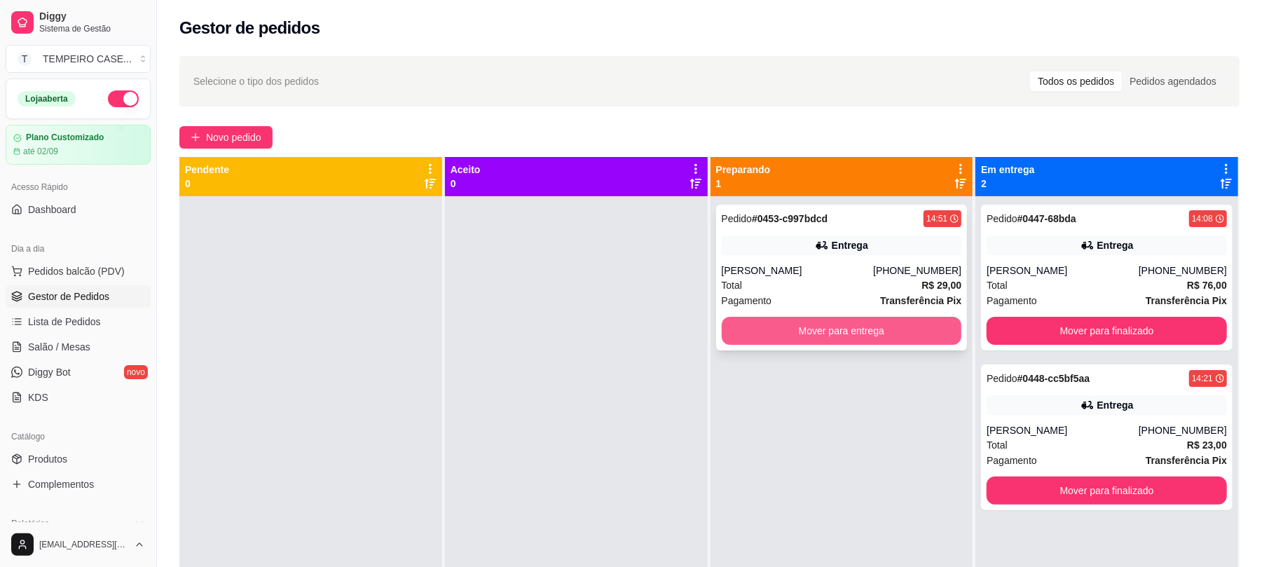
click at [842, 322] on button "Mover para entrega" at bounding box center [842, 331] width 240 height 28
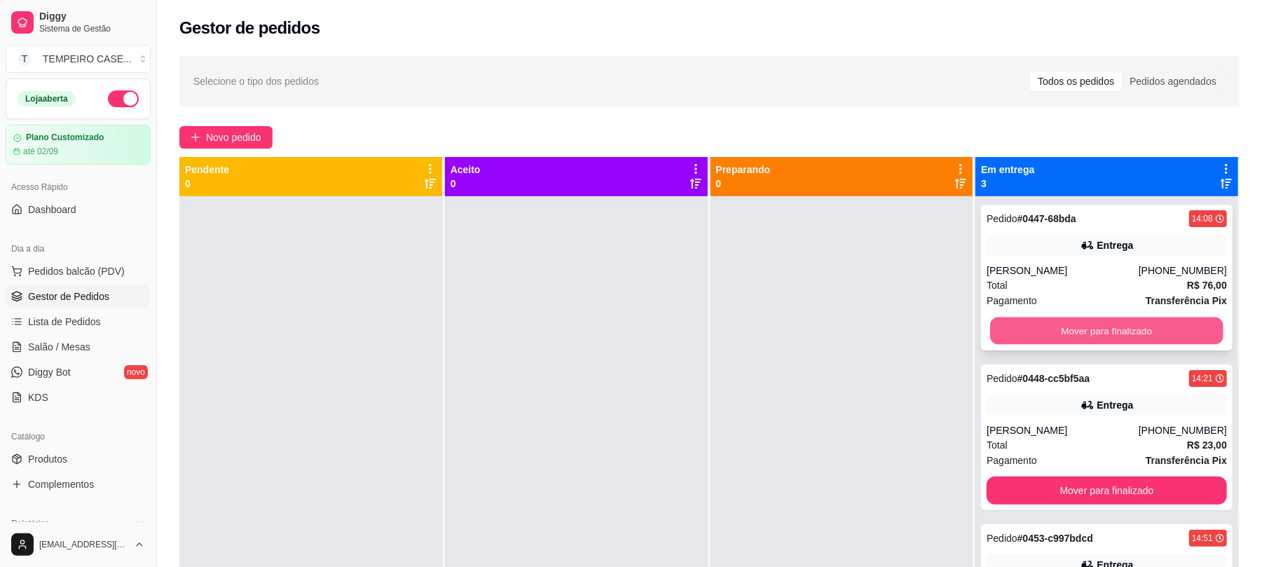
click at [1023, 343] on button "Mover para finalizado" at bounding box center [1106, 330] width 233 height 27
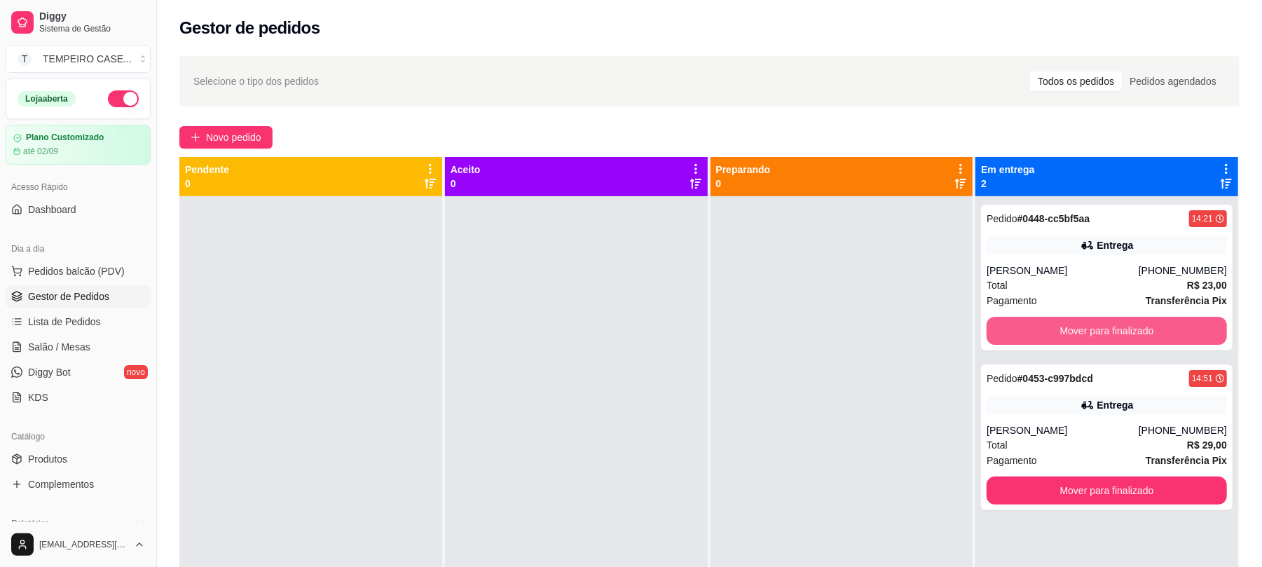
click at [1028, 342] on button "Mover para finalizado" at bounding box center [1106, 331] width 240 height 28
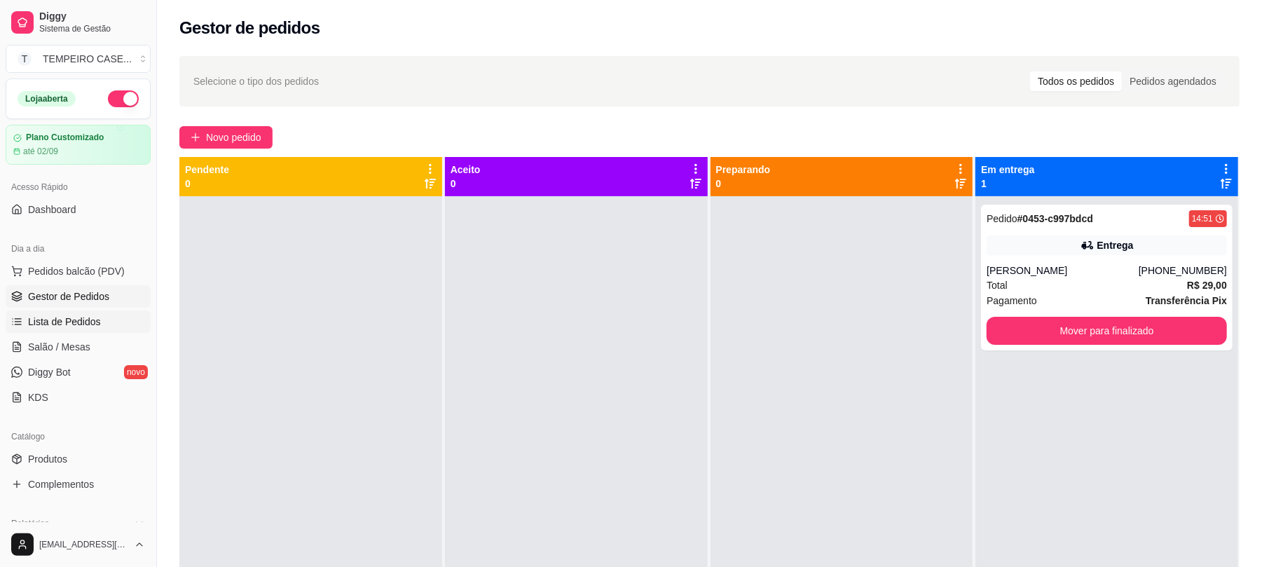
click at [62, 328] on span "Lista de Pedidos" at bounding box center [64, 322] width 73 height 14
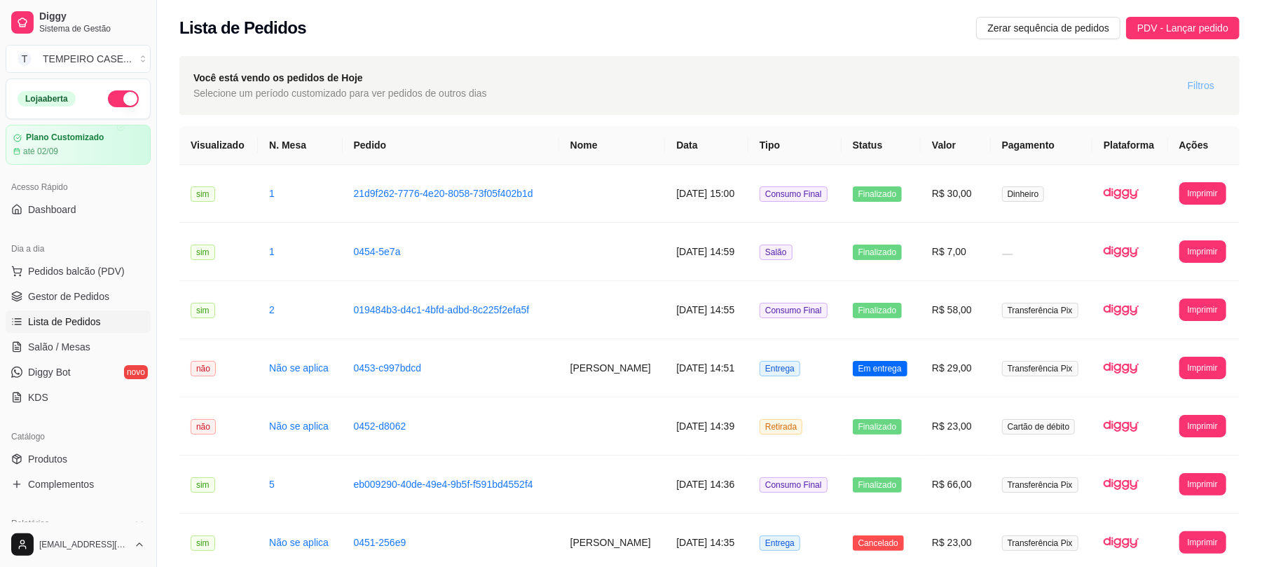
click at [1220, 88] on button "Filtros" at bounding box center [1200, 85] width 49 height 22
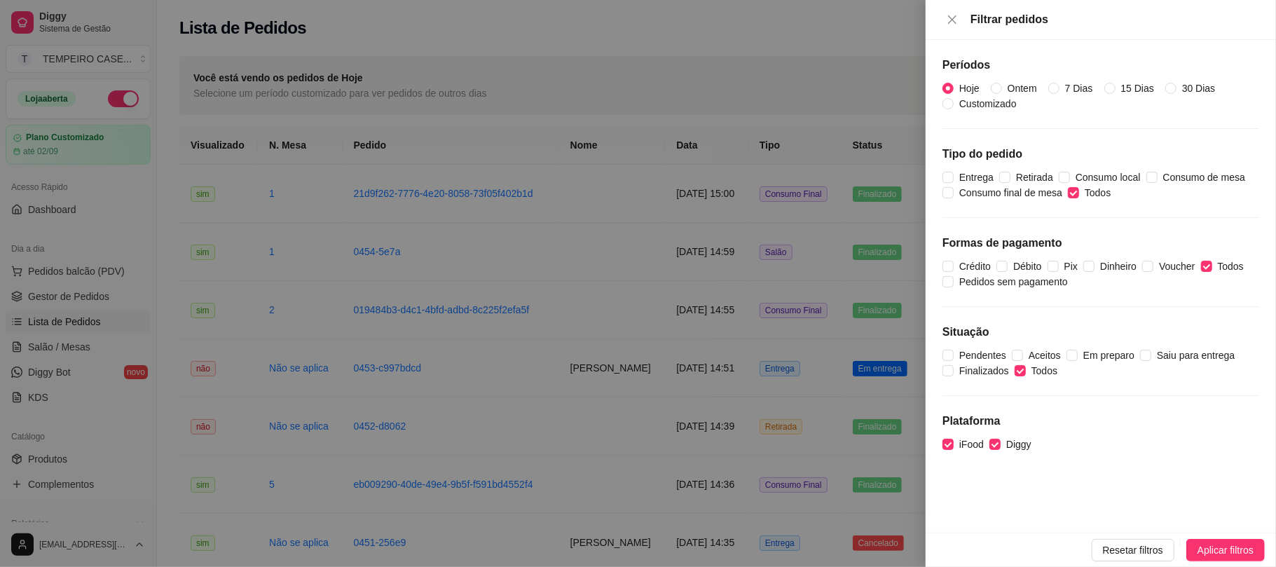
click at [1071, 202] on div "Períodos Hoje Ontem 7 Dias 15 Dias 30 Dias Customizado Tipo do pedido Entrega R…" at bounding box center [1100, 286] width 350 height 492
click at [1076, 198] on input "Todos" at bounding box center [1073, 192] width 11 height 11
checkbox input "false"
click at [1048, 174] on span "Retirada" at bounding box center [1034, 177] width 48 height 15
click at [1010, 174] on input "Retirada" at bounding box center [1004, 177] width 11 height 11
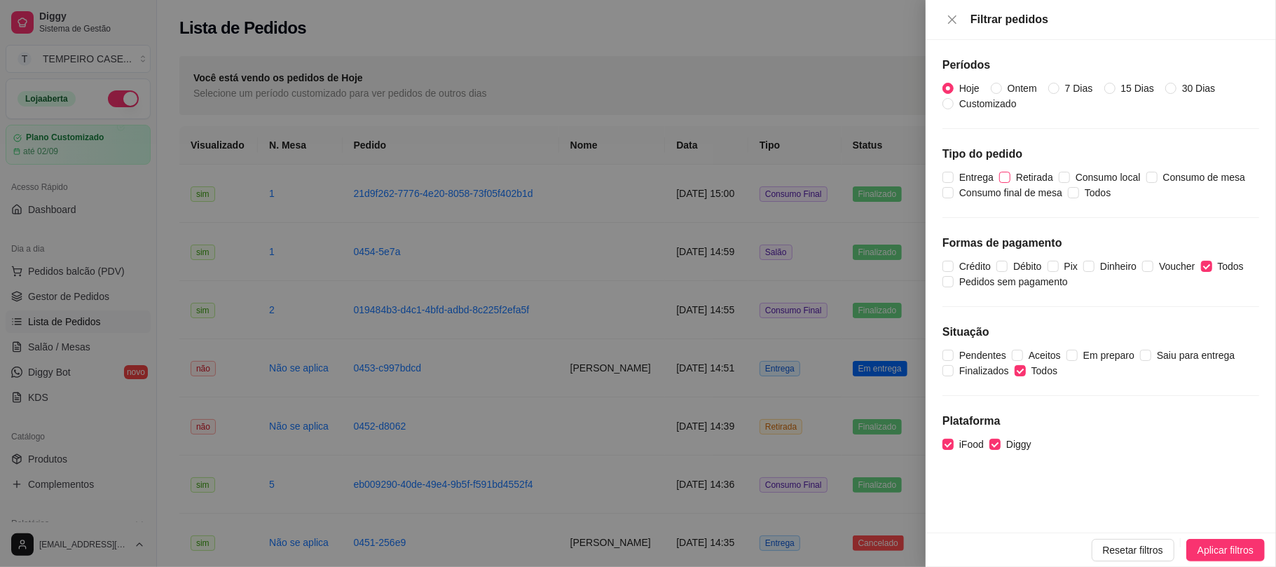
checkbox input "true"
click at [974, 172] on span "Entrega" at bounding box center [976, 177] width 46 height 15
click at [953, 172] on input "Entrega" at bounding box center [947, 177] width 11 height 11
checkbox input "true"
click at [1194, 548] on button "Aplicar filtros" at bounding box center [1225, 550] width 78 height 22
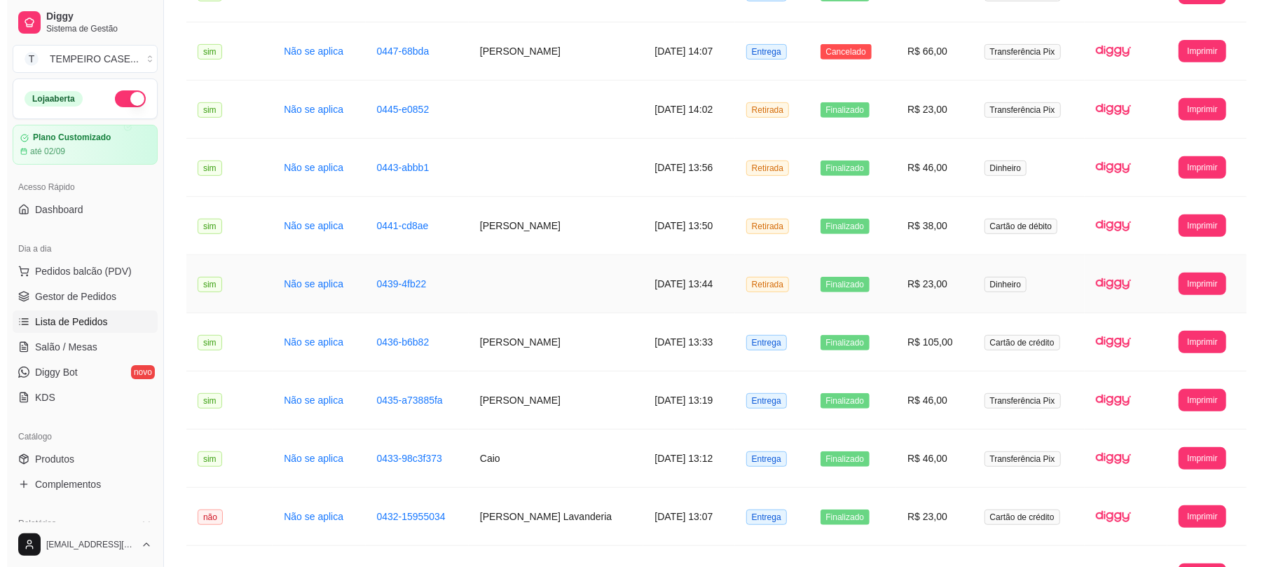
scroll to position [467, 0]
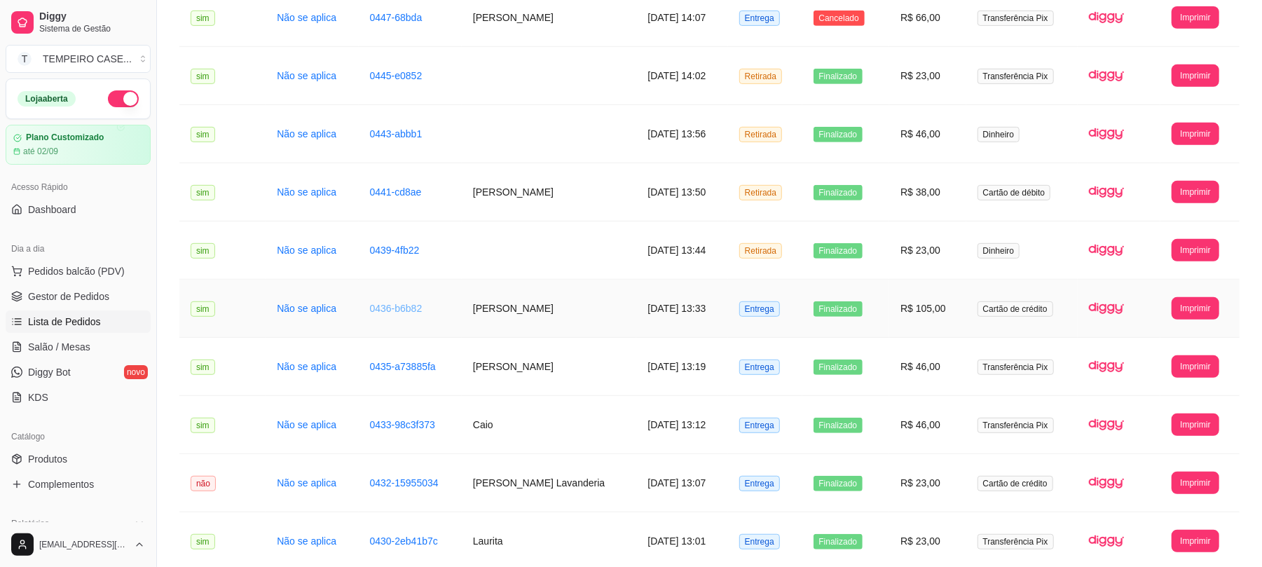
click at [407, 308] on link "0436-b6b82" at bounding box center [396, 308] width 53 height 11
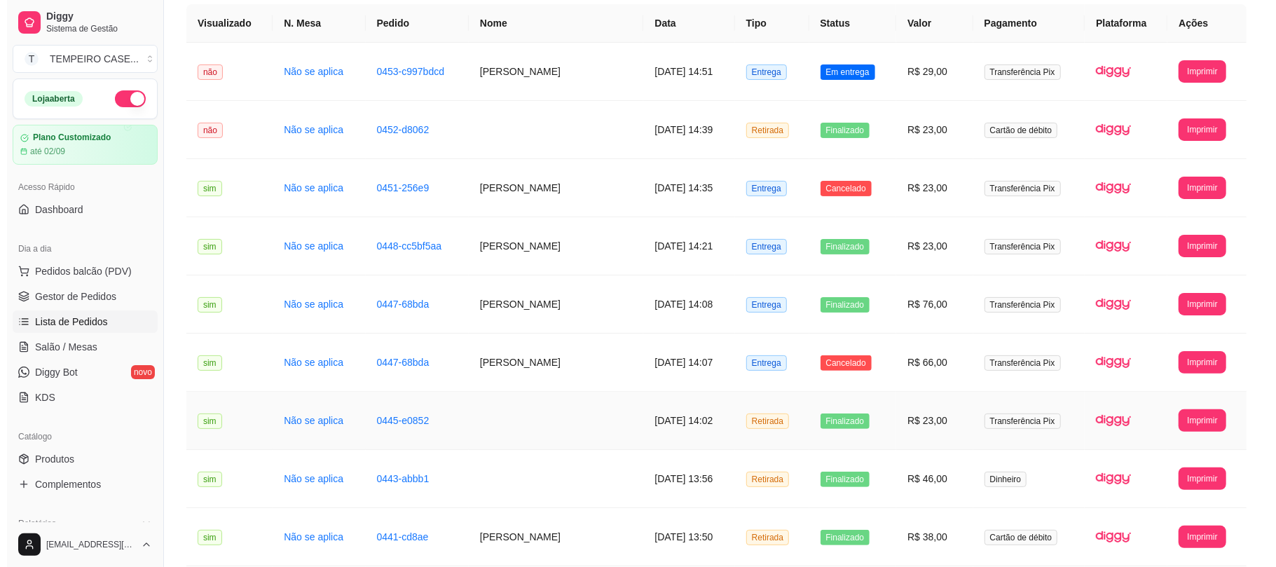
scroll to position [93, 0]
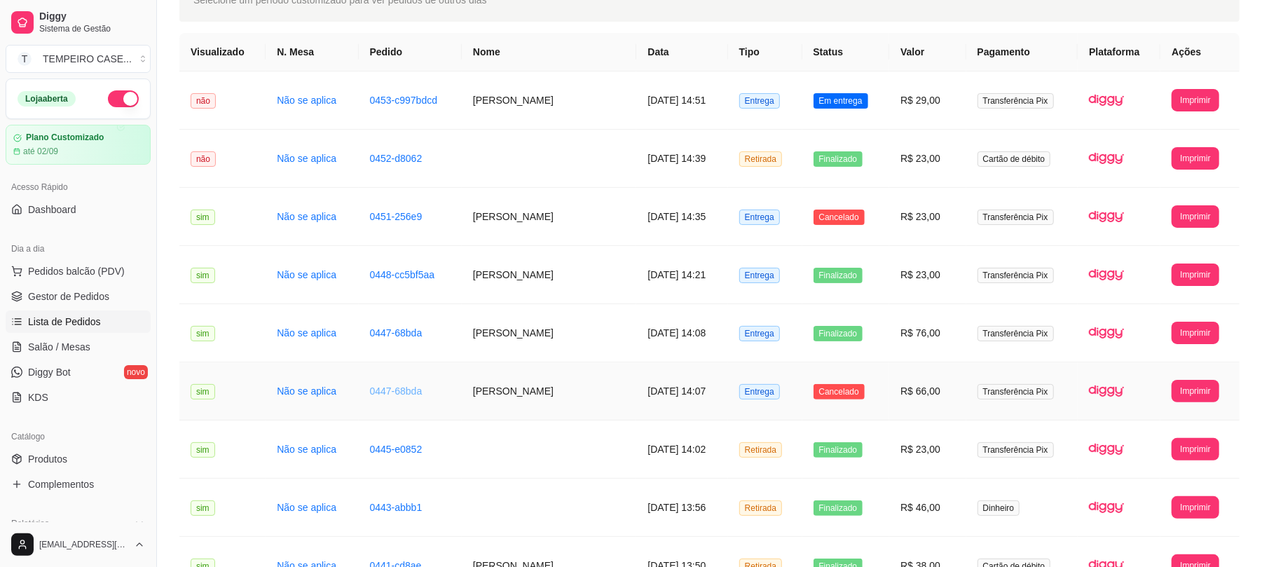
click at [395, 396] on link "0447-68bda" at bounding box center [396, 390] width 53 height 11
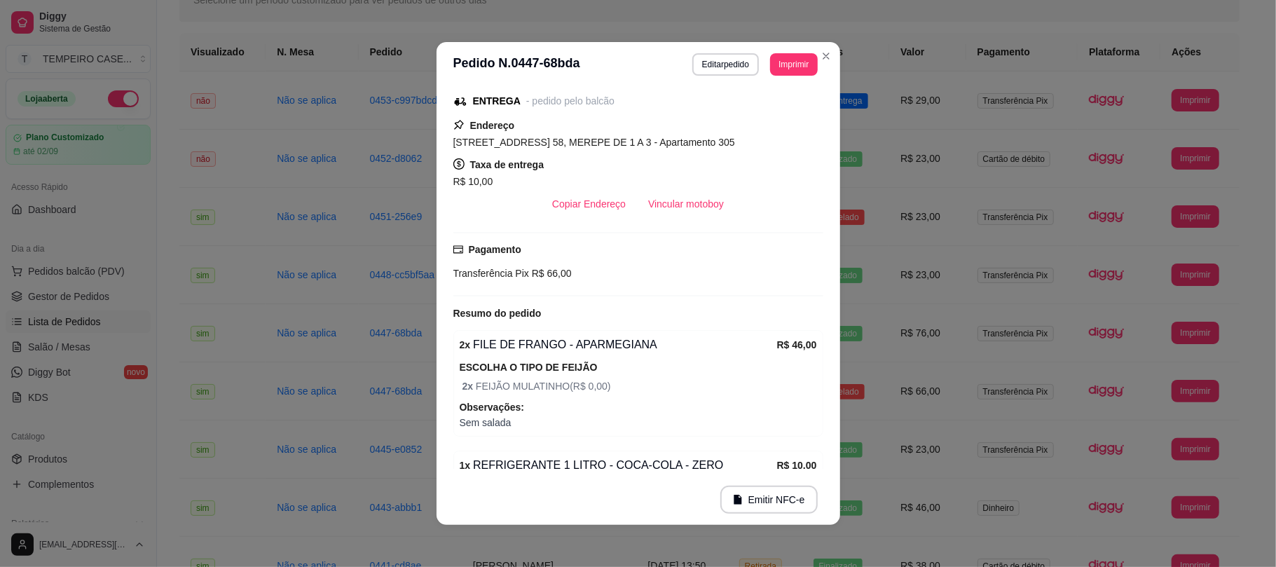
scroll to position [186, 0]
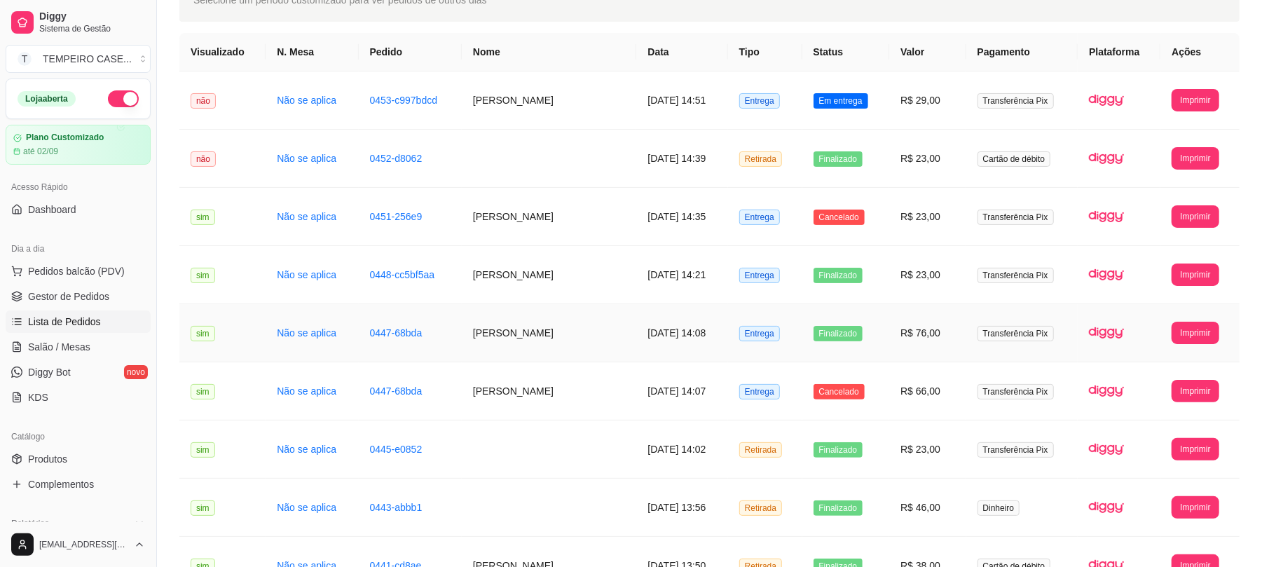
click at [387, 342] on td "0447-68bda" at bounding box center [410, 333] width 103 height 58
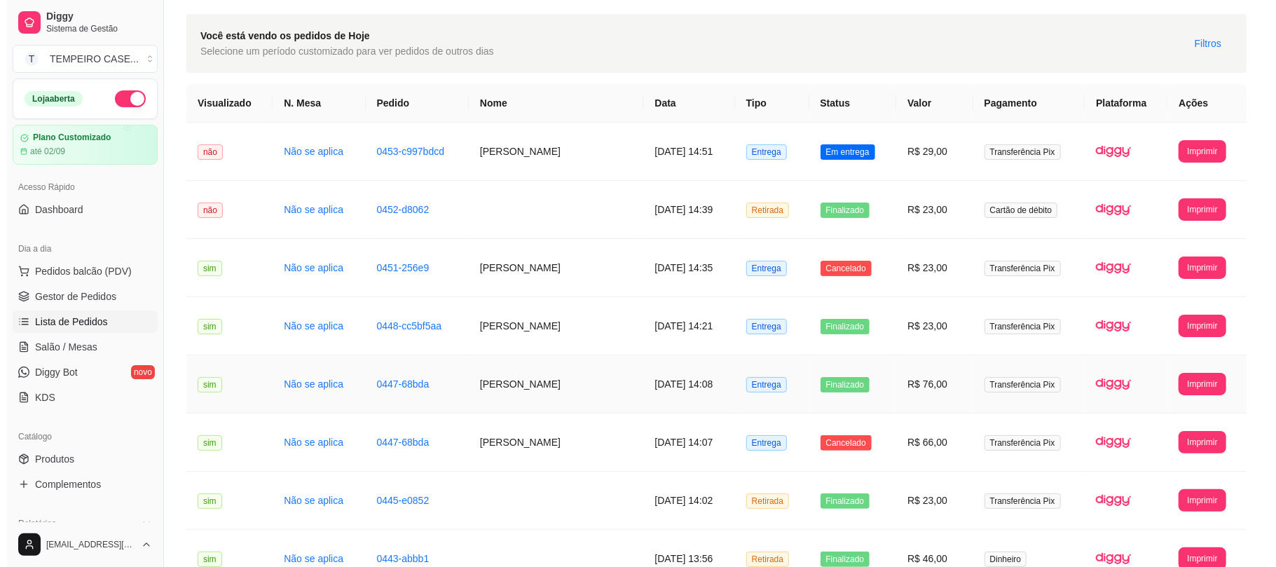
scroll to position [0, 0]
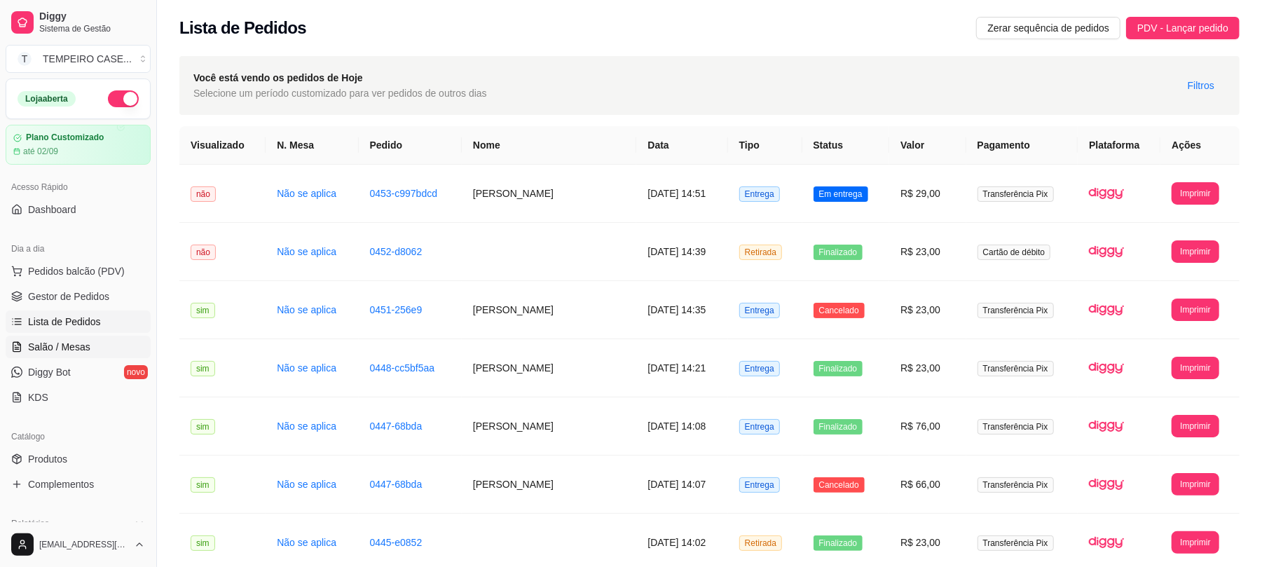
click at [43, 349] on span "Salão / Mesas" at bounding box center [59, 347] width 62 height 14
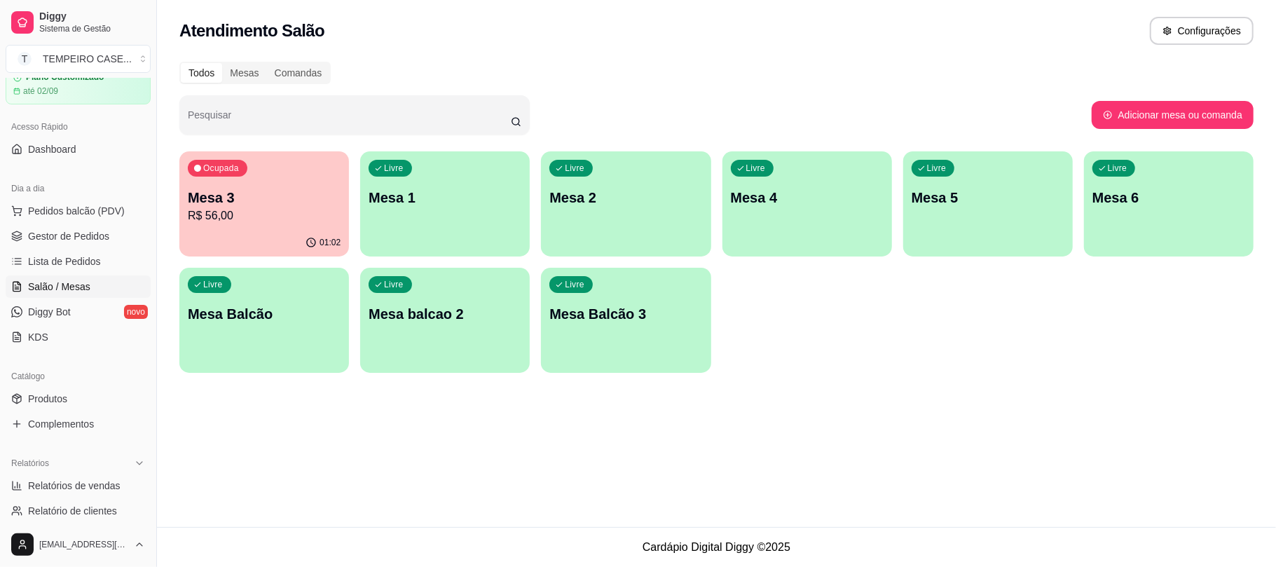
scroll to position [93, 0]
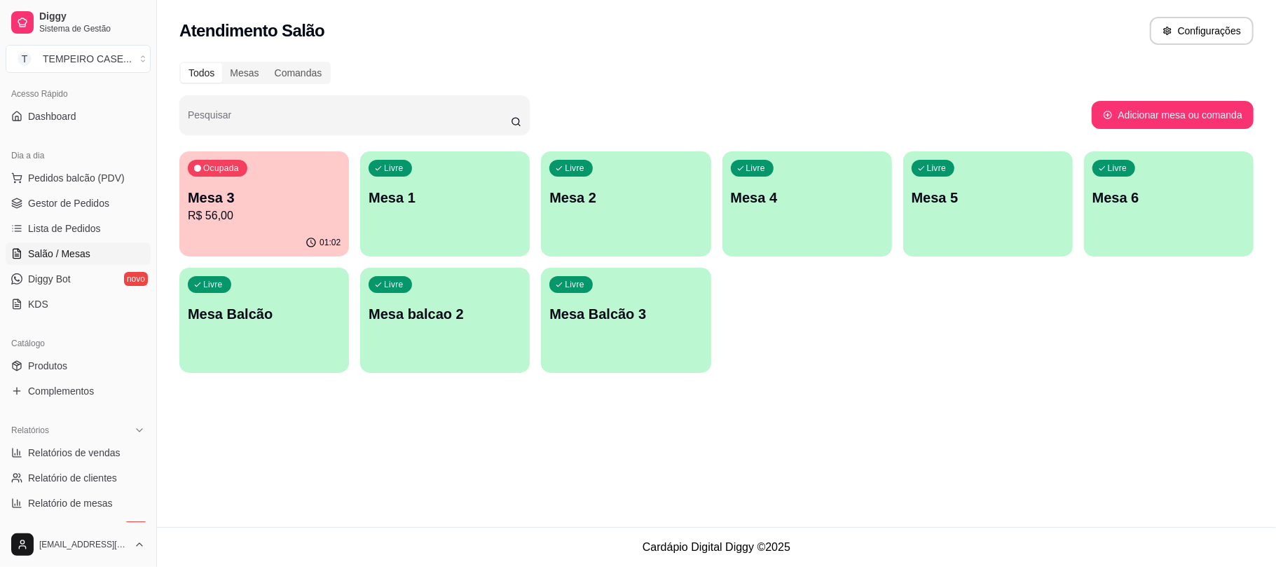
click at [291, 224] on div "Ocupada Mesa 3 R$ 56,00" at bounding box center [264, 190] width 170 height 78
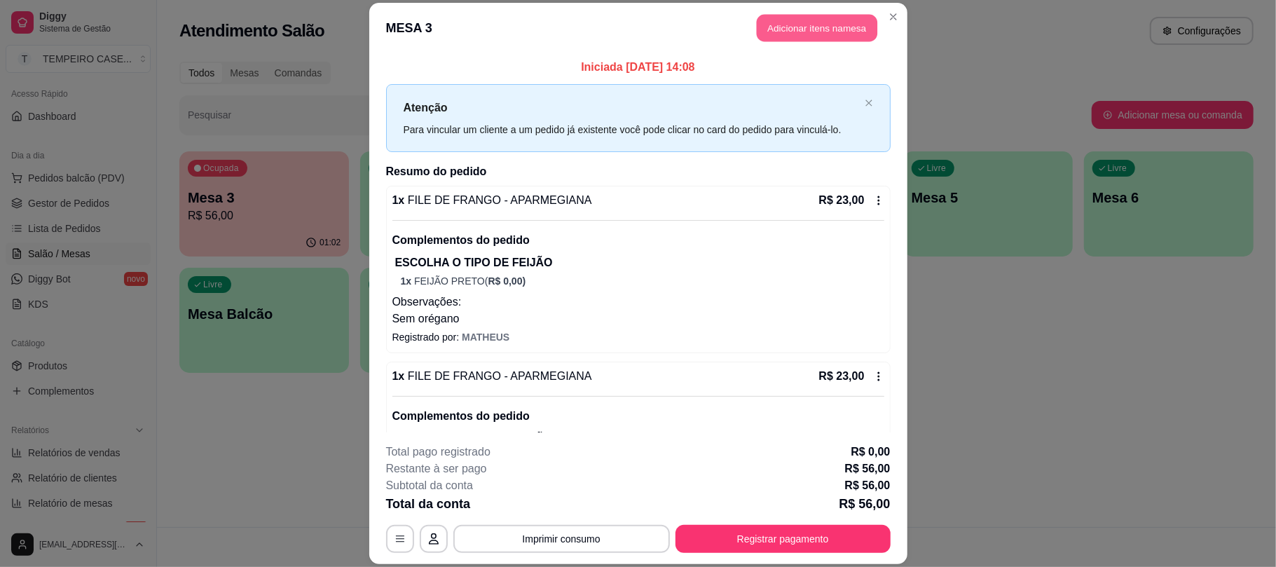
click at [788, 34] on button "Adicionar itens na mesa" at bounding box center [817, 28] width 120 height 27
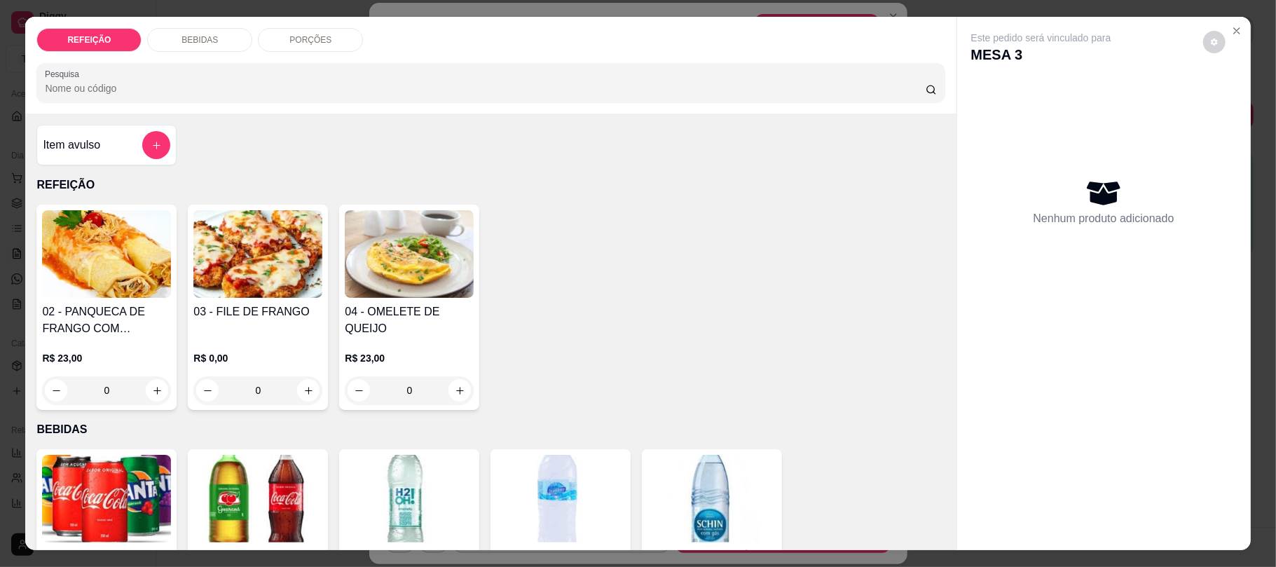
drag, startPoint x: 127, startPoint y: 175, endPoint x: 135, endPoint y: 153, distance: 23.7
click at [127, 174] on div "Item avulso REFEIÇÃO 02 - PANQUECA DE FRANGO COM CATUPIRY R$ 23,00 0 03 - FILE …" at bounding box center [490, 331] width 930 height 436
click at [143, 150] on button "add-separate-item" at bounding box center [156, 145] width 27 height 27
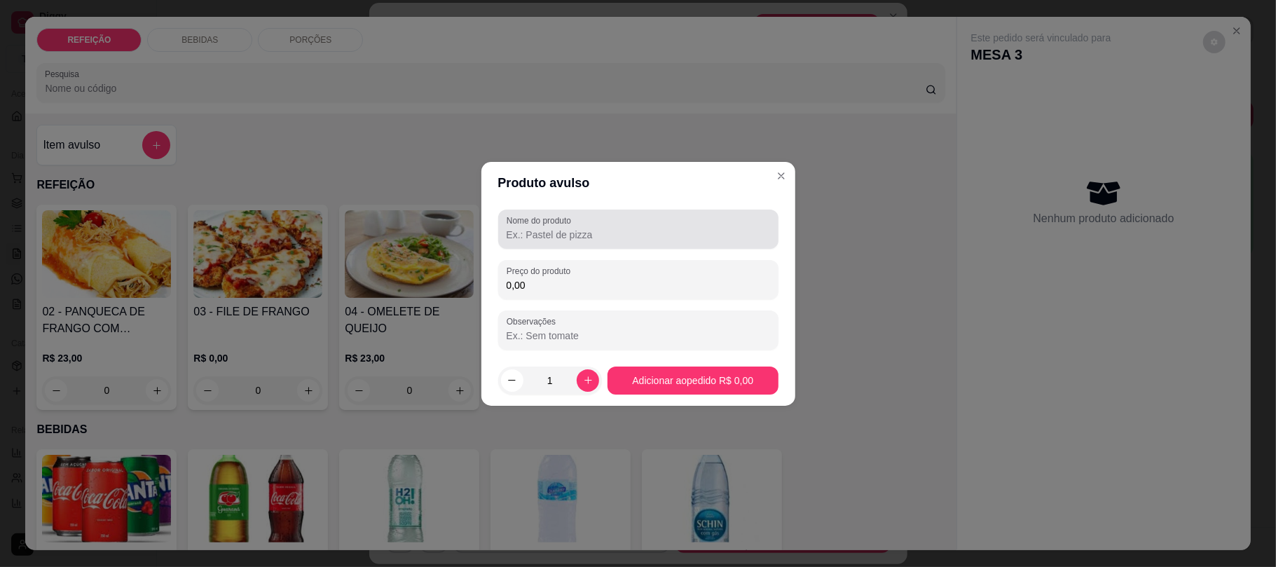
click at [552, 242] on div at bounding box center [637, 229] width 263 height 28
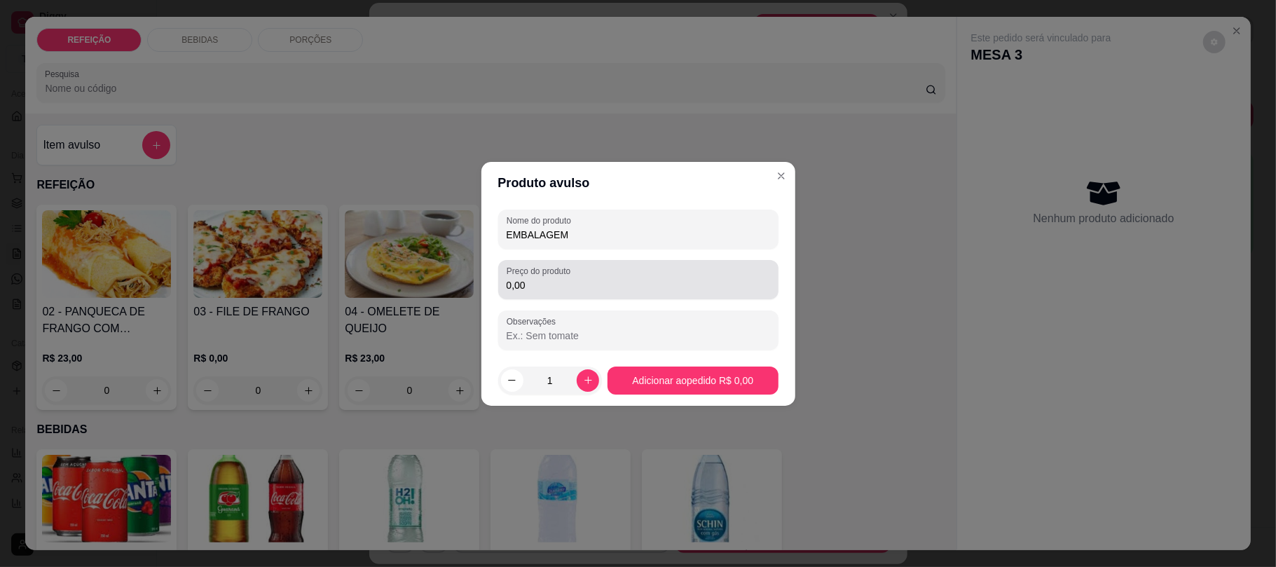
type input "EMBALAGEM"
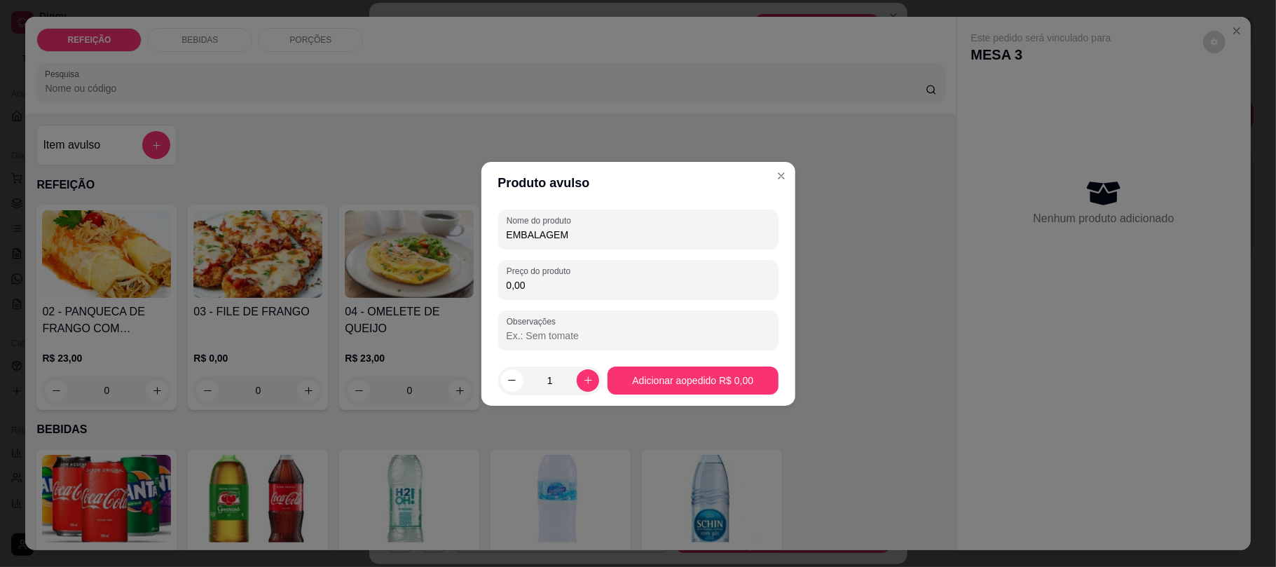
drag, startPoint x: 570, startPoint y: 282, endPoint x: 476, endPoint y: 275, distance: 93.4
click at [476, 275] on div "Produto avulso Nome do produto EMBALAGEM Preço do produto 0,00 Observações 1 Ad…" at bounding box center [638, 283] width 1276 height 567
type input "1,50"
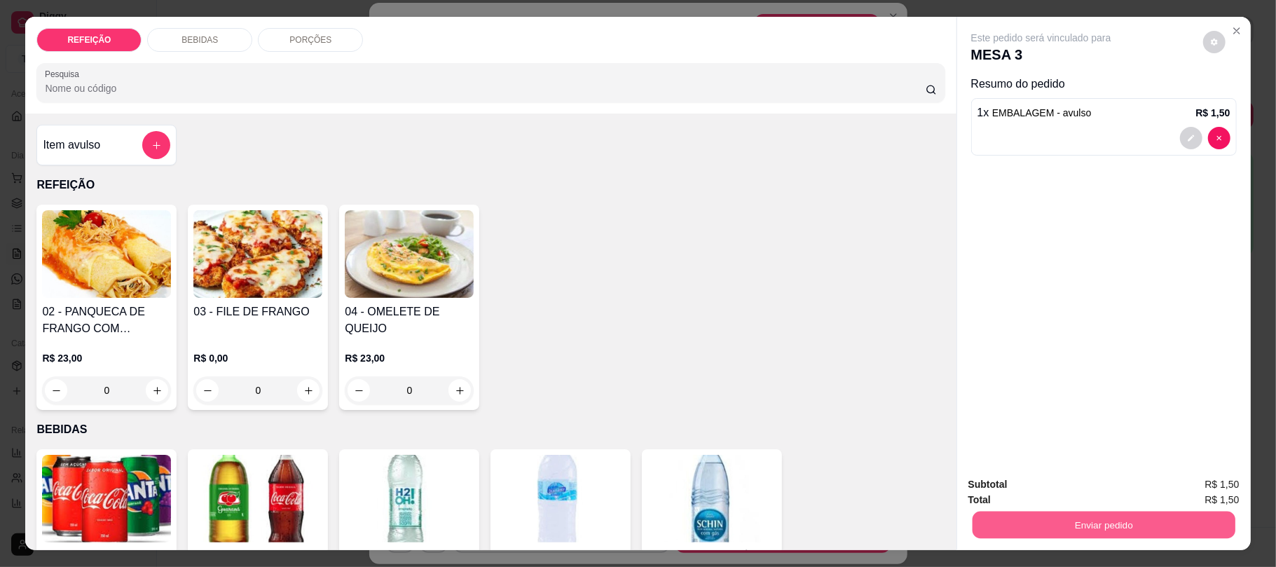
click at [1111, 523] on button "Enviar pedido" at bounding box center [1103, 524] width 263 height 27
click at [1016, 489] on button "Não registrar e enviar pedido" at bounding box center [1056, 490] width 146 height 27
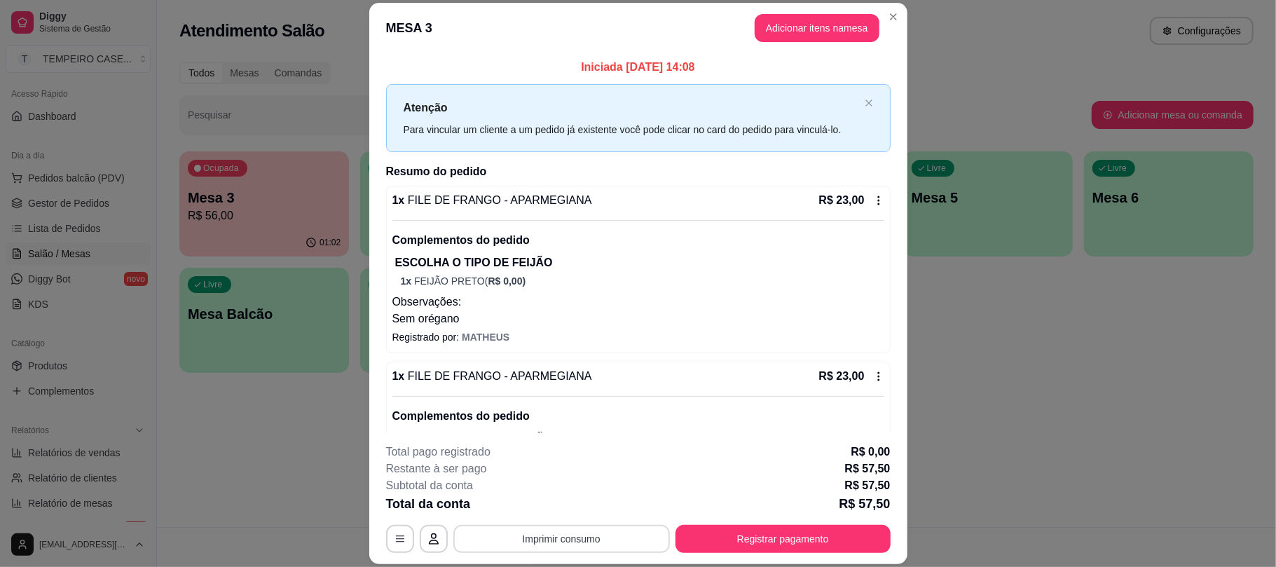
click at [590, 538] on button "Imprimir consumo" at bounding box center [561, 539] width 216 height 28
click at [577, 474] on button "IMPRESSORA" at bounding box center [559, 478] width 116 height 22
click at [758, 527] on button "Registrar pagamento" at bounding box center [782, 538] width 209 height 27
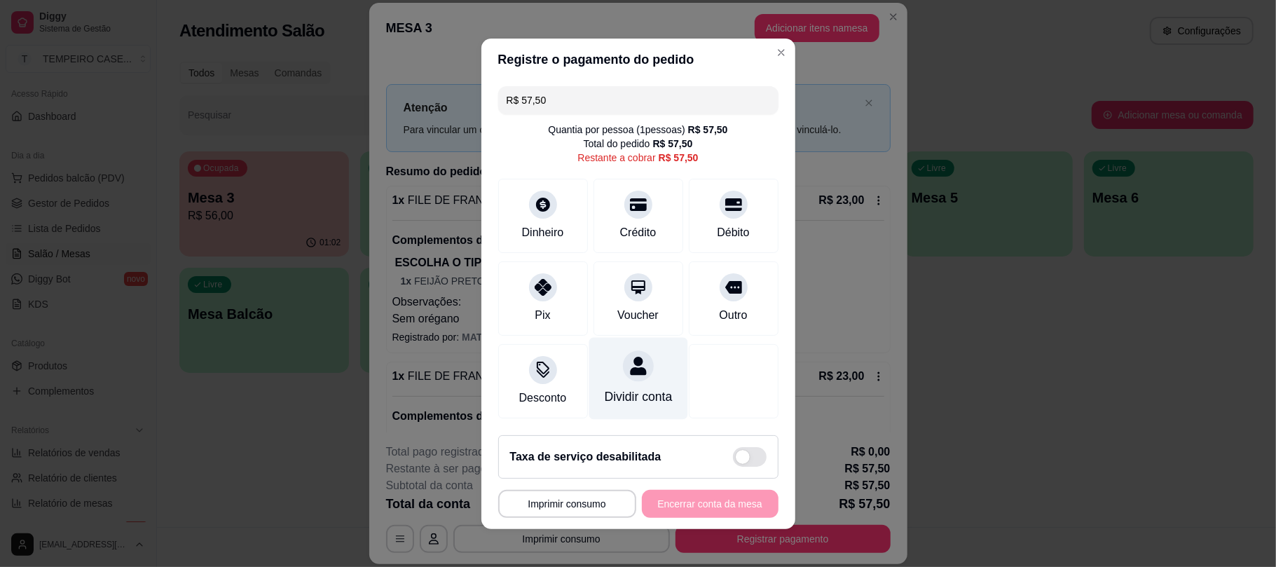
click at [628, 361] on icon at bounding box center [637, 366] width 18 height 18
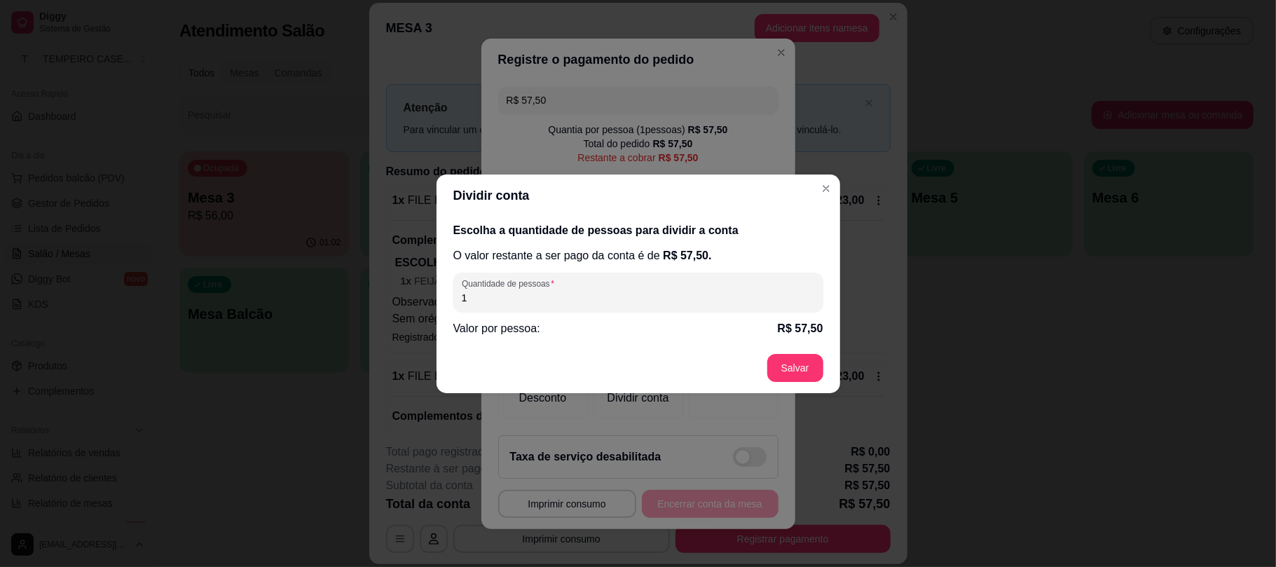
drag, startPoint x: 576, startPoint y: 296, endPoint x: 426, endPoint y: 284, distance: 150.4
click at [426, 284] on div "Dividir conta Escolha a quantidade de pessoas para dividir a conta O valor rest…" at bounding box center [638, 283] width 1276 height 567
type input "2"
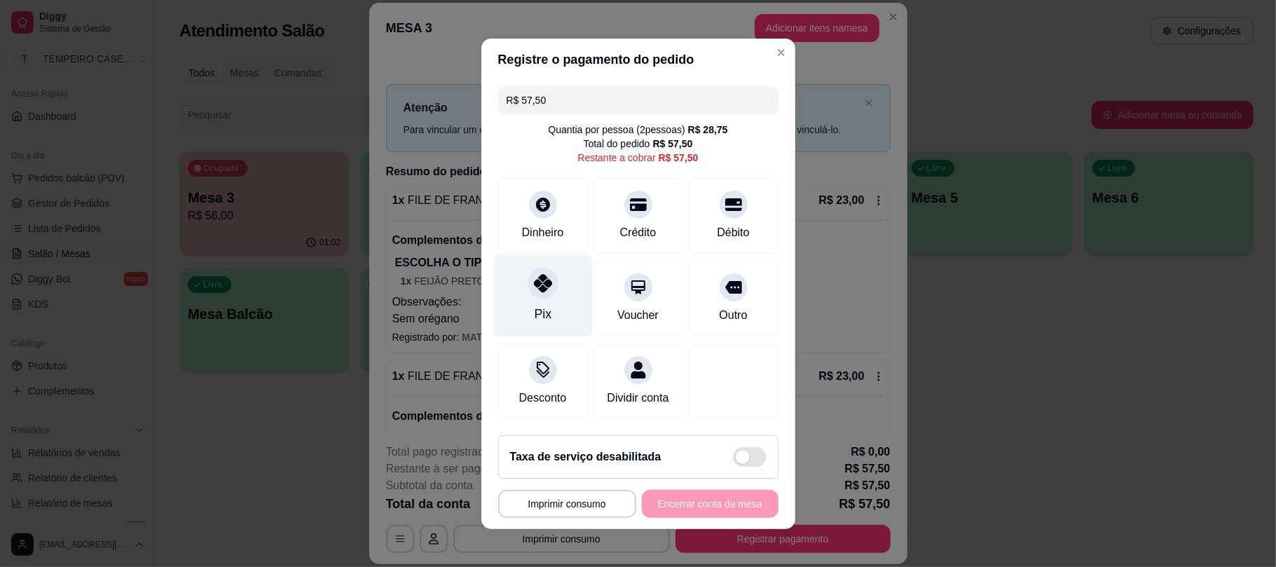
click at [544, 292] on div "Pix" at bounding box center [542, 295] width 99 height 82
type input "R$ 0,00"
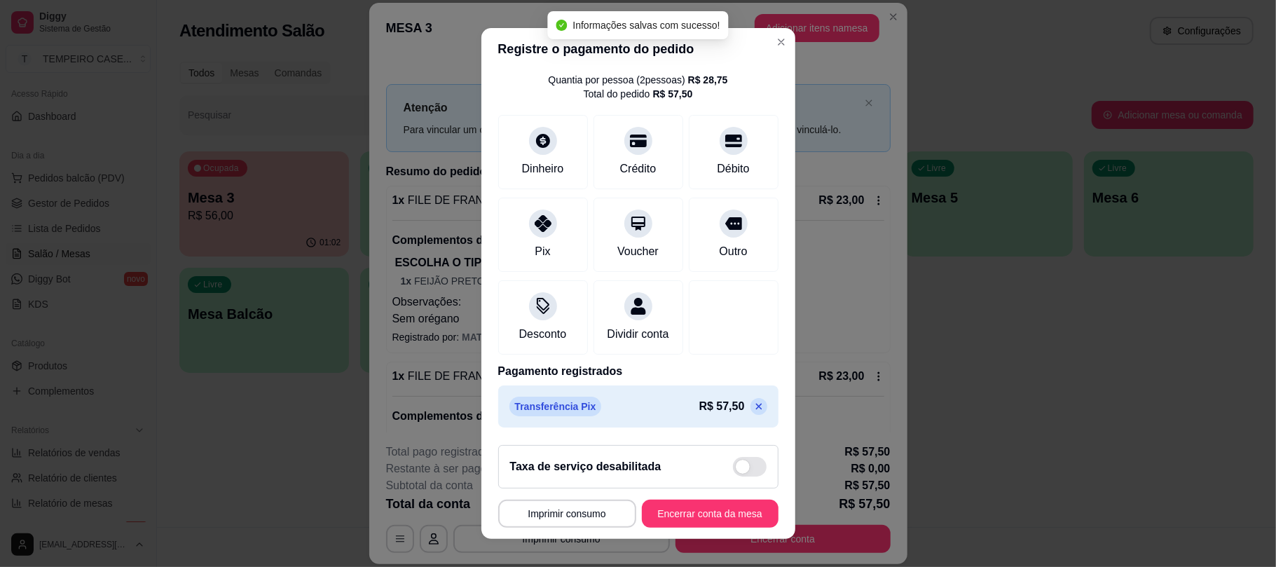
scroll to position [57, 0]
click at [712, 509] on button "Encerrar conta da mesa" at bounding box center [710, 513] width 137 height 28
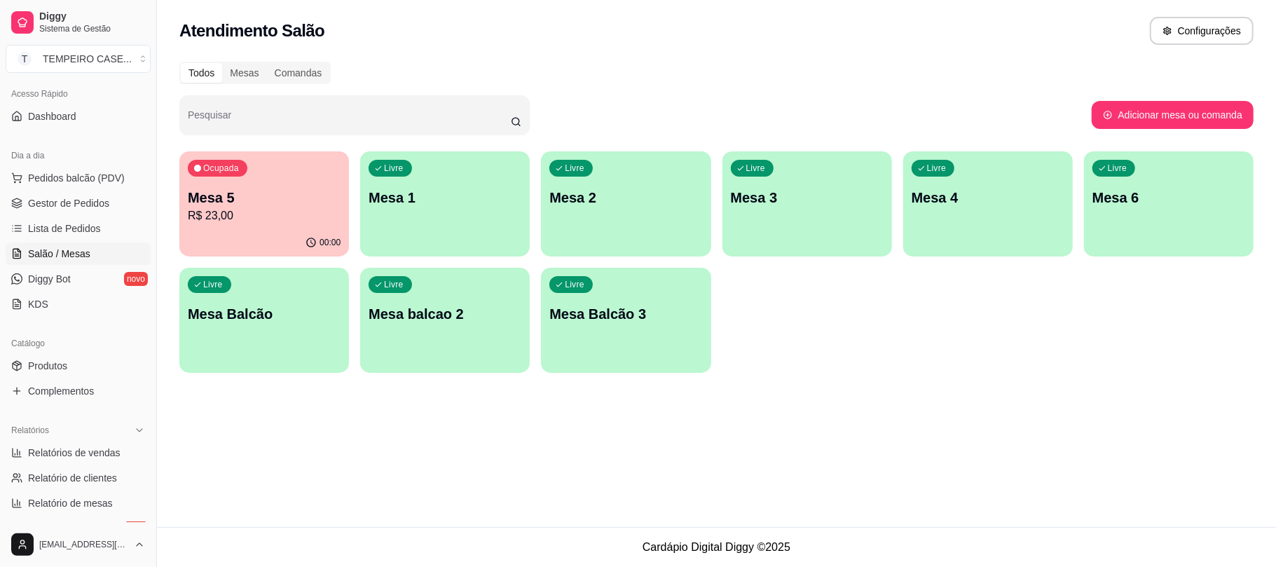
click at [604, 231] on div "Livre Mesa 2" at bounding box center [626, 195] width 170 height 88
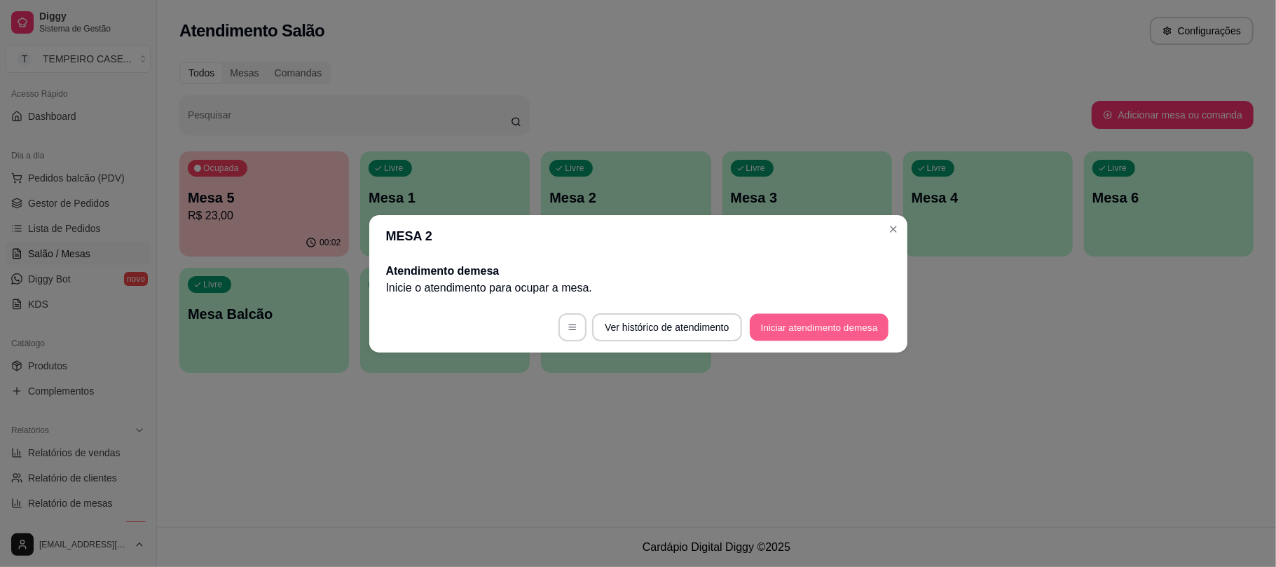
click at [768, 326] on button "Iniciar atendimento de mesa" at bounding box center [819, 326] width 139 height 27
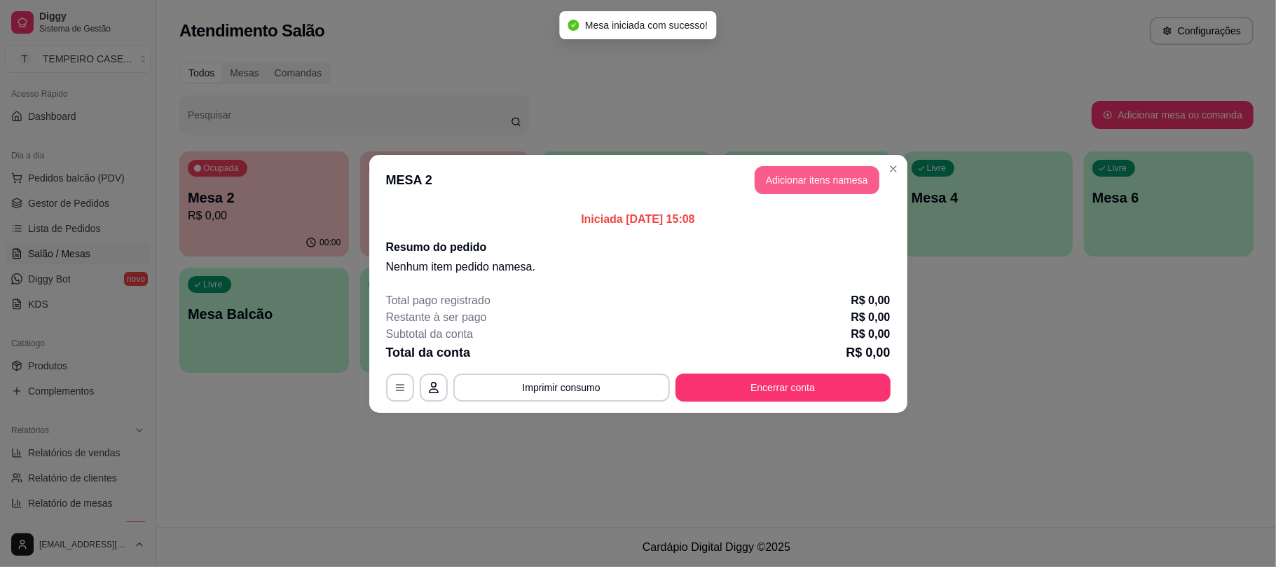
click at [802, 185] on button "Adicionar itens na mesa" at bounding box center [816, 180] width 125 height 28
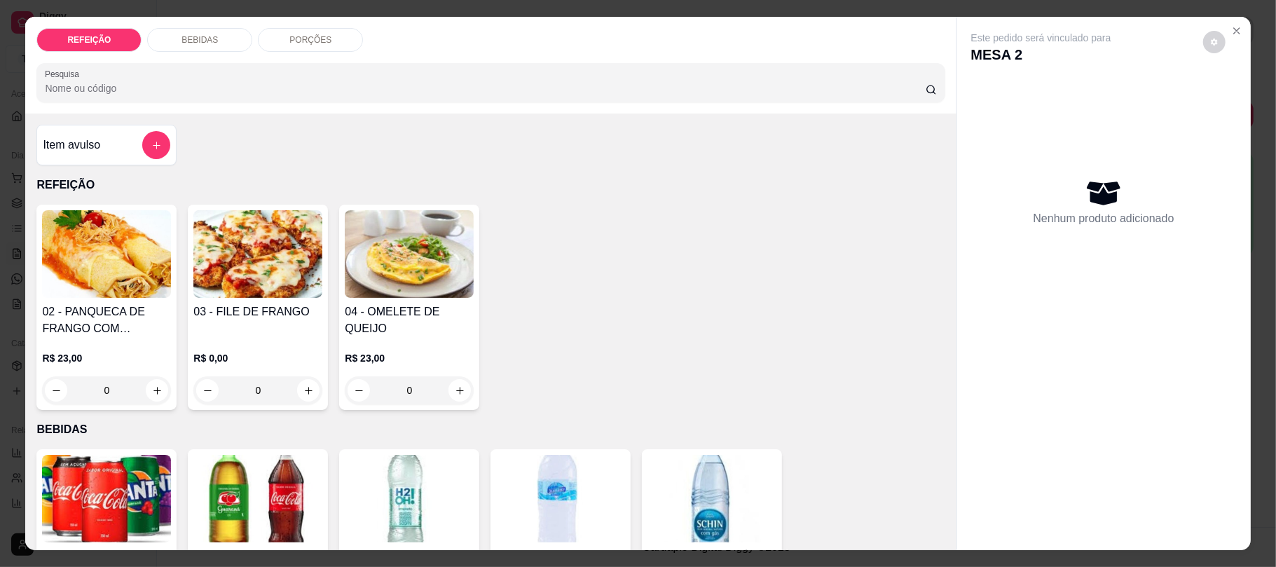
click at [105, 275] on img at bounding box center [106, 254] width 129 height 88
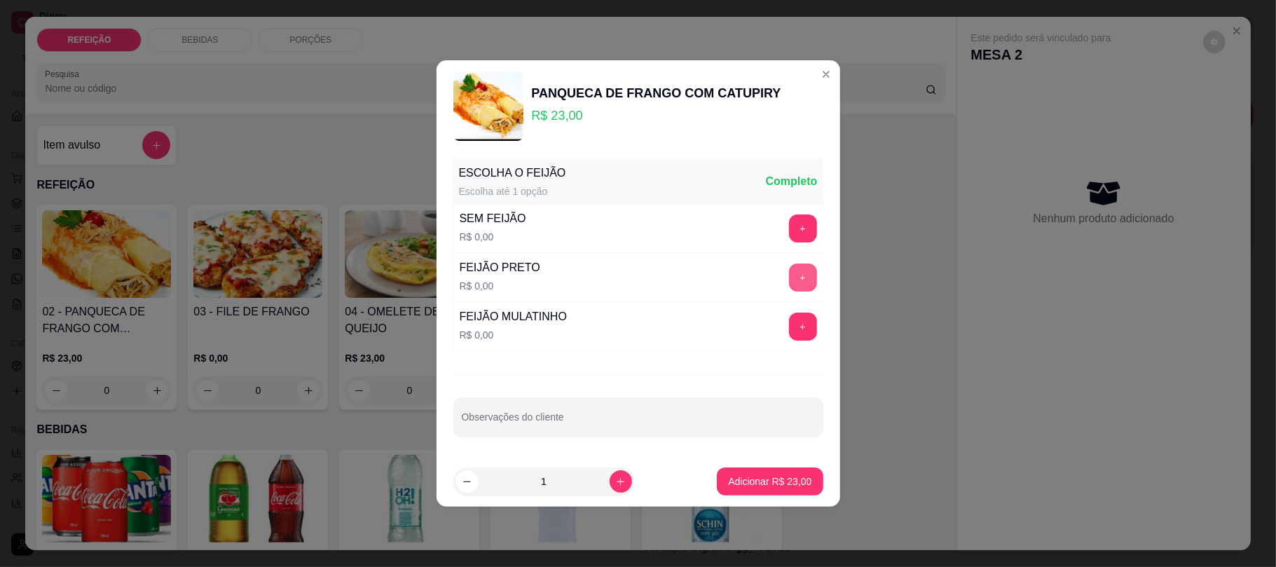
click at [793, 272] on button "+" at bounding box center [803, 277] width 28 height 28
click at [759, 483] on p "Adicionar R$ 23,00" at bounding box center [769, 481] width 83 height 14
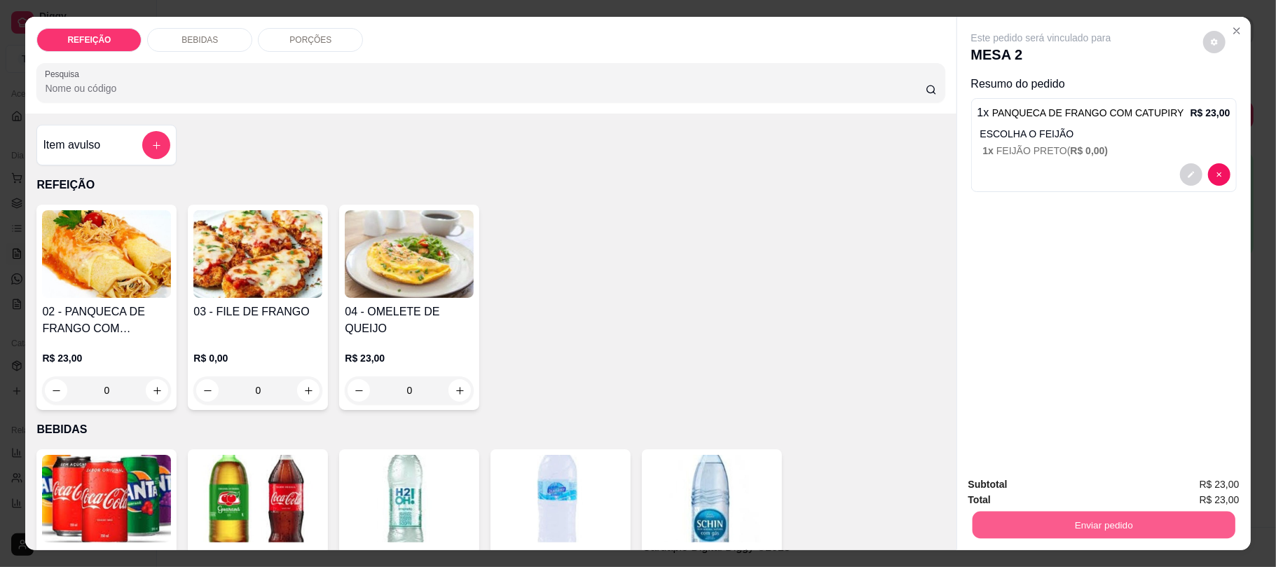
click at [1005, 525] on button "Enviar pedido" at bounding box center [1103, 524] width 263 height 27
click at [1002, 490] on button "Não registrar e enviar pedido" at bounding box center [1056, 490] width 146 height 27
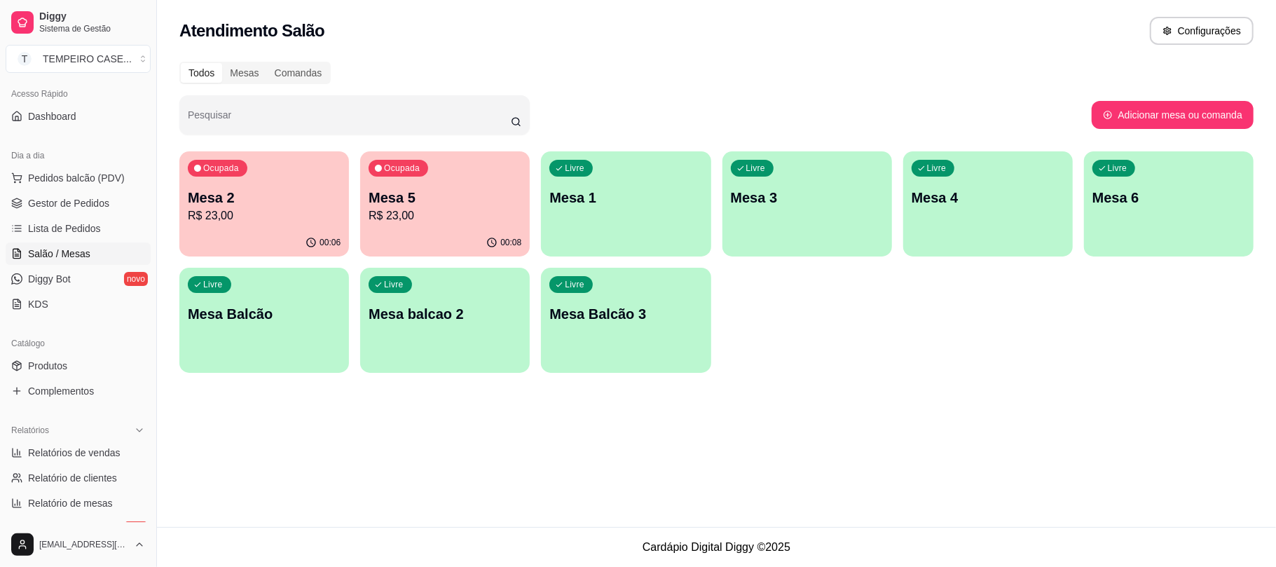
click at [309, 220] on p "R$ 23,00" at bounding box center [264, 215] width 153 height 17
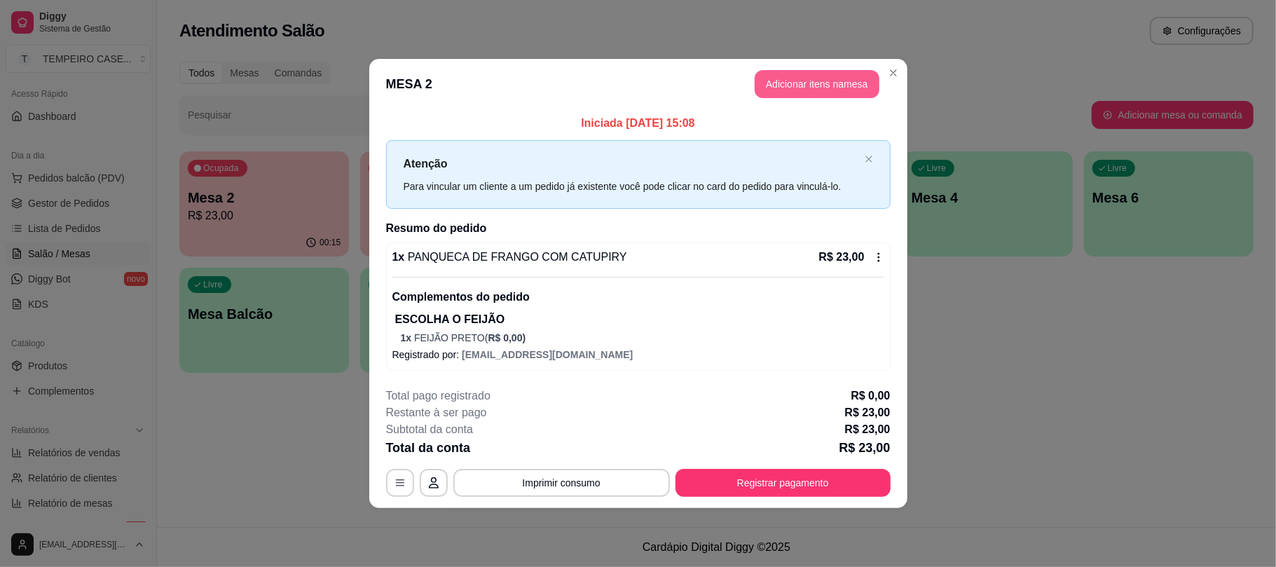
click at [785, 74] on button "Adicionar itens na mesa" at bounding box center [816, 84] width 125 height 28
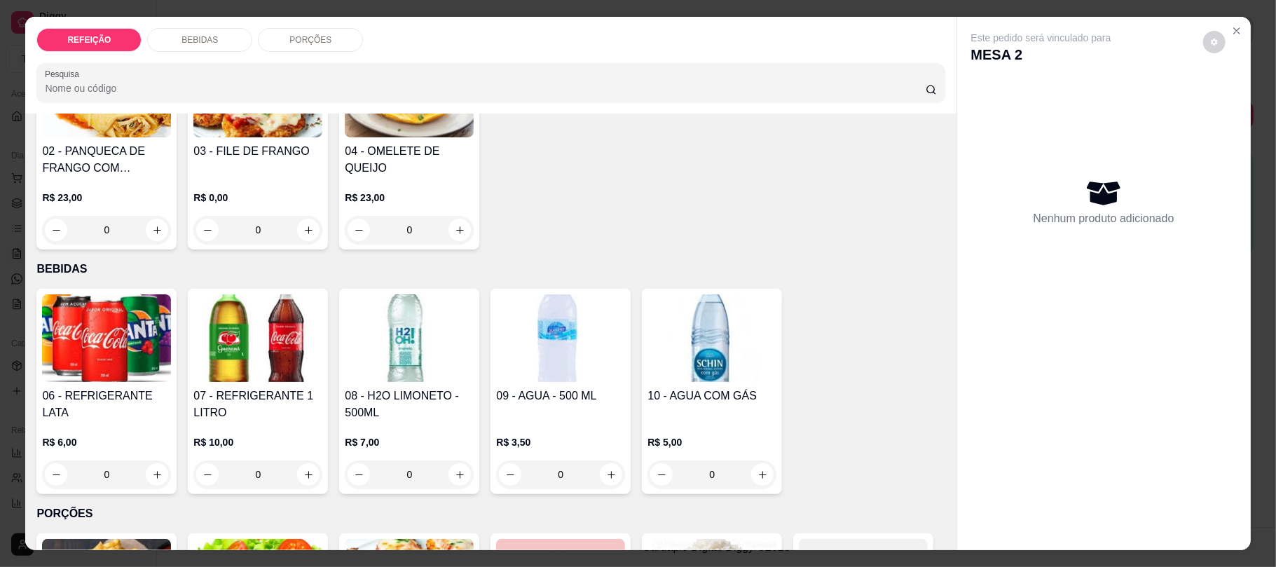
scroll to position [280, 0]
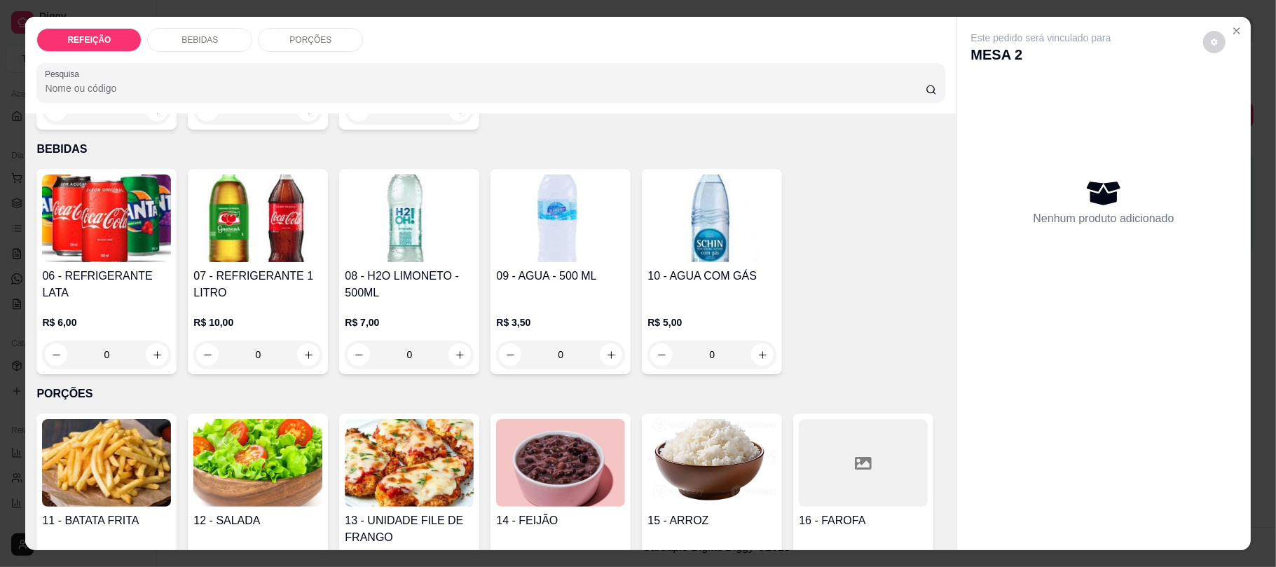
click at [120, 245] on img at bounding box center [106, 218] width 129 height 88
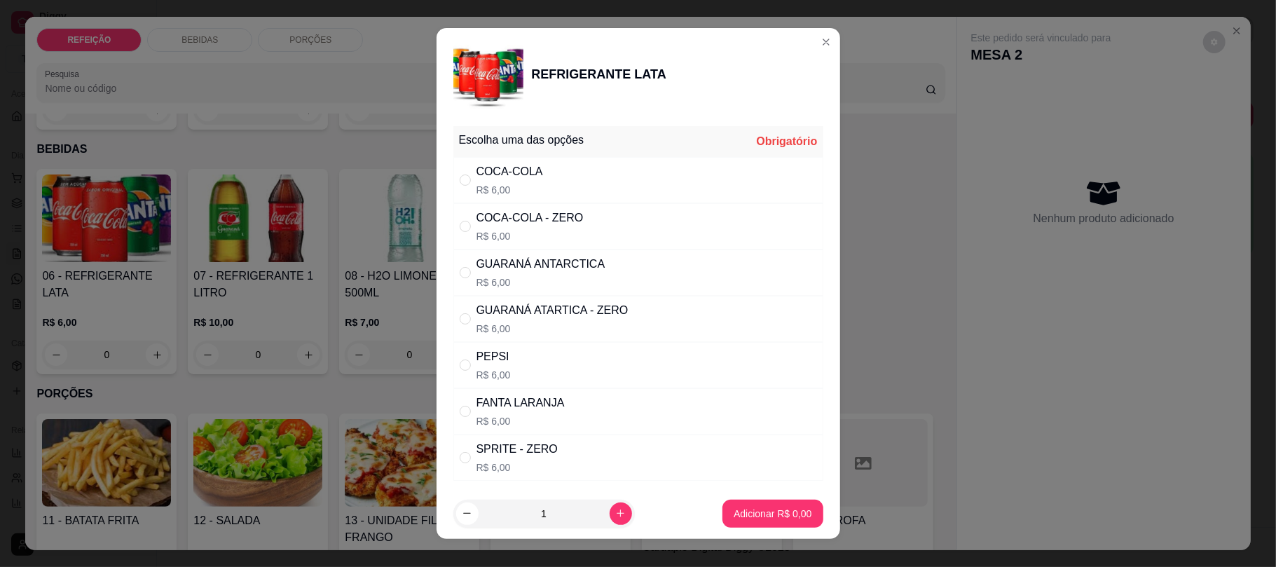
click at [602, 265] on div "GUARANÁ [GEOGRAPHIC_DATA] R$ 6,00" at bounding box center [638, 272] width 370 height 46
radio input "true"
click at [746, 497] on footer "1 Adicionar R$ 6,00" at bounding box center [637, 513] width 403 height 50
click at [748, 509] on p "Adicionar R$ 6,00" at bounding box center [773, 512] width 76 height 13
type input "1"
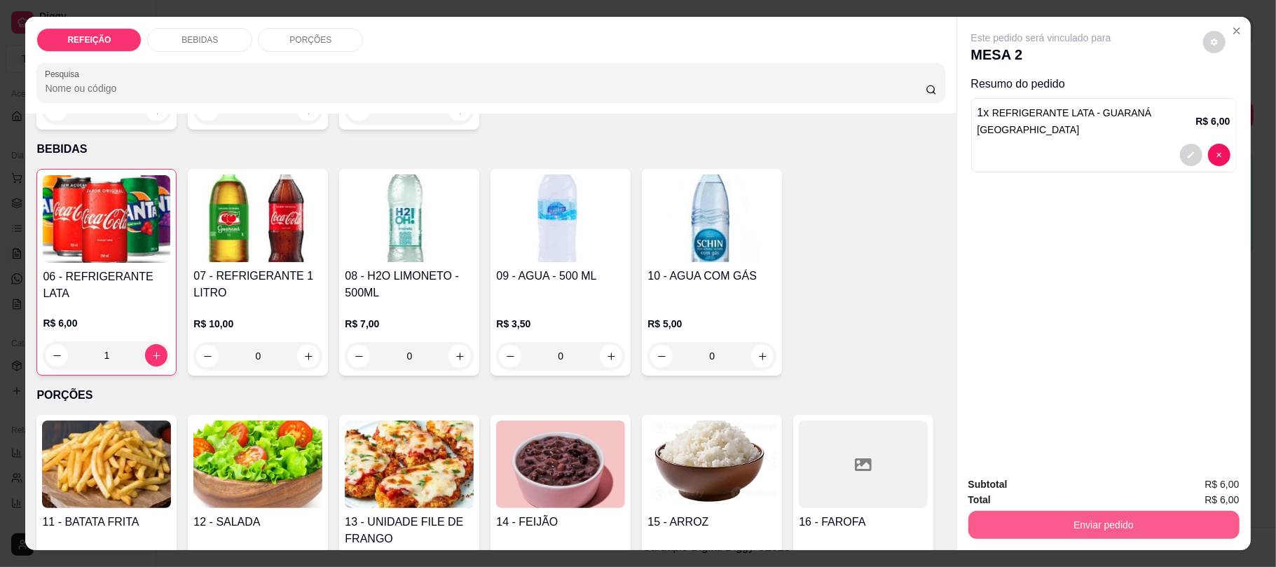
click at [1046, 522] on button "Enviar pedido" at bounding box center [1103, 525] width 271 height 28
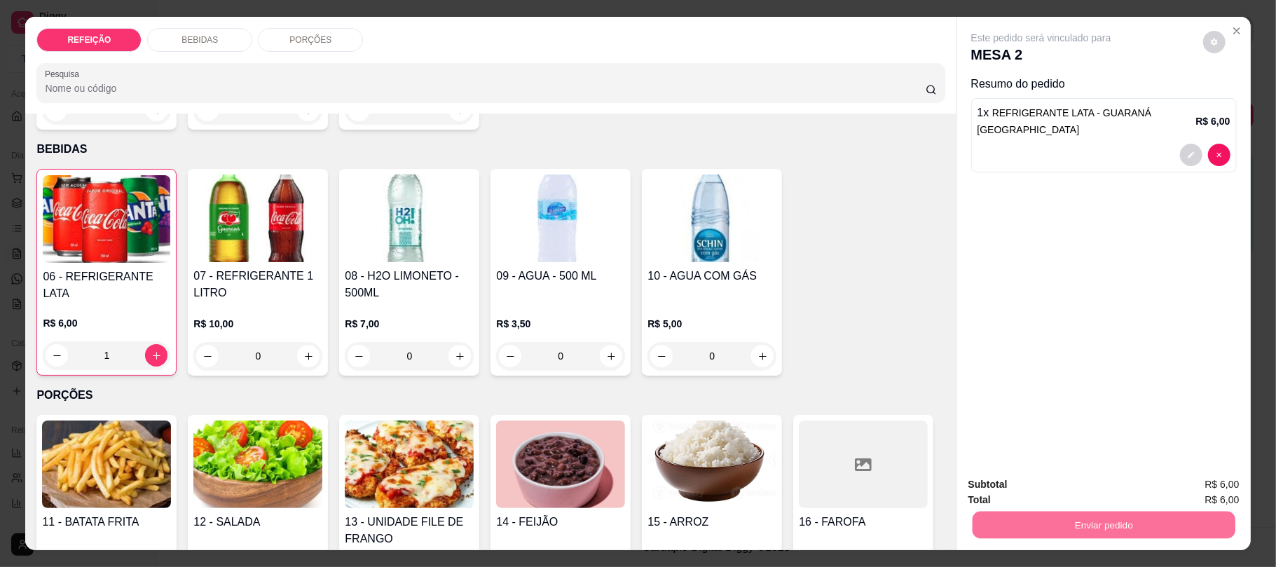
click at [1069, 483] on button "Não registrar e enviar pedido" at bounding box center [1056, 490] width 142 height 26
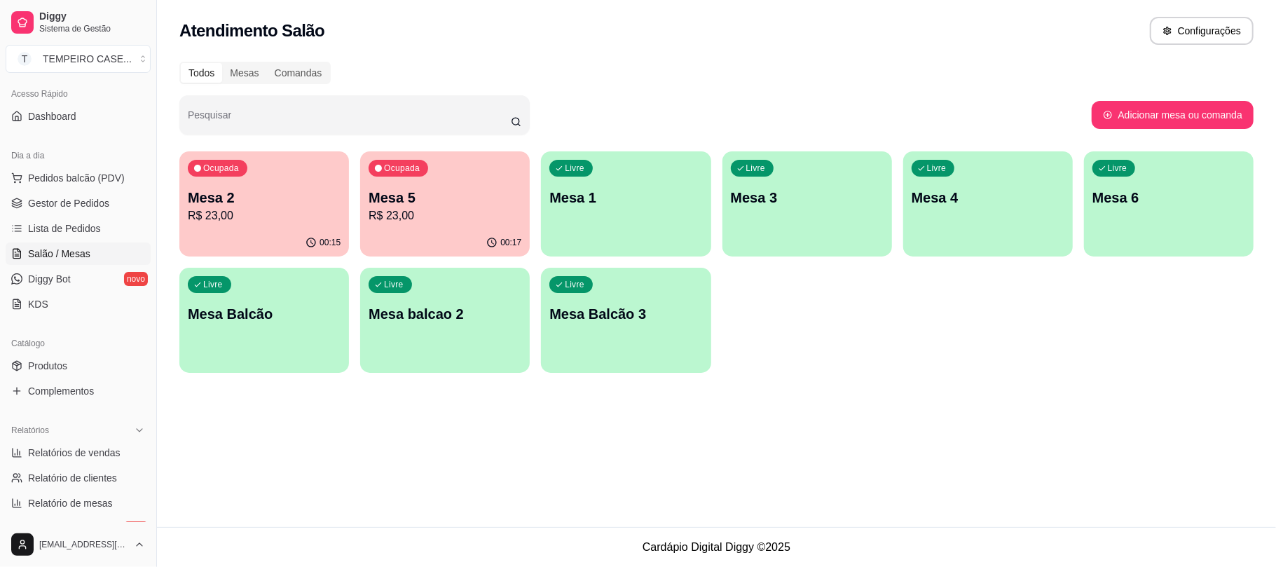
click at [392, 202] on p "Mesa 5" at bounding box center [444, 198] width 153 height 20
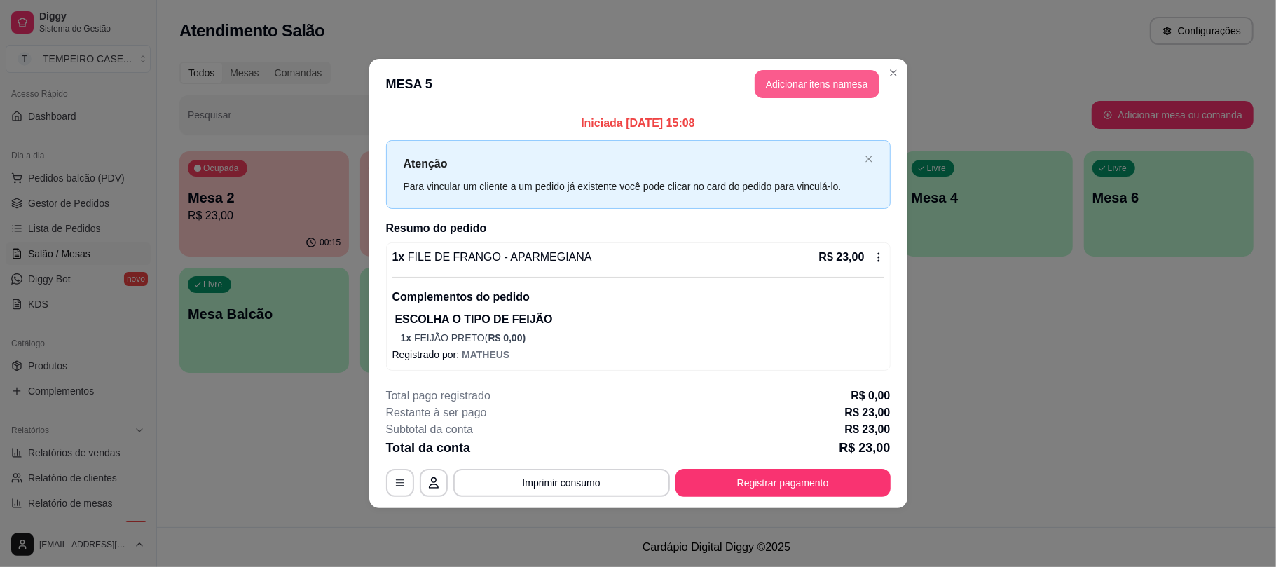
click at [818, 74] on button "Adicionar itens na mesa" at bounding box center [816, 84] width 125 height 28
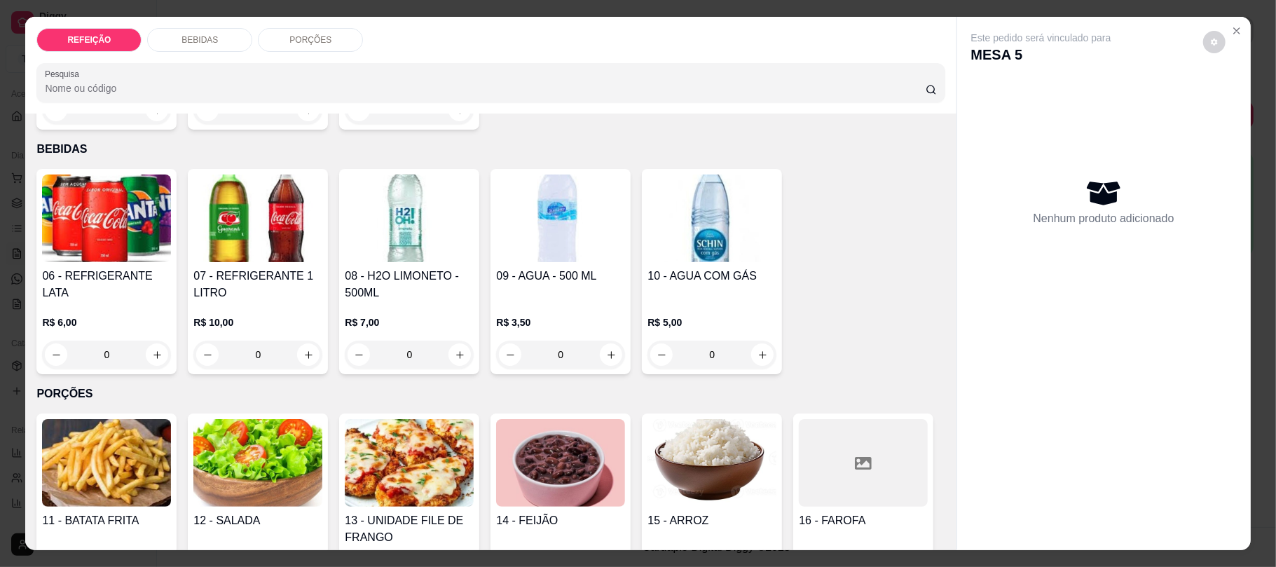
click at [118, 259] on img at bounding box center [106, 218] width 129 height 88
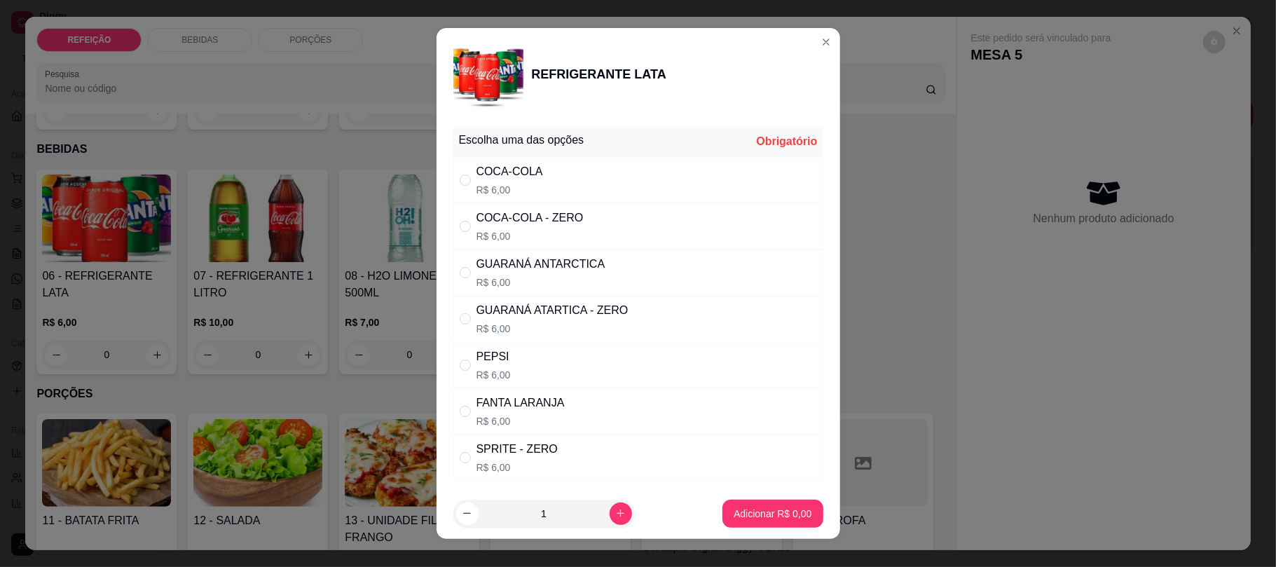
click at [525, 185] on p "R$ 6,00" at bounding box center [509, 190] width 67 height 14
radio input "true"
click at [763, 516] on p "Adicionar R$ 6,00" at bounding box center [773, 512] width 76 height 13
type input "1"
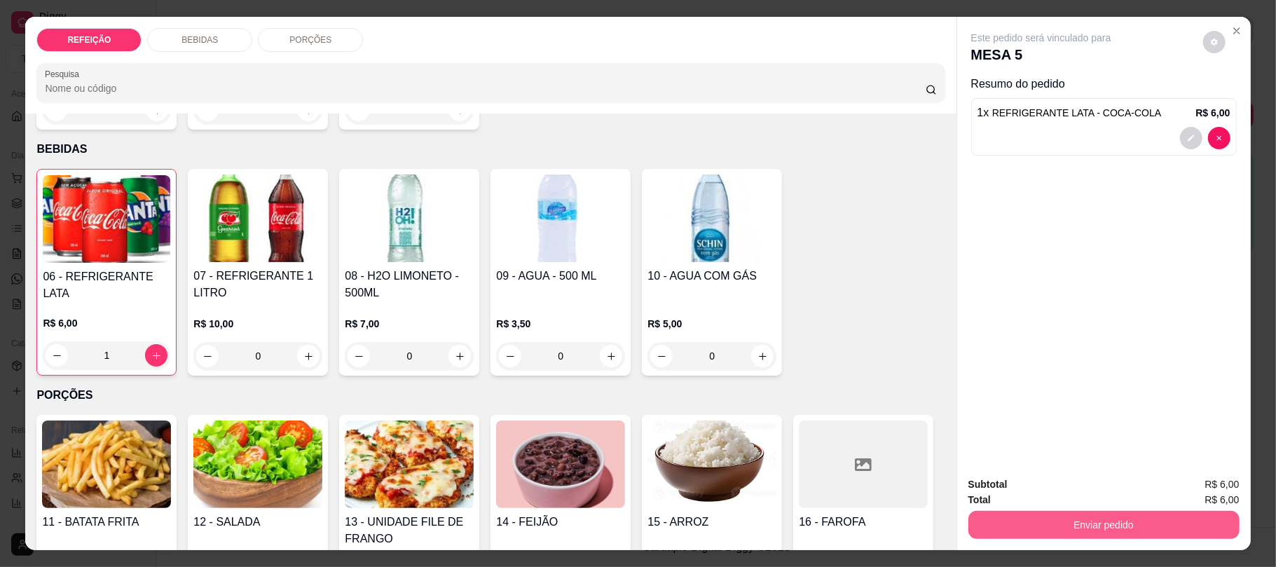
click at [1098, 523] on button "Enviar pedido" at bounding box center [1103, 525] width 271 height 28
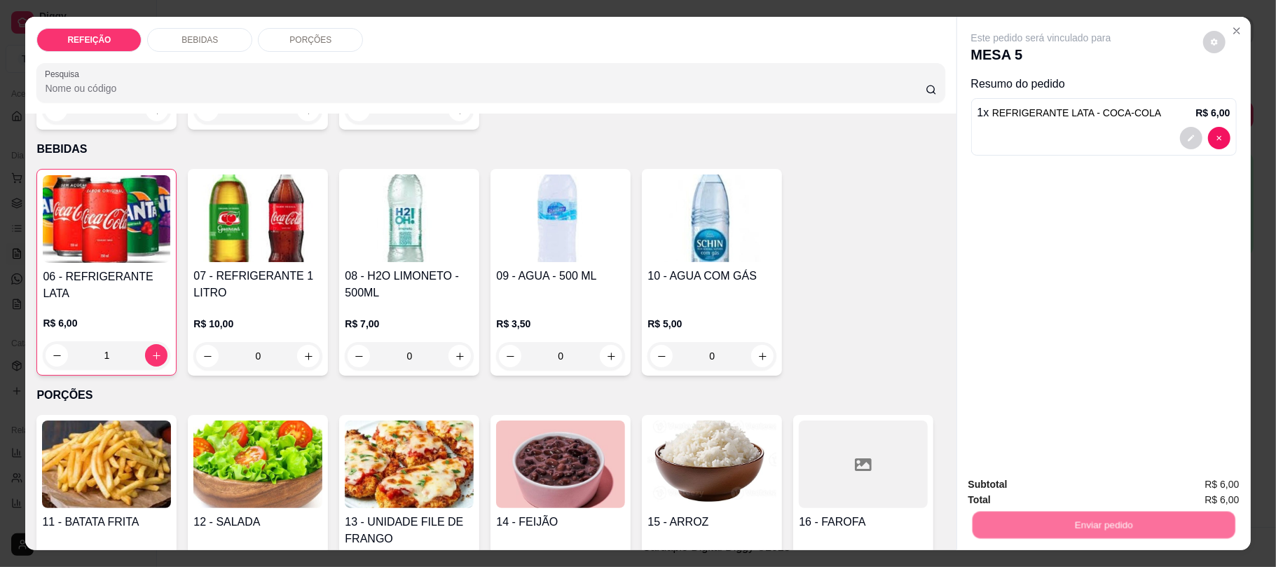
click at [1090, 491] on button "Não registrar e enviar pedido" at bounding box center [1056, 490] width 146 height 27
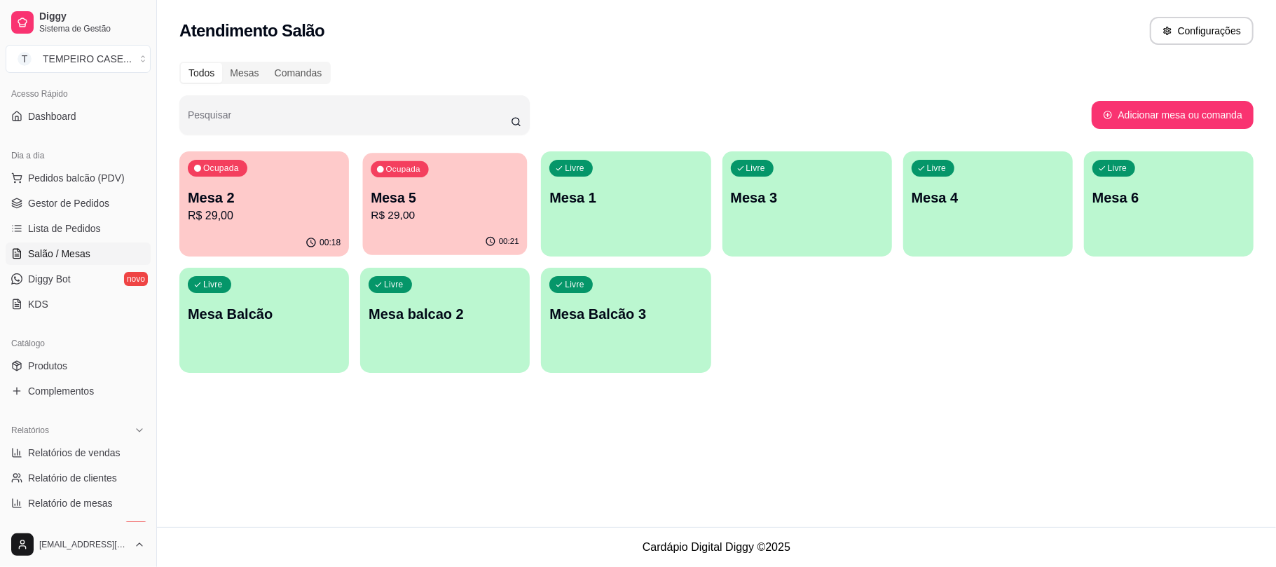
click at [388, 200] on p "Mesa 5" at bounding box center [445, 197] width 149 height 19
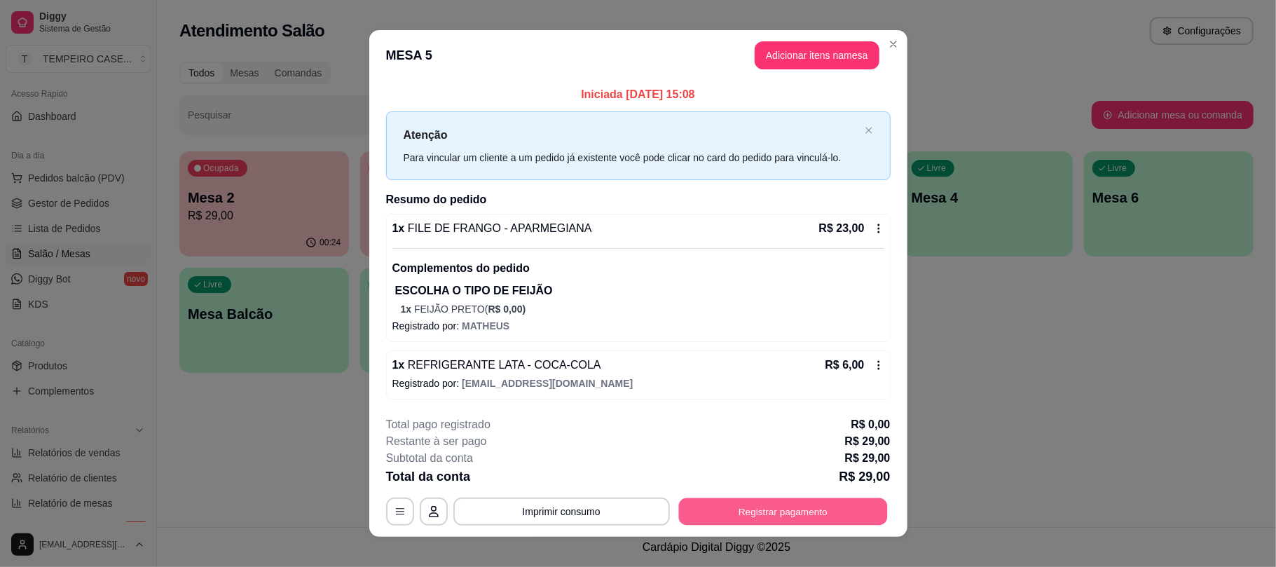
click at [720, 511] on button "Registrar pagamento" at bounding box center [782, 510] width 209 height 27
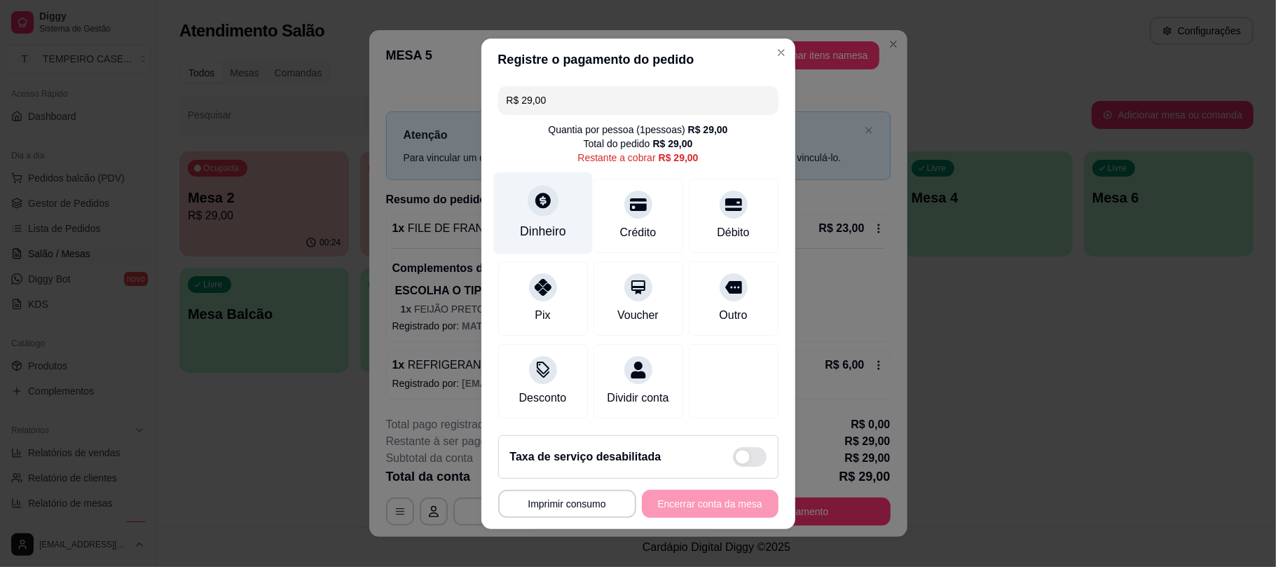
click at [532, 222] on div "Dinheiro" at bounding box center [543, 231] width 46 height 18
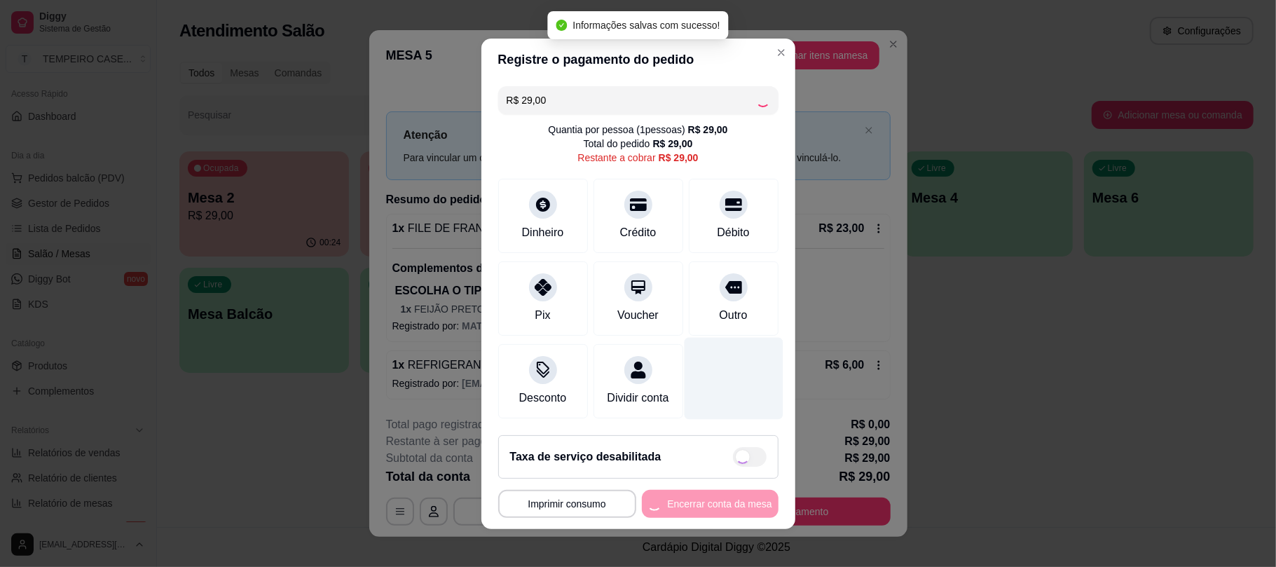
type input "R$ 0,00"
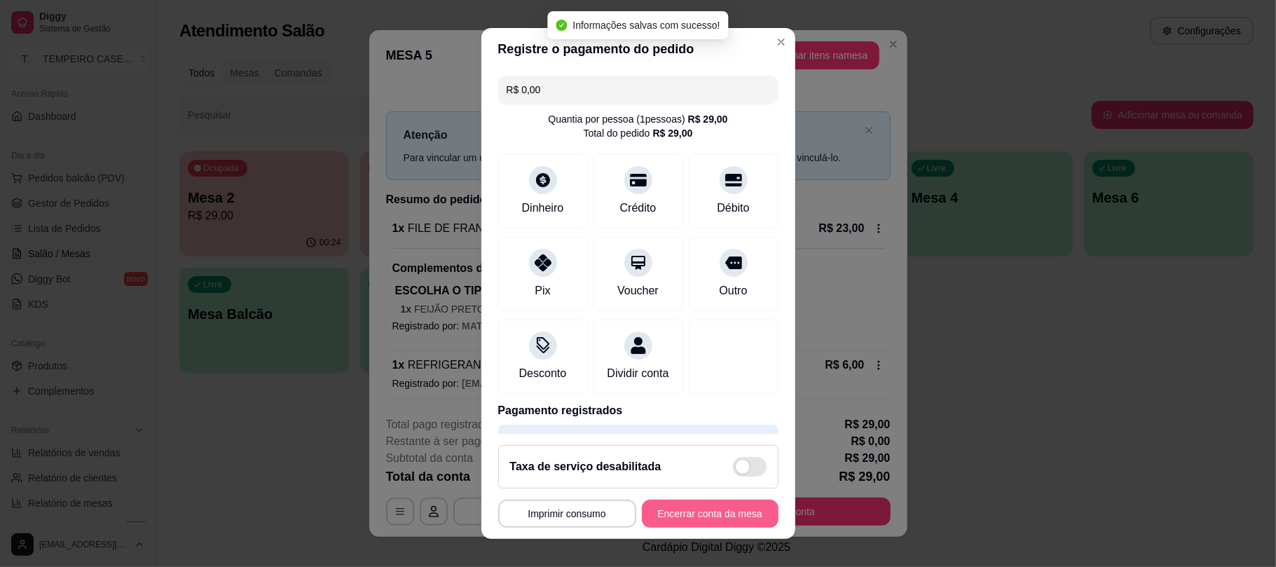
click at [721, 510] on button "Encerrar conta da mesa" at bounding box center [710, 513] width 137 height 28
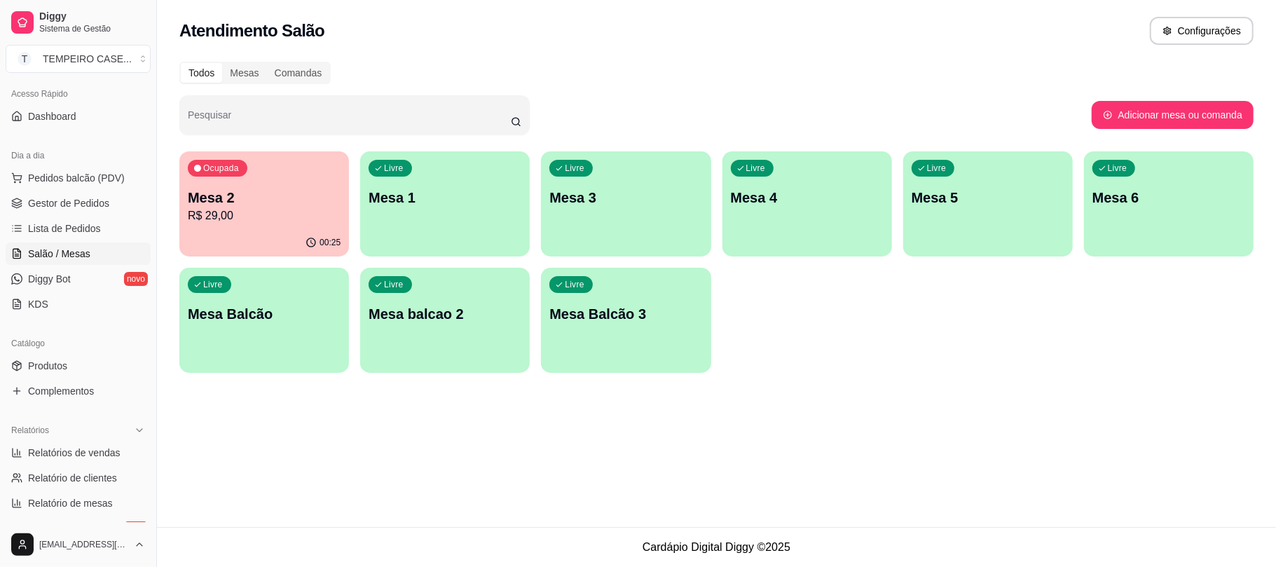
click at [226, 217] on p "R$ 29,00" at bounding box center [264, 215] width 153 height 17
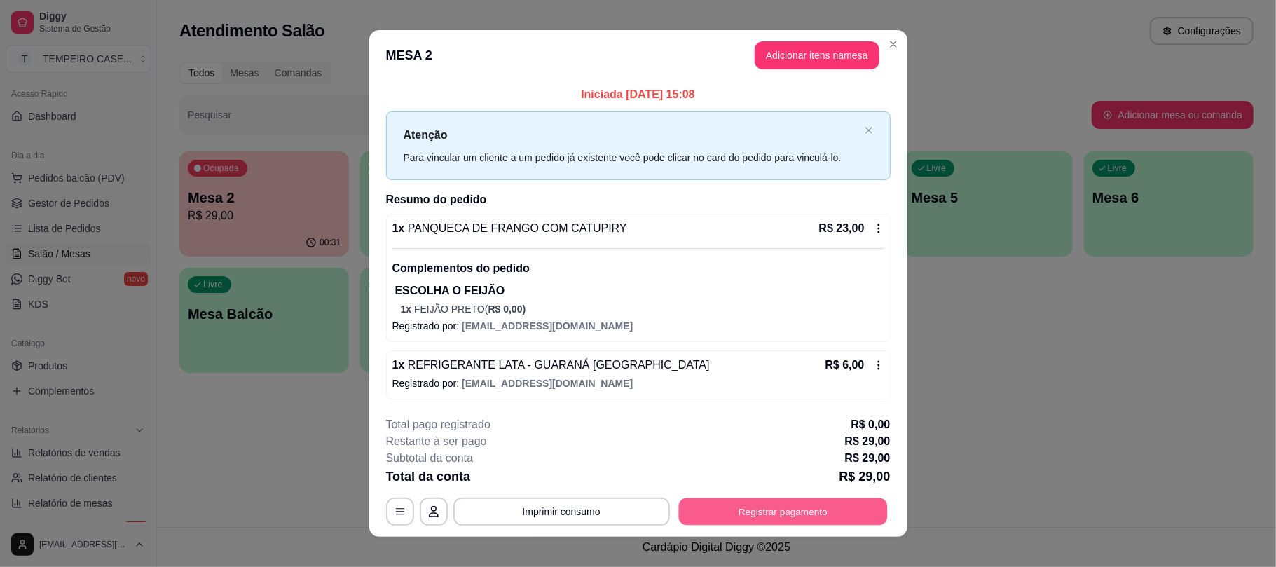
click at [771, 516] on button "Registrar pagamento" at bounding box center [782, 510] width 209 height 27
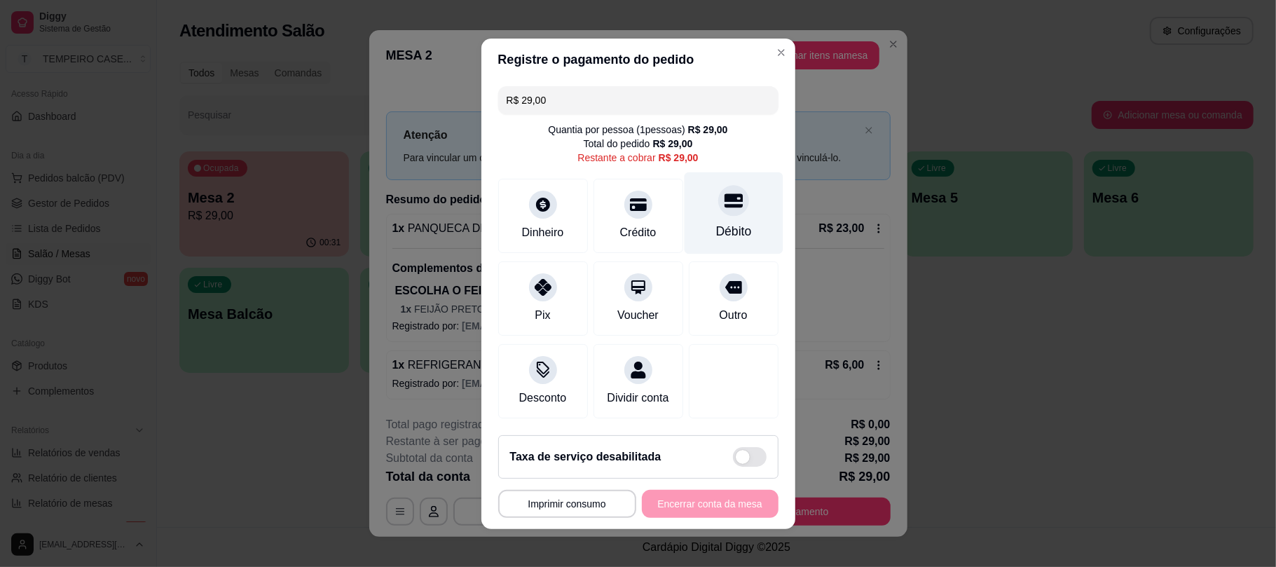
click at [699, 172] on div "Débito" at bounding box center [733, 213] width 99 height 82
type input "R$ 0,00"
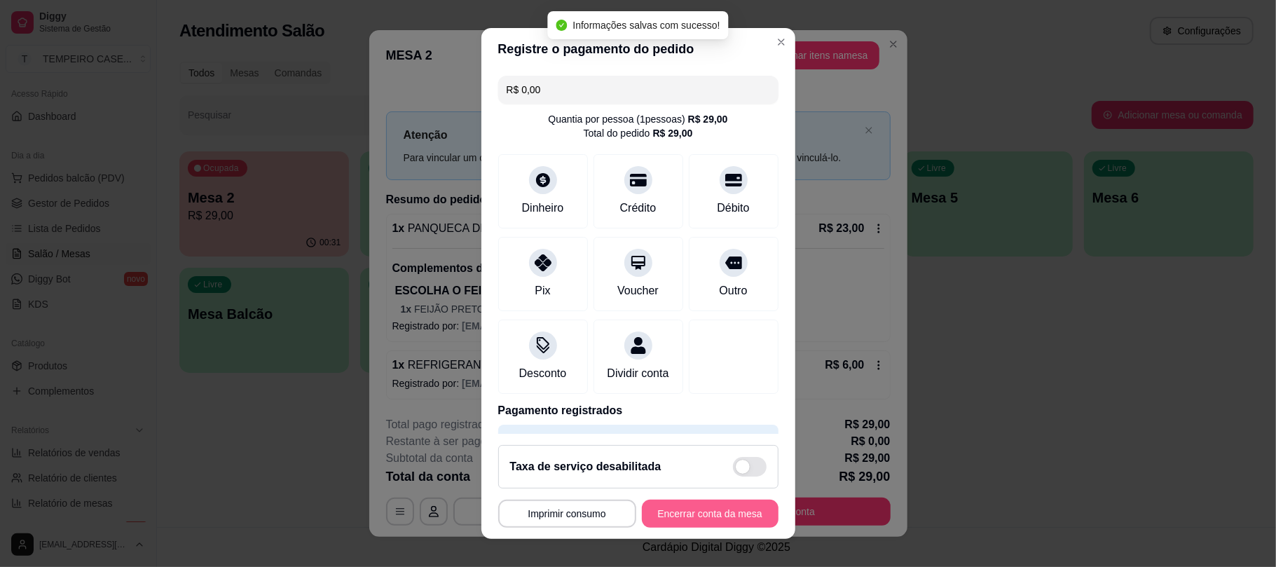
click at [698, 513] on button "Encerrar conta da mesa" at bounding box center [710, 513] width 137 height 28
